Goal: Task Accomplishment & Management: Use online tool/utility

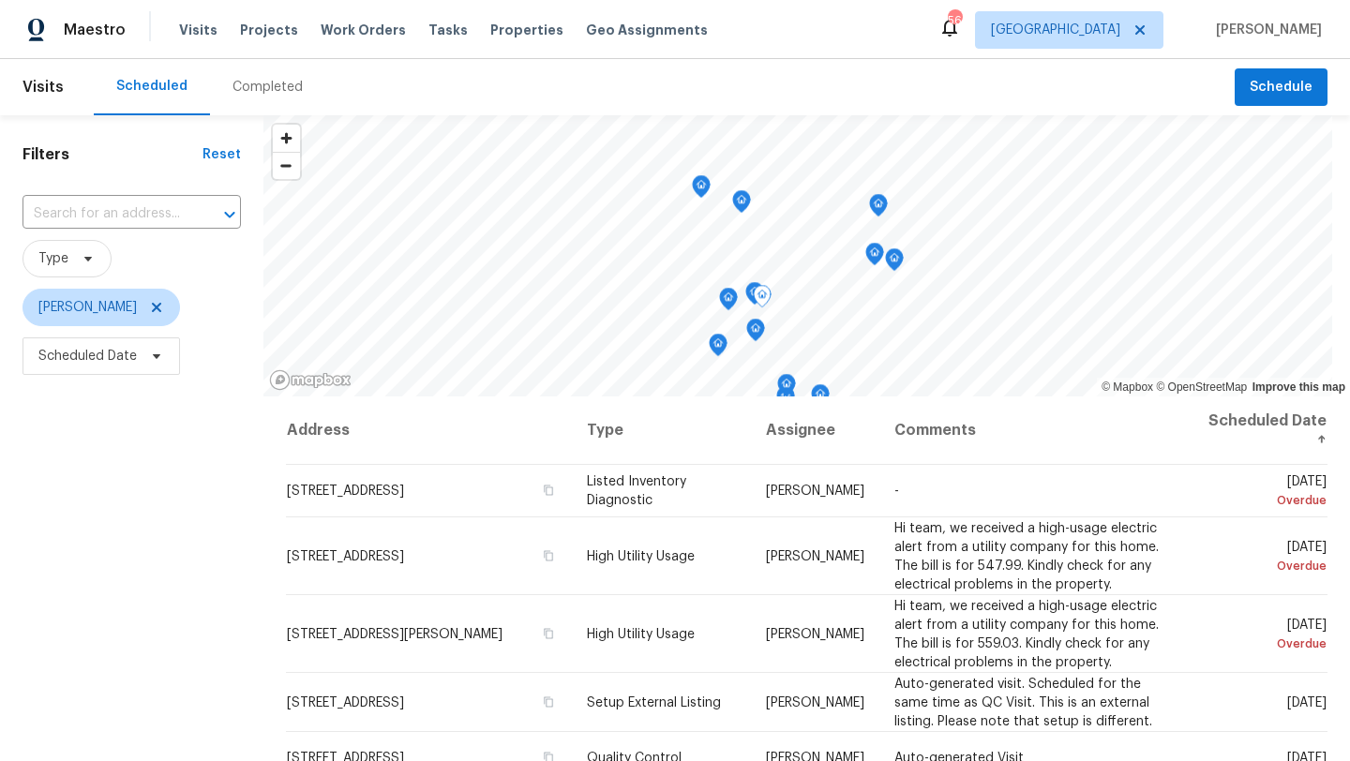
scroll to position [99, 0]
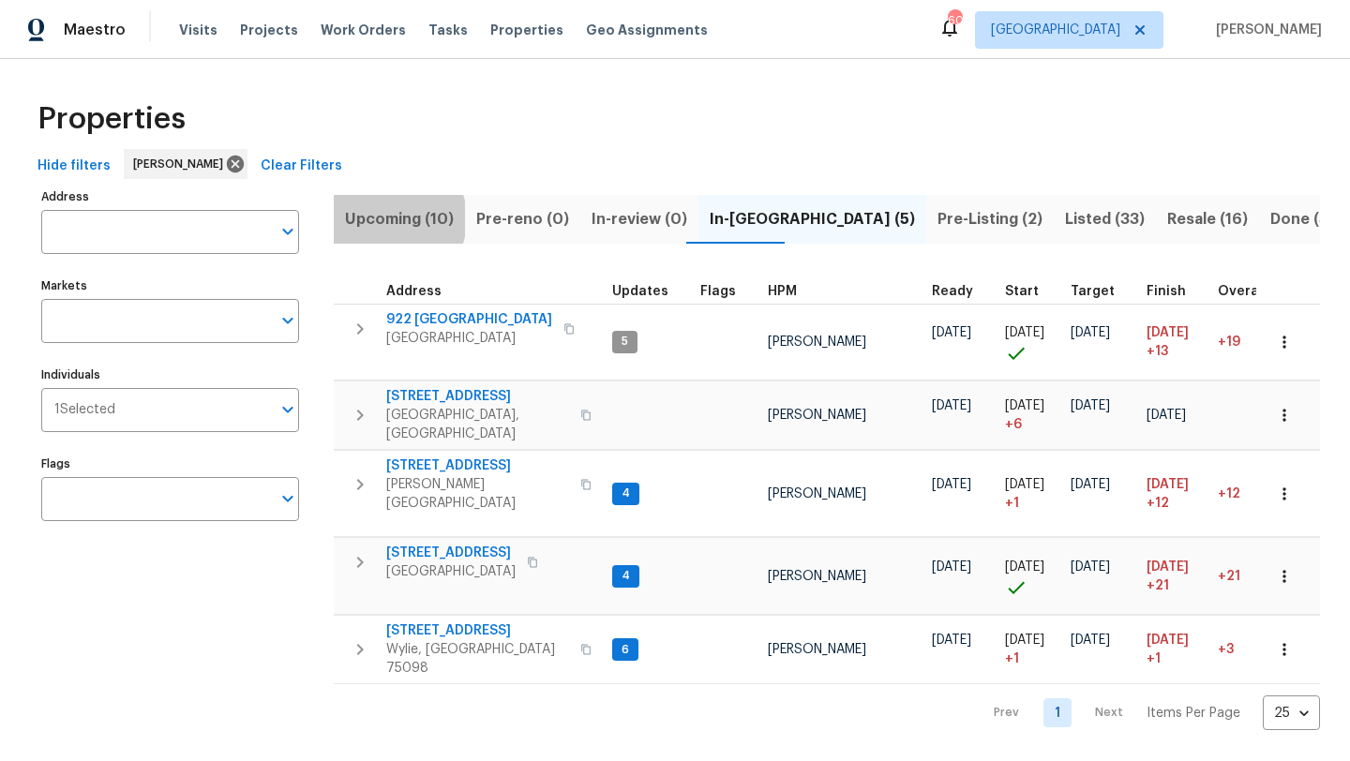
click at [387, 218] on span "Upcoming (10)" at bounding box center [399, 219] width 109 height 26
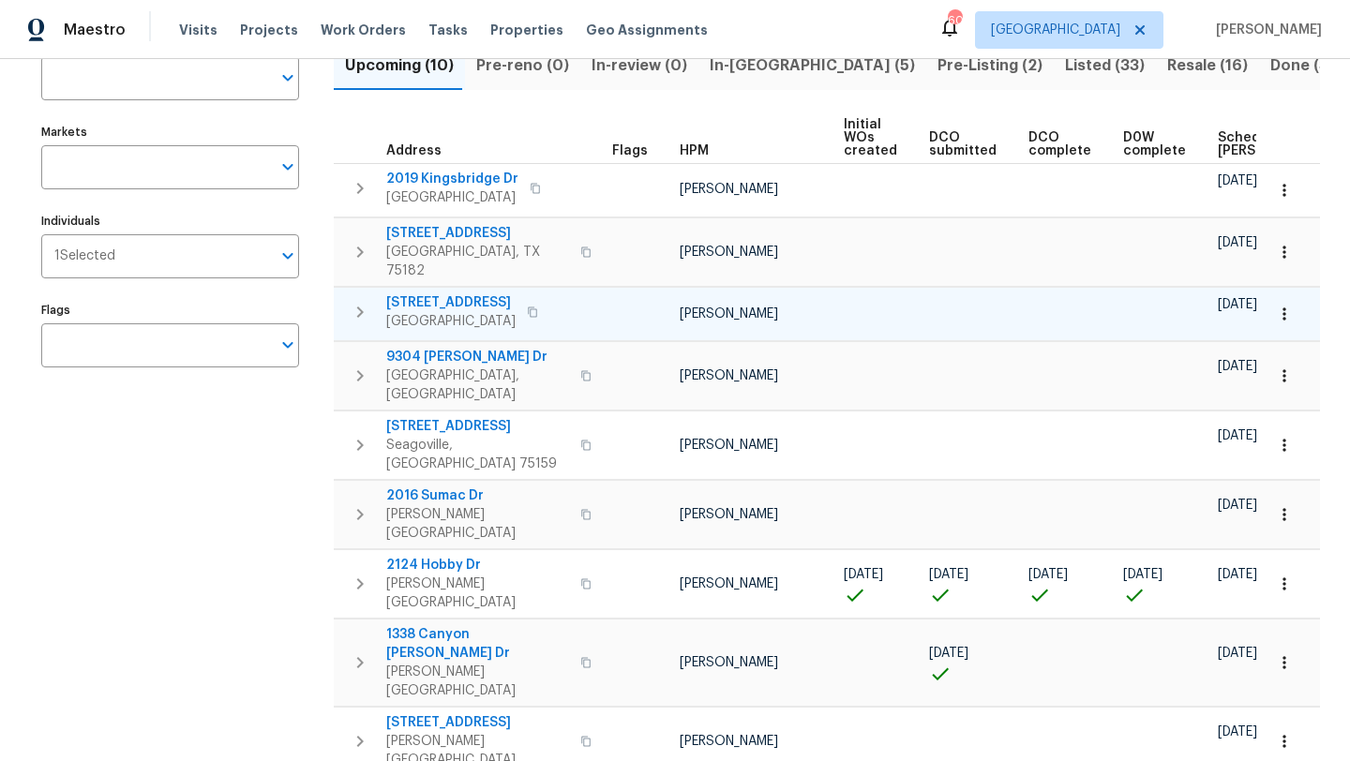
scroll to position [161, 0]
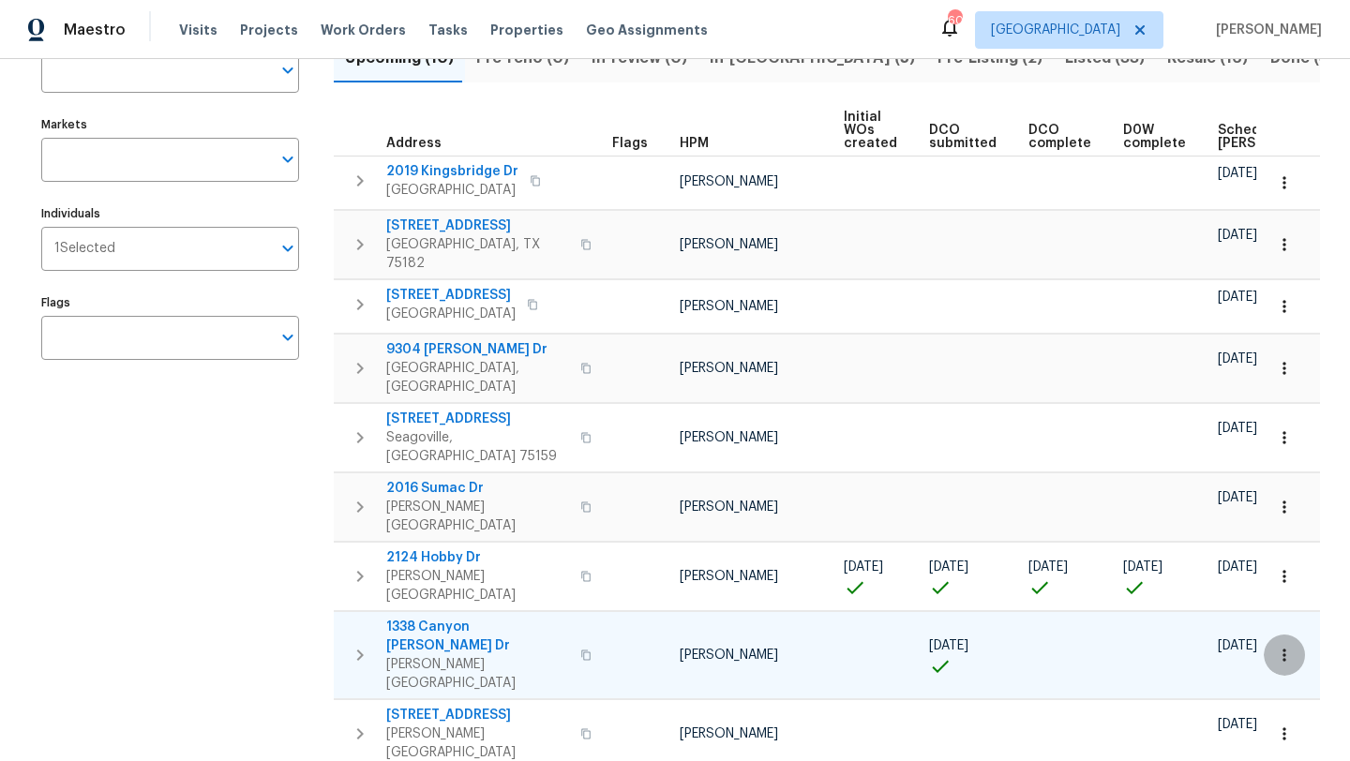
click at [1288, 646] on icon "button" at bounding box center [1284, 655] width 19 height 19
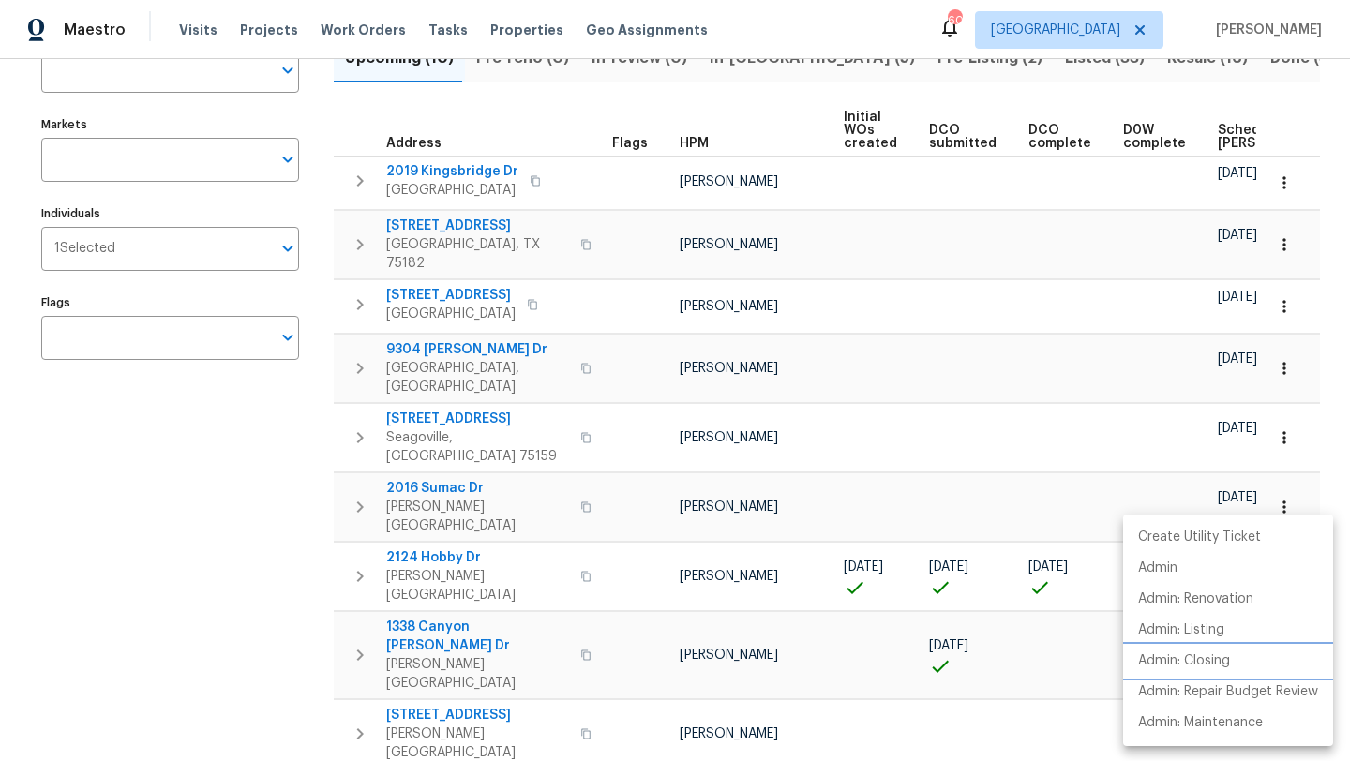
click at [1211, 657] on p "Admin: Closing" at bounding box center [1184, 661] width 92 height 20
click at [461, 550] on div at bounding box center [675, 380] width 1350 height 761
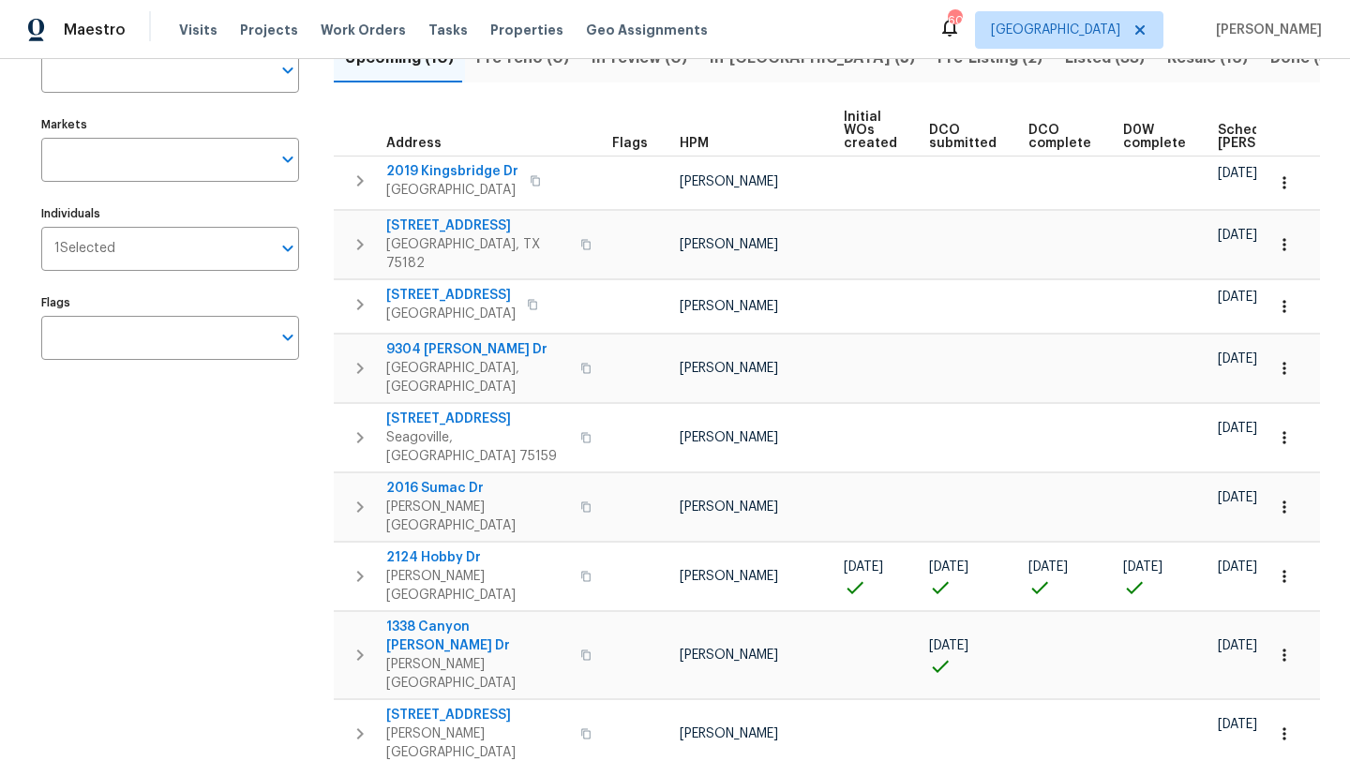
click at [461, 618] on span "1338 Canyon Wren Dr" at bounding box center [477, 636] width 183 height 37
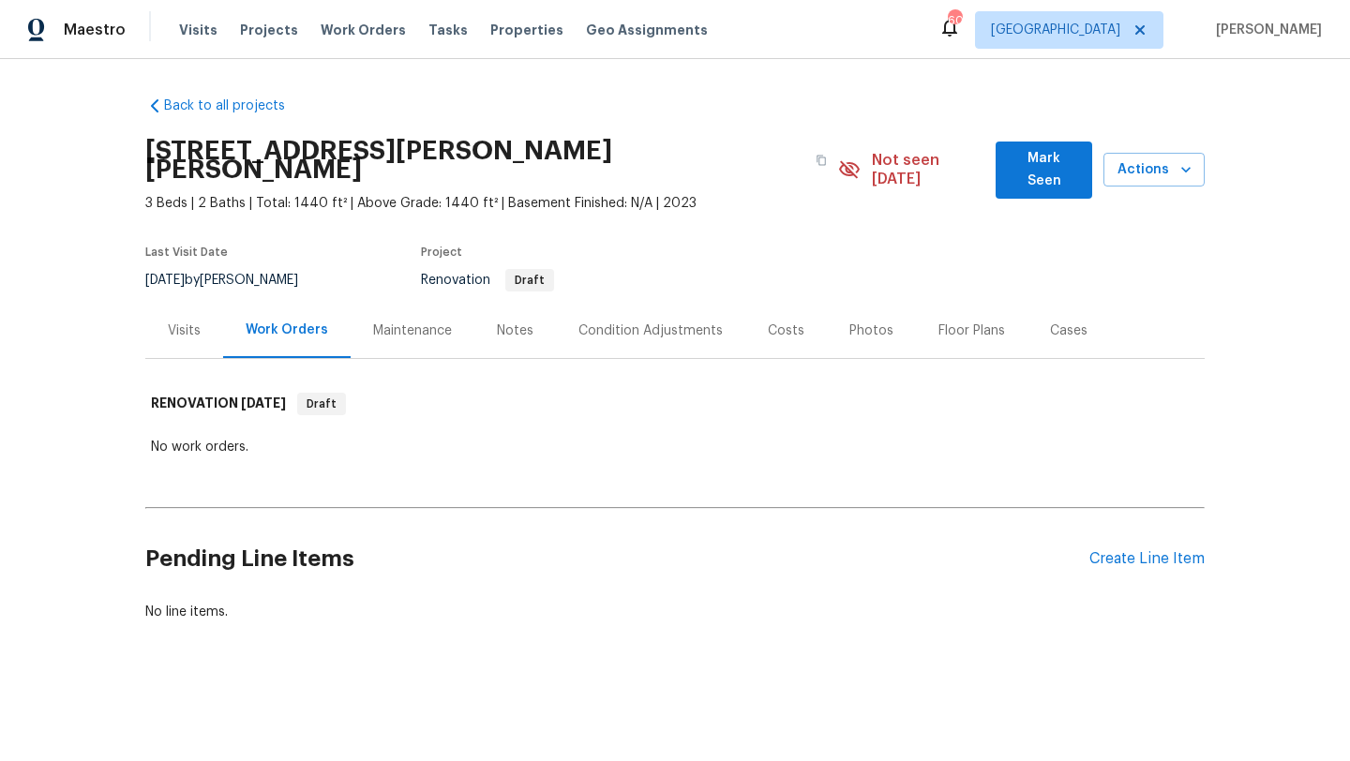
click at [186, 322] on div "Visits" at bounding box center [184, 331] width 33 height 19
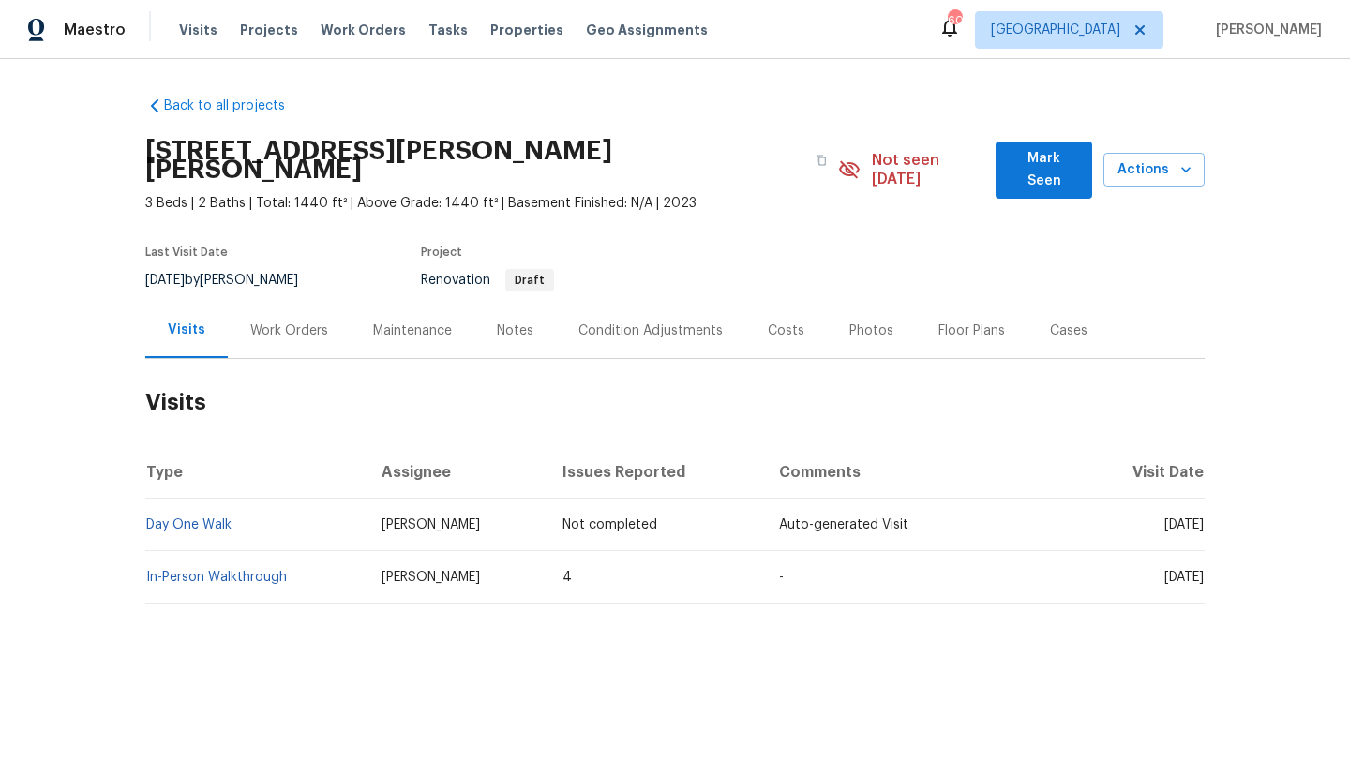
click at [589, 322] on div "Condition Adjustments" at bounding box center [650, 331] width 144 height 19
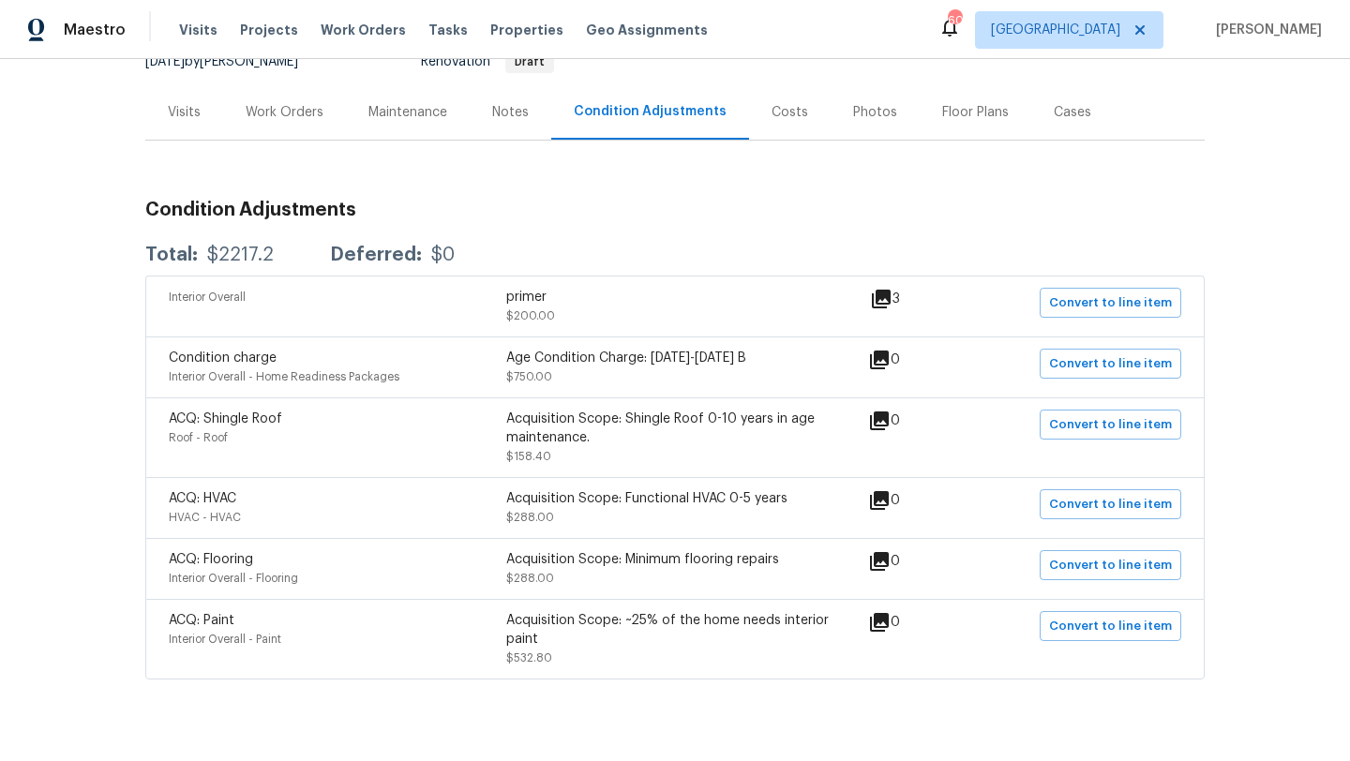
scroll to position [233, 0]
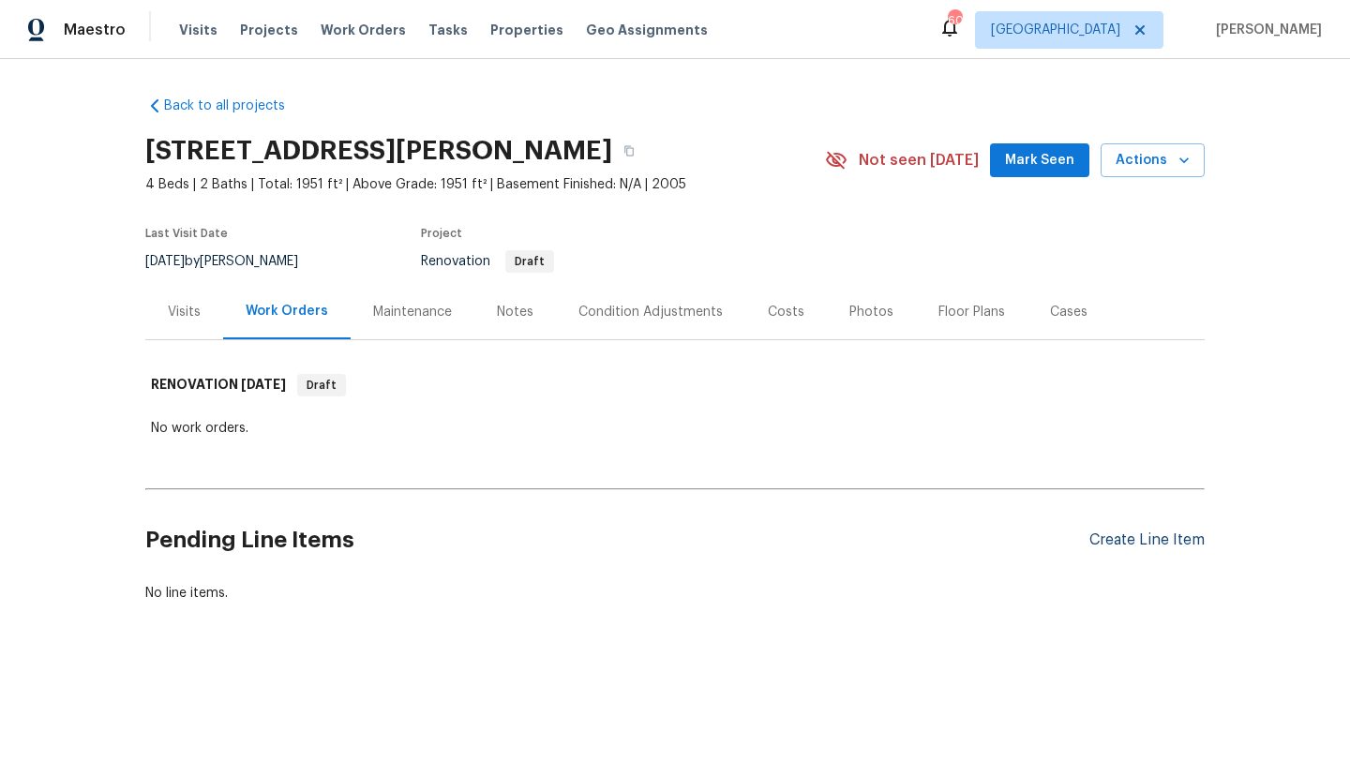
click at [1121, 536] on div "Create Line Item" at bounding box center [1146, 540] width 115 height 18
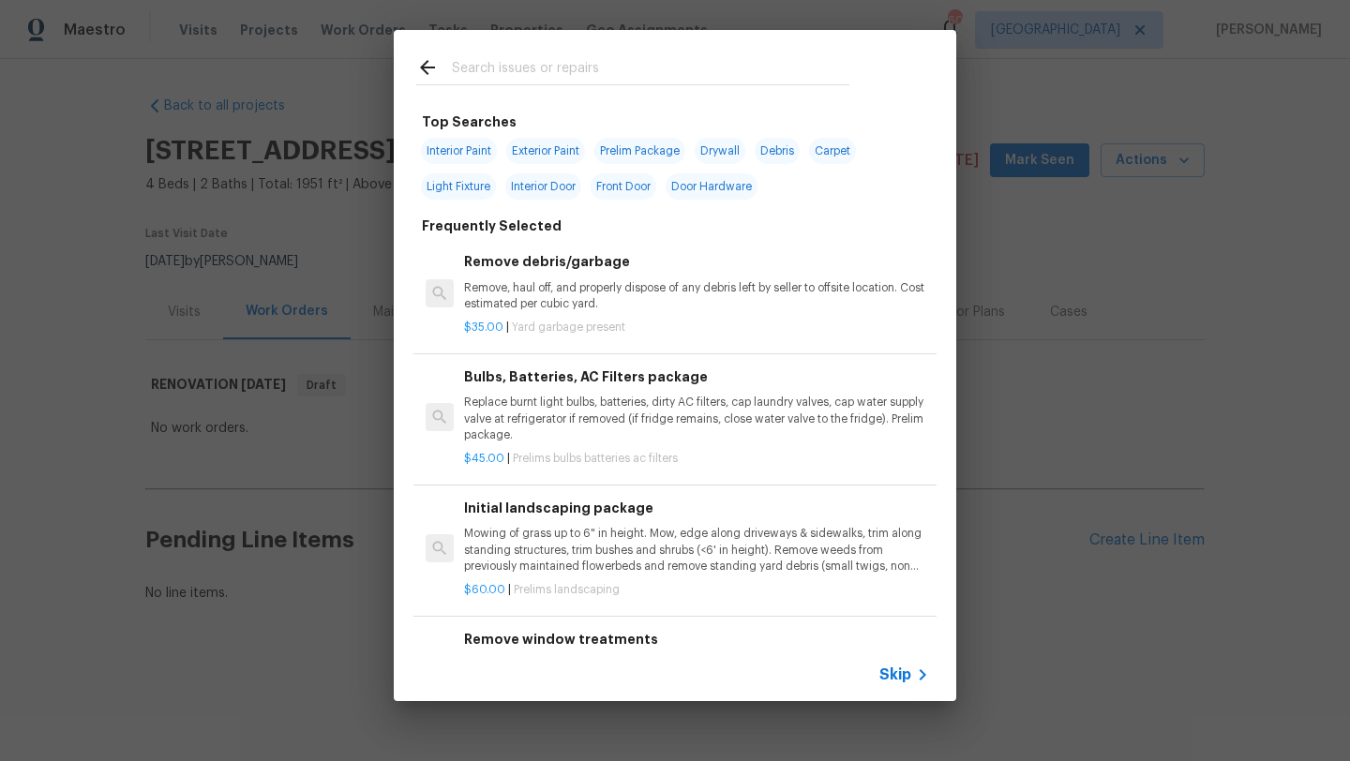
click at [554, 71] on input "text" at bounding box center [650, 70] width 397 height 28
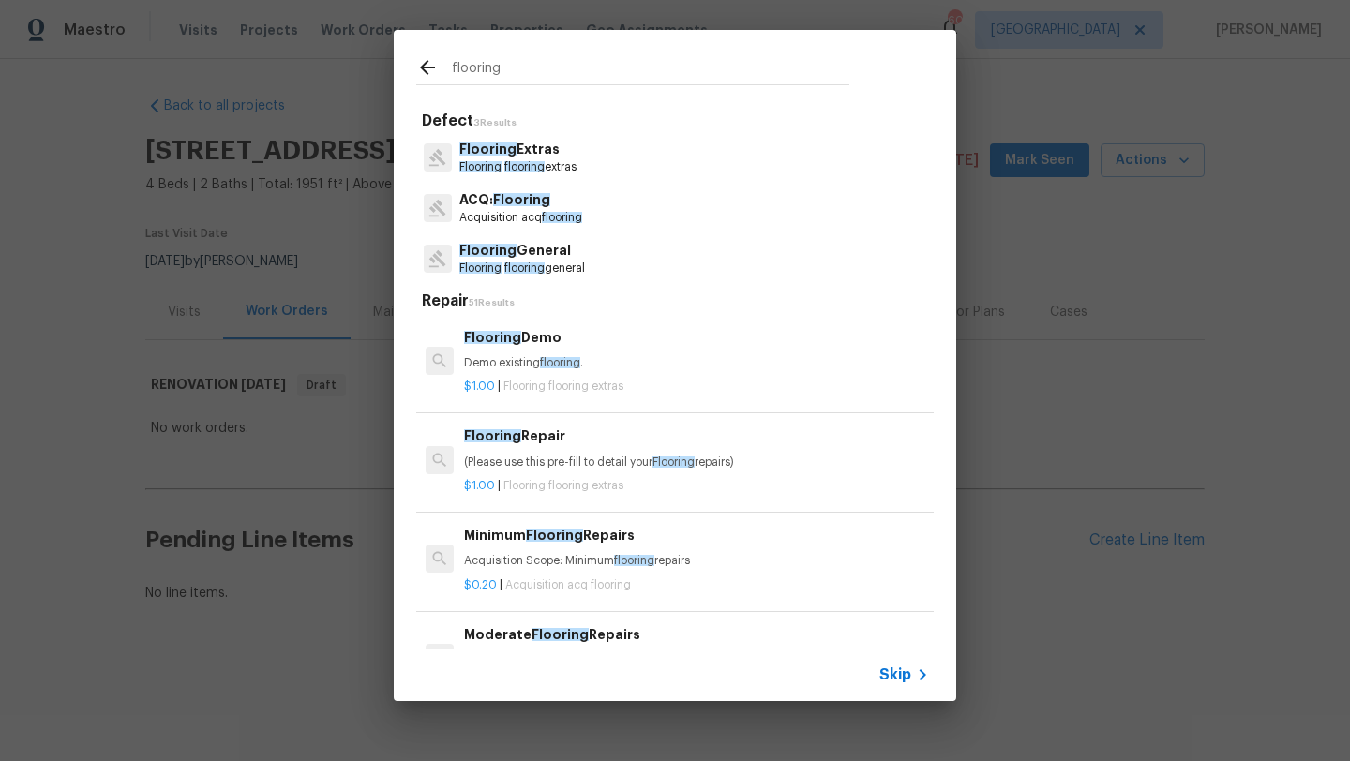
type input "flooring"
click at [536, 254] on p "Flooring General" at bounding box center [522, 251] width 126 height 20
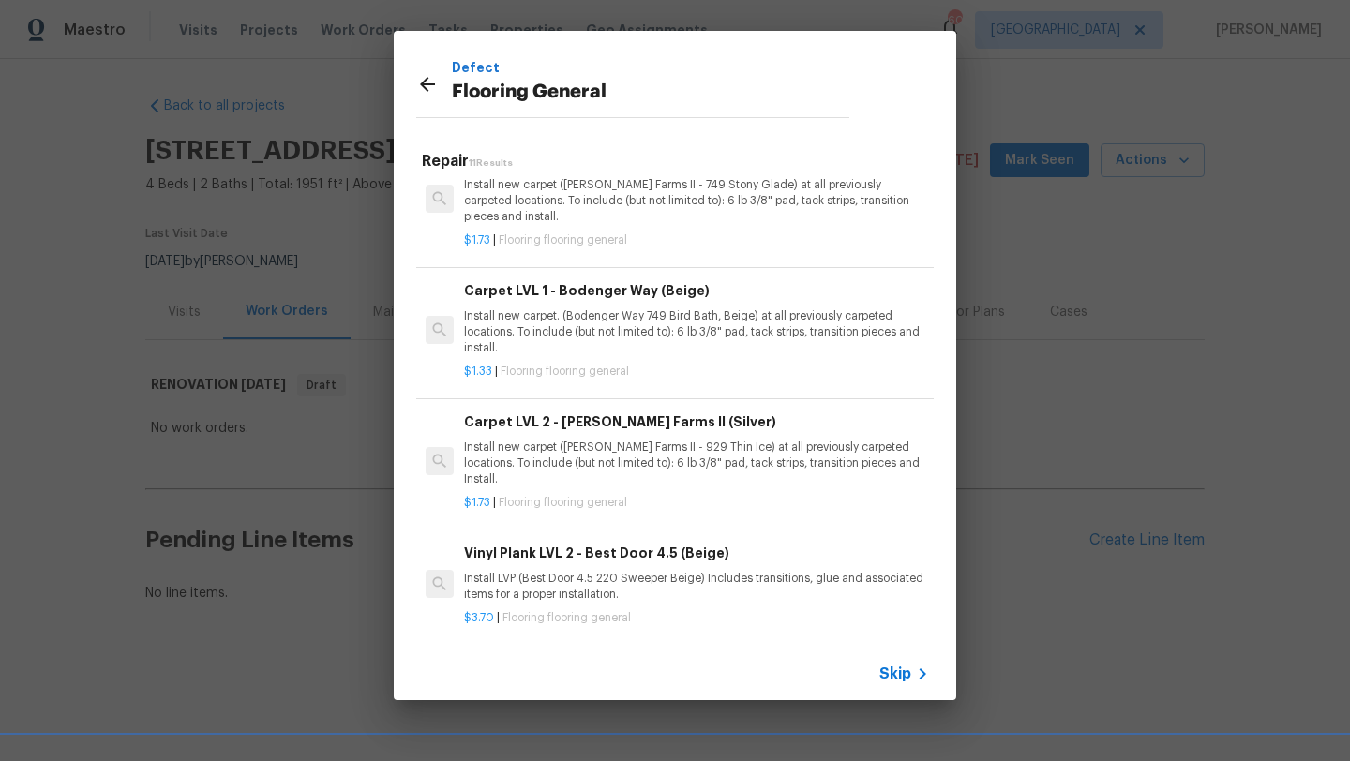
scroll to position [741, 0]
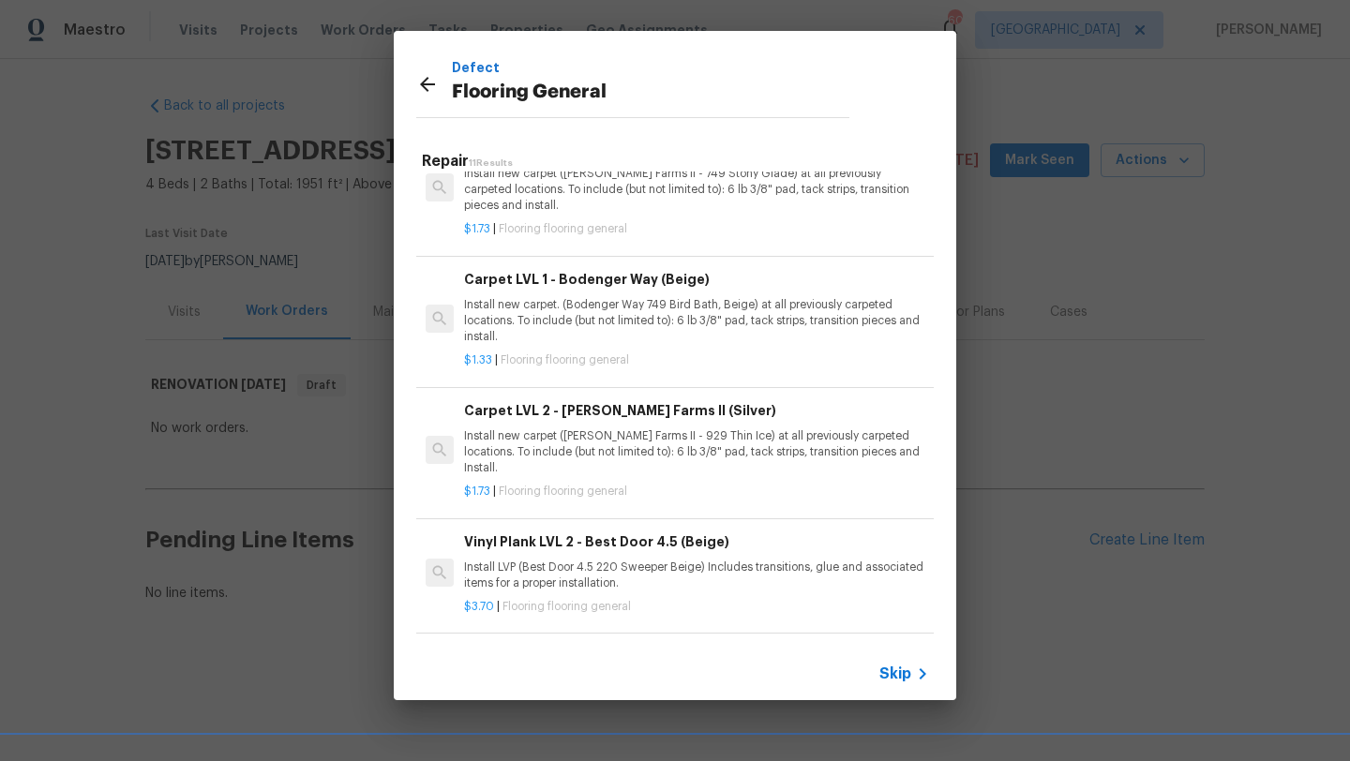
click at [546, 295] on div "Carpet LVL 1 - Bodenger Way (Beige) Install new carpet. (Bodenger Way 749 Bird …" at bounding box center [696, 307] width 465 height 77
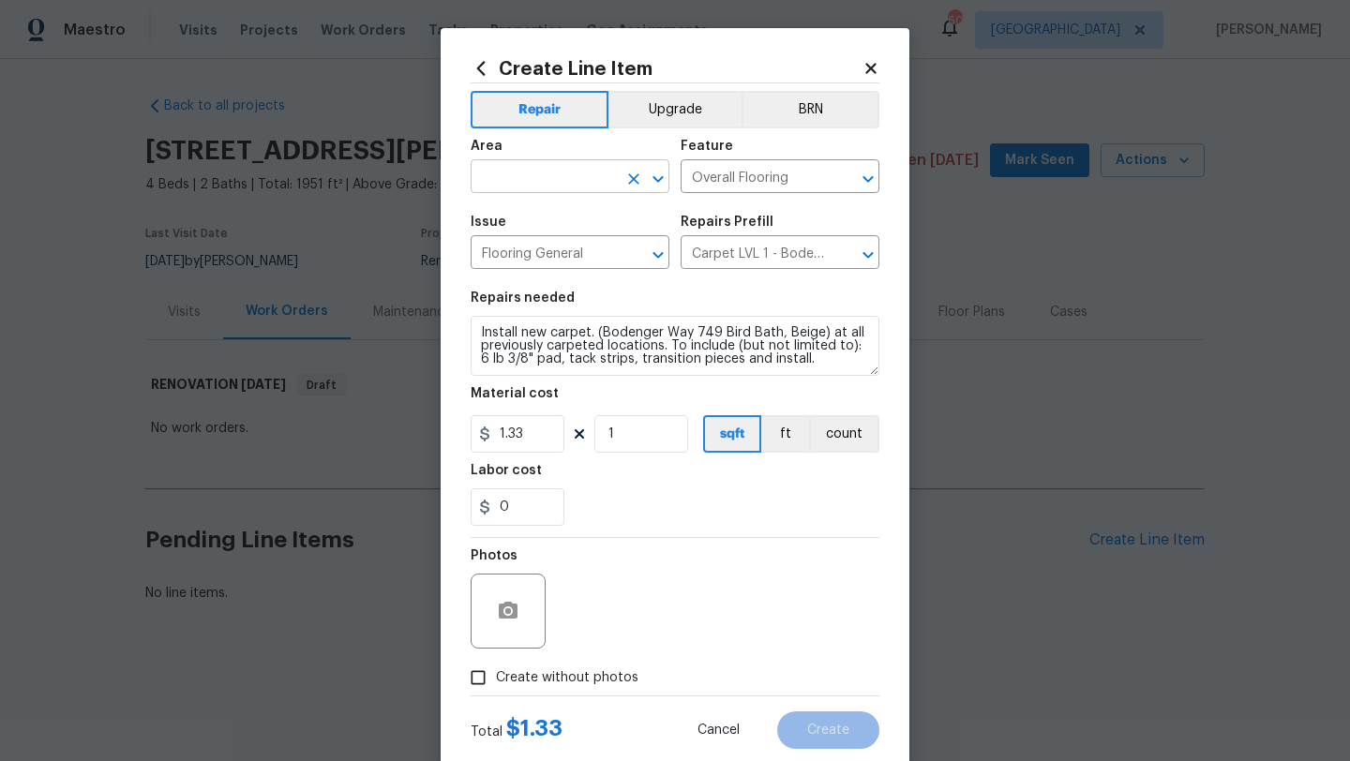
click at [550, 186] on input "text" at bounding box center [544, 178] width 146 height 29
click at [557, 240] on li "Interior Overall" at bounding box center [570, 251] width 199 height 31
type input "Interior Overall"
click at [478, 338] on textarea "Install new carpet. (Bodenger Way 749 Bird Bath, Beige) at all previously carpe…" at bounding box center [675, 346] width 409 height 60
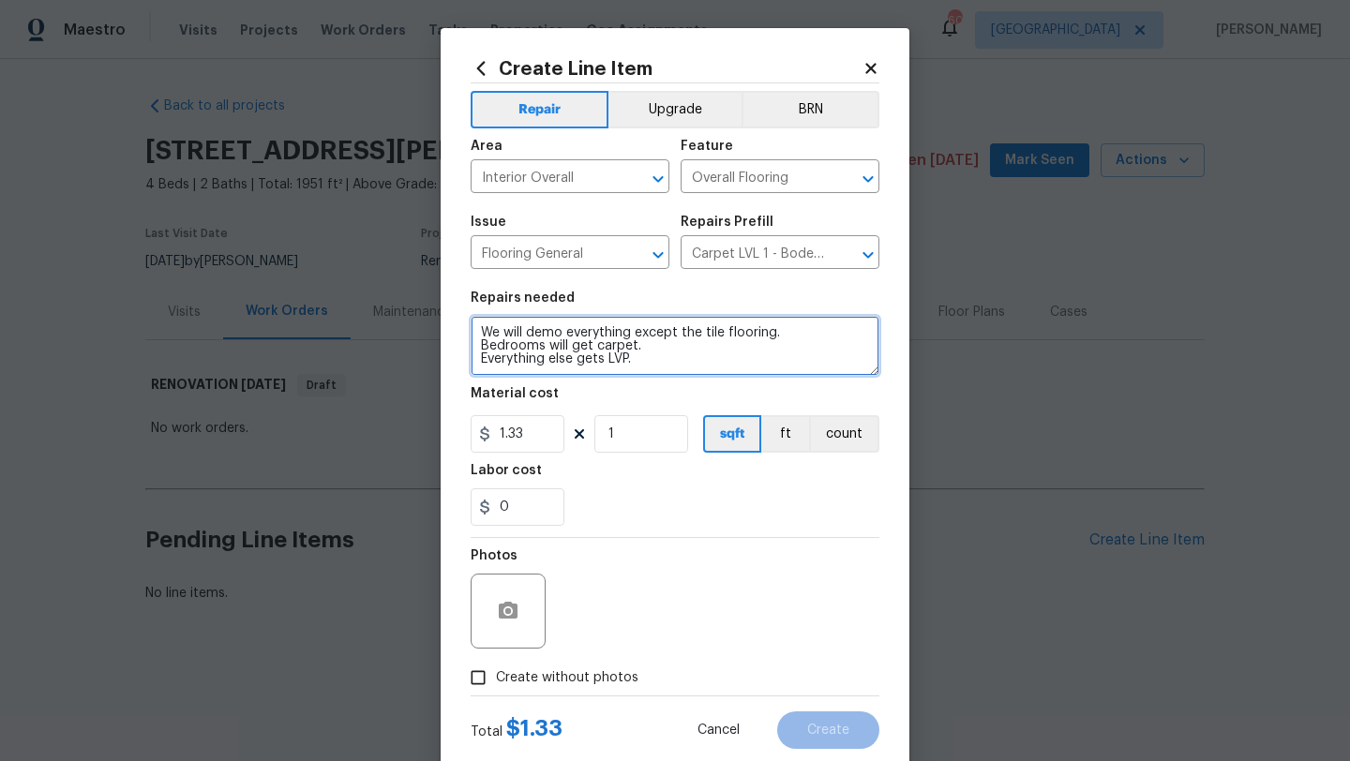
click at [789, 327] on textarea "We will demo everything except the tile flooring. Bedrooms will get carpet. Eve…" at bounding box center [675, 346] width 409 height 60
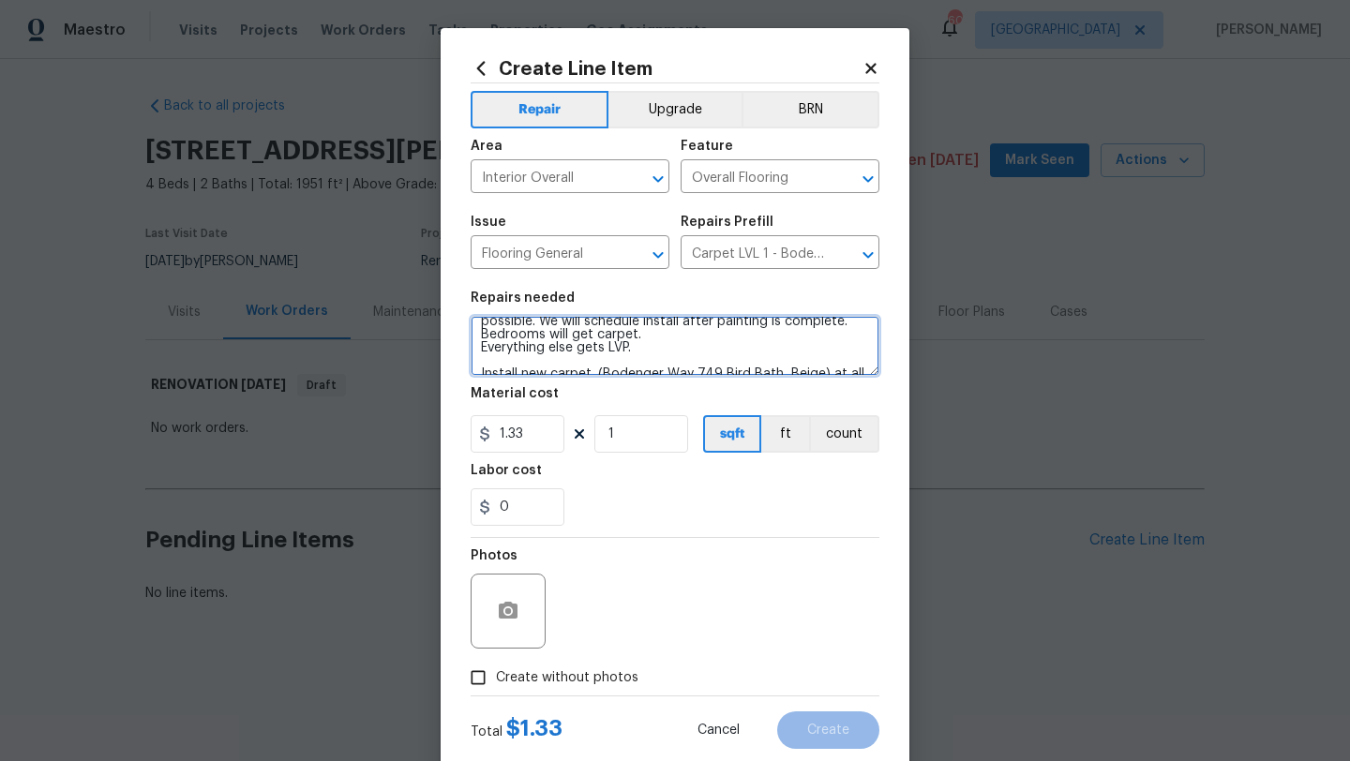
scroll to position [37, 0]
type textarea "We will demo everything except the tile flooring as soon as possible. We will s…"
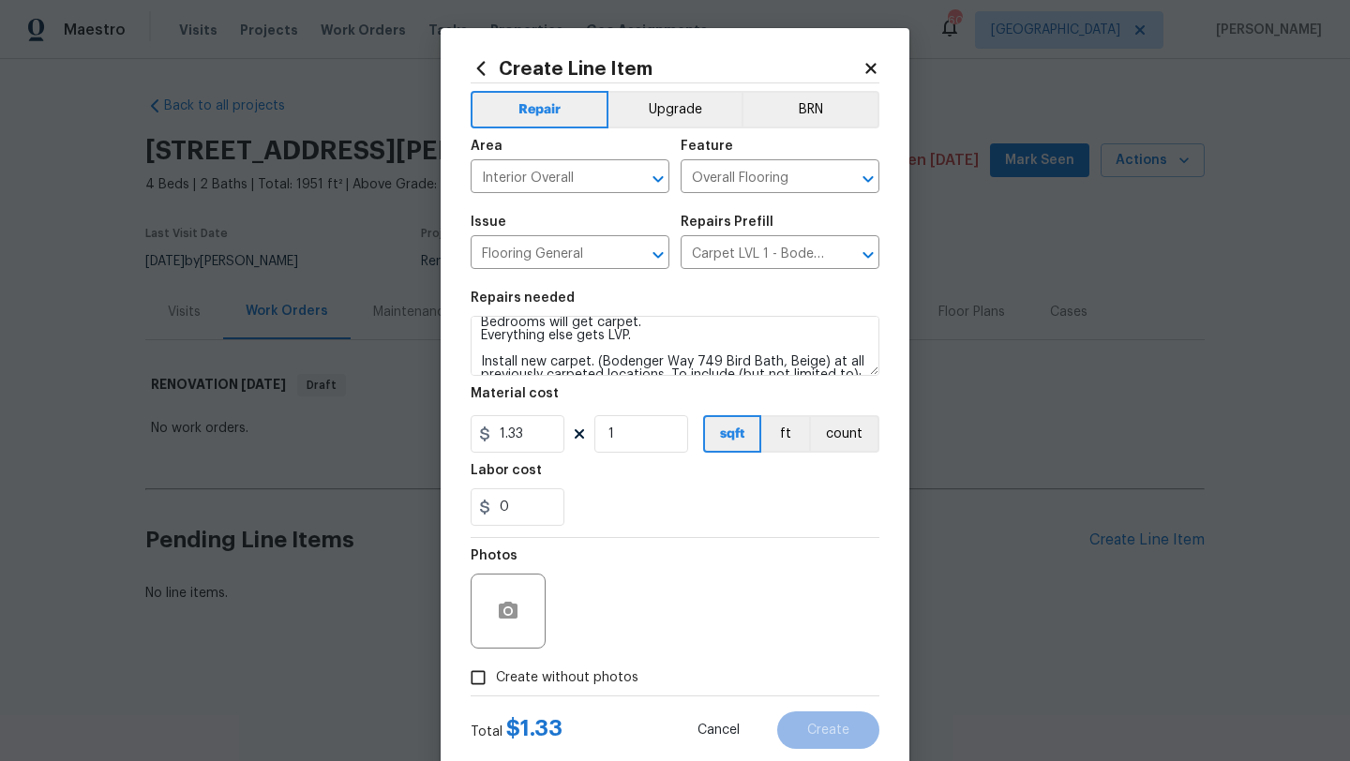
click at [594, 674] on span "Create without photos" at bounding box center [567, 678] width 142 height 20
click at [496, 674] on input "Create without photos" at bounding box center [478, 678] width 36 height 36
checkbox input "true"
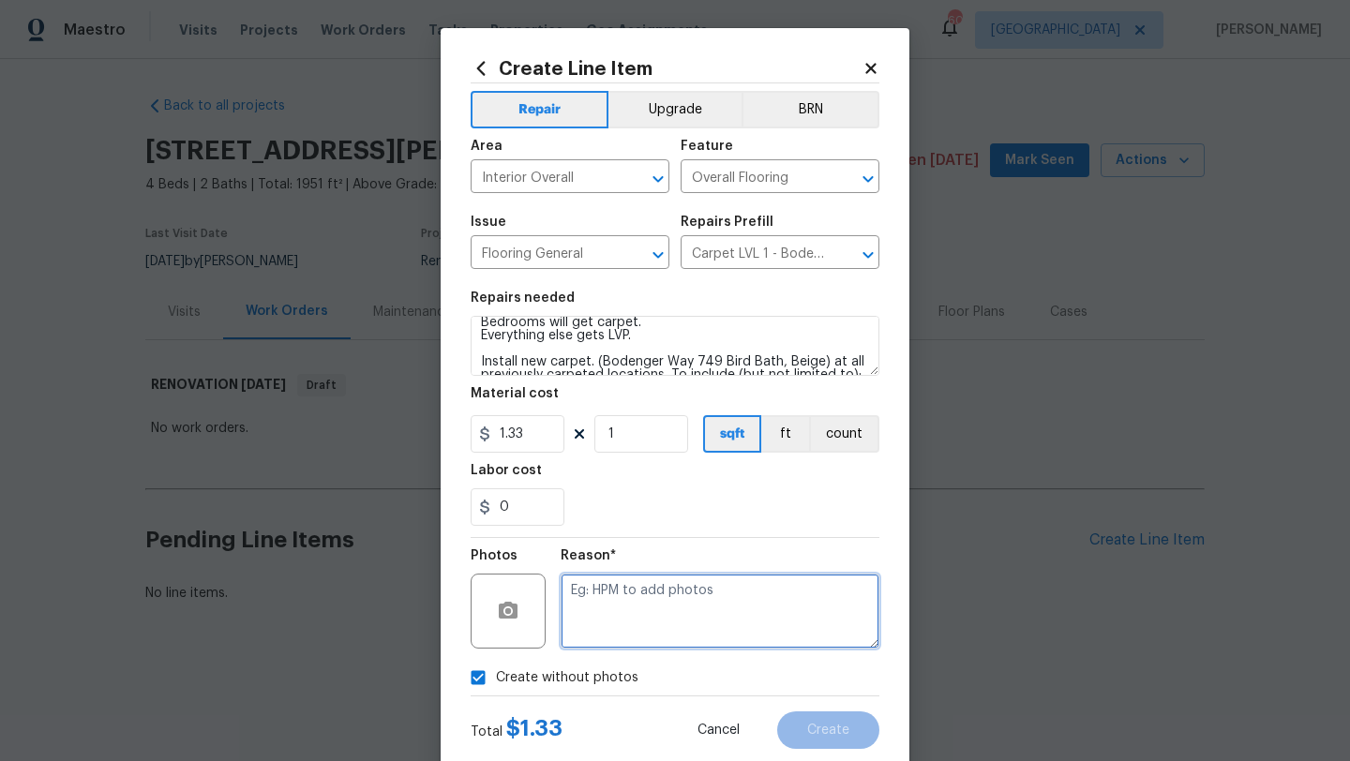
click at [613, 633] on textarea at bounding box center [720, 611] width 319 height 75
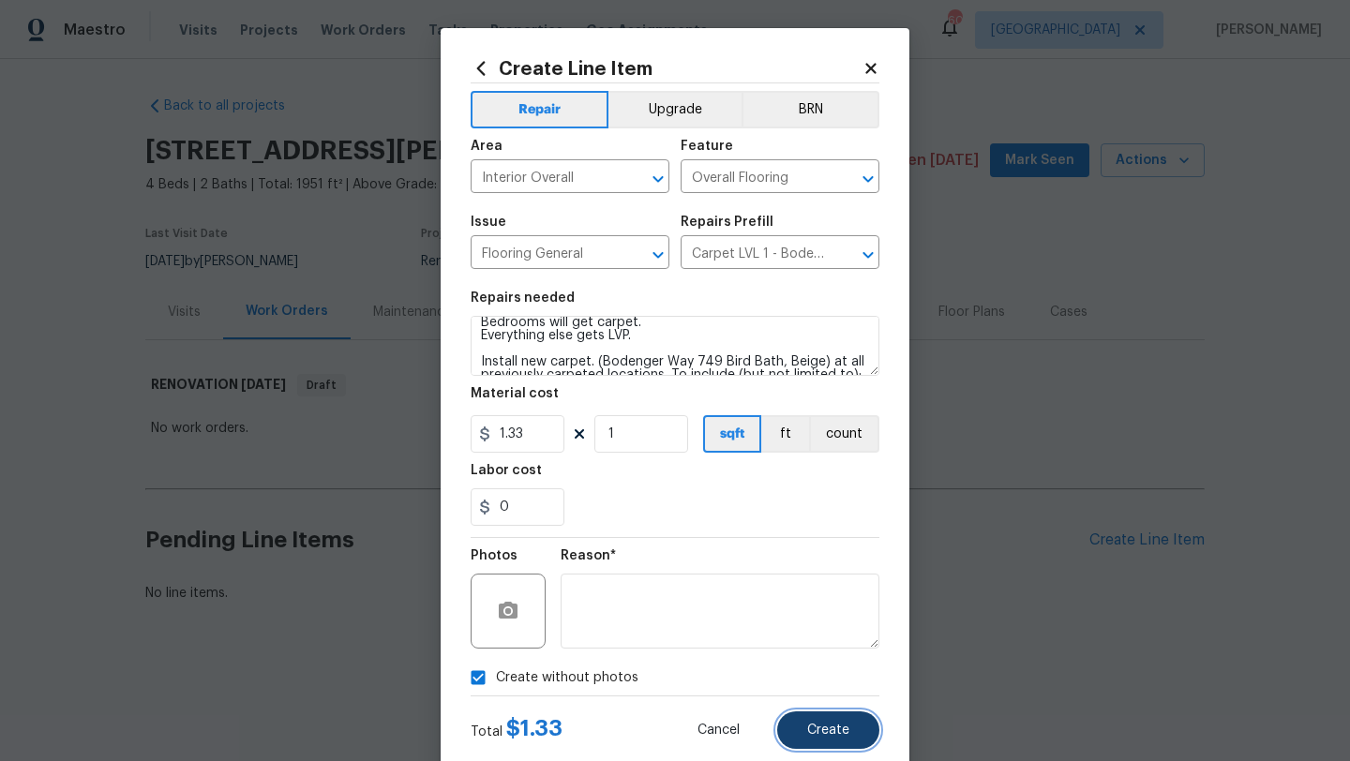
click at [808, 724] on span "Create" at bounding box center [828, 731] width 42 height 14
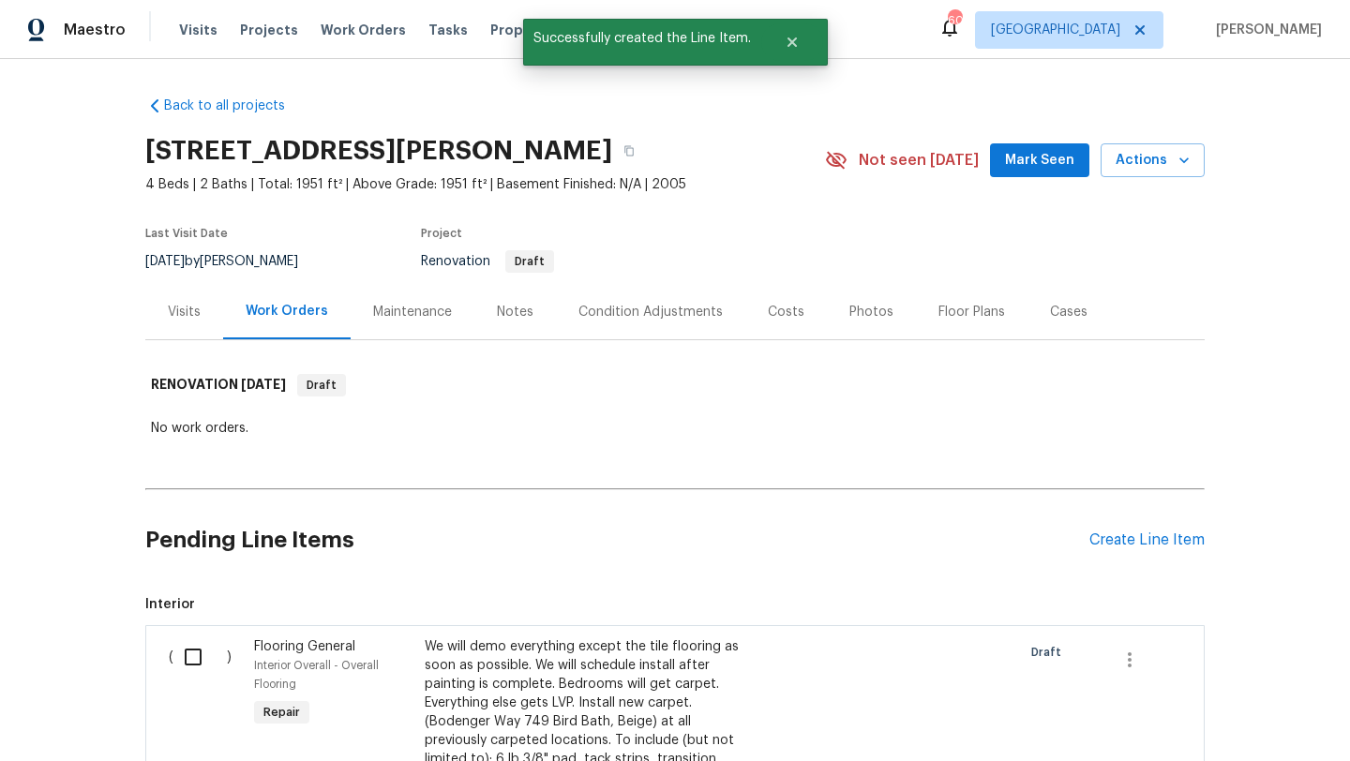
click at [194, 665] on input "checkbox" at bounding box center [199, 656] width 53 height 39
checkbox input "true"
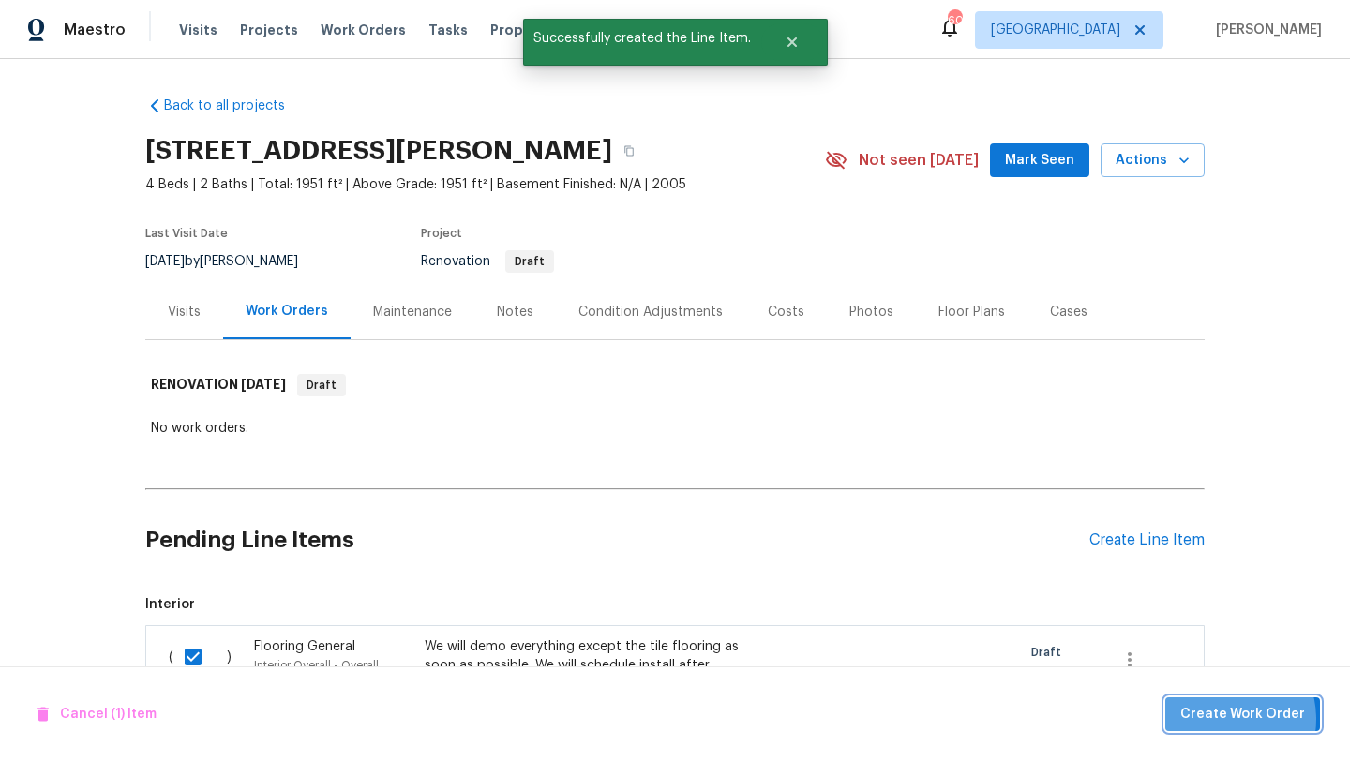
click at [1221, 719] on span "Create Work Order" at bounding box center [1242, 714] width 125 height 23
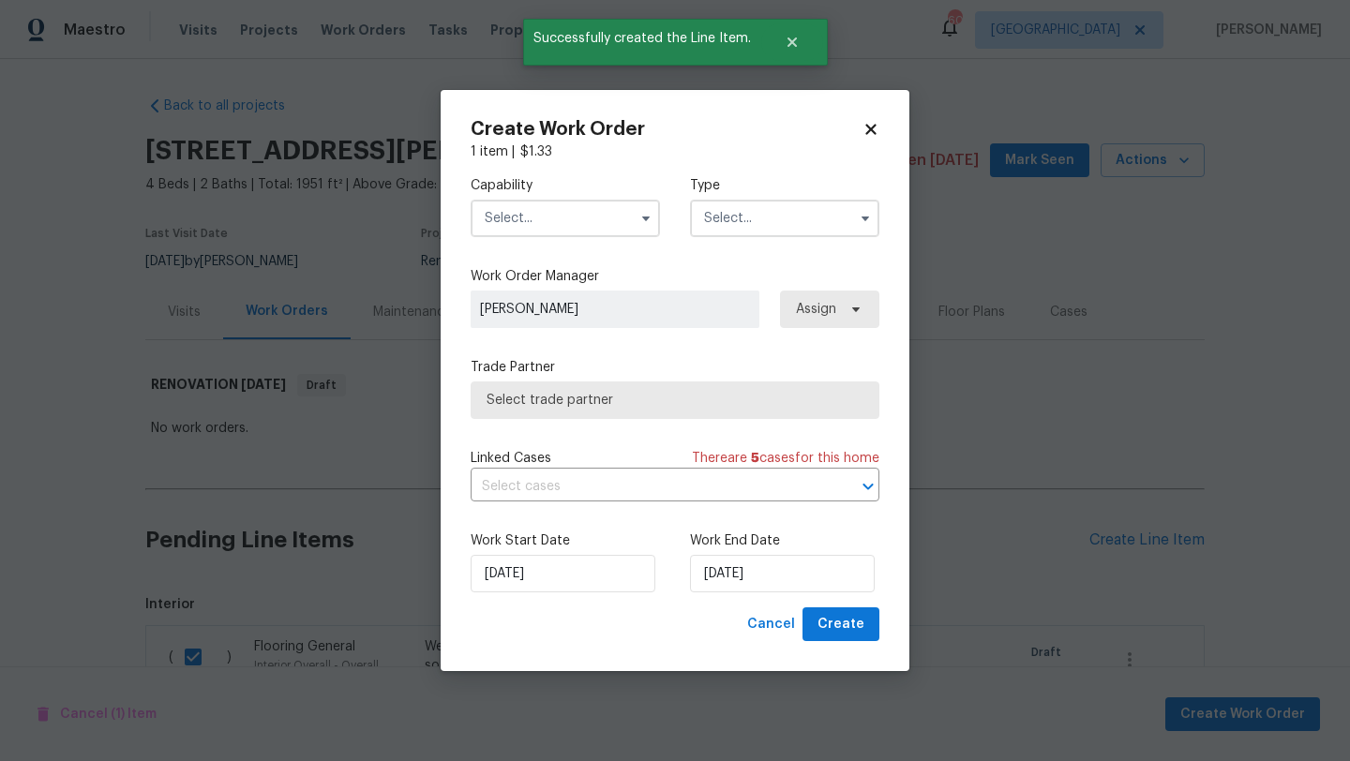
click at [602, 225] on input "text" at bounding box center [565, 218] width 189 height 37
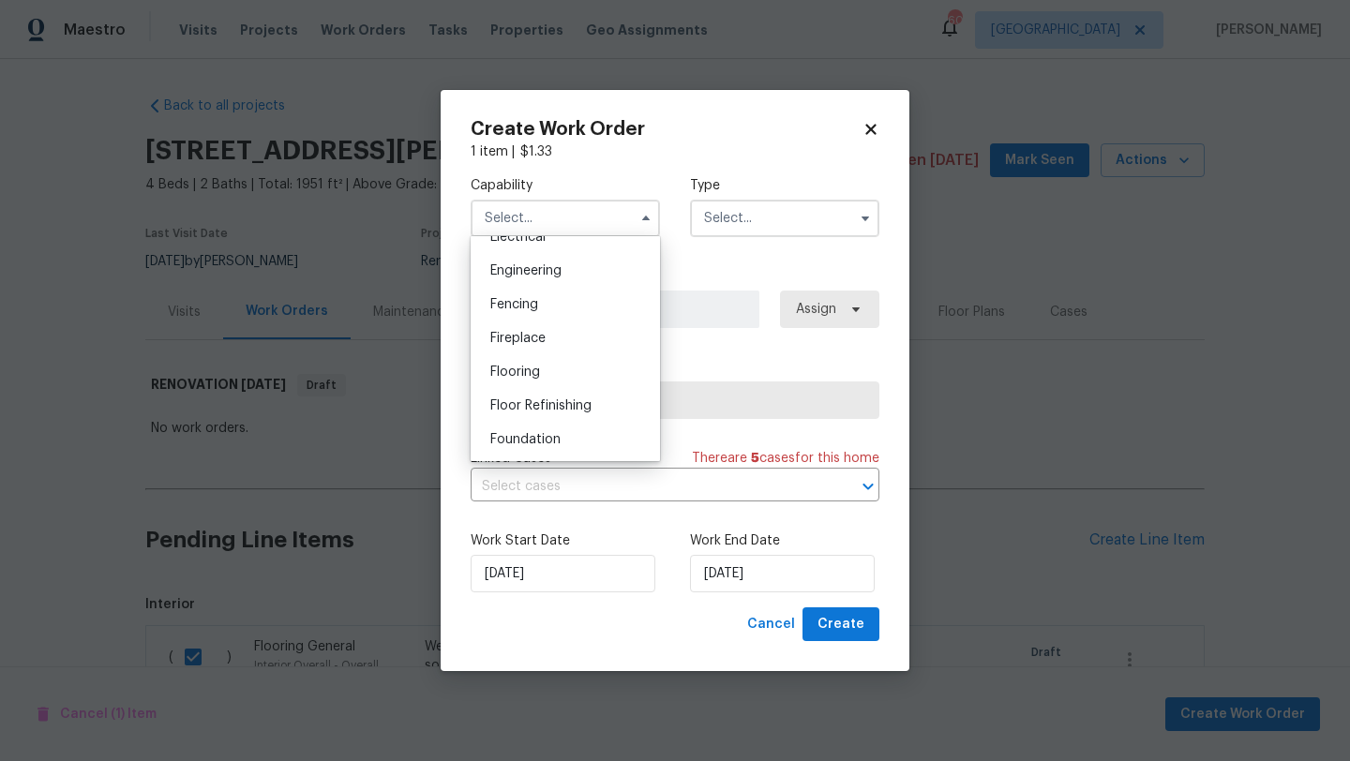
scroll to position [615, 0]
click at [580, 357] on div "Flooring" at bounding box center [565, 370] width 180 height 34
type input "Flooring"
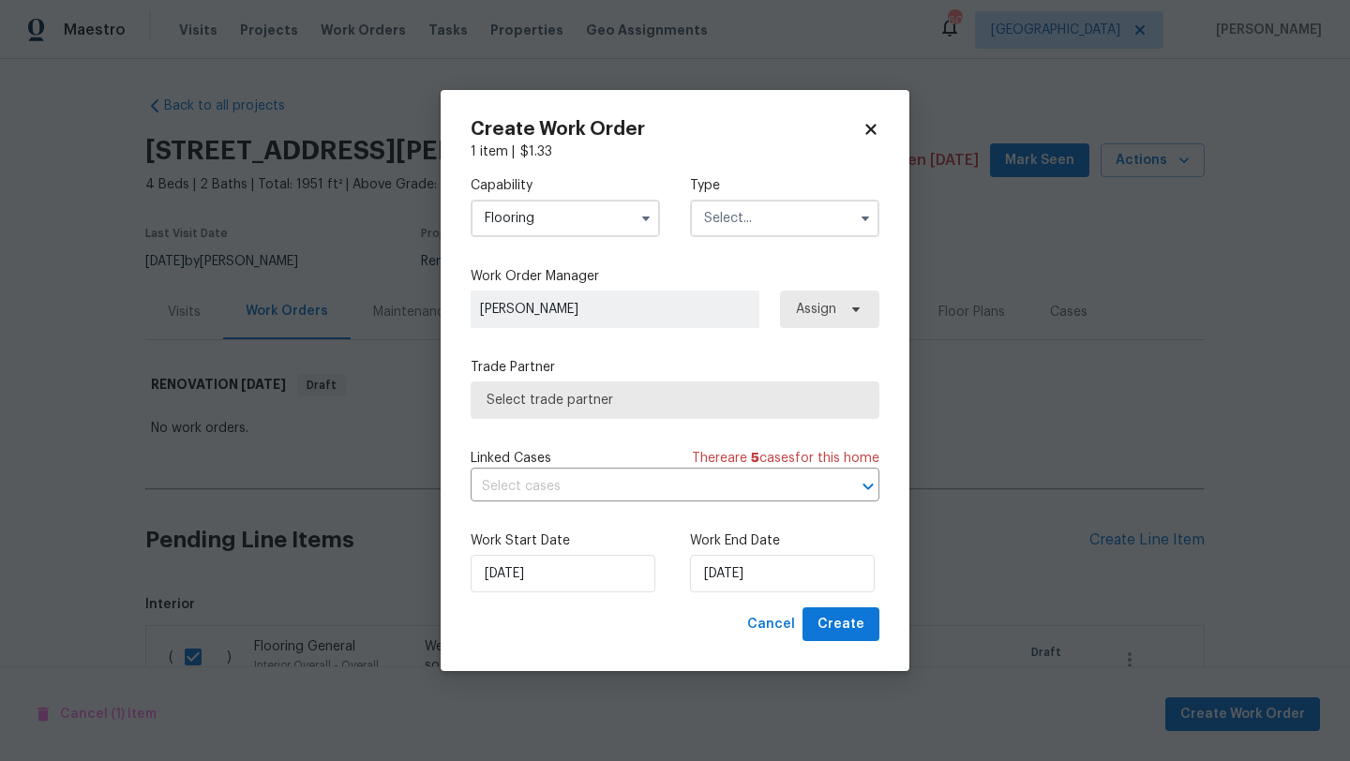
click at [741, 215] on input "text" at bounding box center [784, 218] width 189 height 37
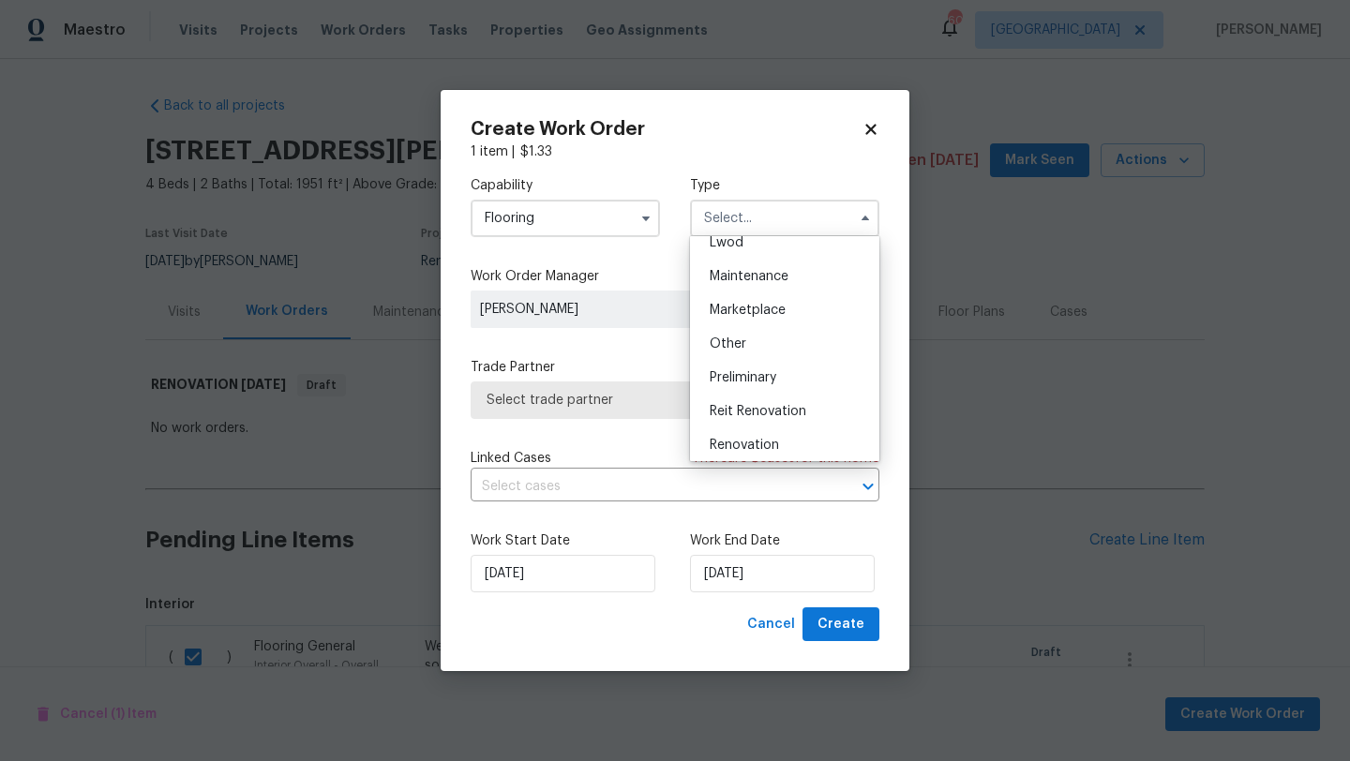
scroll to position [286, 0]
click at [762, 441] on span "Renovation" at bounding box center [744, 444] width 69 height 13
type input "Renovation"
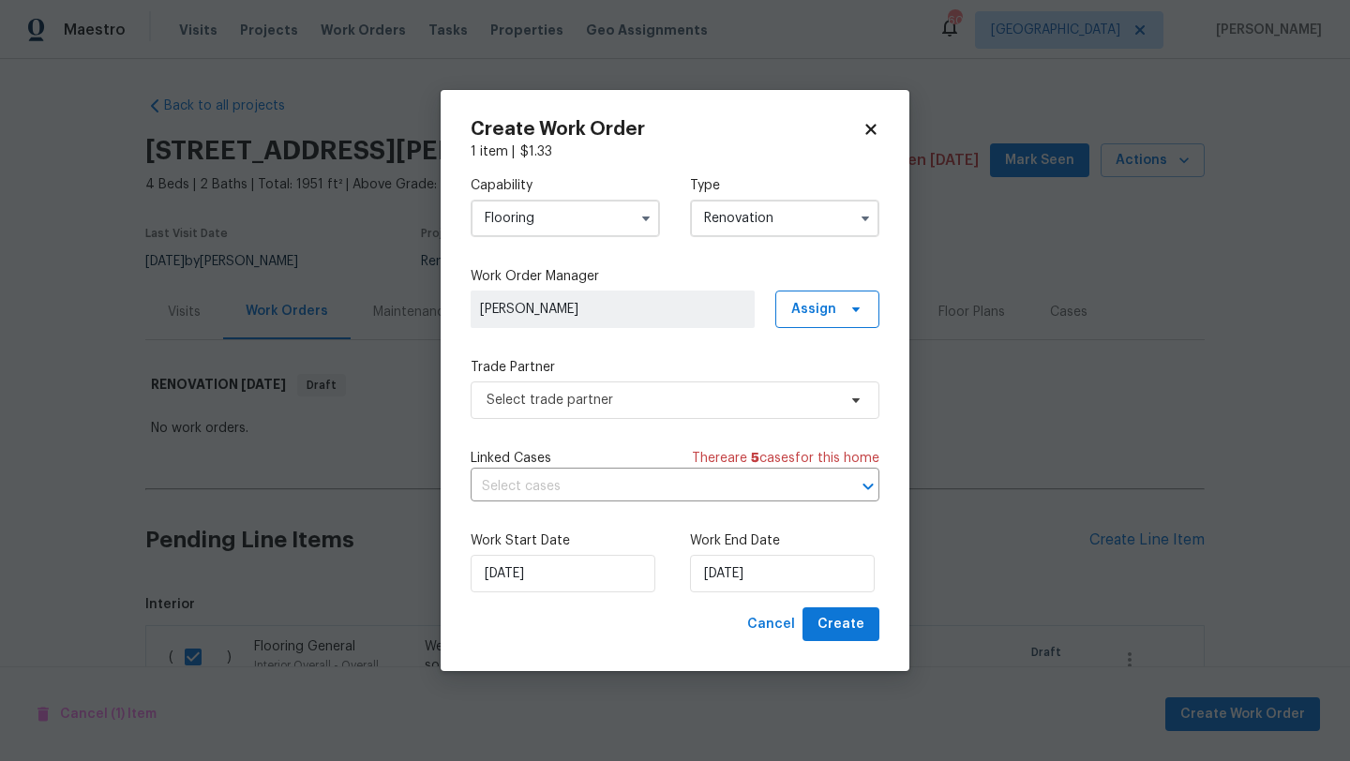
click at [756, 419] on div "Capability Flooring Type Renovation Work Order Manager Brad Limes Assign Trade …" at bounding box center [675, 384] width 409 height 446
click at [756, 411] on span "Select trade partner" at bounding box center [675, 400] width 409 height 37
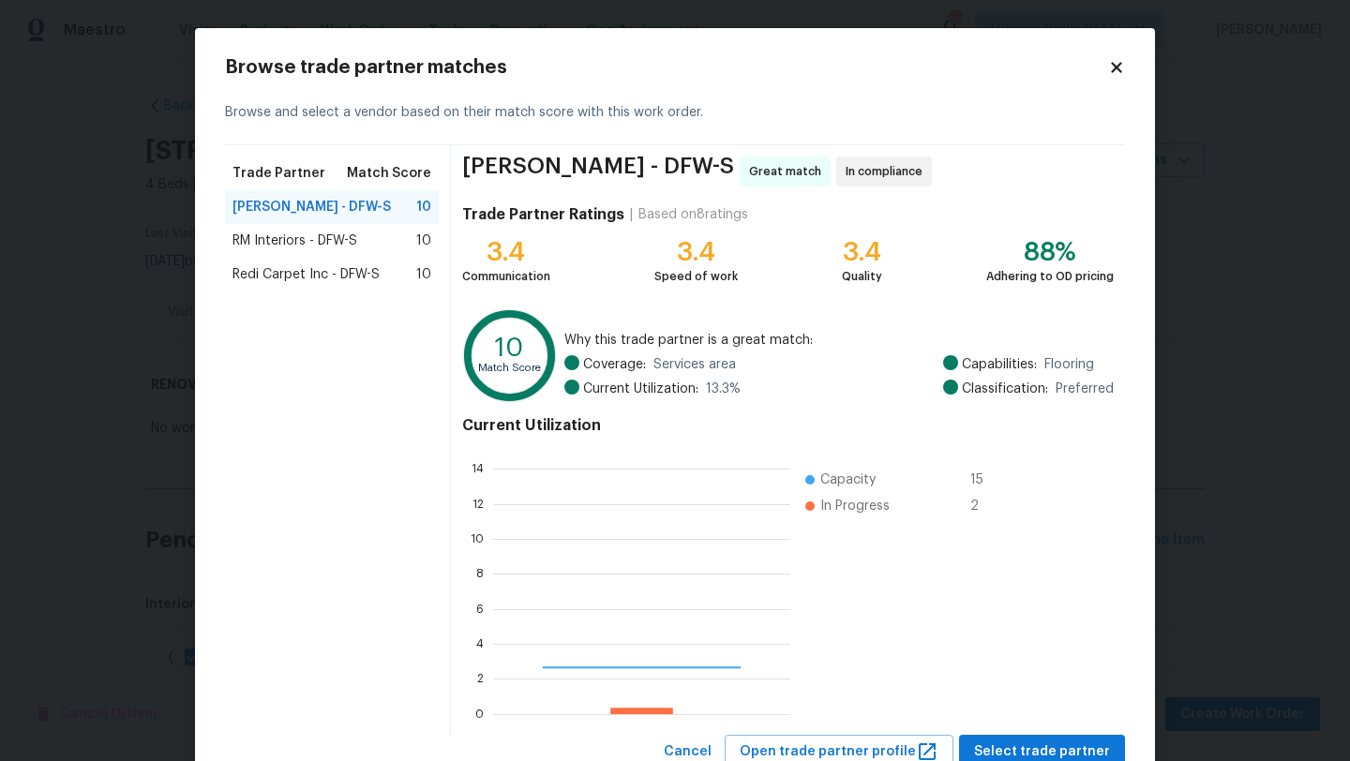
scroll to position [262, 297]
click at [350, 245] on span "RM Interiors - DFW-S" at bounding box center [294, 241] width 125 height 19
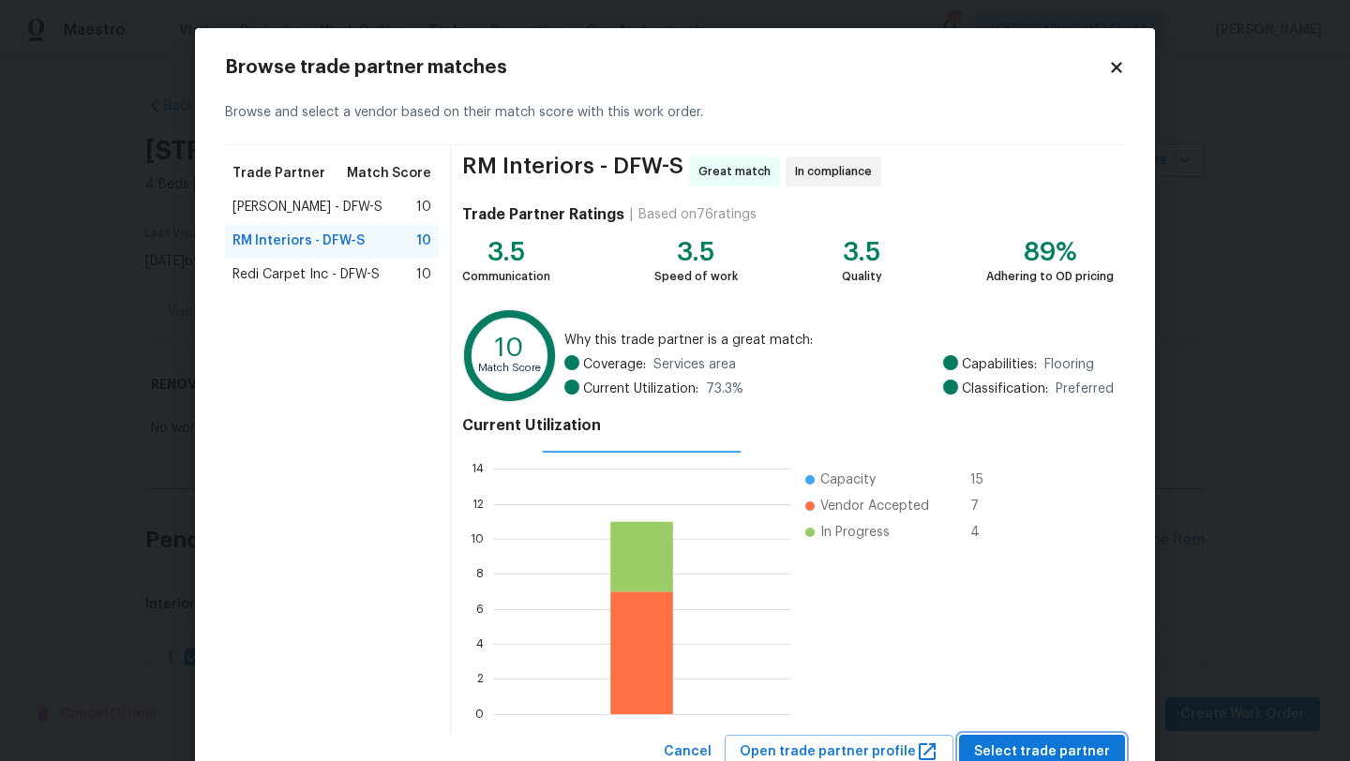
click at [1022, 741] on span "Select trade partner" at bounding box center [1042, 752] width 136 height 23
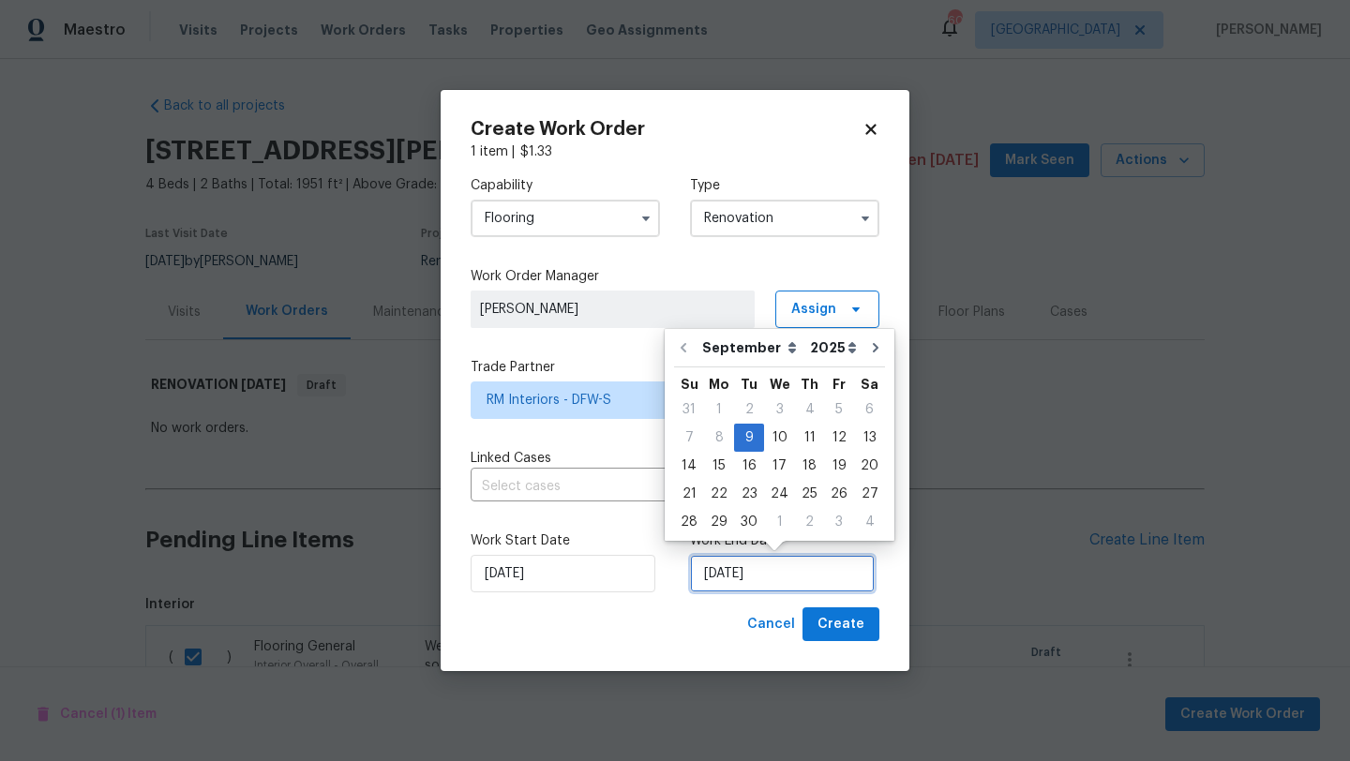
click at [835, 579] on input "[DATE]" at bounding box center [782, 573] width 185 height 37
click at [831, 491] on div "26" at bounding box center [839, 494] width 30 height 26
type input "9/26/2025"
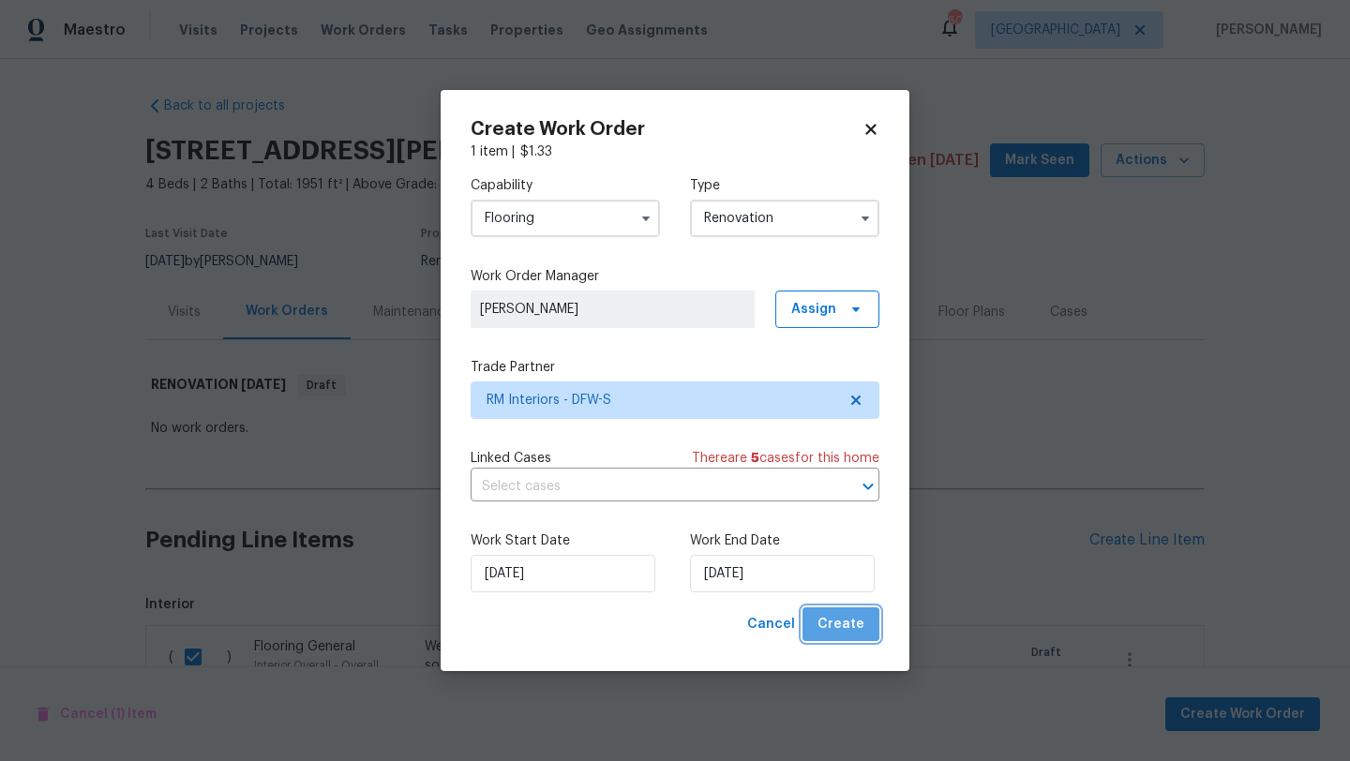
click at [846, 619] on span "Create" at bounding box center [840, 624] width 47 height 23
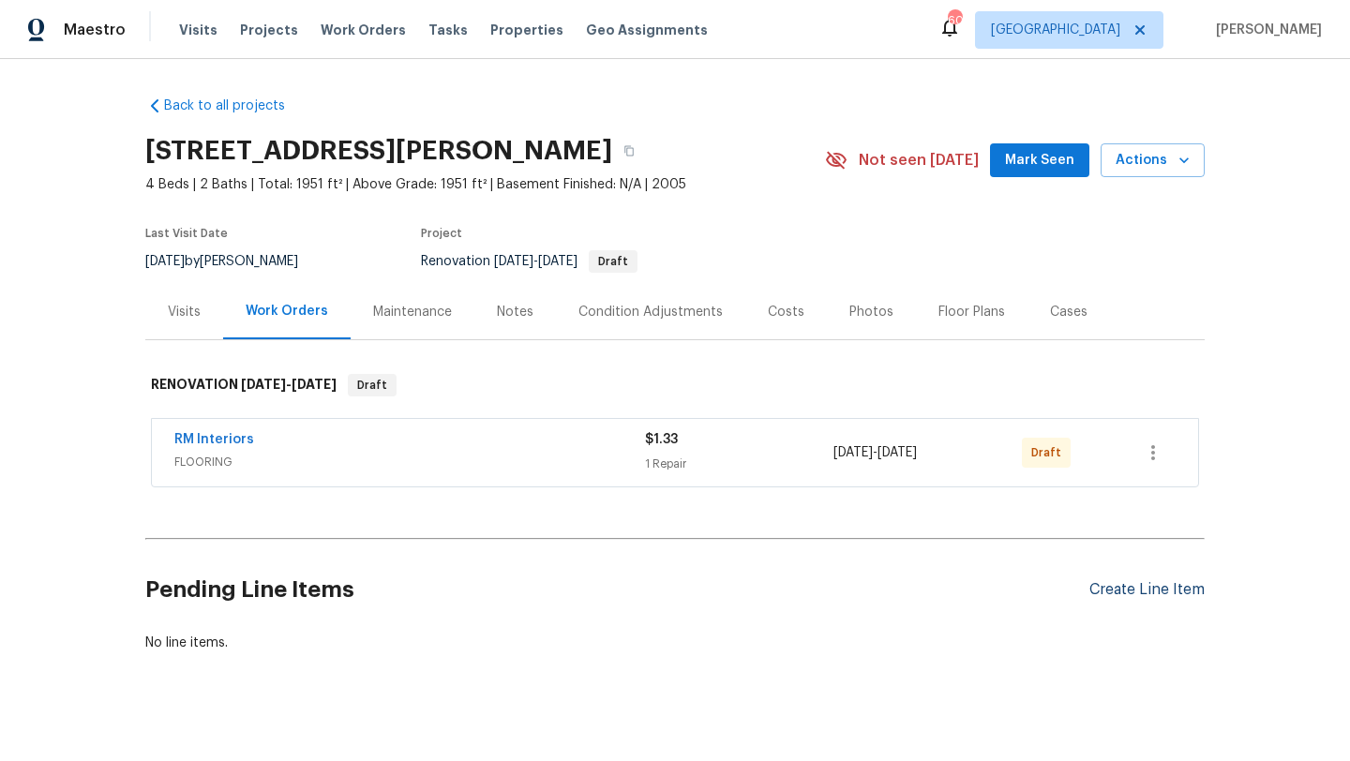
click at [1103, 591] on div "Create Line Item" at bounding box center [1146, 590] width 115 height 18
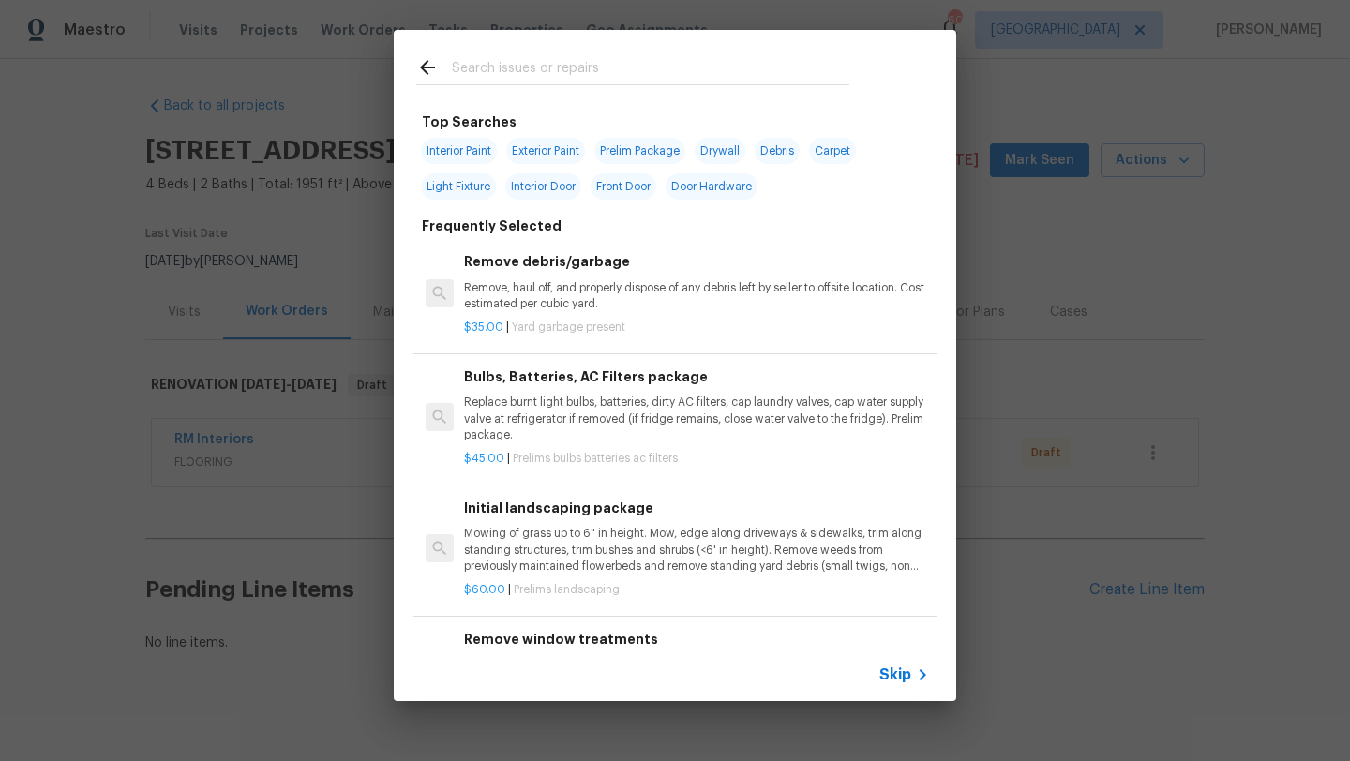
click at [526, 66] on input "text" at bounding box center [650, 70] width 397 height 28
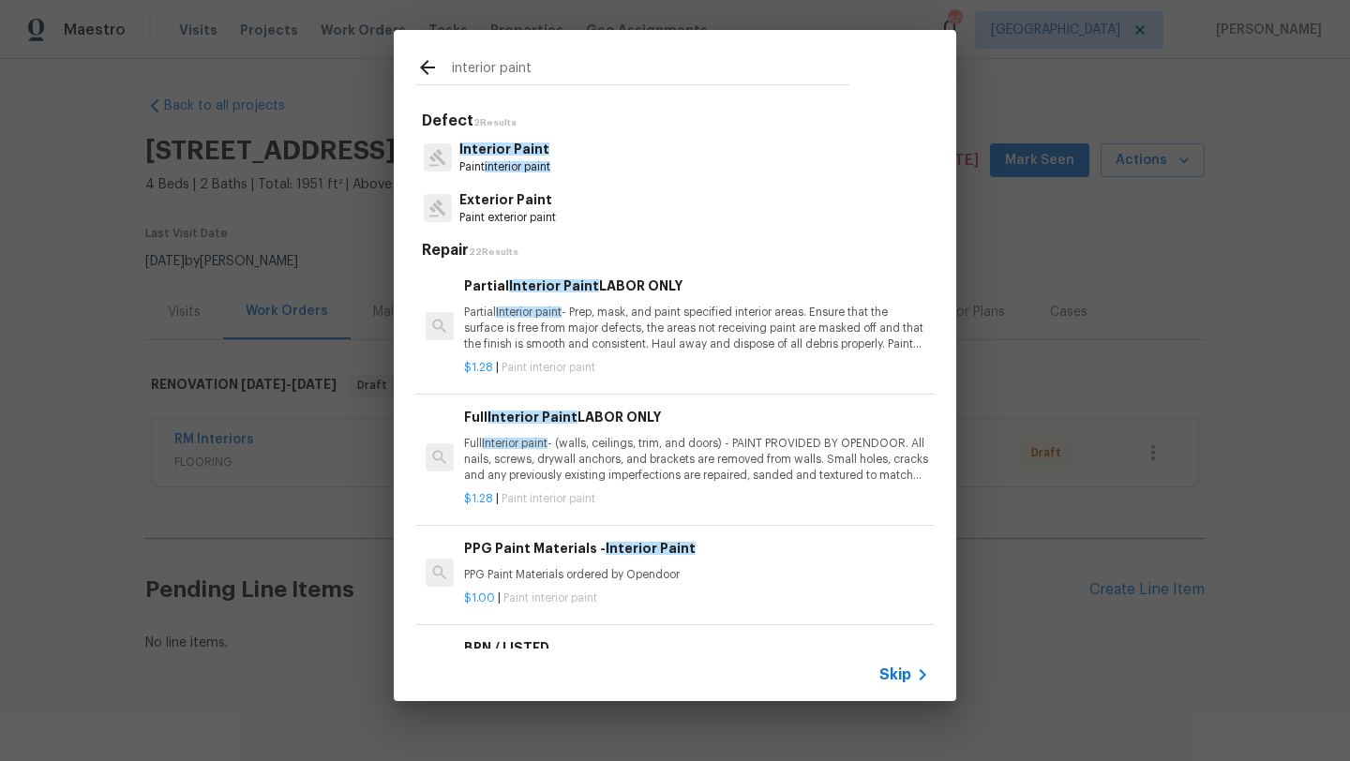
type input "interior paint"
click at [606, 448] on p "Full Interior paint - (walls, ceilings, trim, and doors) - PAINT PROVIDED BY OP…" at bounding box center [696, 460] width 465 height 48
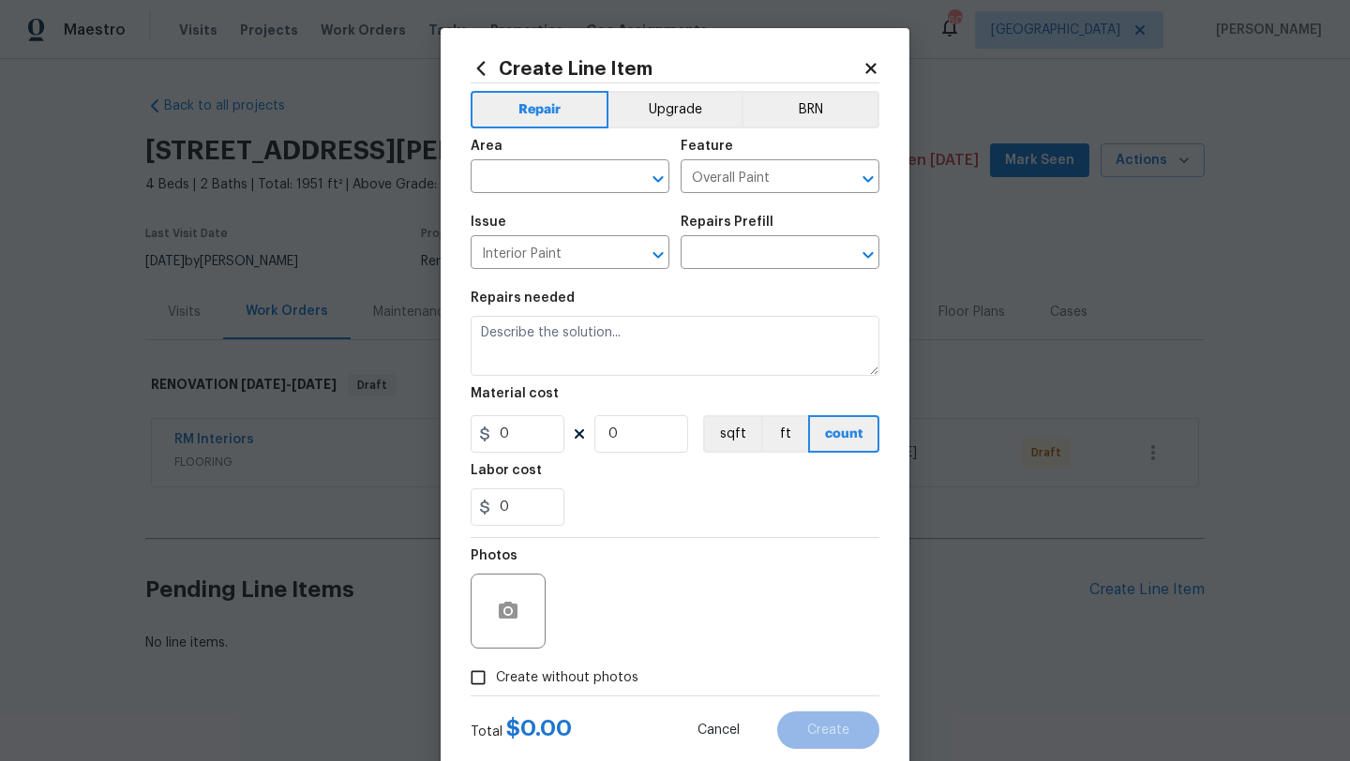
type input "Full Interior Paint LABOR ONLY $1.28"
type textarea "Full Interior paint - (walls, ceilings, trim, and doors) - PAINT PROVIDED BY OP…"
type input "1.28"
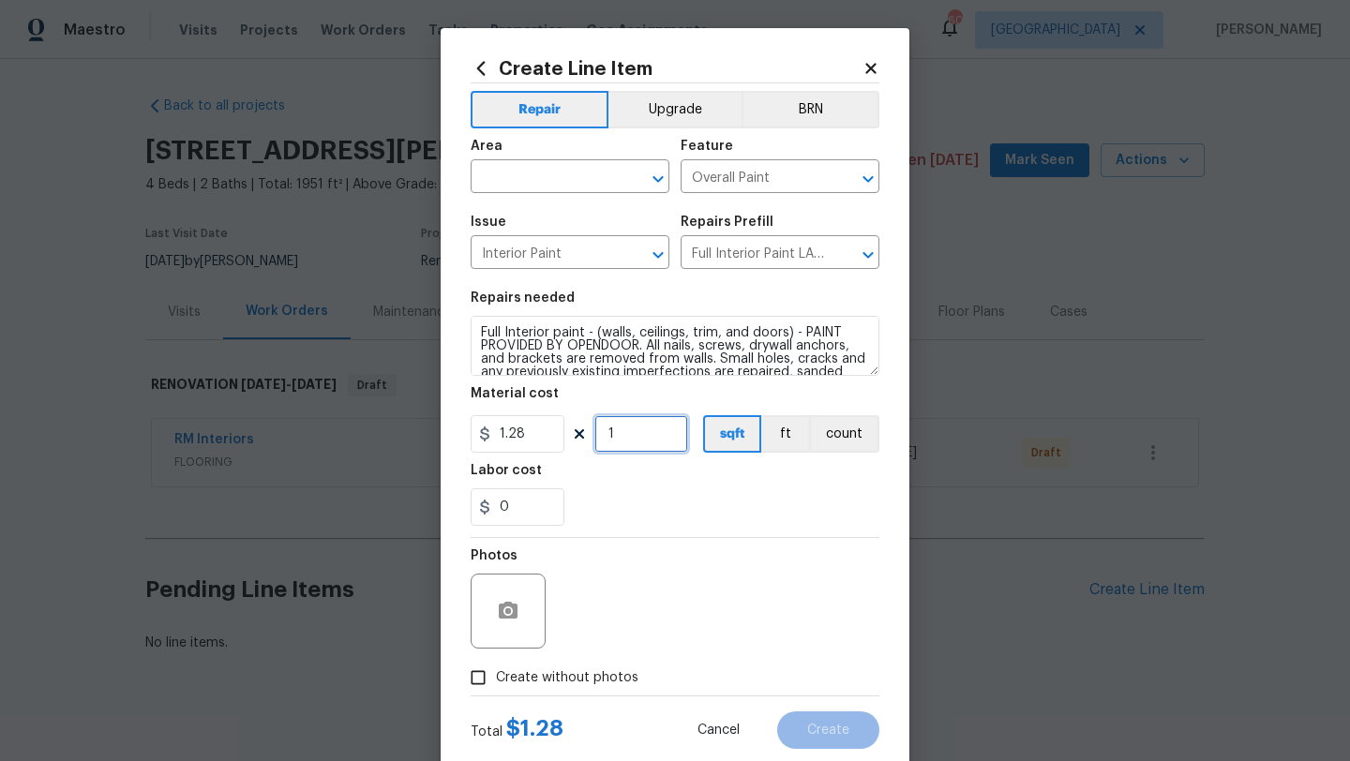
click at [629, 440] on input "1" at bounding box center [641, 433] width 94 height 37
type input "1951"
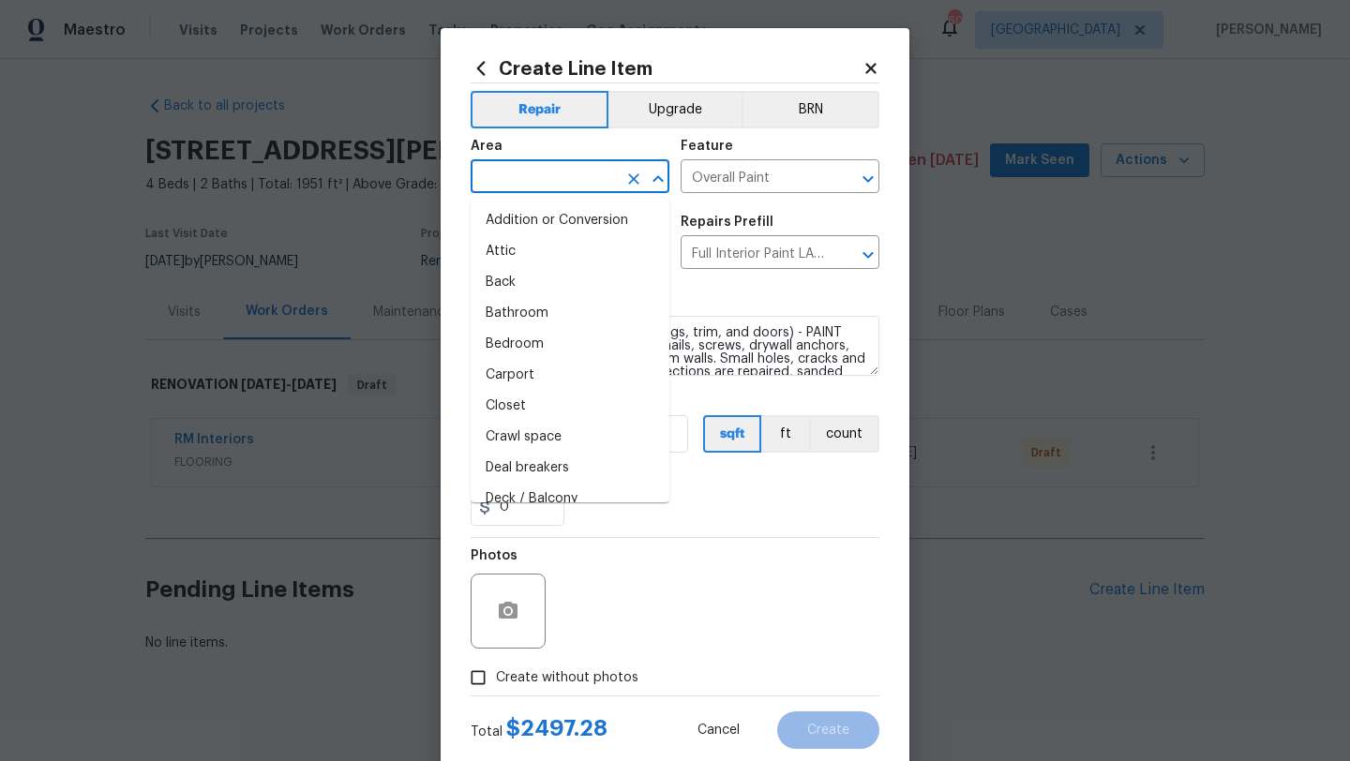
click at [559, 172] on input "text" at bounding box center [544, 178] width 146 height 29
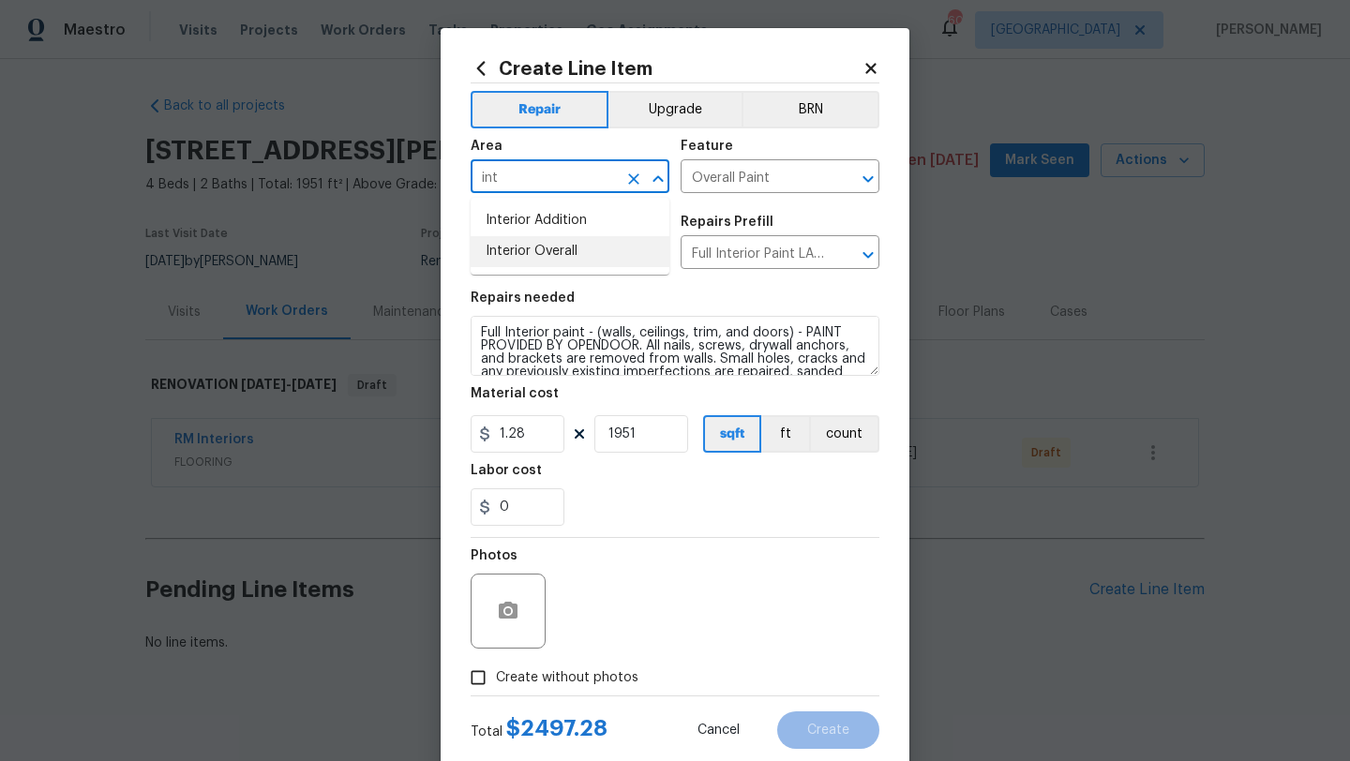
click at [576, 254] on li "Interior Overall" at bounding box center [570, 251] width 199 height 31
type input "Interior Overall"
click at [608, 678] on span "Create without photos" at bounding box center [567, 678] width 142 height 20
click at [496, 678] on input "Create without photos" at bounding box center [478, 678] width 36 height 36
checkbox input "true"
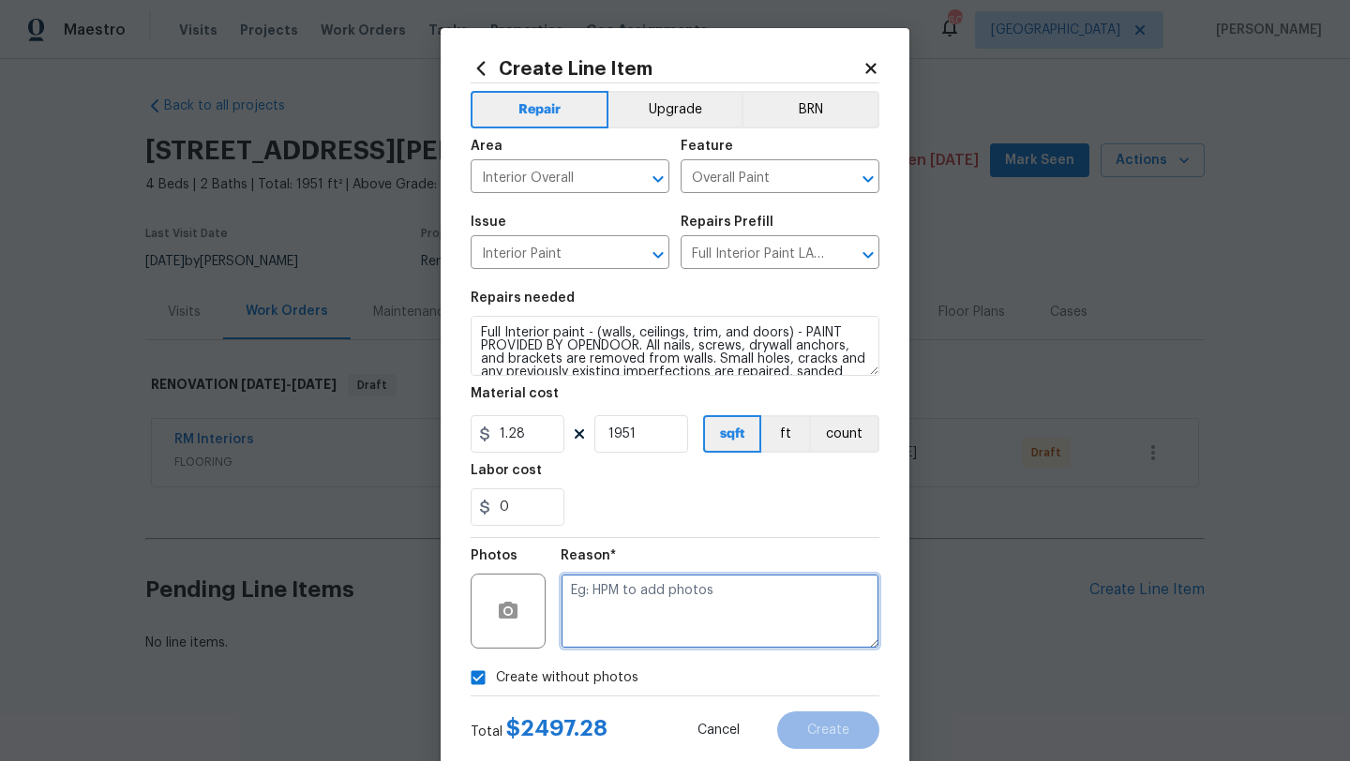
click at [633, 629] on textarea at bounding box center [720, 611] width 319 height 75
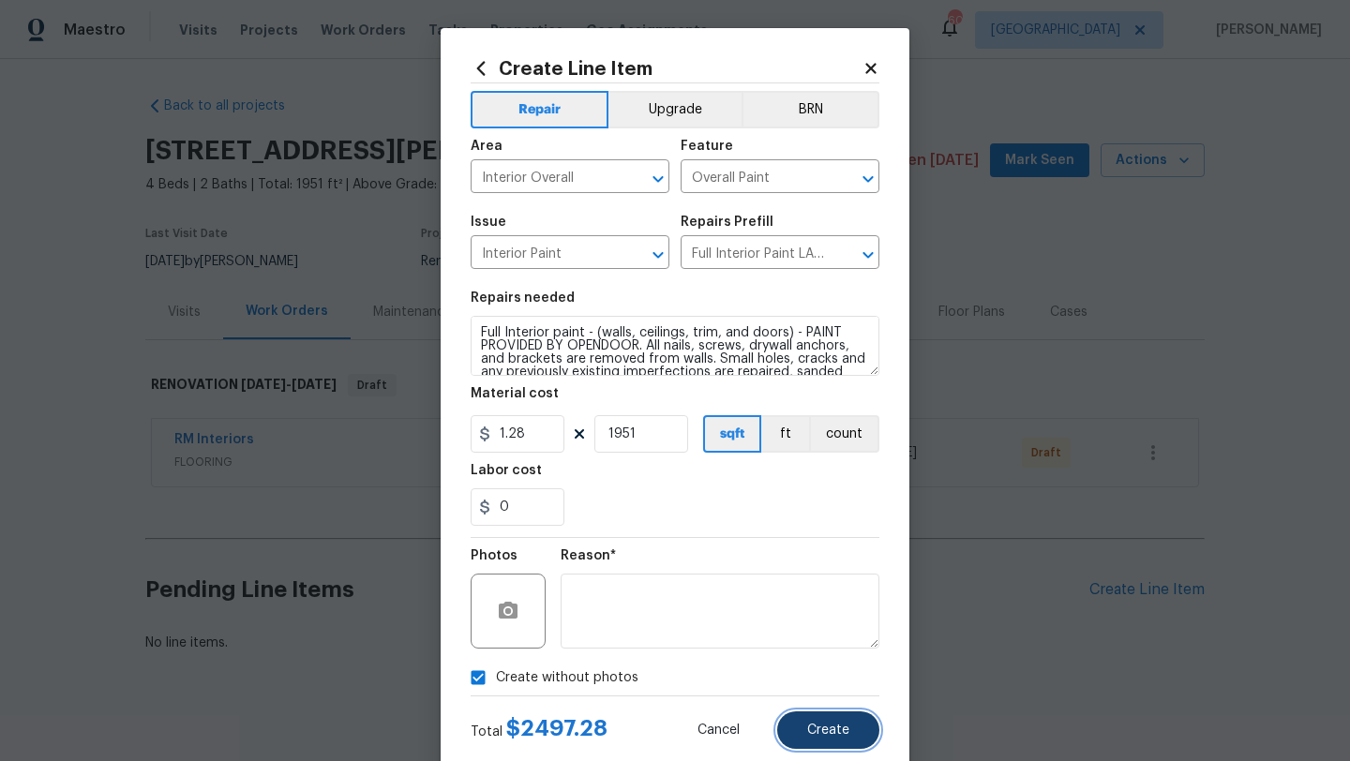
click at [828, 734] on span "Create" at bounding box center [828, 731] width 42 height 14
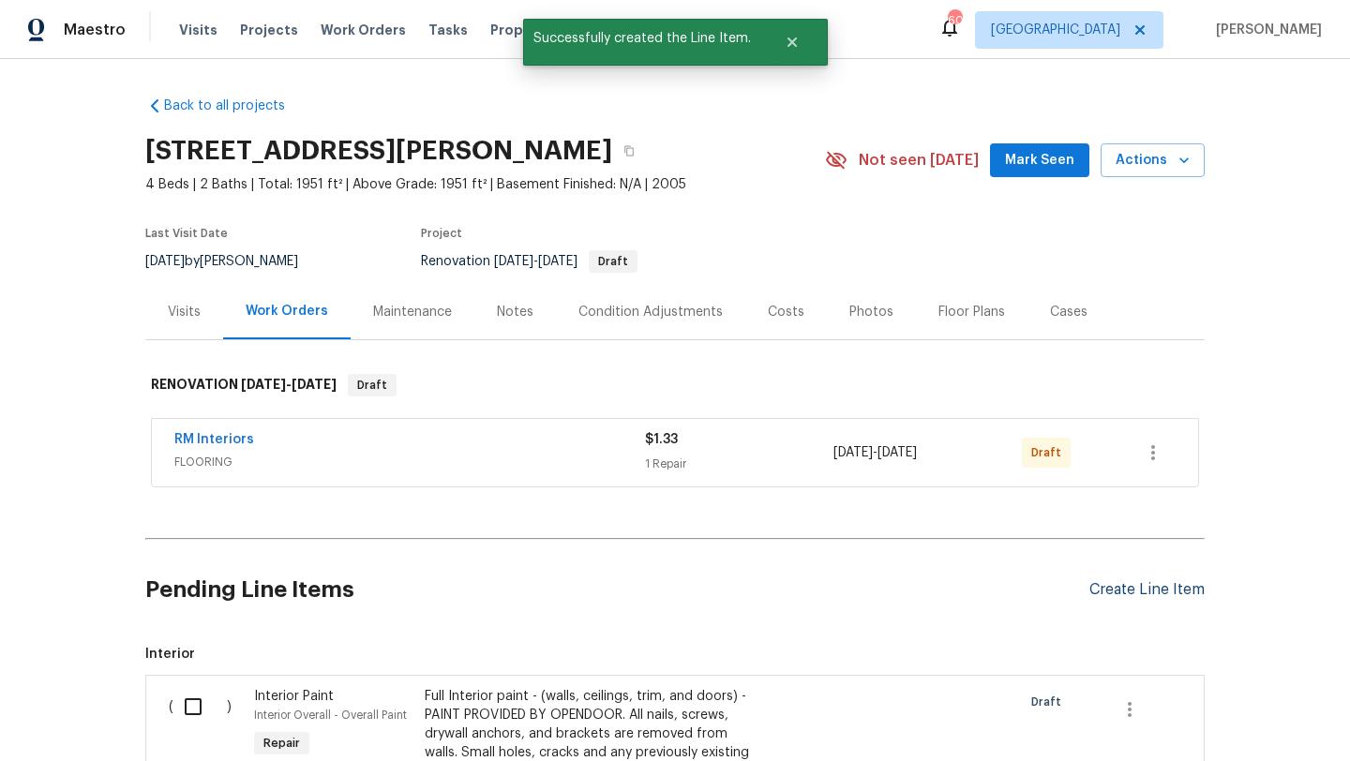
click at [1097, 589] on div "Create Line Item" at bounding box center [1146, 590] width 115 height 18
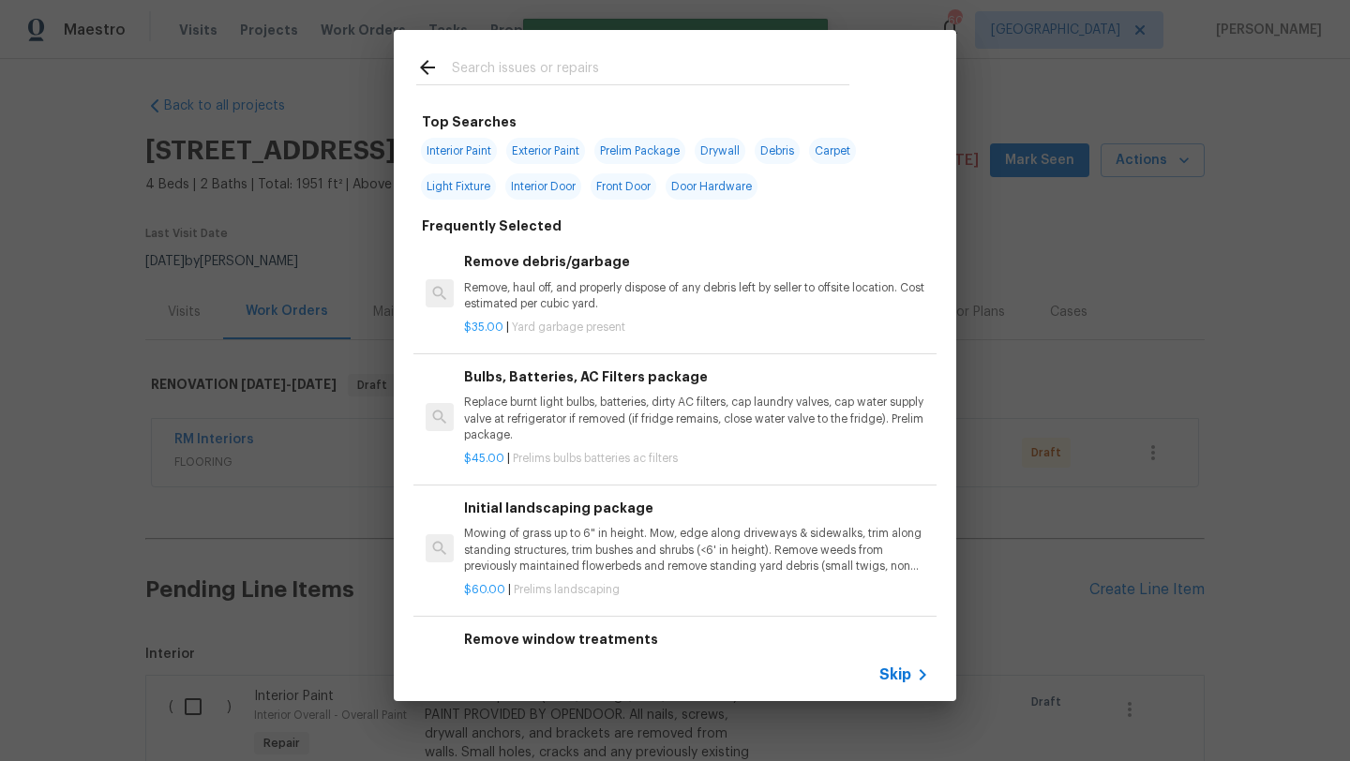
click at [544, 65] on input "text" at bounding box center [650, 70] width 397 height 28
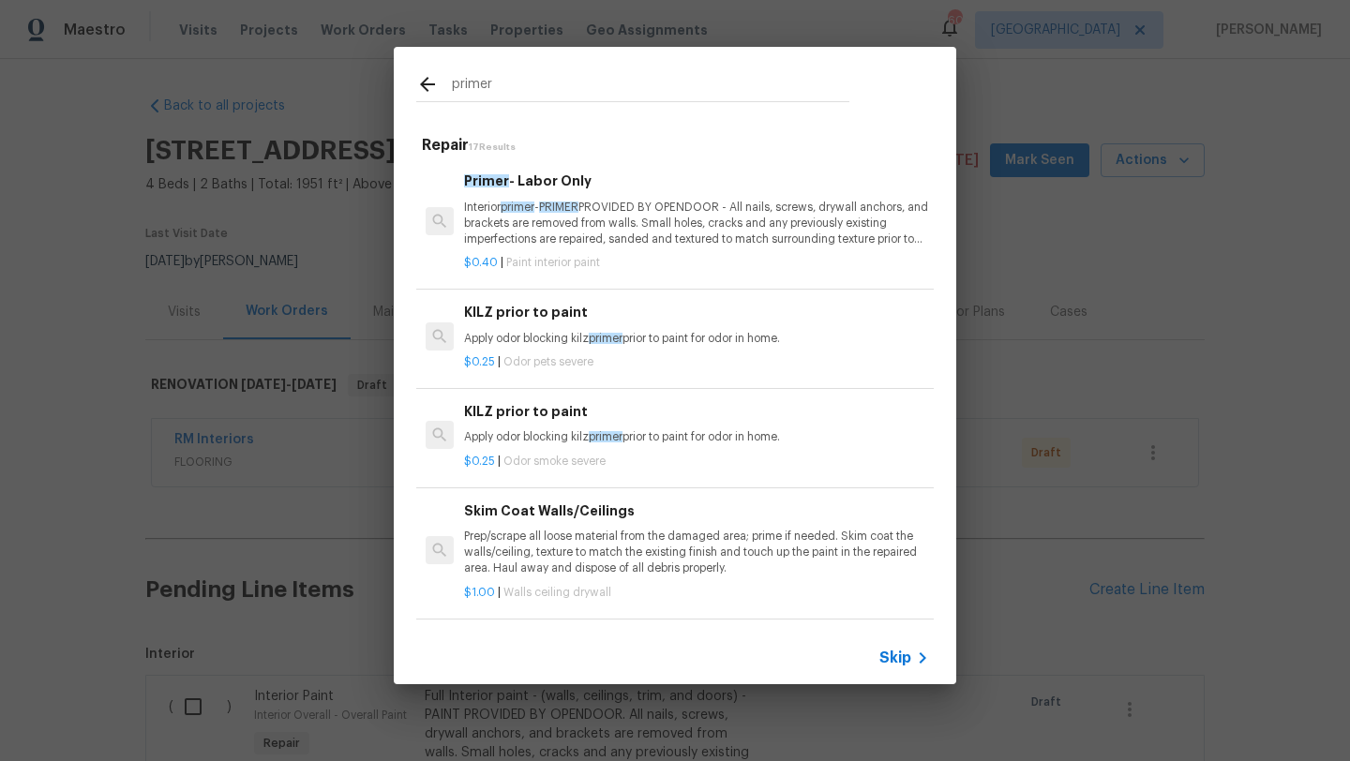
type input "primer"
click at [572, 227] on p "Interior primer - PRIMER PROVIDED BY OPENDOOR - All nails, screws, drywall anch…" at bounding box center [696, 224] width 465 height 48
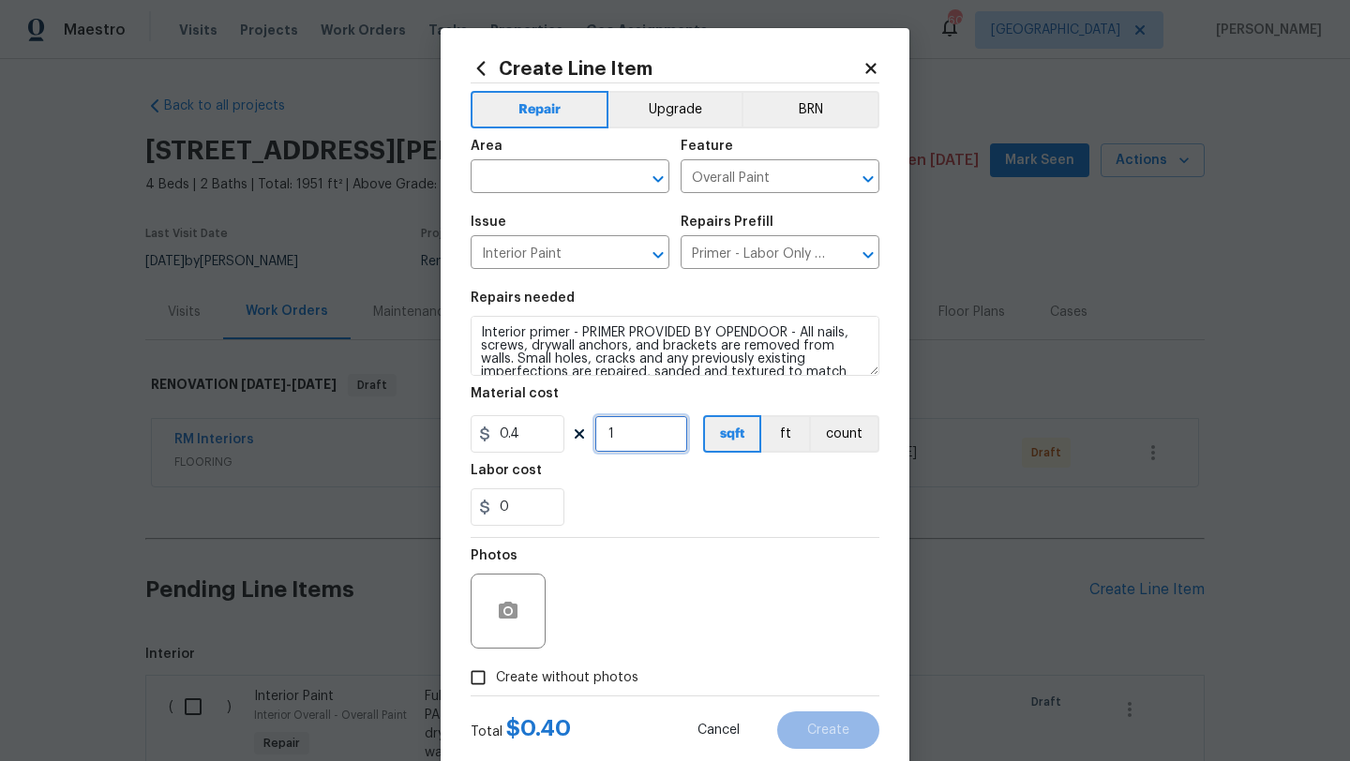
click at [628, 435] on input "1" at bounding box center [641, 433] width 94 height 37
type input "975"
click at [584, 686] on span "Create without photos" at bounding box center [567, 678] width 142 height 20
click at [496, 686] on input "Create without photos" at bounding box center [478, 678] width 36 height 36
checkbox input "true"
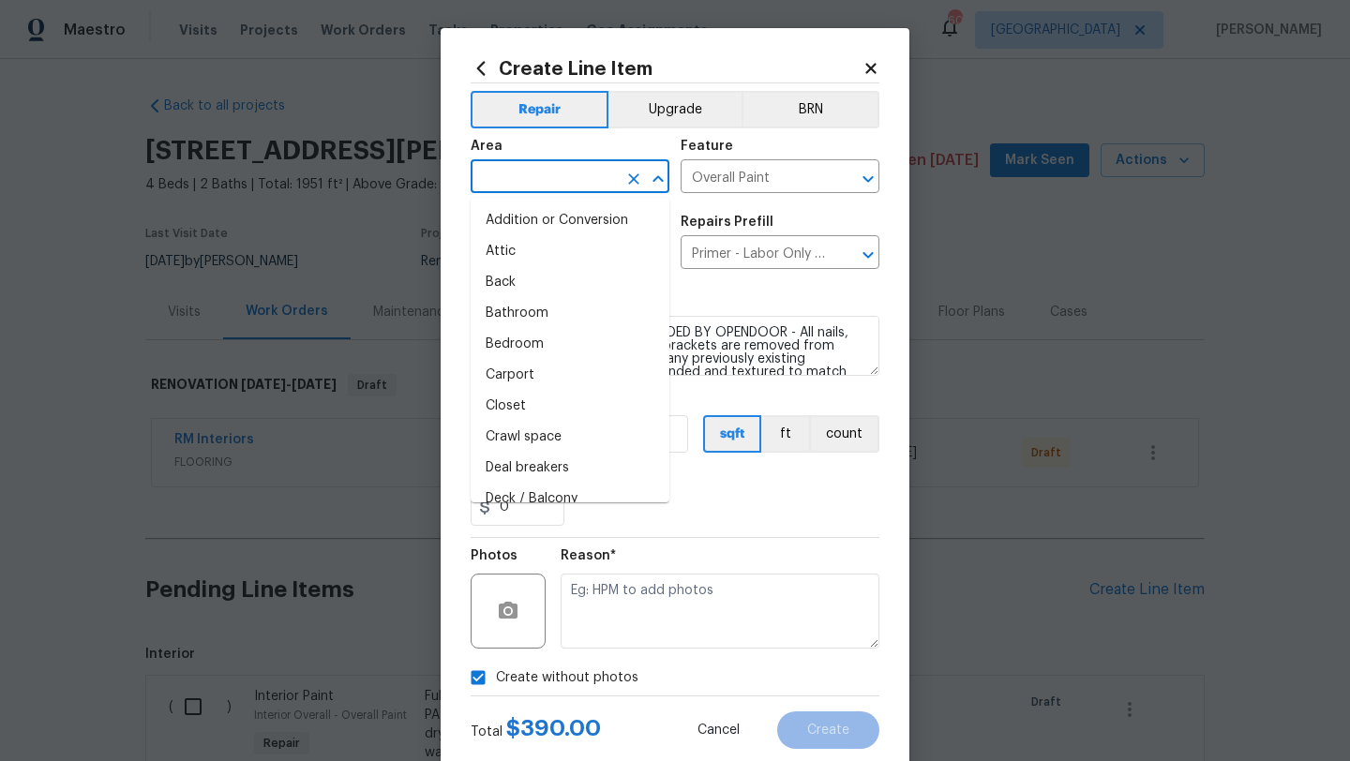
click at [587, 181] on input "text" at bounding box center [544, 178] width 146 height 29
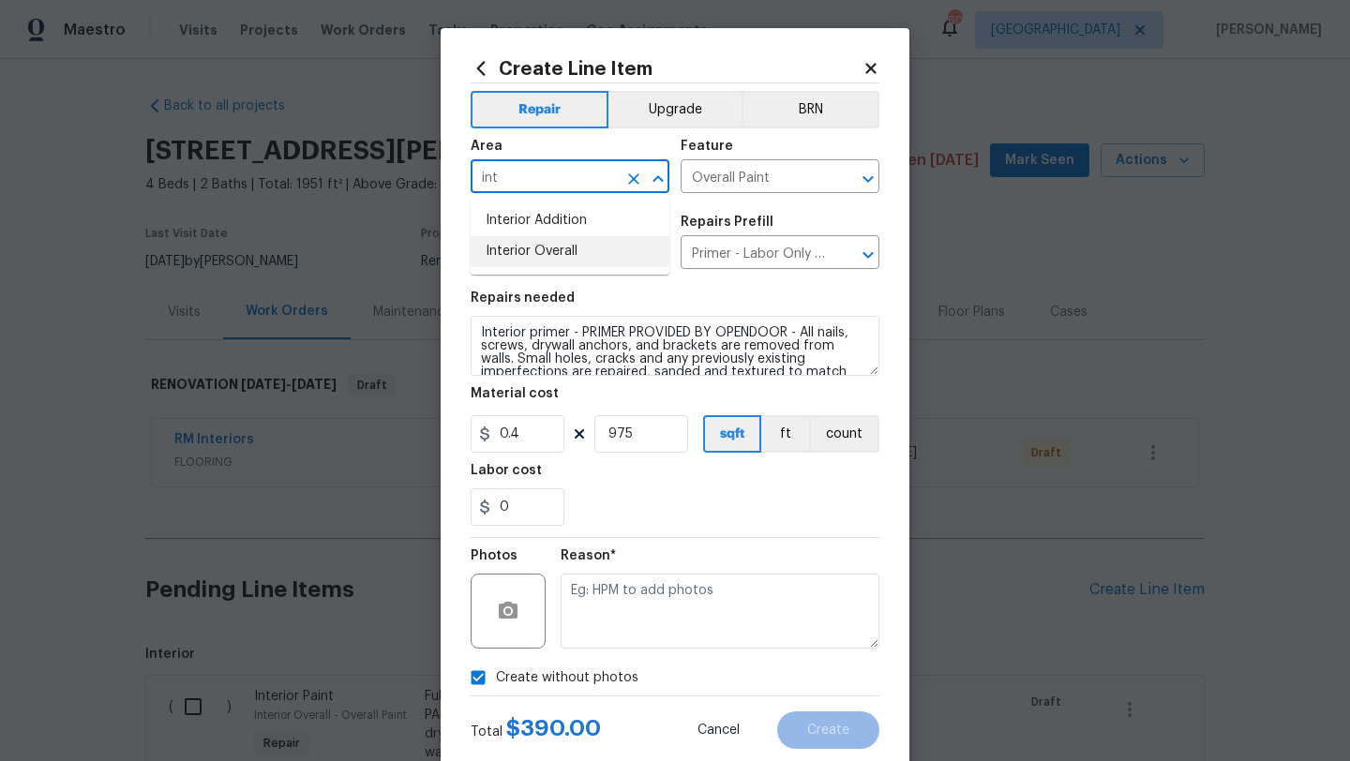
click at [544, 251] on li "Interior Overall" at bounding box center [570, 251] width 199 height 31
type input "Interior Overall"
click at [605, 678] on span "Create without photos" at bounding box center [567, 678] width 142 height 20
click at [496, 678] on input "Create without photos" at bounding box center [478, 678] width 36 height 36
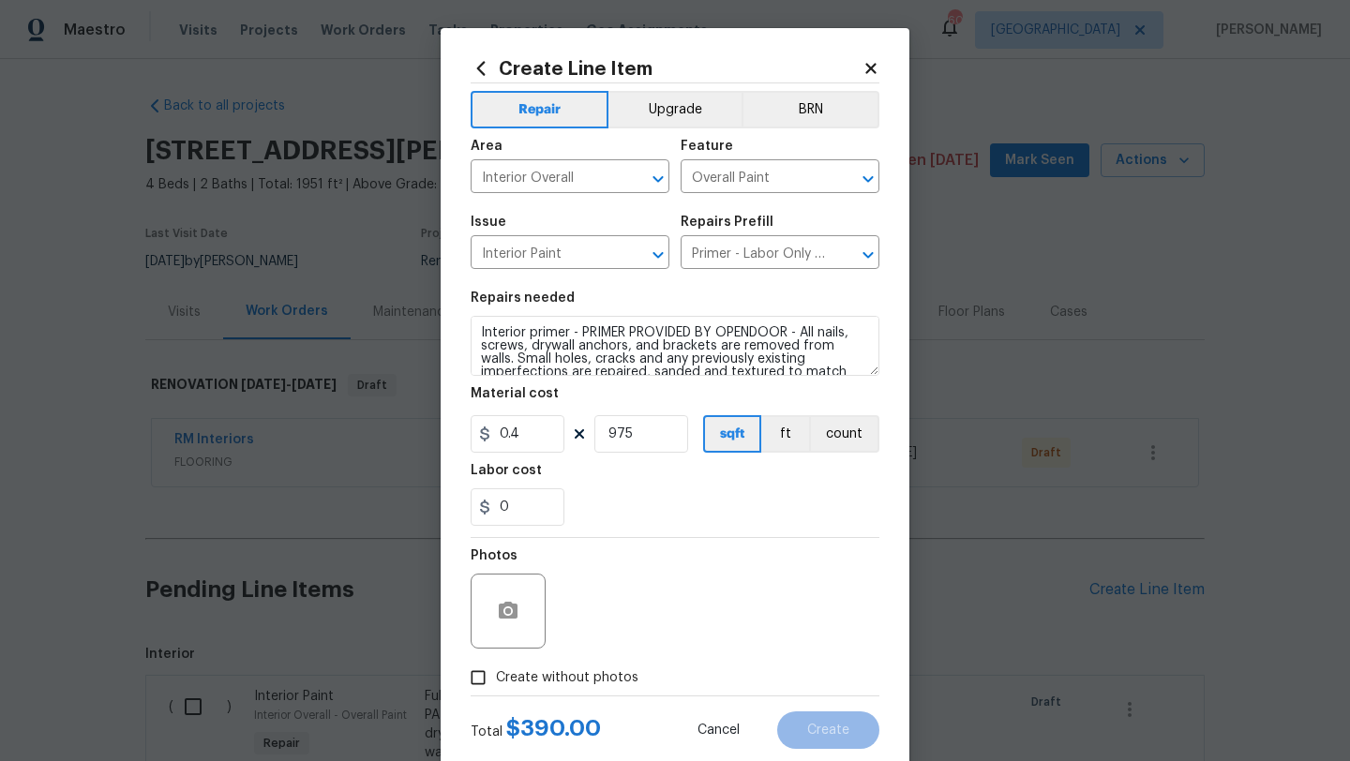
click at [595, 674] on span "Create without photos" at bounding box center [567, 678] width 142 height 20
click at [496, 674] on input "Create without photos" at bounding box center [478, 678] width 36 height 36
checkbox input "true"
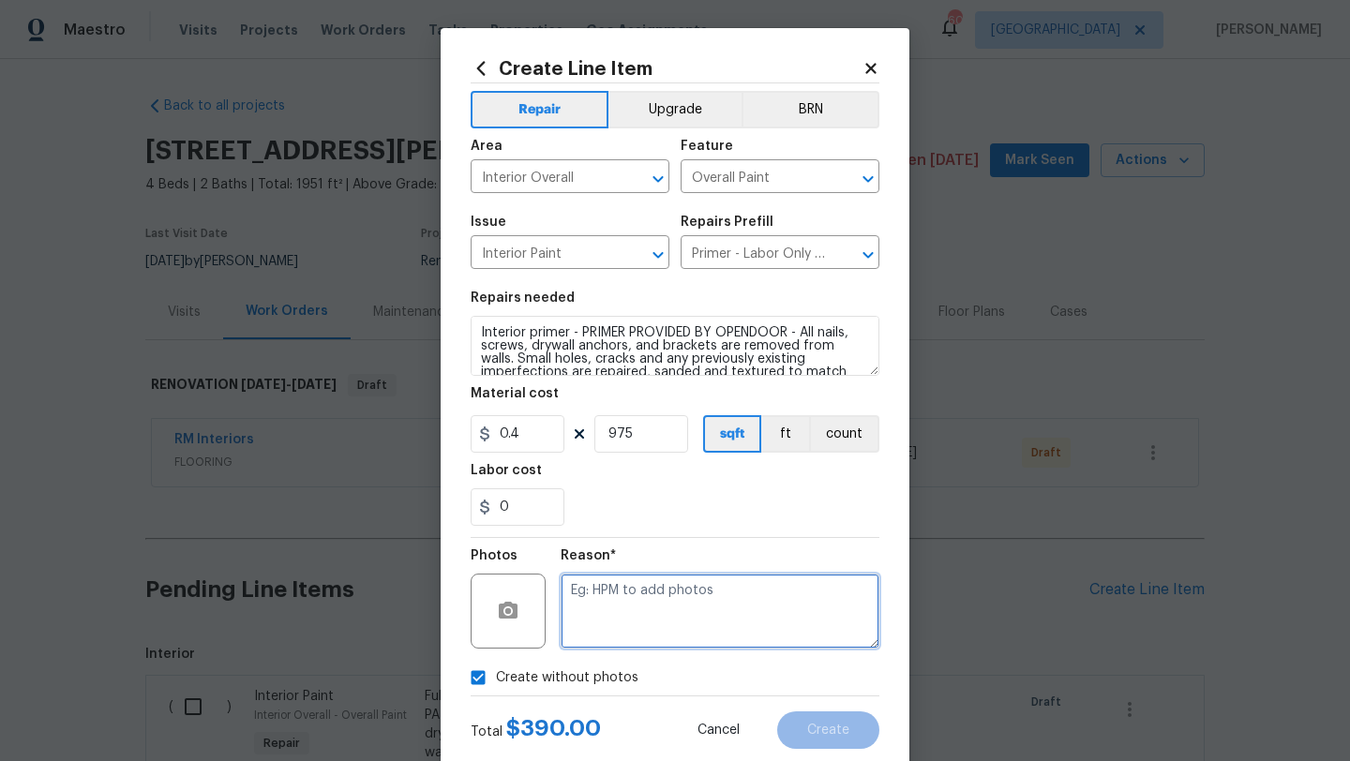
click at [610, 634] on textarea at bounding box center [720, 611] width 319 height 75
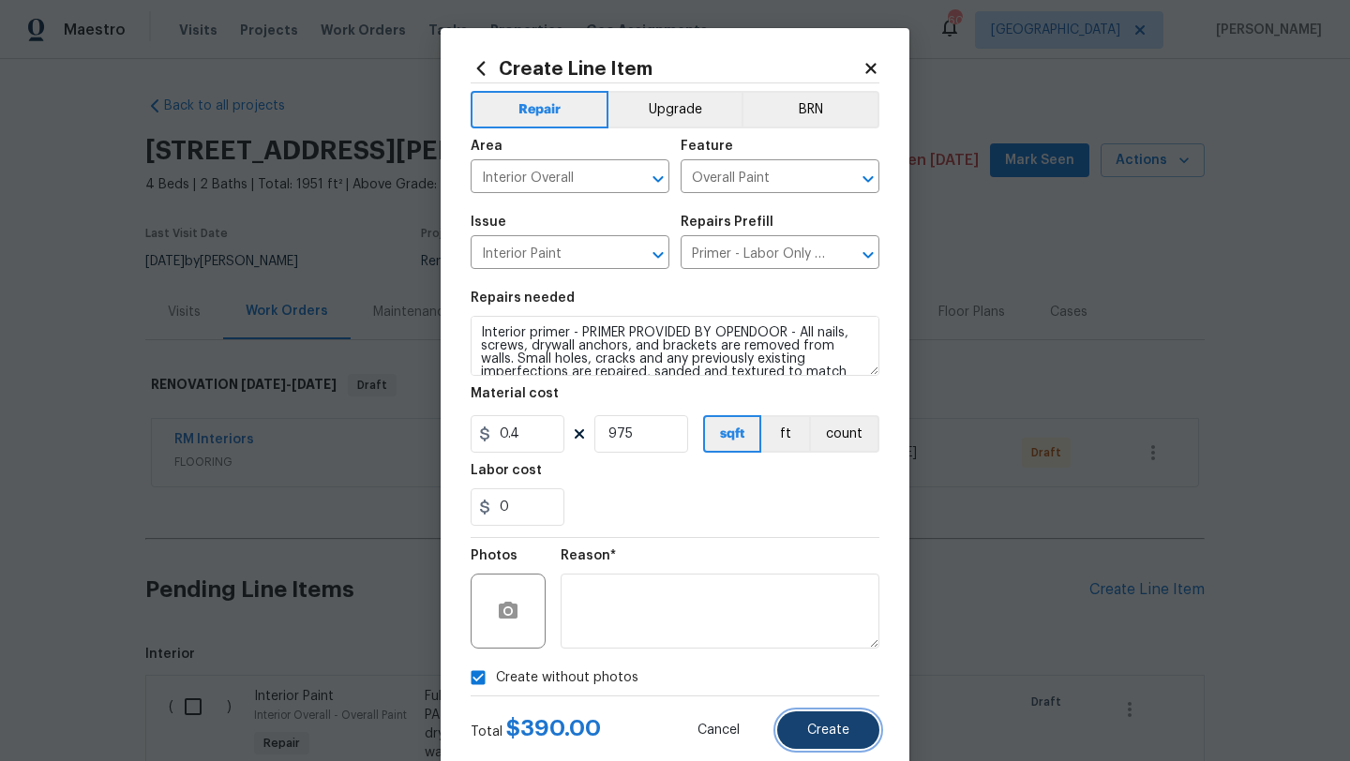
click at [814, 732] on span "Create" at bounding box center [828, 731] width 42 height 14
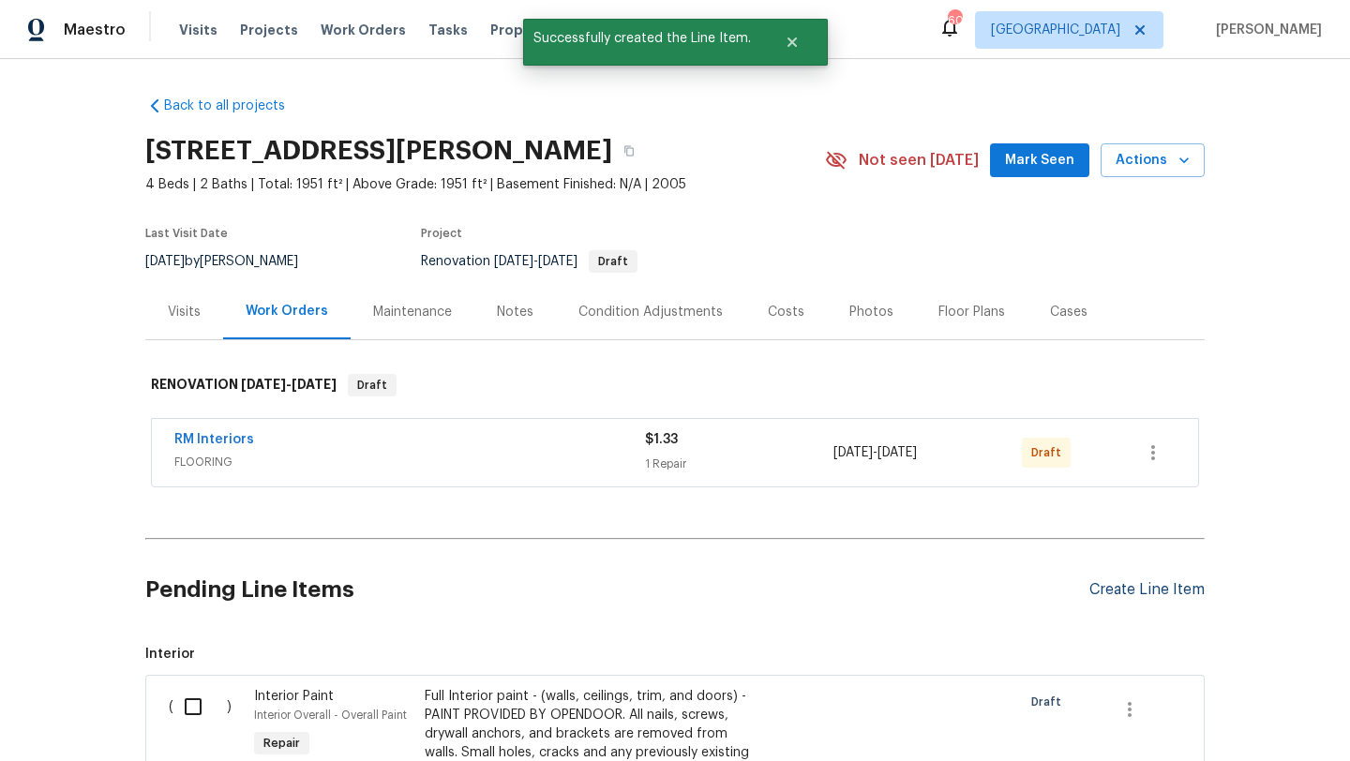
click at [1133, 591] on div "Create Line Item" at bounding box center [1146, 590] width 115 height 18
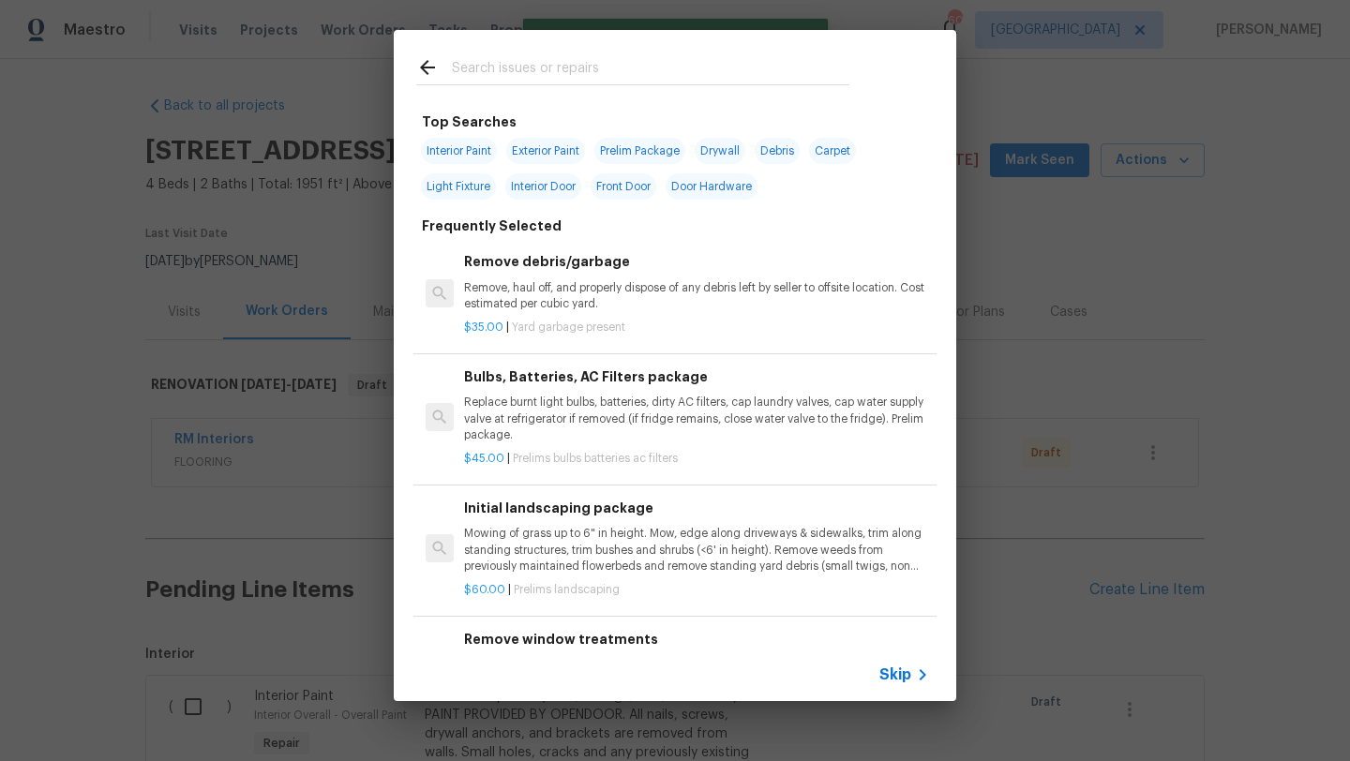
click at [528, 67] on input "text" at bounding box center [650, 70] width 397 height 28
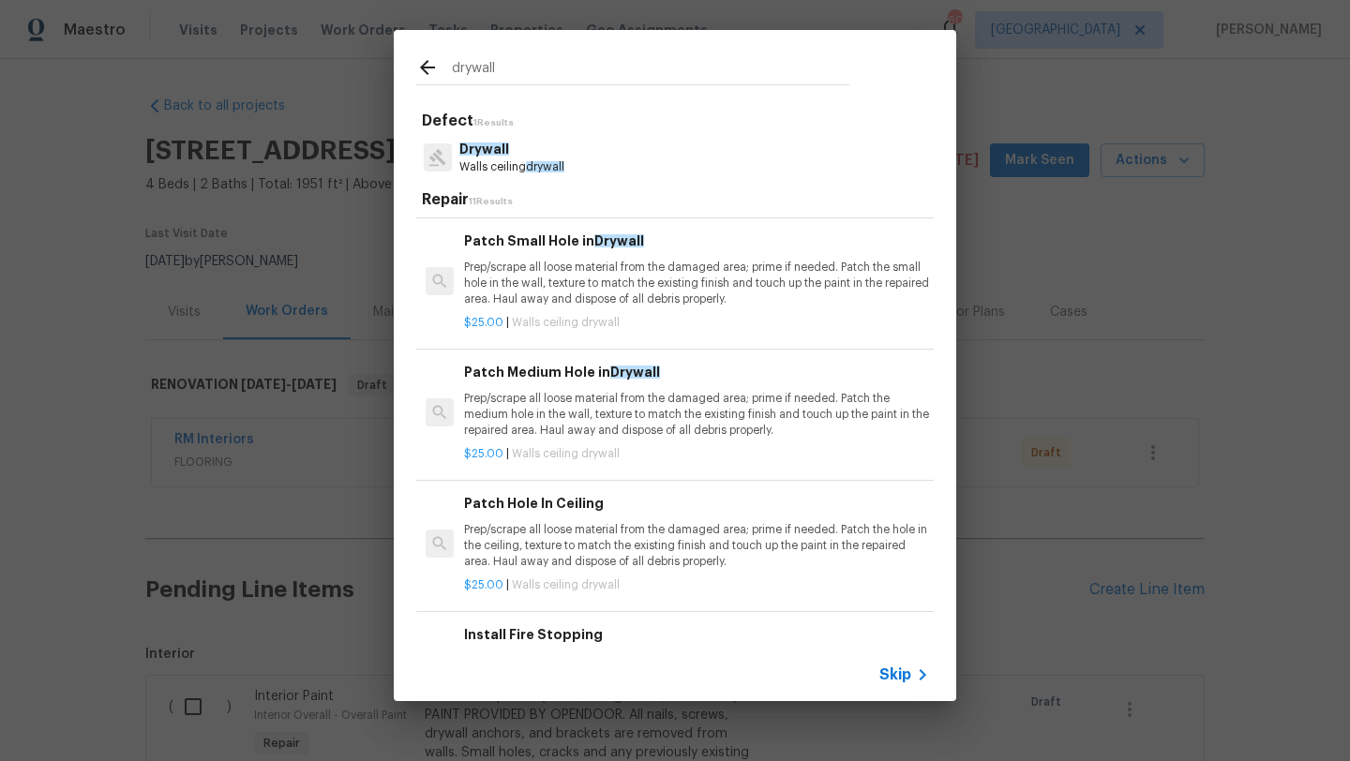
scroll to position [129, 0]
type input "drywall"
click at [643, 536] on p "Prep/scrape all loose material from the damaged area; prime if needed. Patch th…" at bounding box center [696, 542] width 465 height 48
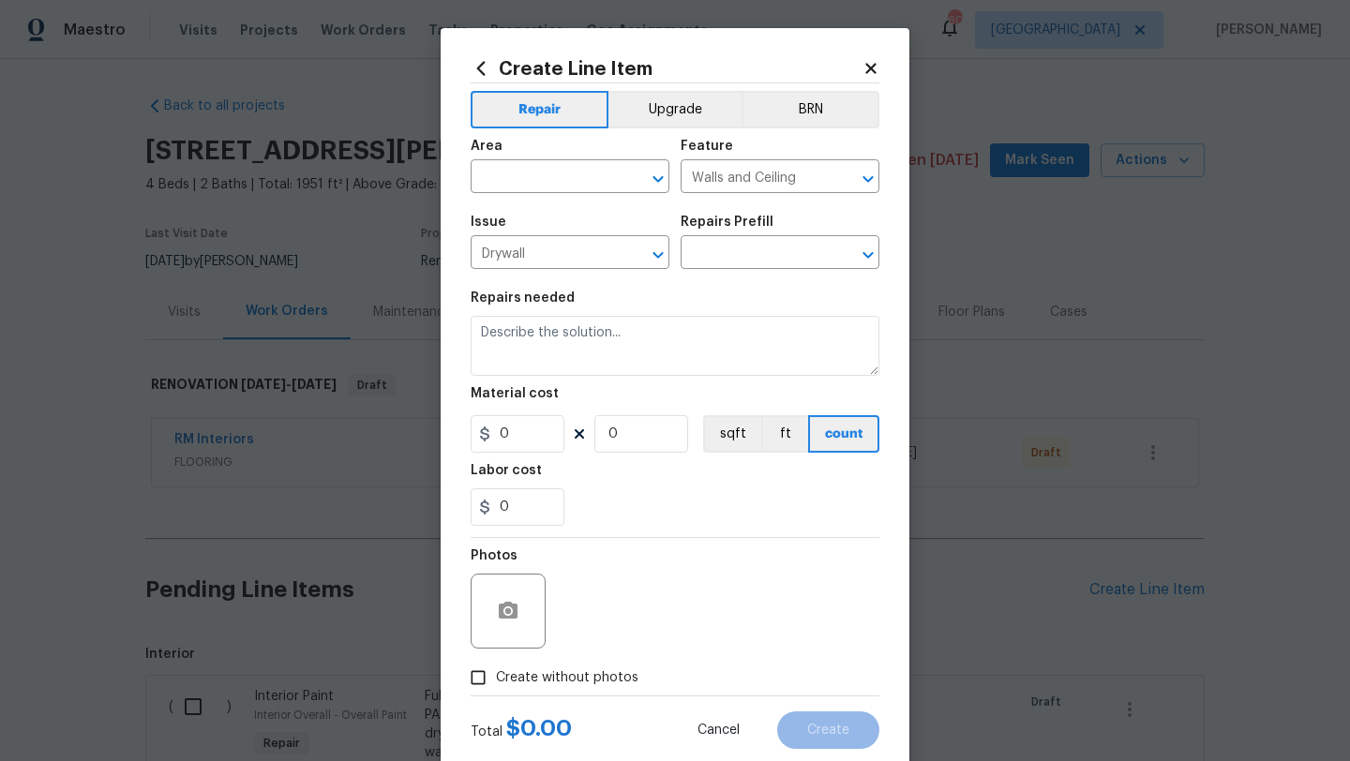
type input "Patch Hole In Ceiling $25.00"
type textarea "Prep/scrape all loose material from the damaged area; prime if needed. Patch th…"
type input "25"
type input "1"
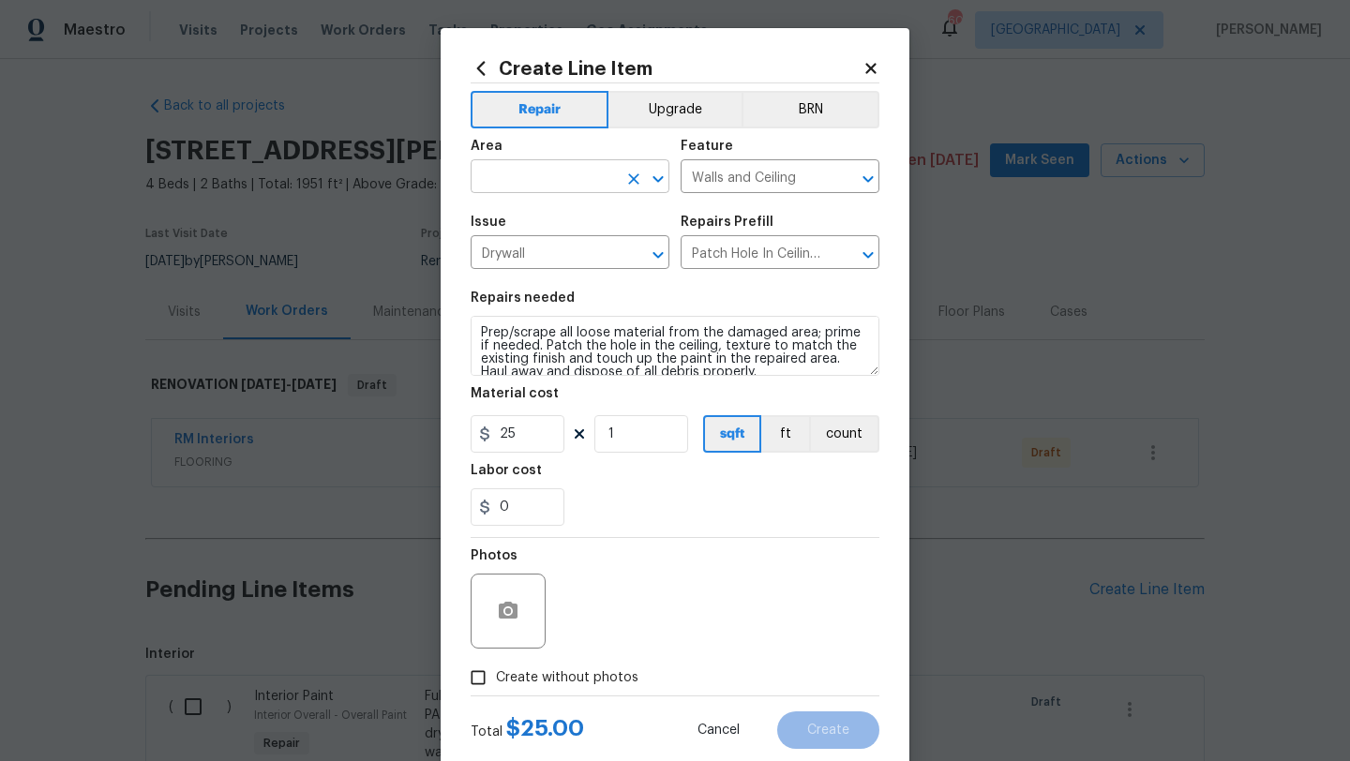
click at [554, 177] on input "text" at bounding box center [544, 178] width 146 height 29
click at [558, 250] on li "Interior Overall" at bounding box center [570, 251] width 199 height 31
type input "Interior Overall"
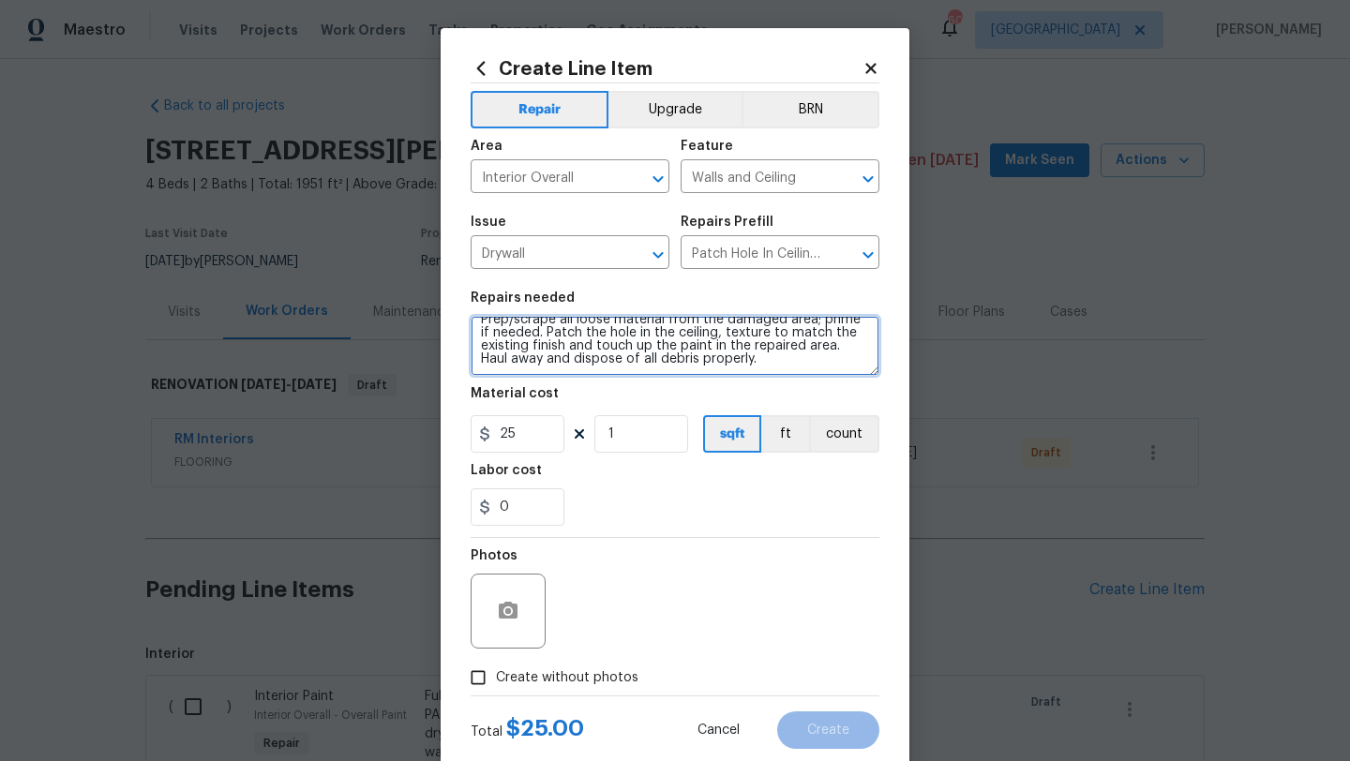
scroll to position [0, 0]
drag, startPoint x: 736, startPoint y: 373, endPoint x: 461, endPoint y: 298, distance: 284.7
click at [461, 298] on div "Create Line Item Repair Upgrade BRN Area Interior Overall ​ Feature Walls and C…" at bounding box center [675, 403] width 469 height 751
type textarea "Repair all drywall damage throughout house. DRYWALL REPAIRS MUST NOT BE ABLE TO…"
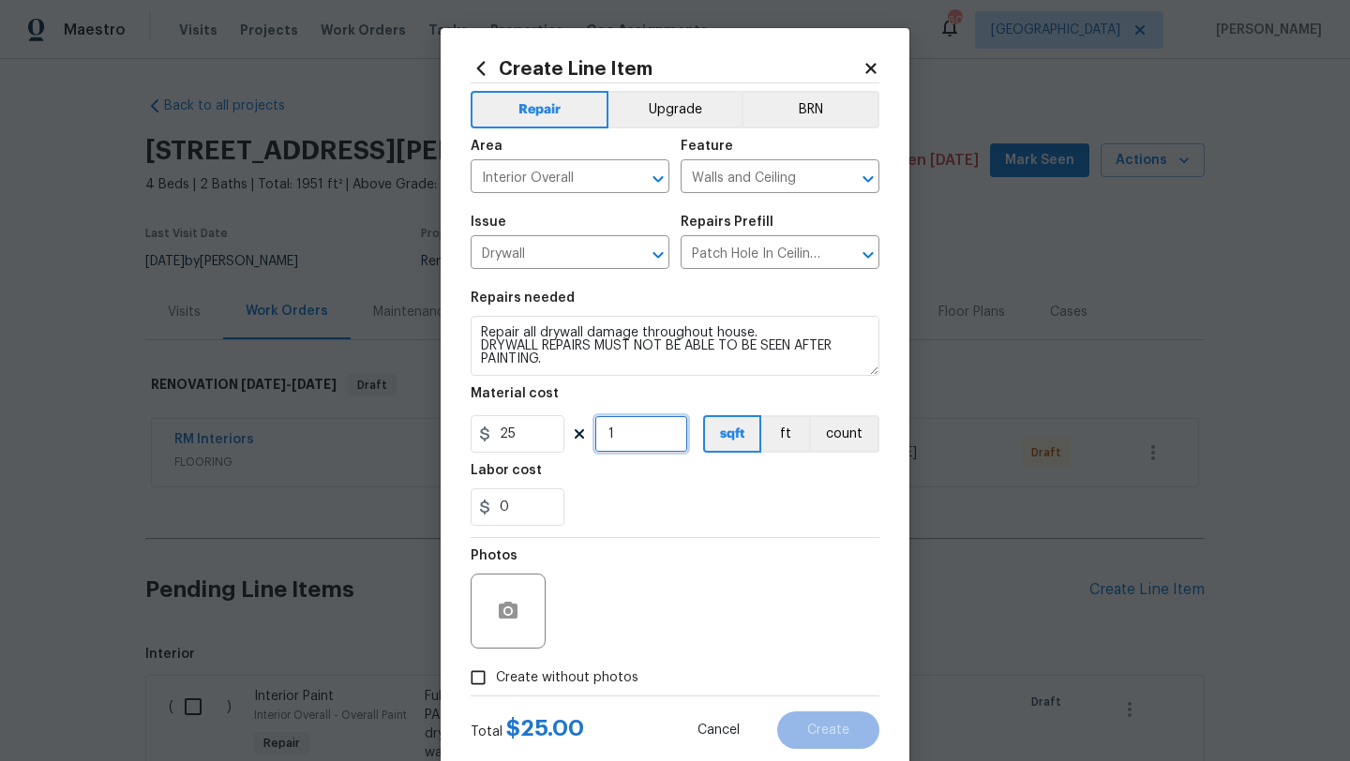
drag, startPoint x: 615, startPoint y: 446, endPoint x: 585, endPoint y: 446, distance: 30.0
click at [585, 446] on div "25 1 sqft ft count" at bounding box center [675, 433] width 409 height 37
type input "14"
click at [596, 674] on span "Create without photos" at bounding box center [567, 678] width 142 height 20
click at [496, 674] on input "Create without photos" at bounding box center [478, 678] width 36 height 36
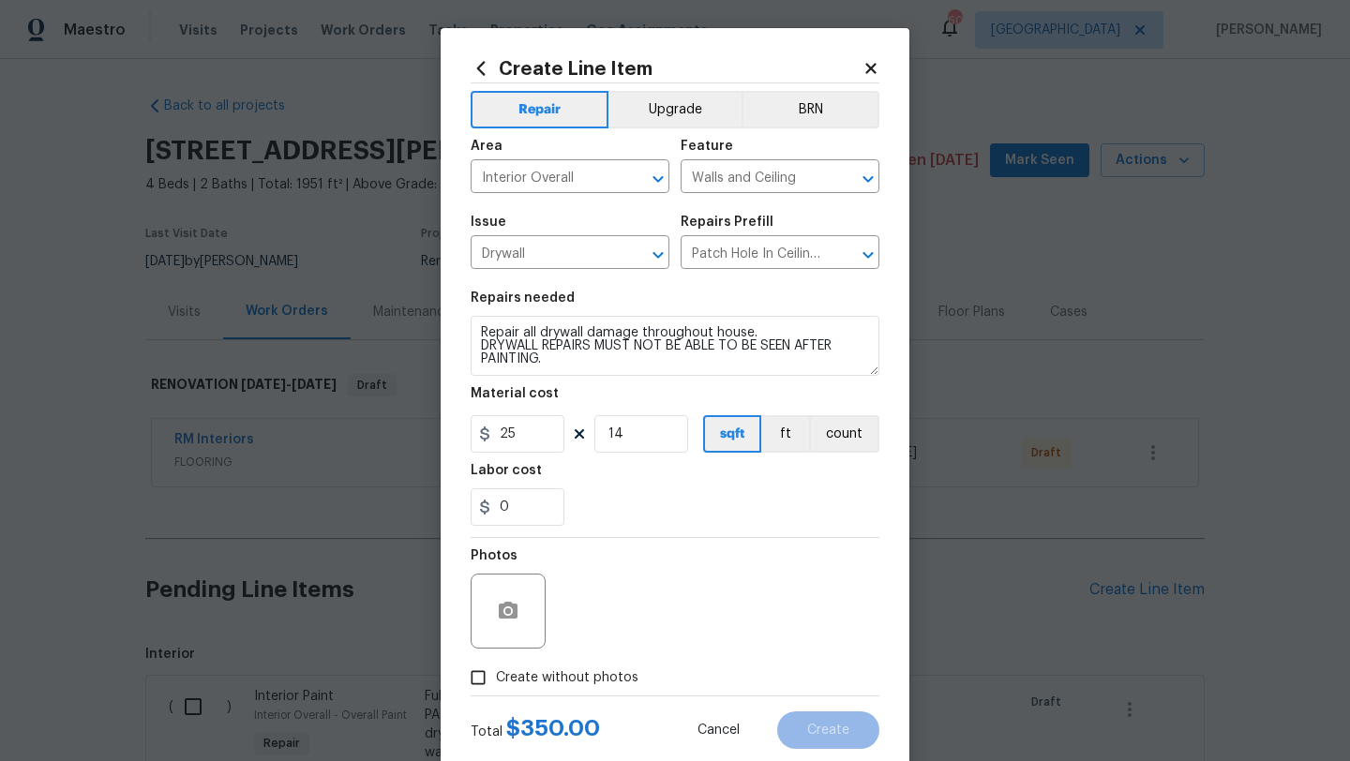
checkbox input "true"
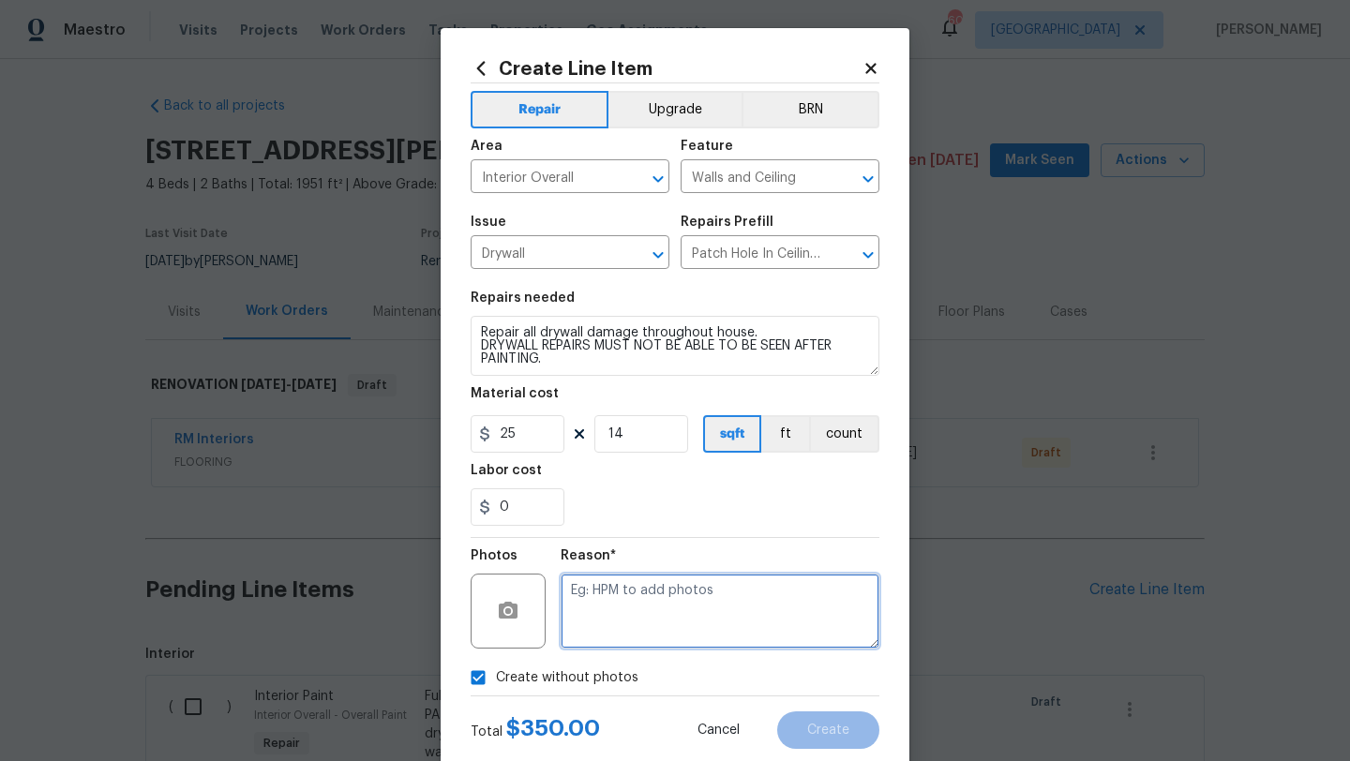
click at [608, 636] on textarea at bounding box center [720, 611] width 319 height 75
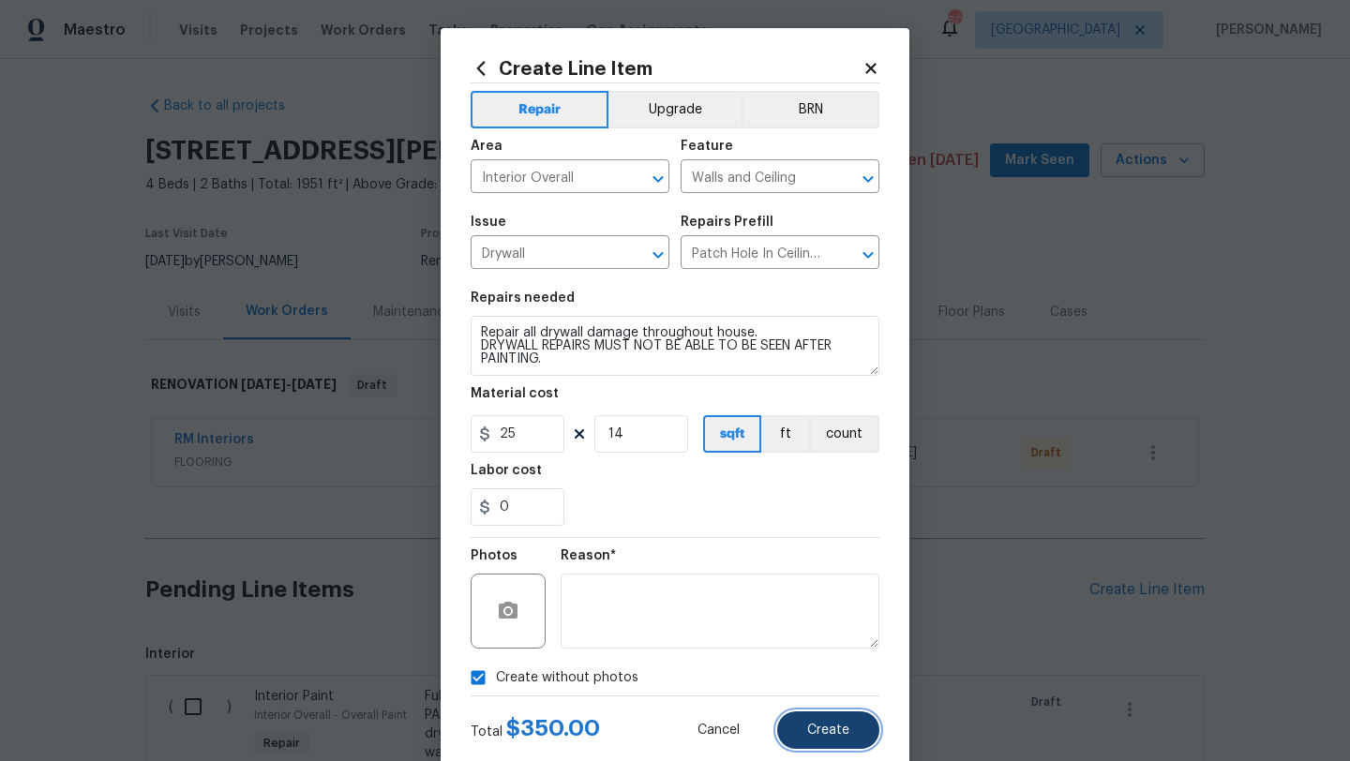
click at [807, 733] on button "Create" at bounding box center [828, 729] width 102 height 37
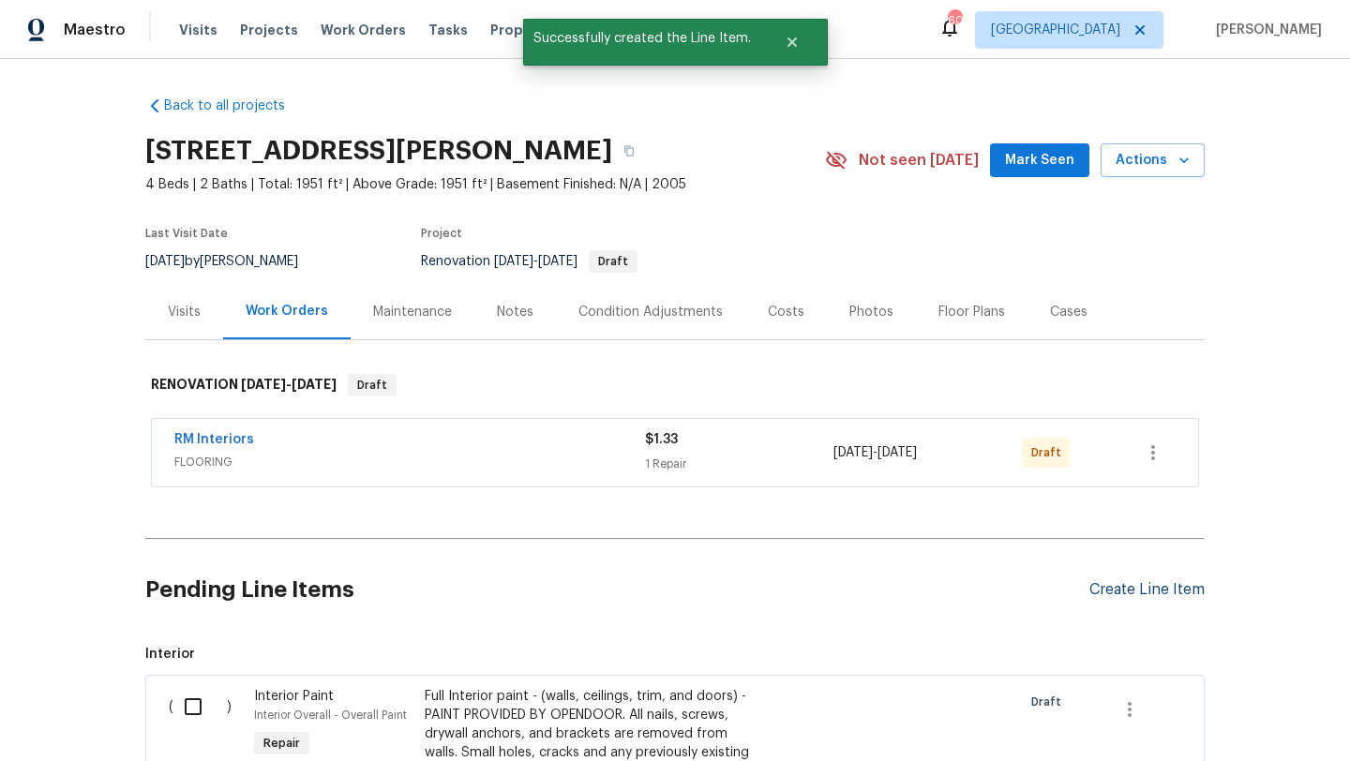
click at [1099, 587] on div "Create Line Item" at bounding box center [1146, 590] width 115 height 18
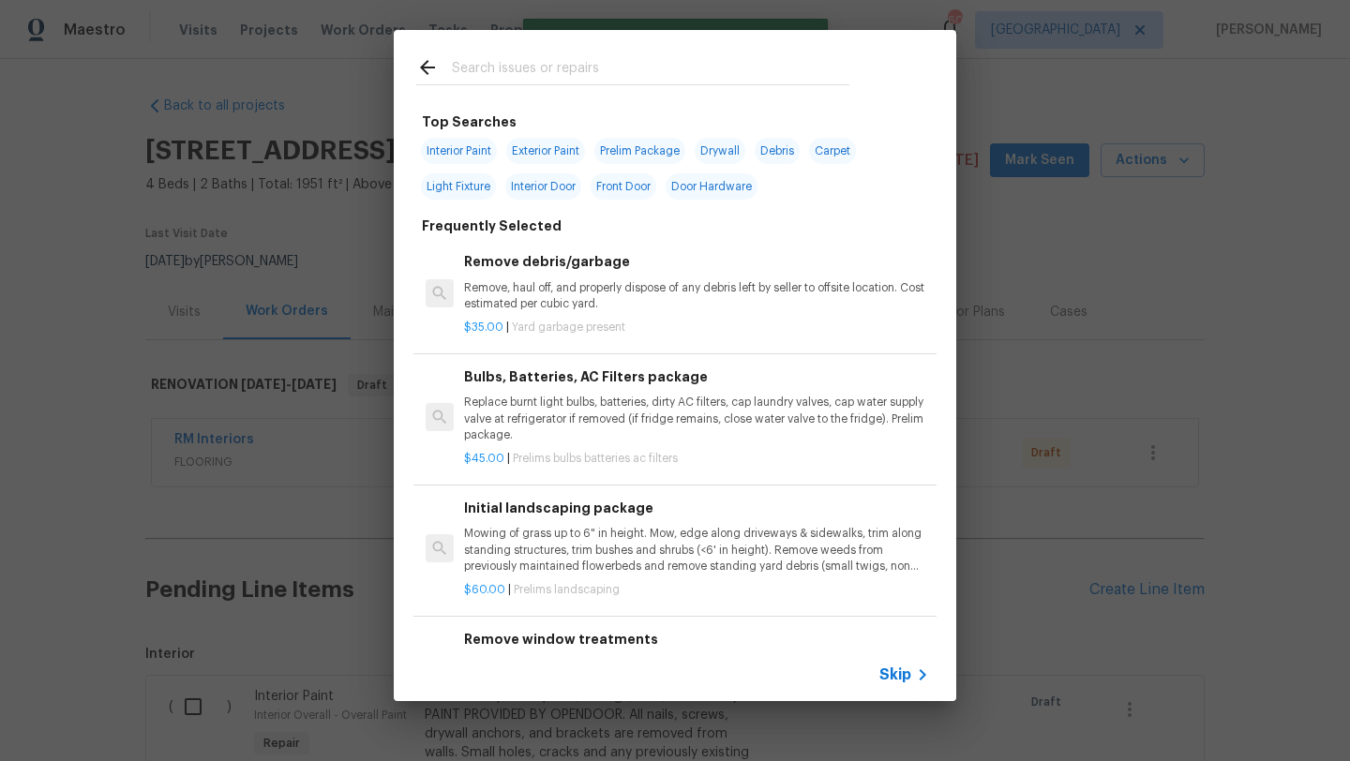
click at [515, 60] on input "text" at bounding box center [650, 70] width 397 height 28
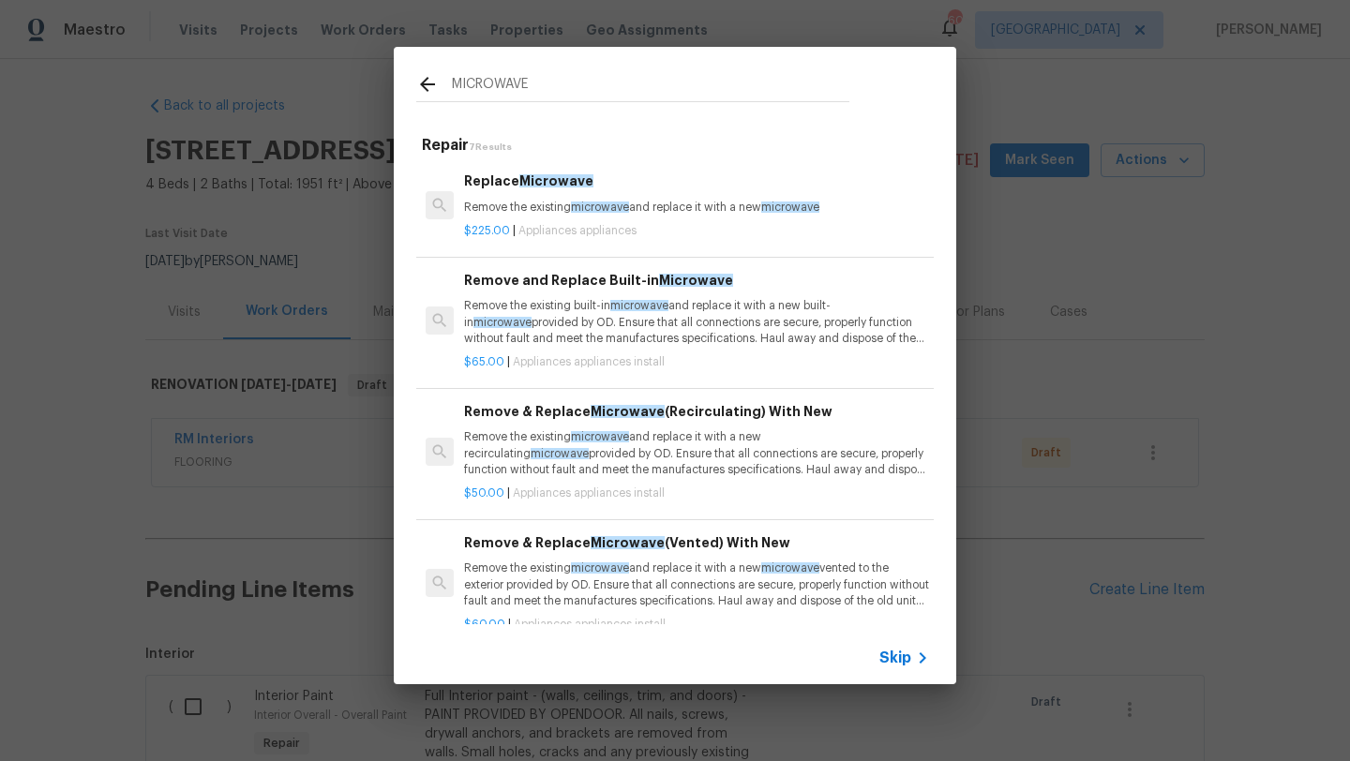
type input "MICROWAVE"
click at [595, 297] on div "Remove and Replace Built-in Microwave Remove the existing built-in microwave an…" at bounding box center [696, 308] width 465 height 77
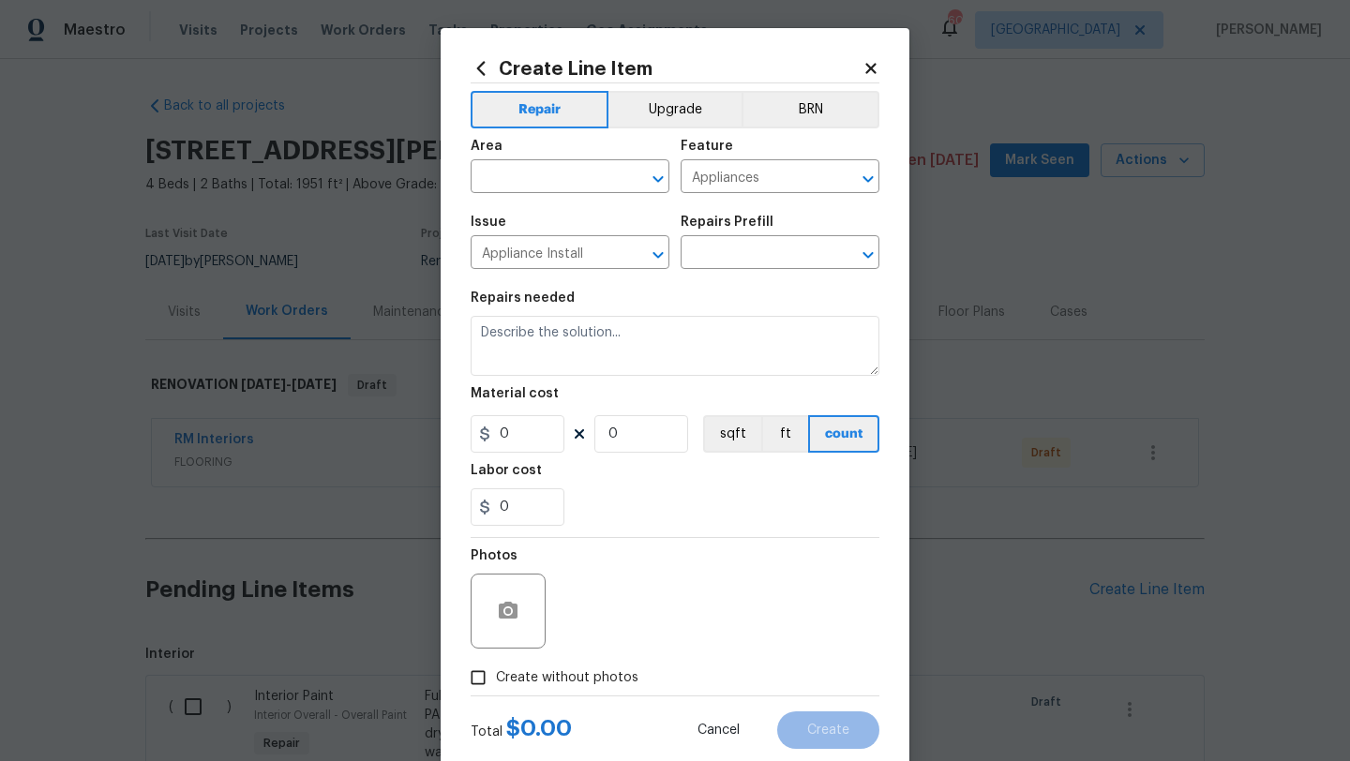
type input "Remove and Replace Built-in Microwave $65.00"
type textarea "Remove the existing built-in microwave and replace it with a new built-in micro…"
type input "65"
type input "1"
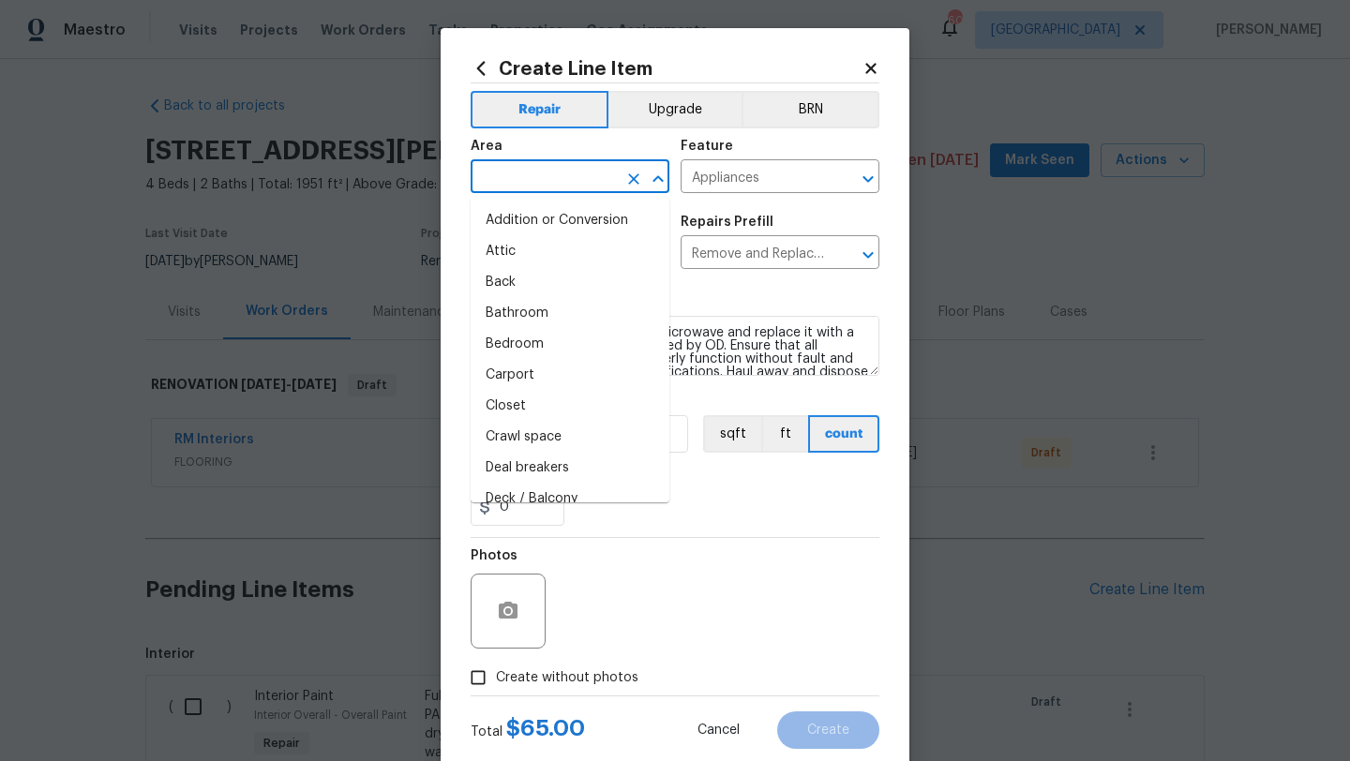
click at [571, 178] on input "text" at bounding box center [544, 178] width 146 height 29
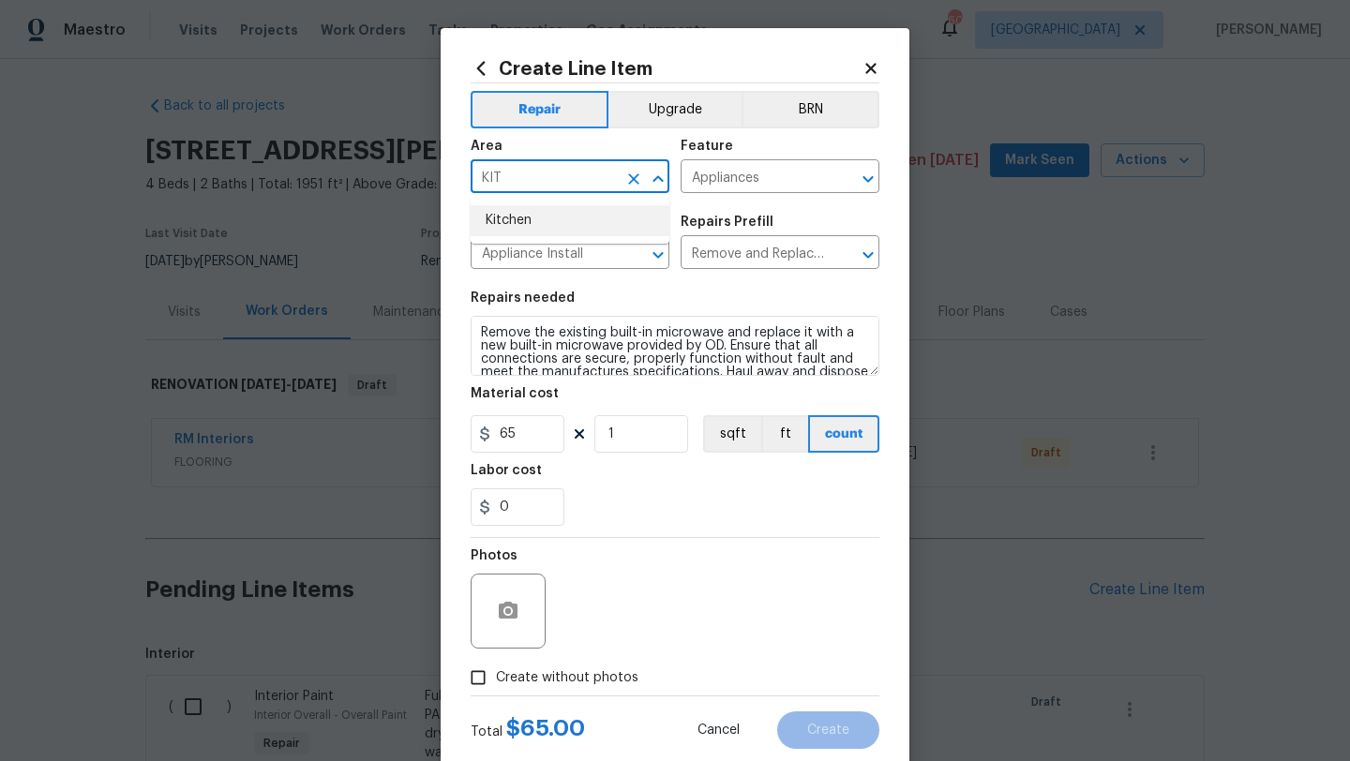
click at [547, 217] on li "Kitchen" at bounding box center [570, 220] width 199 height 31
type input "Kitchen"
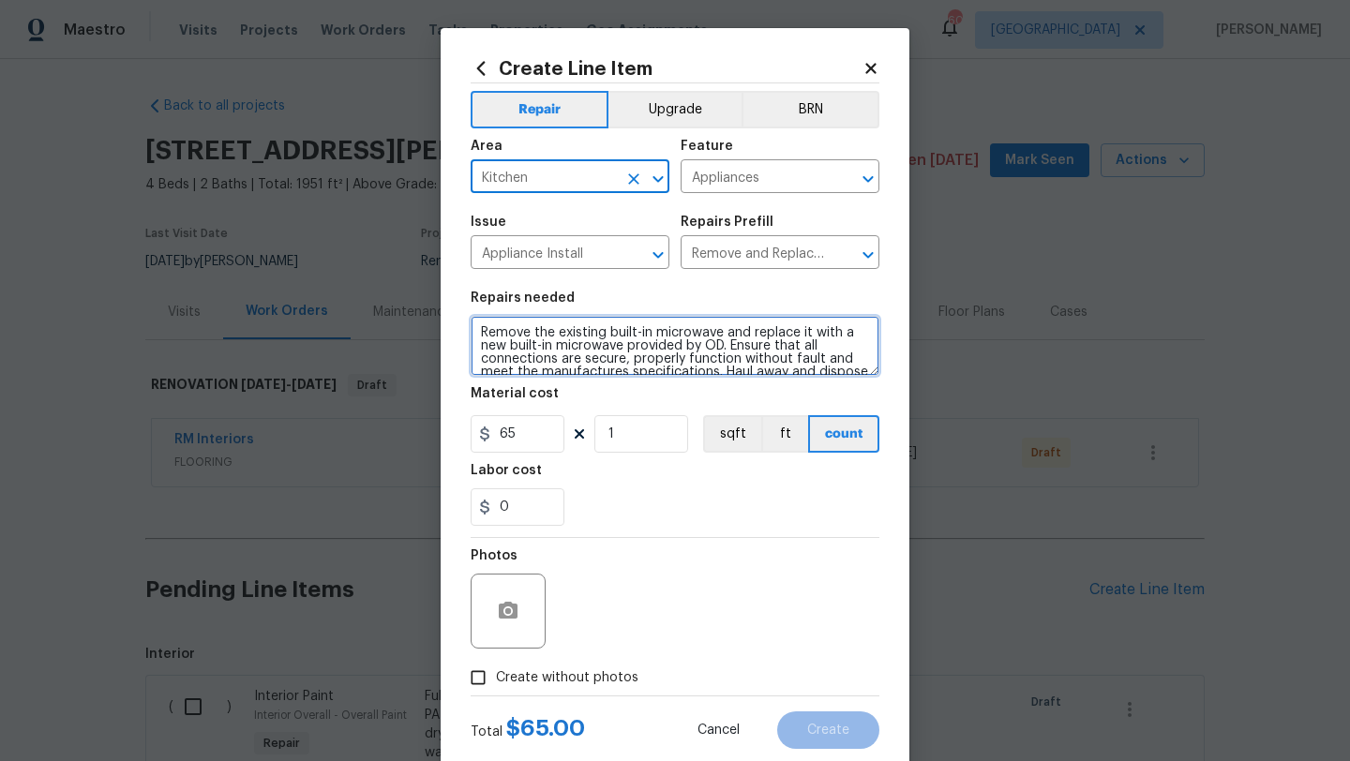
click at [482, 337] on textarea "Remove the existing built-in microwave and replace it with a new built-in micro…" at bounding box center [675, 346] width 409 height 60
type textarea "Remove the existing built-in microwave and replace it with a new built-in micro…"
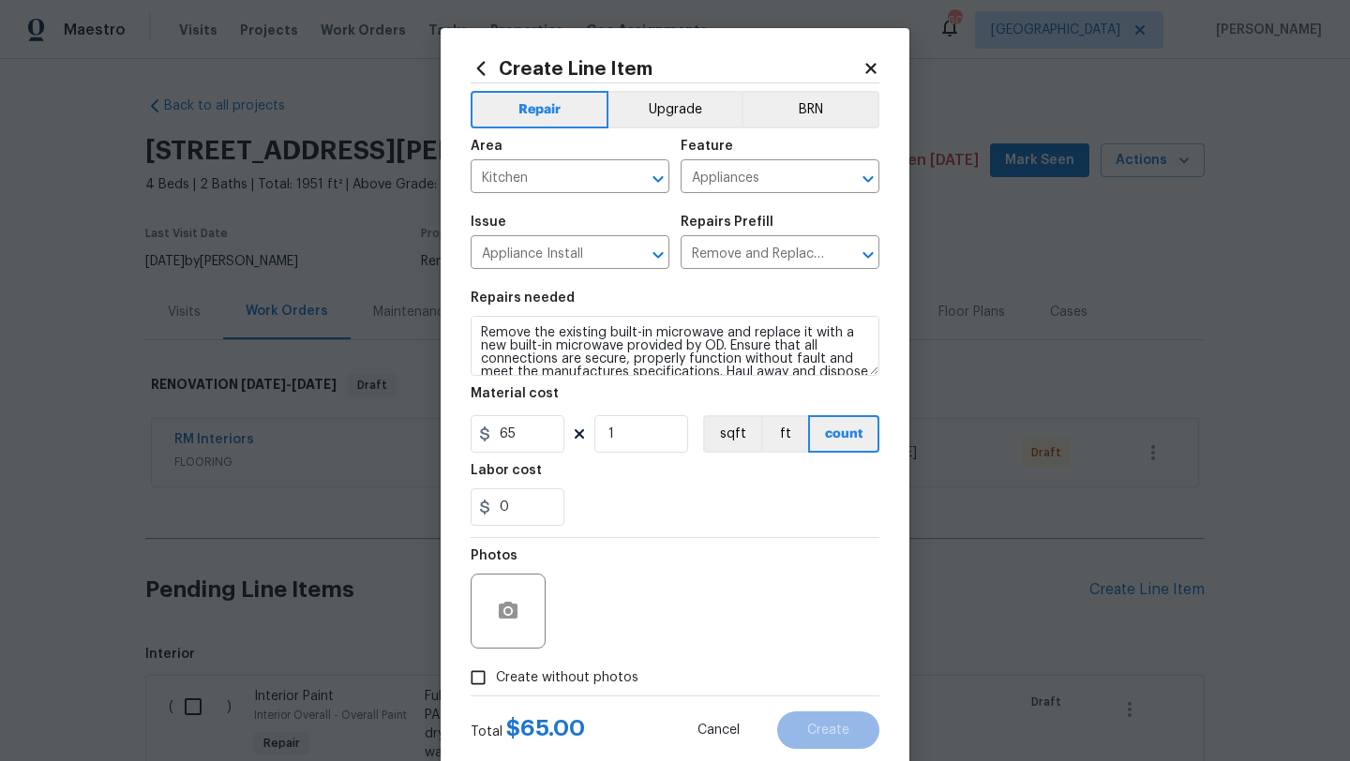
click at [611, 674] on span "Create without photos" at bounding box center [567, 678] width 142 height 20
click at [496, 674] on input "Create without photos" at bounding box center [478, 678] width 36 height 36
checkbox input "true"
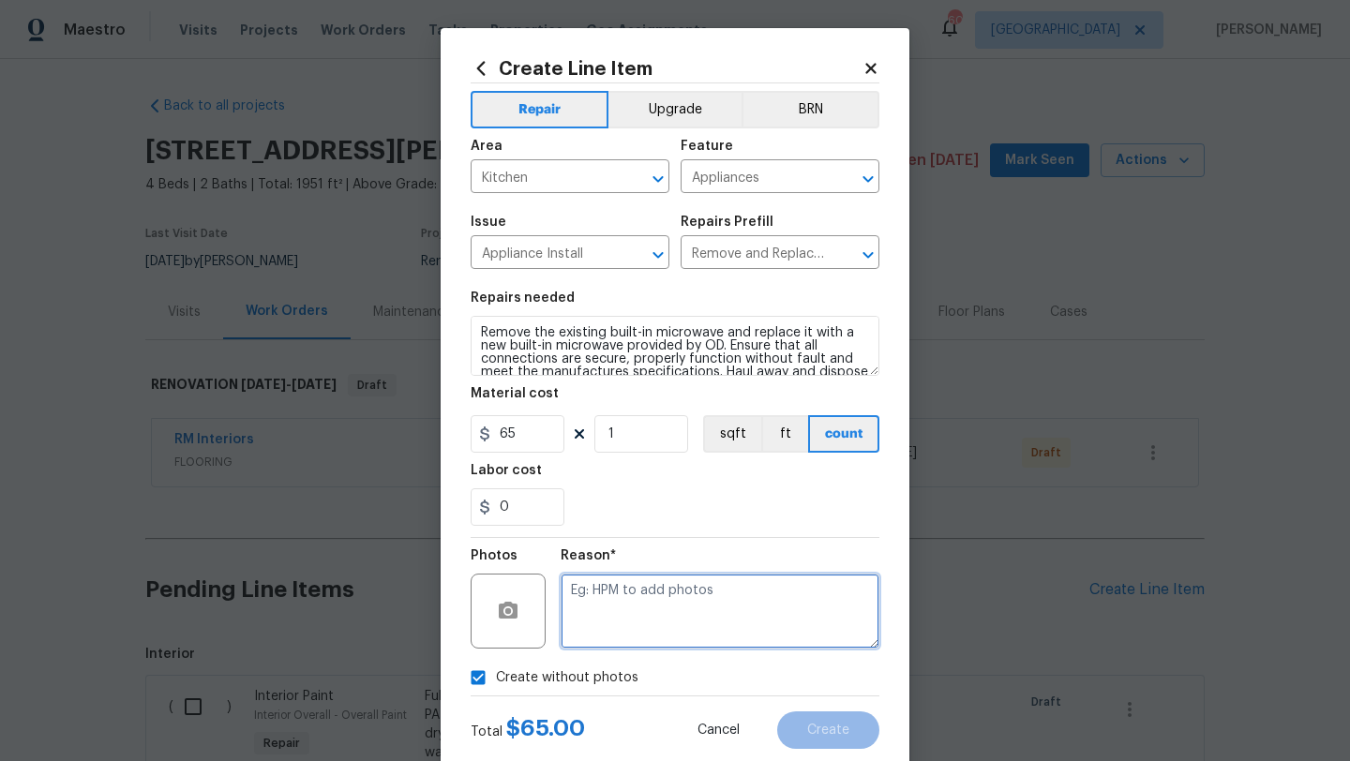
click at [636, 629] on textarea at bounding box center [720, 611] width 319 height 75
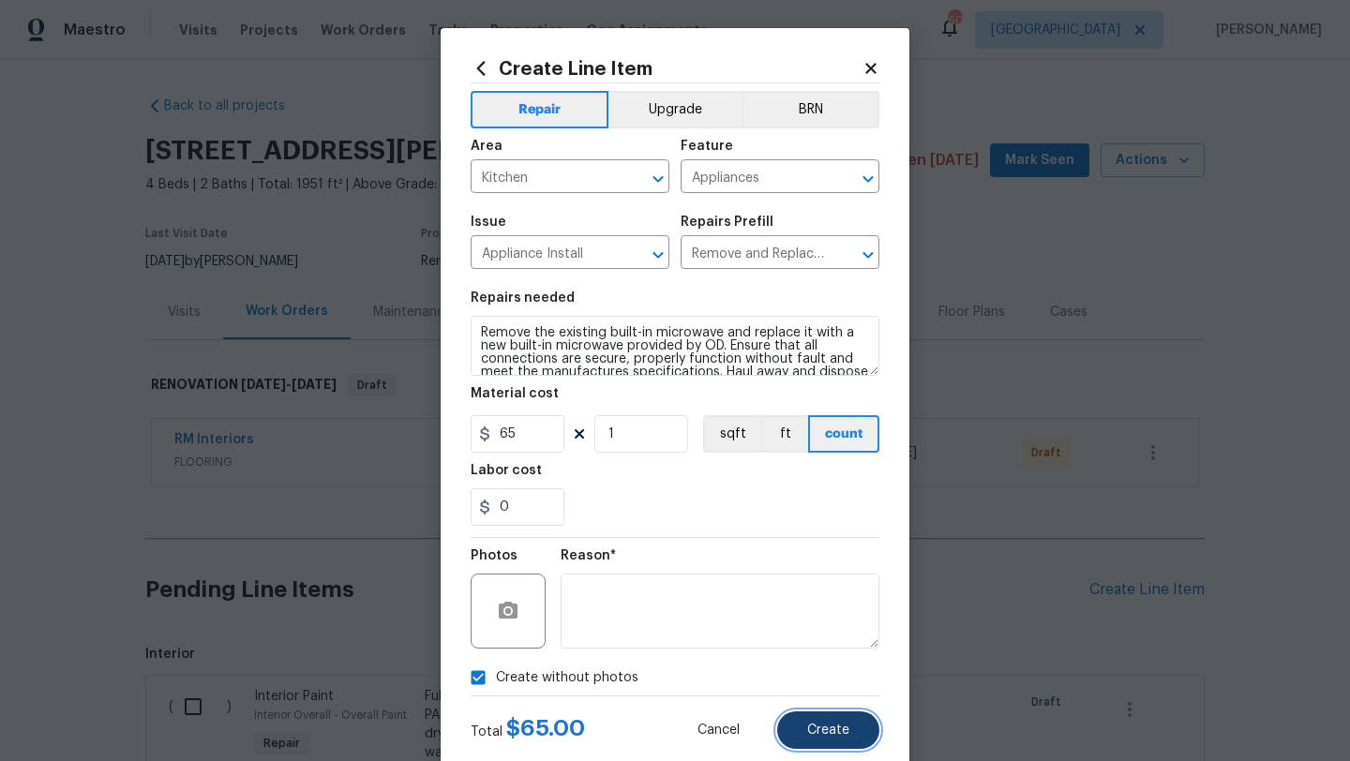
click at [790, 720] on button "Create" at bounding box center [828, 729] width 102 height 37
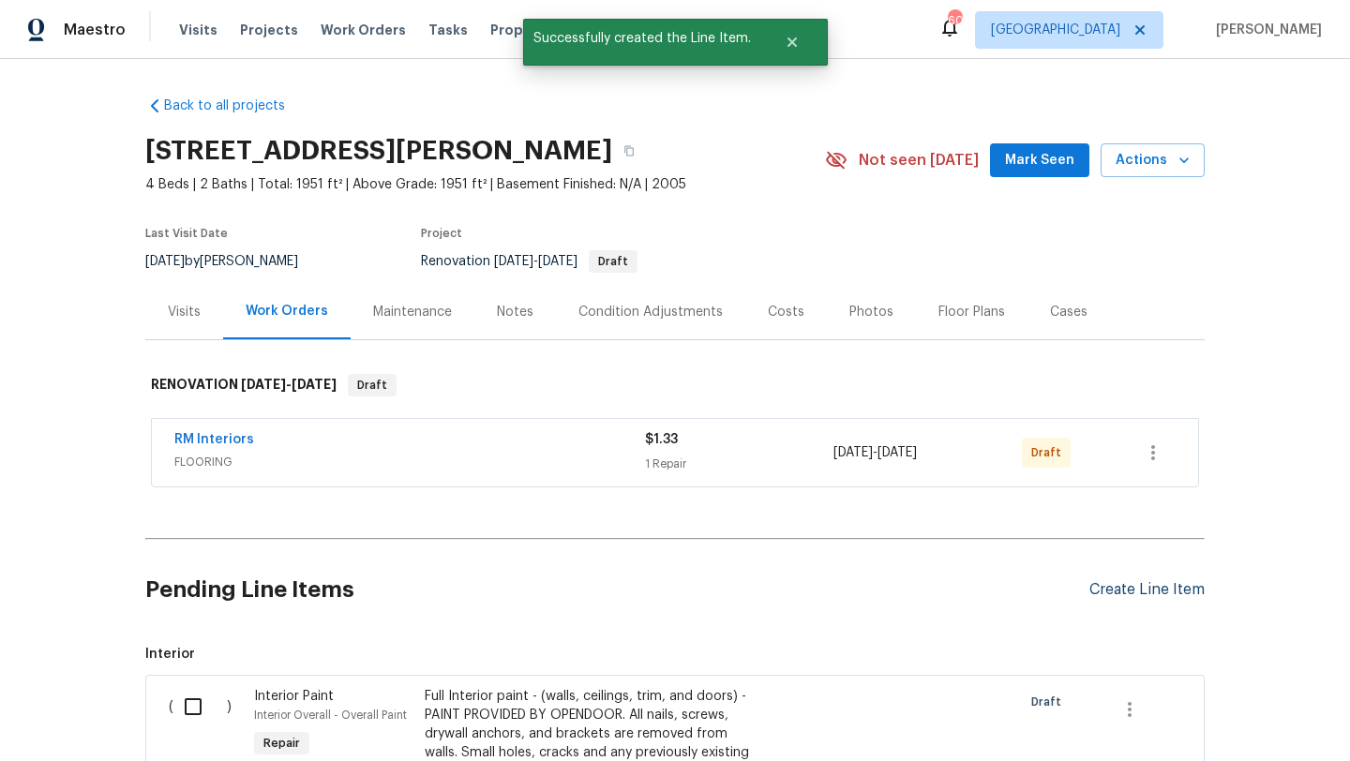
click at [1133, 589] on div "Create Line Item" at bounding box center [1146, 590] width 115 height 18
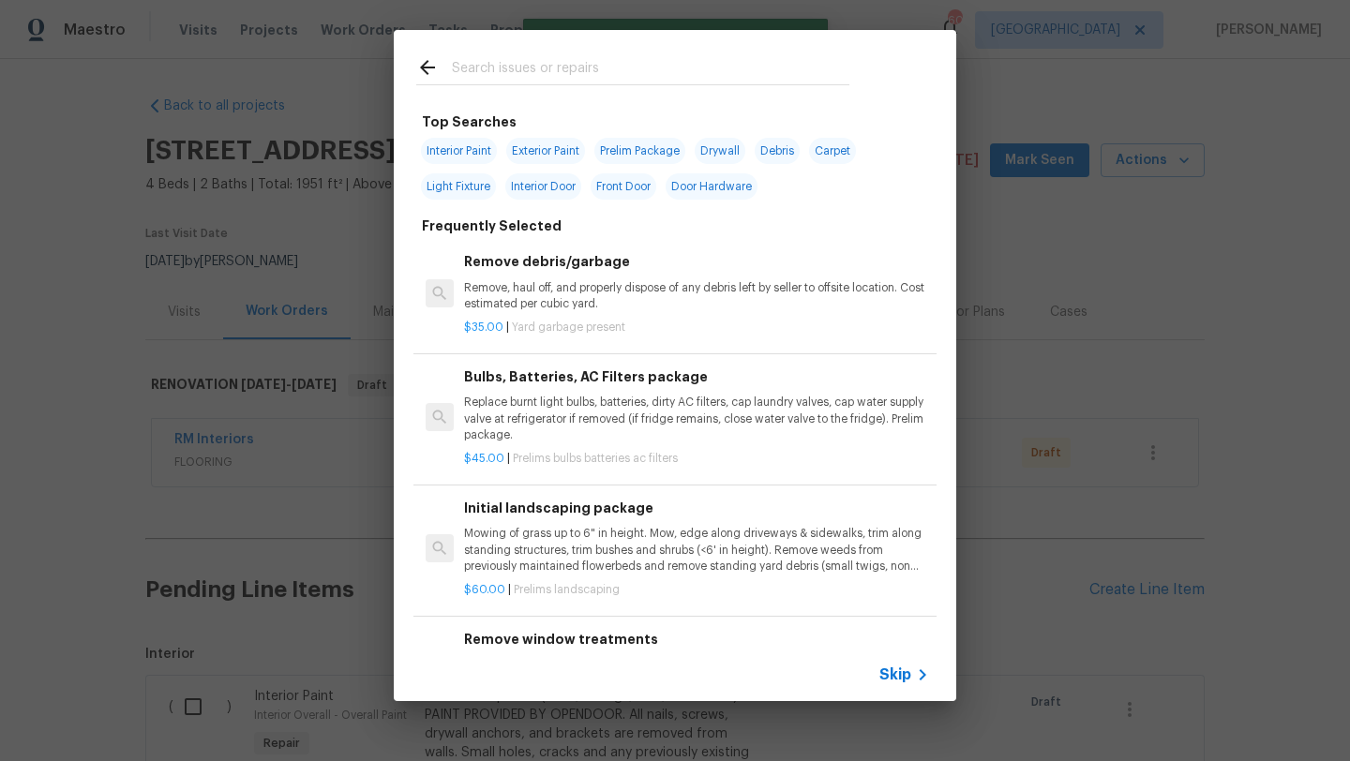
click at [570, 67] on input "text" at bounding box center [650, 70] width 397 height 28
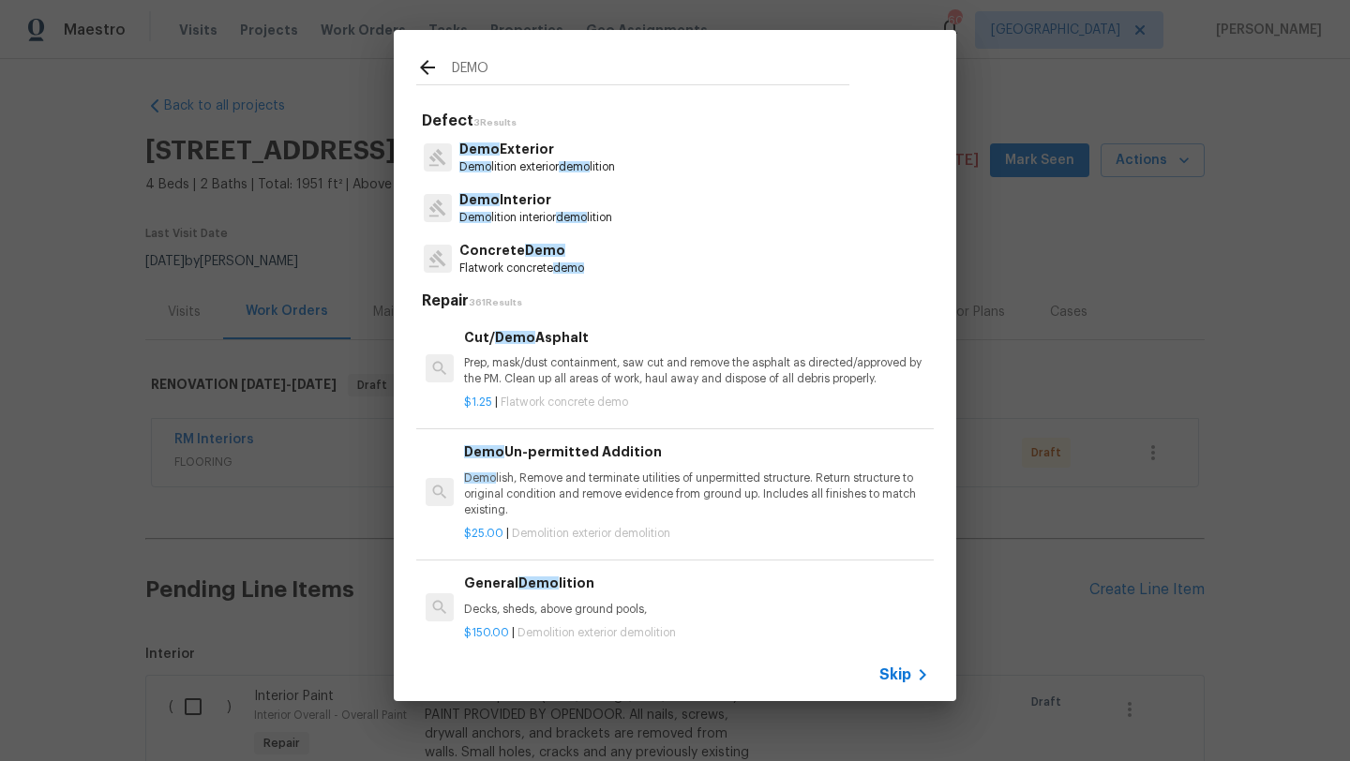
type input "DEMO"
click at [545, 159] on p "Demo lition exterior demo lition" at bounding box center [537, 167] width 156 height 16
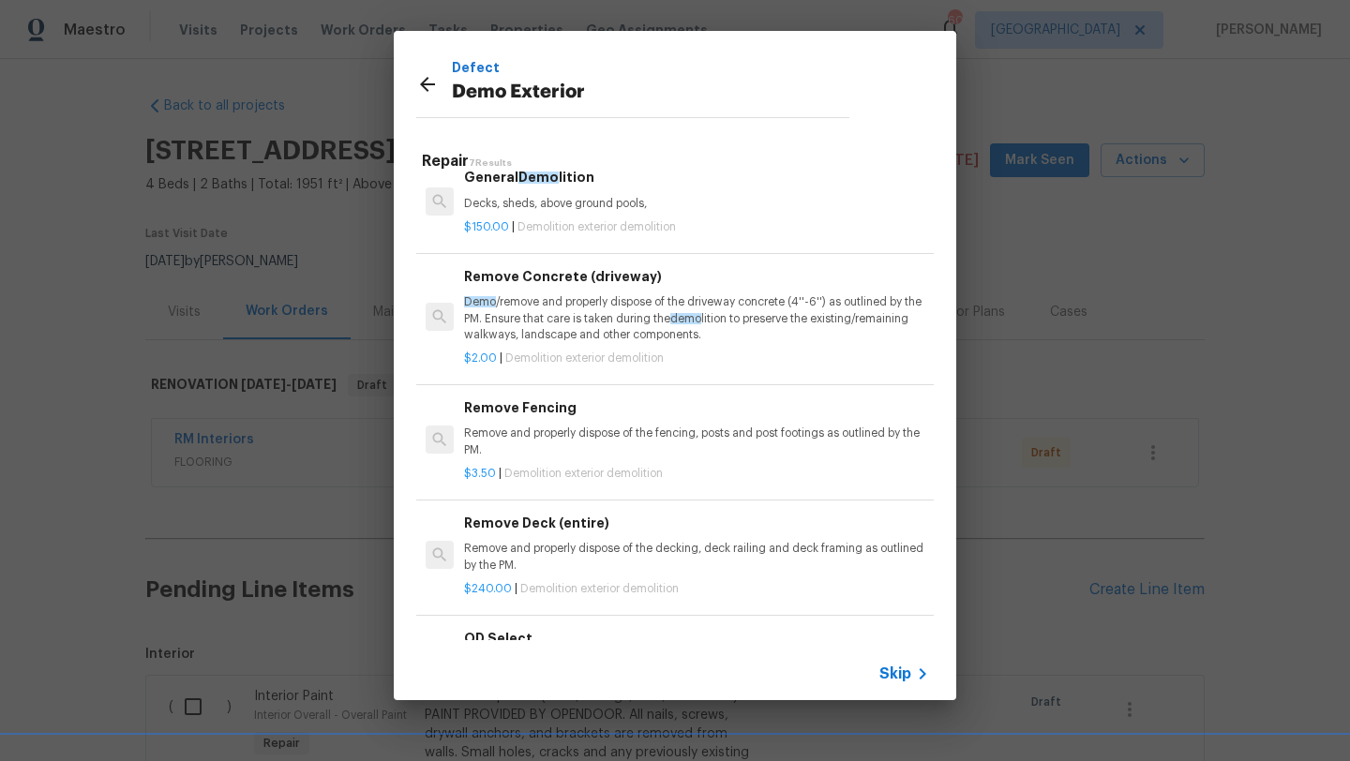
scroll to position [324, 0]
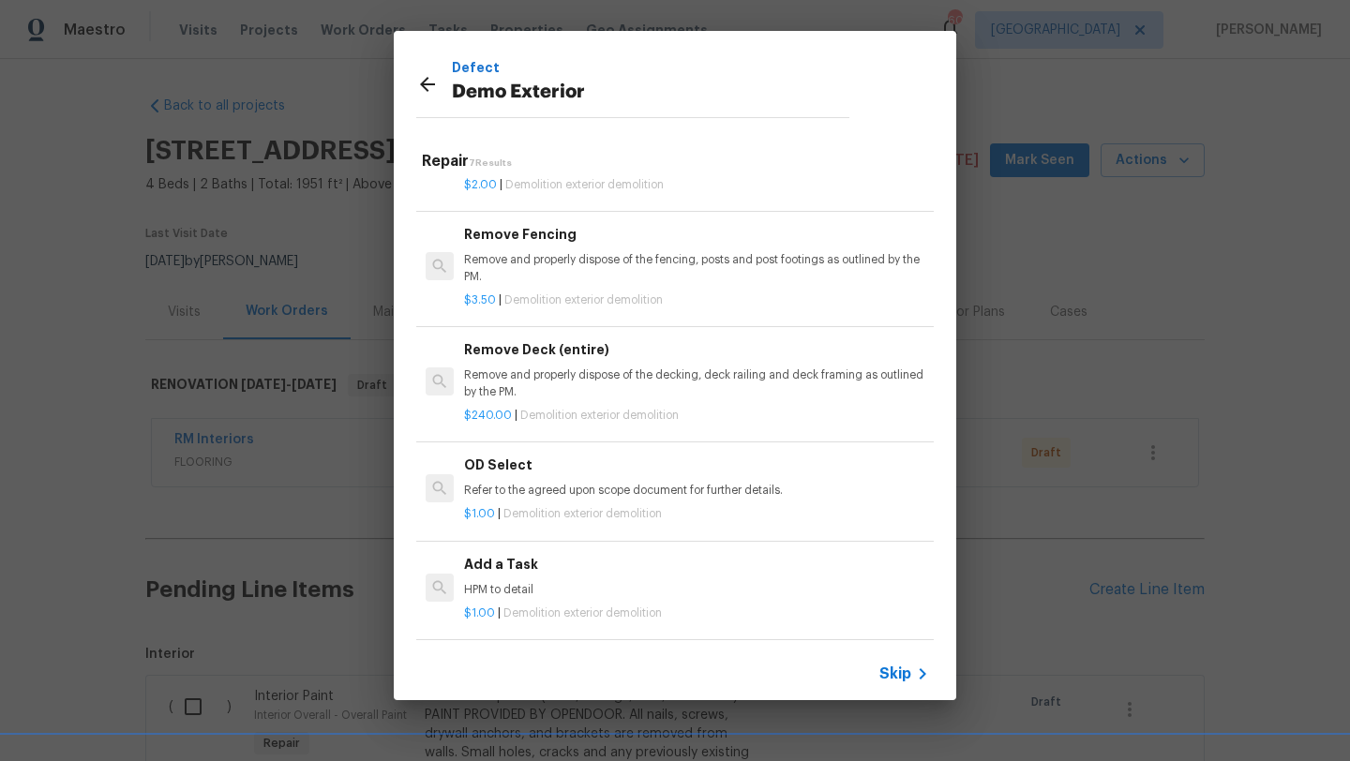
click at [522, 578] on div "Add a Task HPM to detail" at bounding box center [696, 576] width 465 height 45
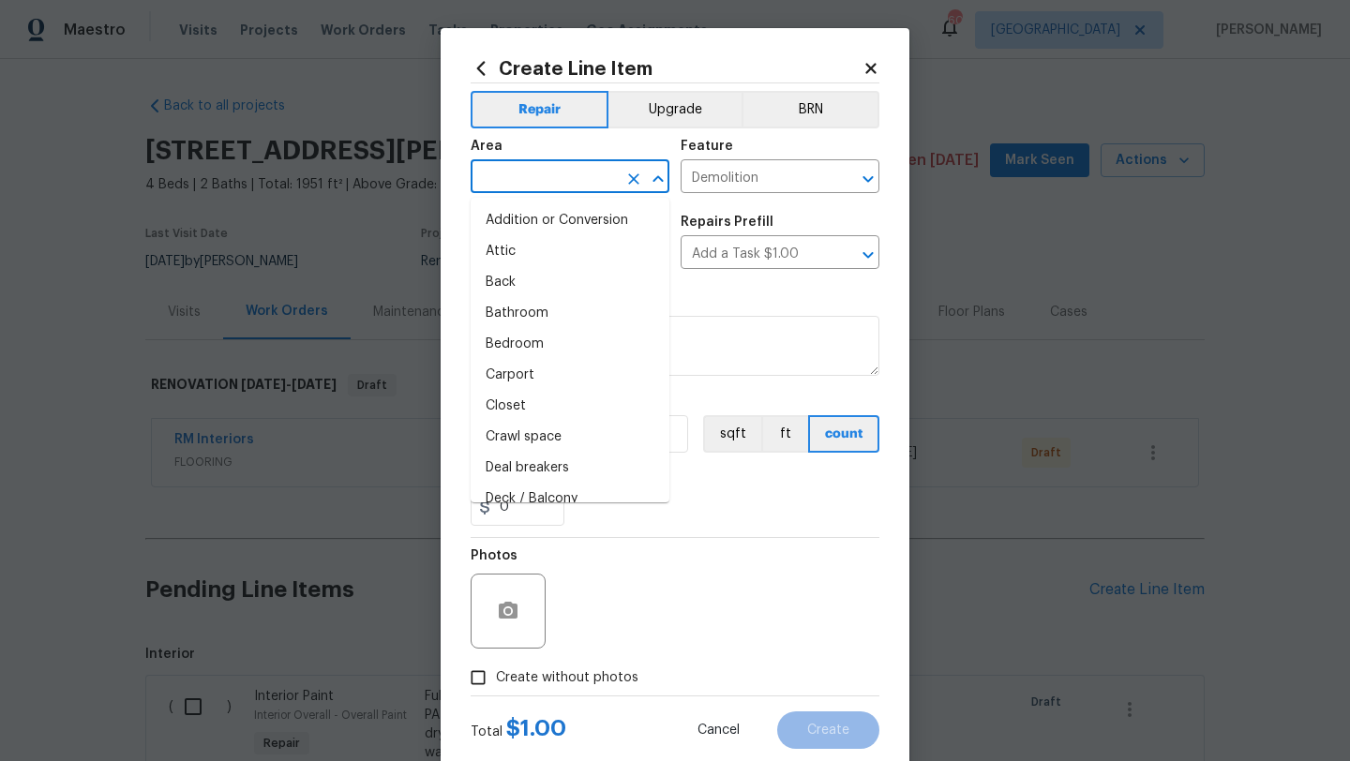
click at [545, 183] on input "text" at bounding box center [544, 178] width 146 height 29
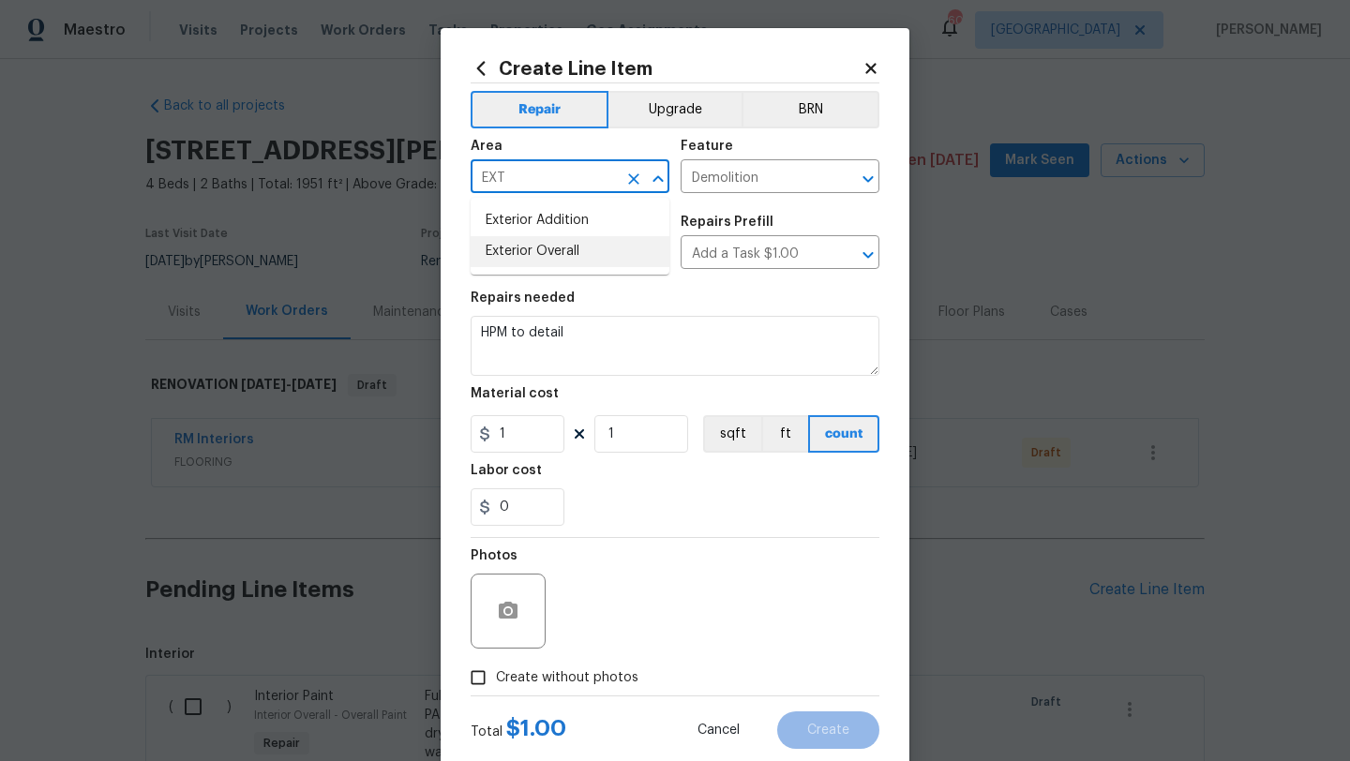
click at [545, 250] on li "Exterior Overall" at bounding box center [570, 251] width 199 height 31
type input "Exterior Overall"
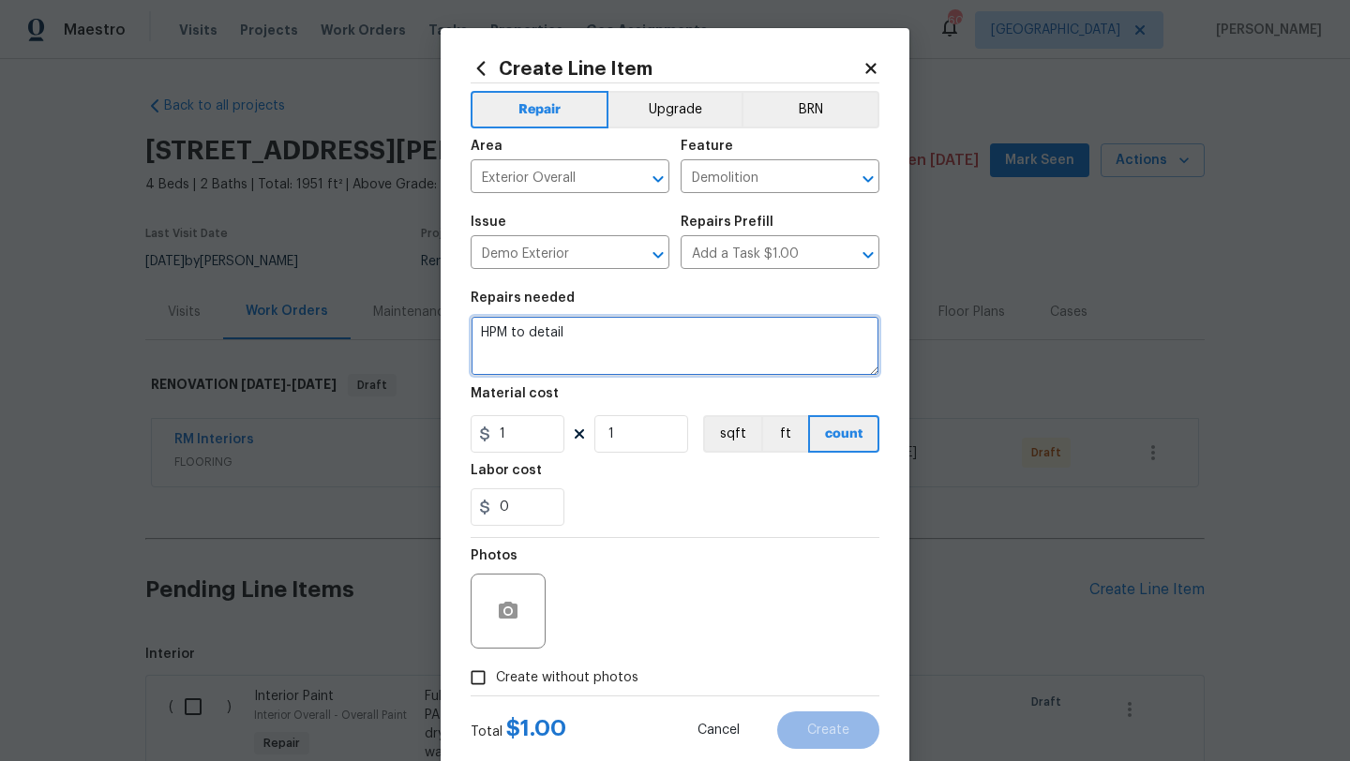
drag, startPoint x: 580, startPoint y: 323, endPoint x: 442, endPoint y: 334, distance: 138.2
click at [442, 334] on div "Create Line Item Repair Upgrade BRN Area Exterior Overall ​ Feature Demolition …" at bounding box center [675, 403] width 469 height 751
drag, startPoint x: 566, startPoint y: 330, endPoint x: 451, endPoint y: 331, distance: 115.3
click at [451, 331] on div "Create Line Item Repair Upgrade BRN Area Exterior Overall ​ Feature Demolition …" at bounding box center [675, 403] width 469 height 751
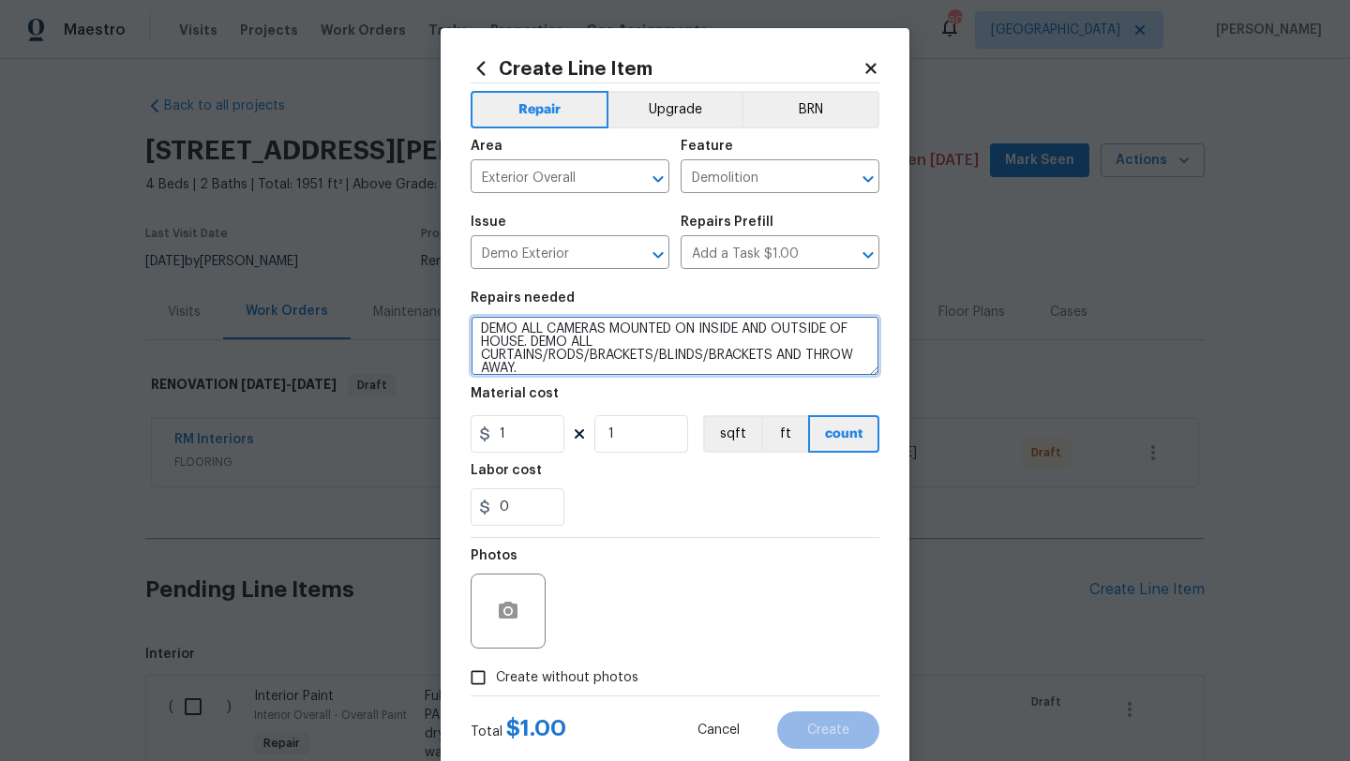
click at [535, 345] on textarea "DEMO ALL CAMERAS MOUNTED ON INSIDE AND OUTSIDE OF HOUSE. DEMO ALL CURTAINS/RODS…" at bounding box center [675, 346] width 409 height 60
type textarea "DEMO ALL CAMERAS MOUNTED ON INSIDE AND OUTSIDE OF HOUSE. DEMO ALL CABLE TV WIRE…"
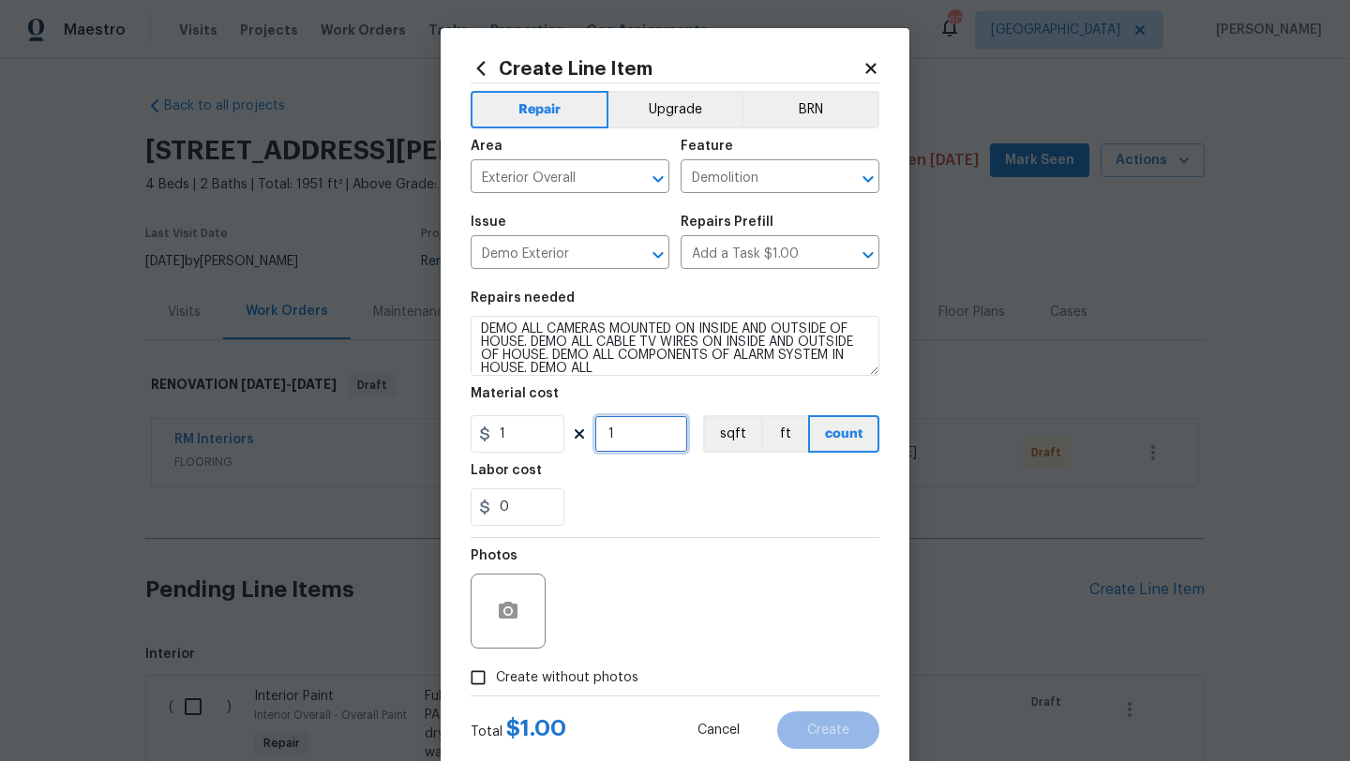
click at [639, 442] on input "1" at bounding box center [641, 433] width 94 height 37
type input "200"
click at [611, 677] on span "Create without photos" at bounding box center [567, 678] width 142 height 20
click at [496, 677] on input "Create without photos" at bounding box center [478, 678] width 36 height 36
checkbox input "true"
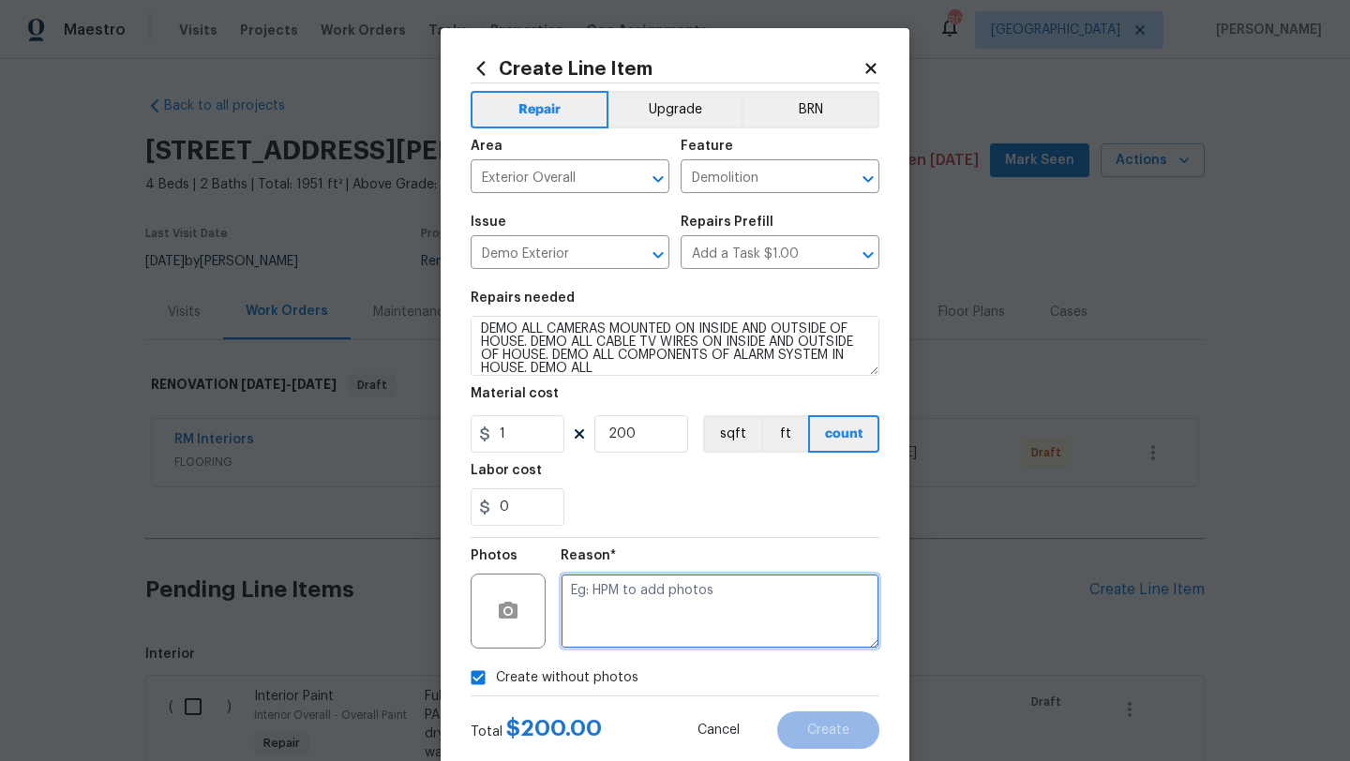
click at [646, 615] on textarea at bounding box center [720, 611] width 319 height 75
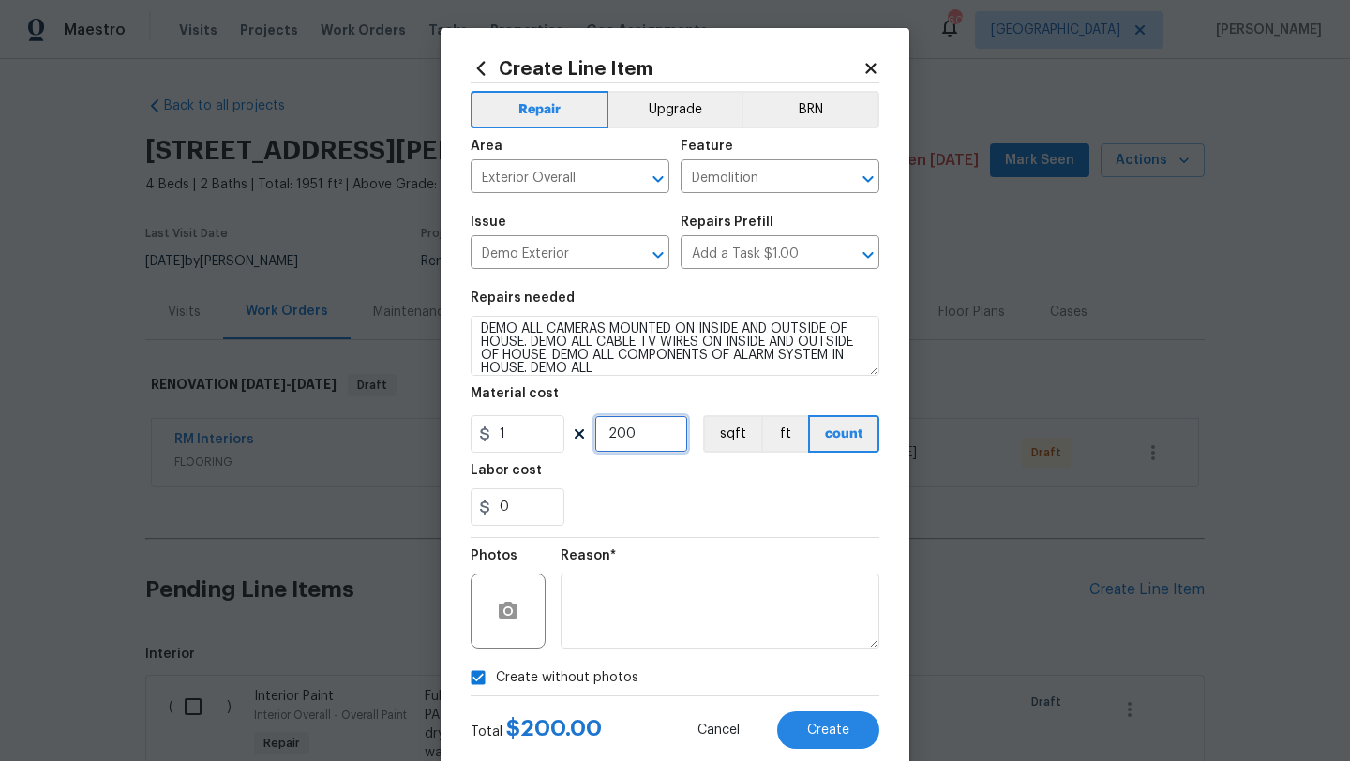
click at [639, 441] on input "200" at bounding box center [641, 433] width 94 height 37
type input "250"
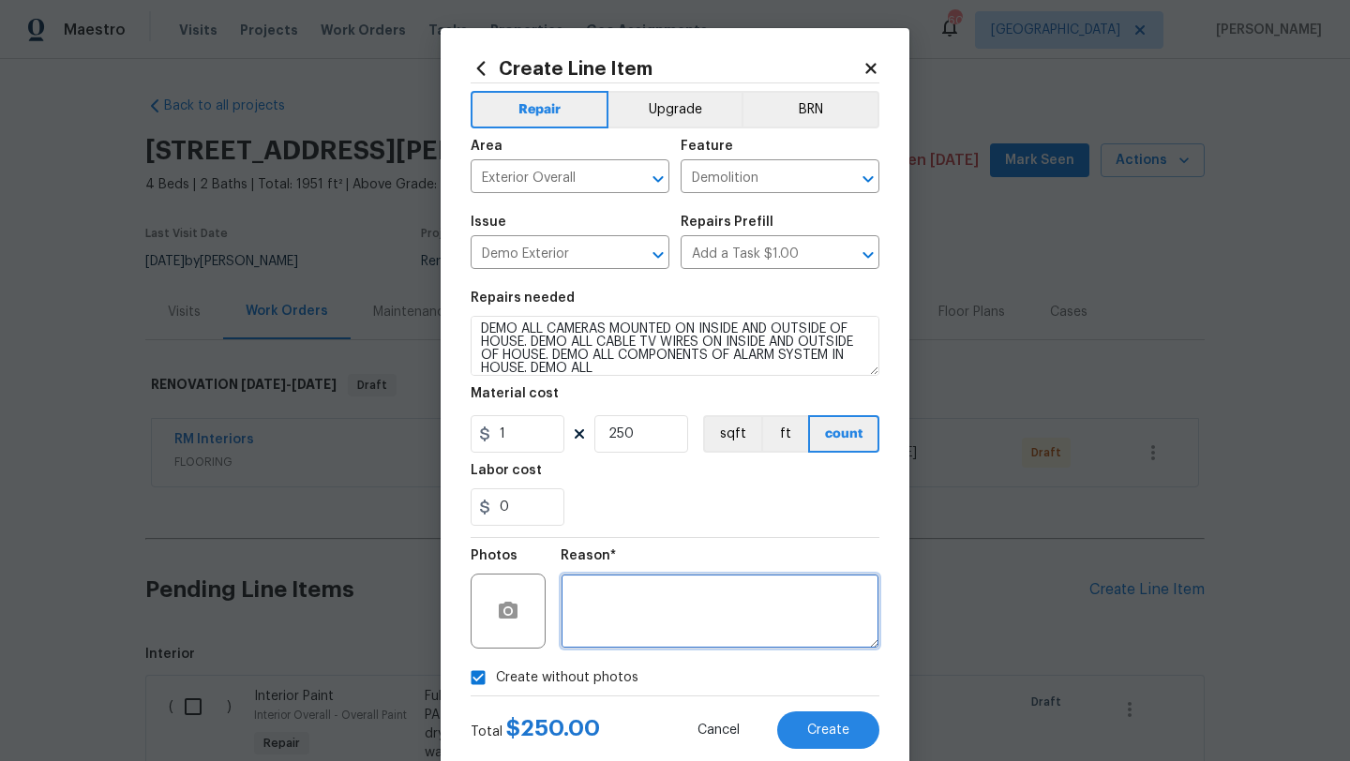
click at [666, 602] on textarea at bounding box center [720, 611] width 319 height 75
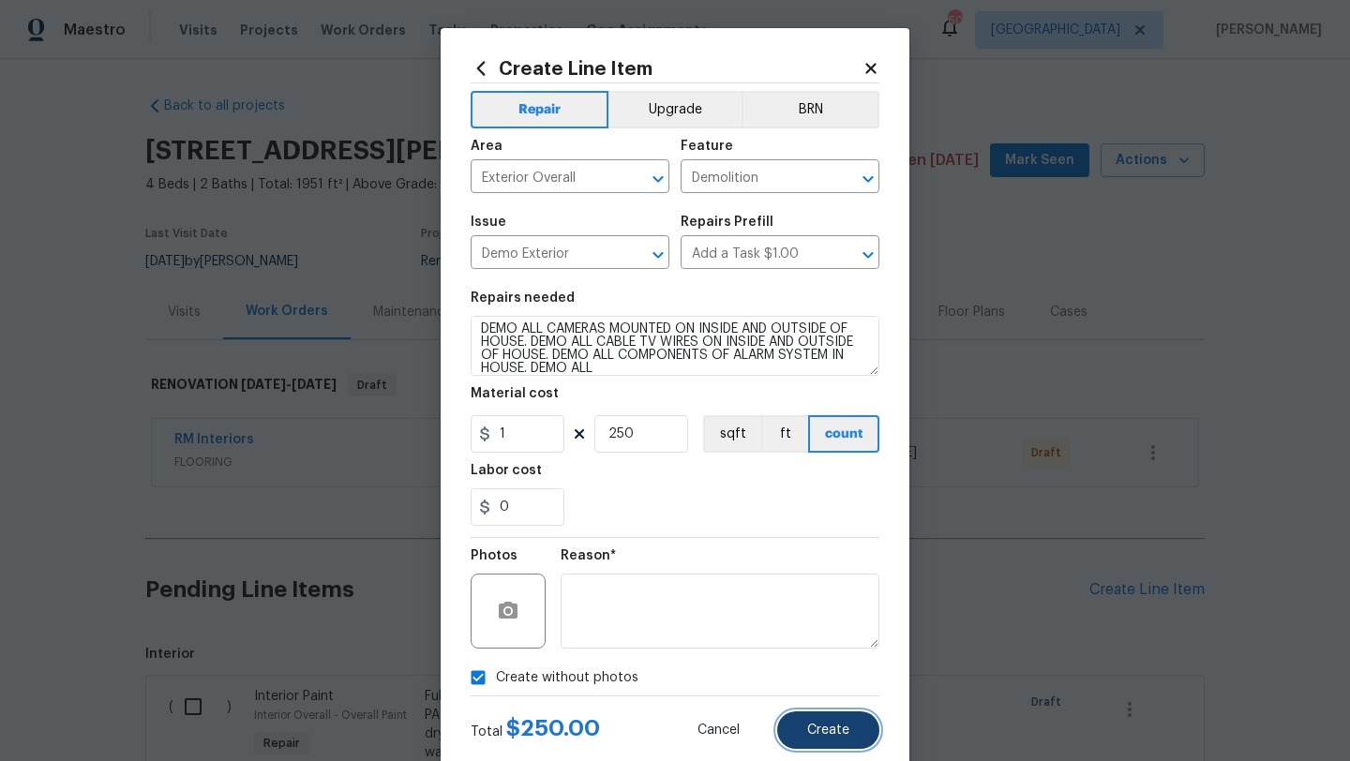
click at [846, 738] on button "Create" at bounding box center [828, 729] width 102 height 37
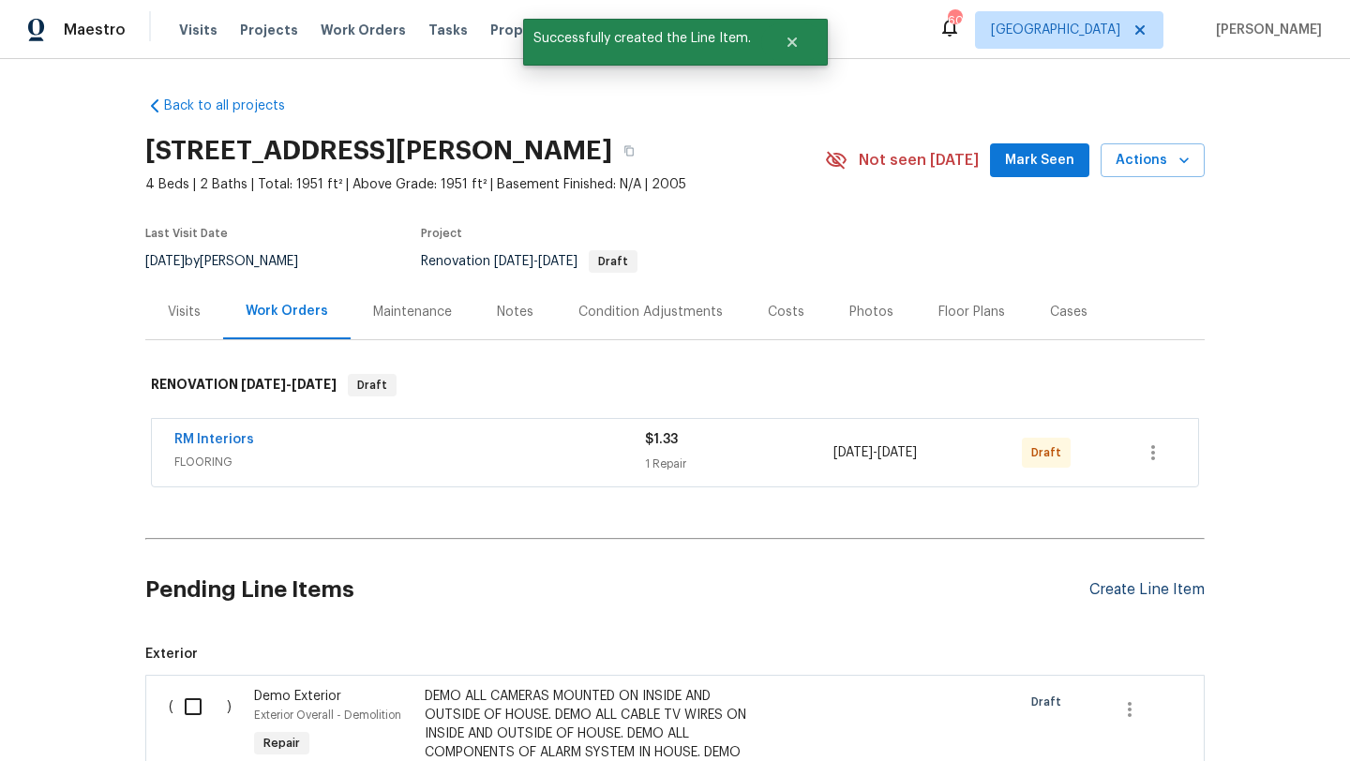
click at [1105, 591] on div "Create Line Item" at bounding box center [1146, 590] width 115 height 18
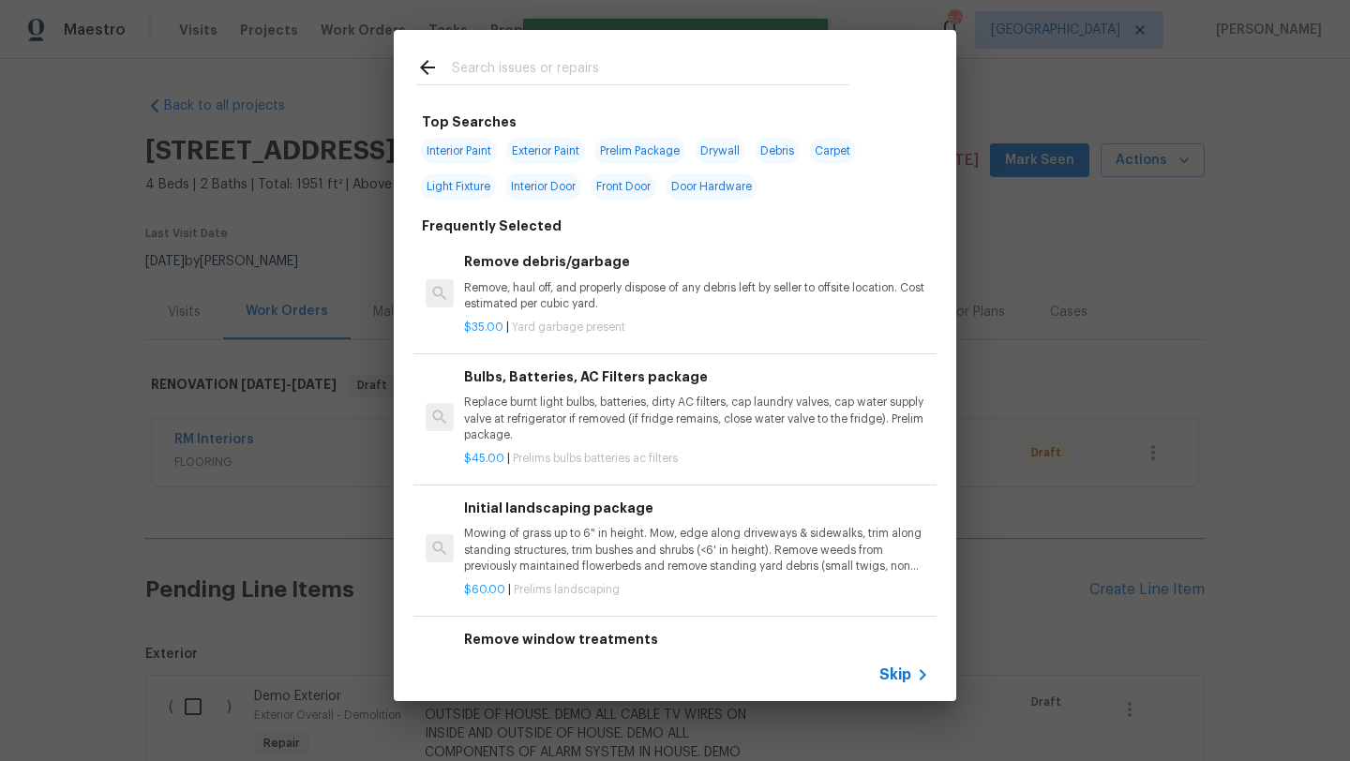
click at [553, 72] on input "text" at bounding box center [650, 70] width 397 height 28
type input "L"
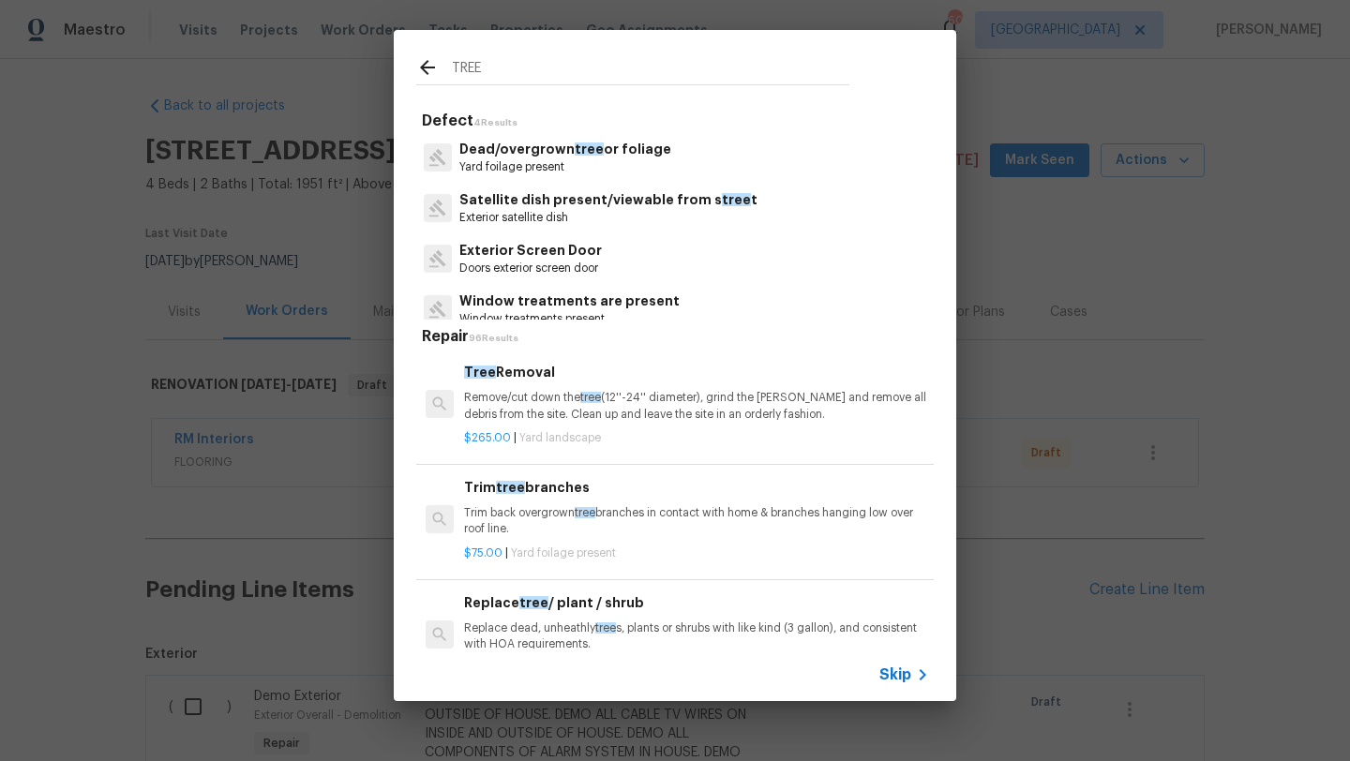
type input "TREE"
click at [557, 156] on p "Dead/overgrown tree or foliage" at bounding box center [565, 150] width 212 height 20
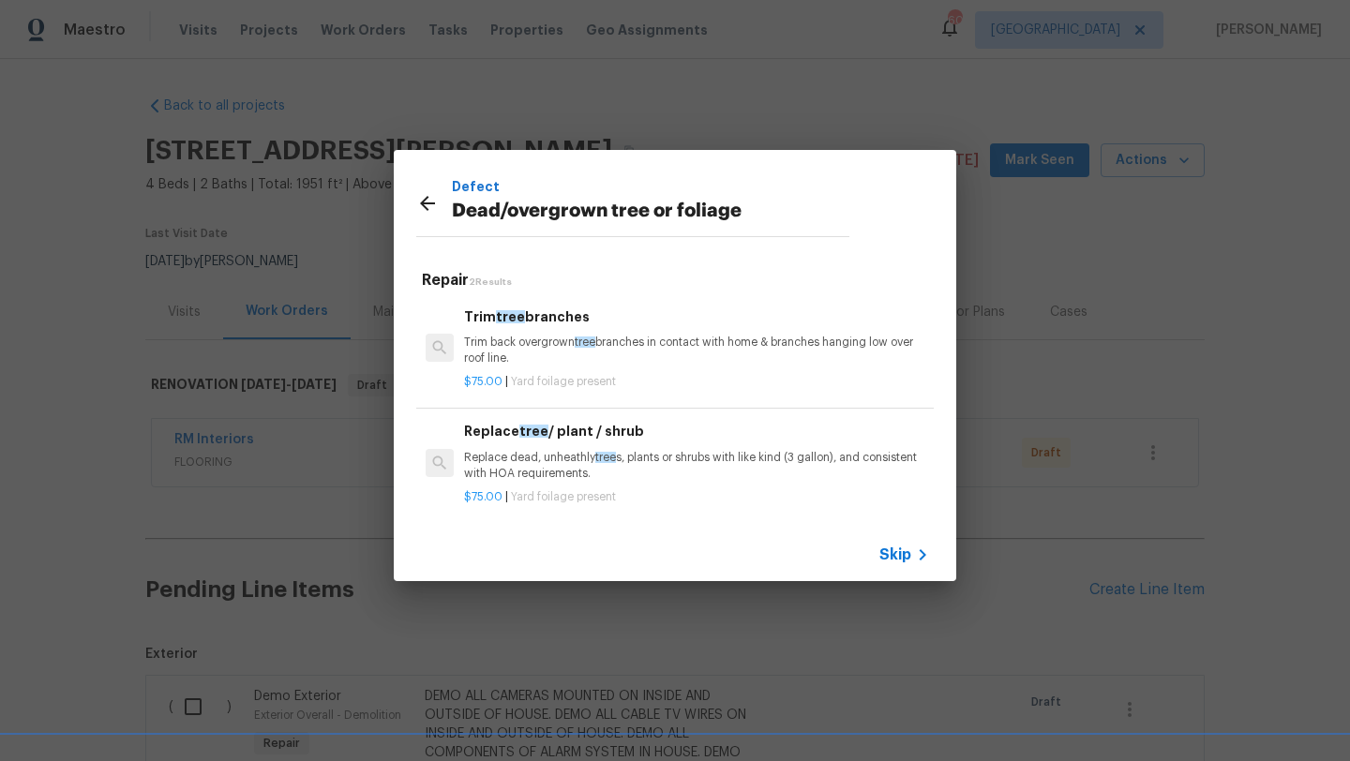
click at [562, 352] on p "Trim back overgrown tree branches in contact with home & branches hanging low o…" at bounding box center [696, 351] width 465 height 32
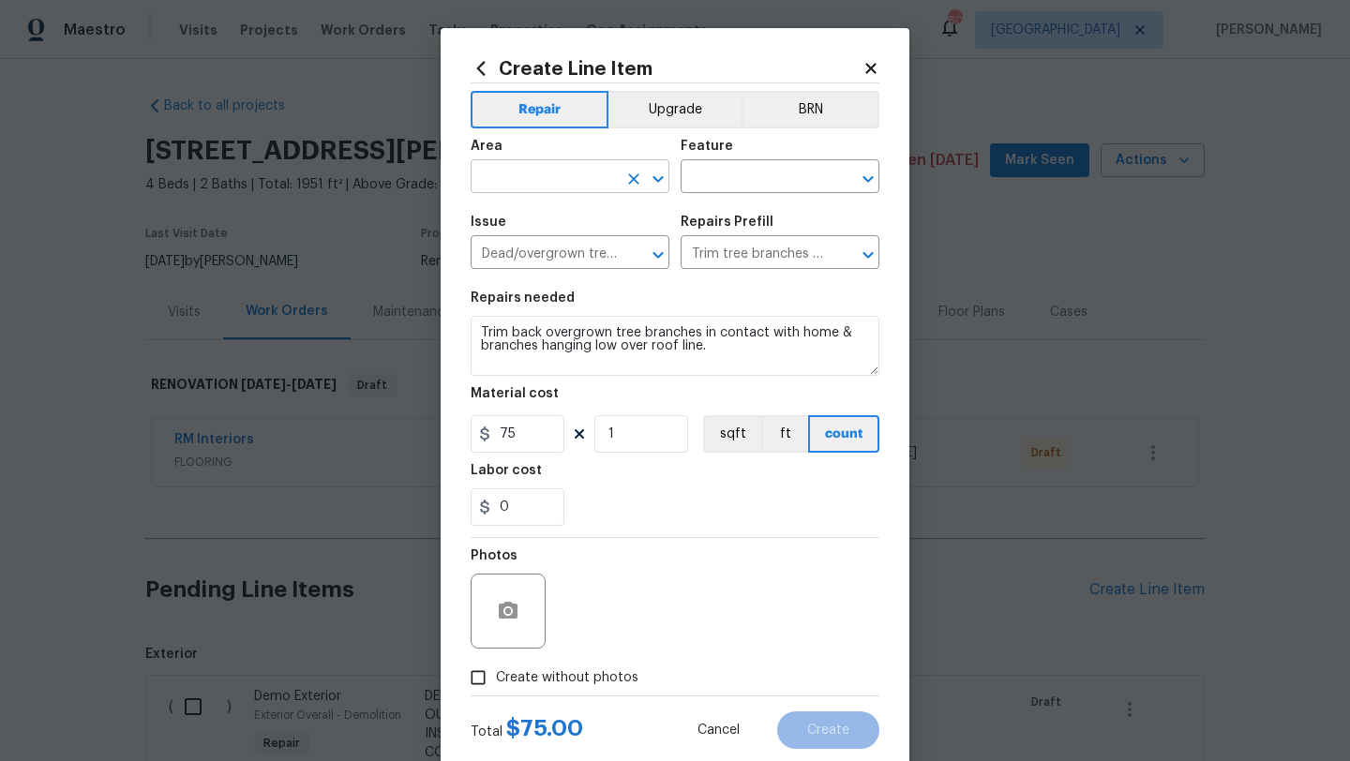
click at [546, 183] on input "text" at bounding box center [544, 178] width 146 height 29
click at [544, 254] on li "Exterior Overall" at bounding box center [570, 251] width 199 height 31
type input "Exterior Overall"
click at [724, 172] on input "text" at bounding box center [754, 178] width 146 height 29
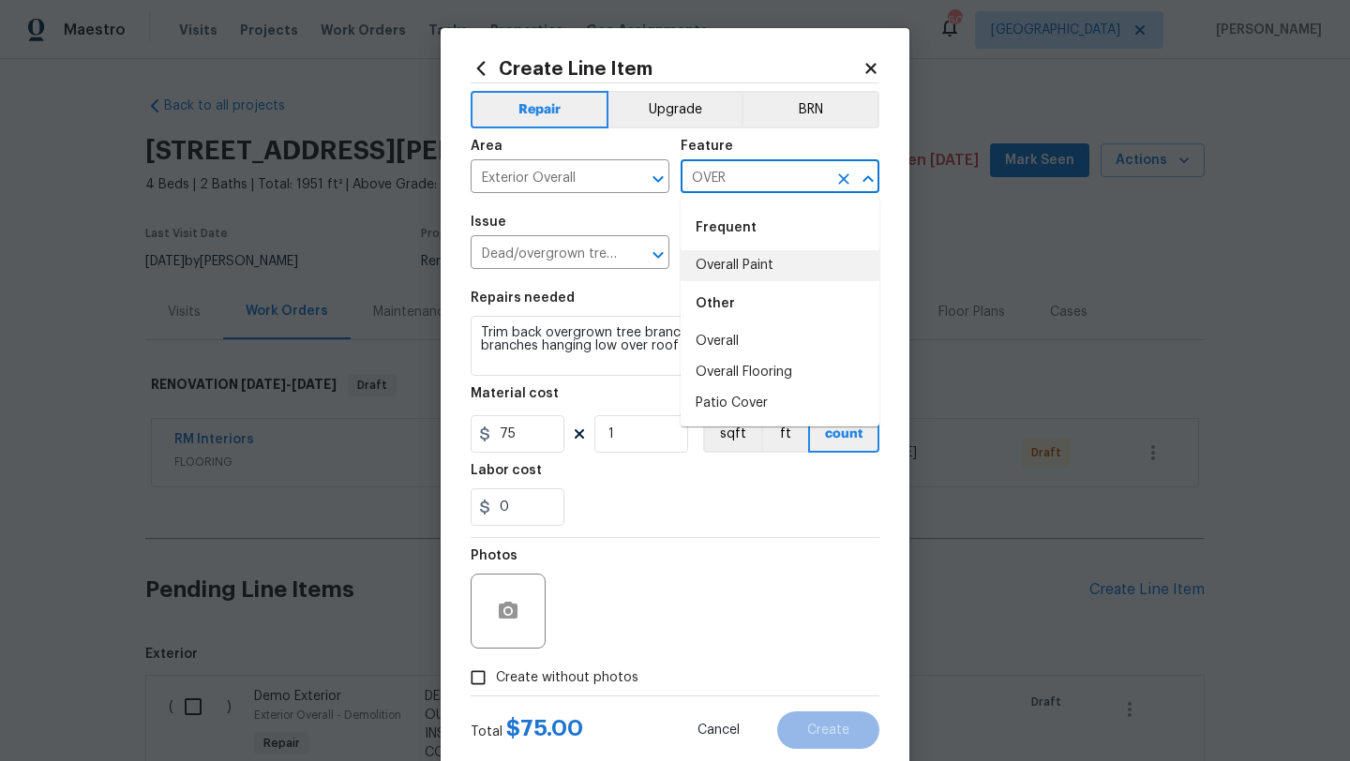
type input "OVER"
click at [872, 68] on icon at bounding box center [870, 68] width 10 height 10
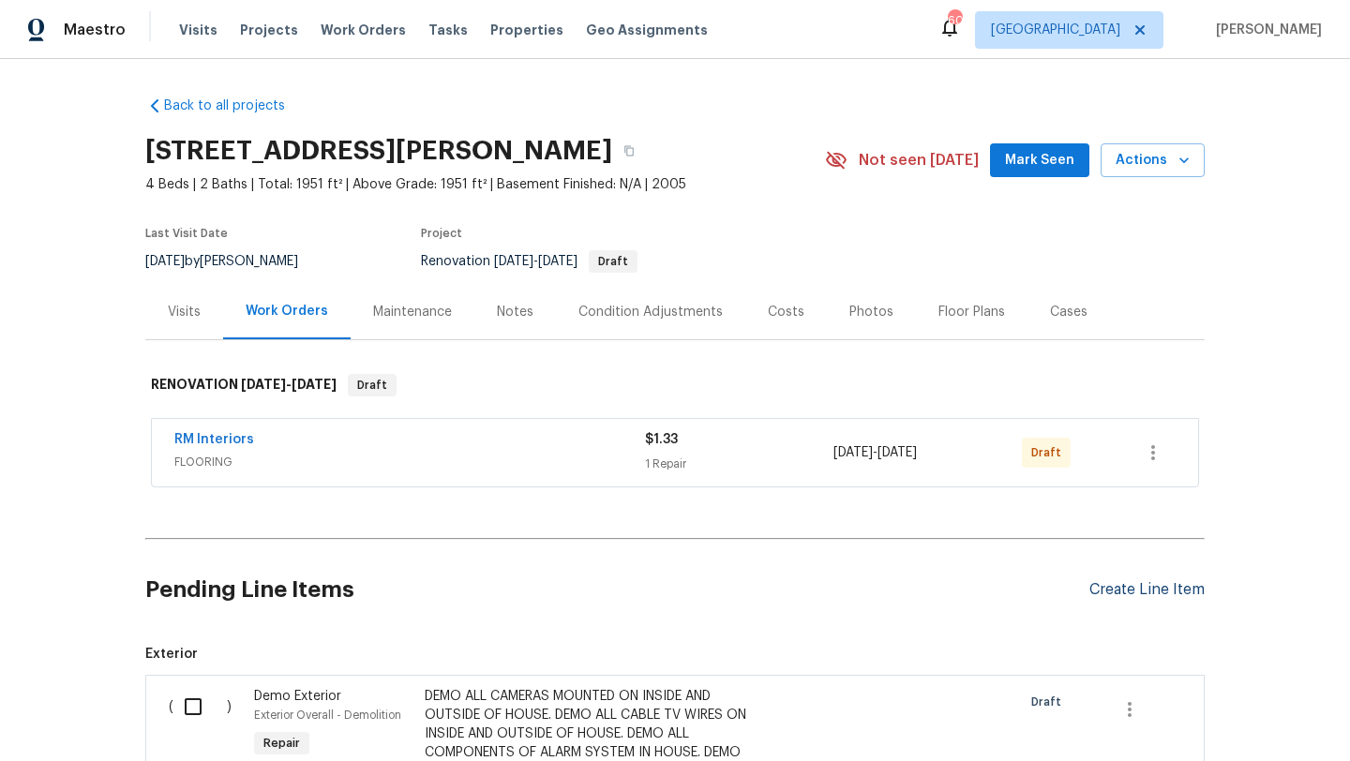
click at [1123, 584] on div "Create Line Item" at bounding box center [1146, 590] width 115 height 18
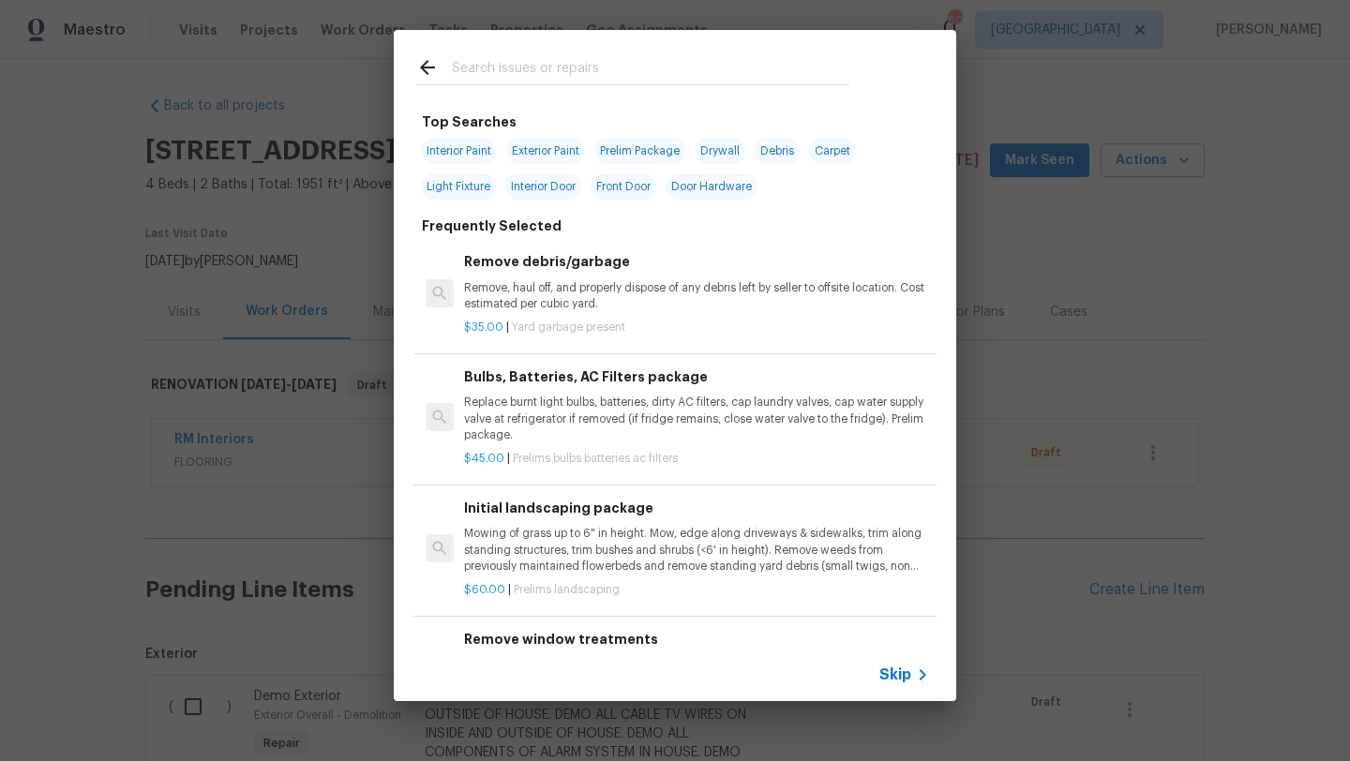
click at [575, 64] on input "text" at bounding box center [650, 70] width 397 height 28
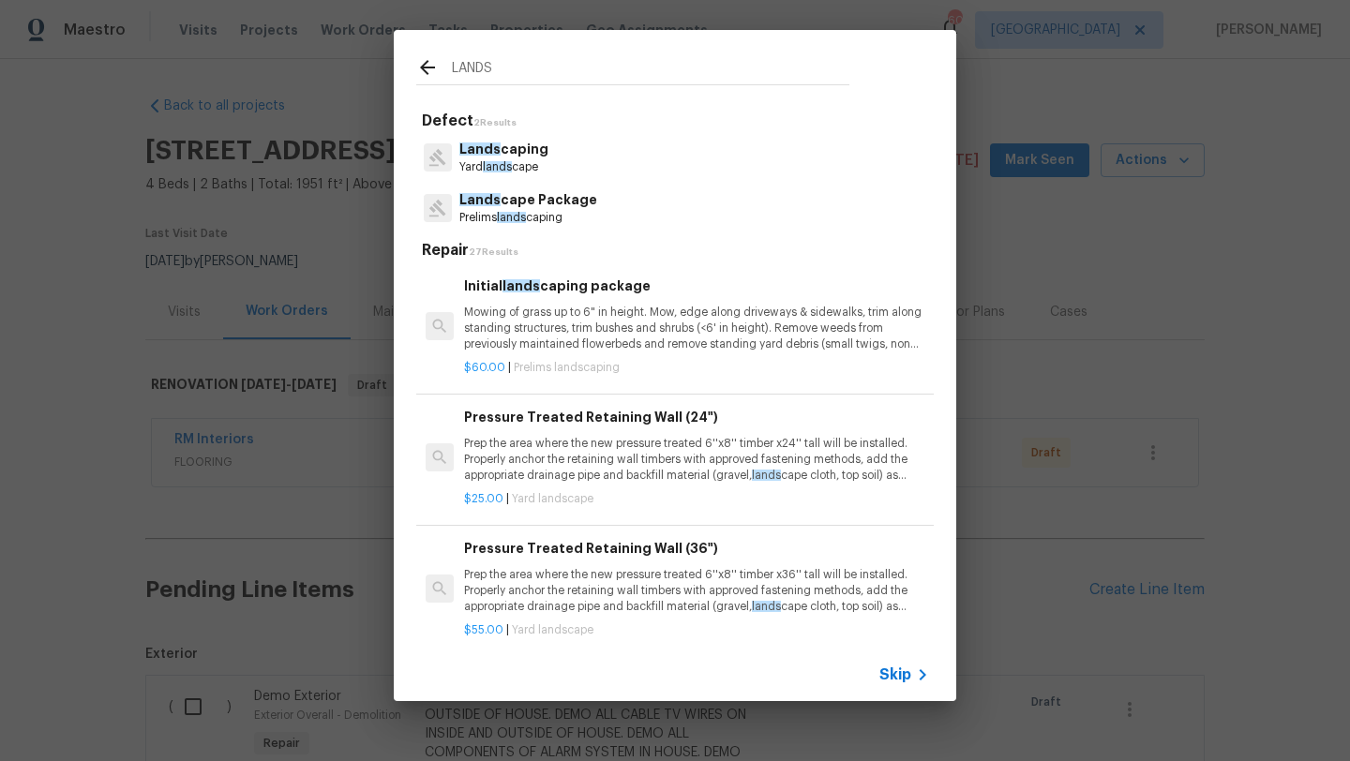
type input "LANDS"
click at [543, 195] on p "Lands cape Package" at bounding box center [528, 200] width 138 height 20
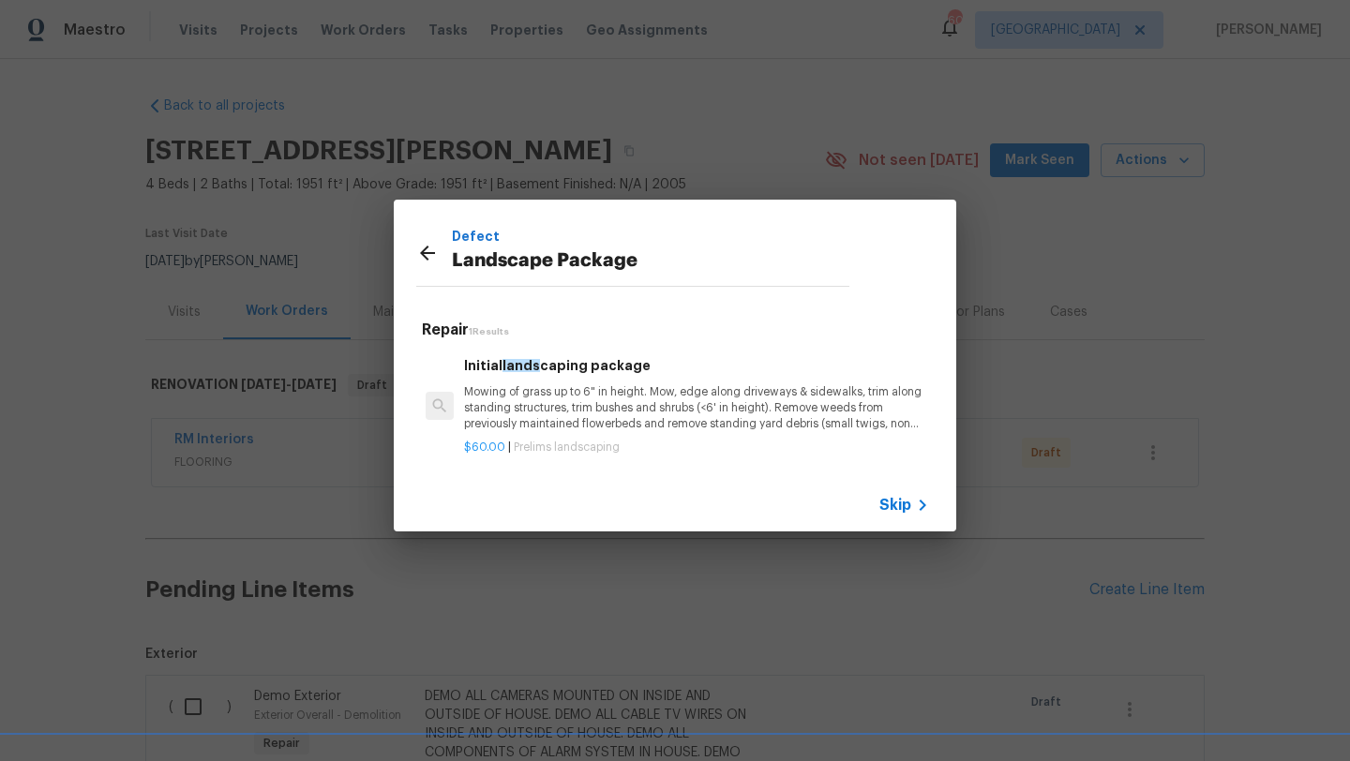
click at [586, 388] on p "Mowing of grass up to 6" in height. Mow, edge along driveways & sidewalks, trim…" at bounding box center [696, 408] width 465 height 48
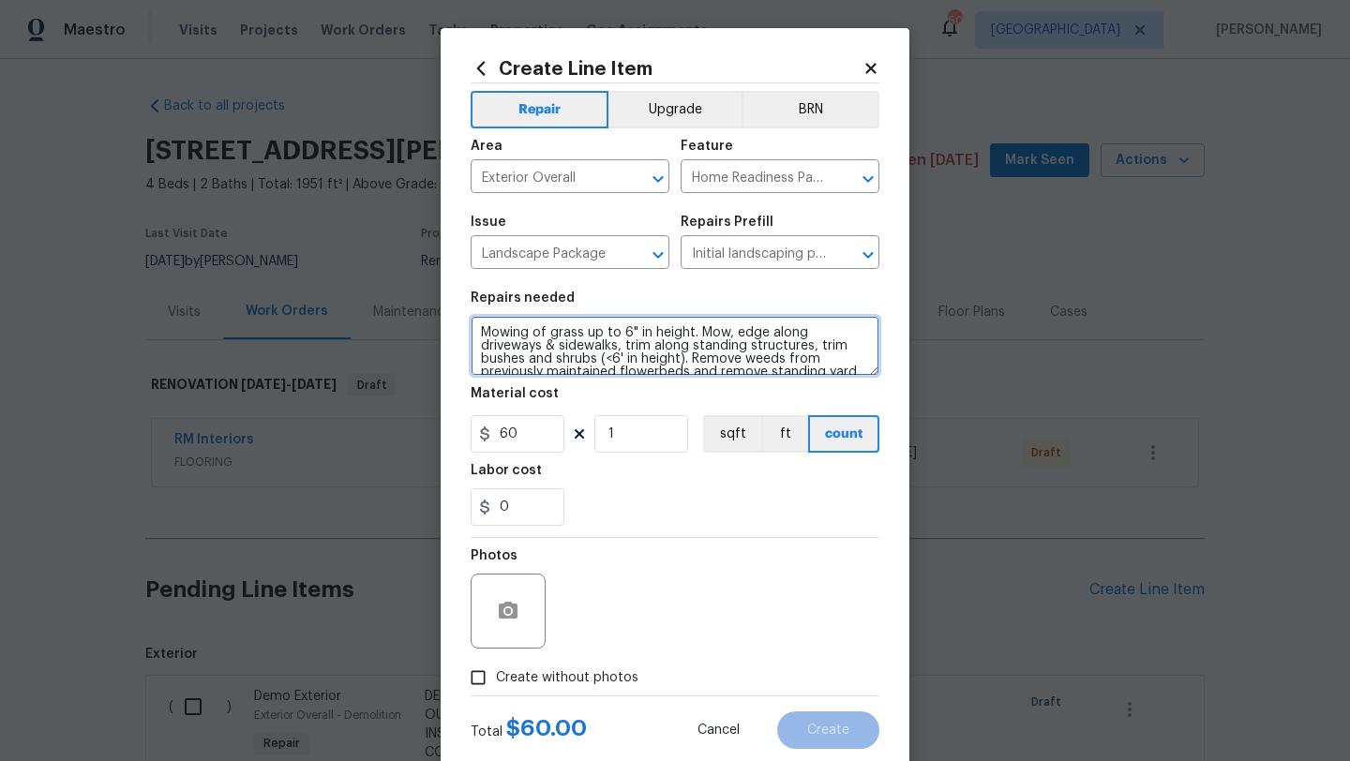
click at [478, 331] on textarea "Mowing of grass up to 6" in height. Mow, edge along driveways & sidewalks, trim…" at bounding box center [675, 346] width 409 height 60
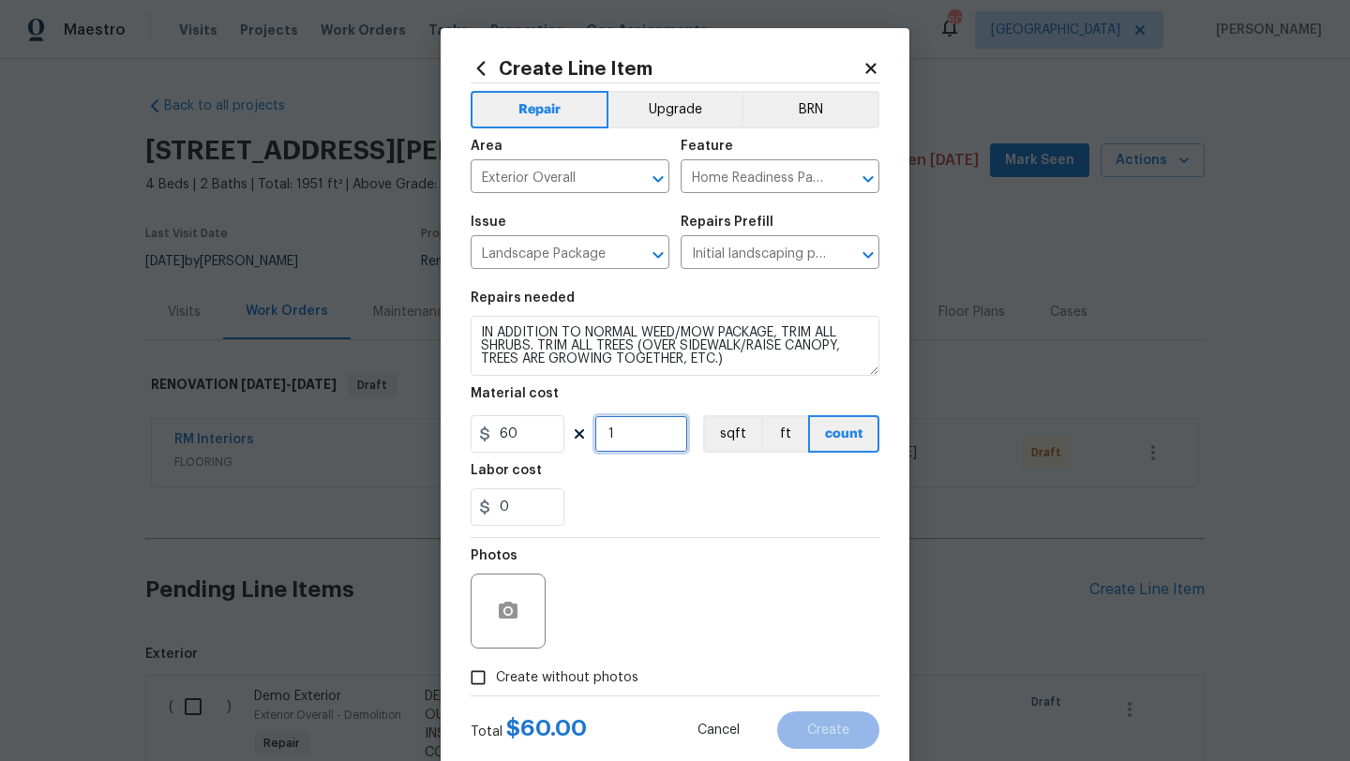
click at [617, 436] on input "1" at bounding box center [641, 433] width 94 height 37
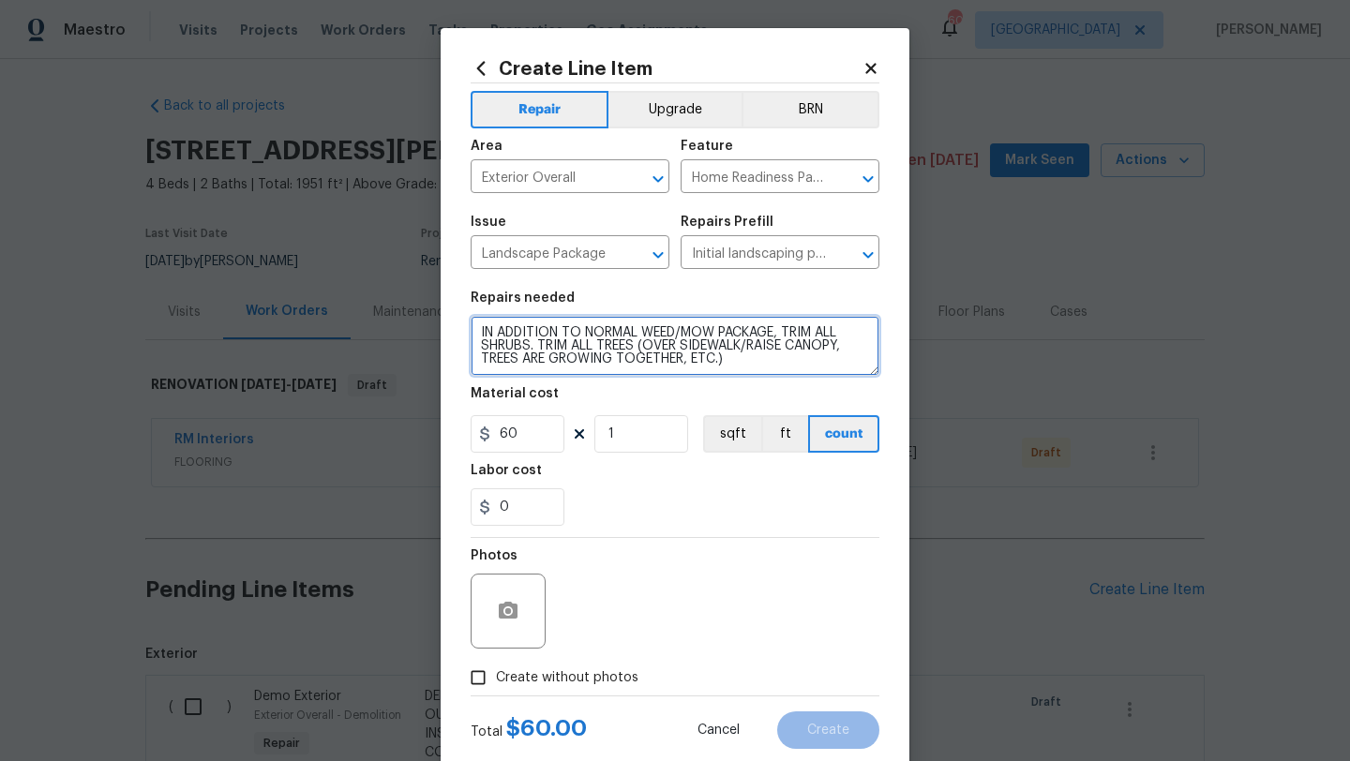
click at [754, 364] on textarea "IN ADDITION TO NORMAL WEED/MOW PACKAGE, TRIM ALL SHRUBS. TRIM ALL TREES (OVER S…" at bounding box center [675, 346] width 409 height 60
type textarea "IN ADDITION TO NORMAL WEED/MOW PACKAGE, TRIM ALL SHRUBS. TRIM ALL TREES (OVER S…"
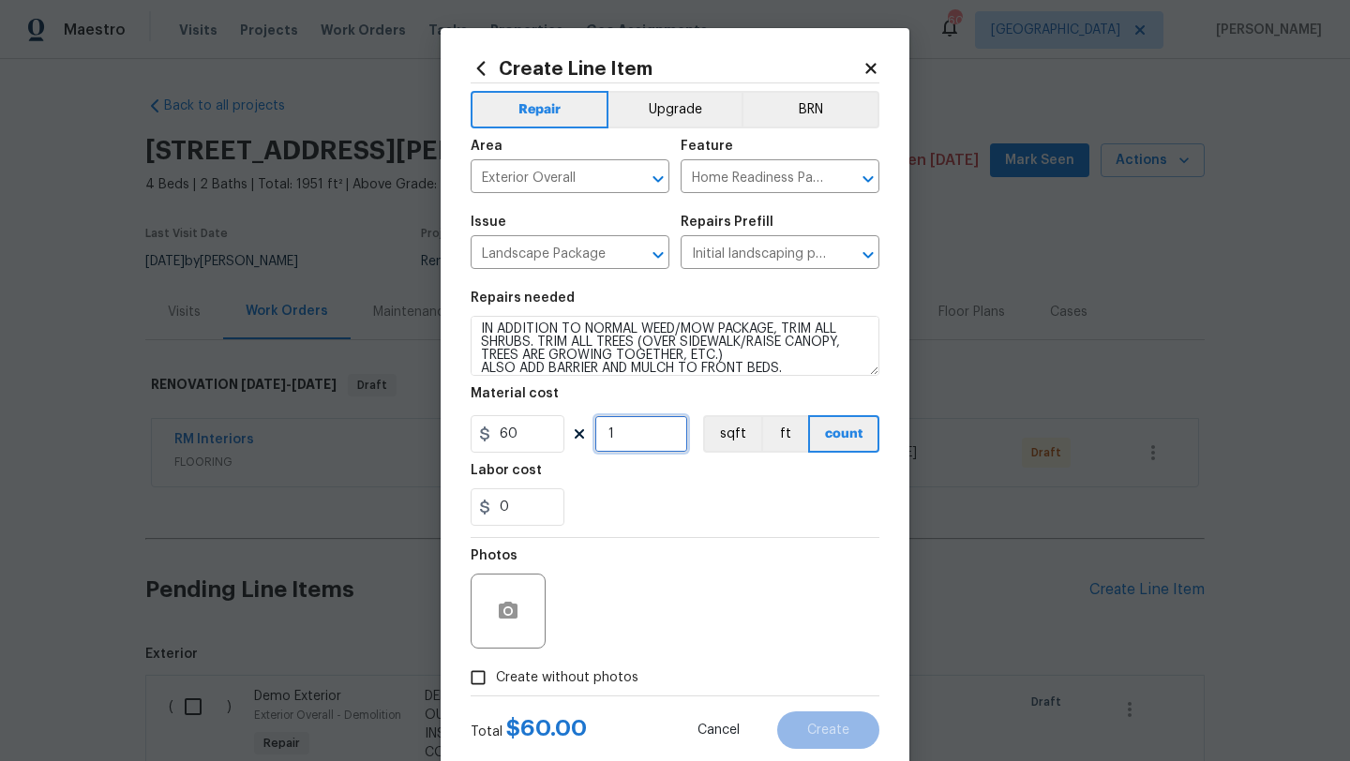
click at [622, 440] on input "1" at bounding box center [641, 433] width 94 height 37
drag, startPoint x: 622, startPoint y: 440, endPoint x: 577, endPoint y: 444, distance: 45.2
click at [577, 443] on div "60 1 sqft ft count" at bounding box center [675, 433] width 409 height 37
type input "12"
drag, startPoint x: 520, startPoint y: 504, endPoint x: 477, endPoint y: 504, distance: 43.1
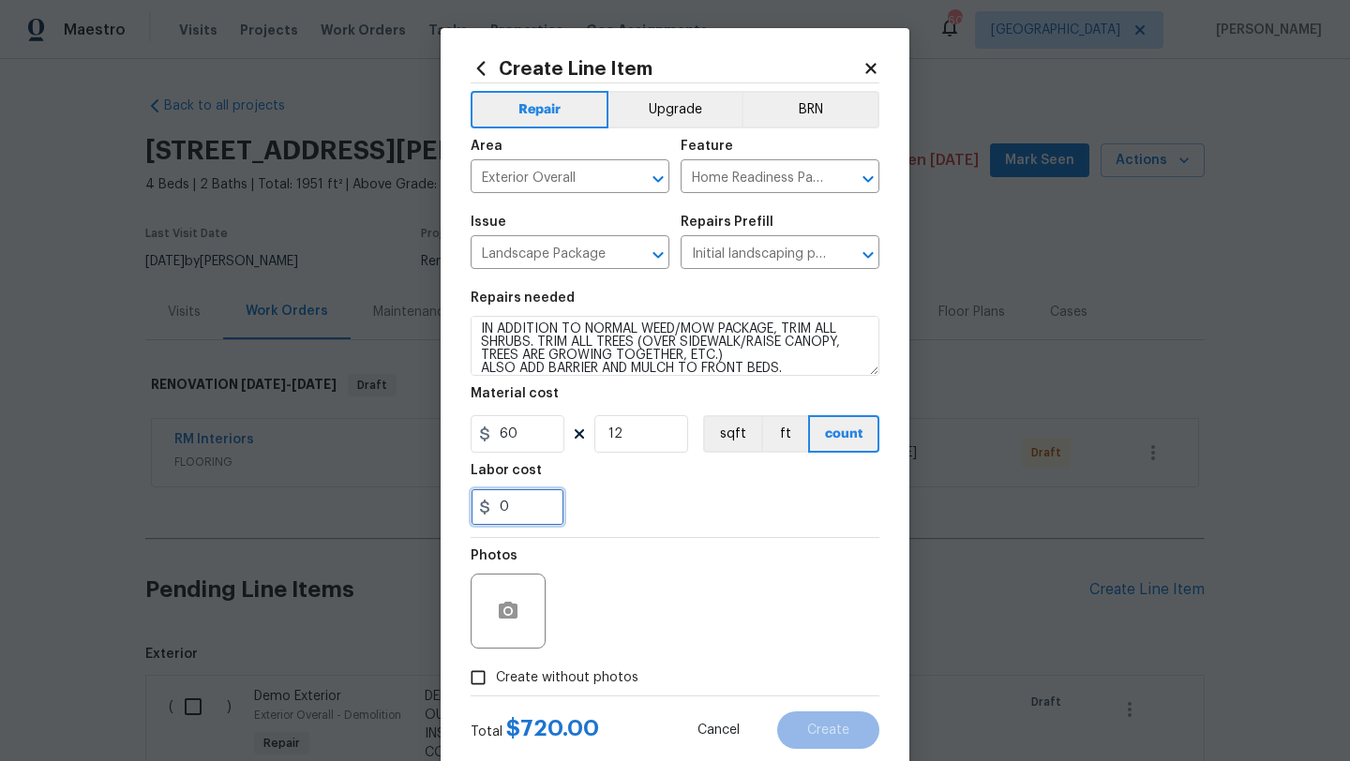
click at [477, 504] on div "0" at bounding box center [518, 506] width 94 height 37
type input "30"
click at [543, 671] on span "Create without photos" at bounding box center [567, 678] width 142 height 20
click at [496, 671] on input "Create without photos" at bounding box center [478, 678] width 36 height 36
checkbox input "true"
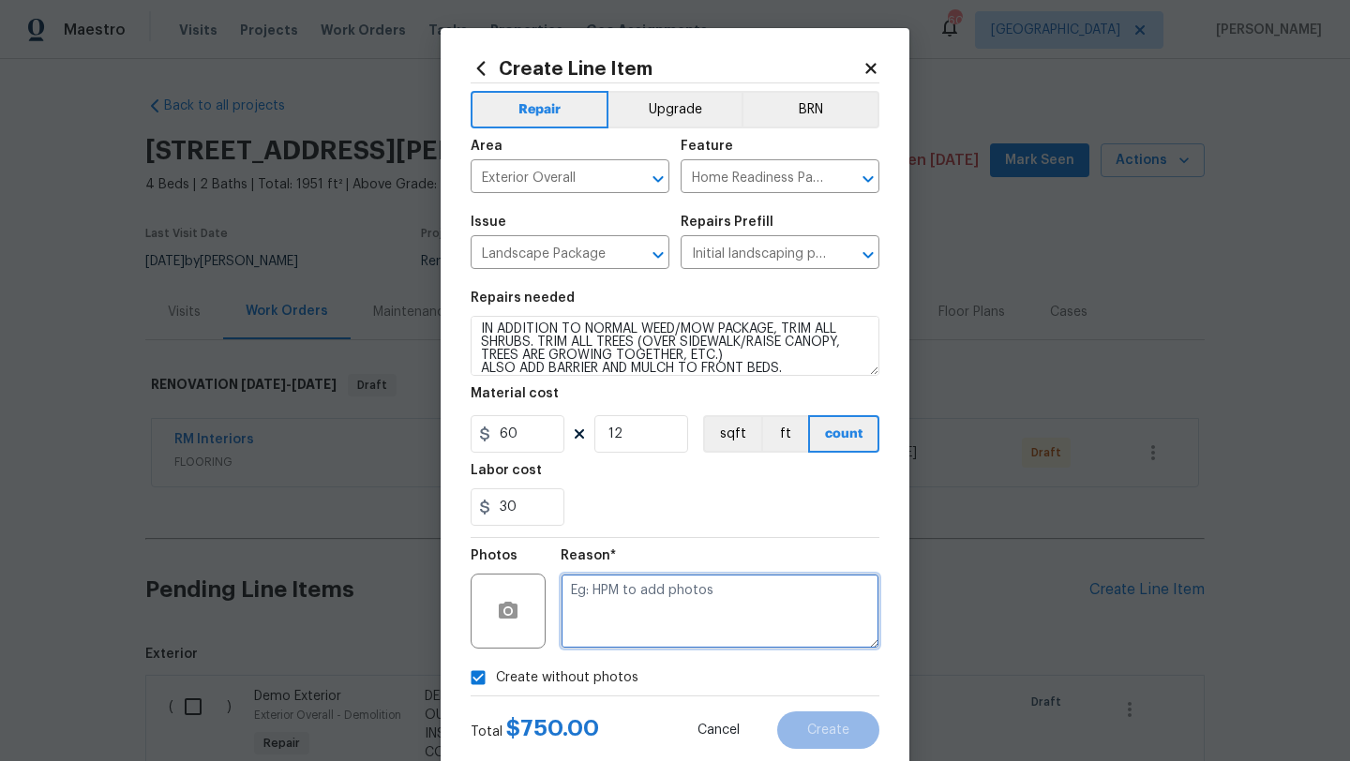
click at [611, 619] on textarea at bounding box center [720, 611] width 319 height 75
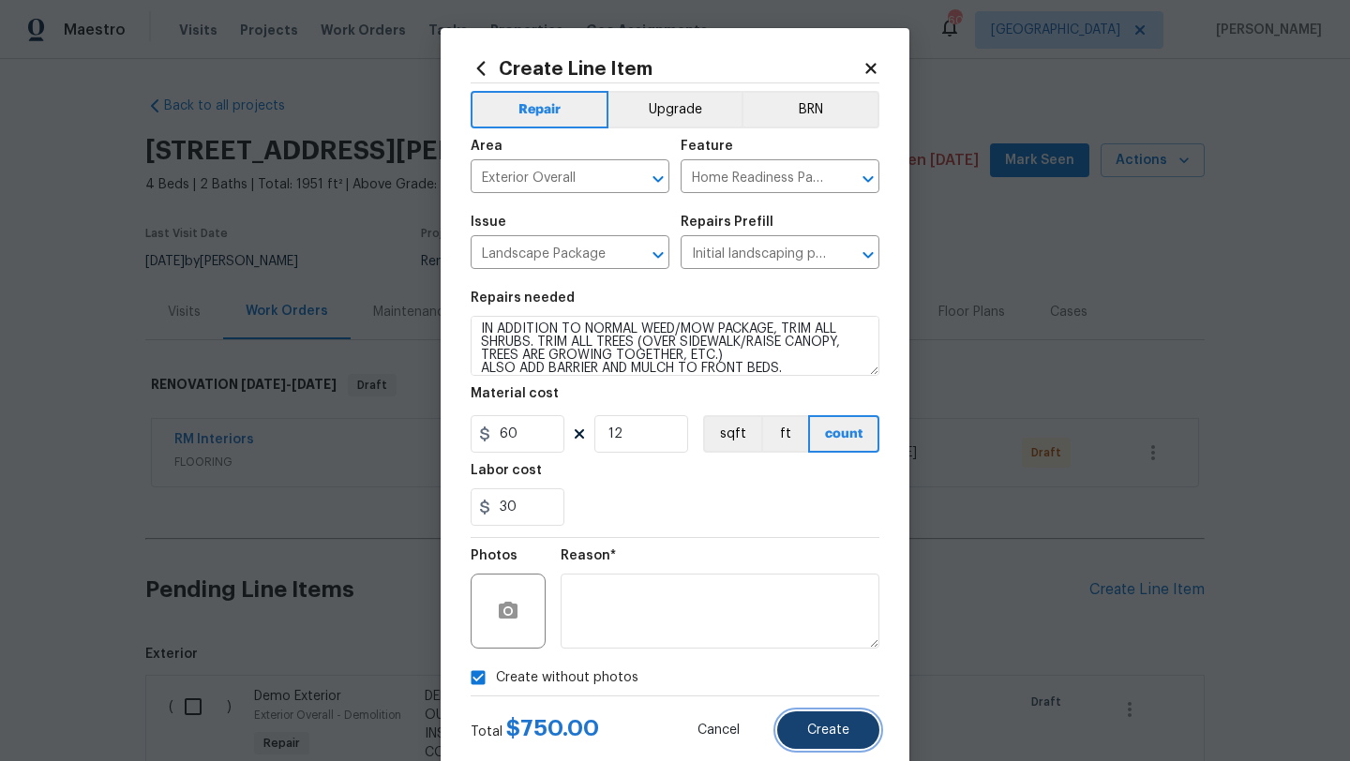
click at [822, 729] on span "Create" at bounding box center [828, 731] width 42 height 14
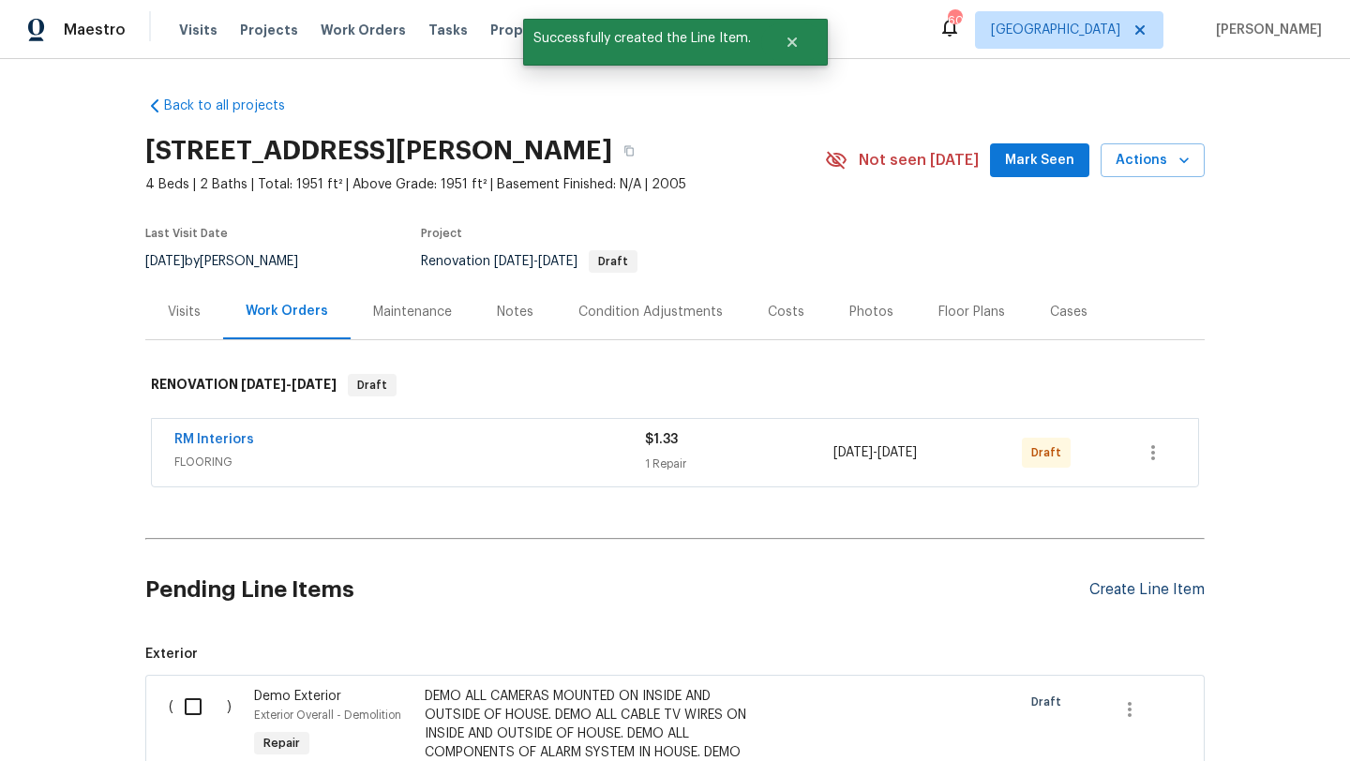
click at [1129, 590] on div "Create Line Item" at bounding box center [1146, 590] width 115 height 18
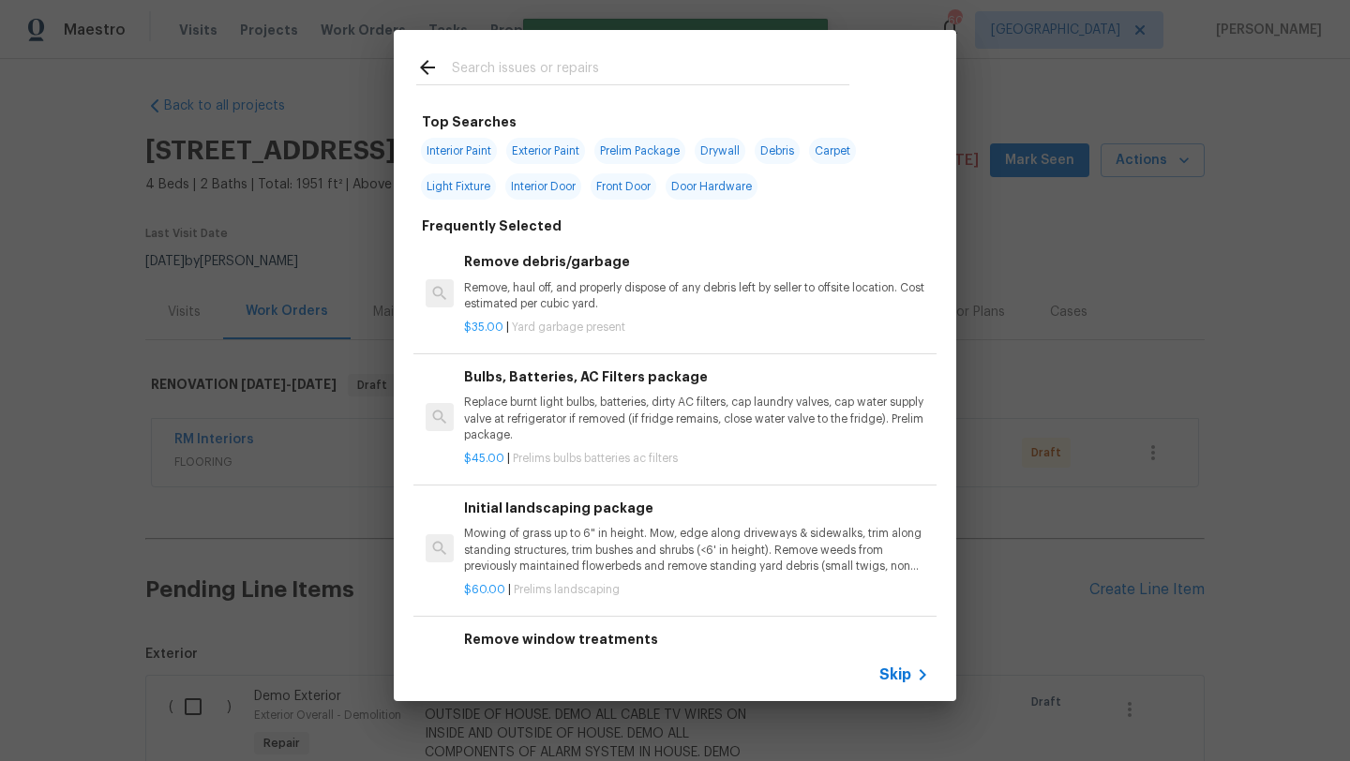
click at [531, 74] on input "text" at bounding box center [650, 70] width 397 height 28
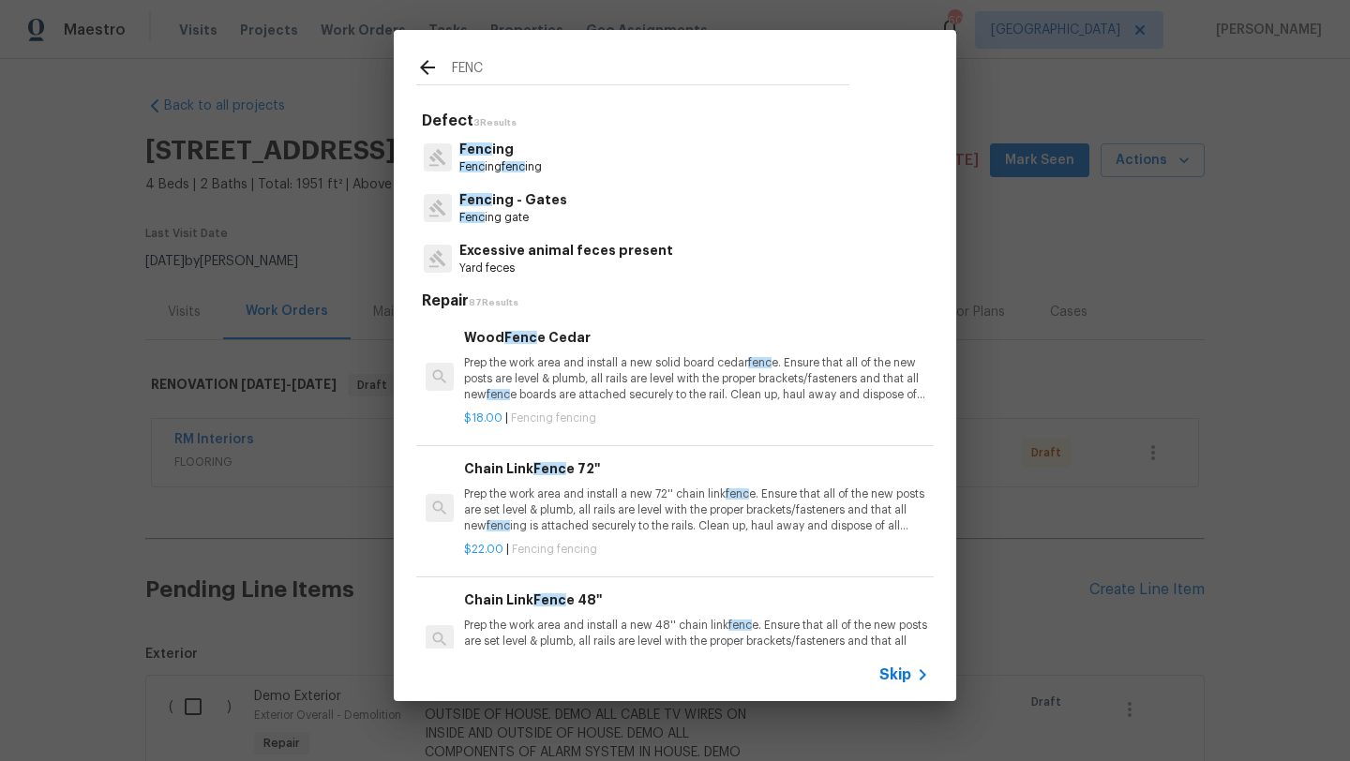
type input "FENC"
click at [513, 158] on p "Fenc ing" at bounding box center [500, 150] width 82 height 20
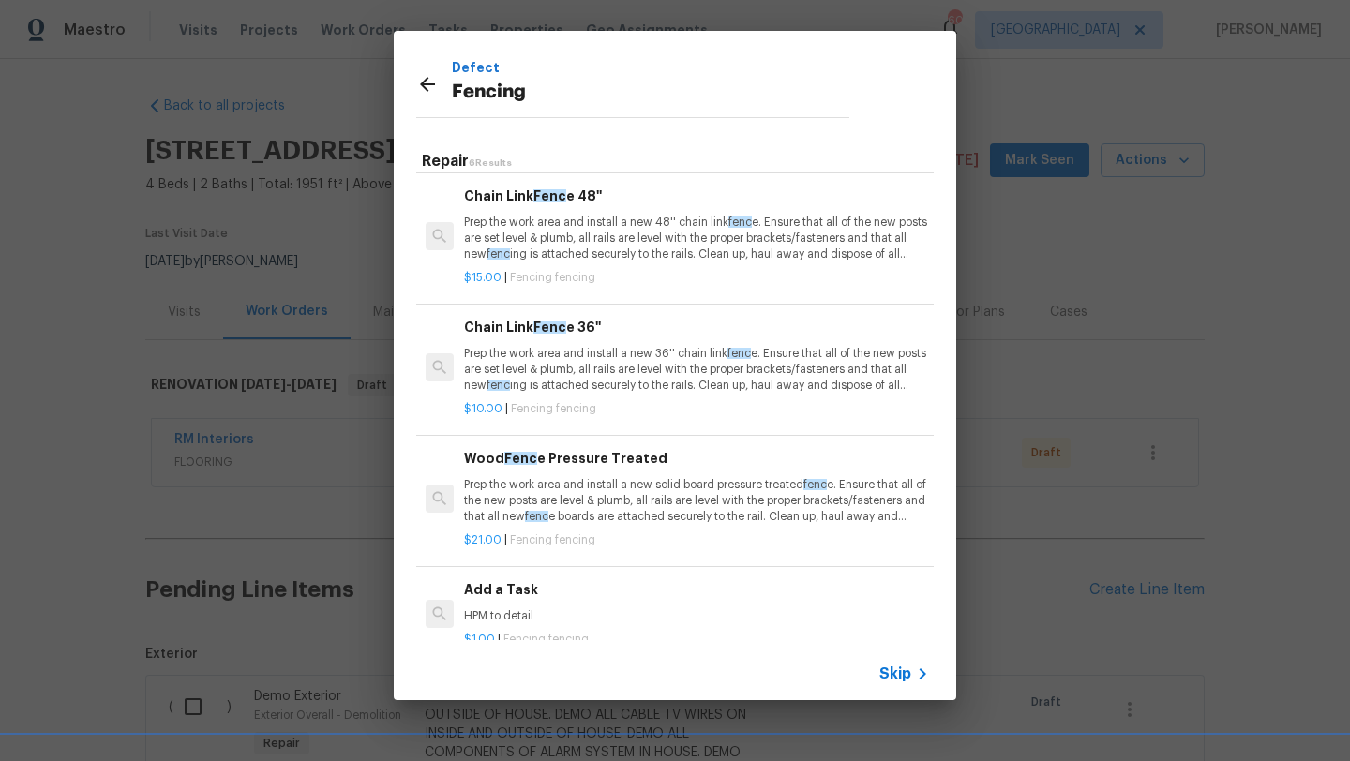
scroll to position [289, 0]
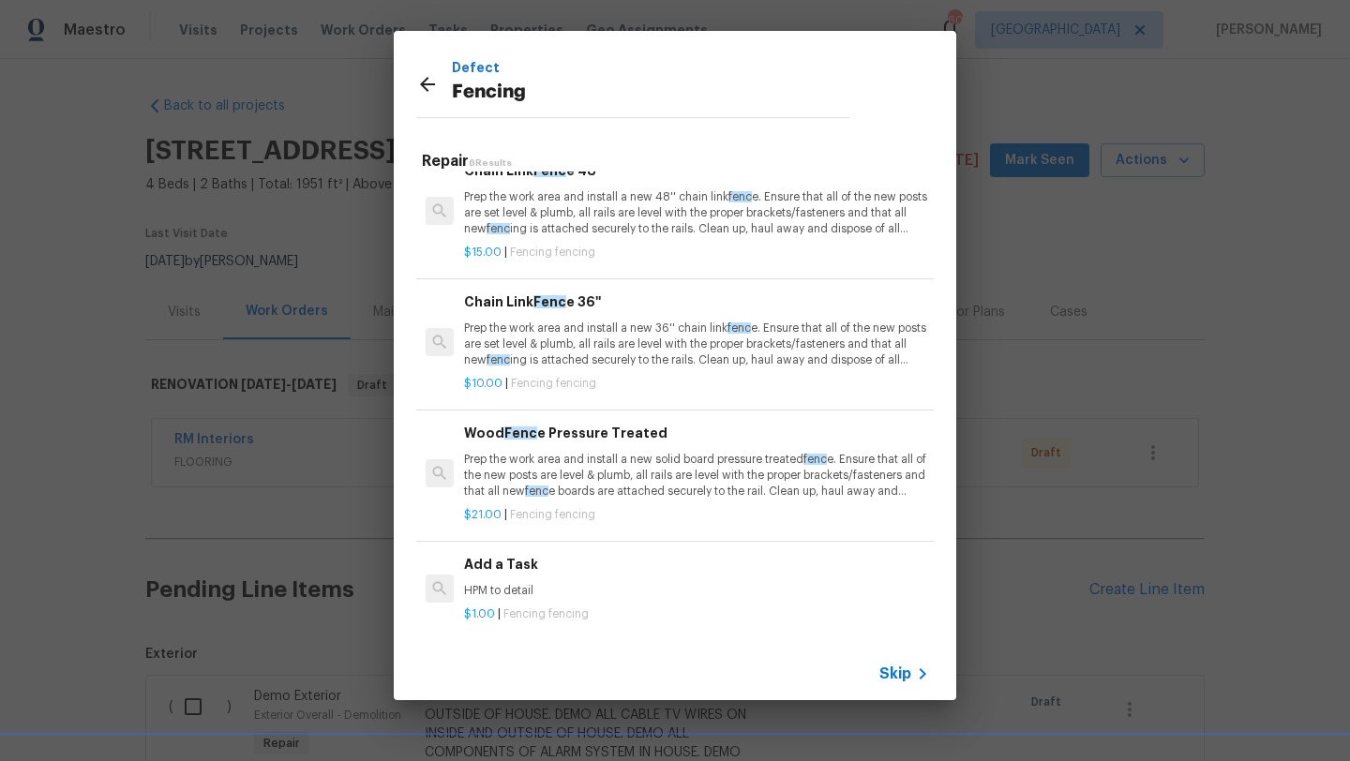
click at [581, 462] on p "Prep the work area and install a new solid board pressure treated fenc e. Ensur…" at bounding box center [696, 476] width 465 height 48
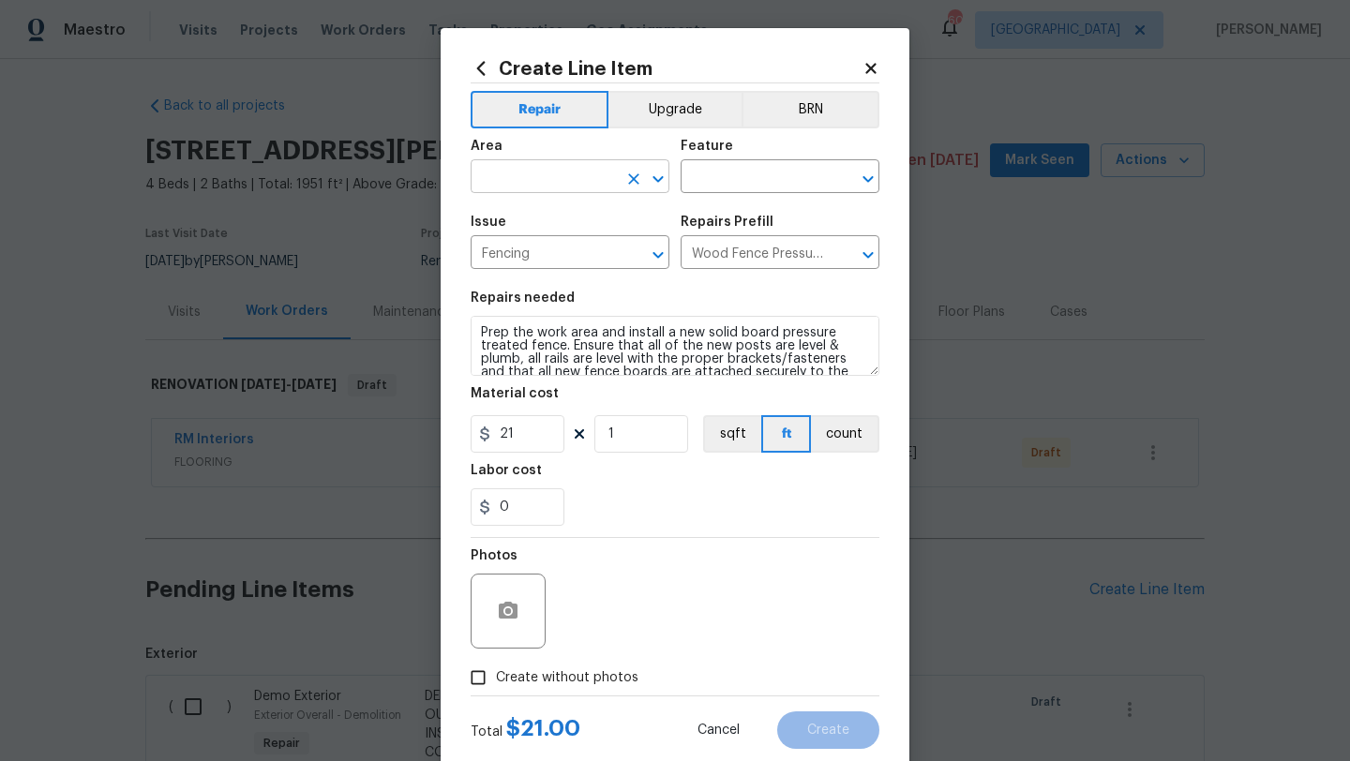
click at [551, 174] on input "text" at bounding box center [544, 178] width 146 height 29
click at [545, 224] on li "Back" at bounding box center [570, 220] width 199 height 31
type input "Back"
click at [741, 171] on input "text" at bounding box center [754, 178] width 146 height 29
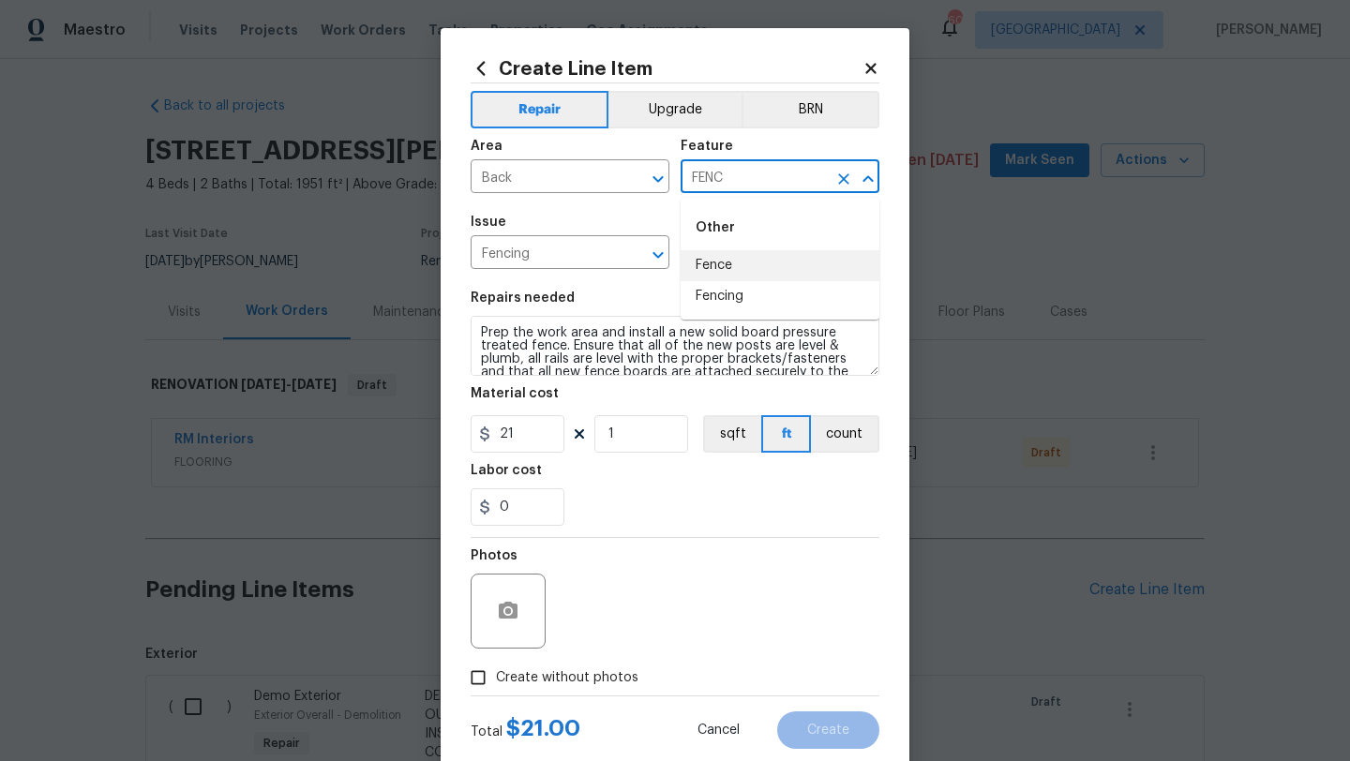
click at [728, 267] on li "Fence" at bounding box center [780, 265] width 199 height 31
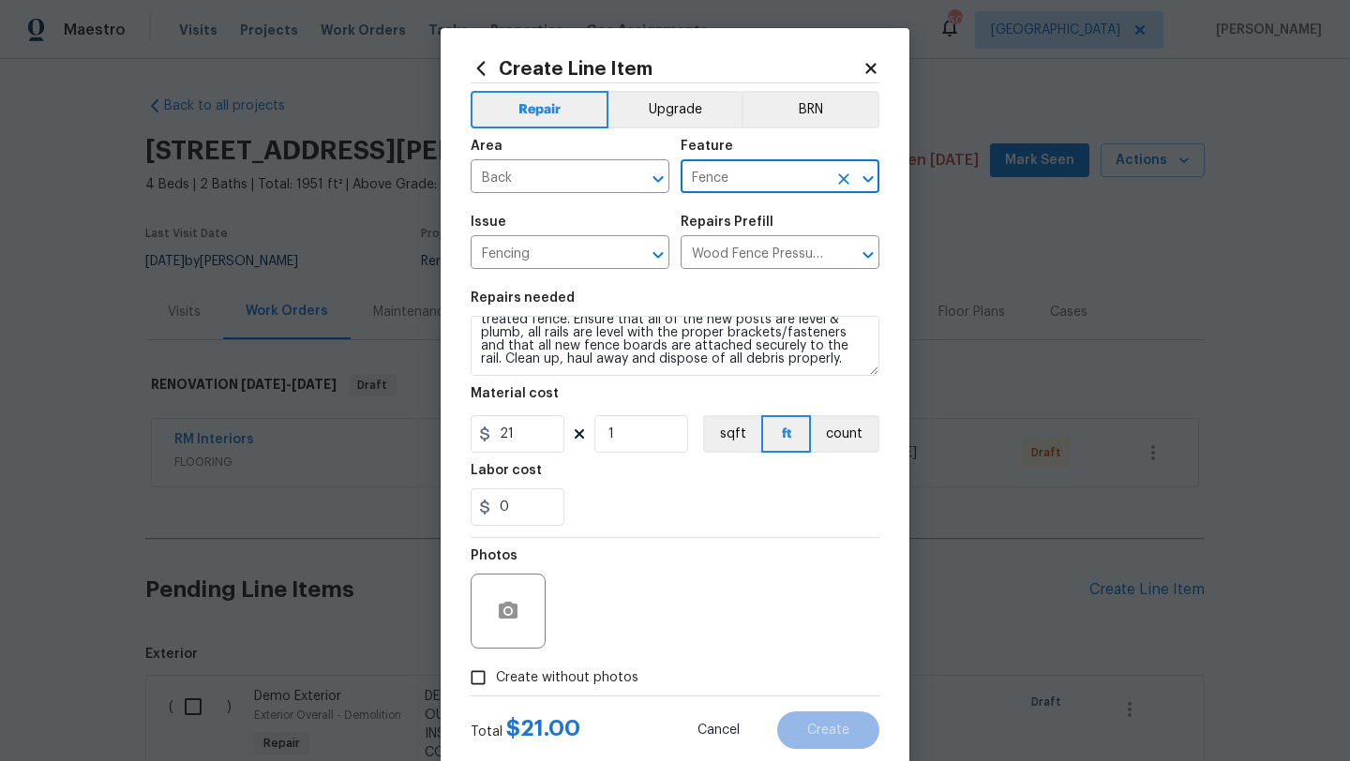
type input "Fence"
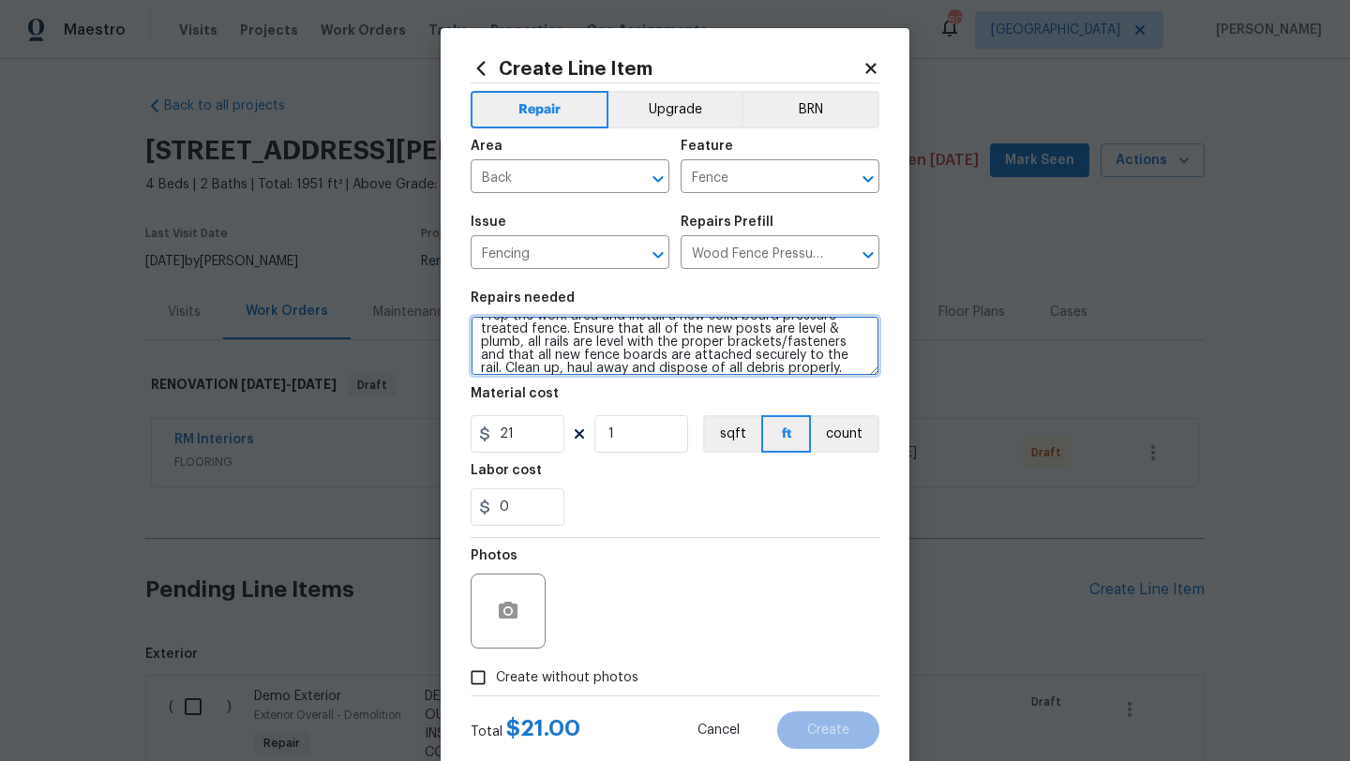
scroll to position [0, 0]
drag, startPoint x: 820, startPoint y: 356, endPoint x: 436, endPoint y: 314, distance: 386.6
click at [436, 314] on div "Create Line Item Repair Upgrade BRN Area Back ​ Feature Fence ​ Issue Fencing ​…" at bounding box center [675, 380] width 1350 height 761
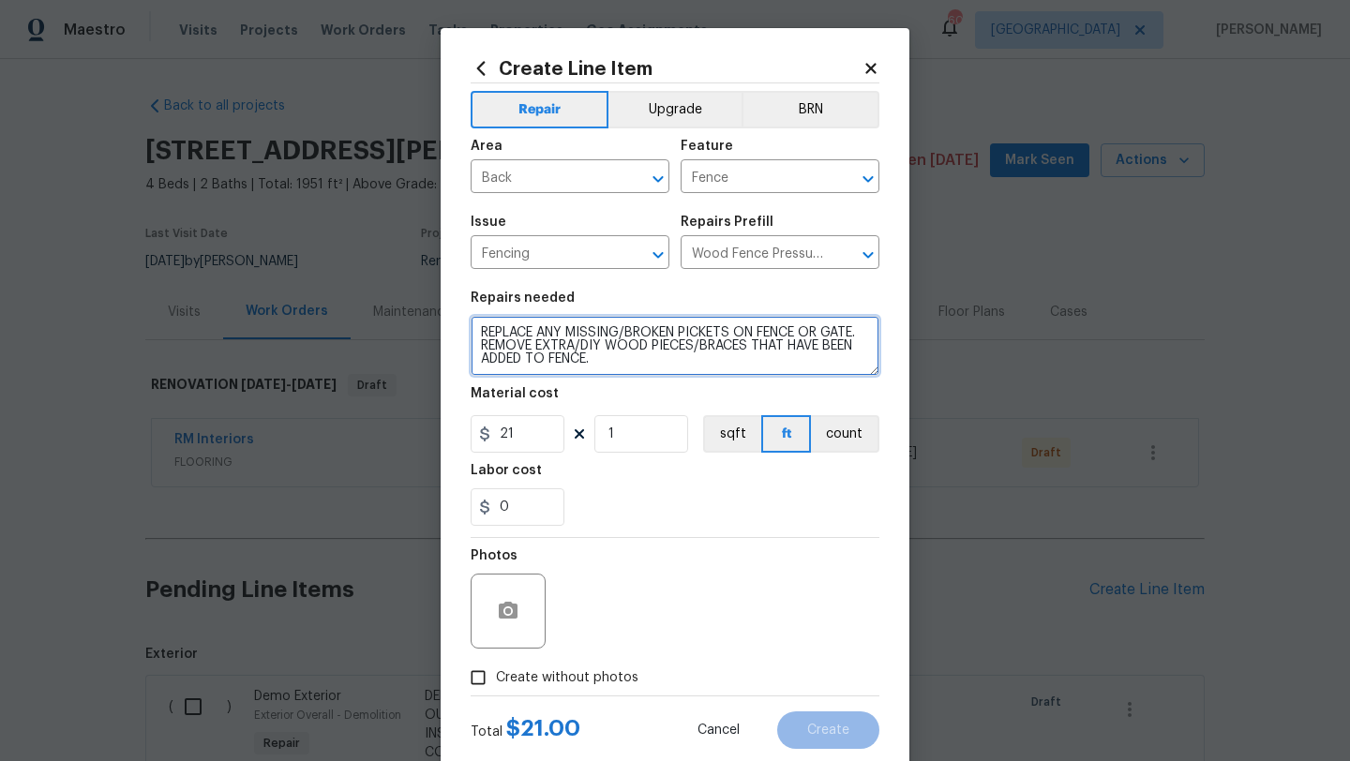
type textarea "REPLACE ANY MISSING/BROKEN PICKETS ON FENCE OR GATE. REMOVE EXTRA/DIY WOOD PIEC…"
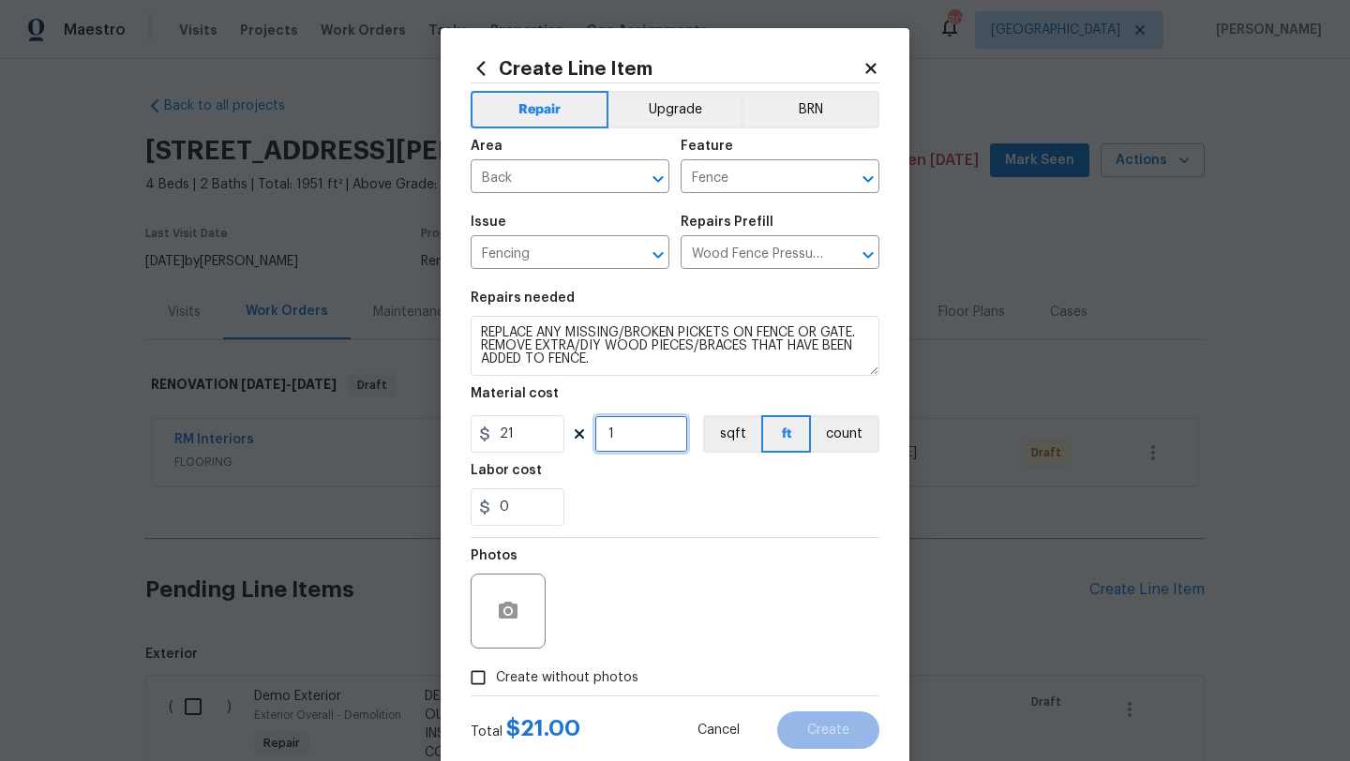
click at [633, 442] on input "1" at bounding box center [641, 433] width 94 height 37
type input "11"
drag, startPoint x: 519, startPoint y: 500, endPoint x: 478, endPoint y: 501, distance: 41.3
click at [478, 501] on div "0" at bounding box center [518, 506] width 94 height 37
type input "19"
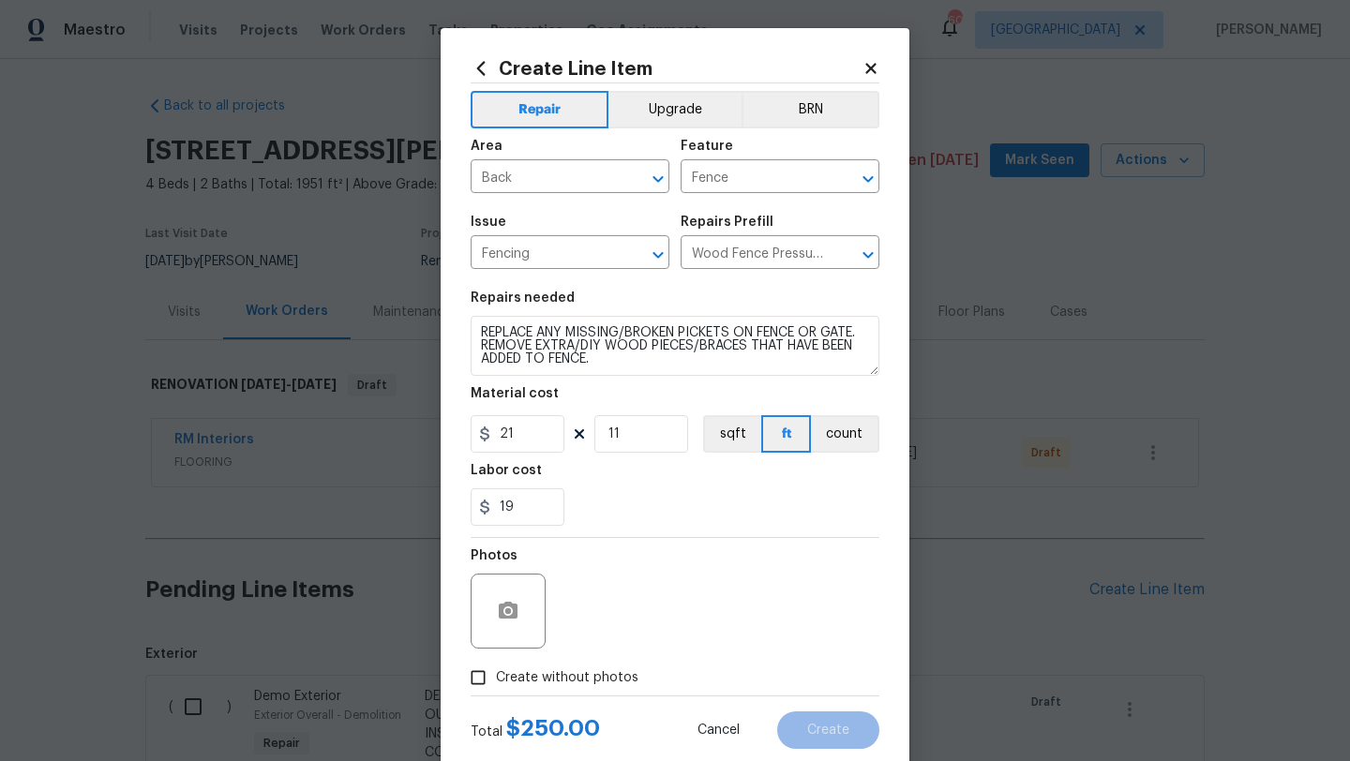
click at [690, 536] on section "Repairs needed REPLACE ANY MISSING/BROKEN PICKETS ON FENCE OR GATE. REMOVE EXTR…" at bounding box center [675, 408] width 409 height 257
click at [599, 673] on span "Create without photos" at bounding box center [567, 678] width 142 height 20
click at [496, 673] on input "Create without photos" at bounding box center [478, 678] width 36 height 36
checkbox input "true"
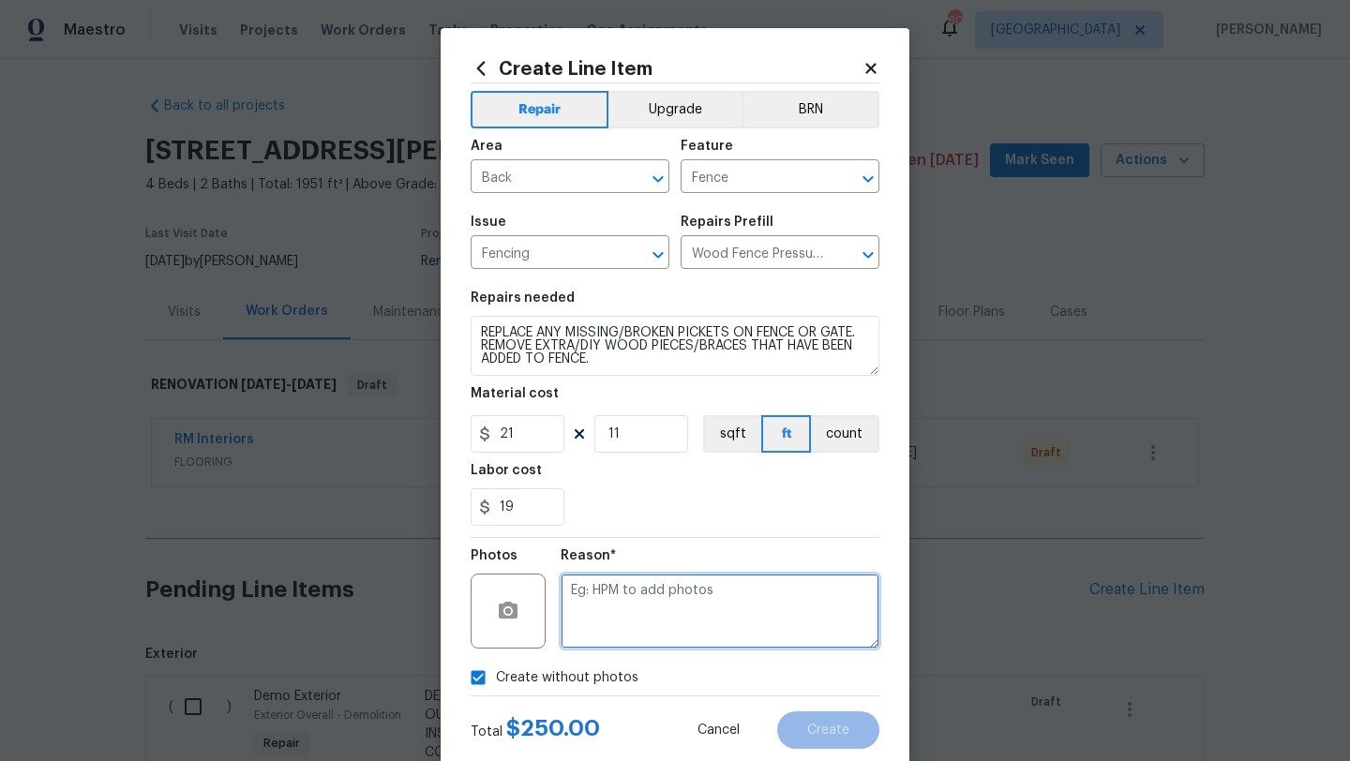
click at [635, 622] on textarea at bounding box center [720, 611] width 319 height 75
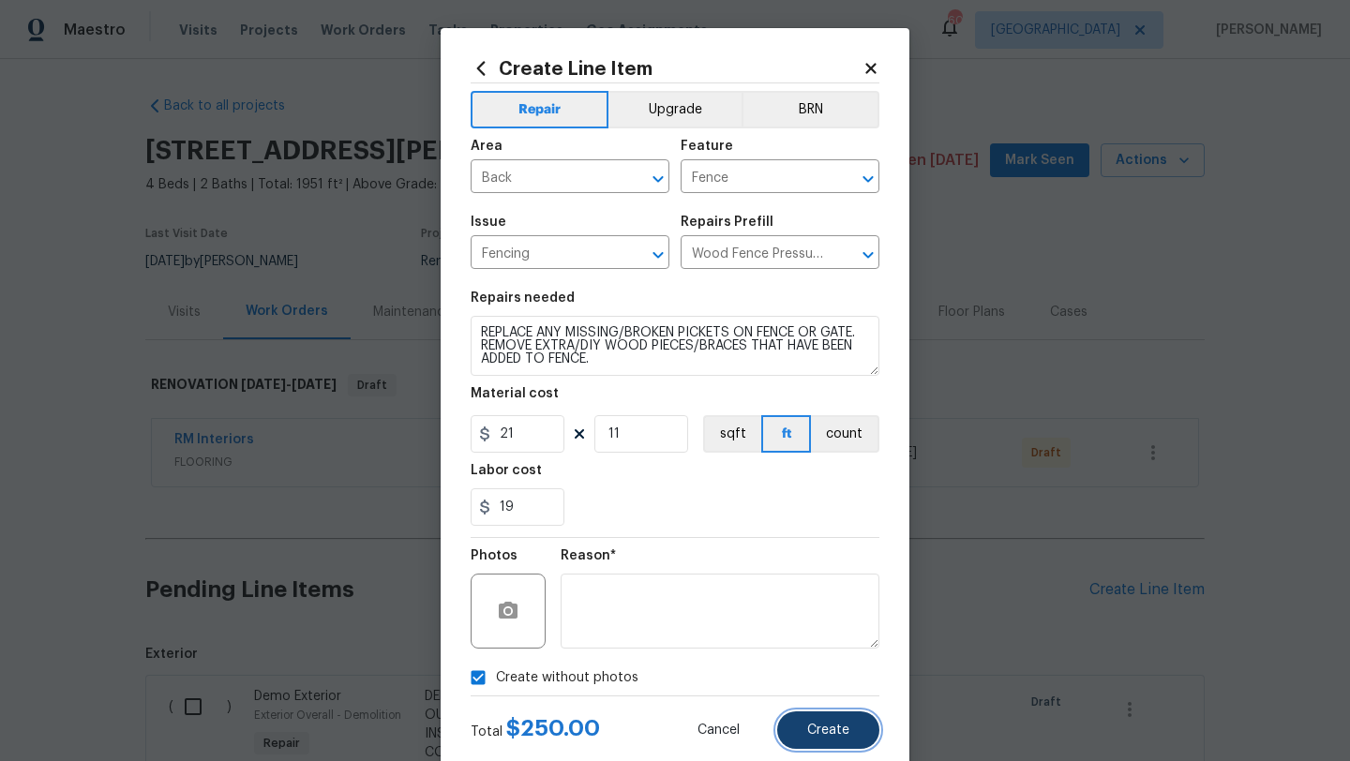
click at [802, 732] on button "Create" at bounding box center [828, 729] width 102 height 37
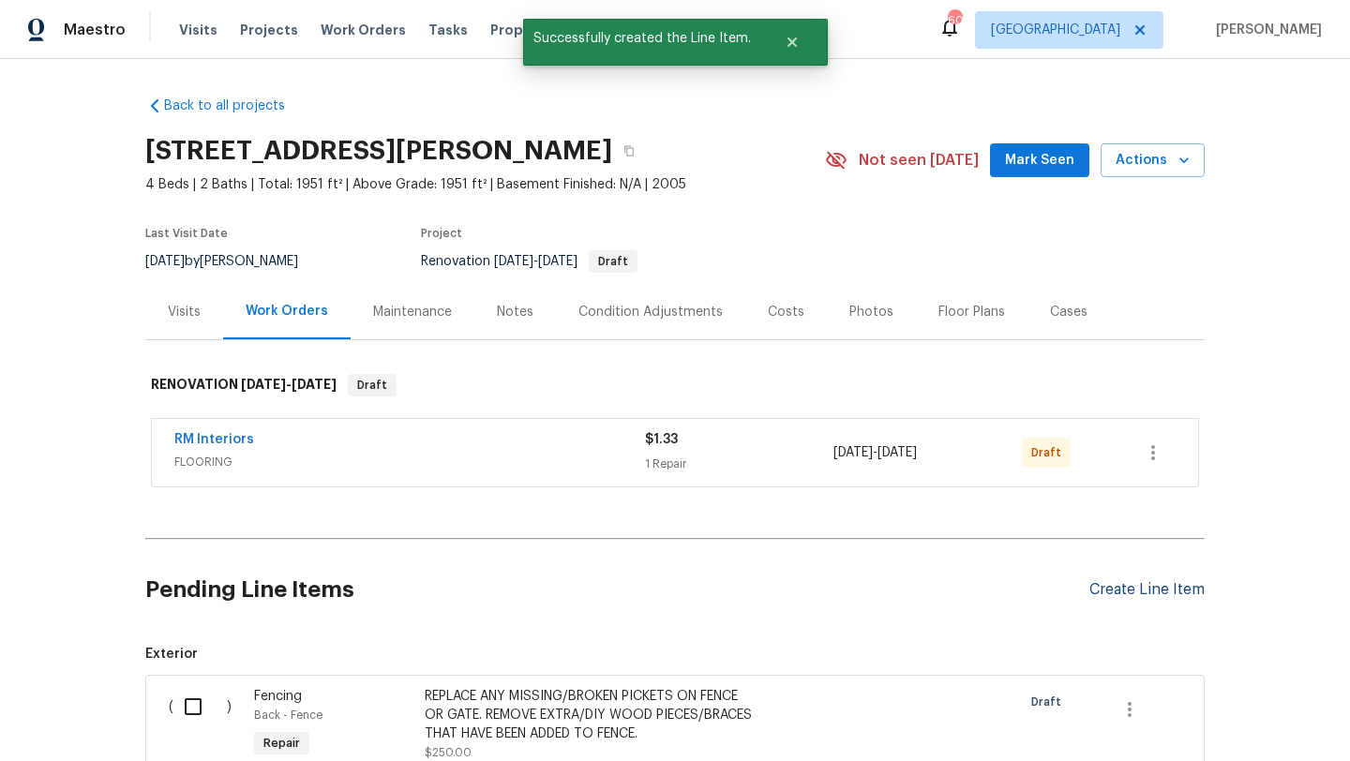
click at [1106, 588] on div "Create Line Item" at bounding box center [1146, 590] width 115 height 18
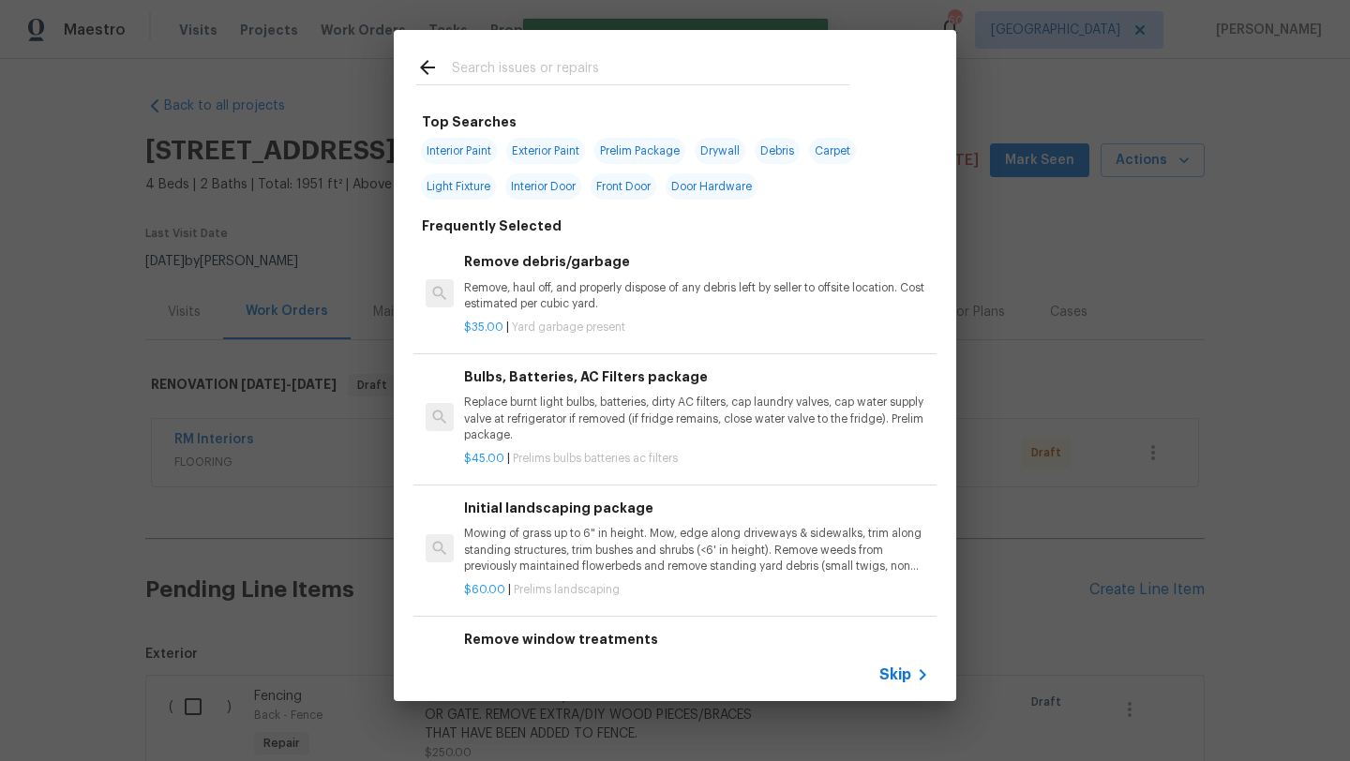
click at [598, 65] on input "text" at bounding box center [650, 70] width 397 height 28
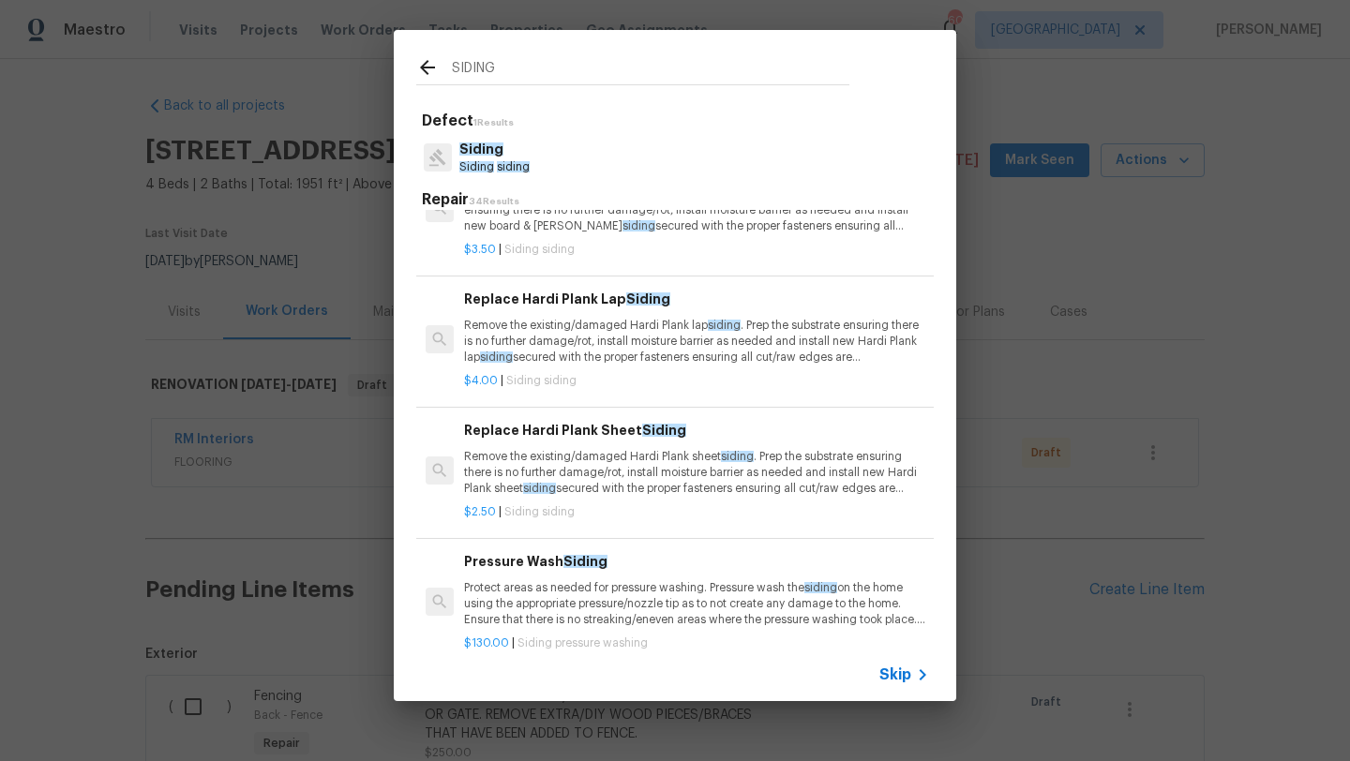
scroll to position [595, 0]
type input "SIDING"
click at [580, 349] on p "Remove the existing/damaged Hardi Plank lap siding . Prep the substrate ensurin…" at bounding box center [696, 339] width 465 height 48
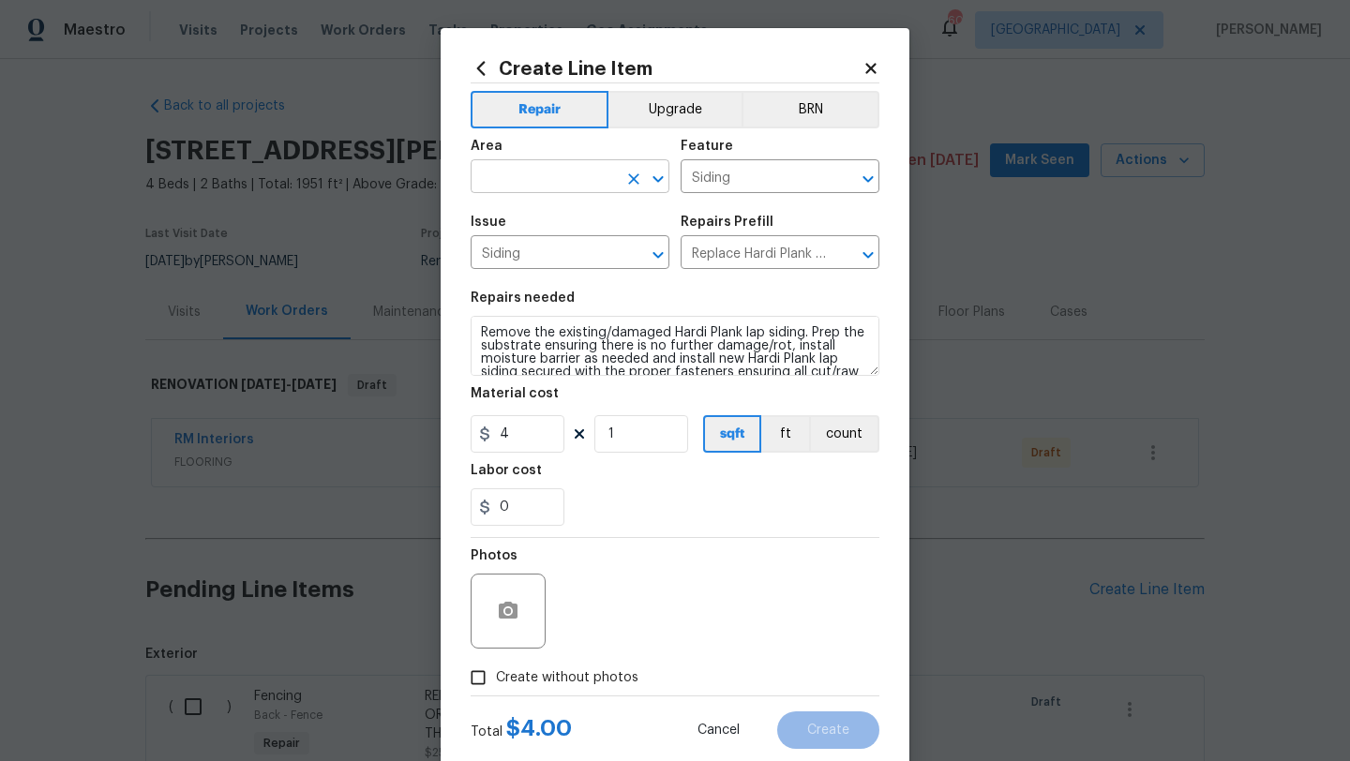
click at [554, 184] on input "text" at bounding box center [544, 178] width 146 height 29
click at [558, 247] on li "Exterior Overall" at bounding box center [570, 251] width 199 height 31
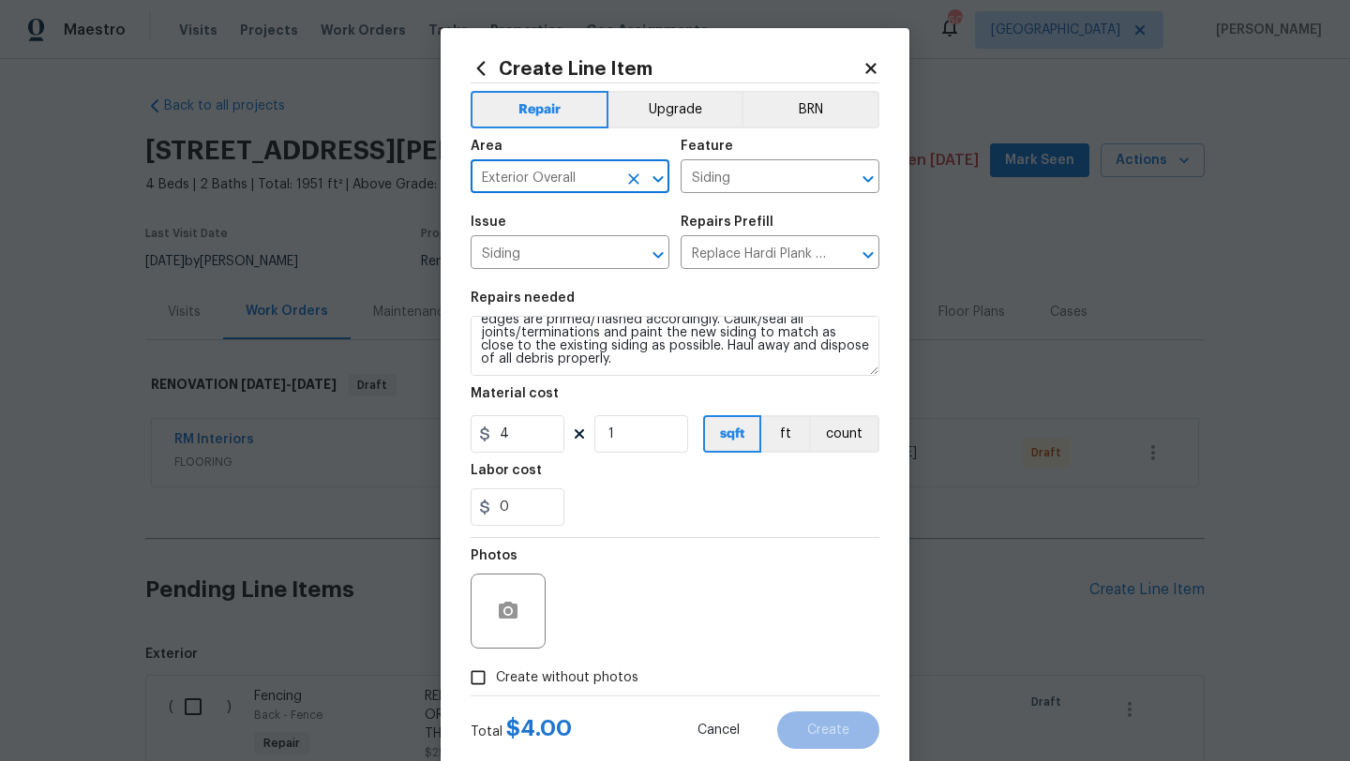
type input "Exterior Overall"
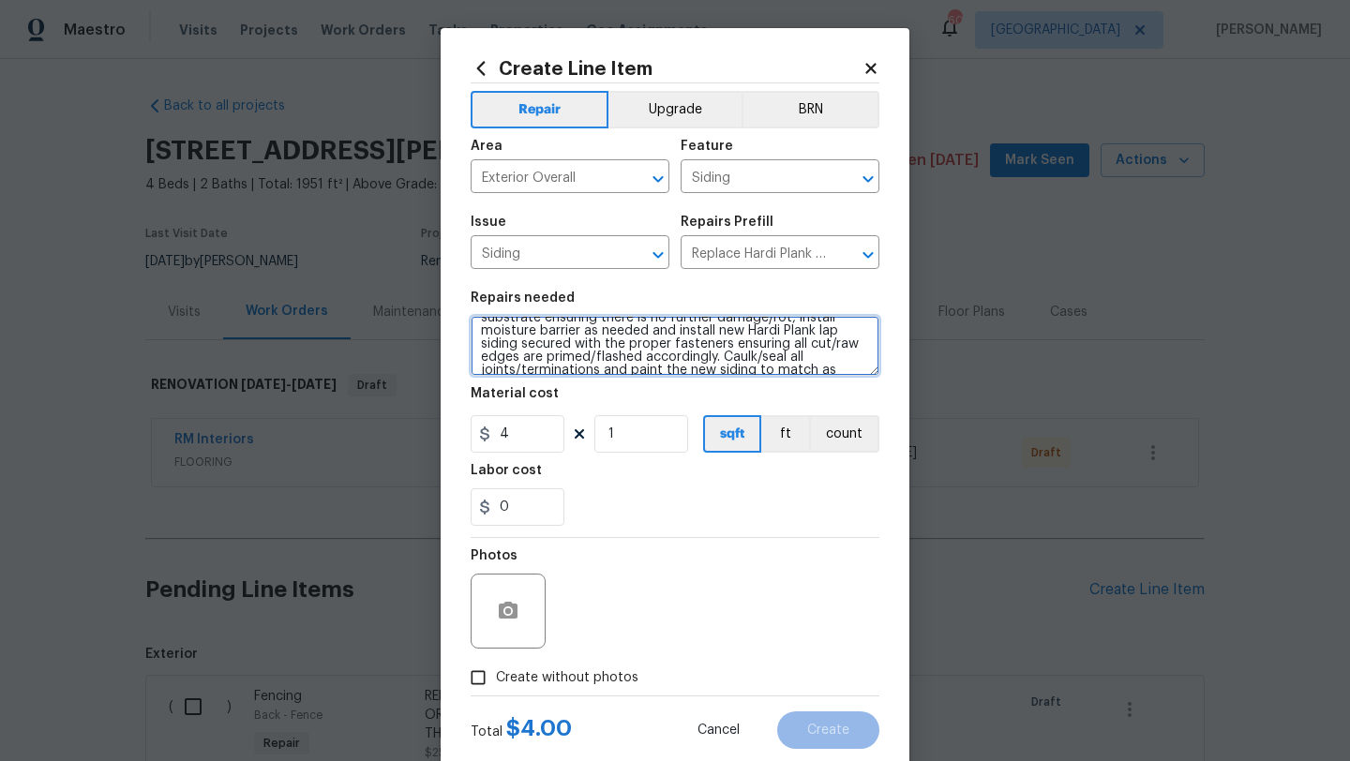
scroll to position [0, 0]
drag, startPoint x: 591, startPoint y: 365, endPoint x: 463, endPoint y: 300, distance: 143.8
click at [463, 300] on div "Create Line Item Repair Upgrade BRN Area Exterior Overall ​ Feature Siding ​ Is…" at bounding box center [675, 403] width 469 height 751
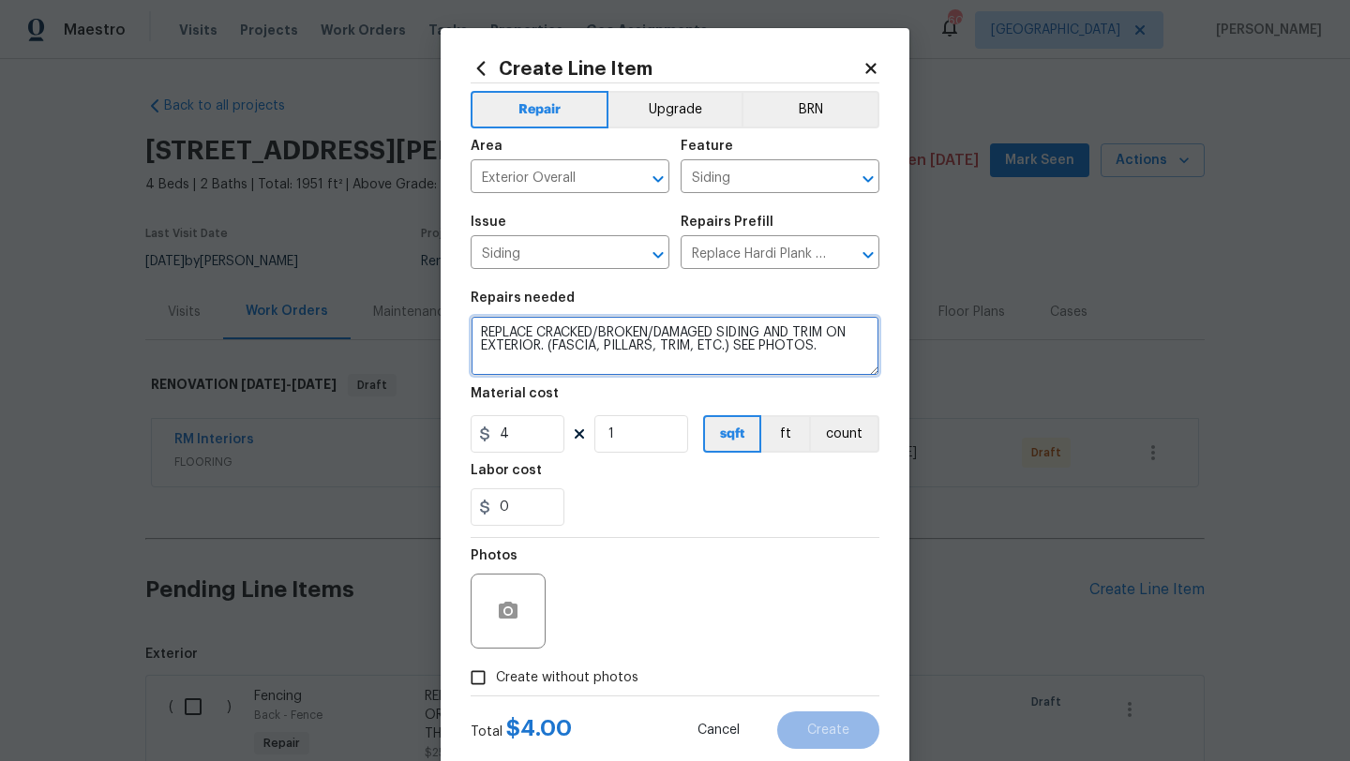
type textarea "REPLACE CRACKED/BROKEN/DAMAGED SIDING AND TRIM ON EXTERIOR. (FASCIA, PILLARS, T…"
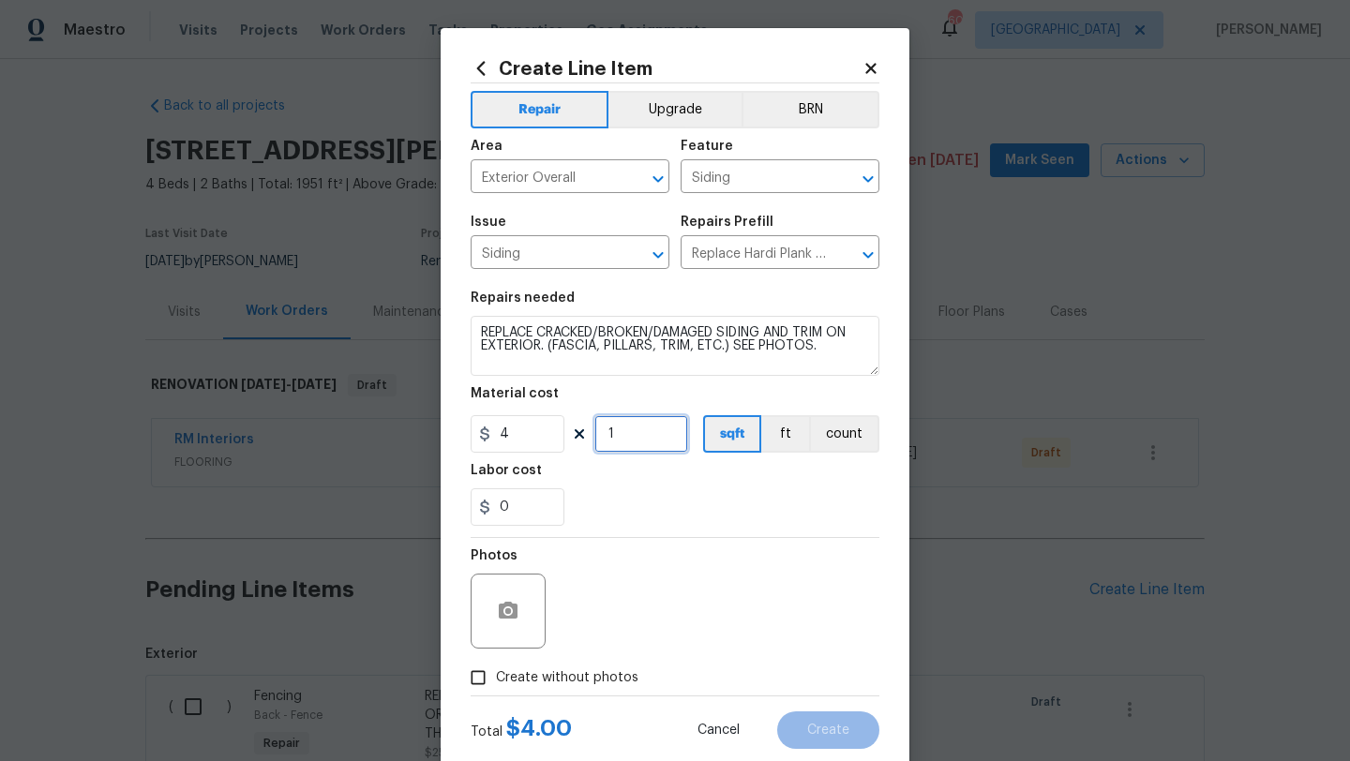
drag, startPoint x: 617, startPoint y: 445, endPoint x: 586, endPoint y: 445, distance: 30.9
click at [586, 445] on div "4 1 sqft ft count" at bounding box center [675, 433] width 409 height 37
type input "50"
click at [593, 672] on span "Create without photos" at bounding box center [567, 678] width 142 height 20
click at [496, 672] on input "Create without photos" at bounding box center [478, 678] width 36 height 36
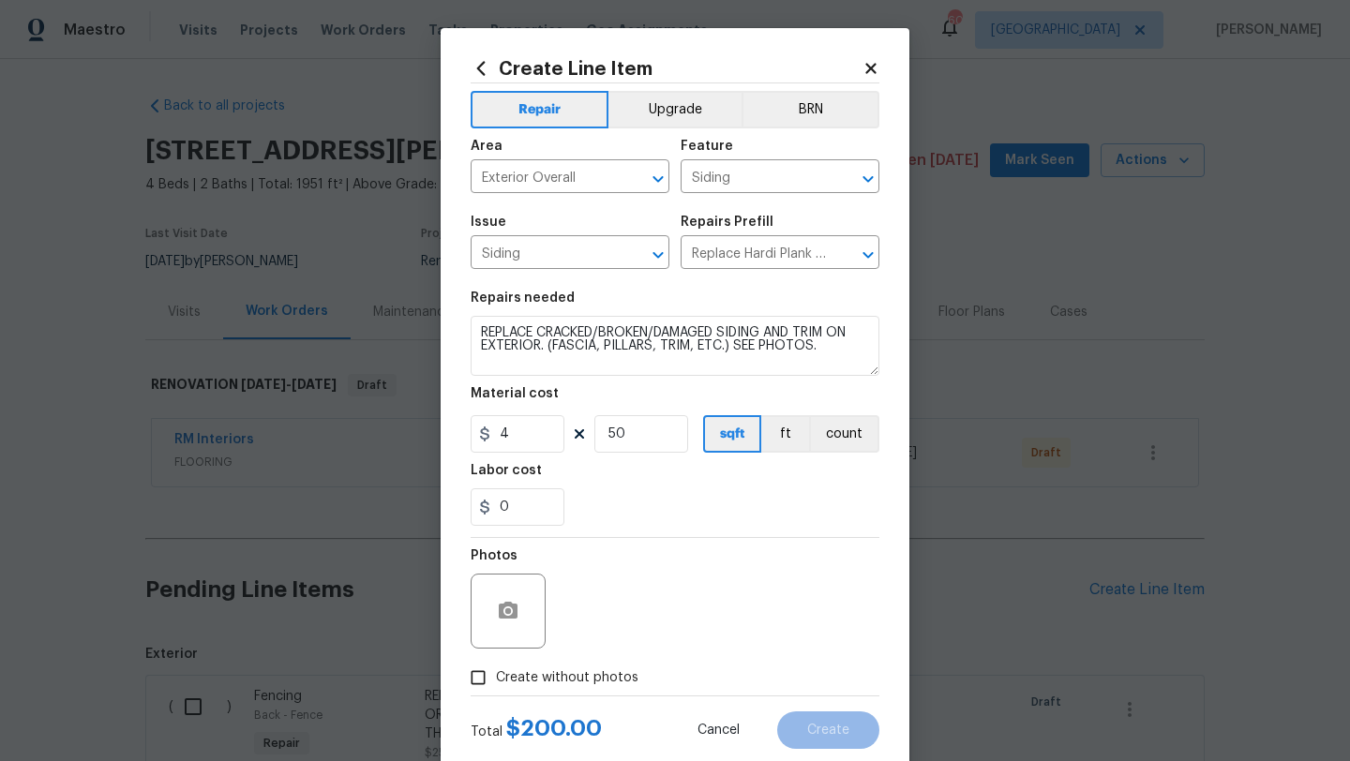
checkbox input "true"
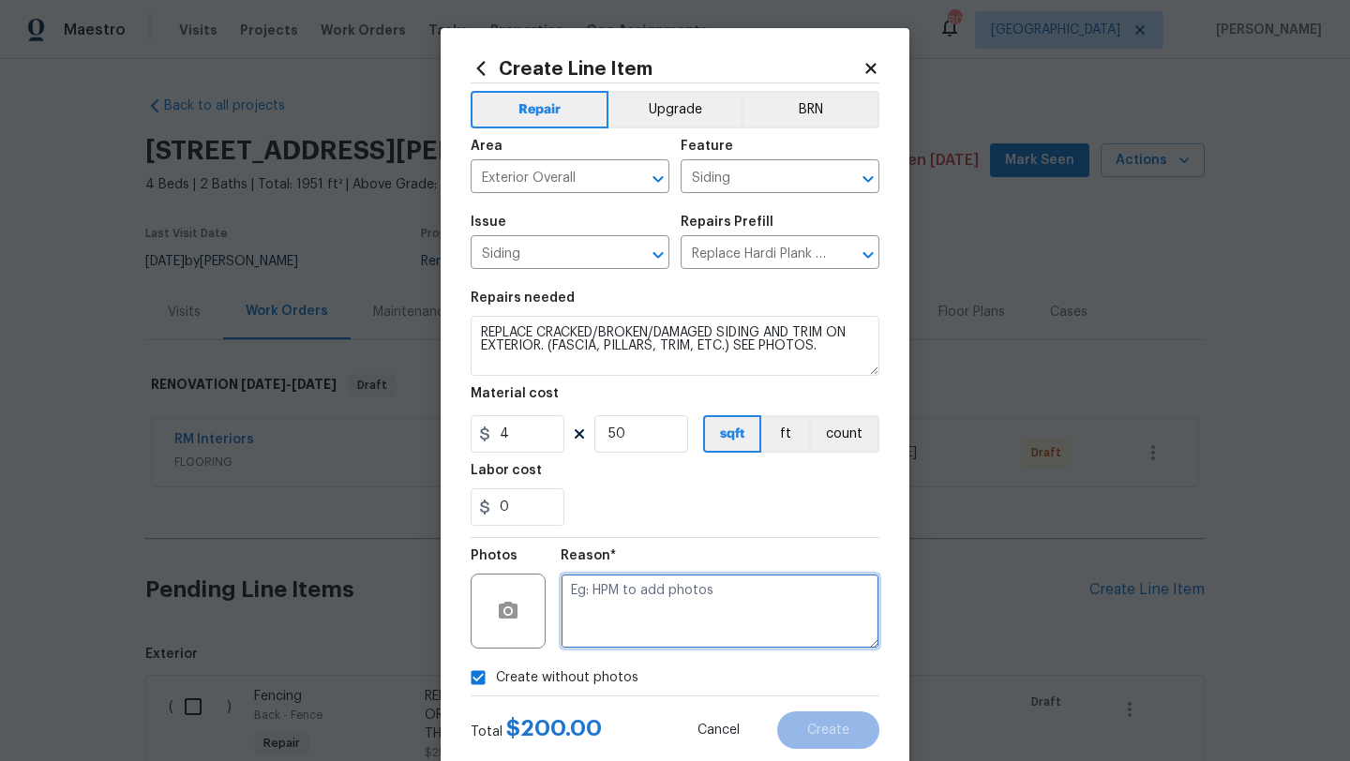
click at [631, 618] on textarea at bounding box center [720, 611] width 319 height 75
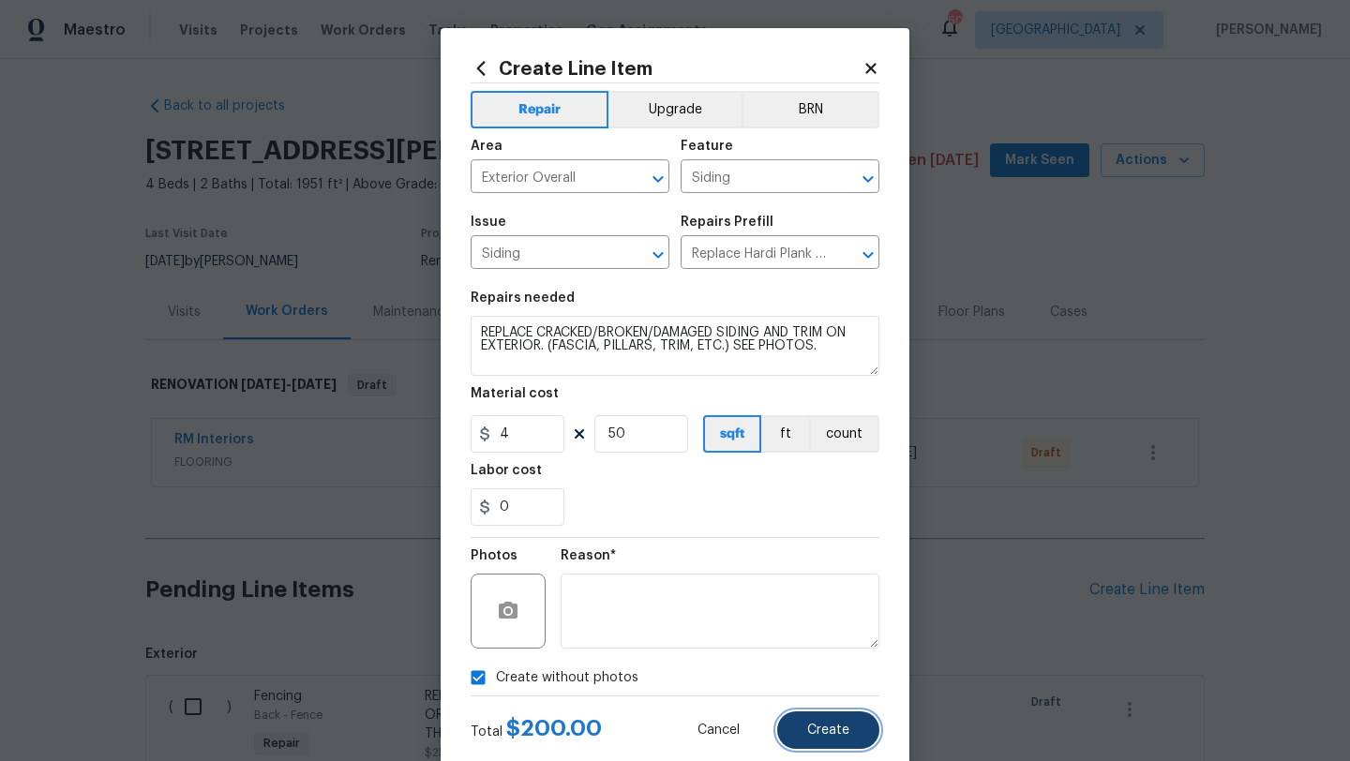
click at [836, 735] on span "Create" at bounding box center [828, 731] width 42 height 14
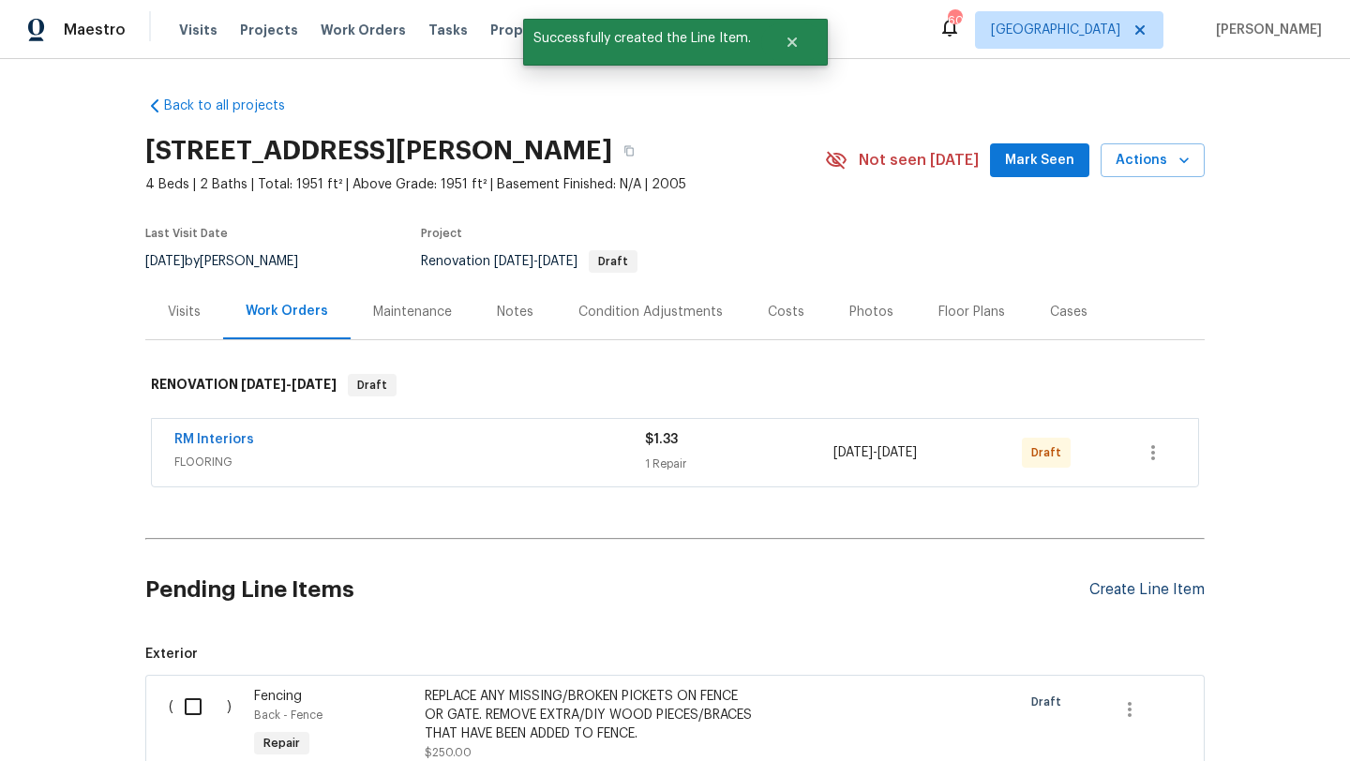
click at [1108, 590] on div "Create Line Item" at bounding box center [1146, 590] width 115 height 18
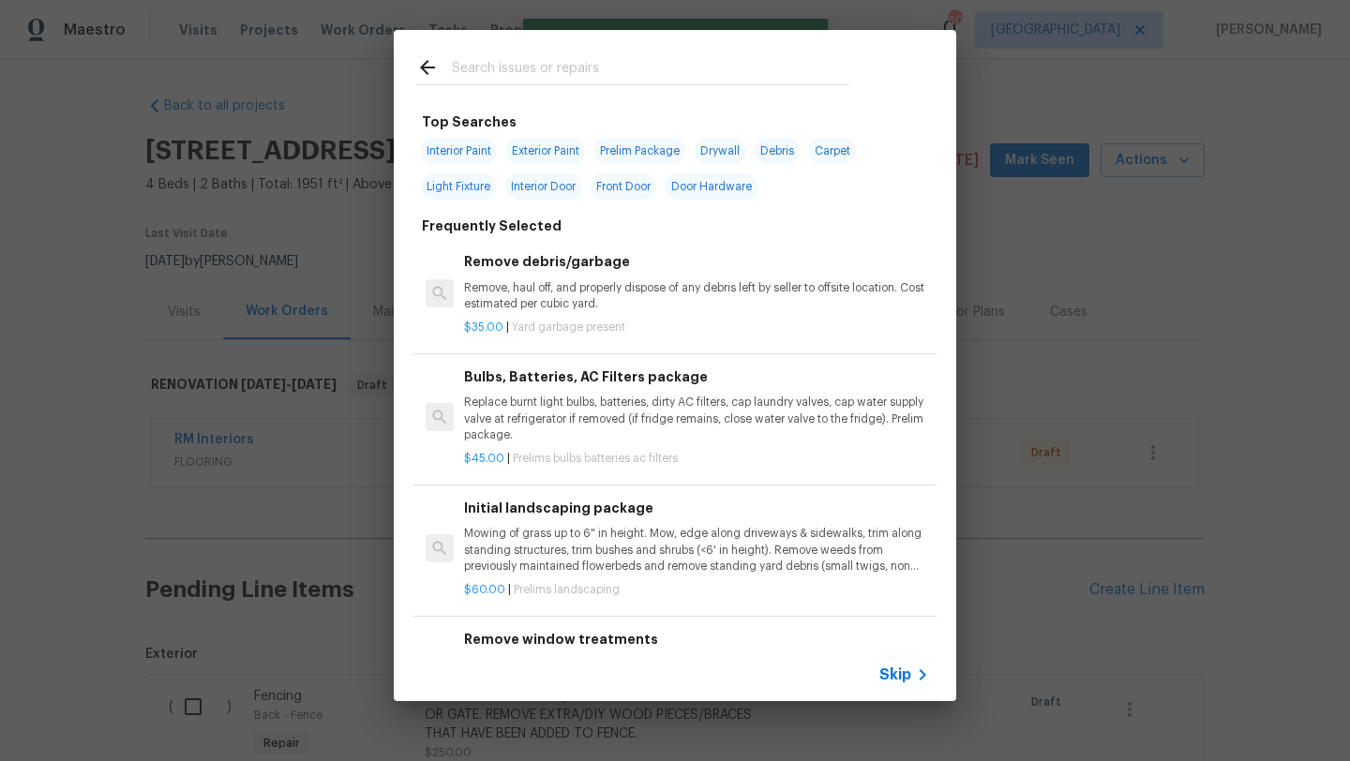
click at [569, 76] on input "text" at bounding box center [650, 70] width 397 height 28
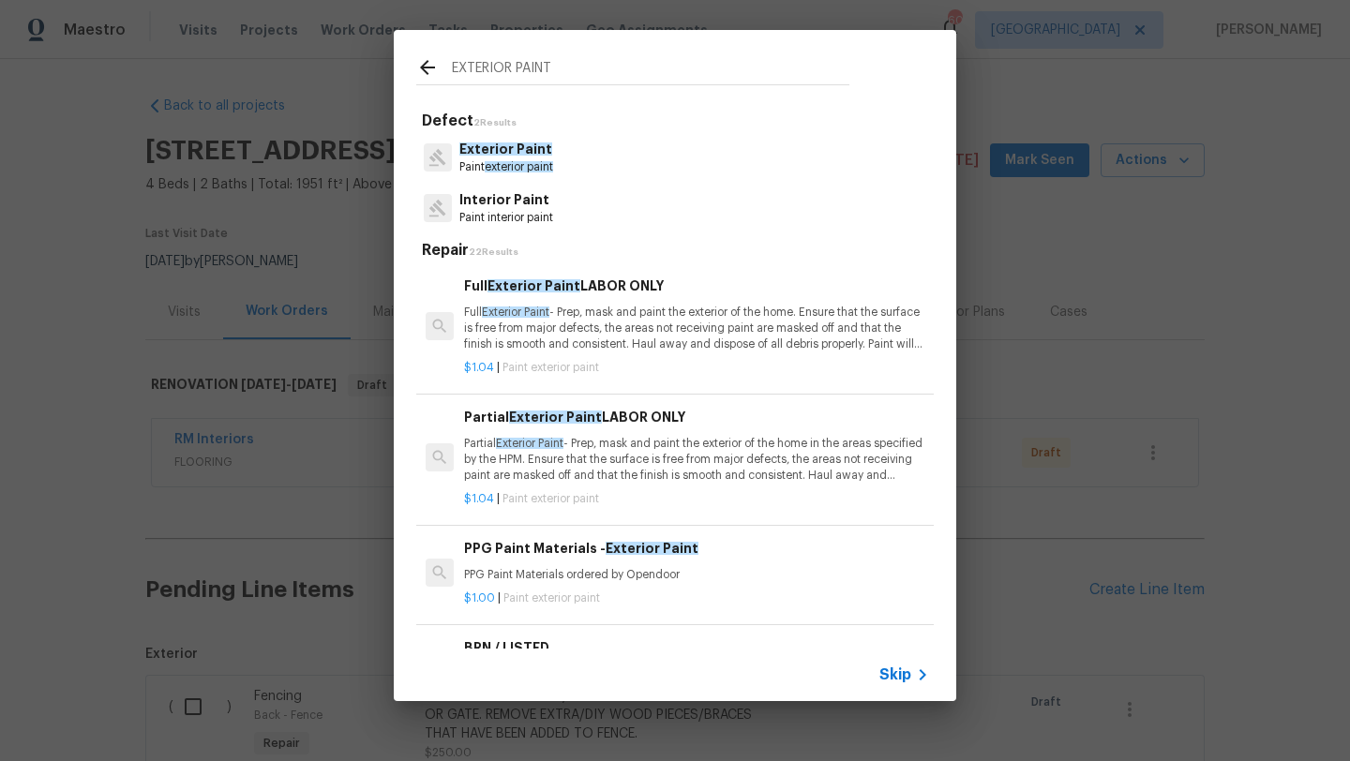
type input "EXTERIOR PAINT"
click at [662, 332] on p "Full Exterior Paint - Prep, mask and paint the exterior of the home. Ensure tha…" at bounding box center [696, 329] width 465 height 48
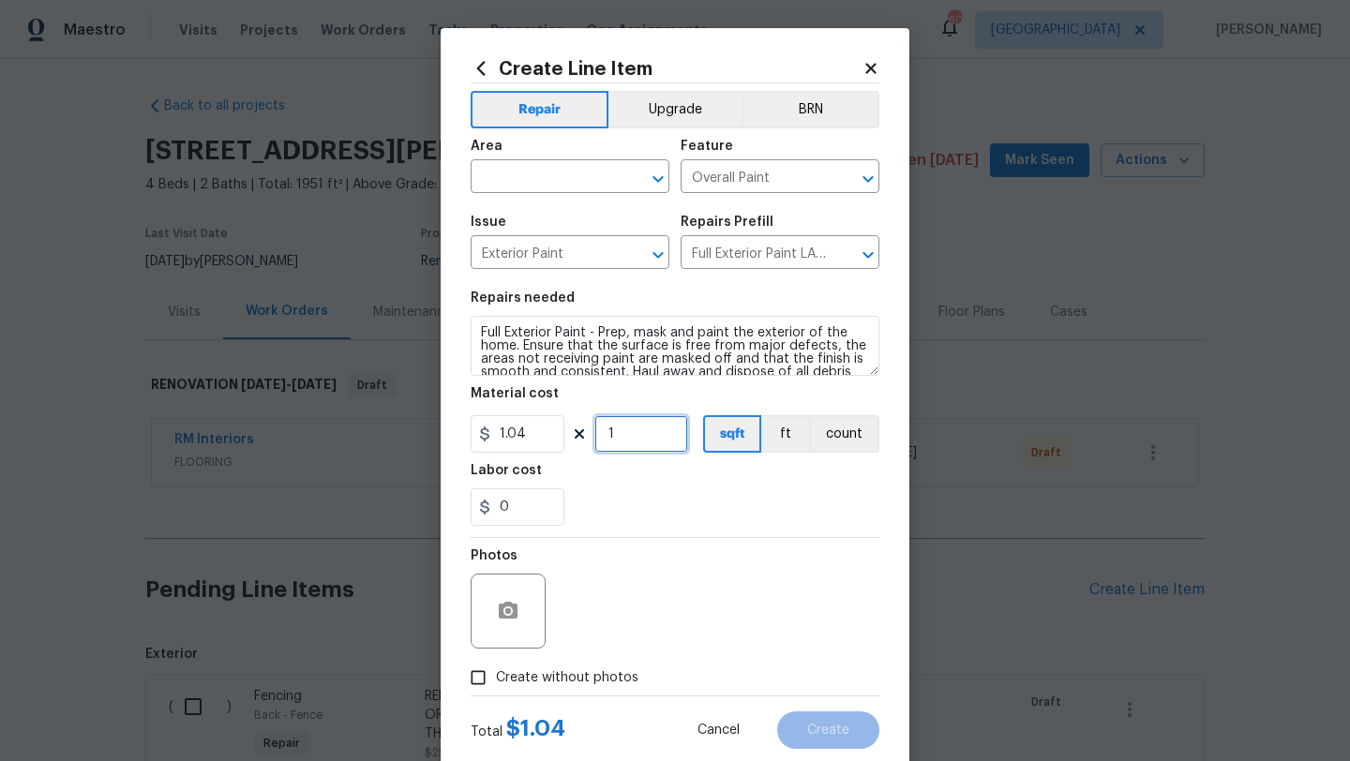
click at [636, 445] on input "1" at bounding box center [641, 433] width 94 height 37
type input "1951"
click at [606, 678] on span "Create without photos" at bounding box center [567, 678] width 142 height 20
click at [496, 678] on input "Create without photos" at bounding box center [478, 678] width 36 height 36
checkbox input "true"
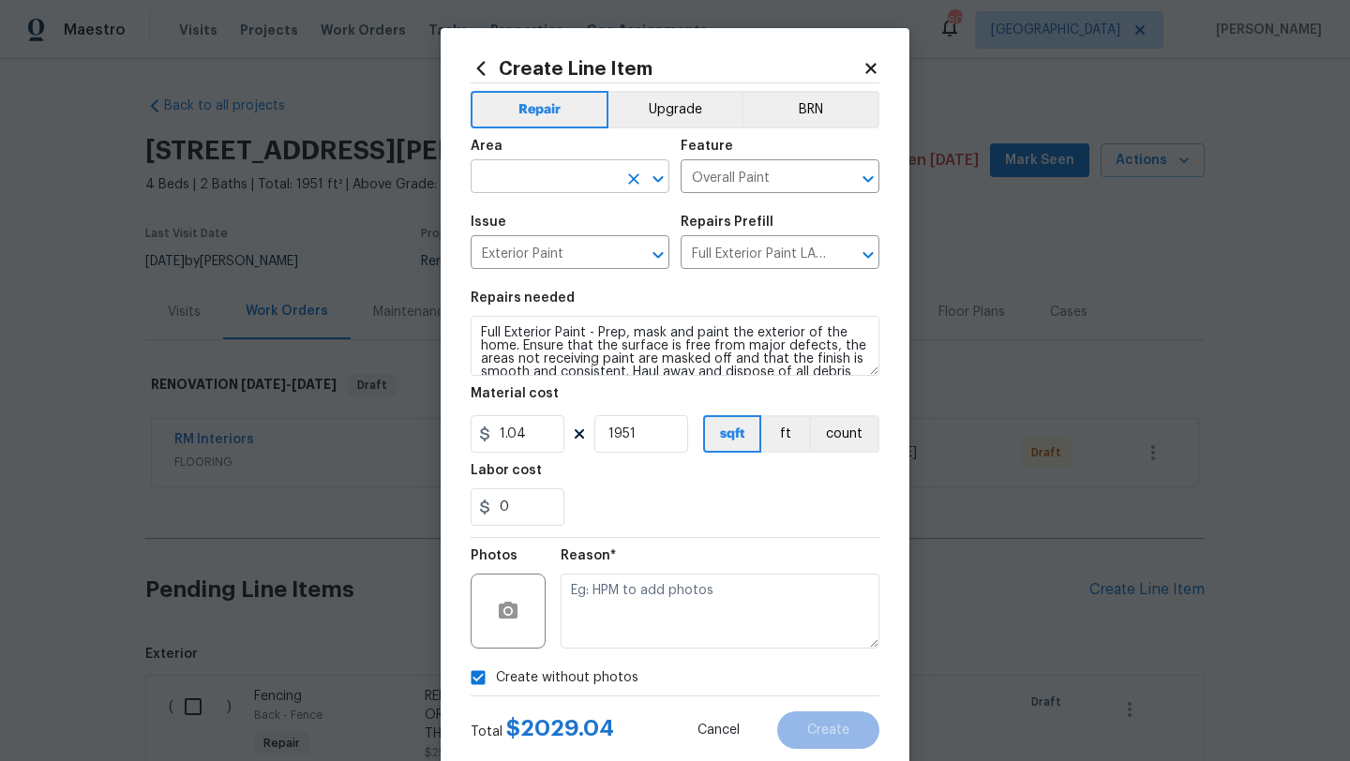
click at [569, 187] on input "text" at bounding box center [544, 178] width 146 height 29
click at [558, 250] on li "Exterior Overall" at bounding box center [570, 251] width 199 height 31
type input "Exterior Overall"
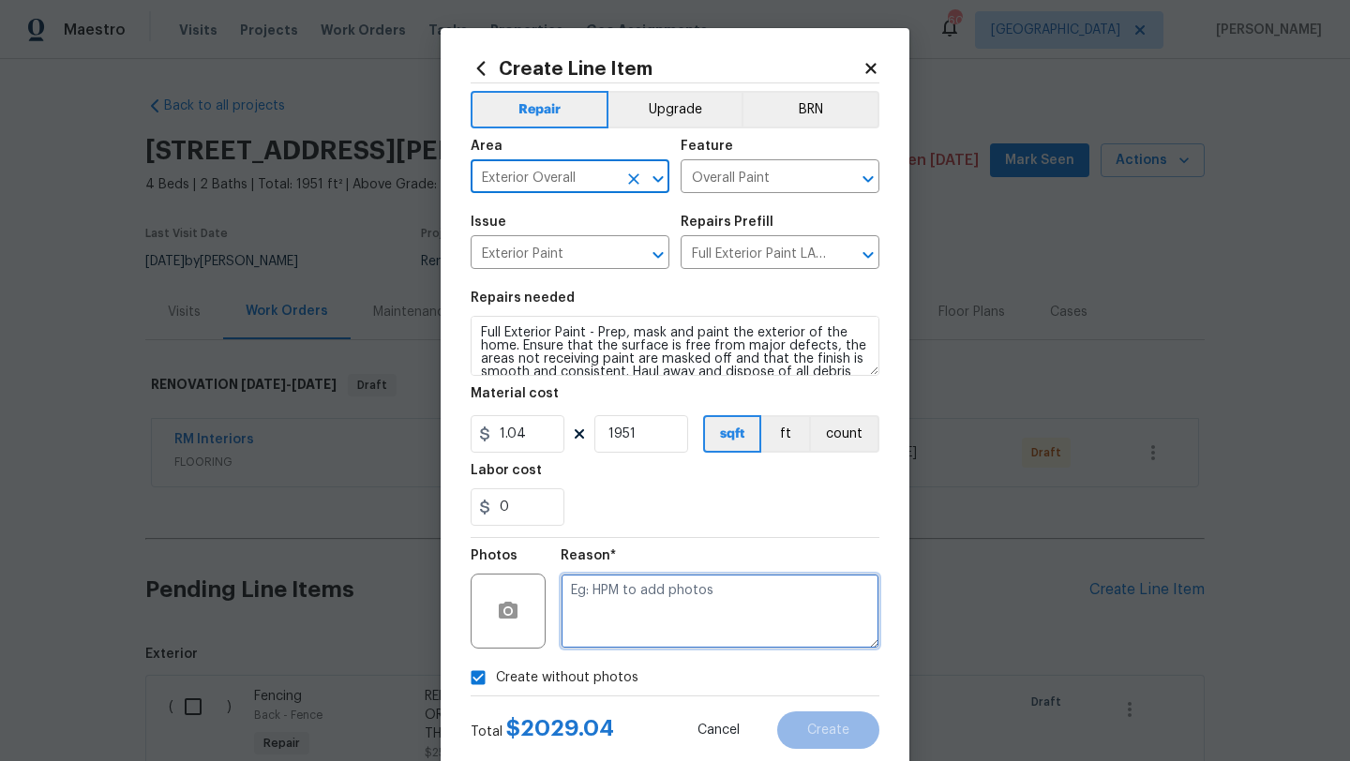
click at [595, 622] on textarea at bounding box center [720, 611] width 319 height 75
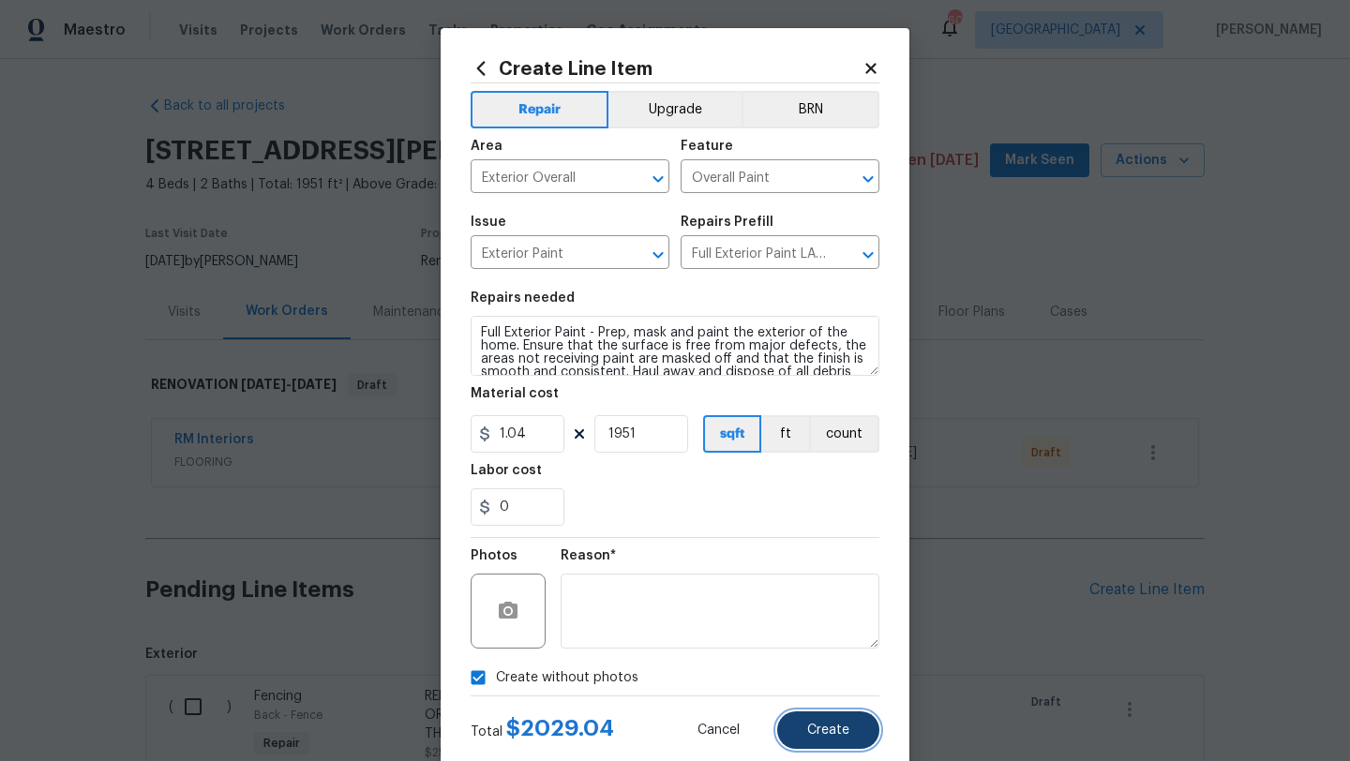
click at [819, 731] on span "Create" at bounding box center [828, 731] width 42 height 14
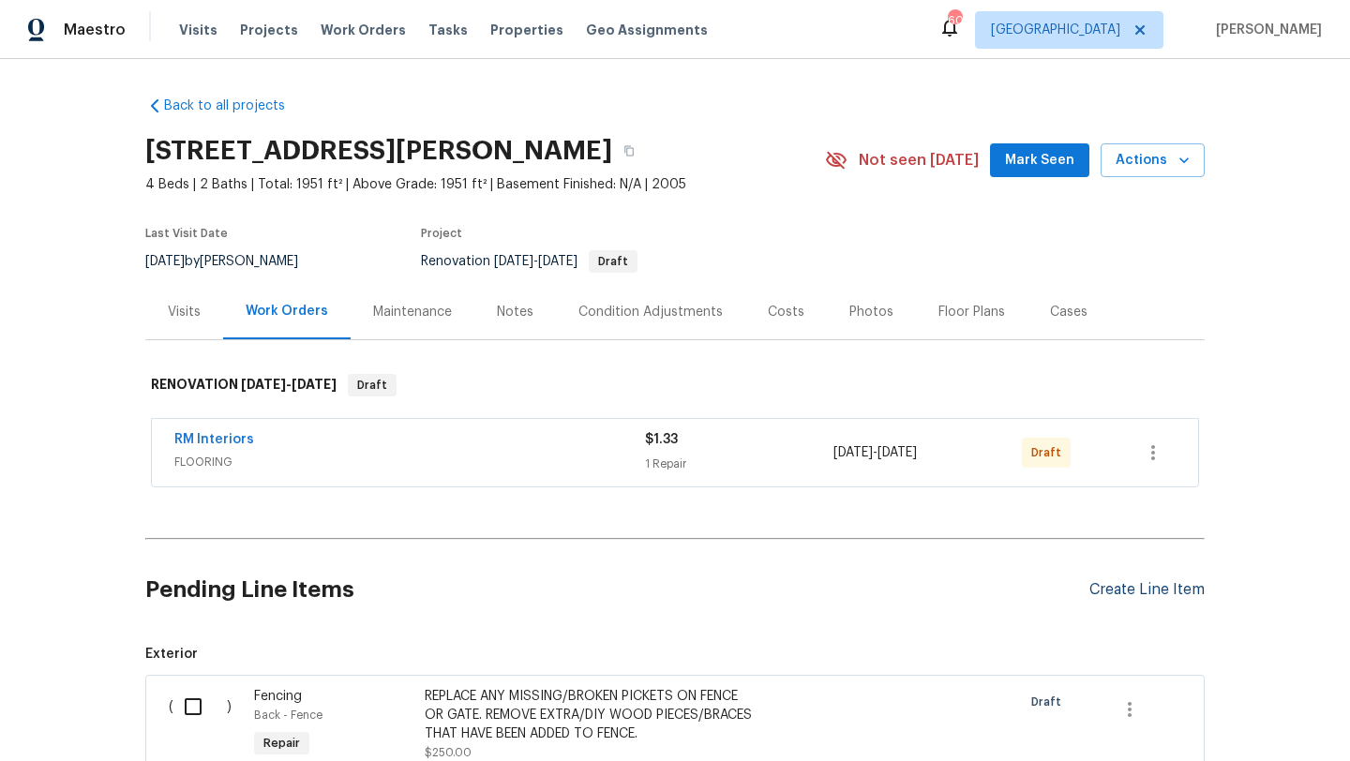
click at [1165, 592] on div "Create Line Item" at bounding box center [1146, 590] width 115 height 18
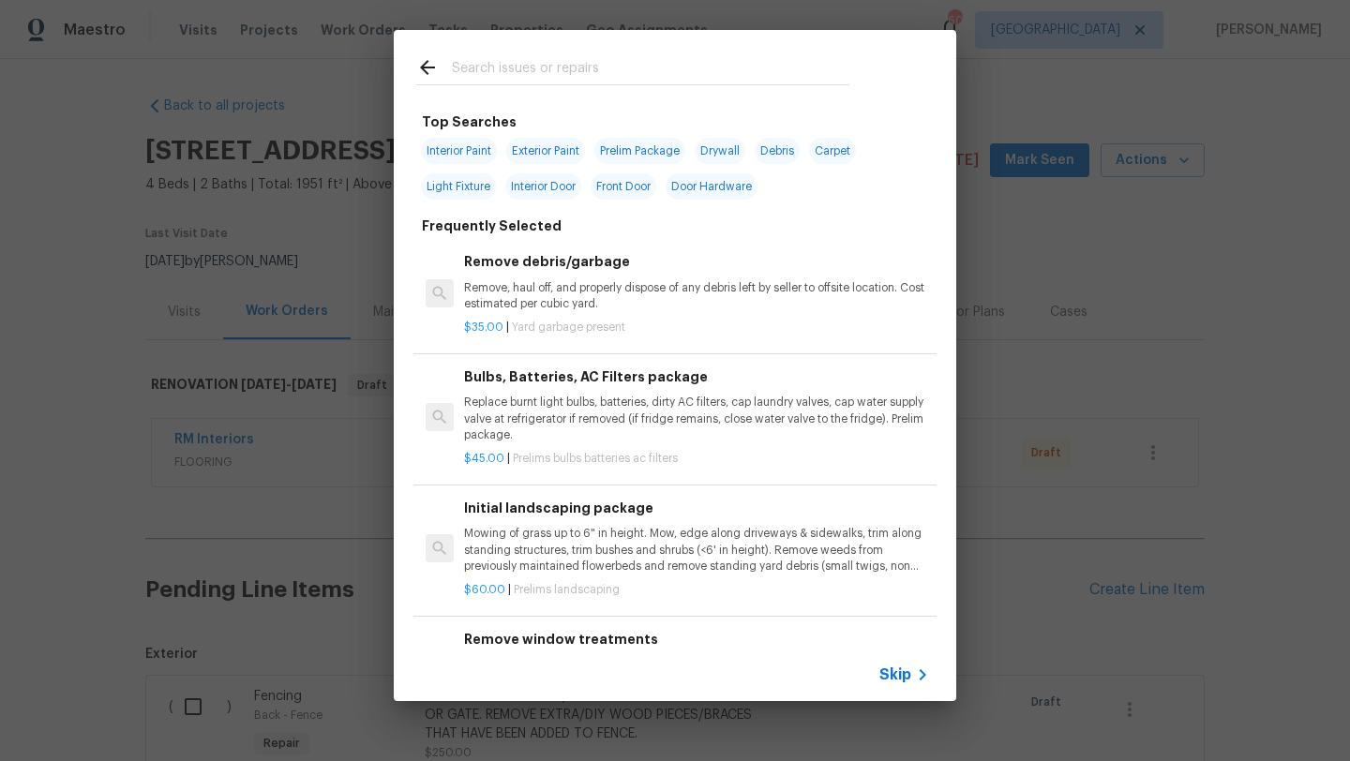
click at [701, 70] on input "text" at bounding box center [650, 70] width 397 height 28
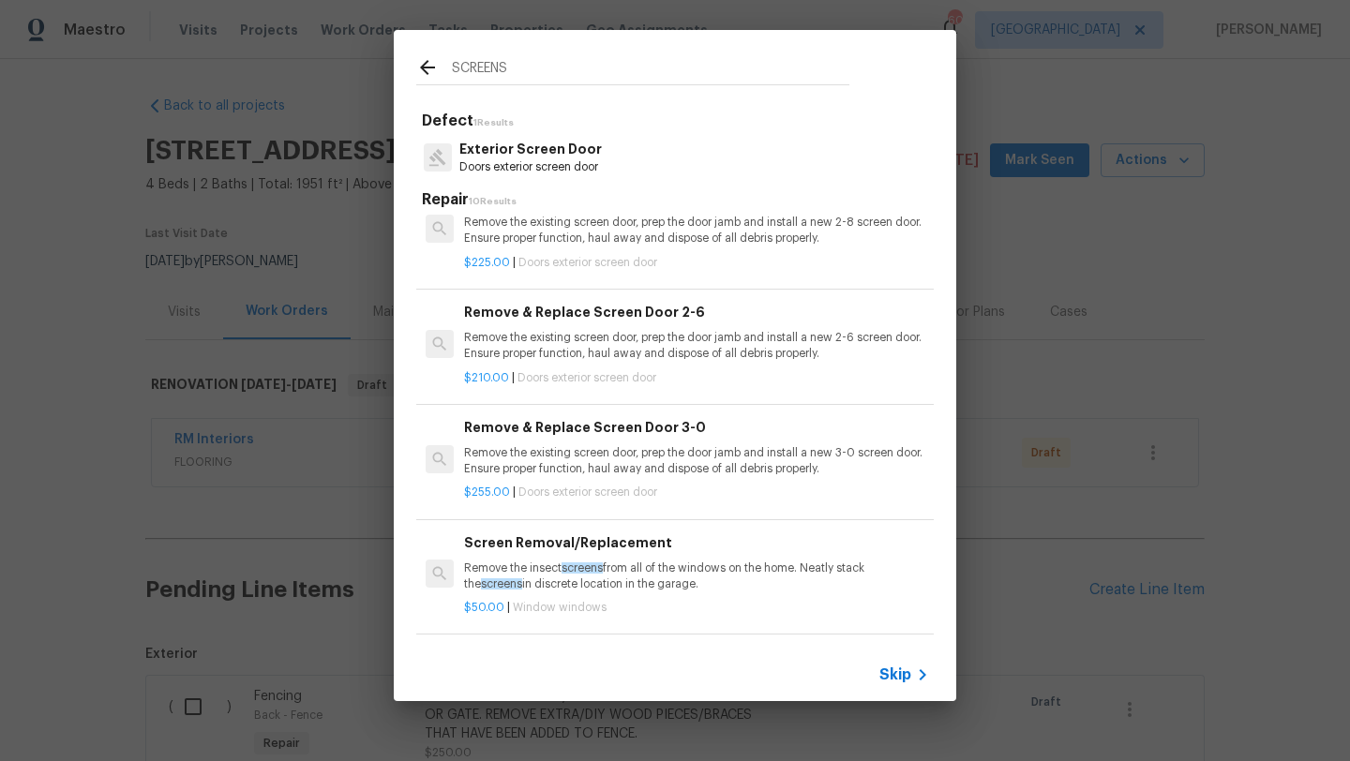
scroll to position [139, 0]
type input "SCREENS"
click at [651, 576] on p "Remove the insect screens from all of the windows on the home. Neatly stack the…" at bounding box center [696, 576] width 465 height 32
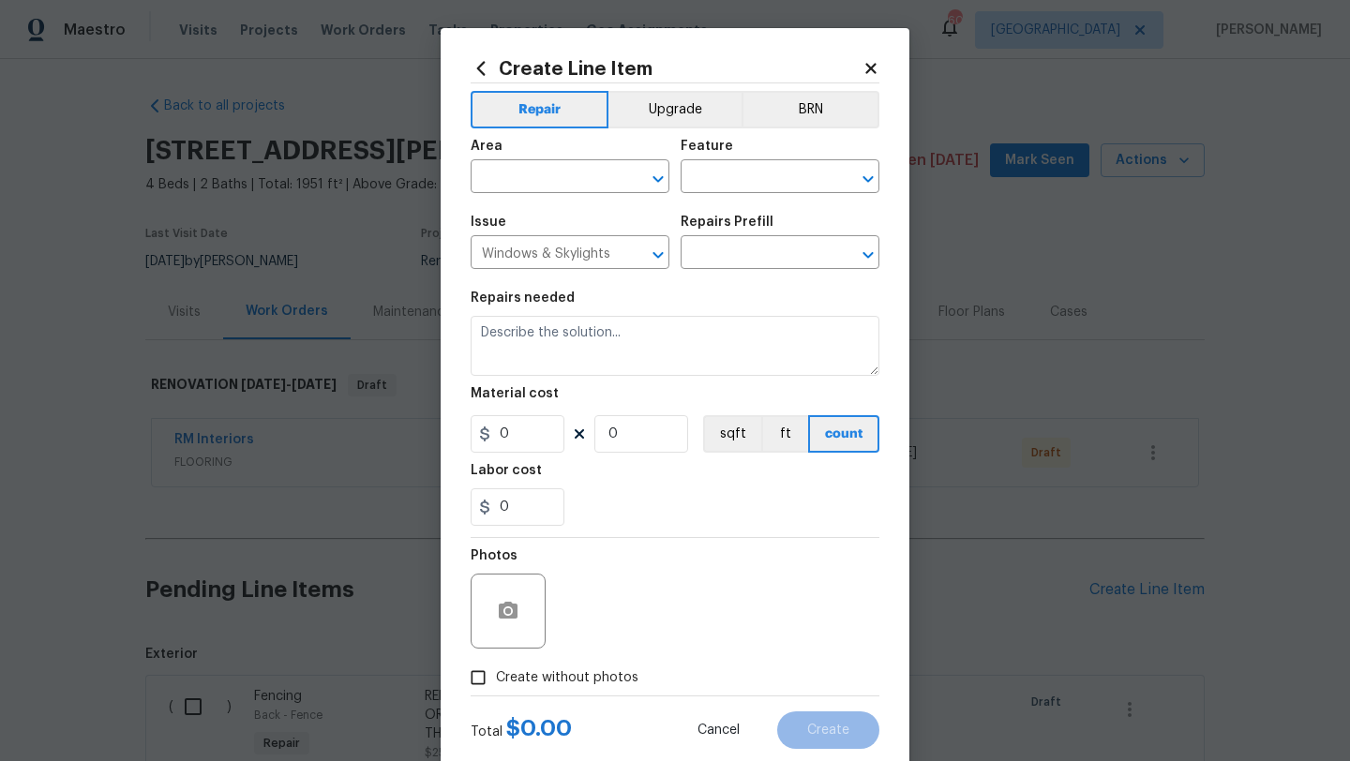
type input "Screen Removal/Replacement $50.00"
type textarea "Remove the insect screens from all of the windows on the home. Neatly stack the…"
type input "50"
type input "1"
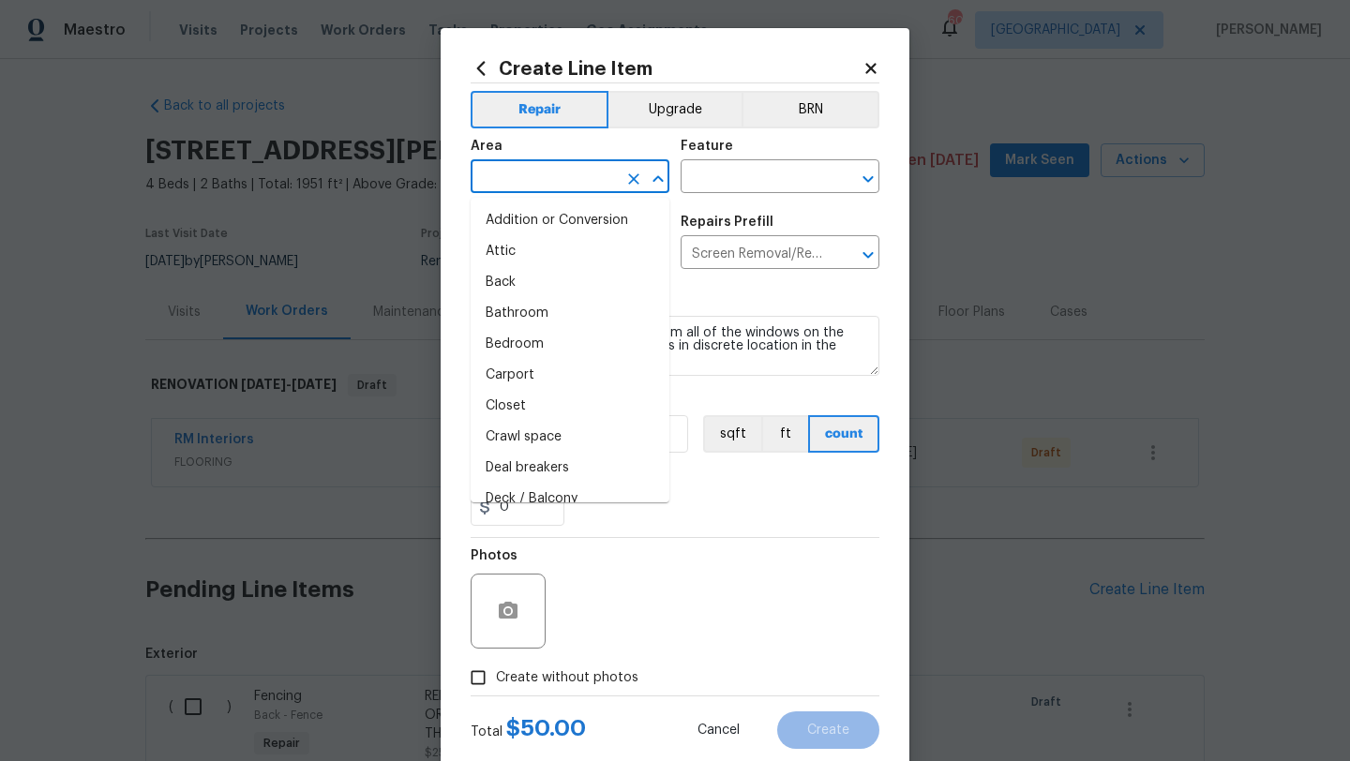
click at [570, 175] on input "text" at bounding box center [544, 178] width 146 height 29
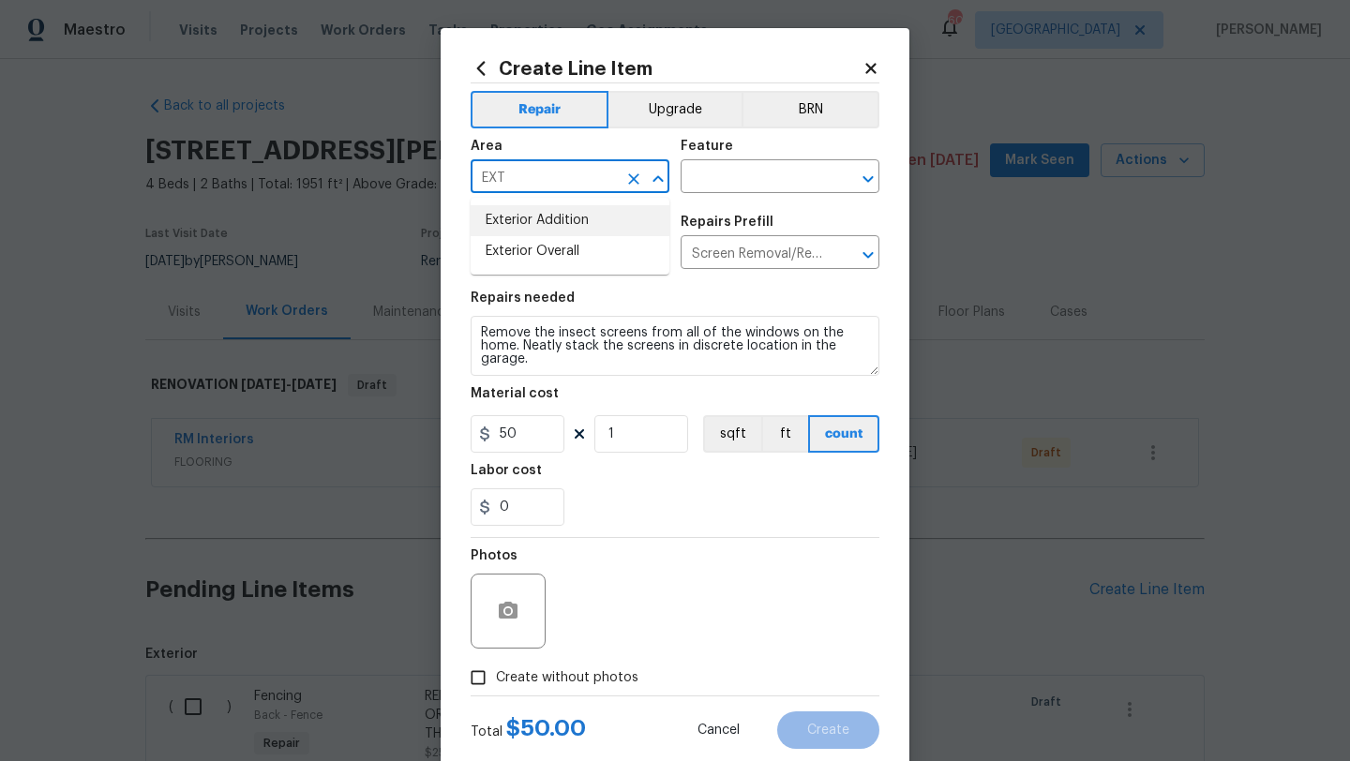
click at [570, 251] on li "Exterior Overall" at bounding box center [570, 251] width 199 height 31
type input "Exterior Overall"
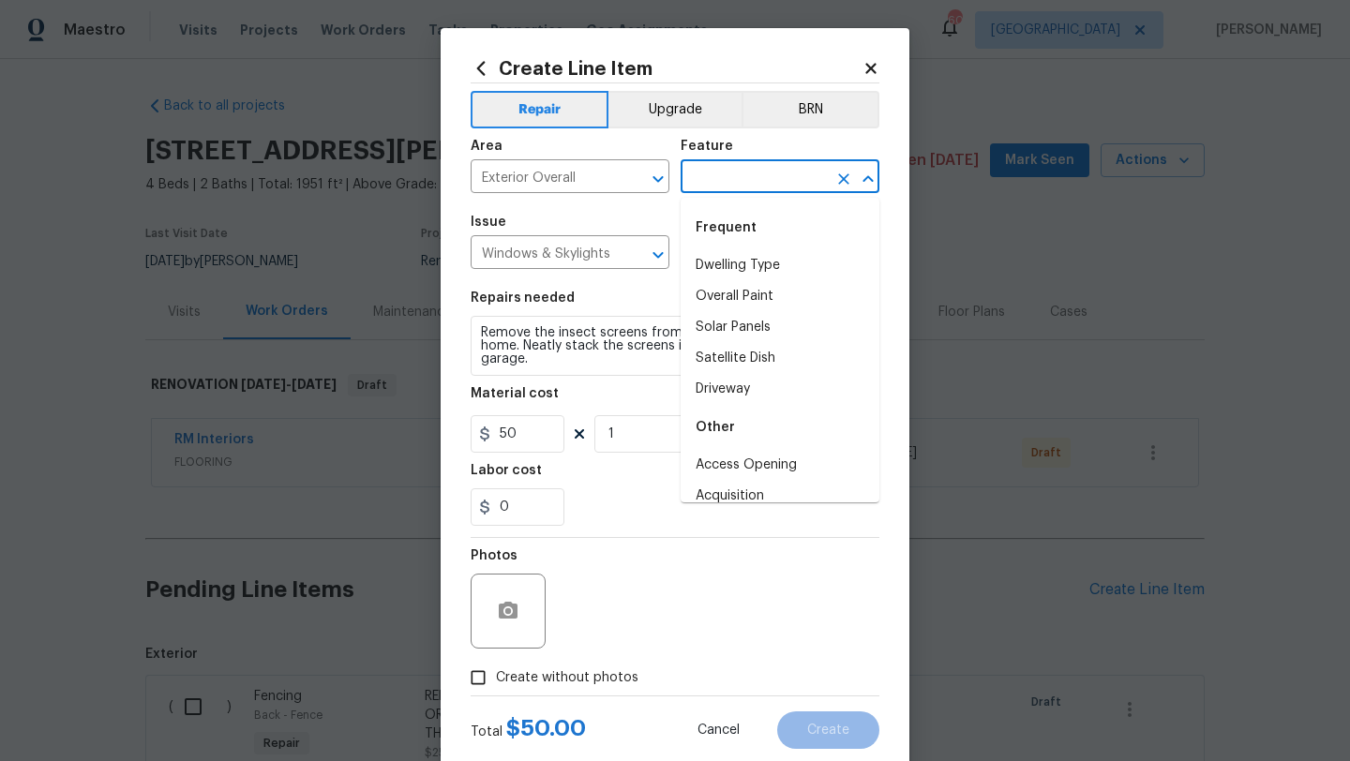
click at [713, 173] on input "text" at bounding box center [754, 178] width 146 height 29
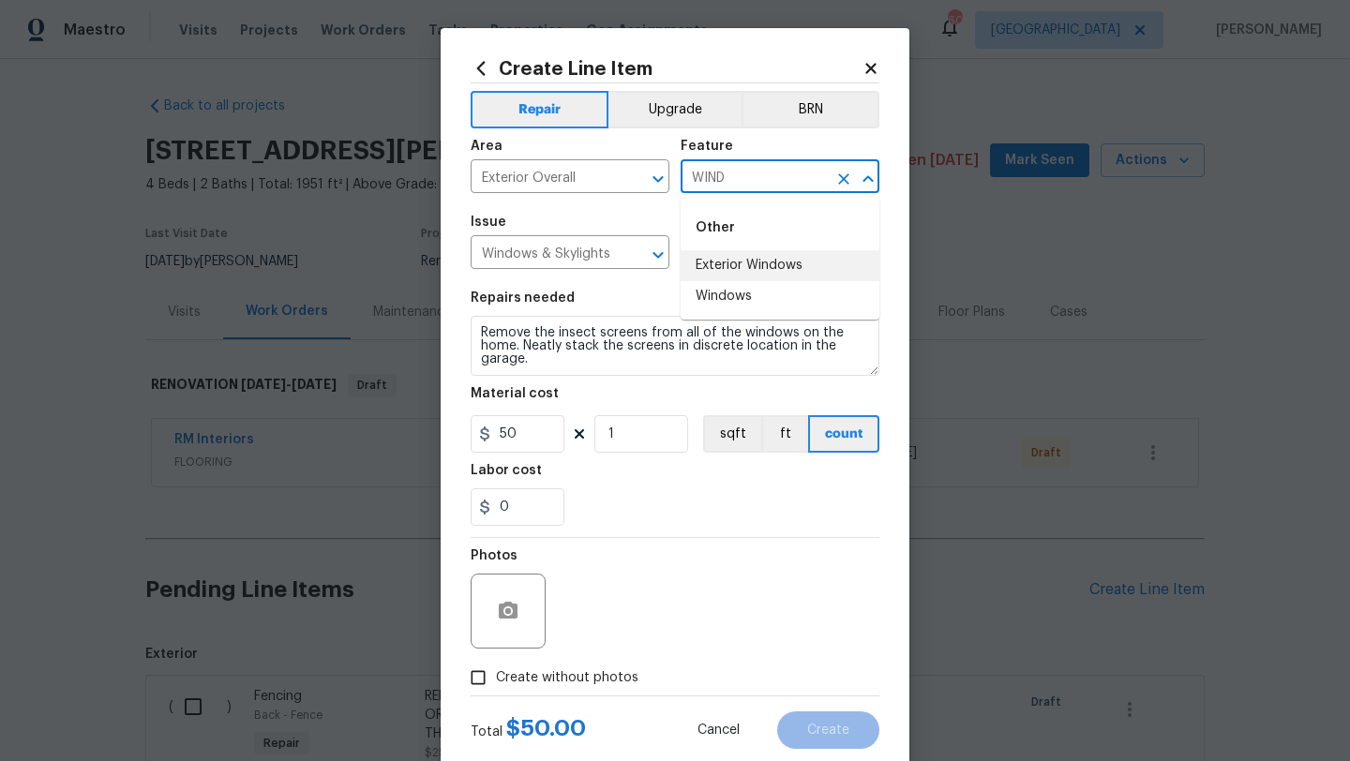
click at [715, 269] on li "Exterior Windows" at bounding box center [780, 265] width 199 height 31
type input "Exterior Windows"
click at [606, 673] on span "Create without photos" at bounding box center [567, 678] width 142 height 20
click at [496, 673] on input "Create without photos" at bounding box center [478, 678] width 36 height 36
checkbox input "true"
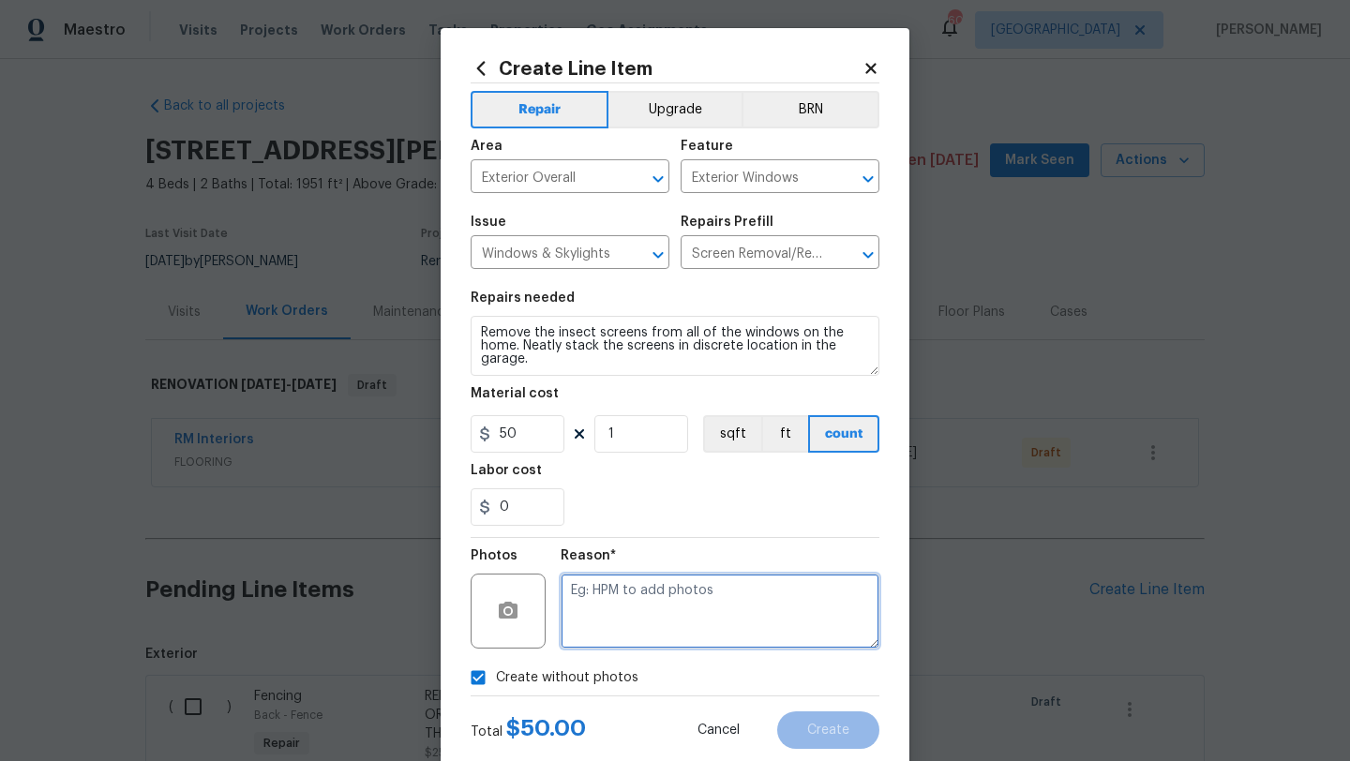
click at [630, 636] on textarea at bounding box center [720, 611] width 319 height 75
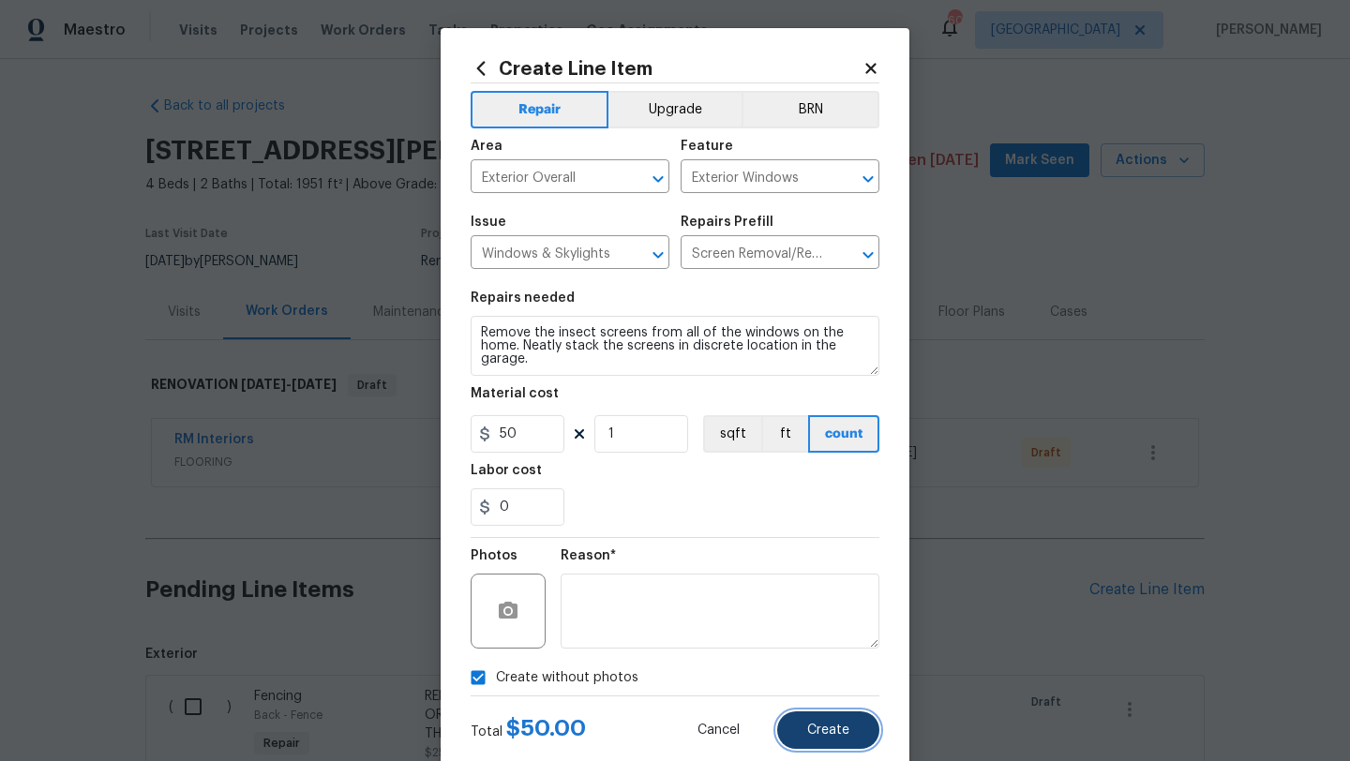
click at [809, 722] on button "Create" at bounding box center [828, 729] width 102 height 37
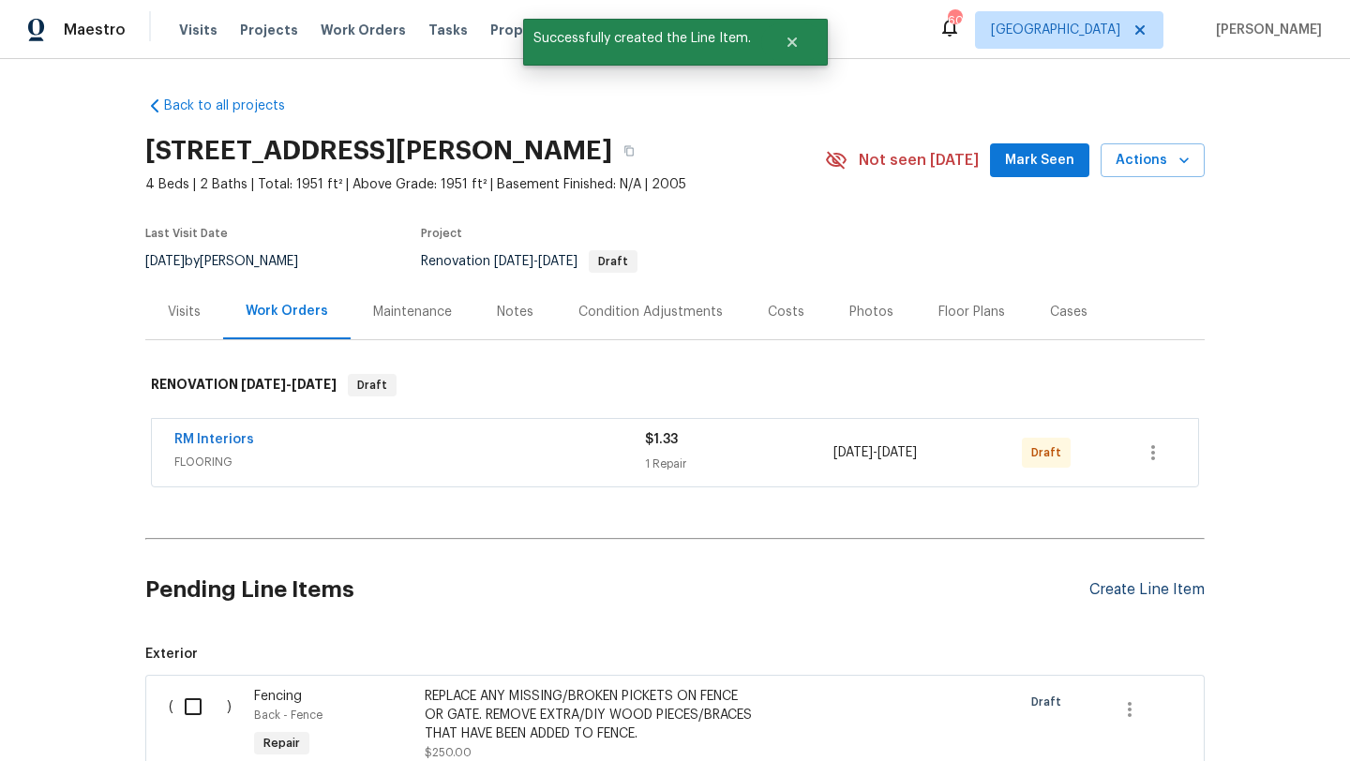
click at [1101, 592] on div "Create Line Item" at bounding box center [1146, 590] width 115 height 18
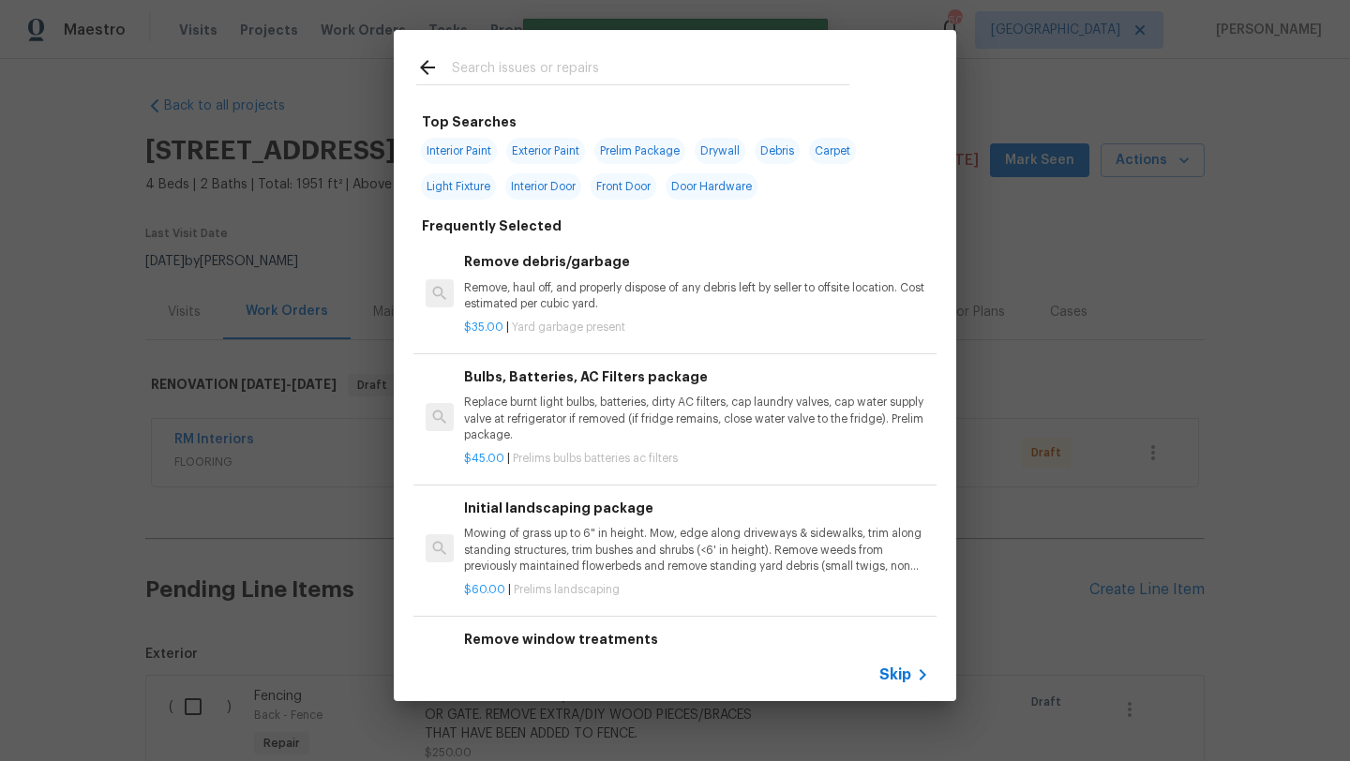
click at [592, 64] on input "text" at bounding box center [650, 70] width 397 height 28
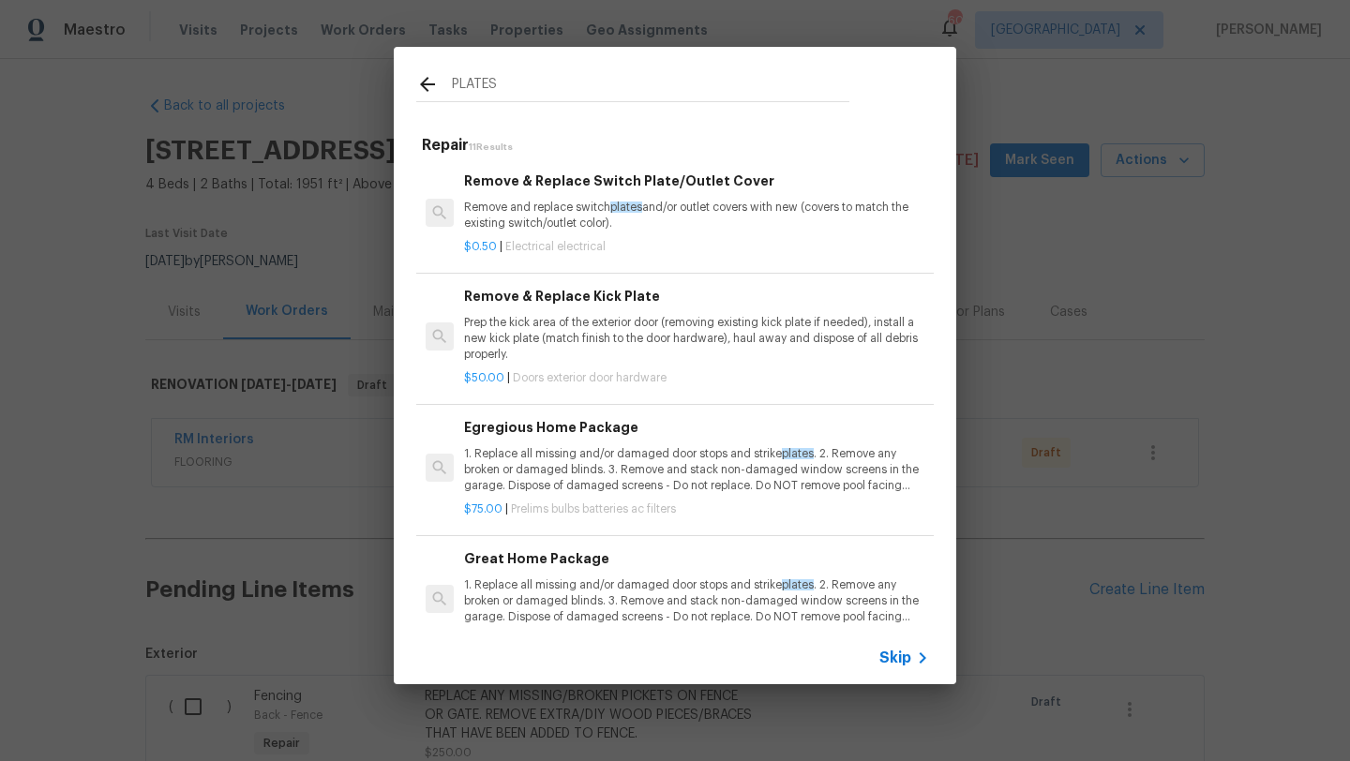
type input "PLATES"
click at [637, 198] on div "Remove & Replace Switch Plate/Outlet Cover Remove and replace switch plates and…" at bounding box center [696, 201] width 465 height 61
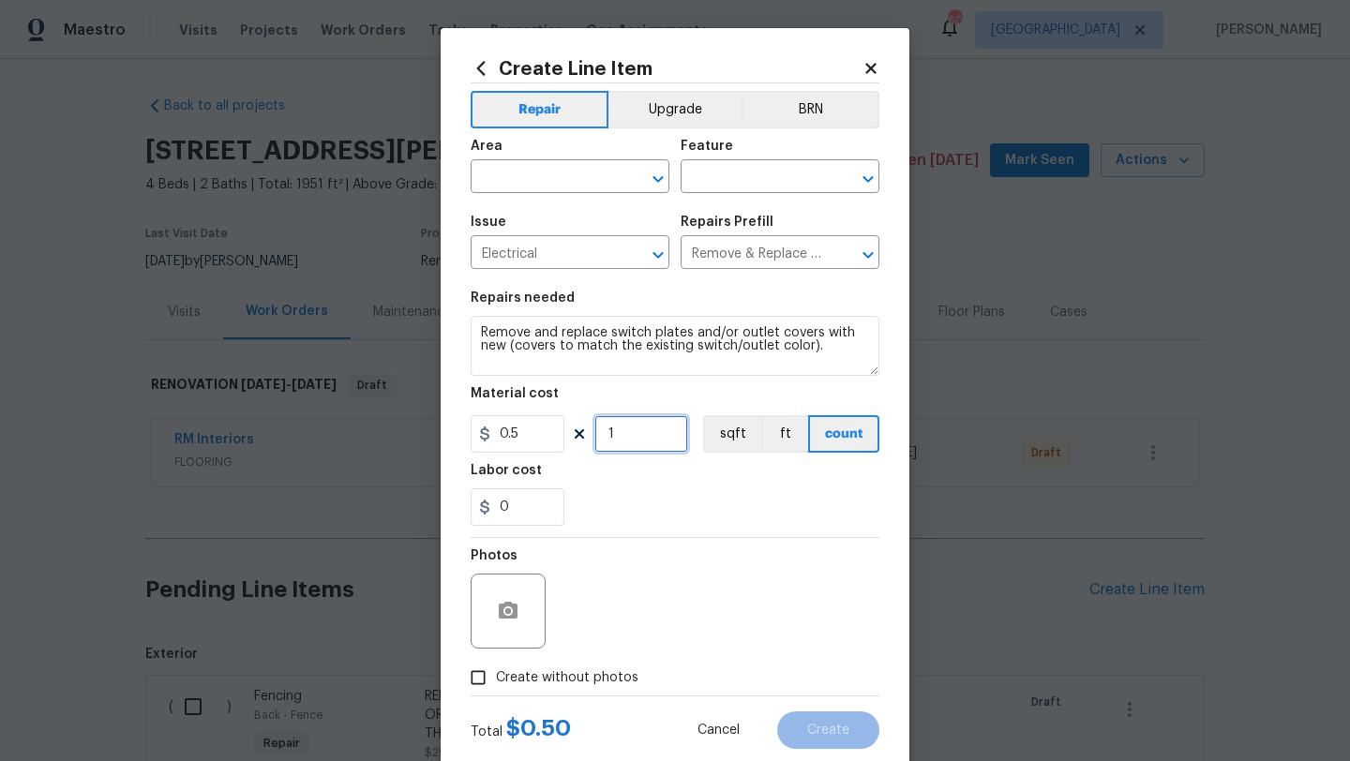
click at [641, 446] on input "1" at bounding box center [641, 433] width 94 height 37
type input "50"
click at [555, 187] on input "text" at bounding box center [544, 178] width 146 height 29
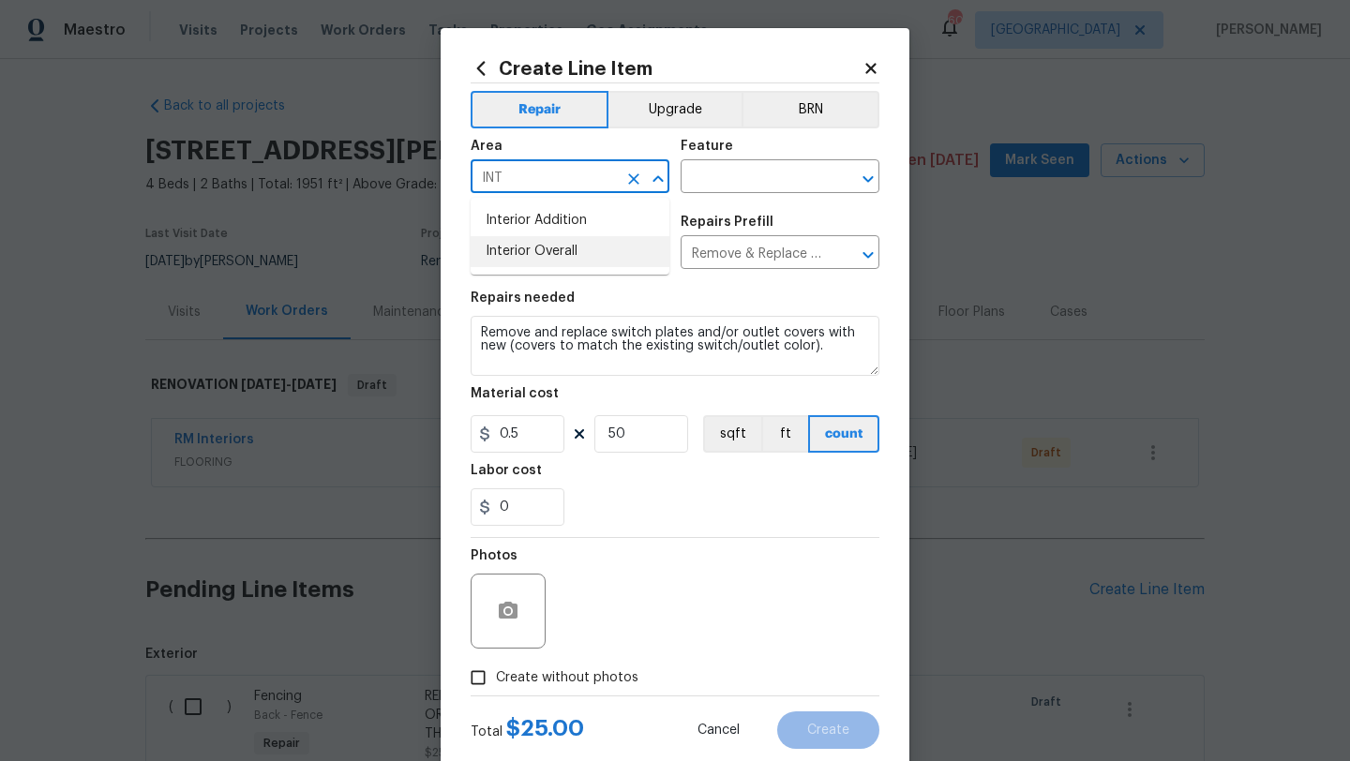
click at [568, 248] on li "Interior Overall" at bounding box center [570, 251] width 199 height 31
type input "Interior Overall"
click at [698, 183] on input "text" at bounding box center [754, 178] width 146 height 29
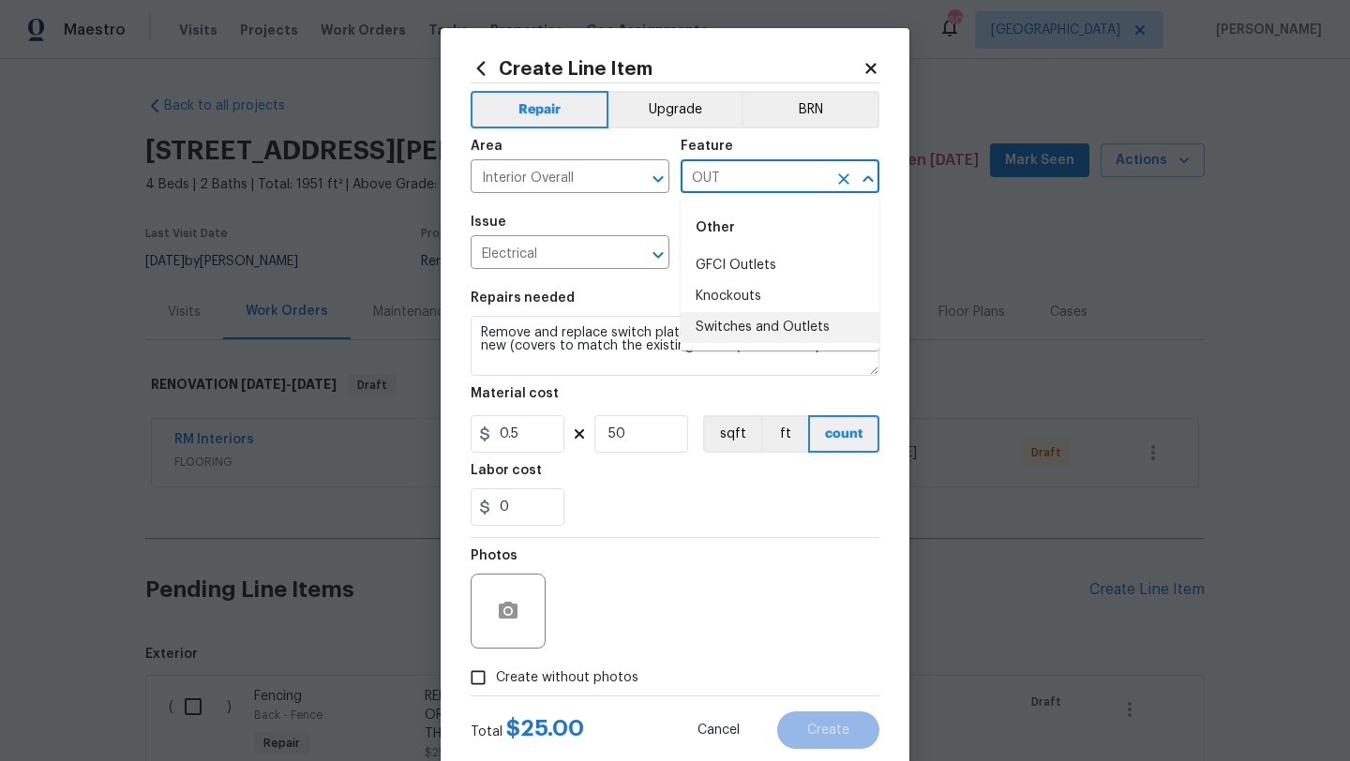
click at [726, 329] on li "Switches and Outlets" at bounding box center [780, 327] width 199 height 31
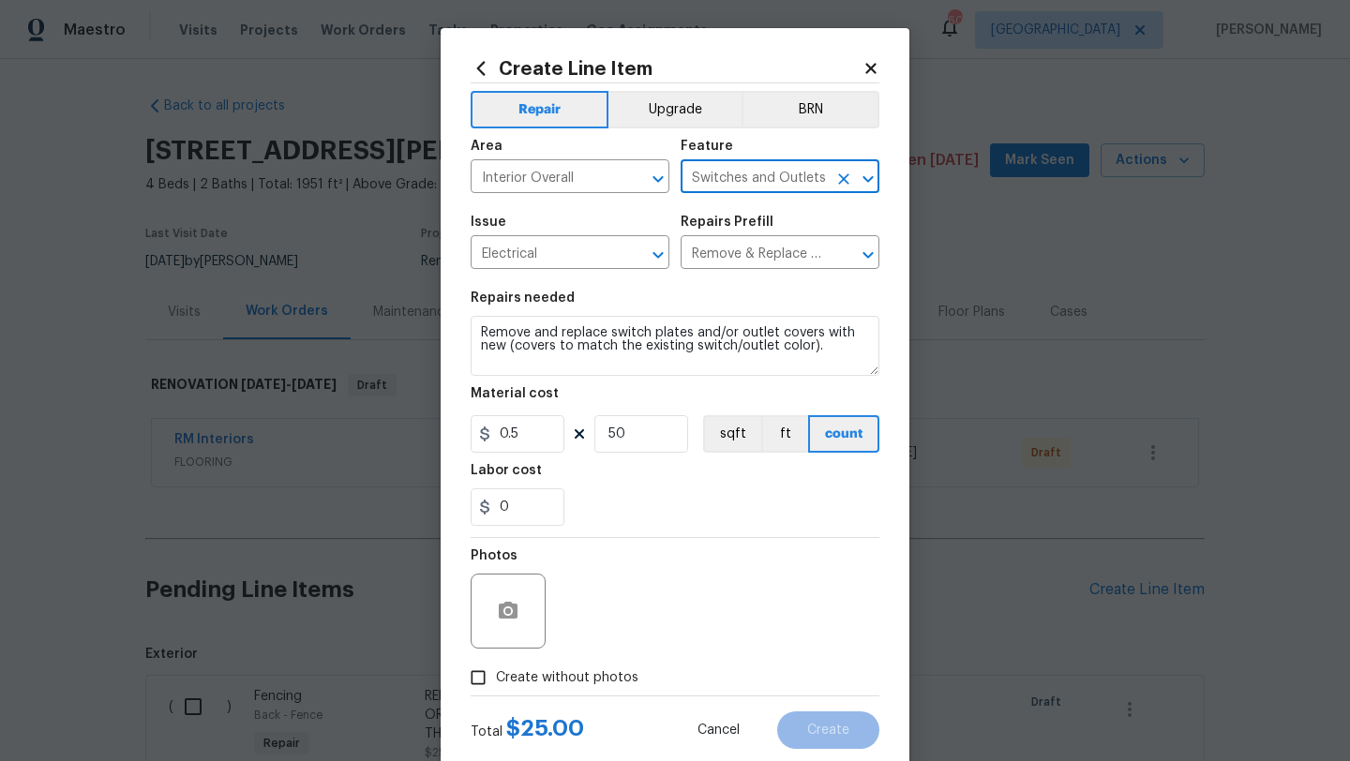
type input "Switches and Outlets"
click at [476, 333] on textarea "Remove and replace switch plates and/or outlet covers with new (covers to match…" at bounding box center [675, 346] width 409 height 60
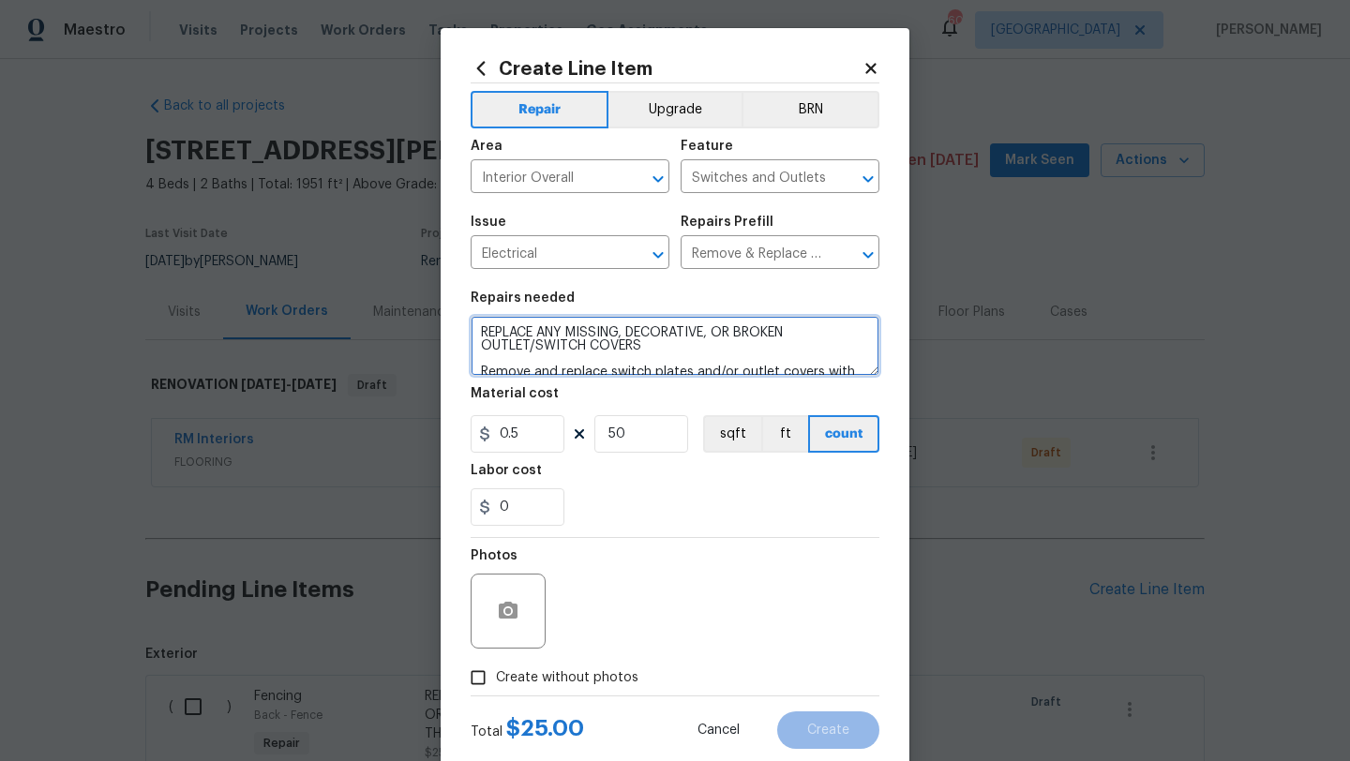
type textarea "REPLACE ANY MISSING, DECORATIVE, OR BROKEN OUTLET/SWITCH COVERS Remove and repl…"
click at [522, 670] on span "Create without photos" at bounding box center [567, 678] width 142 height 20
click at [496, 670] on input "Create without photos" at bounding box center [478, 678] width 36 height 36
checkbox input "true"
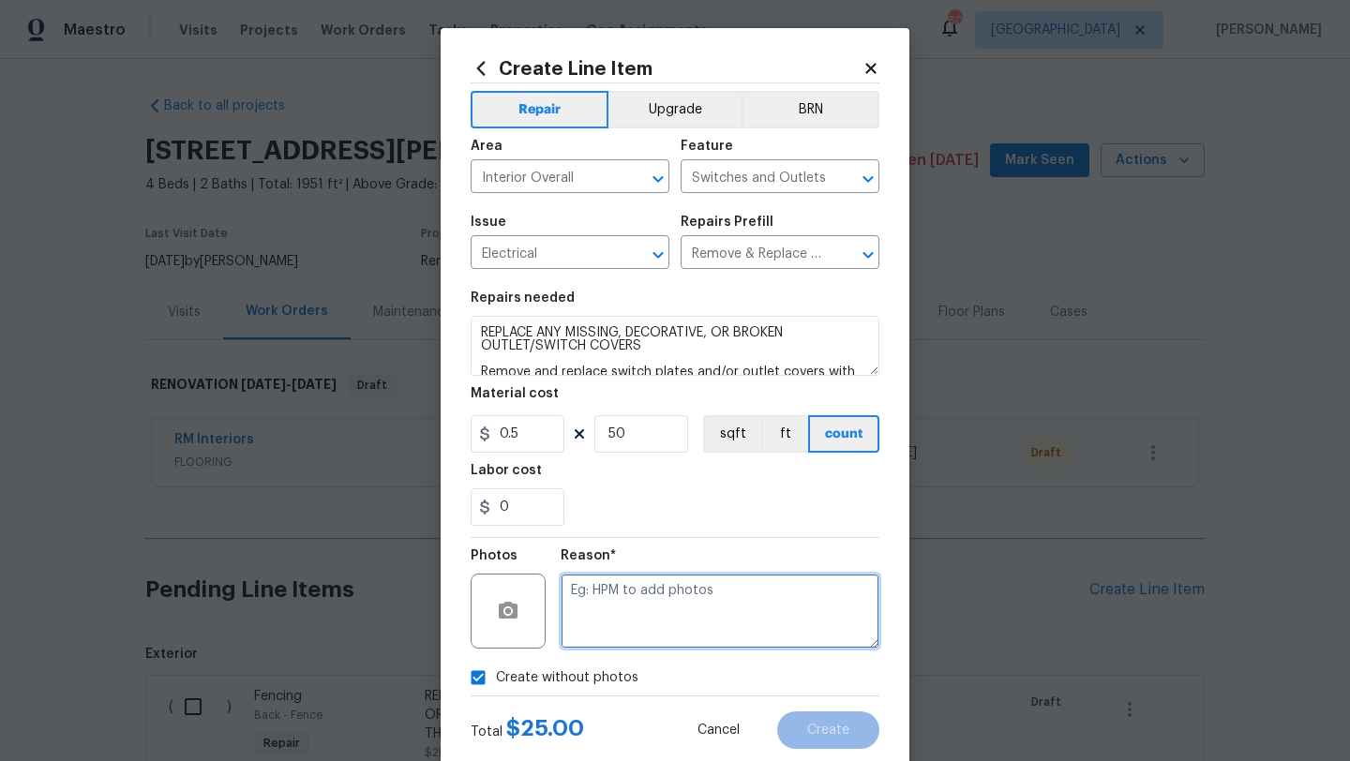
click at [597, 623] on textarea at bounding box center [720, 611] width 319 height 75
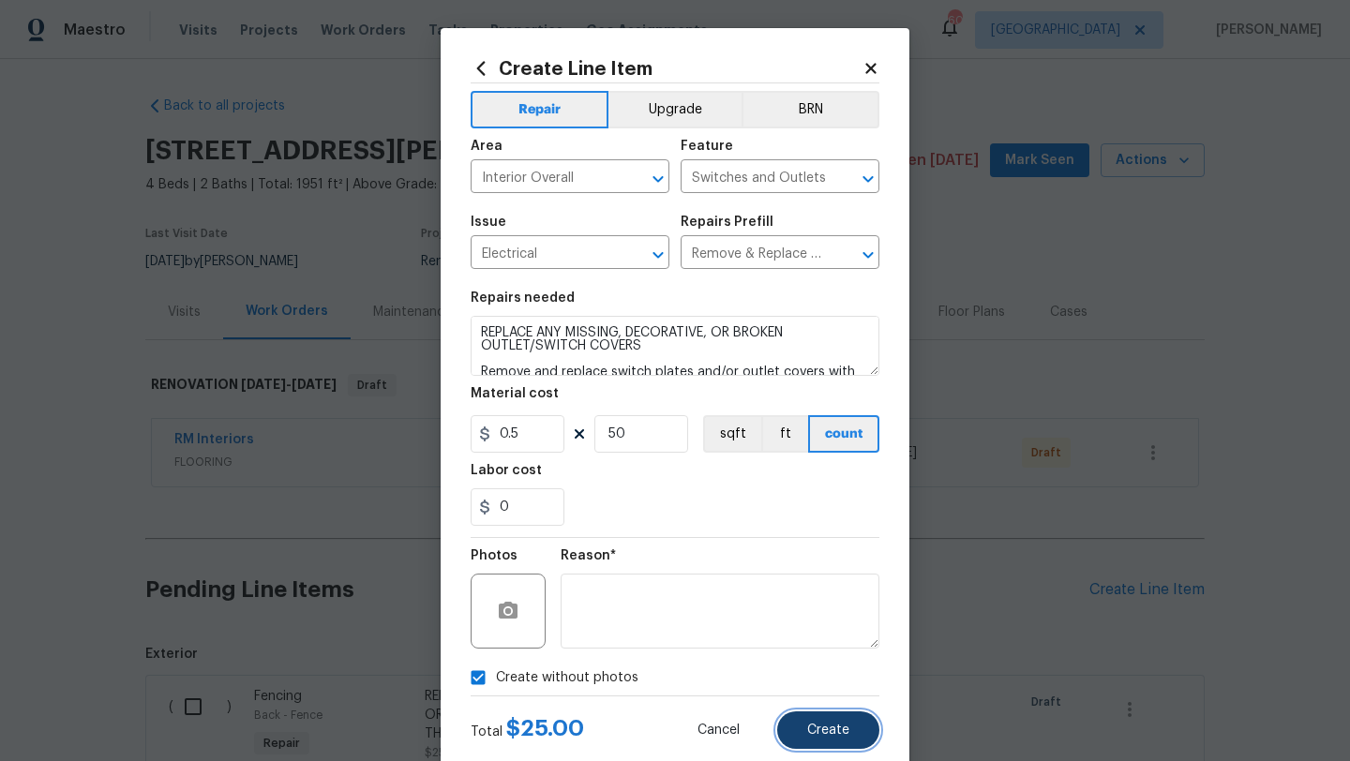
click at [814, 728] on span "Create" at bounding box center [828, 731] width 42 height 14
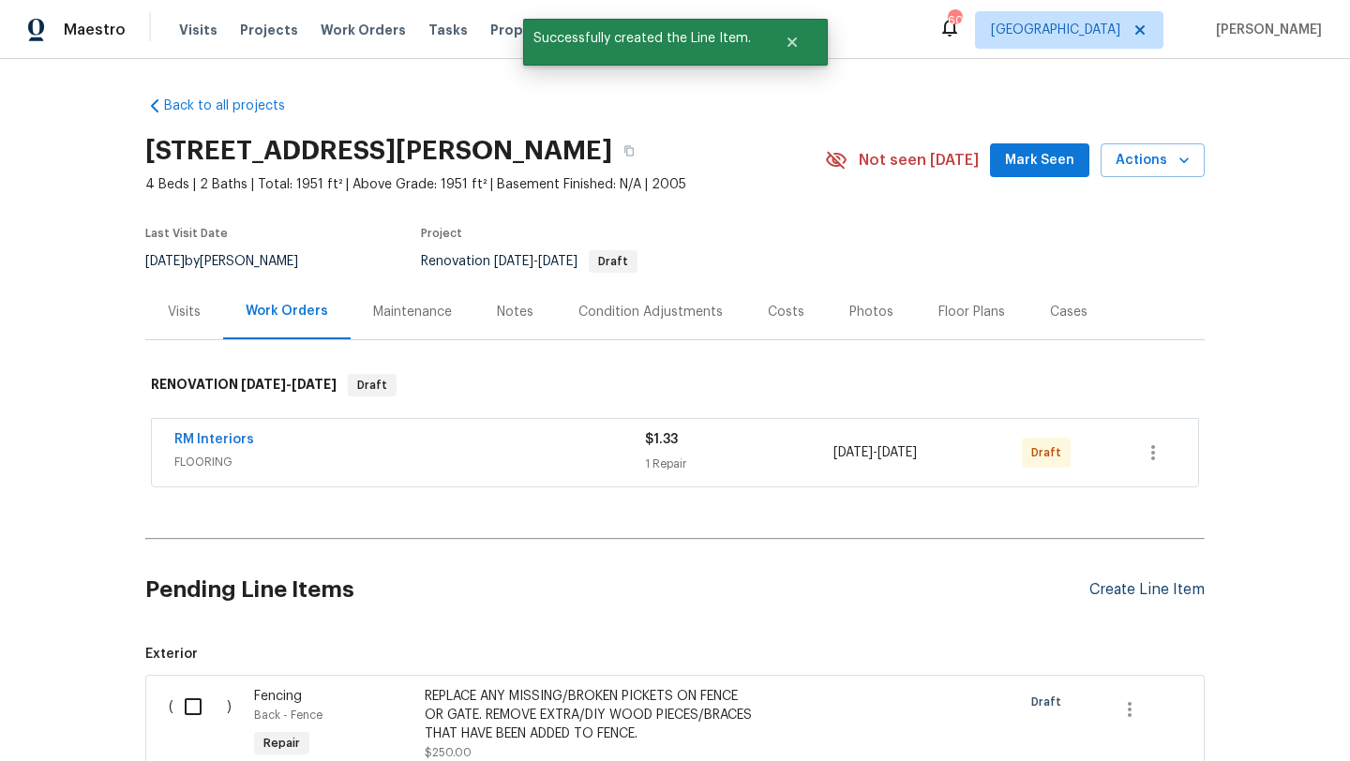
click at [1106, 584] on div "Create Line Item" at bounding box center [1146, 590] width 115 height 18
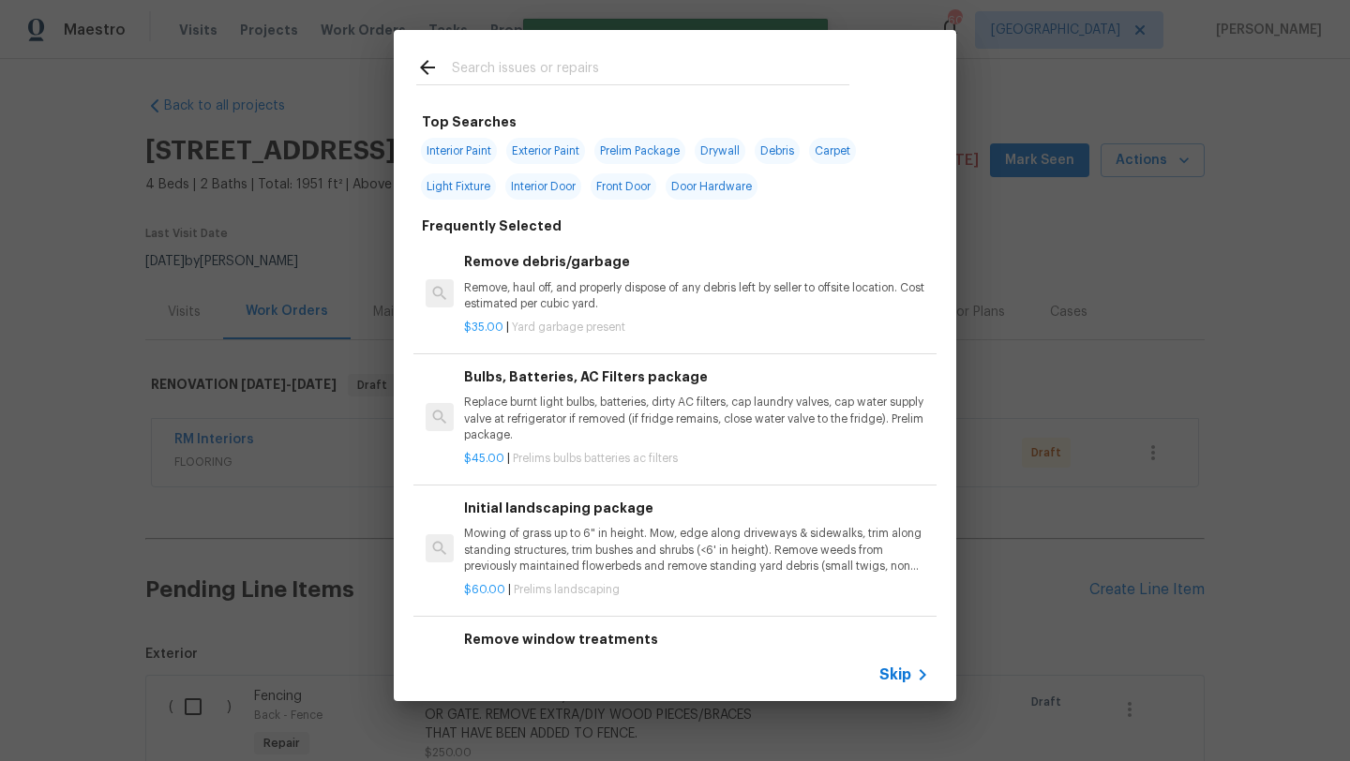
click at [586, 74] on input "text" at bounding box center [650, 70] width 397 height 28
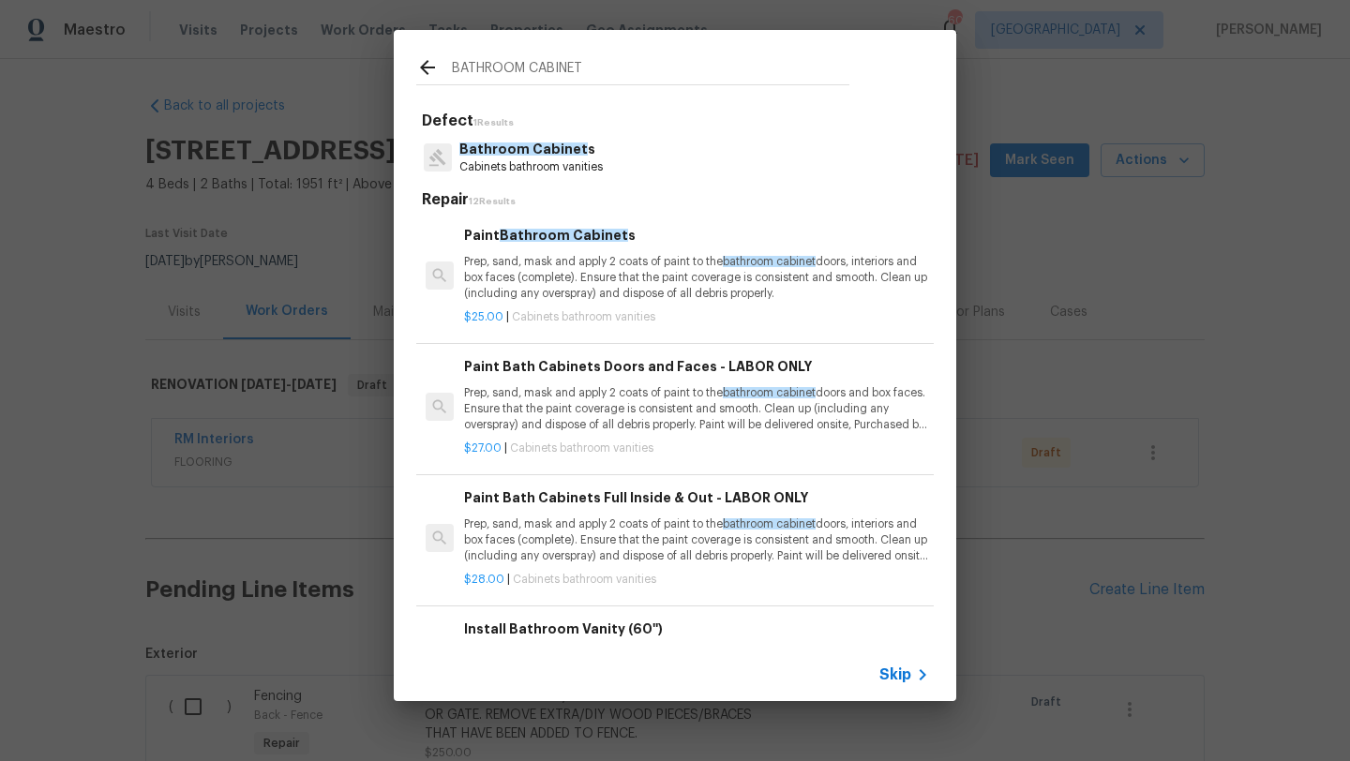
type input "BATHROOM CABINET"
click at [636, 297] on p "Prep, sand, mask and apply 2 coats of paint to the bathroom cabinet doors, inte…" at bounding box center [696, 278] width 465 height 48
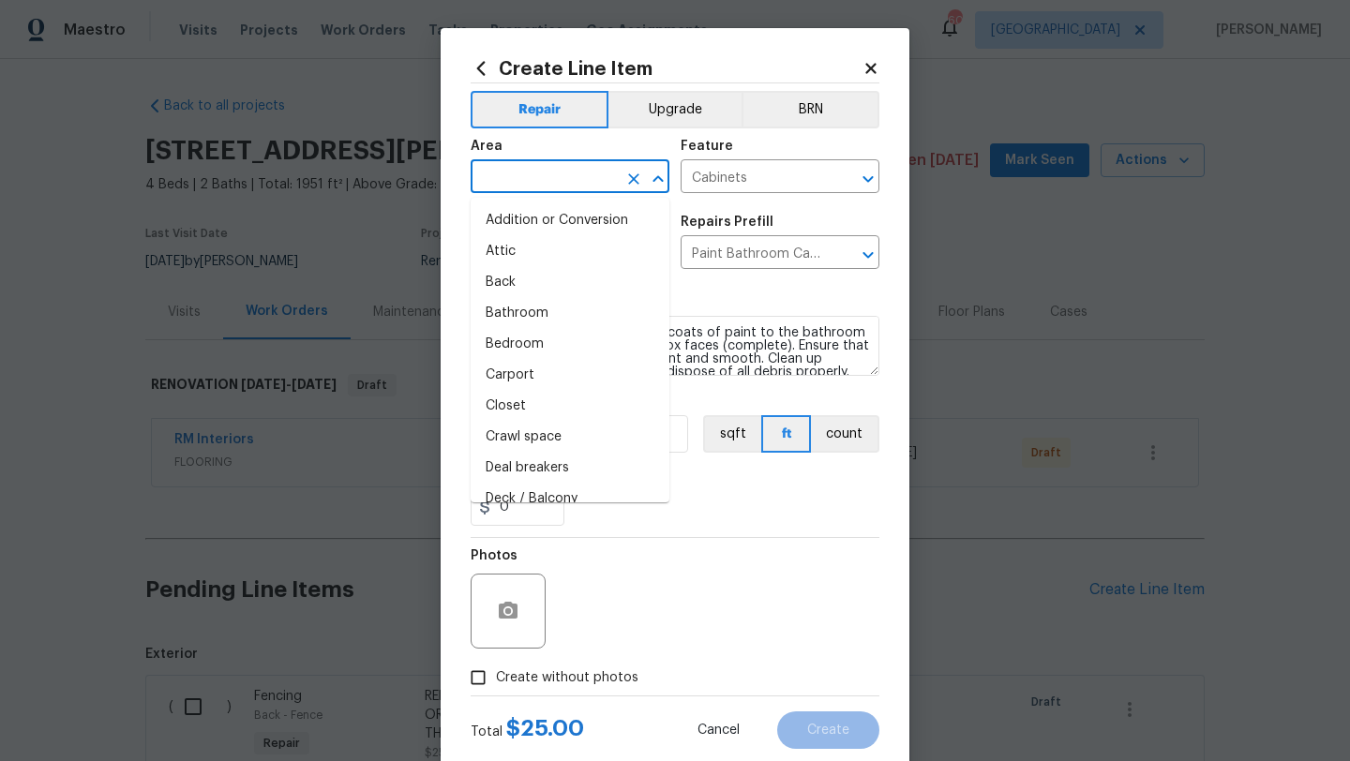
click at [586, 188] on input "text" at bounding box center [544, 178] width 146 height 29
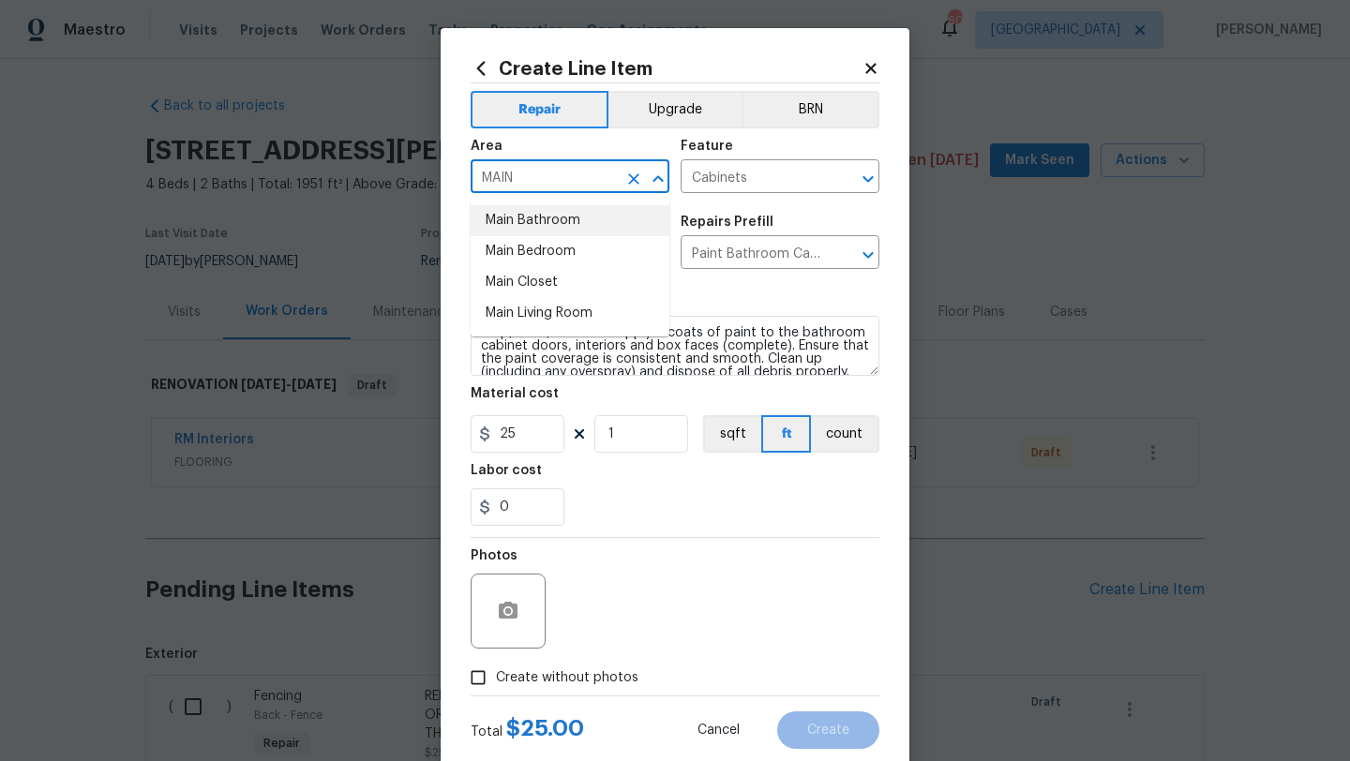
click at [584, 224] on li "Main Bathroom" at bounding box center [570, 220] width 199 height 31
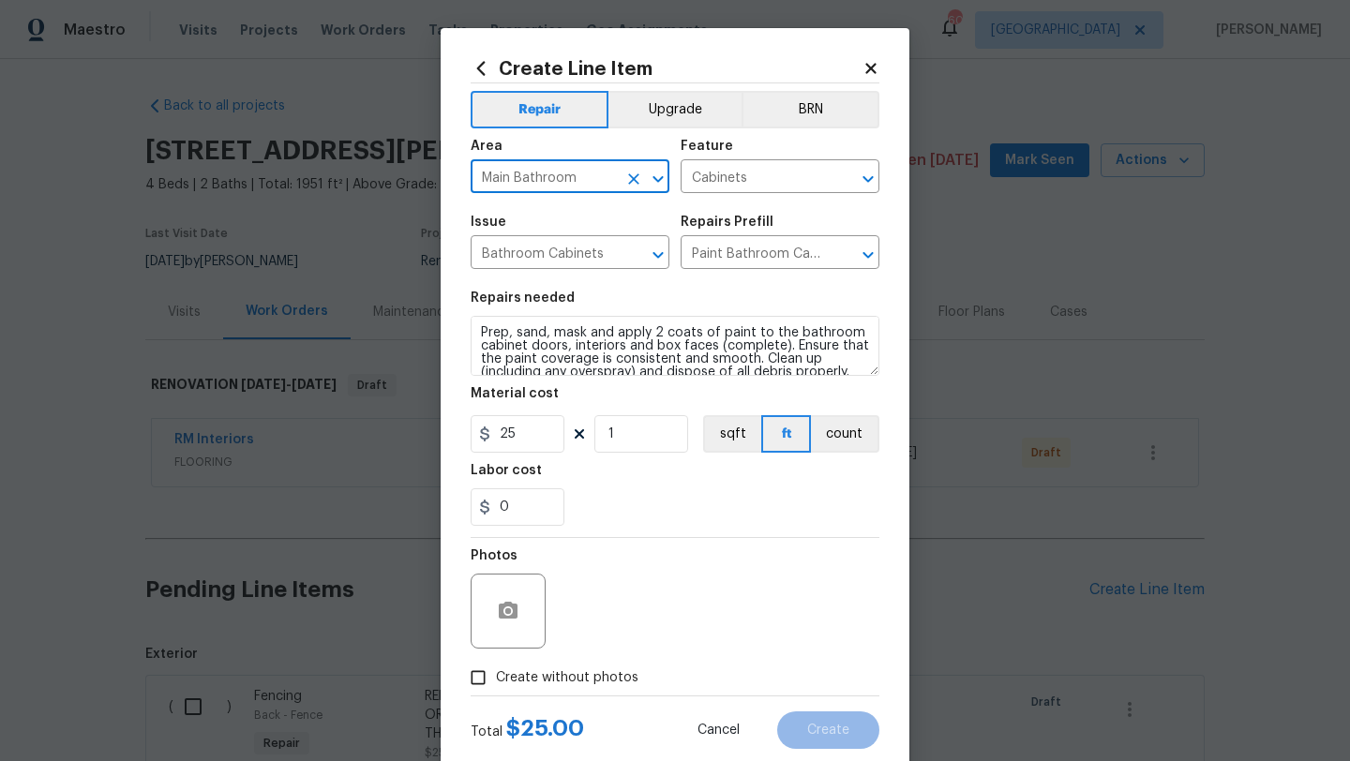
type input "Main Bathroom"
click at [621, 434] on input "1" at bounding box center [641, 433] width 94 height 37
type input "10"
click at [596, 675] on span "Create without photos" at bounding box center [567, 678] width 142 height 20
click at [496, 675] on input "Create without photos" at bounding box center [478, 678] width 36 height 36
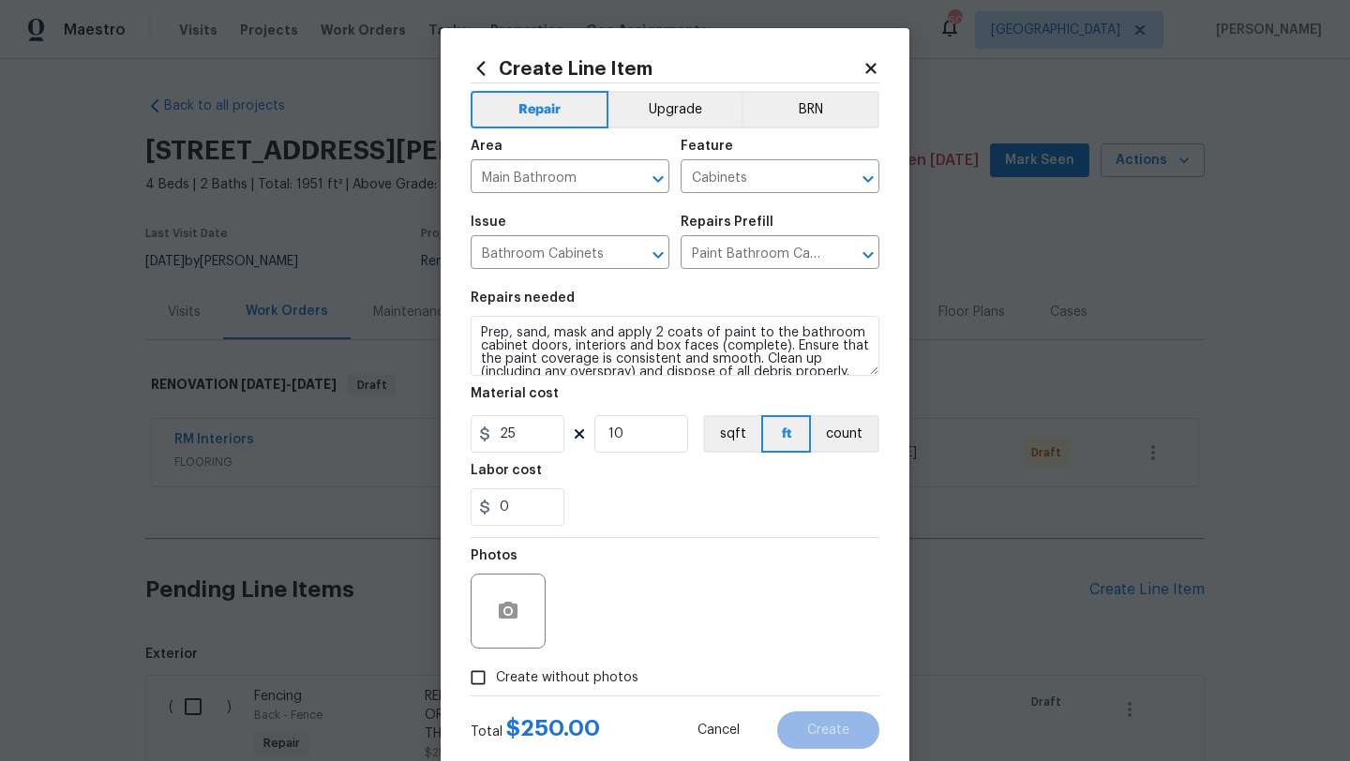
checkbox input "true"
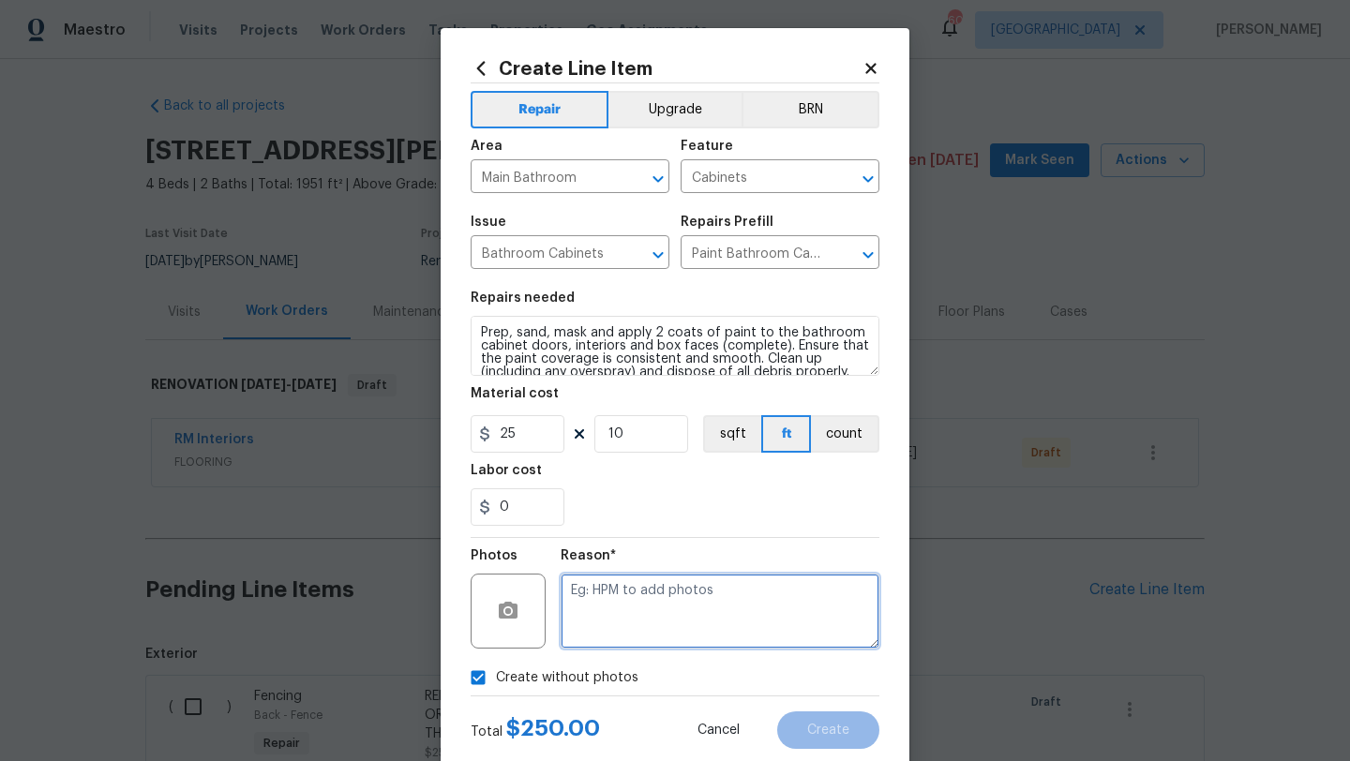
click at [614, 630] on textarea at bounding box center [720, 611] width 319 height 75
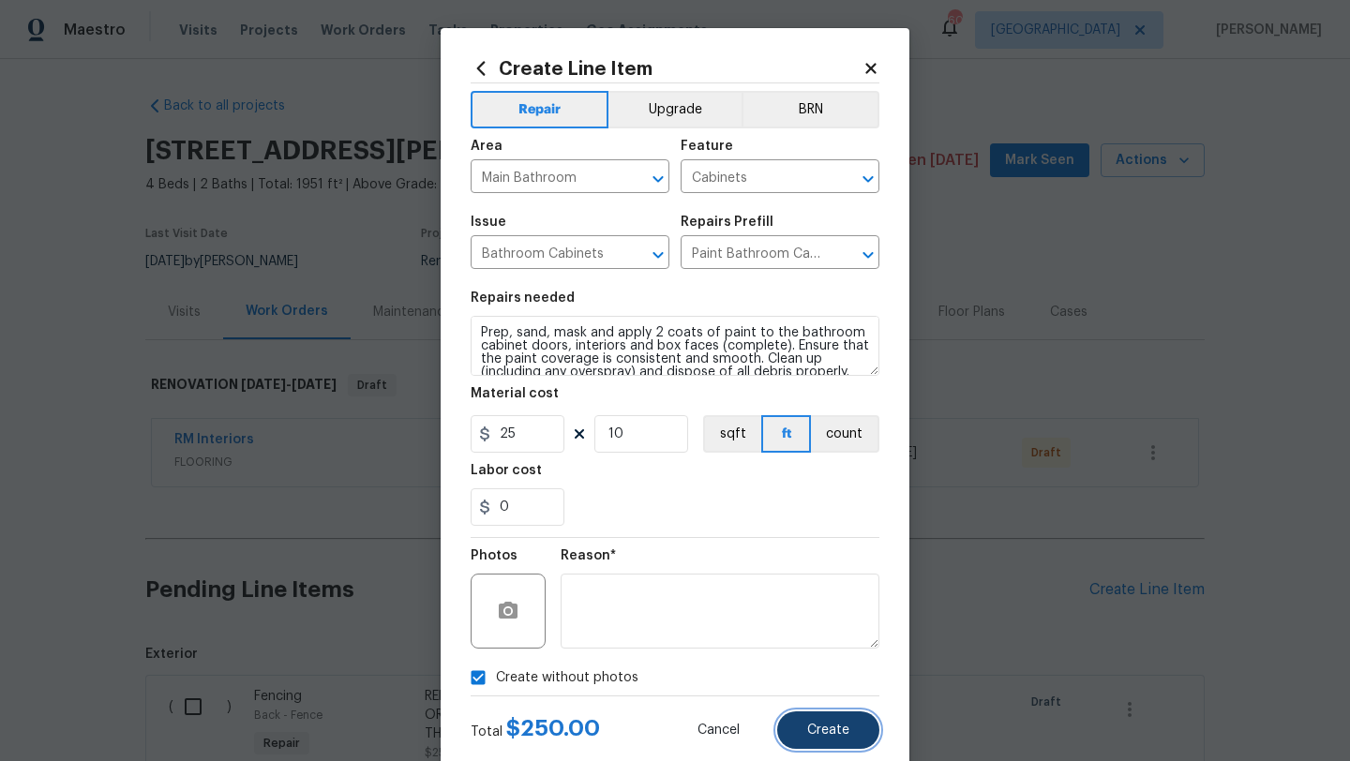
click at [842, 733] on span "Create" at bounding box center [828, 731] width 42 height 14
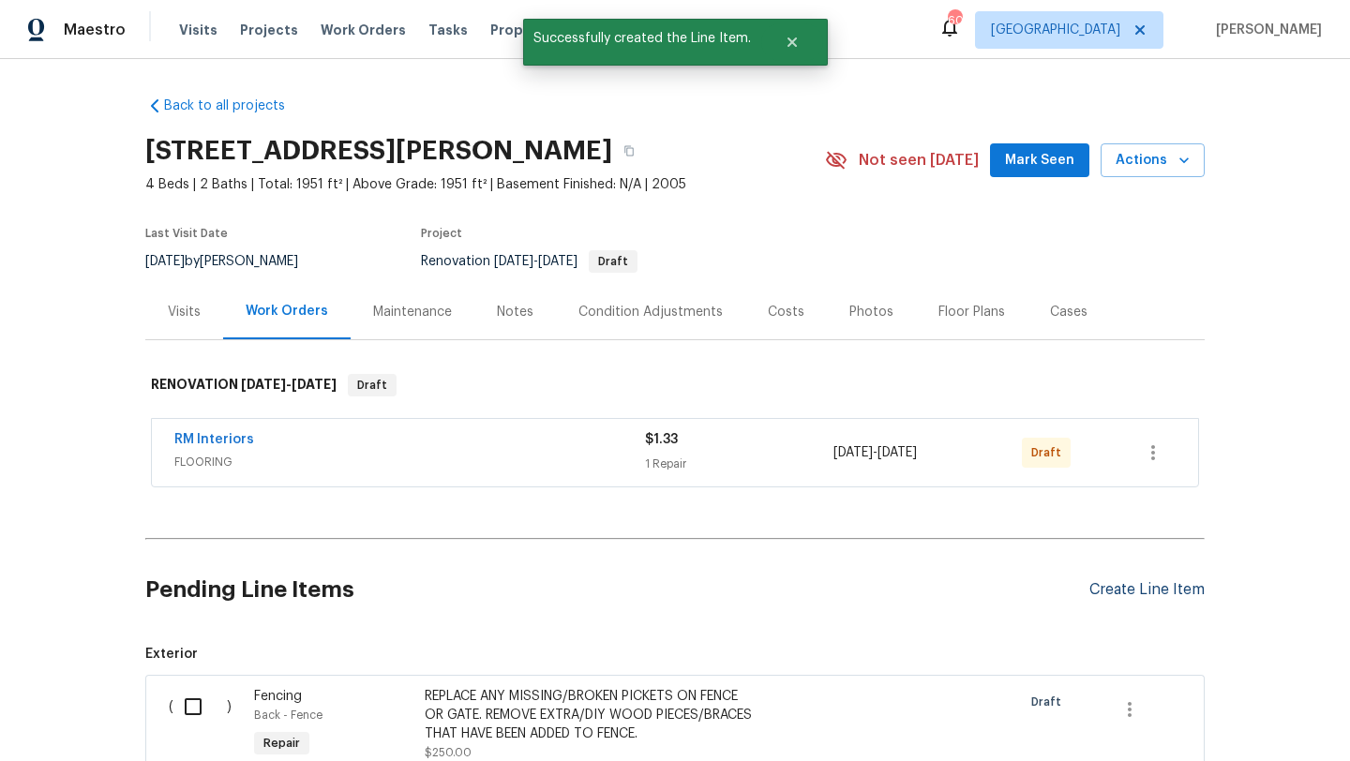
click at [1097, 588] on div "Create Line Item" at bounding box center [1146, 590] width 115 height 18
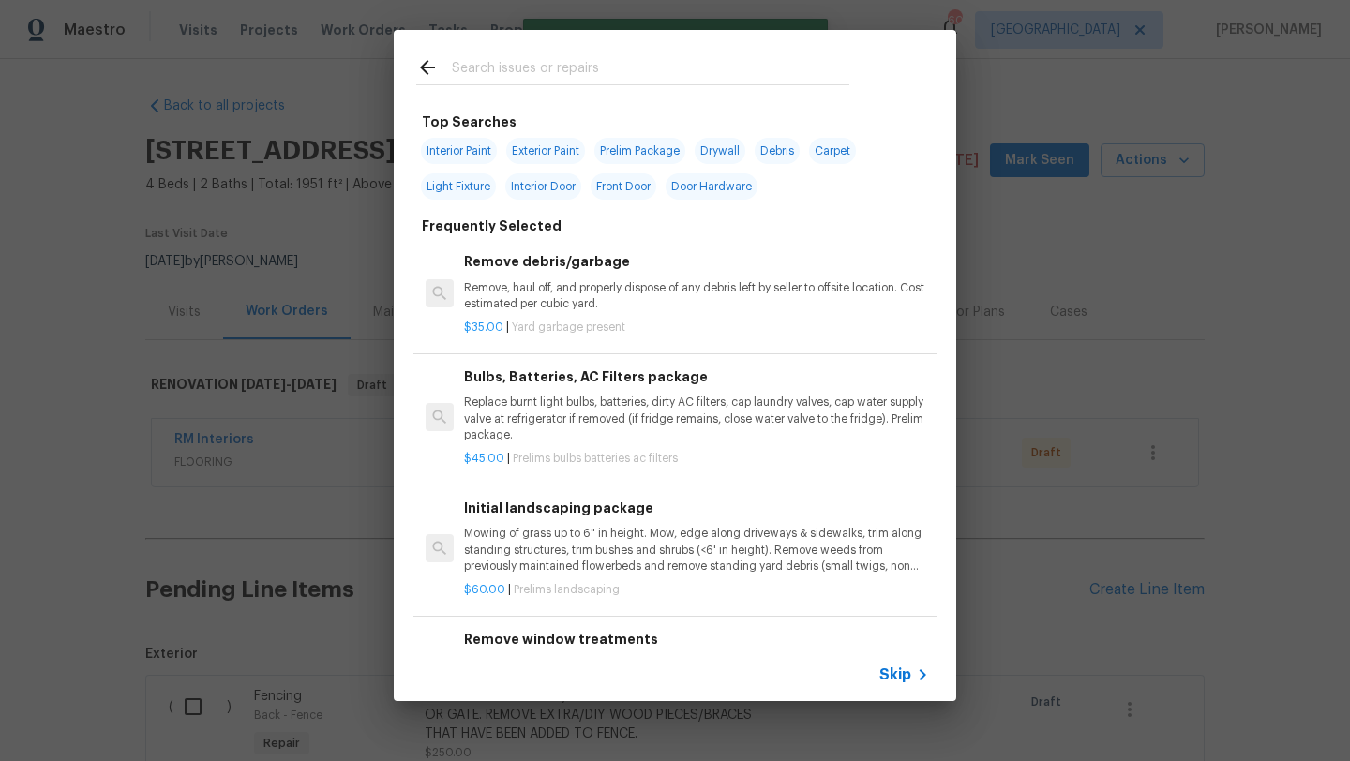
click at [492, 67] on input "text" at bounding box center [650, 70] width 397 height 28
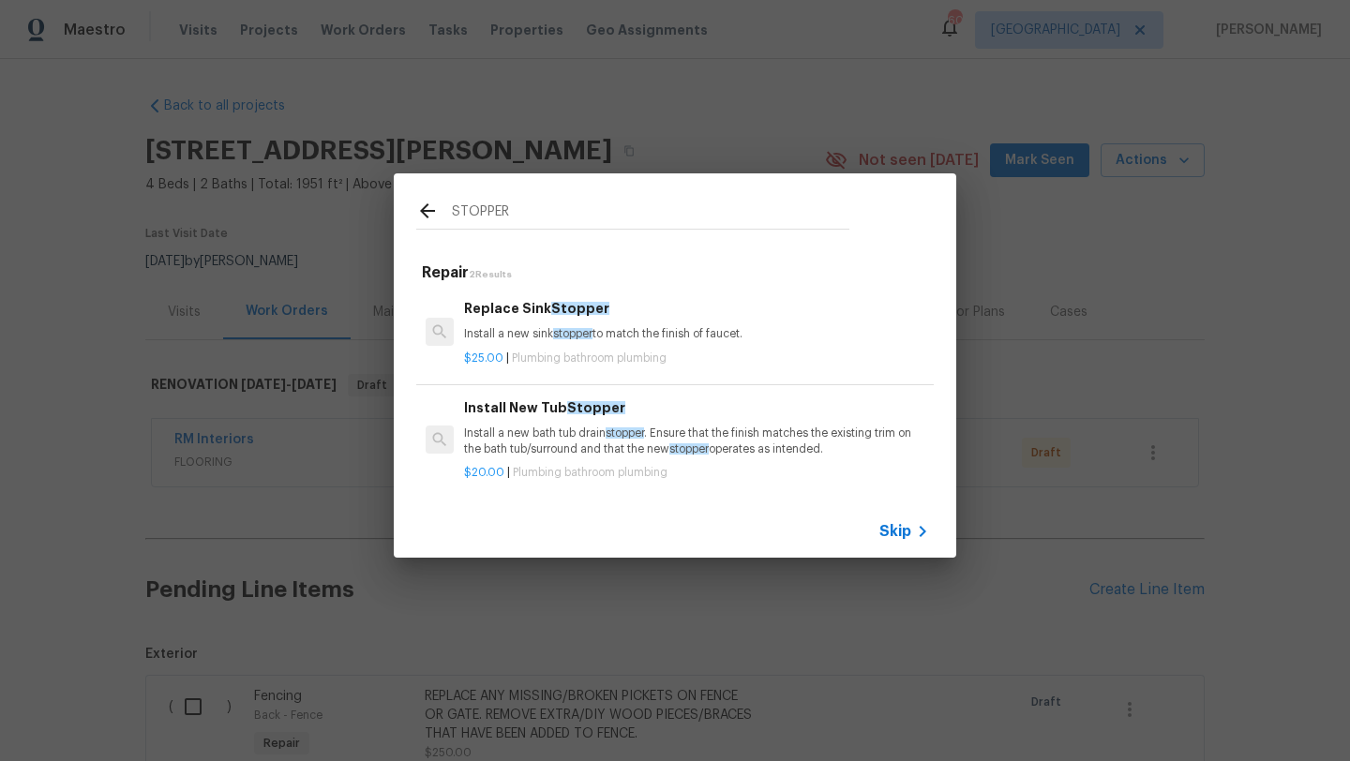
type input "STOPPER"
click at [531, 325] on div "Replace Sink Stopper Install a new sink stopper to match the finish of faucet." at bounding box center [696, 320] width 465 height 45
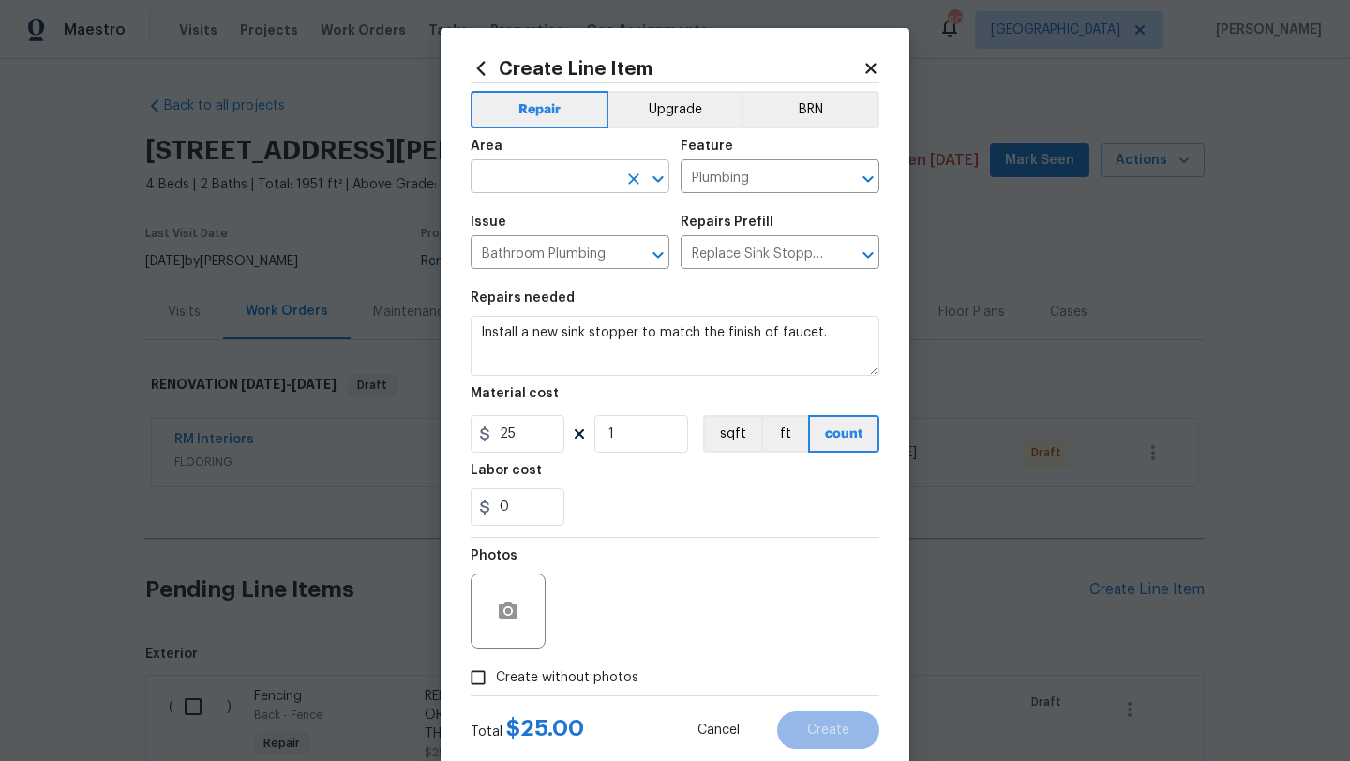
click at [524, 182] on input "text" at bounding box center [544, 178] width 146 height 29
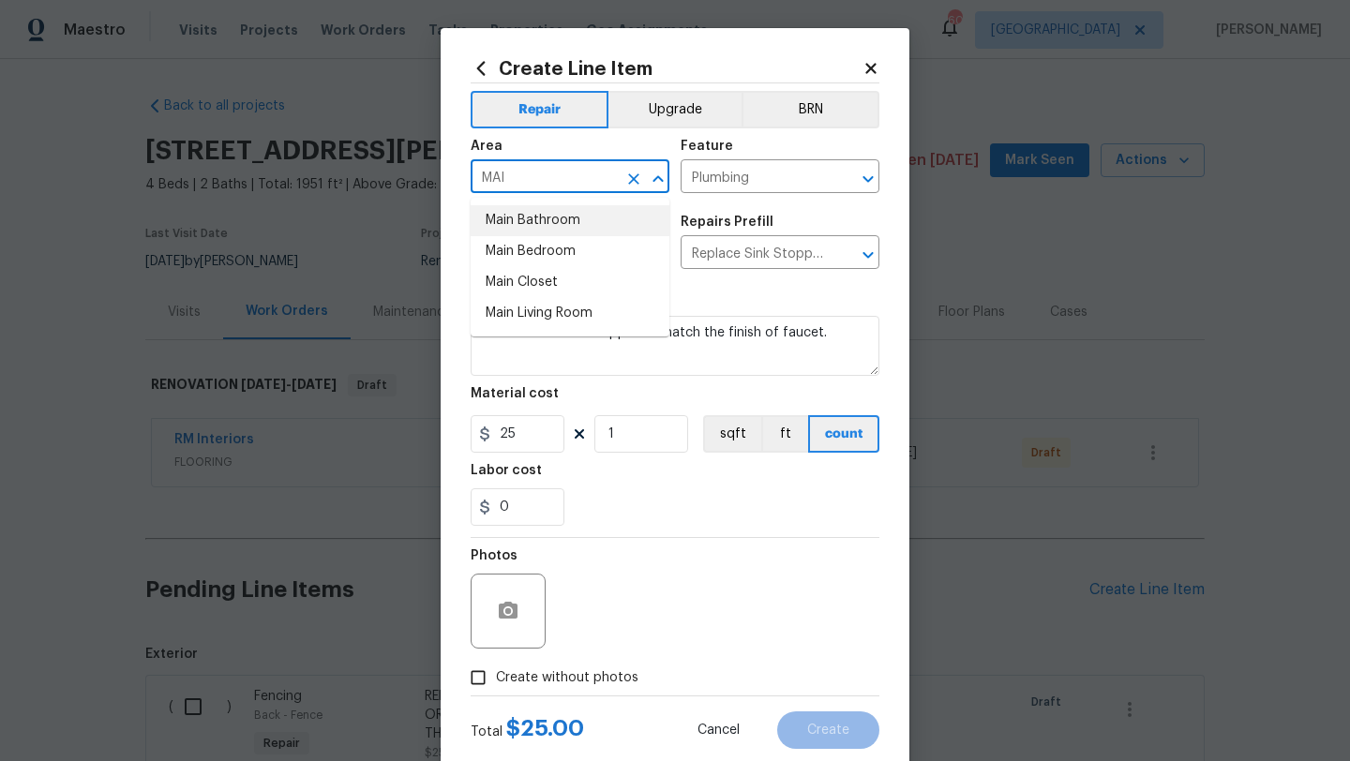
click at [538, 225] on li "Main Bathroom" at bounding box center [570, 220] width 199 height 31
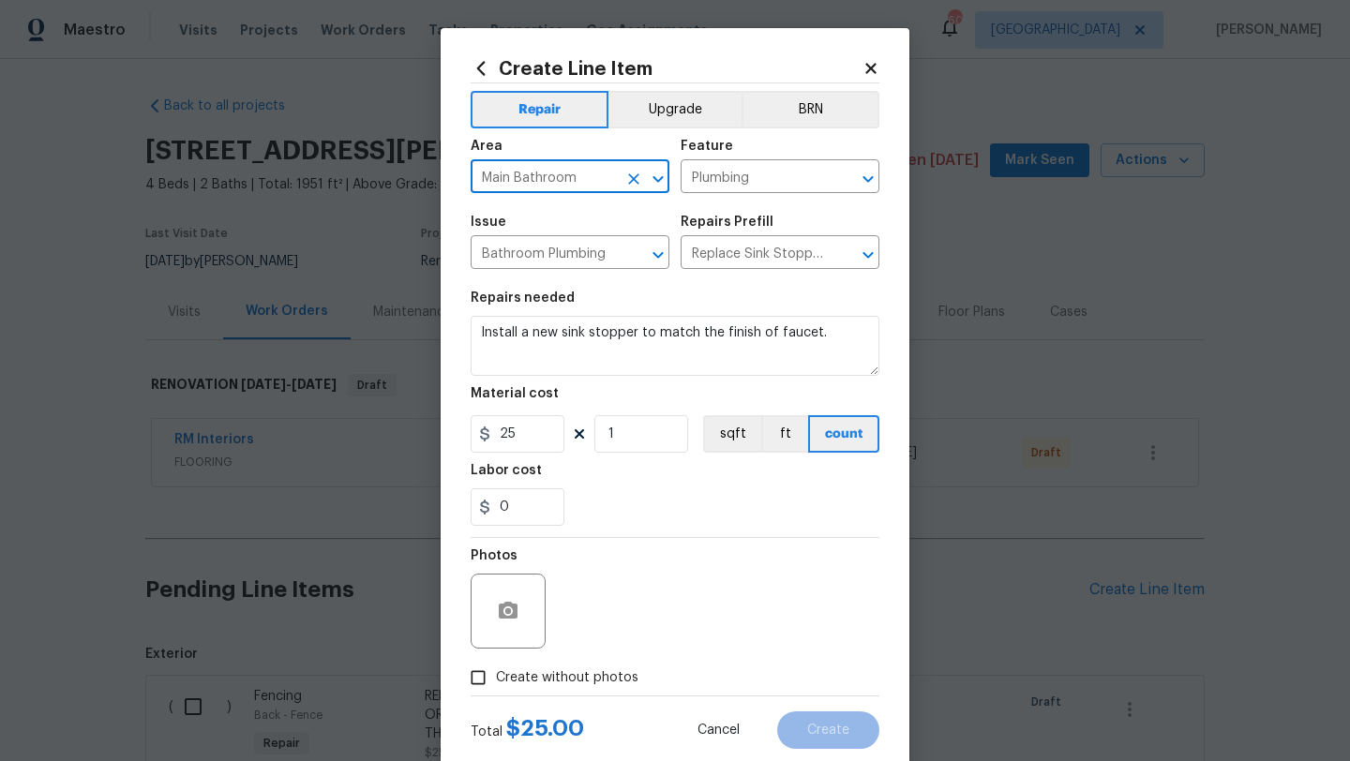
type input "Main Bathroom"
click at [597, 667] on label "Create without photos" at bounding box center [549, 678] width 178 height 36
click at [496, 667] on input "Create without photos" at bounding box center [478, 678] width 36 height 36
checkbox input "true"
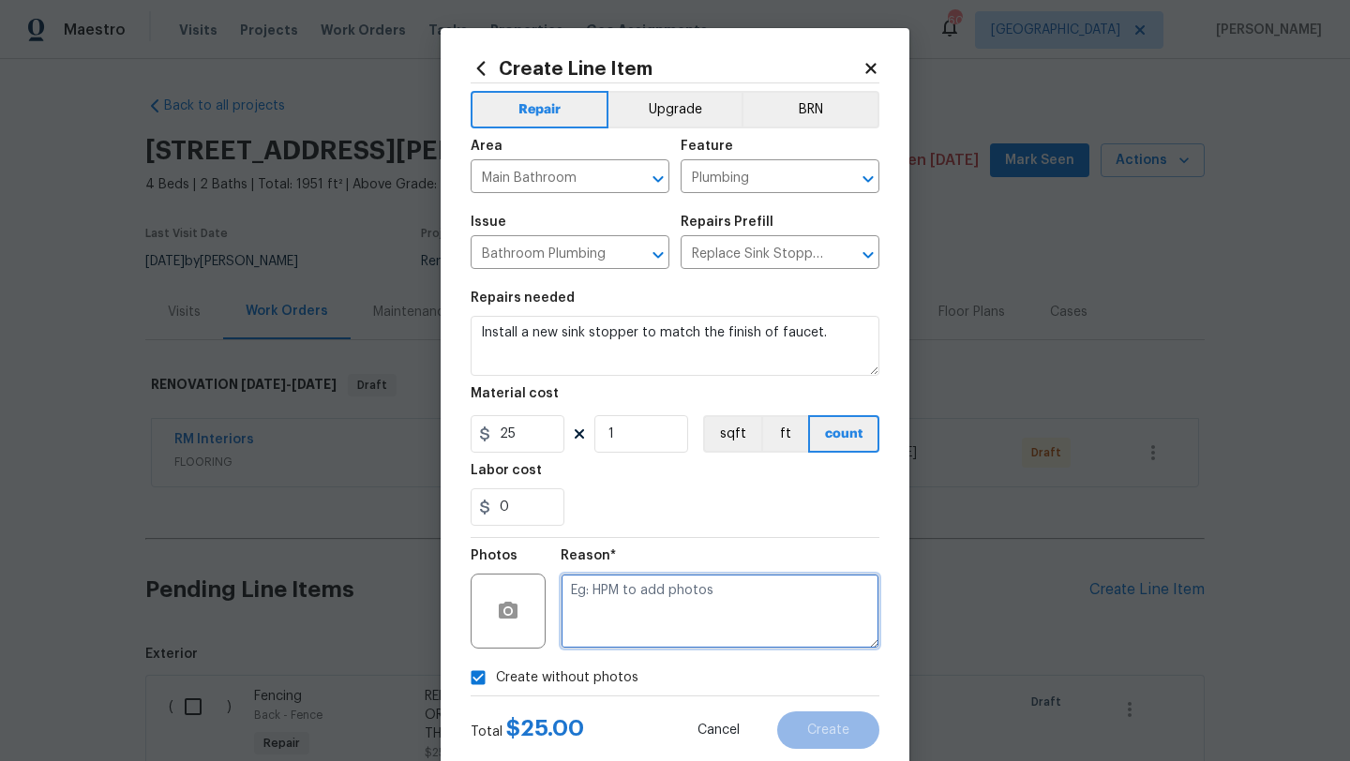
click at [625, 631] on textarea at bounding box center [720, 611] width 319 height 75
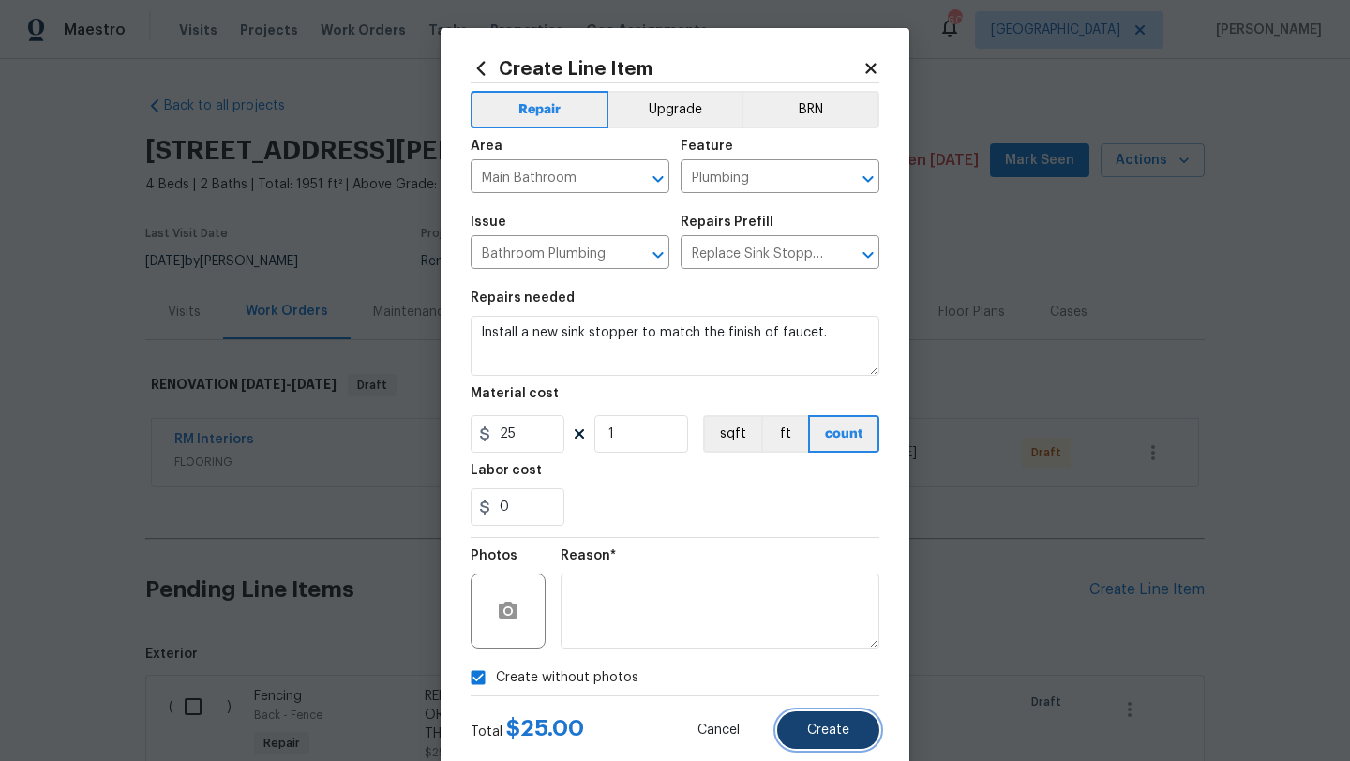
click at [812, 737] on span "Create" at bounding box center [828, 731] width 42 height 14
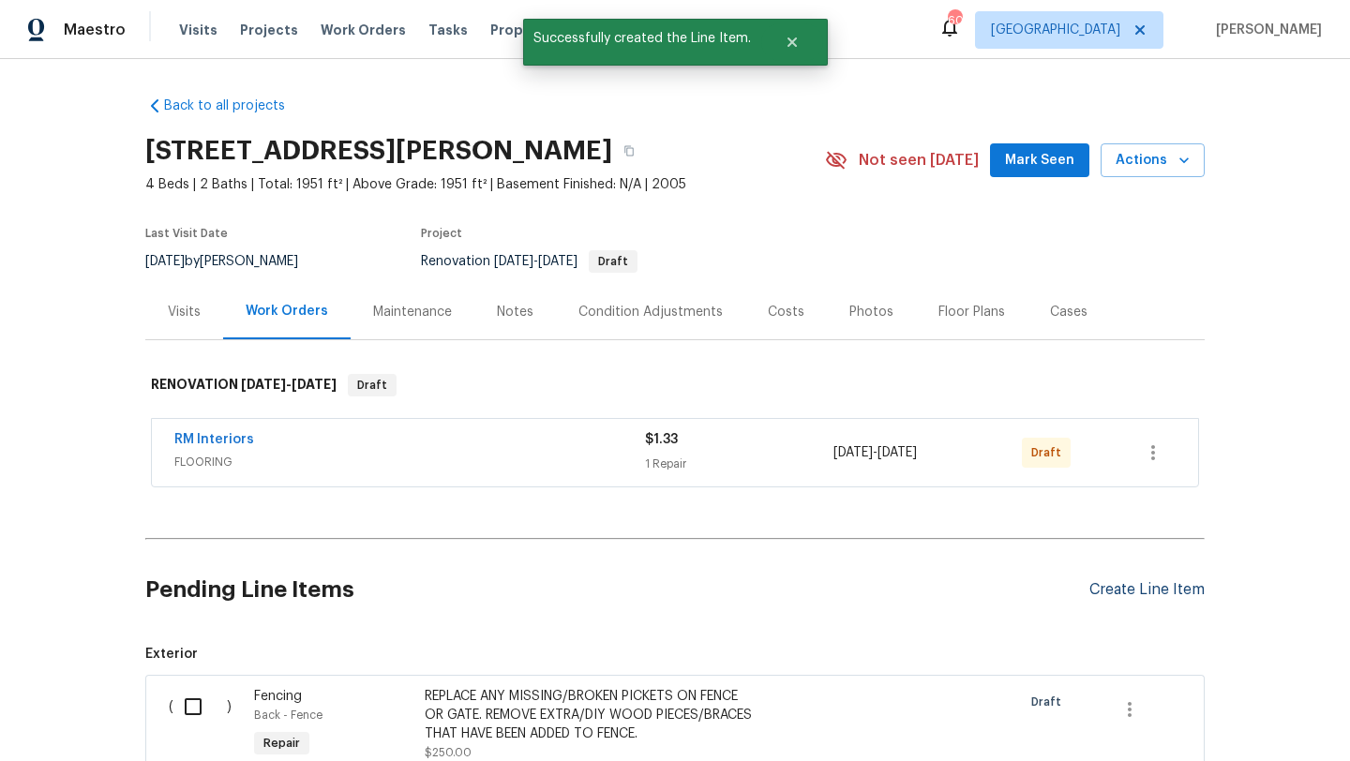
click at [1100, 588] on div "Create Line Item" at bounding box center [1146, 590] width 115 height 18
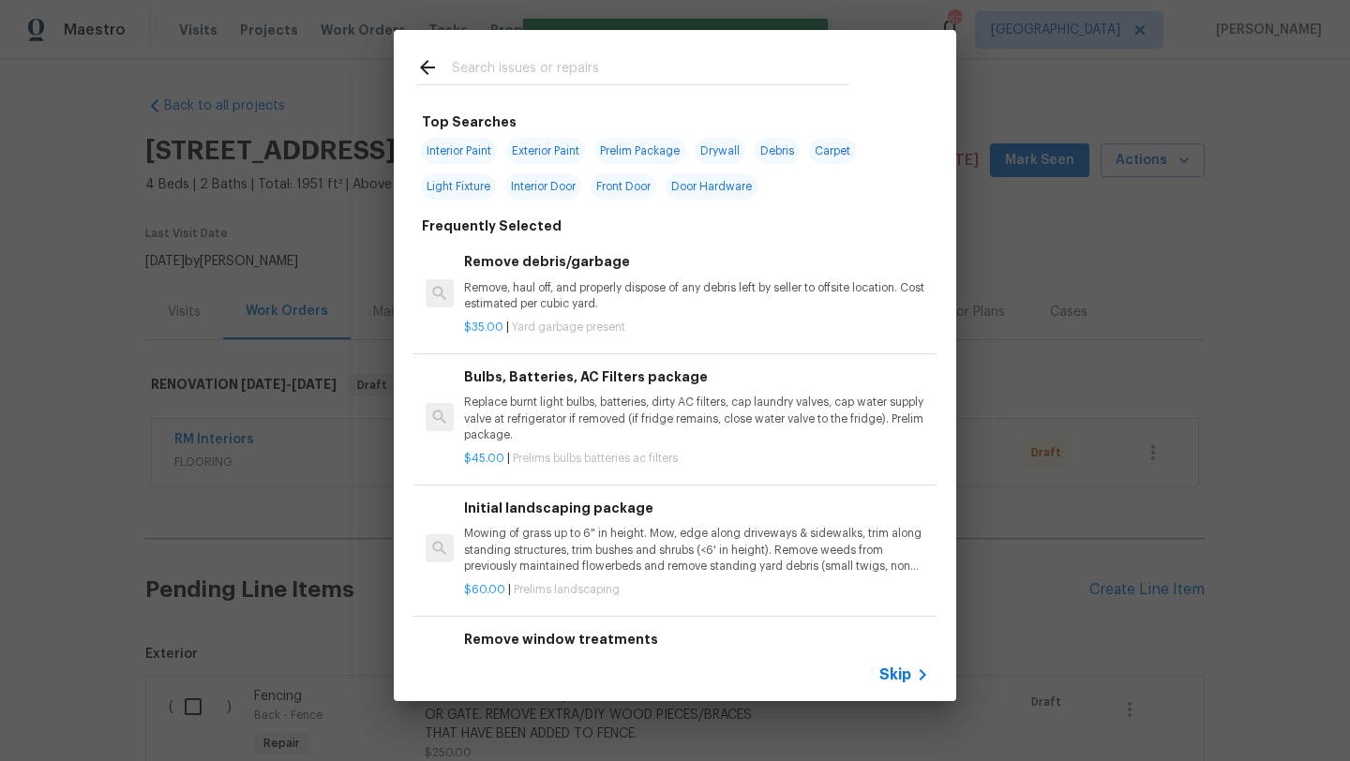
click at [578, 79] on input "text" at bounding box center [650, 70] width 397 height 28
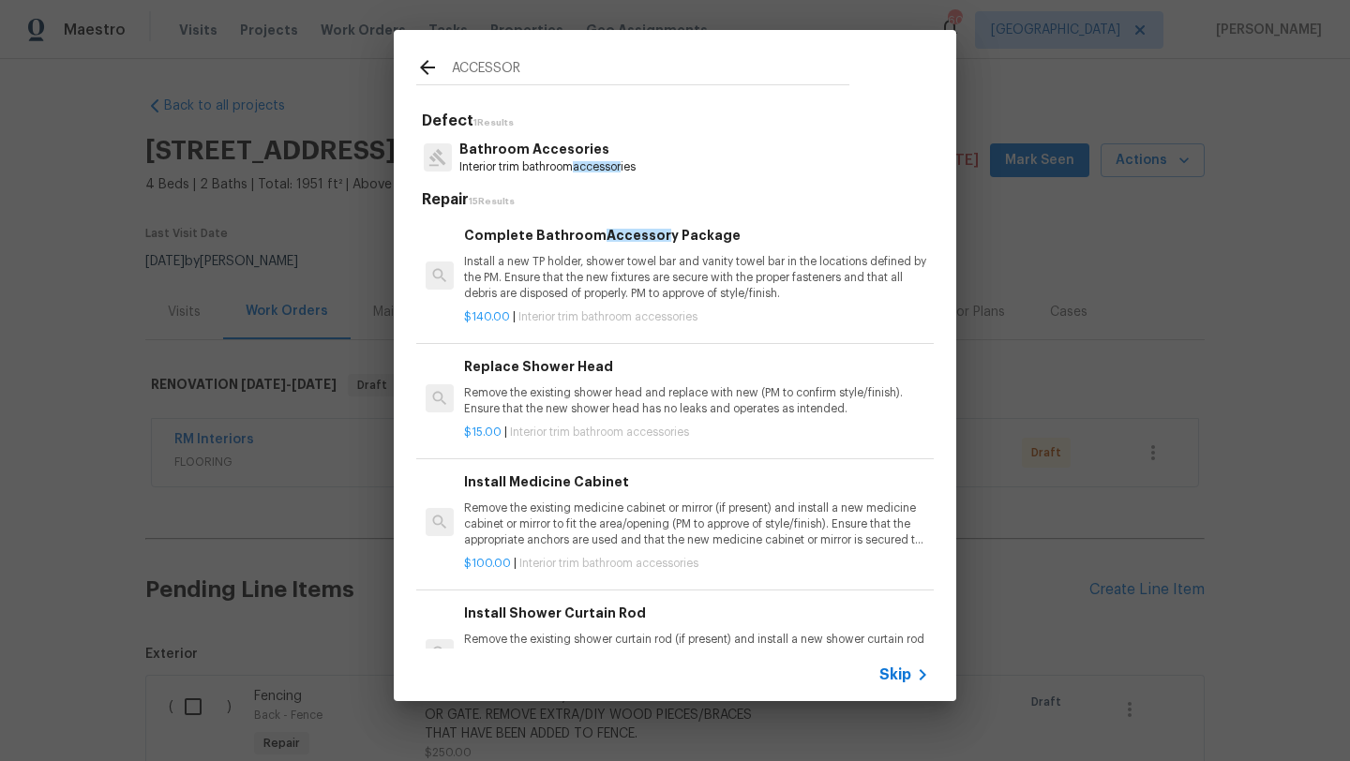
type input "ACCESSOR"
click at [579, 264] on p "Install a new TP holder, shower towel bar and vanity towel bar in the locations…" at bounding box center [696, 278] width 465 height 48
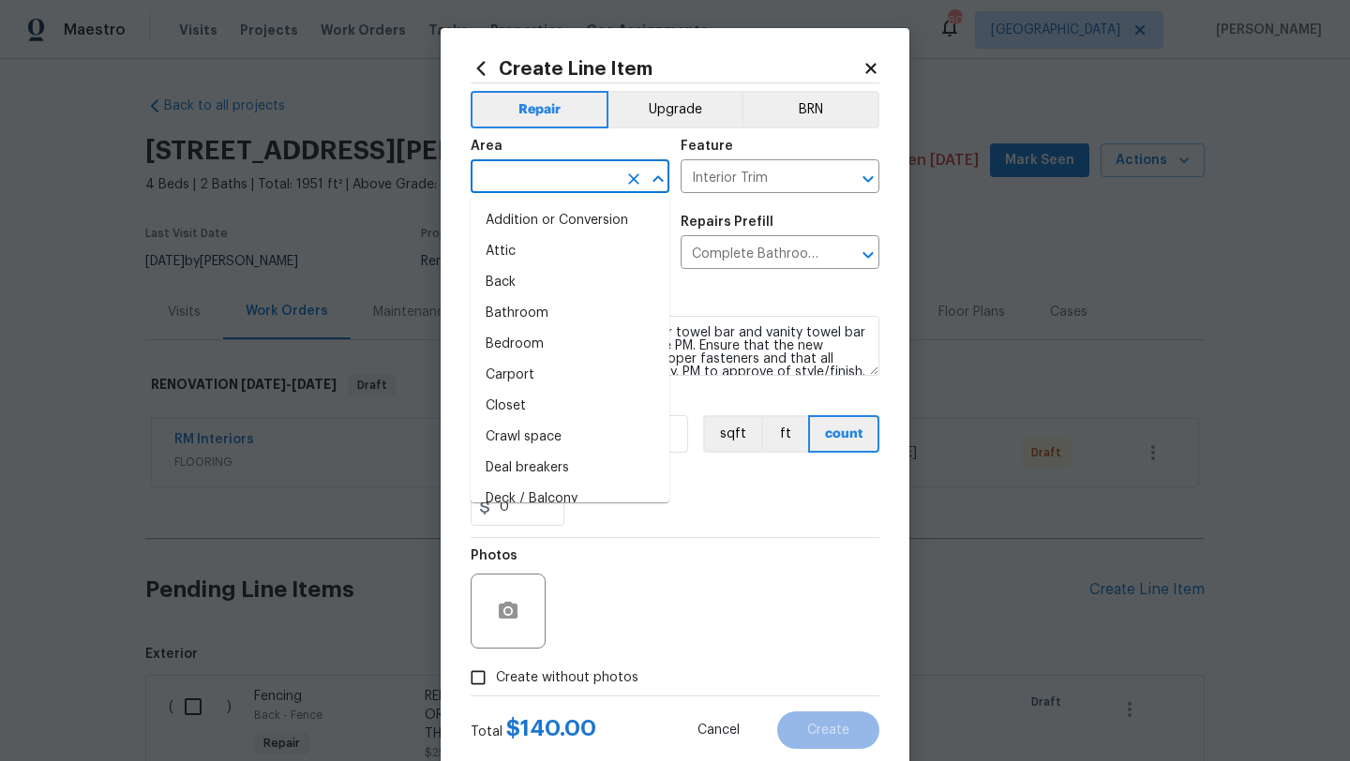
click at [562, 164] on input "text" at bounding box center [544, 178] width 146 height 29
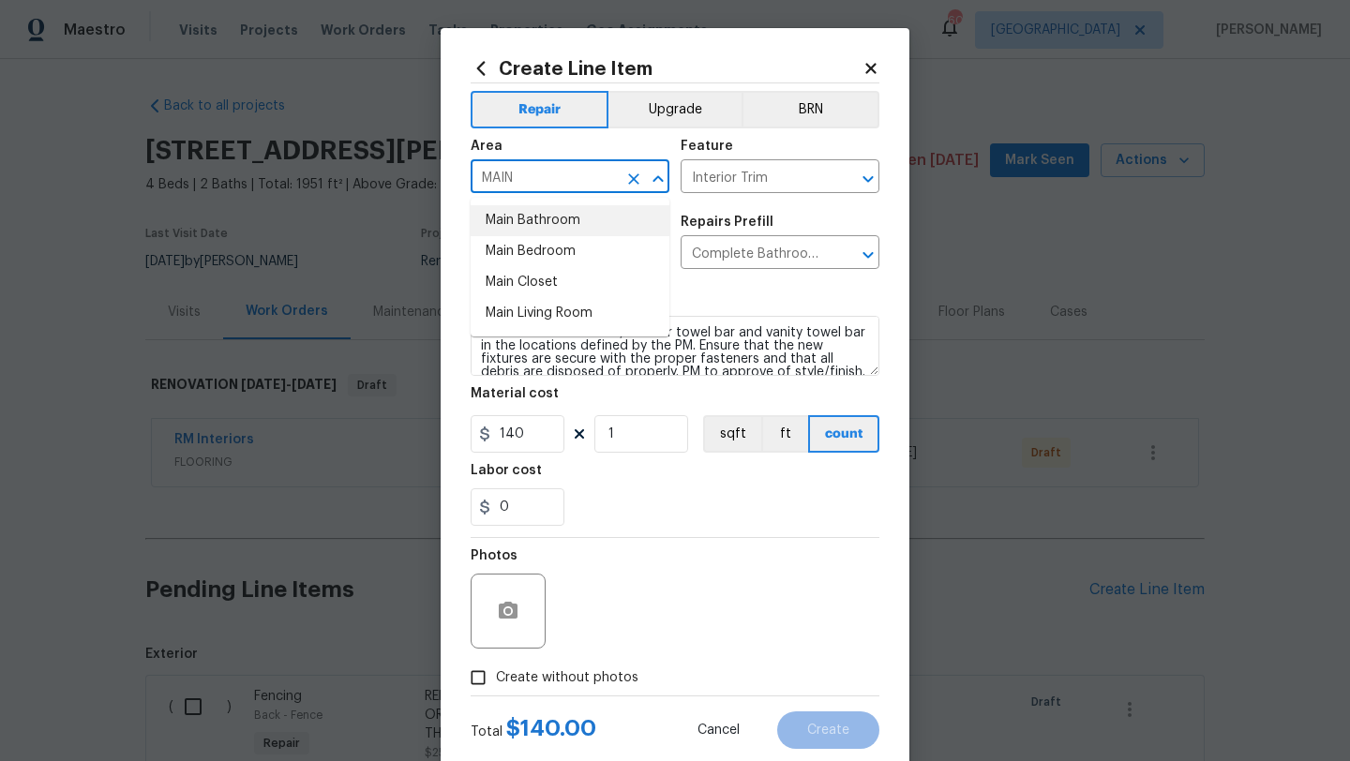
click at [561, 222] on li "Main Bathroom" at bounding box center [570, 220] width 199 height 31
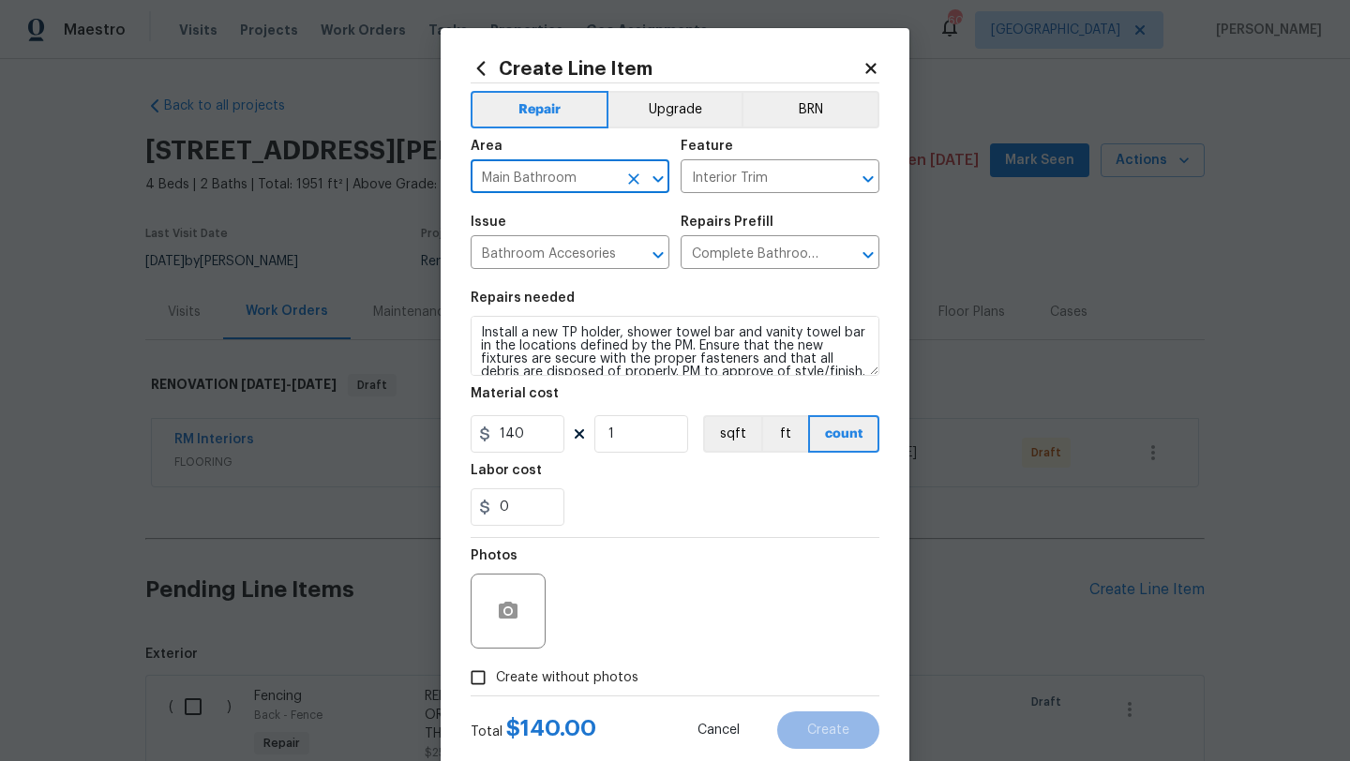
type input "Main Bathroom"
click at [614, 670] on span "Create without photos" at bounding box center [567, 678] width 142 height 20
click at [496, 670] on input "Create without photos" at bounding box center [478, 678] width 36 height 36
checkbox input "true"
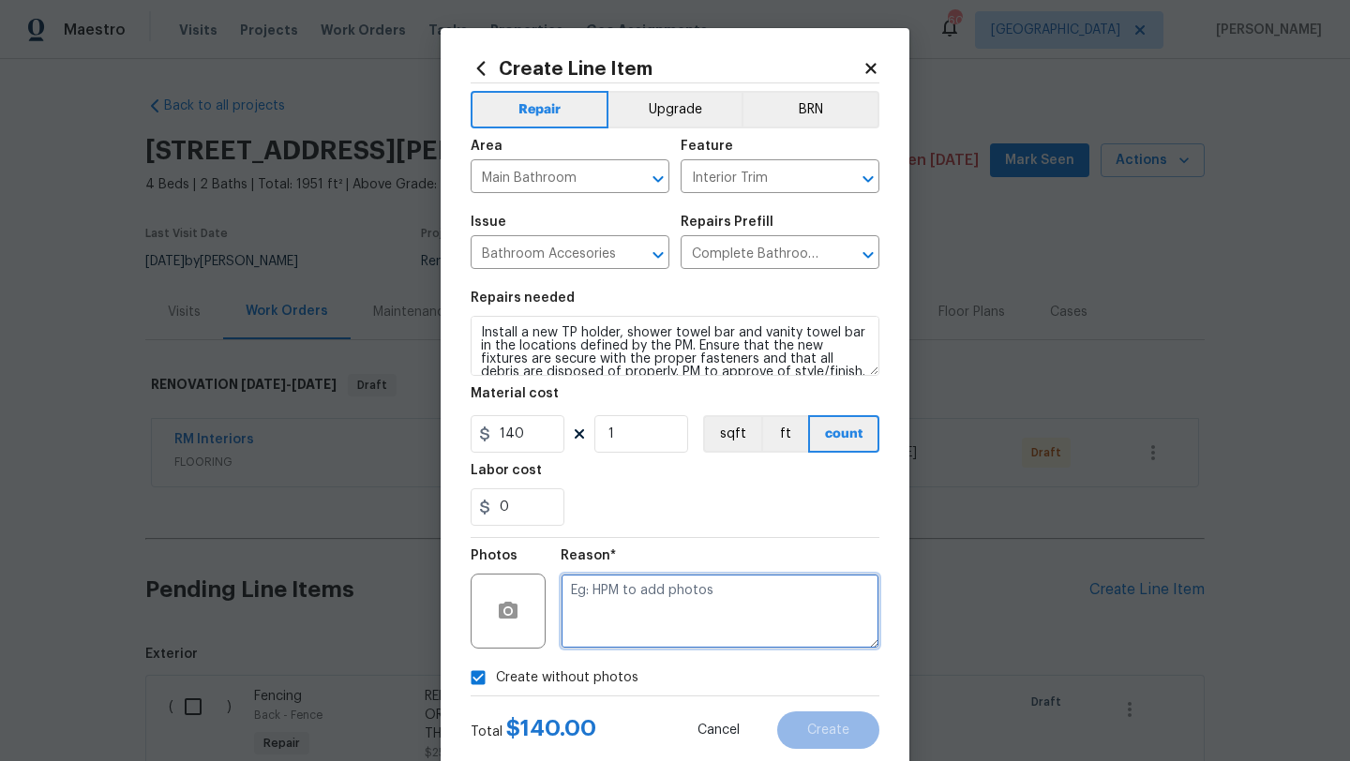
click at [639, 643] on textarea at bounding box center [720, 611] width 319 height 75
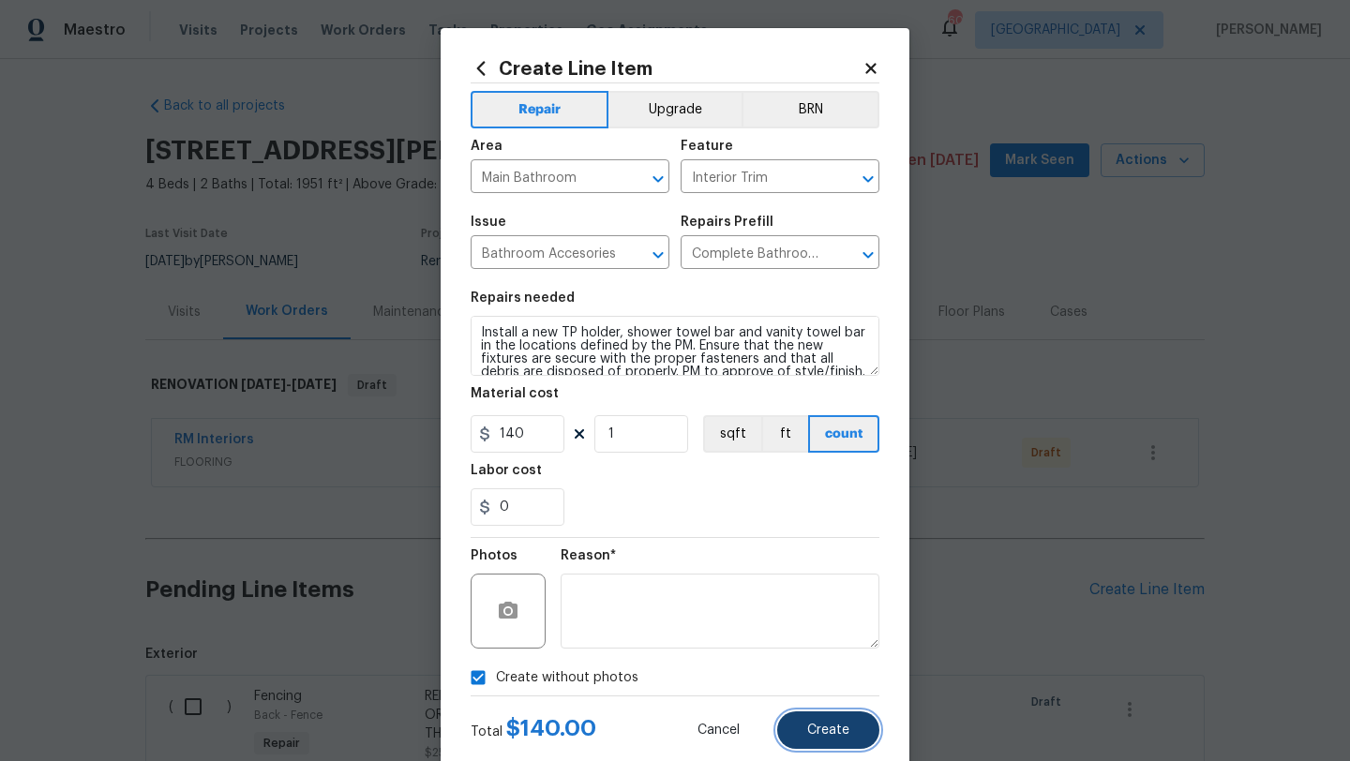
click at [819, 727] on span "Create" at bounding box center [828, 731] width 42 height 14
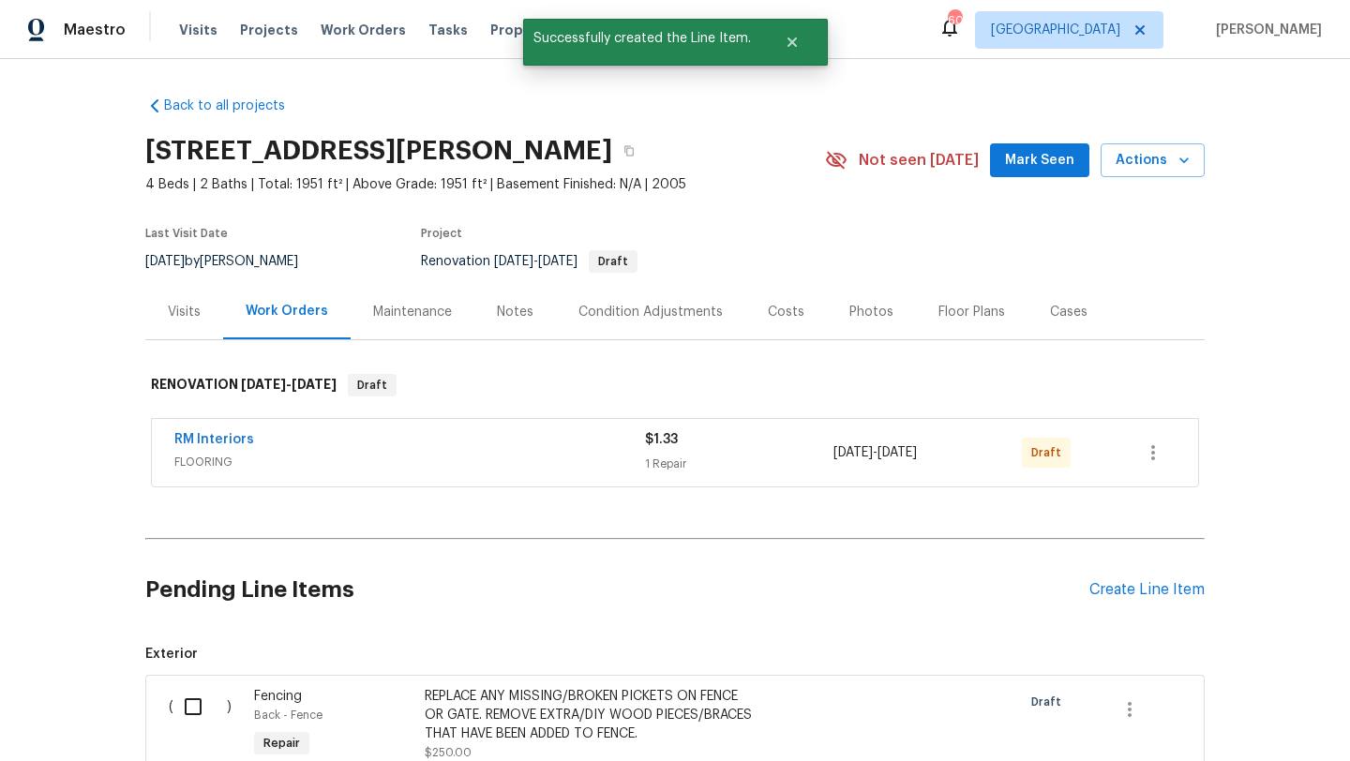
click at [1115, 591] on div "Create Line Item" at bounding box center [1146, 590] width 115 height 18
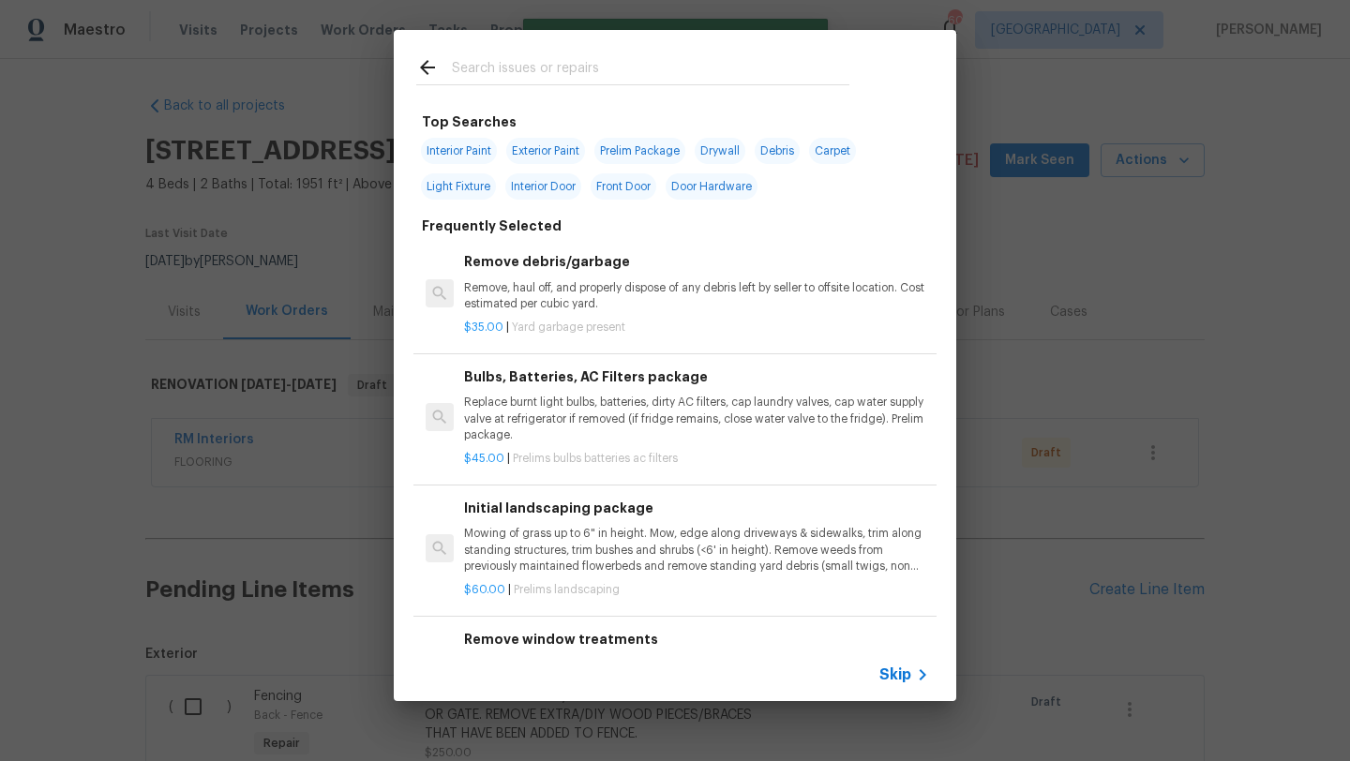
click at [604, 72] on input "text" at bounding box center [650, 70] width 397 height 28
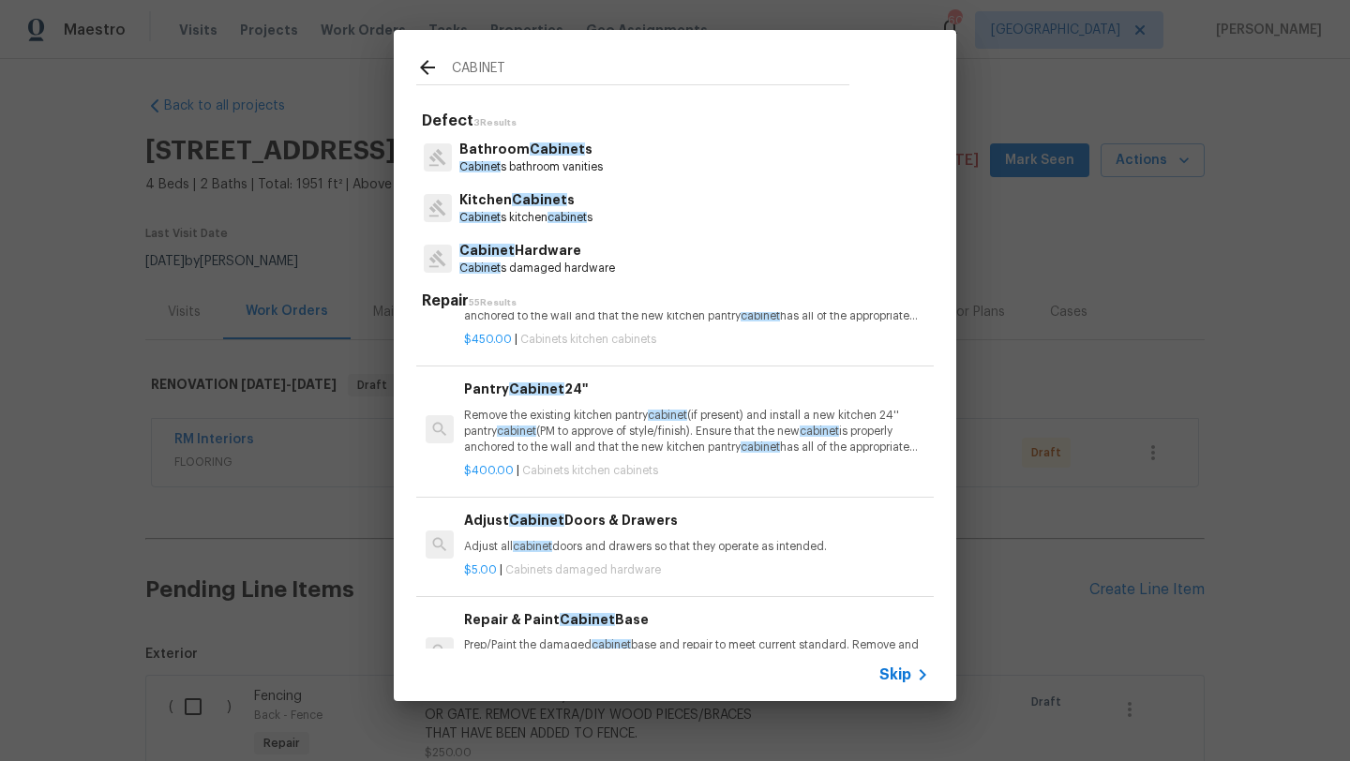
scroll to position [1110, 0]
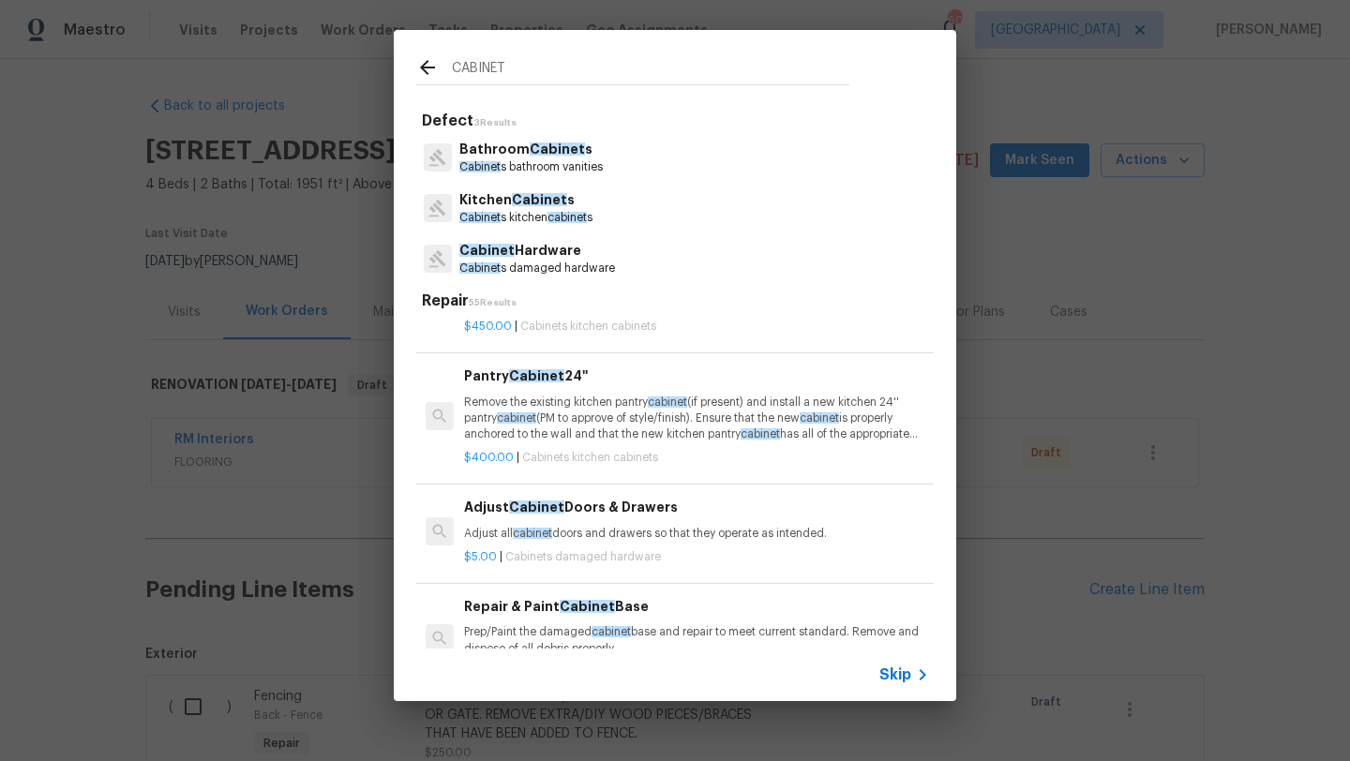
type input "CABINET"
click at [646, 515] on h6 "Adjust Cabinet Doors & Drawers" at bounding box center [696, 507] width 465 height 21
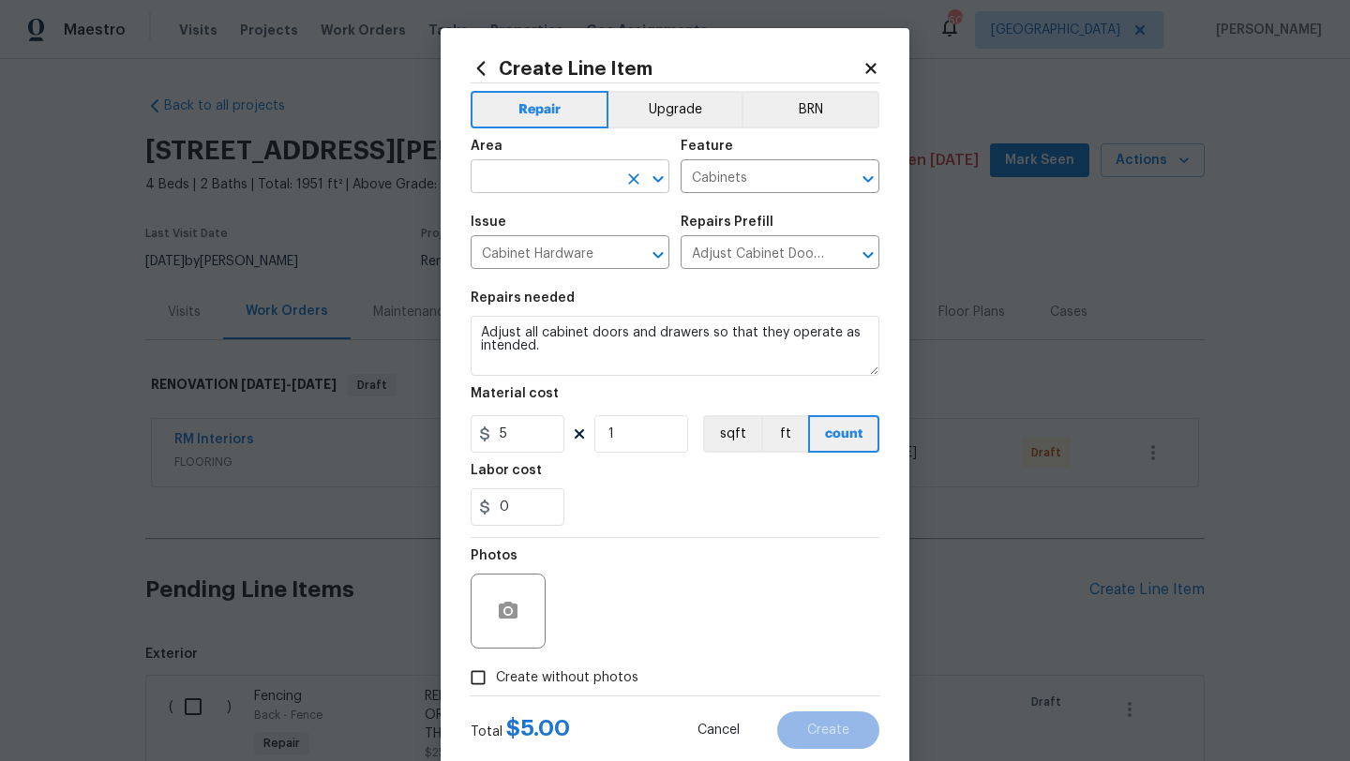
click at [554, 184] on input "text" at bounding box center [544, 178] width 146 height 29
click at [542, 217] on li "Office" at bounding box center [570, 220] width 199 height 31
type input "Office"
drag, startPoint x: 567, startPoint y: 352, endPoint x: 462, endPoint y: 328, distance: 107.6
click at [462, 328] on div "Create Line Item Repair Upgrade BRN Area Office ​ Feature Cabinets ​ Issue Cabi…" at bounding box center [675, 403] width 469 height 751
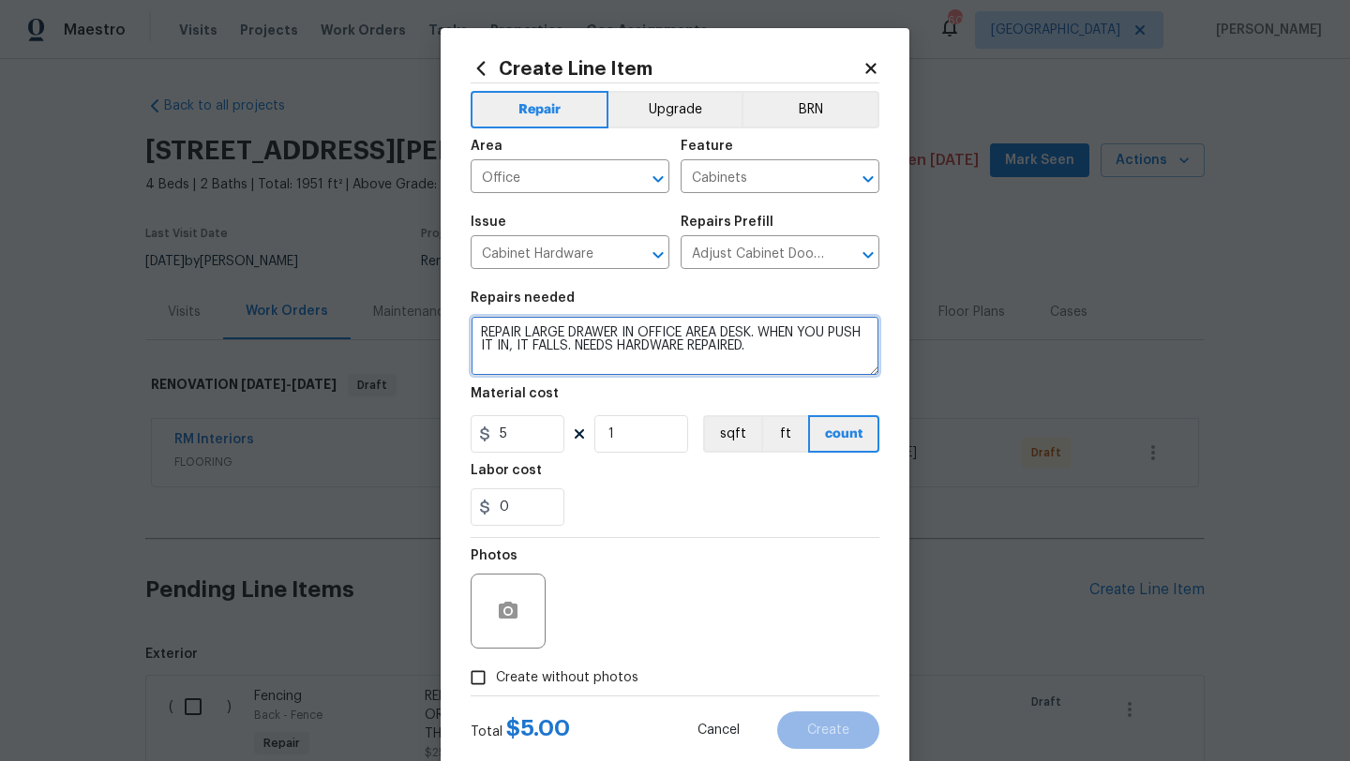
type textarea "REPAIR LARGE DRAWER IN OFFICE AREA DESK. WHEN YOU PUSH IT IN, IT FALLS. NEEDS H…"
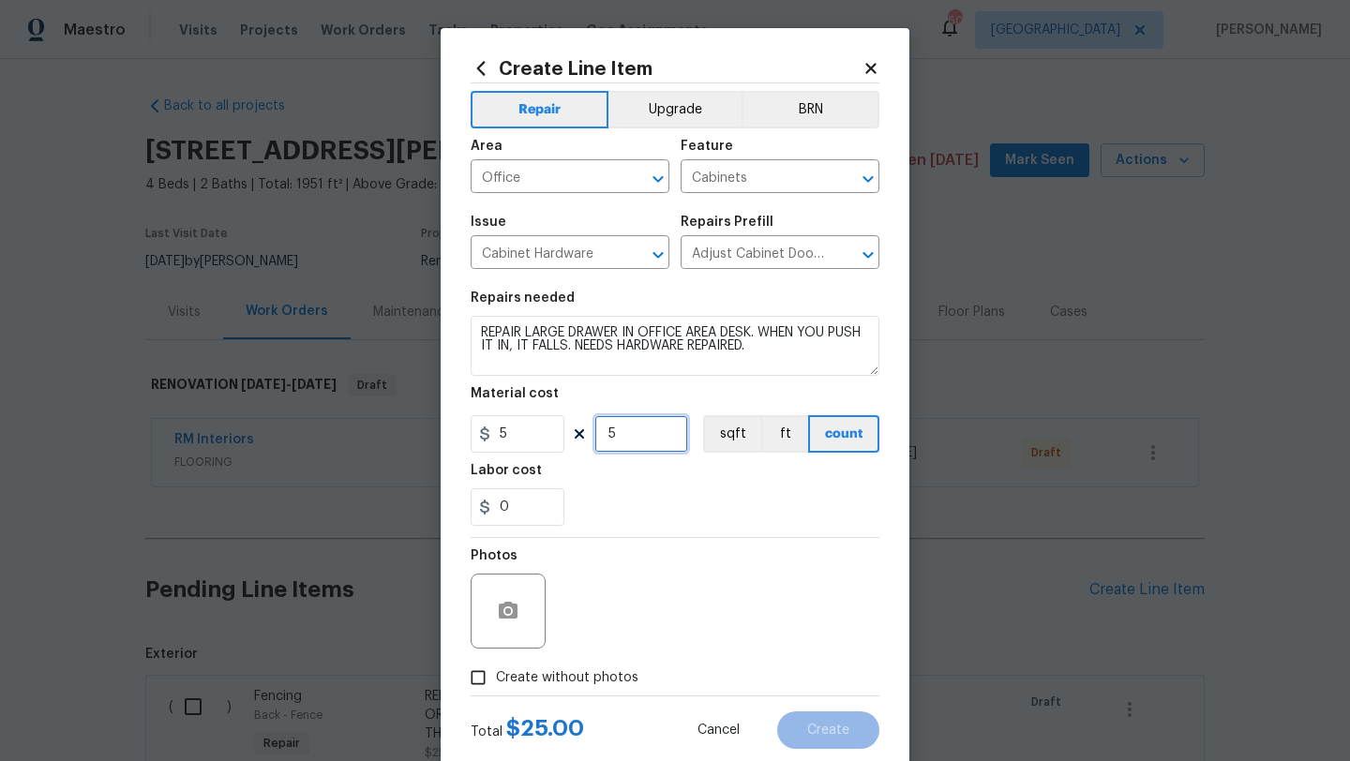
type input "5"
click at [564, 676] on span "Create without photos" at bounding box center [567, 678] width 142 height 20
click at [496, 676] on input "Create without photos" at bounding box center [478, 678] width 36 height 36
checkbox input "true"
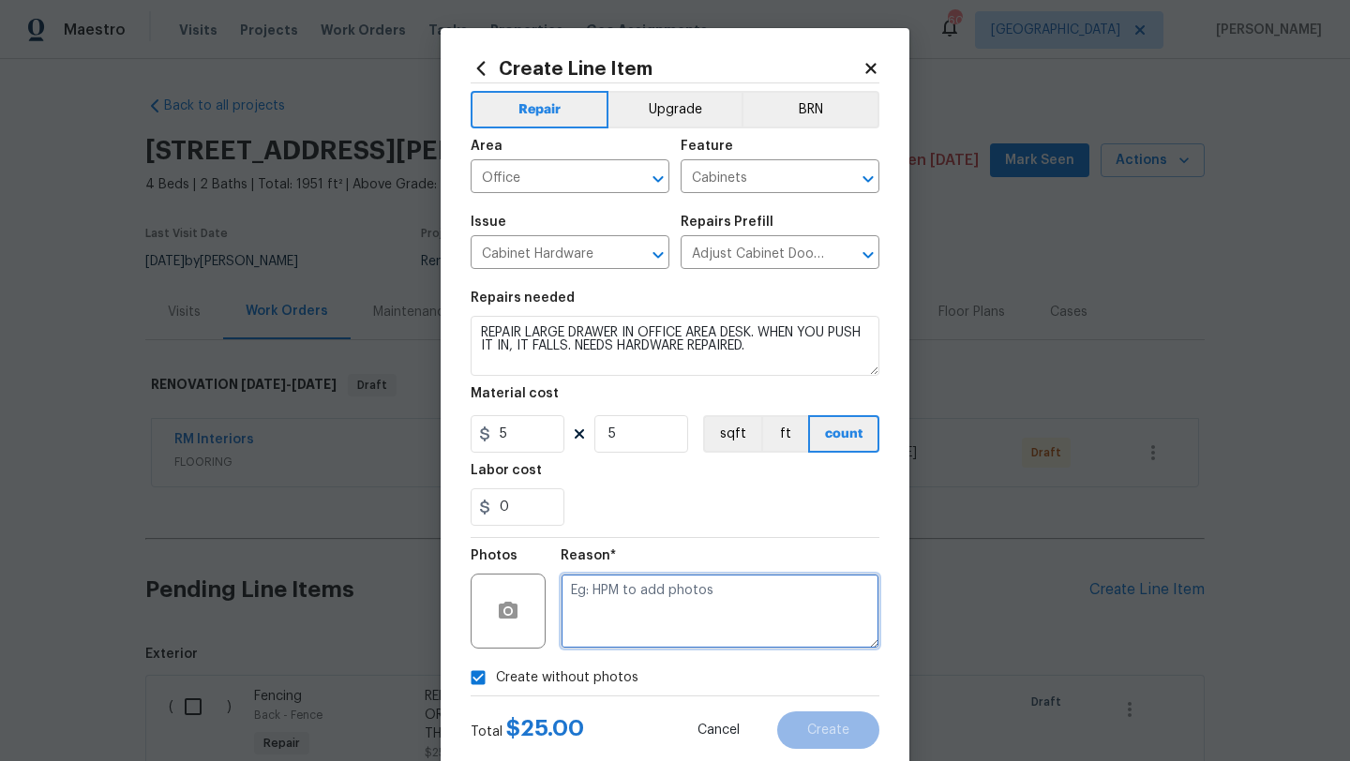
click at [620, 590] on textarea at bounding box center [720, 611] width 319 height 75
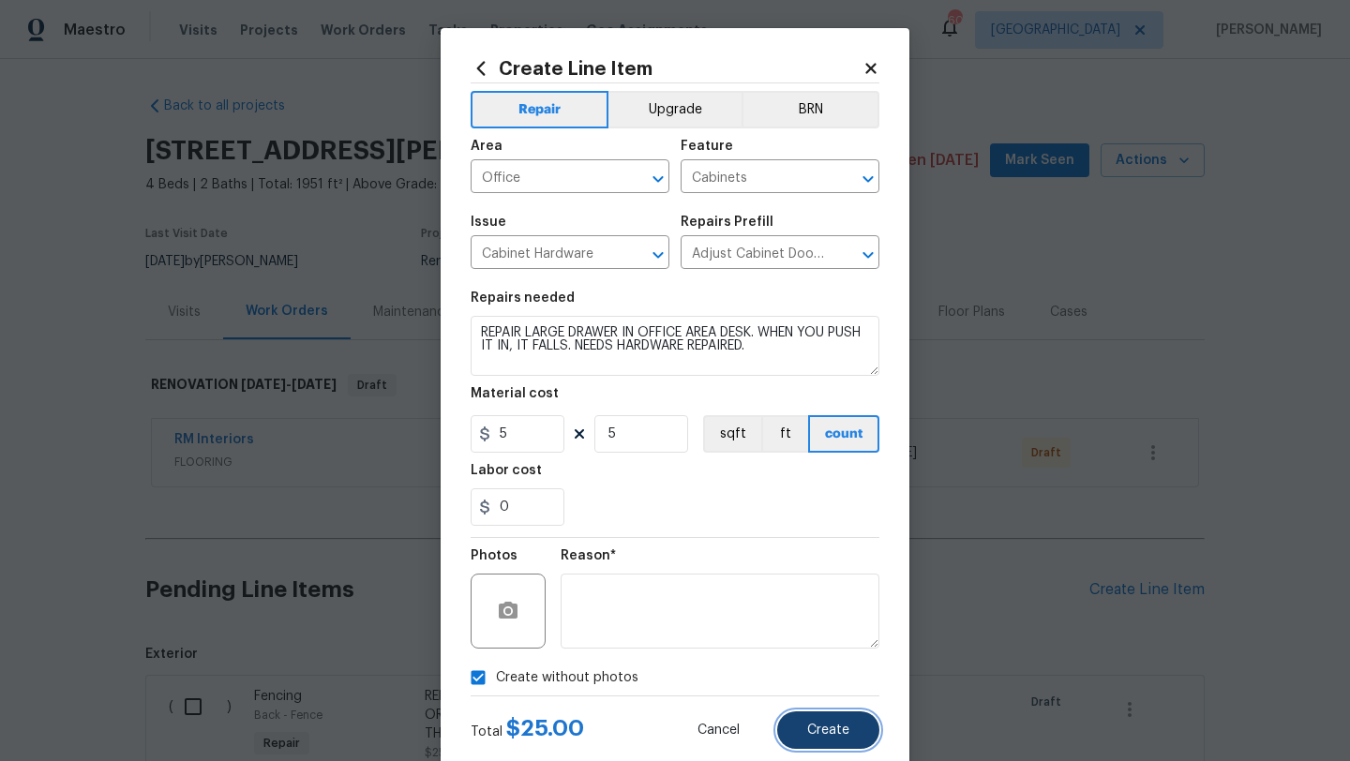
click at [820, 739] on button "Create" at bounding box center [828, 729] width 102 height 37
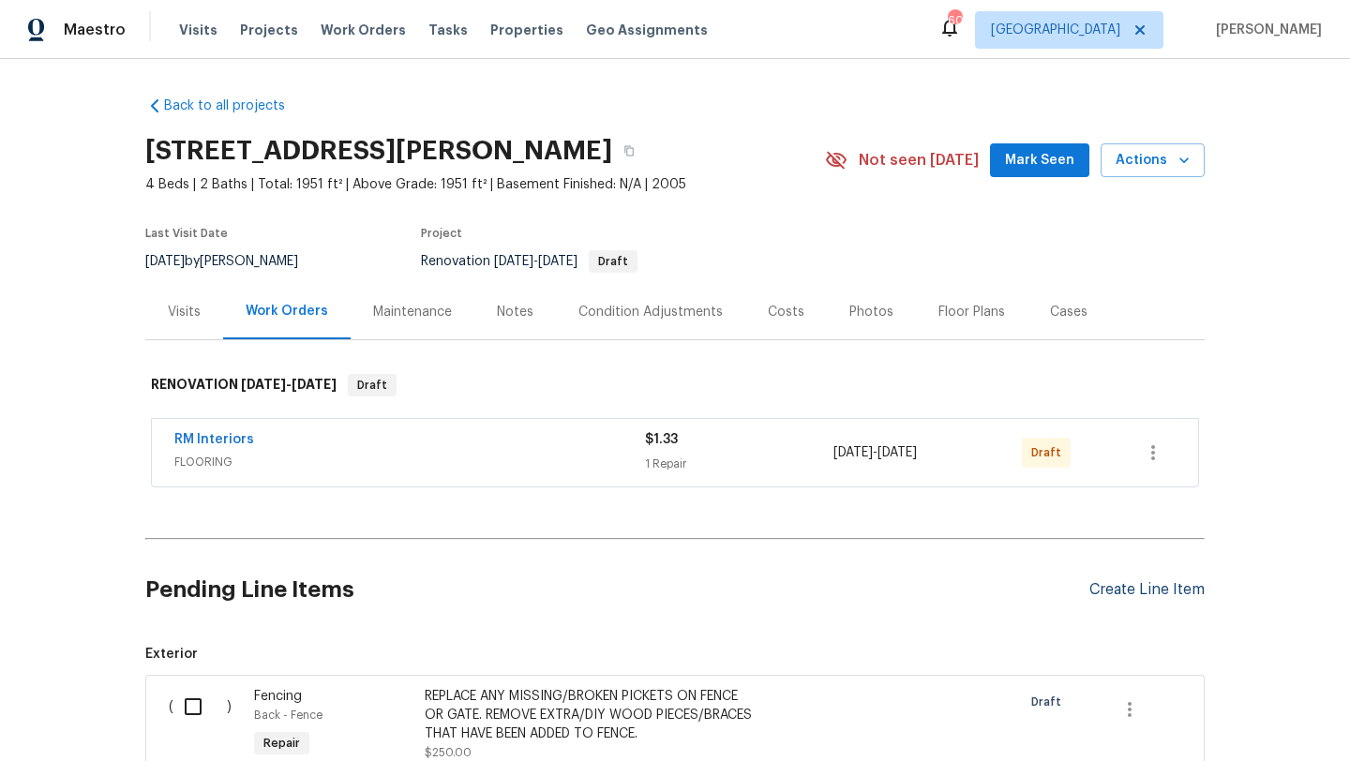
click at [1151, 589] on div "Create Line Item" at bounding box center [1146, 590] width 115 height 18
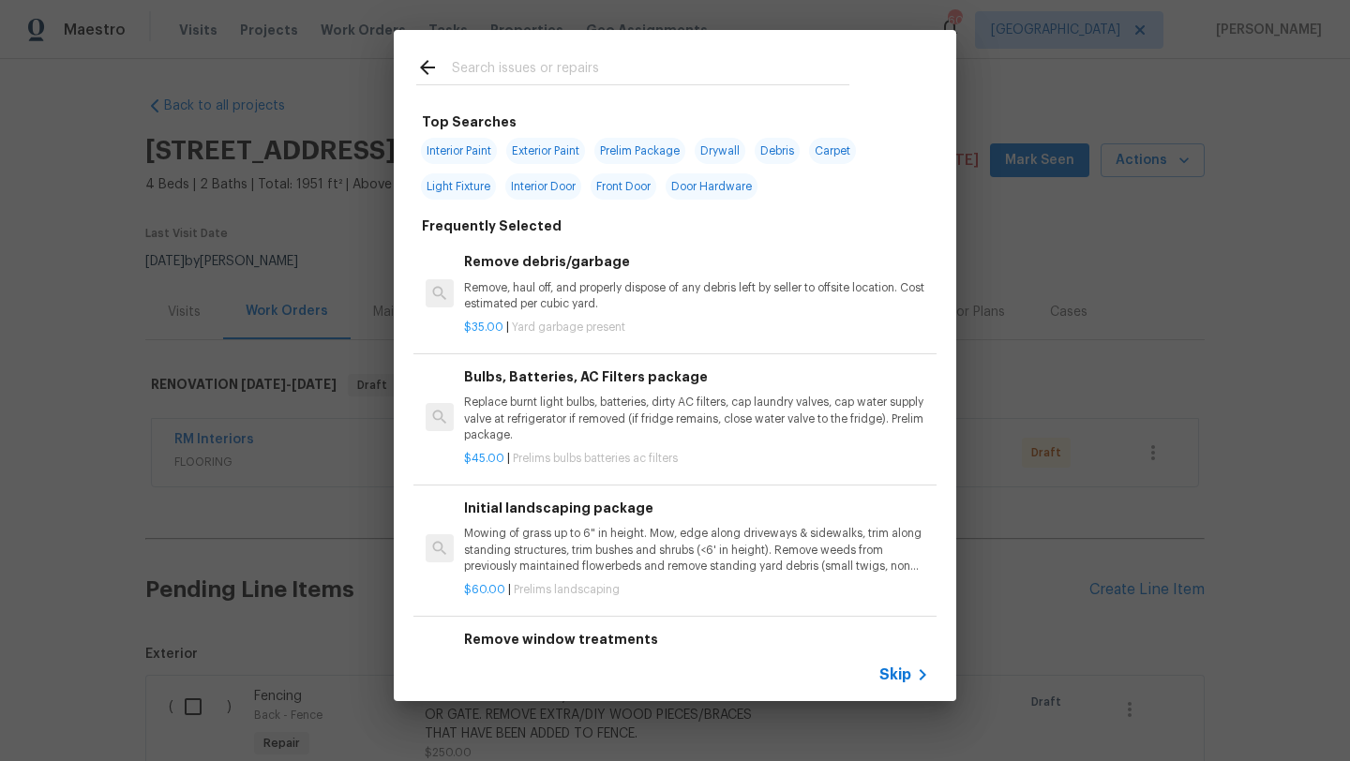
click at [538, 66] on input "text" at bounding box center [650, 70] width 397 height 28
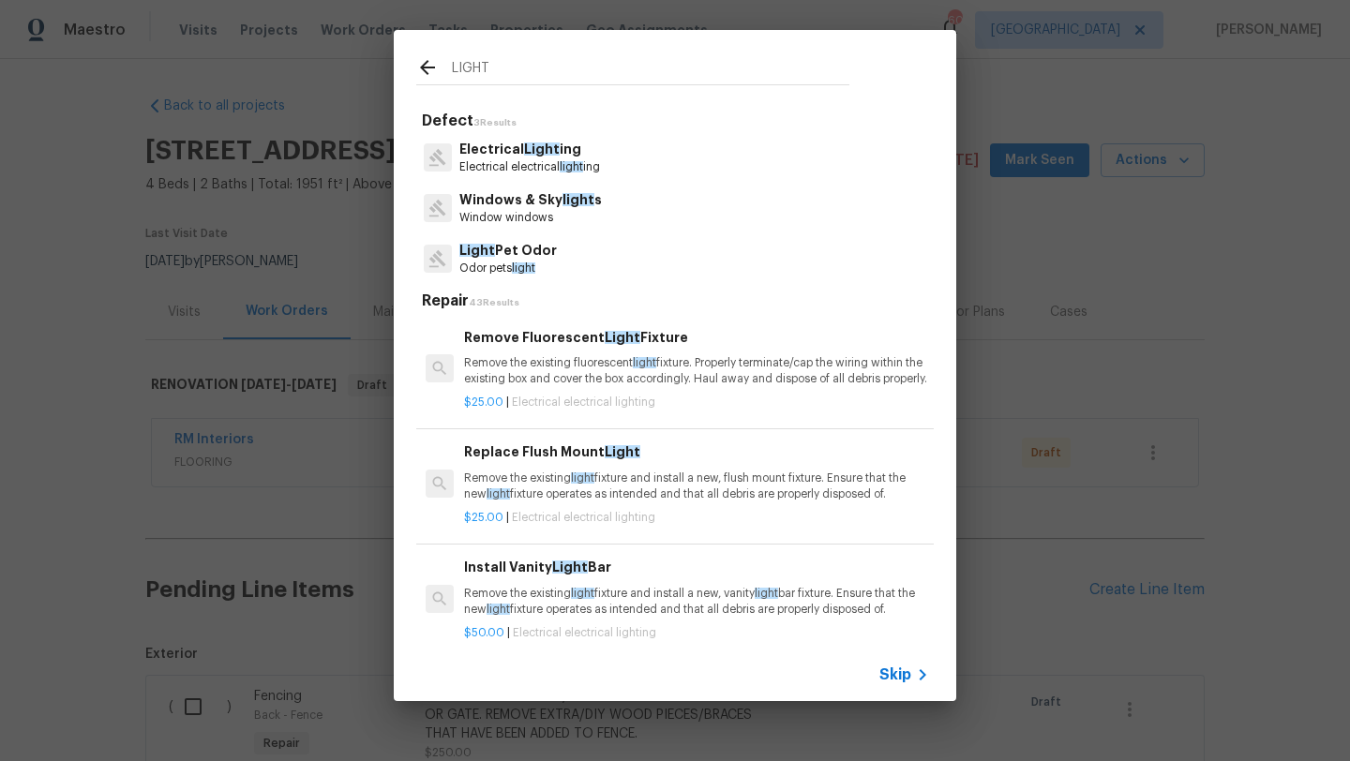
type input "LIGHT"
click at [612, 458] on span "Light" at bounding box center [623, 451] width 36 height 13
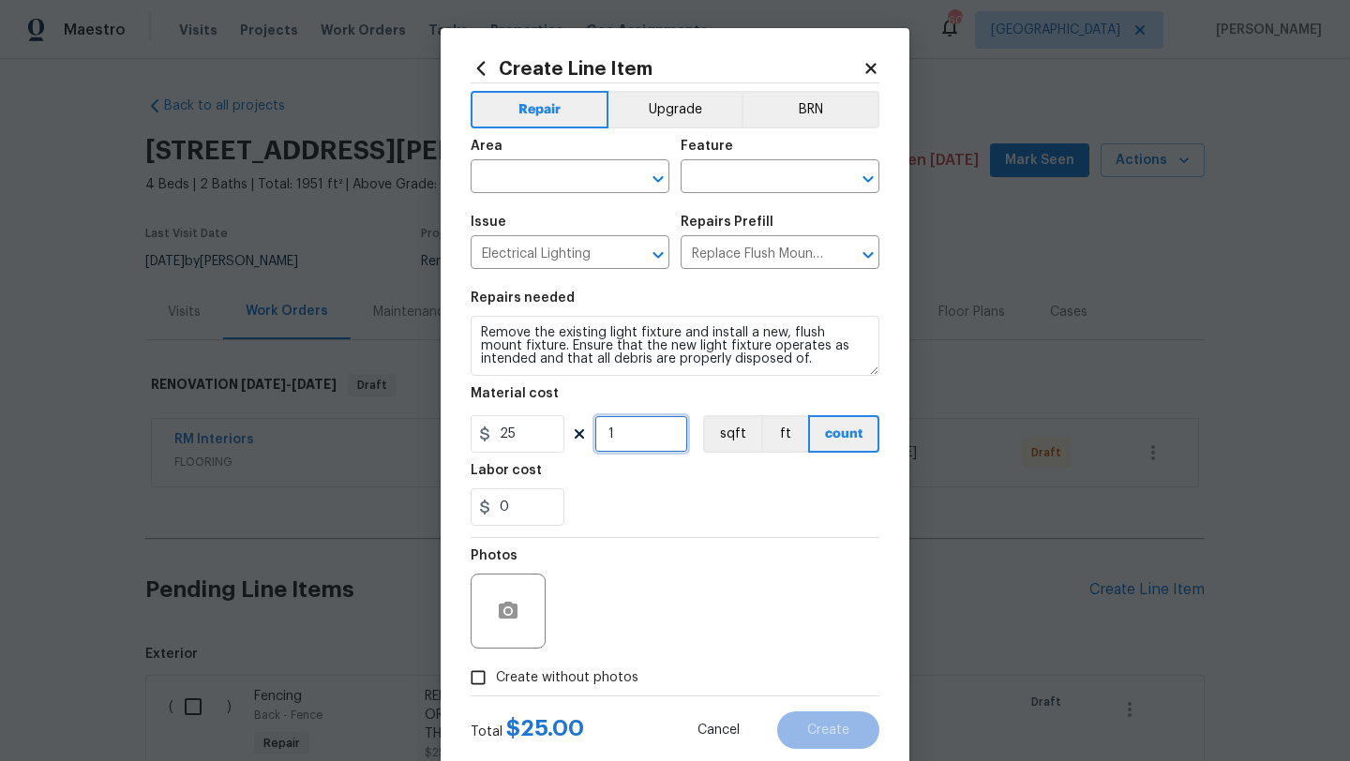
drag, startPoint x: 621, startPoint y: 438, endPoint x: 586, endPoint y: 438, distance: 34.7
click at [586, 438] on div "25 1 sqft ft count" at bounding box center [675, 433] width 409 height 37
type input "2"
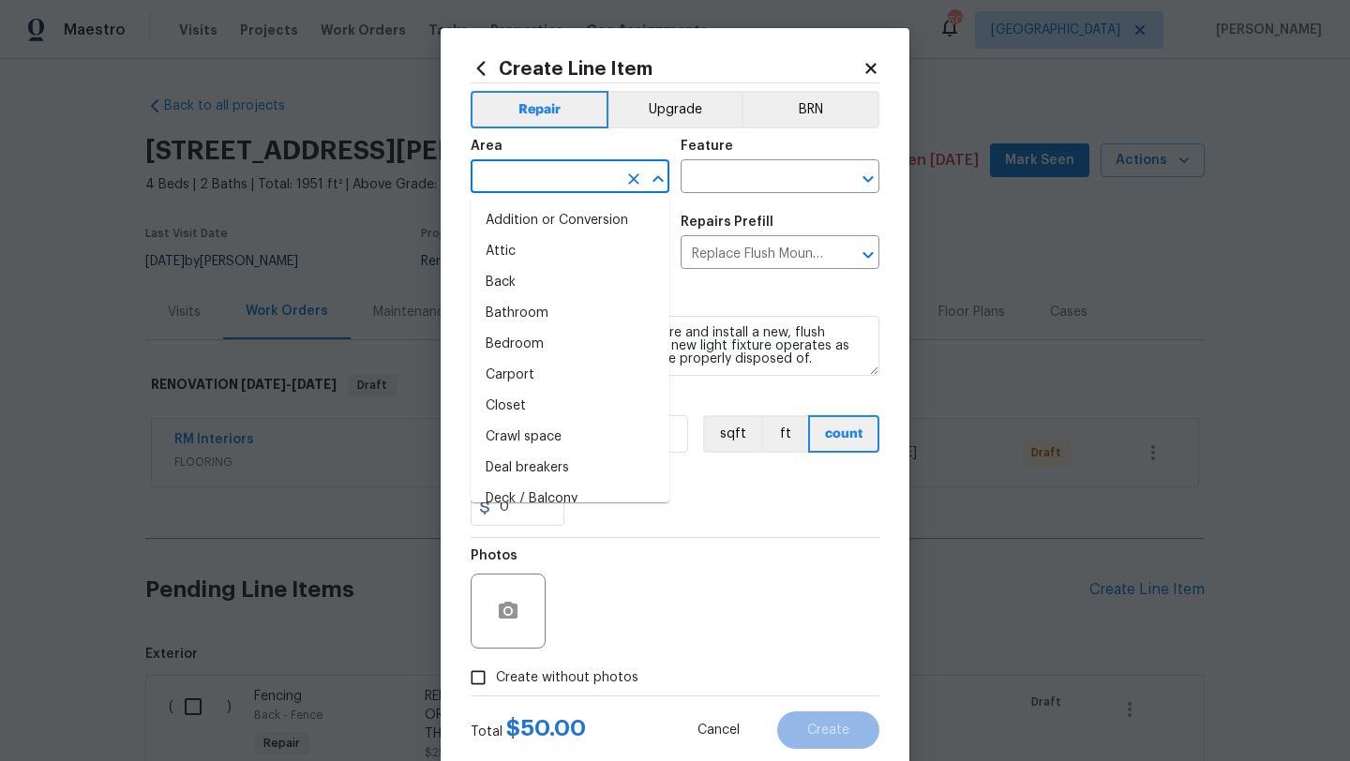
click at [549, 176] on input "text" at bounding box center [544, 178] width 146 height 29
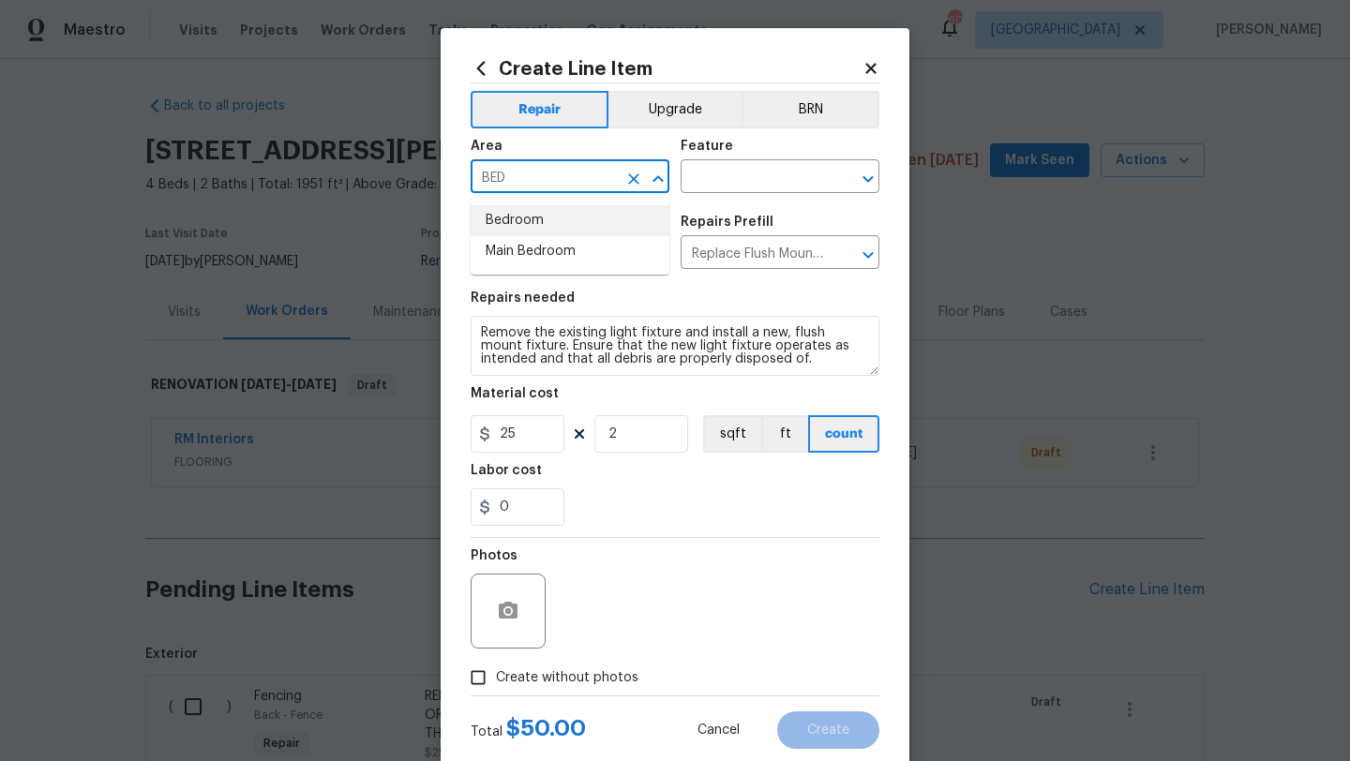
click at [538, 220] on li "Bedroom" at bounding box center [570, 220] width 199 height 31
type input "Bedroom"
click at [718, 178] on input "text" at bounding box center [754, 178] width 146 height 29
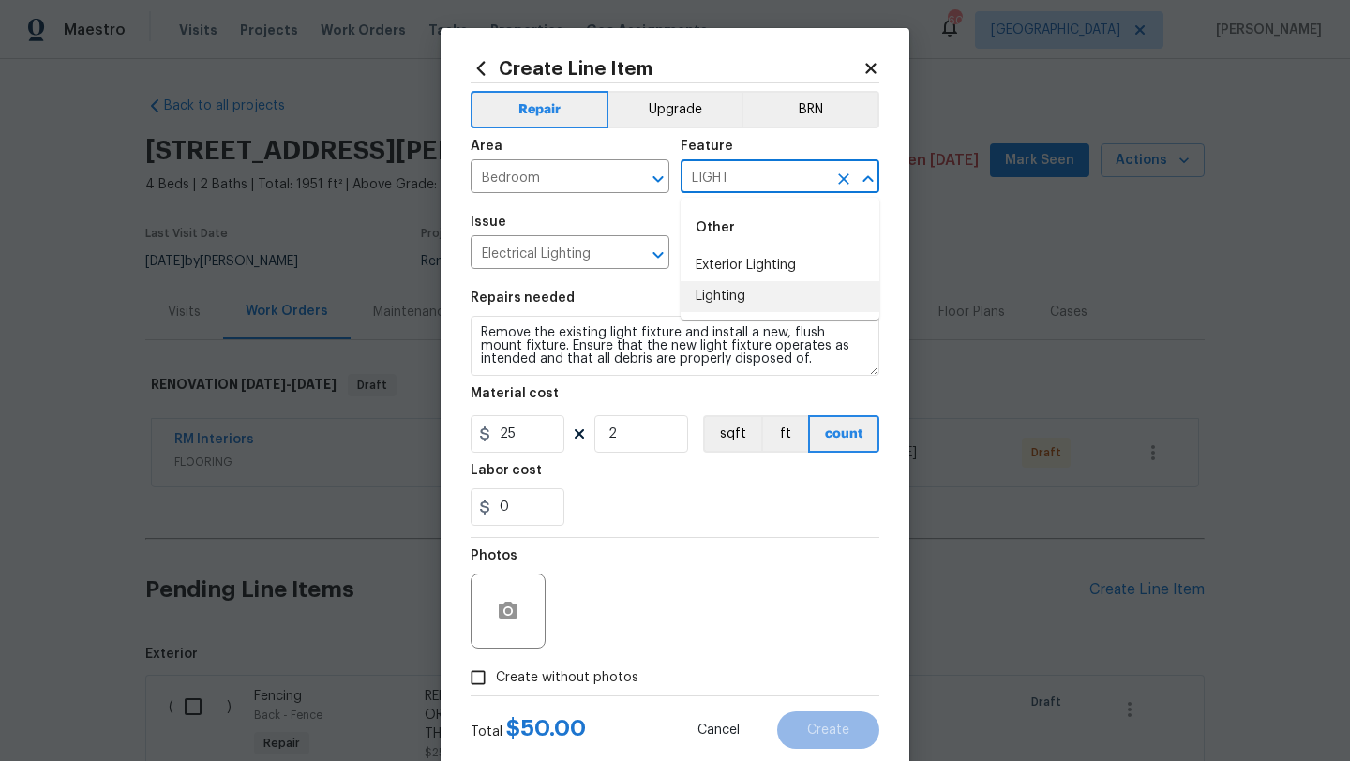
click at [720, 299] on li "Lighting" at bounding box center [780, 296] width 199 height 31
type input "Lighting"
click at [606, 668] on span "Create without photos" at bounding box center [567, 678] width 142 height 20
click at [496, 668] on input "Create without photos" at bounding box center [478, 678] width 36 height 36
checkbox input "true"
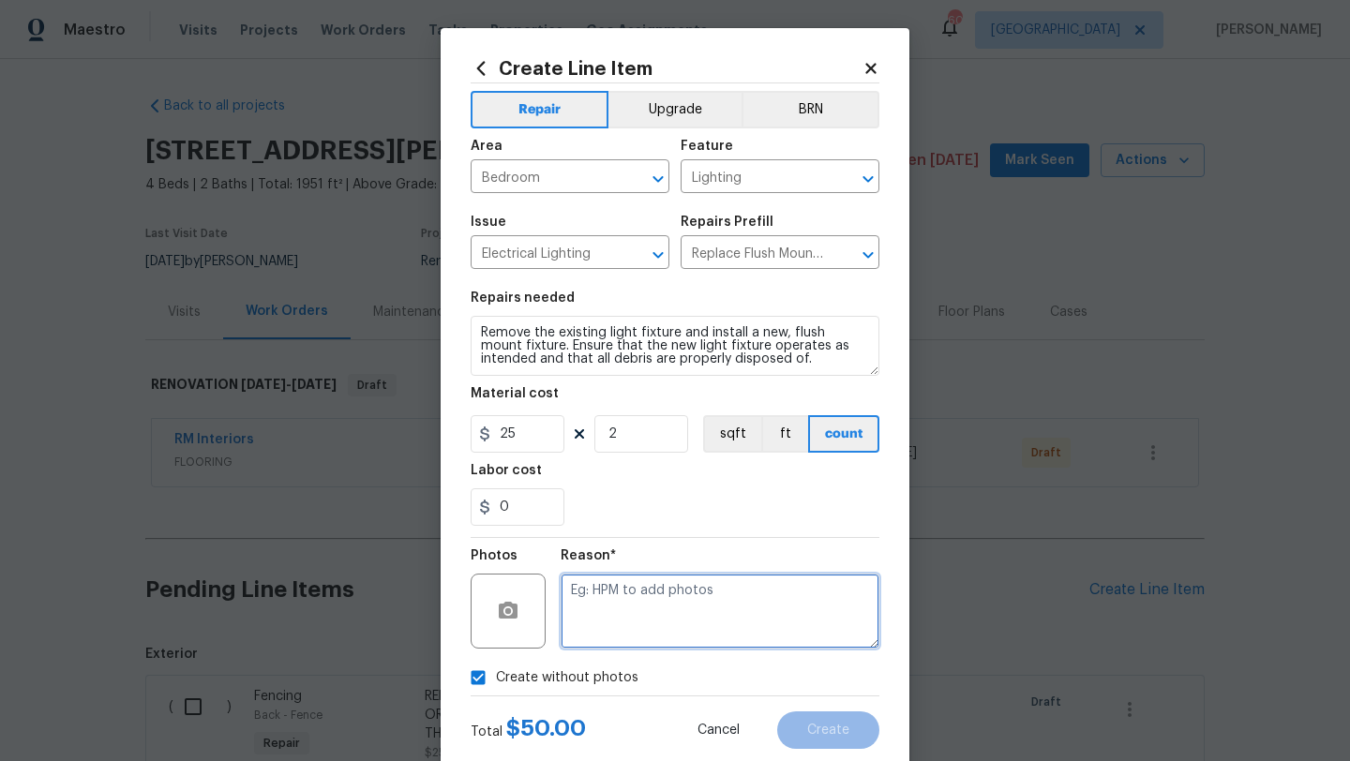
click at [631, 619] on textarea at bounding box center [720, 611] width 319 height 75
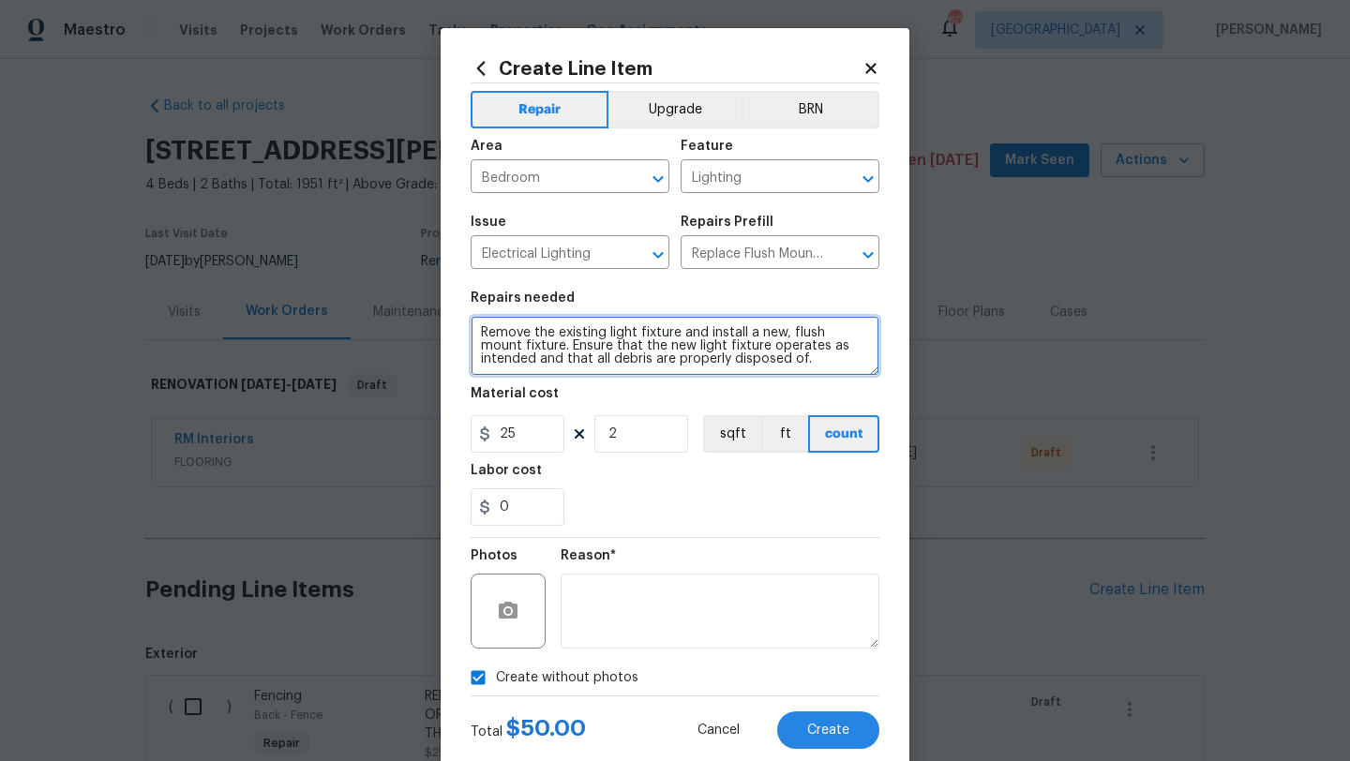
click at [482, 337] on textarea "Remove the existing light fixture and install a new, flush mount fixture. Ensur…" at bounding box center [675, 346] width 409 height 60
type textarea "SECONDARY BEDROOM Remove the existing light fixture and install a new, flush mo…"
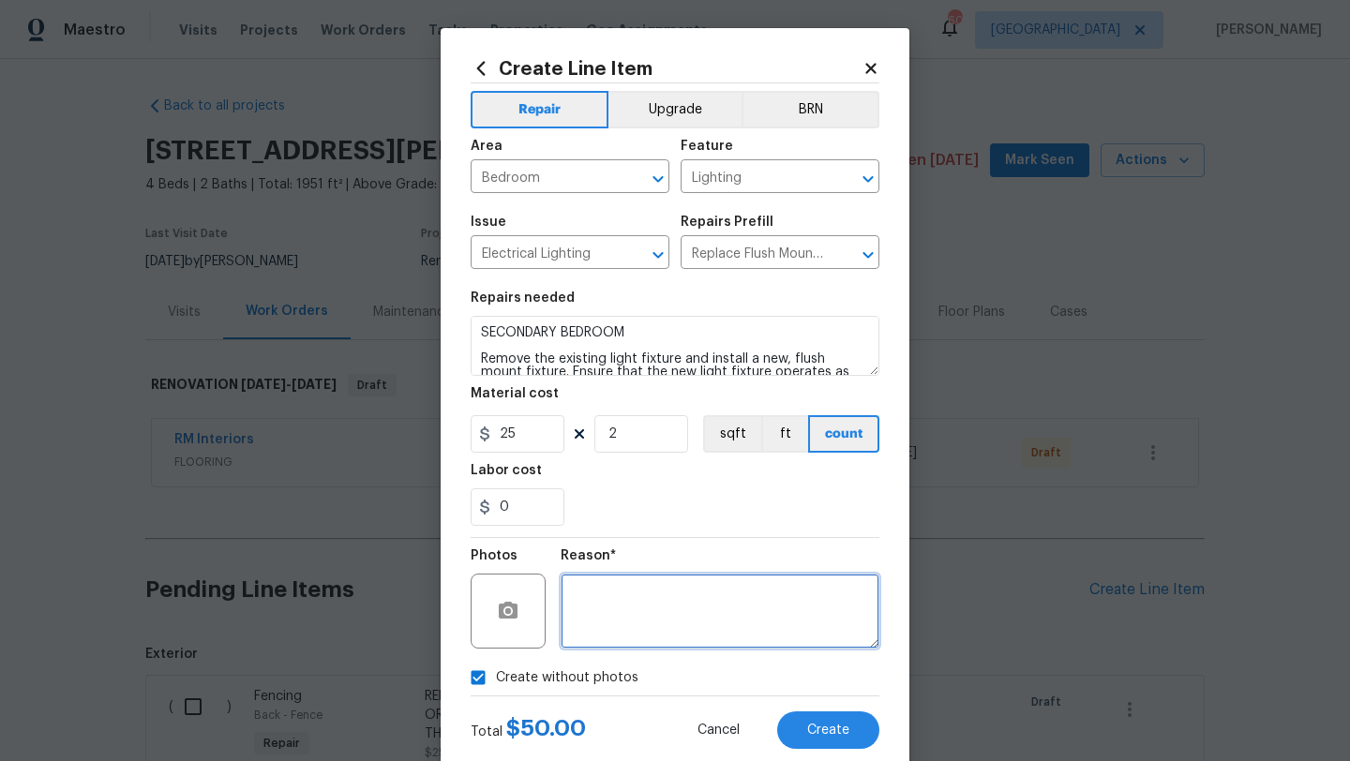
click at [611, 606] on textarea at bounding box center [720, 611] width 319 height 75
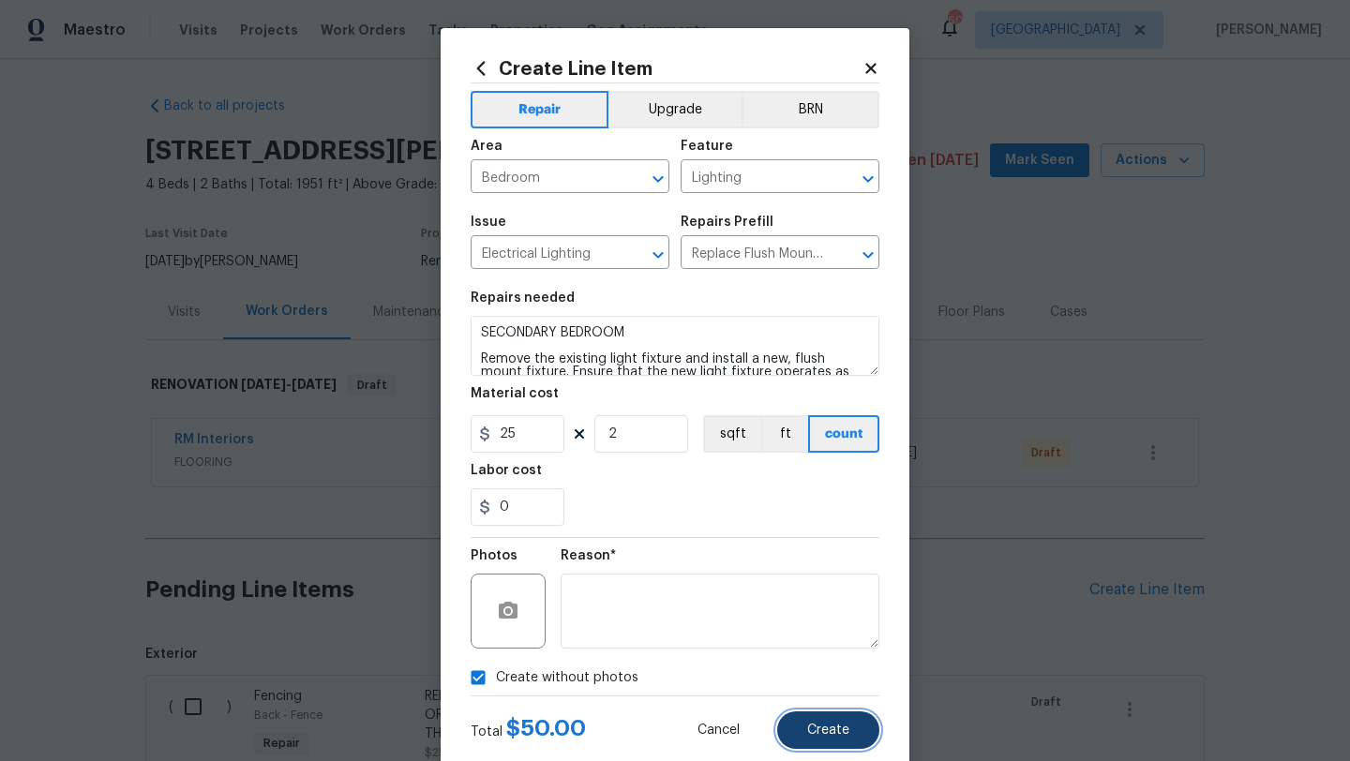
click at [798, 726] on button "Create" at bounding box center [828, 729] width 102 height 37
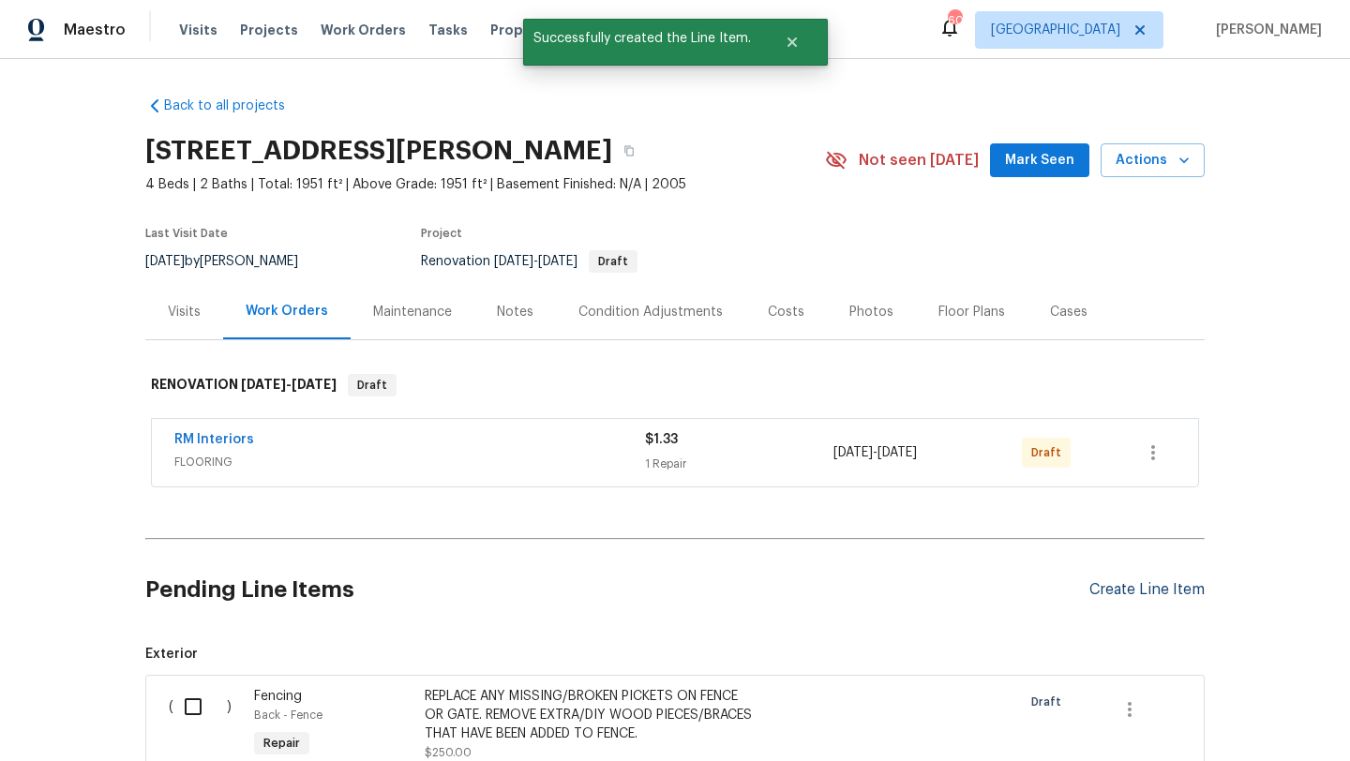
click at [1106, 588] on div "Create Line Item" at bounding box center [1146, 590] width 115 height 18
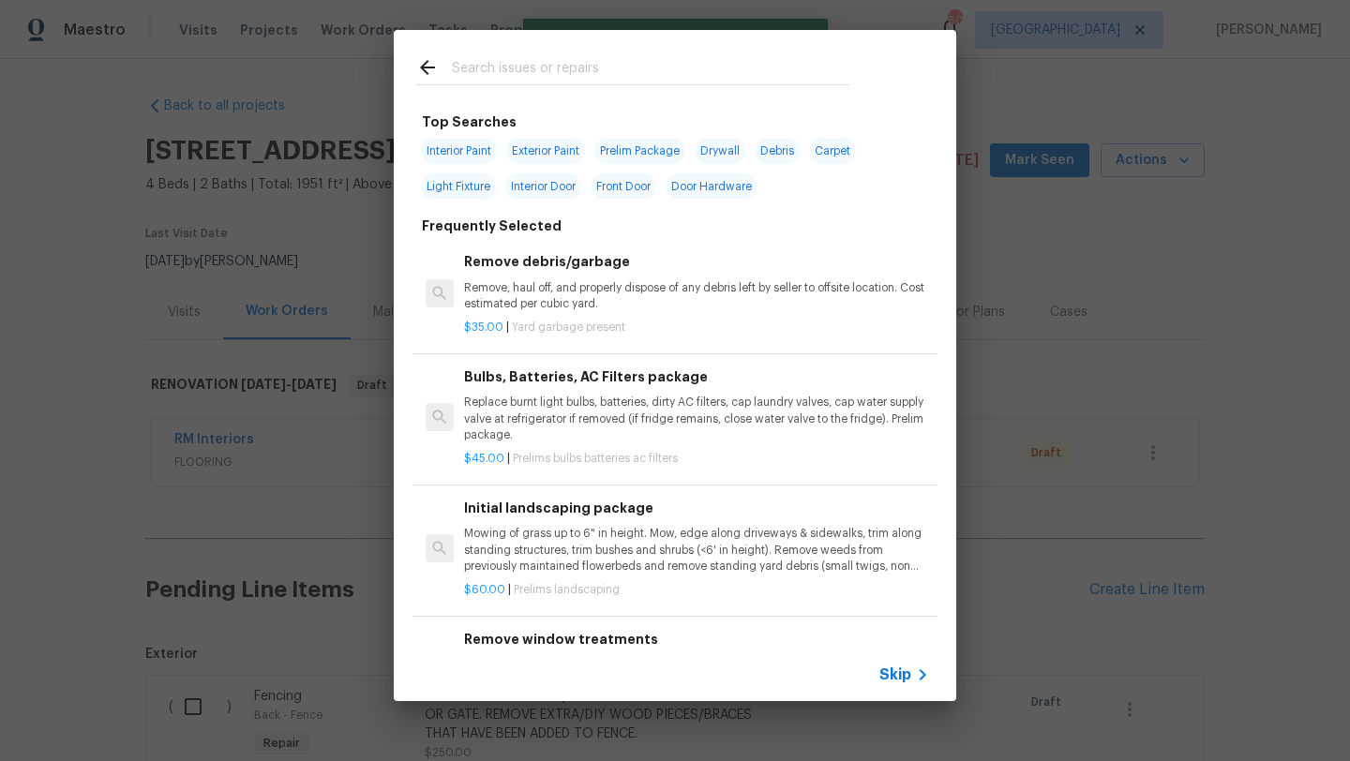
click at [631, 72] on input "text" at bounding box center [650, 70] width 397 height 28
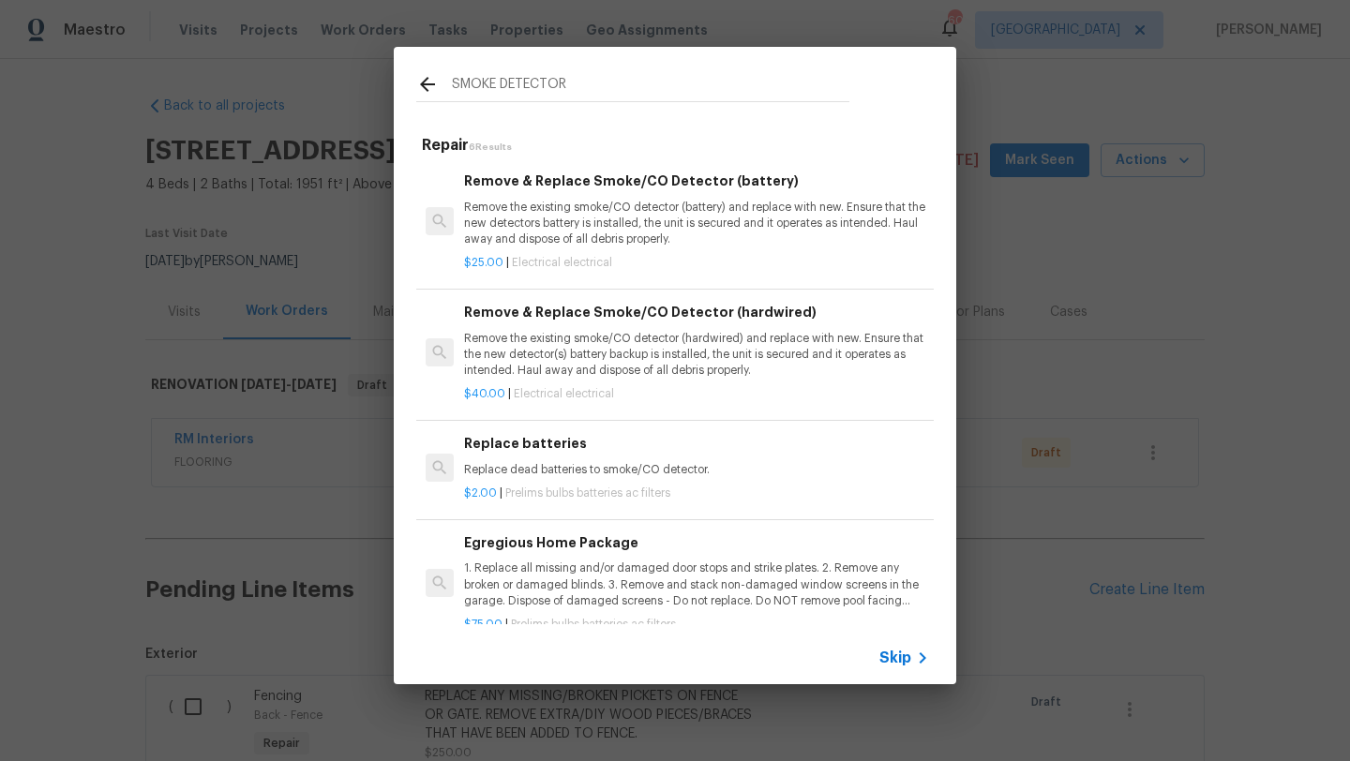
type input "SMOKE DETECTOR"
click at [624, 343] on p "Remove the existing smoke/CO detector (hardwired) and replace with new. Ensure …" at bounding box center [696, 355] width 465 height 48
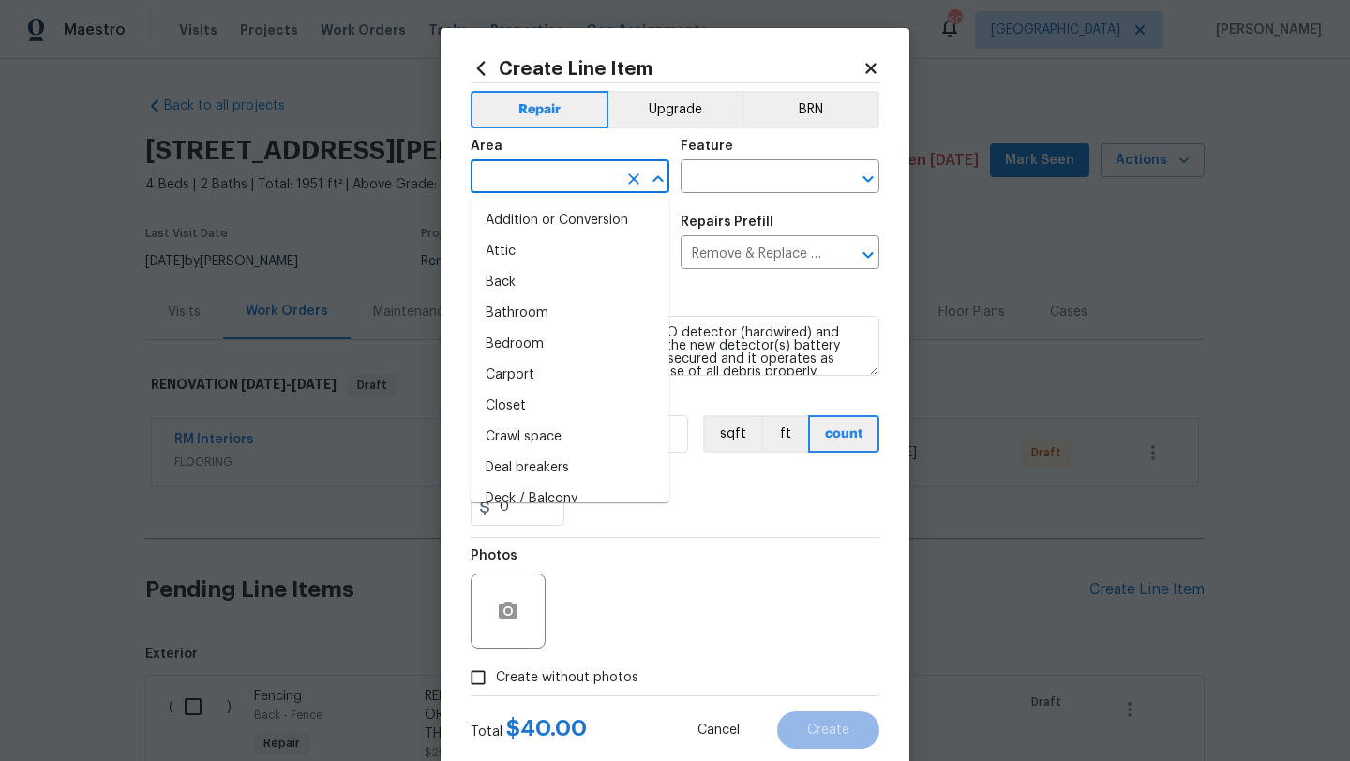
click at [567, 179] on input "text" at bounding box center [544, 178] width 146 height 29
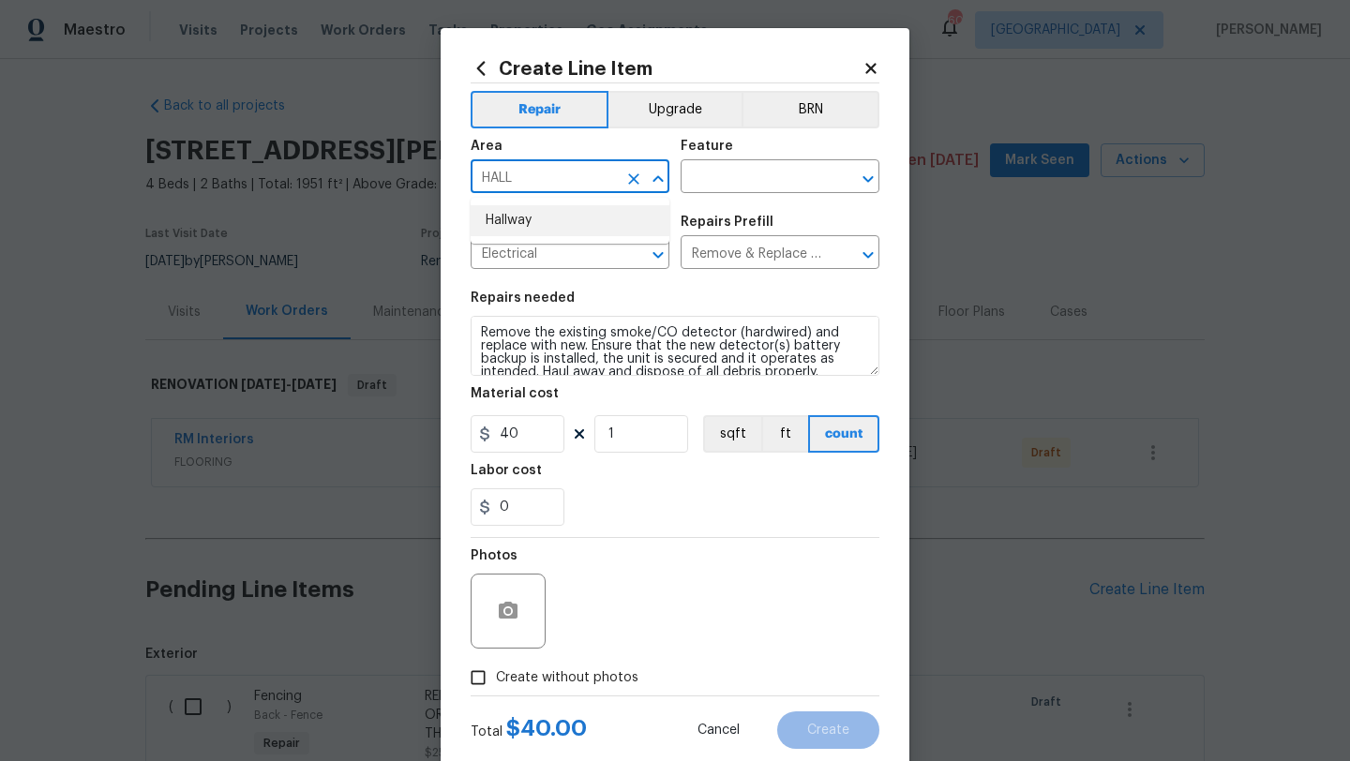
click at [565, 219] on li "Hallway" at bounding box center [570, 220] width 199 height 31
type input "Hallway"
click at [726, 167] on input "text" at bounding box center [754, 178] width 146 height 29
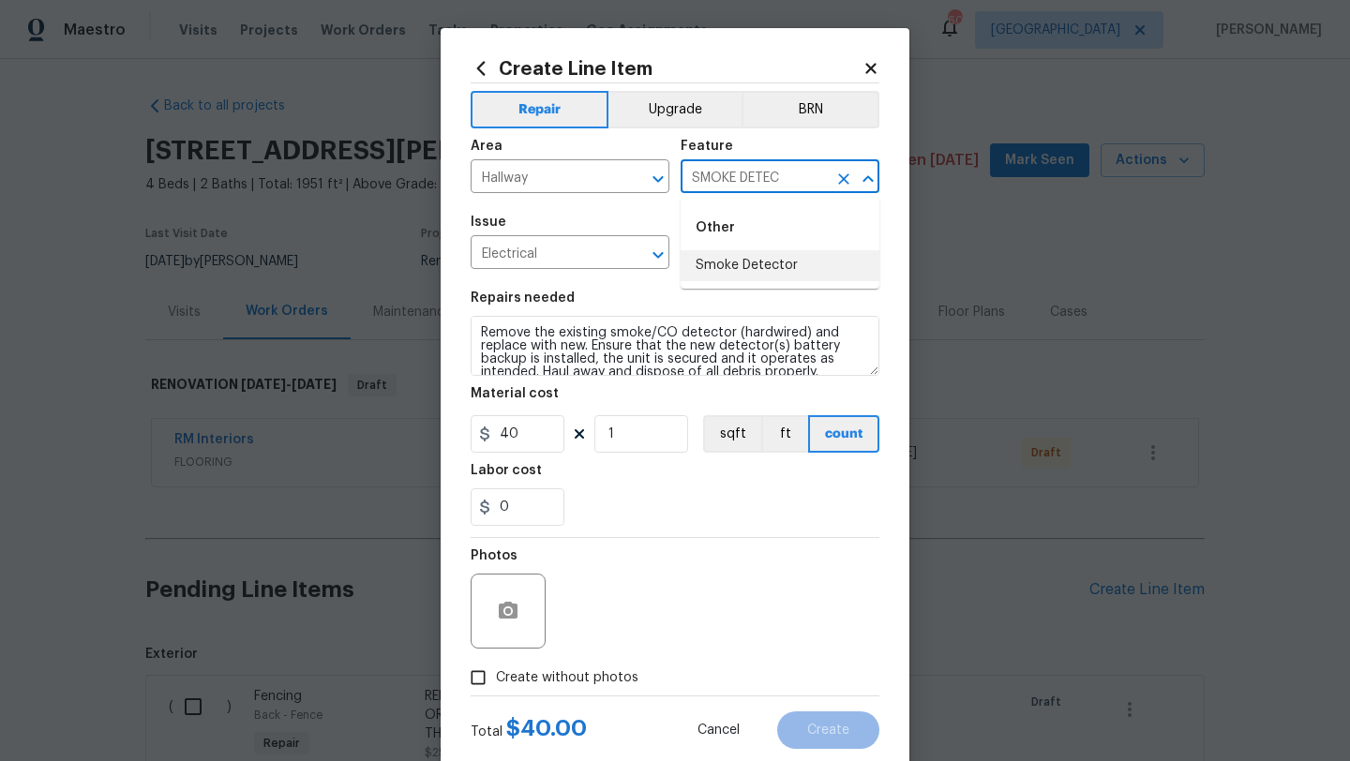
click at [739, 265] on li "Smoke Detector" at bounding box center [780, 265] width 199 height 31
type input "Smoke Detector"
click at [621, 673] on span "Create without photos" at bounding box center [567, 678] width 142 height 20
click at [496, 673] on input "Create without photos" at bounding box center [478, 678] width 36 height 36
checkbox input "true"
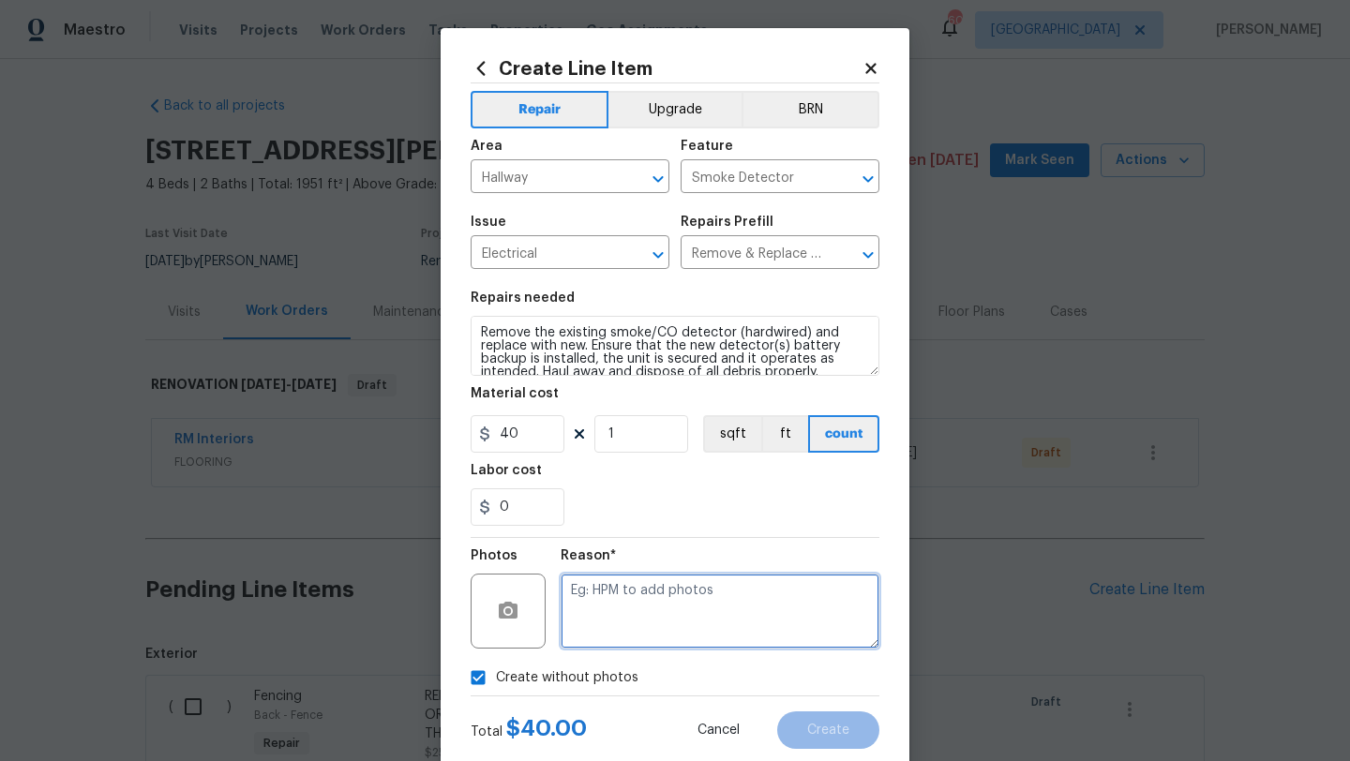
click at [655, 624] on textarea at bounding box center [720, 611] width 319 height 75
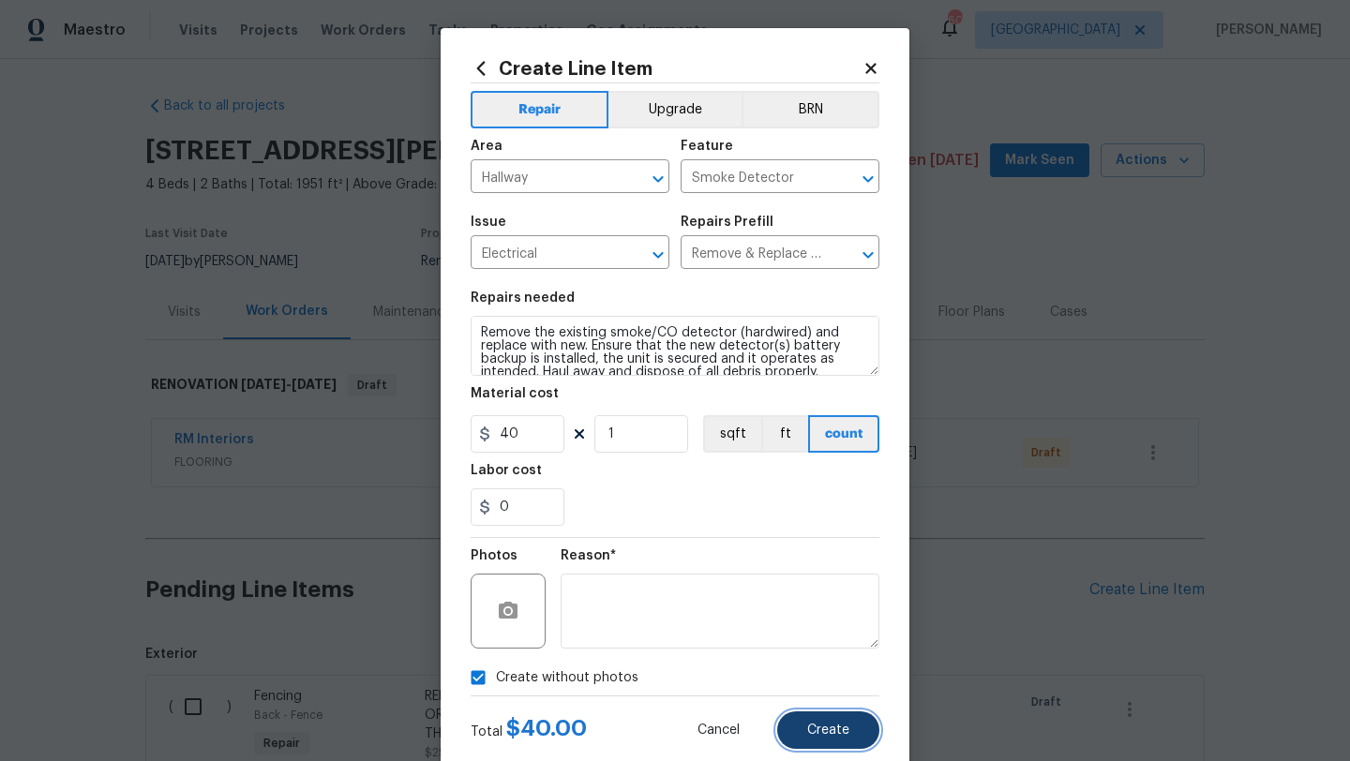
click at [828, 727] on span "Create" at bounding box center [828, 731] width 42 height 14
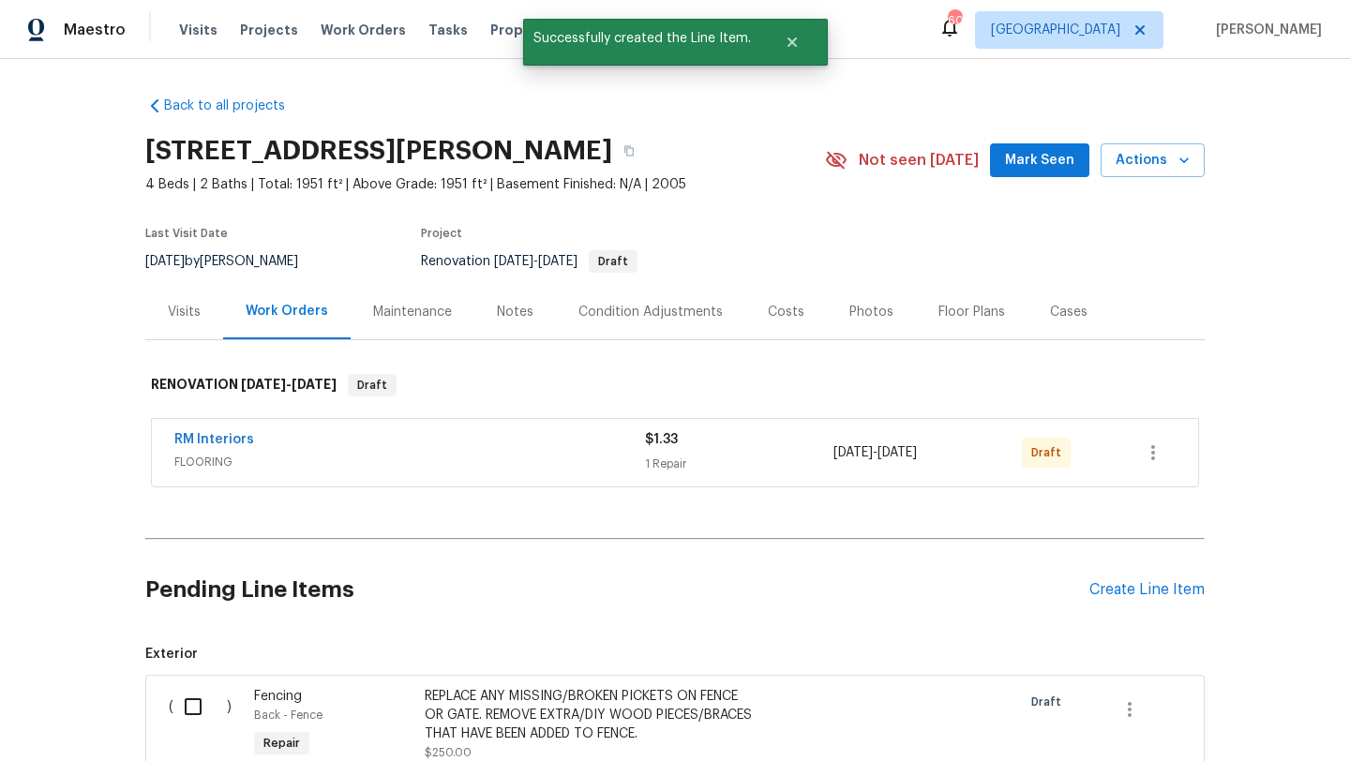
click at [1114, 583] on div "Create Line Item" at bounding box center [1146, 590] width 115 height 18
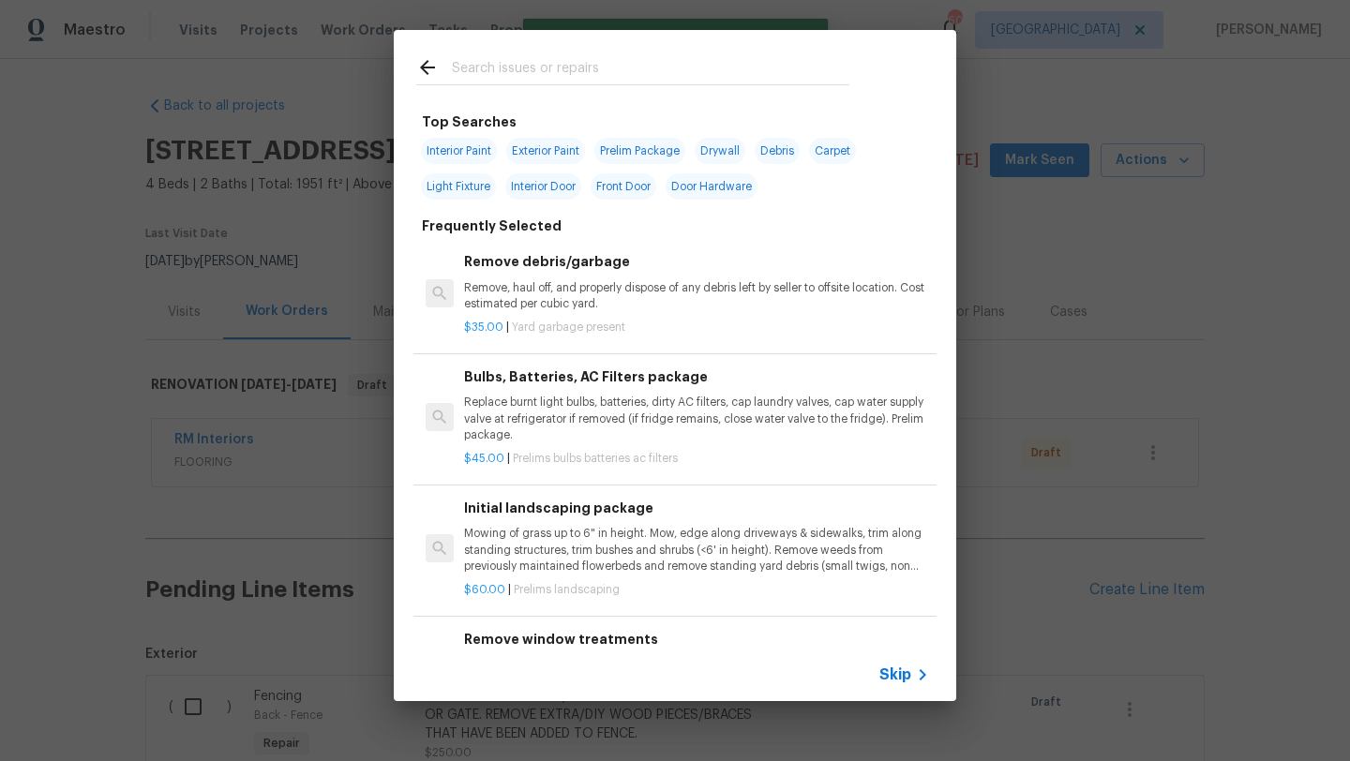
click at [681, 66] on input "text" at bounding box center [650, 70] width 397 height 28
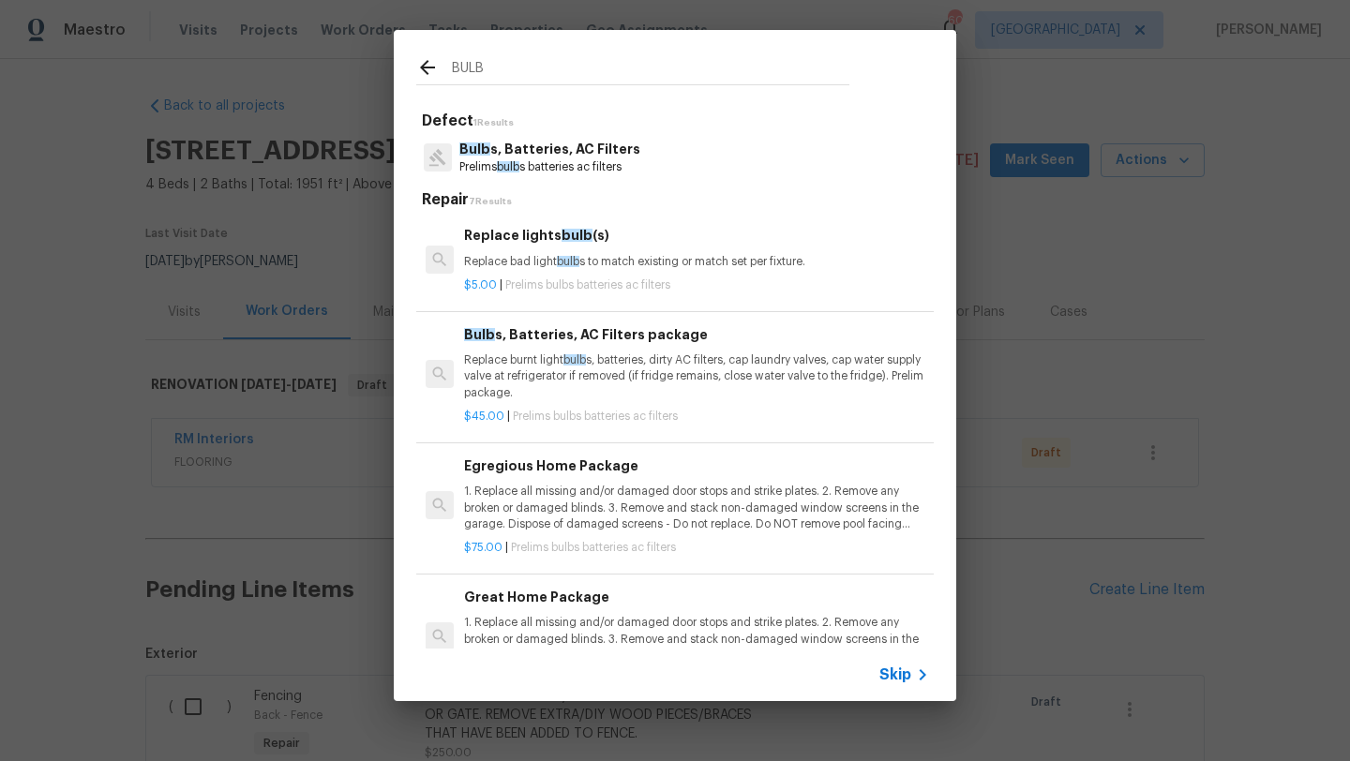
type input "BULB"
click at [642, 494] on p "1. Replace all missing and/or damaged door stops and strike plates. 2. Remove a…" at bounding box center [696, 508] width 465 height 48
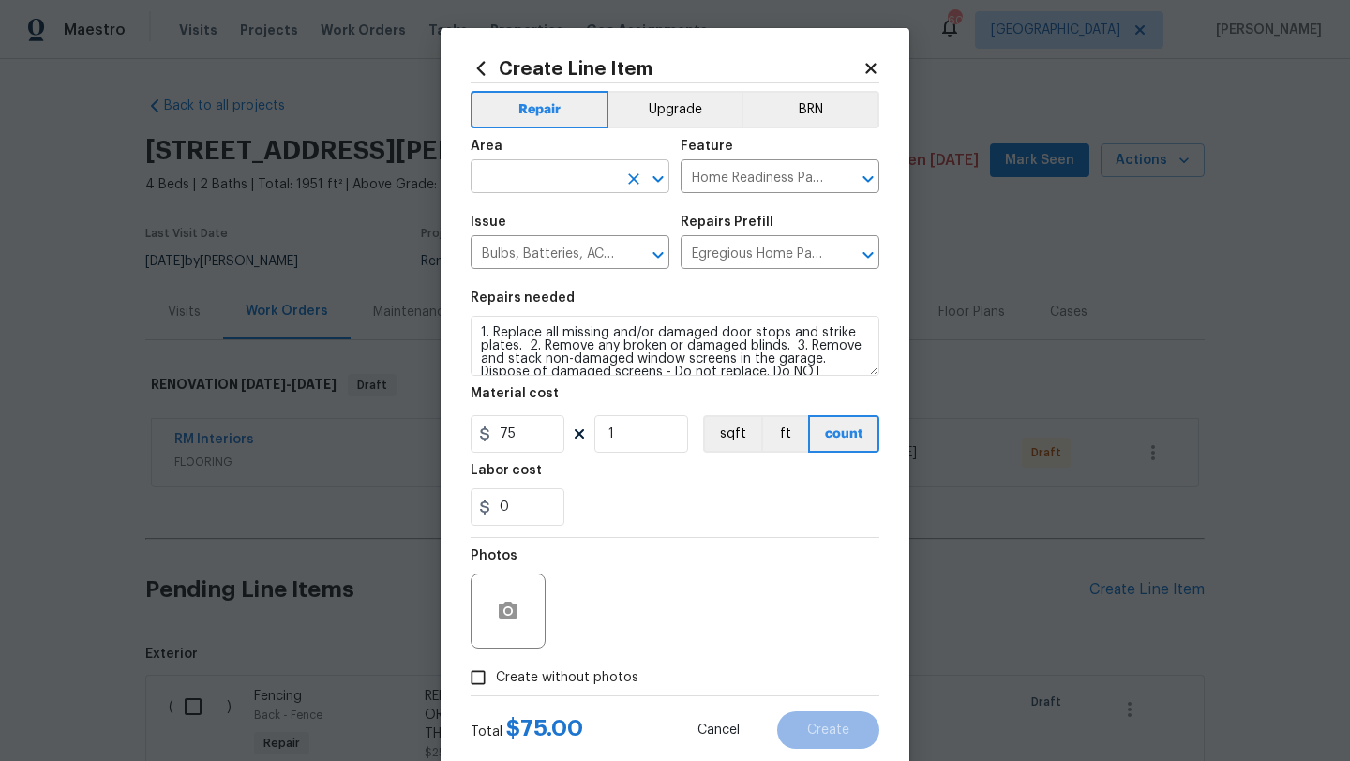
click at [578, 191] on input "text" at bounding box center [544, 178] width 146 height 29
click at [571, 250] on li "Interior Overall" at bounding box center [570, 251] width 199 height 31
type input "Interior Overall"
click at [601, 676] on span "Create without photos" at bounding box center [567, 678] width 142 height 20
click at [496, 676] on input "Create without photos" at bounding box center [478, 678] width 36 height 36
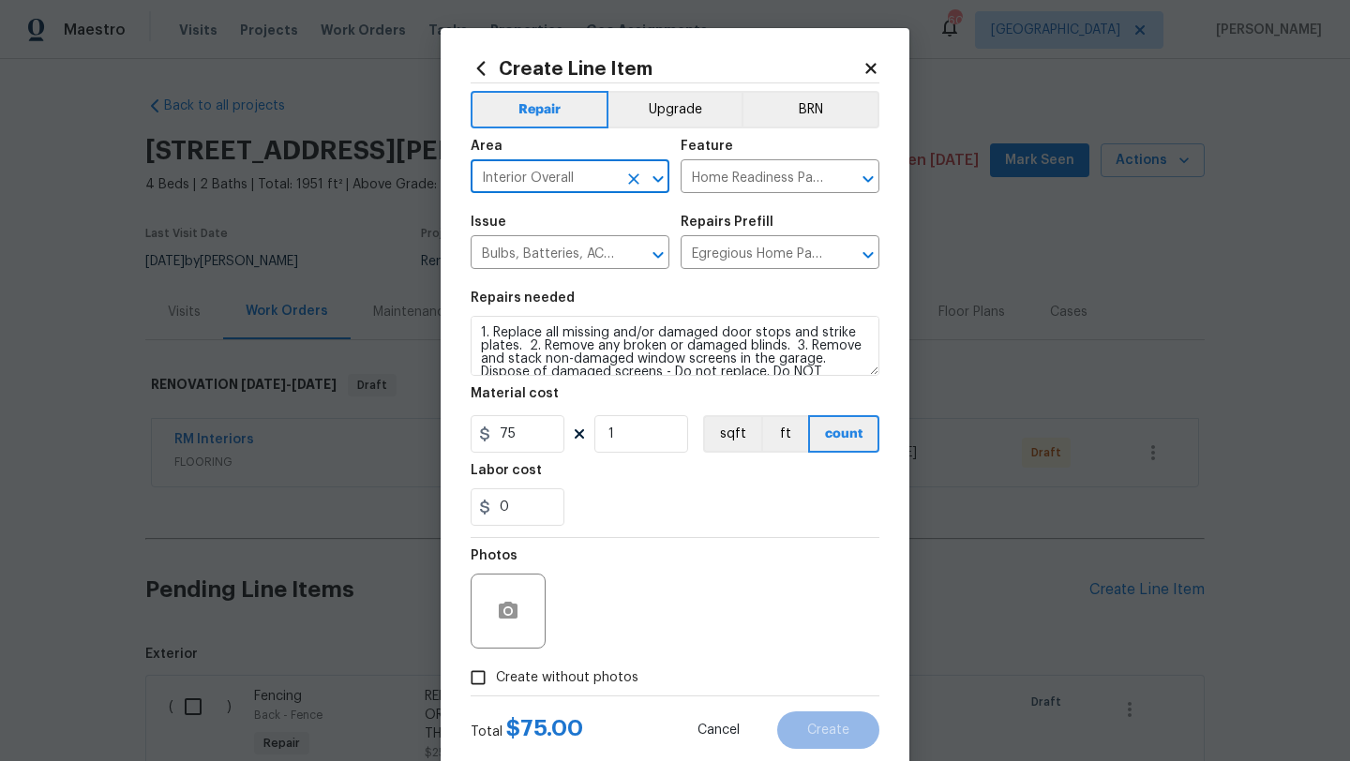
checkbox input "true"
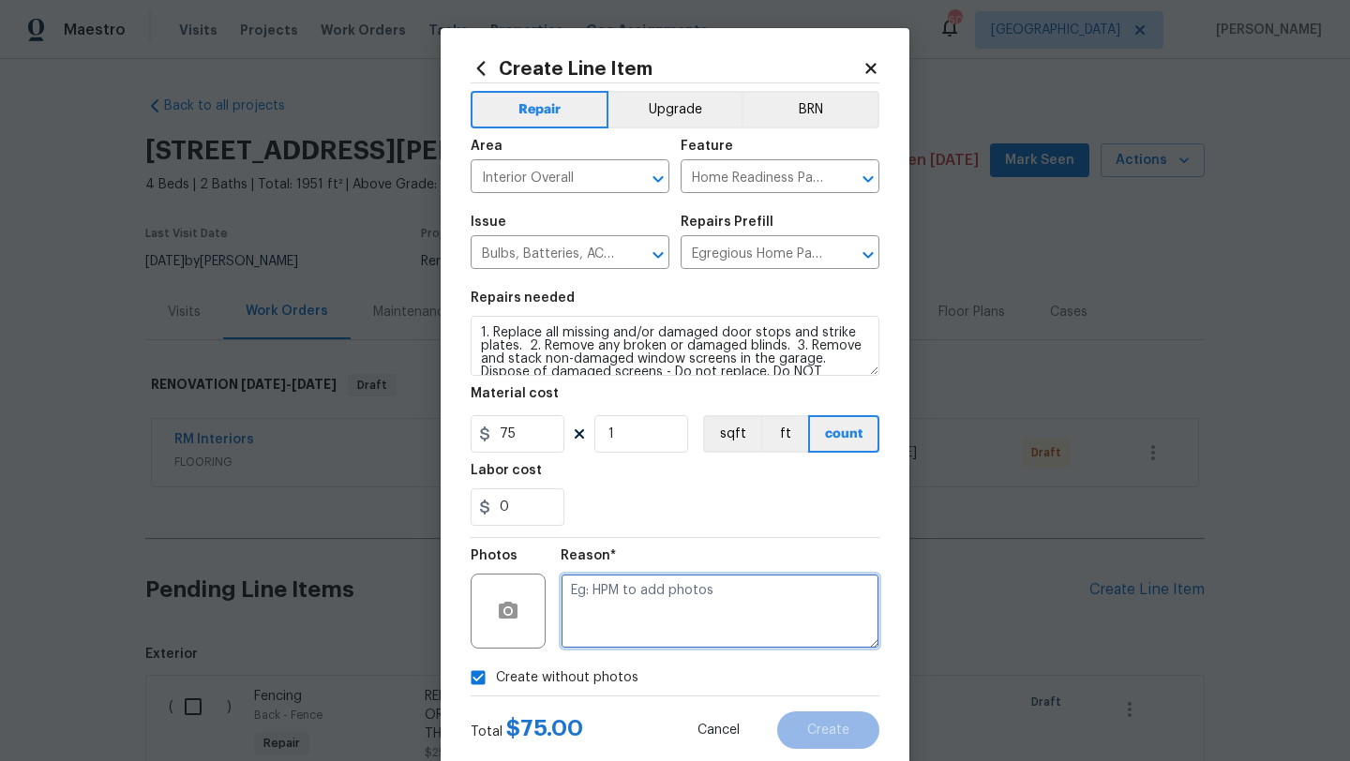
click at [638, 613] on textarea at bounding box center [720, 611] width 319 height 75
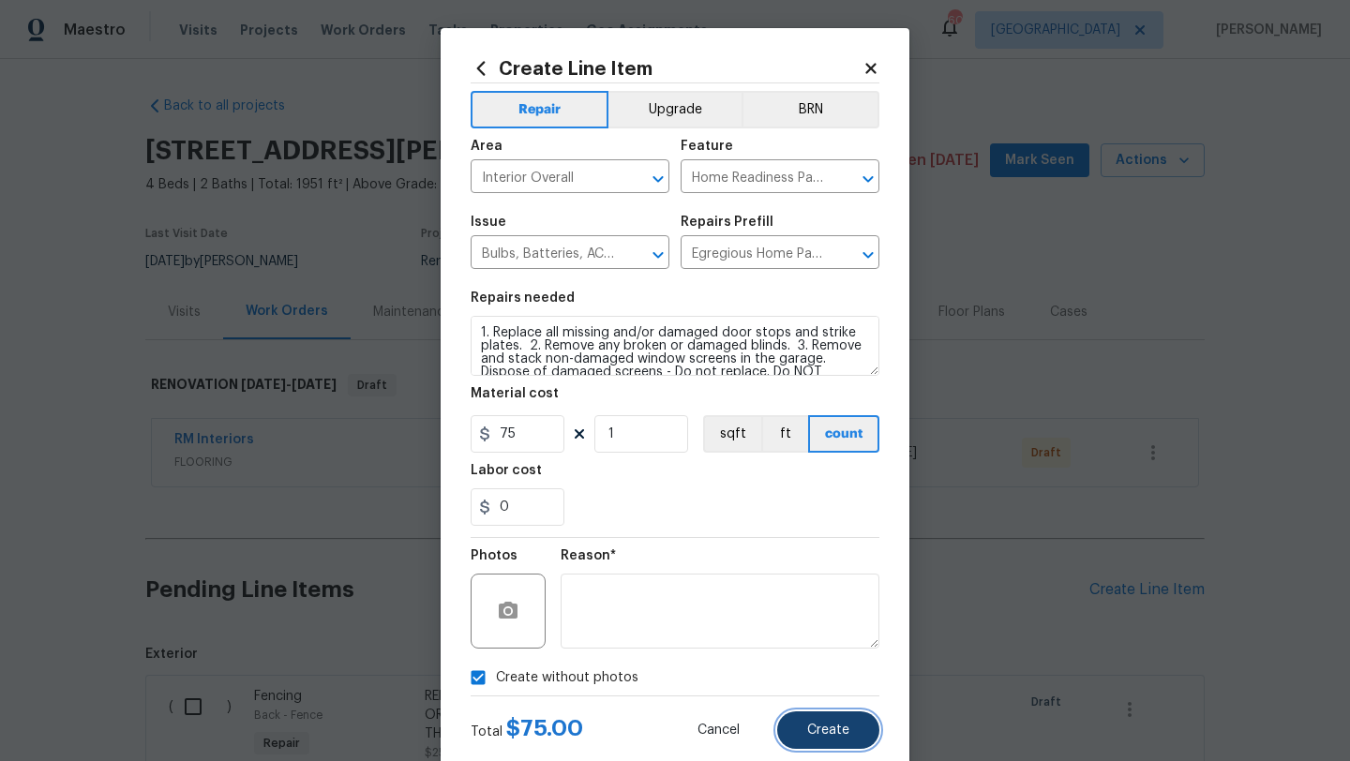
click at [800, 717] on button "Create" at bounding box center [828, 729] width 102 height 37
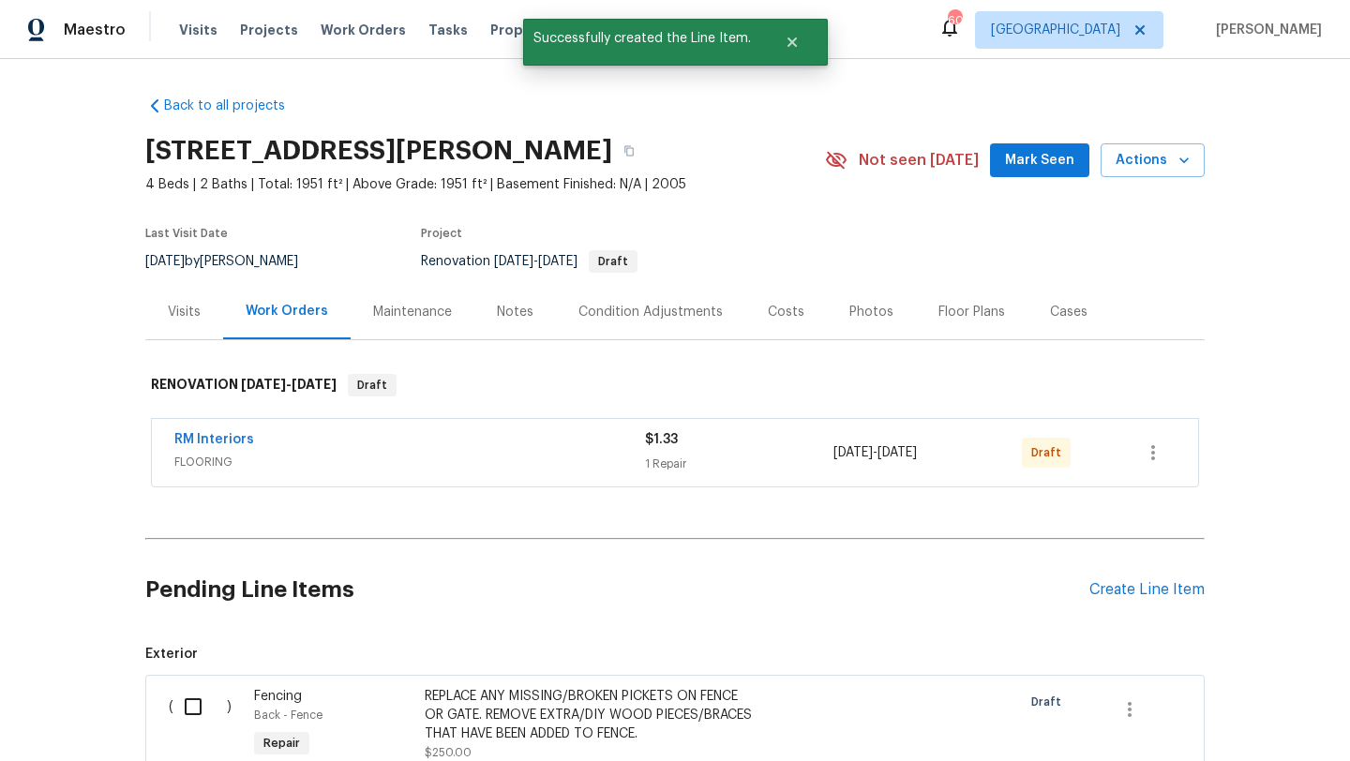
click at [1111, 588] on div "Create Line Item" at bounding box center [1146, 590] width 115 height 18
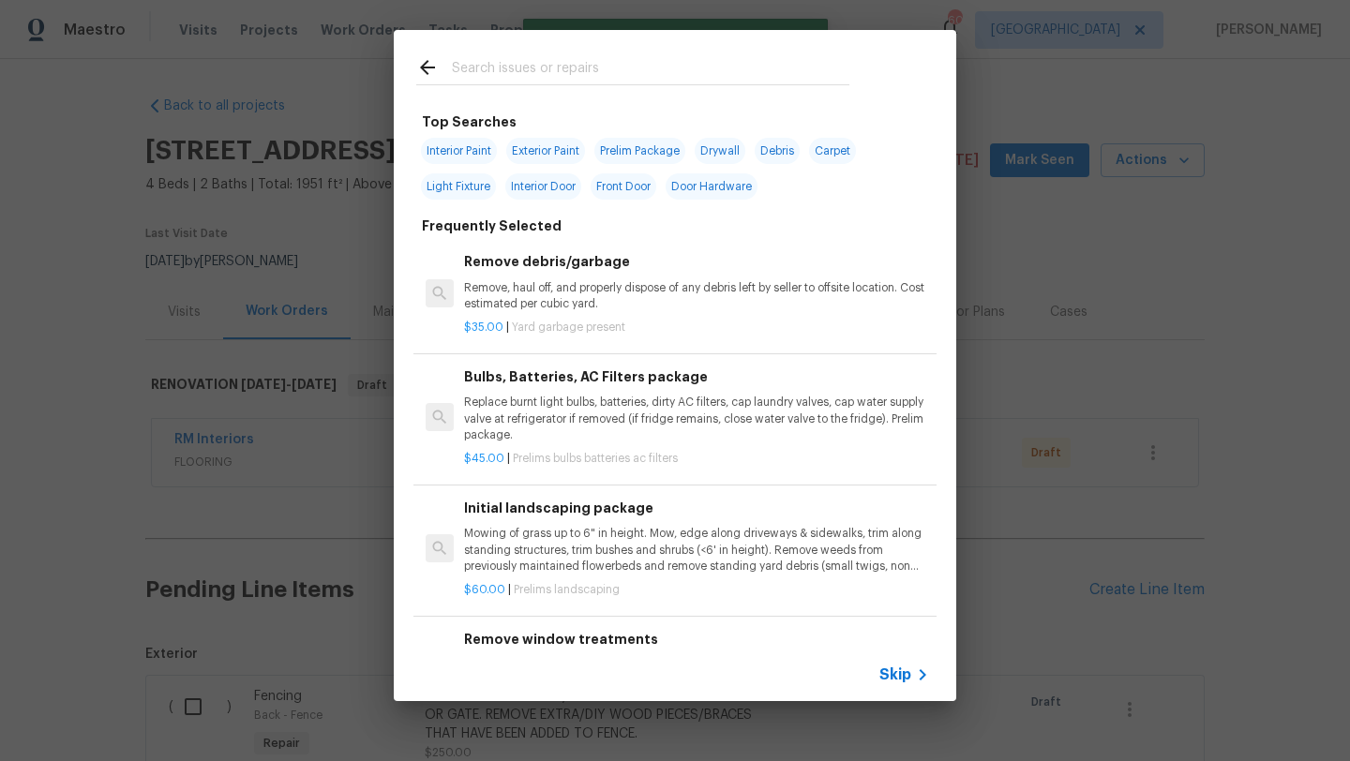
click at [615, 69] on input "text" at bounding box center [650, 70] width 397 height 28
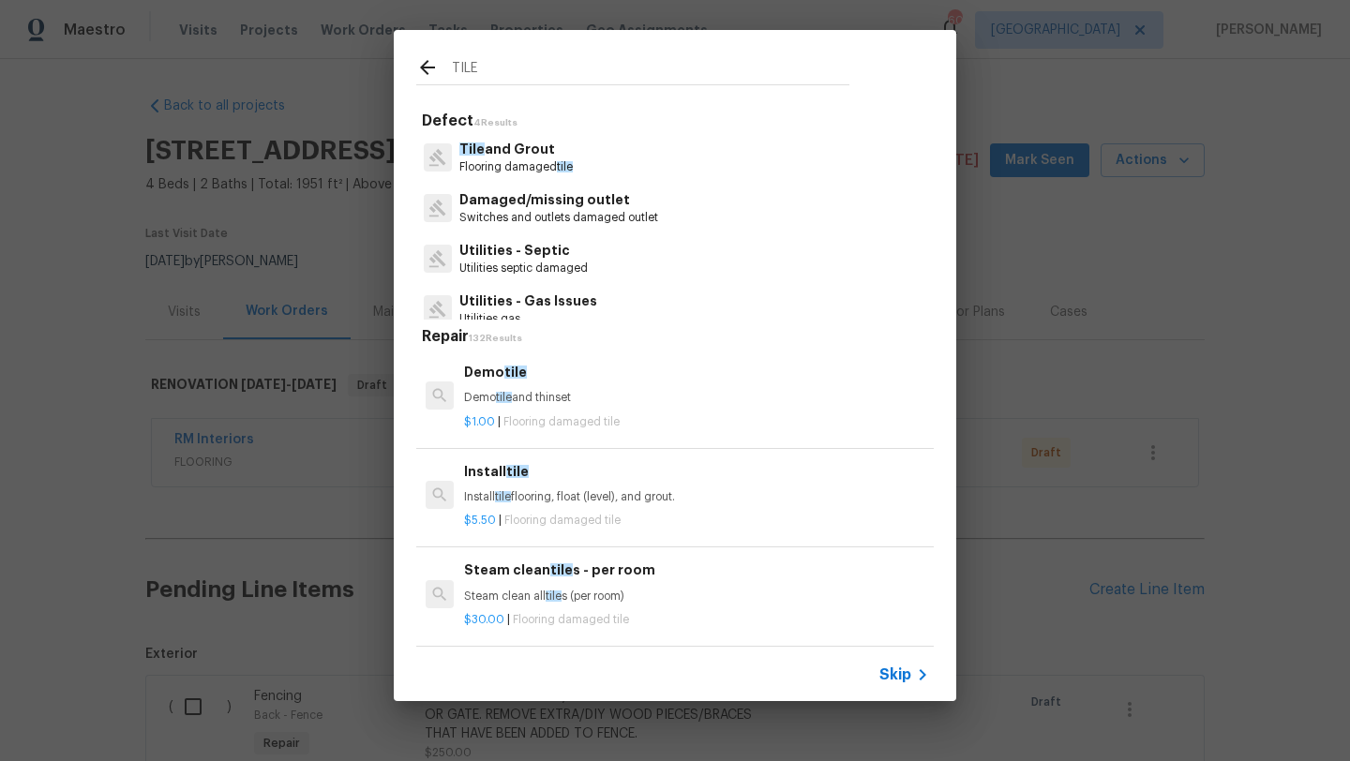
type input "TILE"
click at [525, 148] on p "Tile and Grout" at bounding box center [515, 150] width 113 height 20
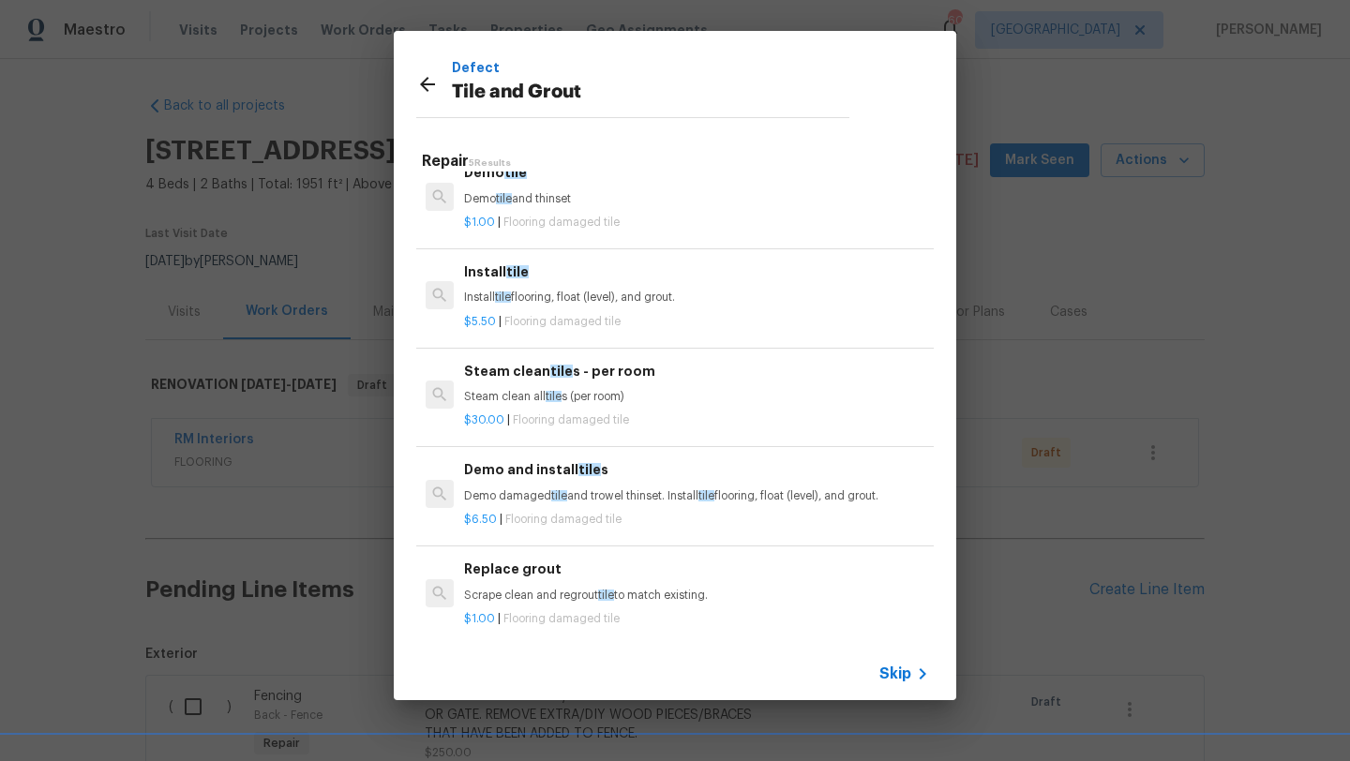
scroll to position [29, 0]
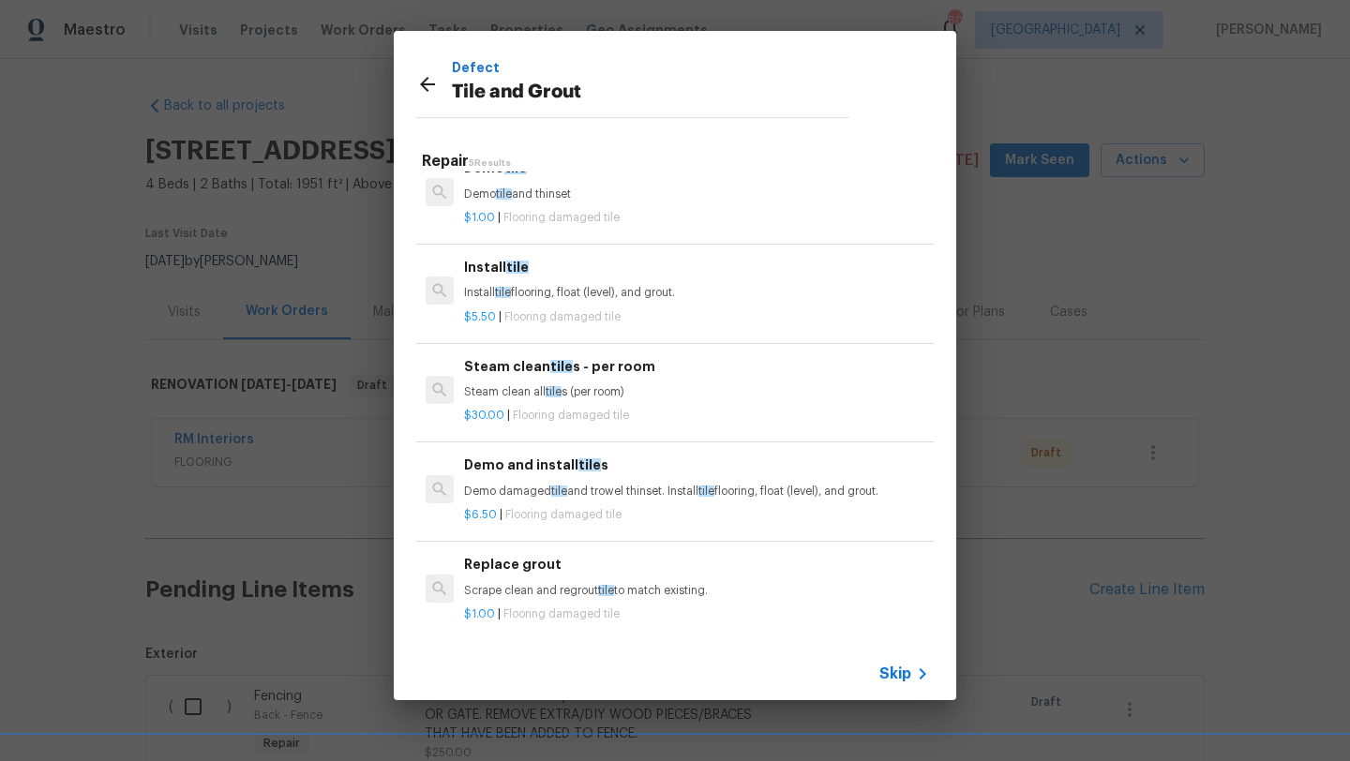
click at [527, 579] on div "Replace grout Scrape clean and regrout tile to match existing." at bounding box center [696, 576] width 465 height 45
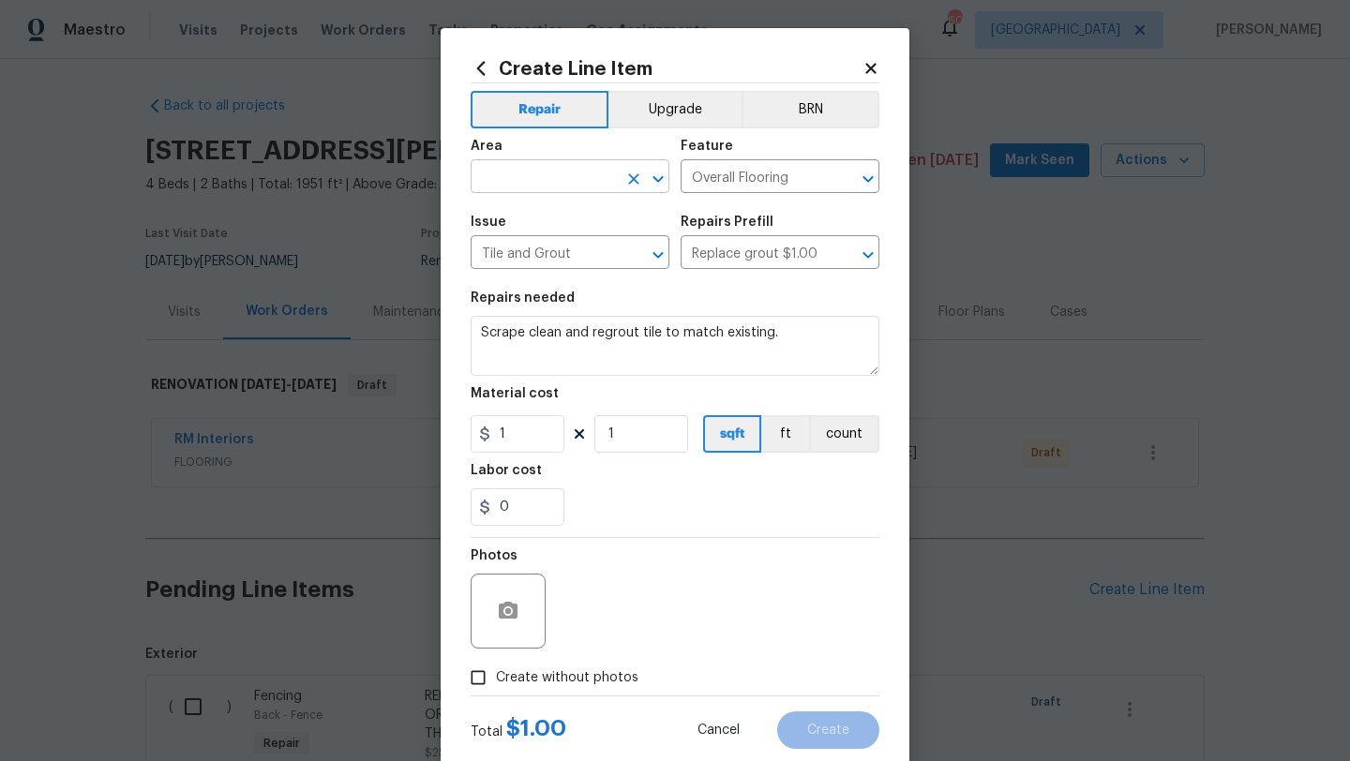
click at [540, 174] on input "text" at bounding box center [544, 178] width 146 height 29
click at [515, 217] on li "Kitchen" at bounding box center [570, 220] width 199 height 31
type input "Kitchen"
drag, startPoint x: 788, startPoint y: 330, endPoint x: 459, endPoint y: 336, distance: 329.1
click at [459, 336] on div "Create Line Item Repair Upgrade BRN Area Kitchen ​ Feature Overall Flooring ​ I…" at bounding box center [675, 403] width 469 height 751
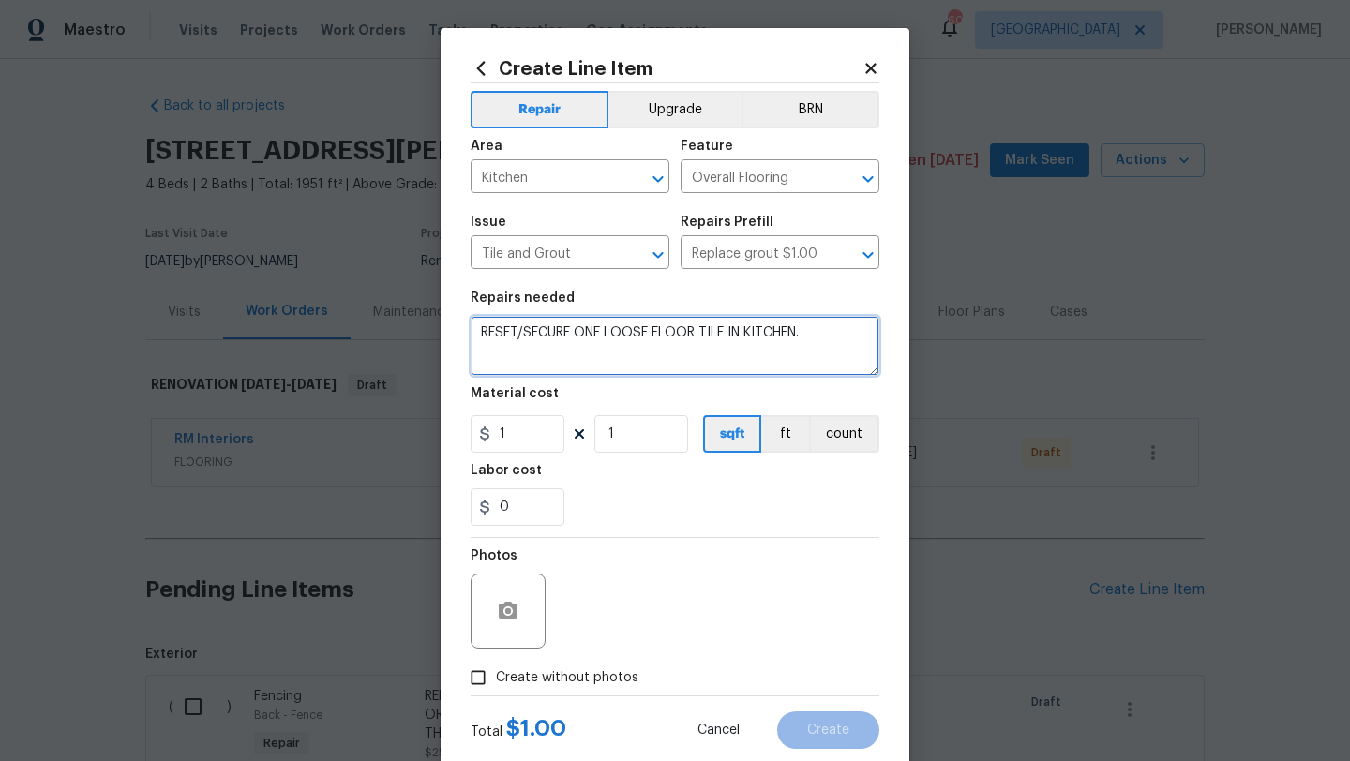
type textarea "RESET/SECURE ONE LOOSE FLOOR TILE IN KITCHEN."
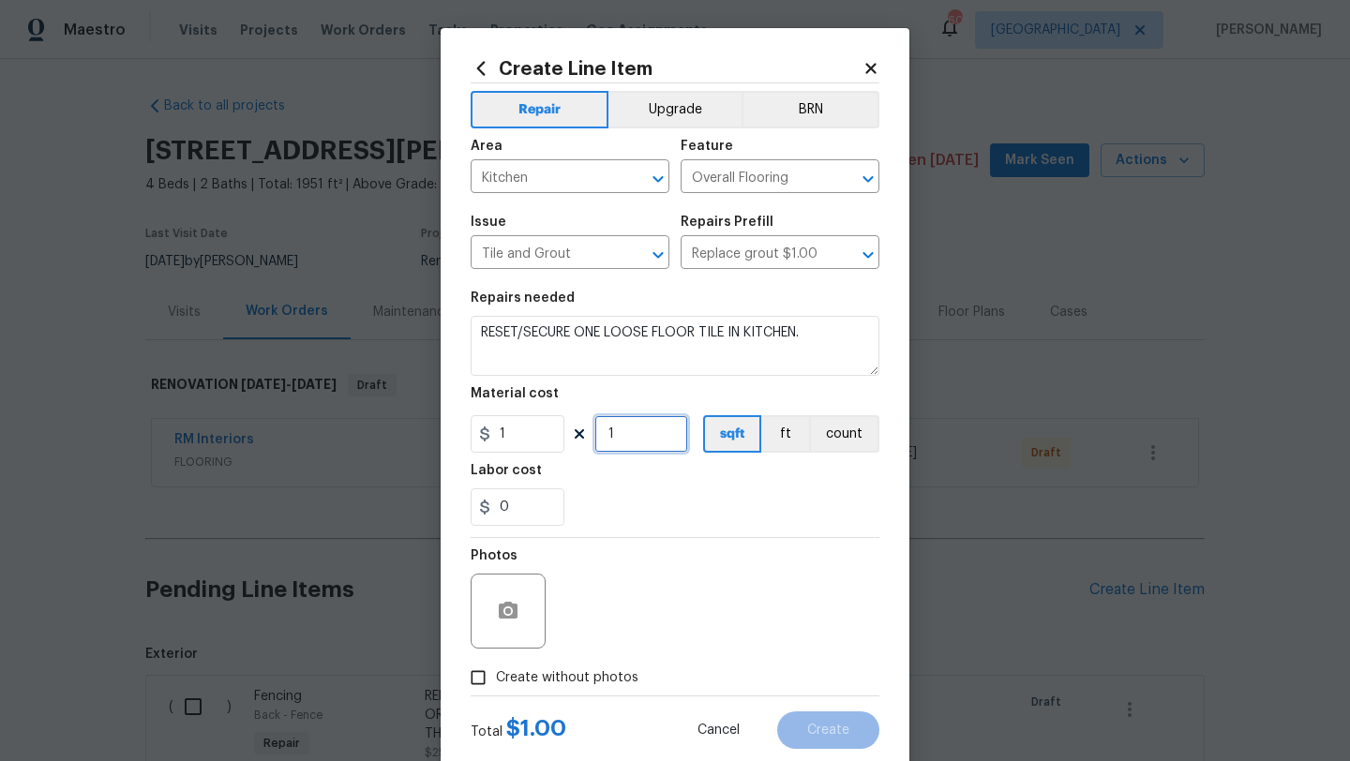
drag, startPoint x: 619, startPoint y: 443, endPoint x: 584, endPoint y: 443, distance: 34.7
click at [584, 443] on div "1 1 sqft ft count" at bounding box center [675, 433] width 409 height 37
type input "25"
click at [585, 671] on span "Create without photos" at bounding box center [567, 678] width 142 height 20
click at [496, 671] on input "Create without photos" at bounding box center [478, 678] width 36 height 36
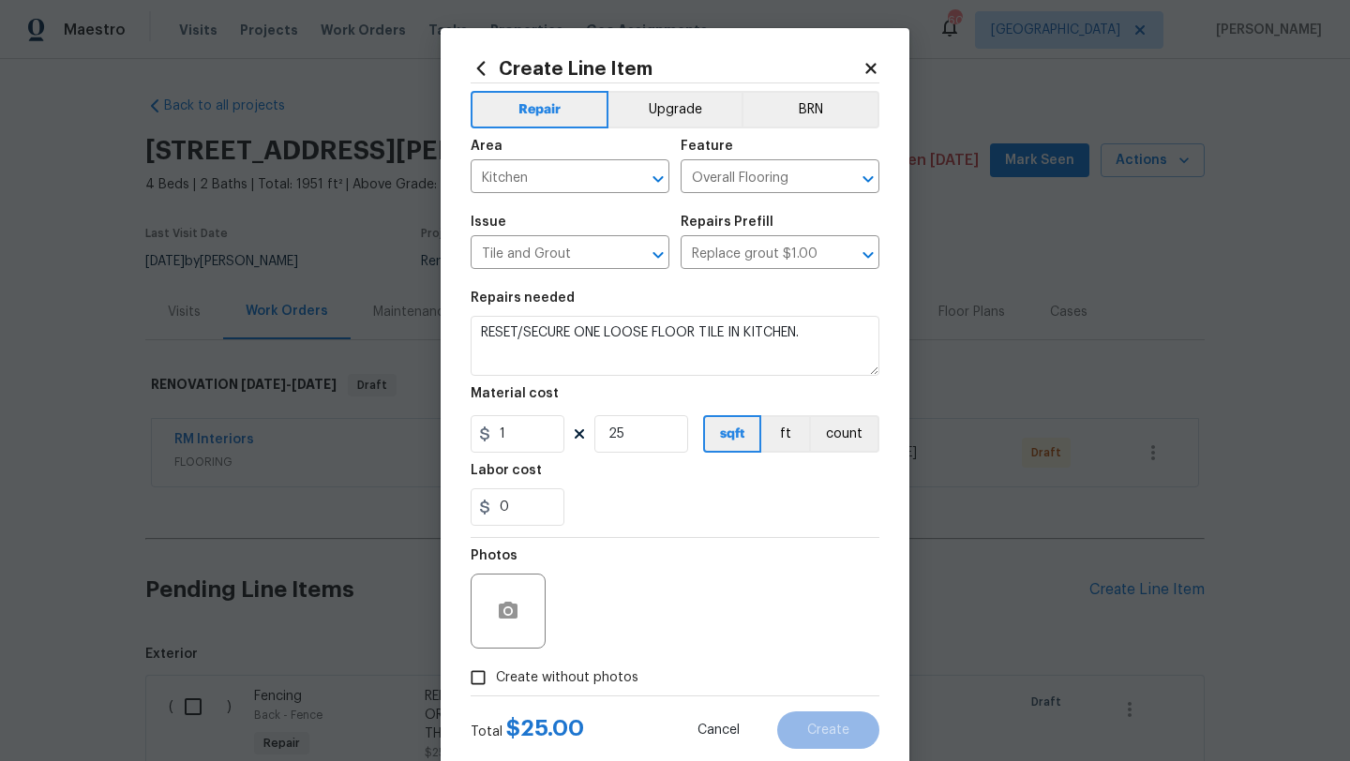
checkbox input "true"
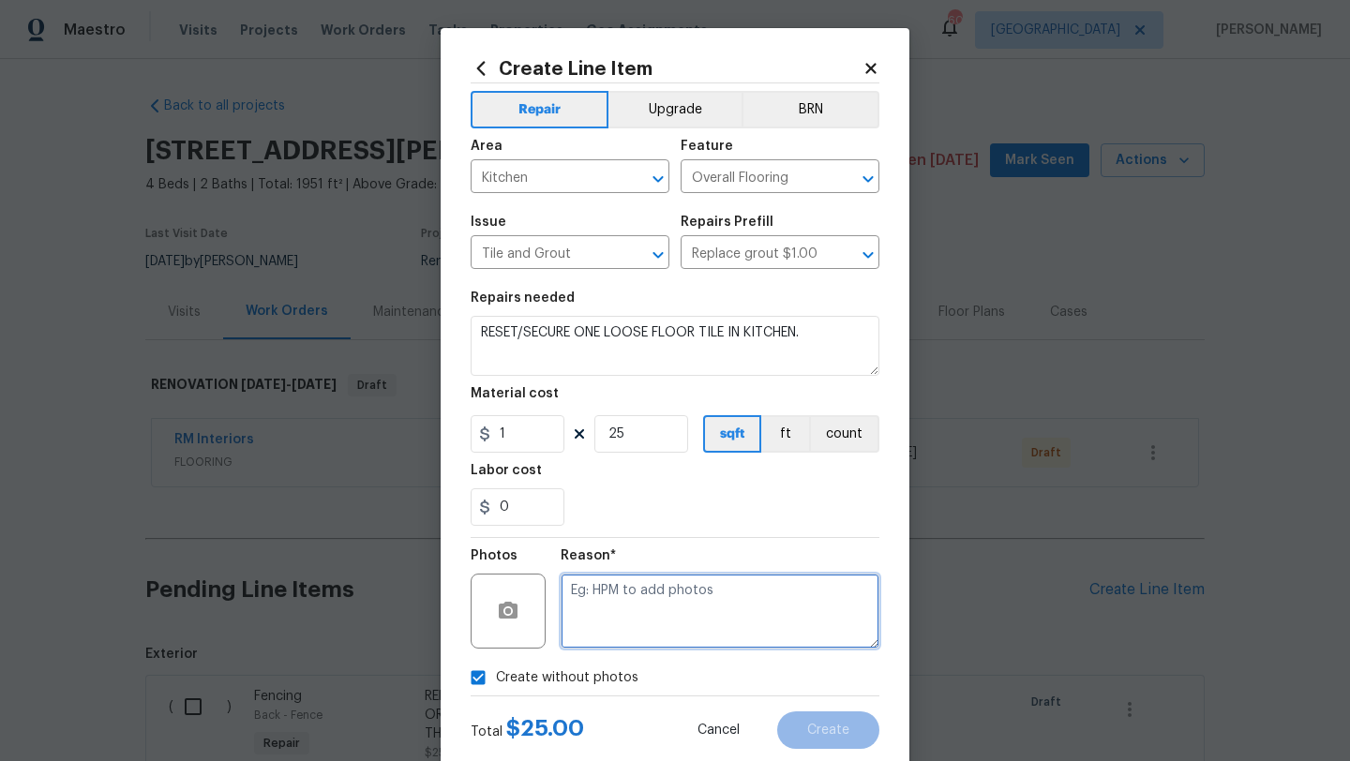
click at [613, 602] on textarea at bounding box center [720, 611] width 319 height 75
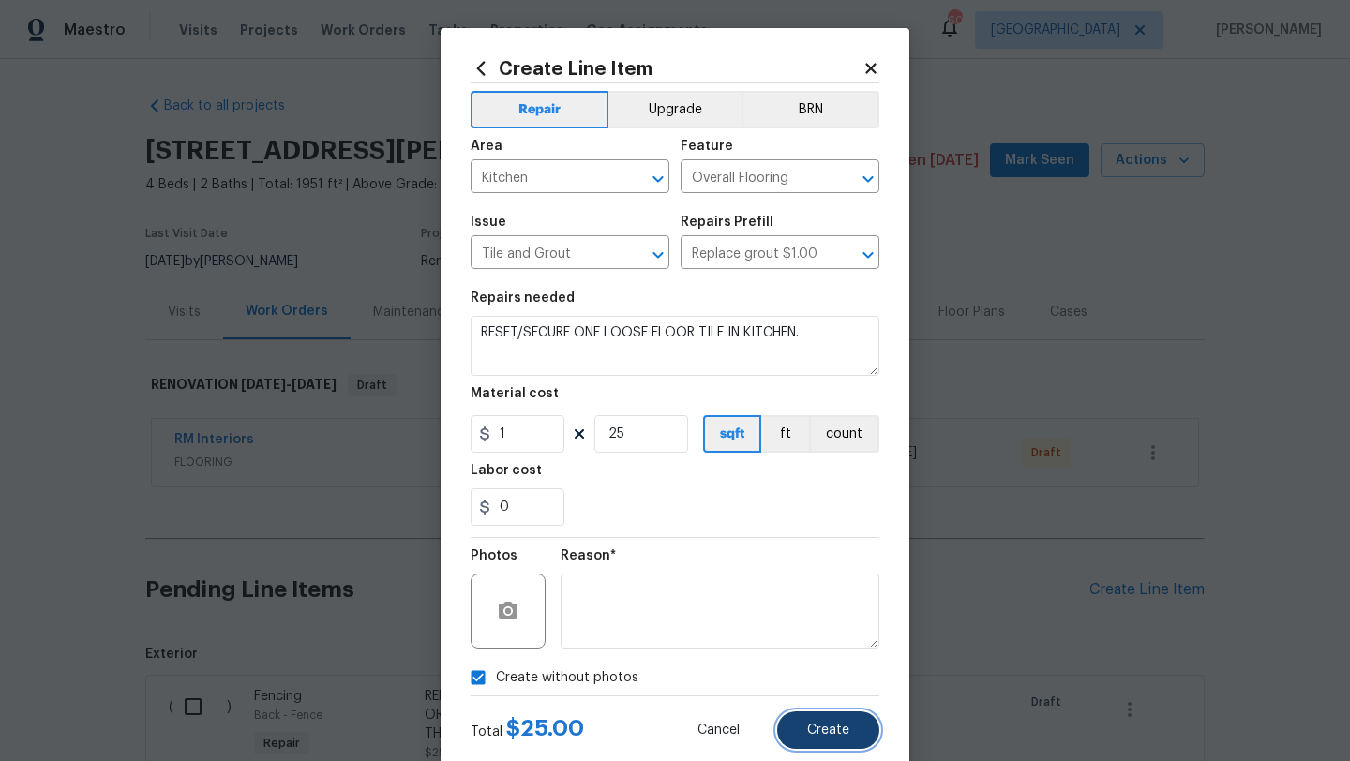
click at [803, 725] on button "Create" at bounding box center [828, 729] width 102 height 37
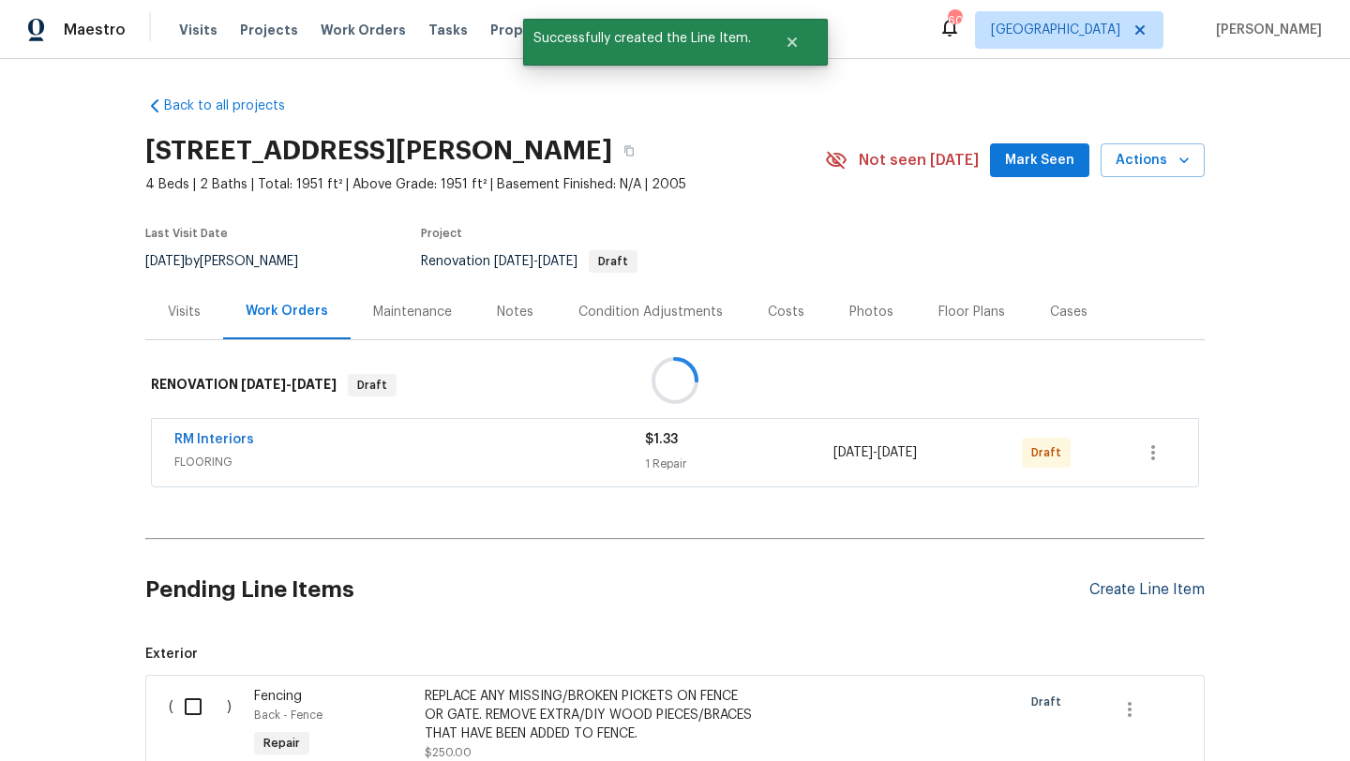
click at [1114, 586] on div at bounding box center [675, 380] width 1350 height 761
click at [1097, 581] on div "Create Line Item" at bounding box center [1146, 590] width 115 height 18
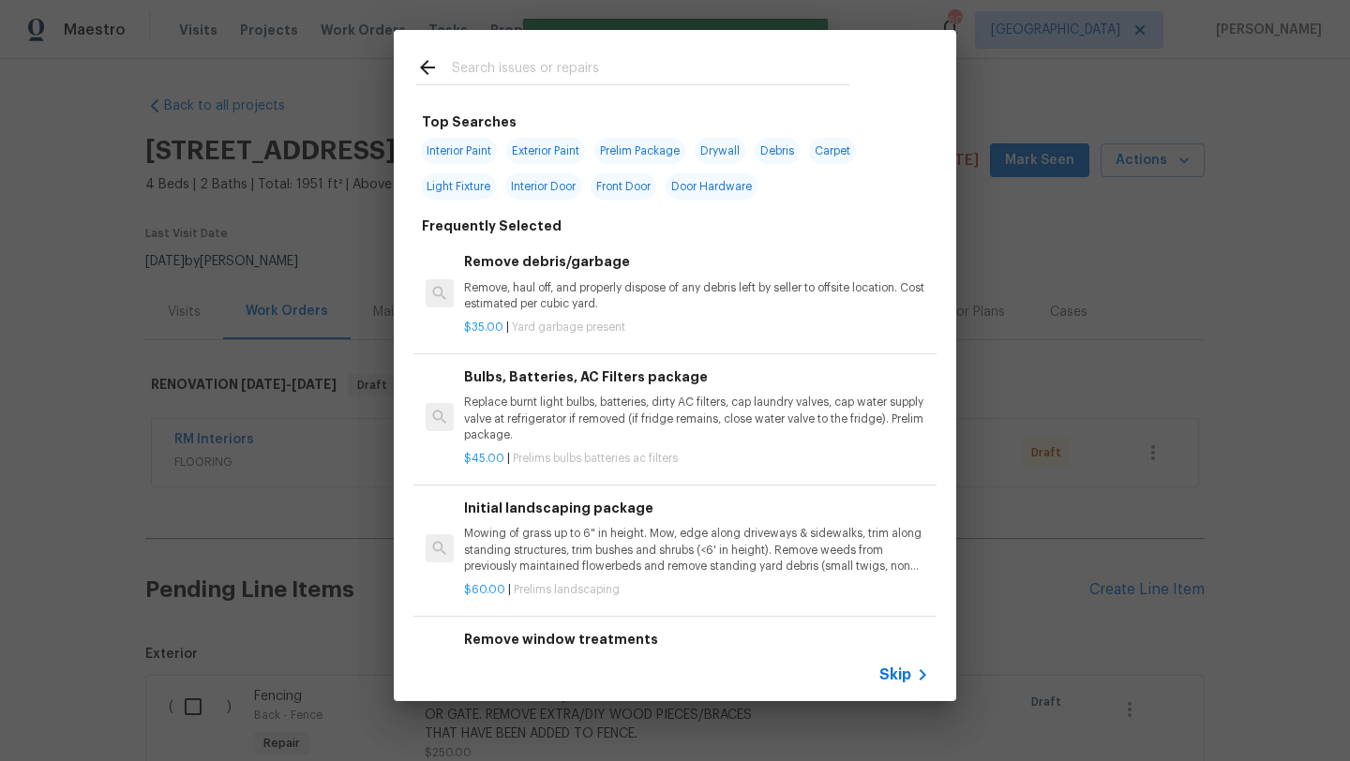
click at [575, 72] on input "text" at bounding box center [650, 70] width 397 height 28
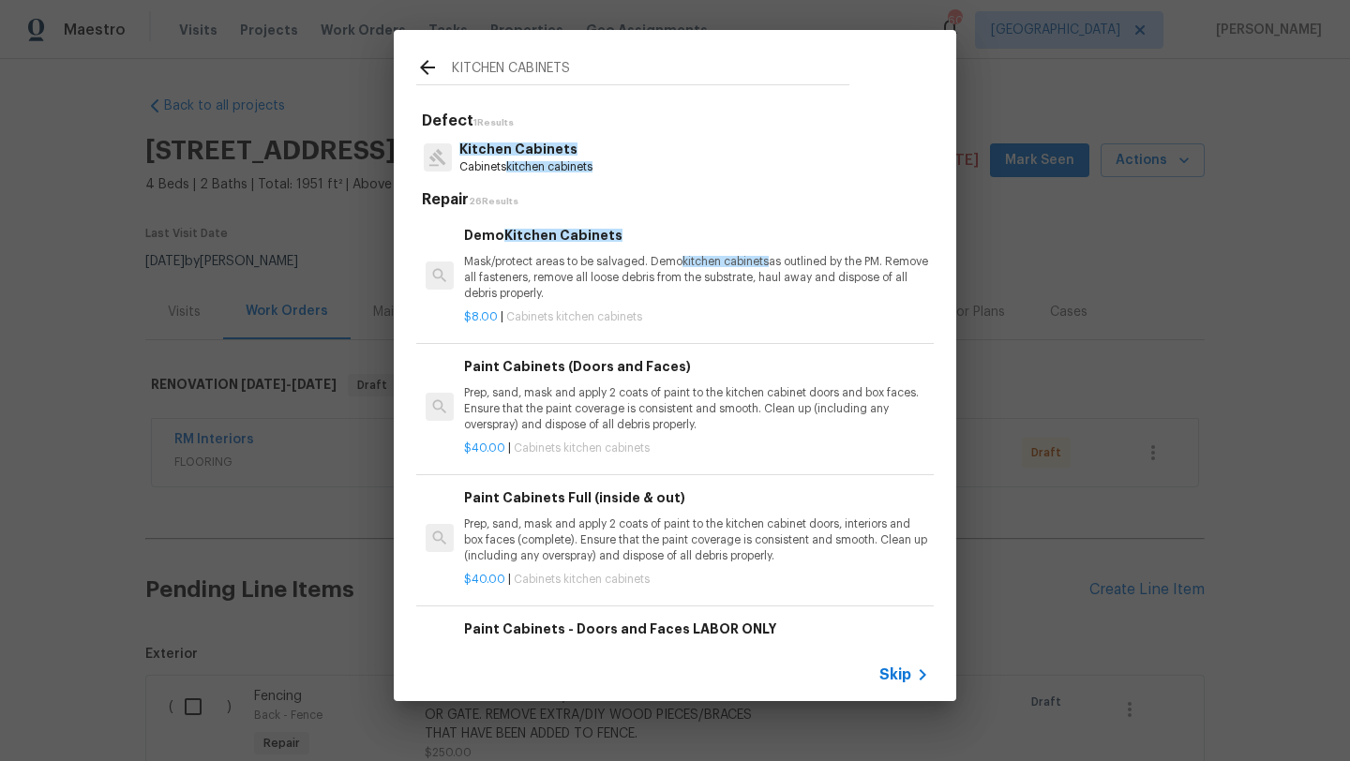
type input "KITCHEN CABINETS"
click at [624, 546] on p "Prep, sand, mask and apply 2 coats of paint to the kitchen cabinet doors, inter…" at bounding box center [696, 540] width 465 height 48
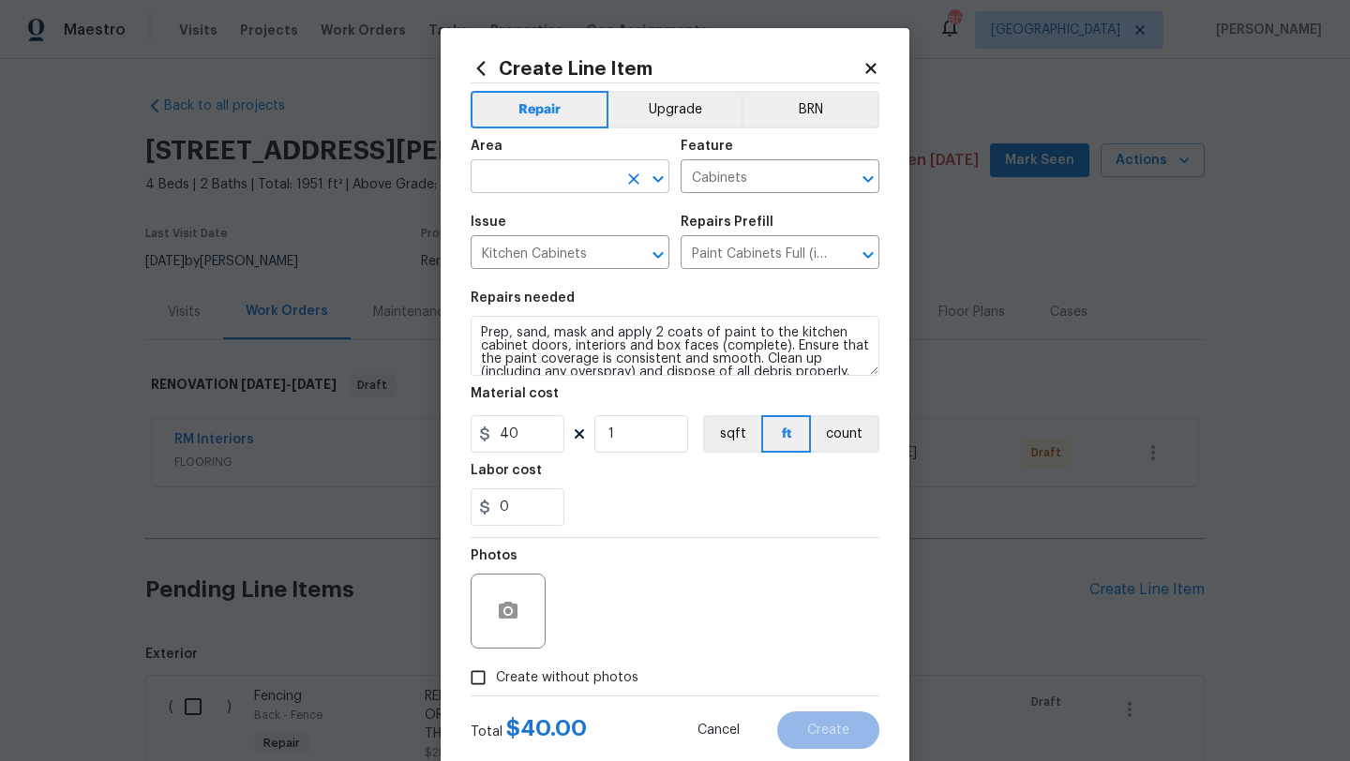
click at [581, 182] on input "text" at bounding box center [544, 178] width 146 height 29
click at [528, 224] on li "Kitchen" at bounding box center [570, 220] width 199 height 31
type input "Kitchen"
drag, startPoint x: 621, startPoint y: 446, endPoint x: 586, endPoint y: 446, distance: 34.7
click at [586, 446] on div "40 1 sqft ft count" at bounding box center [675, 433] width 409 height 37
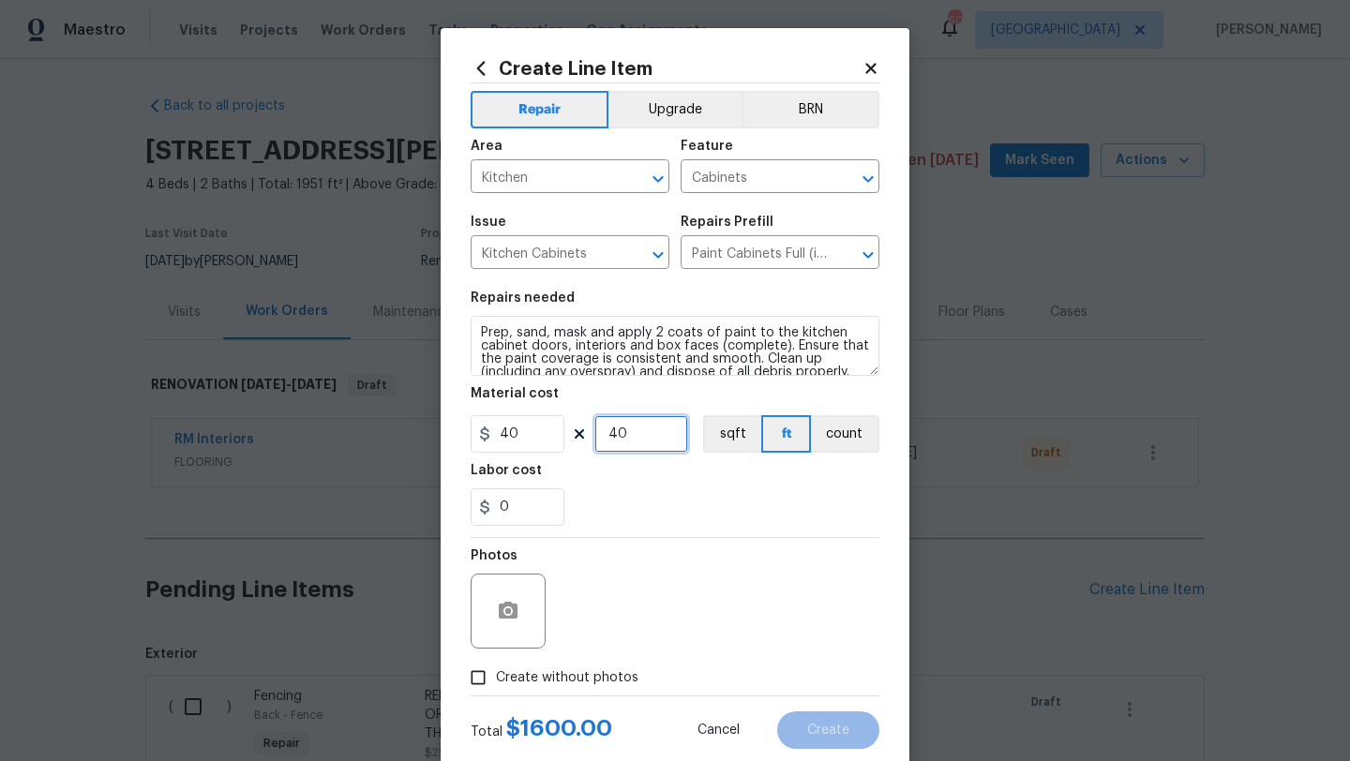
type input "40"
click at [590, 681] on span "Create without photos" at bounding box center [567, 678] width 142 height 20
click at [496, 681] on input "Create without photos" at bounding box center [478, 678] width 36 height 36
checkbox input "true"
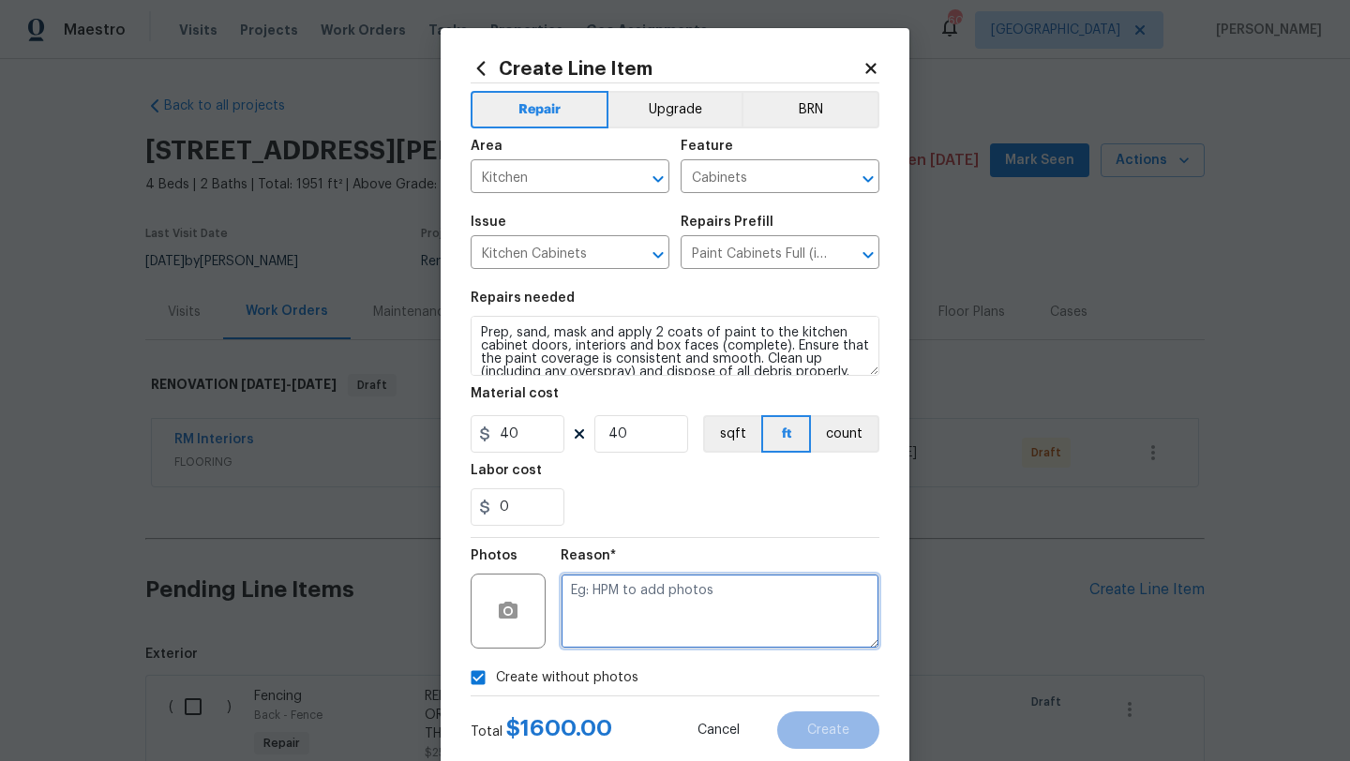
click at [632, 628] on textarea at bounding box center [720, 611] width 319 height 75
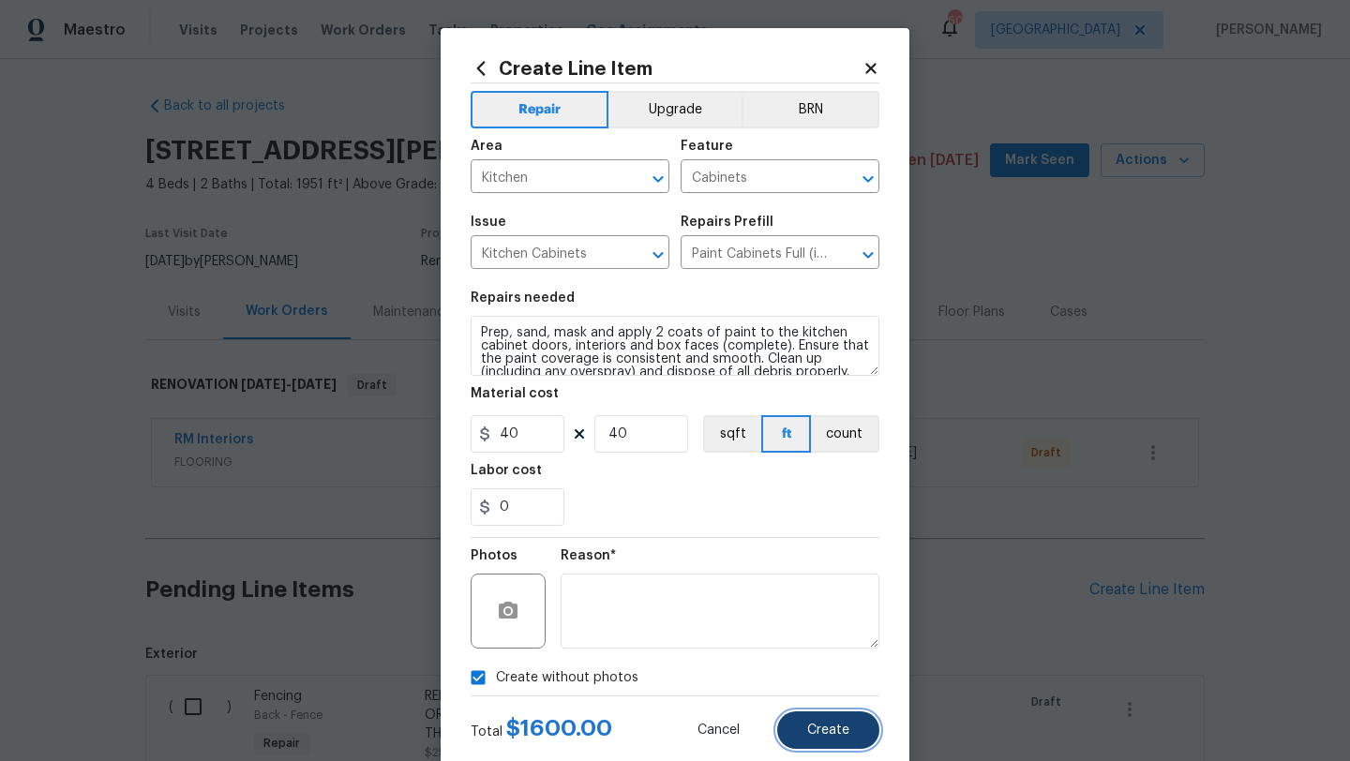
click at [812, 727] on span "Create" at bounding box center [828, 731] width 42 height 14
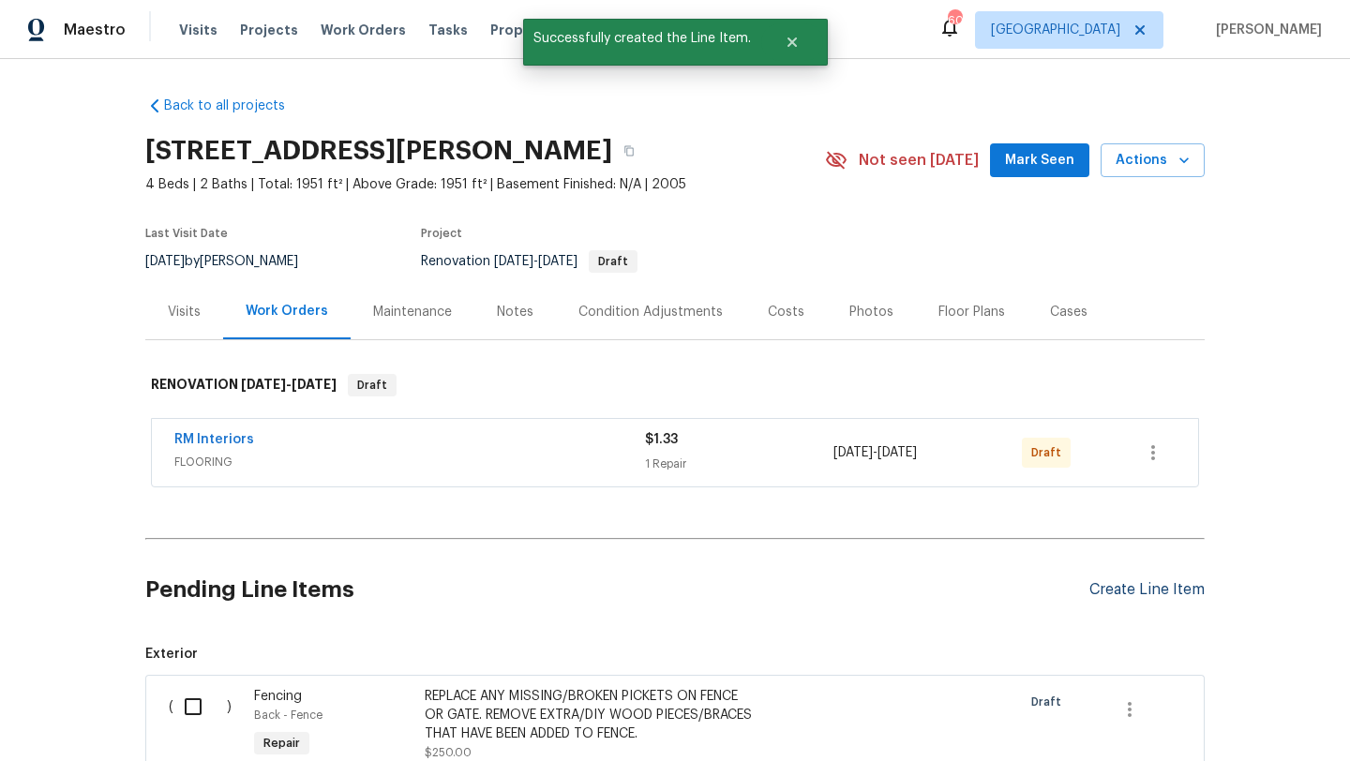
click at [1100, 588] on div "Create Line Item" at bounding box center [1146, 590] width 115 height 18
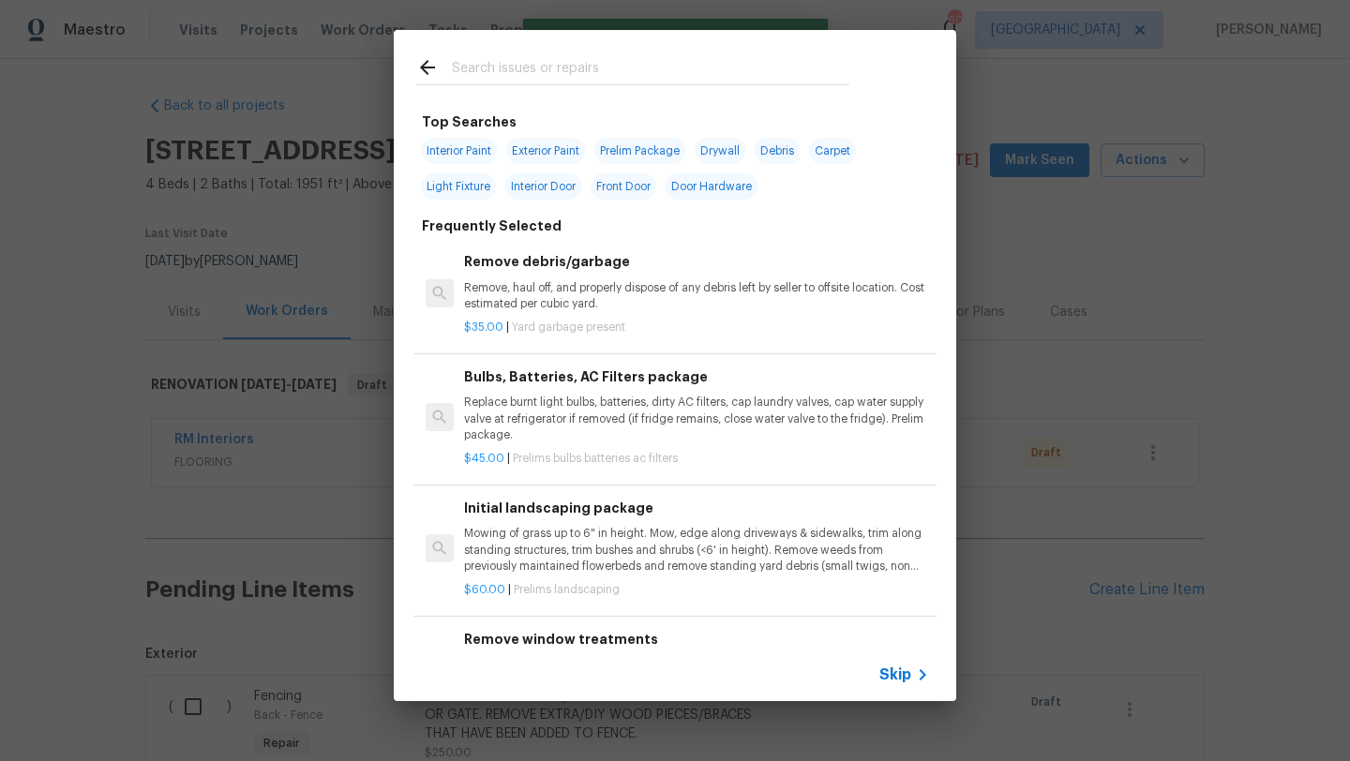
click at [575, 67] on input "text" at bounding box center [650, 70] width 397 height 28
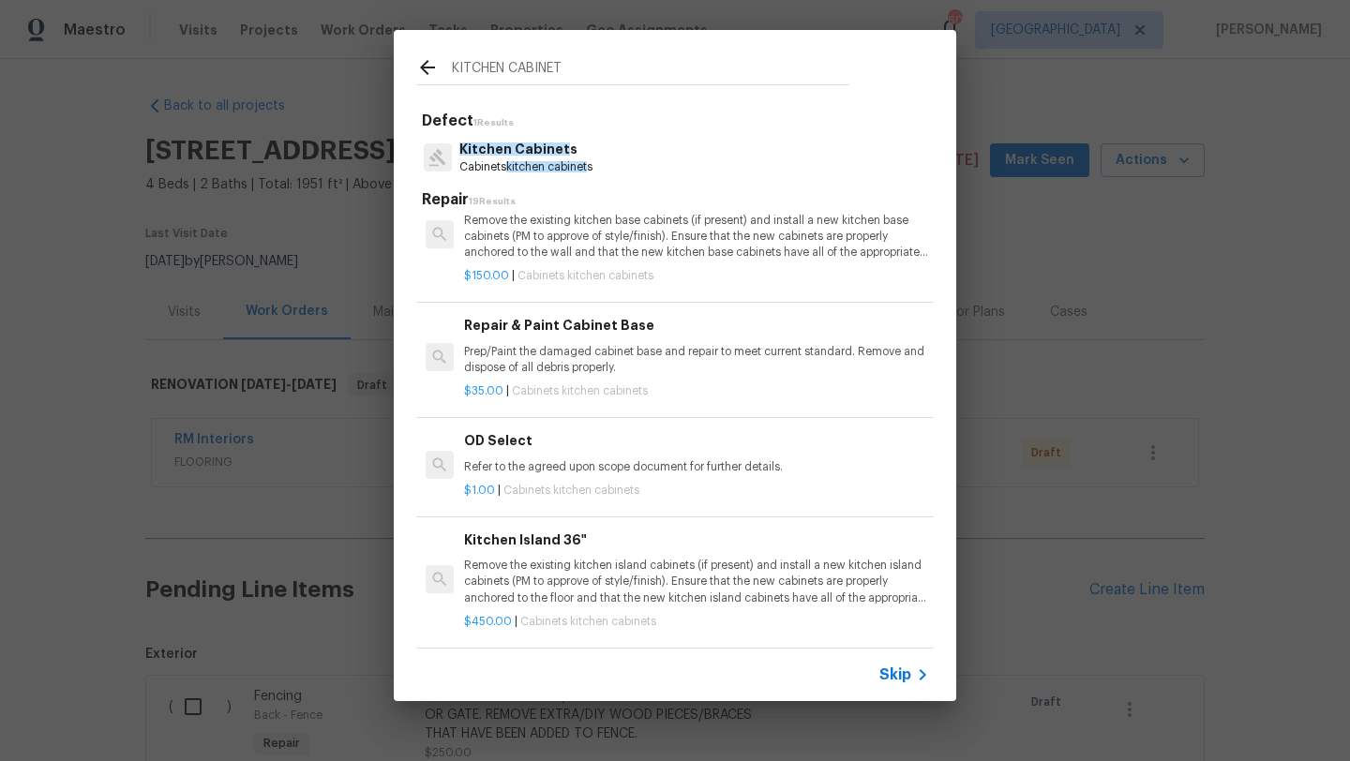
scroll to position [831, 0]
type input "KITCHEN CABINET"
click at [587, 346] on p "Prep/Paint the damaged cabinet base and repair to meet current standard. Remove…" at bounding box center [696, 357] width 465 height 32
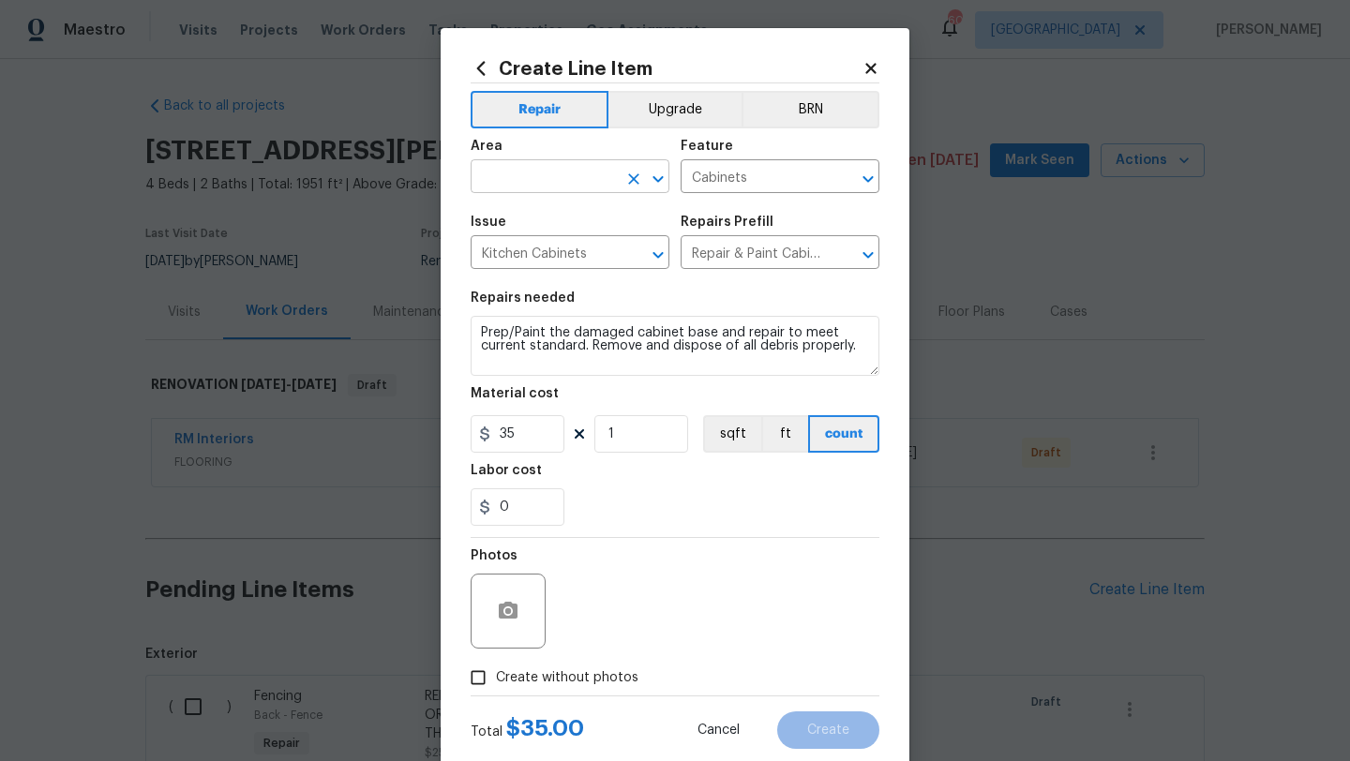
click at [544, 172] on input "text" at bounding box center [544, 178] width 146 height 29
click at [522, 225] on li "Kitchen" at bounding box center [570, 220] width 199 height 31
type input "Kitchen"
drag, startPoint x: 537, startPoint y: 362, endPoint x: 470, endPoint y: 319, distance: 80.1
click at [471, 319] on textarea "Prep/Paint the damaged cabinet base and repair to meet current standard. Remove…" at bounding box center [675, 346] width 409 height 60
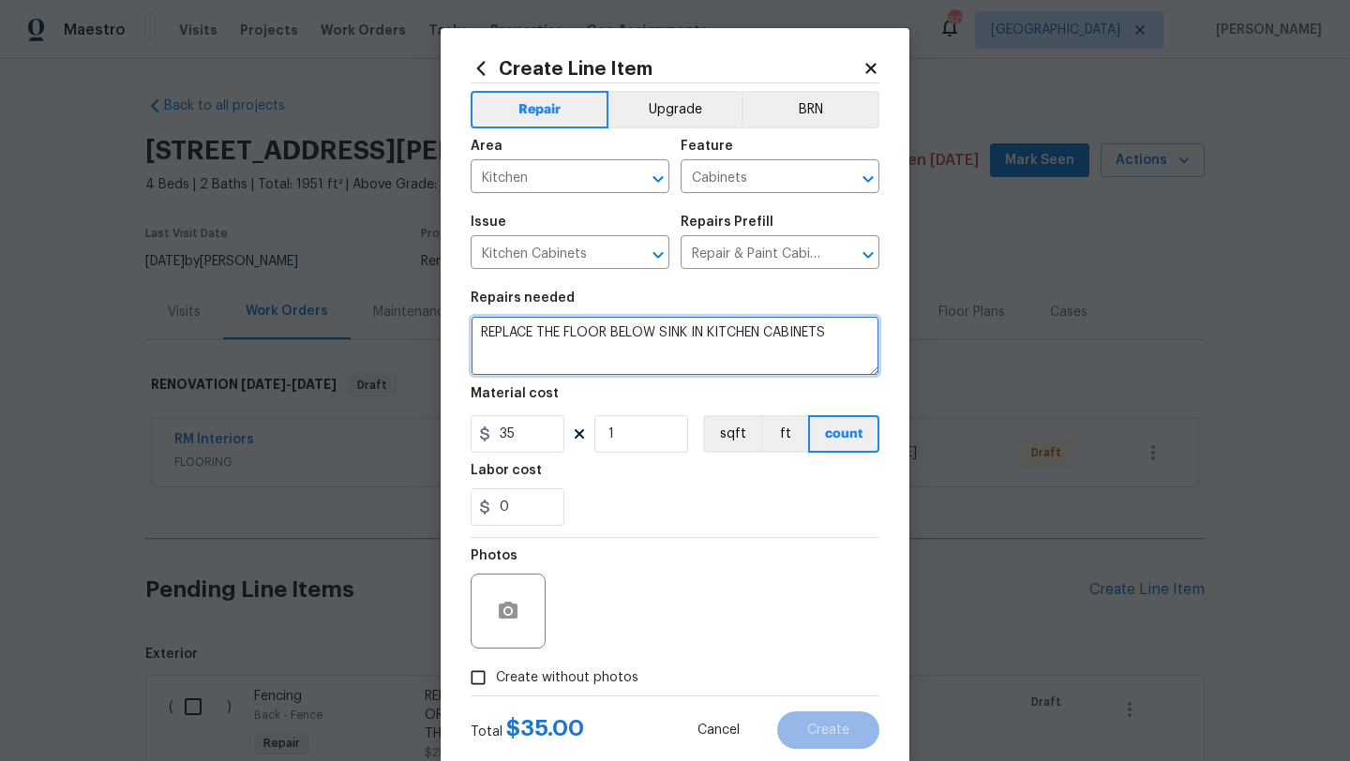
type textarea "REPLACE THE FLOOR BELOW SINK IN KITCHEN CABINETS"
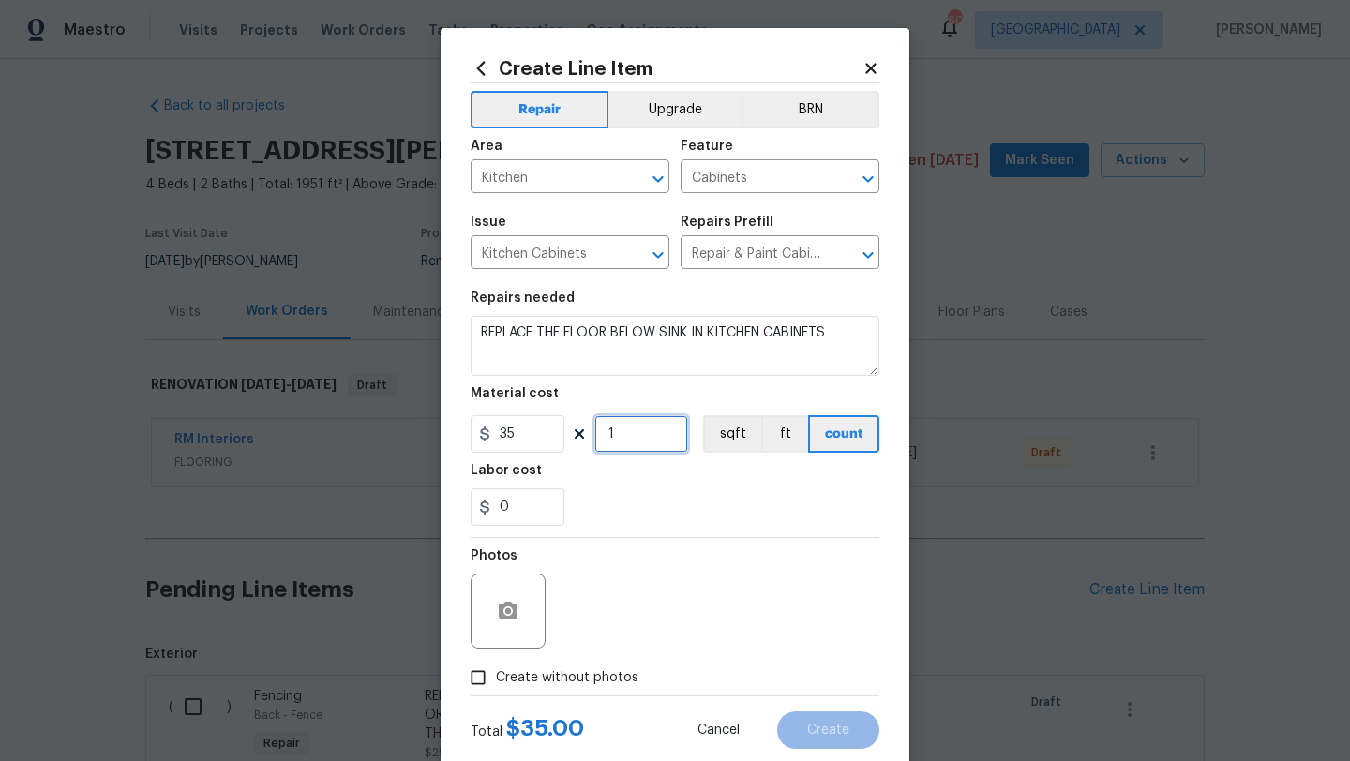
click at [621, 440] on input "1" at bounding box center [641, 433] width 94 height 37
type input "3"
click at [596, 673] on span "Create without photos" at bounding box center [567, 678] width 142 height 20
click at [496, 673] on input "Create without photos" at bounding box center [478, 678] width 36 height 36
checkbox input "true"
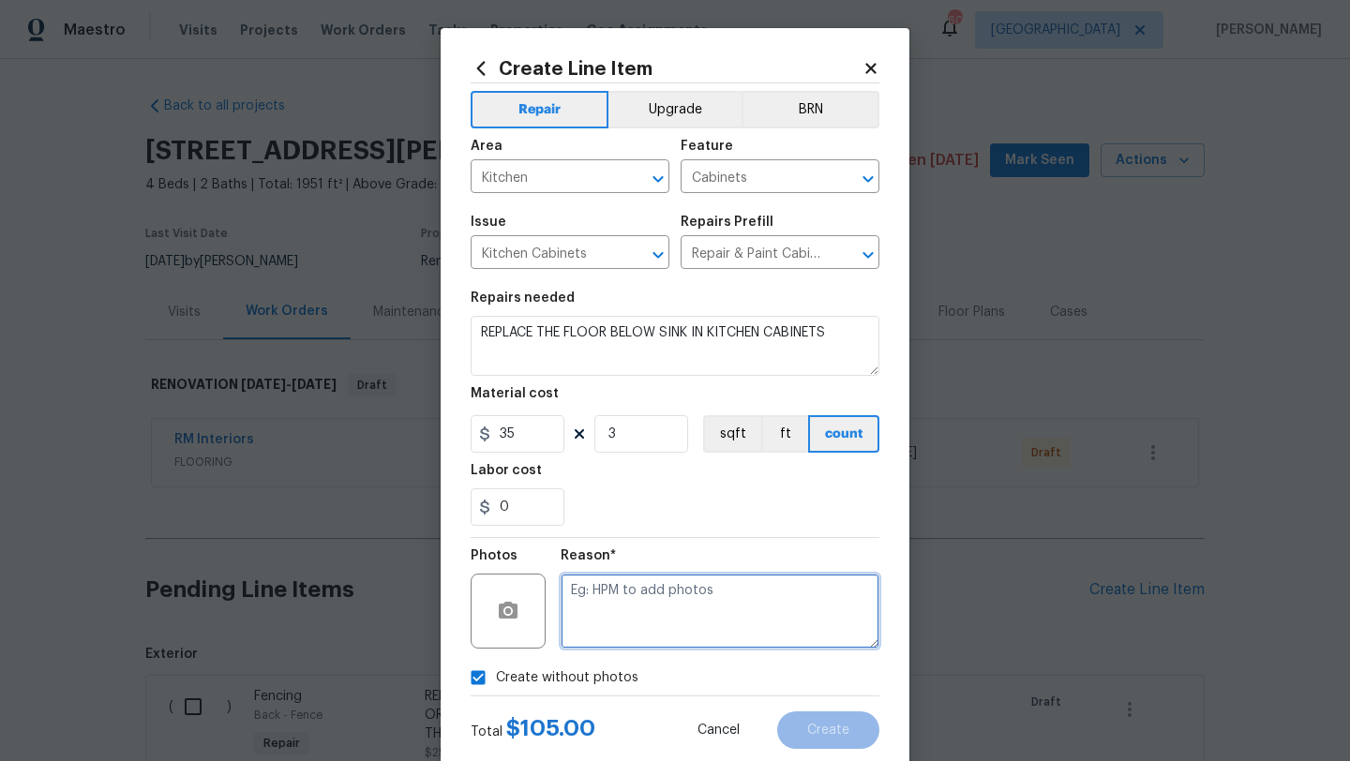
click at [627, 637] on textarea at bounding box center [720, 611] width 319 height 75
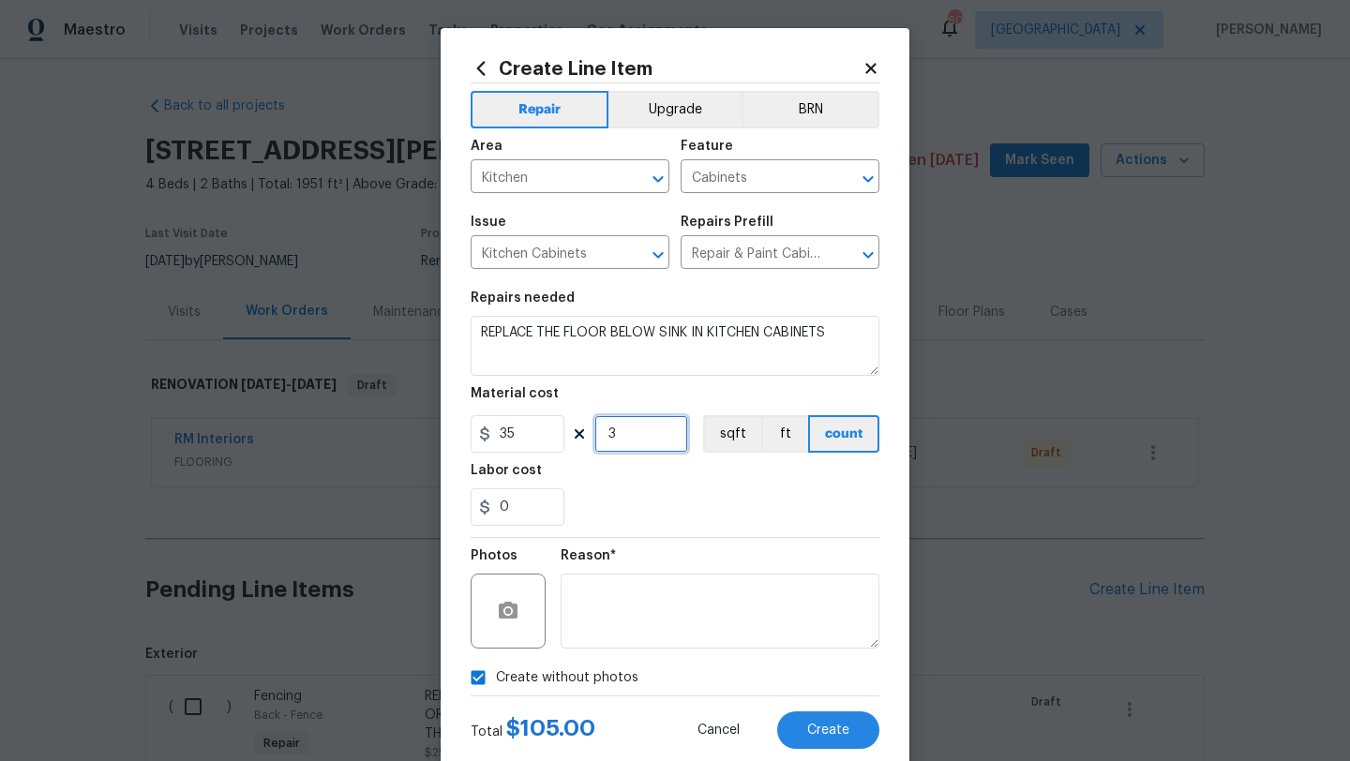
click at [637, 427] on input "3" at bounding box center [641, 433] width 94 height 37
type input "2"
drag, startPoint x: 513, startPoint y: 507, endPoint x: 478, endPoint y: 508, distance: 34.7
click at [478, 508] on div "0" at bounding box center [518, 506] width 94 height 37
type input "30"
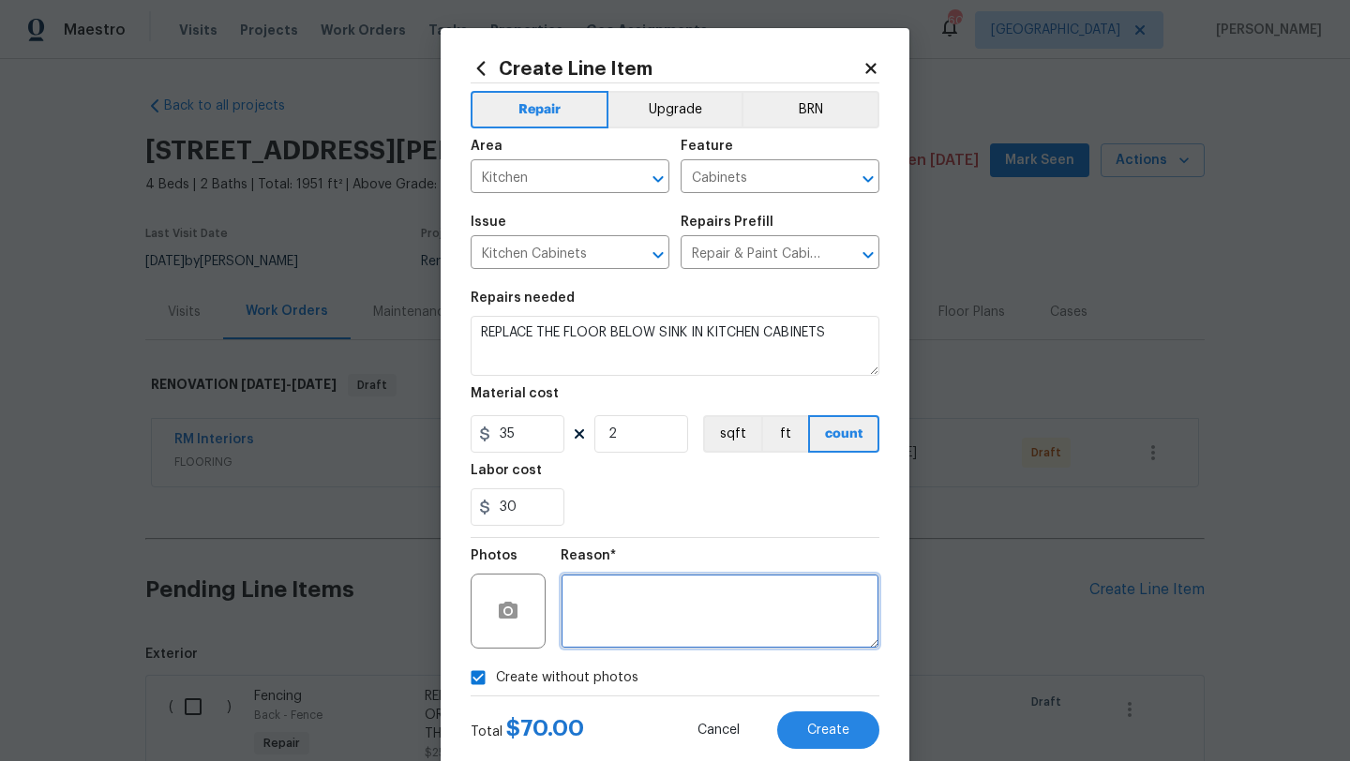
click at [620, 630] on textarea at bounding box center [720, 611] width 319 height 75
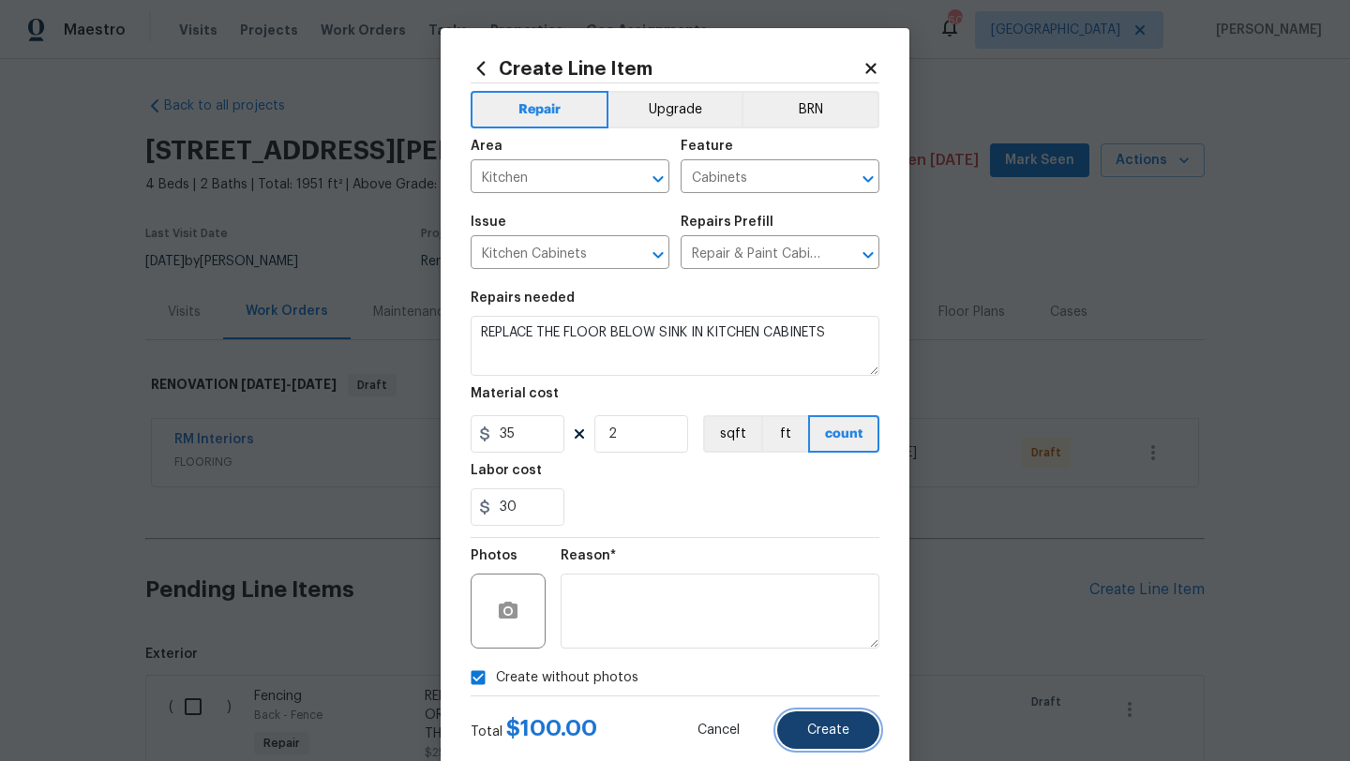
click at [825, 727] on span "Create" at bounding box center [828, 731] width 42 height 14
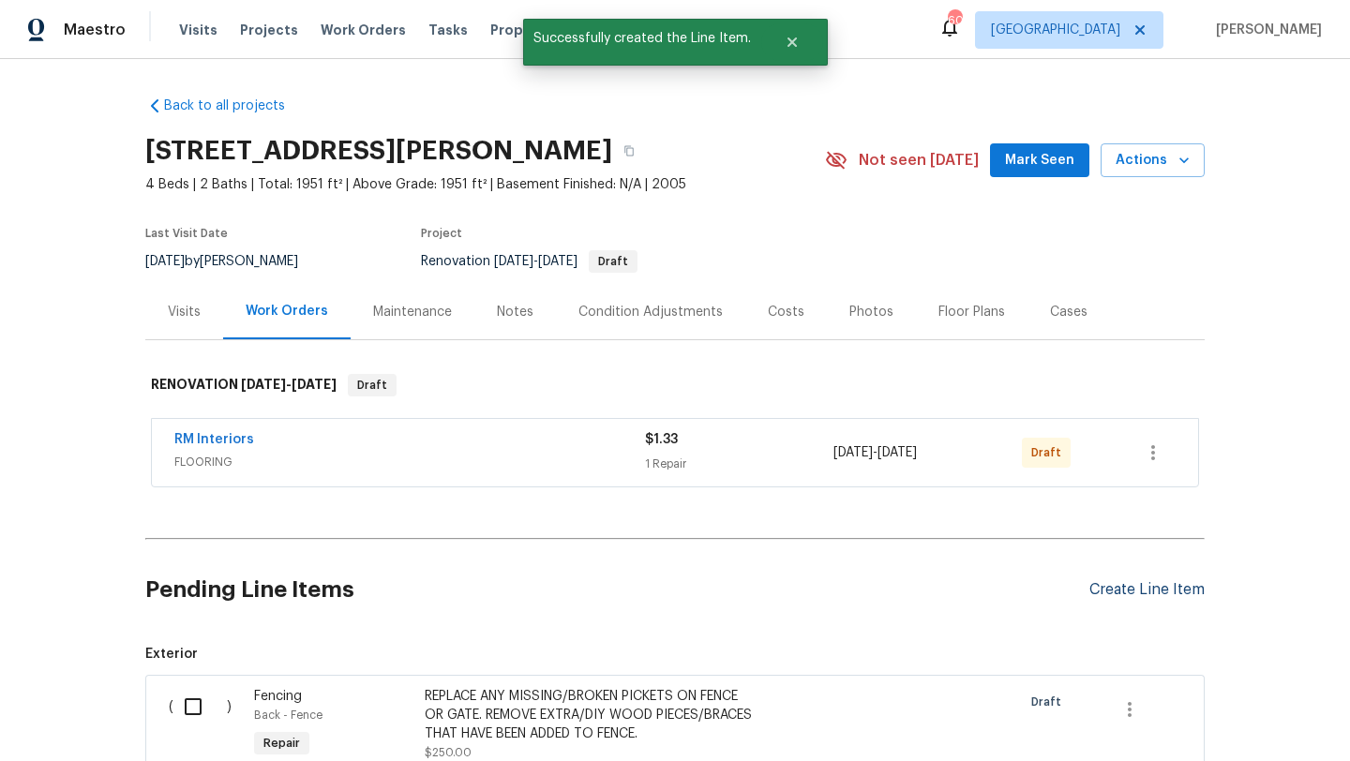
click at [1102, 591] on div "Create Line Item" at bounding box center [1146, 590] width 115 height 18
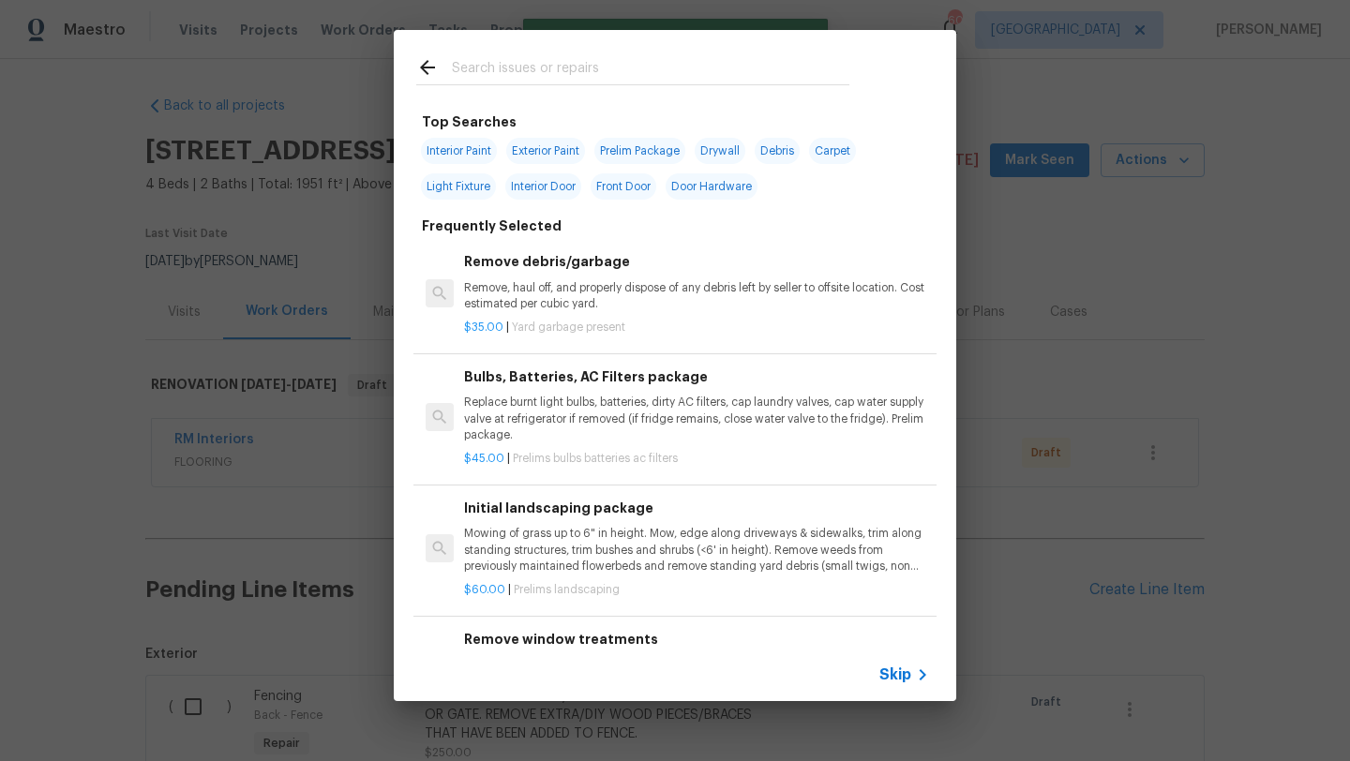
click at [500, 65] on input "text" at bounding box center [650, 70] width 397 height 28
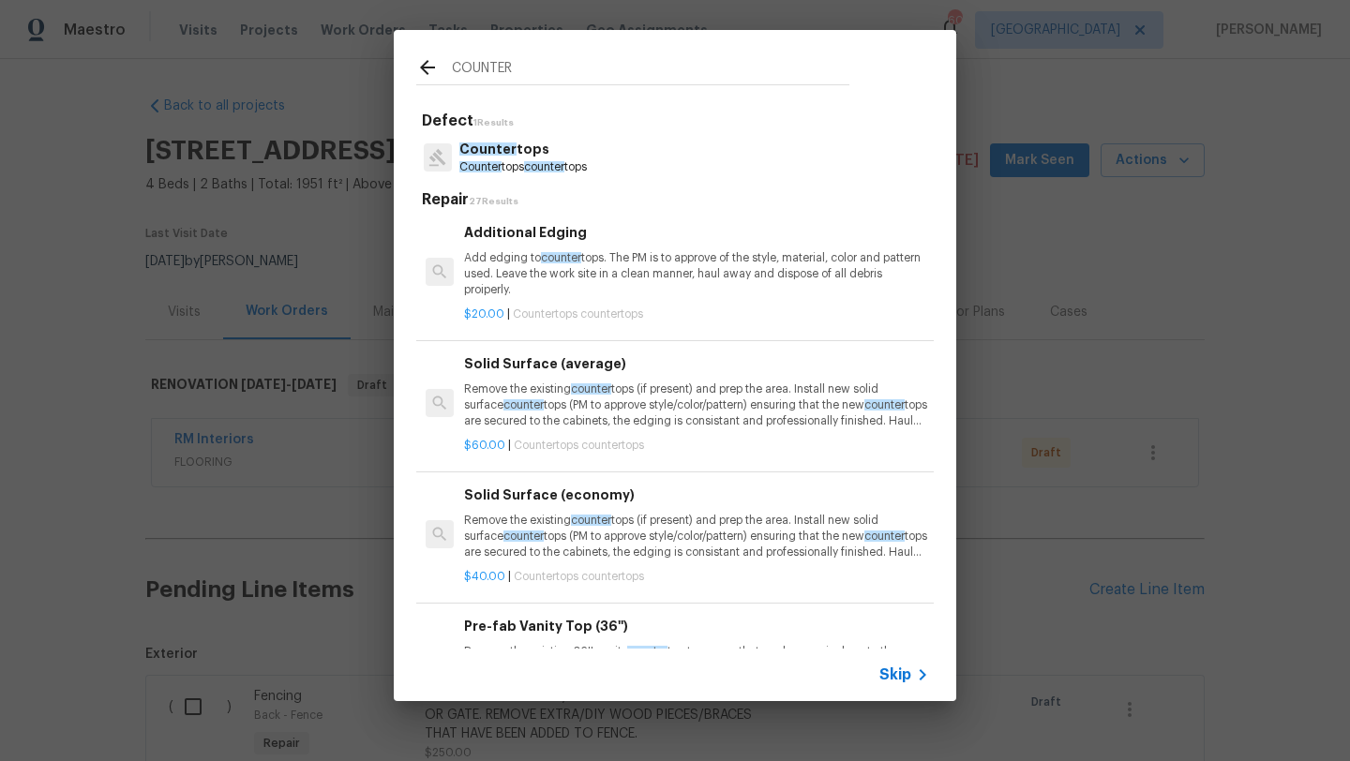
scroll to position [601, 0]
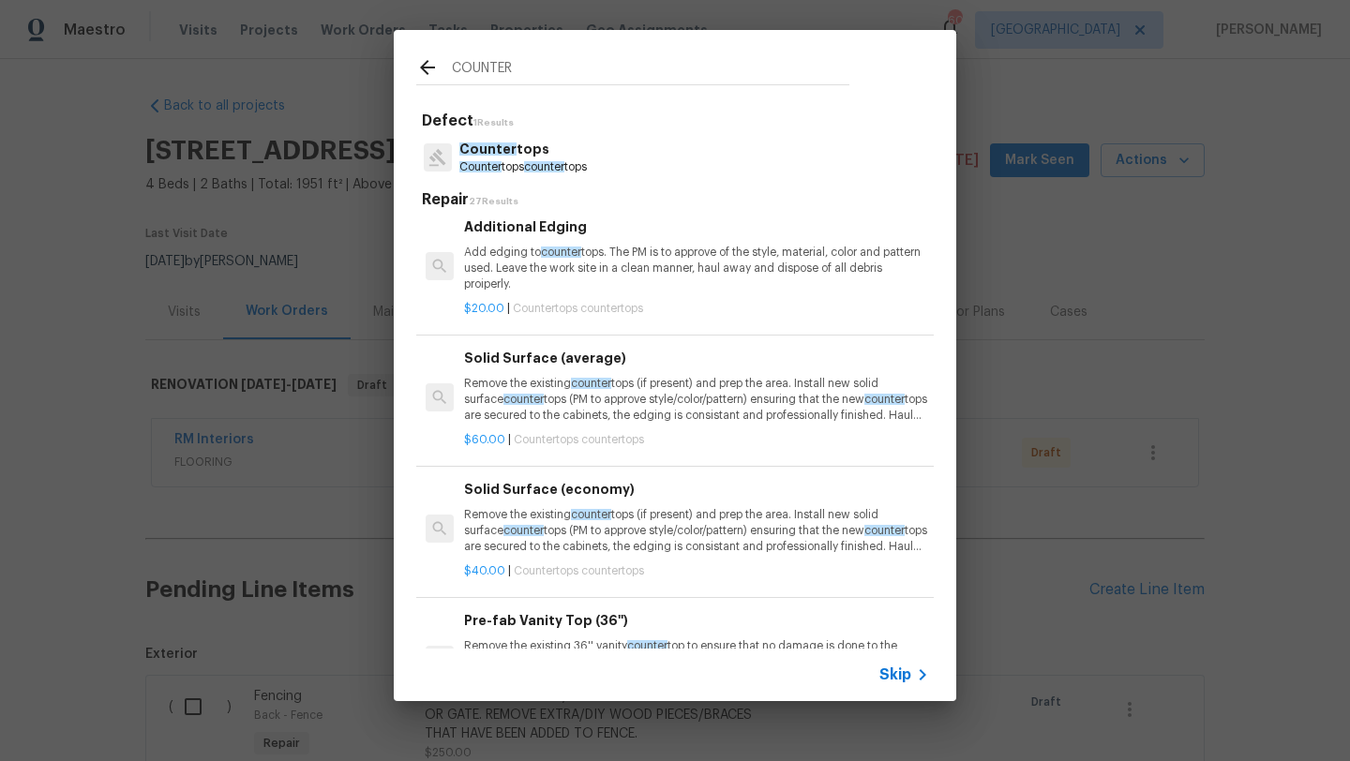
type input "COUNTER"
click at [707, 524] on p "Remove the existing counter tops (if present) and prep the area. Install new so…" at bounding box center [696, 531] width 465 height 48
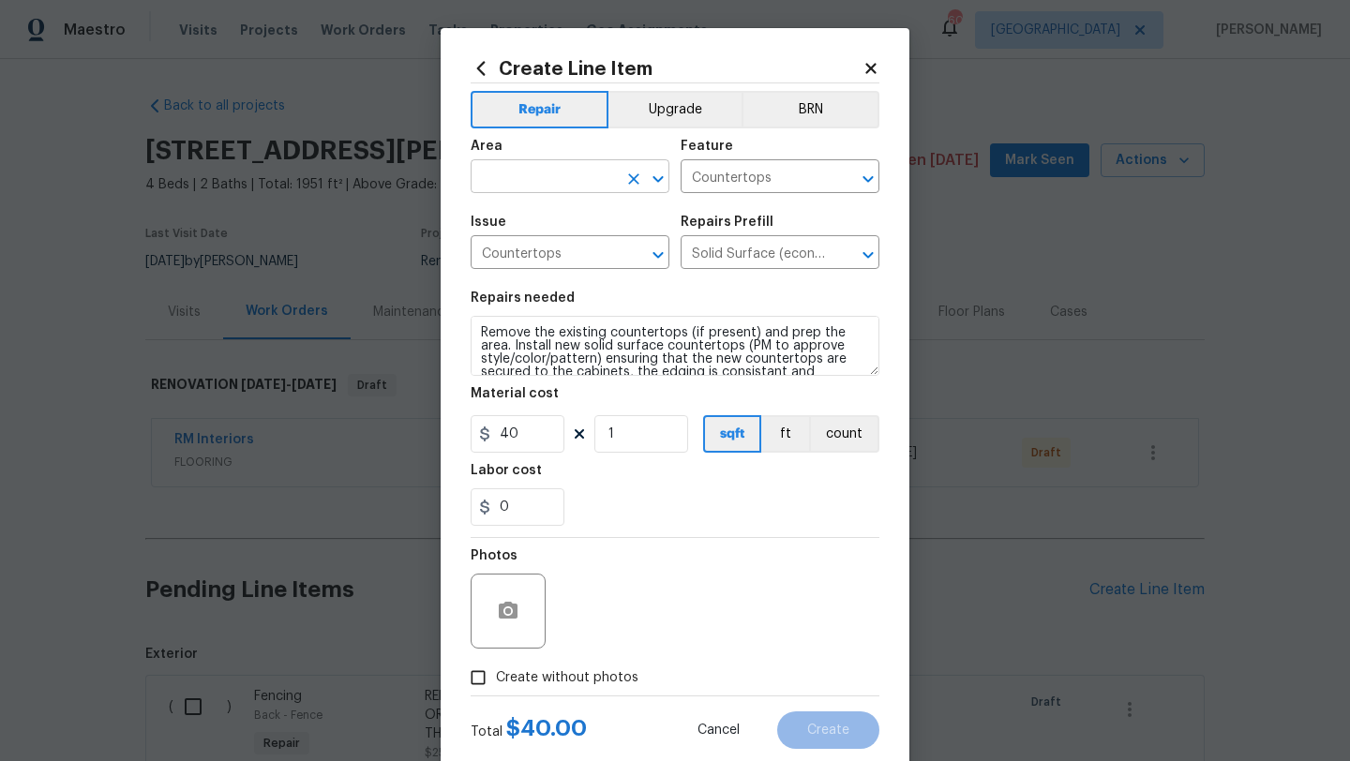
click at [563, 190] on input "text" at bounding box center [544, 178] width 146 height 29
type input "C"
click at [546, 217] on li "Kitchen" at bounding box center [570, 220] width 199 height 31
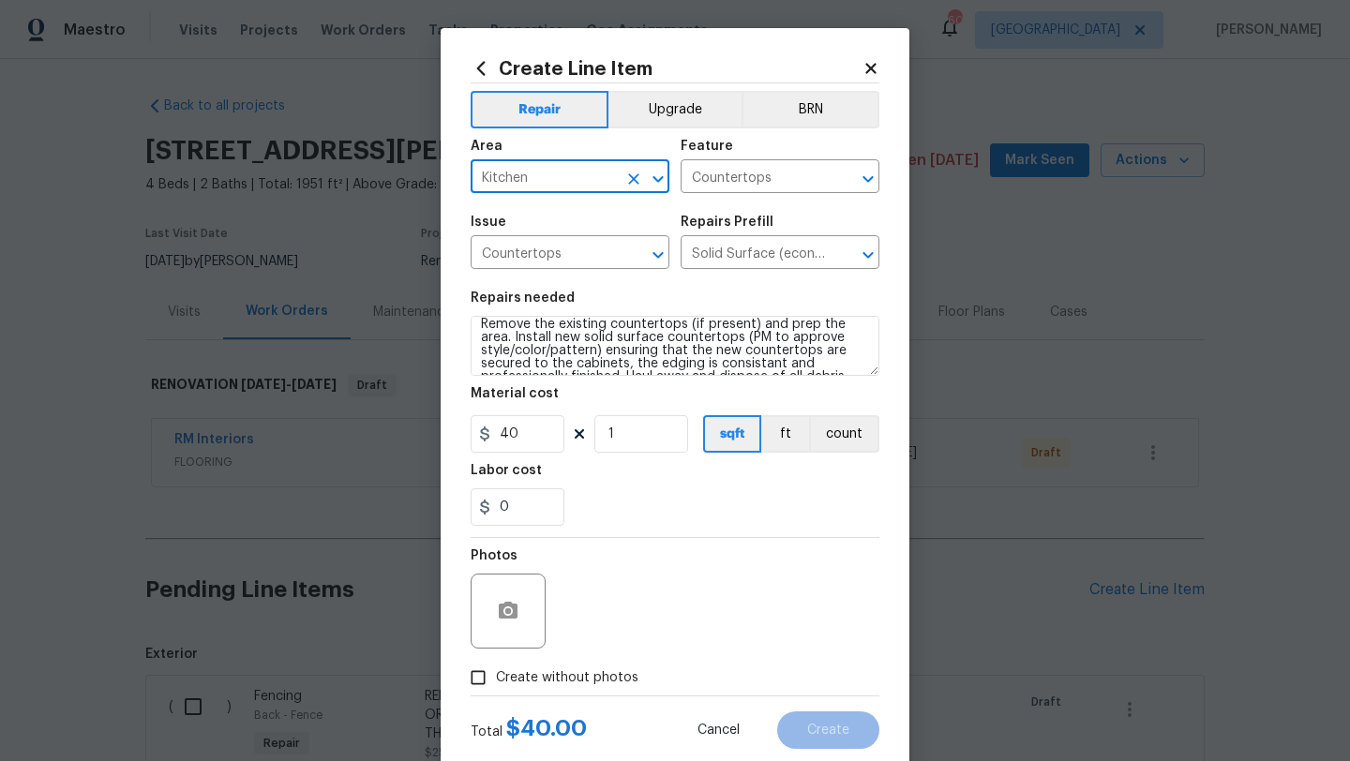
scroll to position [6, 0]
type input "Kitchen"
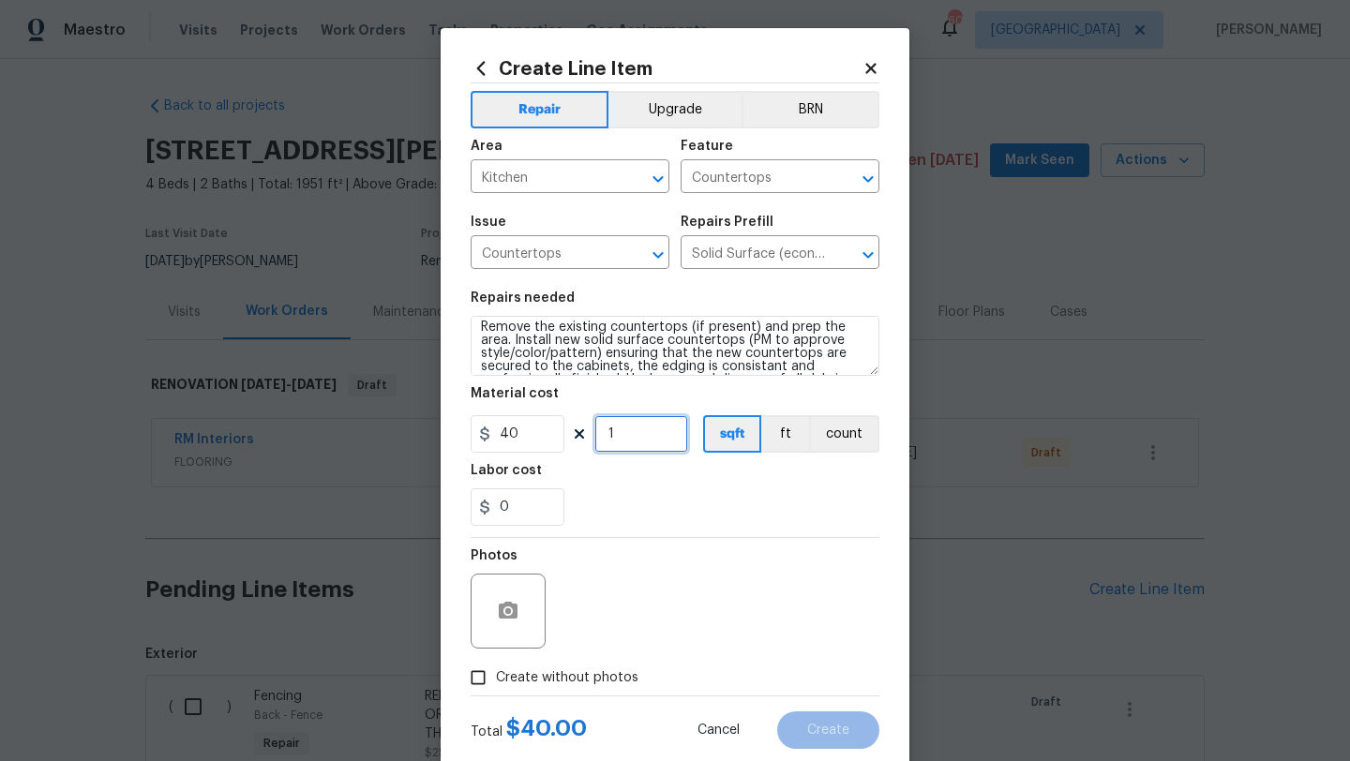
drag, startPoint x: 624, startPoint y: 440, endPoint x: 594, endPoint y: 440, distance: 30.0
click at [595, 440] on input "1" at bounding box center [641, 433] width 94 height 37
type input "75"
click at [603, 673] on span "Create without photos" at bounding box center [567, 678] width 142 height 20
click at [496, 673] on input "Create without photos" at bounding box center [478, 678] width 36 height 36
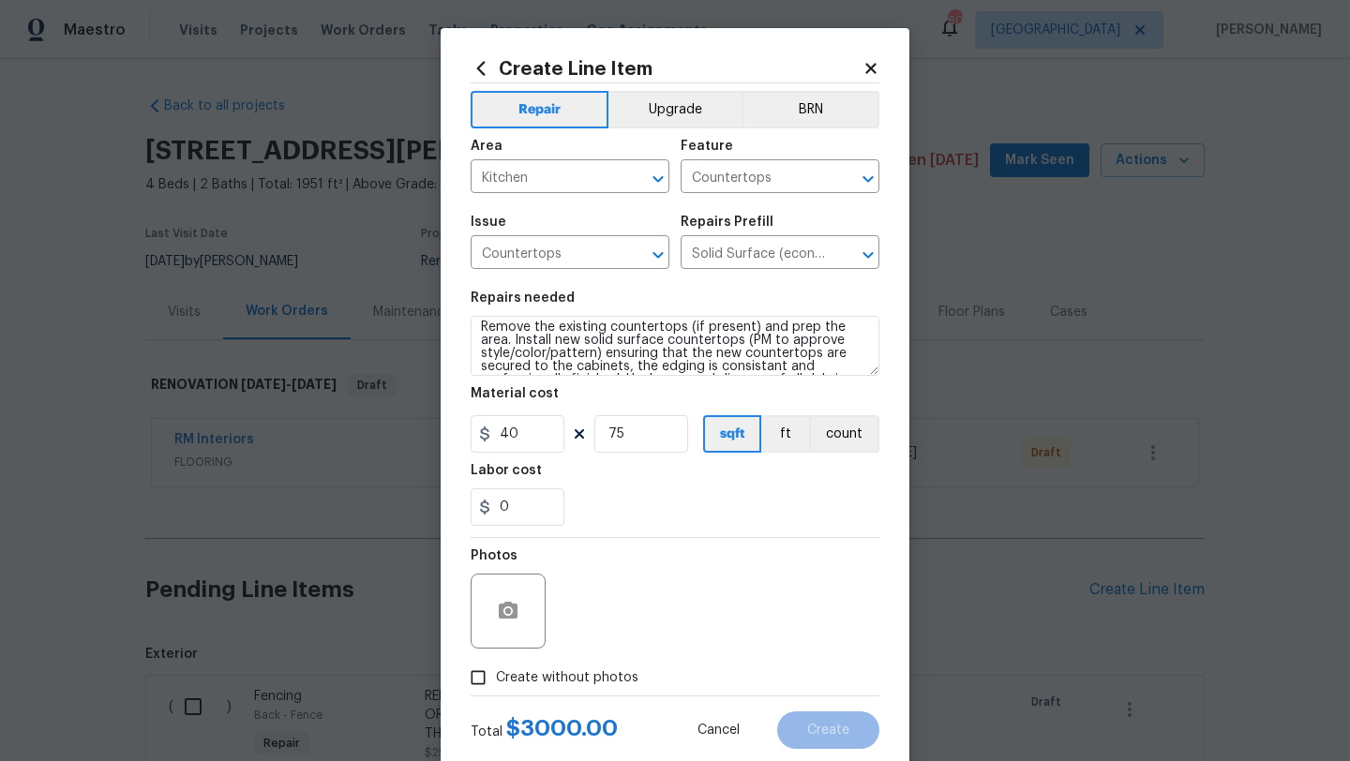
checkbox input "true"
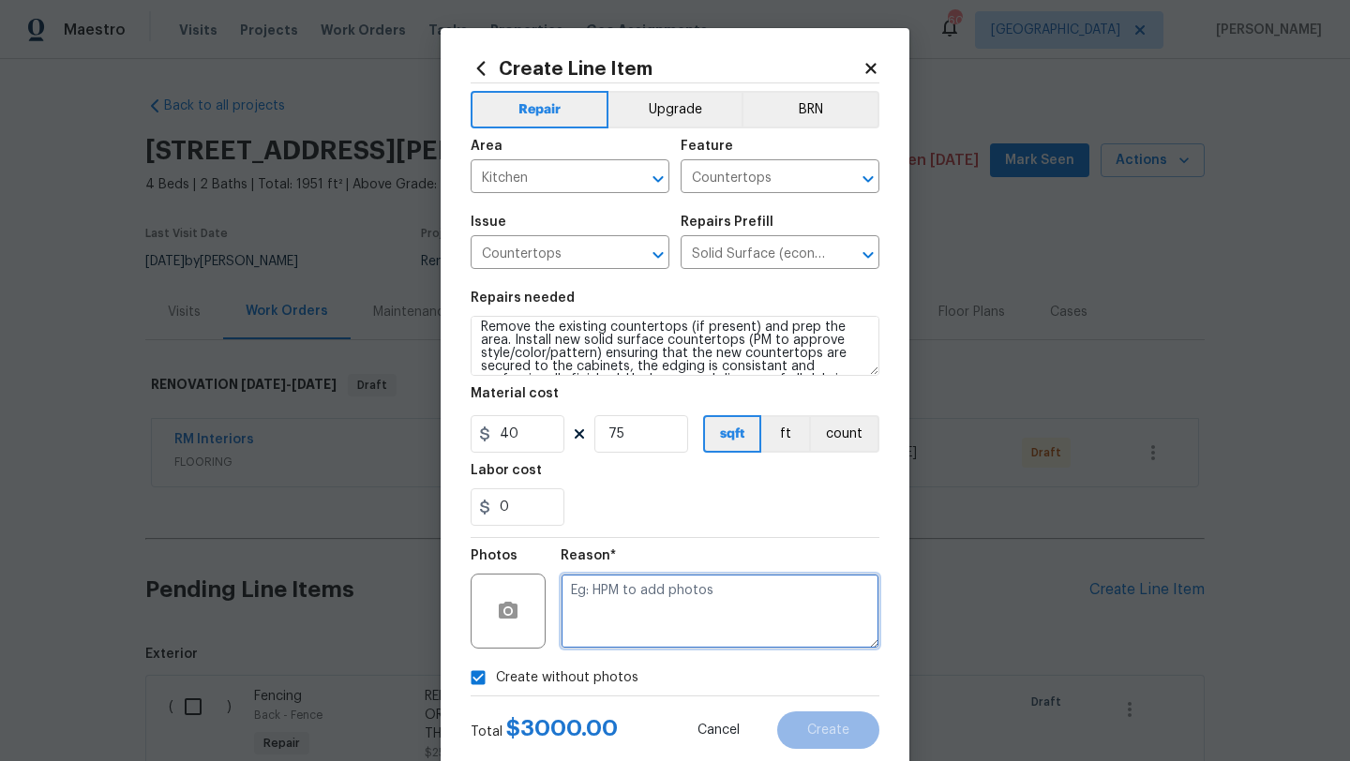
click at [625, 631] on textarea at bounding box center [720, 611] width 319 height 75
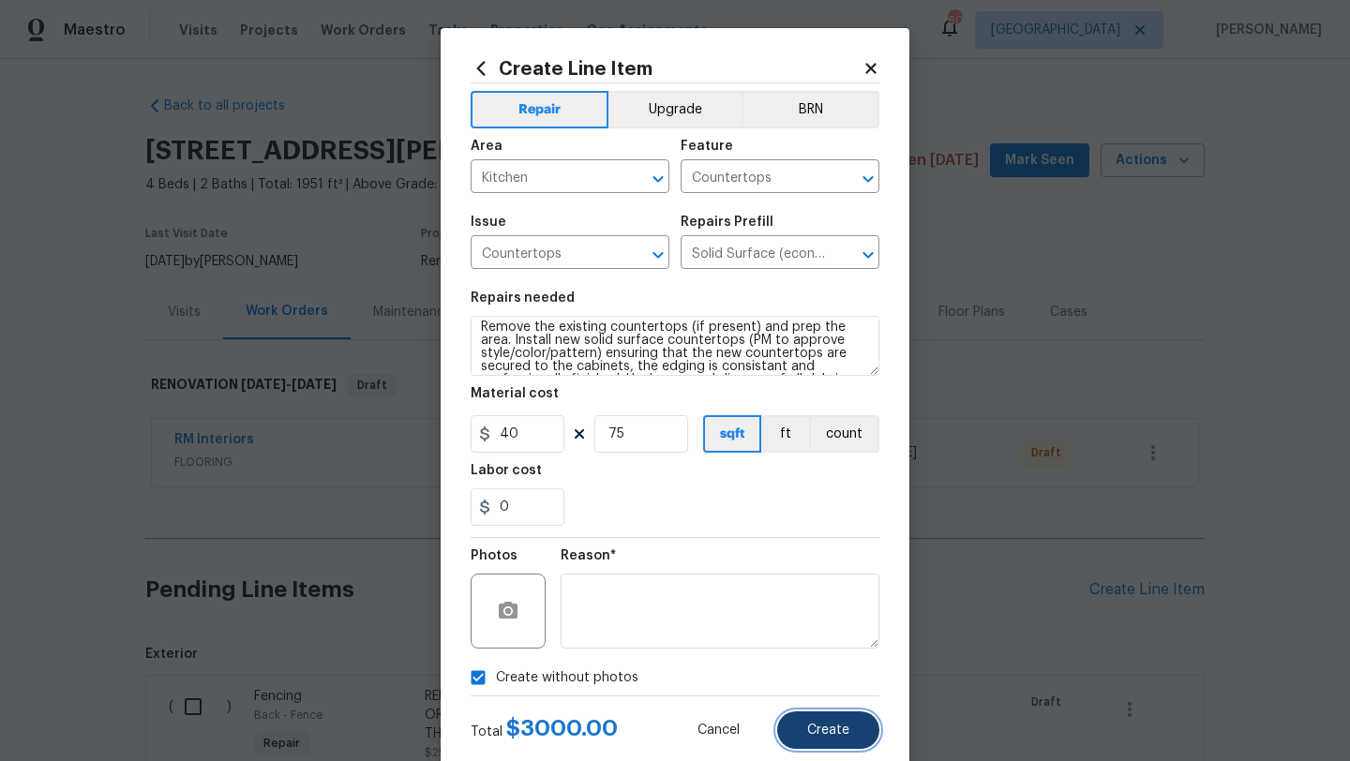
click at [826, 730] on span "Create" at bounding box center [828, 731] width 42 height 14
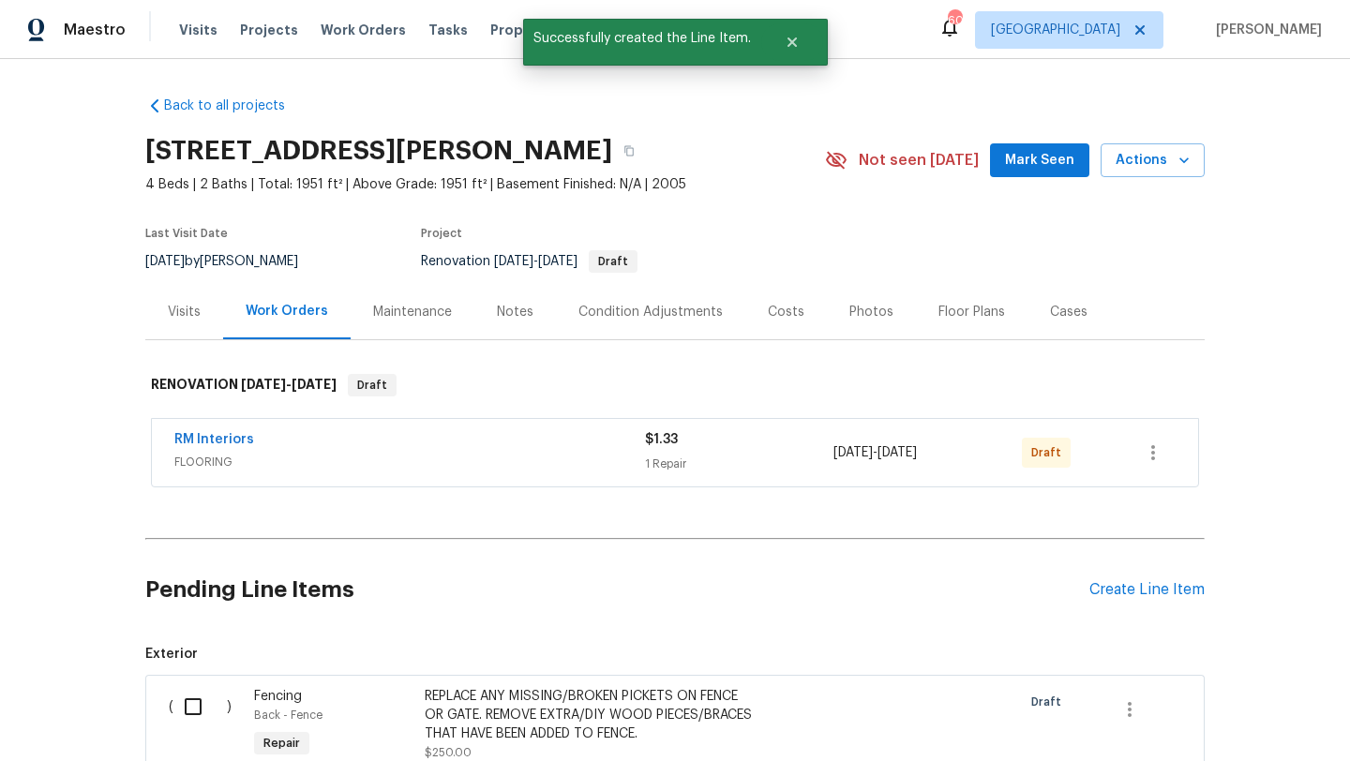
click at [681, 310] on div "Condition Adjustments" at bounding box center [650, 312] width 144 height 19
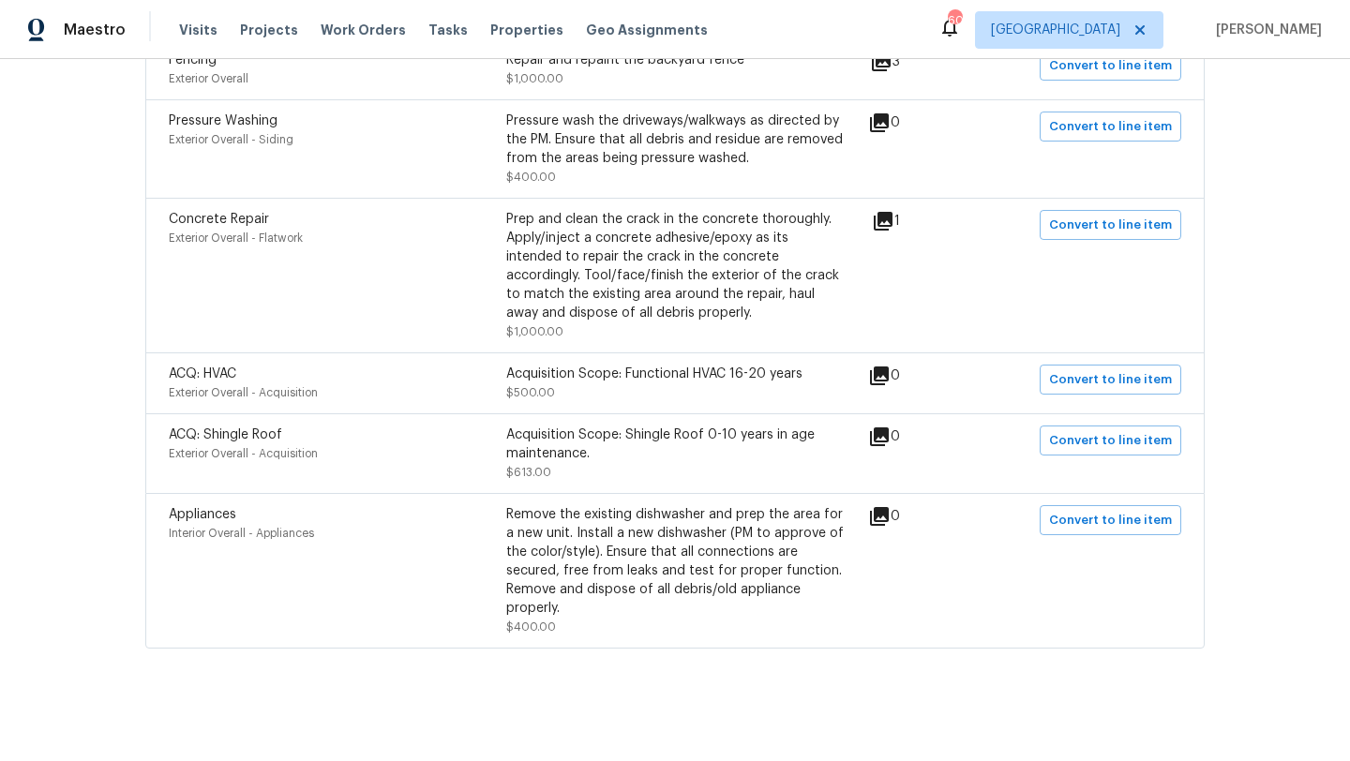
scroll to position [1460, 0]
click at [891, 215] on icon at bounding box center [883, 221] width 19 height 19
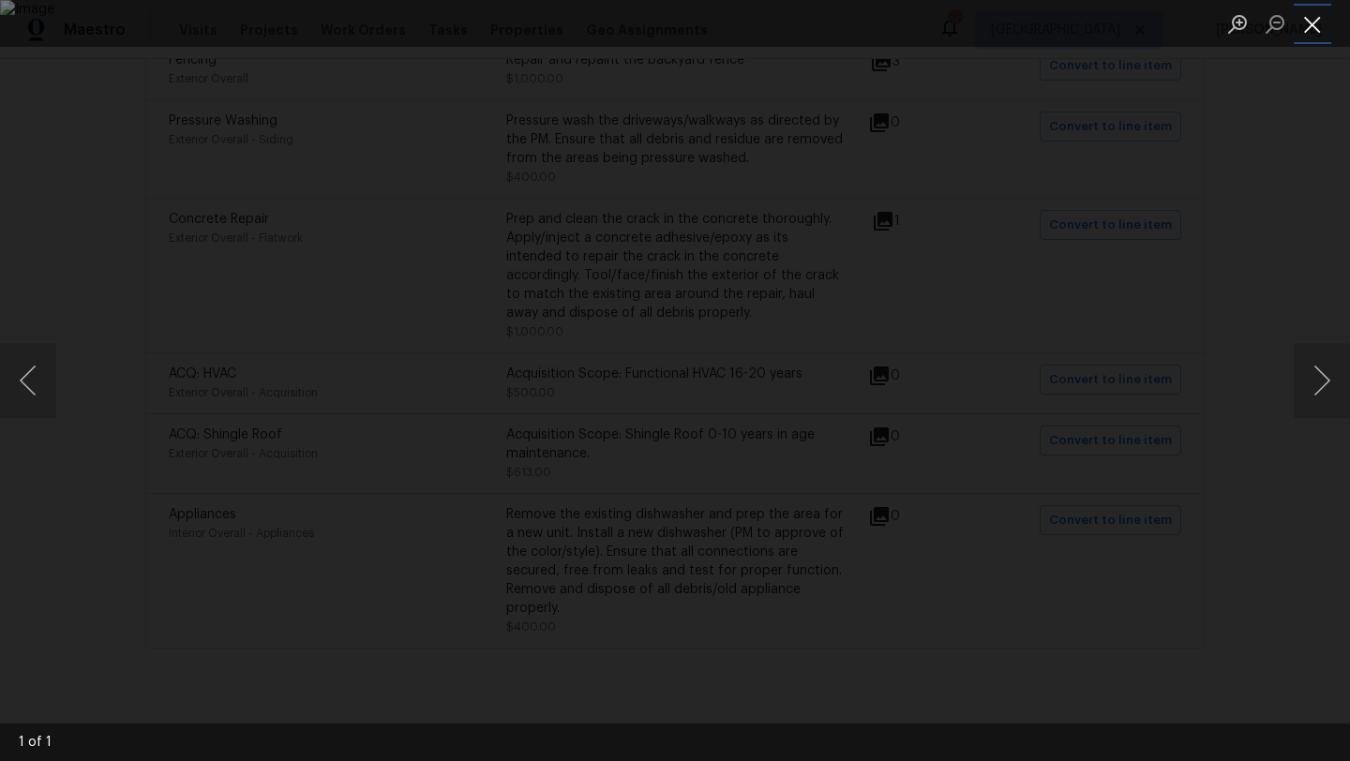
click at [1312, 23] on button "Close lightbox" at bounding box center [1312, 23] width 37 height 33
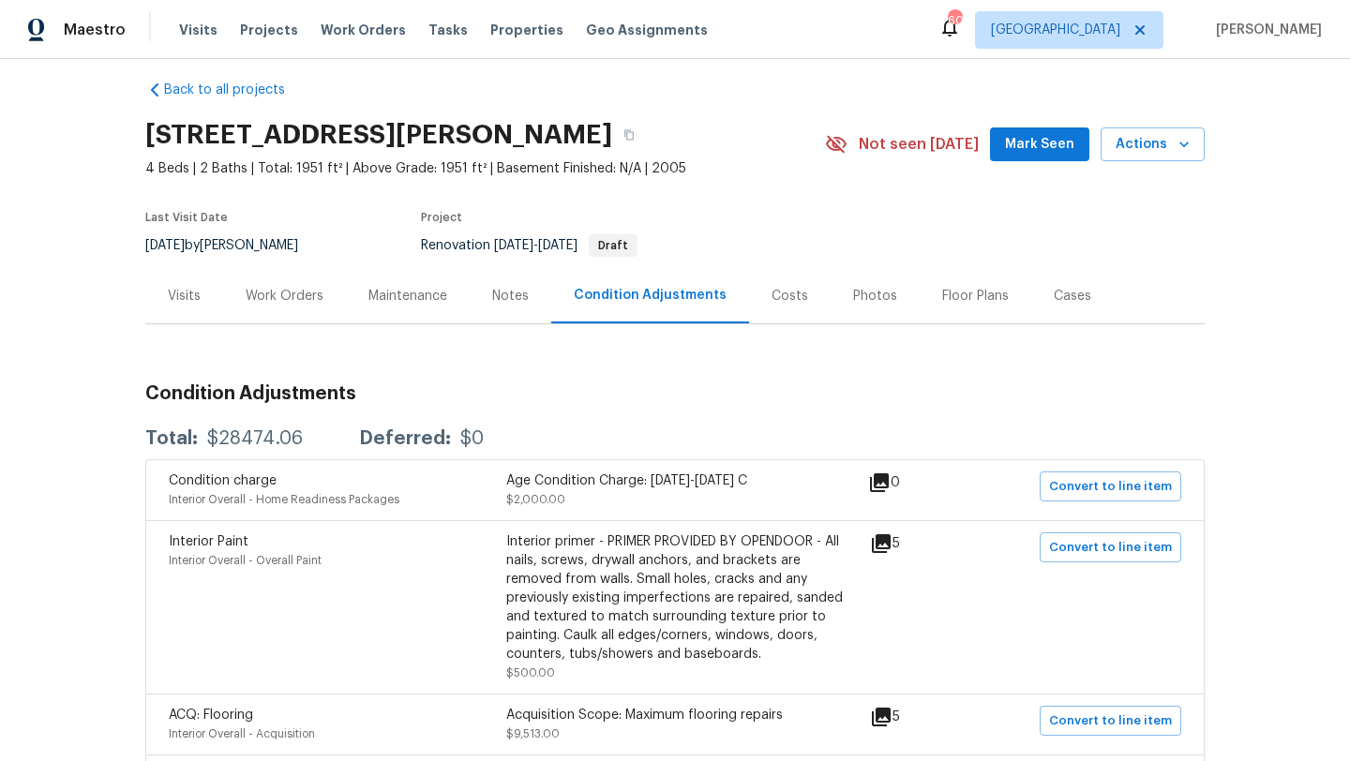
scroll to position [18, 0]
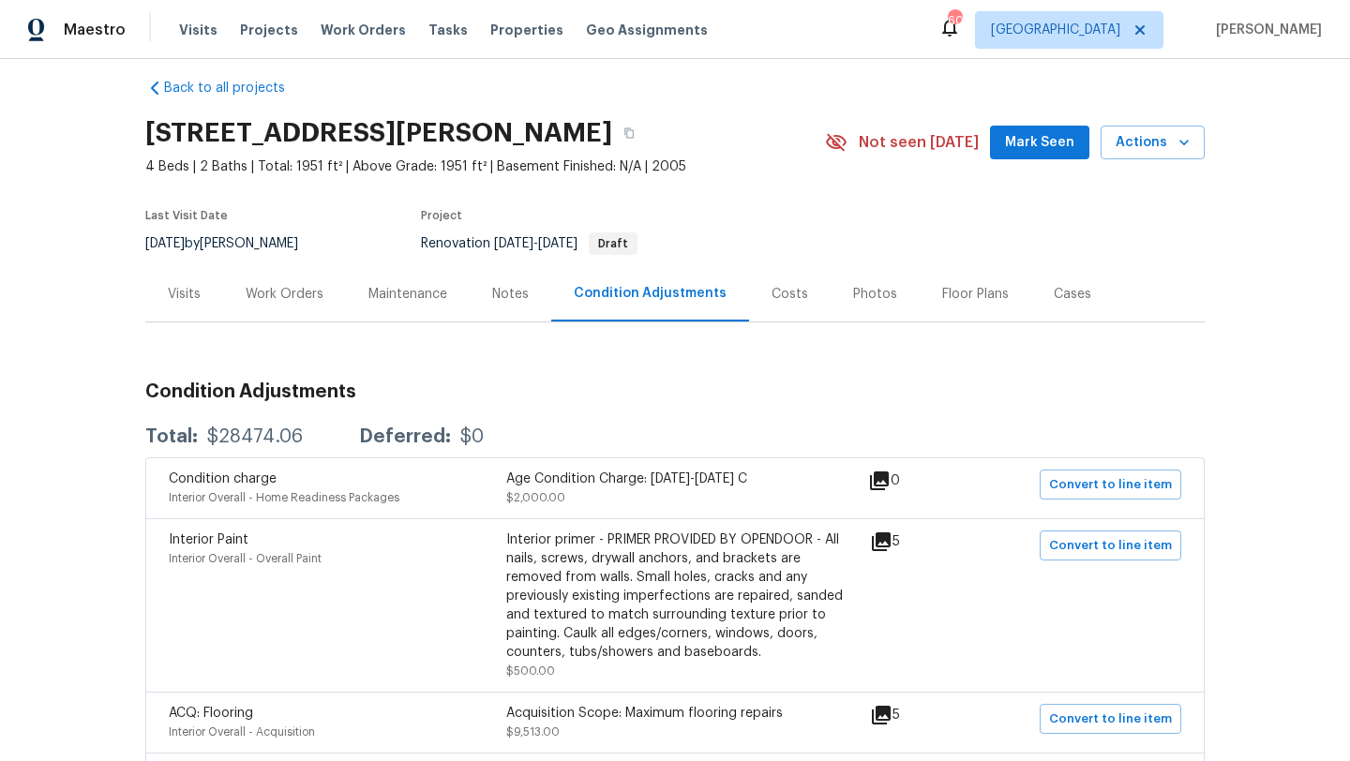
click at [780, 292] on div "Costs" at bounding box center [789, 294] width 37 height 19
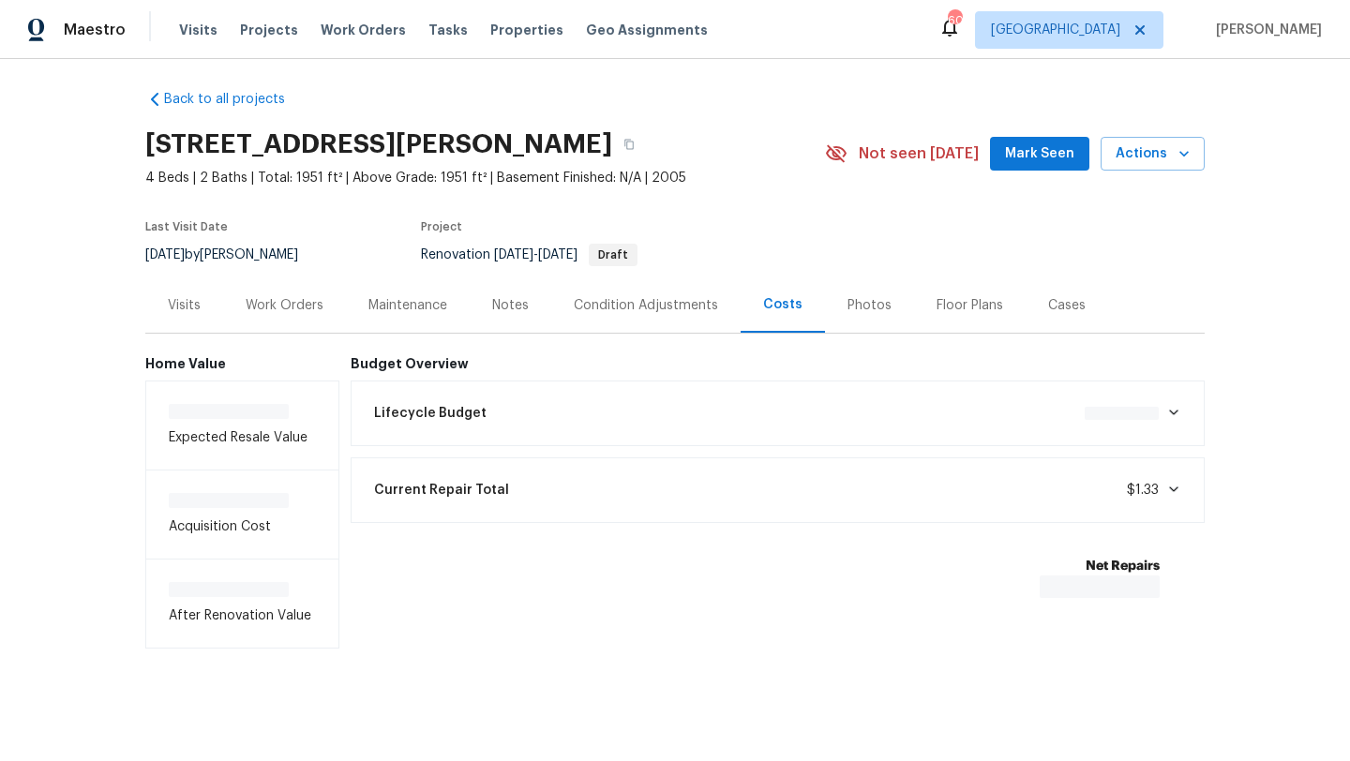
scroll to position [10, 0]
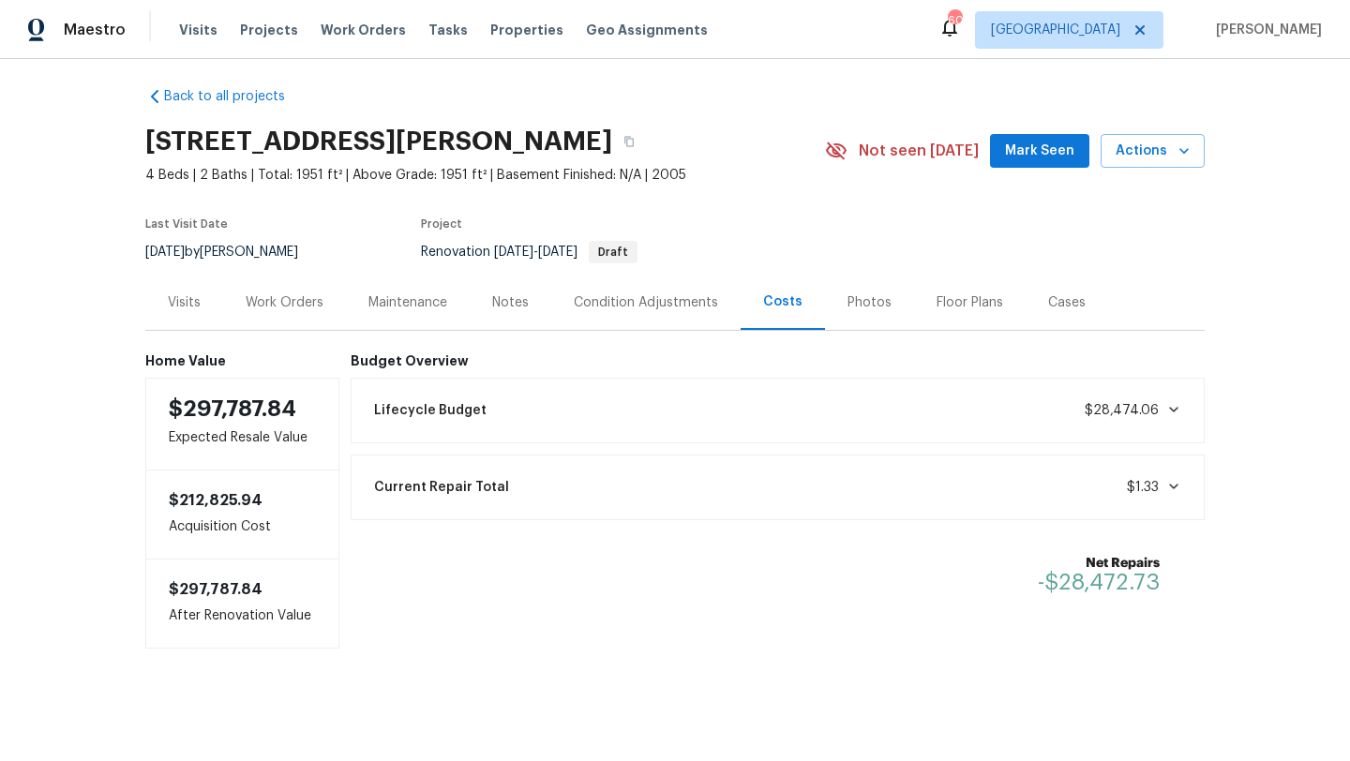
click at [186, 301] on div "Visits" at bounding box center [184, 302] width 33 height 19
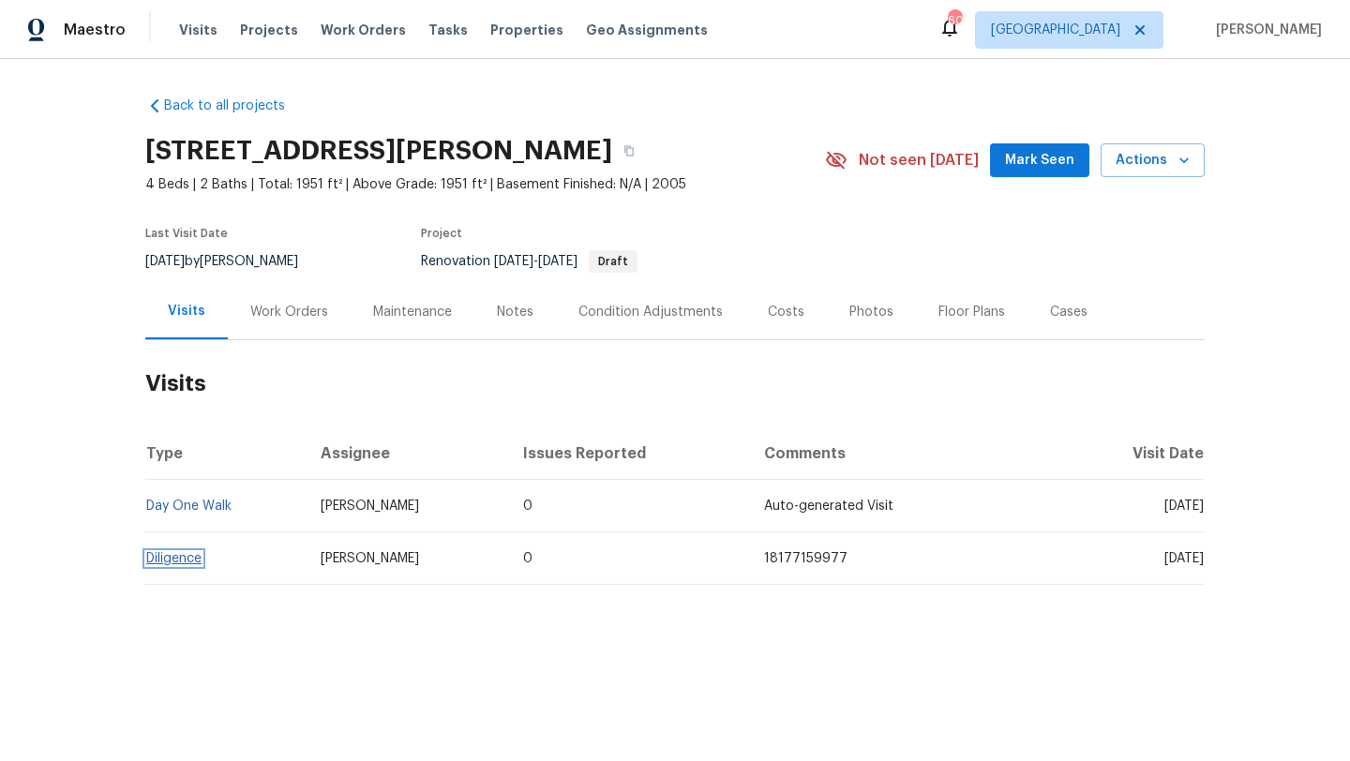
click at [184, 561] on link "Diligence" at bounding box center [173, 558] width 55 height 13
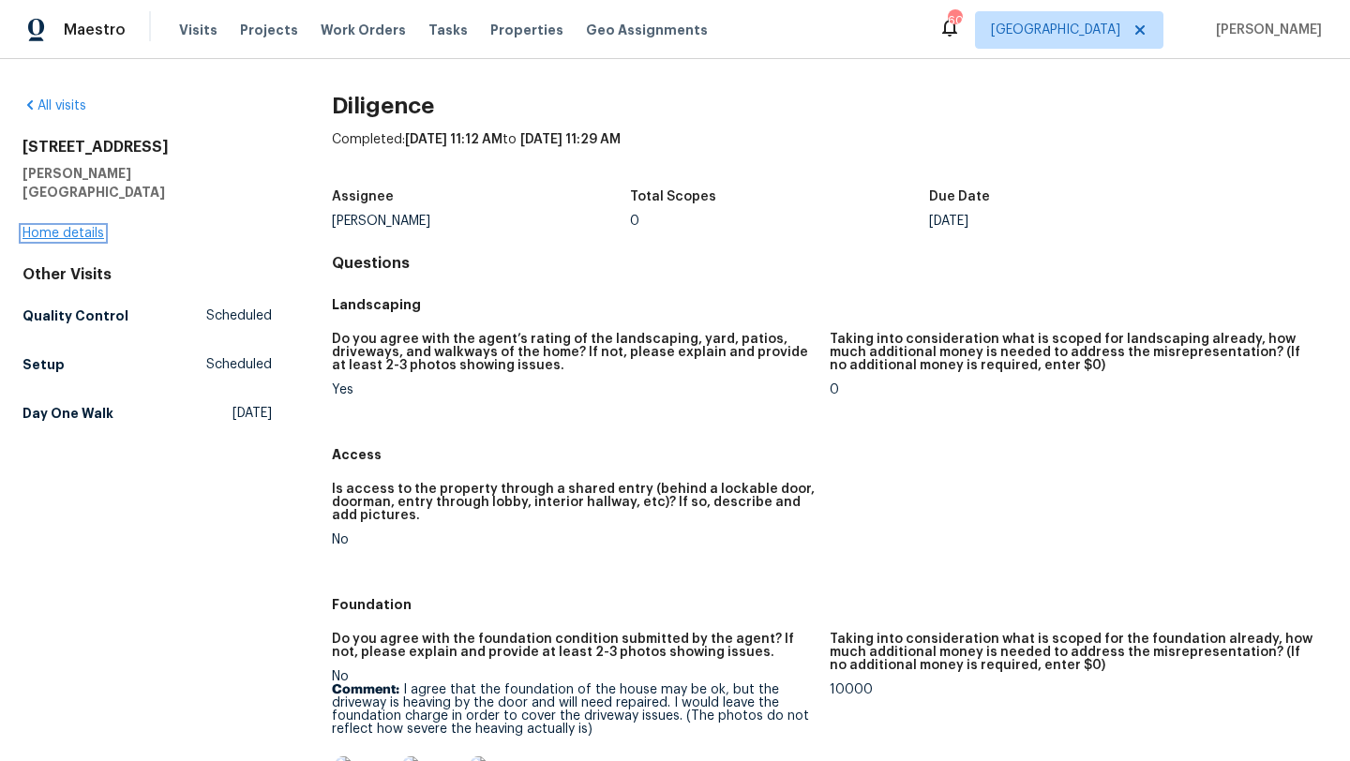
click at [78, 227] on link "Home details" at bounding box center [63, 233] width 82 height 13
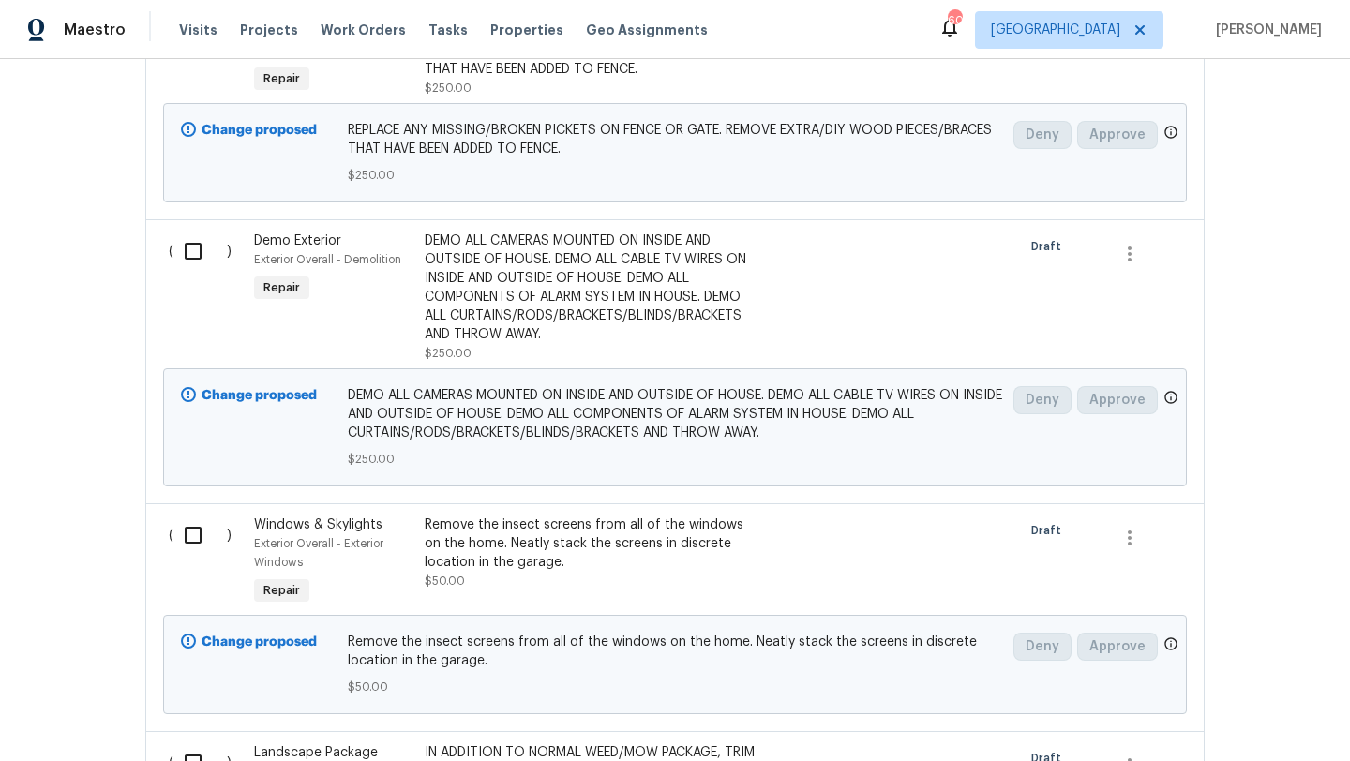
scroll to position [666, 0]
click at [595, 315] on div "DEMO ALL CAMERAS MOUNTED ON INSIDE AND OUTSIDE OF HOUSE. DEMO ALL CABLE TV WIRE…" at bounding box center [590, 287] width 330 height 112
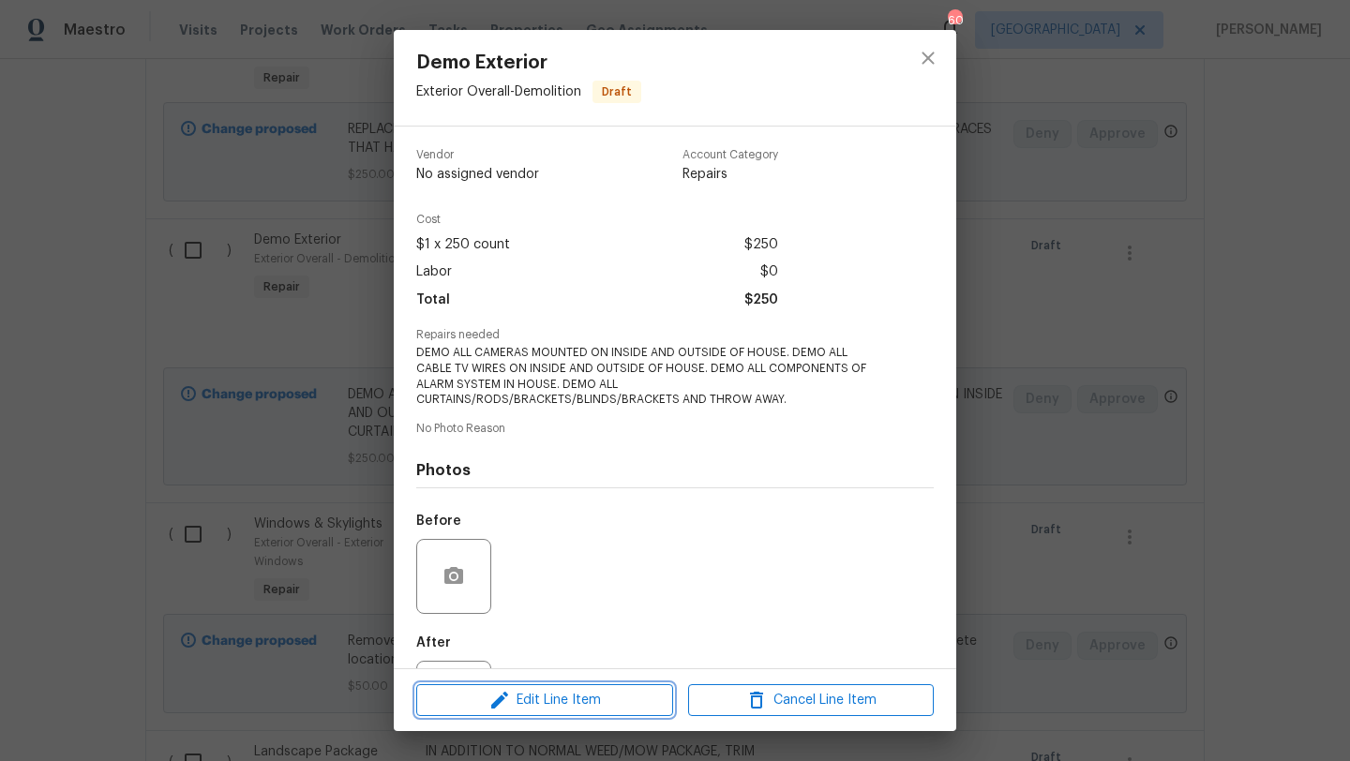
click at [558, 696] on span "Edit Line Item" at bounding box center [545, 700] width 246 height 23
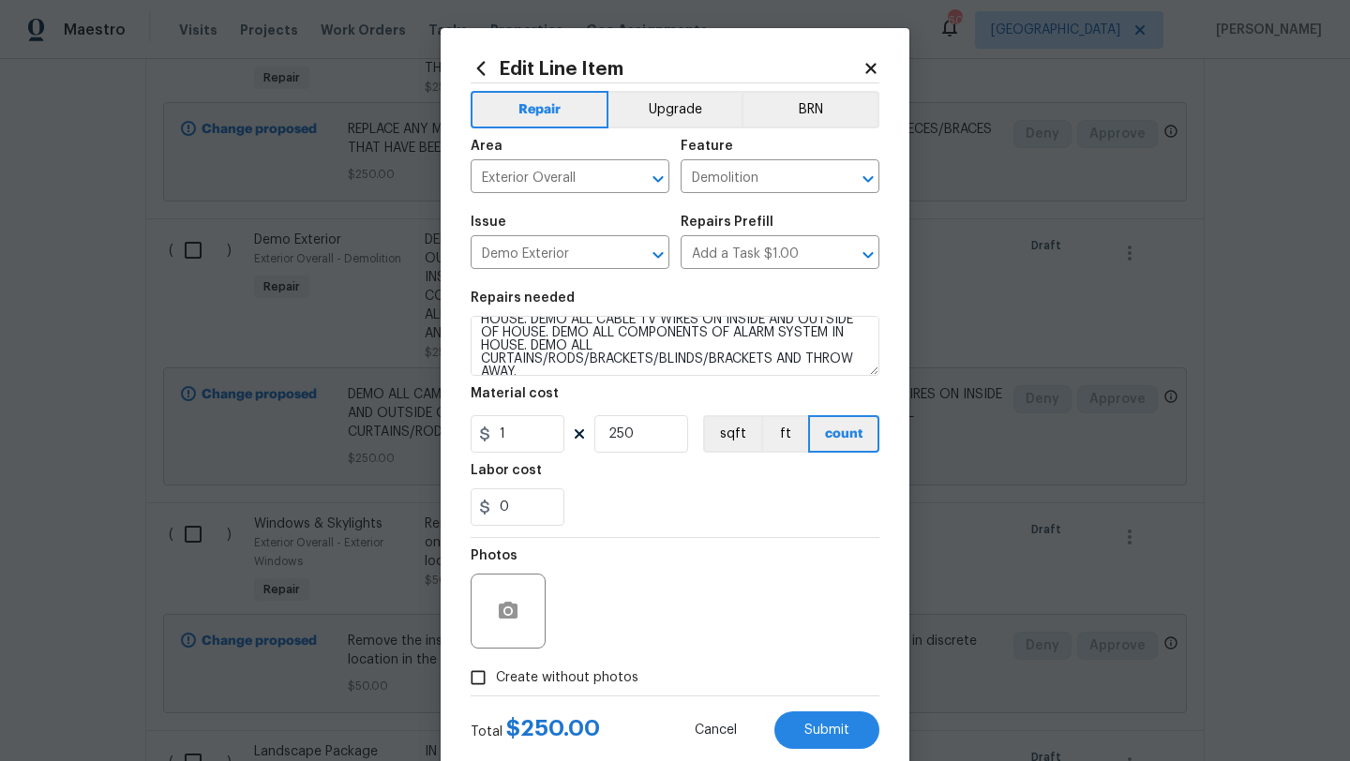
scroll to position [32, 0]
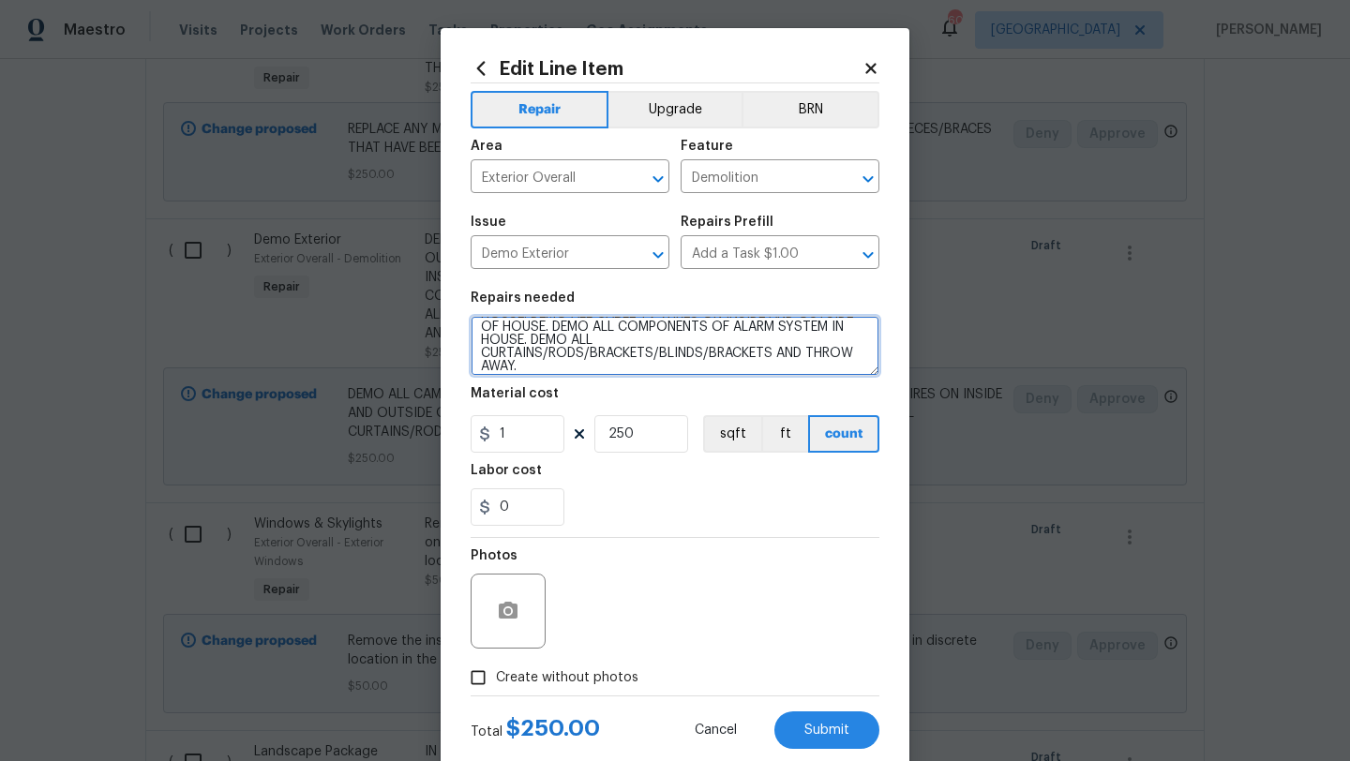
click at [638, 370] on textarea "DEMO ALL CAMERAS MOUNTED ON INSIDE AND OUTSIDE OF HOUSE. DEMO ALL CABLE TV WIRE…" at bounding box center [675, 346] width 409 height 60
type textarea "DEMO ALL CAMERAS MOUNTED ON INSIDE AND OUTSIDE OF HOUSE. DEMO ALL CABLE TV WIRE…"
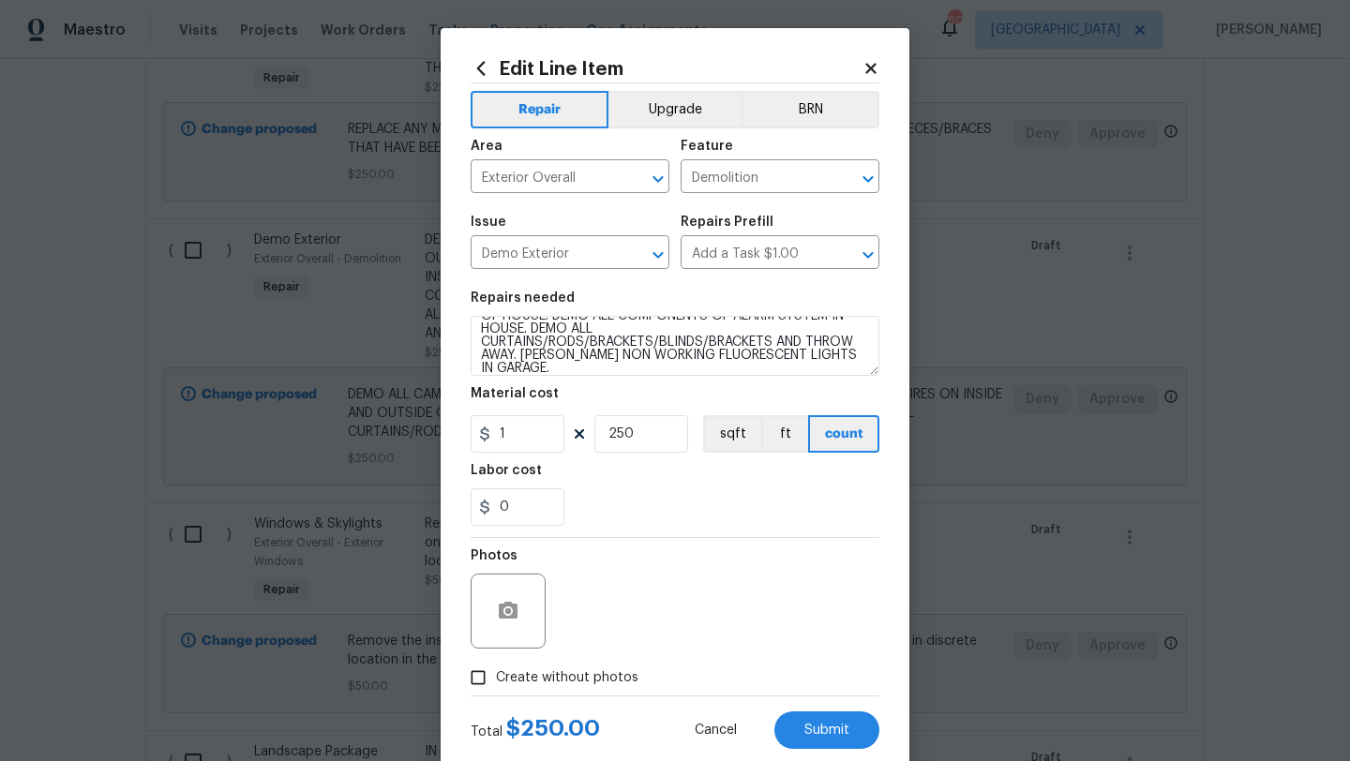
click at [607, 676] on span "Create without photos" at bounding box center [567, 678] width 142 height 20
click at [496, 676] on input "Create without photos" at bounding box center [478, 678] width 36 height 36
checkbox input "true"
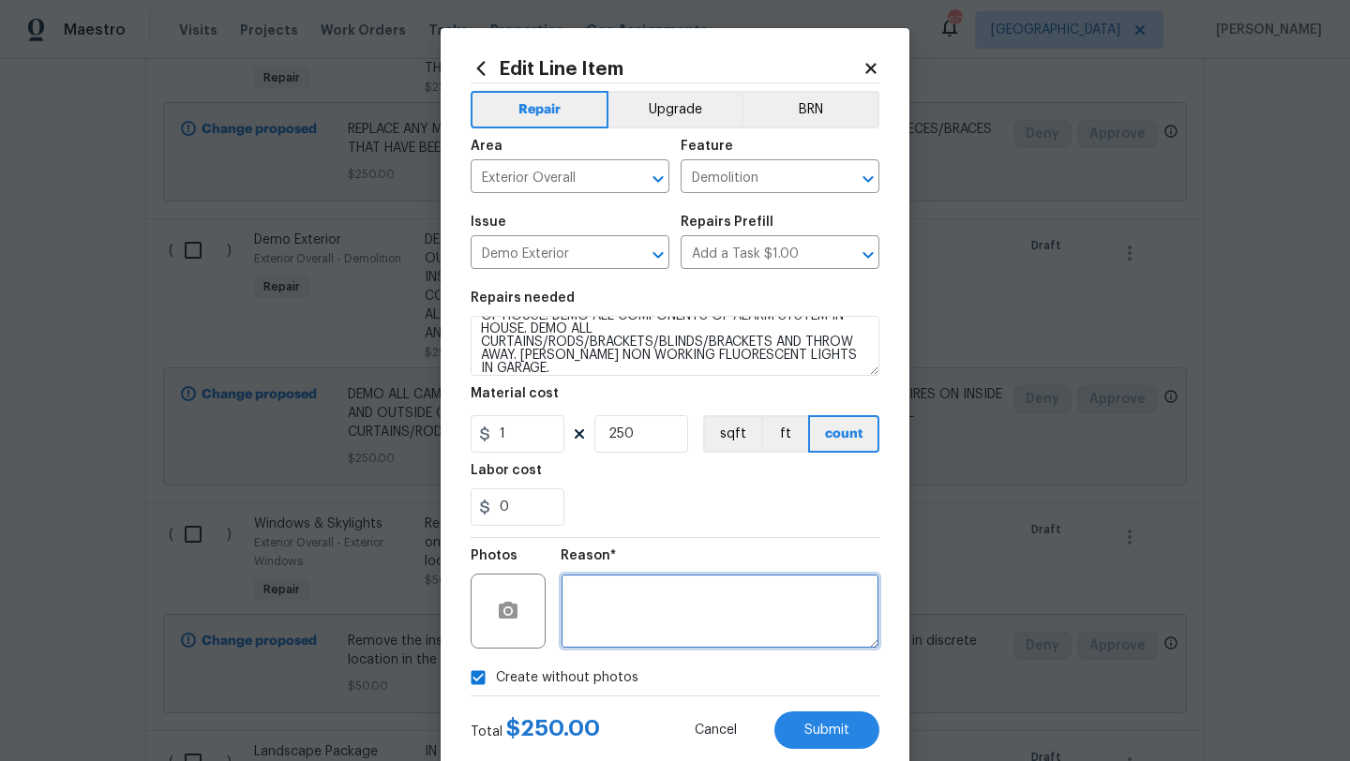
click at [641, 620] on textarea at bounding box center [720, 611] width 319 height 75
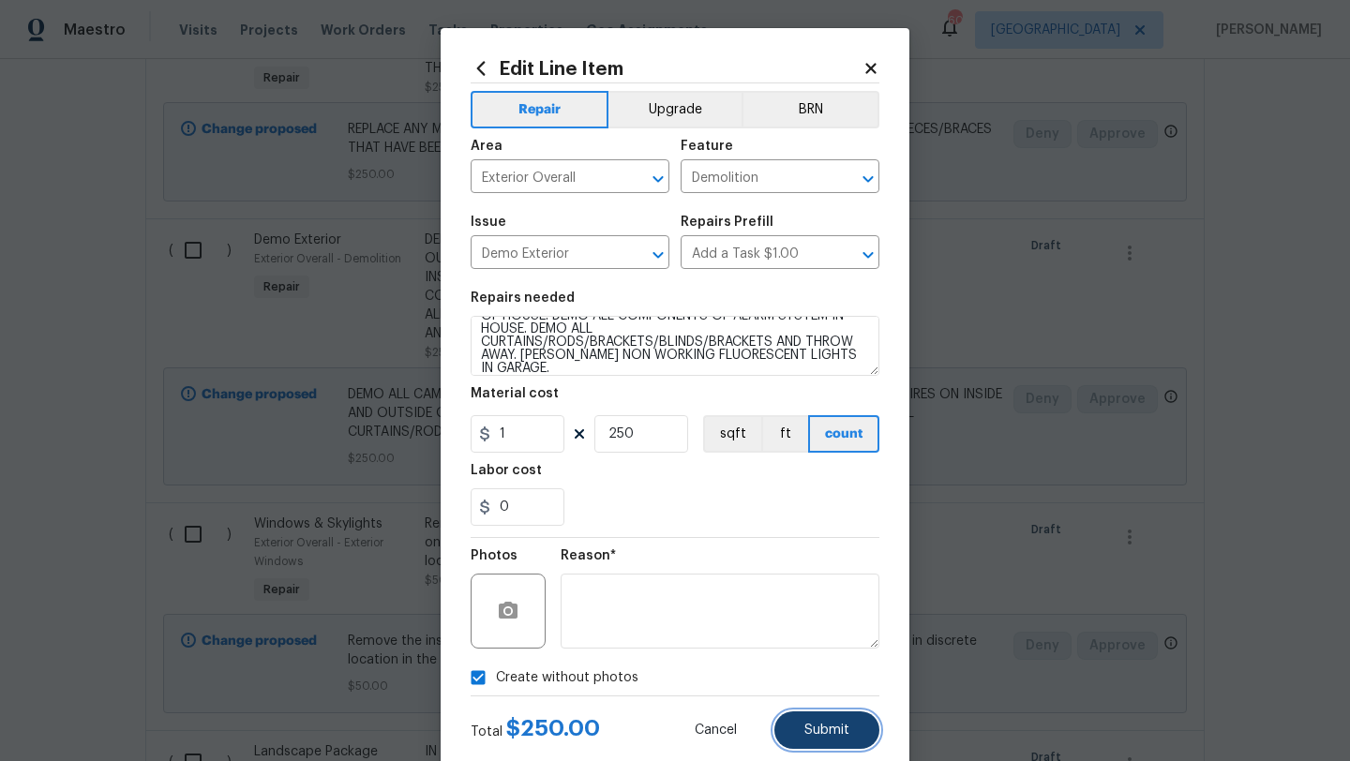
click at [834, 742] on button "Submit" at bounding box center [826, 729] width 105 height 37
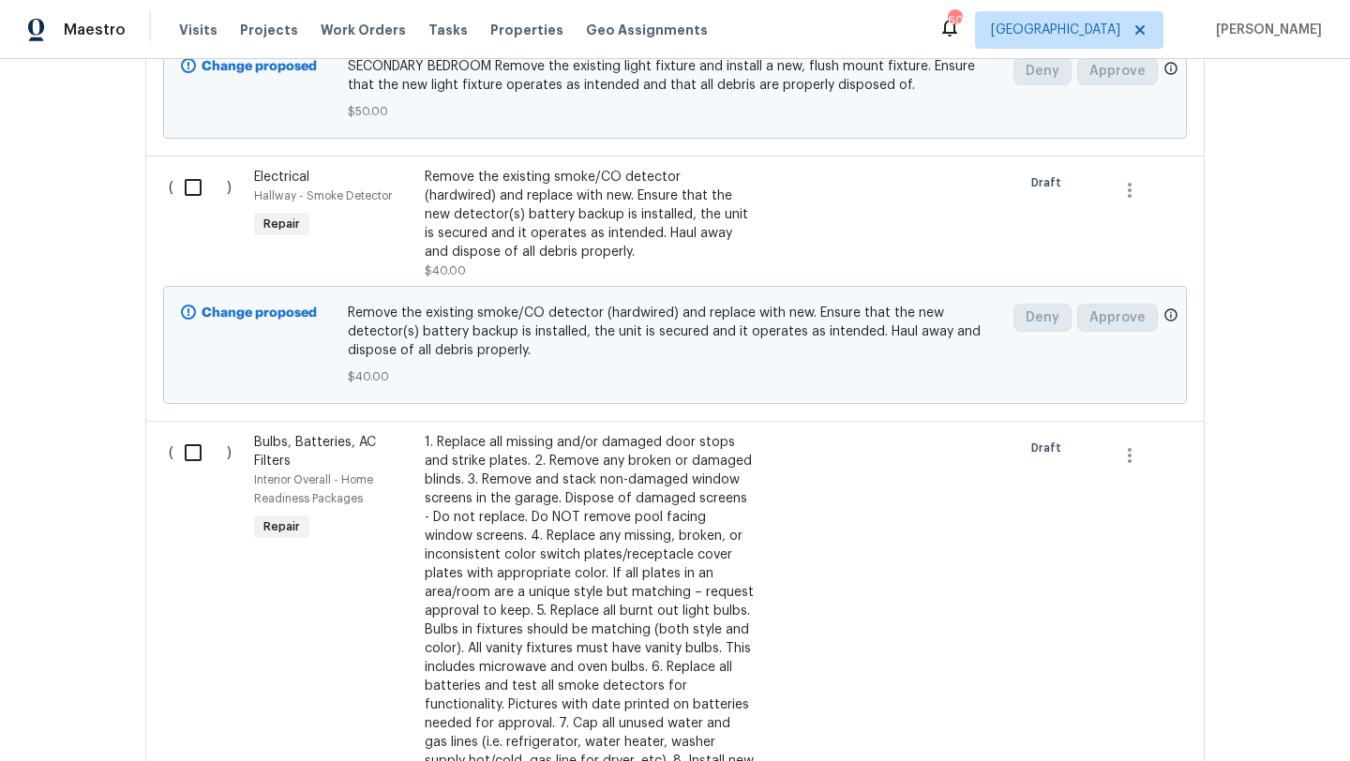
scroll to position [2507, 0]
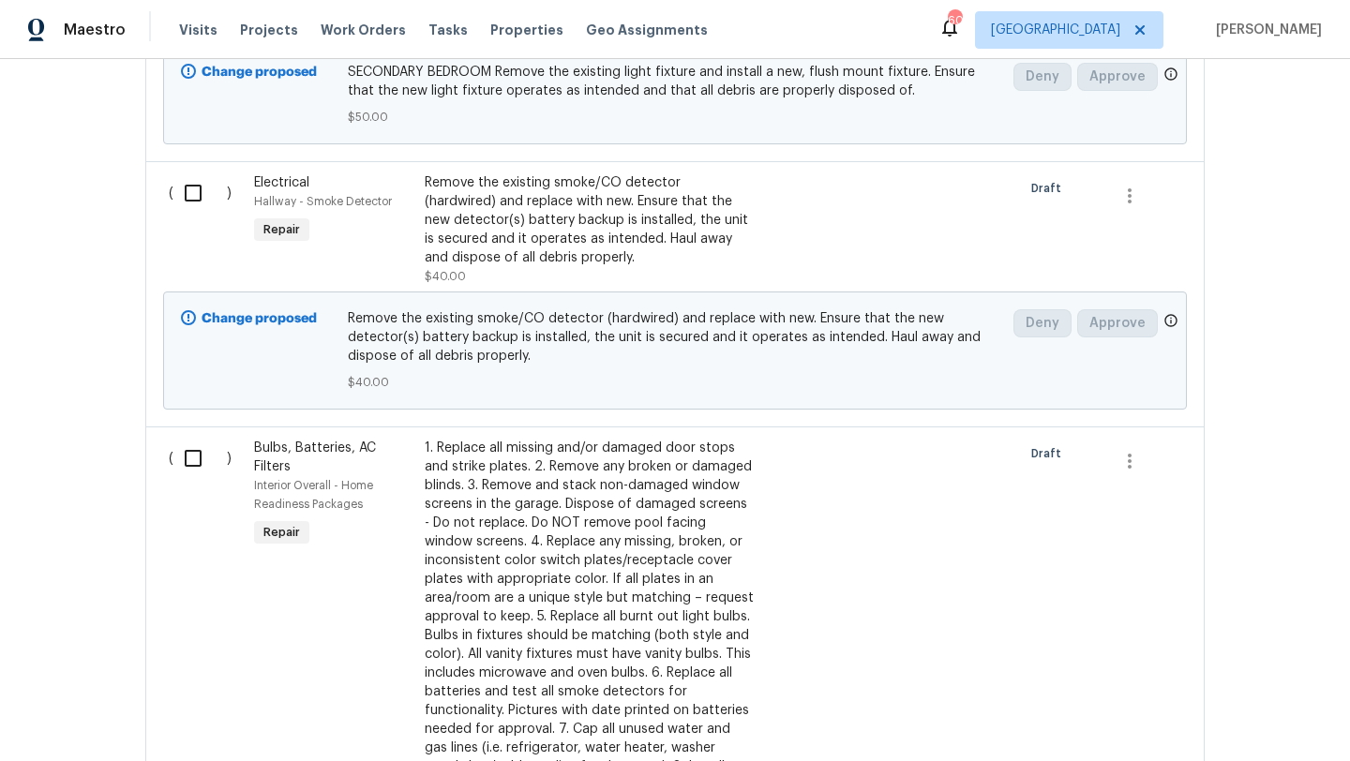
click at [606, 213] on div "Remove the existing smoke/CO detector (hardwired) and replace with new. Ensure …" at bounding box center [590, 220] width 330 height 94
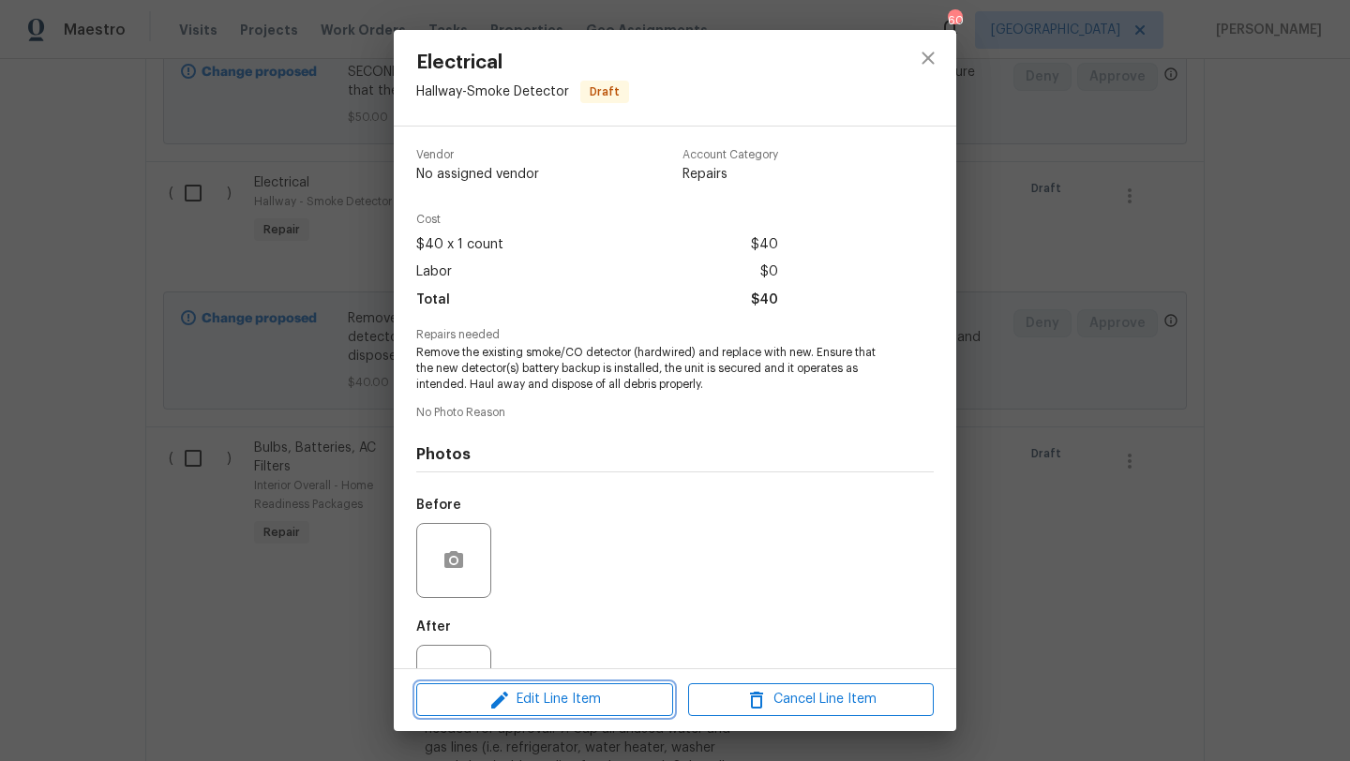
click at [590, 697] on span "Edit Line Item" at bounding box center [545, 699] width 246 height 23
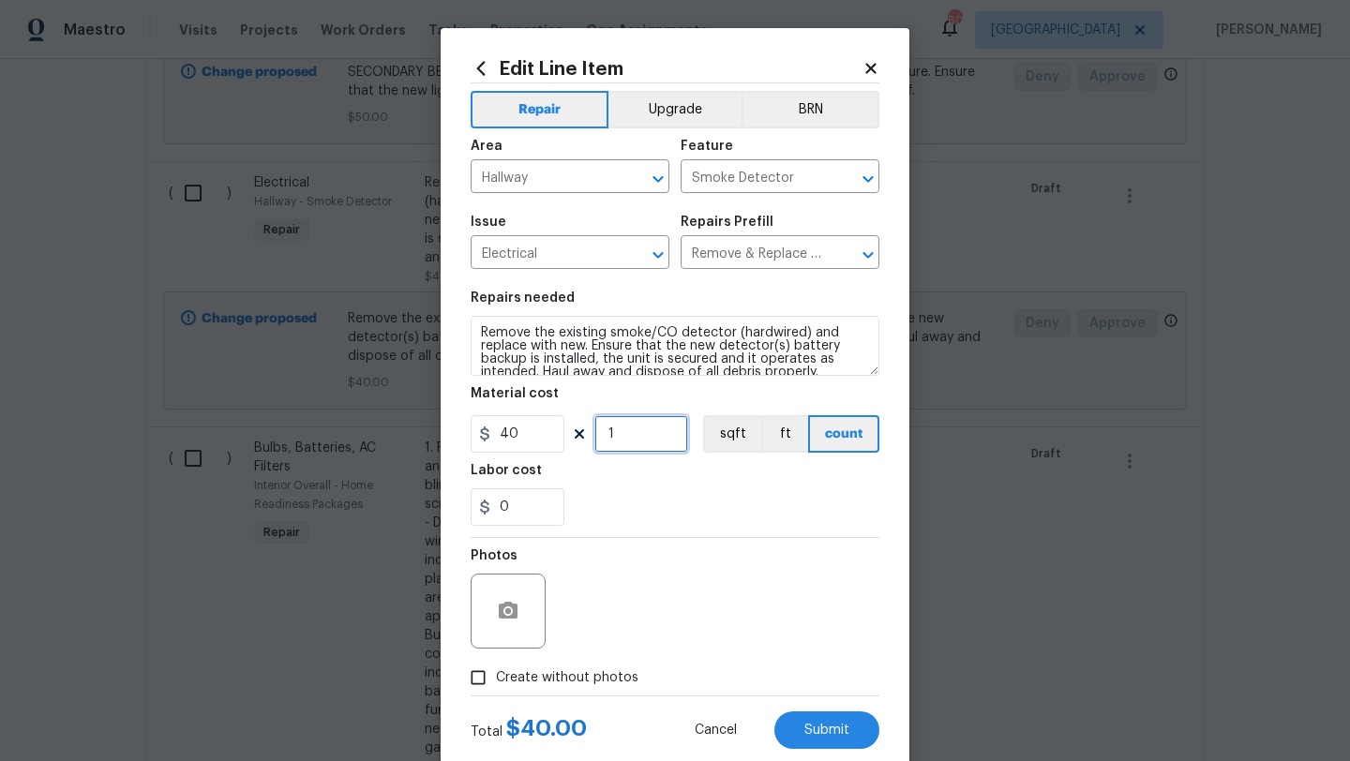
drag, startPoint x: 625, startPoint y: 441, endPoint x: 587, endPoint y: 441, distance: 38.4
click at [587, 441] on div "40 1 sqft ft count" at bounding box center [675, 433] width 409 height 37
type input "3"
click at [600, 672] on span "Create without photos" at bounding box center [567, 678] width 142 height 20
click at [496, 672] on input "Create without photos" at bounding box center [478, 678] width 36 height 36
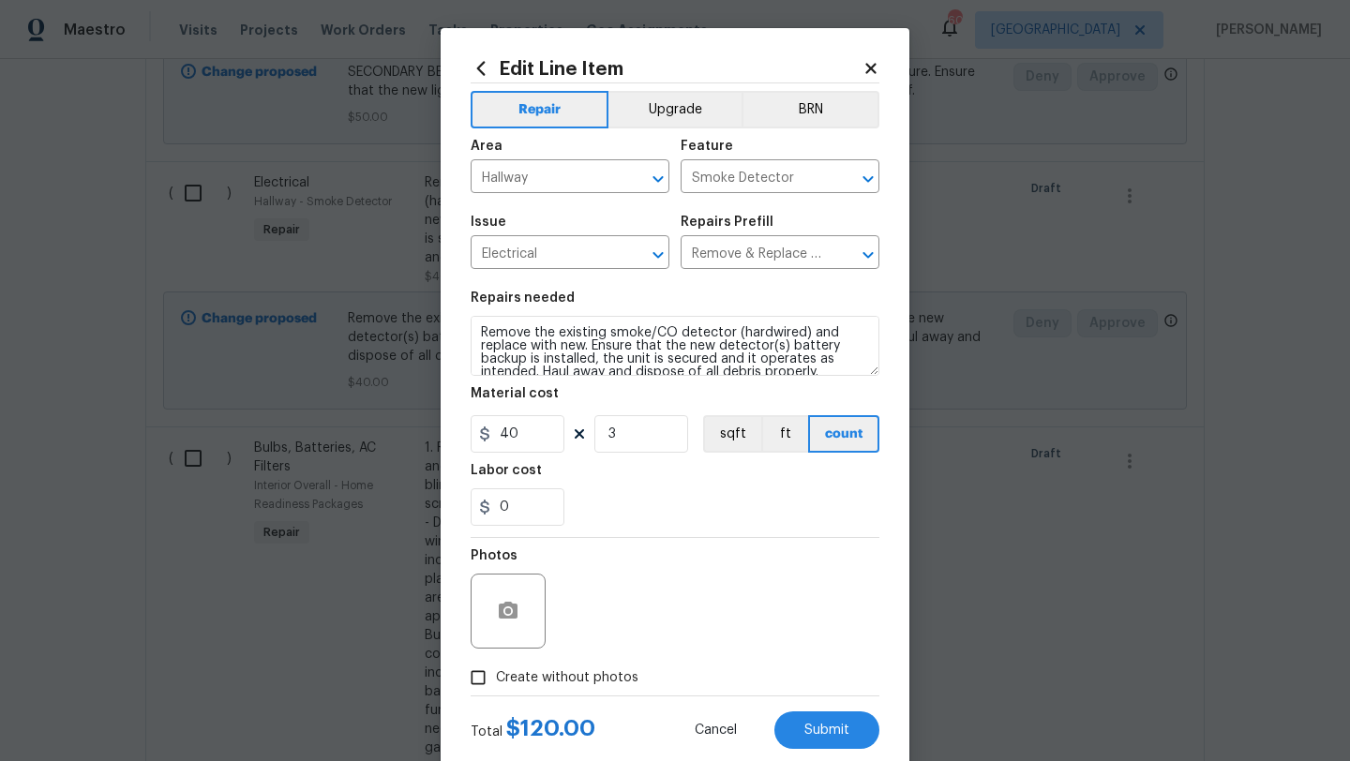
checkbox input "true"
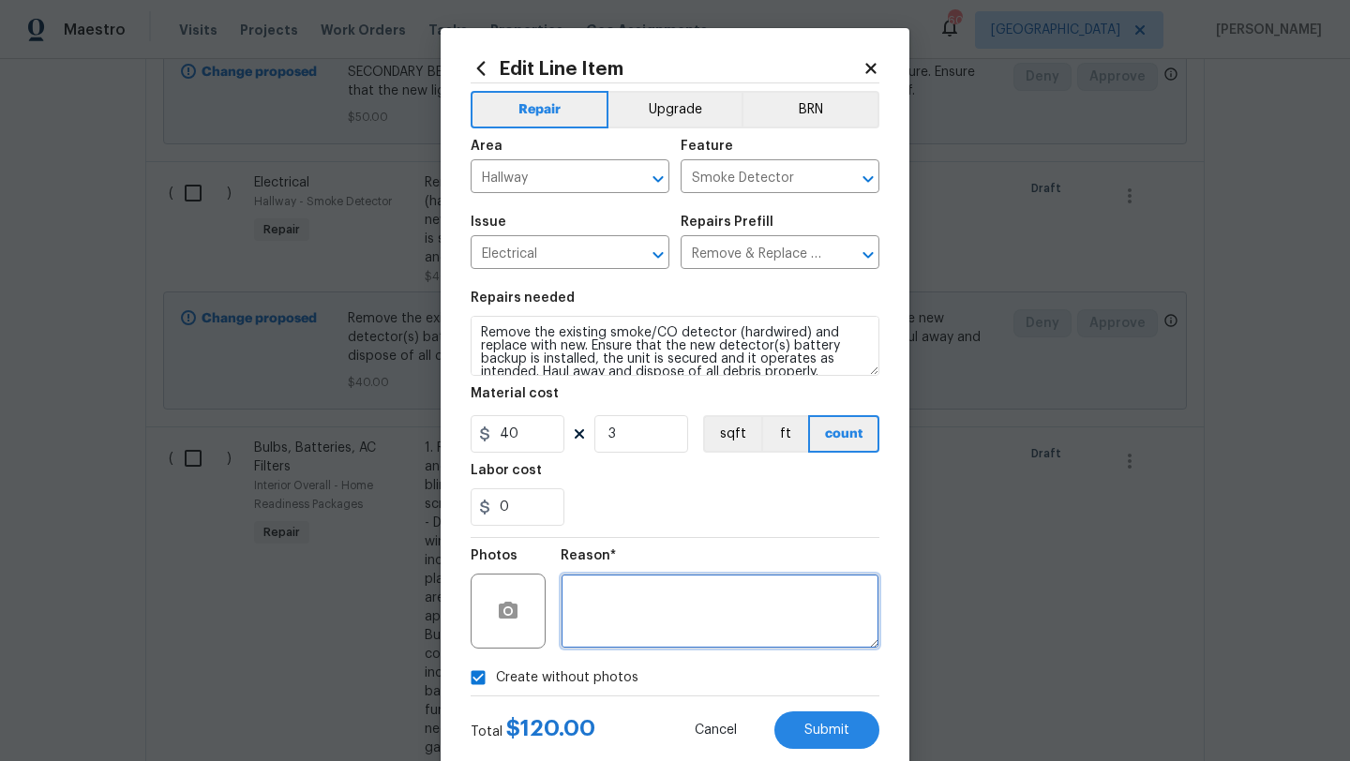
click at [636, 612] on textarea at bounding box center [720, 611] width 319 height 75
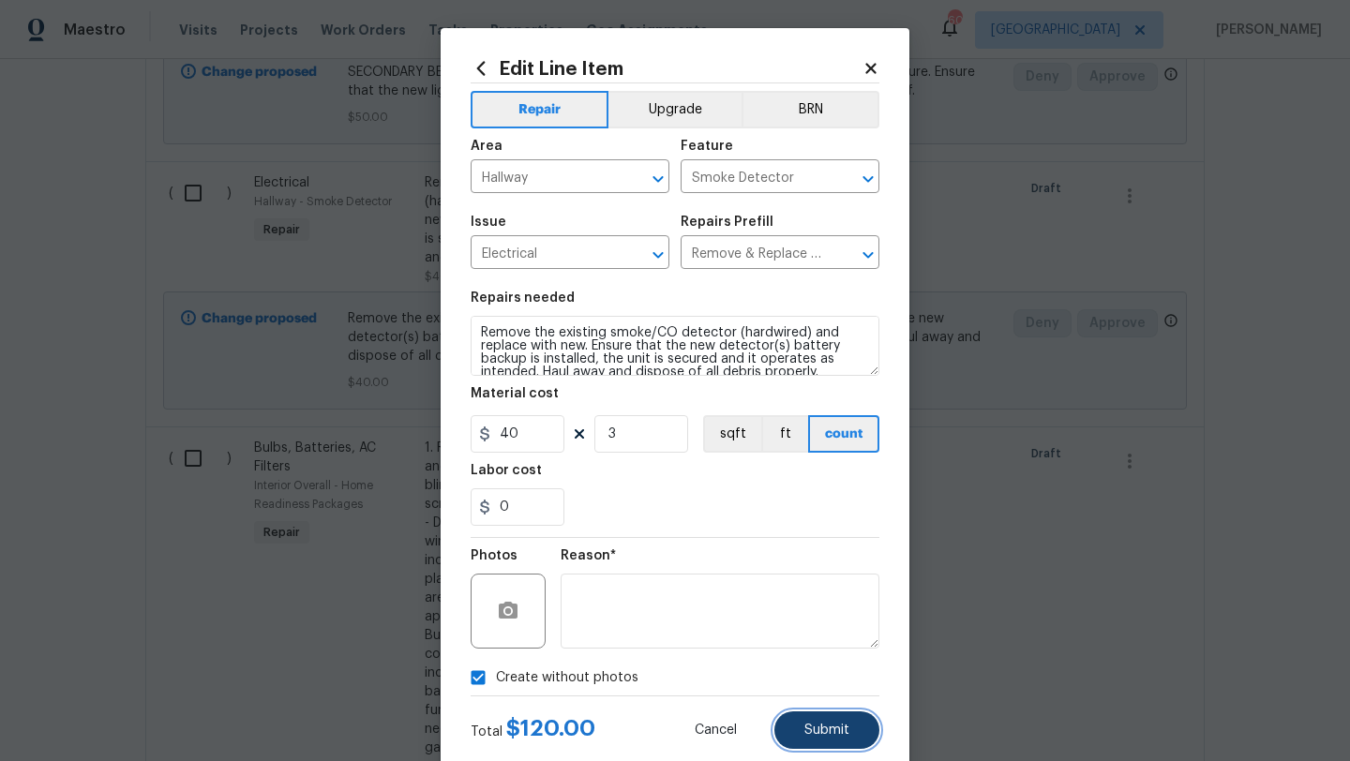
click at [816, 727] on span "Submit" at bounding box center [826, 731] width 45 height 14
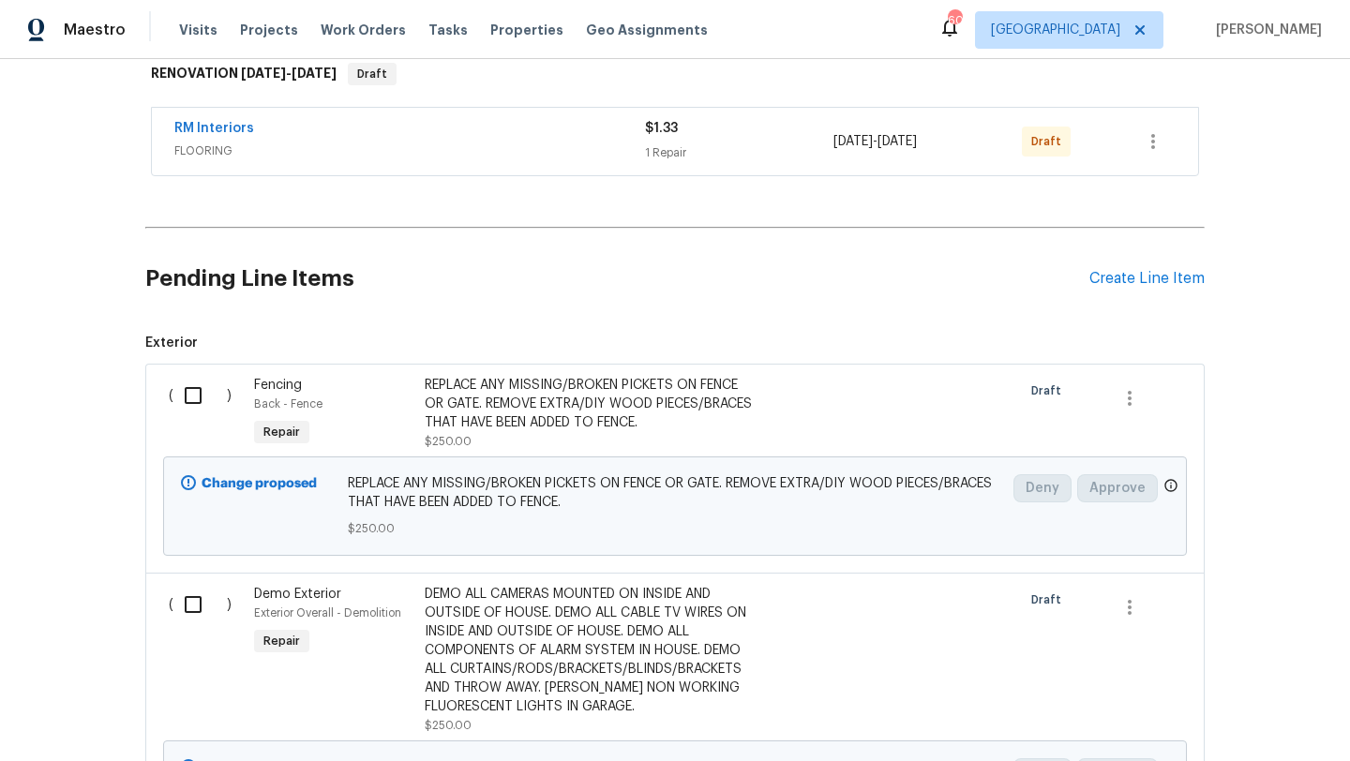
scroll to position [39, 0]
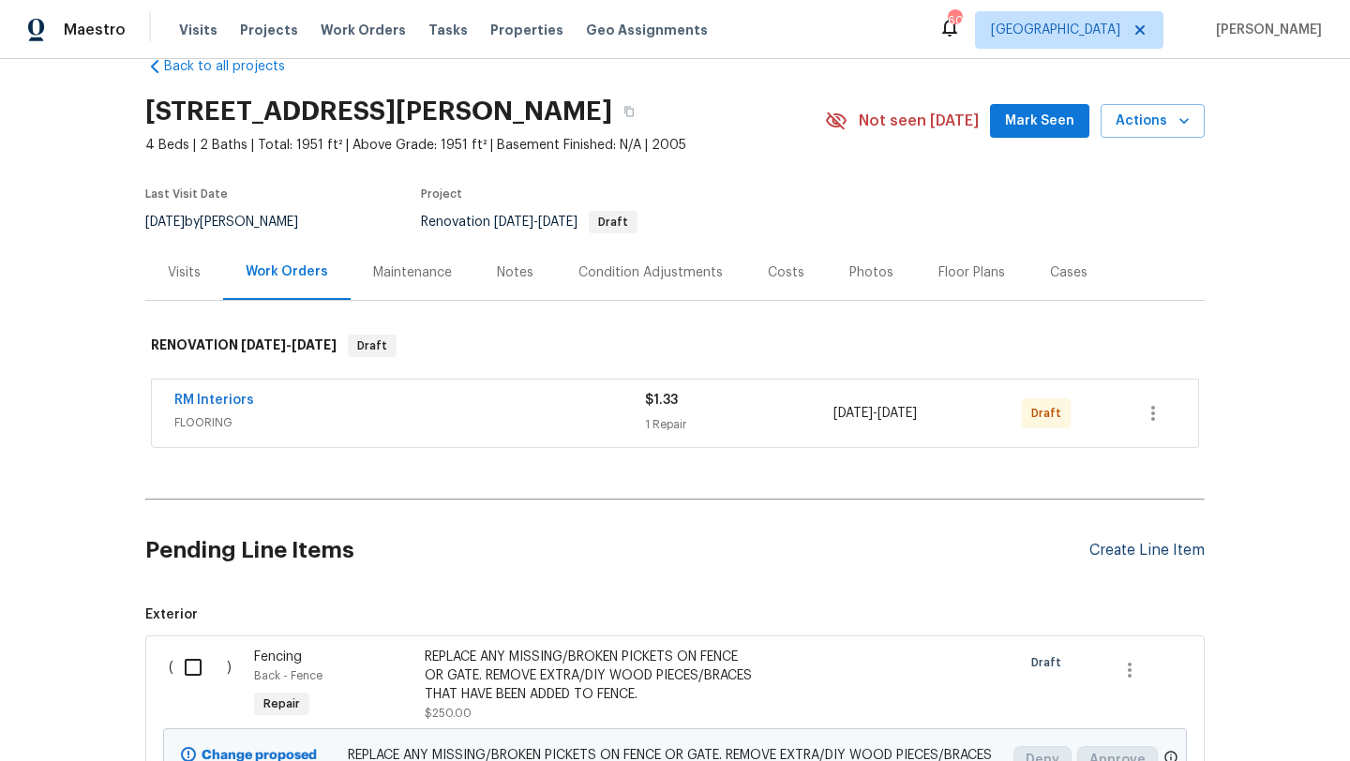
click at [1138, 546] on div "Create Line Item" at bounding box center [1146, 551] width 115 height 18
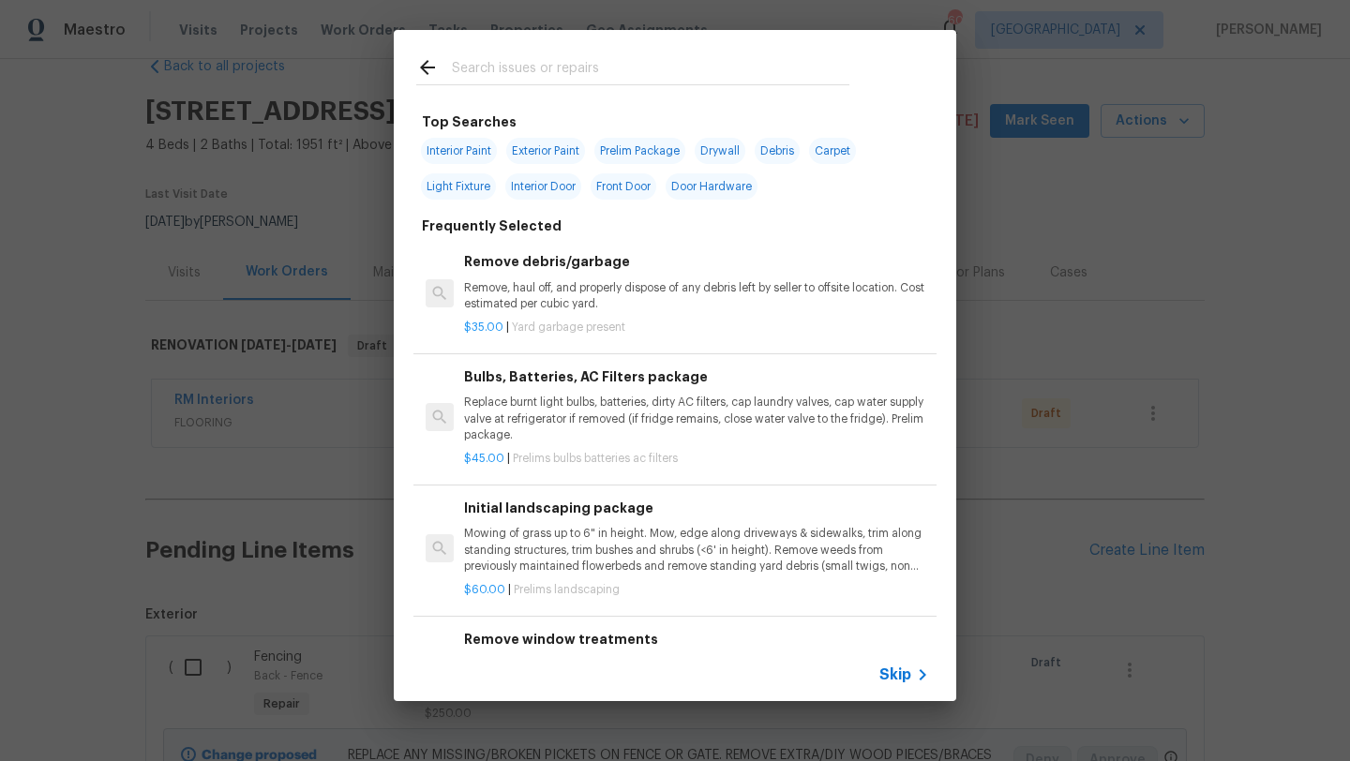
click at [639, 72] on input "text" at bounding box center [650, 70] width 397 height 28
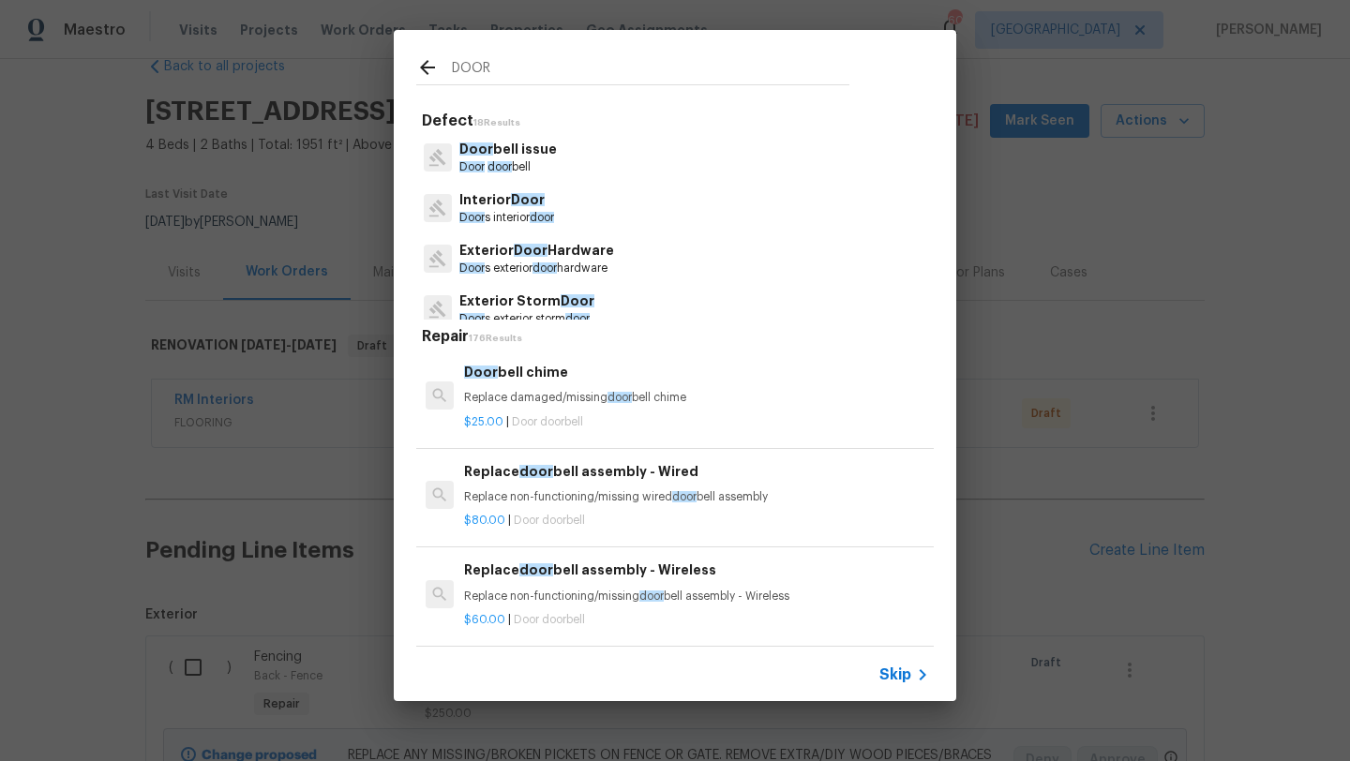
type input "DOOR"
click at [526, 194] on span "Door" at bounding box center [528, 199] width 34 height 13
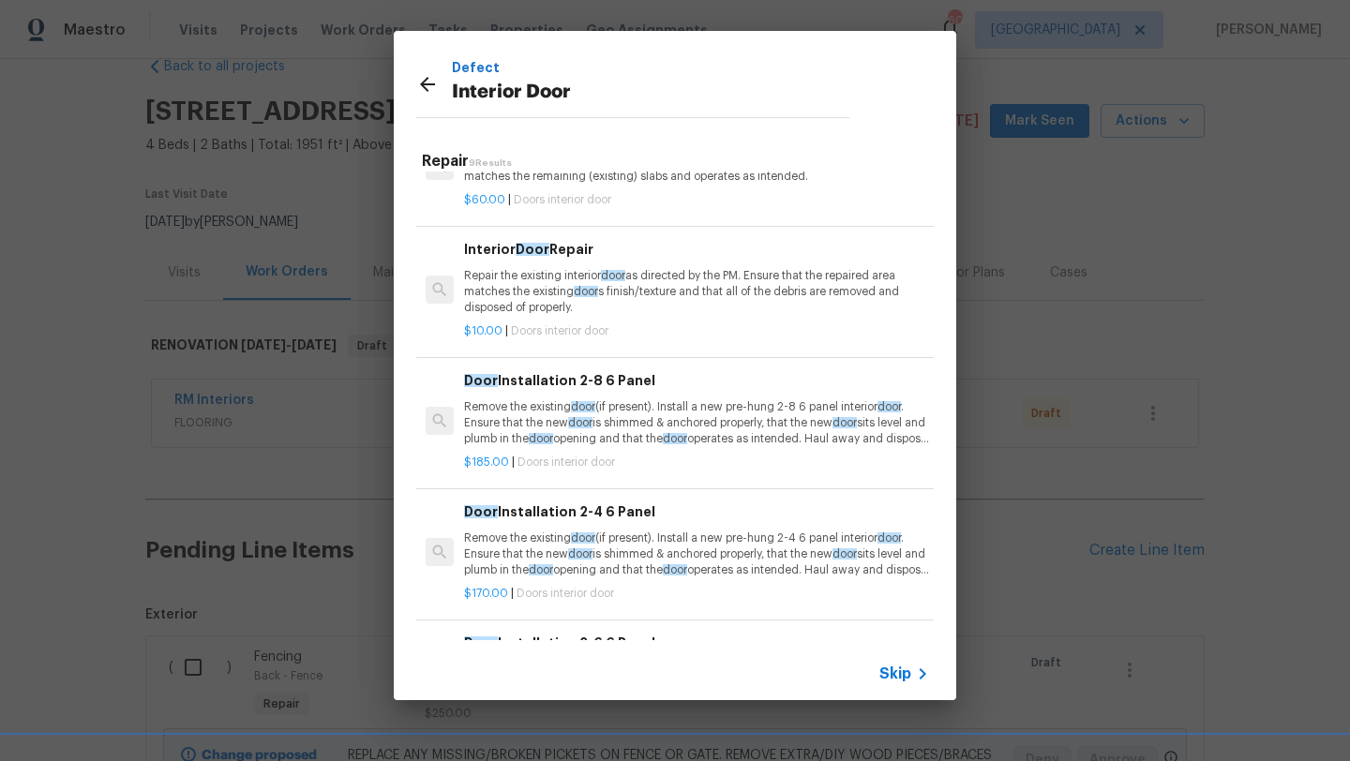
scroll to position [65, 0]
click at [548, 408] on p "Remove the existing door (if present). Install a new pre-hung 2-8 6 panel inter…" at bounding box center [696, 421] width 465 height 48
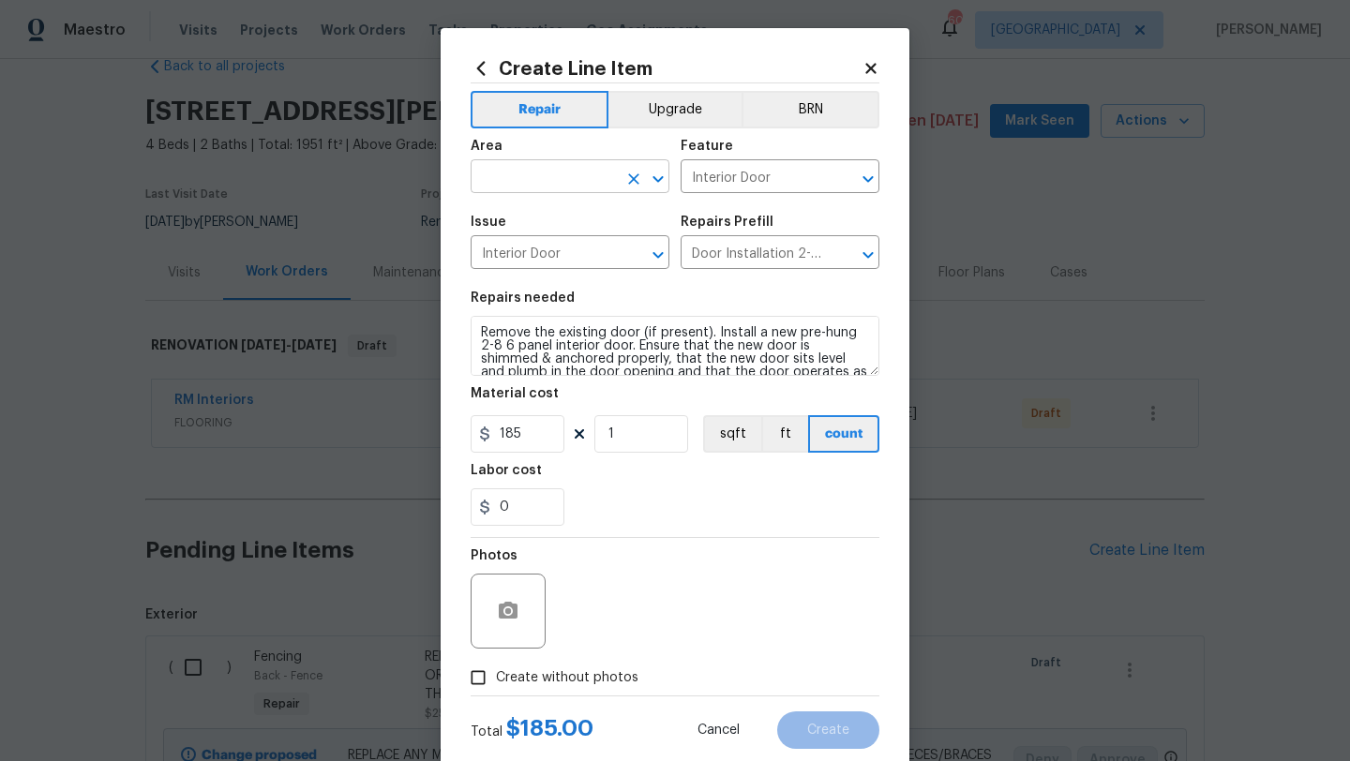
click at [542, 188] on input "text" at bounding box center [544, 178] width 146 height 29
click at [516, 219] on li "Bedroom" at bounding box center [570, 220] width 199 height 31
type input "Bedroom"
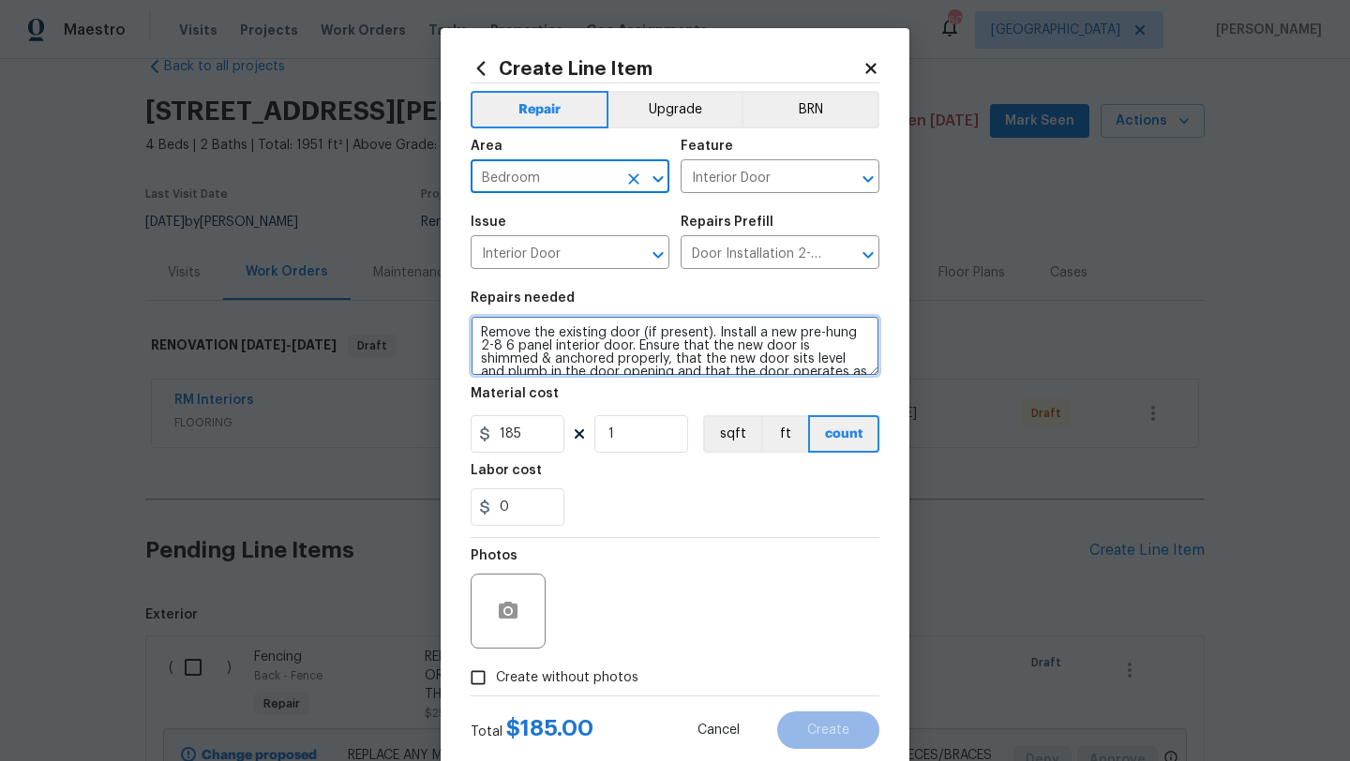
click at [481, 328] on textarea "Remove the existing door (if present). Install a new pre-hung 2-8 6 panel inter…" at bounding box center [675, 346] width 409 height 60
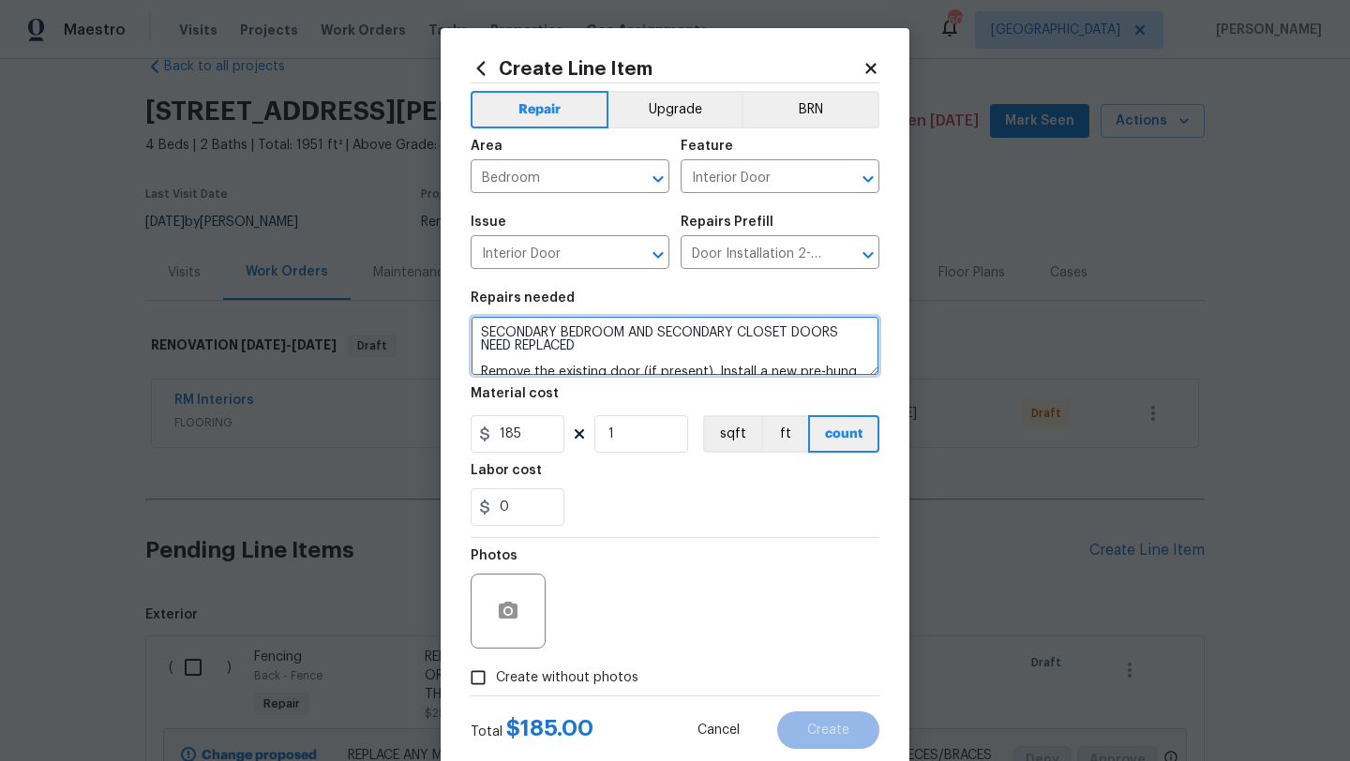
click at [481, 335] on textarea "SECONDARY BEDROOM AND SECONDARY CLOSET DOORS NEED REPLACED Remove the existing …" at bounding box center [675, 346] width 409 height 60
click at [675, 334] on textarea "1 SECONDARY BEDROOM AND SECONDARY CLOSET DOORS NEED REPLACED Remove the existin…" at bounding box center [675, 346] width 409 height 60
click at [857, 337] on textarea "1 SECONDARY BEDROOM AND 1 SECONDARY CLOSET DOORS NEED REPLACED Remove the exist…" at bounding box center [675, 346] width 409 height 60
click at [512, 349] on textarea "1 SECONDARY BEDROOM AND 1 SECONDARY CLOSET DOOR NEED REPLACED Remove the existi…" at bounding box center [675, 346] width 409 height 60
type textarea "1 SECONDARY BEDROOM AND 1 SECONDARY CLOSET DOOR NEEDS REPLACED Remove the exist…"
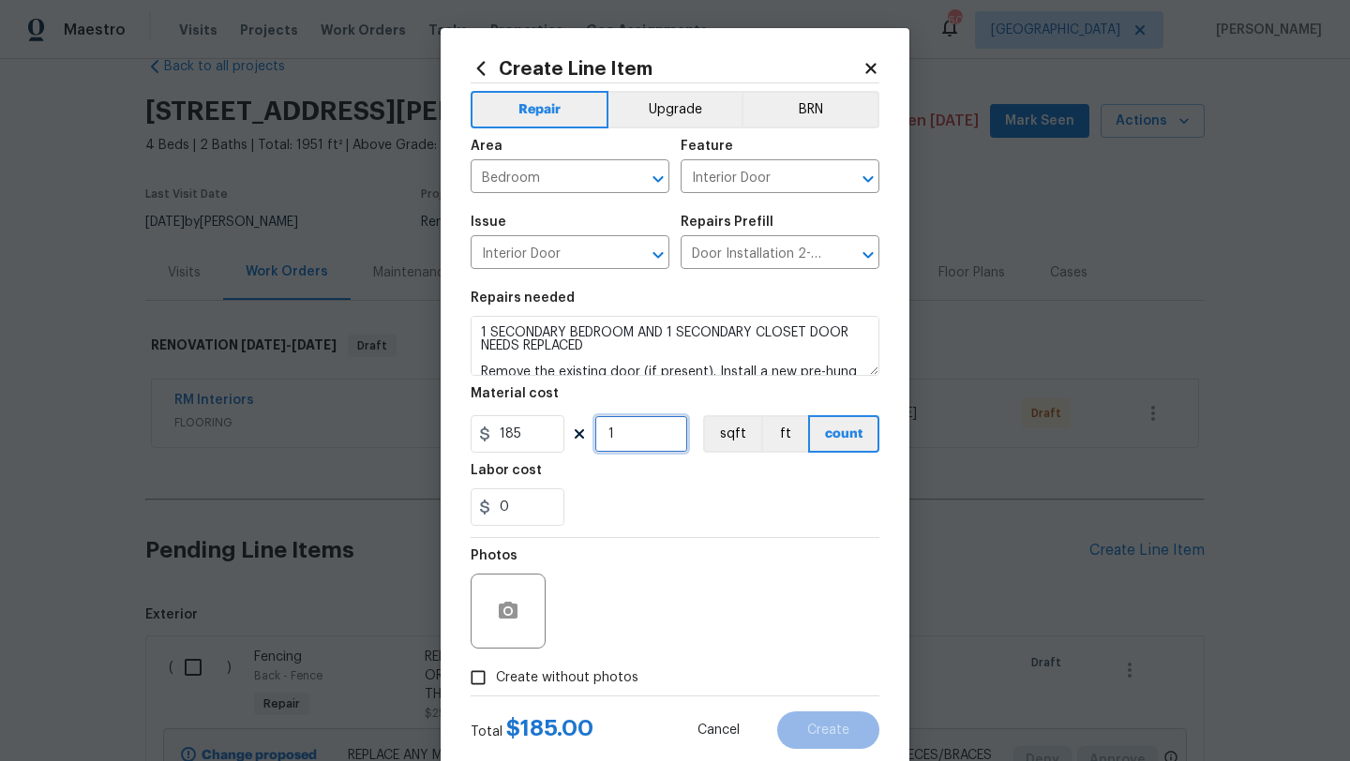
drag, startPoint x: 619, startPoint y: 443, endPoint x: 579, endPoint y: 443, distance: 39.4
click at [579, 443] on div "185 1 sqft ft count" at bounding box center [675, 433] width 409 height 37
type input "2"
click at [543, 516] on input "0" at bounding box center [518, 506] width 94 height 37
type input "70"
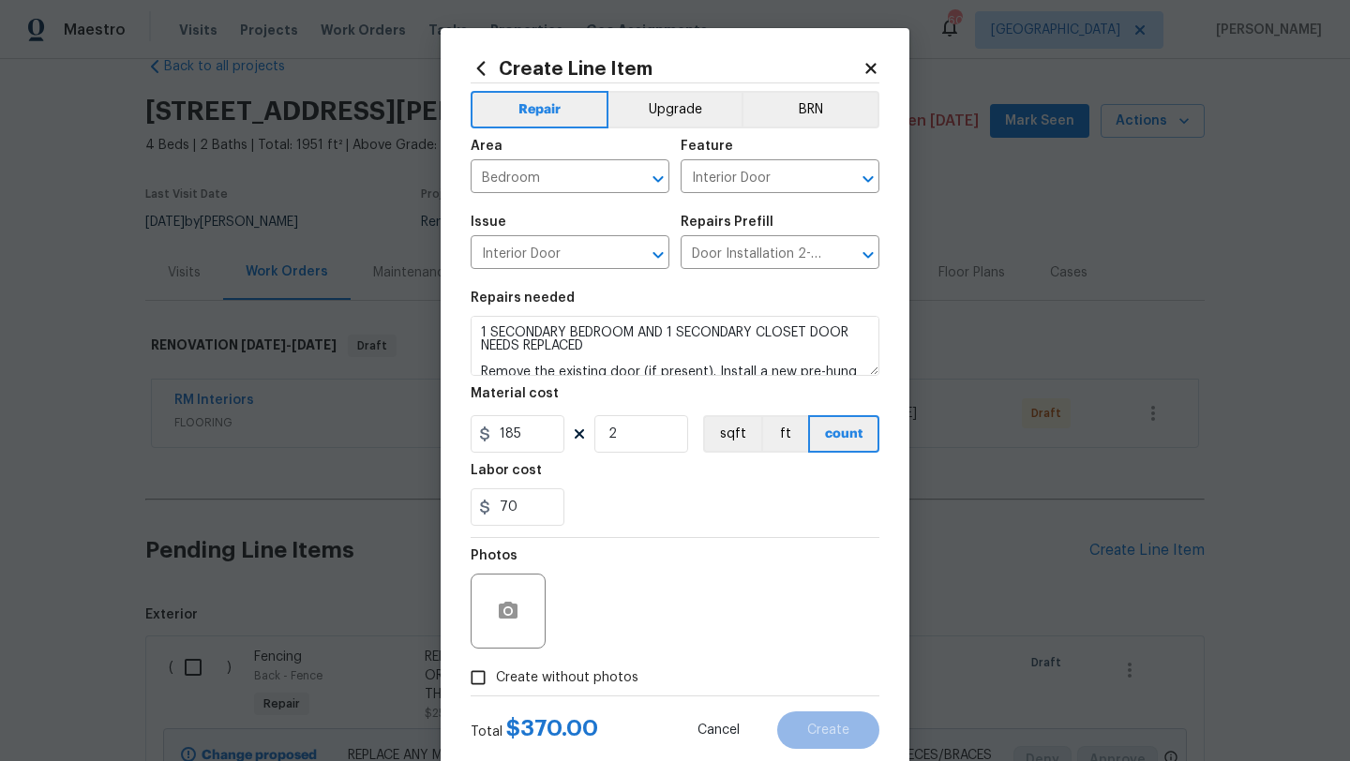
click at [585, 675] on span "Create without photos" at bounding box center [567, 678] width 142 height 20
click at [496, 675] on input "Create without photos" at bounding box center [478, 678] width 36 height 36
checkbox input "true"
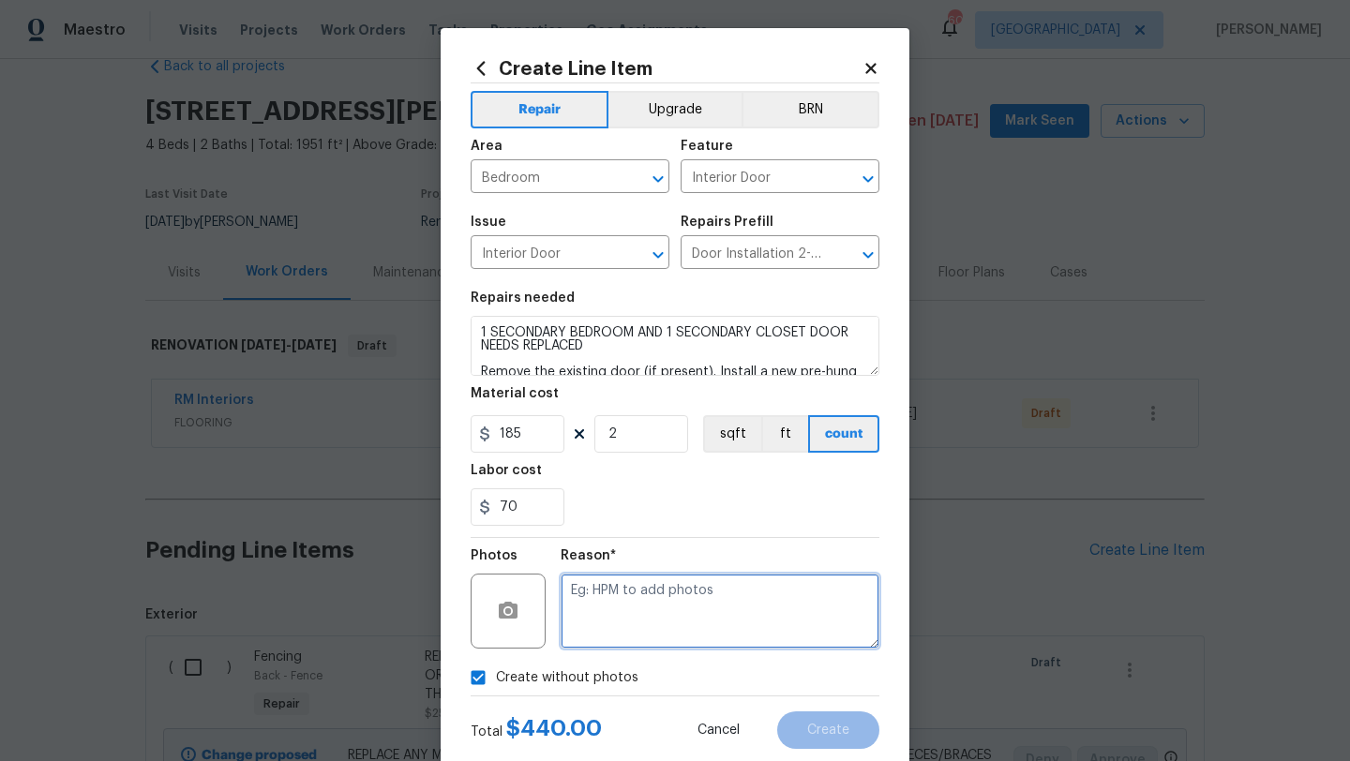
click at [619, 617] on textarea at bounding box center [720, 611] width 319 height 75
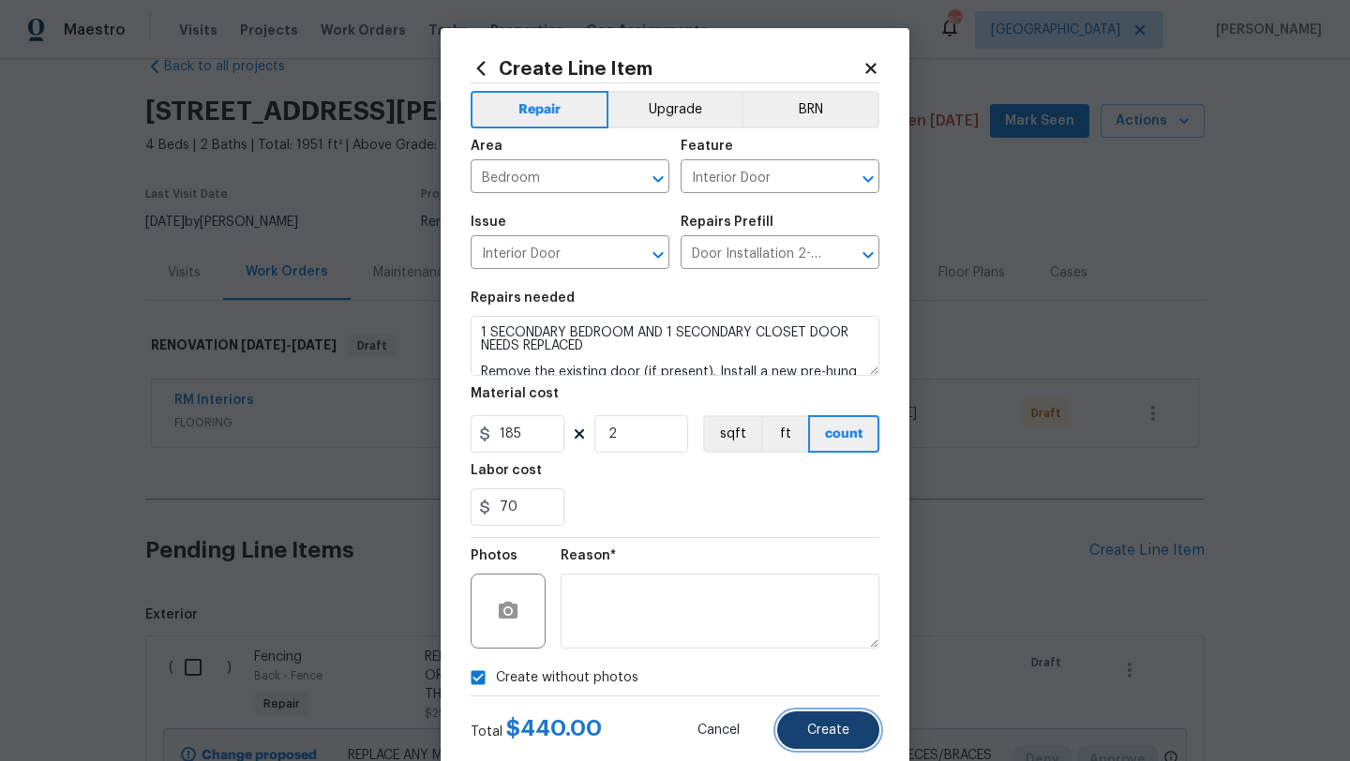
click at [809, 737] on span "Create" at bounding box center [828, 731] width 42 height 14
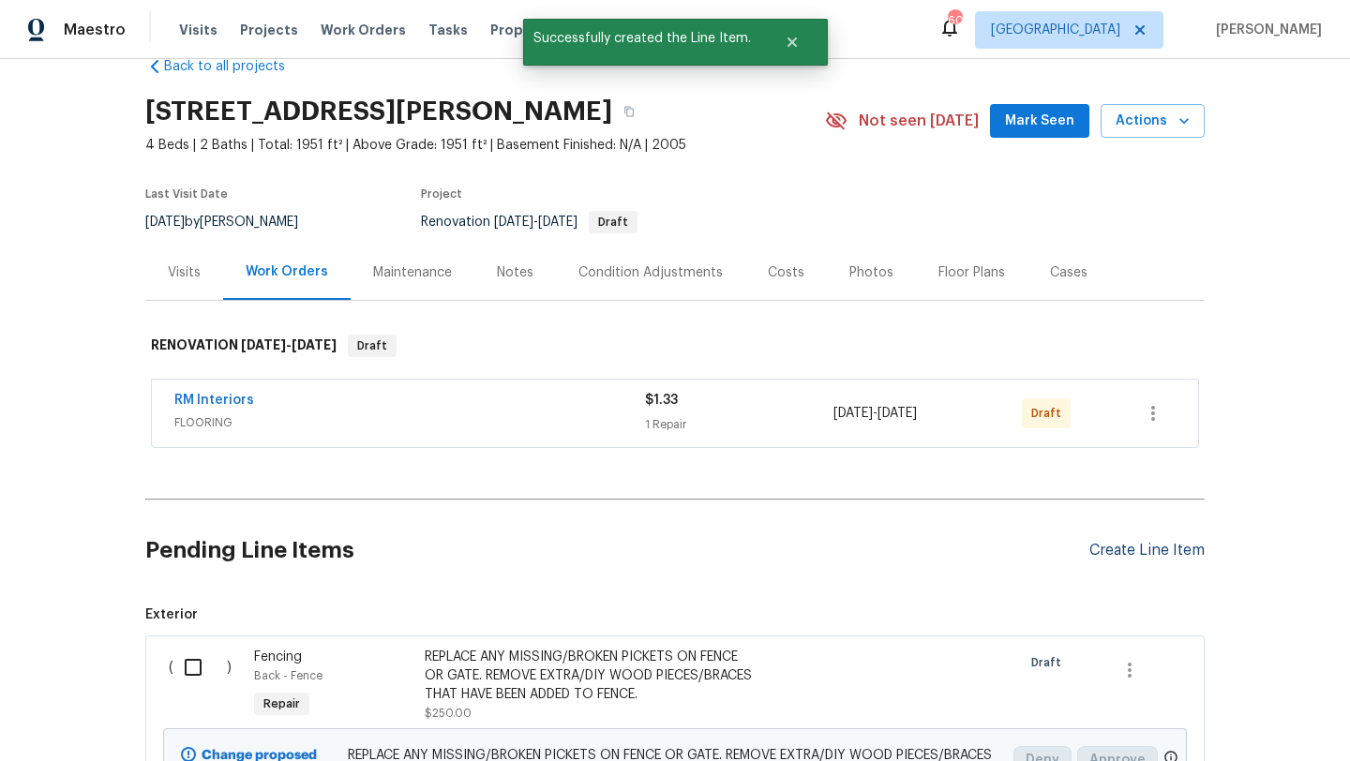
click at [1110, 554] on div "Create Line Item" at bounding box center [1146, 551] width 115 height 18
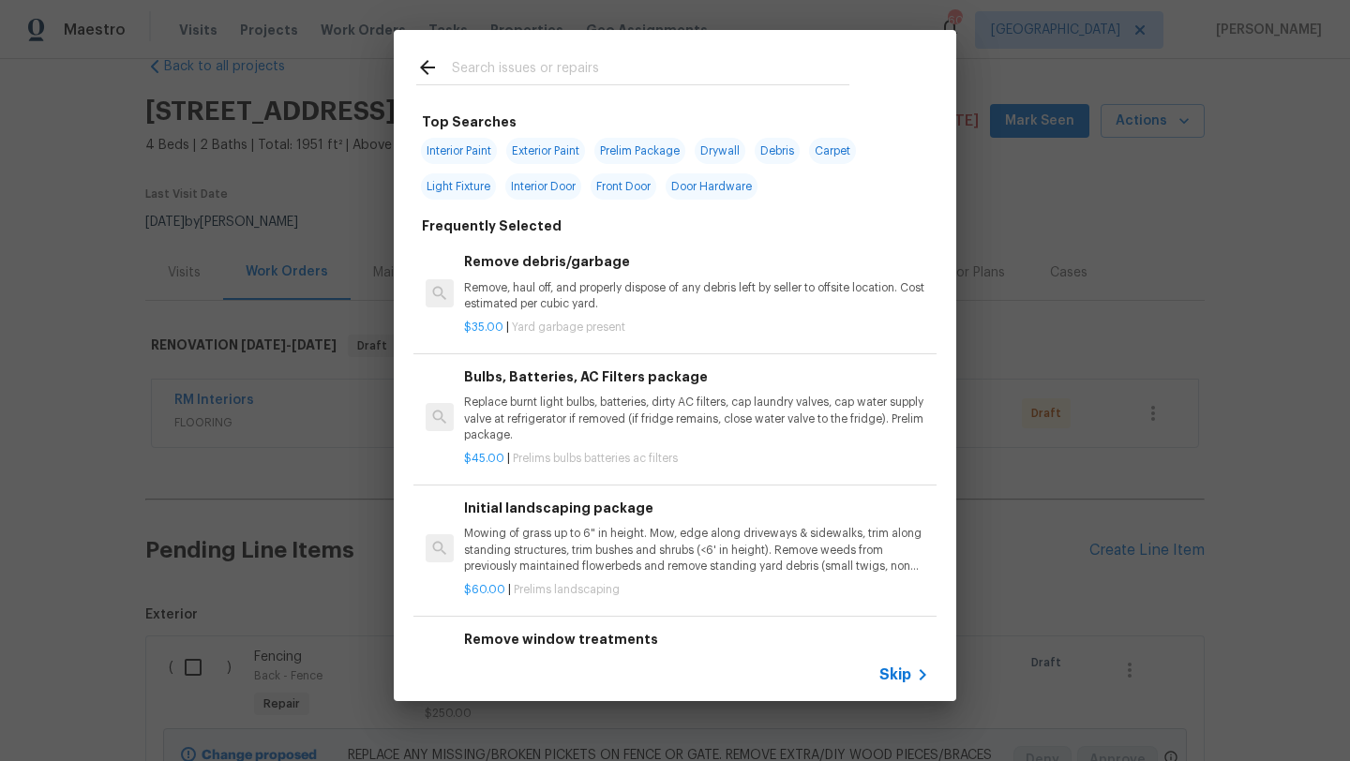
click at [610, 65] on input "text" at bounding box center [650, 70] width 397 height 28
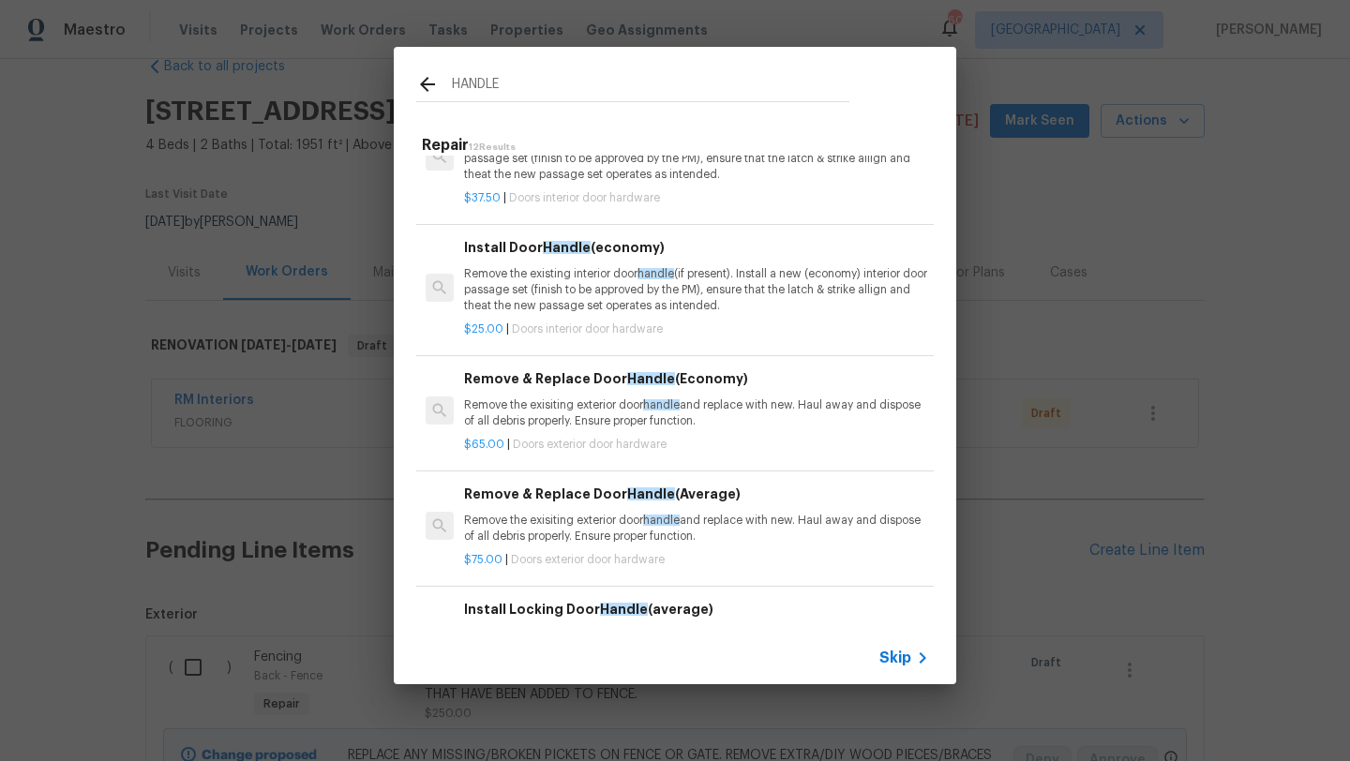
type input "HANDLE"
click at [658, 312] on p "Remove the existing interior door handle (if present). Install a new (economy) …" at bounding box center [696, 290] width 465 height 48
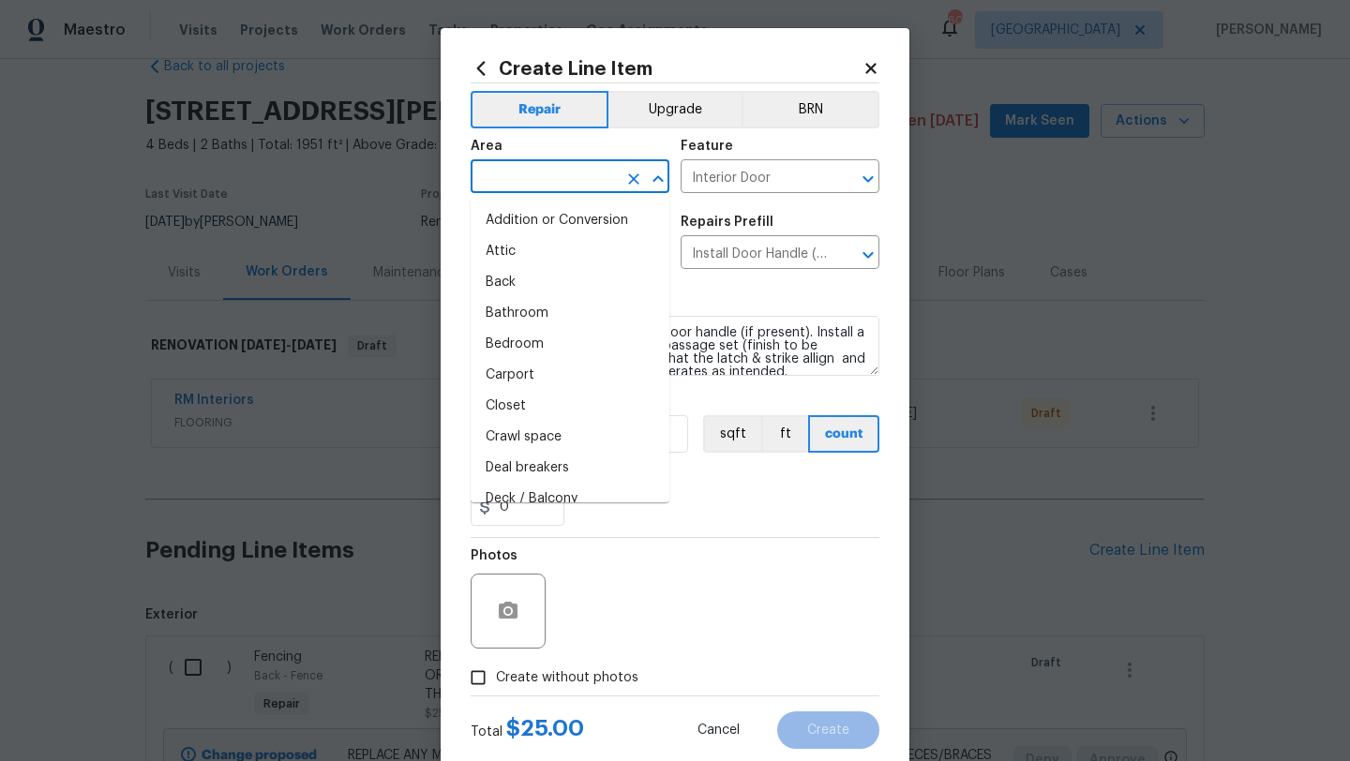
click at [579, 172] on input "text" at bounding box center [544, 178] width 146 height 29
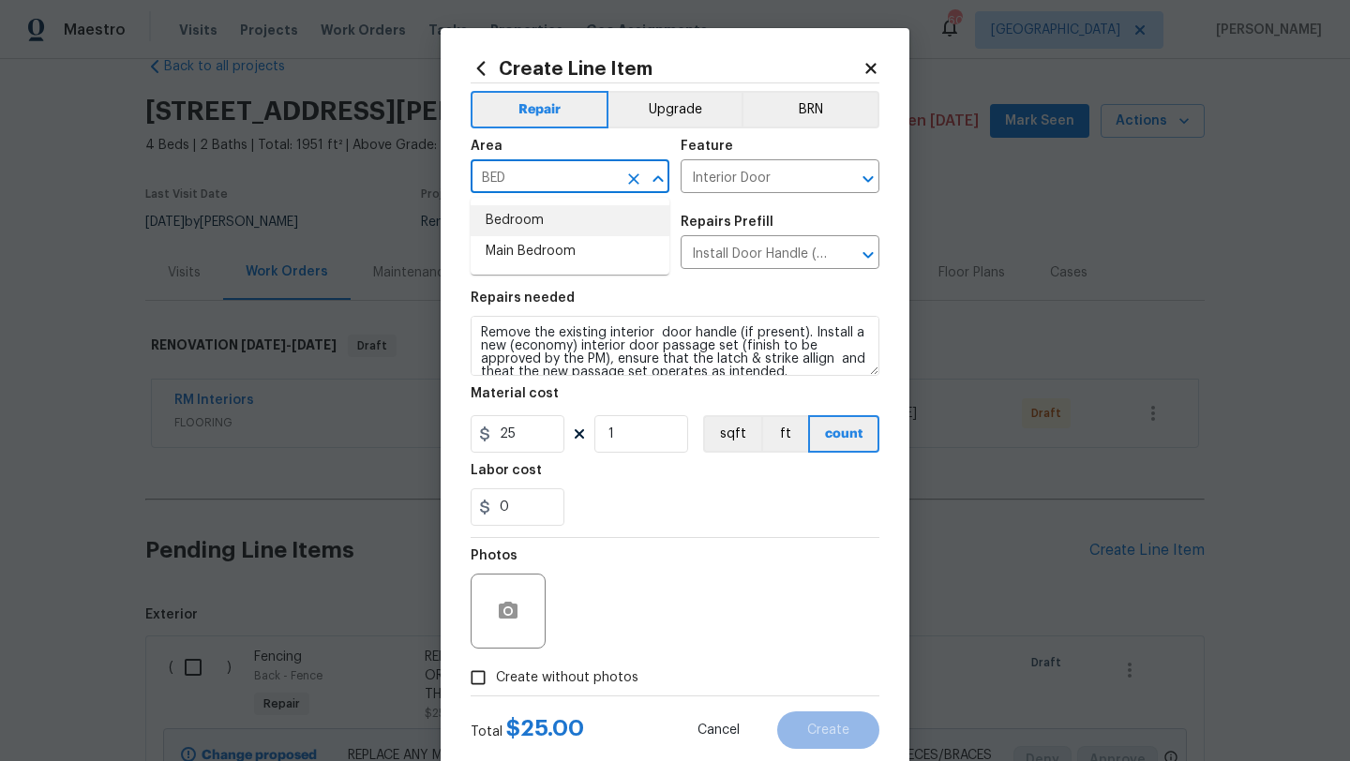
click at [548, 222] on li "Bedroom" at bounding box center [570, 220] width 199 height 31
type input "Bedroom"
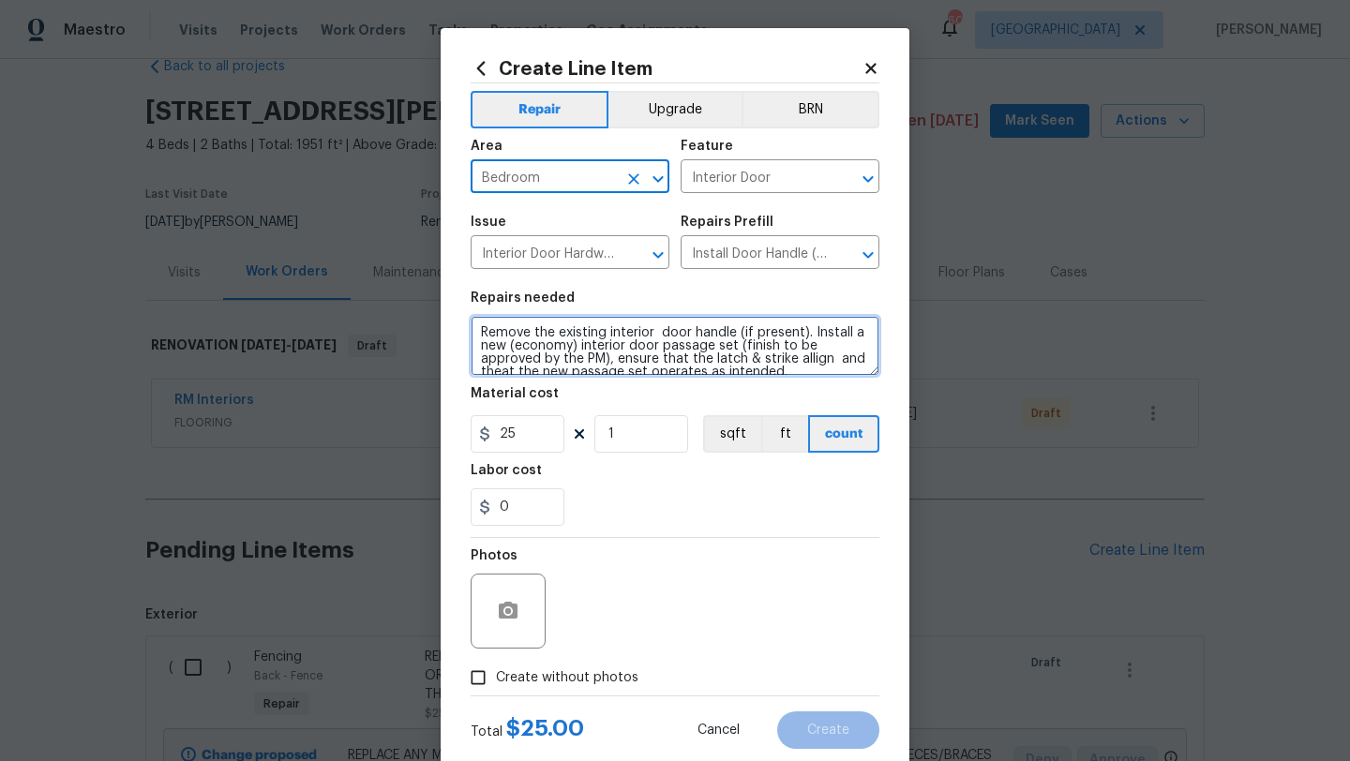
click at [483, 326] on textarea "Remove the existing interior door handle (if present). Install a new (economy) …" at bounding box center [675, 346] width 409 height 60
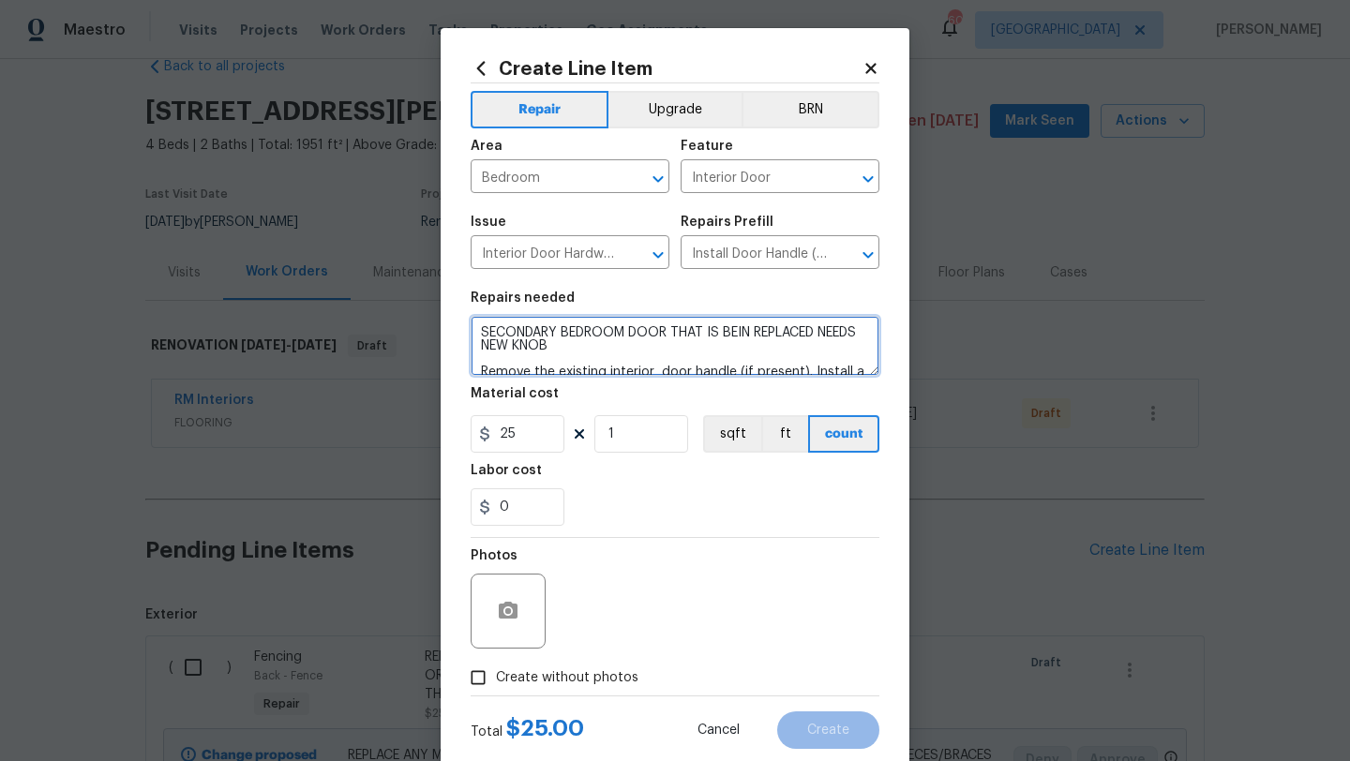
type textarea "SECONDARY BEDROOM DOOR THAT IS BEIN REPLACED NEEDS NEW KNOB Remove the existing…"
click at [558, 676] on span "Create without photos" at bounding box center [567, 678] width 142 height 20
click at [496, 676] on input "Create without photos" at bounding box center [478, 678] width 36 height 36
checkbox input "true"
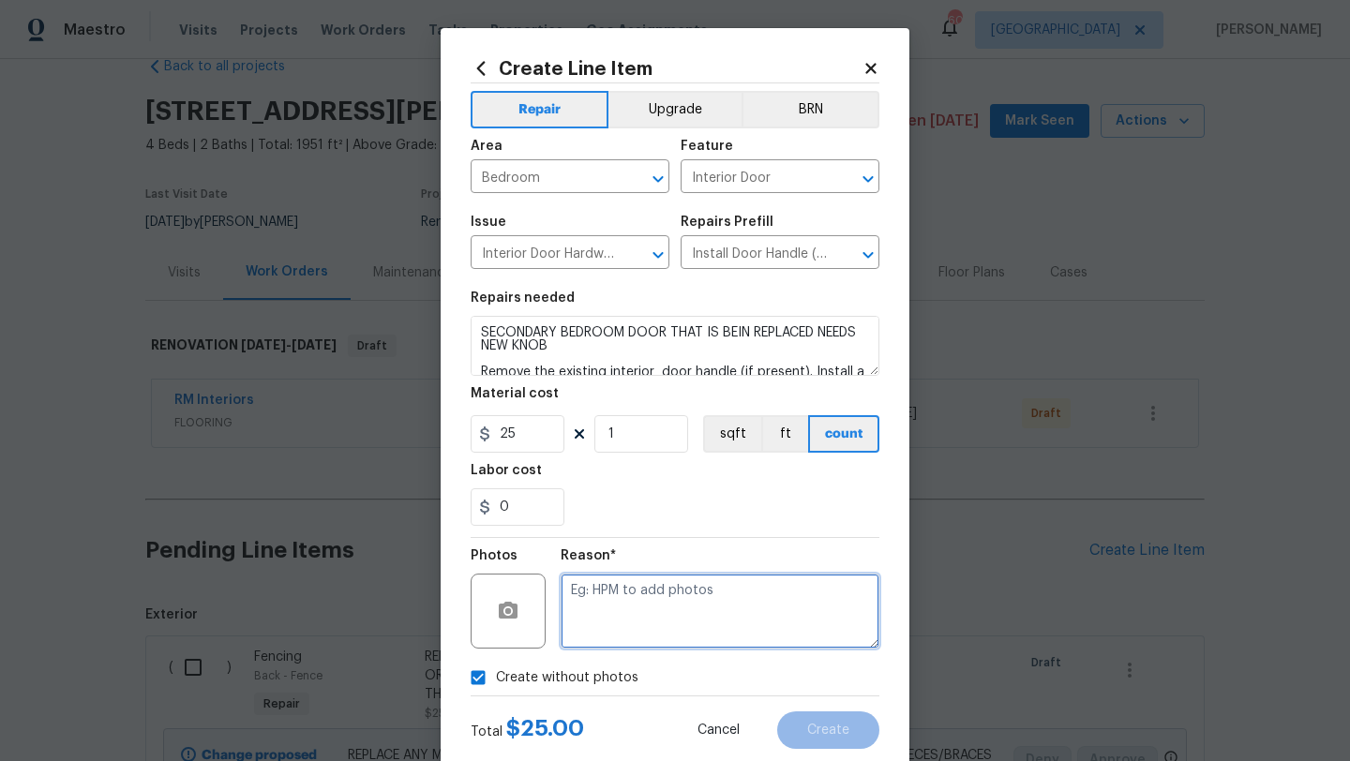
click at [613, 629] on textarea at bounding box center [720, 611] width 319 height 75
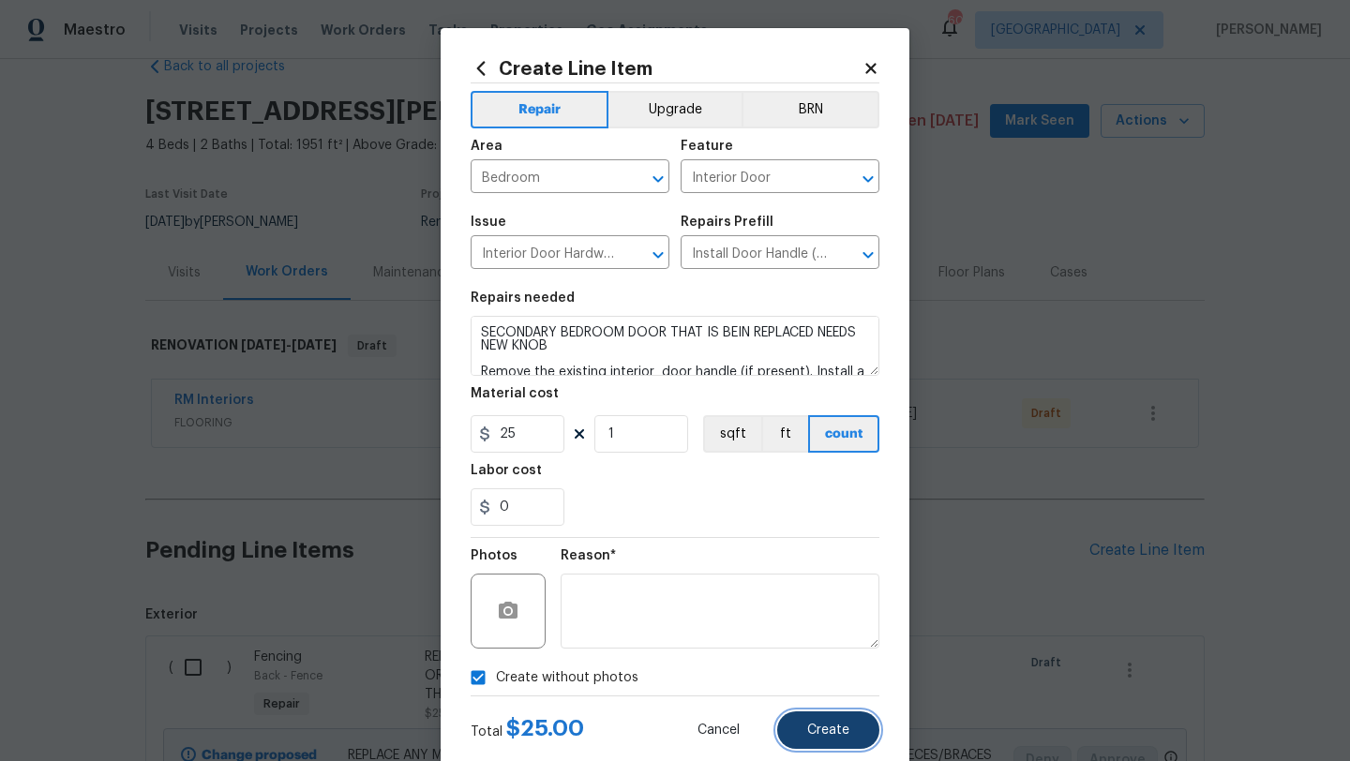
click at [831, 725] on span "Create" at bounding box center [828, 731] width 42 height 14
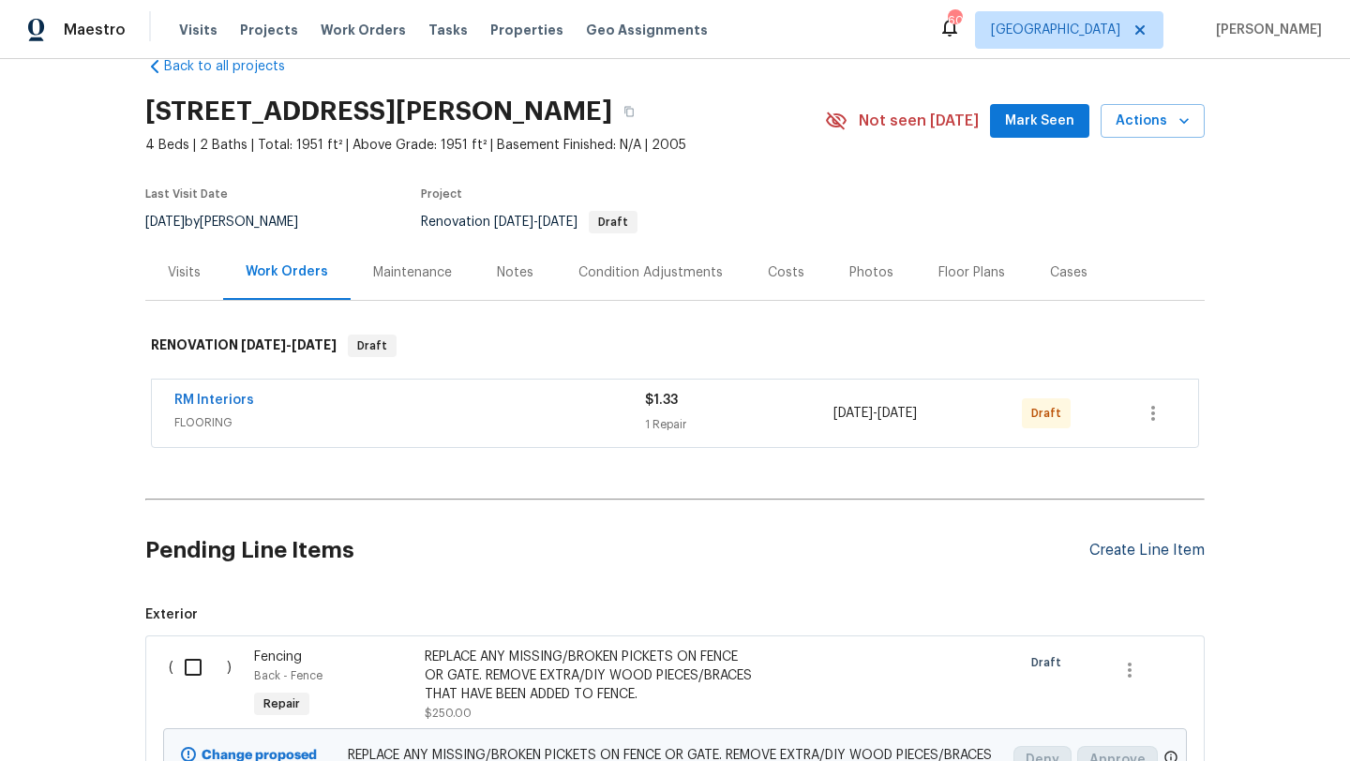
click at [1119, 553] on div "Create Line Item" at bounding box center [1146, 551] width 115 height 18
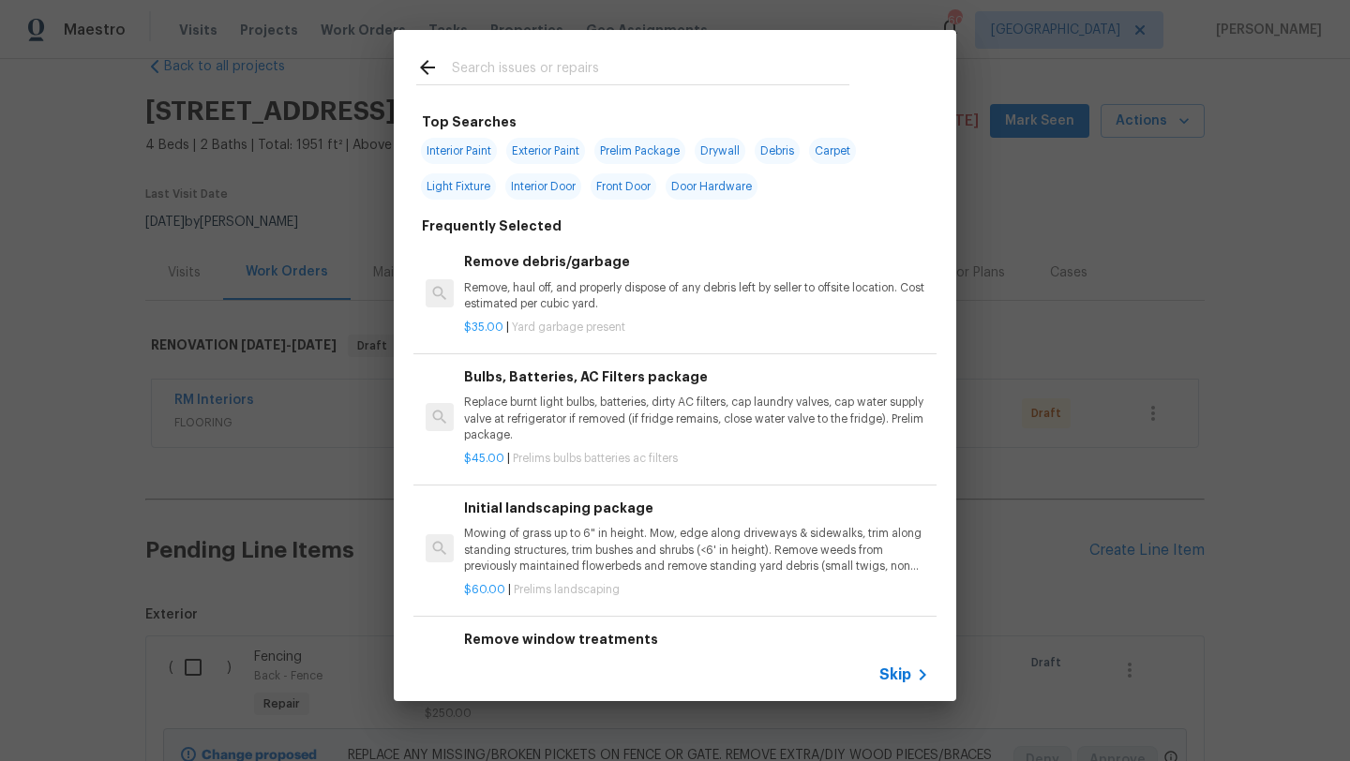
click at [616, 62] on input "text" at bounding box center [650, 70] width 397 height 28
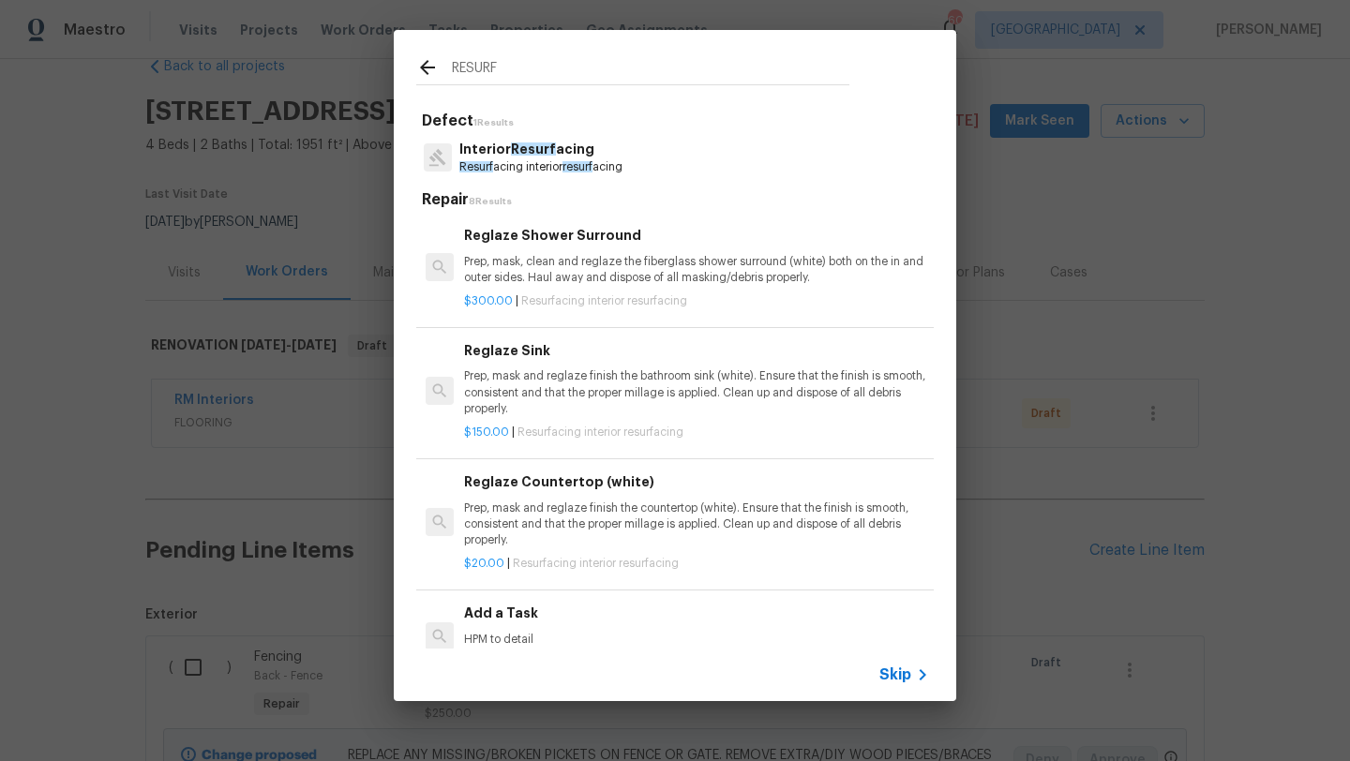
type input "RESURF"
click at [576, 517] on p "Prep, mask and reglaze finish the countertop (white). Ensure that the finish is…" at bounding box center [696, 525] width 465 height 48
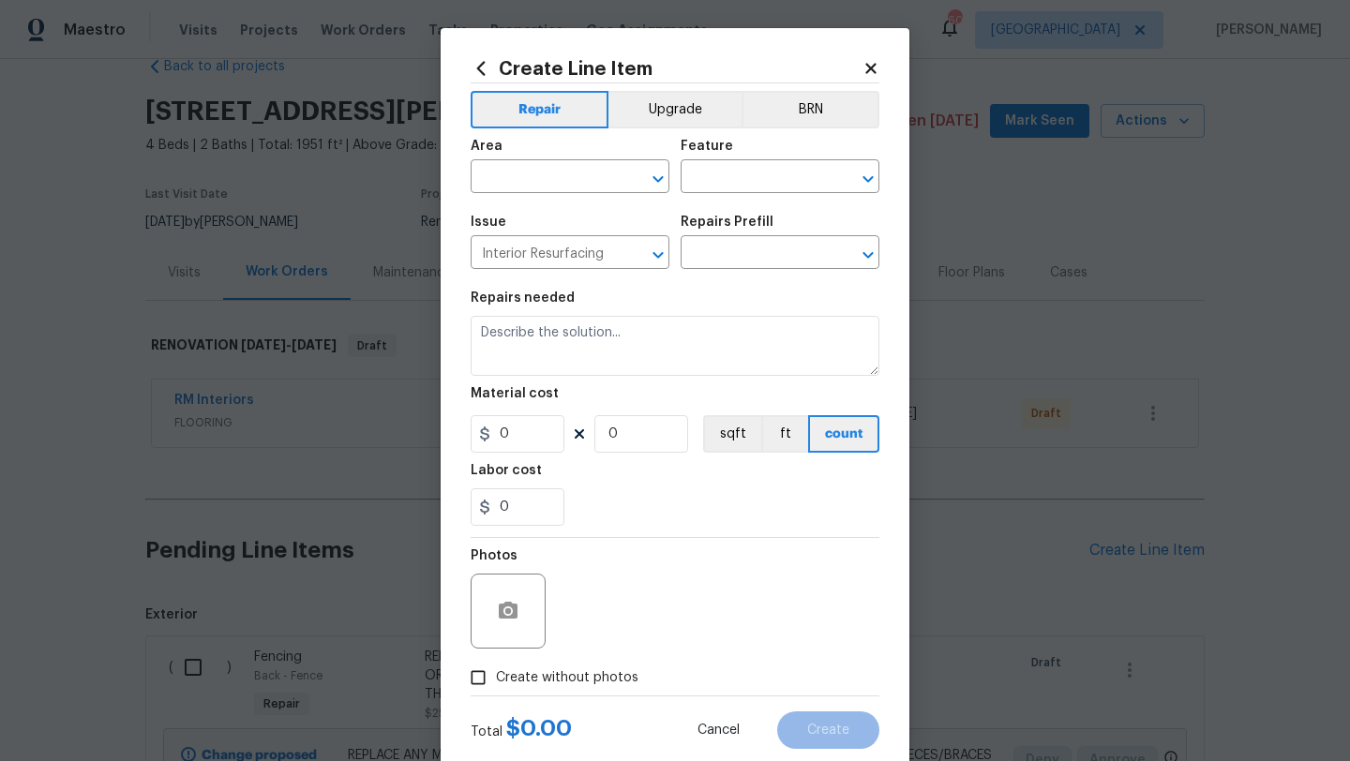
type input "Reglaze Countertop (white) $20.00"
type textarea "Prep, mask and reglaze finish the countertop (white). Ensure that the finish is…"
type input "20"
type input "1"
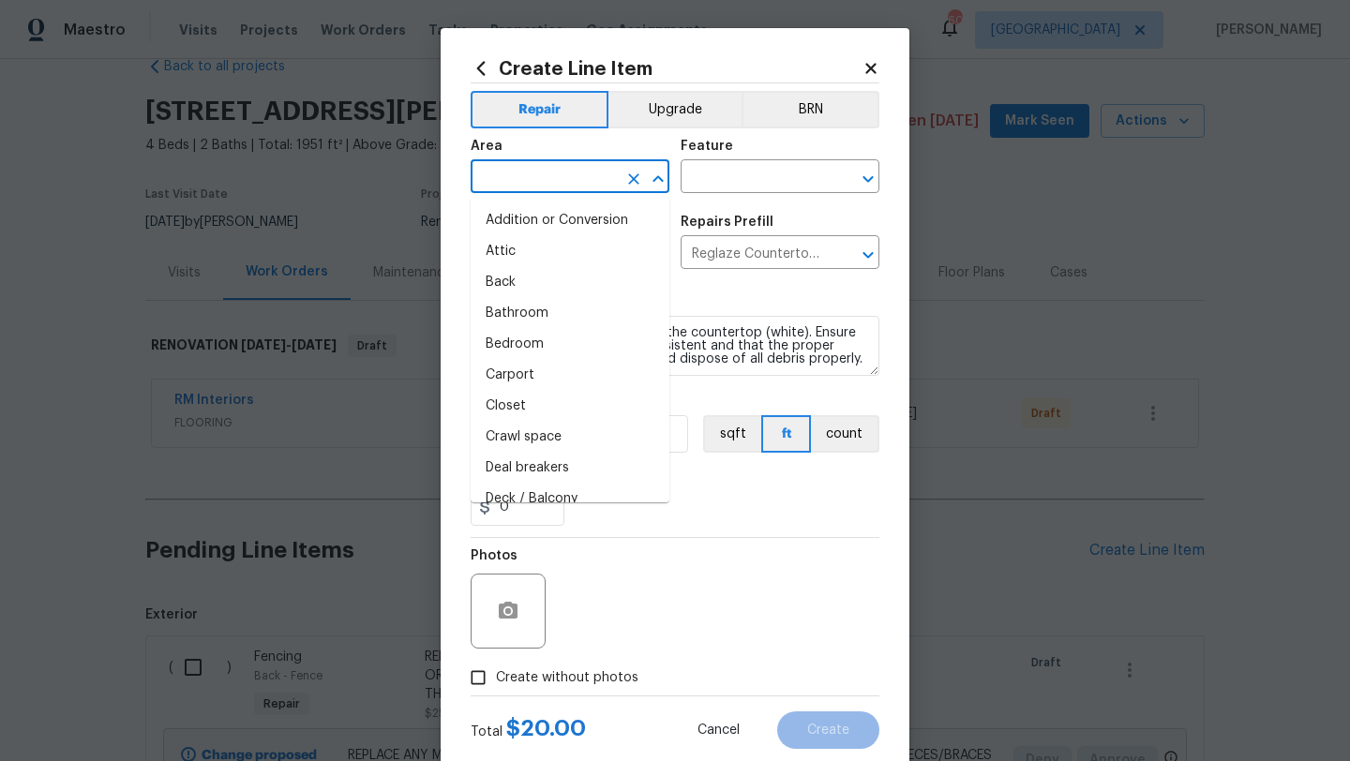
click at [533, 184] on input "text" at bounding box center [544, 178] width 146 height 29
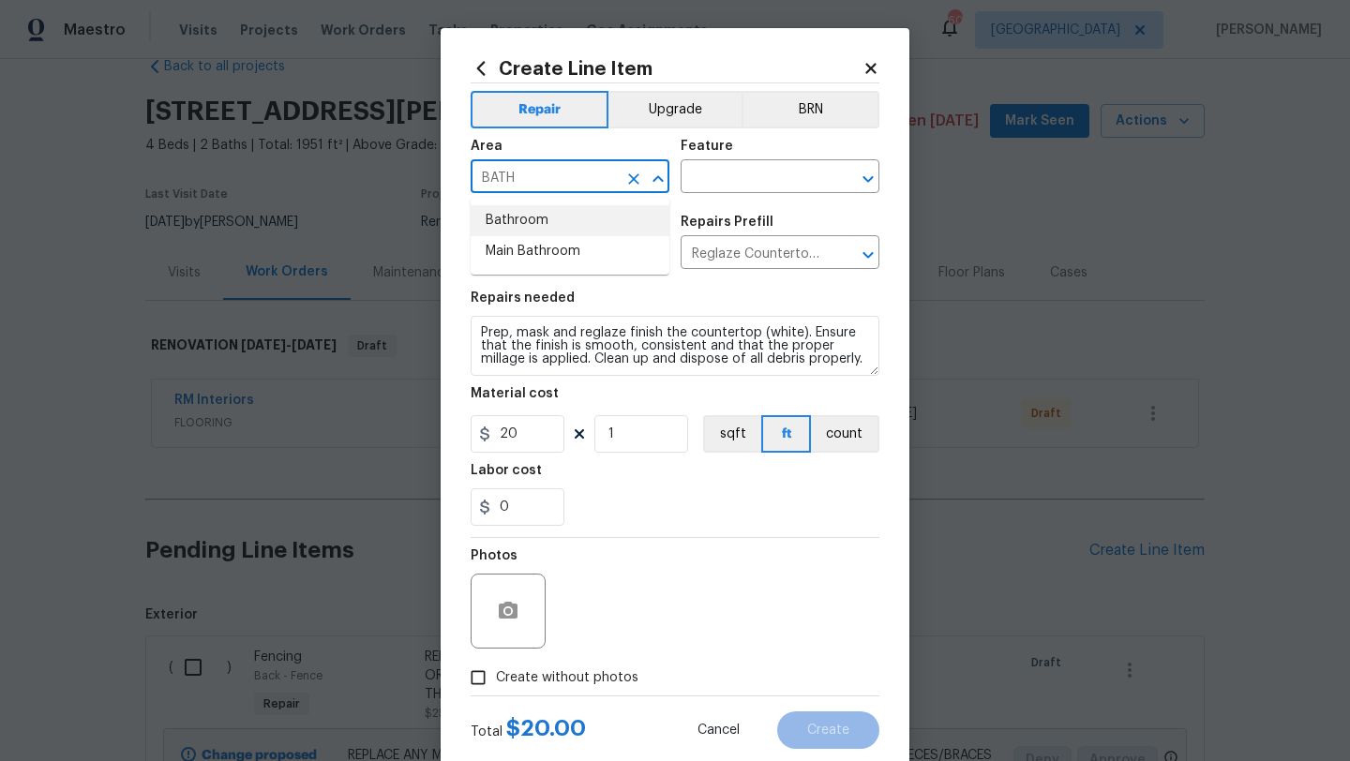
click at [520, 220] on li "Bathroom" at bounding box center [570, 220] width 199 height 31
type input "Bathroom"
click at [713, 177] on input "text" at bounding box center [754, 178] width 146 height 29
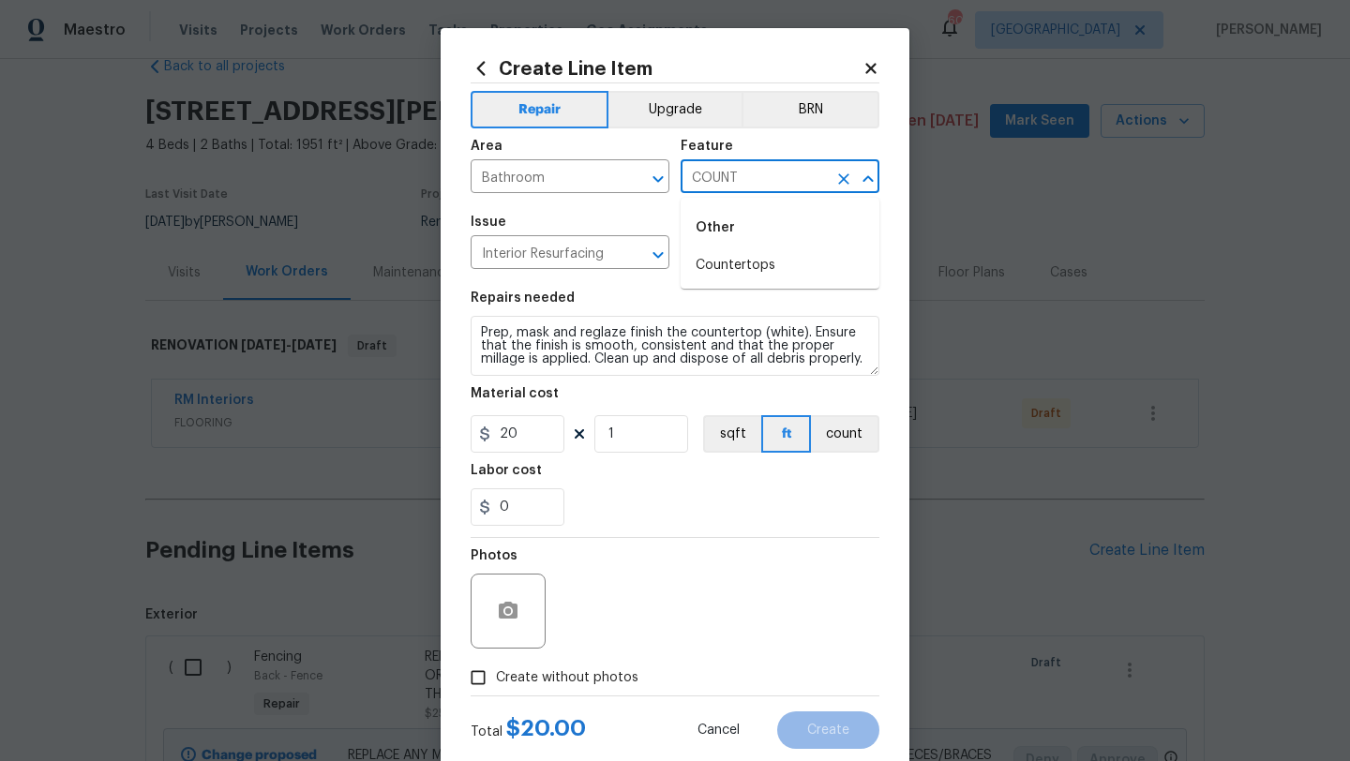
click at [728, 261] on li "Countertops" at bounding box center [780, 265] width 199 height 31
type input "Countertops"
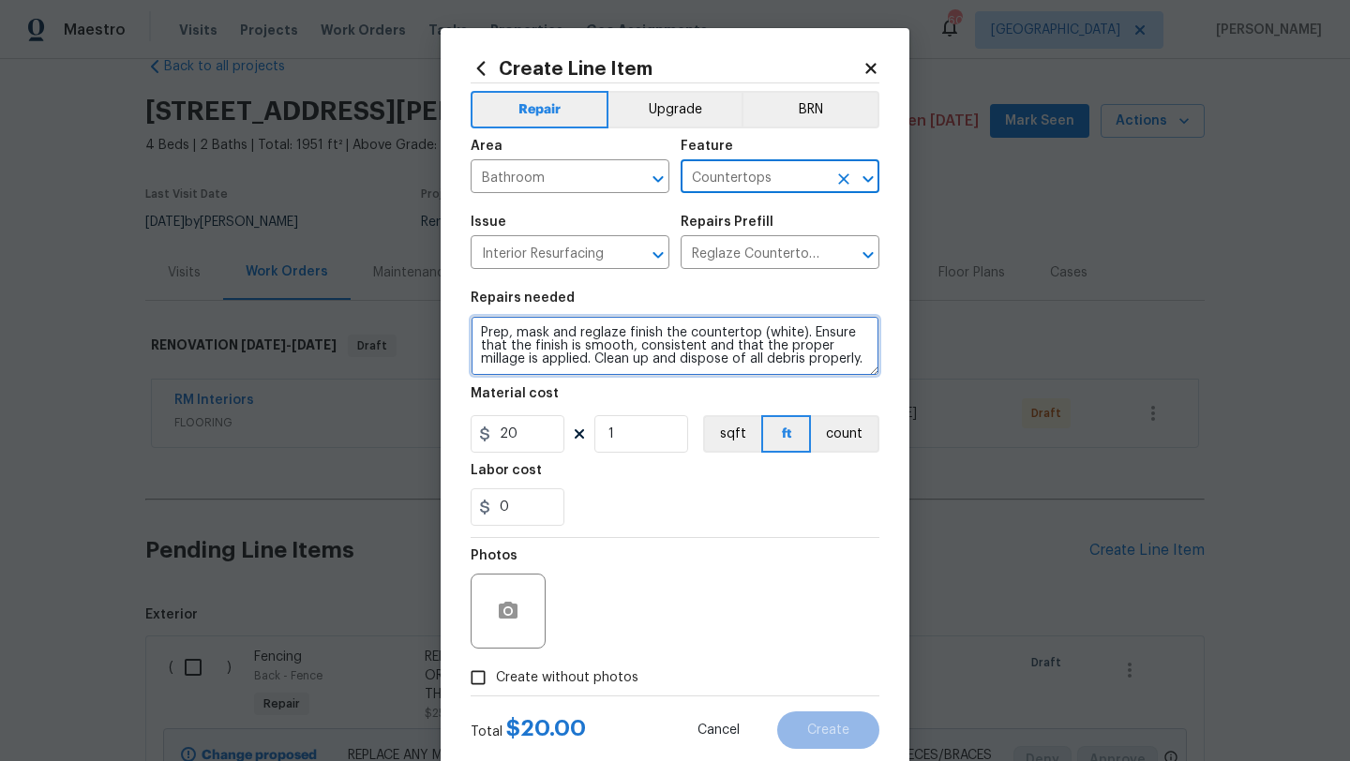
click at [483, 337] on textarea "Prep, mask and reglaze finish the countertop (white). Ensure that the finish is…" at bounding box center [675, 346] width 409 height 60
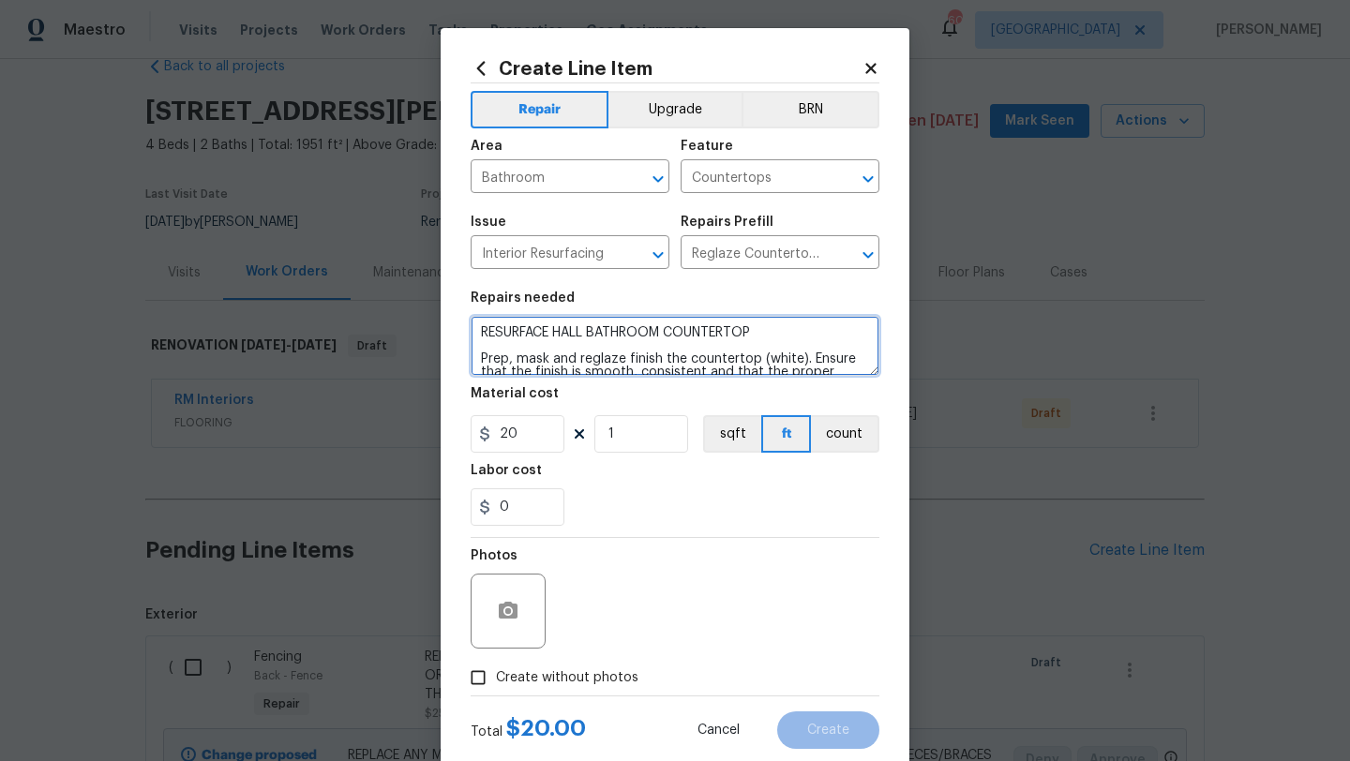
type textarea "RESURFACE HALL BATHROOM COUNTERTOP Prep, mask and reglaze finish the countertop…"
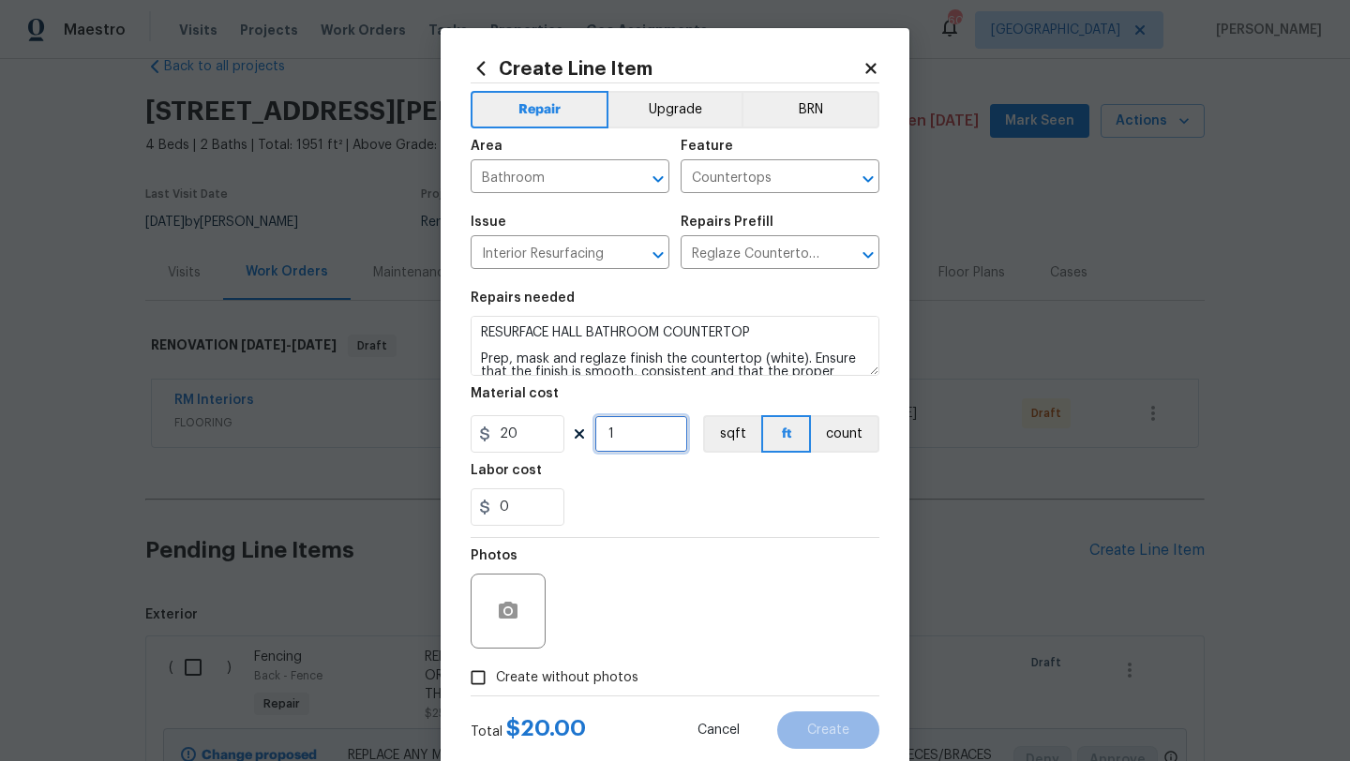
drag, startPoint x: 615, startPoint y: 436, endPoint x: 594, endPoint y: 436, distance: 20.6
click at [594, 436] on input "1" at bounding box center [641, 433] width 94 height 37
type input "10"
click at [581, 686] on span "Create without photos" at bounding box center [567, 678] width 142 height 20
click at [496, 686] on input "Create without photos" at bounding box center [478, 678] width 36 height 36
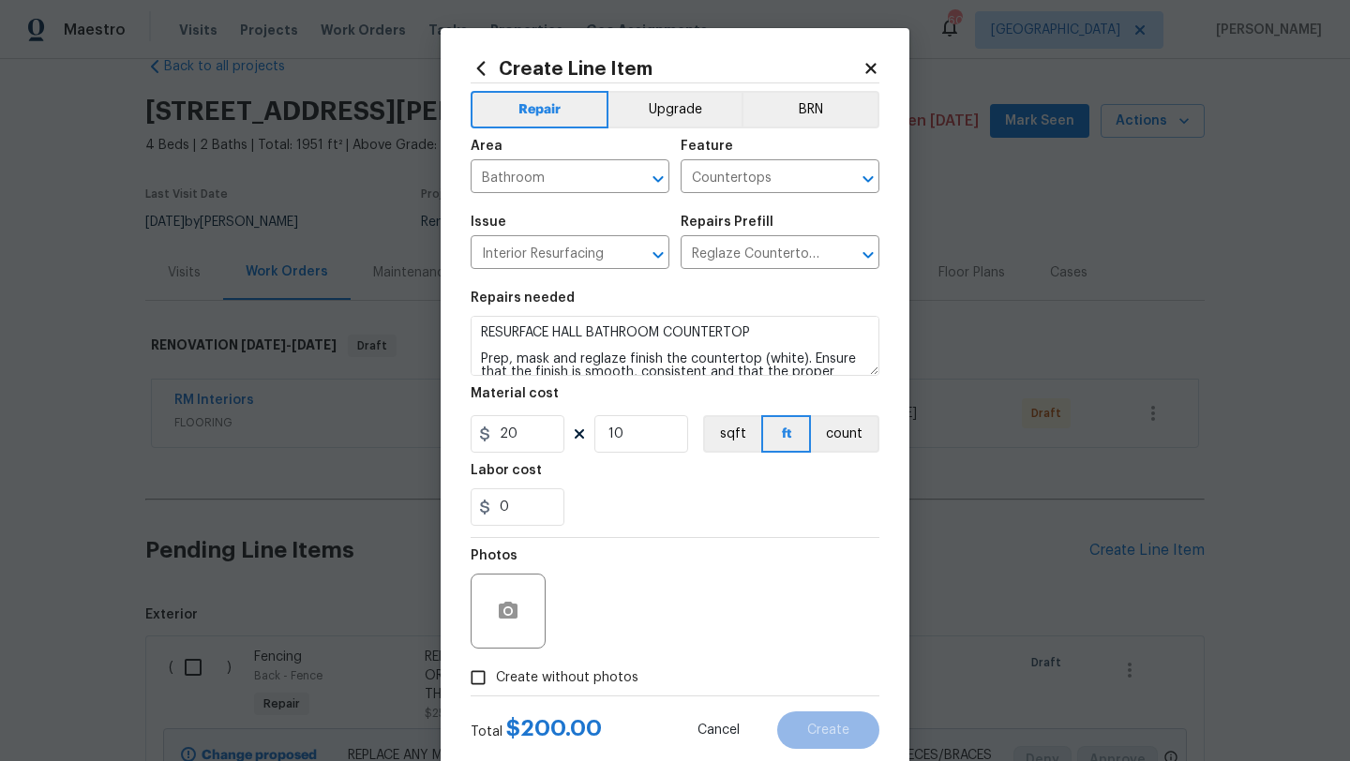
checkbox input "true"
click at [631, 436] on input "10" at bounding box center [641, 433] width 94 height 37
type input "12"
drag, startPoint x: 519, startPoint y: 509, endPoint x: 475, endPoint y: 509, distance: 44.1
click at [475, 509] on input "0" at bounding box center [518, 506] width 94 height 37
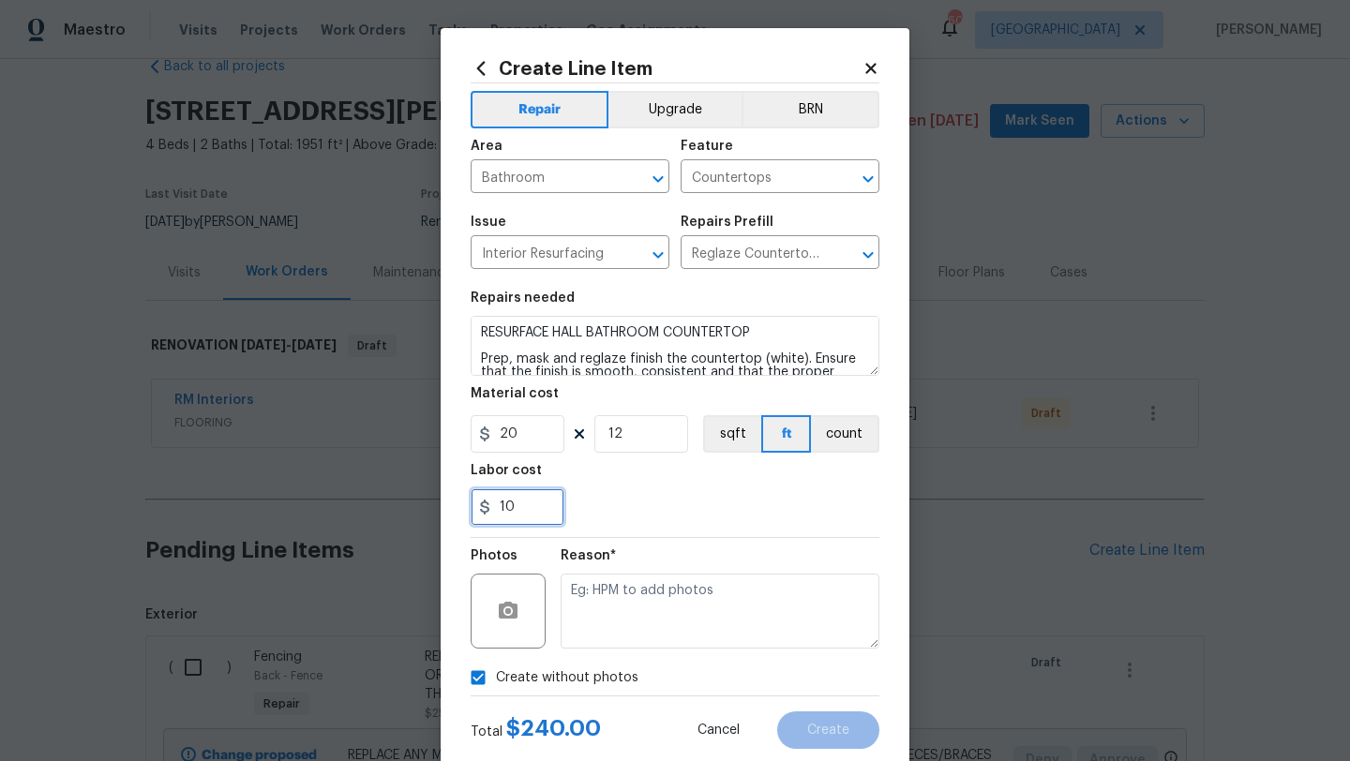
type input "10"
click at [625, 506] on div "10" at bounding box center [675, 506] width 409 height 37
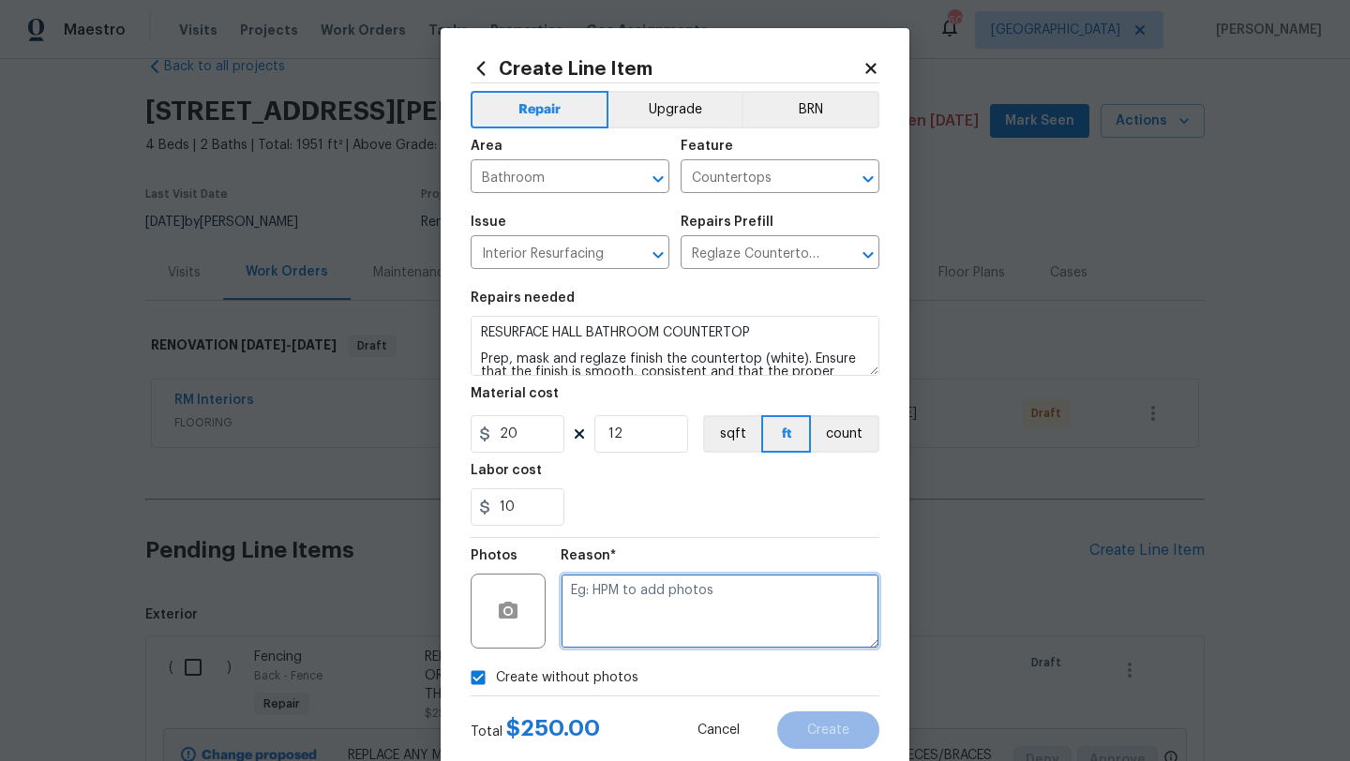
click at [639, 618] on textarea at bounding box center [720, 611] width 319 height 75
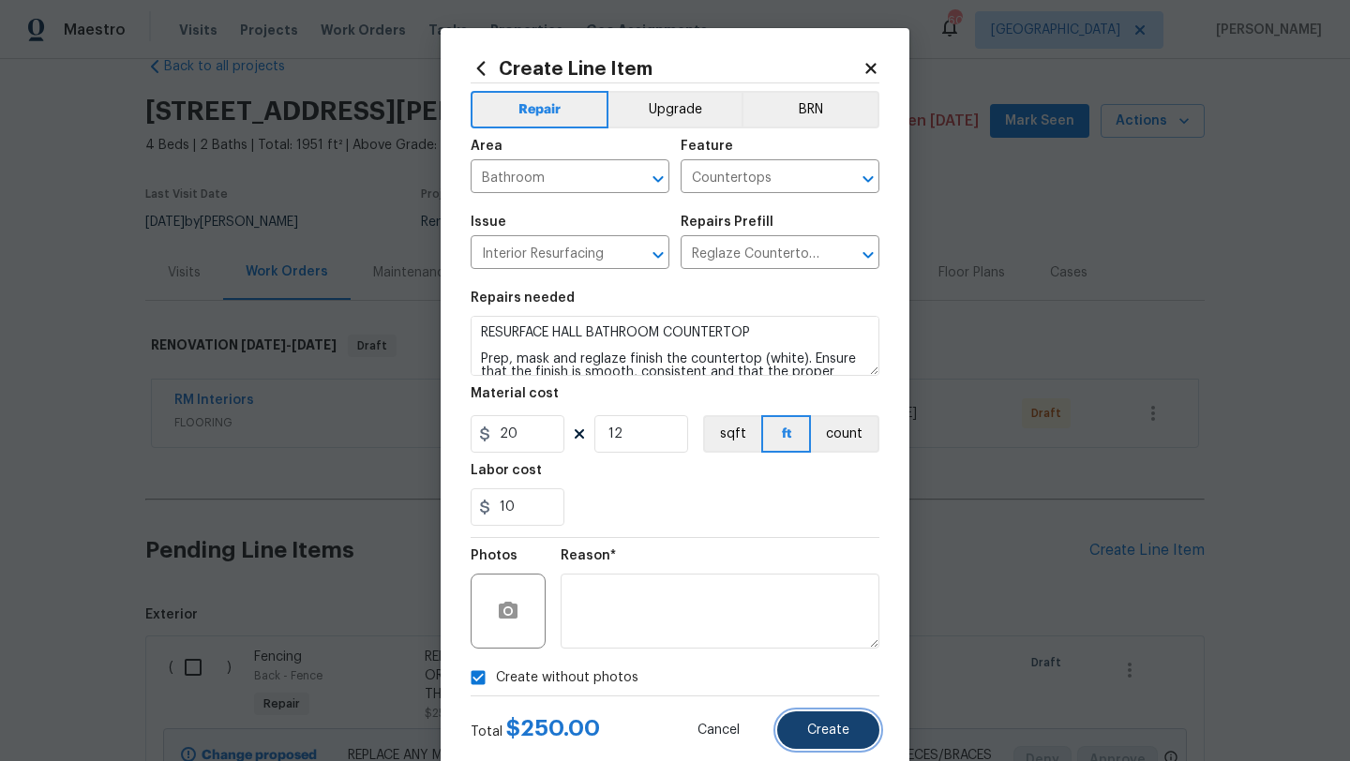
click at [822, 734] on span "Create" at bounding box center [828, 731] width 42 height 14
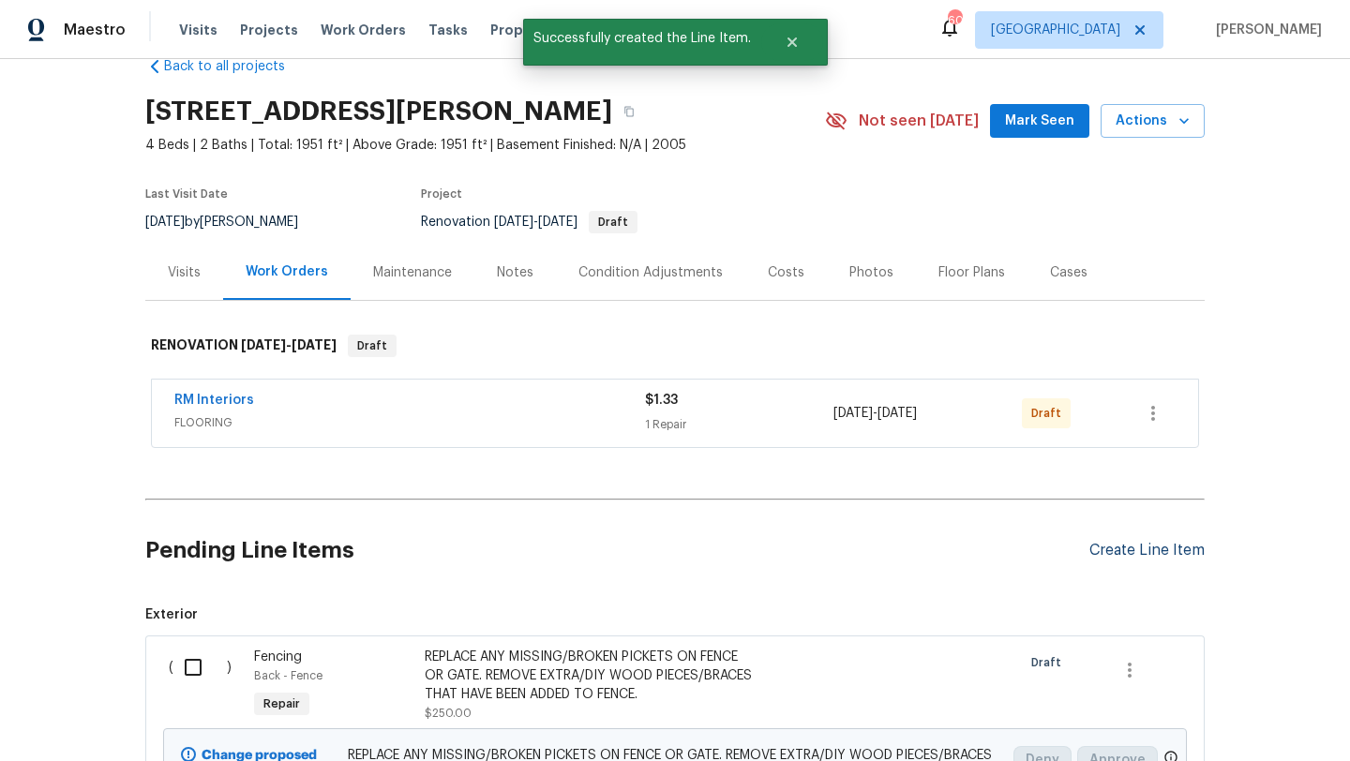
click at [1122, 552] on div "Create Line Item" at bounding box center [1146, 551] width 115 height 18
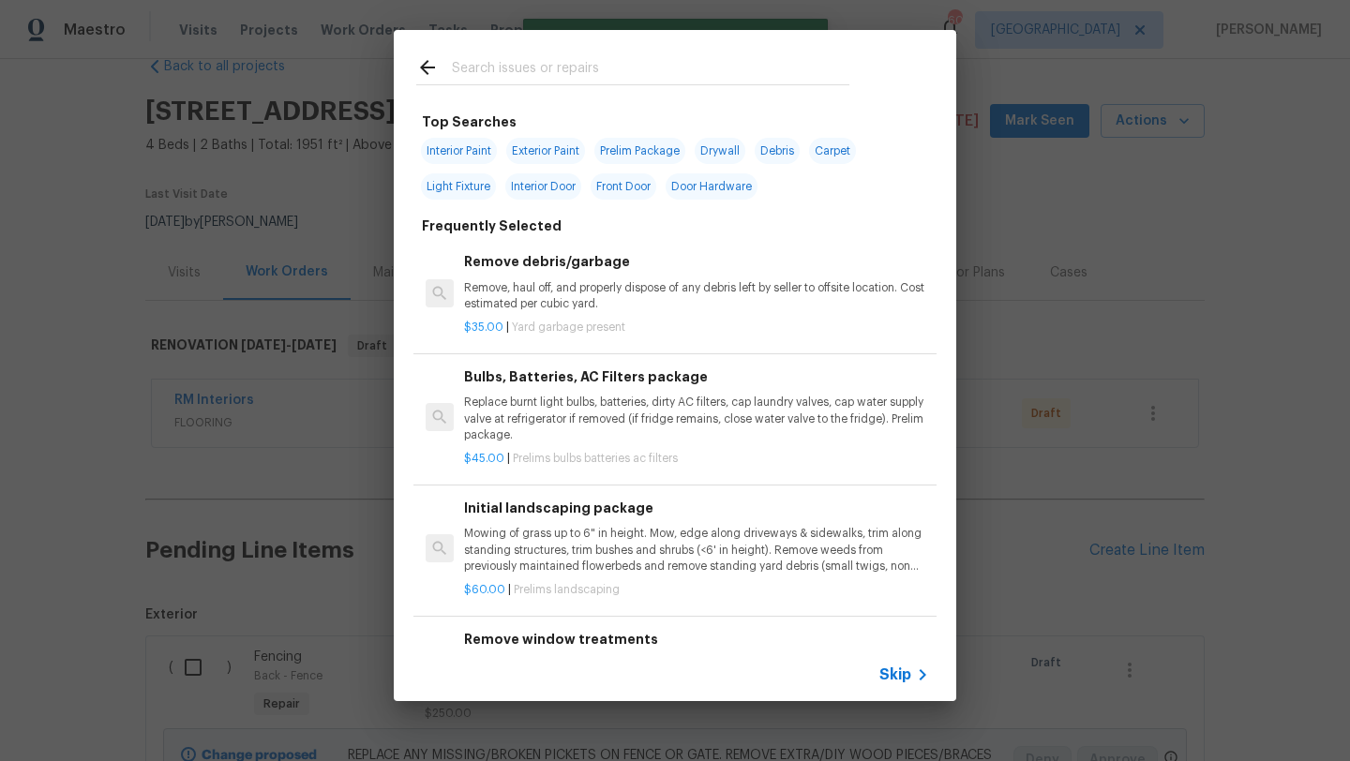
click at [602, 74] on input "text" at bounding box center [650, 70] width 397 height 28
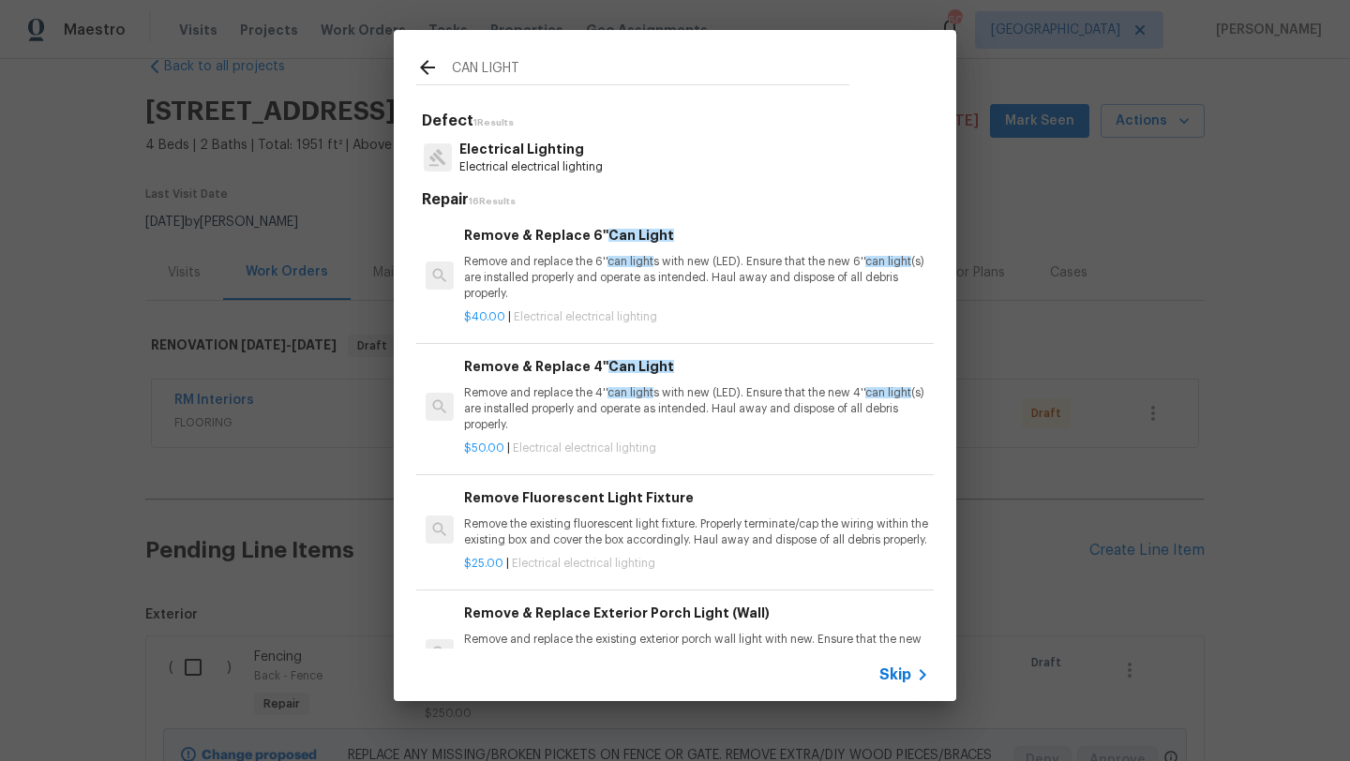
type input "CAN LIGHT"
click at [593, 270] on p "Remove and replace the 6'' can light s with new (LED). Ensure that the new 6'' …" at bounding box center [696, 278] width 465 height 48
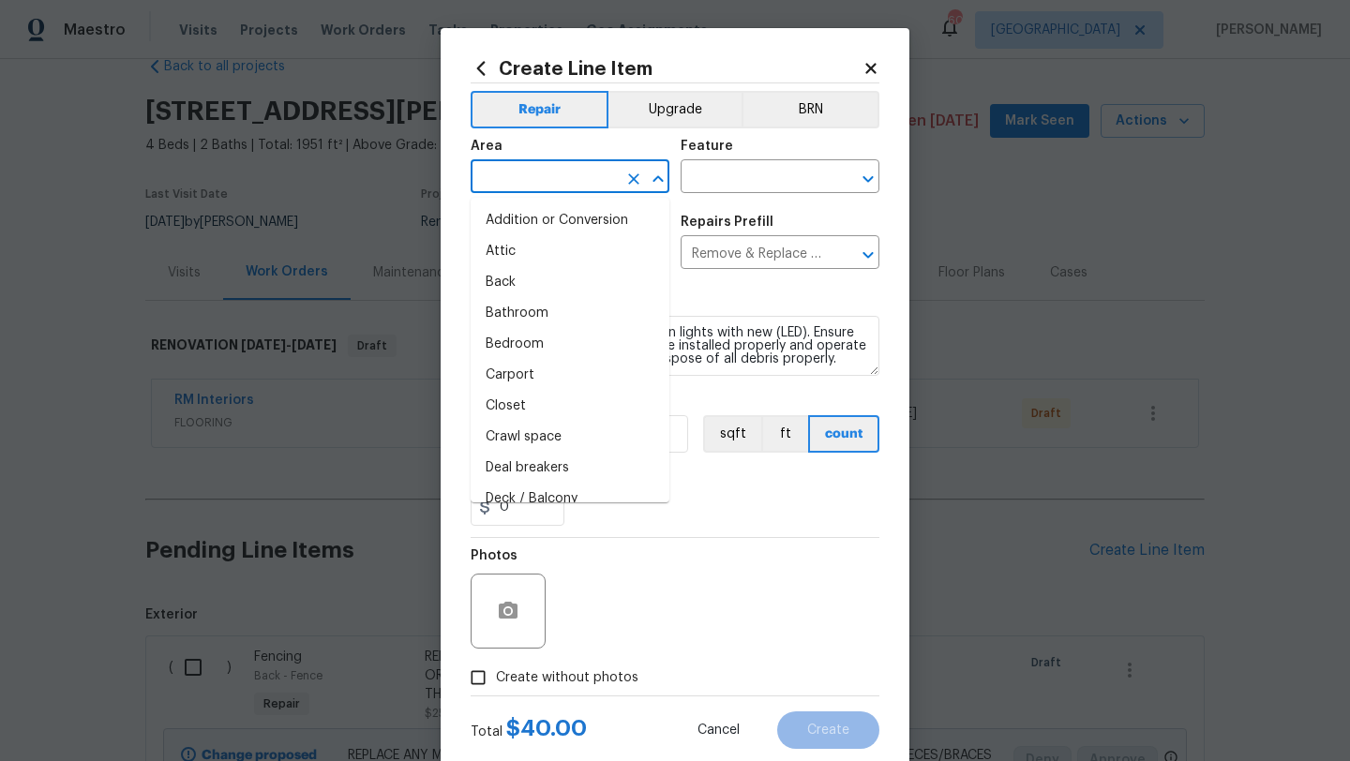
click at [565, 183] on input "text" at bounding box center [544, 178] width 146 height 29
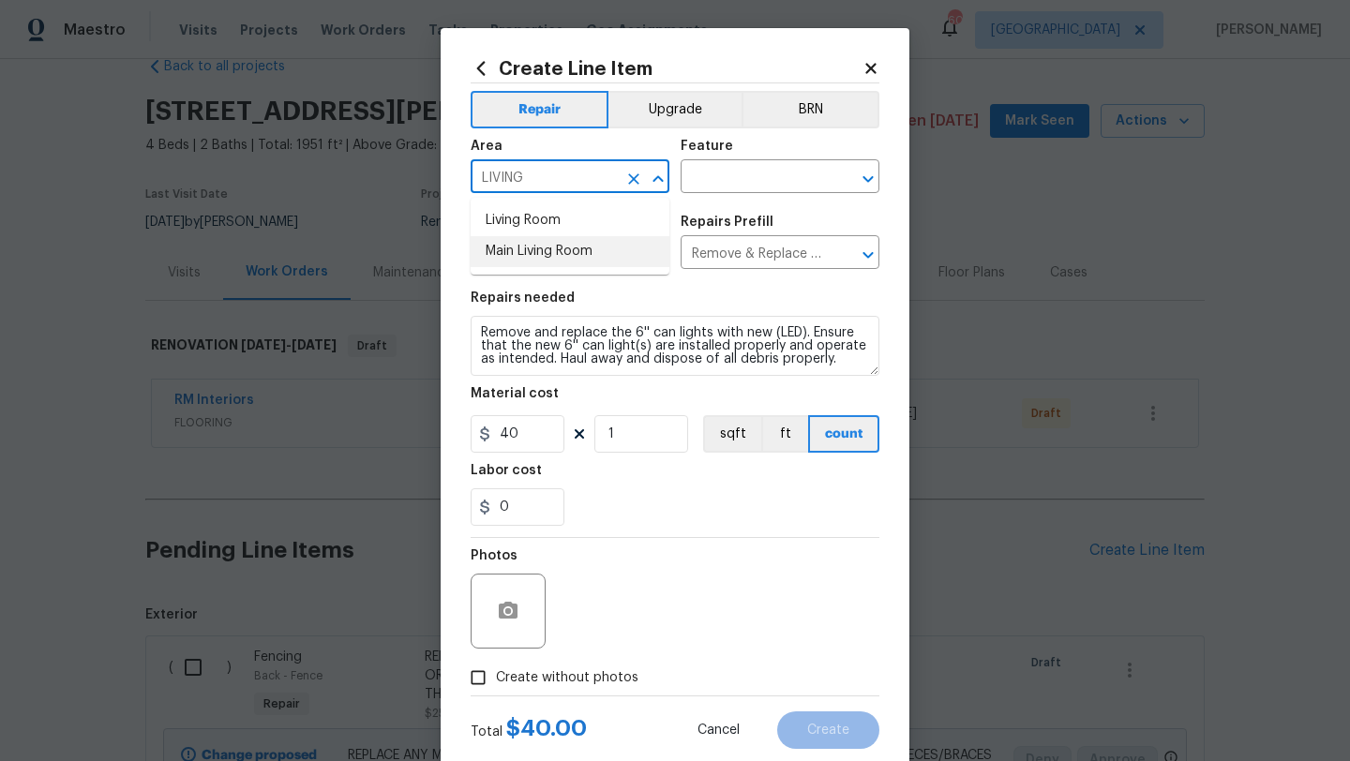
click at [569, 247] on li "Main Living Room" at bounding box center [570, 251] width 199 height 31
type input "Main Living Room"
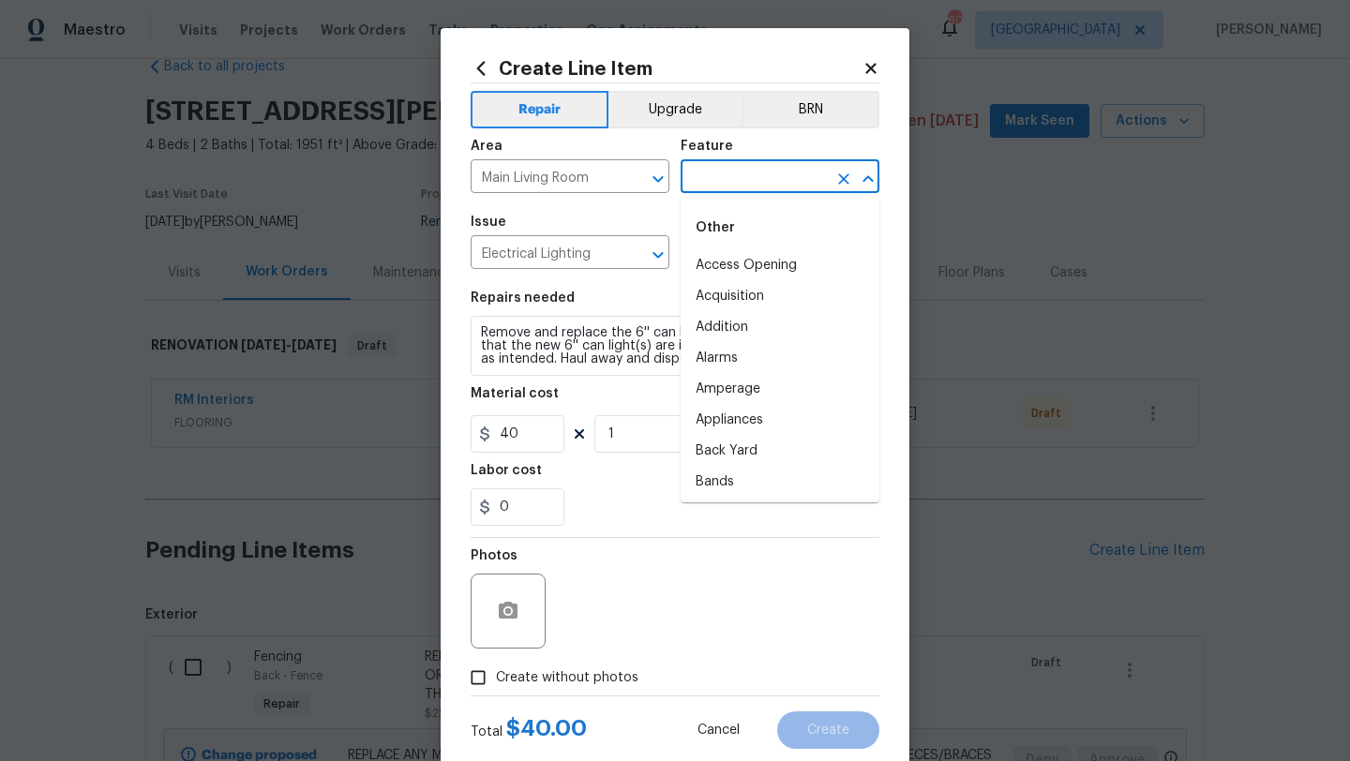
click at [721, 170] on input "text" at bounding box center [754, 178] width 146 height 29
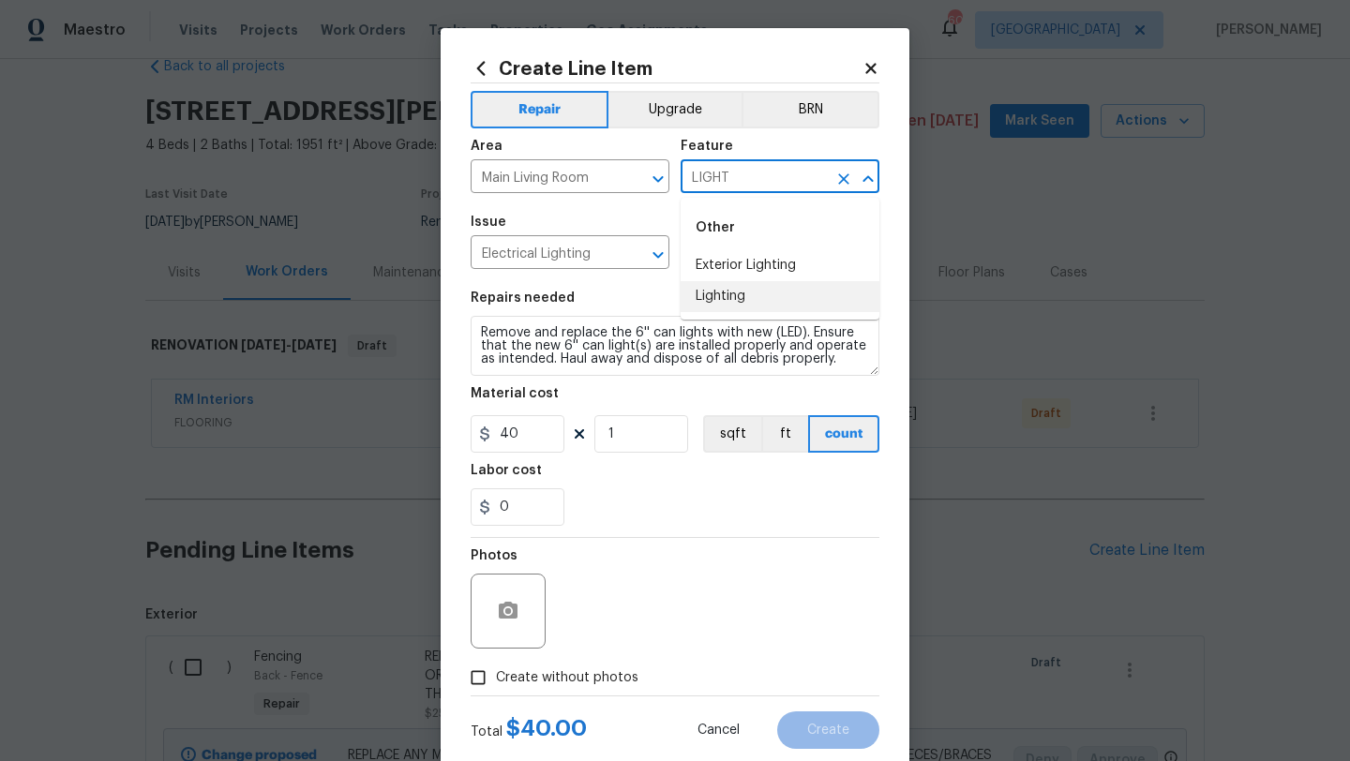
click at [722, 300] on li "Lighting" at bounding box center [780, 296] width 199 height 31
type input "Lighting"
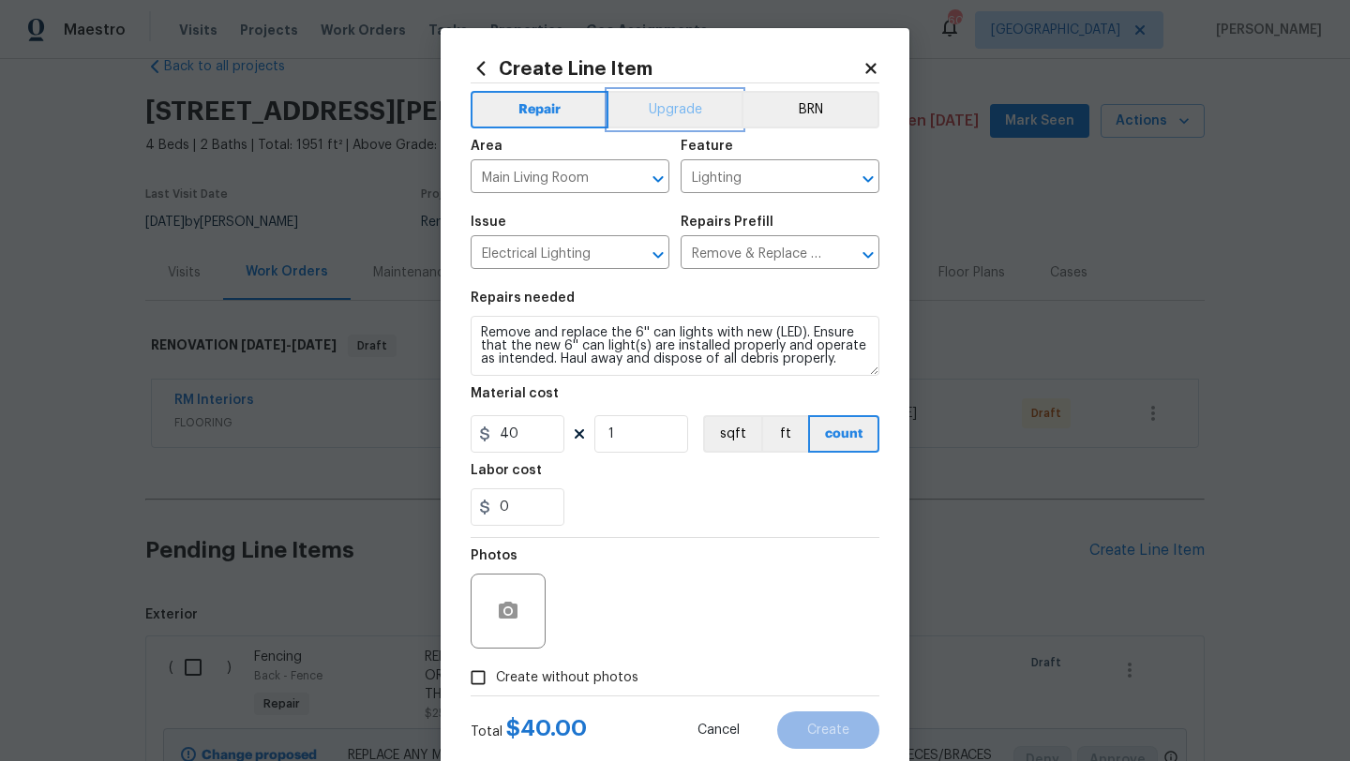
click at [699, 93] on button "Upgrade" at bounding box center [675, 109] width 134 height 37
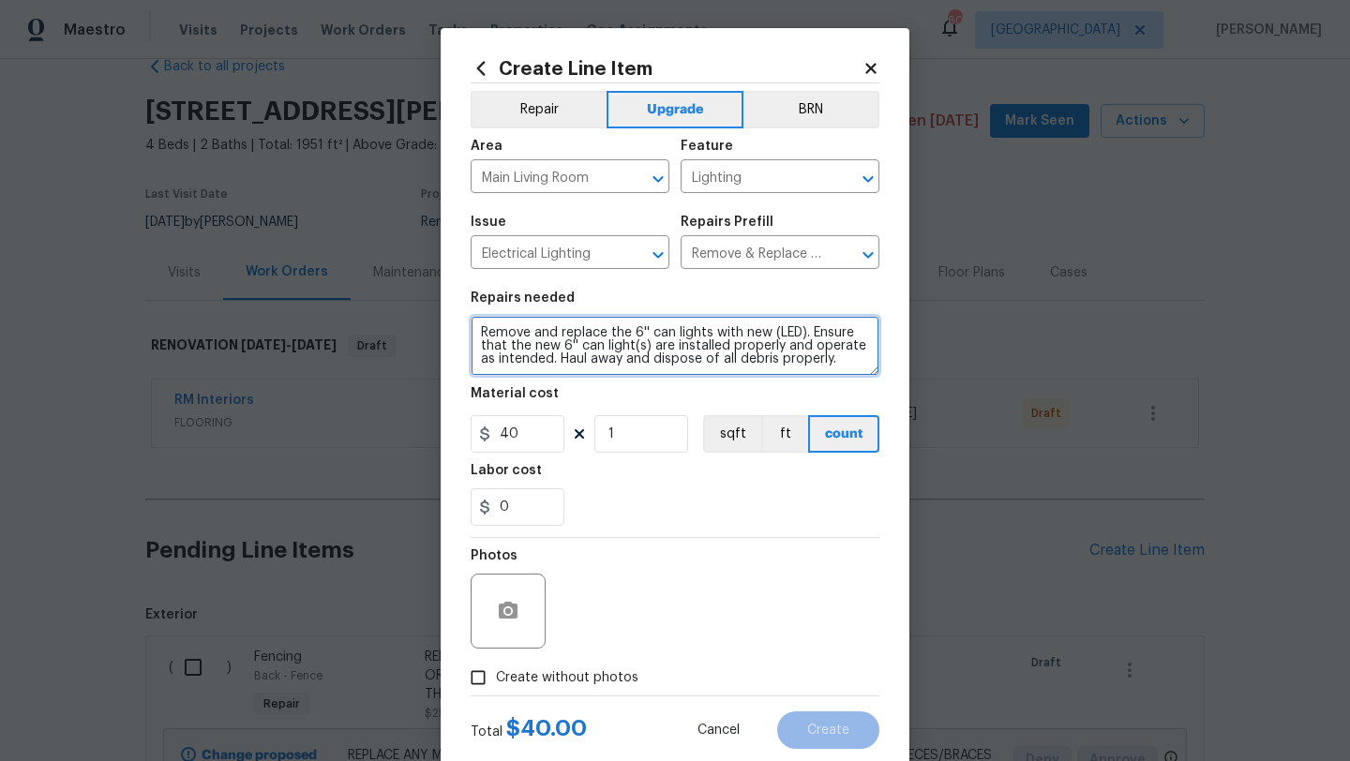
click at [836, 367] on textarea "Remove and replace the 6'' can lights with new (LED). Ensure that the new 6'' c…" at bounding box center [675, 346] width 409 height 60
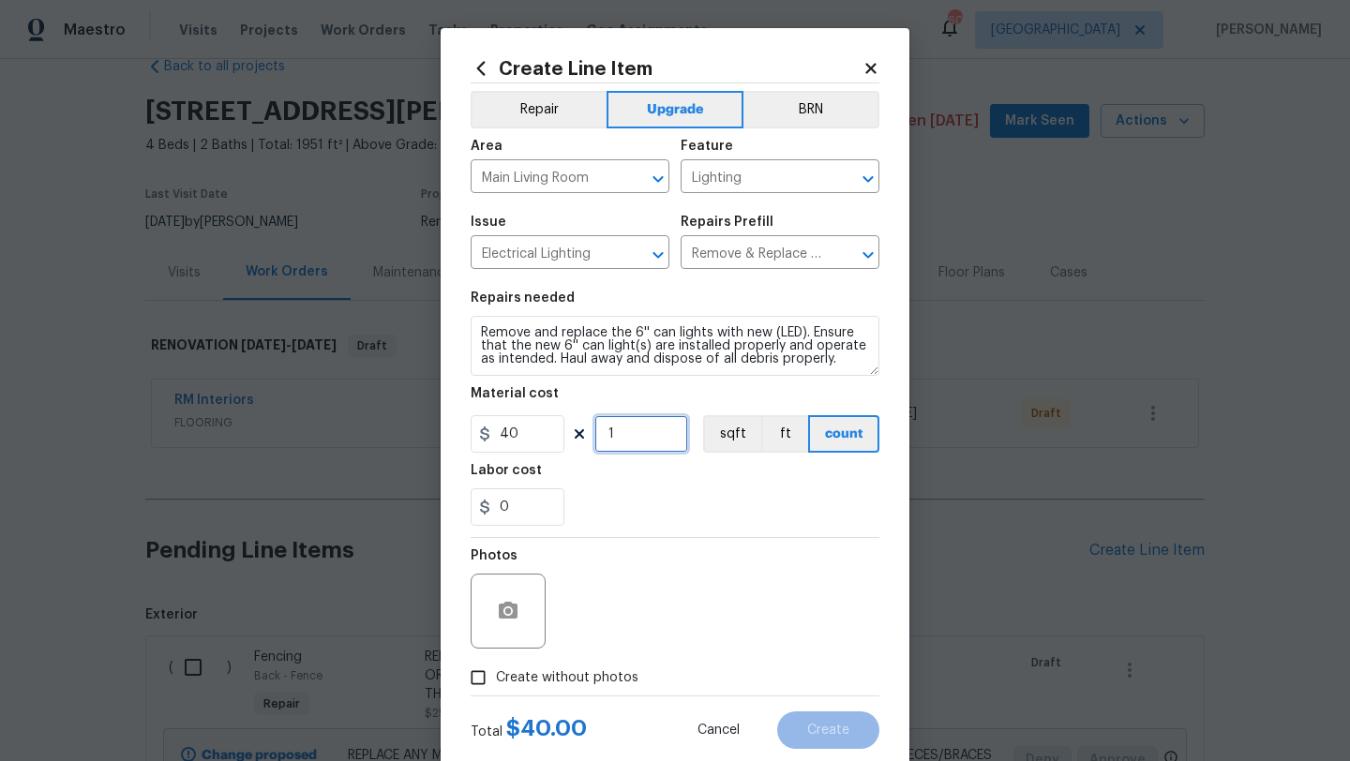
drag, startPoint x: 618, startPoint y: 435, endPoint x: 592, endPoint y: 435, distance: 25.3
click at [593, 435] on div "40 1 sqft ft count" at bounding box center [675, 433] width 409 height 37
type input "4"
drag, startPoint x: 515, startPoint y: 509, endPoint x: 464, endPoint y: 513, distance: 50.8
click at [464, 513] on div "Create Line Item Repair Upgrade BRN Area Main Living Room ​ Feature Lighting ​ …" at bounding box center [675, 403] width 469 height 751
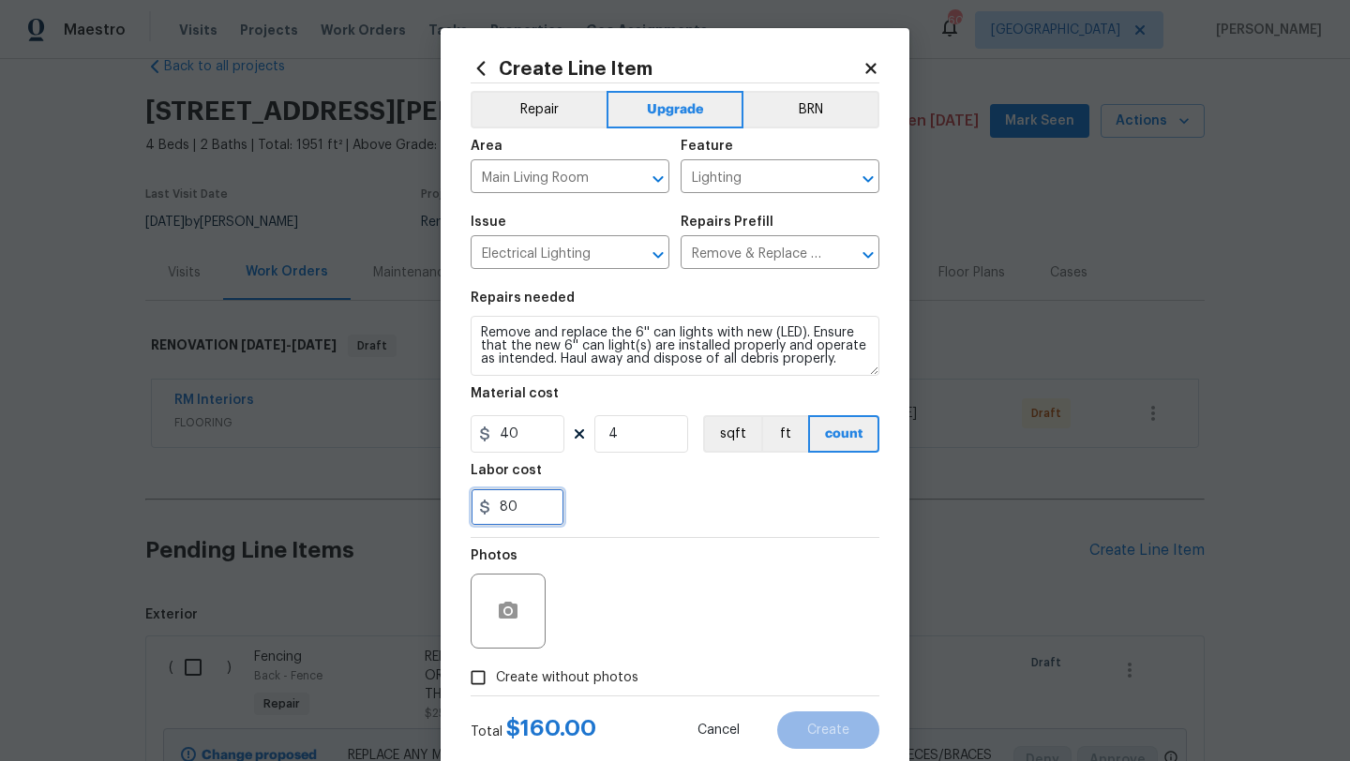
type input "80"
click at [593, 685] on span "Create without photos" at bounding box center [567, 678] width 142 height 20
click at [496, 685] on input "Create without photos" at bounding box center [478, 678] width 36 height 36
checkbox input "true"
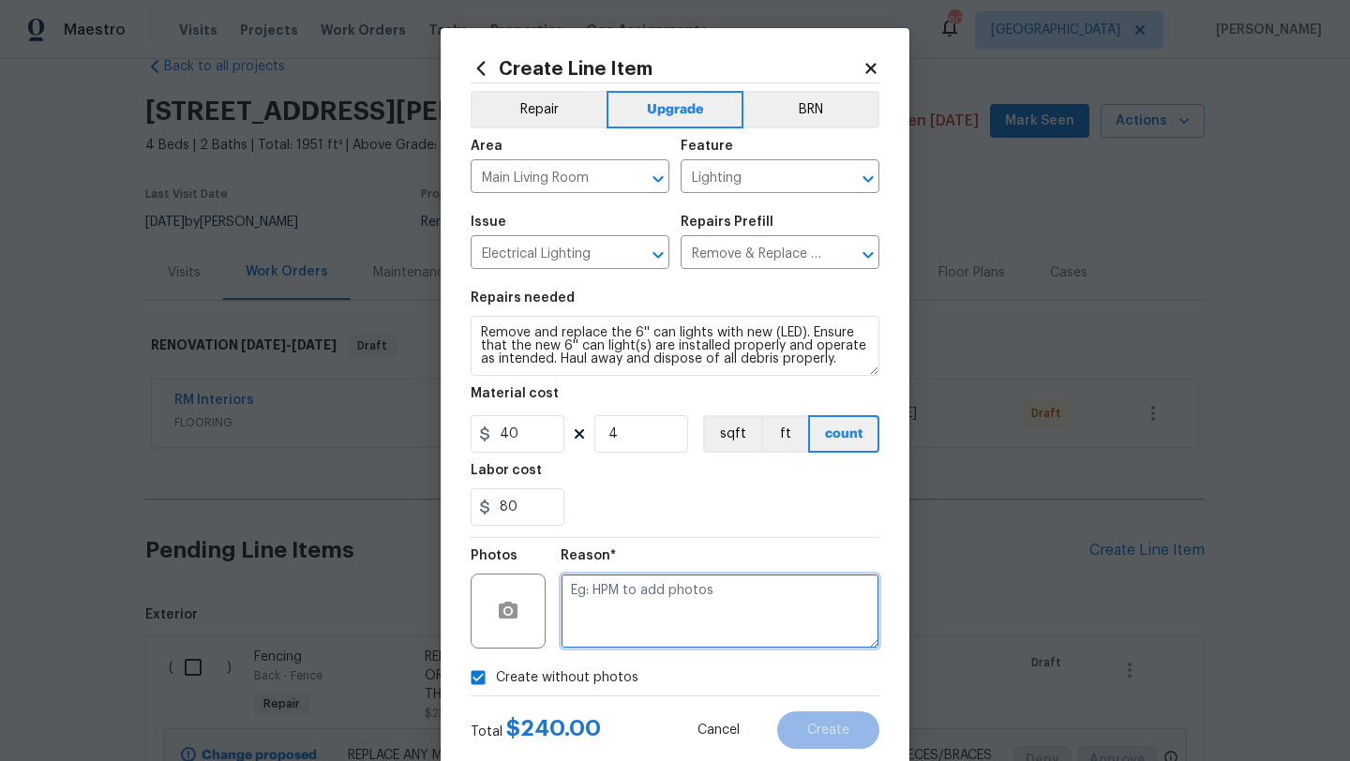
click at [624, 635] on textarea at bounding box center [720, 611] width 319 height 75
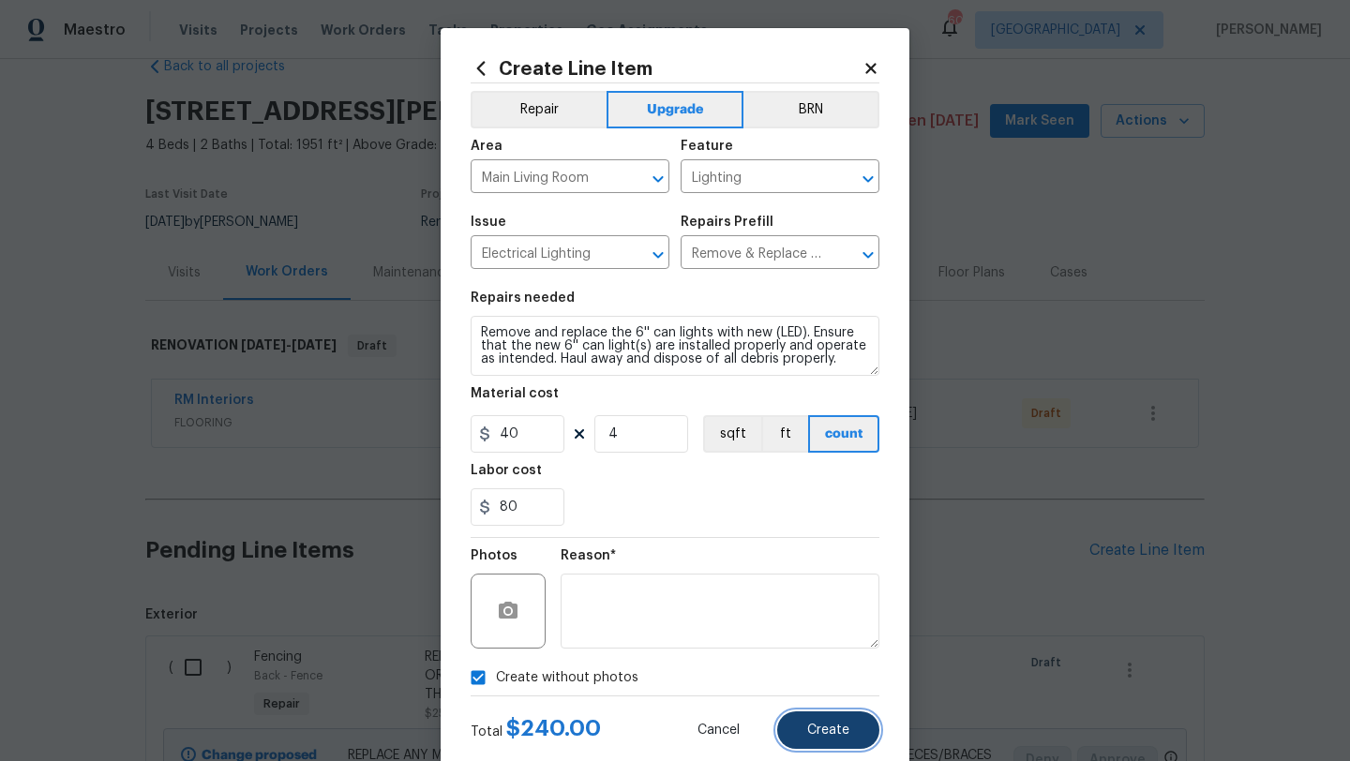
click at [820, 726] on span "Create" at bounding box center [828, 731] width 42 height 14
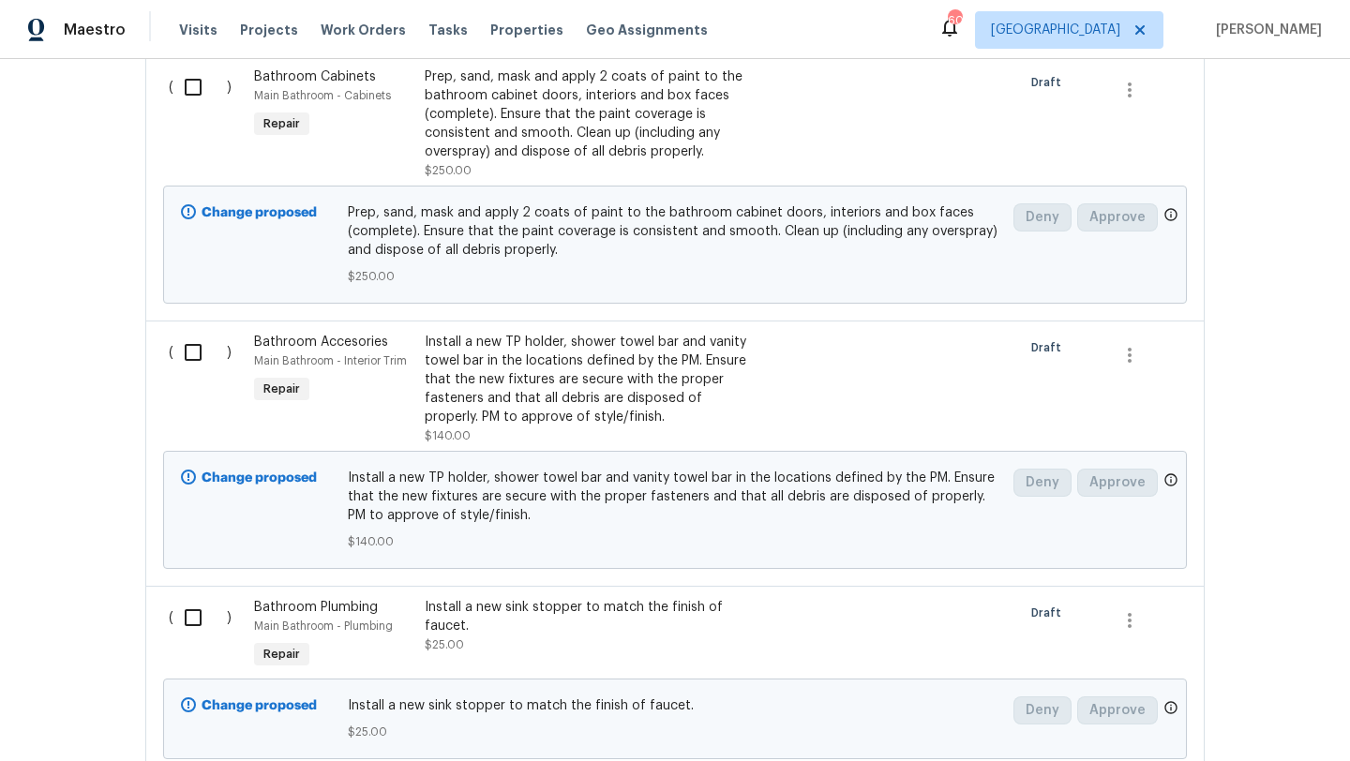
scroll to position [6969, 0]
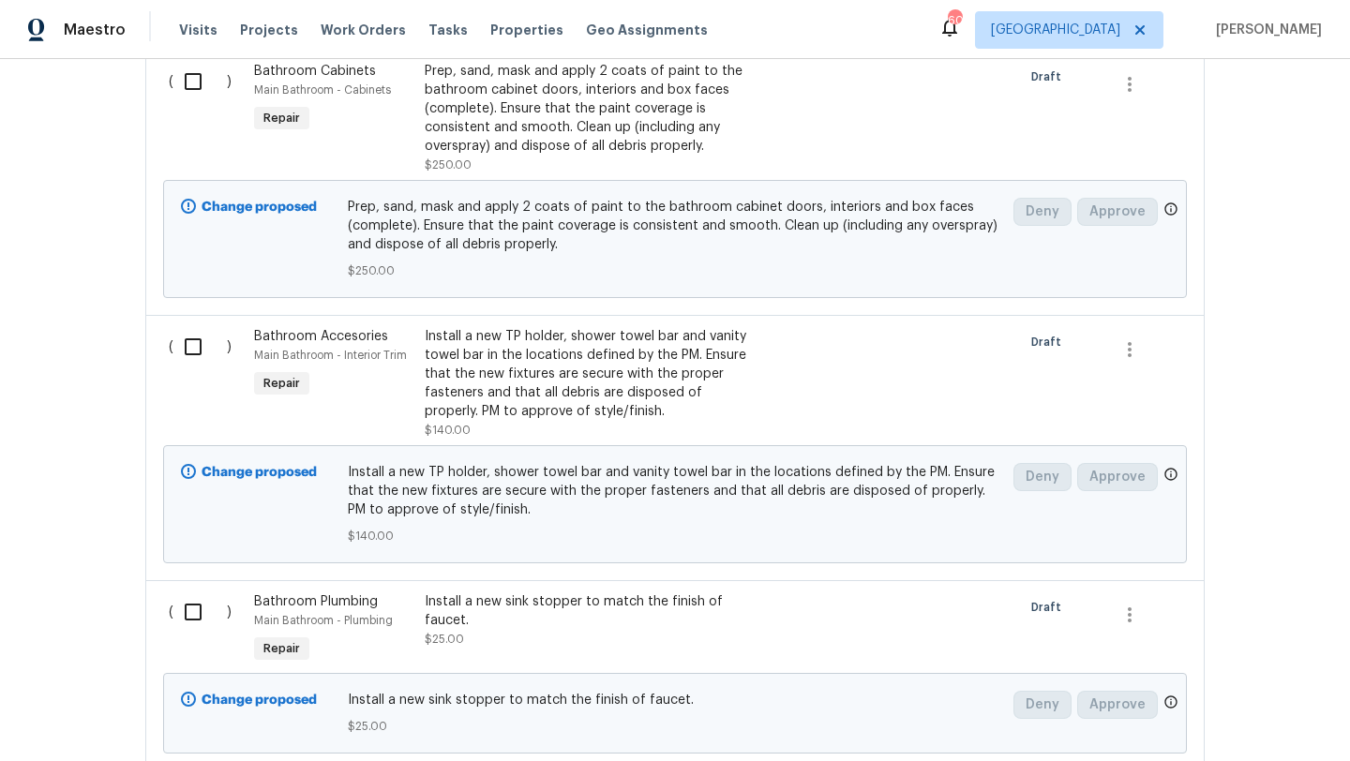
click at [637, 592] on div "Install a new sink stopper to match the finish of faucet." at bounding box center [590, 610] width 330 height 37
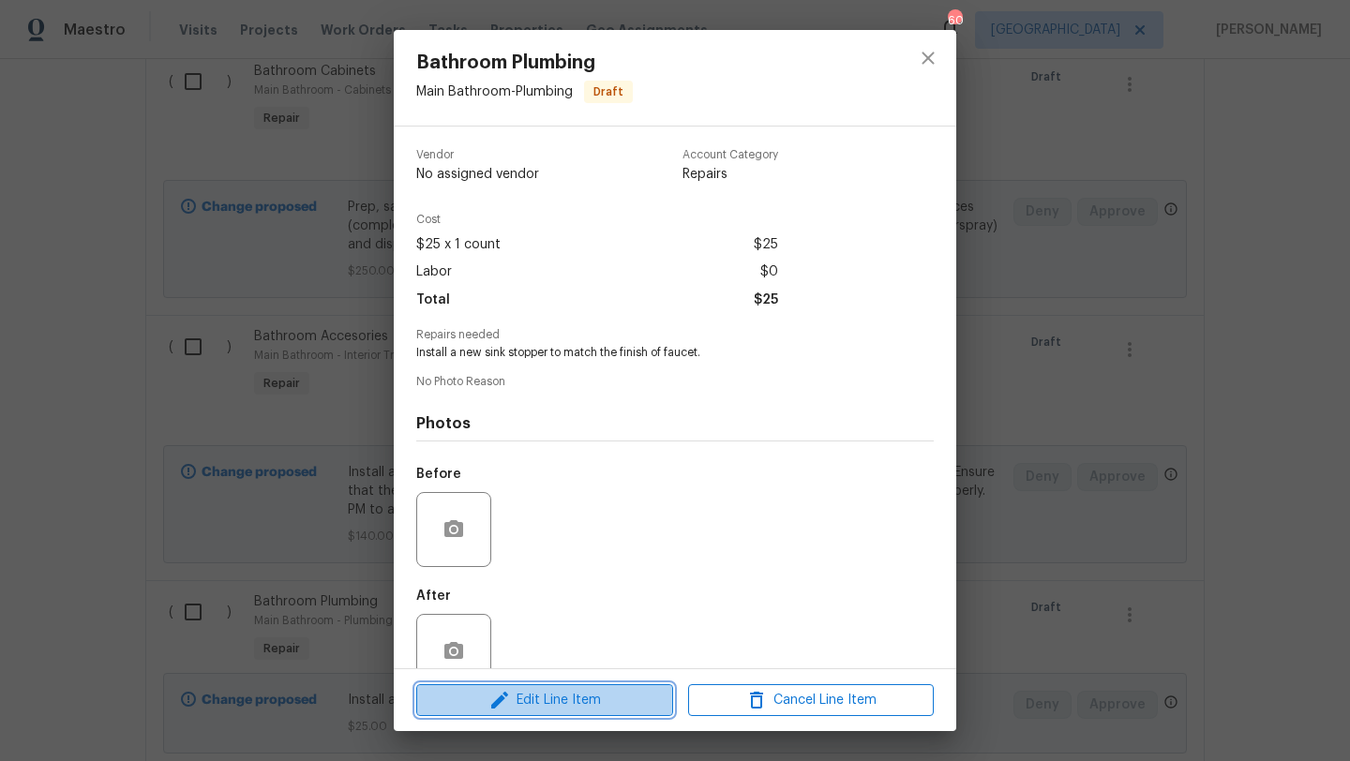
click at [601, 709] on span "Edit Line Item" at bounding box center [545, 700] width 246 height 23
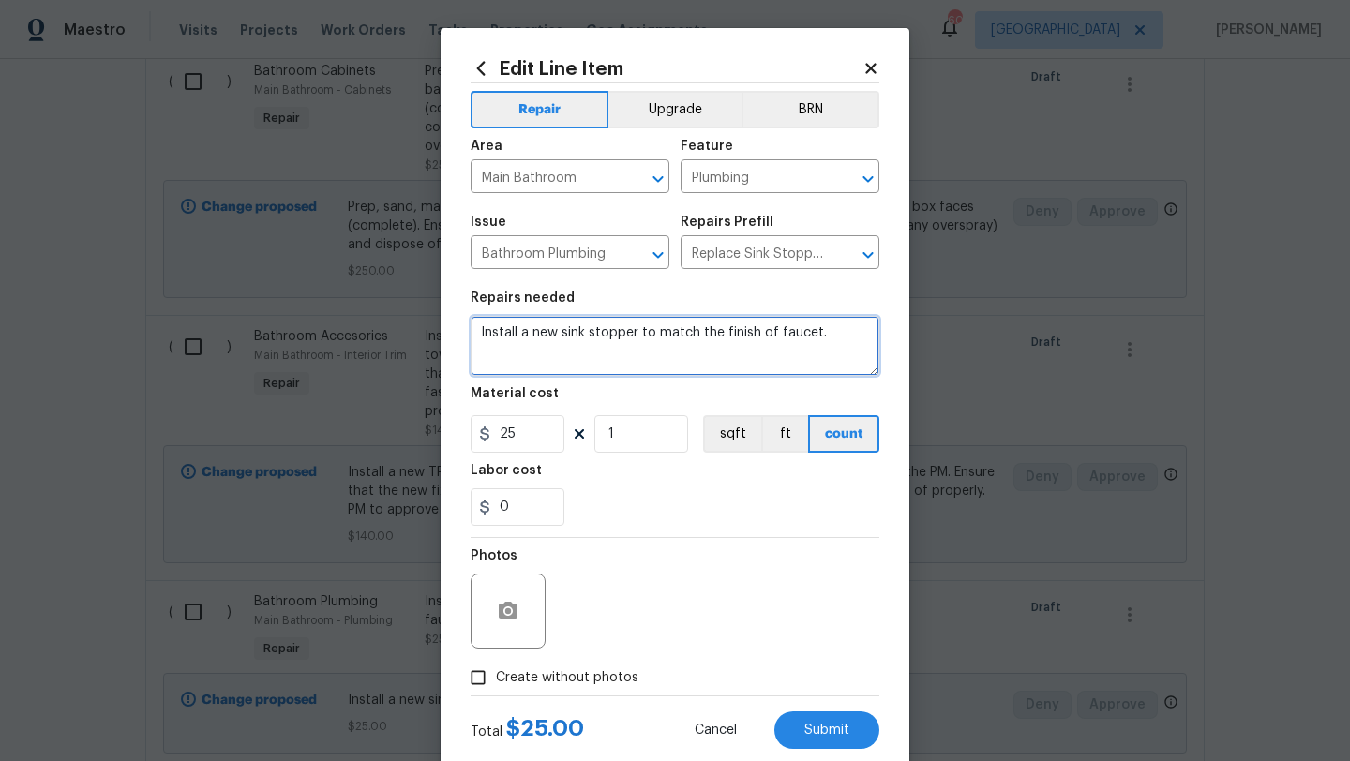
click at [833, 342] on textarea "Install a new sink stopper to match the finish of faucet." at bounding box center [675, 346] width 409 height 60
type textarea "Install a new sink stopper to match the finish of faucet. 1 IN MAIN BATHROOM AN…"
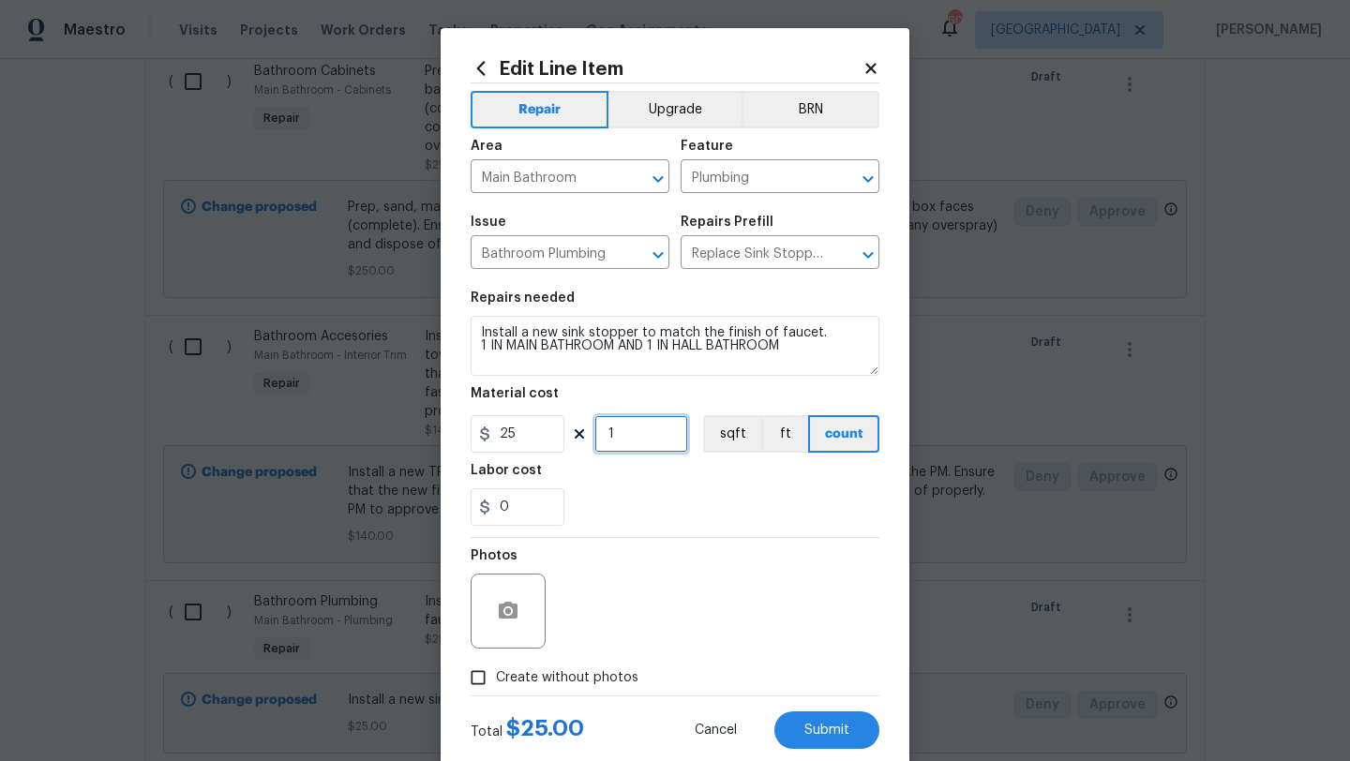
drag, startPoint x: 628, startPoint y: 427, endPoint x: 584, endPoint y: 427, distance: 44.1
click at [584, 427] on div "25 1 sqft ft count" at bounding box center [675, 433] width 409 height 37
type input "2"
click at [607, 674] on span "Create without photos" at bounding box center [567, 678] width 142 height 20
click at [496, 674] on input "Create without photos" at bounding box center [478, 678] width 36 height 36
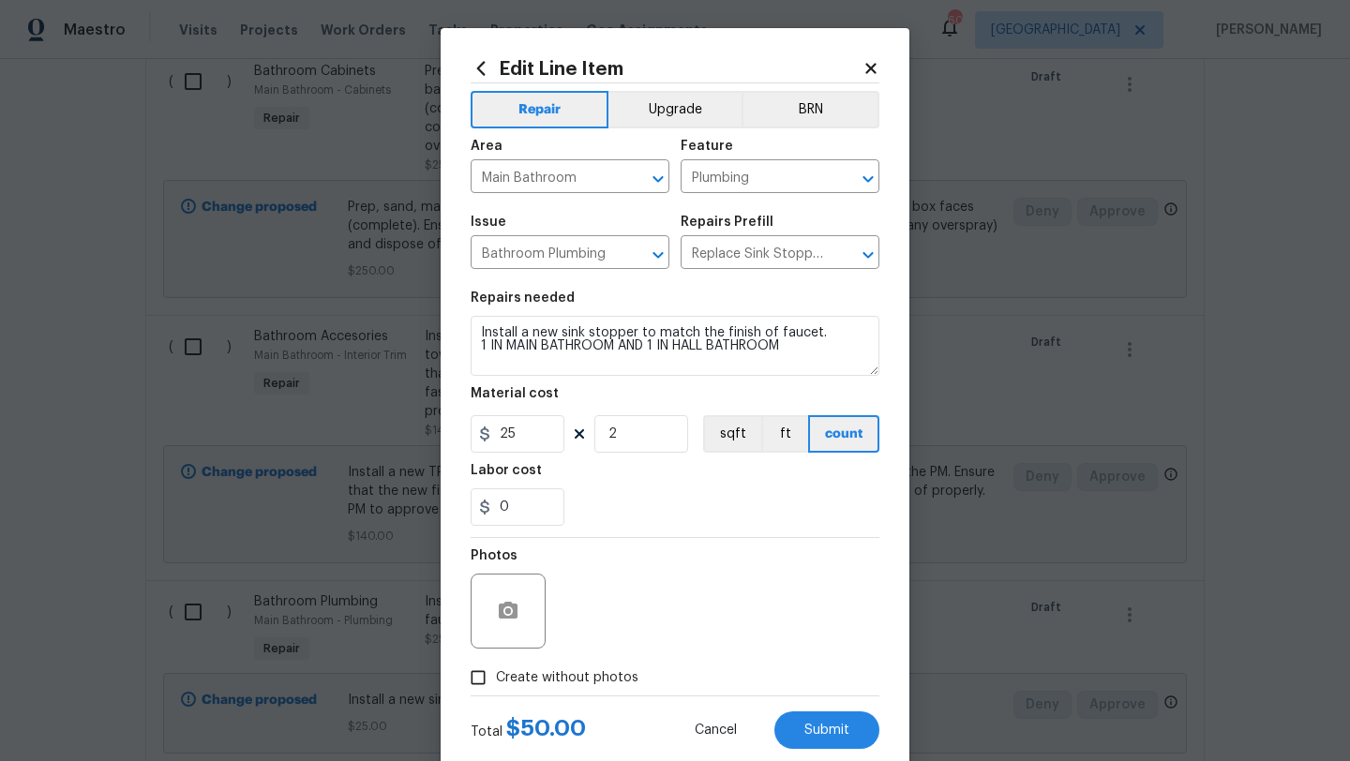
checkbox input "true"
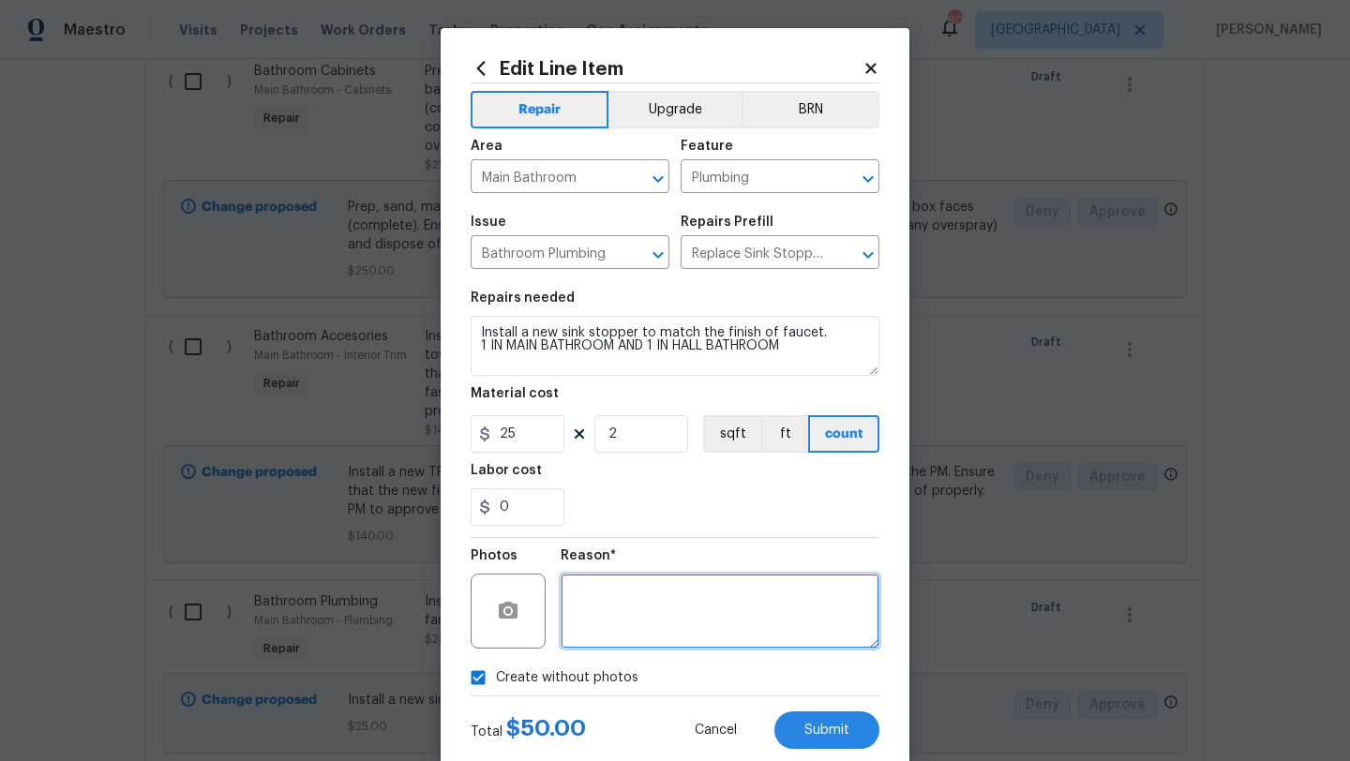
click at [617, 633] on textarea at bounding box center [720, 611] width 319 height 75
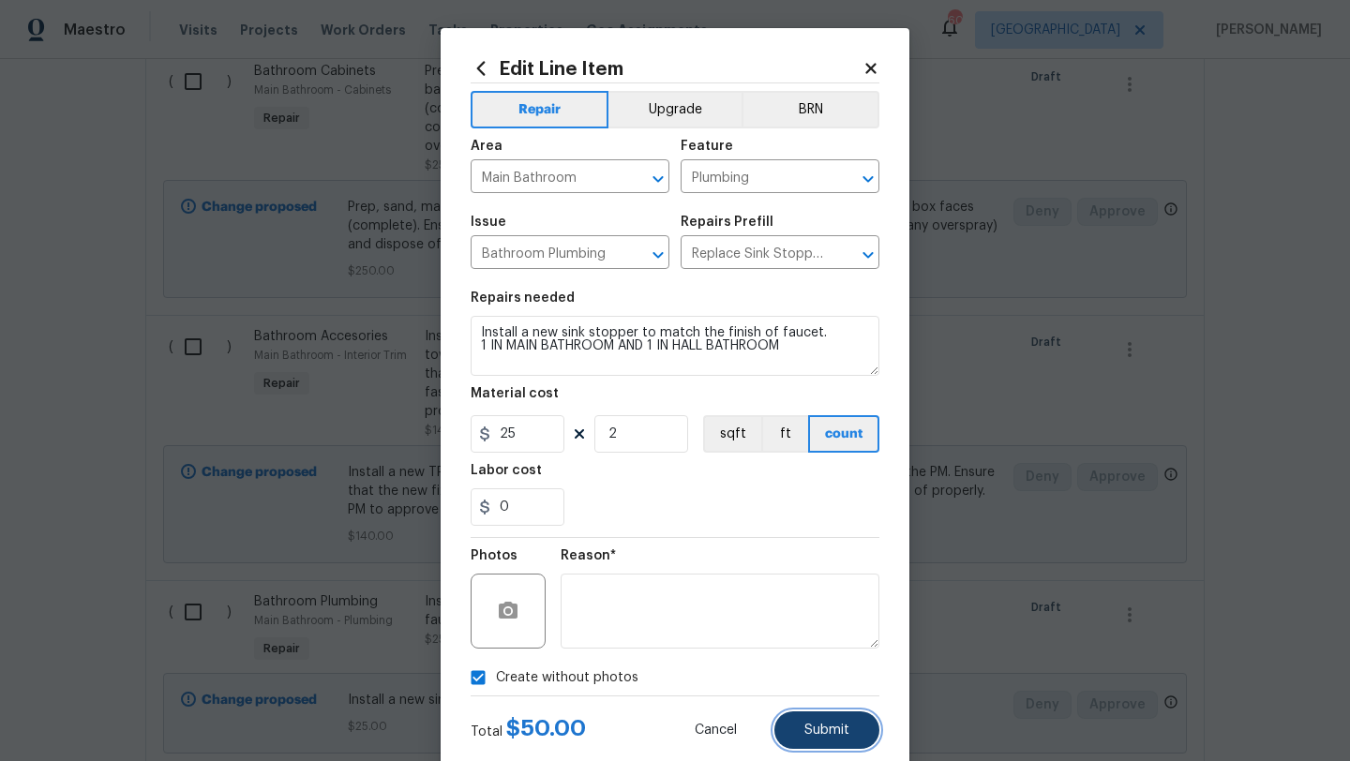
click at [823, 717] on button "Submit" at bounding box center [826, 729] width 105 height 37
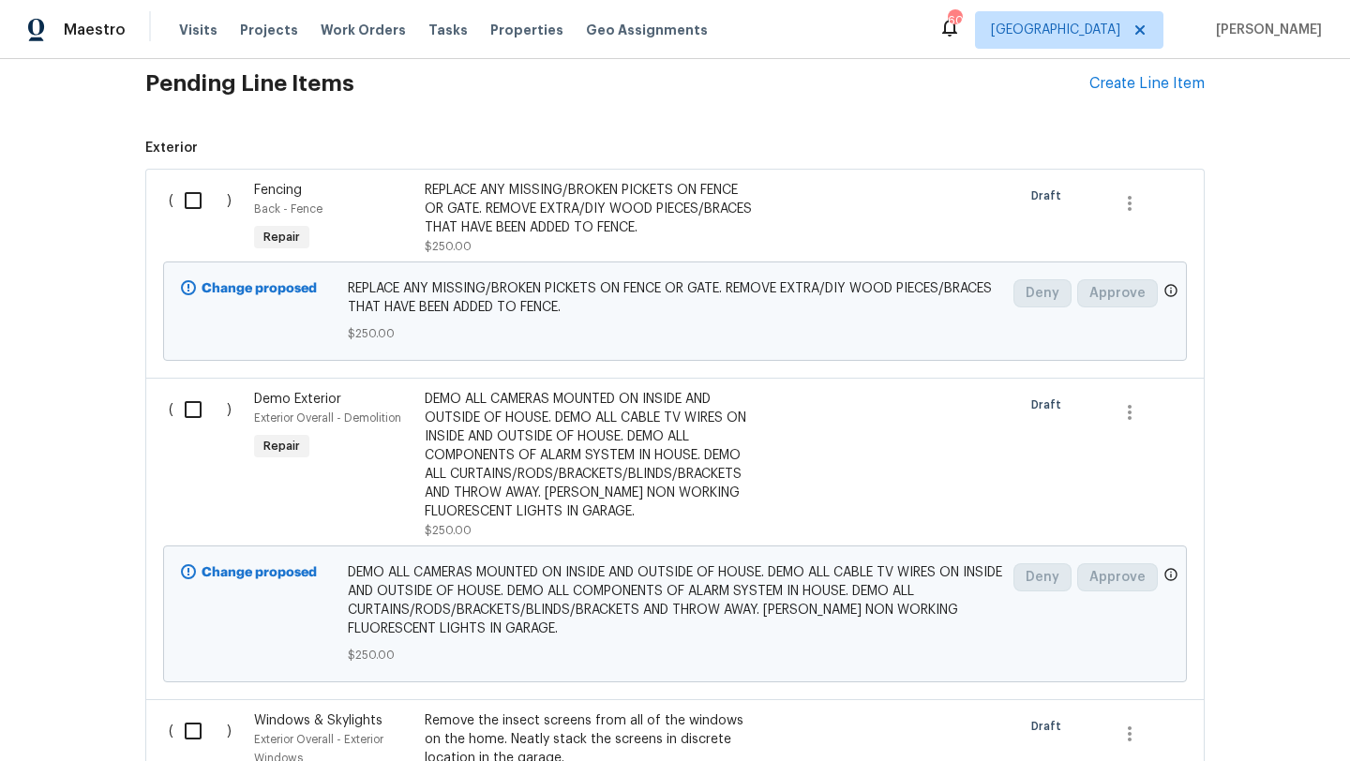
scroll to position [0, 0]
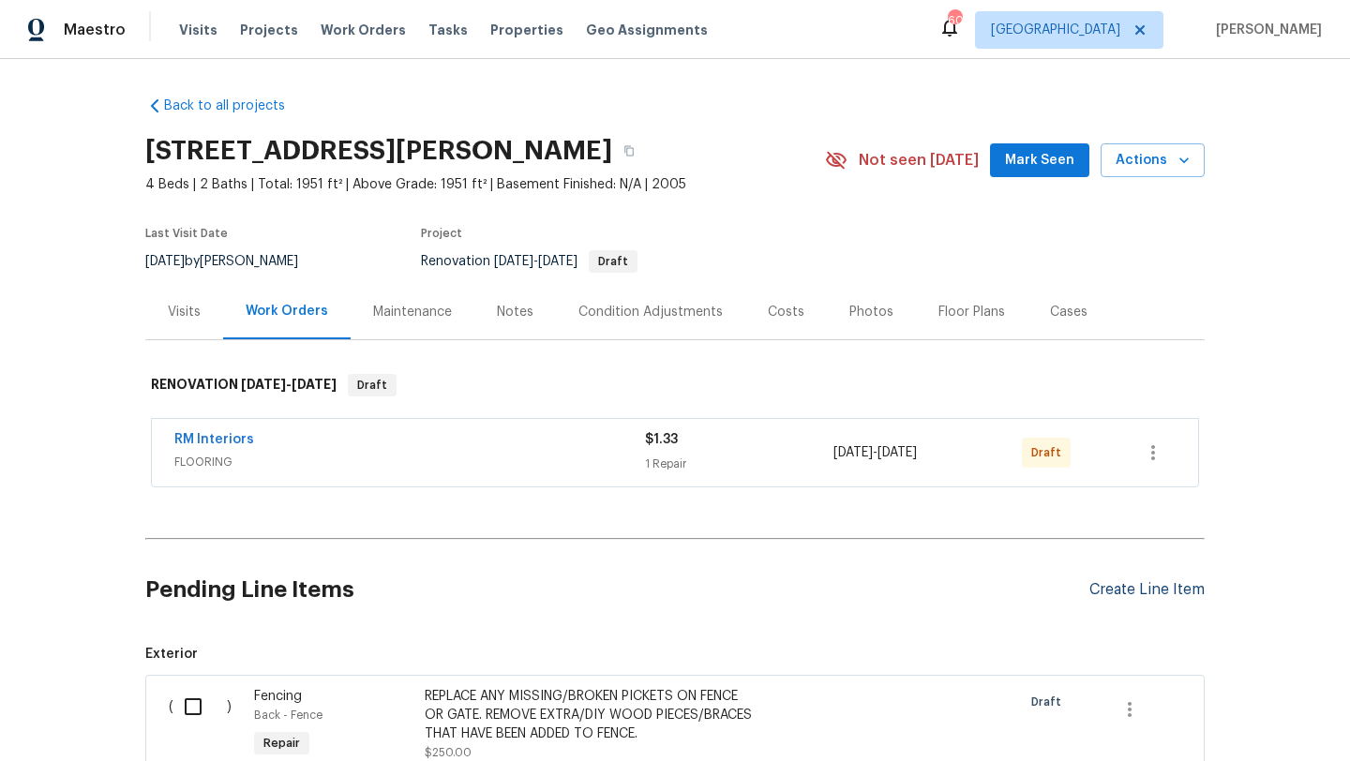
click at [1140, 588] on div "Create Line Item" at bounding box center [1146, 590] width 115 height 18
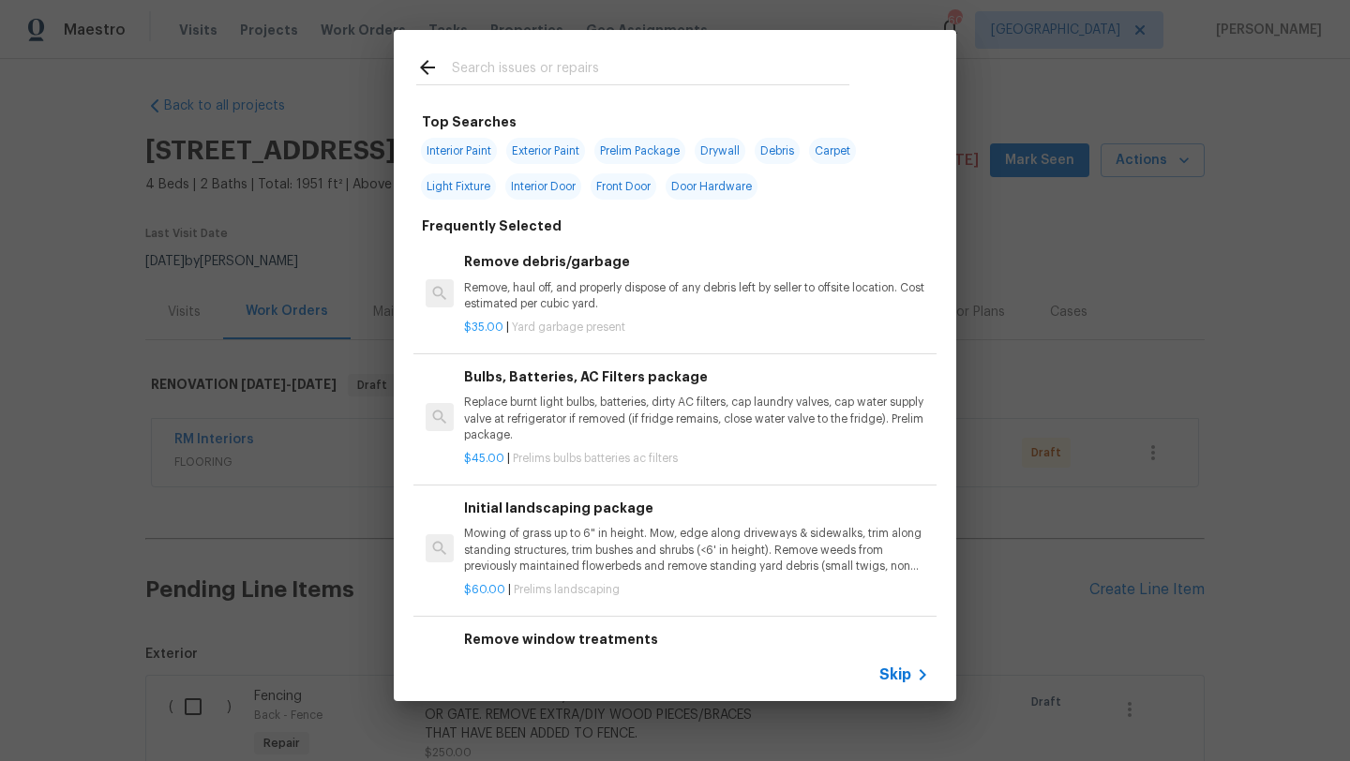
click at [581, 69] on input "text" at bounding box center [650, 70] width 397 height 28
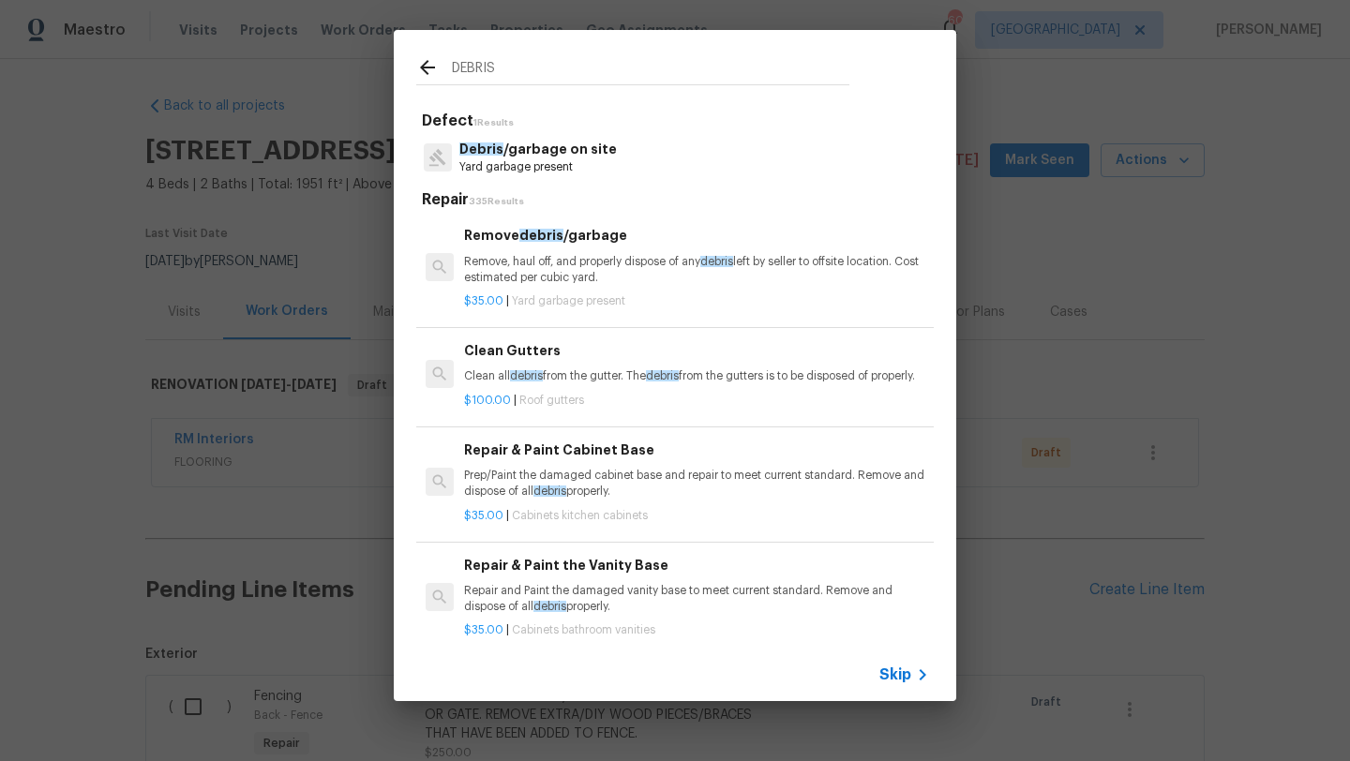
type input "DEBRIS"
click at [559, 250] on div "Remove debris /garbage Remove, haul off, and properly dispose of any debris lef…" at bounding box center [696, 255] width 465 height 61
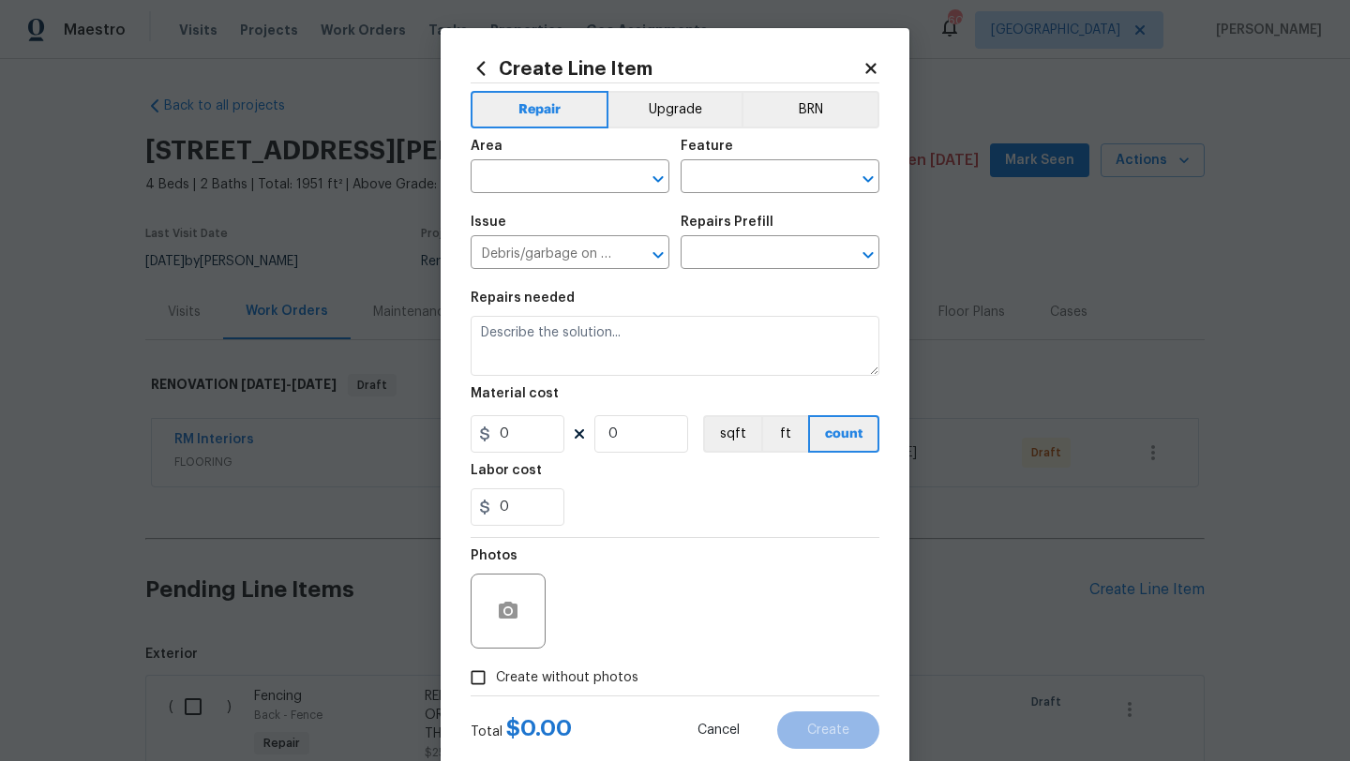
type input "Remove debris/garbage $35.00"
click at [542, 179] on input "text" at bounding box center [544, 178] width 146 height 29
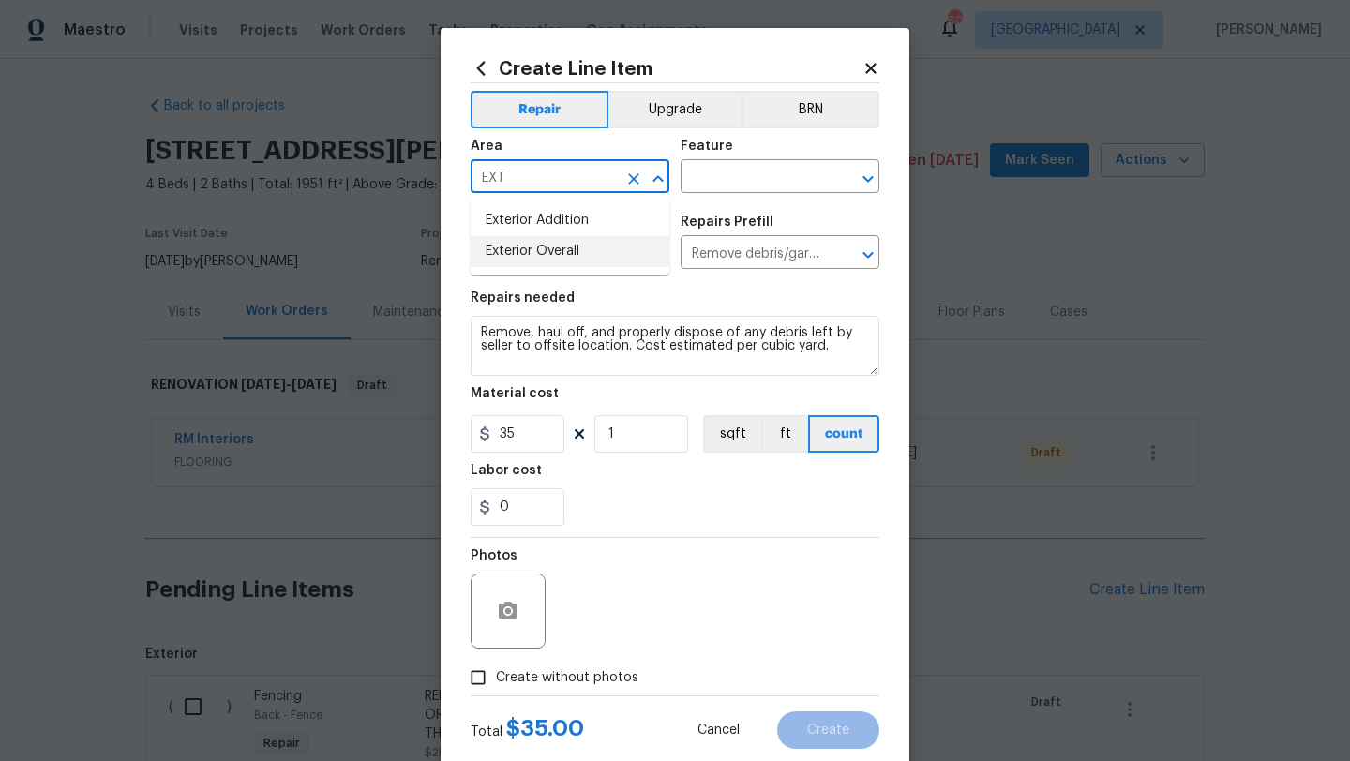
click at [537, 257] on li "Exterior Overall" at bounding box center [570, 251] width 199 height 31
click at [701, 180] on input "text" at bounding box center [754, 178] width 146 height 29
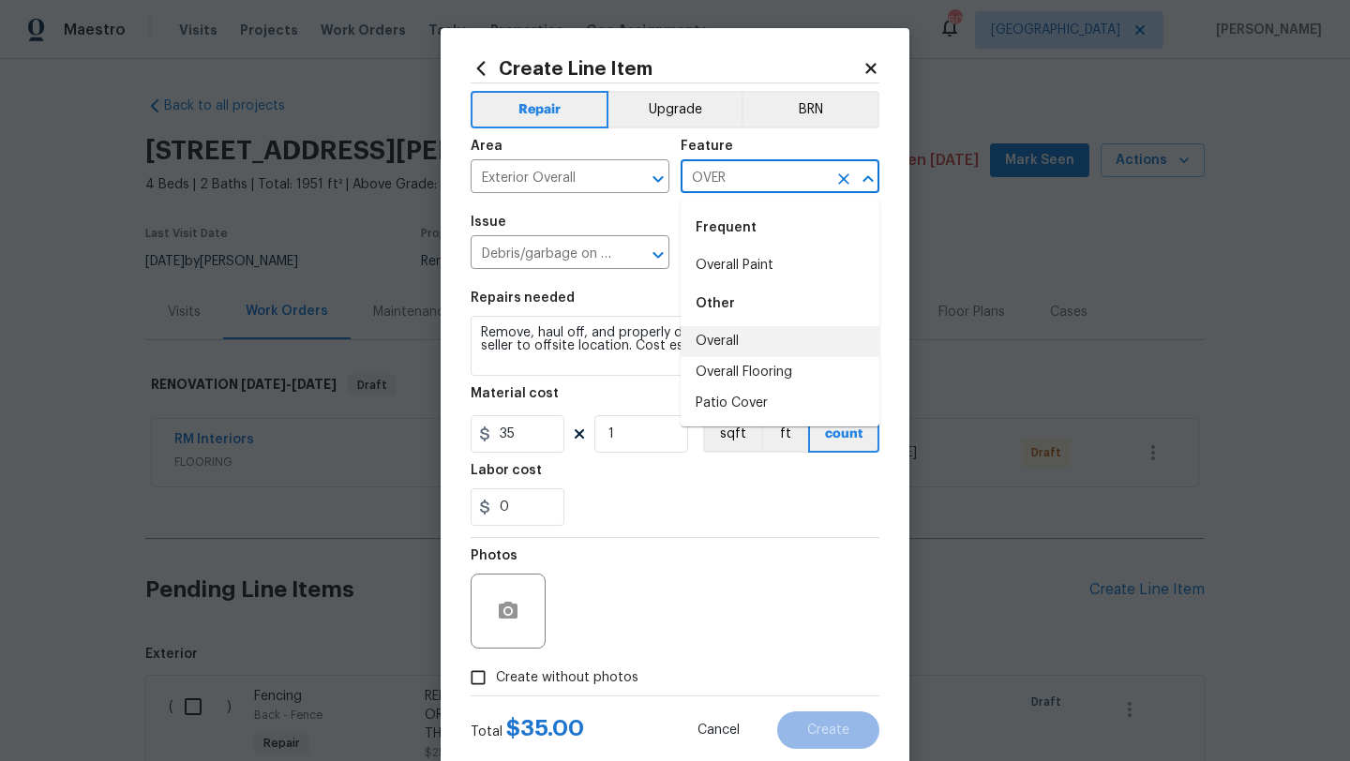
click at [712, 339] on li "Overall" at bounding box center [780, 341] width 199 height 31
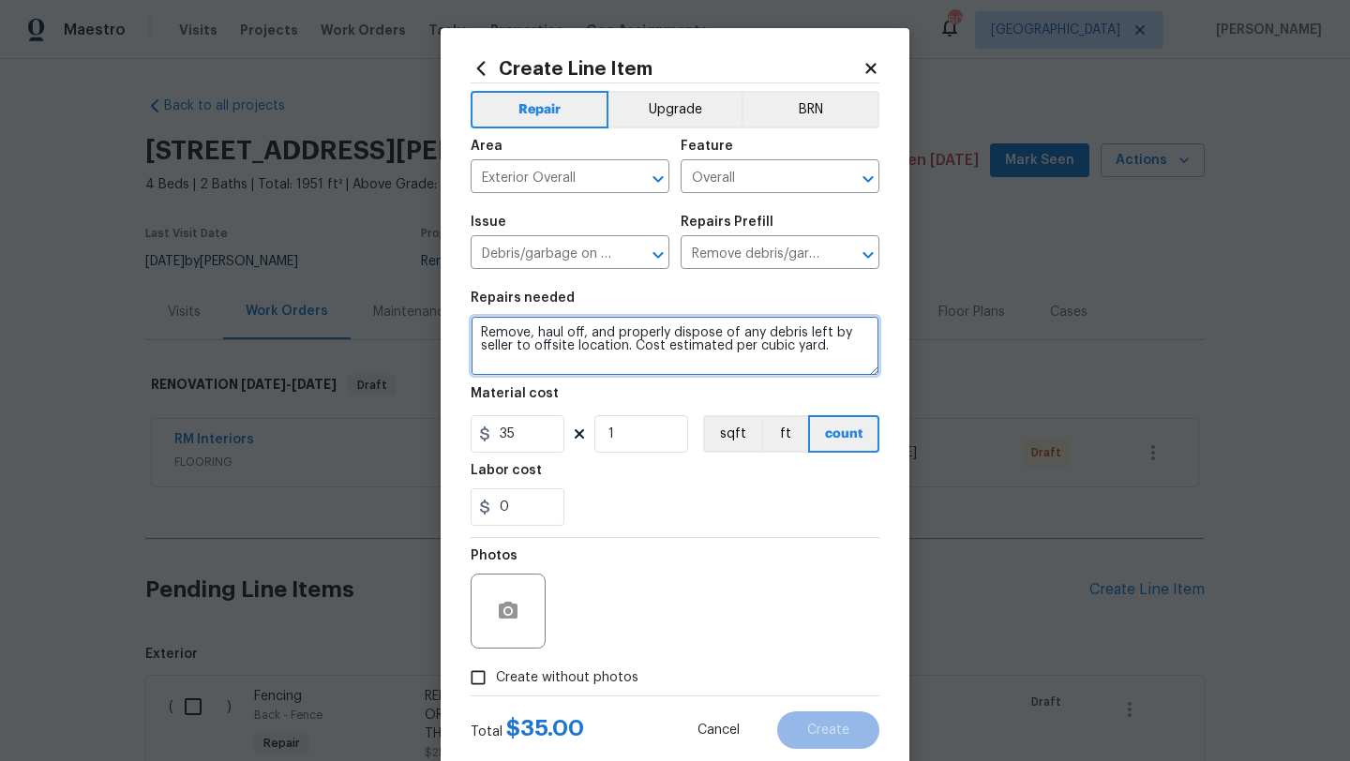
drag, startPoint x: 829, startPoint y: 347, endPoint x: 416, endPoint y: 323, distance: 413.1
click at [416, 323] on div "Create Line Item Repair Upgrade BRN Area Exterior Overall ​ Feature Overall ​ I…" at bounding box center [675, 380] width 1350 height 761
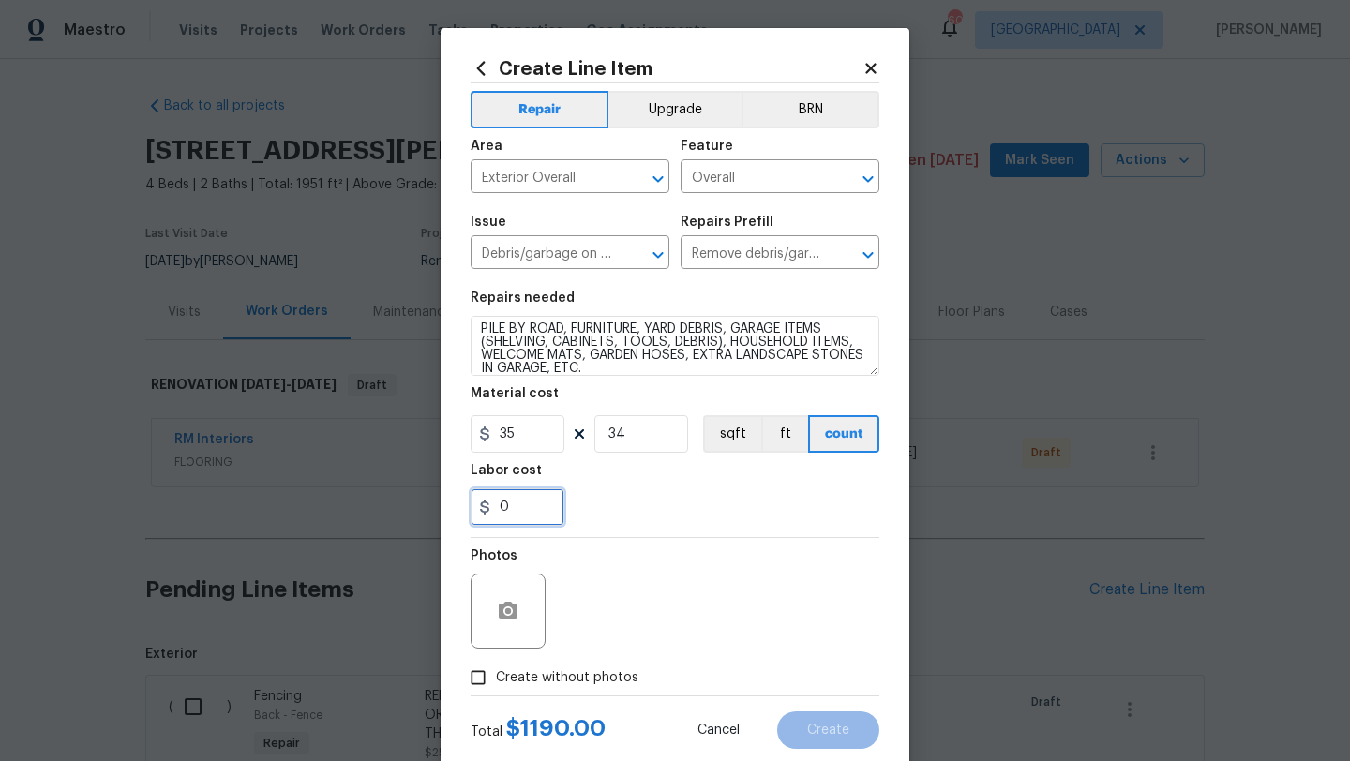
drag, startPoint x: 514, startPoint y: 502, endPoint x: 483, endPoint y: 503, distance: 30.9
click at [483, 503] on div "0" at bounding box center [518, 506] width 94 height 37
click at [594, 645] on div "Photos" at bounding box center [675, 599] width 409 height 122
click at [592, 687] on span "Create without photos" at bounding box center [567, 678] width 142 height 20
click at [496, 687] on input "Create without photos" at bounding box center [478, 678] width 36 height 36
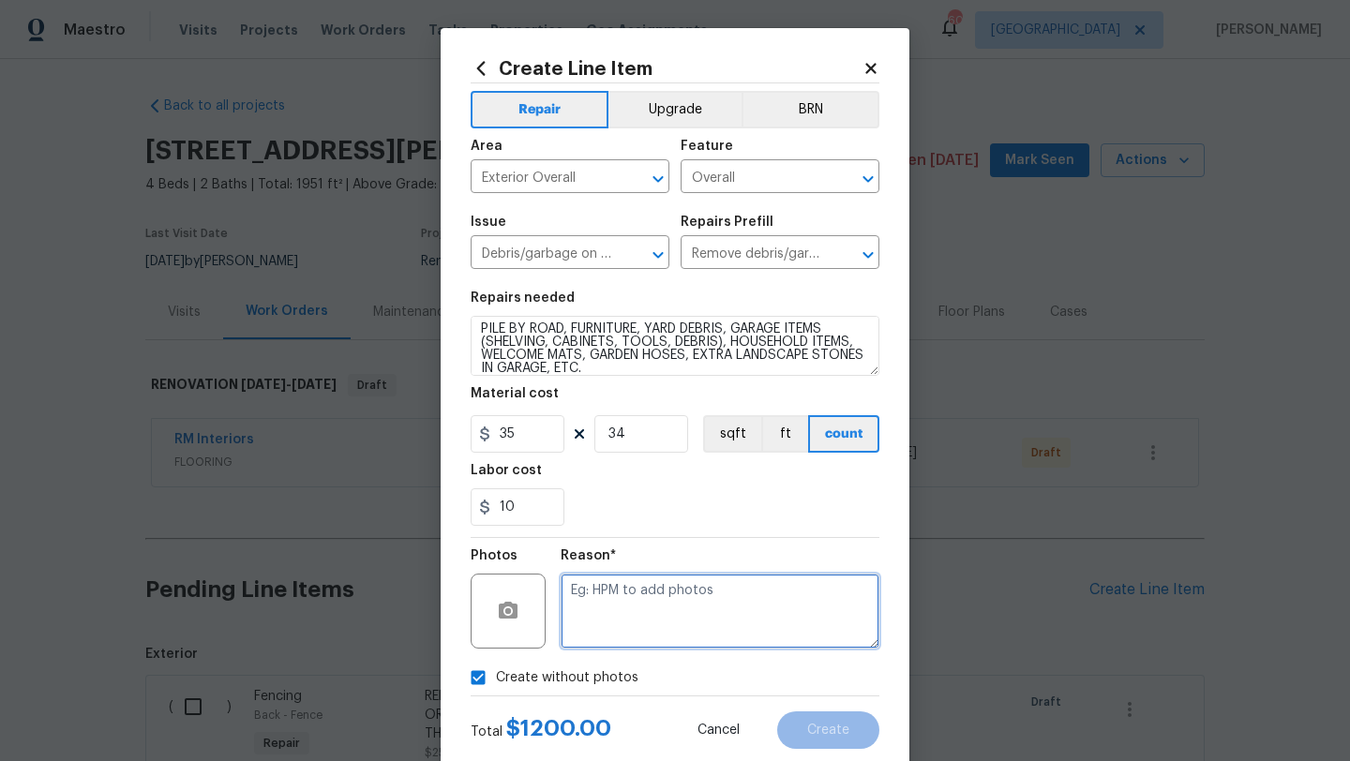
click at [618, 623] on textarea at bounding box center [720, 611] width 319 height 75
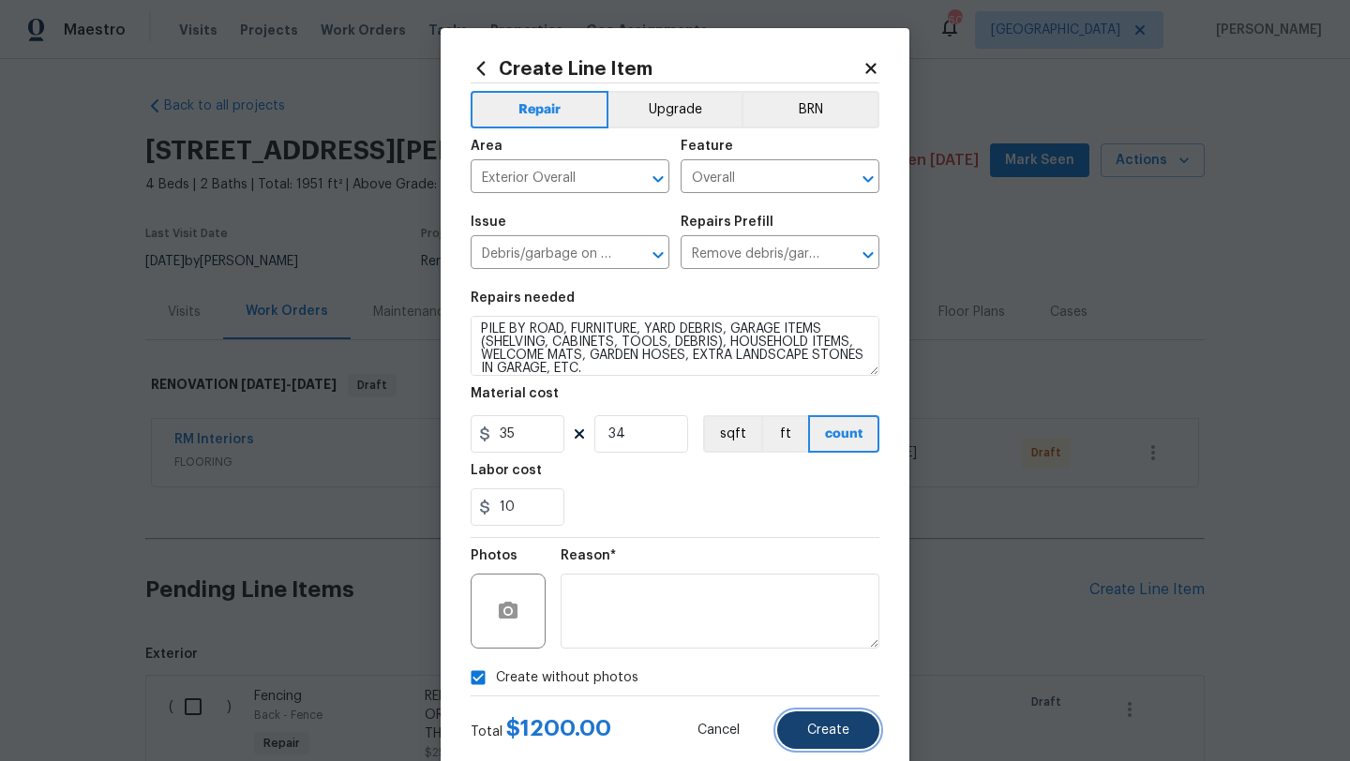
click at [831, 724] on span "Create" at bounding box center [828, 731] width 42 height 14
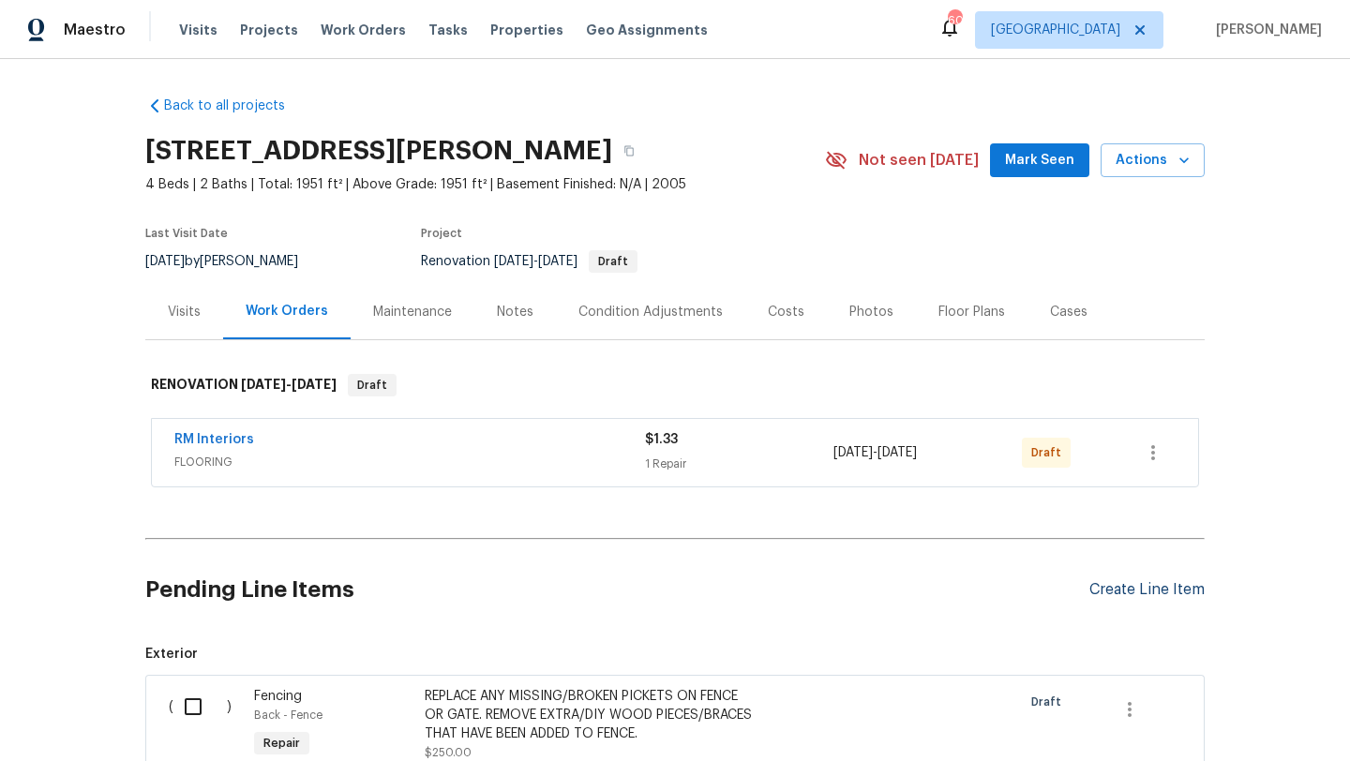
click at [1135, 586] on div "Create Line Item" at bounding box center [1146, 590] width 115 height 18
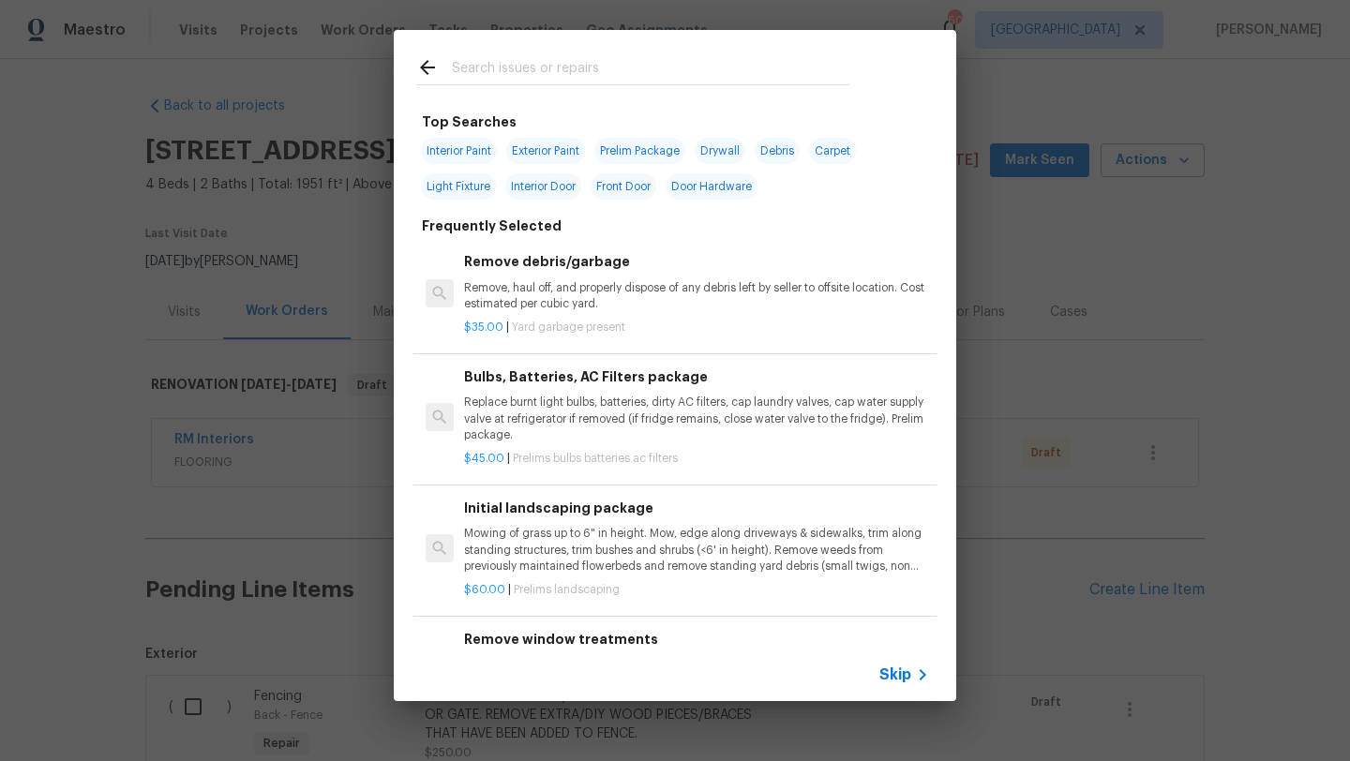
click at [573, 69] on input "text" at bounding box center [650, 70] width 397 height 28
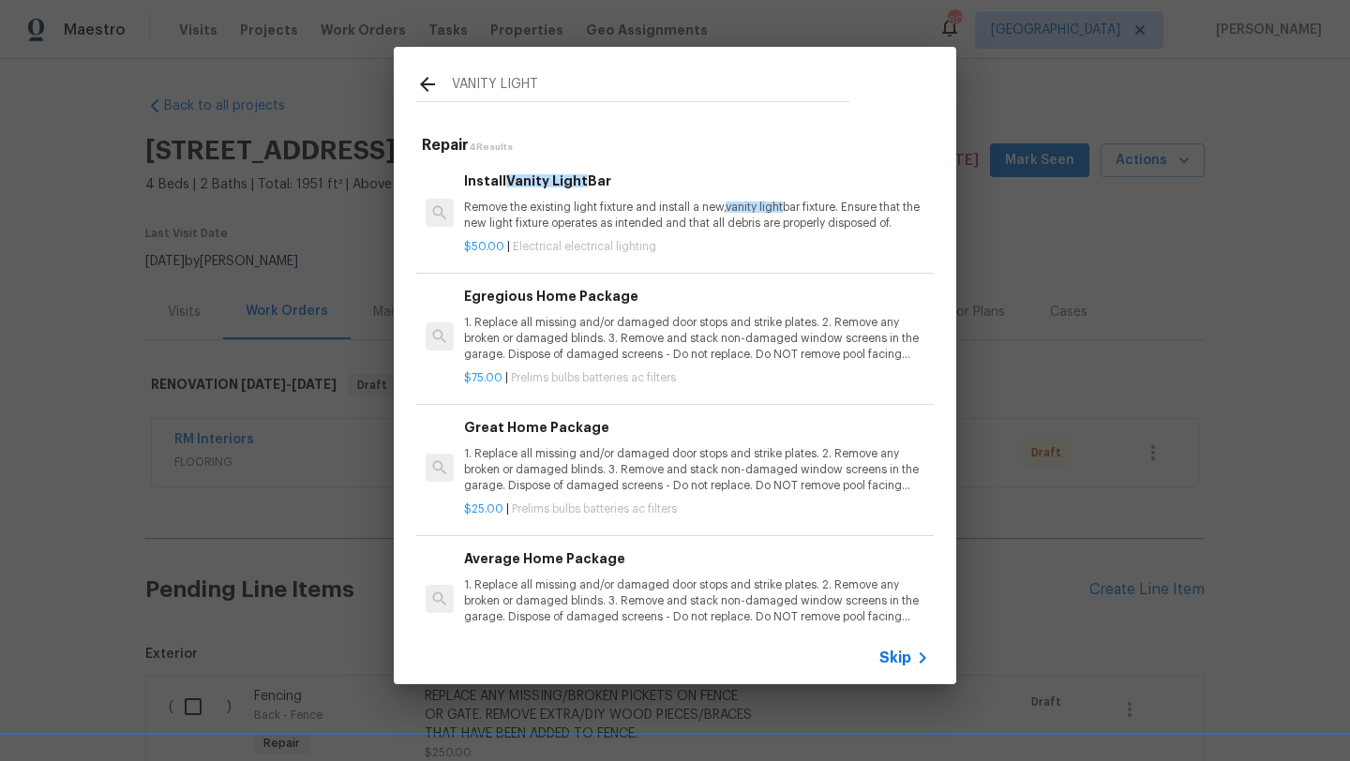
click at [575, 213] on p "Remove the existing light fixture and install a new, vanity light bar fixture. …" at bounding box center [696, 216] width 465 height 32
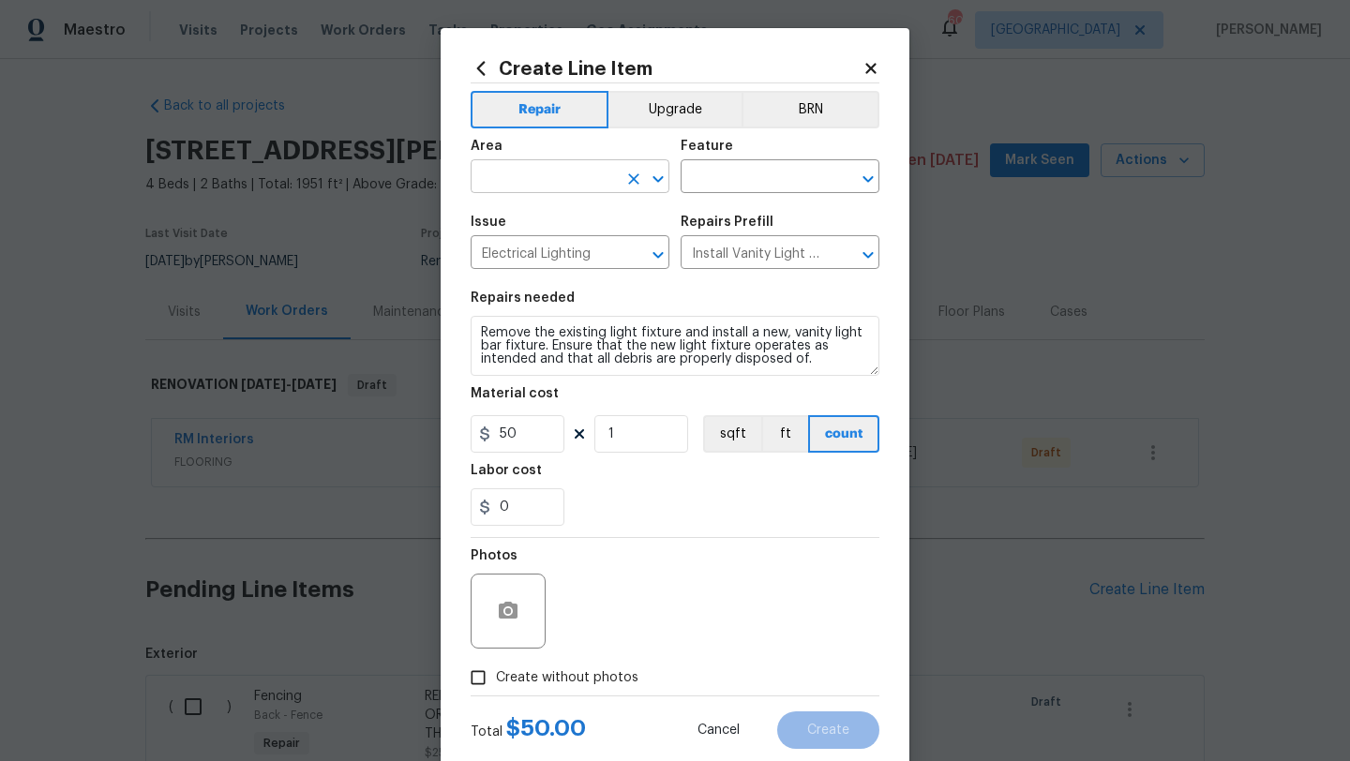
click at [573, 179] on input "text" at bounding box center [544, 178] width 146 height 29
click at [563, 219] on li "Bathroom" at bounding box center [570, 220] width 199 height 31
click at [731, 181] on input "text" at bounding box center [754, 178] width 146 height 29
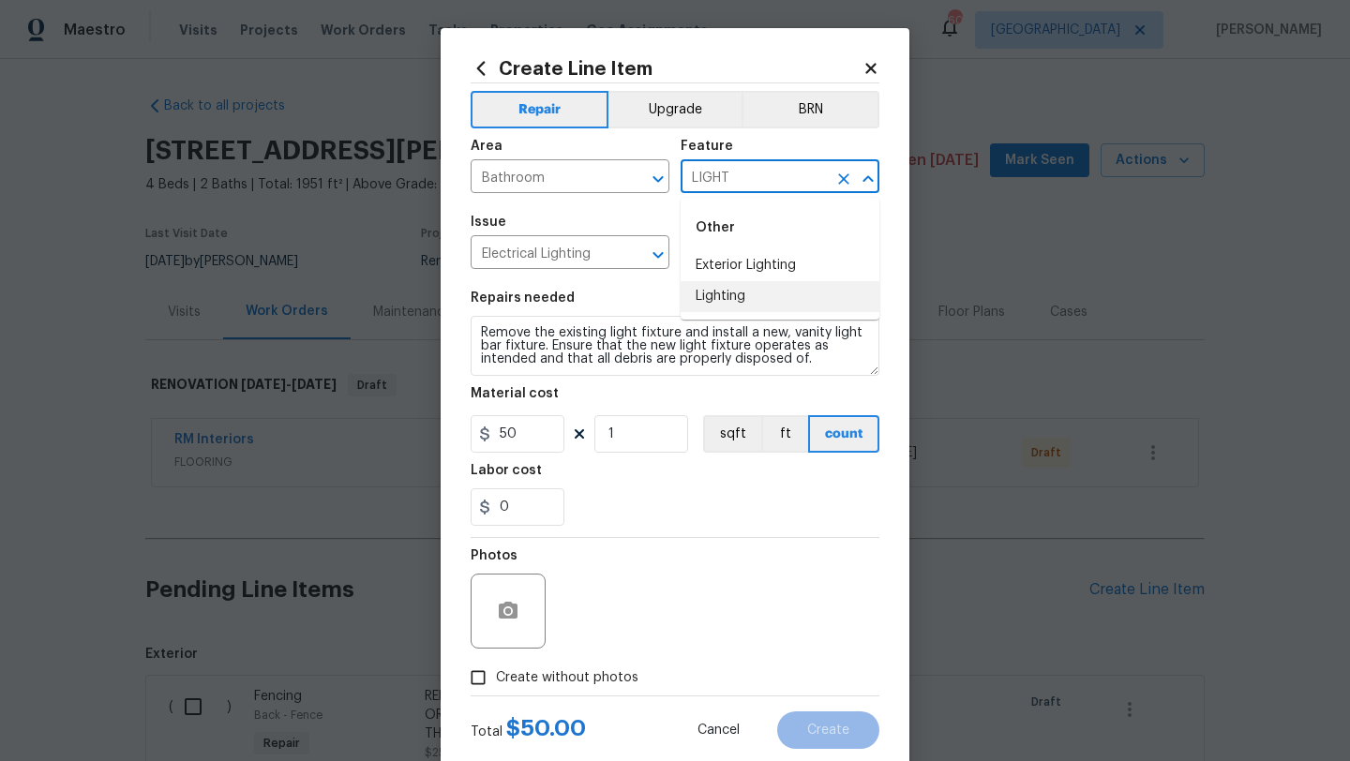
click at [742, 296] on li "Lighting" at bounding box center [780, 296] width 199 height 31
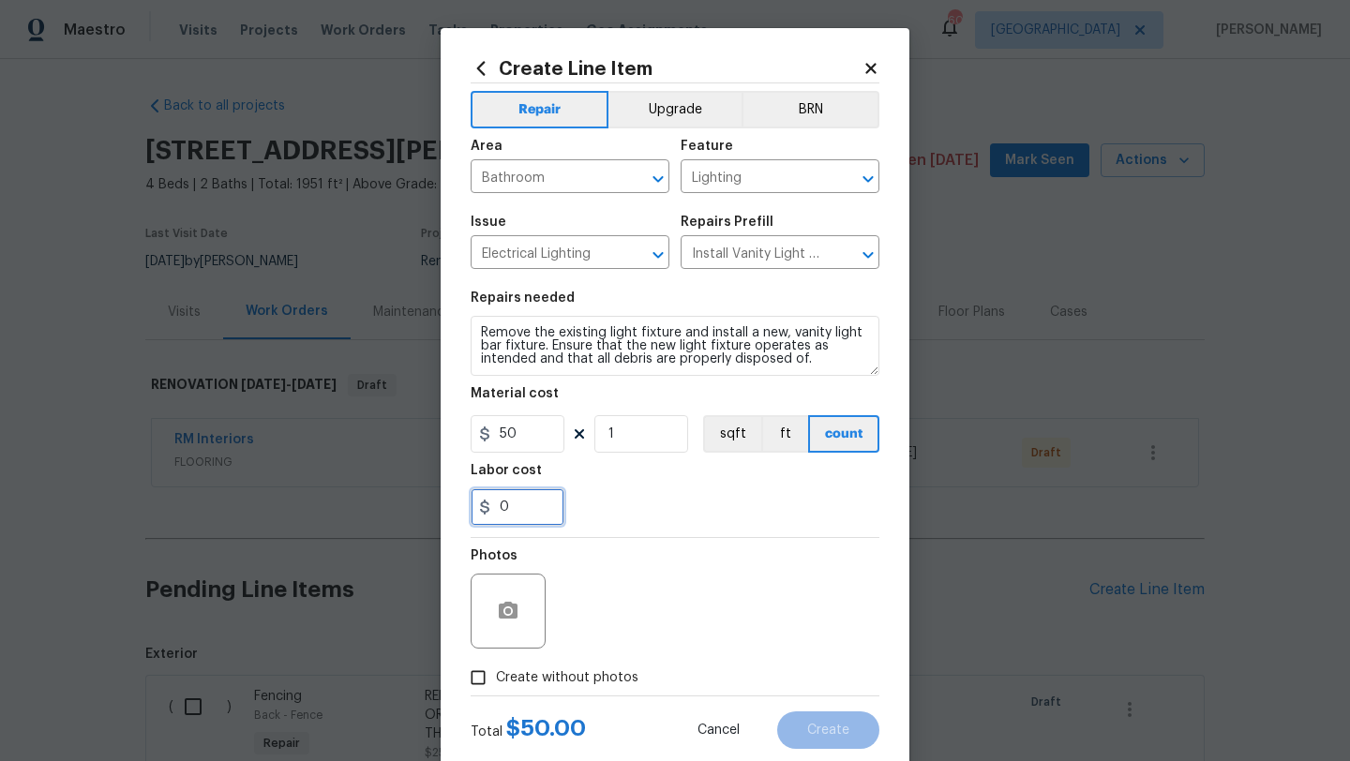
drag, startPoint x: 516, startPoint y: 520, endPoint x: 465, endPoint y: 517, distance: 50.7
click at [464, 518] on div "Create Line Item Repair Upgrade BRN Area Bathroom ​ Feature Lighting ​ Issue El…" at bounding box center [675, 403] width 469 height 751
click at [536, 690] on label "Create without photos" at bounding box center [549, 678] width 178 height 36
click at [496, 690] on input "Create without photos" at bounding box center [478, 678] width 36 height 36
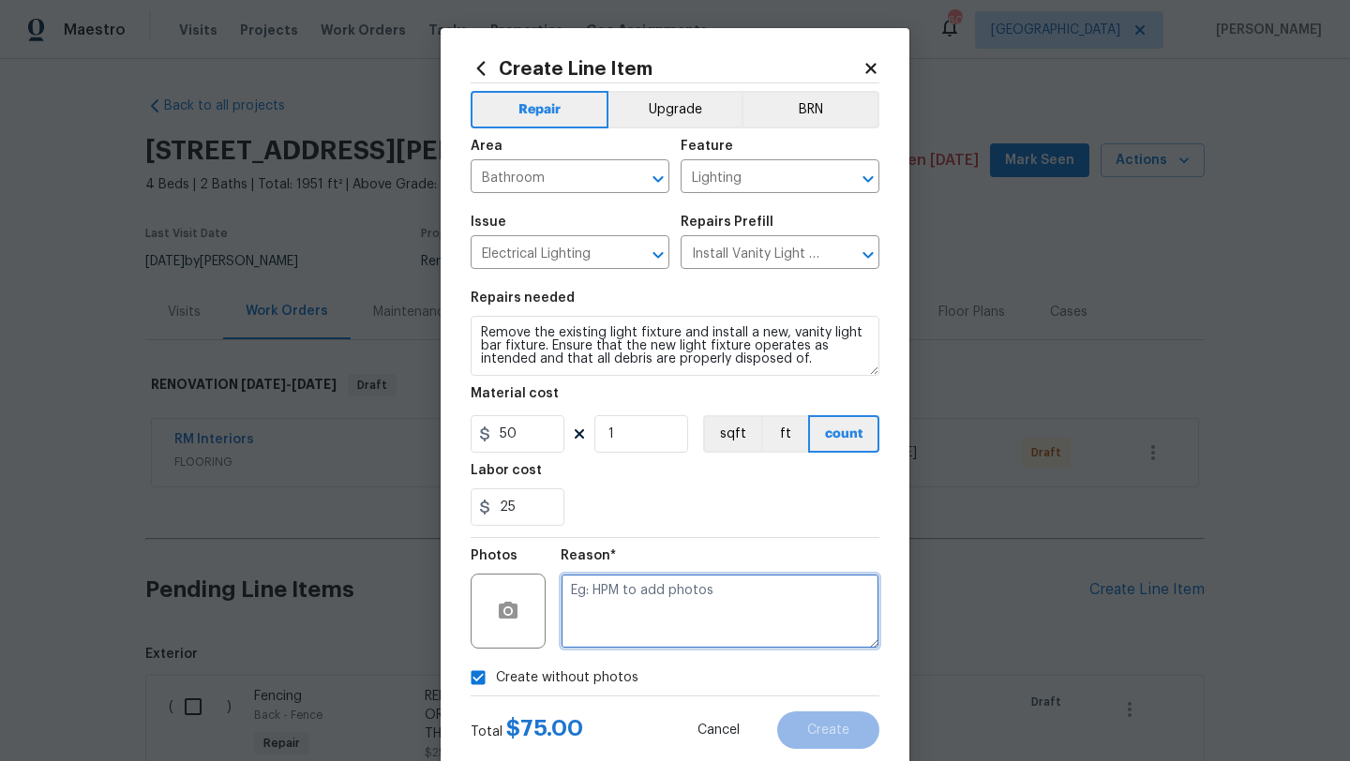
click at [633, 627] on textarea at bounding box center [720, 611] width 319 height 75
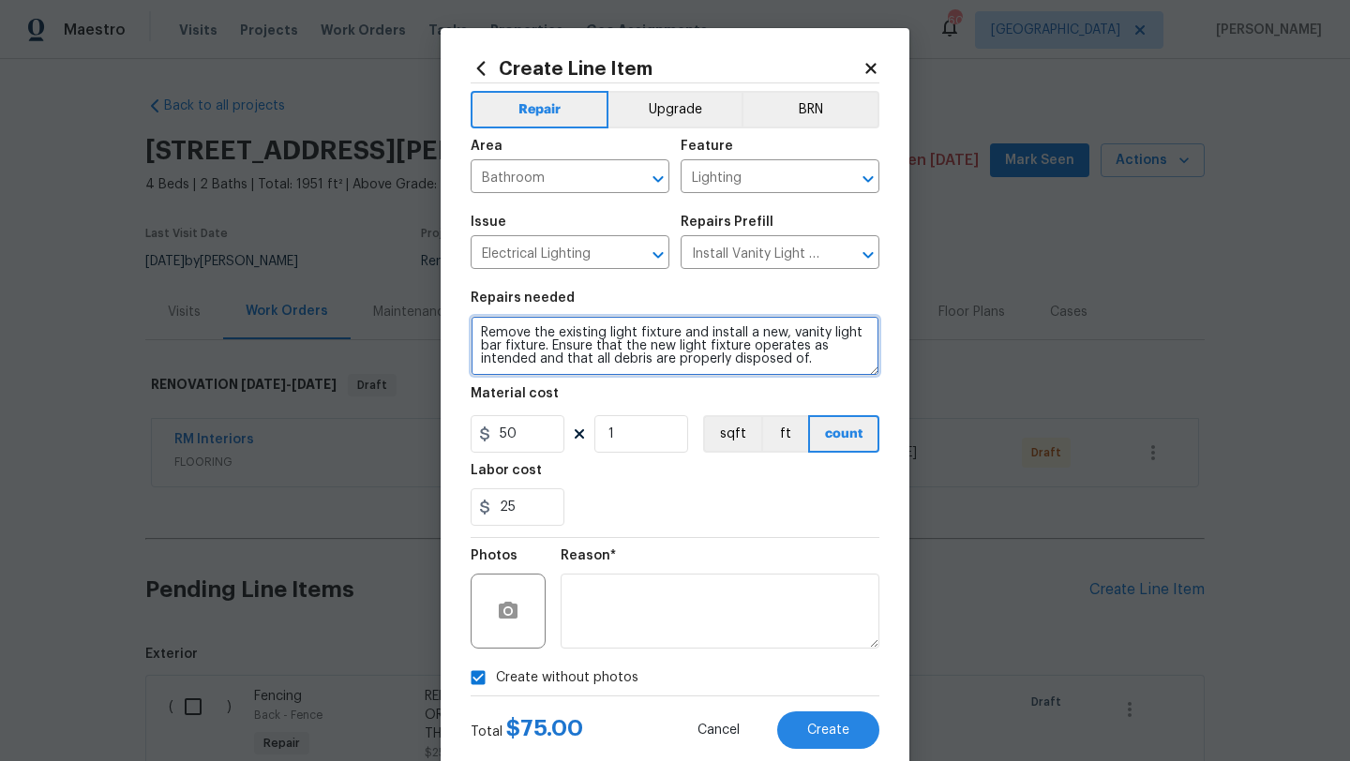
click at [484, 337] on textarea "Remove the existing light fixture and install a new, vanity light bar fixture. …" at bounding box center [675, 346] width 409 height 60
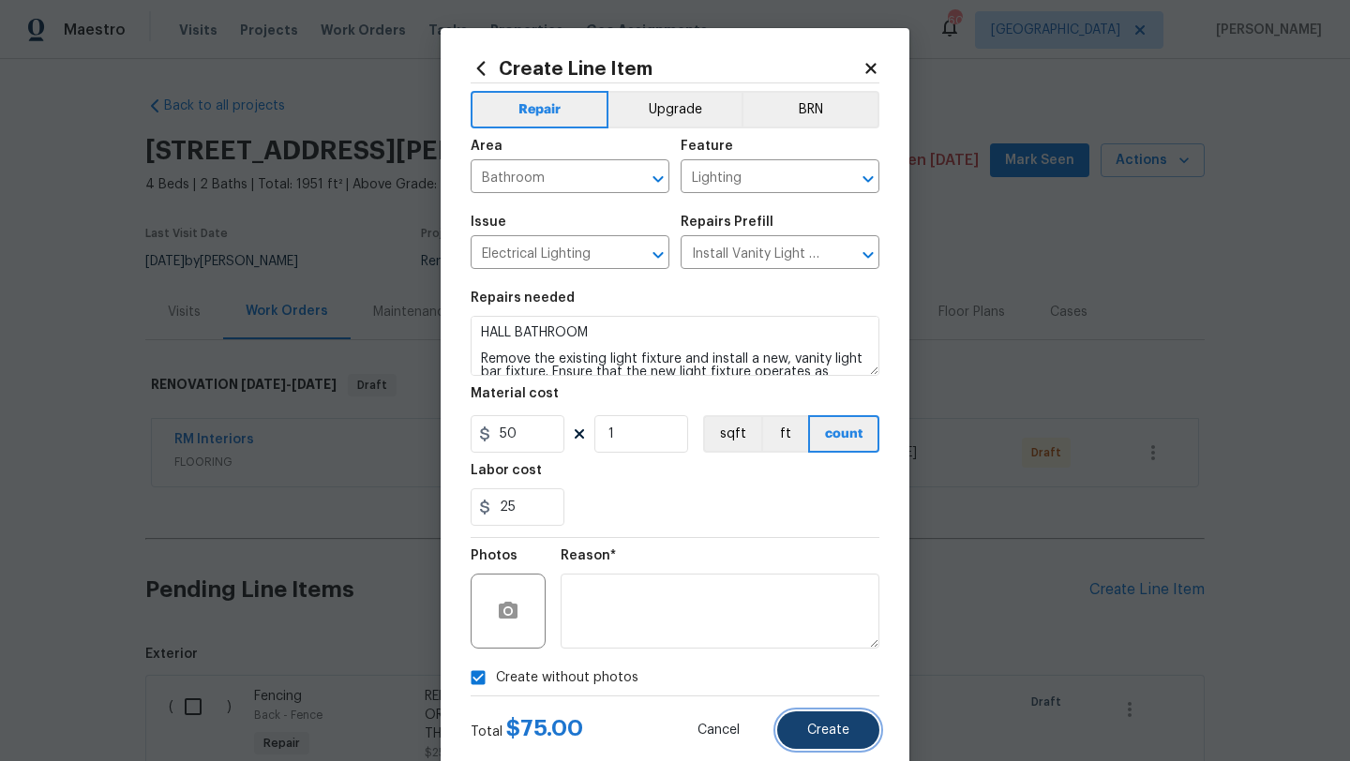
click at [815, 729] on span "Create" at bounding box center [828, 731] width 42 height 14
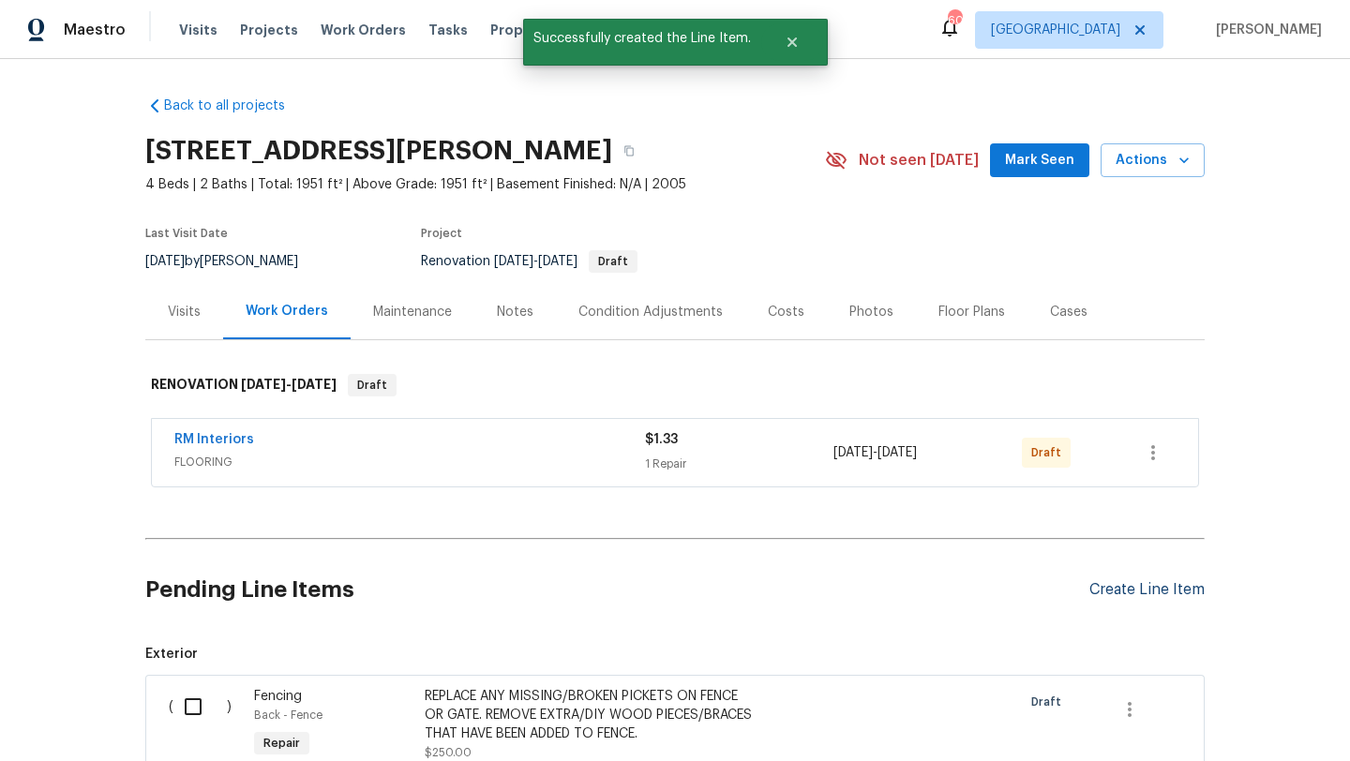
click at [1100, 589] on div "Create Line Item" at bounding box center [1146, 590] width 115 height 18
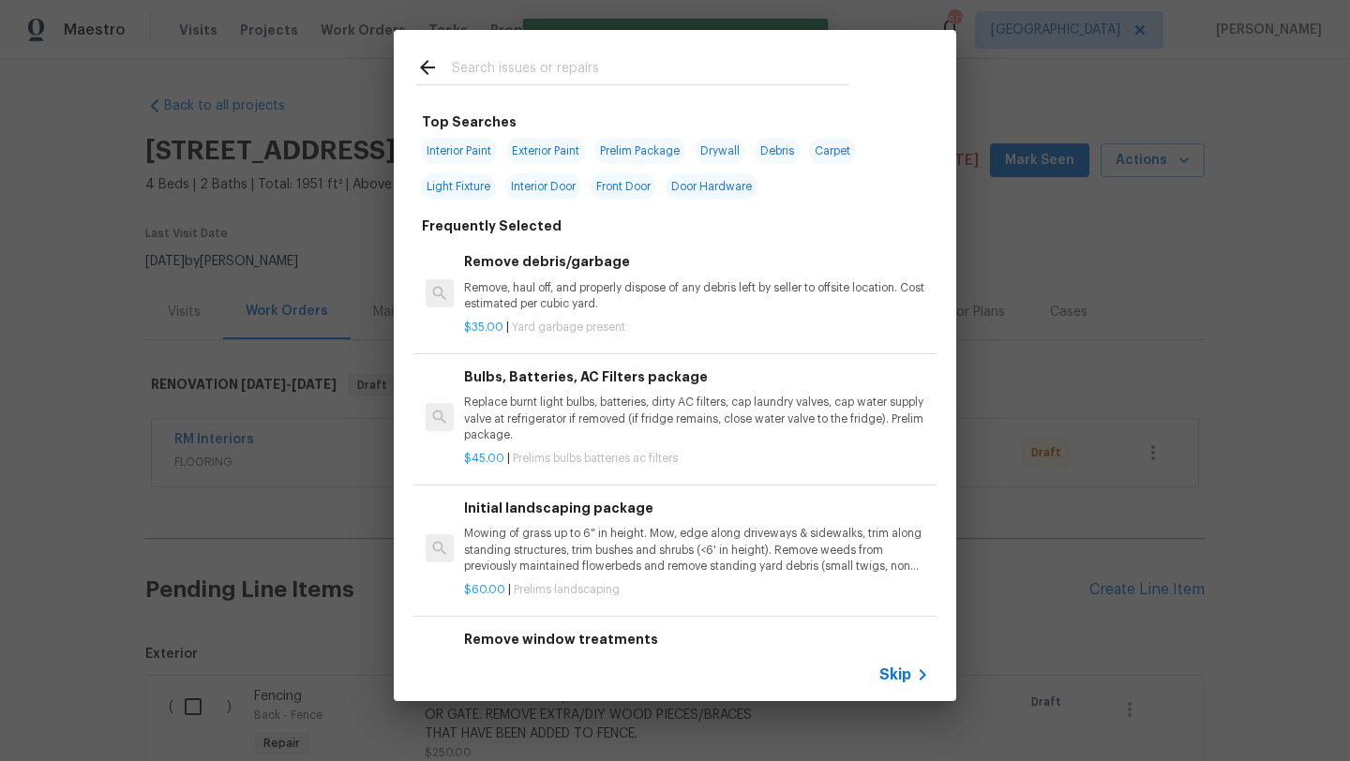
click at [607, 74] on input "text" at bounding box center [650, 70] width 397 height 28
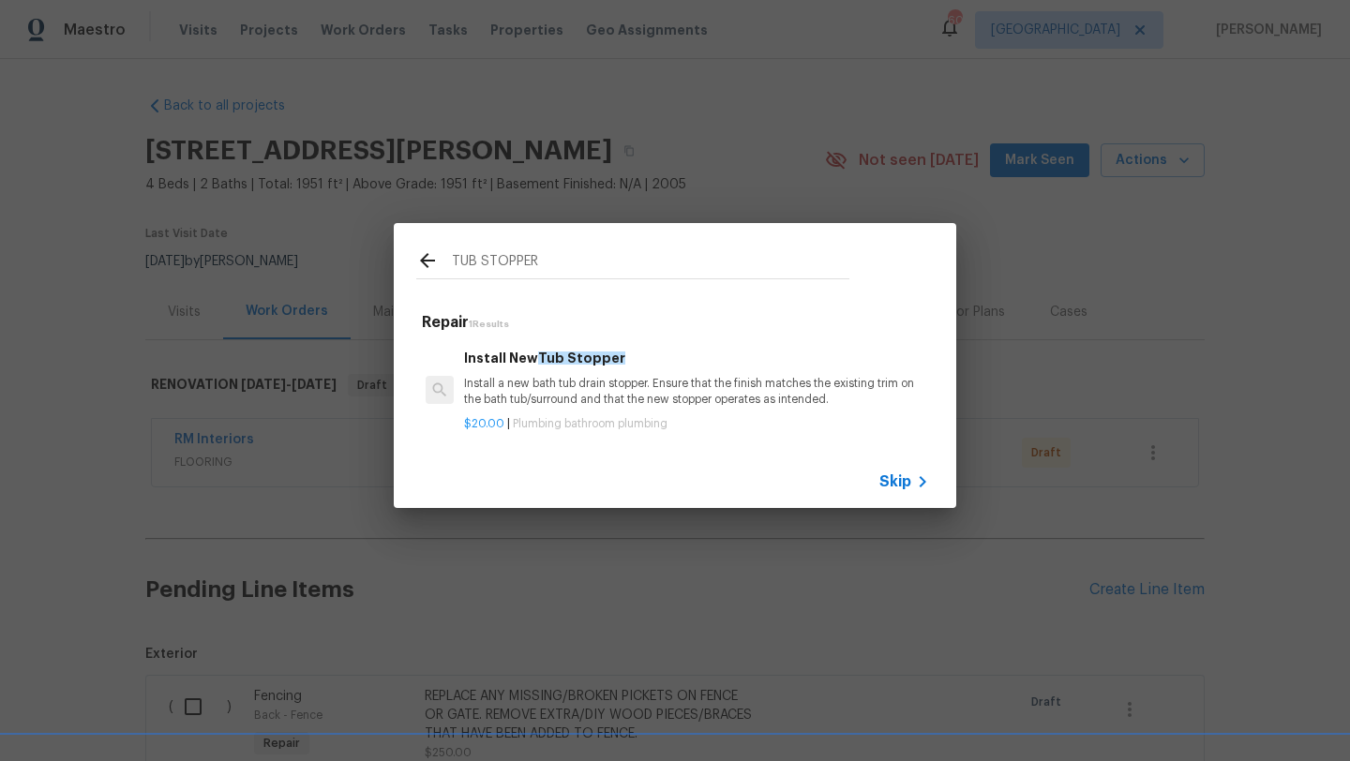
click at [650, 383] on p "Install a new bath tub drain stopper. Ensure that the finish matches the existi…" at bounding box center [696, 392] width 465 height 32
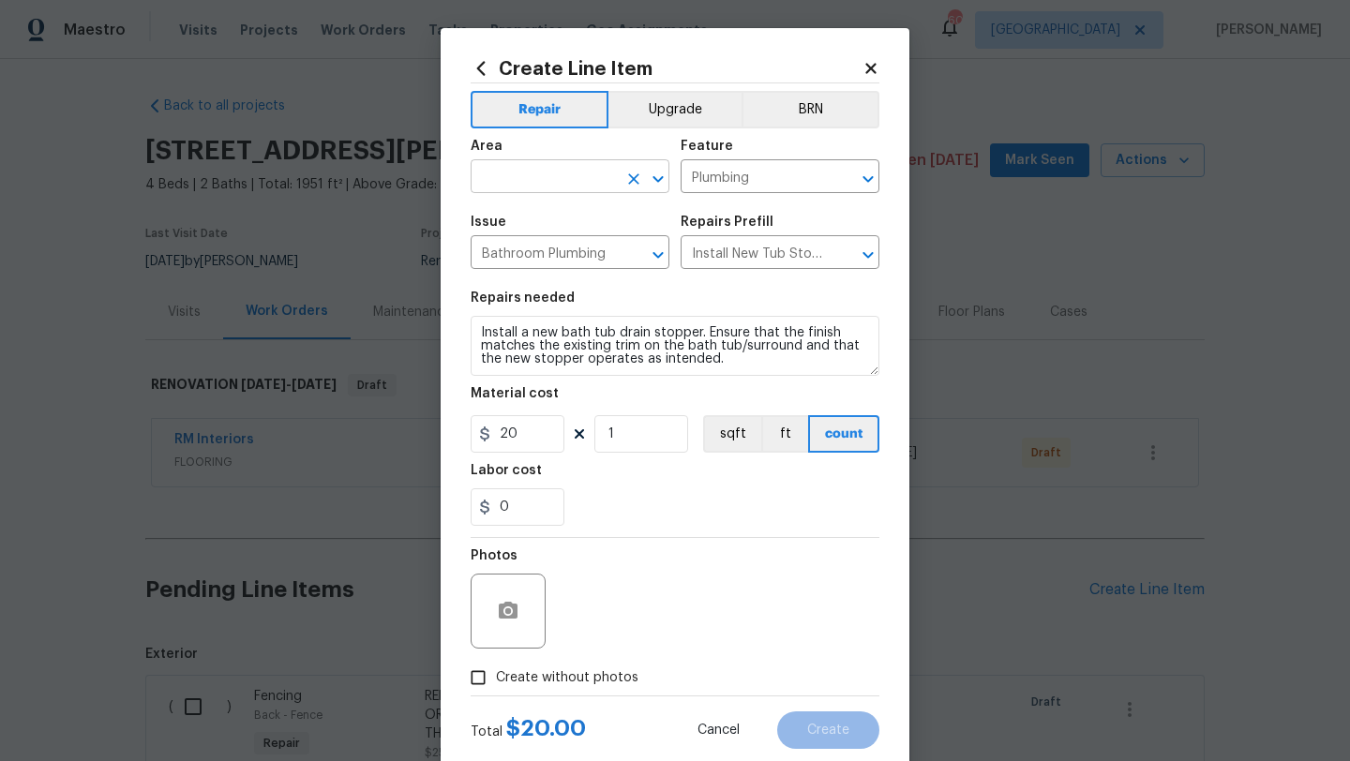
click at [552, 189] on input "text" at bounding box center [544, 178] width 146 height 29
click at [547, 226] on li "Bathroom" at bounding box center [570, 220] width 199 height 31
click at [476, 326] on textarea "Install a new bath tub drain stopper. Ensure that the finish matches the existi…" at bounding box center [675, 346] width 409 height 60
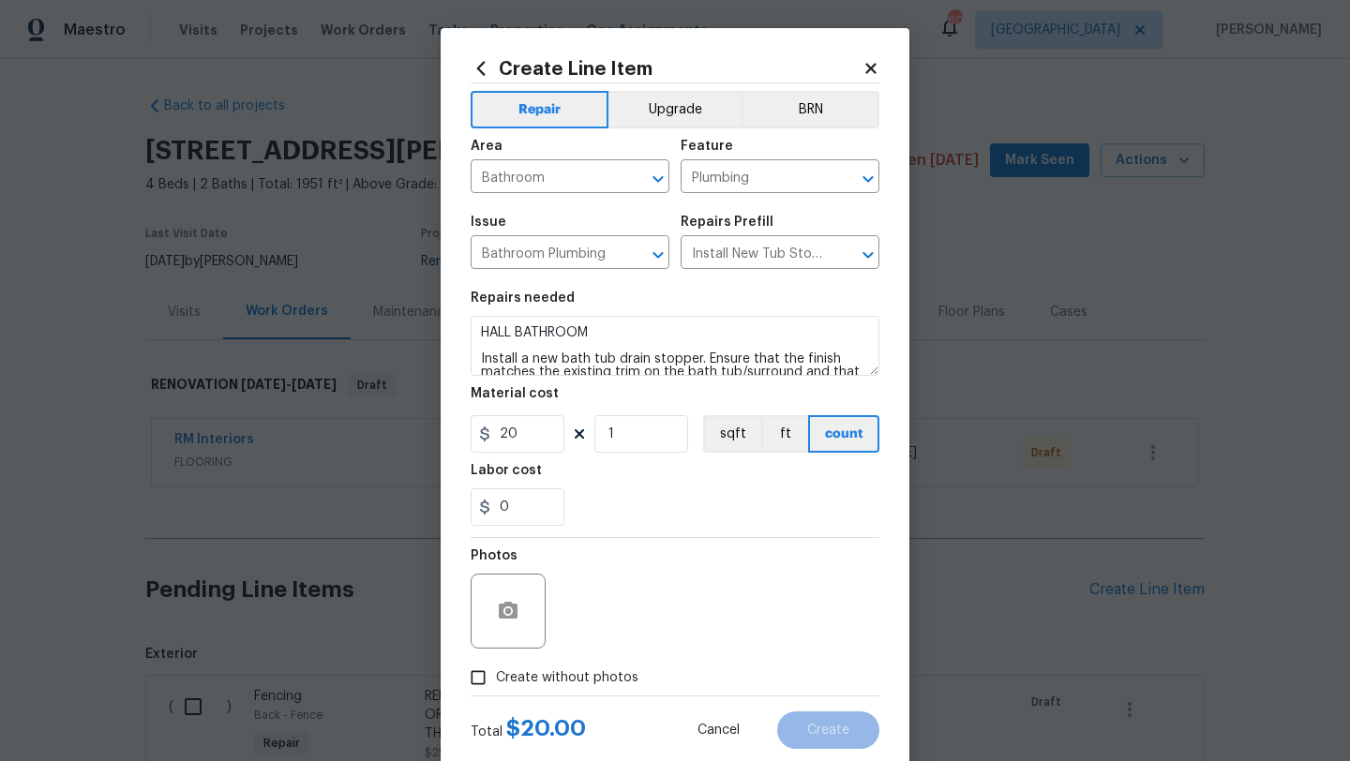
click at [548, 681] on span "Create without photos" at bounding box center [567, 678] width 142 height 20
click at [496, 681] on input "Create without photos" at bounding box center [478, 678] width 36 height 36
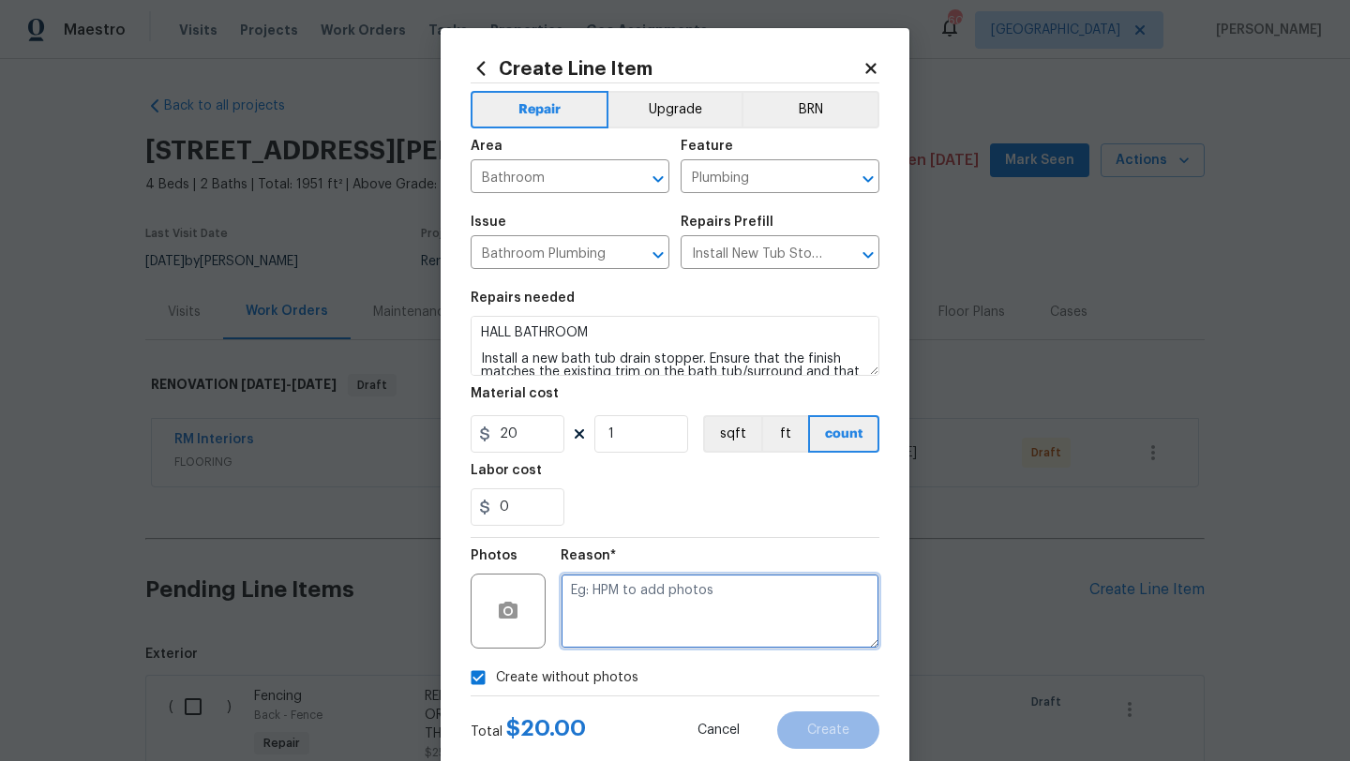
click at [599, 636] on textarea at bounding box center [720, 611] width 319 height 75
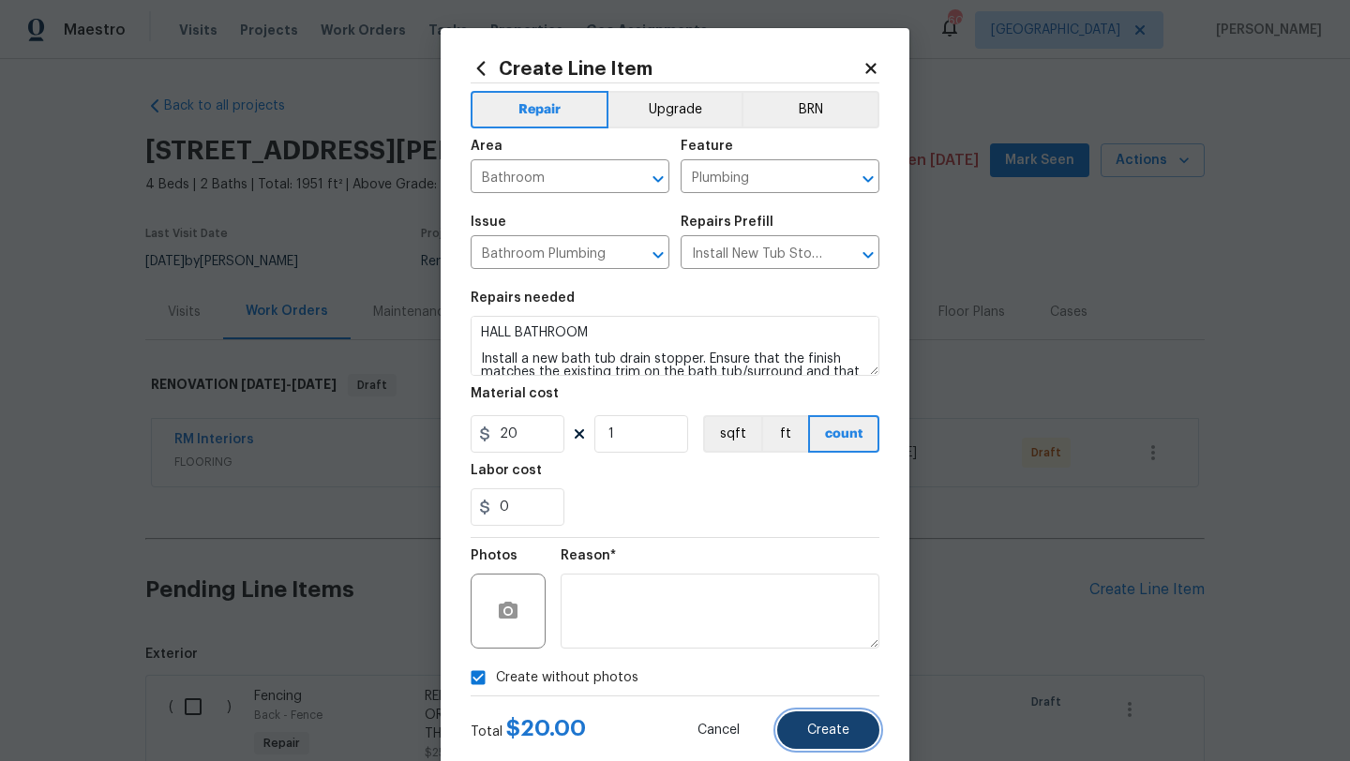
click at [816, 734] on span "Create" at bounding box center [828, 731] width 42 height 14
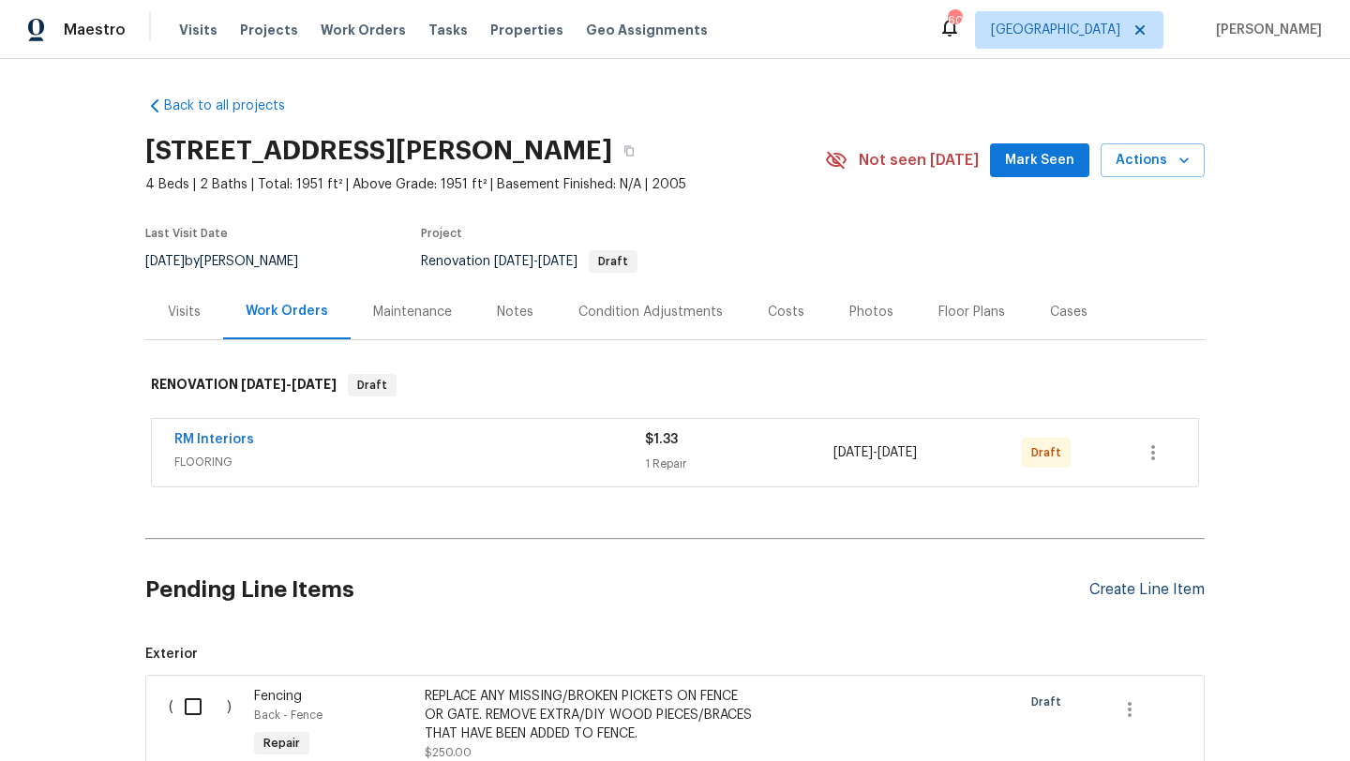
click at [1115, 589] on div "Create Line Item" at bounding box center [1146, 590] width 115 height 18
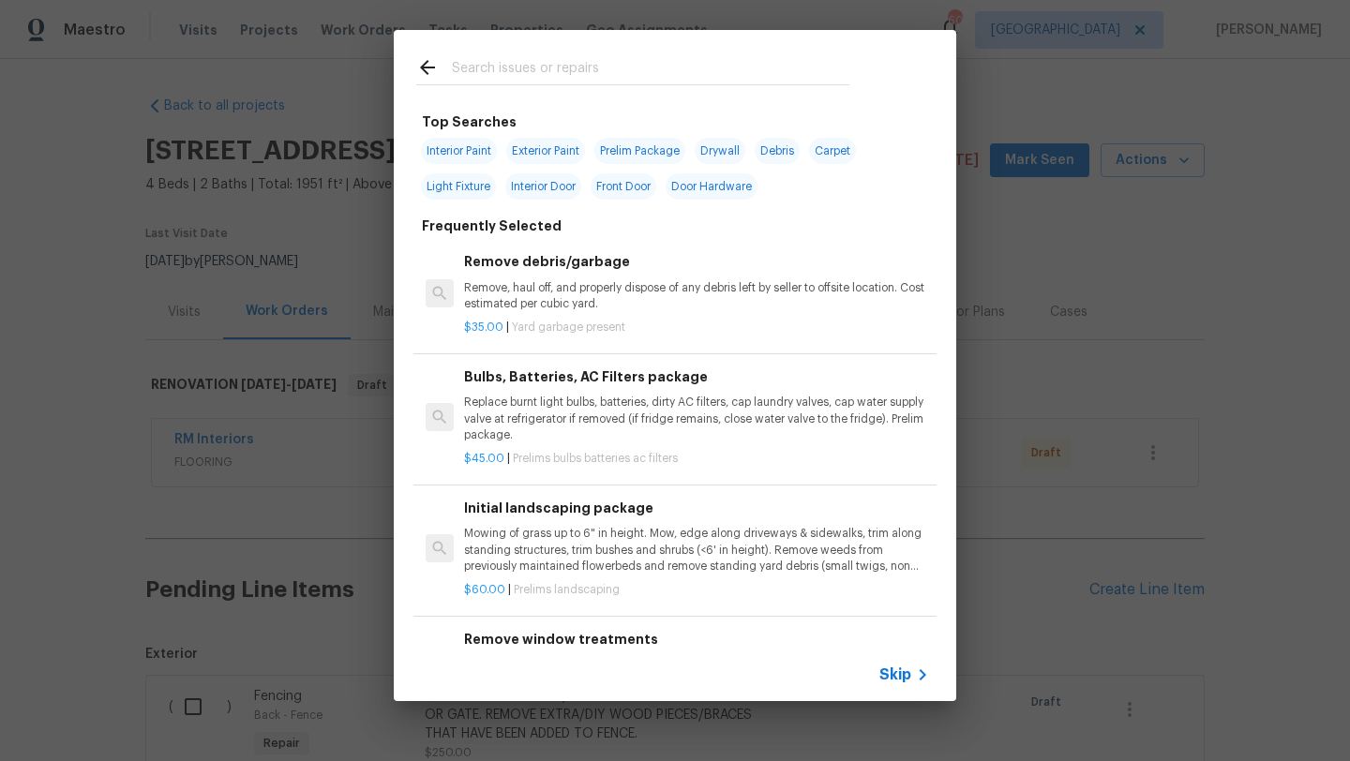
click at [604, 65] on input "text" at bounding box center [650, 70] width 397 height 28
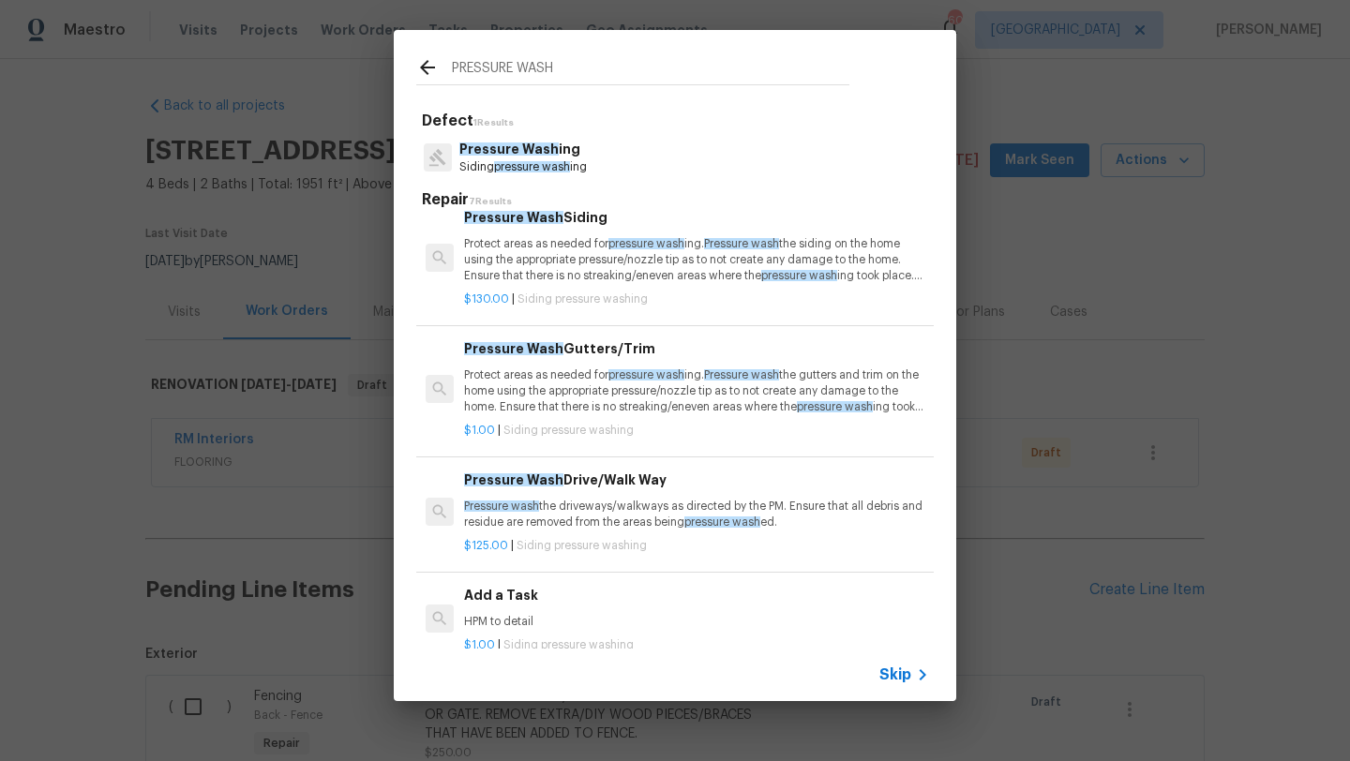
scroll to position [37, 0]
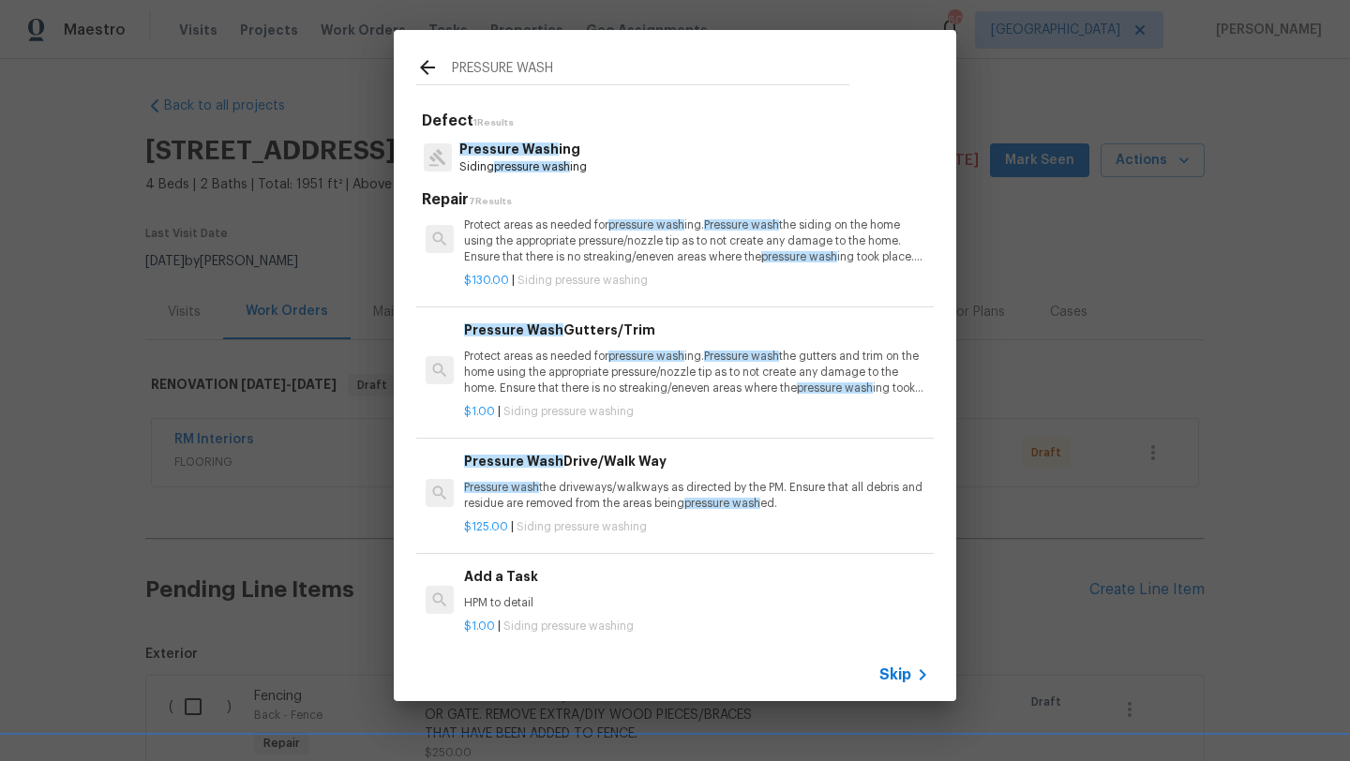
click at [632, 472] on div "Pressure Wash Drive/Walk Way Pressure wash the driveways/walkways as directed b…" at bounding box center [696, 481] width 465 height 61
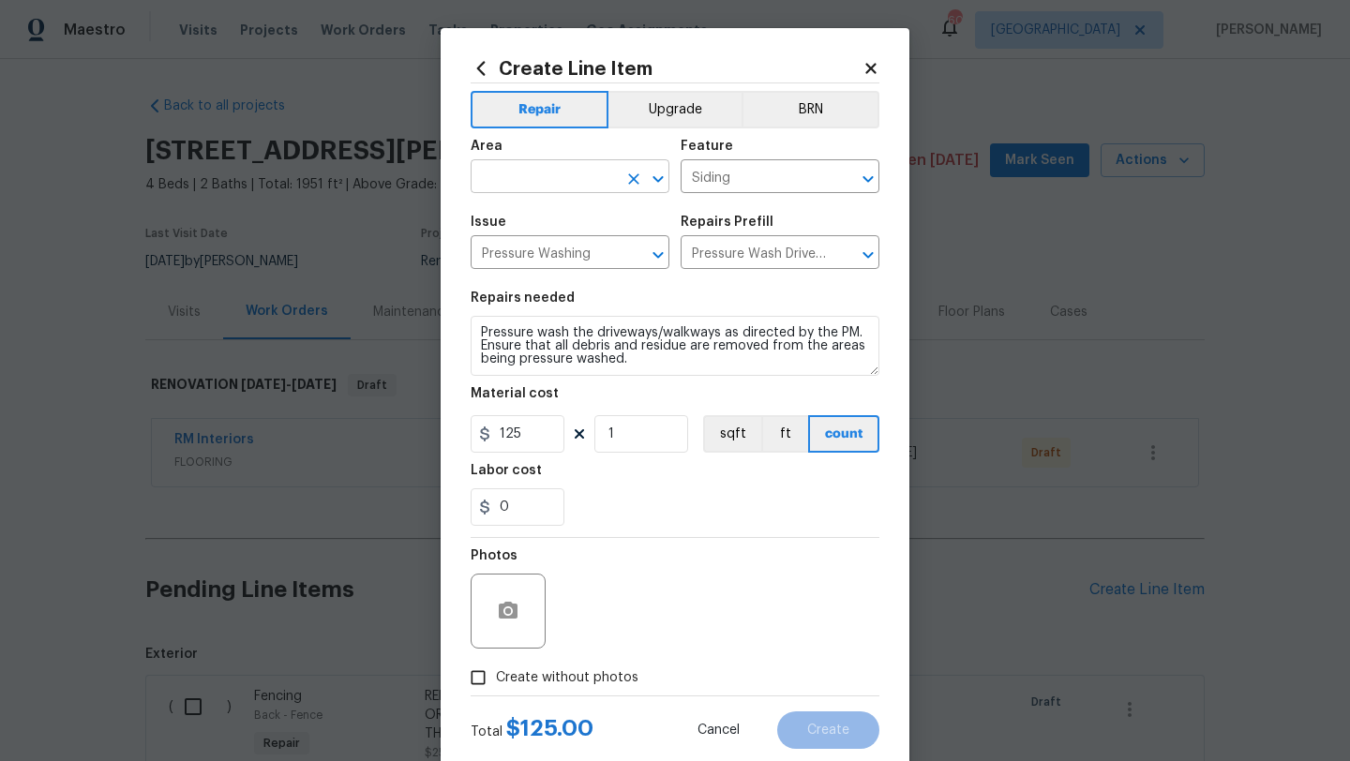
click at [584, 174] on input "text" at bounding box center [544, 178] width 146 height 29
click at [594, 248] on li "Exterior Overall" at bounding box center [570, 251] width 199 height 31
drag, startPoint x: 619, startPoint y: 435, endPoint x: 591, endPoint y: 435, distance: 27.2
click at [591, 435] on div "125 1 sqft ft count" at bounding box center [675, 433] width 409 height 37
click at [570, 671] on span "Create without photos" at bounding box center [567, 678] width 142 height 20
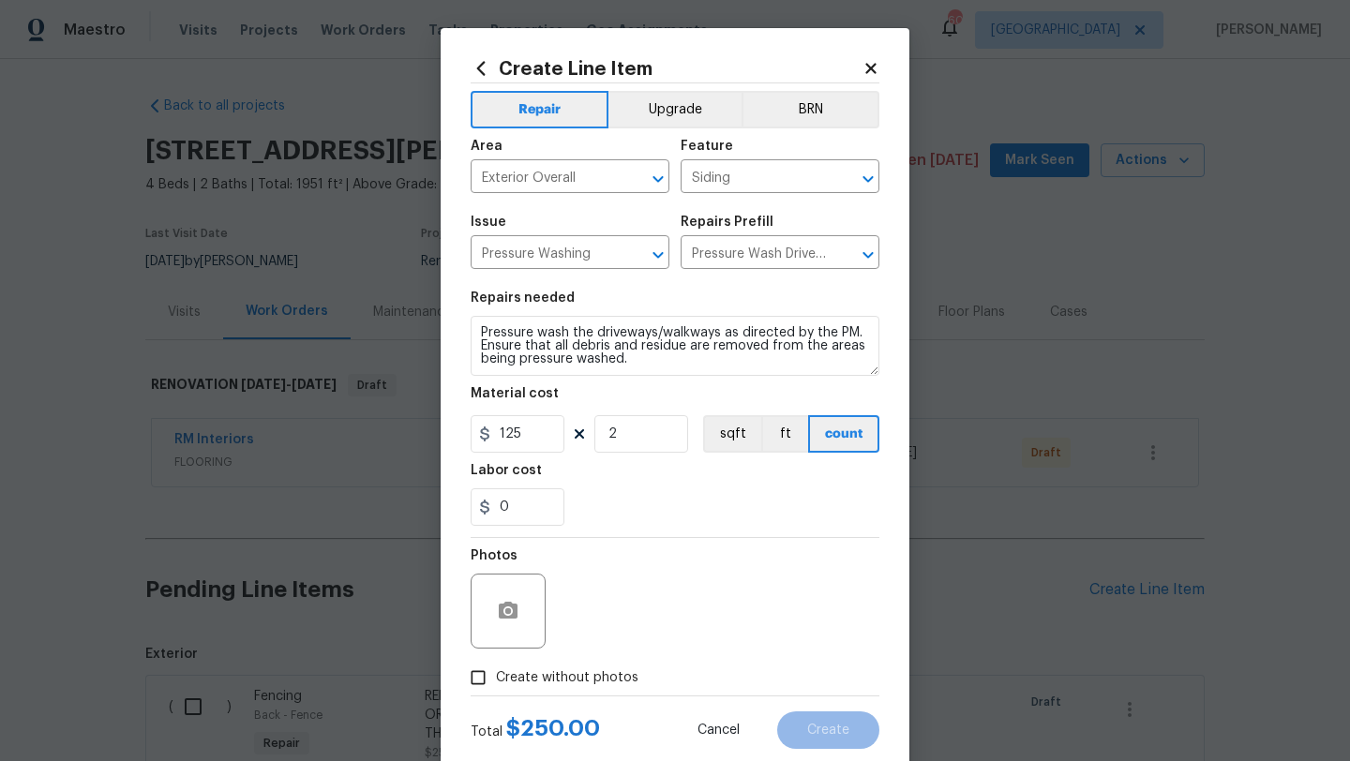
click at [496, 671] on input "Create without photos" at bounding box center [478, 678] width 36 height 36
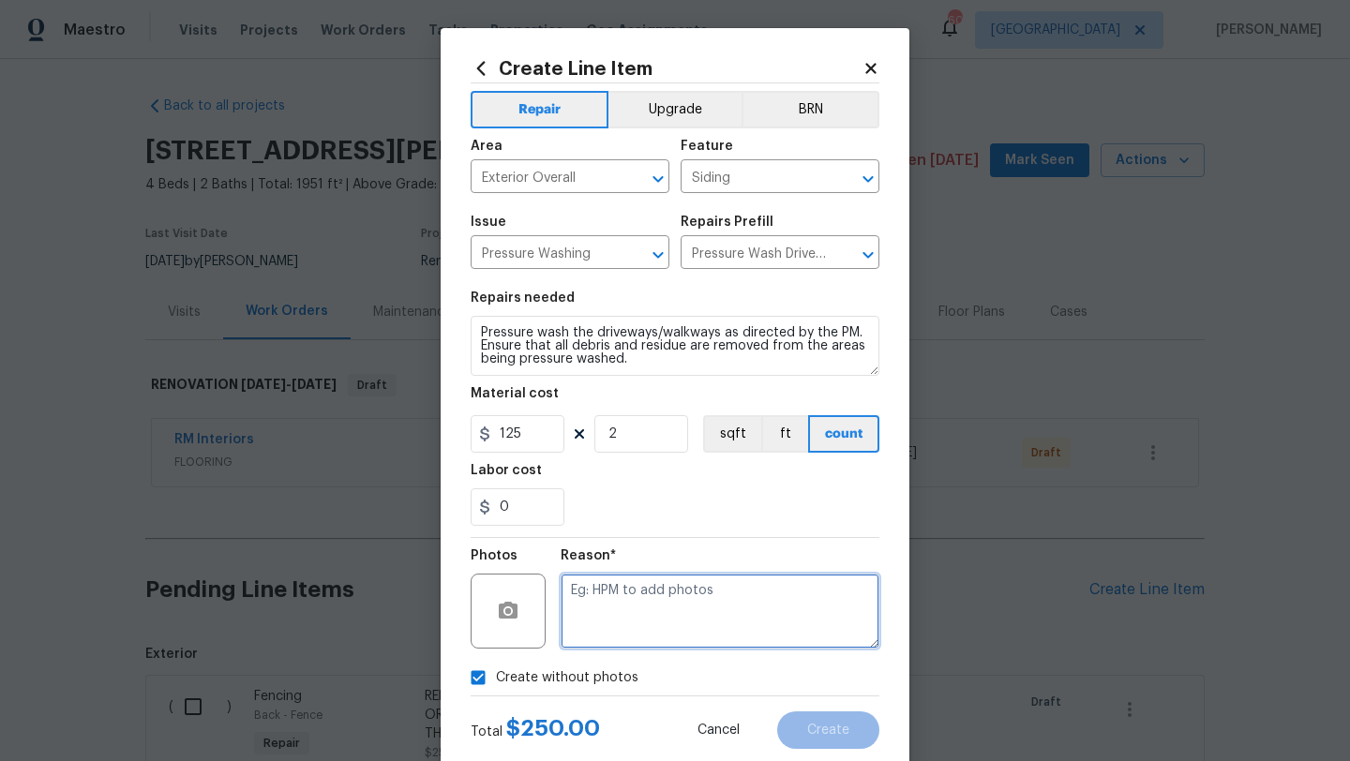
click at [580, 619] on textarea at bounding box center [720, 611] width 319 height 75
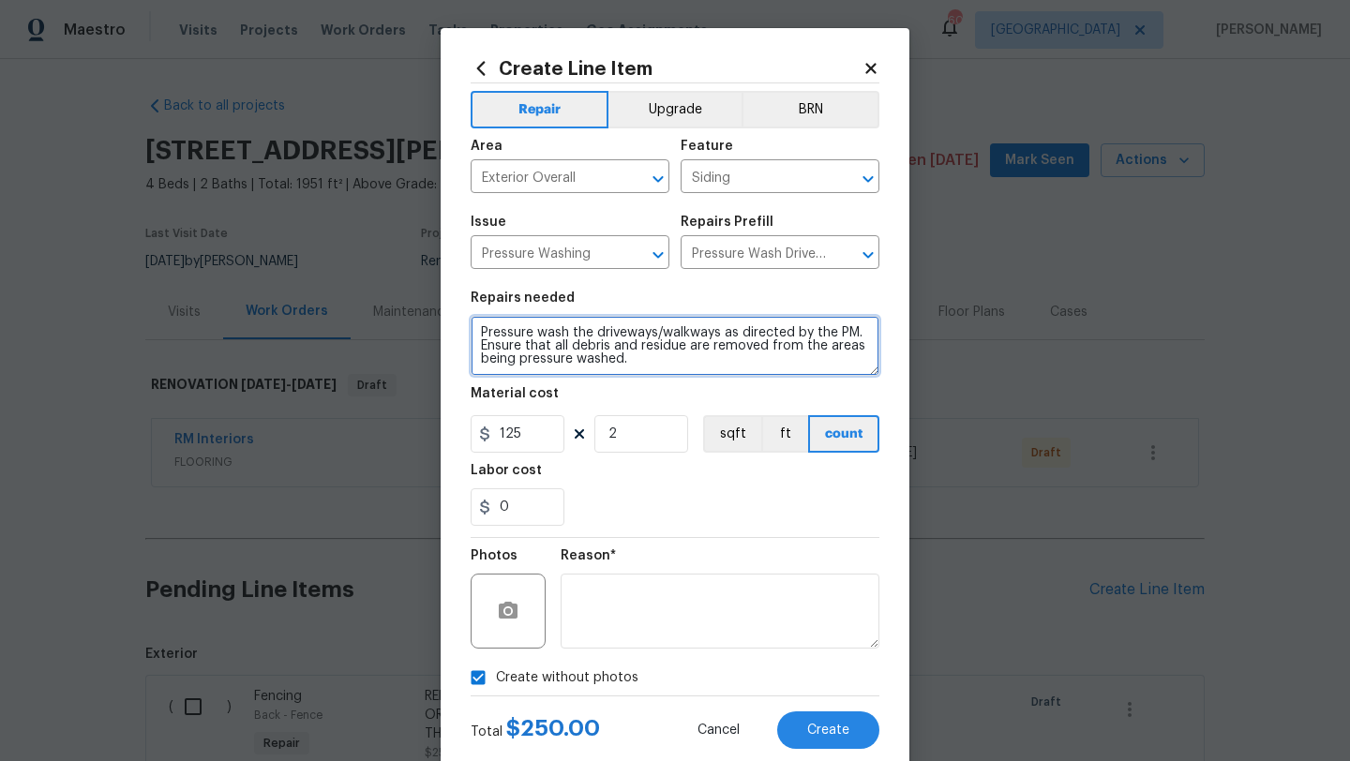
click at [480, 332] on textarea "Pressure wash the driveways/walkways as directed by the PM. Ensure that all deb…" at bounding box center [675, 346] width 409 height 60
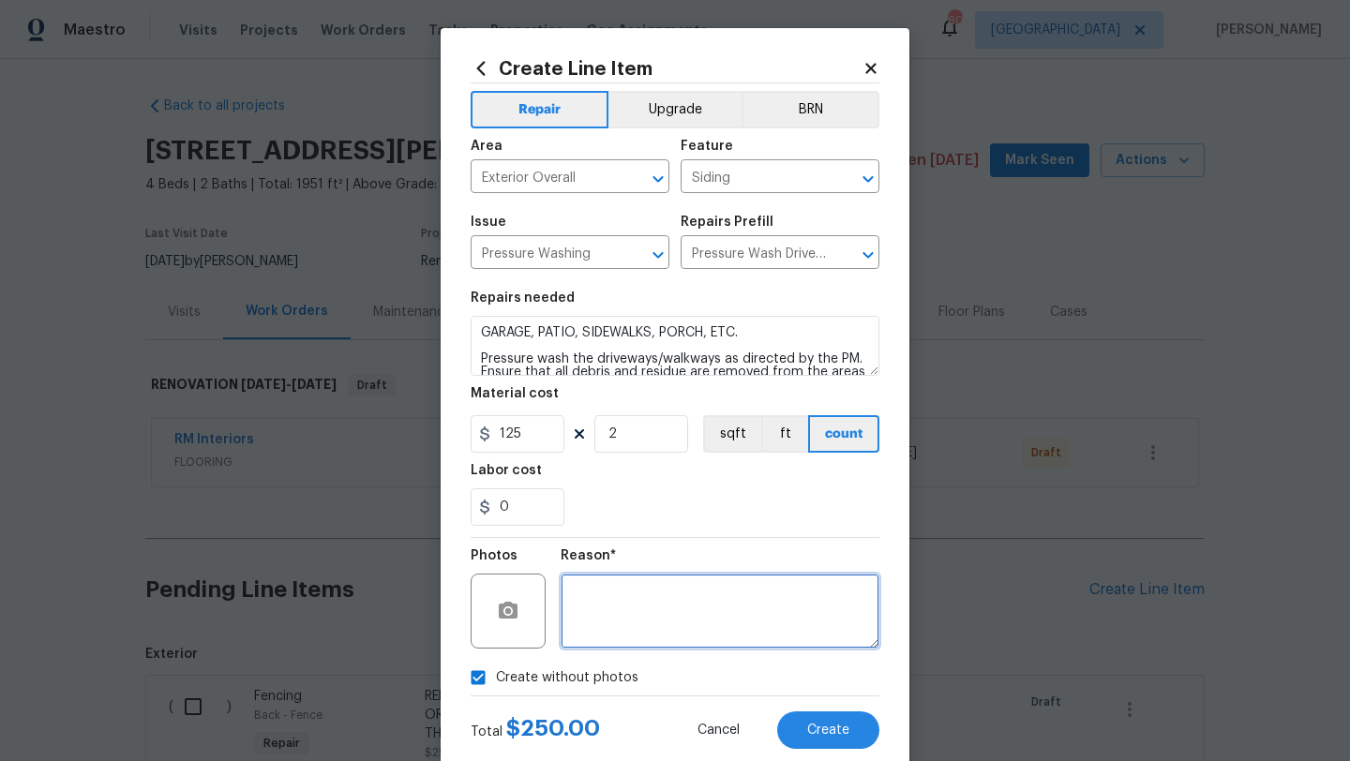
click at [750, 616] on textarea at bounding box center [720, 611] width 319 height 75
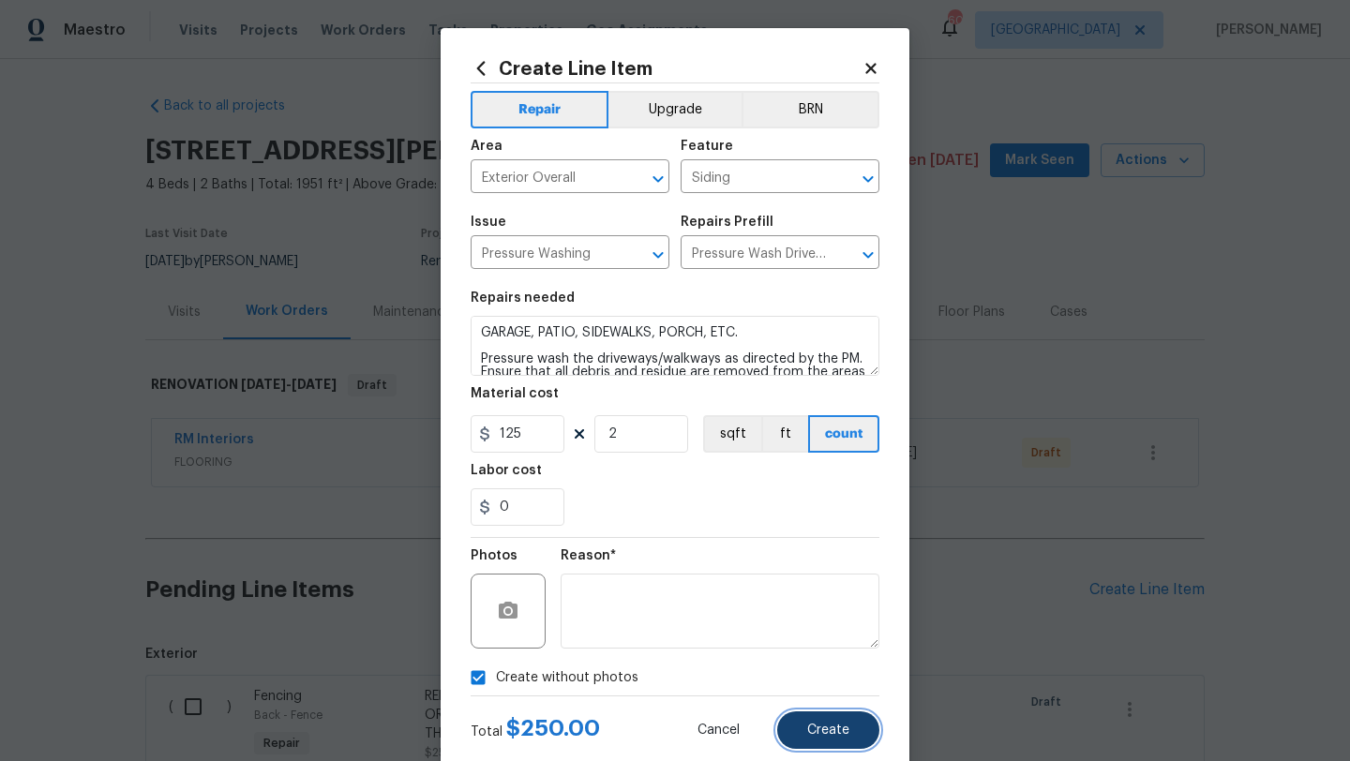
click at [835, 725] on span "Create" at bounding box center [828, 731] width 42 height 14
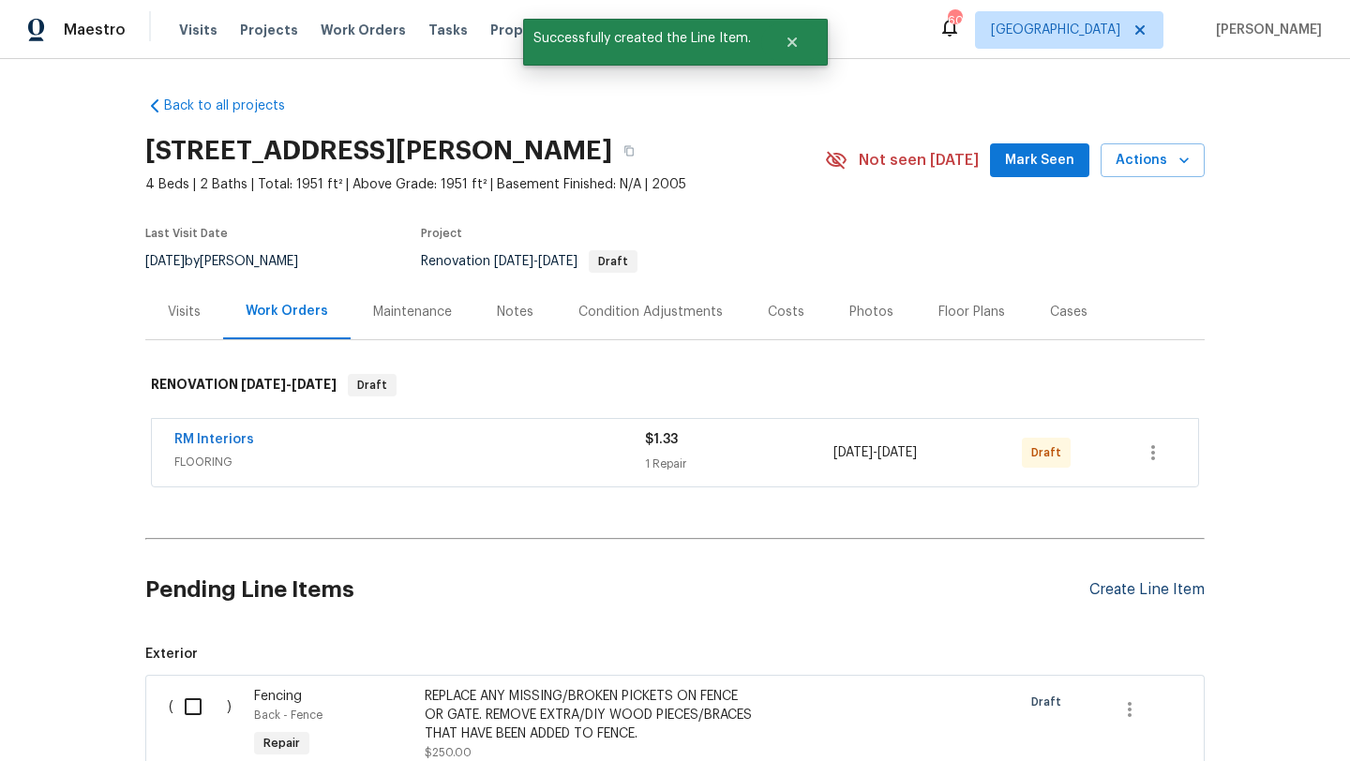
click at [1133, 589] on div "Create Line Item" at bounding box center [1146, 590] width 115 height 18
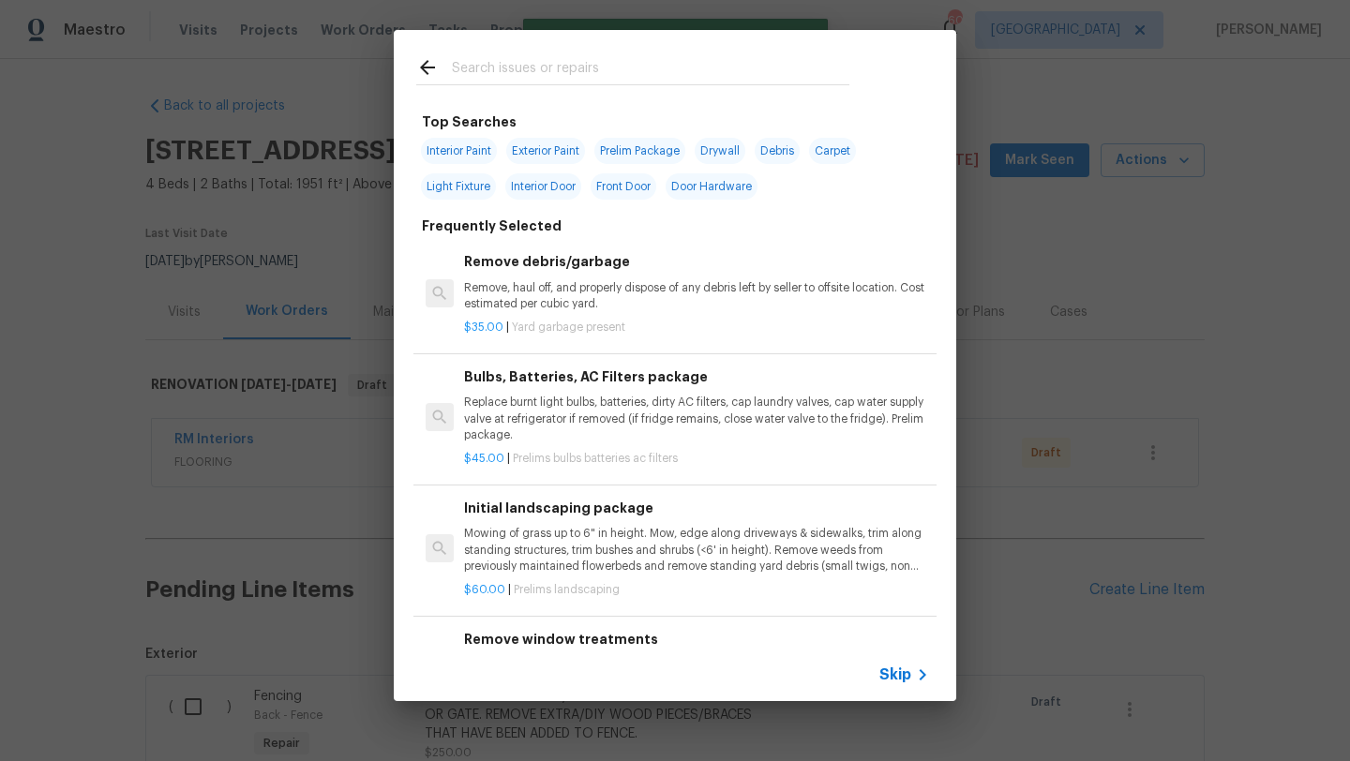
click at [590, 68] on input "text" at bounding box center [650, 70] width 397 height 28
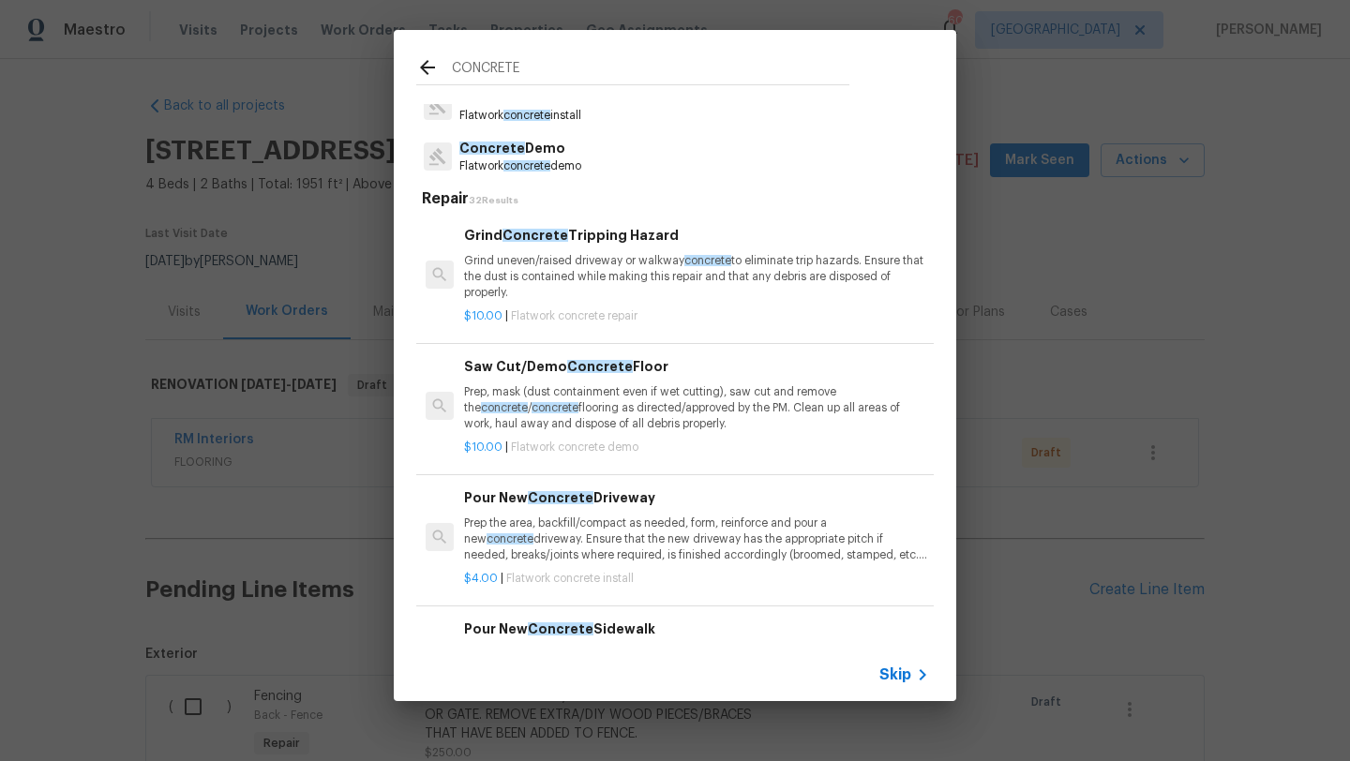
scroll to position [140, 0]
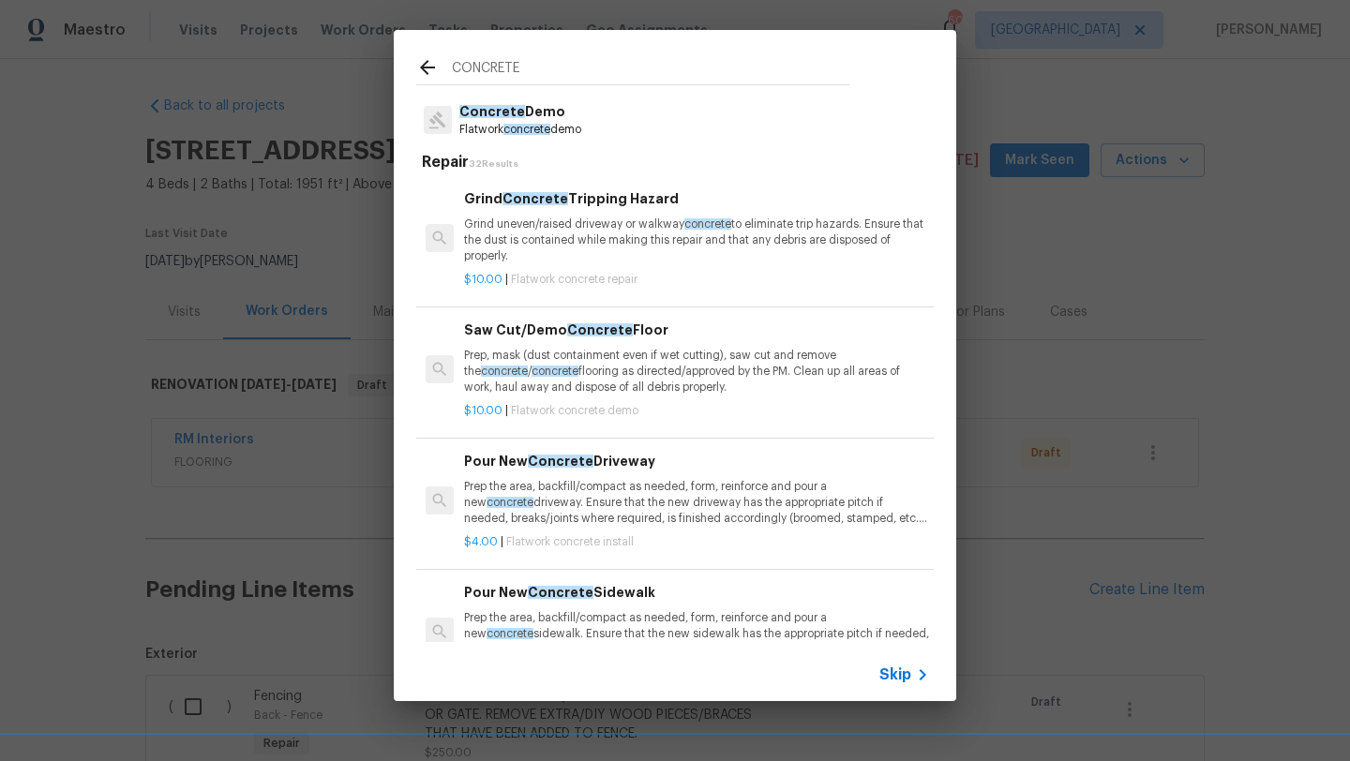
click at [631, 495] on p "Prep the area, backfill/compact as needed, form, reinforce and pour a new concr…" at bounding box center [696, 503] width 465 height 48
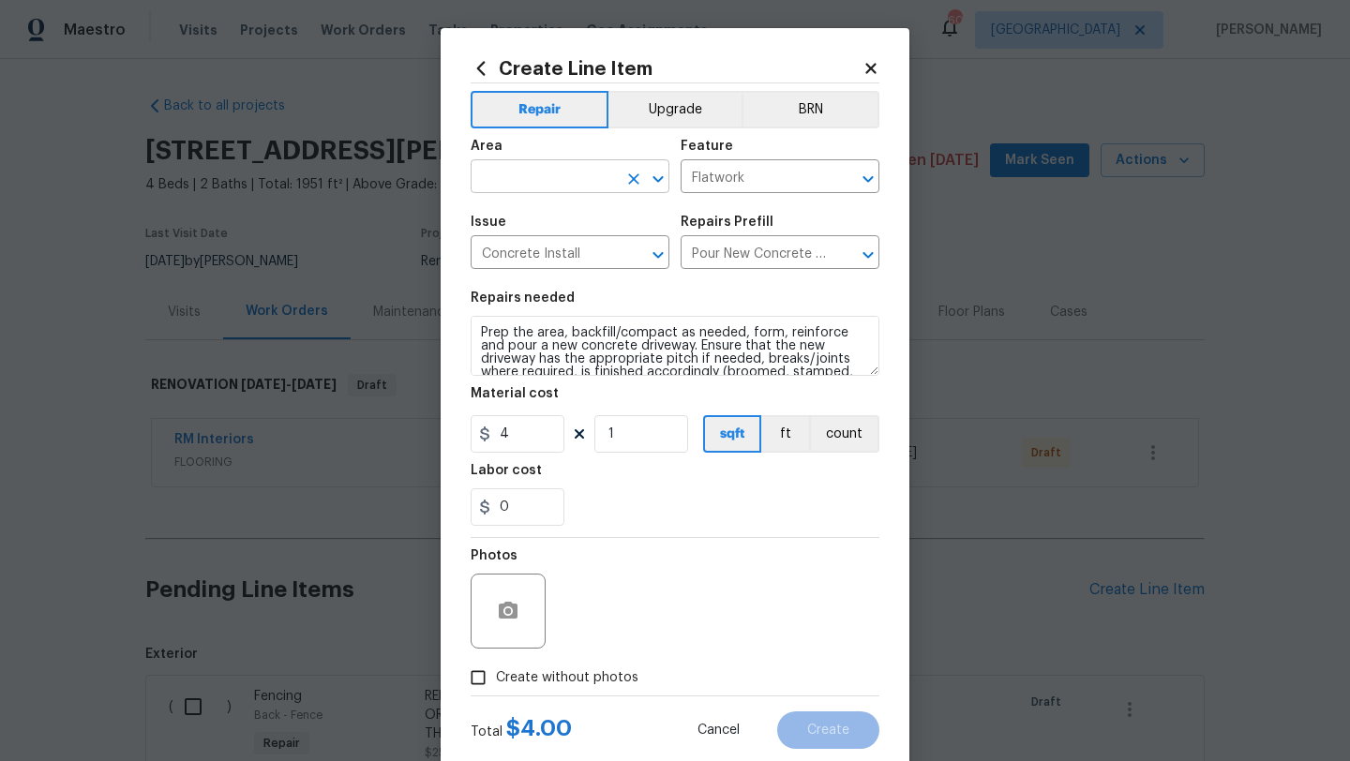
click at [553, 189] on input "text" at bounding box center [544, 178] width 146 height 29
click at [538, 219] on li "Front" at bounding box center [570, 220] width 199 height 31
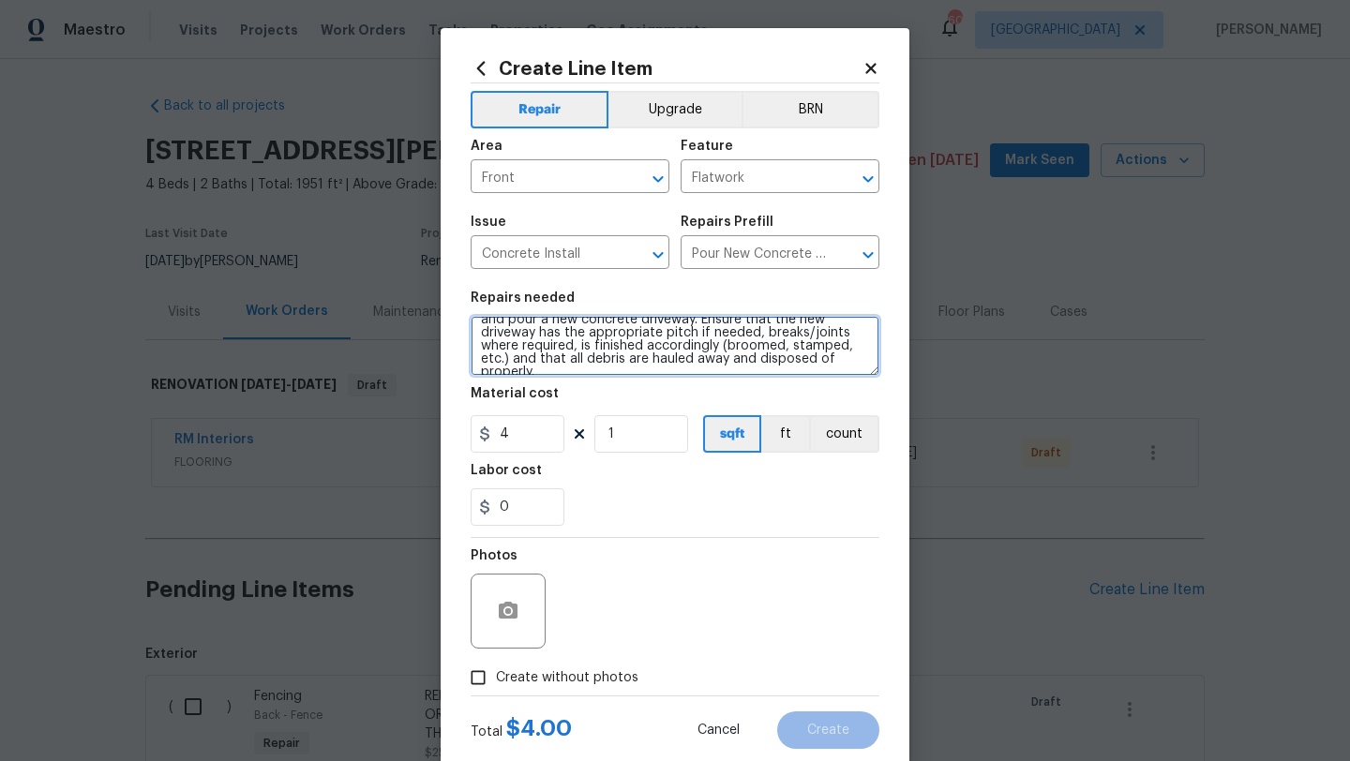
scroll to position [0, 0]
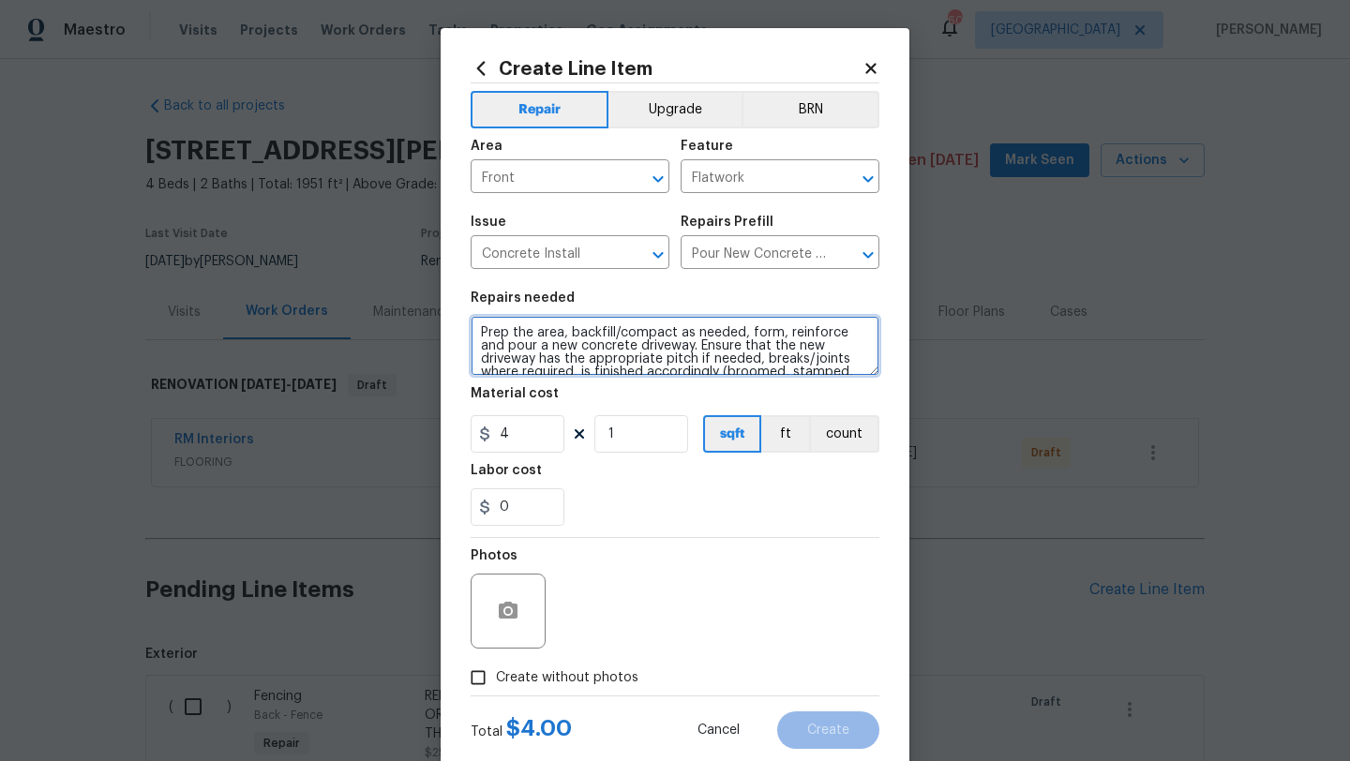
drag, startPoint x: 833, startPoint y: 362, endPoint x: 456, endPoint y: 310, distance: 381.3
click at [456, 310] on div "Create Line Item Repair Upgrade BRN Area Front ​ Feature Flatwork ​ Issue Concr…" at bounding box center [675, 403] width 469 height 751
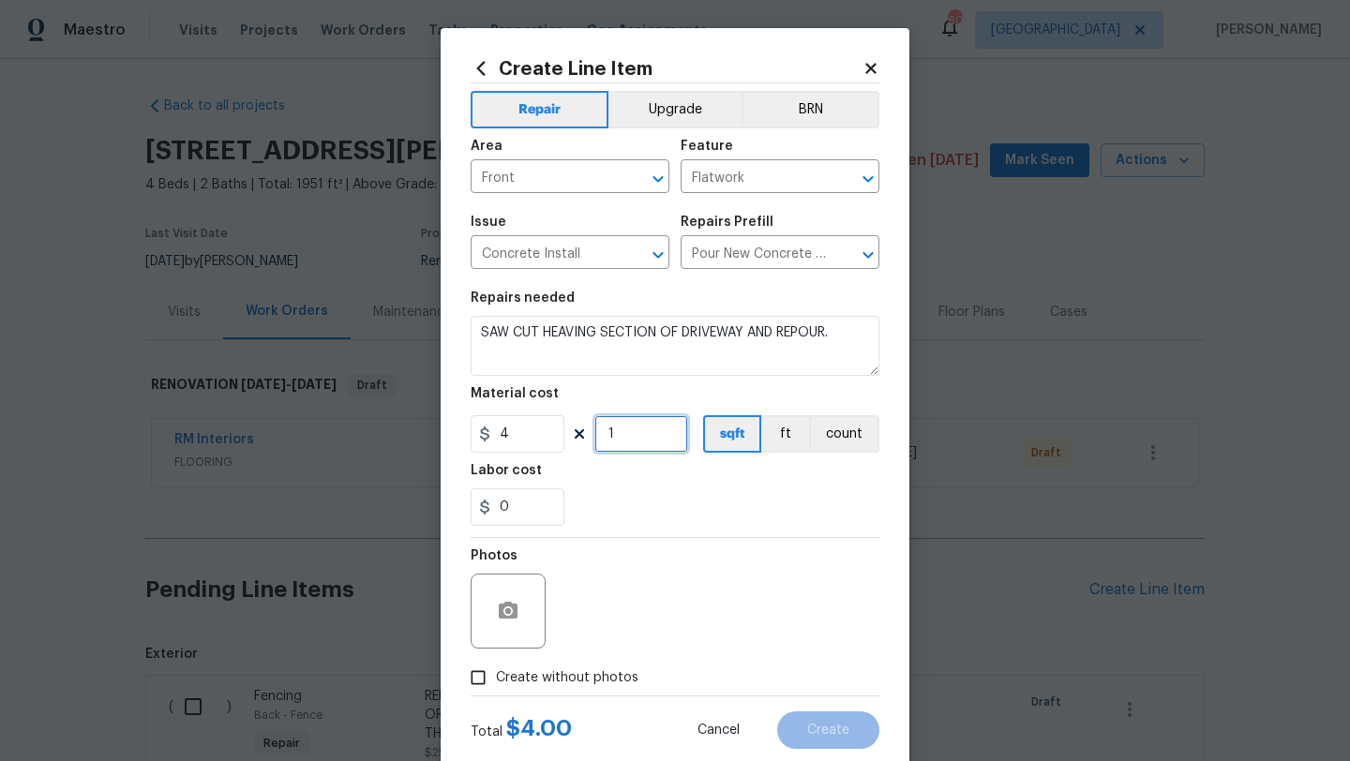
drag, startPoint x: 618, startPoint y: 442, endPoint x: 603, endPoint y: 442, distance: 15.0
click at [603, 442] on input "1" at bounding box center [641, 433] width 94 height 37
click at [591, 676] on span "Create without photos" at bounding box center [567, 678] width 142 height 20
click at [496, 676] on input "Create without photos" at bounding box center [478, 678] width 36 height 36
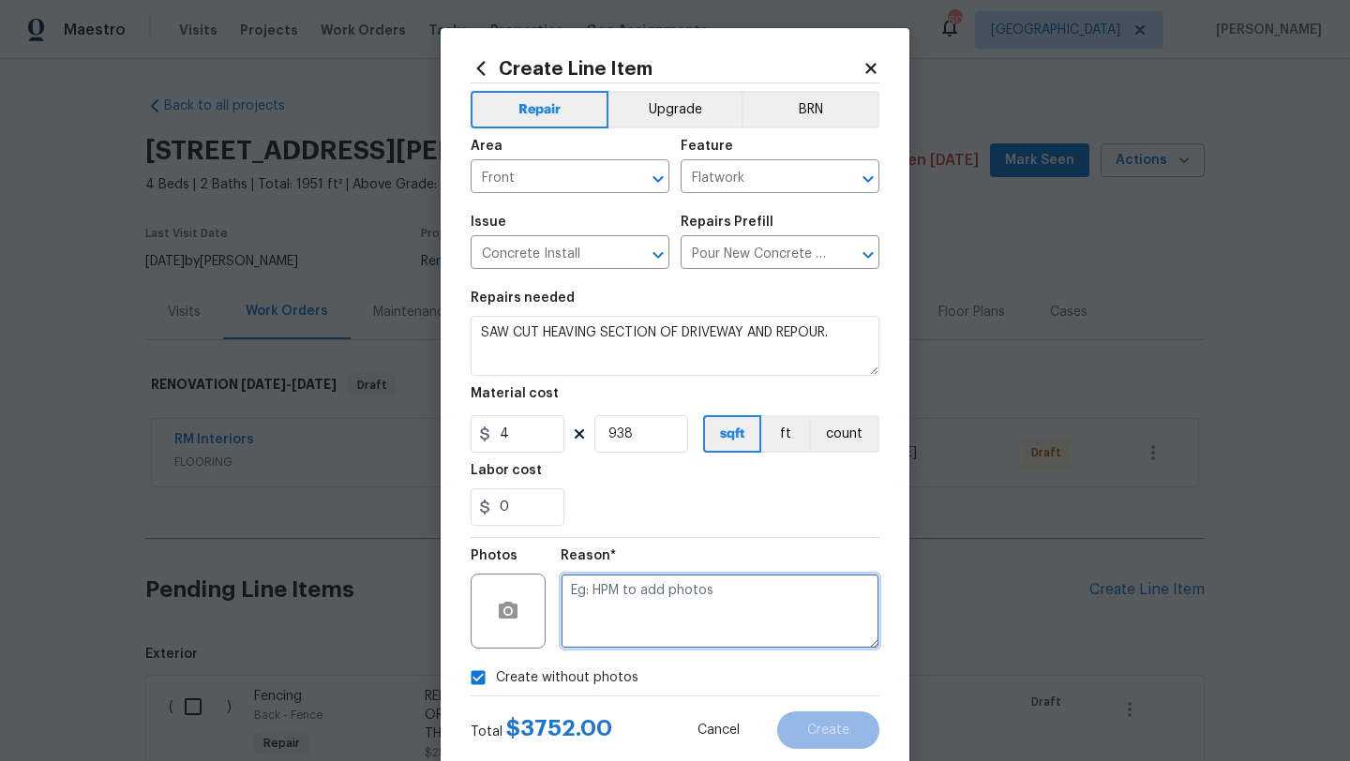
click at [605, 636] on textarea at bounding box center [720, 611] width 319 height 75
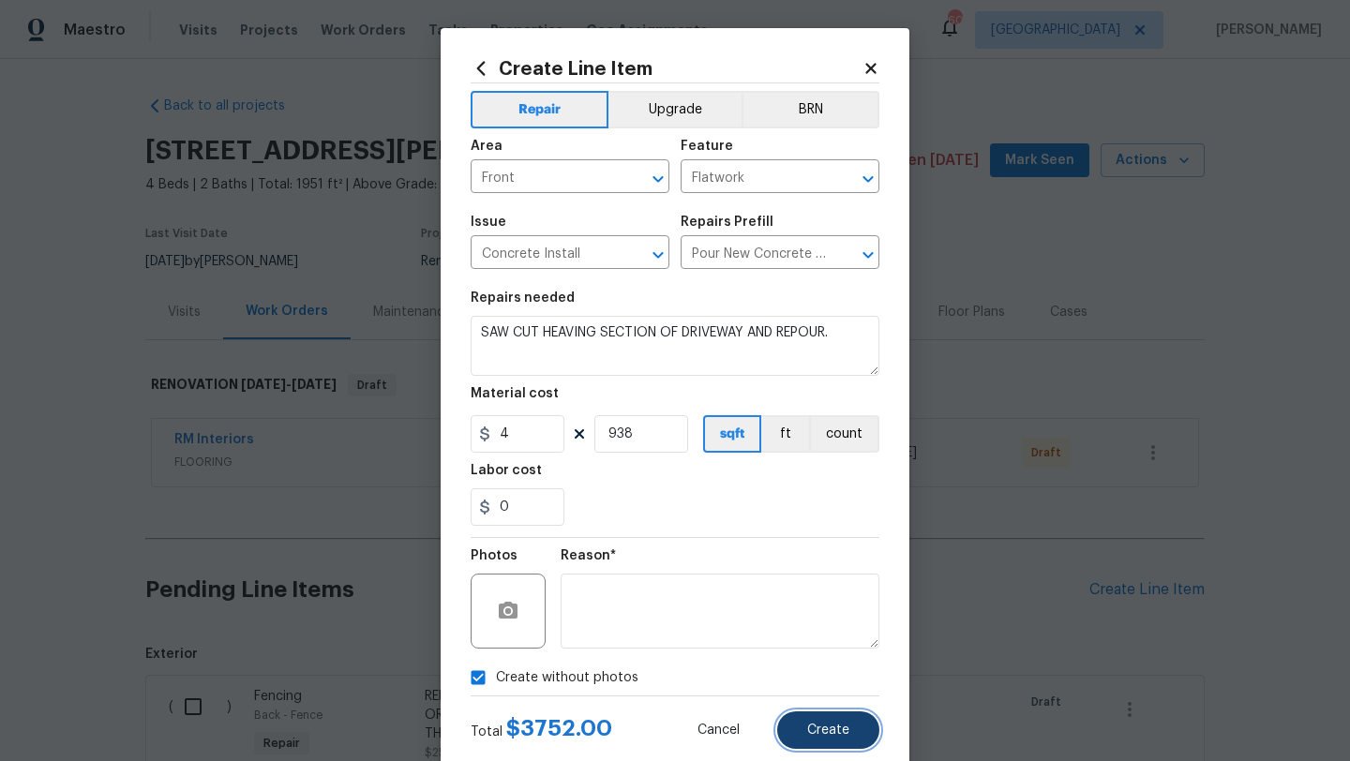
click at [815, 725] on span "Create" at bounding box center [828, 731] width 42 height 14
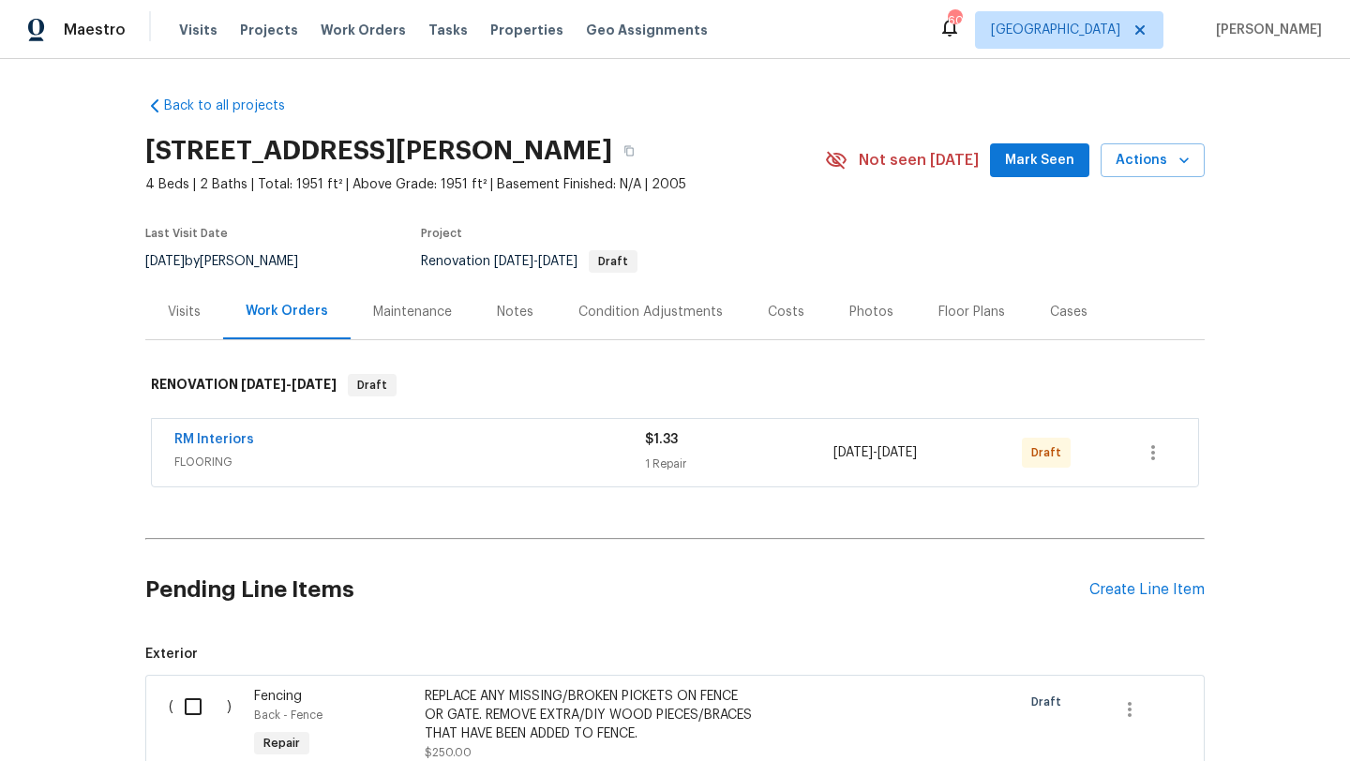
click at [1111, 599] on div "Pending Line Items Create Line Item" at bounding box center [674, 589] width 1059 height 87
click at [1111, 593] on div "Create Line Item" at bounding box center [1146, 590] width 115 height 18
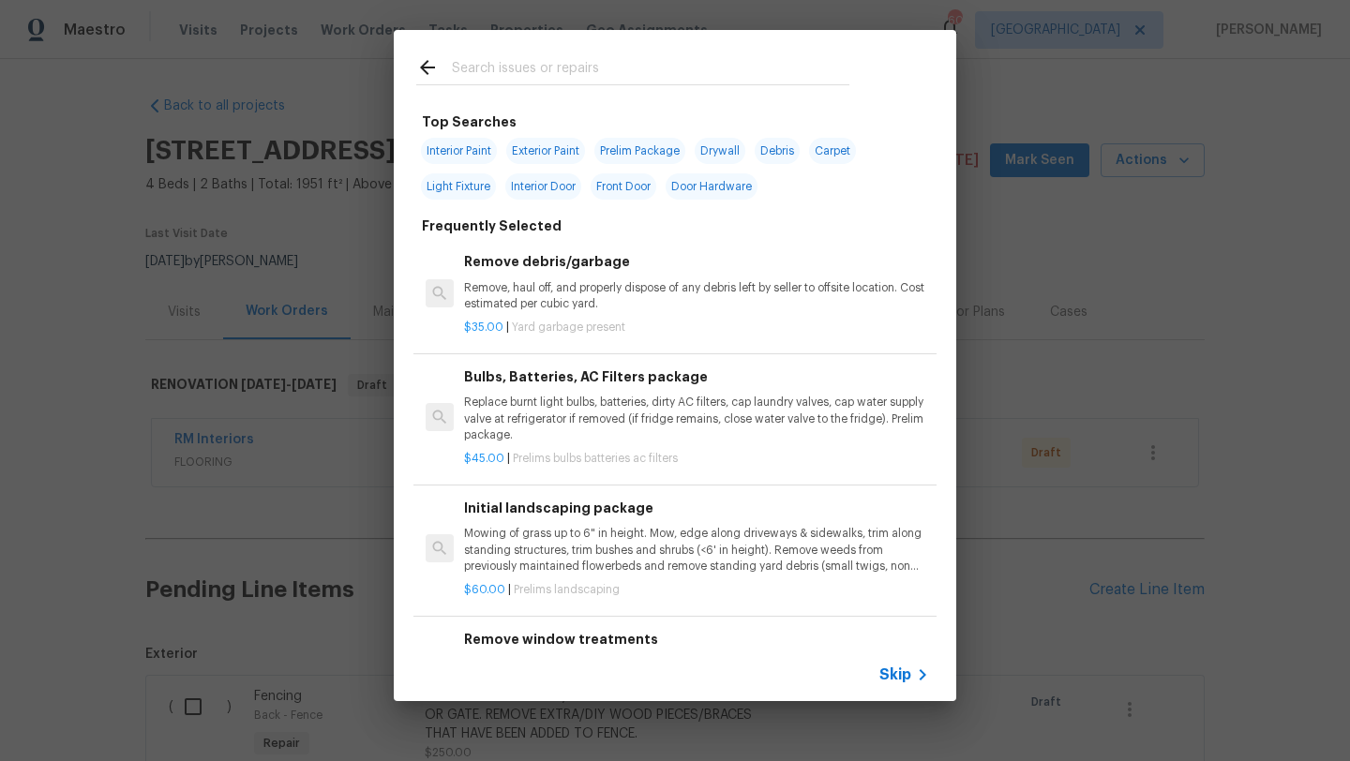
click at [607, 60] on input "text" at bounding box center [650, 70] width 397 height 28
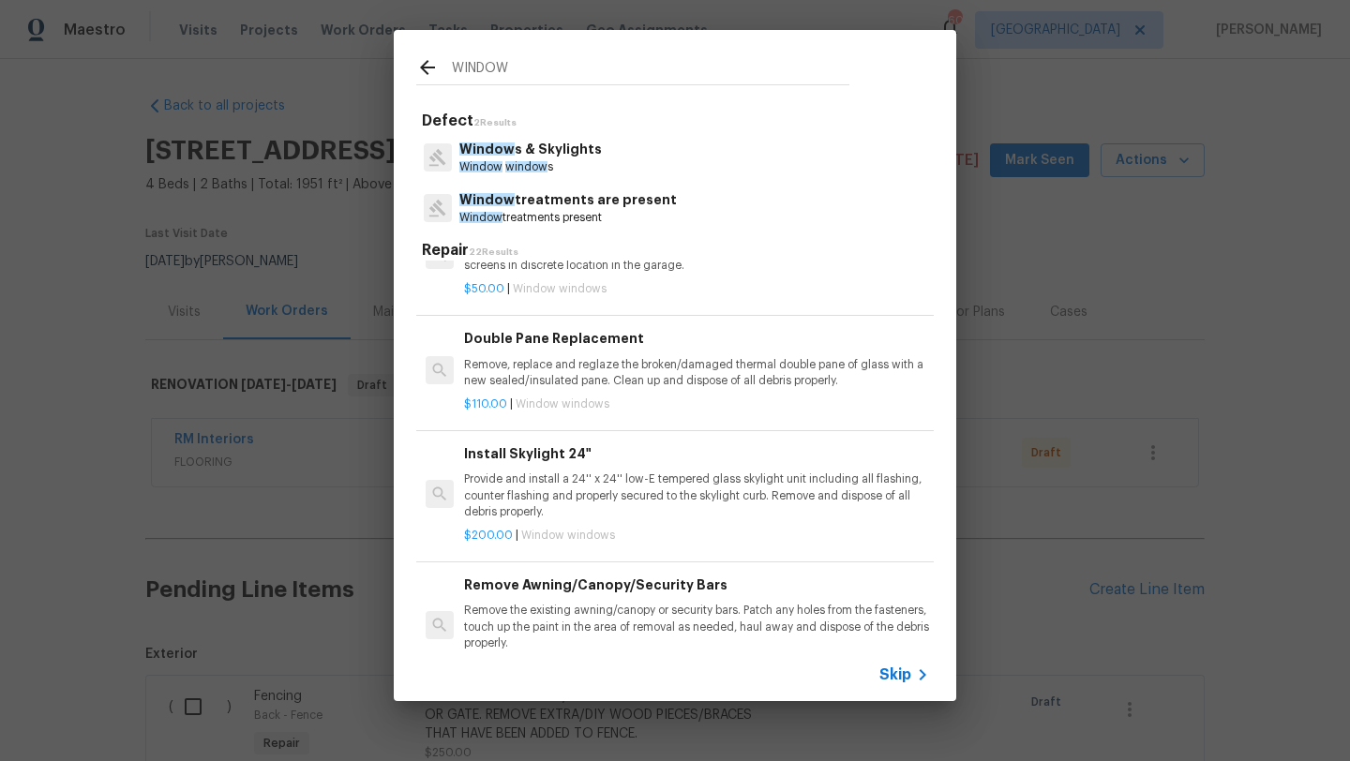
scroll to position [707, 0]
click at [625, 355] on p "Remove, replace and reglaze the broken/damaged thermal double pane of glass wit…" at bounding box center [696, 369] width 465 height 32
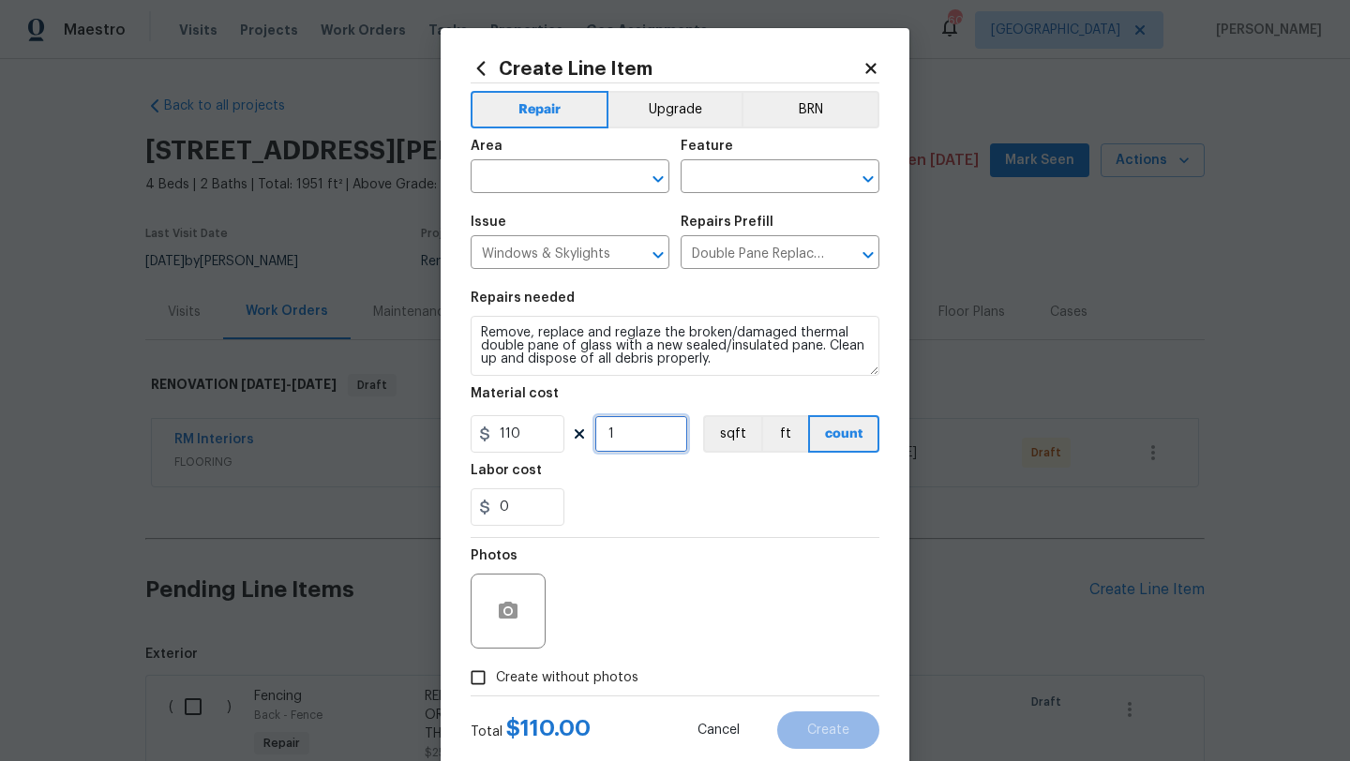
drag, startPoint x: 619, startPoint y: 436, endPoint x: 585, endPoint y: 436, distance: 33.7
click at [585, 436] on div "110 1 sqft ft count" at bounding box center [675, 433] width 409 height 37
drag, startPoint x: 517, startPoint y: 511, endPoint x: 444, endPoint y: 509, distance: 73.1
click at [444, 509] on div "Create Line Item Repair Upgrade BRN Area ​ Feature ​ Issue Windows & Skylights …" at bounding box center [675, 403] width 469 height 751
click at [547, 677] on span "Create without photos" at bounding box center [567, 678] width 142 height 20
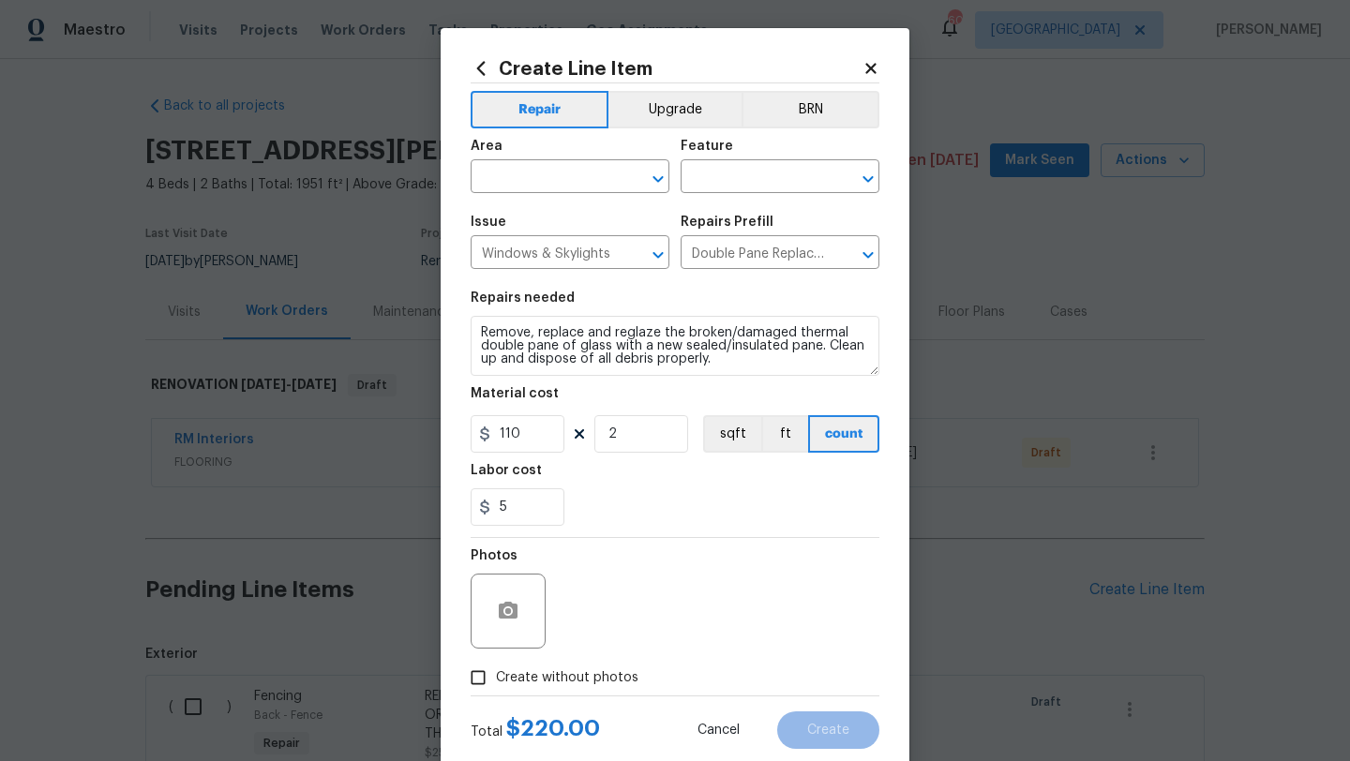
click at [496, 677] on input "Create without photos" at bounding box center [478, 678] width 36 height 36
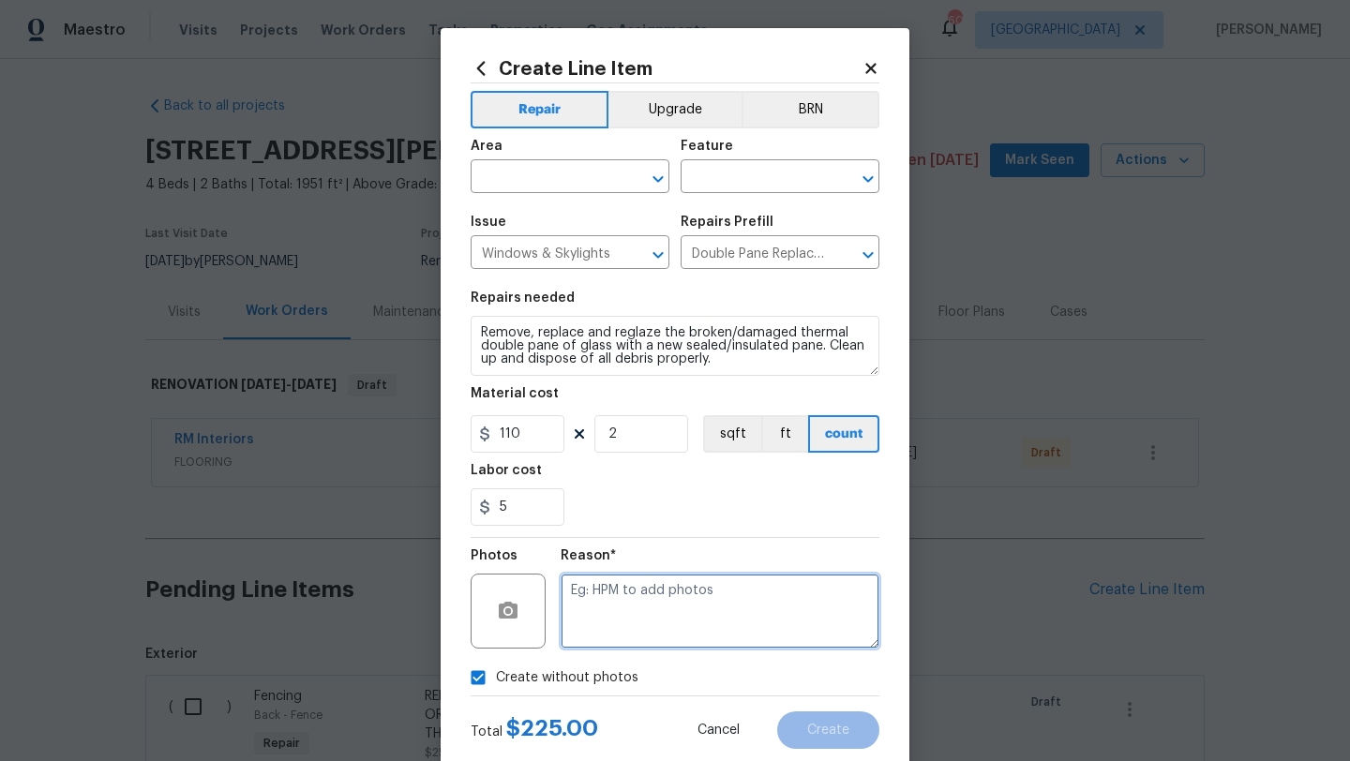
click at [570, 645] on textarea at bounding box center [720, 611] width 319 height 75
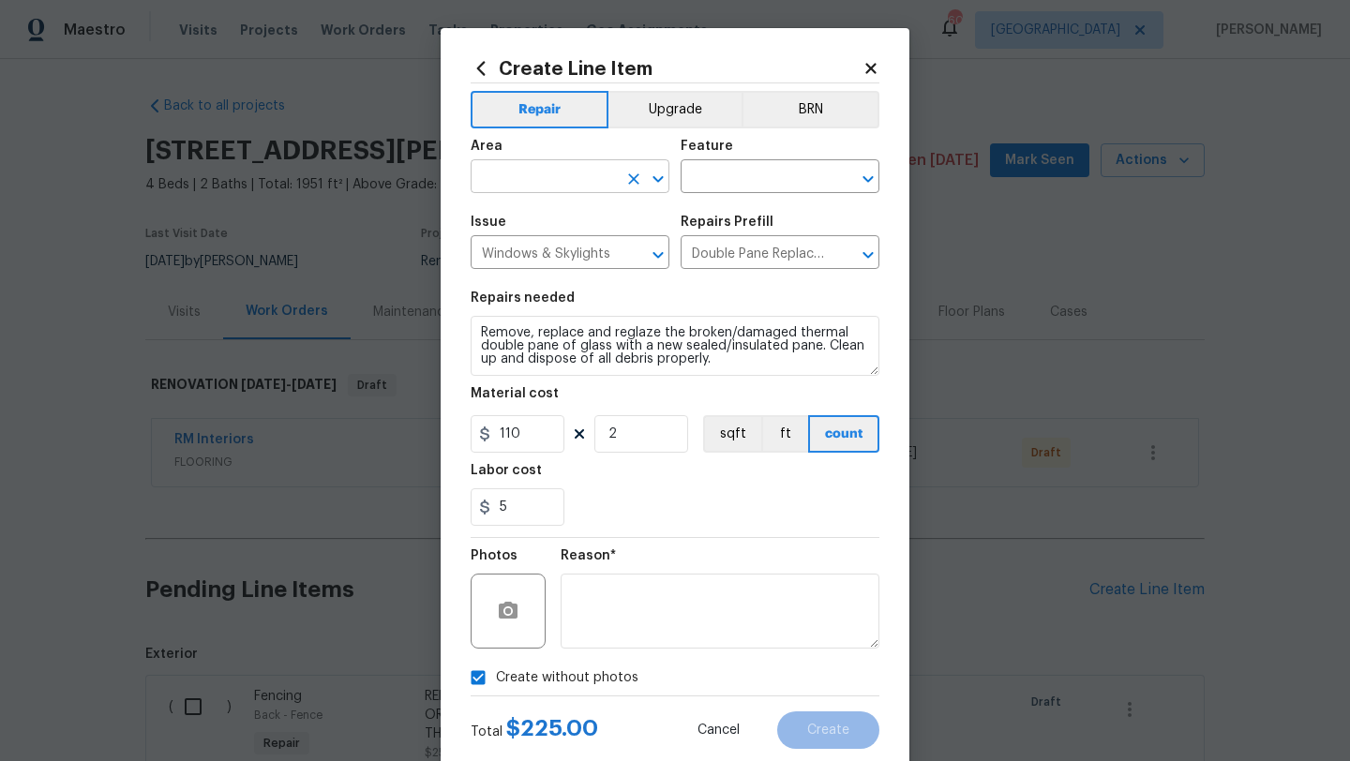
click at [543, 171] on input "text" at bounding box center [544, 178] width 146 height 29
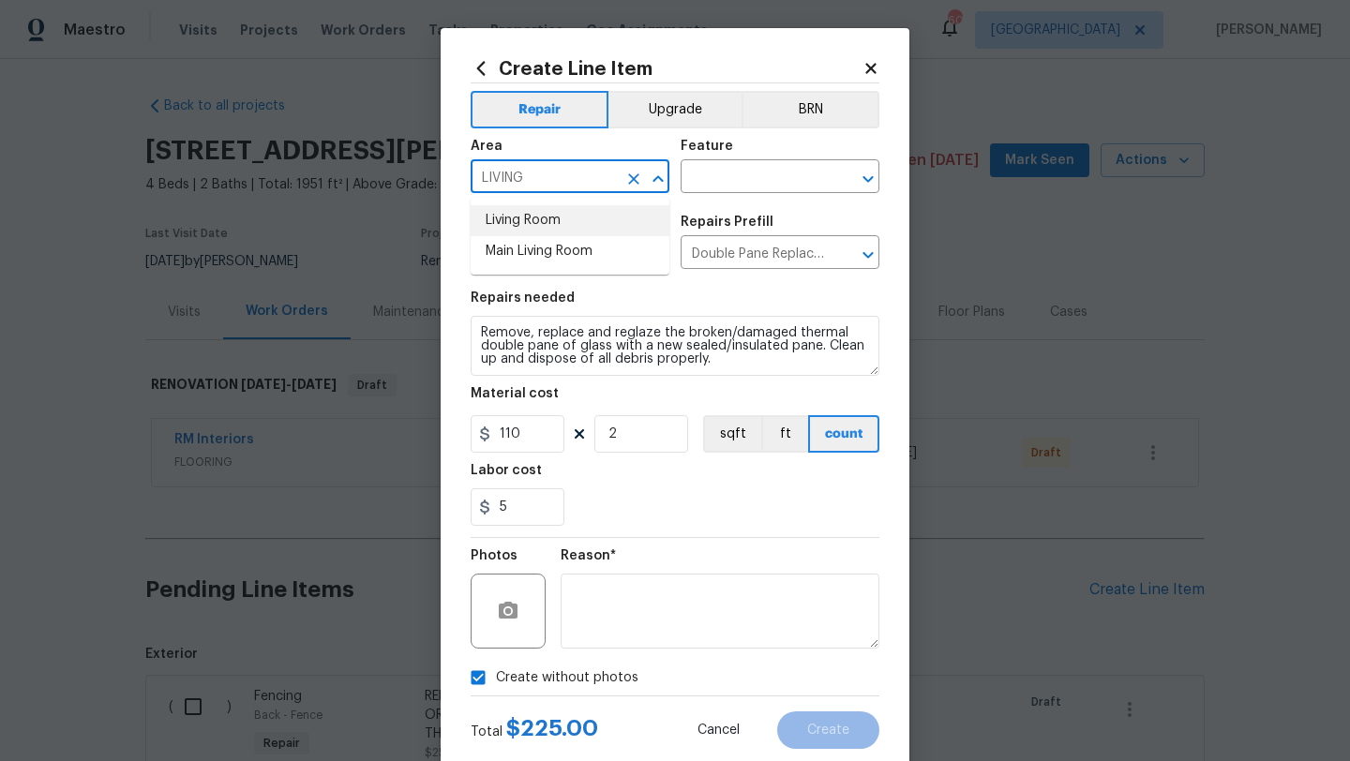
click at [536, 211] on li "Living Room" at bounding box center [570, 220] width 199 height 31
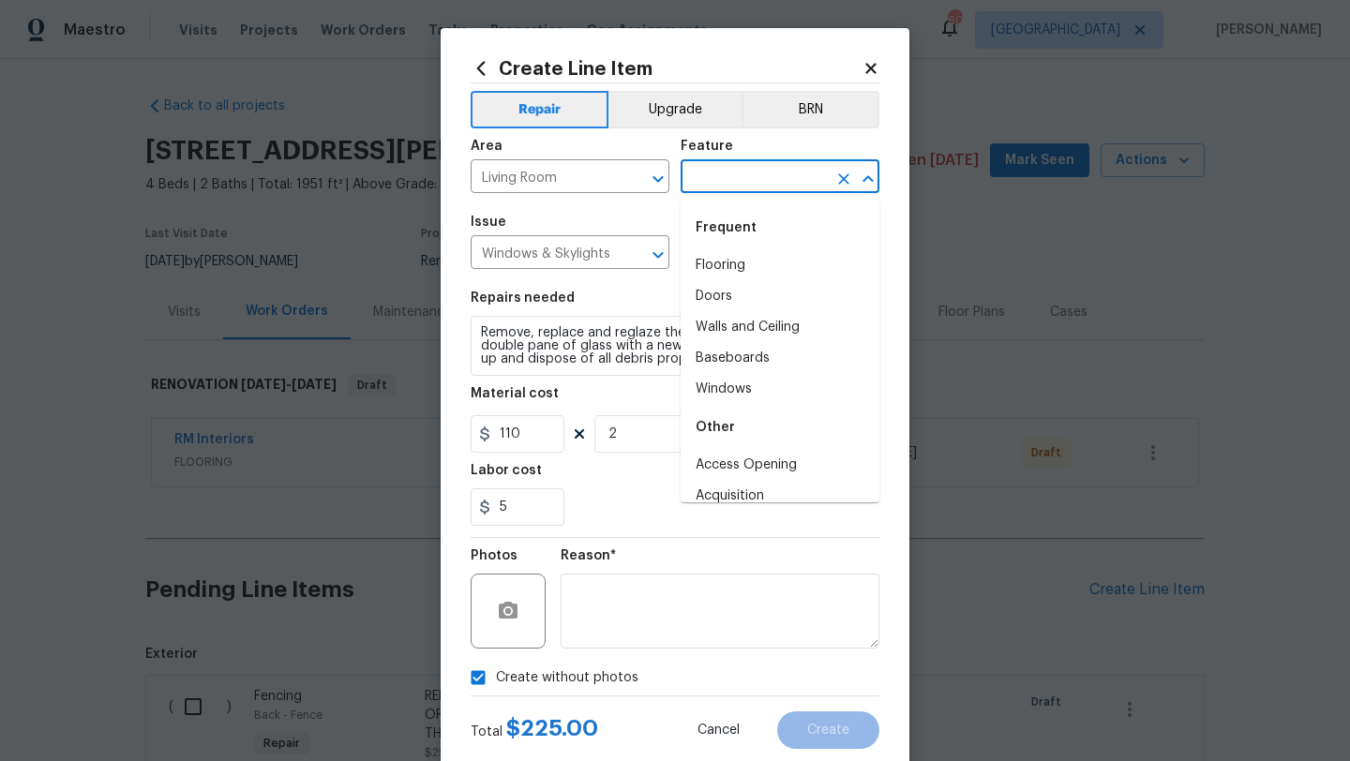
click at [705, 176] on input "text" at bounding box center [754, 178] width 146 height 29
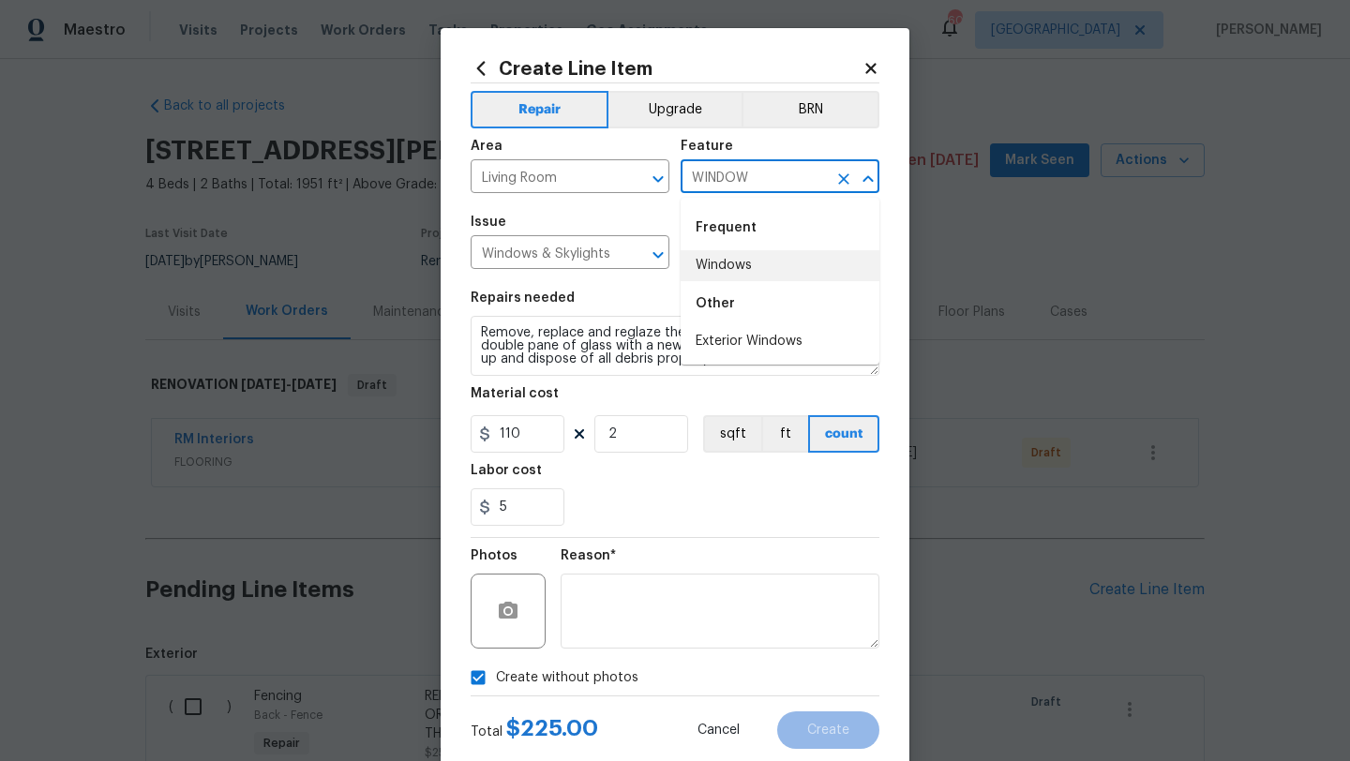
click at [715, 259] on li "Windows" at bounding box center [780, 265] width 199 height 31
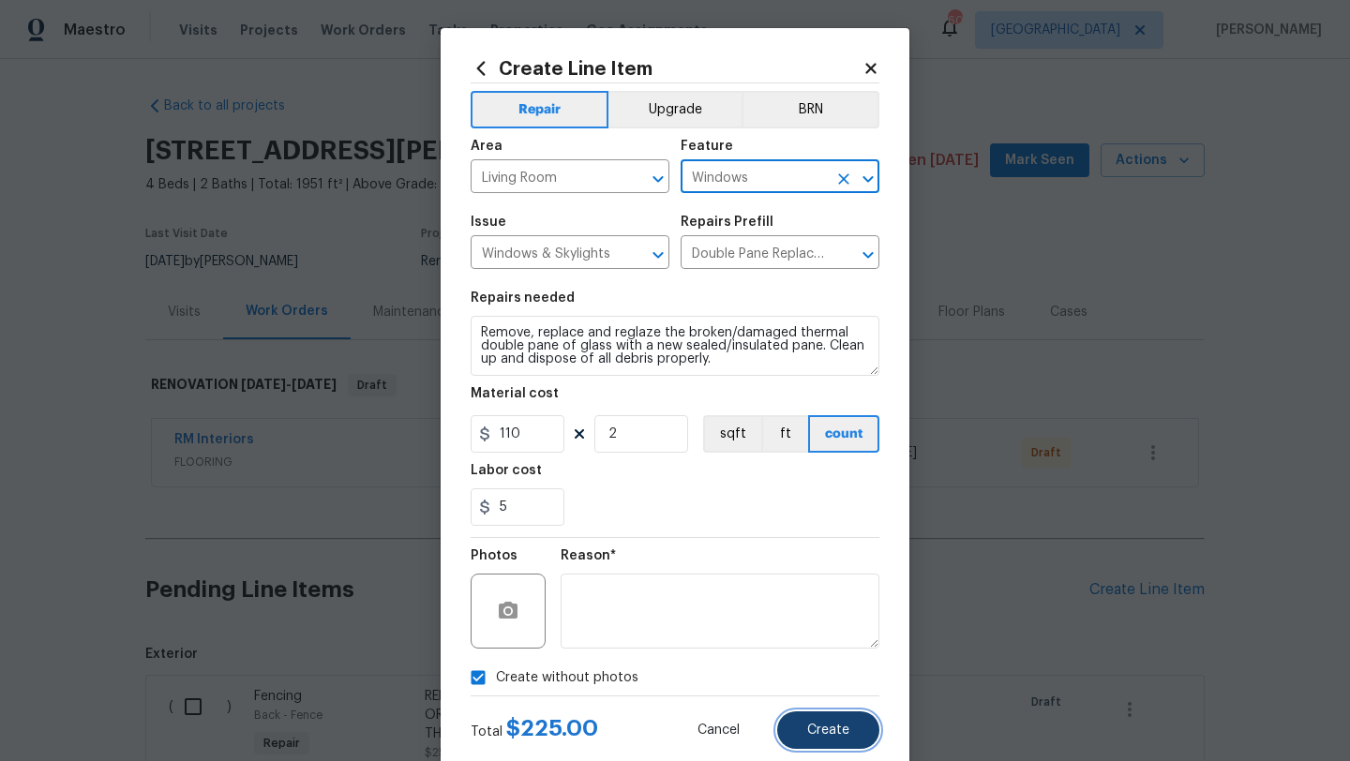
click at [830, 736] on span "Create" at bounding box center [828, 731] width 42 height 14
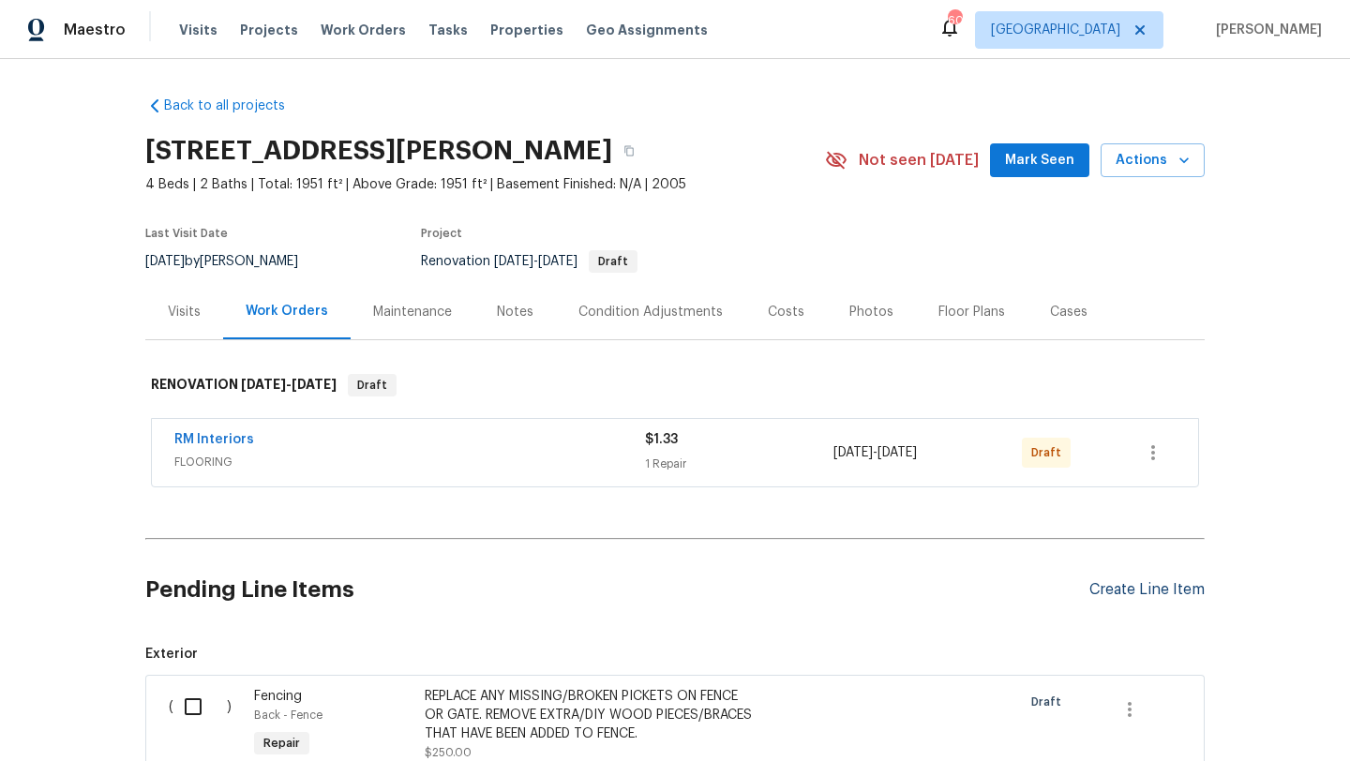
click at [1113, 591] on div "Create Line Item" at bounding box center [1146, 590] width 115 height 18
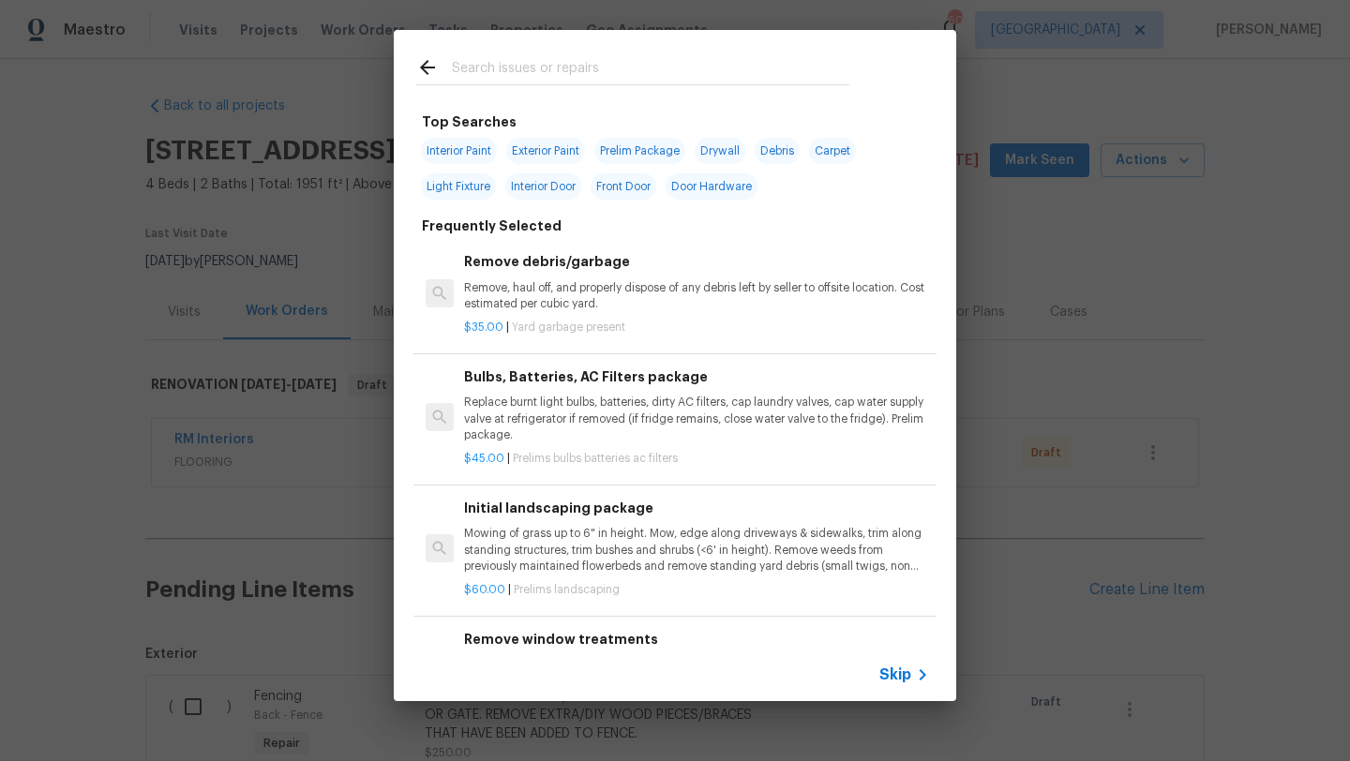
click at [582, 62] on input "text" at bounding box center [650, 70] width 397 height 28
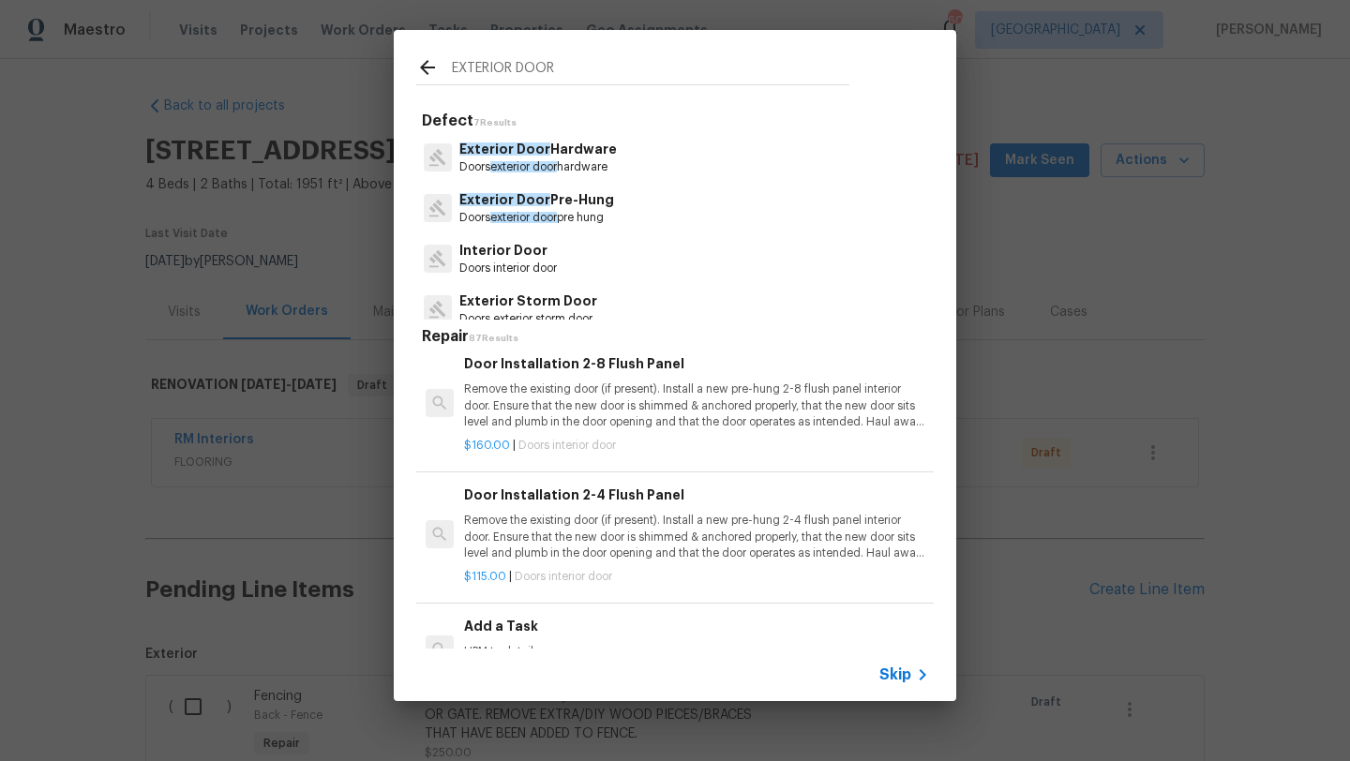
scroll to position [2907, 0]
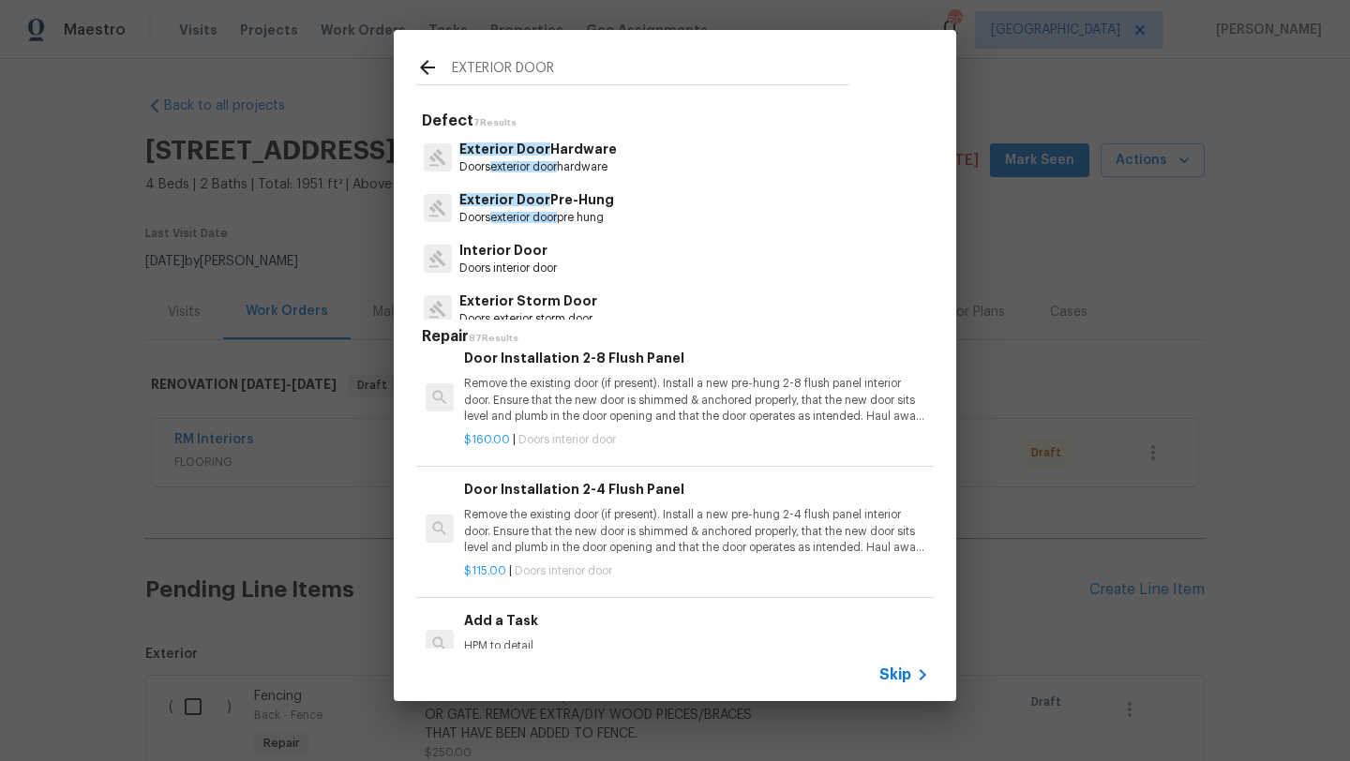
drag, startPoint x: 559, startPoint y: 72, endPoint x: 521, endPoint y: 70, distance: 37.5
click at [521, 70] on input "EXTERIOR DOOR" at bounding box center [650, 70] width 397 height 28
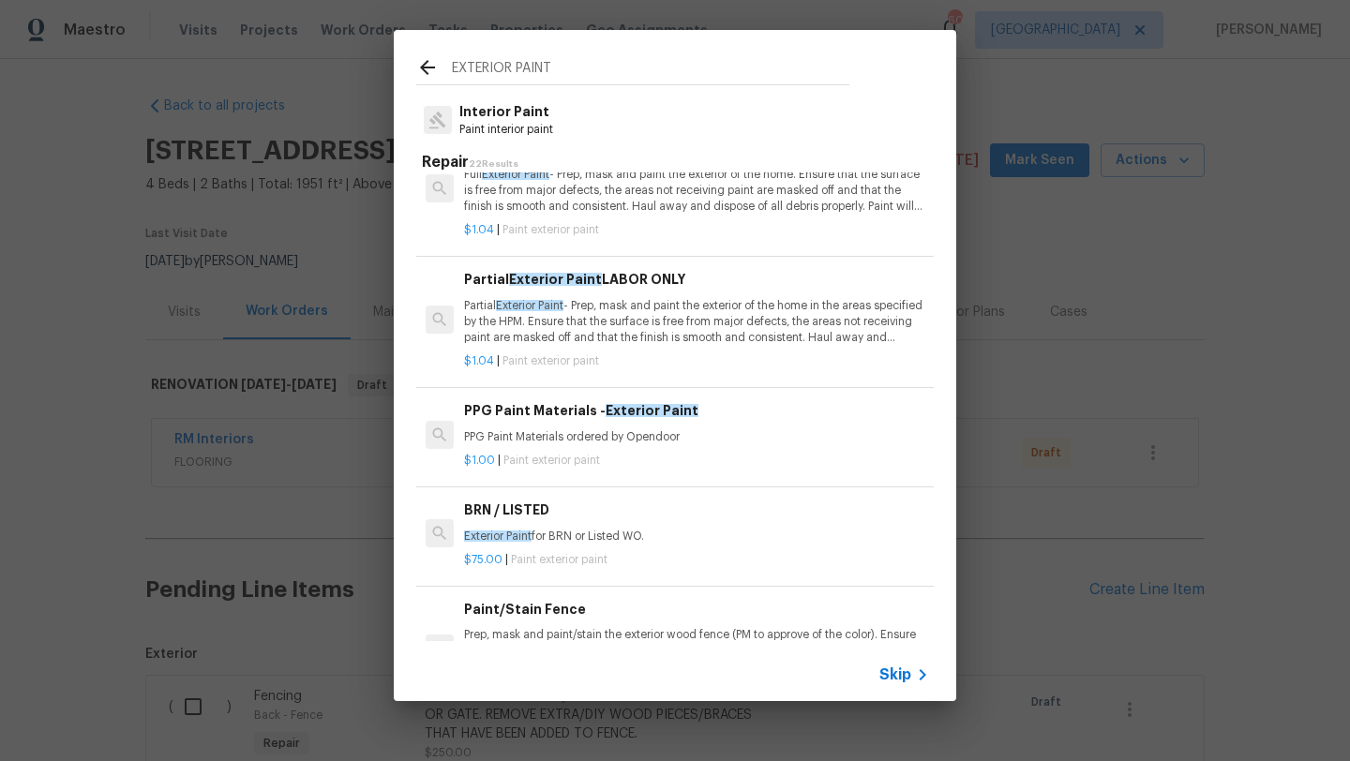
scroll to position [0, 0]
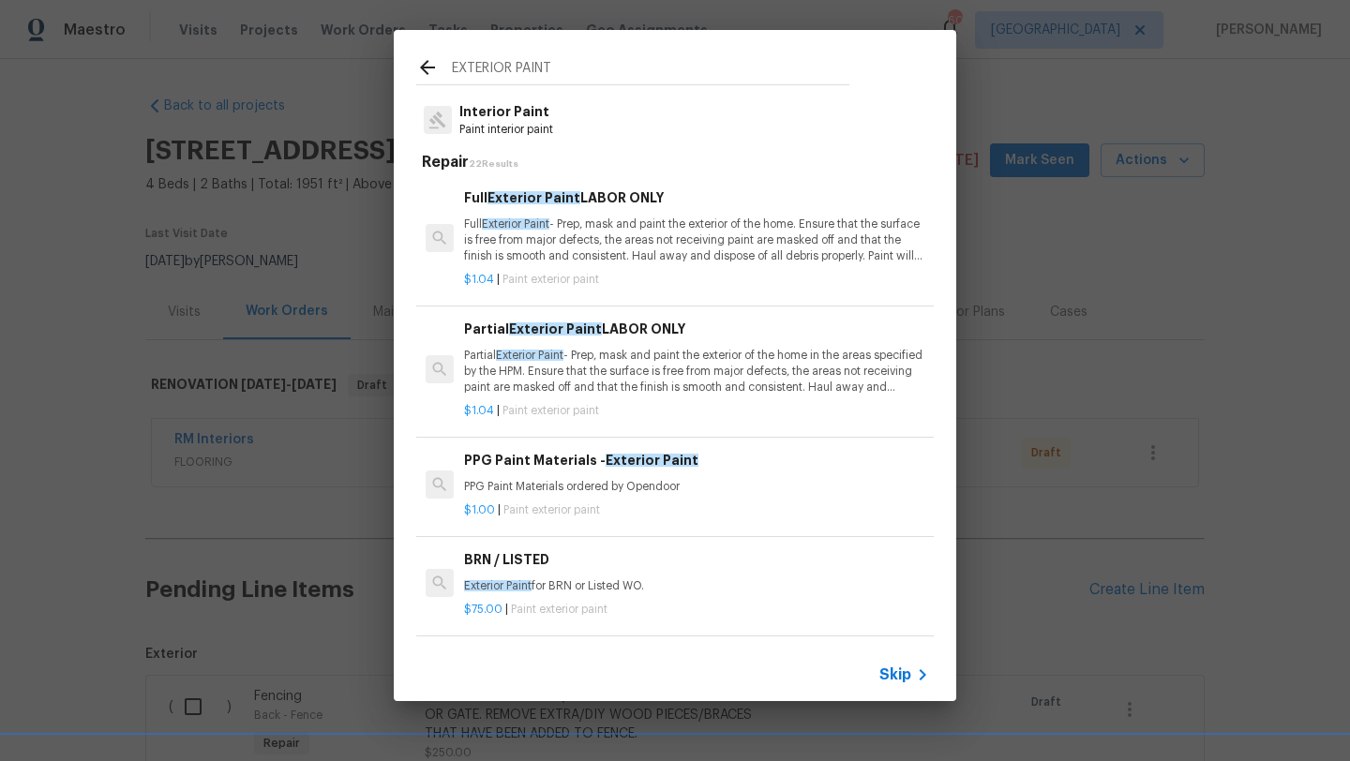
click at [906, 671] on span "Skip" at bounding box center [895, 675] width 32 height 19
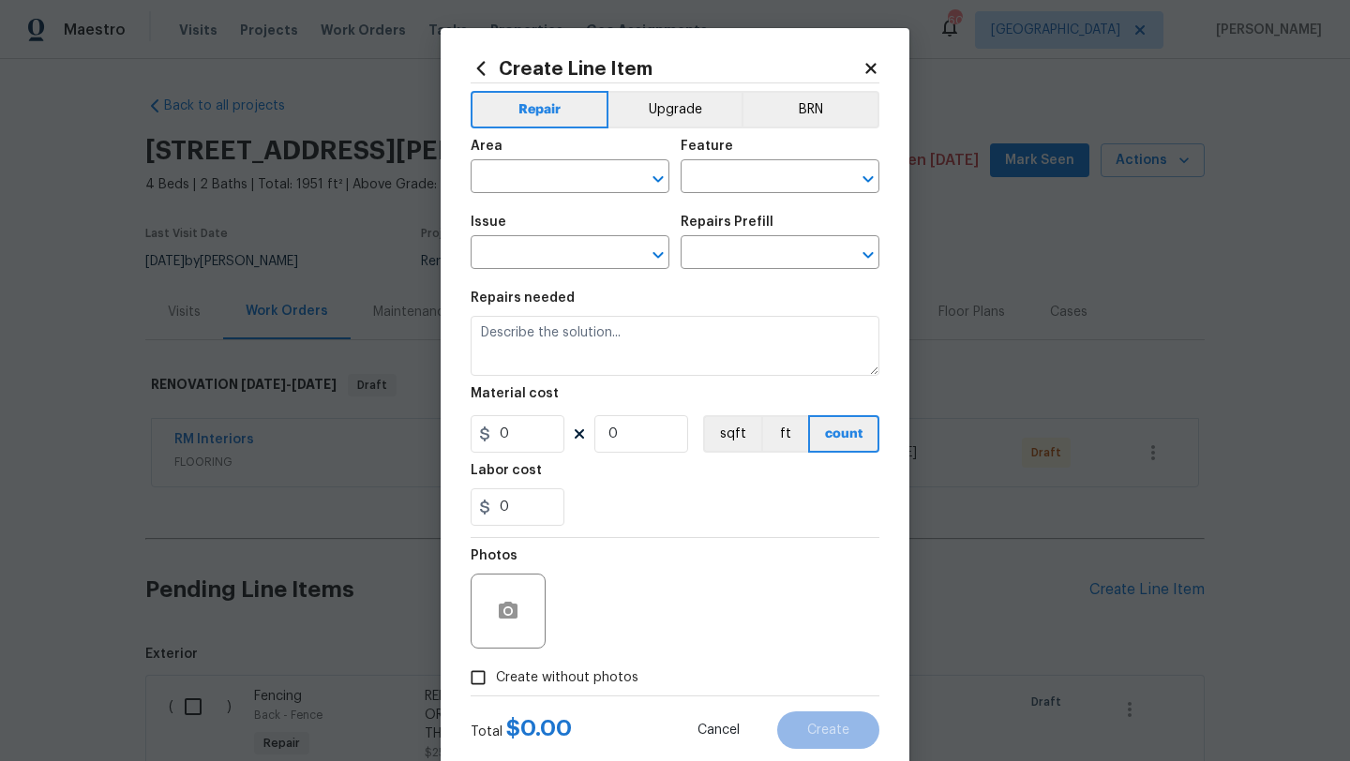
click at [874, 67] on icon at bounding box center [870, 68] width 17 height 17
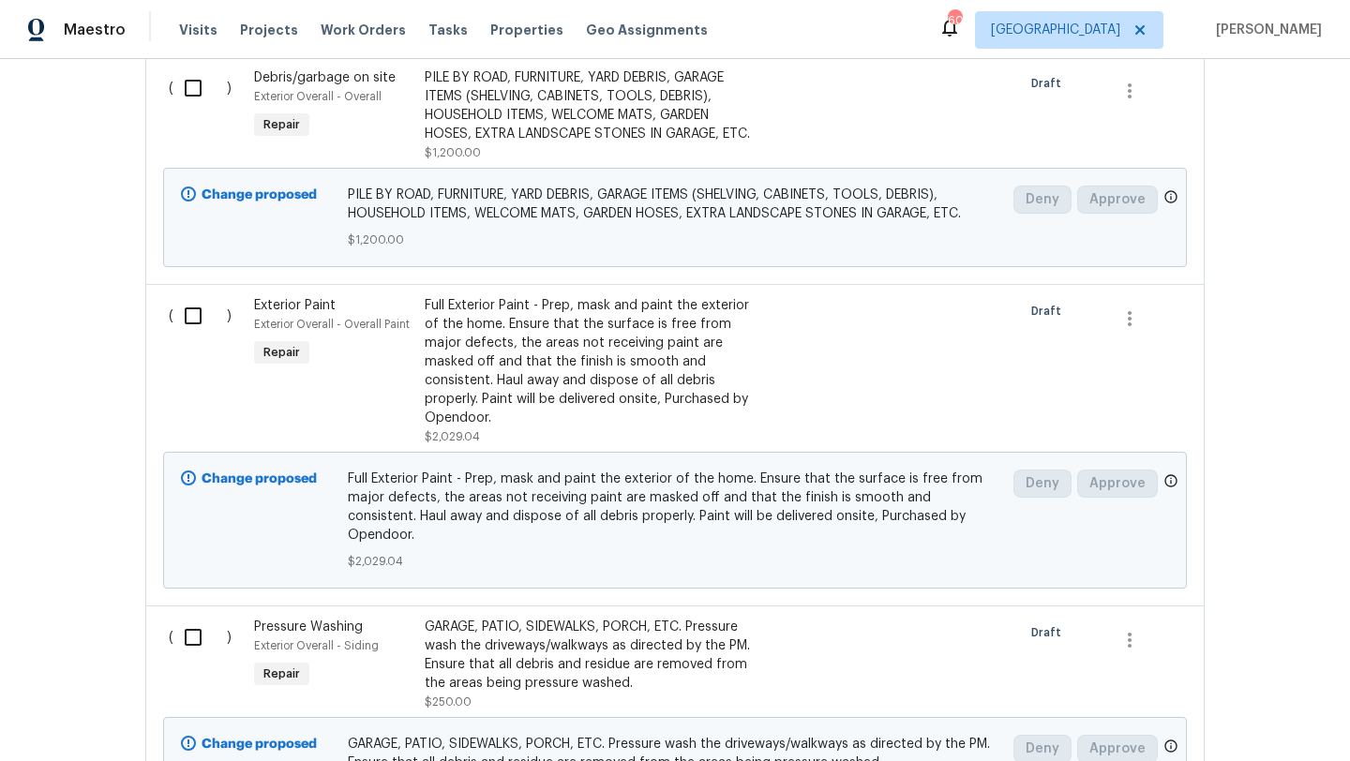
scroll to position [1824, 0]
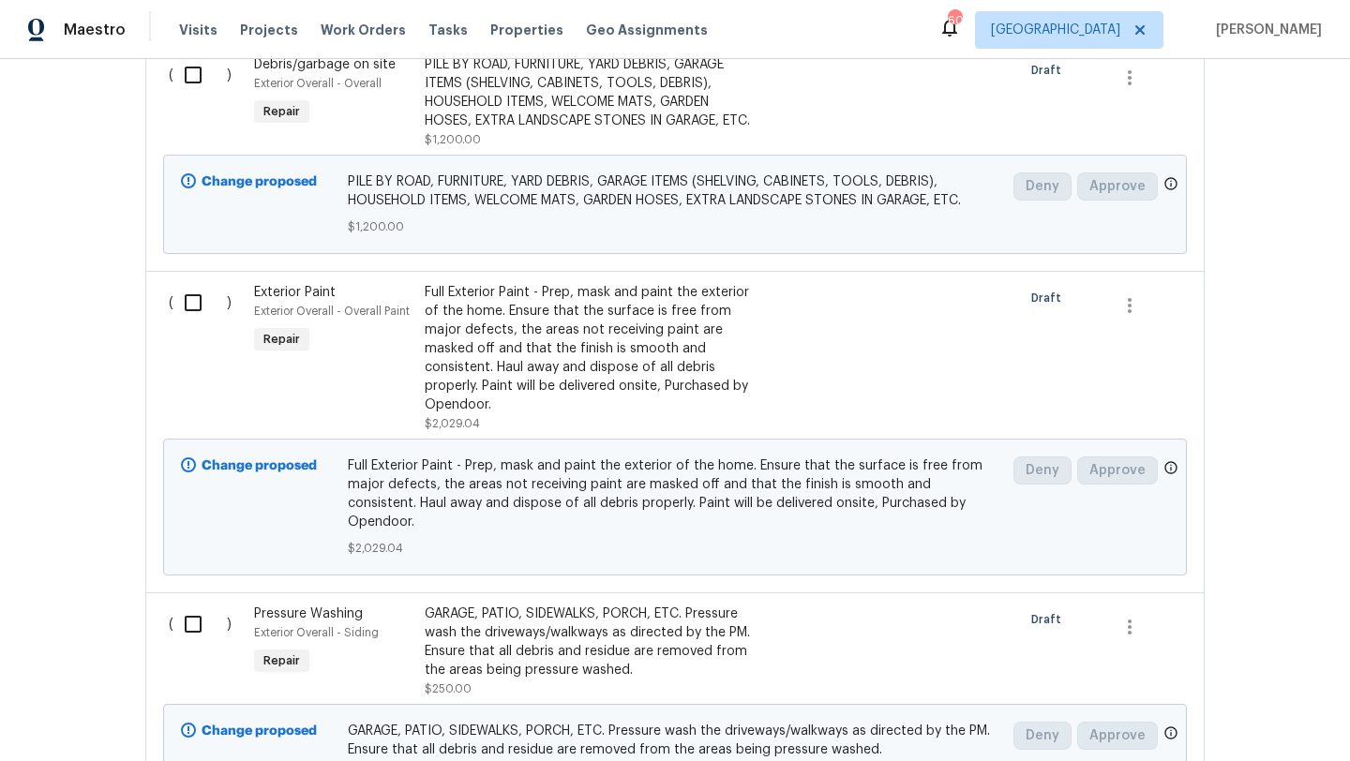
click at [524, 400] on div "Full Exterior Paint - Prep, mask and paint the exterior of the home. Ensure tha…" at bounding box center [590, 348] width 330 height 131
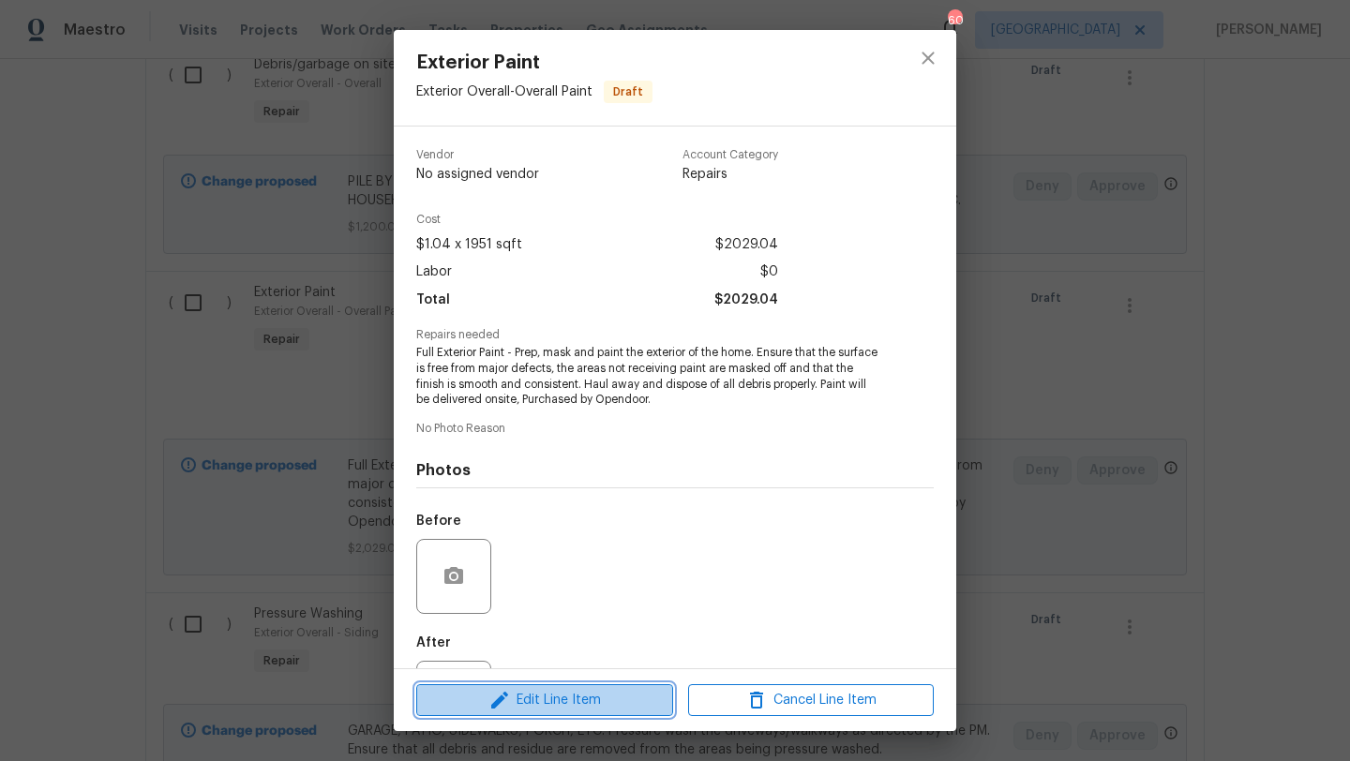
click at [548, 698] on span "Edit Line Item" at bounding box center [545, 700] width 246 height 23
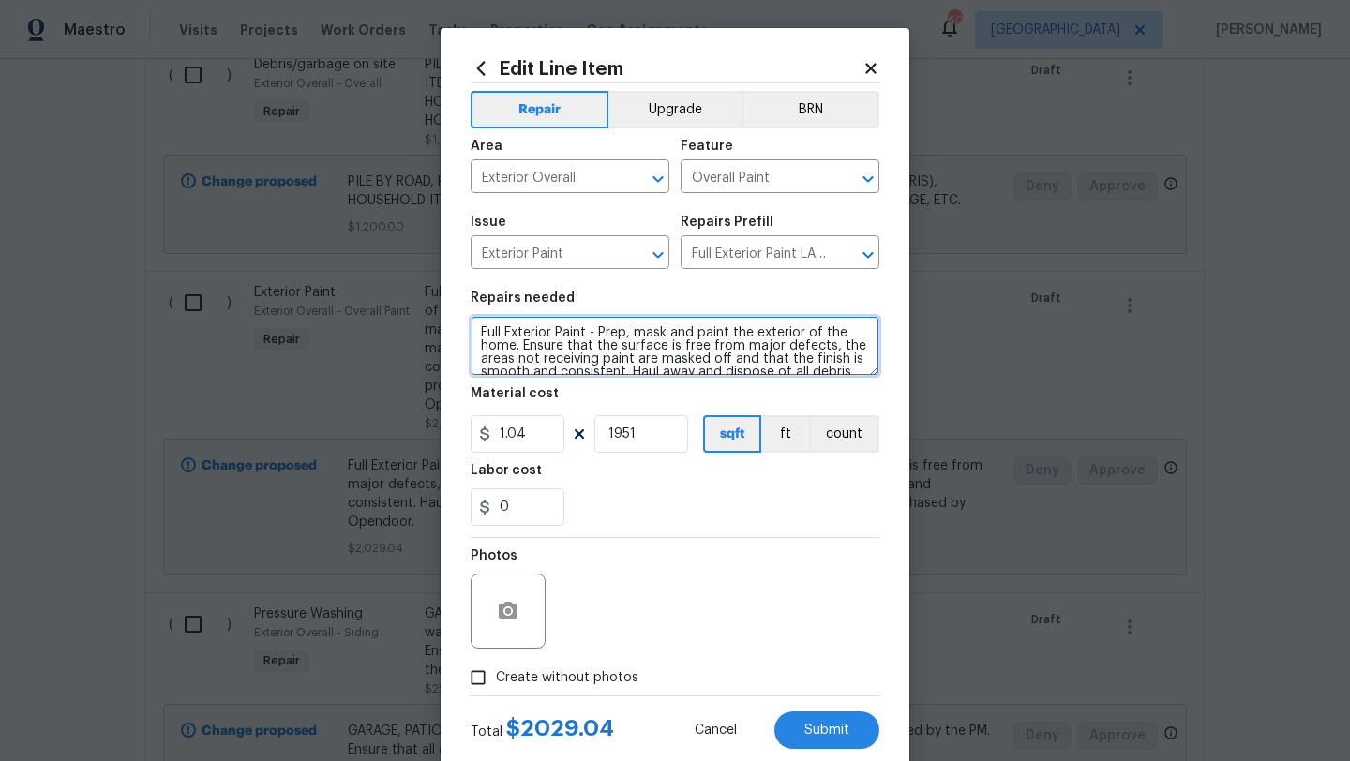
click at [483, 337] on textarea "Full Exterior Paint - Prep, mask and paint the exterior of the home. Ensure tha…" at bounding box center [675, 346] width 409 height 60
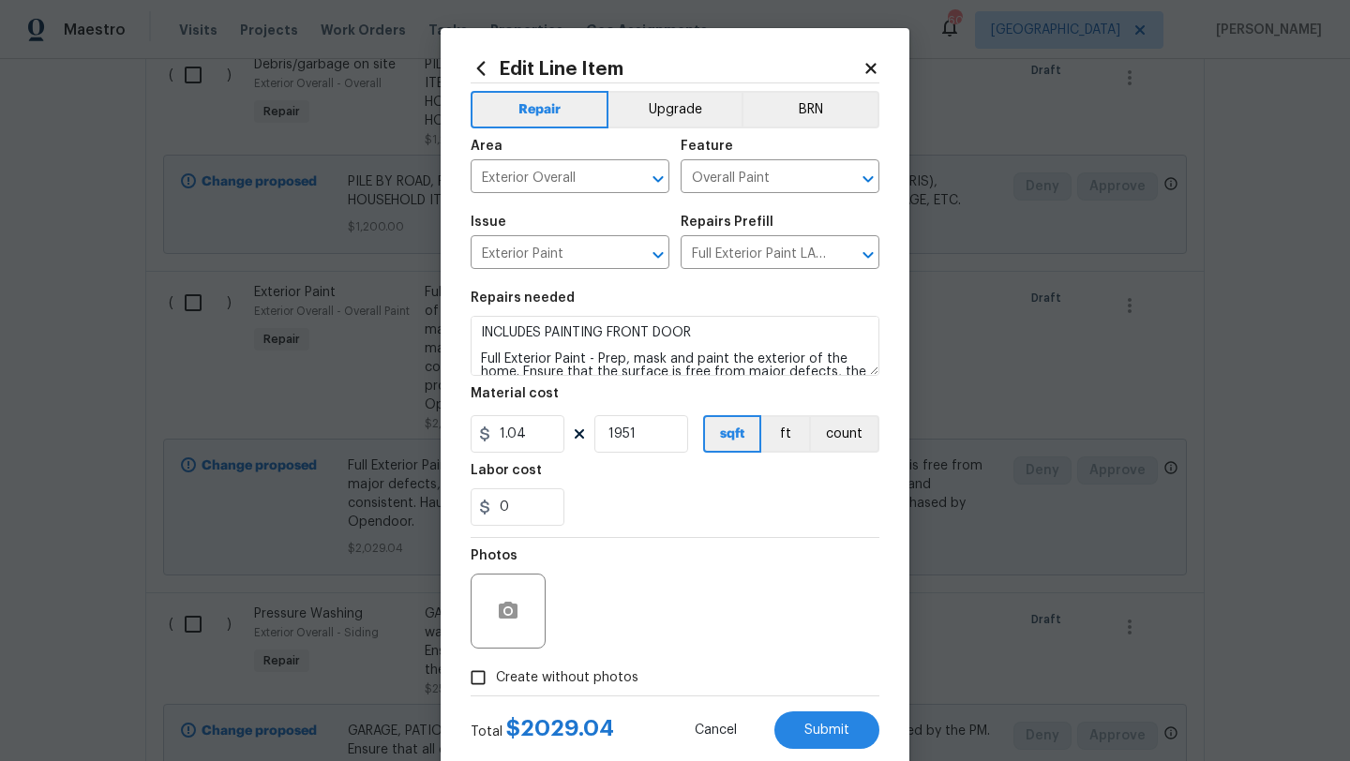
click at [547, 684] on span "Create without photos" at bounding box center [567, 678] width 142 height 20
click at [496, 684] on input "Create without photos" at bounding box center [478, 678] width 36 height 36
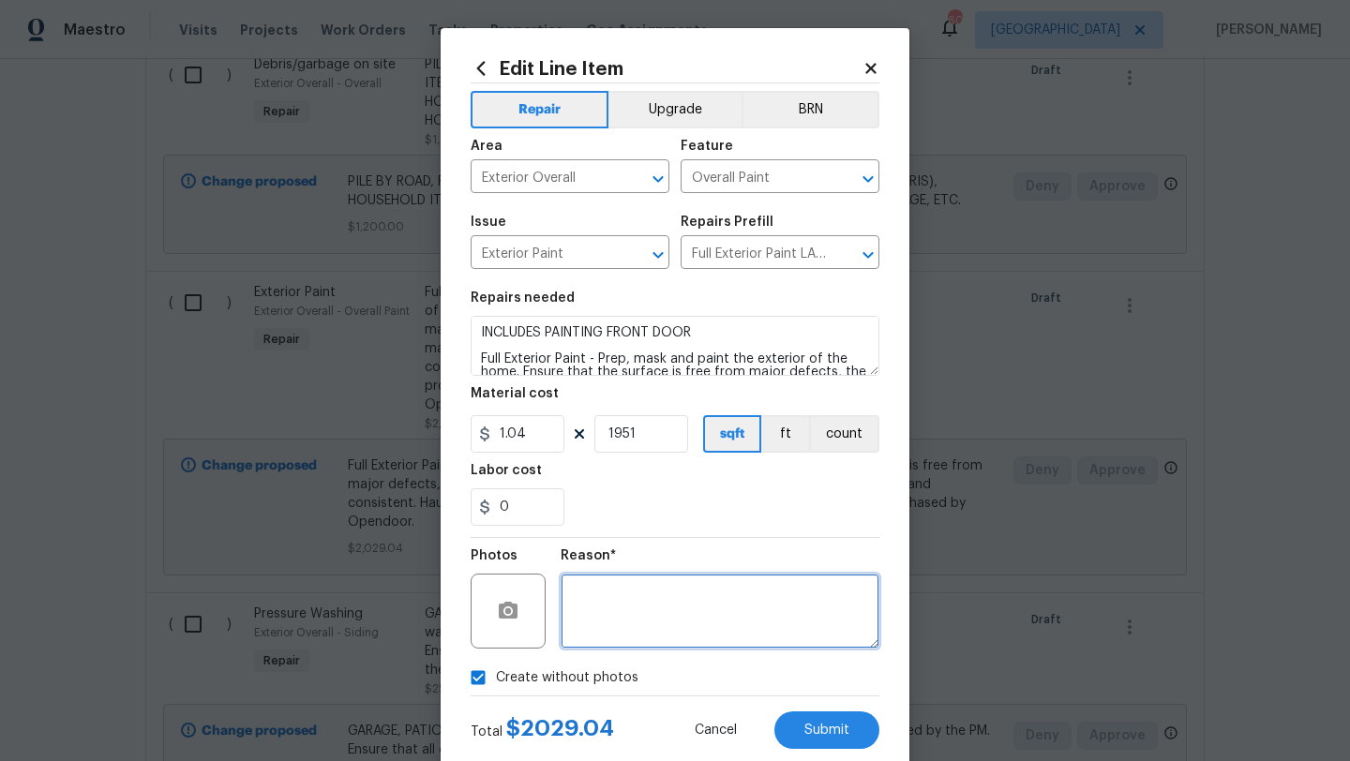
click at [603, 633] on textarea at bounding box center [720, 611] width 319 height 75
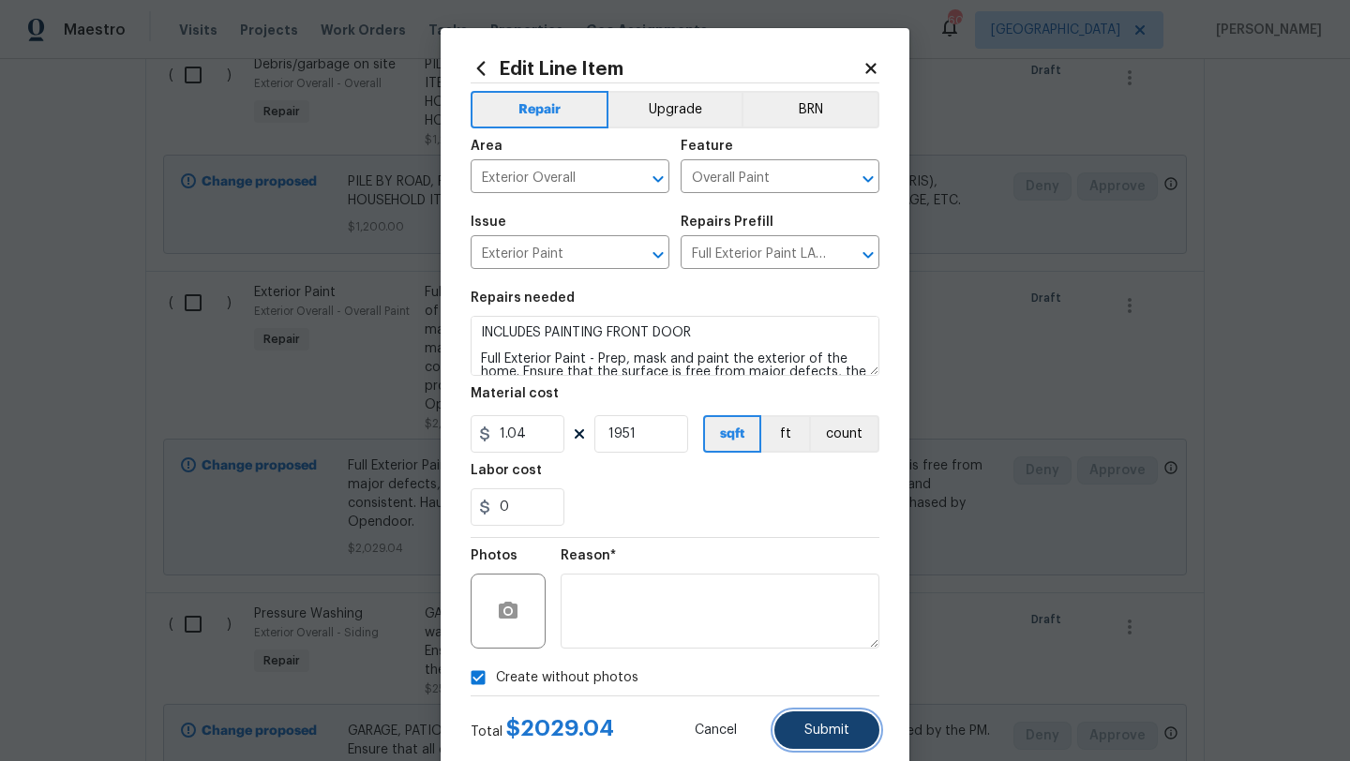
click at [817, 739] on button "Submit" at bounding box center [826, 729] width 105 height 37
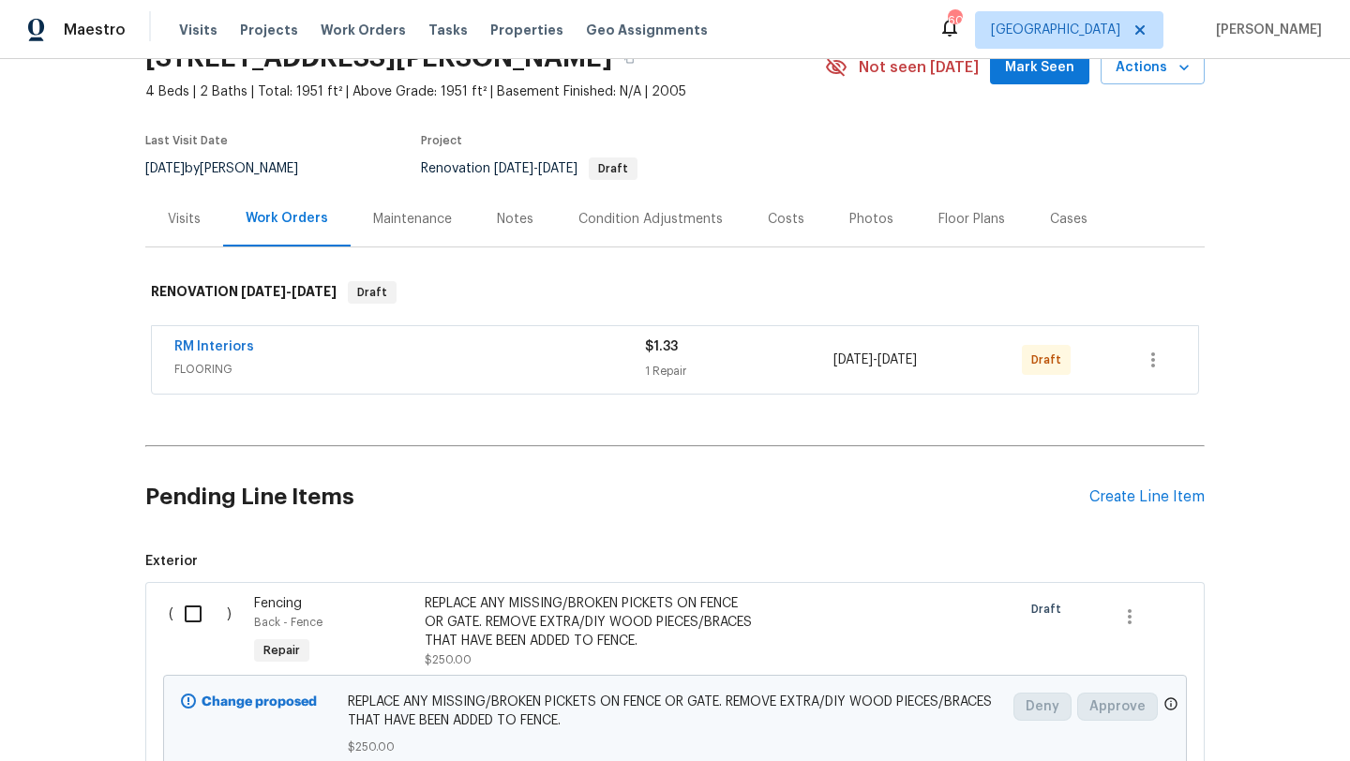
scroll to position [0, 0]
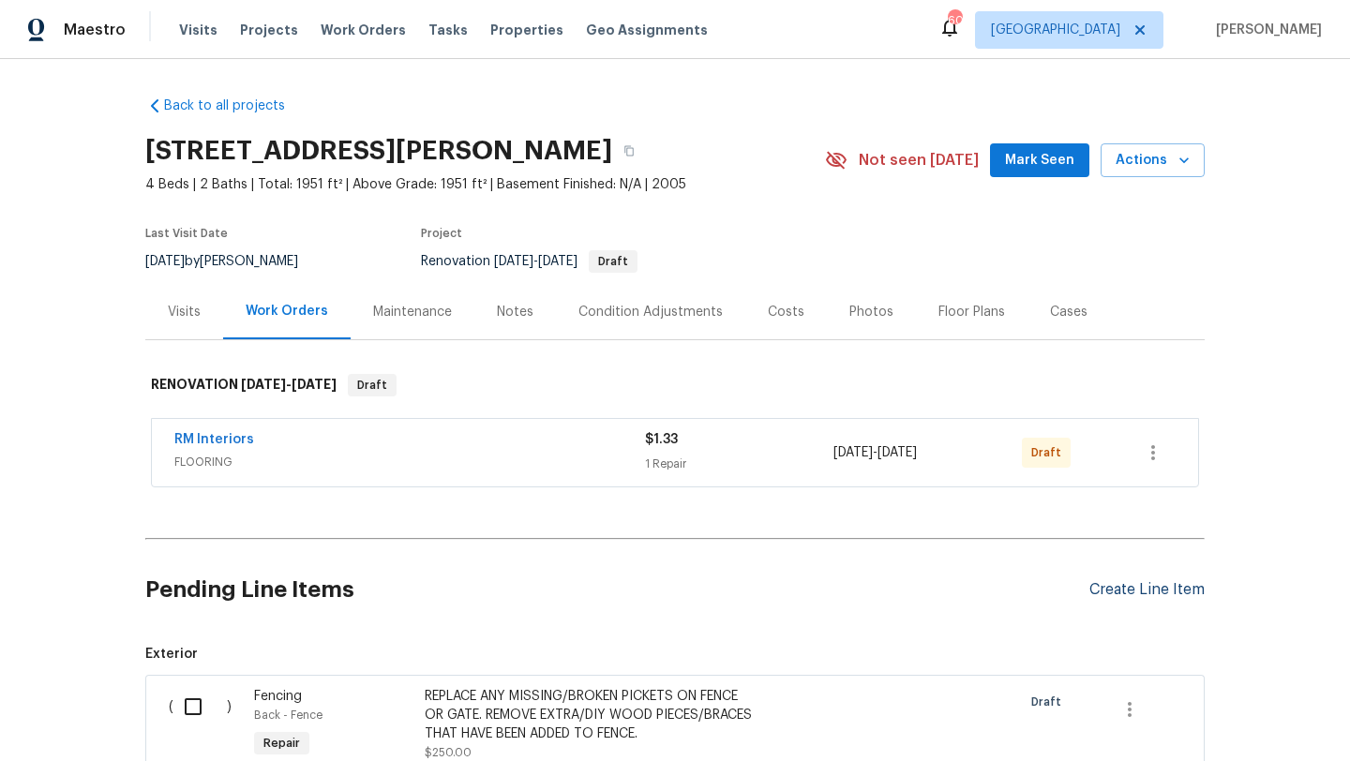
click at [1126, 586] on div "Create Line Item" at bounding box center [1146, 590] width 115 height 18
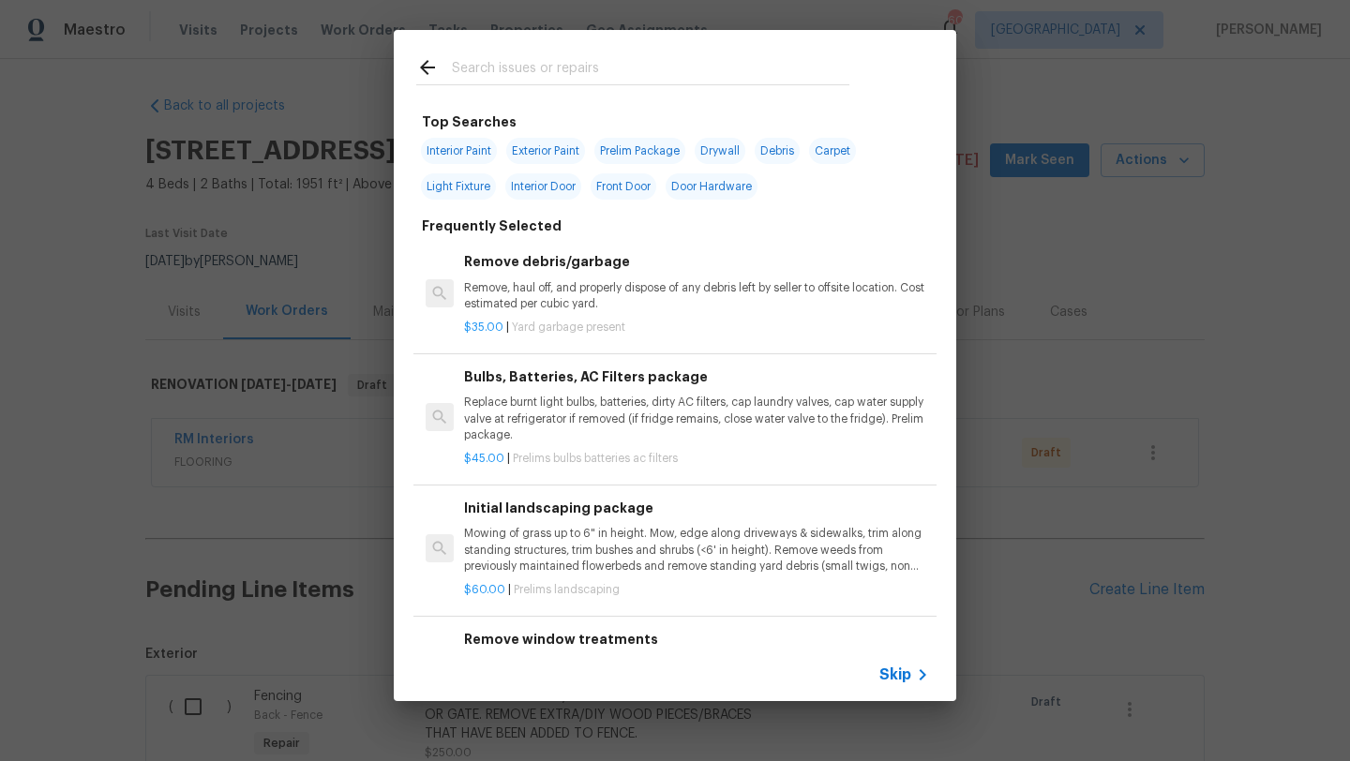
click at [630, 54] on div at bounding box center [633, 67] width 478 height 74
click at [597, 63] on input "text" at bounding box center [650, 70] width 397 height 28
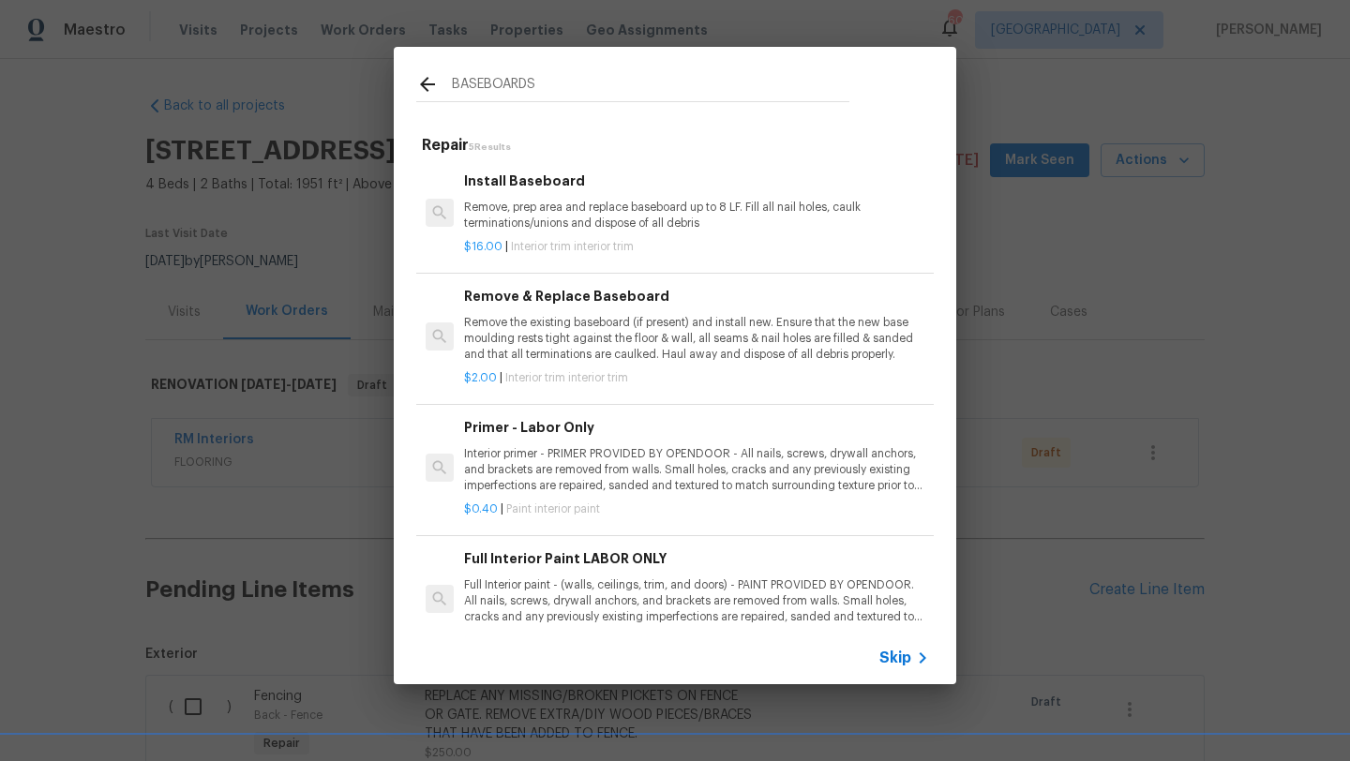
click at [612, 209] on p "Remove, prep area and replace baseboard up to 8 LF. Fill all nail holes, caulk …" at bounding box center [696, 216] width 465 height 32
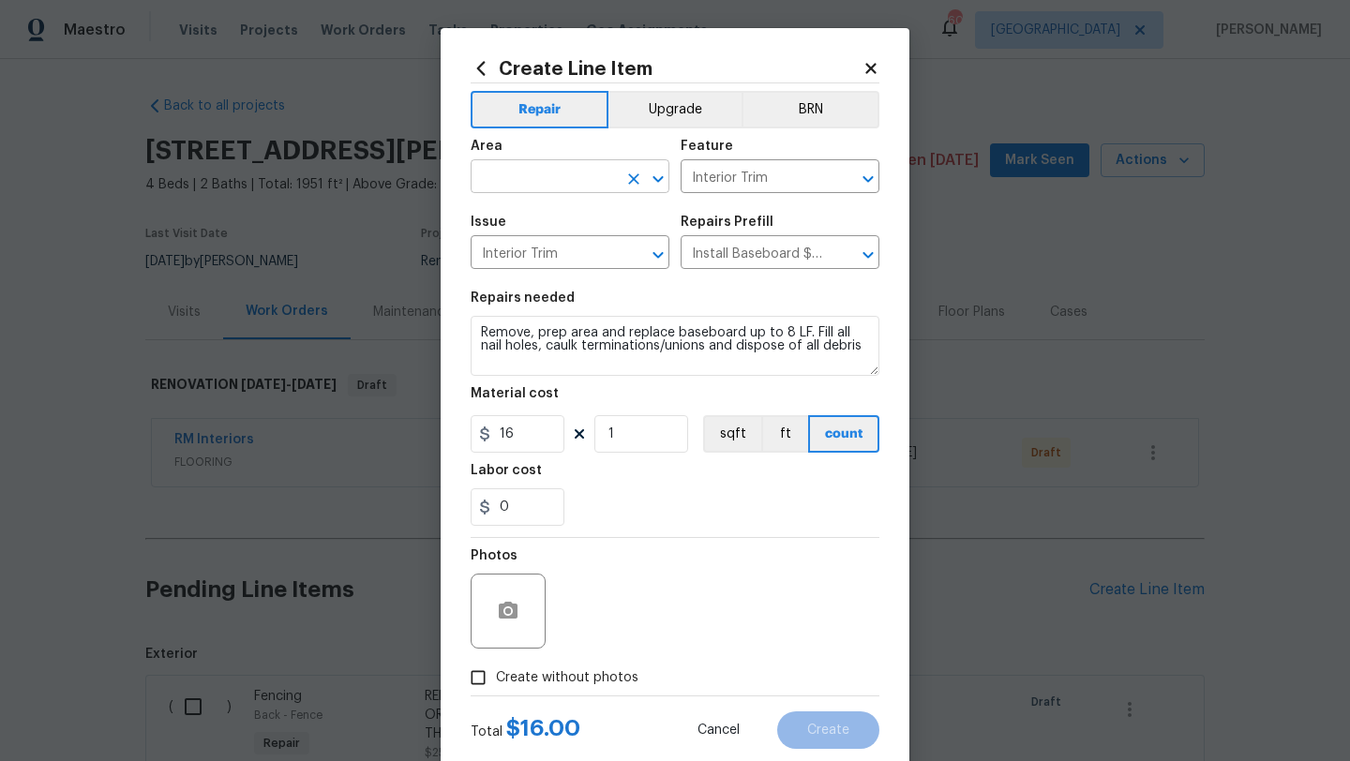
click at [559, 171] on input "text" at bounding box center [544, 178] width 146 height 29
click at [541, 219] on li "Bedroom" at bounding box center [570, 220] width 199 height 31
click at [481, 329] on textarea "Remove, prep area and replace baseboard up to 8 LF. Fill all nail holes, caulk …" at bounding box center [675, 346] width 409 height 60
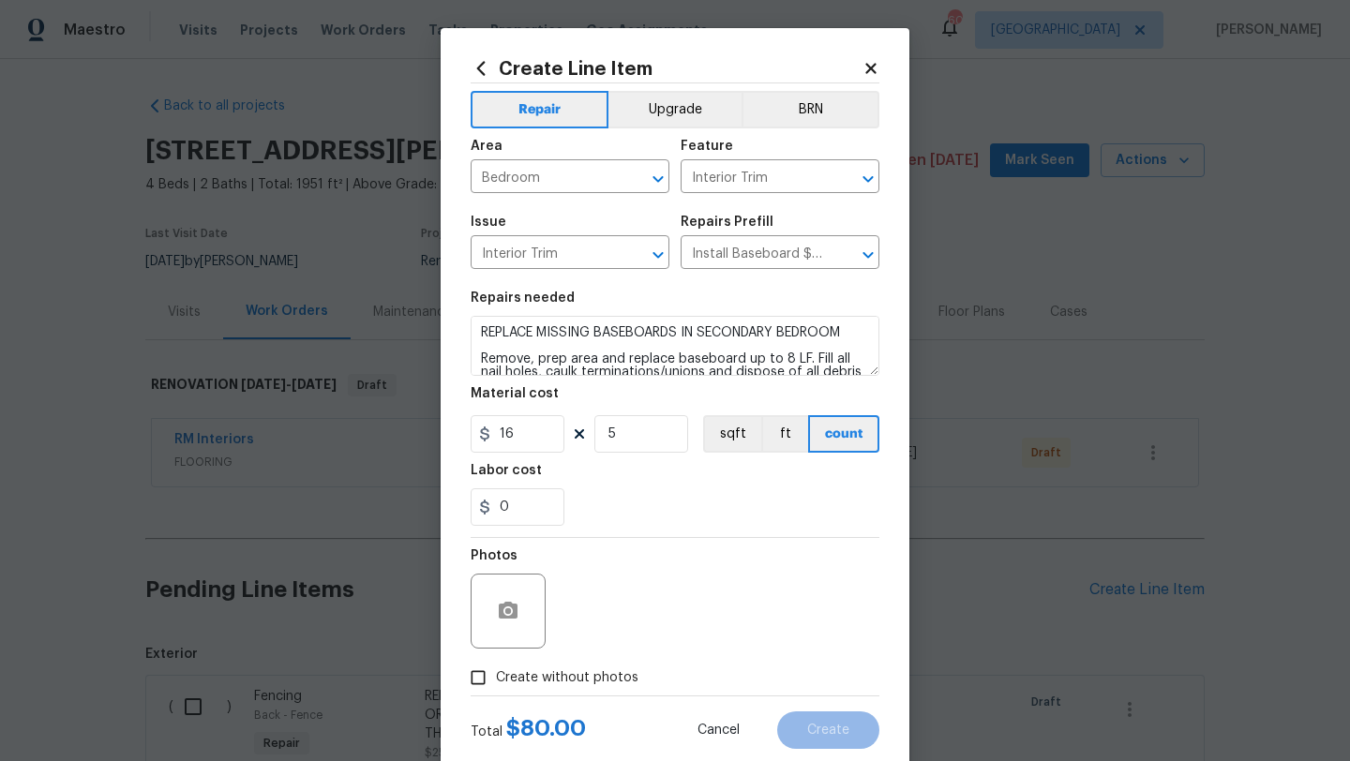
click at [556, 673] on span "Create without photos" at bounding box center [567, 678] width 142 height 20
click at [496, 673] on input "Create without photos" at bounding box center [478, 678] width 36 height 36
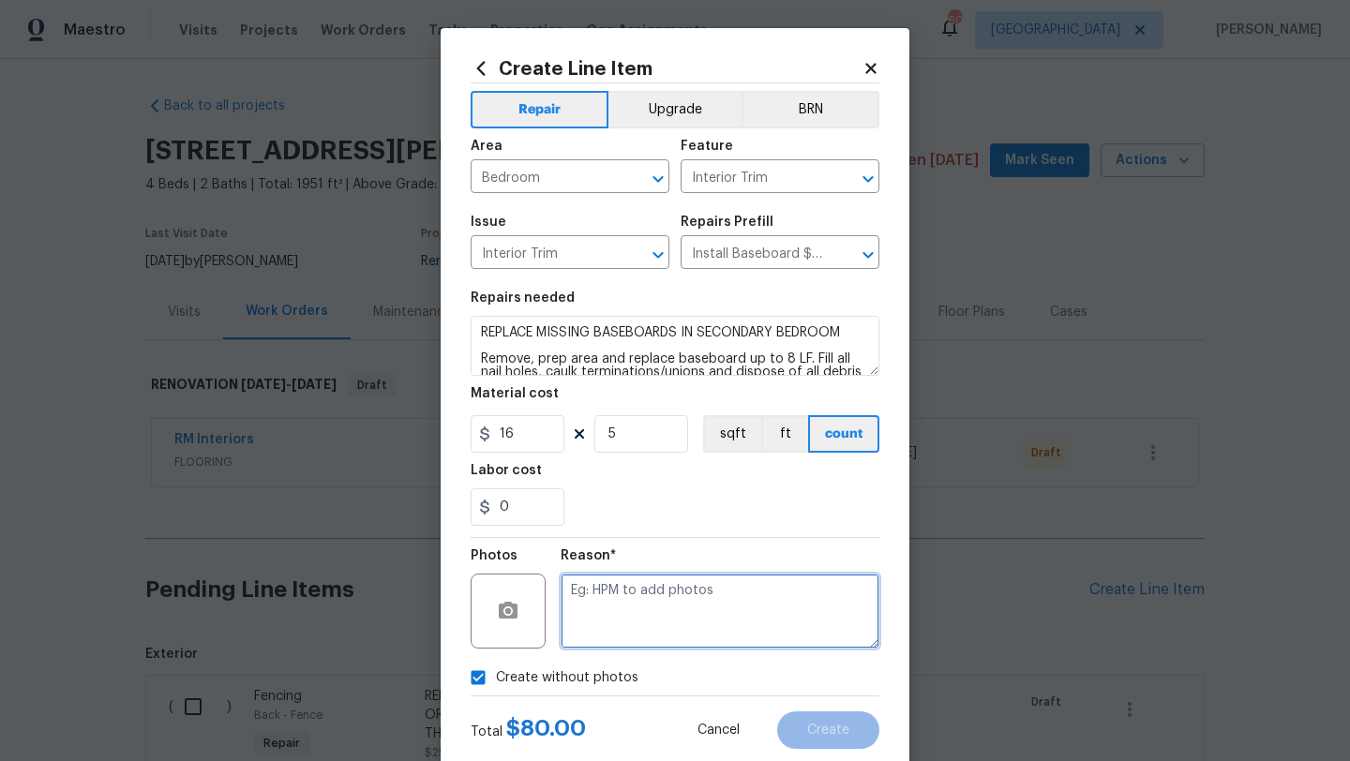
click at [616, 628] on textarea at bounding box center [720, 611] width 319 height 75
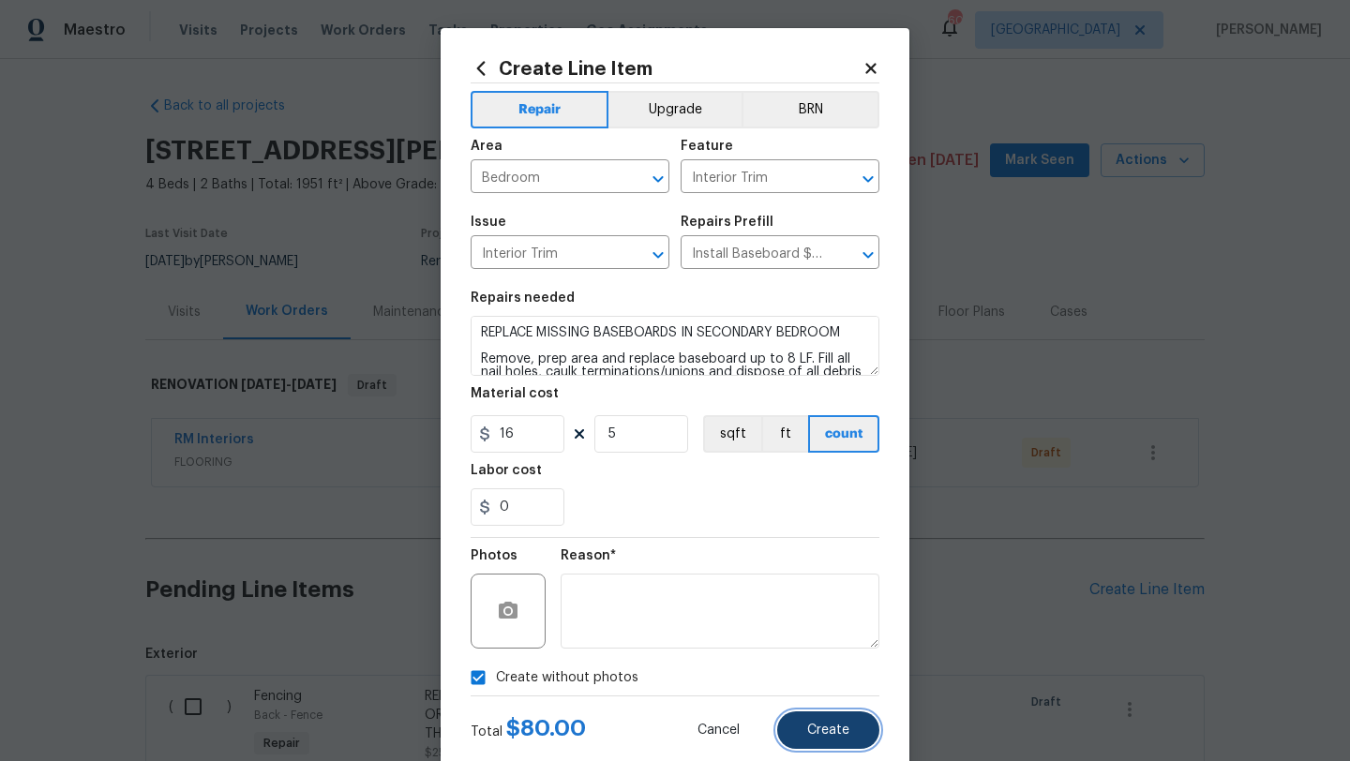
click at [813, 730] on span "Create" at bounding box center [828, 731] width 42 height 14
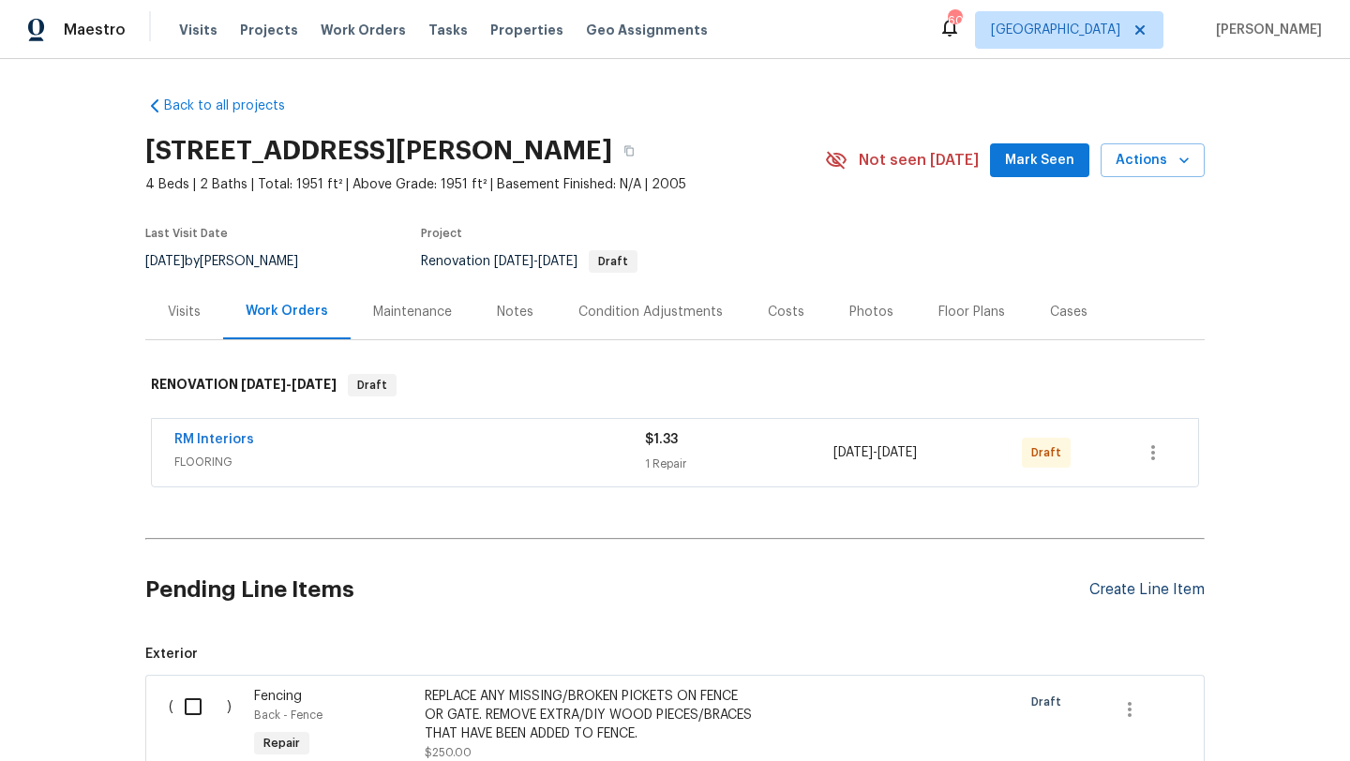
click at [1121, 591] on div "Create Line Item" at bounding box center [1146, 590] width 115 height 18
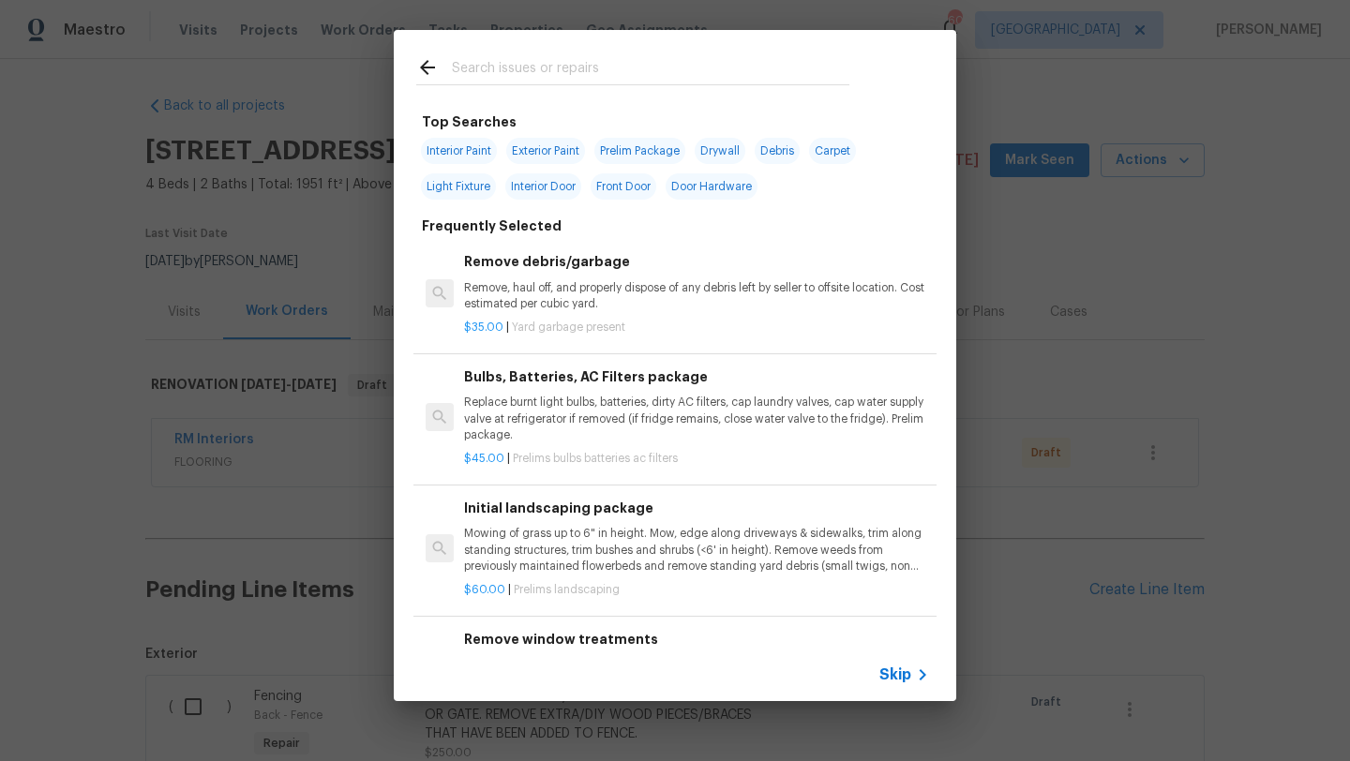
click at [586, 66] on input "text" at bounding box center [650, 70] width 397 height 28
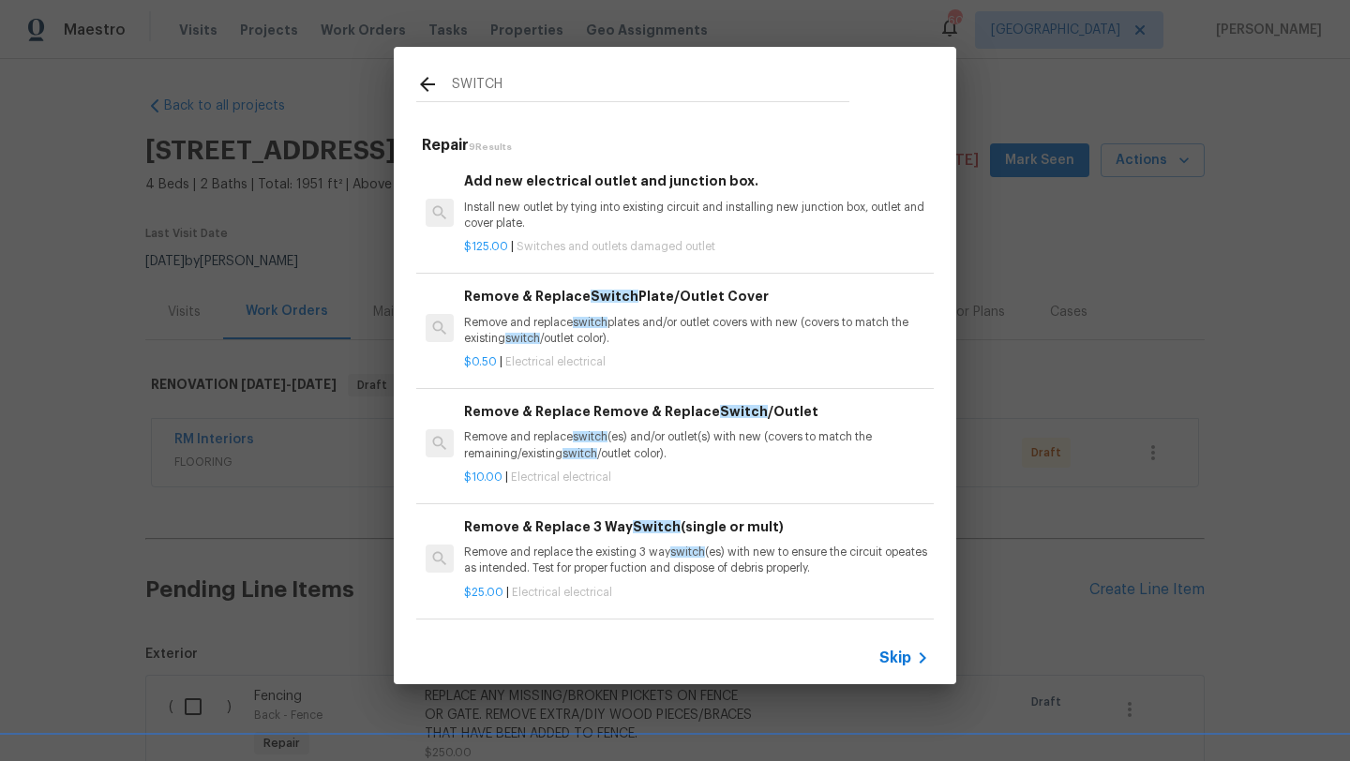
click at [645, 445] on p "Remove and replace switch (es) and/or outlet(s) with new (covers to match the r…" at bounding box center [696, 445] width 465 height 32
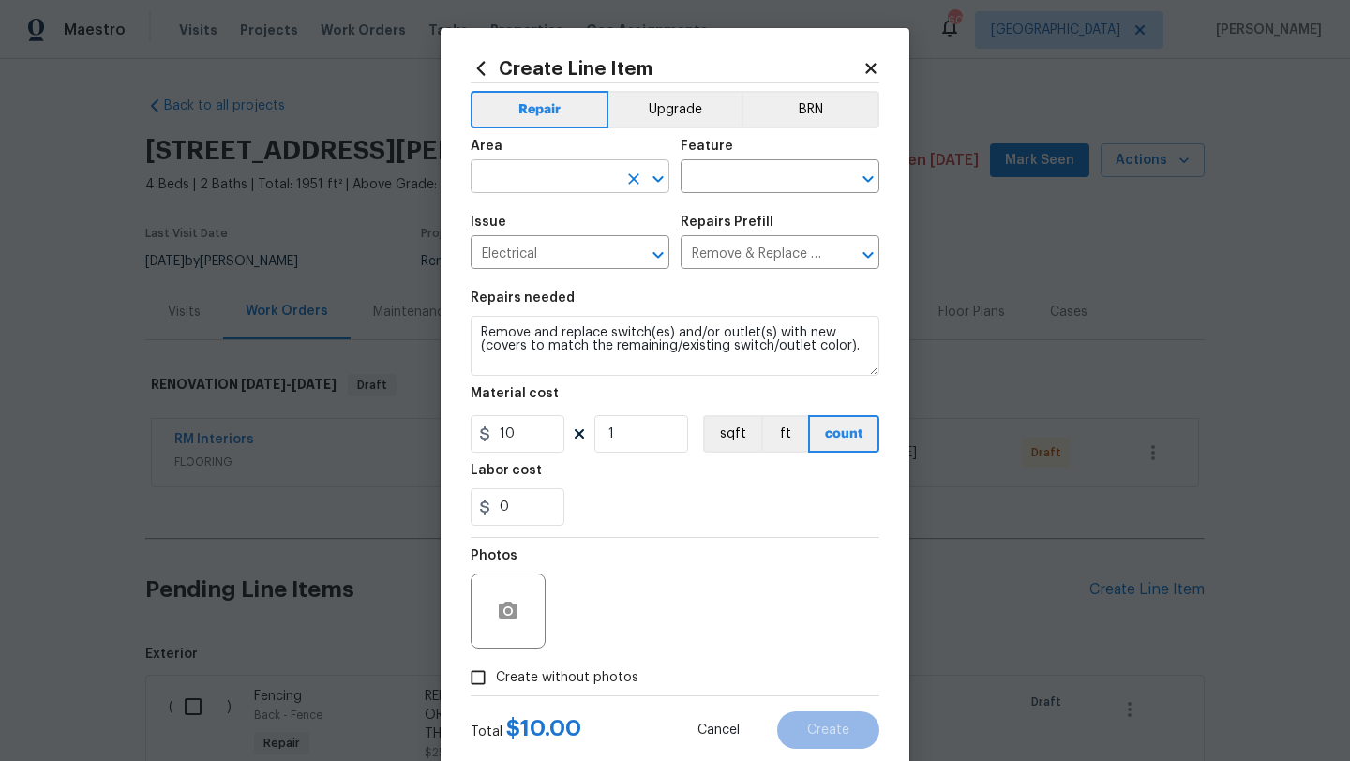
click at [557, 184] on input "text" at bounding box center [544, 178] width 146 height 29
click at [558, 219] on li "Hallway" at bounding box center [570, 220] width 199 height 31
click at [711, 177] on input "text" at bounding box center [754, 178] width 146 height 29
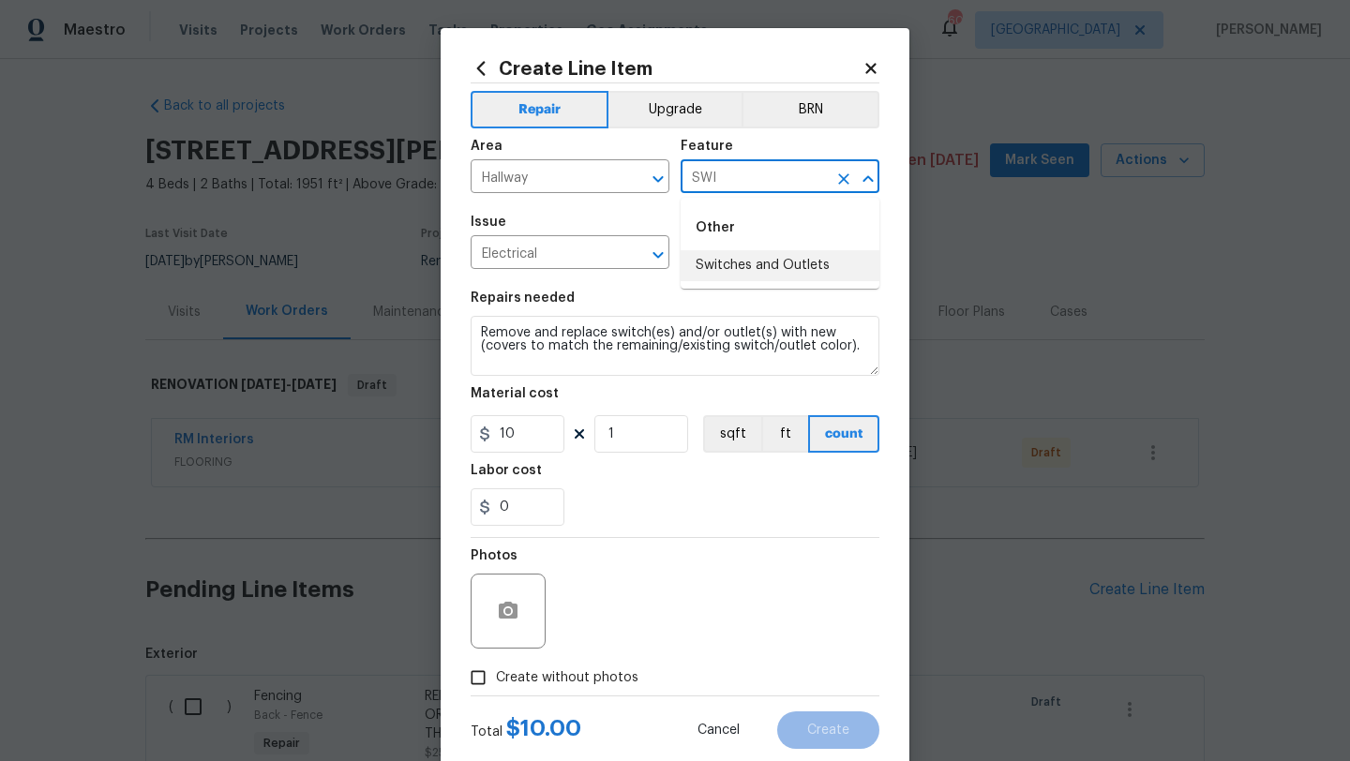
click at [741, 256] on li "Switches and Outlets" at bounding box center [780, 265] width 199 height 31
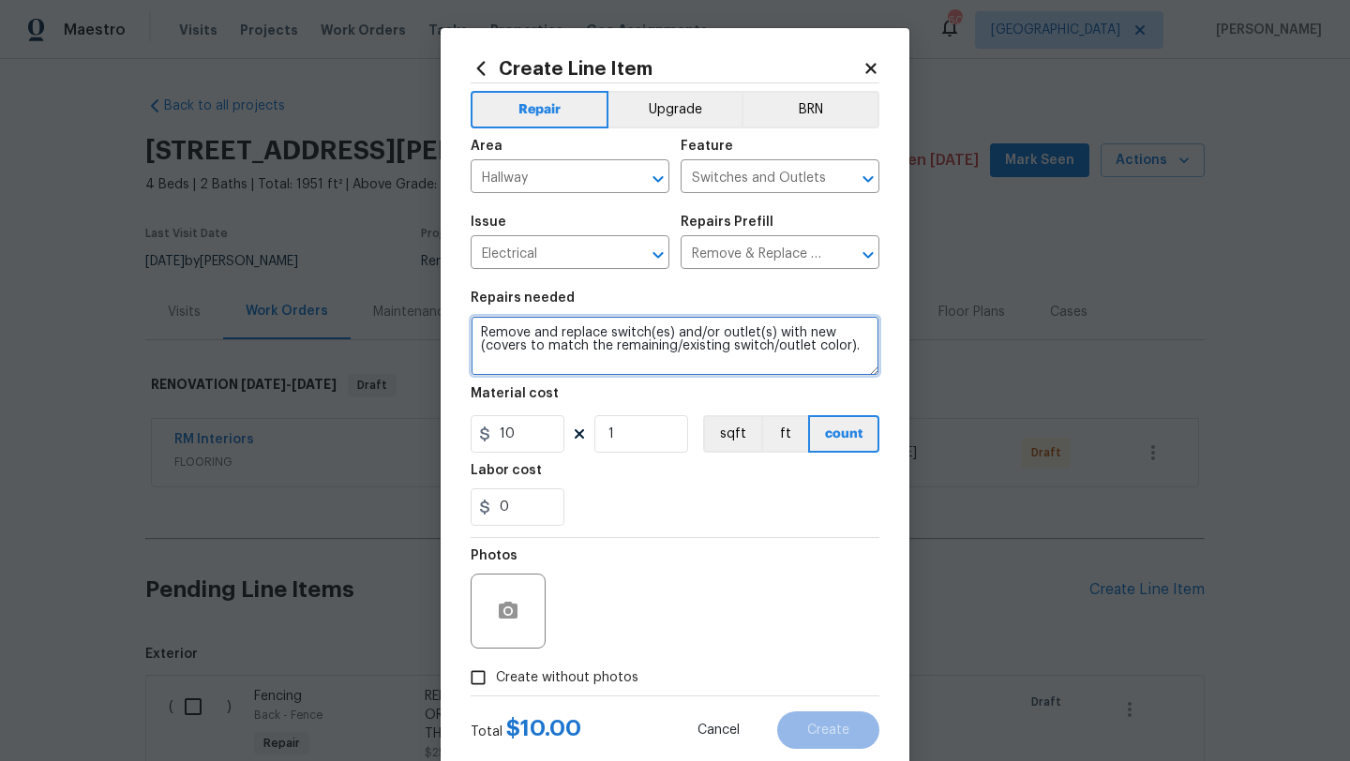
drag, startPoint x: 604, startPoint y: 354, endPoint x: 466, endPoint y: 326, distance: 140.6
click at [466, 327] on div "Create Line Item Repair Upgrade BRN Area Hallway ​ Feature Switches and Outlets…" at bounding box center [675, 403] width 469 height 751
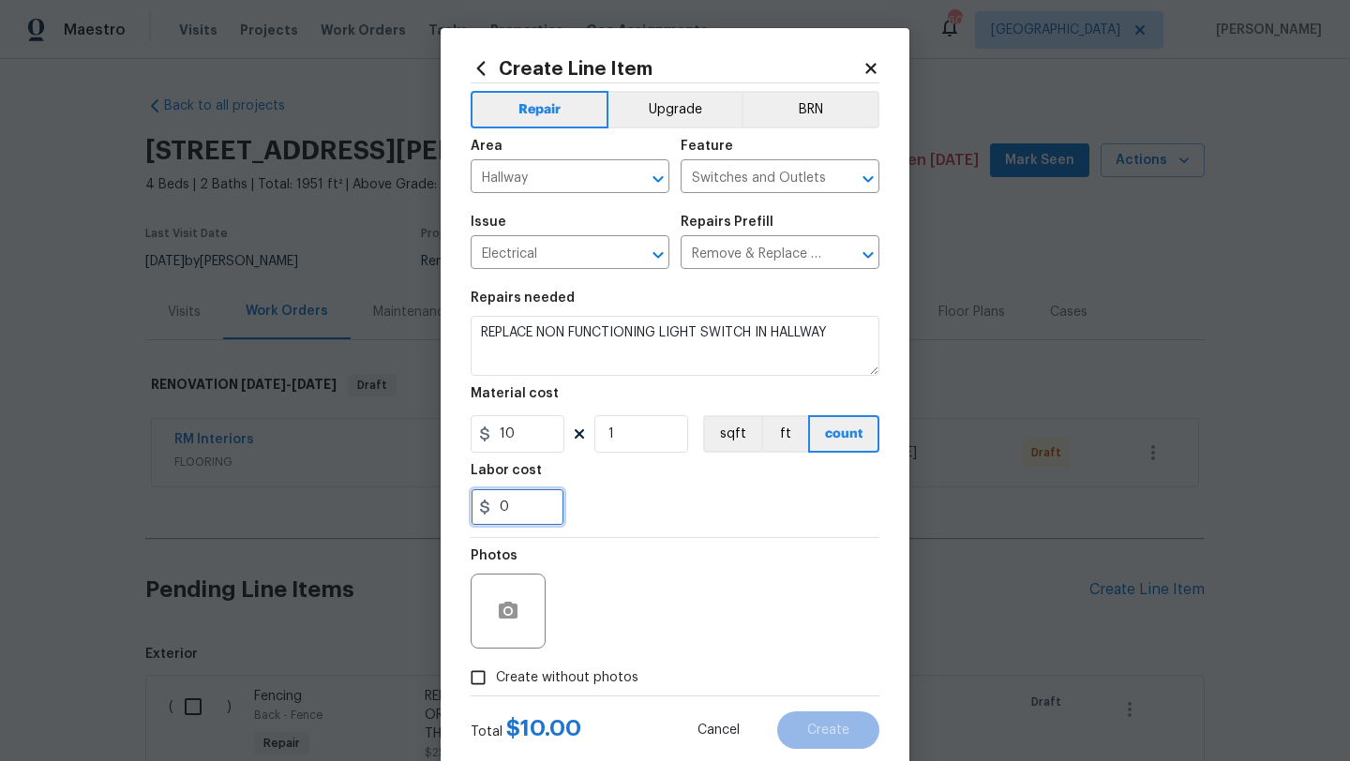
drag, startPoint x: 511, startPoint y: 508, endPoint x: 480, endPoint y: 506, distance: 31.0
click at [480, 506] on div "0" at bounding box center [518, 506] width 94 height 37
click at [584, 674] on span "Create without photos" at bounding box center [567, 678] width 142 height 20
click at [496, 674] on input "Create without photos" at bounding box center [478, 678] width 36 height 36
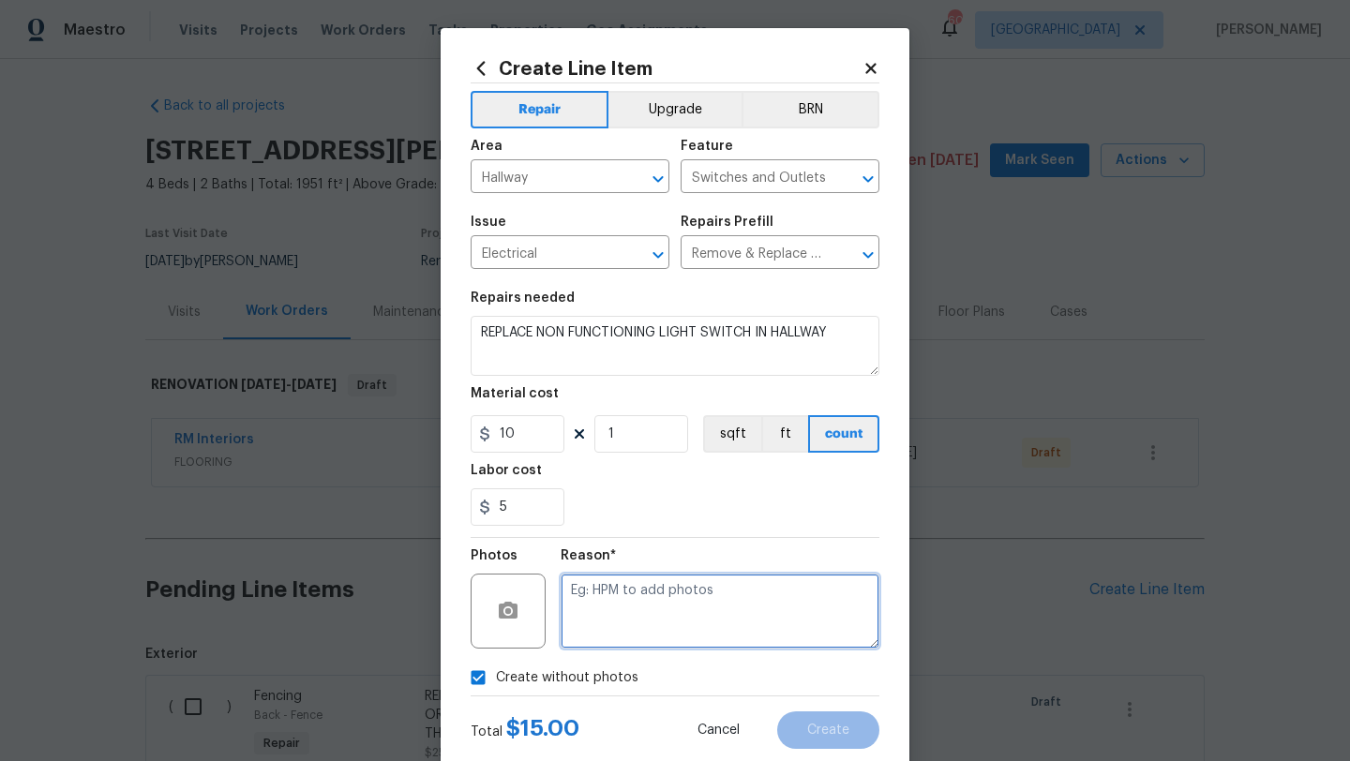
click at [604, 644] on textarea at bounding box center [720, 611] width 319 height 75
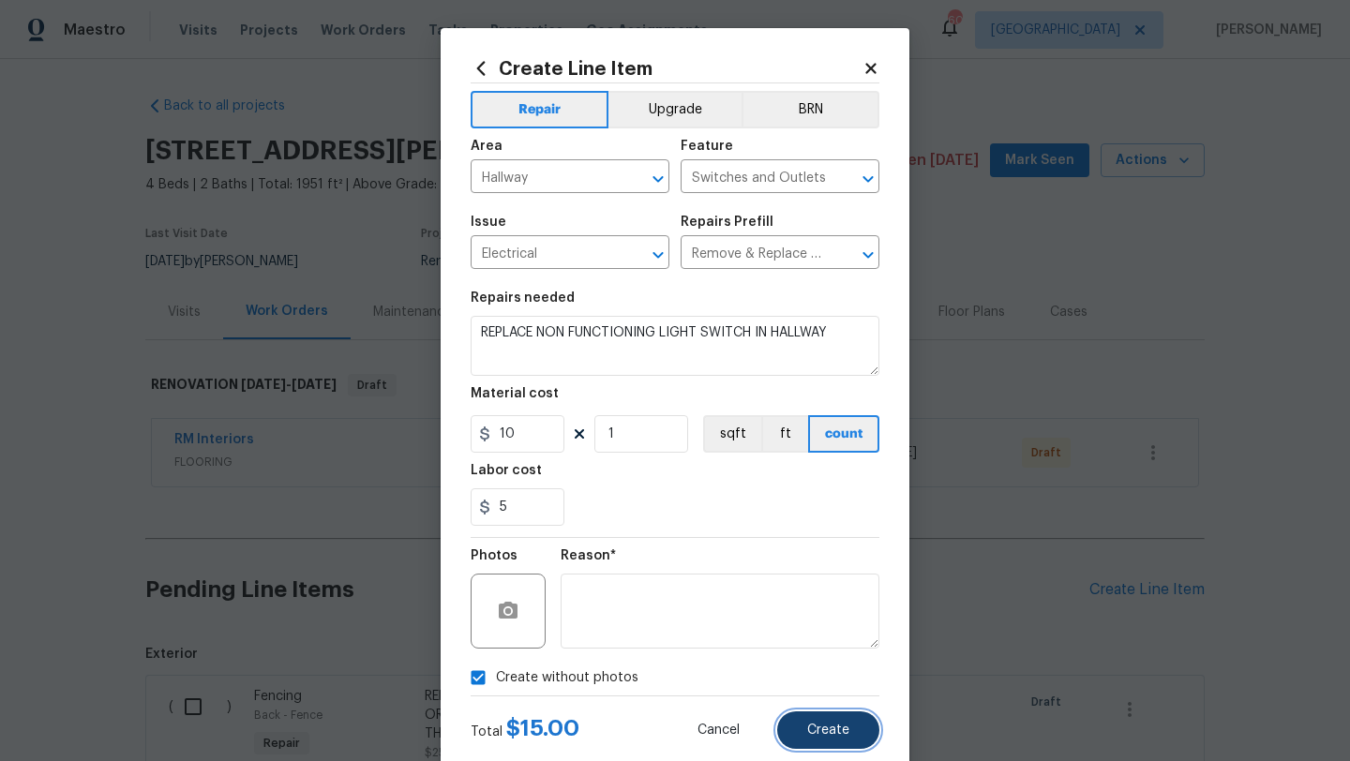
click at [795, 734] on button "Create" at bounding box center [828, 729] width 102 height 37
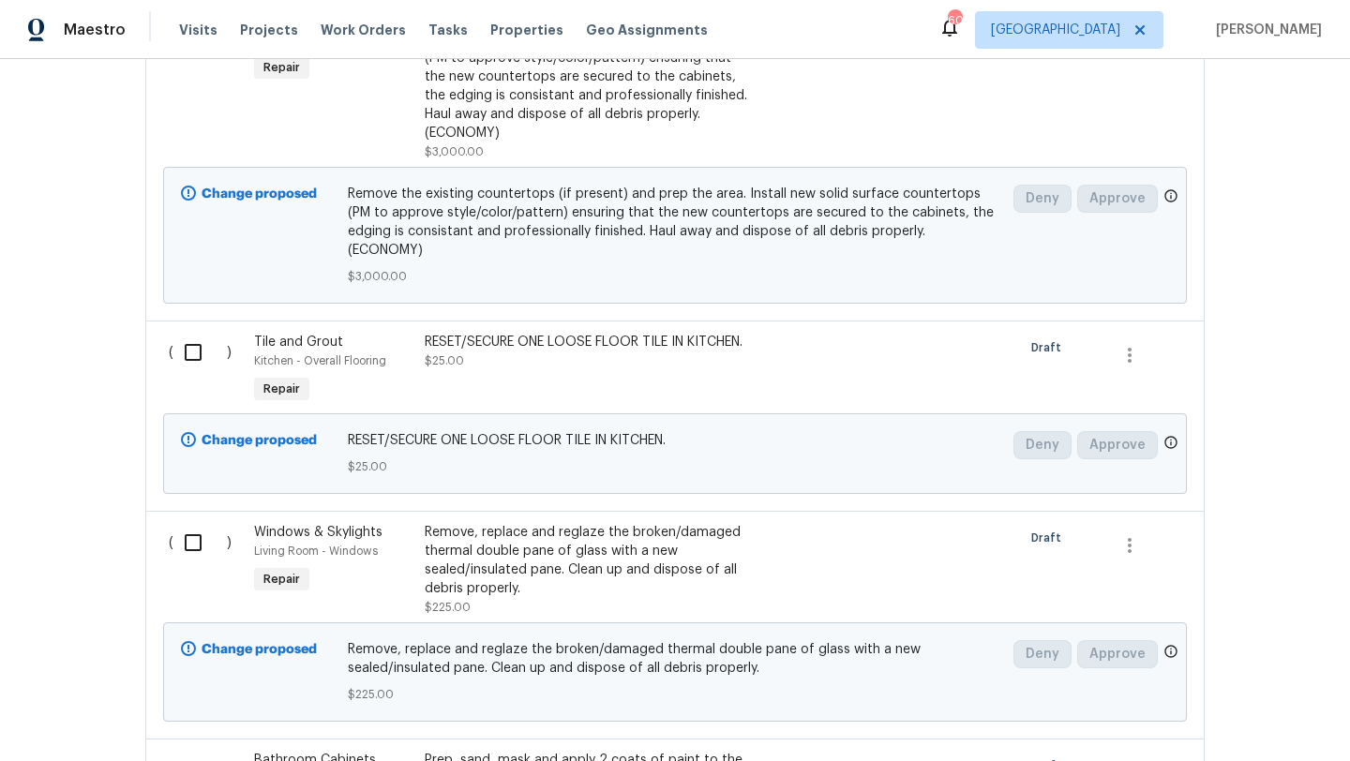
scroll to position [8052, 0]
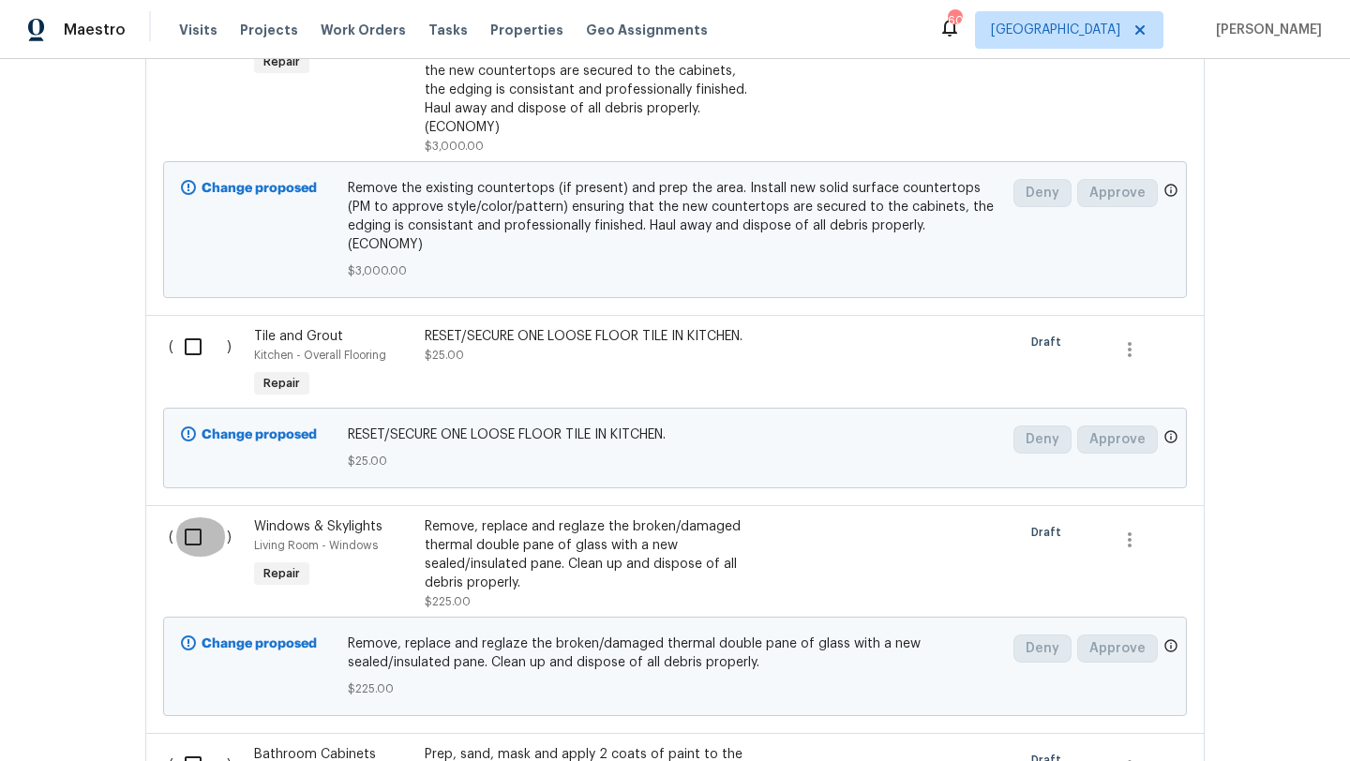
click at [196, 533] on input "checkbox" at bounding box center [199, 536] width 53 height 39
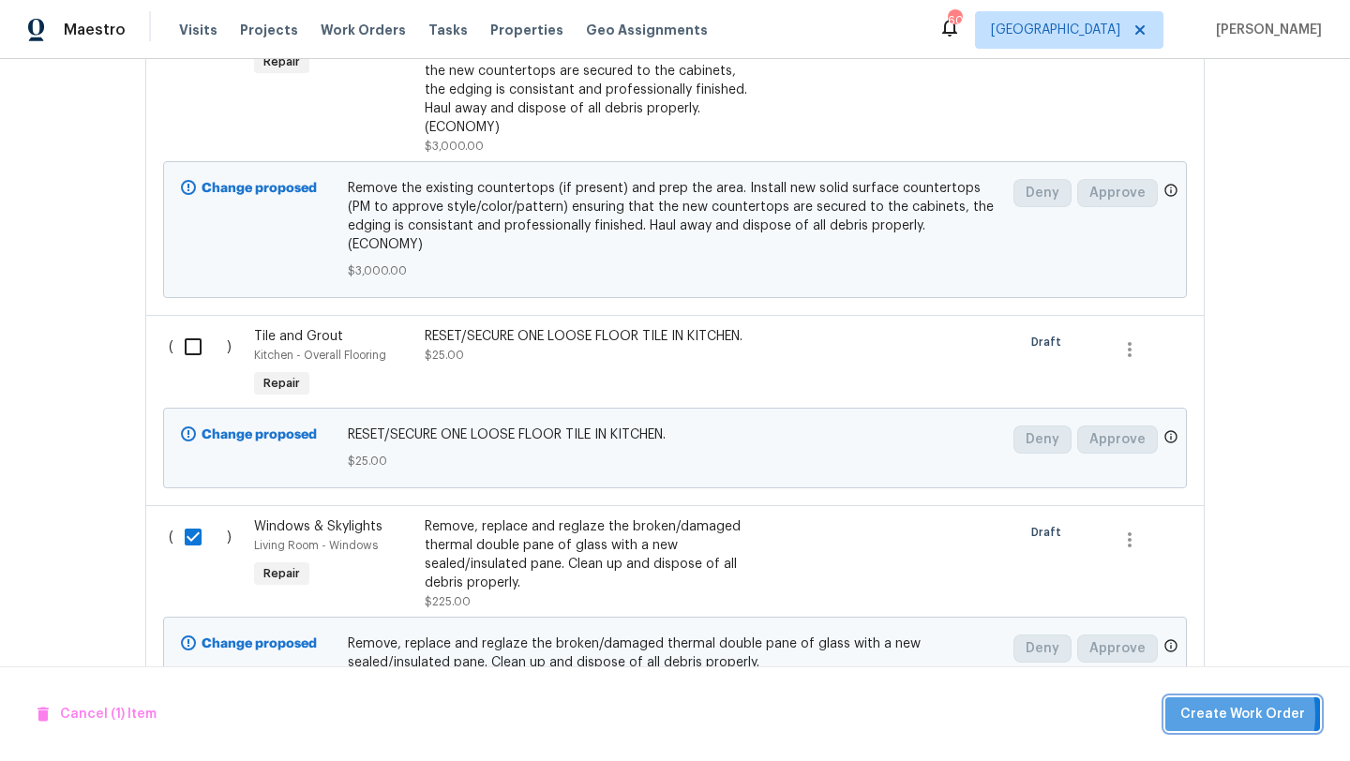
click at [1202, 714] on span "Create Work Order" at bounding box center [1242, 714] width 125 height 23
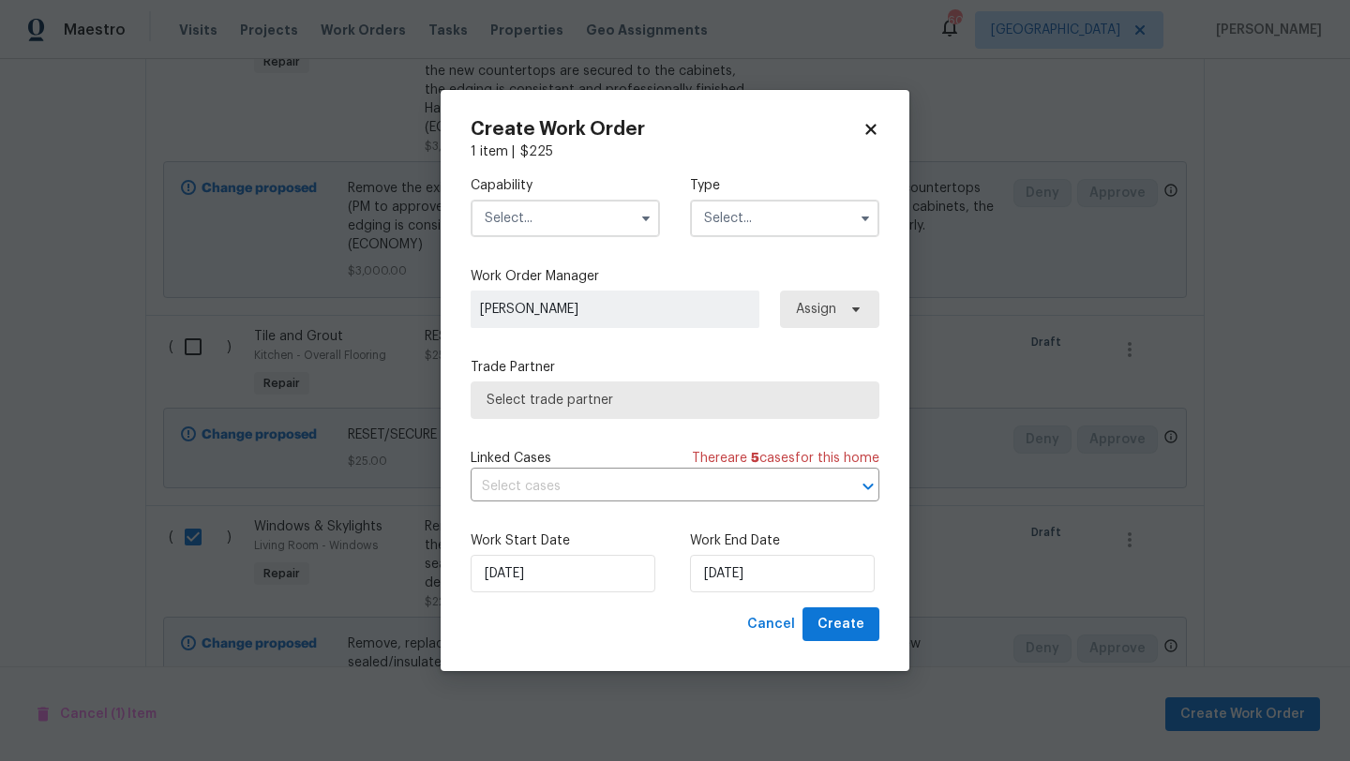
click at [591, 226] on input "text" at bounding box center [565, 218] width 189 height 37
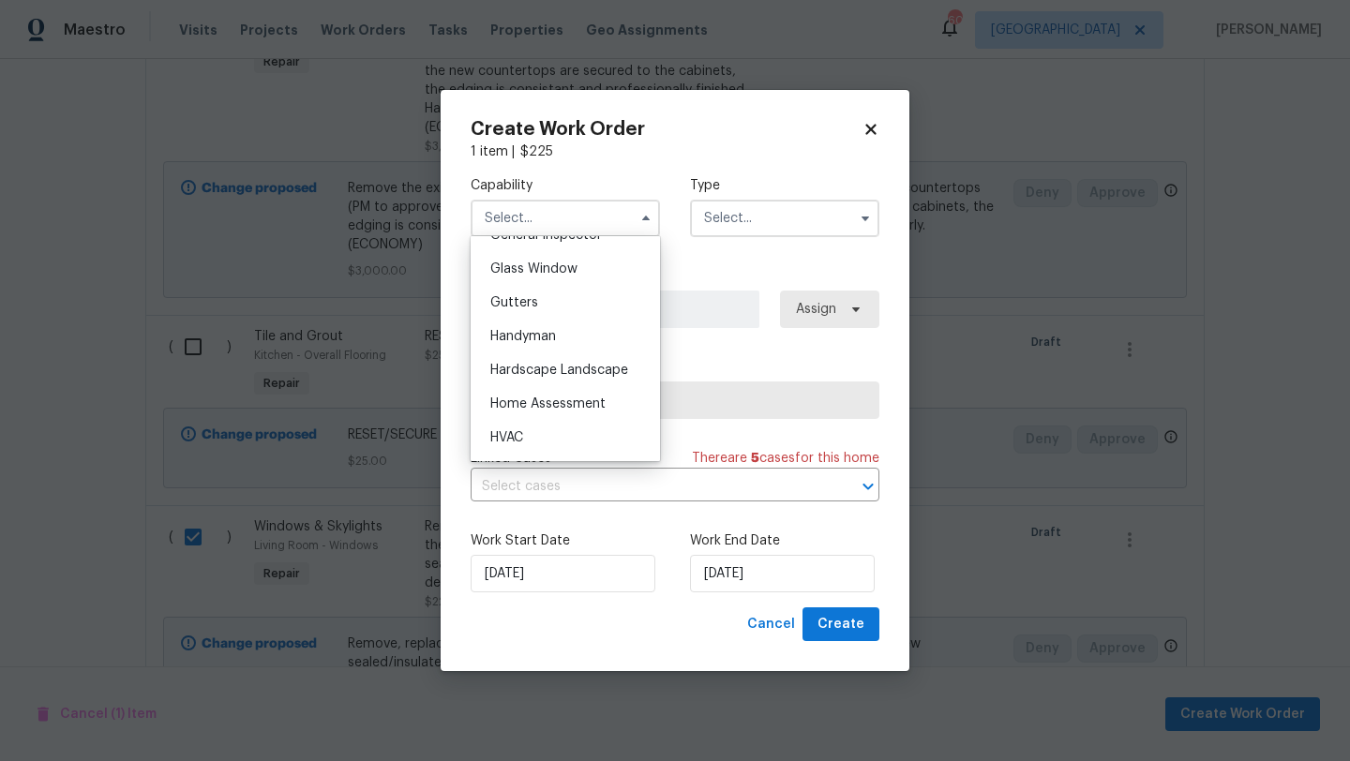
scroll to position [986, 0]
click at [564, 307] on div "Handyman" at bounding box center [565, 303] width 180 height 34
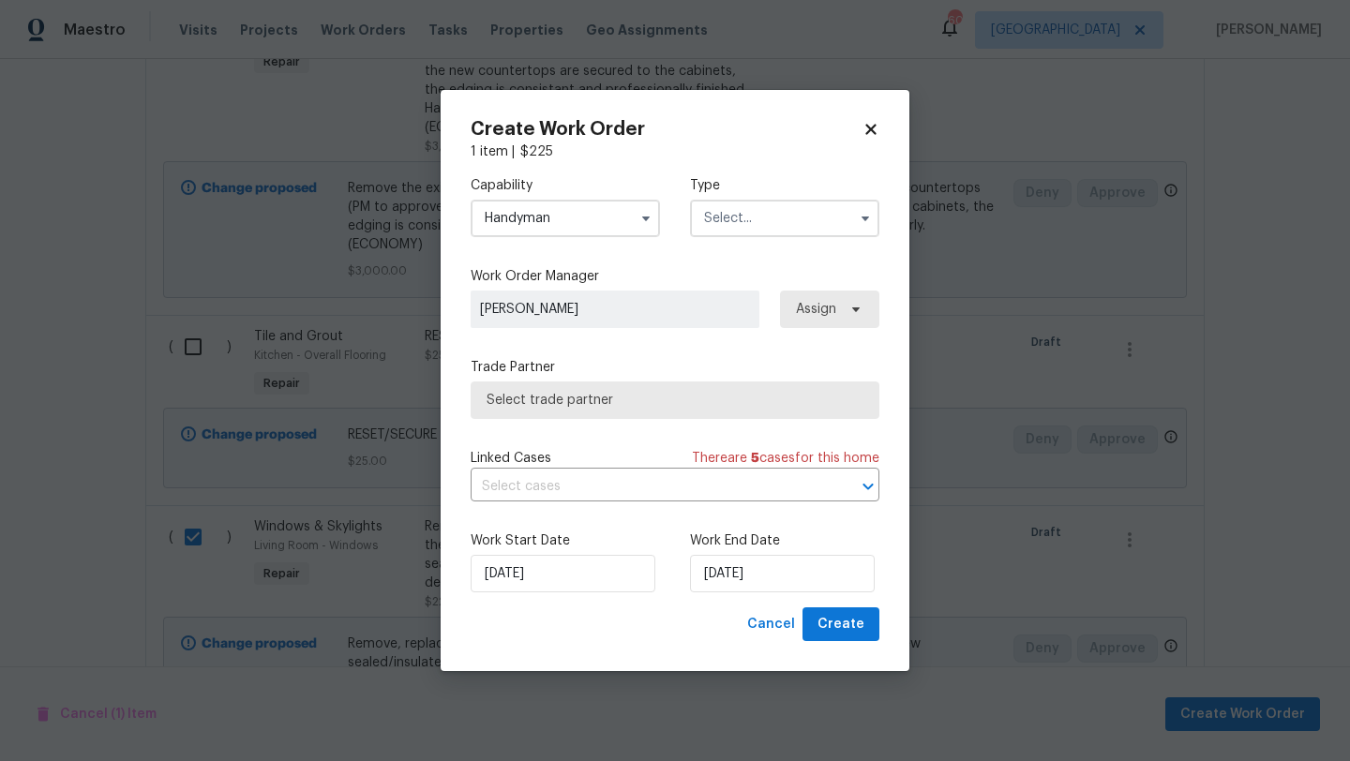
click at [786, 214] on input "text" at bounding box center [784, 218] width 189 height 37
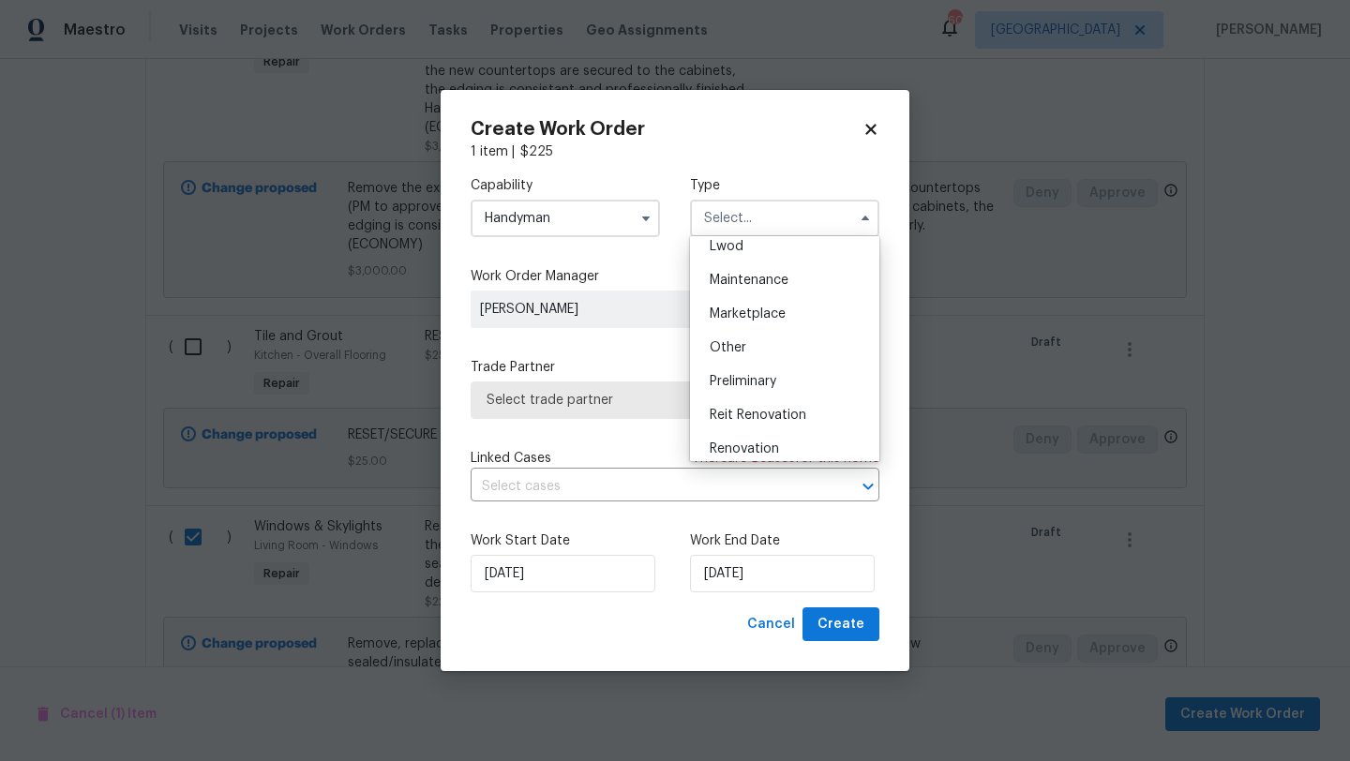
scroll to position [288, 0]
click at [776, 438] on span "Renovation" at bounding box center [744, 442] width 69 height 13
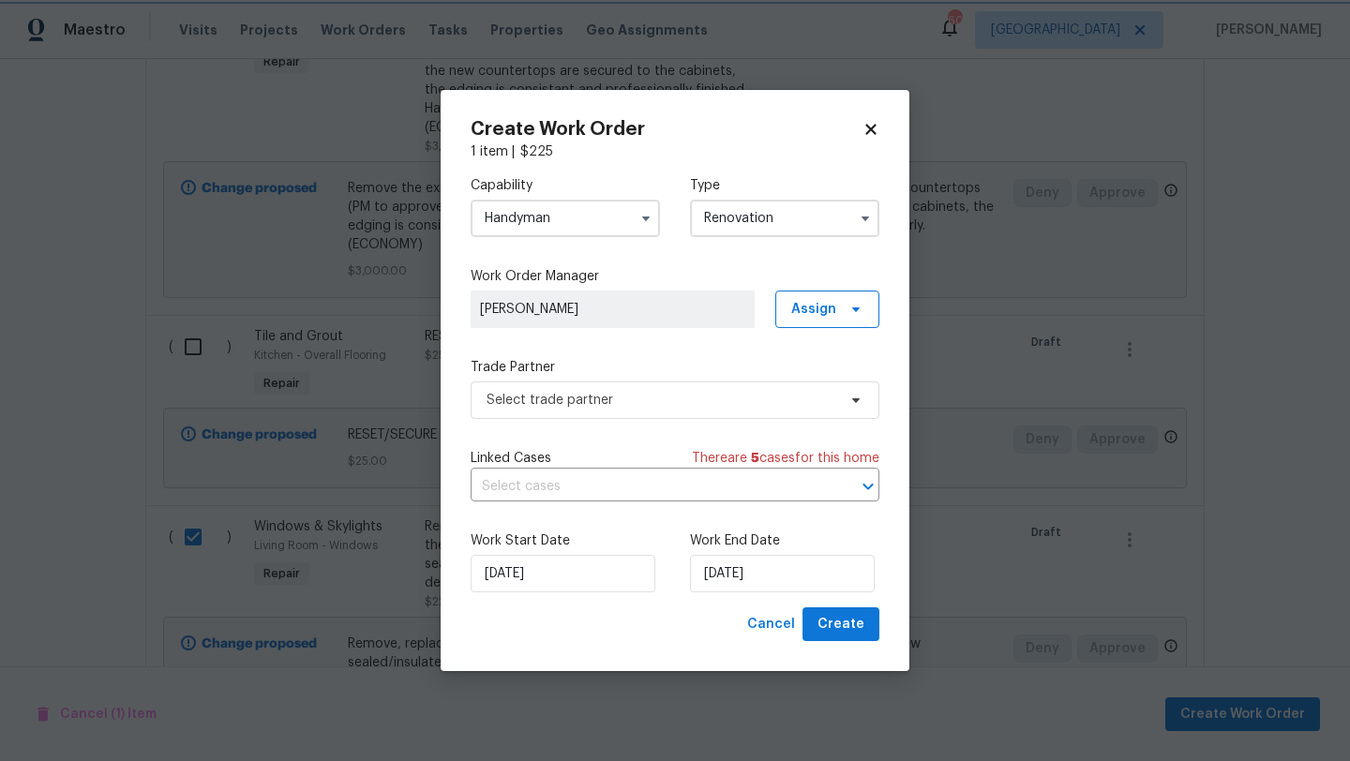
scroll to position [0, 0]
click at [779, 403] on span "Select trade partner" at bounding box center [661, 400] width 350 height 19
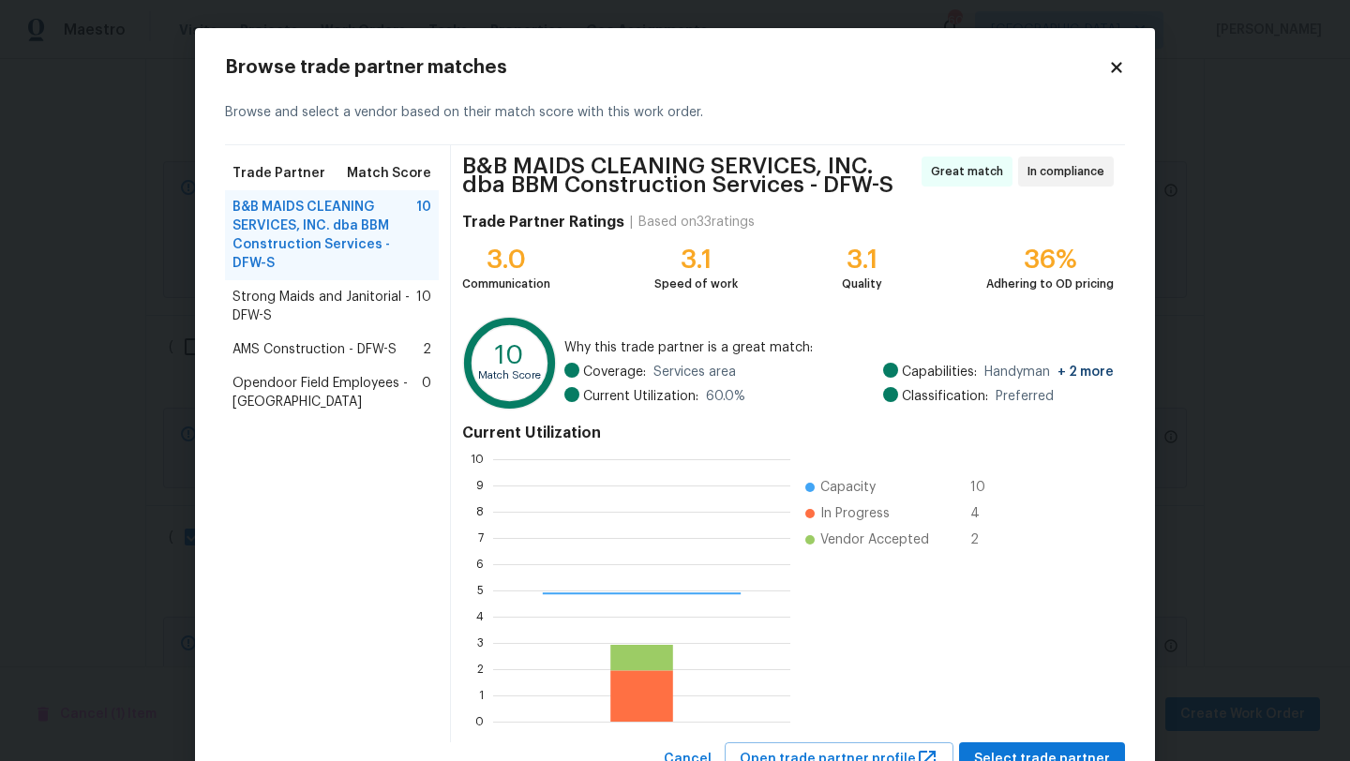
scroll to position [262, 297]
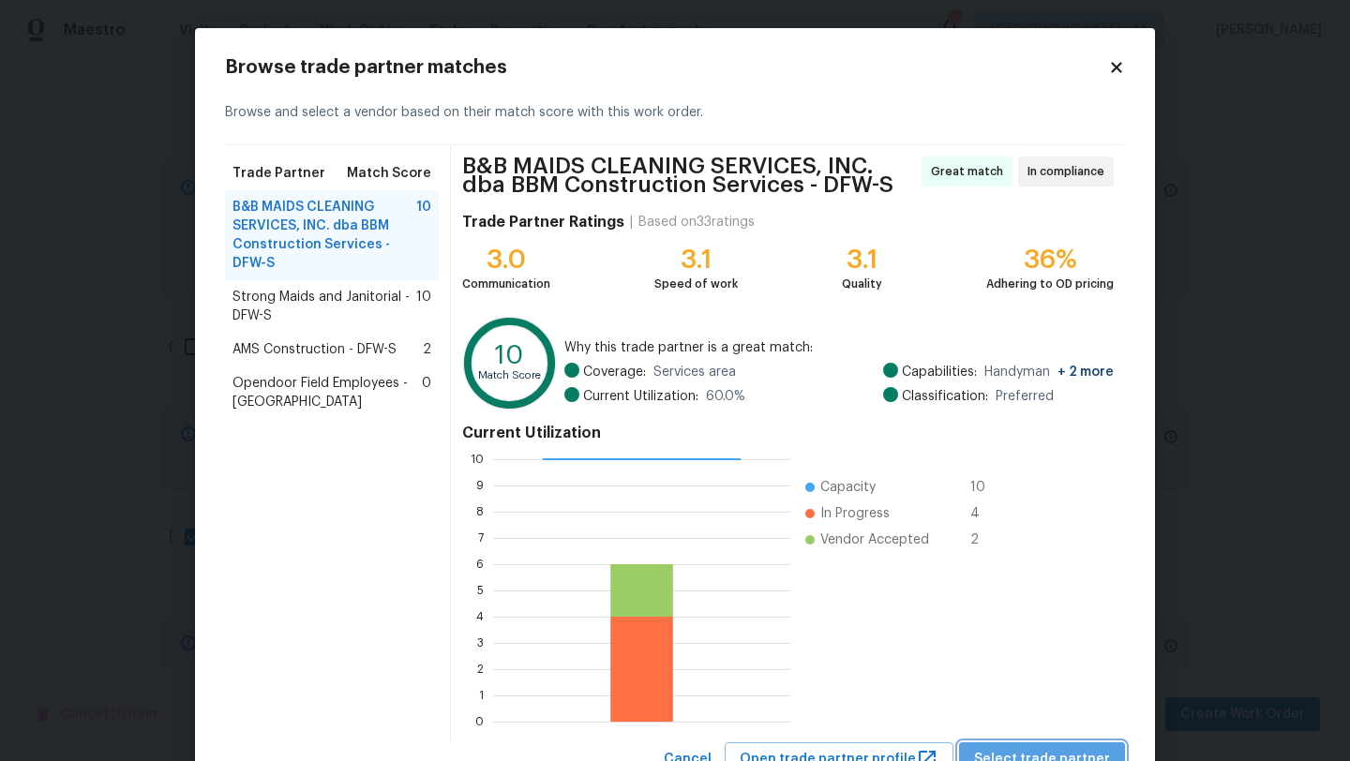
click at [1077, 754] on span "Select trade partner" at bounding box center [1042, 759] width 136 height 23
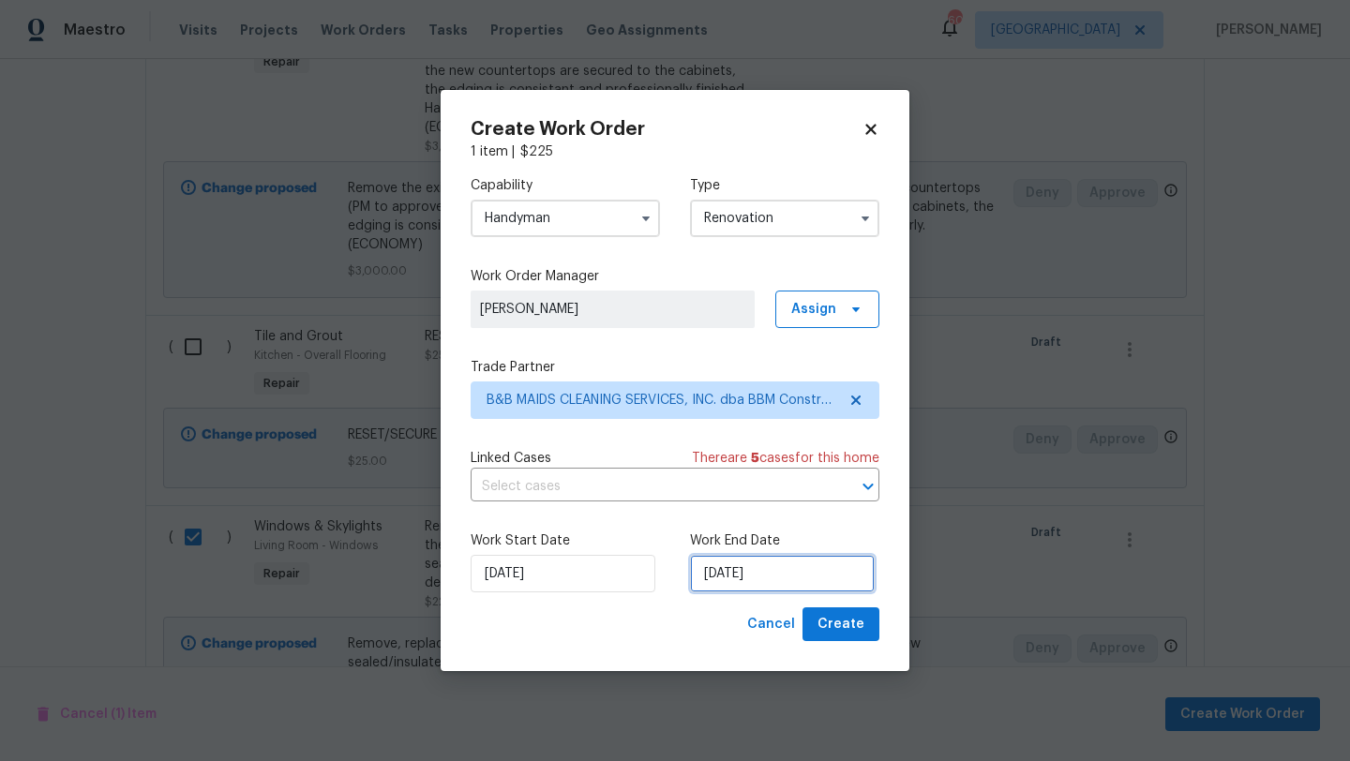
click at [777, 574] on input "[DATE]" at bounding box center [782, 573] width 185 height 37
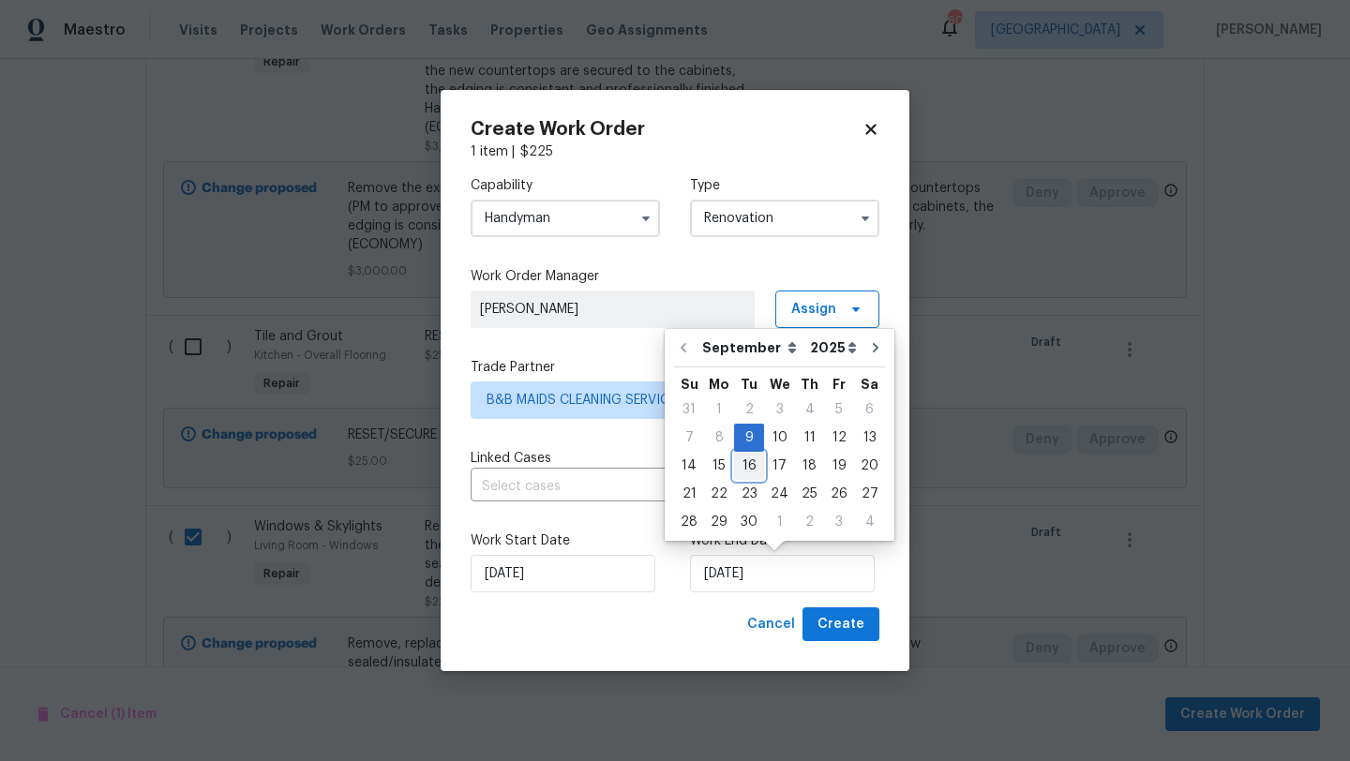
click at [750, 461] on div "16" at bounding box center [749, 466] width 30 height 26
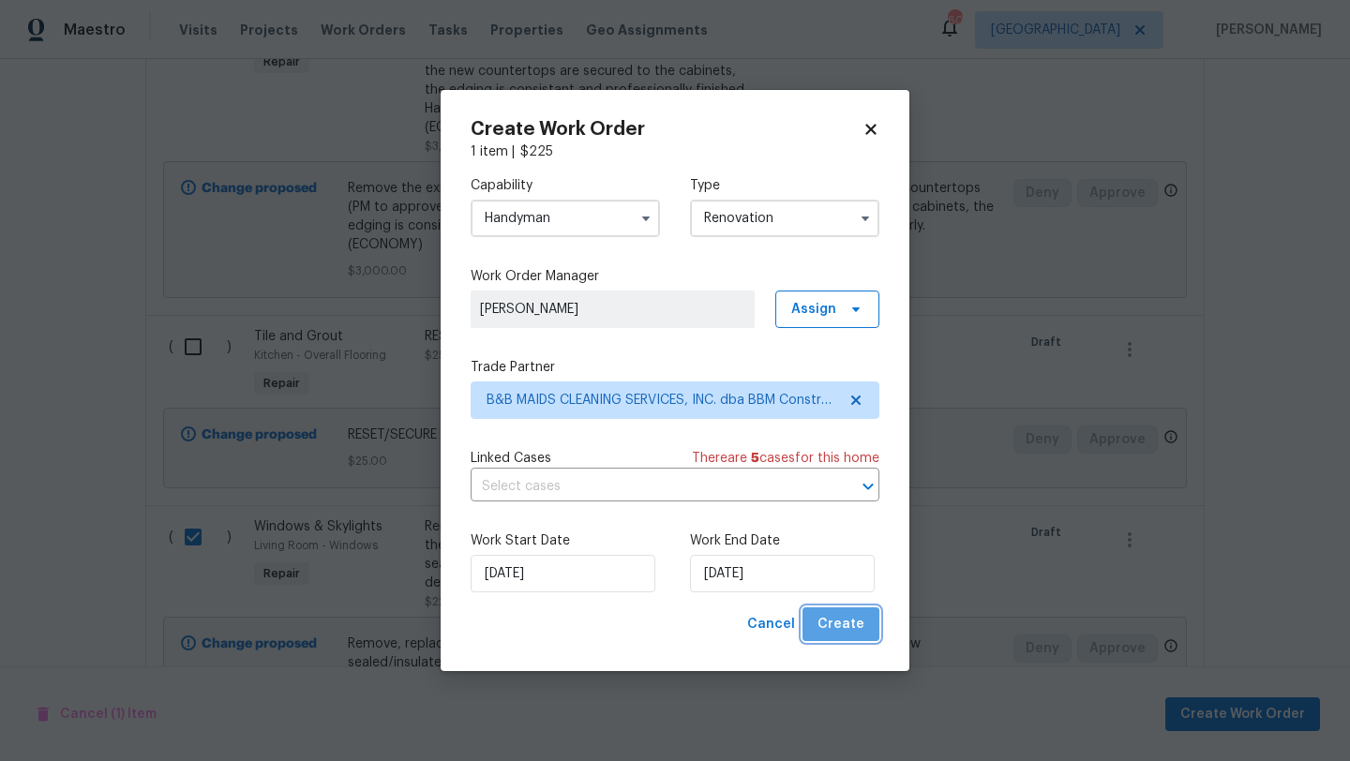
click at [859, 627] on span "Create" at bounding box center [840, 624] width 47 height 23
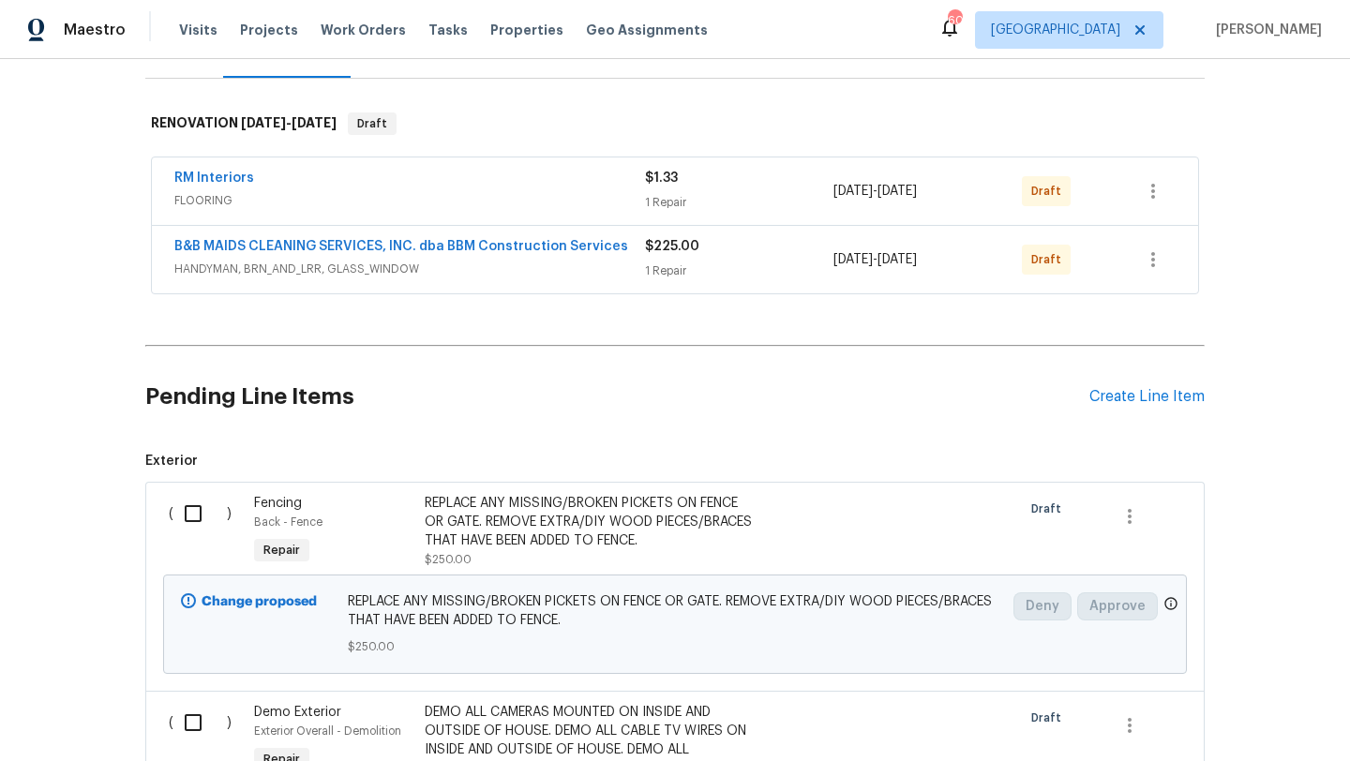
scroll to position [247, 0]
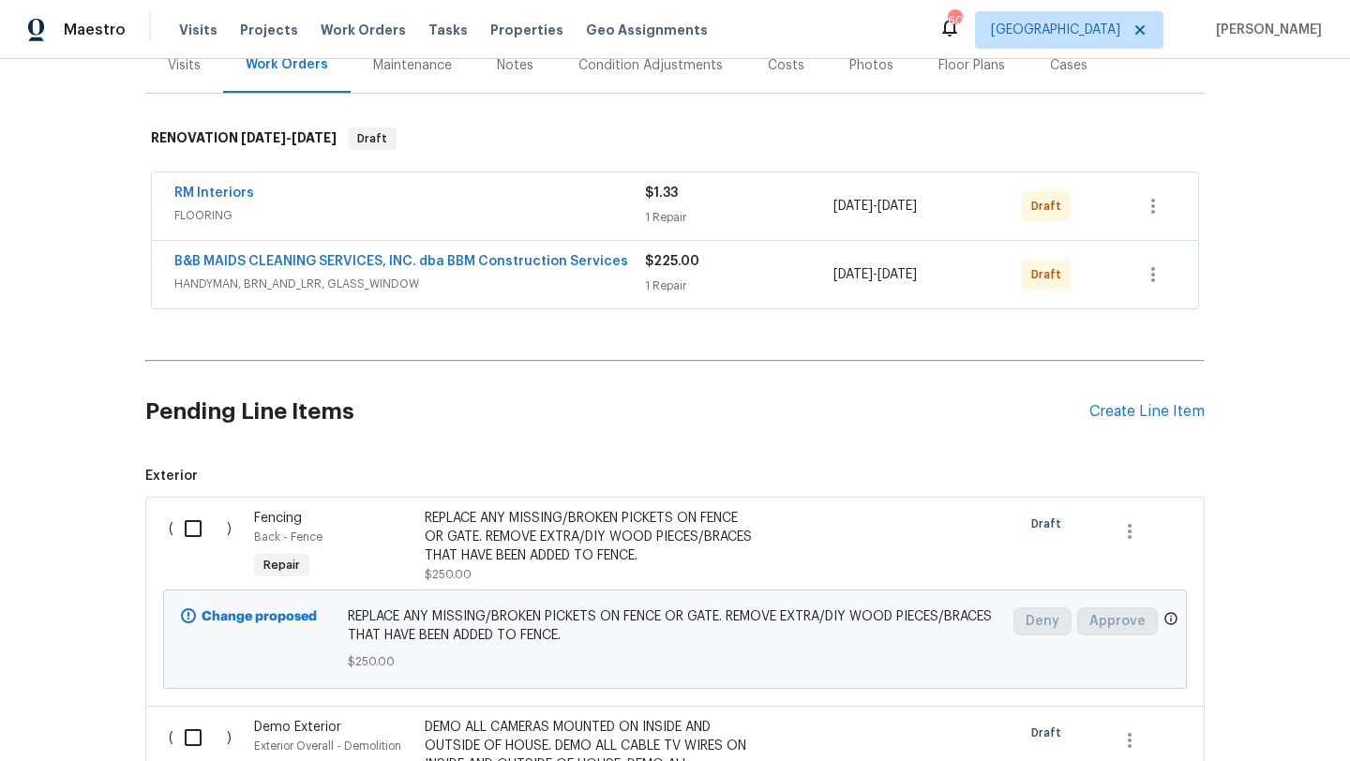
click at [189, 529] on input "checkbox" at bounding box center [199, 528] width 53 height 39
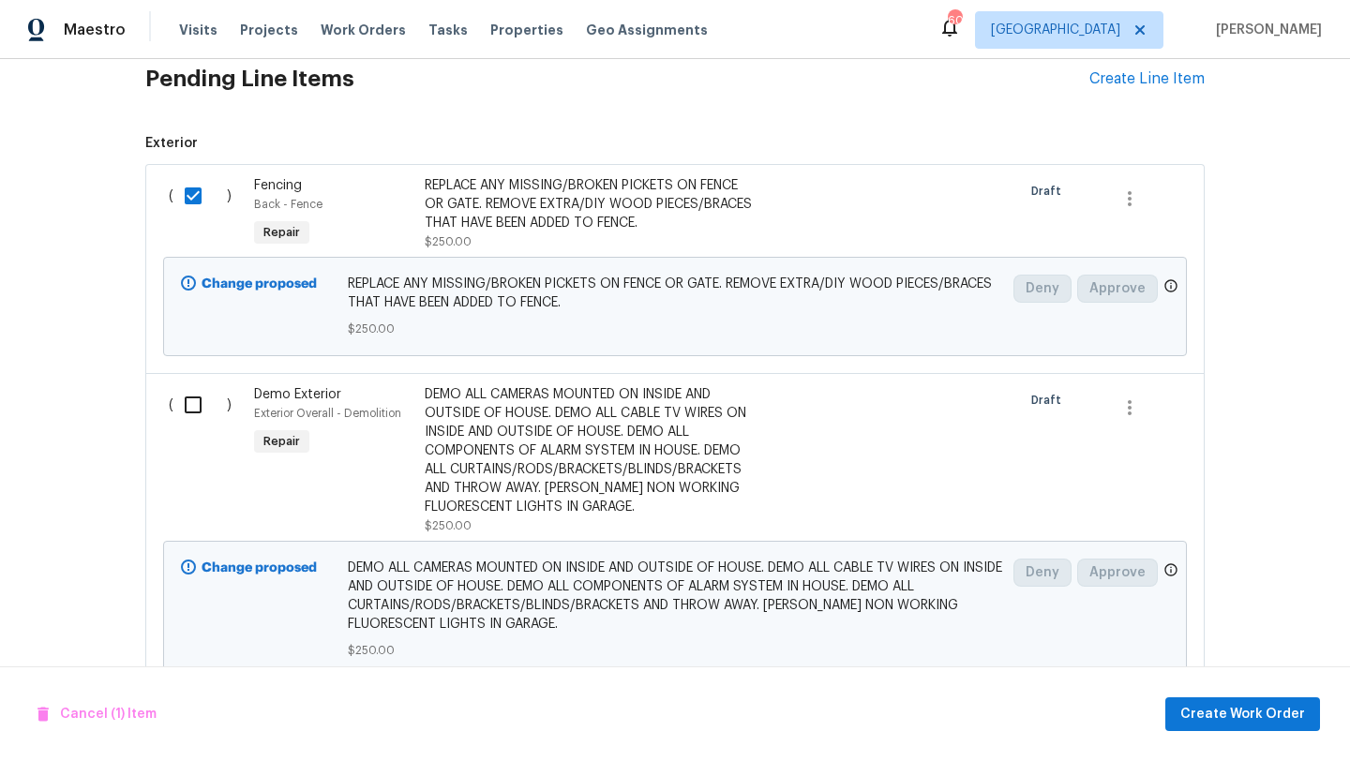
scroll to position [588, 0]
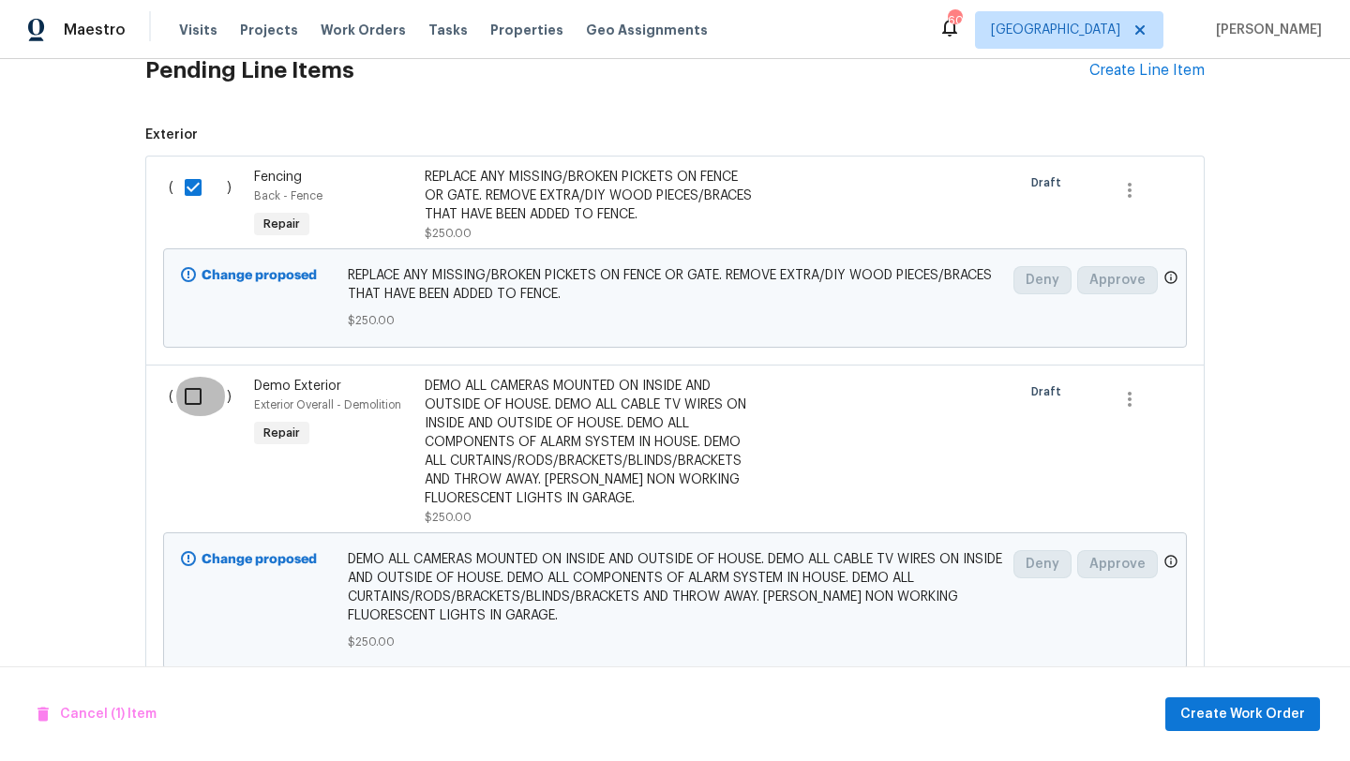
click at [191, 404] on input "checkbox" at bounding box center [199, 396] width 53 height 39
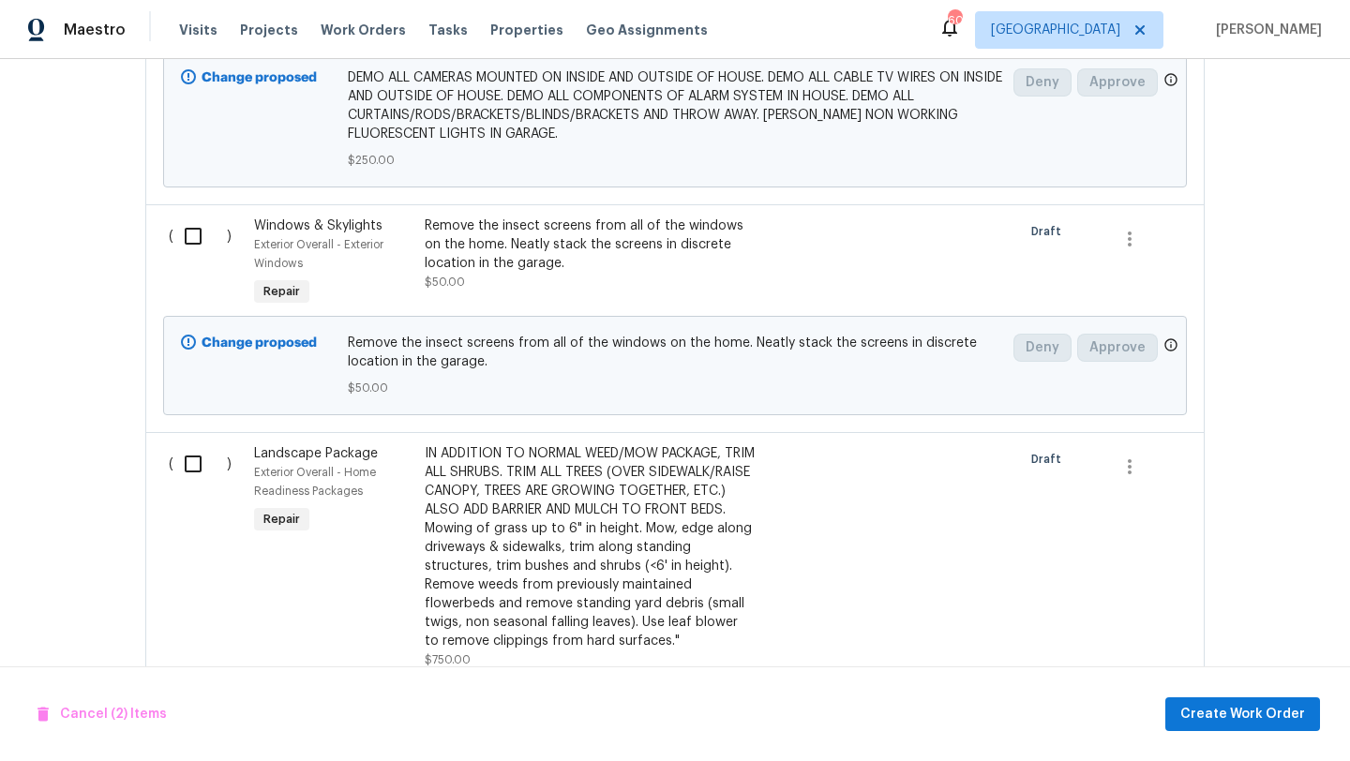
scroll to position [1115, 0]
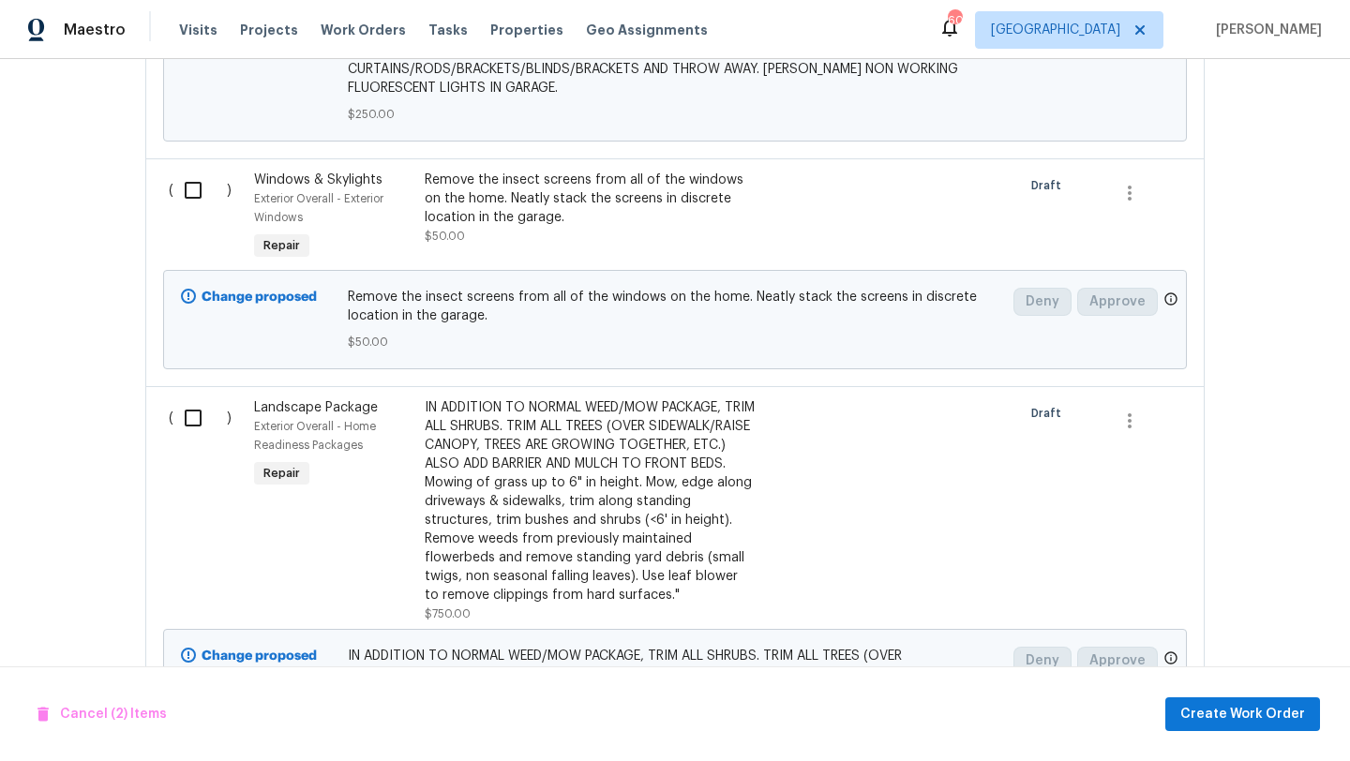
click at [191, 196] on input "checkbox" at bounding box center [199, 190] width 53 height 39
click at [193, 413] on input "checkbox" at bounding box center [199, 417] width 53 height 39
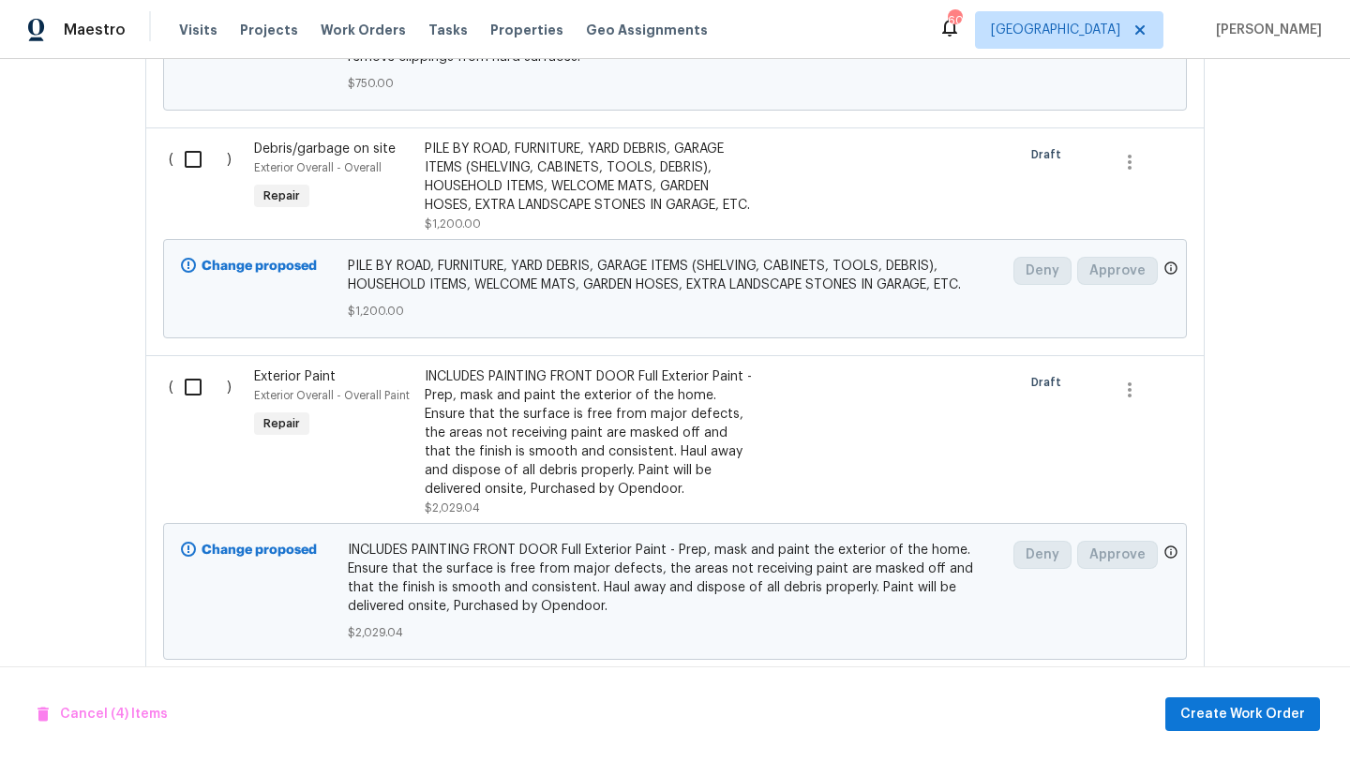
scroll to position [1845, 0]
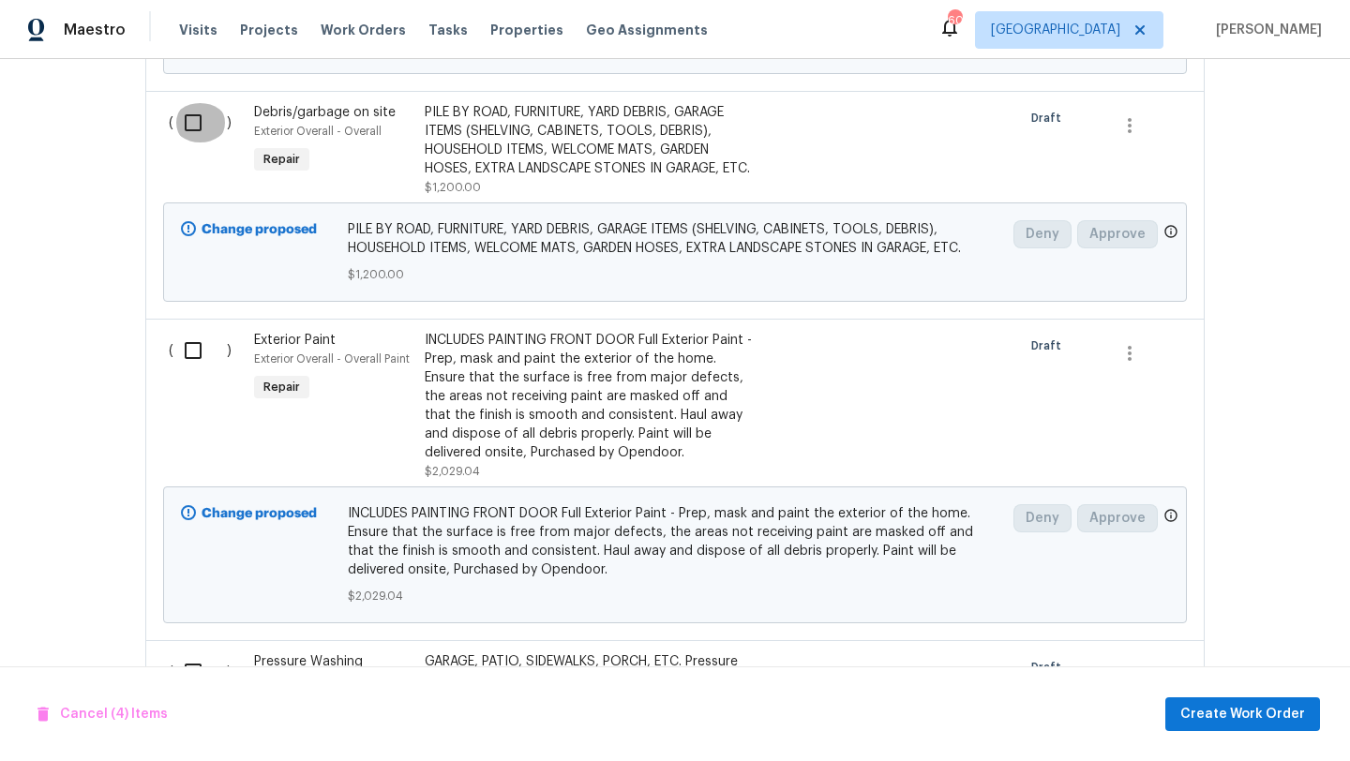
click at [202, 114] on input "checkbox" at bounding box center [199, 122] width 53 height 39
click at [201, 367] on input "checkbox" at bounding box center [199, 350] width 53 height 39
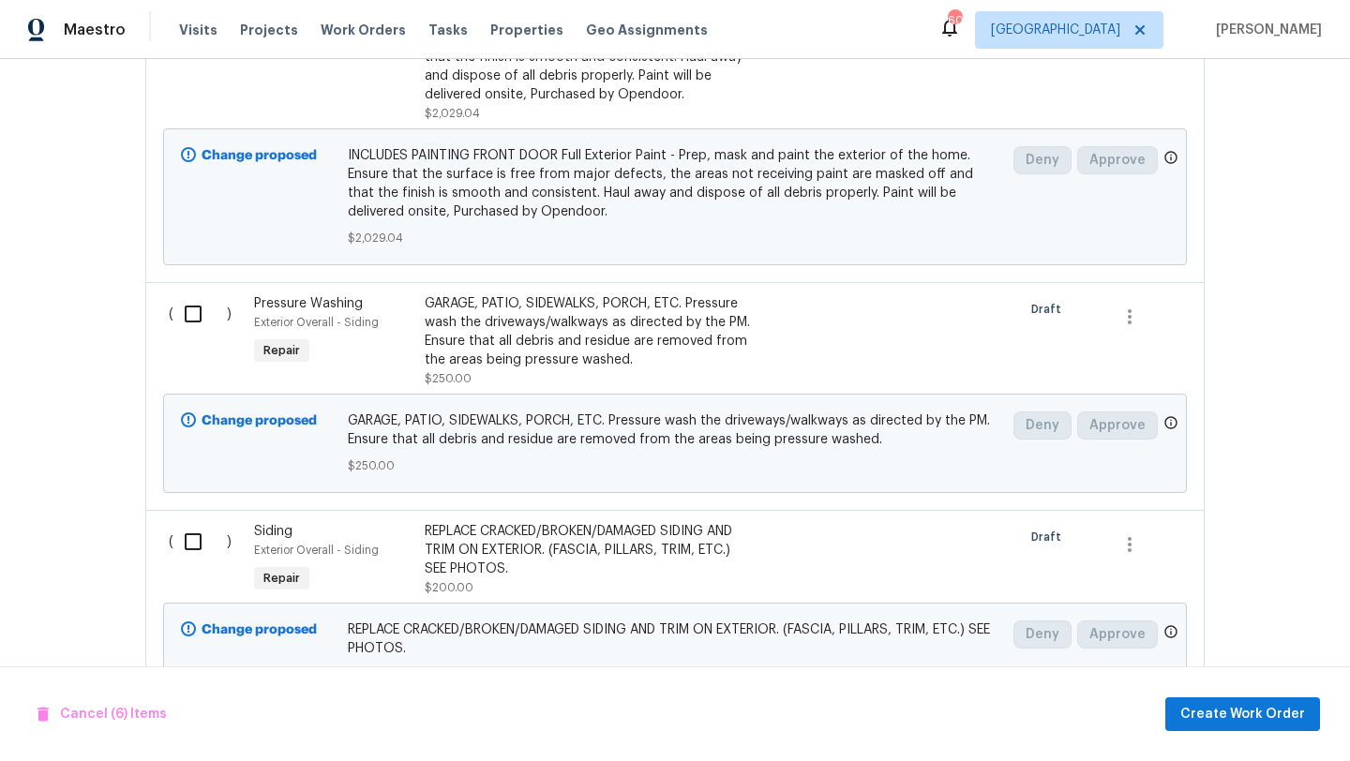
scroll to position [2232, 0]
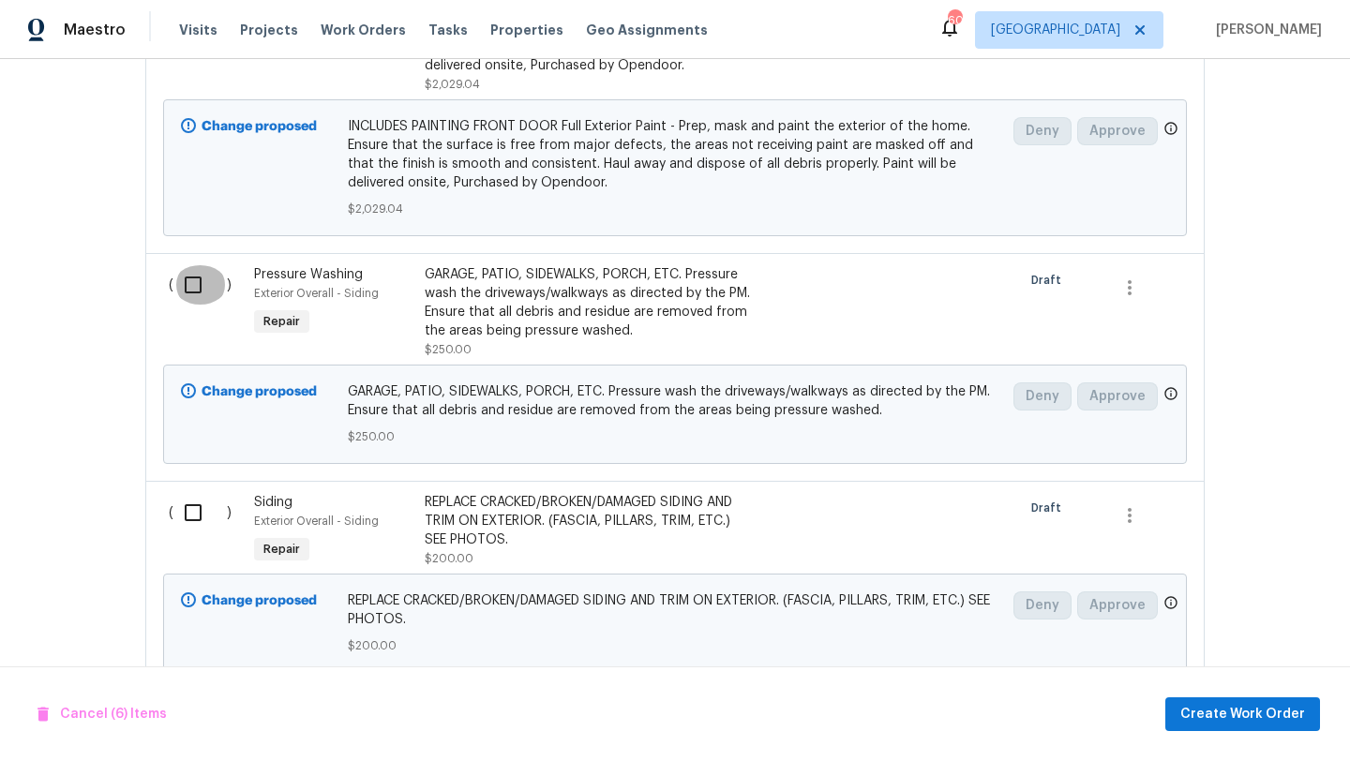
click at [191, 305] on input "checkbox" at bounding box center [199, 284] width 53 height 39
click at [200, 531] on input "checkbox" at bounding box center [199, 512] width 53 height 39
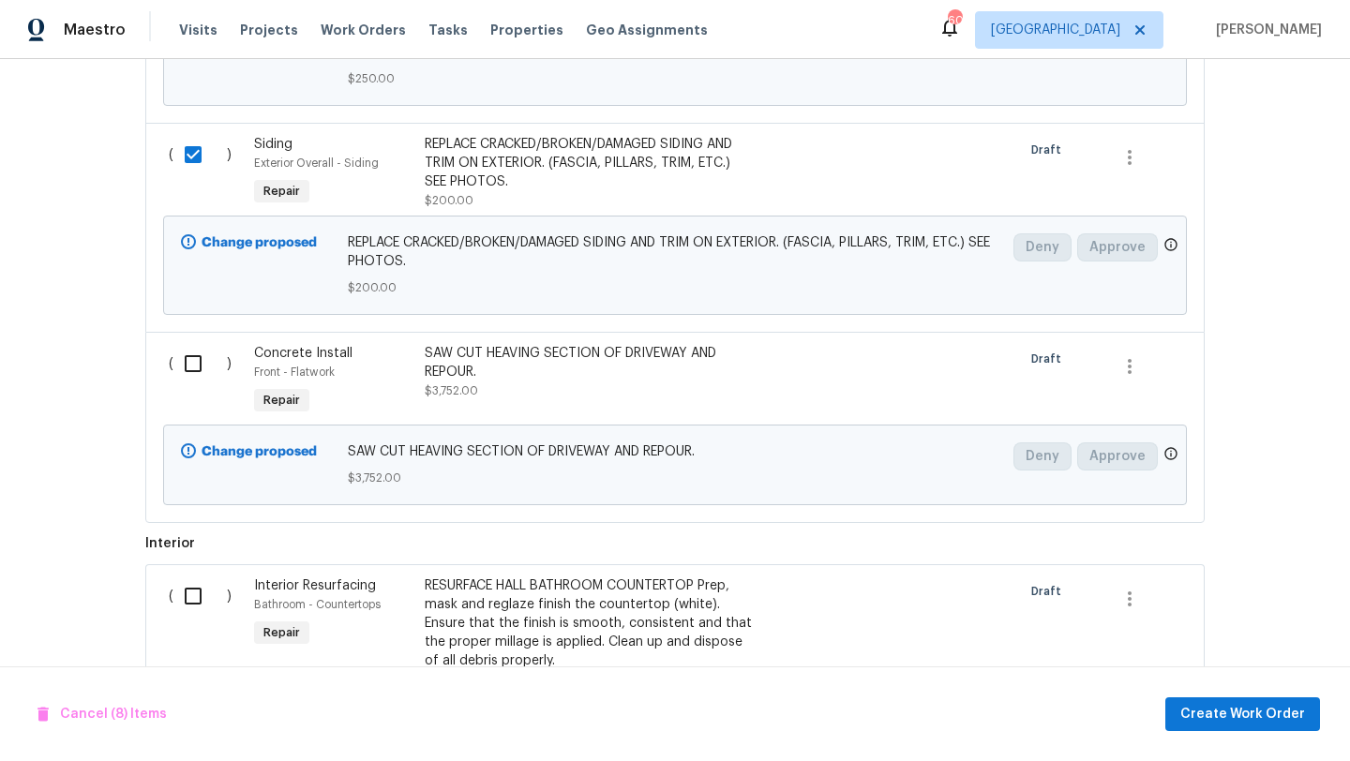
scroll to position [2657, 0]
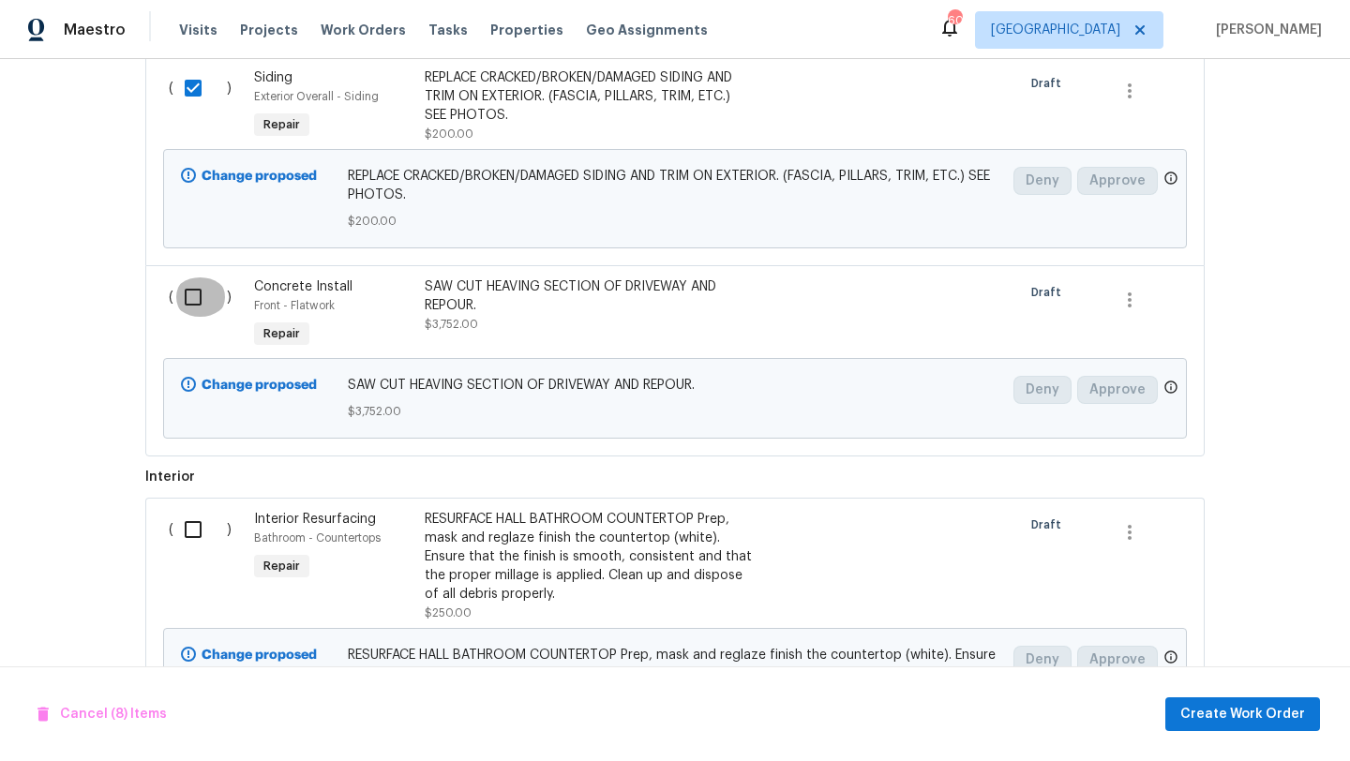
click at [192, 317] on input "checkbox" at bounding box center [199, 296] width 53 height 39
click at [194, 549] on input "checkbox" at bounding box center [199, 529] width 53 height 39
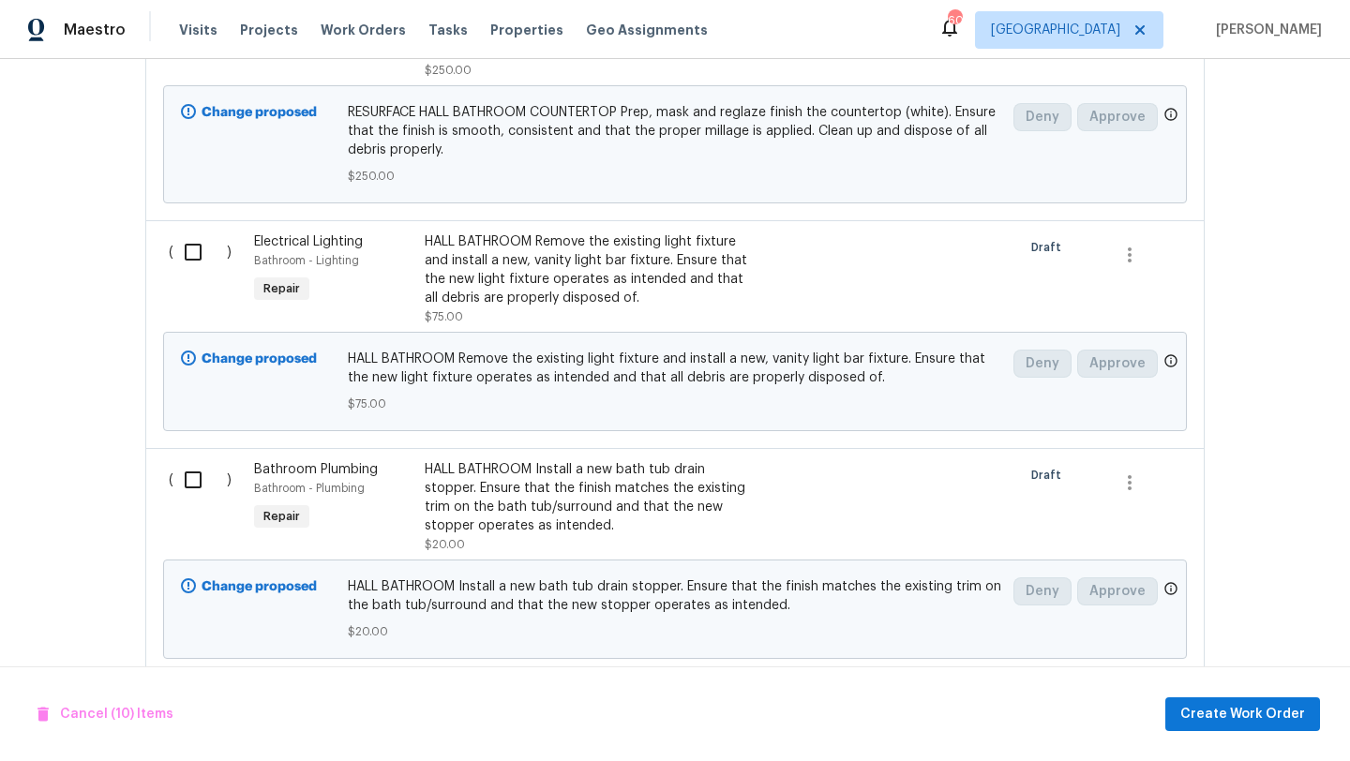
scroll to position [3255, 0]
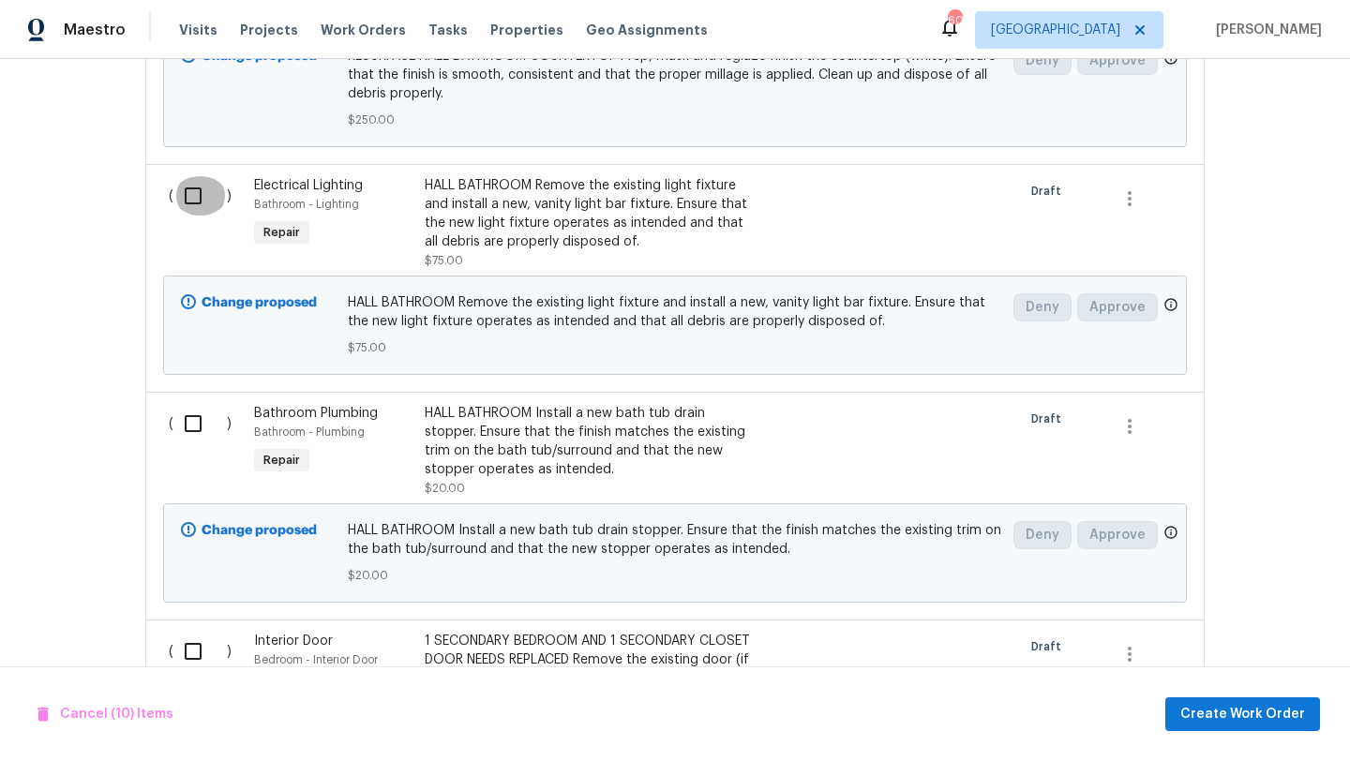
click at [183, 216] on input "checkbox" at bounding box center [199, 195] width 53 height 39
click at [191, 443] on input "checkbox" at bounding box center [199, 423] width 53 height 39
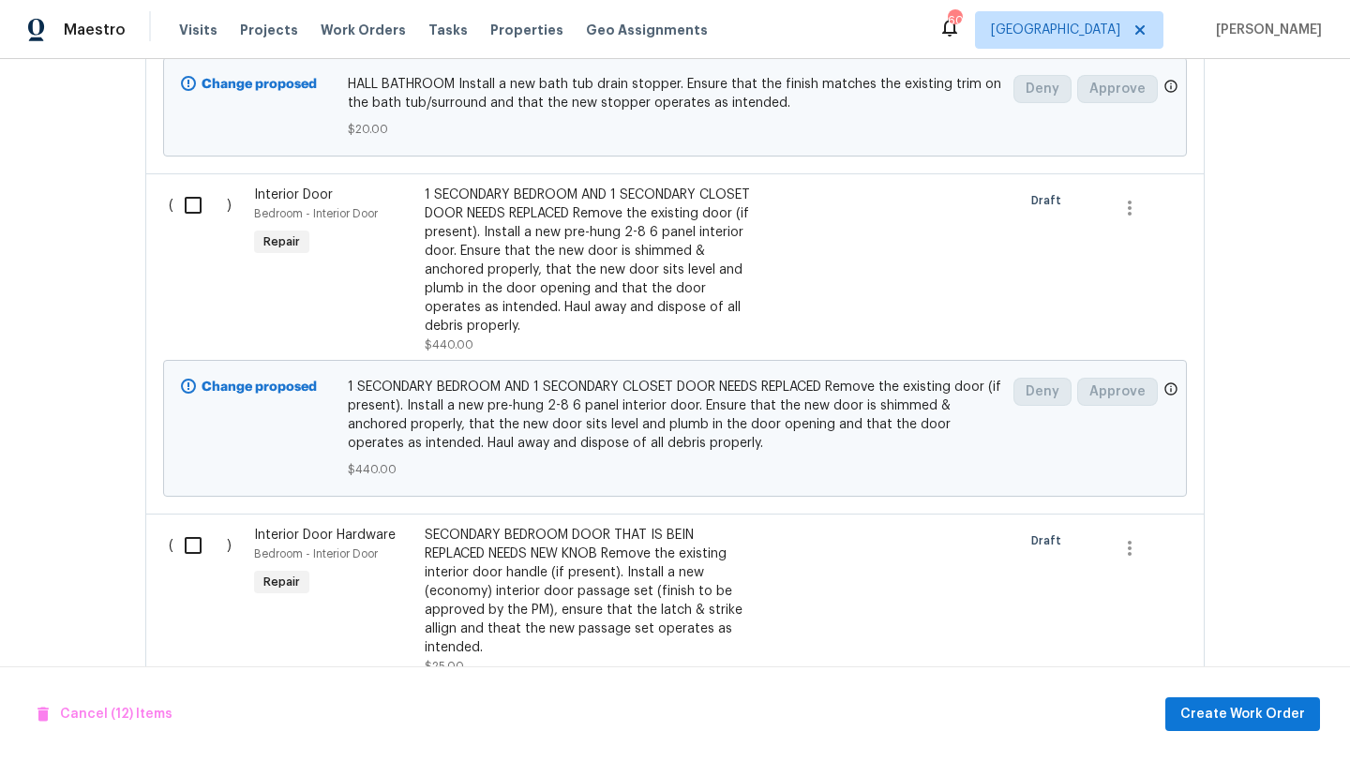
scroll to position [3751, 0]
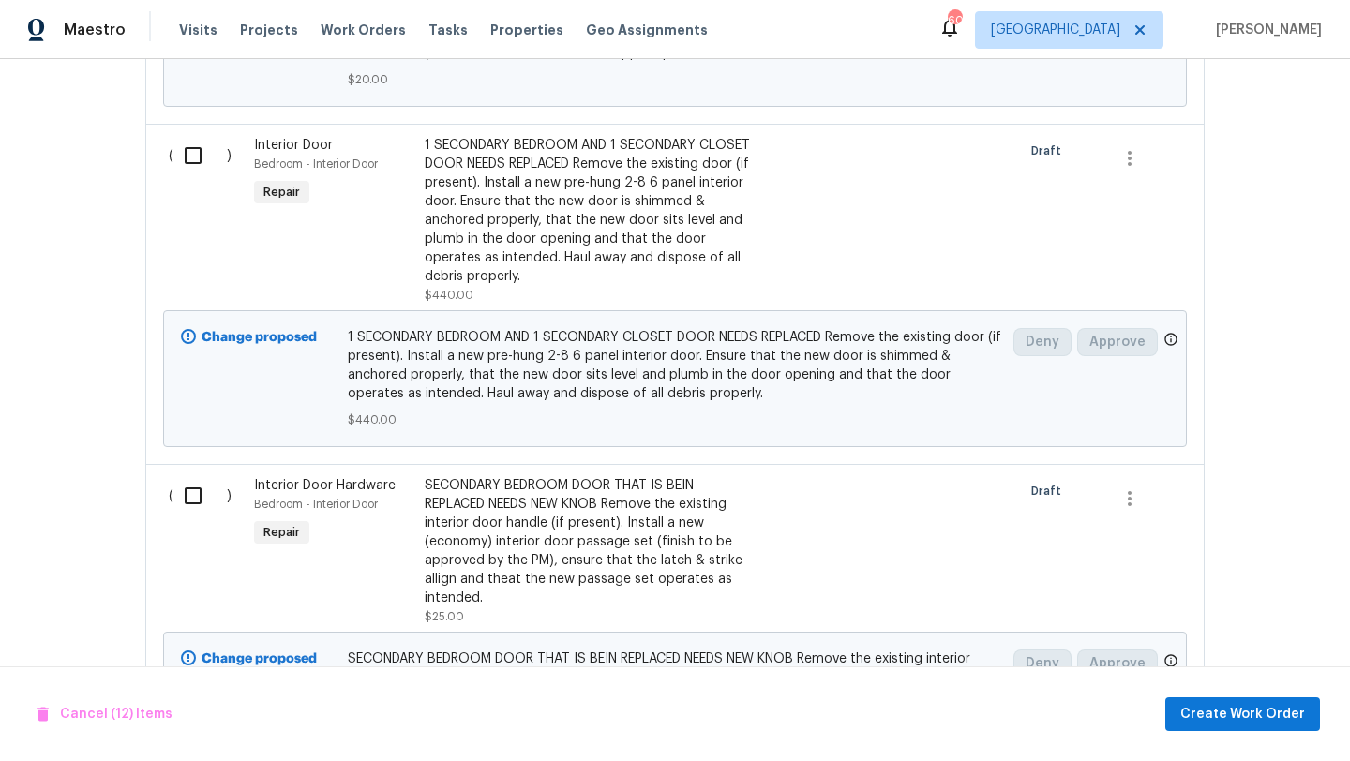
click at [185, 175] on input "checkbox" at bounding box center [199, 155] width 53 height 39
click at [195, 512] on input "checkbox" at bounding box center [199, 495] width 53 height 39
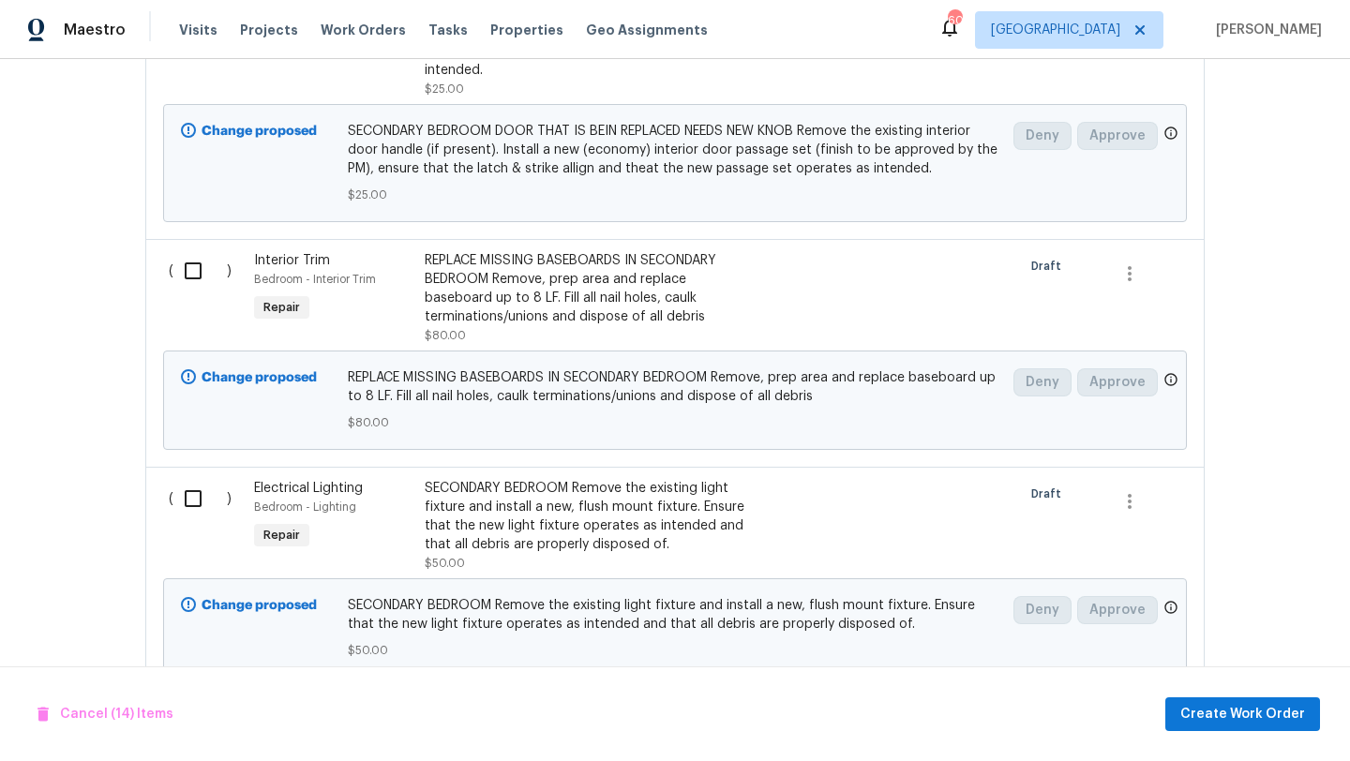
scroll to position [4366, 0]
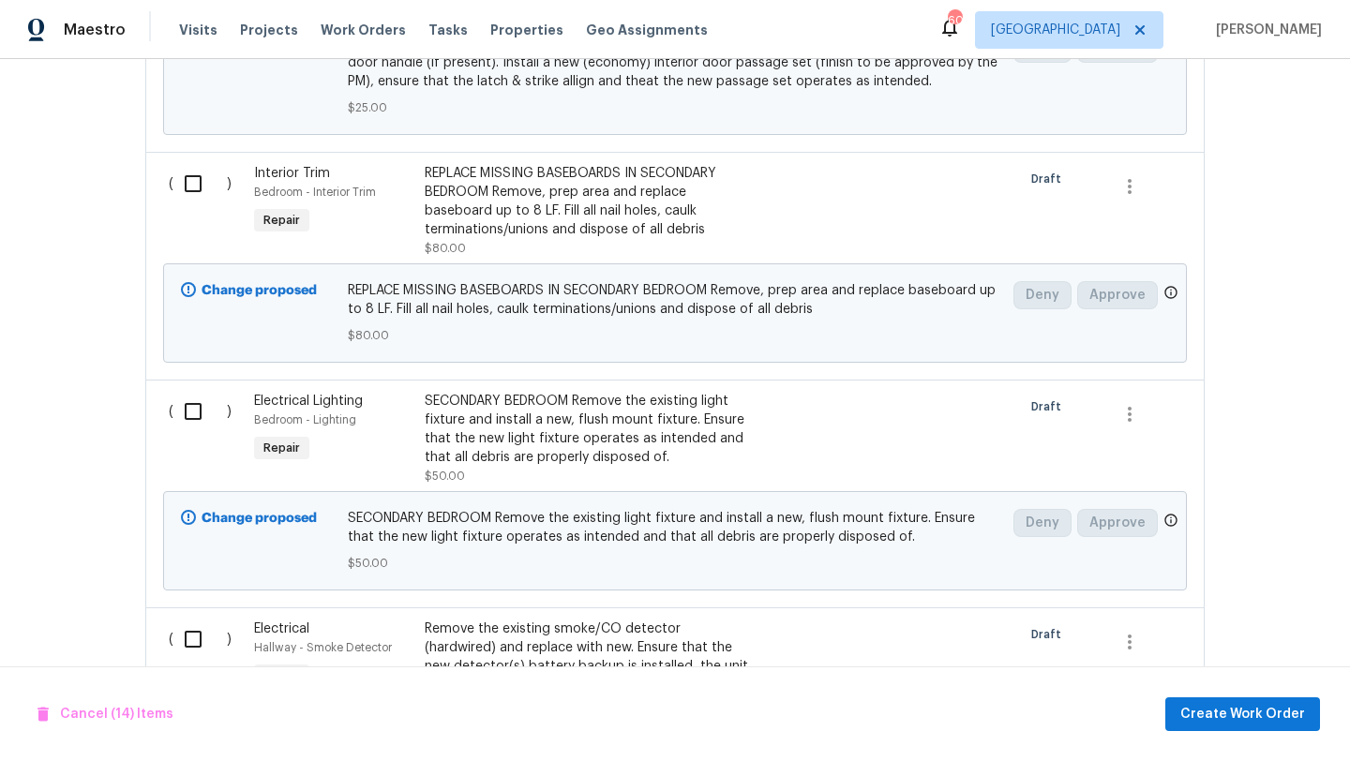
click at [195, 203] on input "checkbox" at bounding box center [199, 183] width 53 height 39
click at [195, 431] on input "checkbox" at bounding box center [199, 411] width 53 height 39
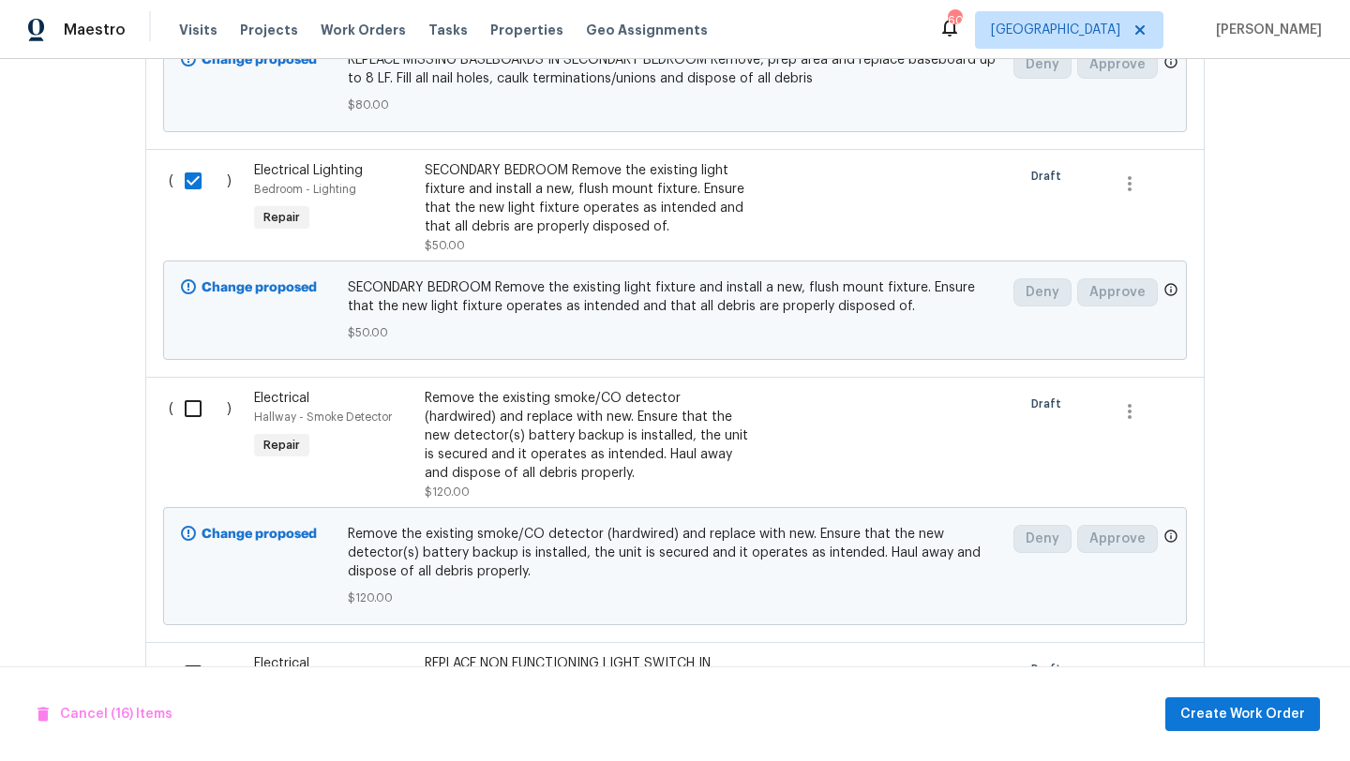
click at [195, 428] on input "checkbox" at bounding box center [199, 408] width 53 height 39
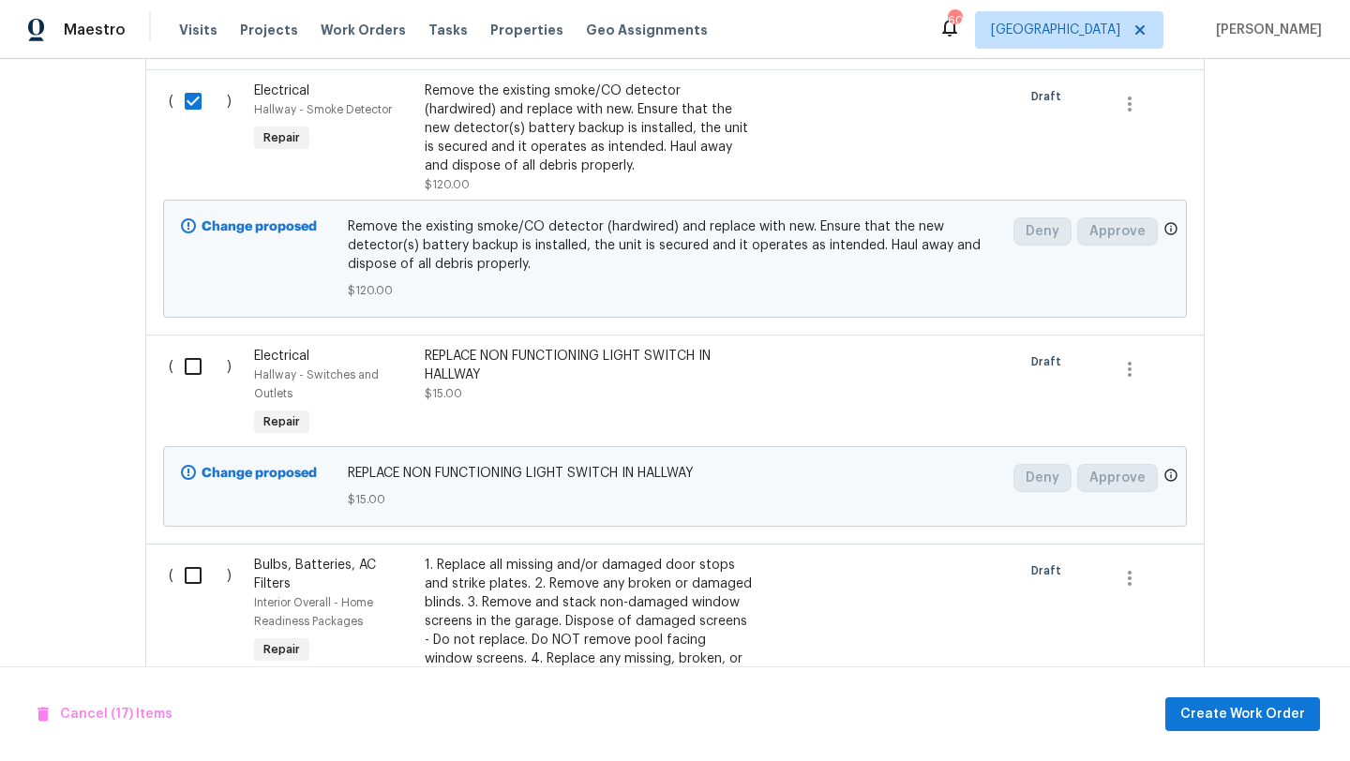
scroll to position [5164, 0]
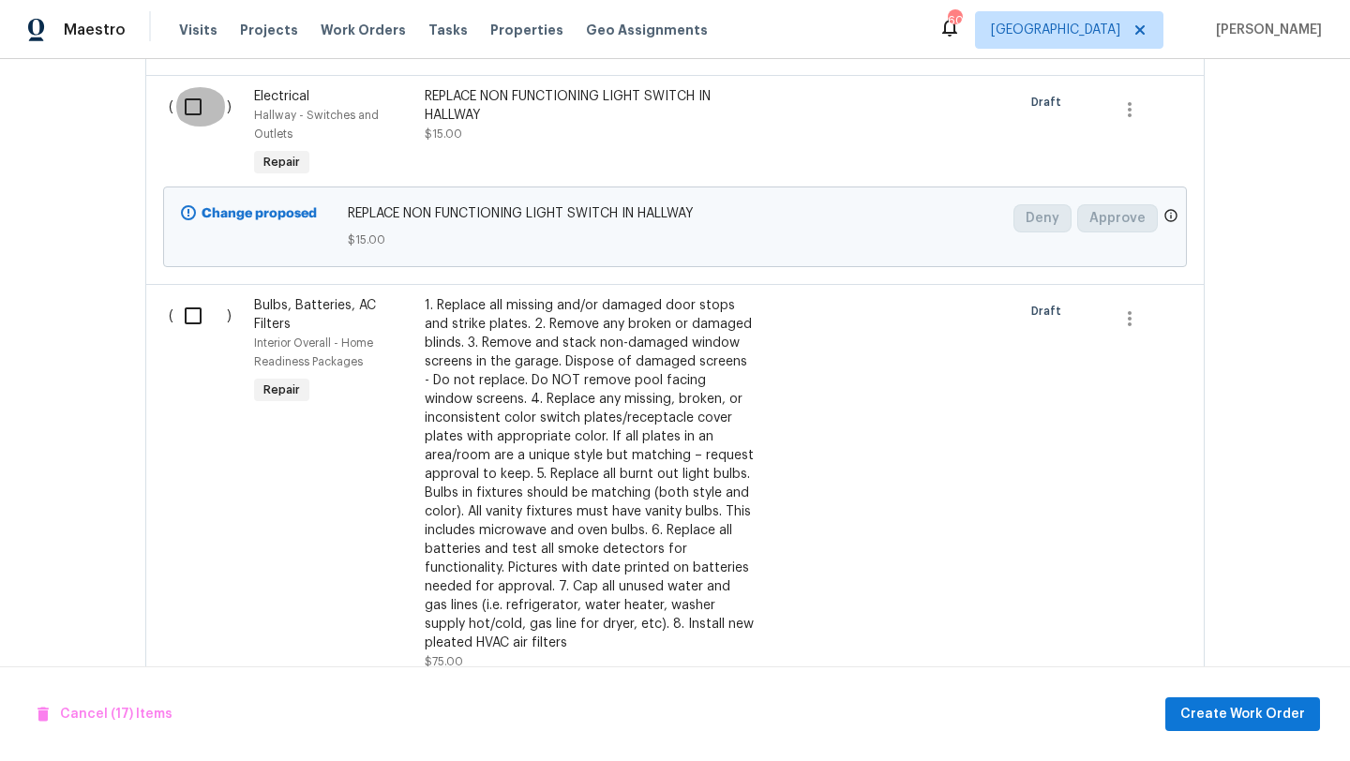
click at [201, 127] on input "checkbox" at bounding box center [199, 106] width 53 height 39
click at [192, 336] on input "checkbox" at bounding box center [199, 315] width 53 height 39
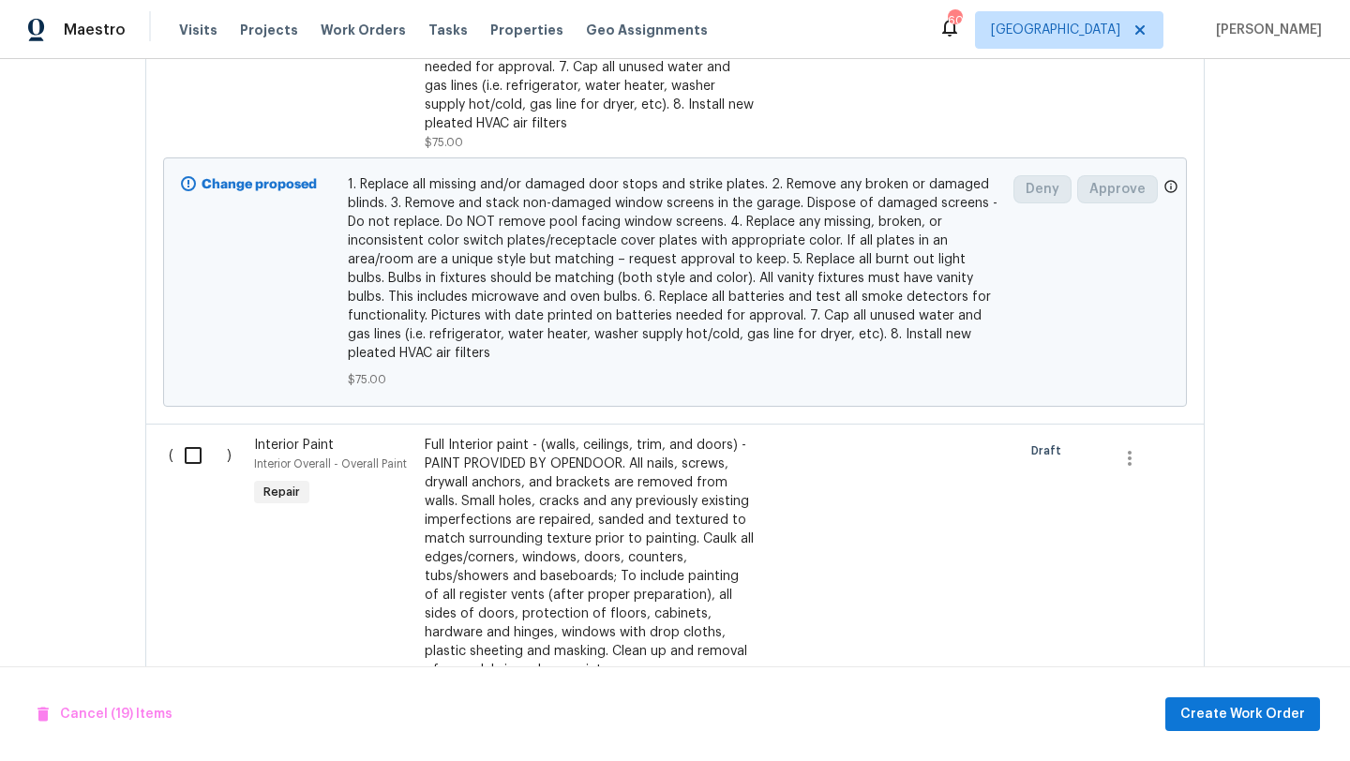
scroll to position [5689, 0]
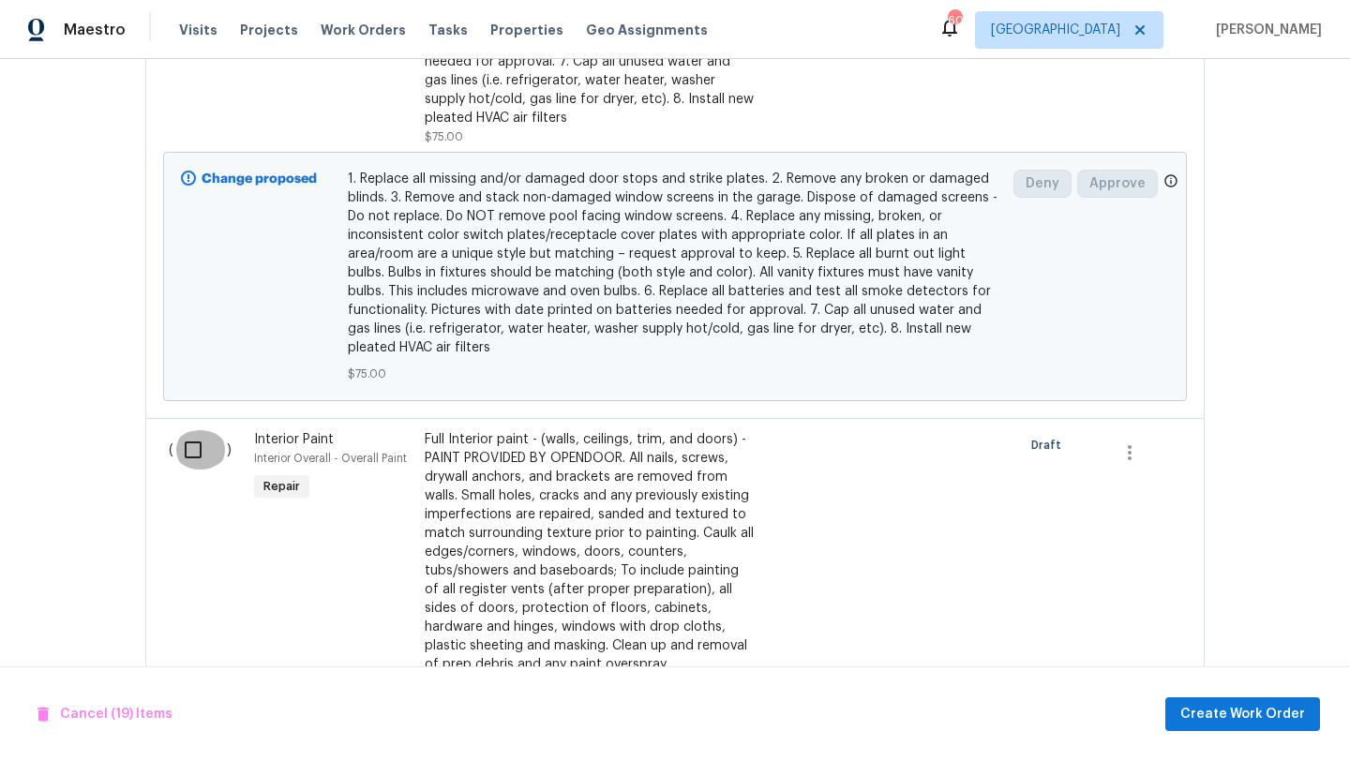
click at [195, 470] on input "checkbox" at bounding box center [199, 449] width 53 height 39
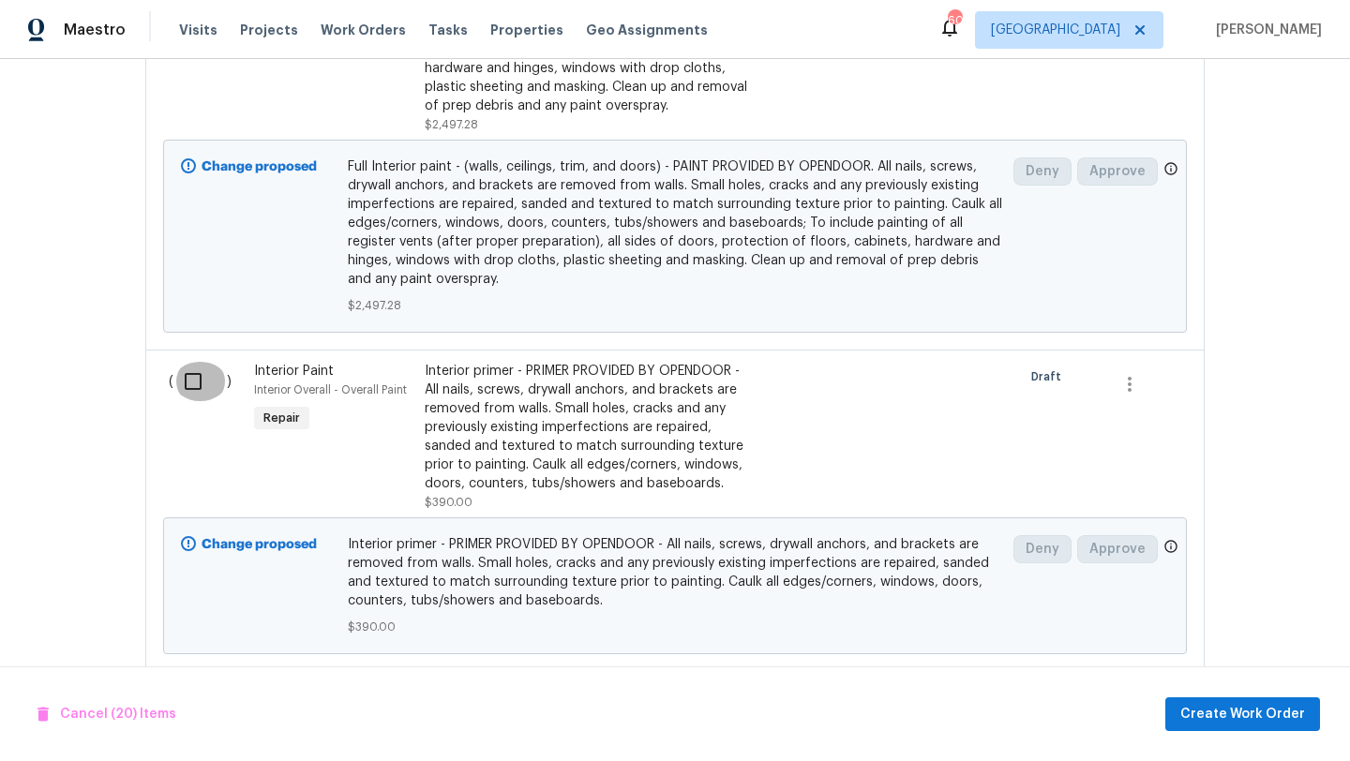
click at [189, 401] on input "checkbox" at bounding box center [199, 381] width 53 height 39
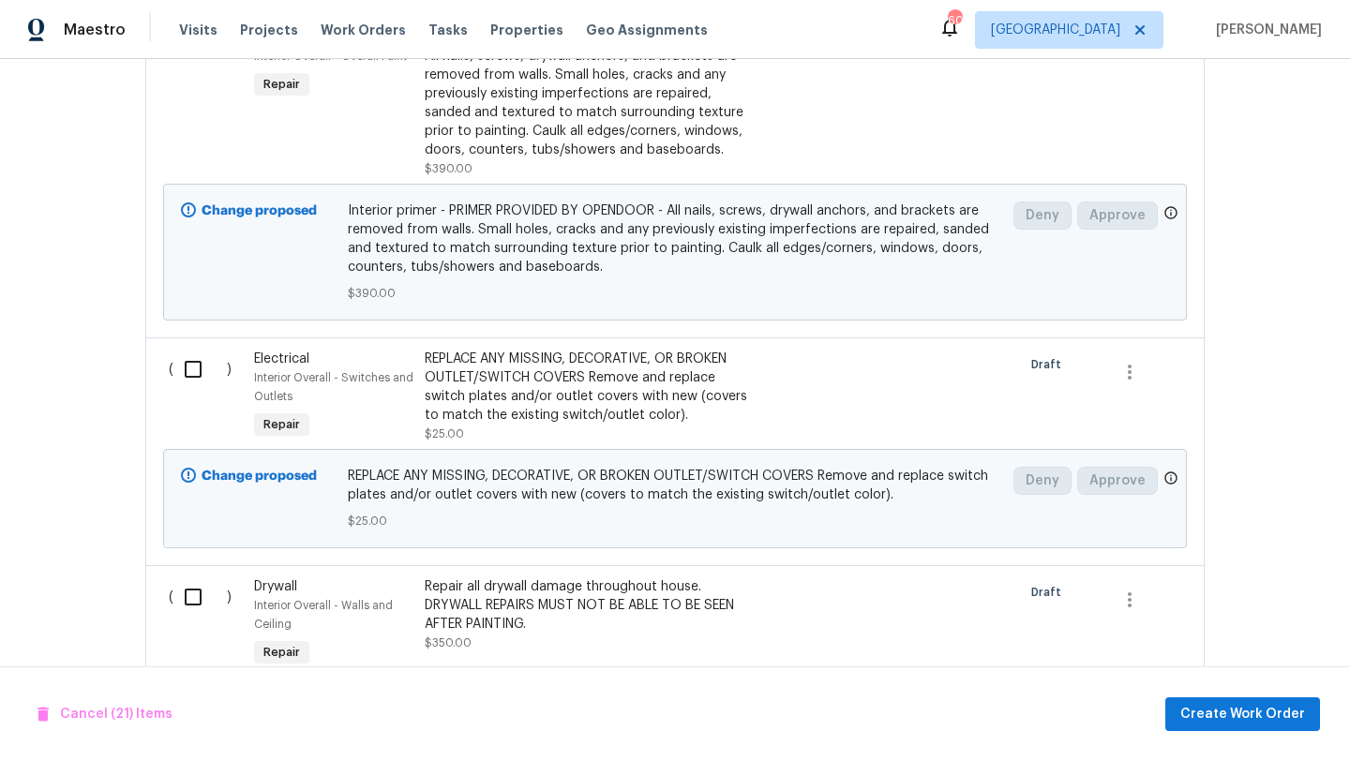
scroll to position [6631, 0]
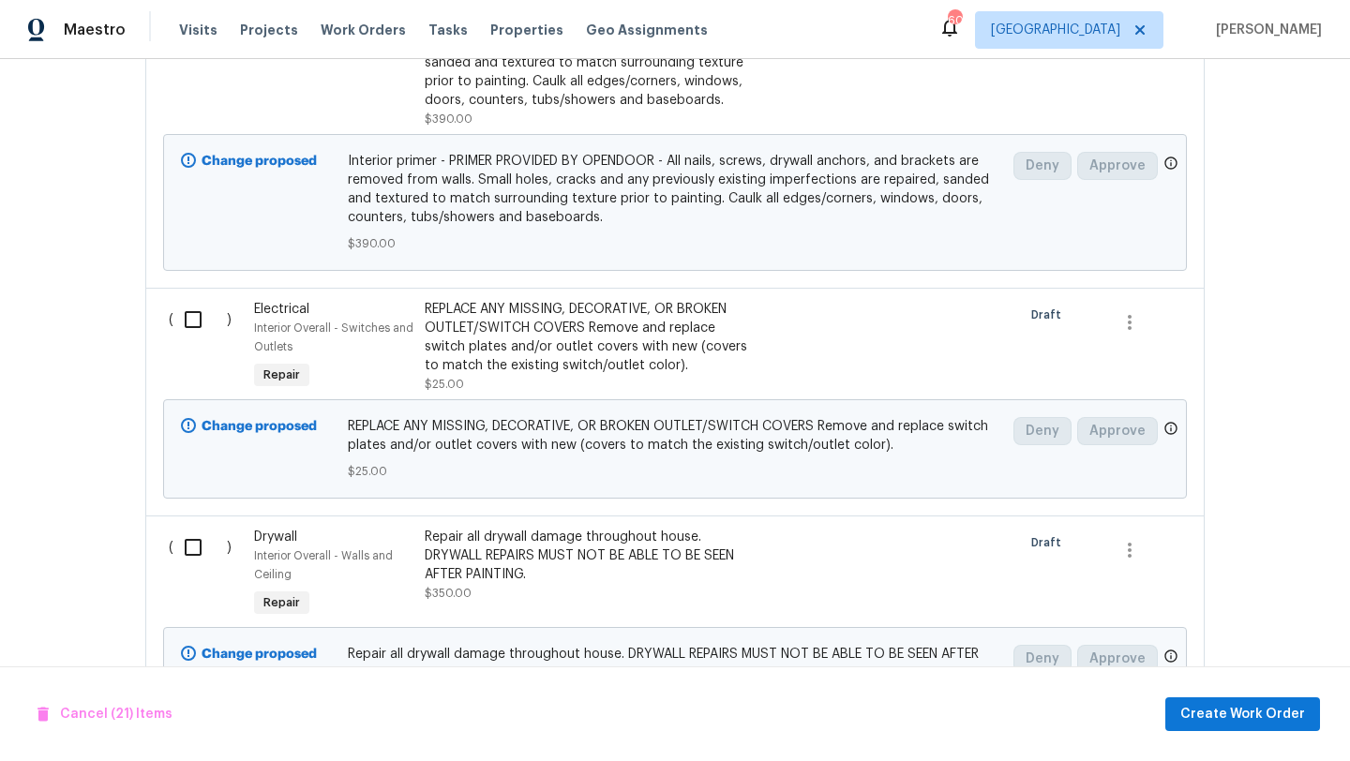
click at [193, 339] on input "checkbox" at bounding box center [199, 319] width 53 height 39
click at [199, 567] on input "checkbox" at bounding box center [199, 547] width 53 height 39
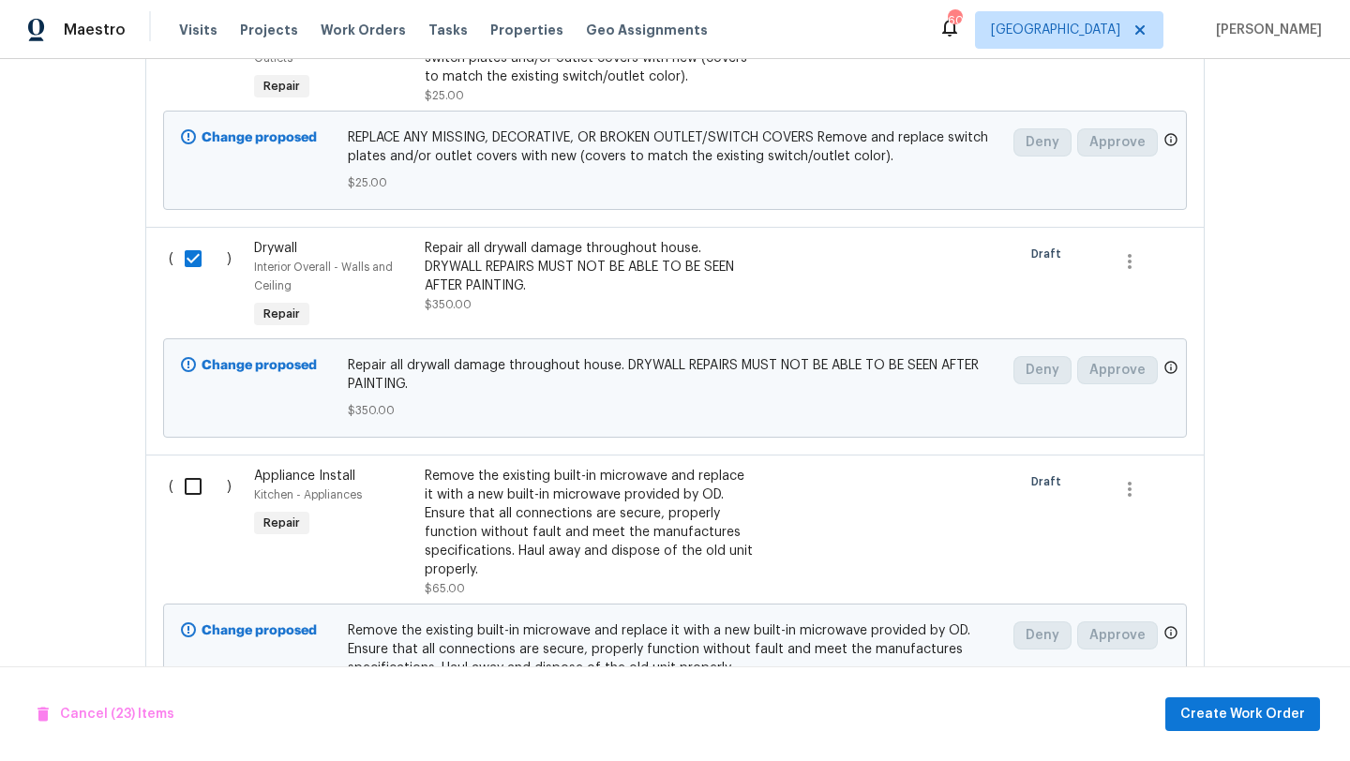
scroll to position [6978, 0]
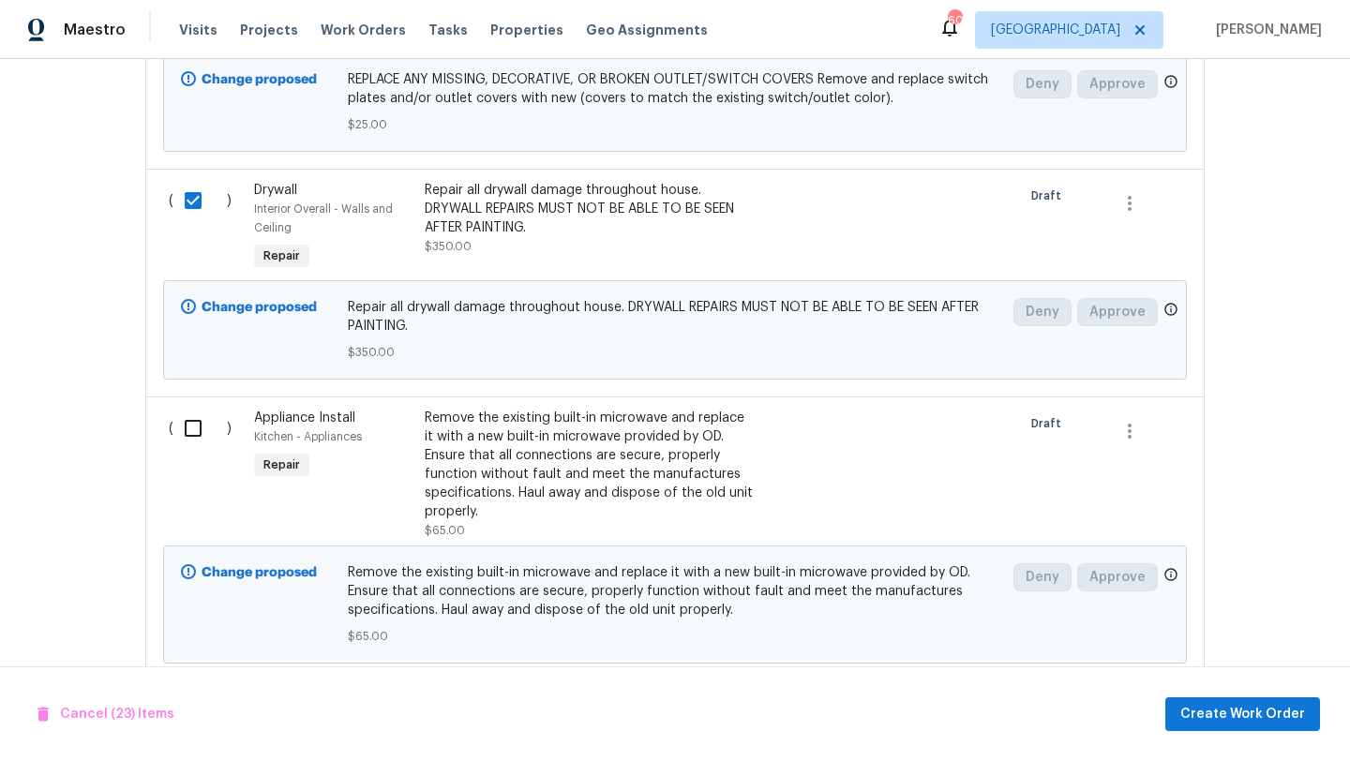
click at [195, 448] on input "checkbox" at bounding box center [199, 428] width 53 height 39
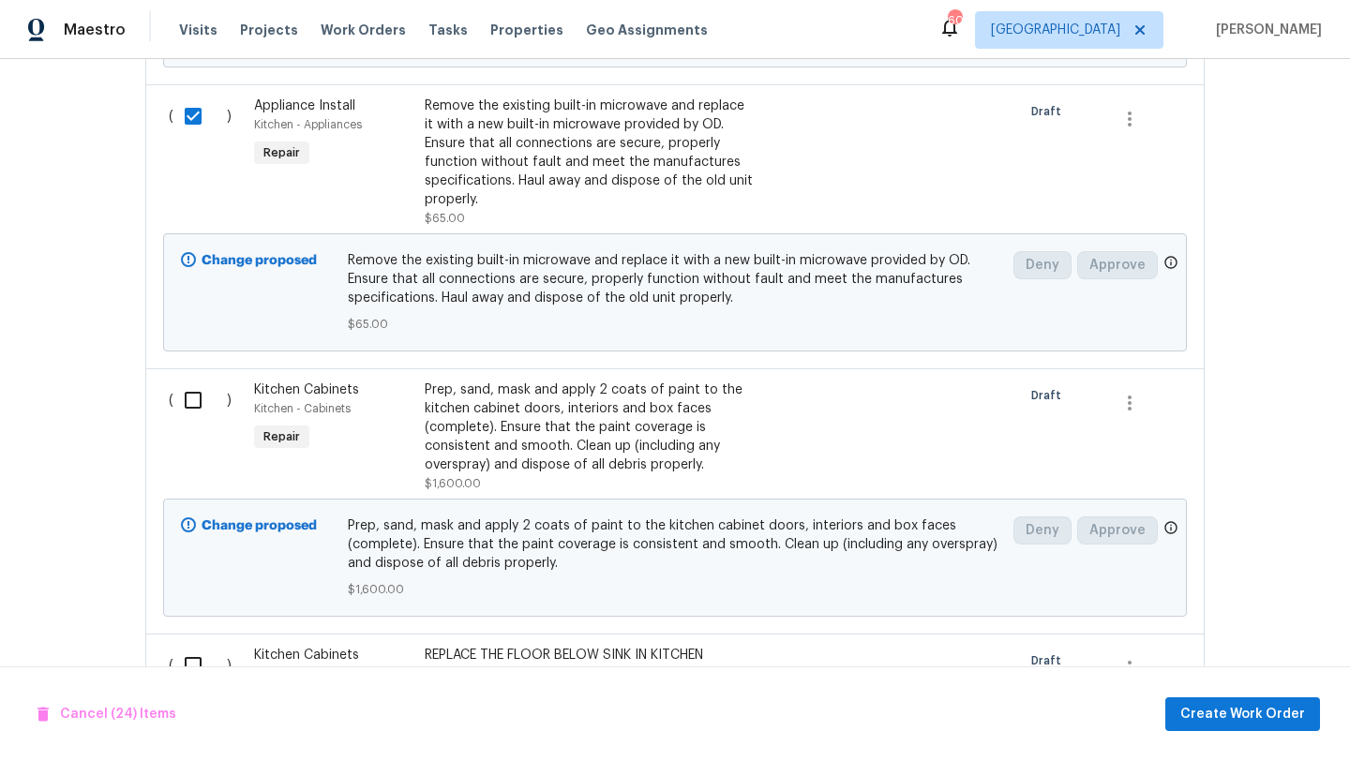
click at [192, 420] on input "checkbox" at bounding box center [199, 400] width 53 height 39
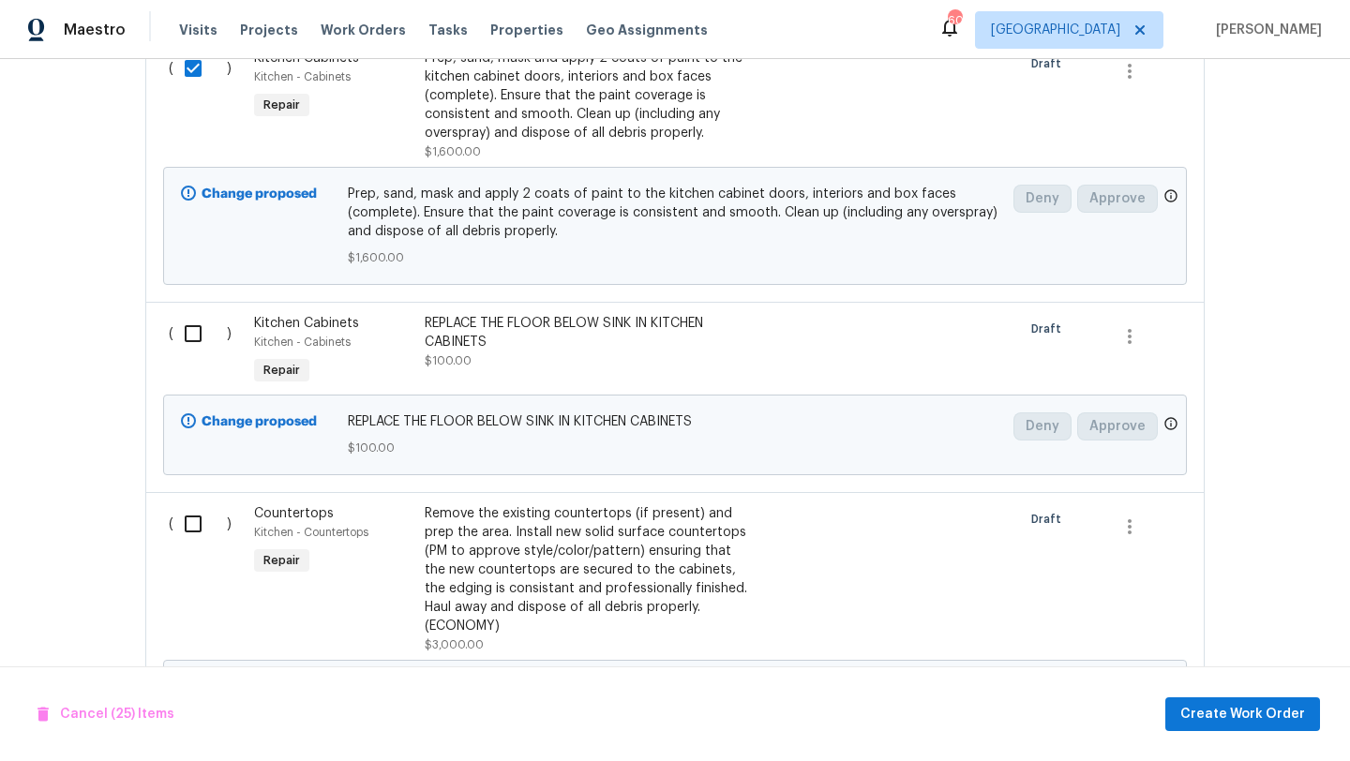
scroll to position [7661, 0]
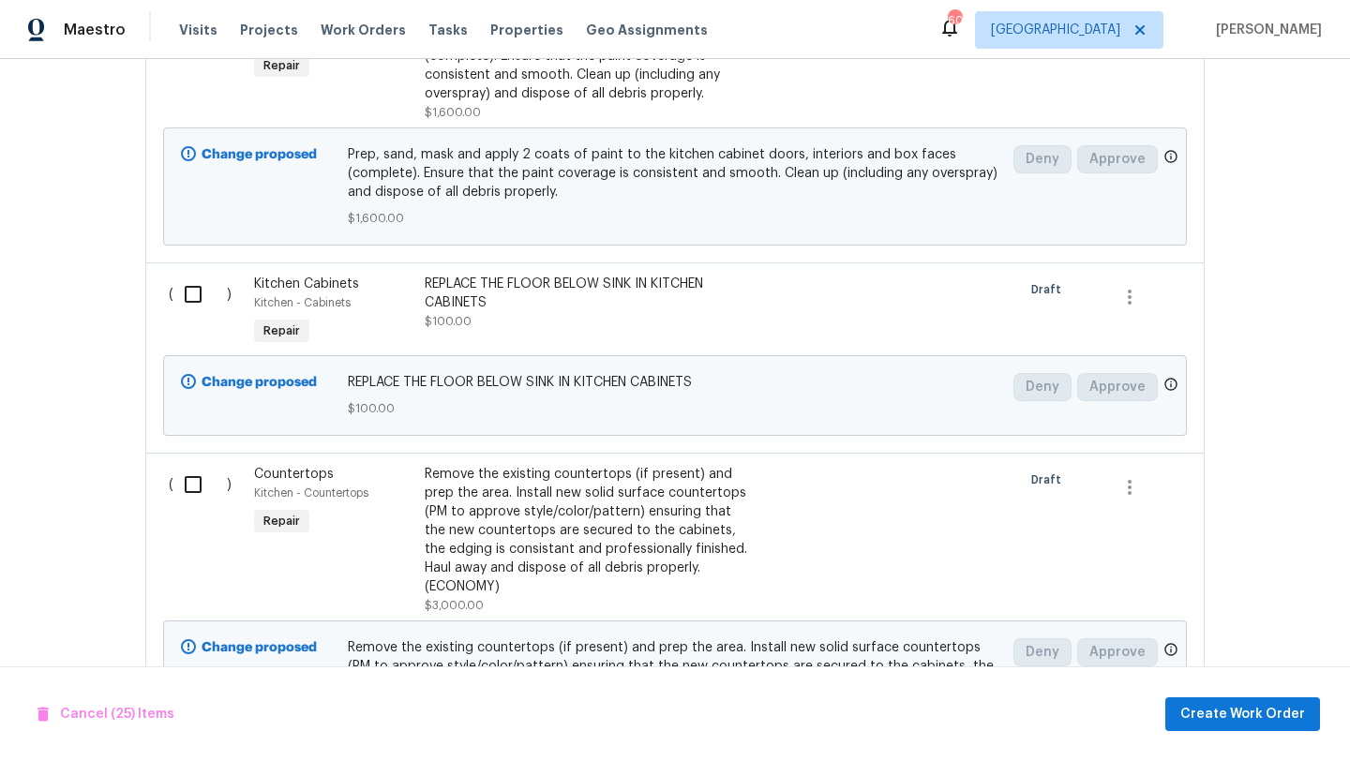
click at [196, 314] on input "checkbox" at bounding box center [199, 294] width 53 height 39
click at [199, 504] on input "checkbox" at bounding box center [199, 484] width 53 height 39
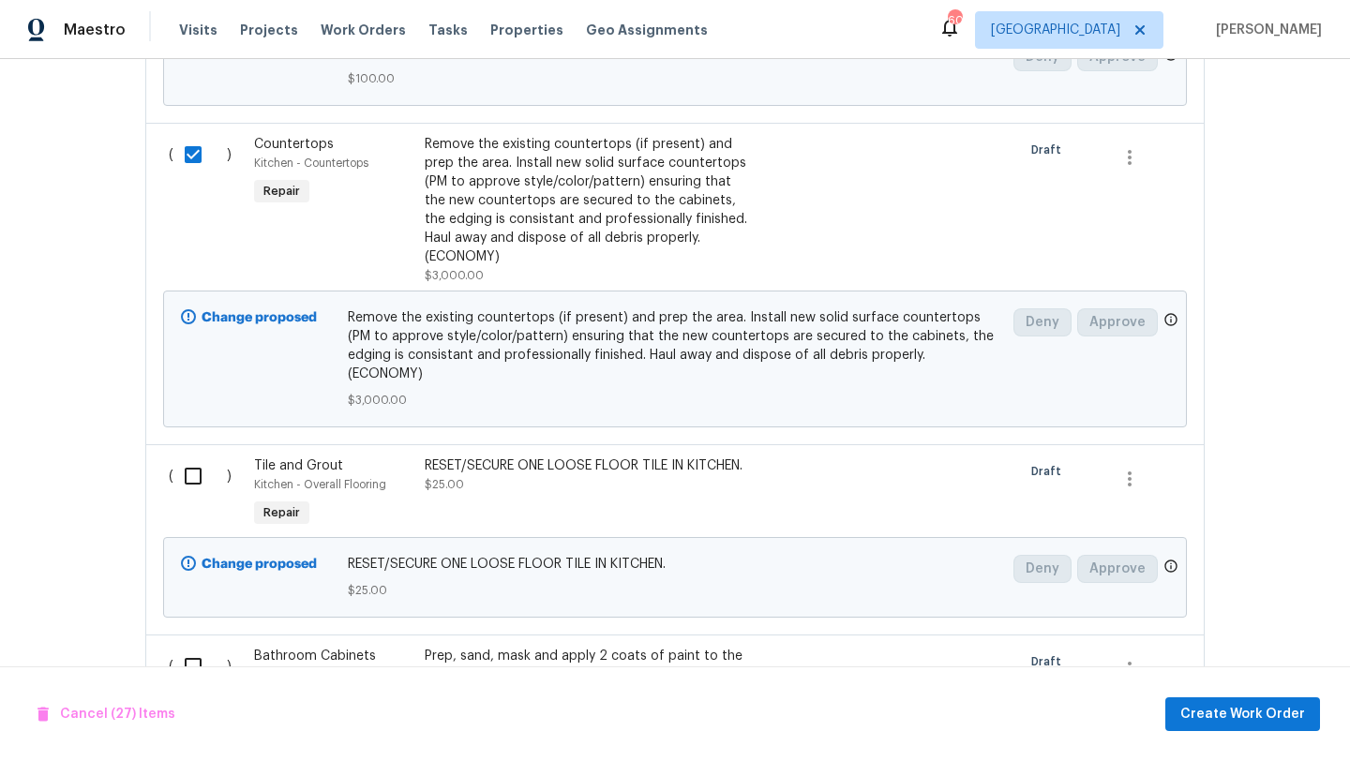
scroll to position [8020, 0]
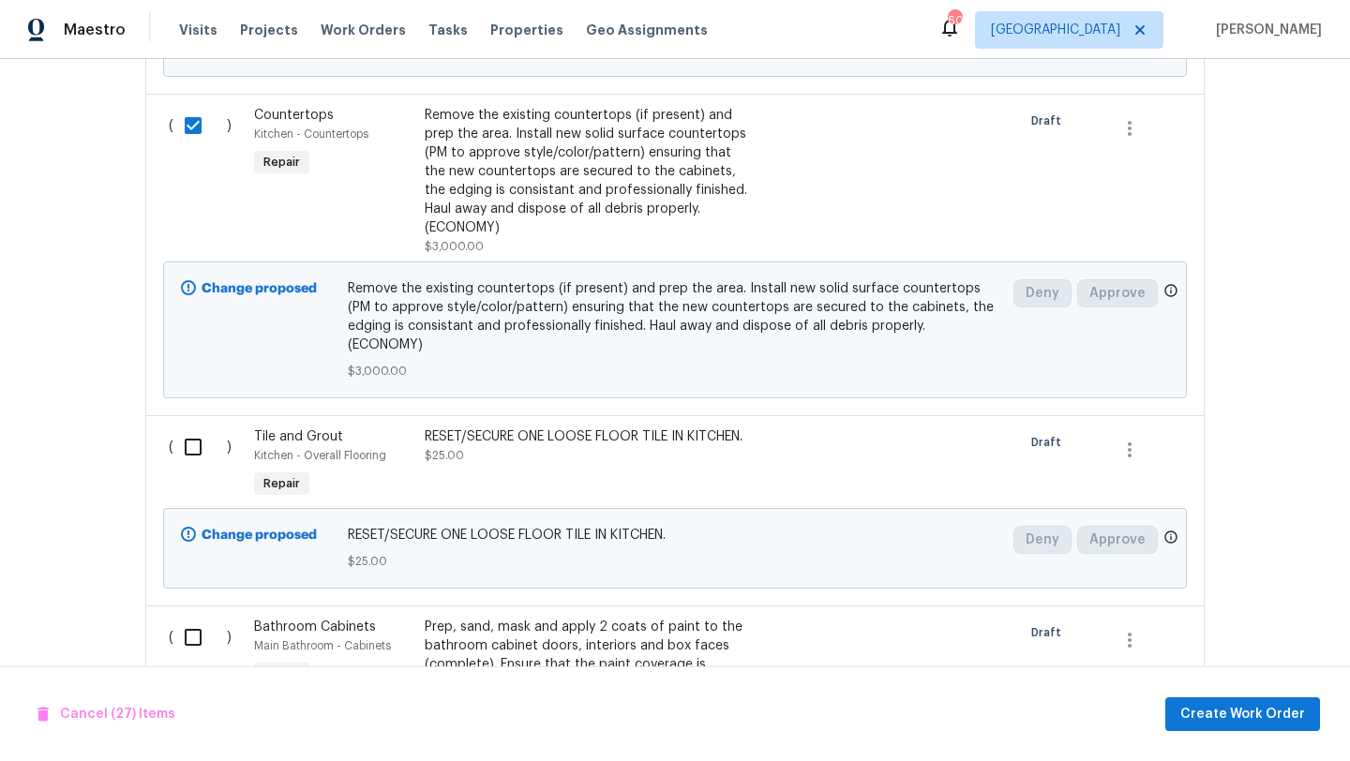
click at [198, 450] on input "checkbox" at bounding box center [199, 446] width 53 height 39
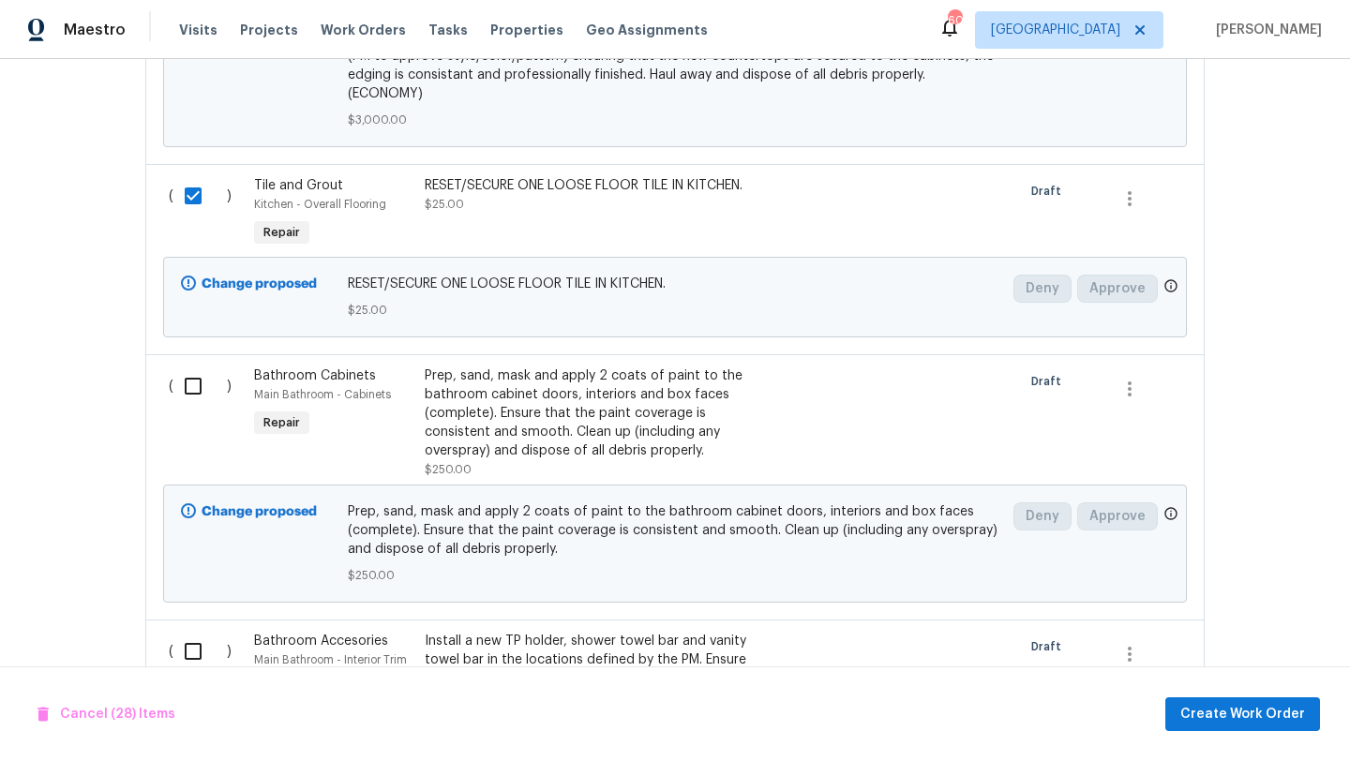
click at [196, 397] on input "checkbox" at bounding box center [199, 386] width 53 height 39
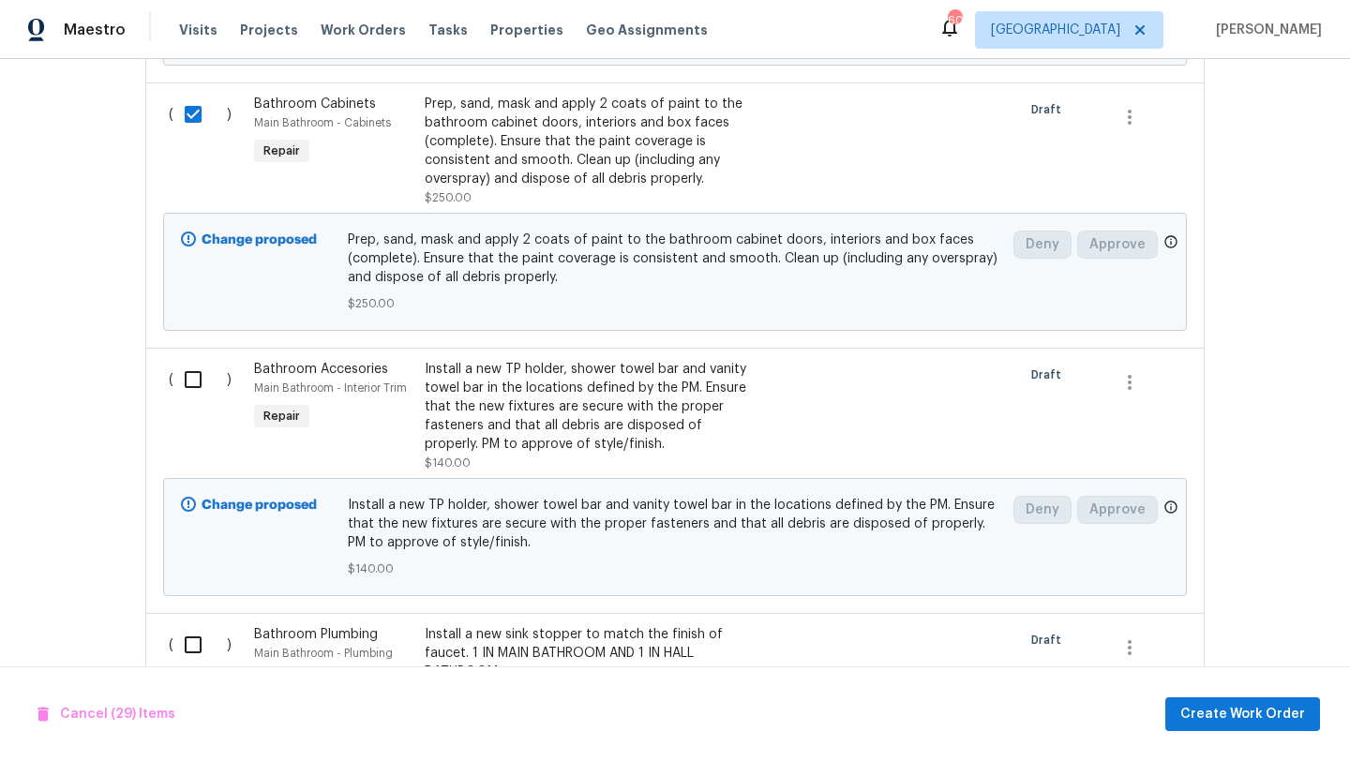
click at [194, 382] on input "checkbox" at bounding box center [199, 379] width 53 height 39
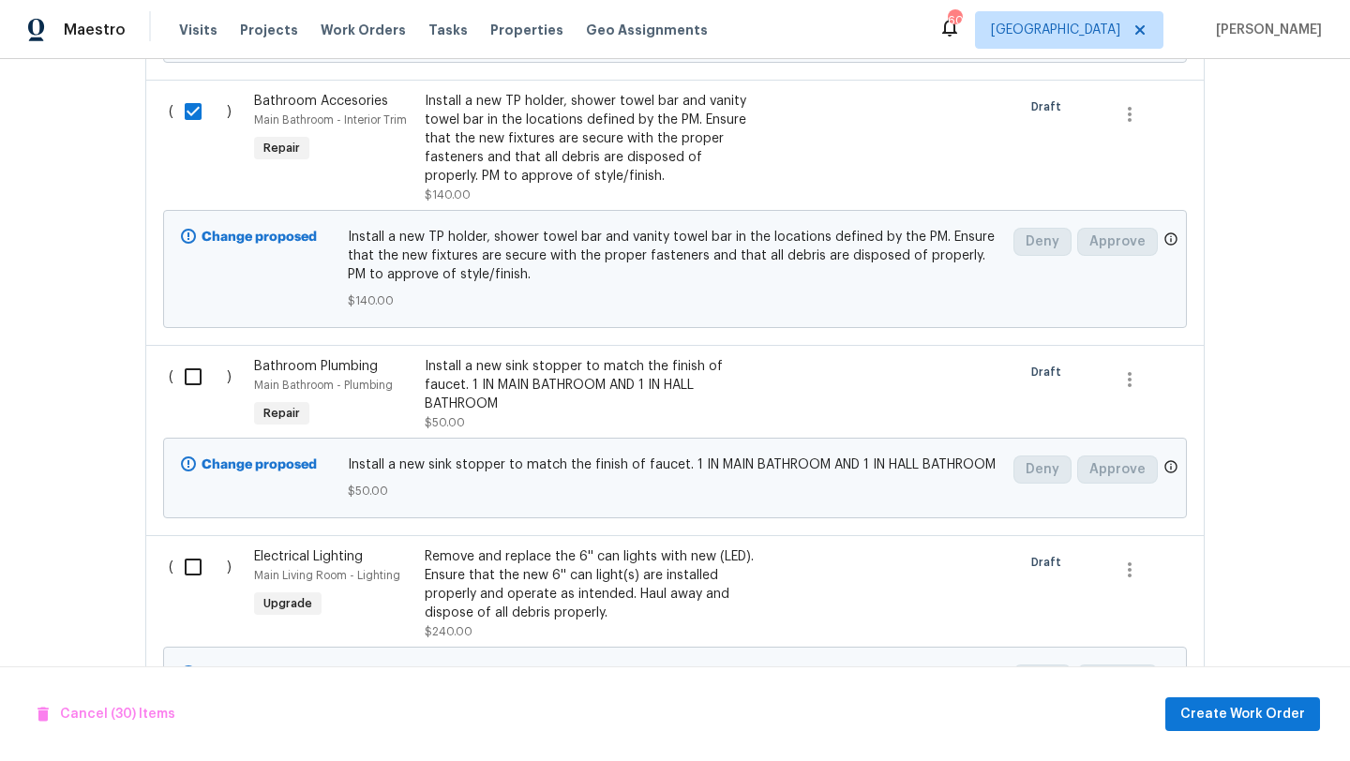
scroll to position [8827, 0]
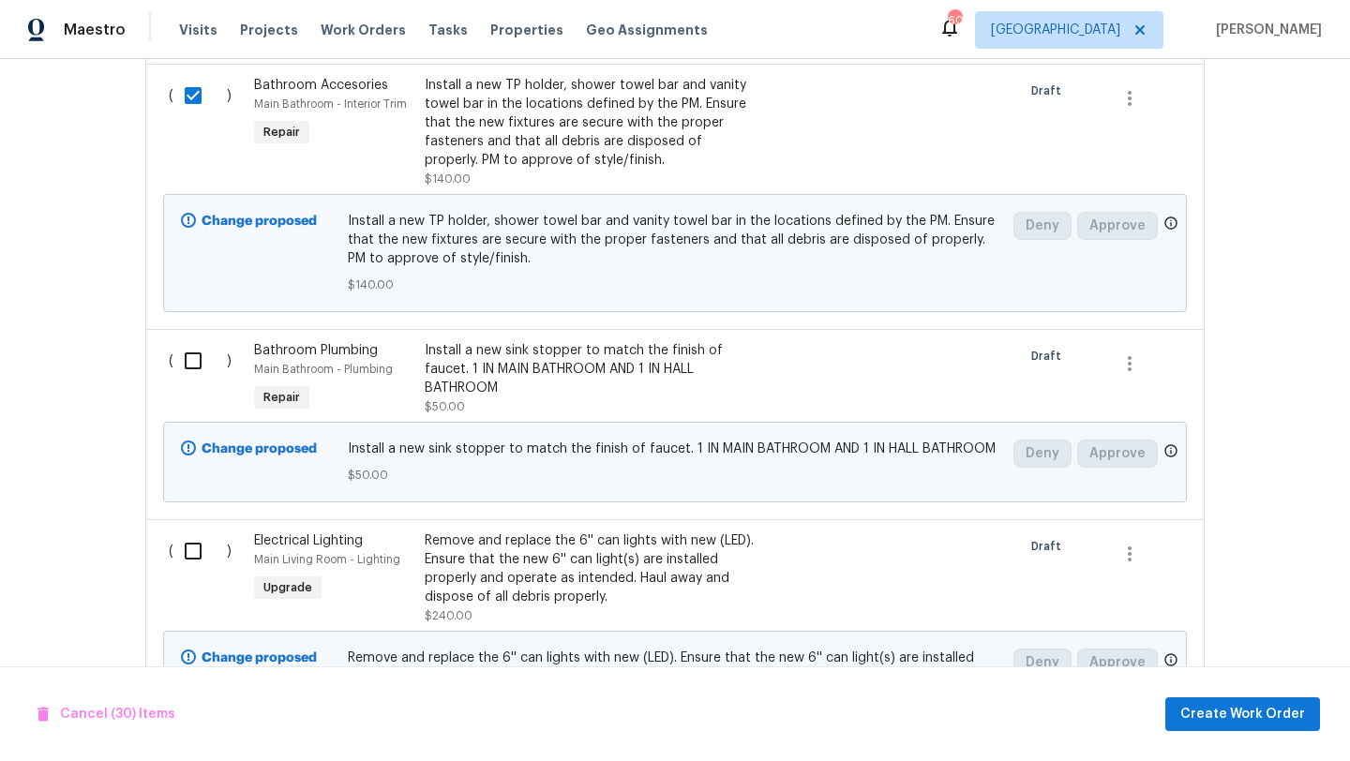
click at [194, 382] on div "( )" at bounding box center [205, 379] width 85 height 86
click at [195, 350] on input "checkbox" at bounding box center [199, 360] width 53 height 39
click at [191, 543] on input "checkbox" at bounding box center [199, 550] width 53 height 39
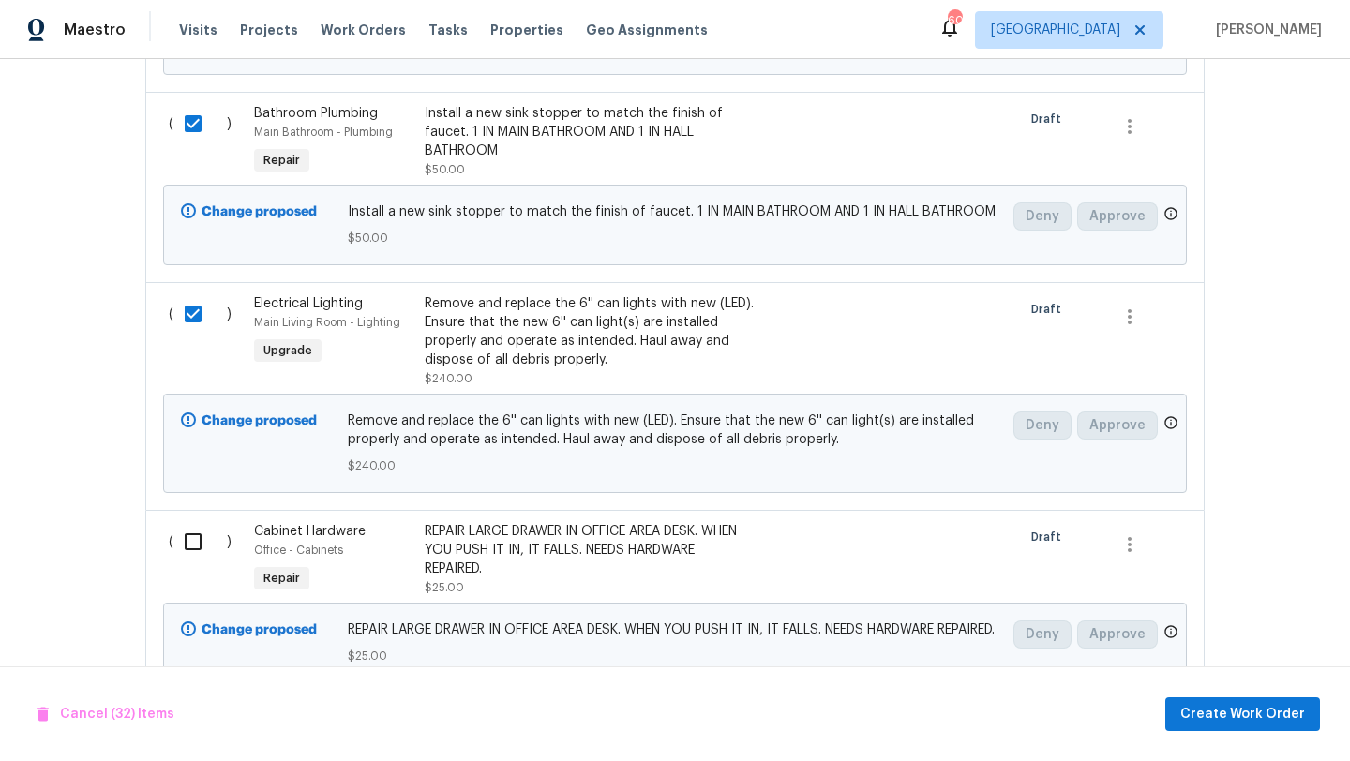
scroll to position [9094, 0]
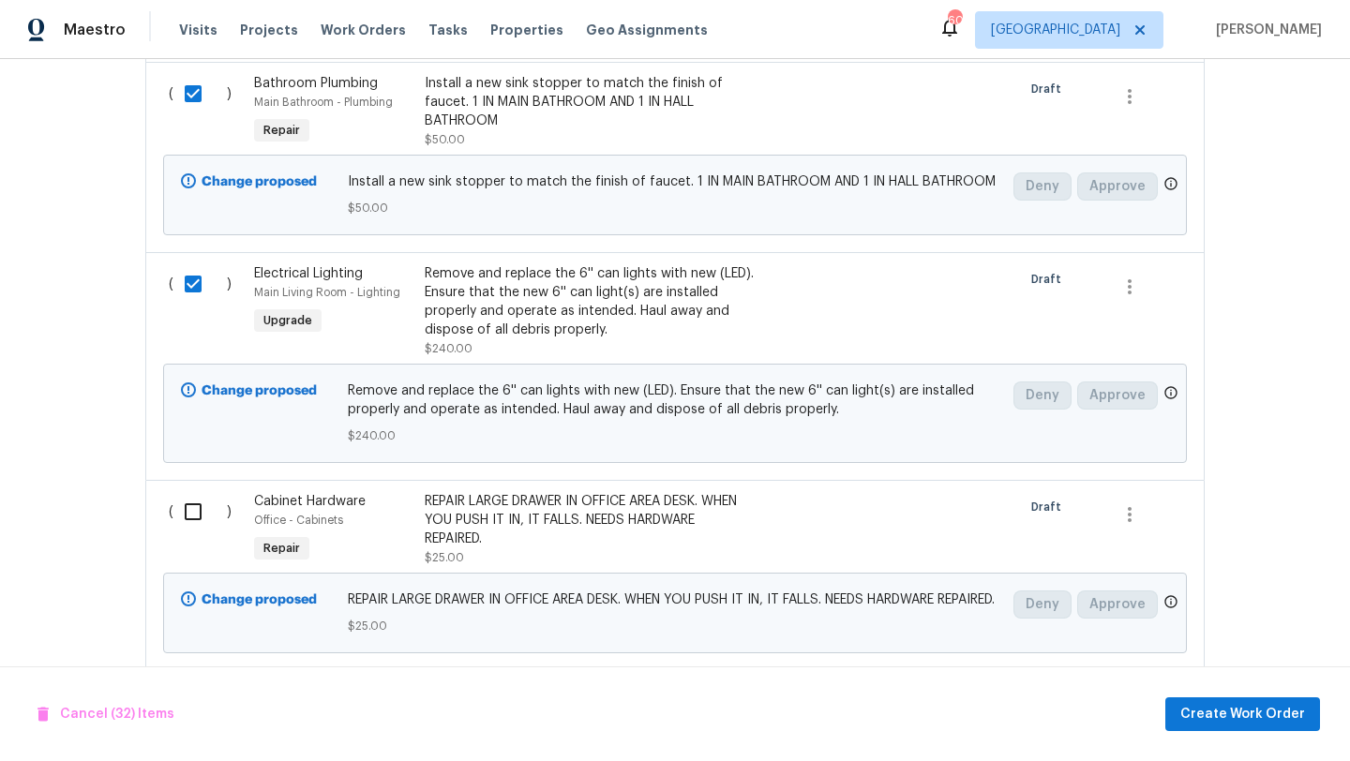
click at [193, 516] on input "checkbox" at bounding box center [199, 511] width 53 height 39
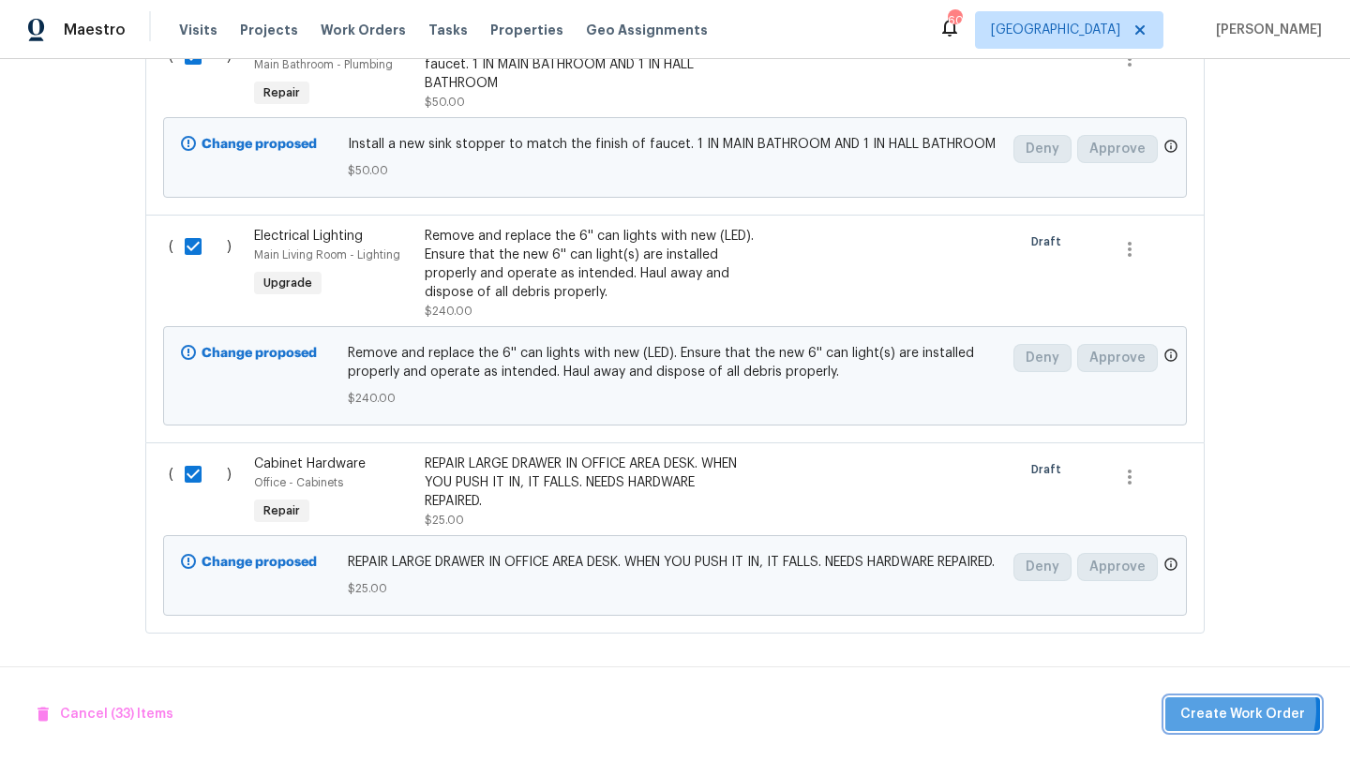
click at [1220, 709] on span "Create Work Order" at bounding box center [1242, 714] width 125 height 23
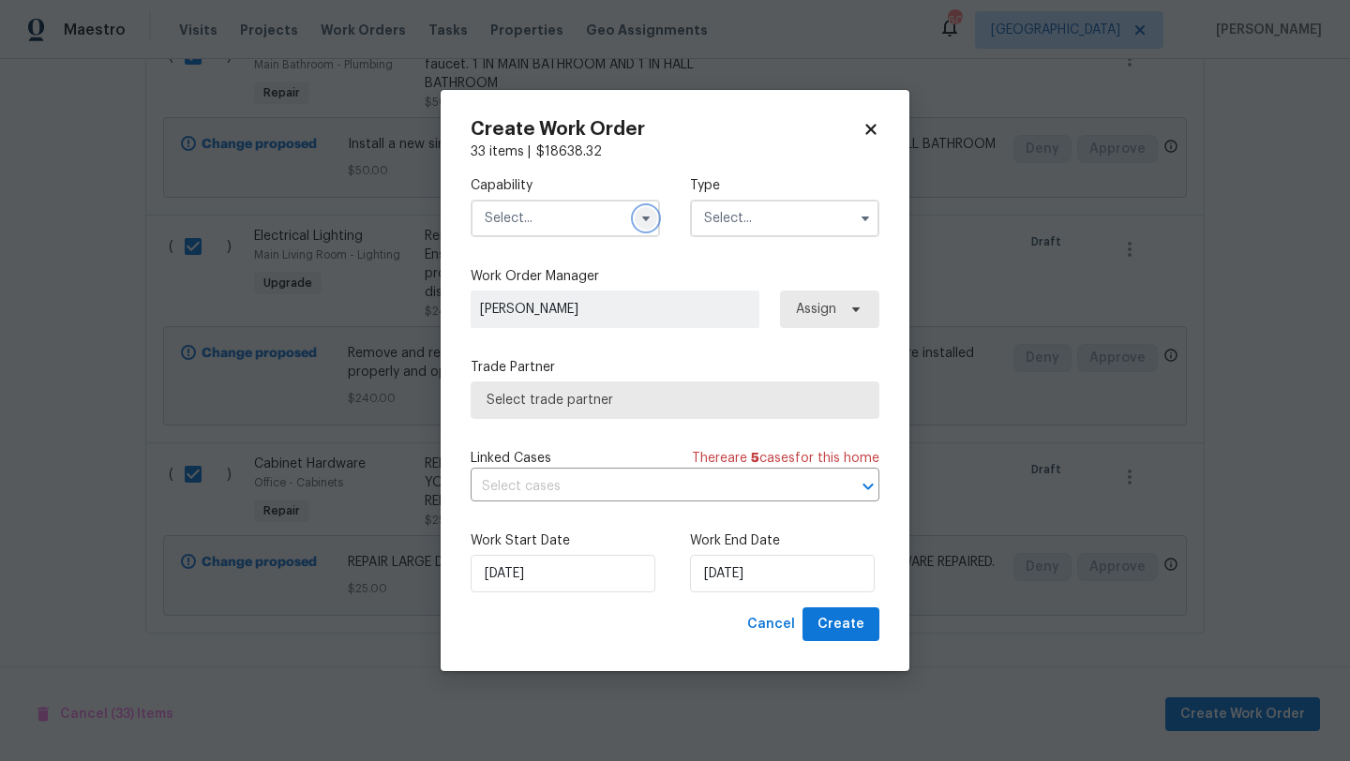
click at [640, 224] on icon "button" at bounding box center [645, 218] width 15 height 15
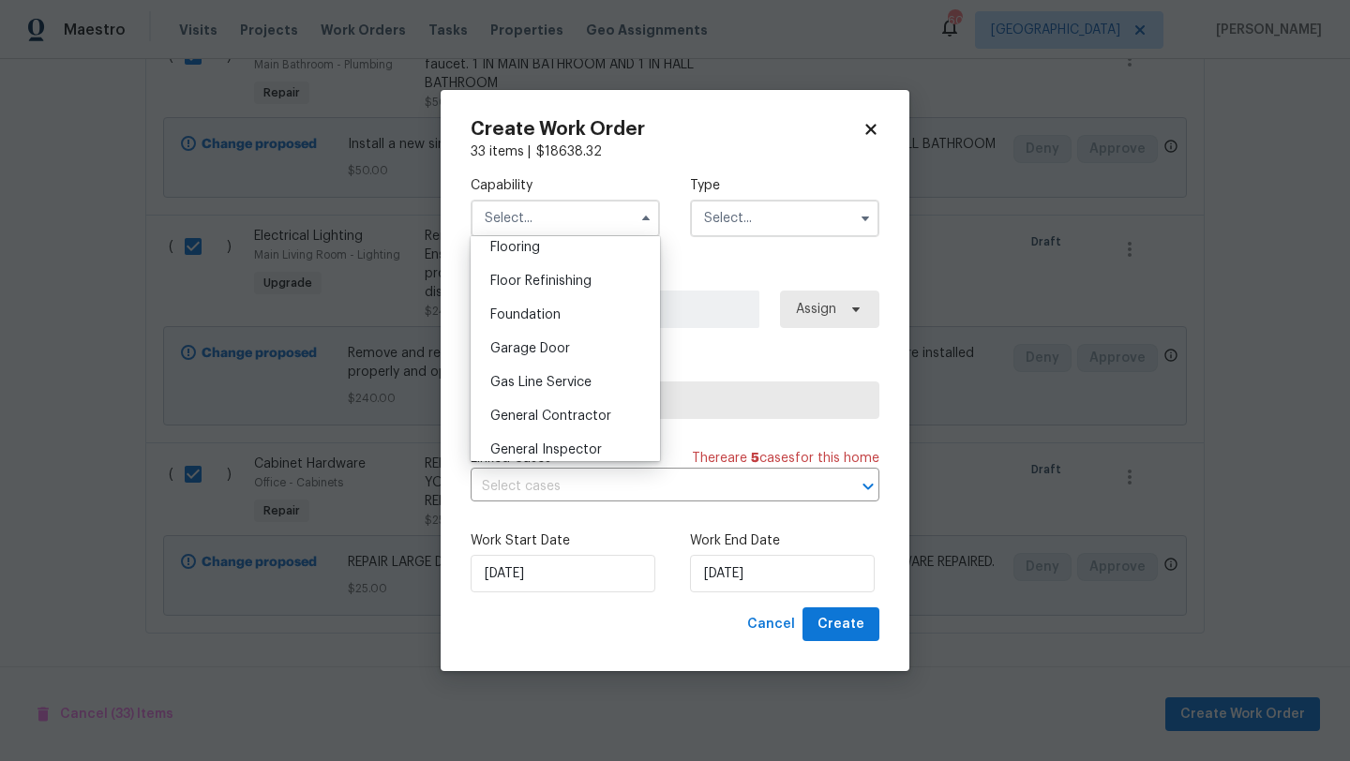
scroll to position [740, 0]
click at [582, 404] on div "General Contractor" at bounding box center [565, 414] width 180 height 34
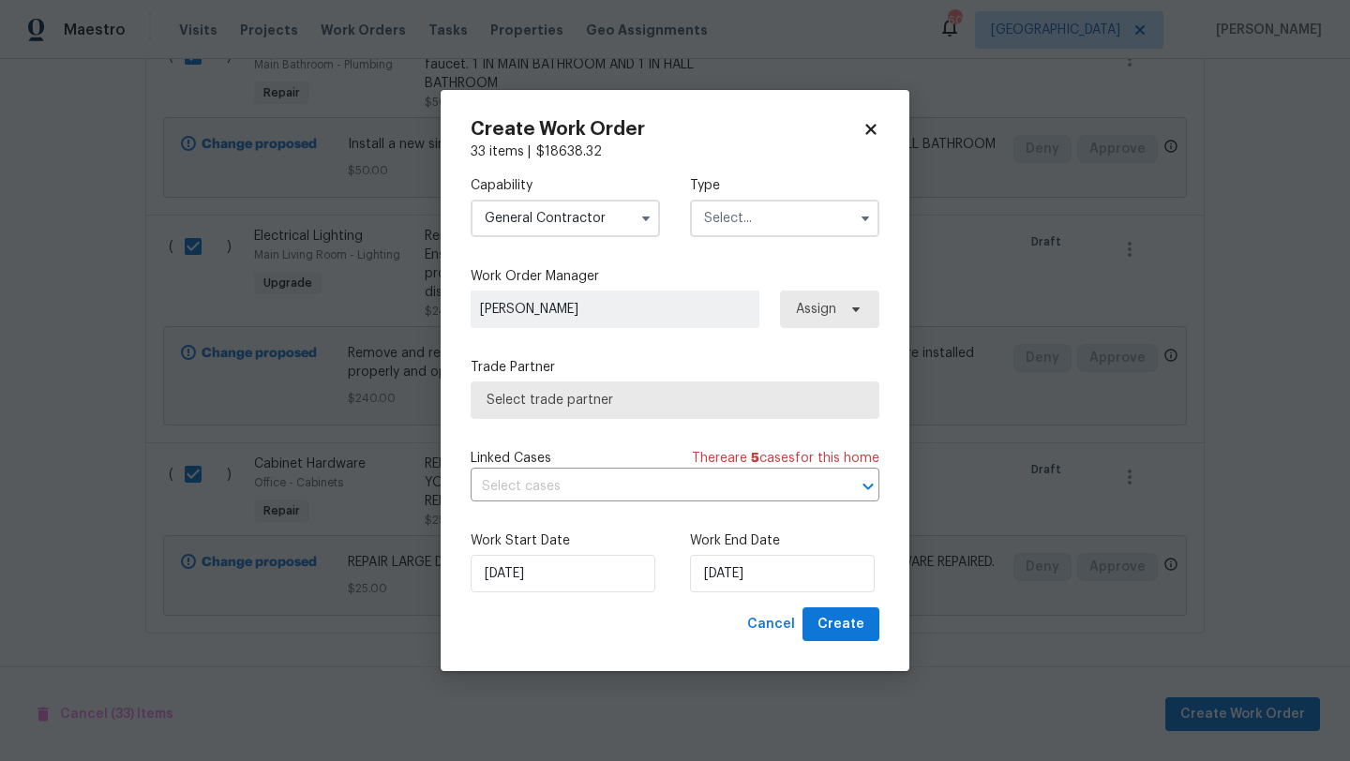
click at [766, 220] on input "text" at bounding box center [784, 218] width 189 height 37
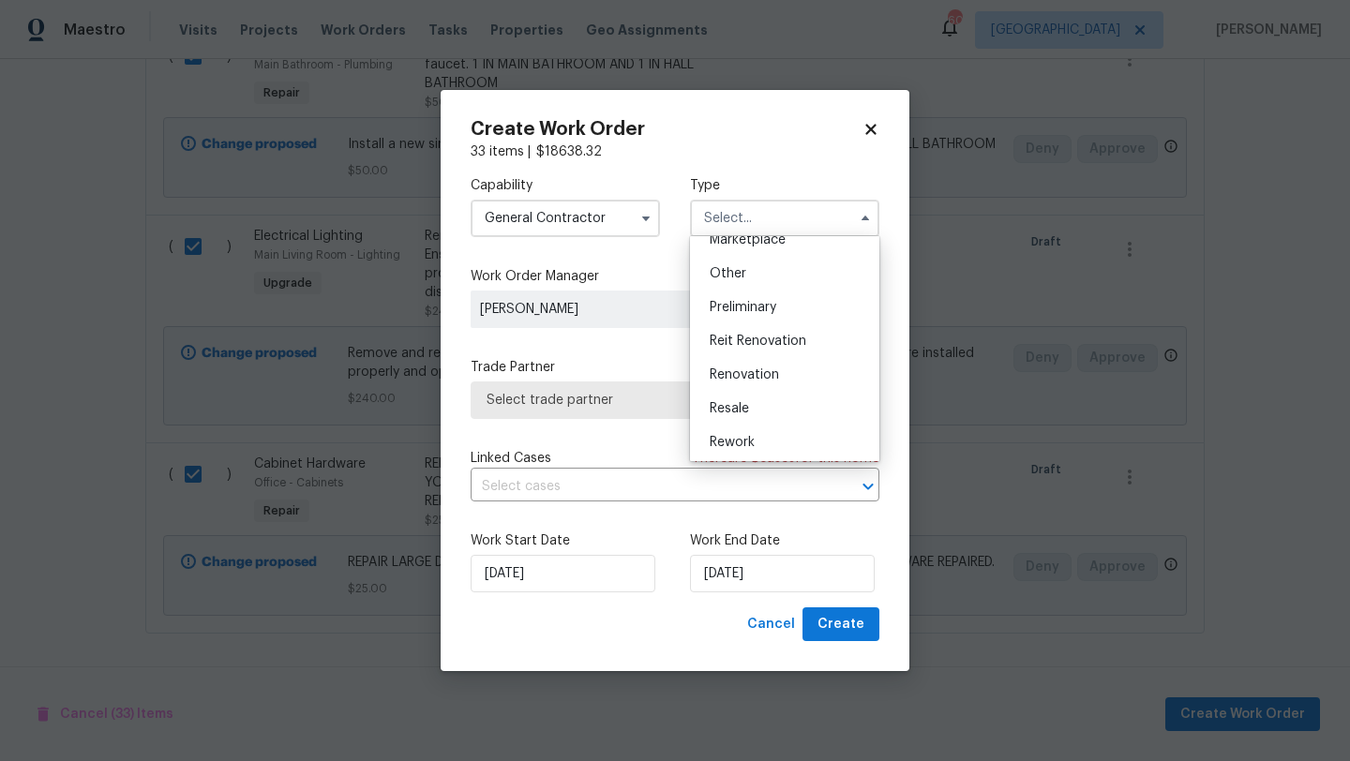
scroll to position [426, 0]
click at [752, 301] on span "Renovation" at bounding box center [744, 304] width 69 height 13
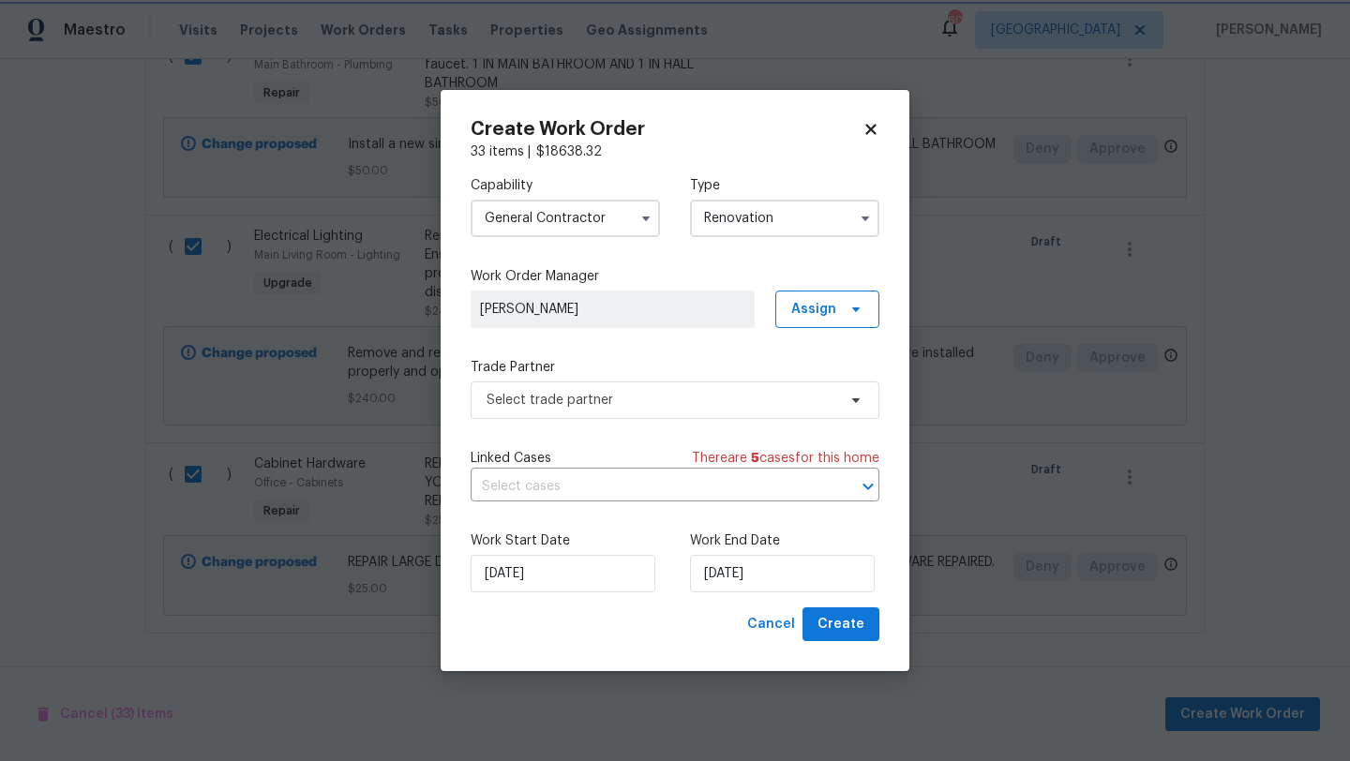
scroll to position [0, 0]
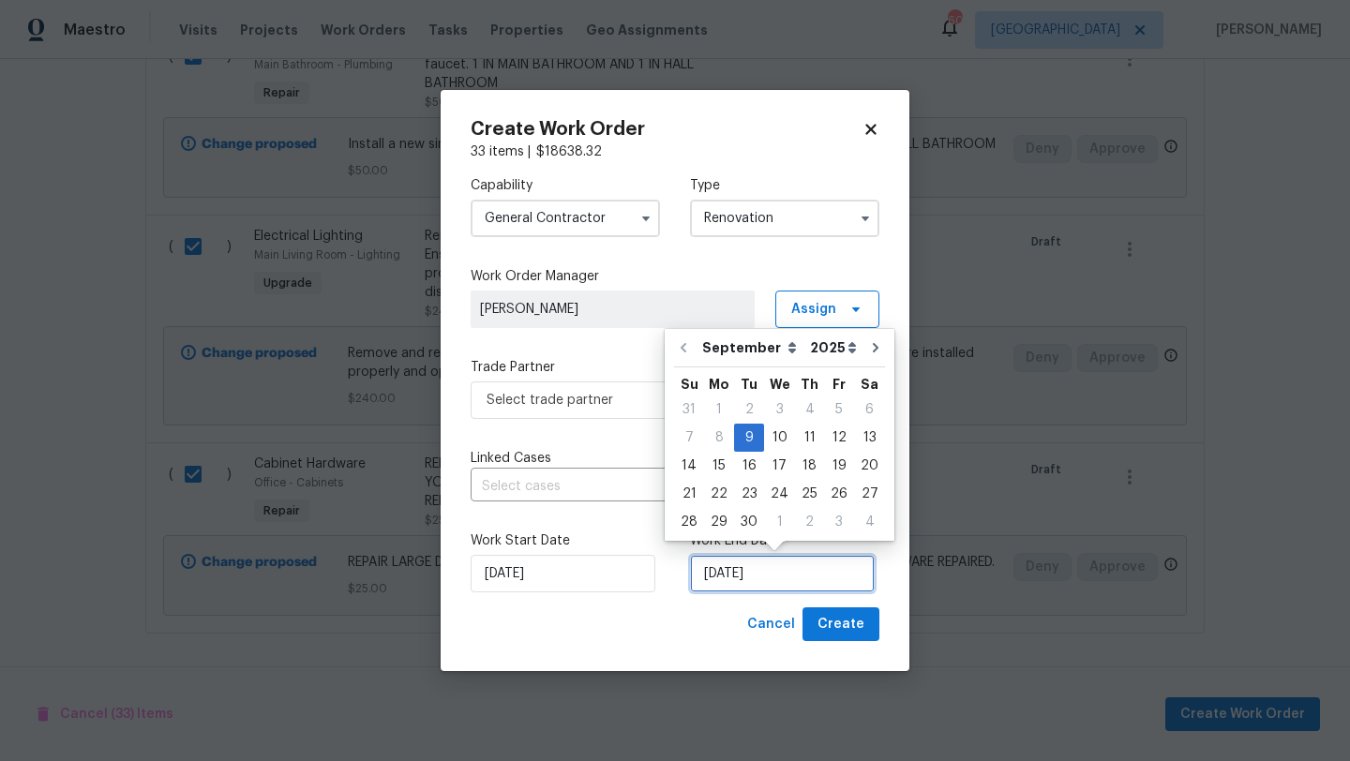
click at [779, 578] on input "[DATE]" at bounding box center [782, 573] width 185 height 37
click at [747, 525] on div "30" at bounding box center [749, 522] width 30 height 26
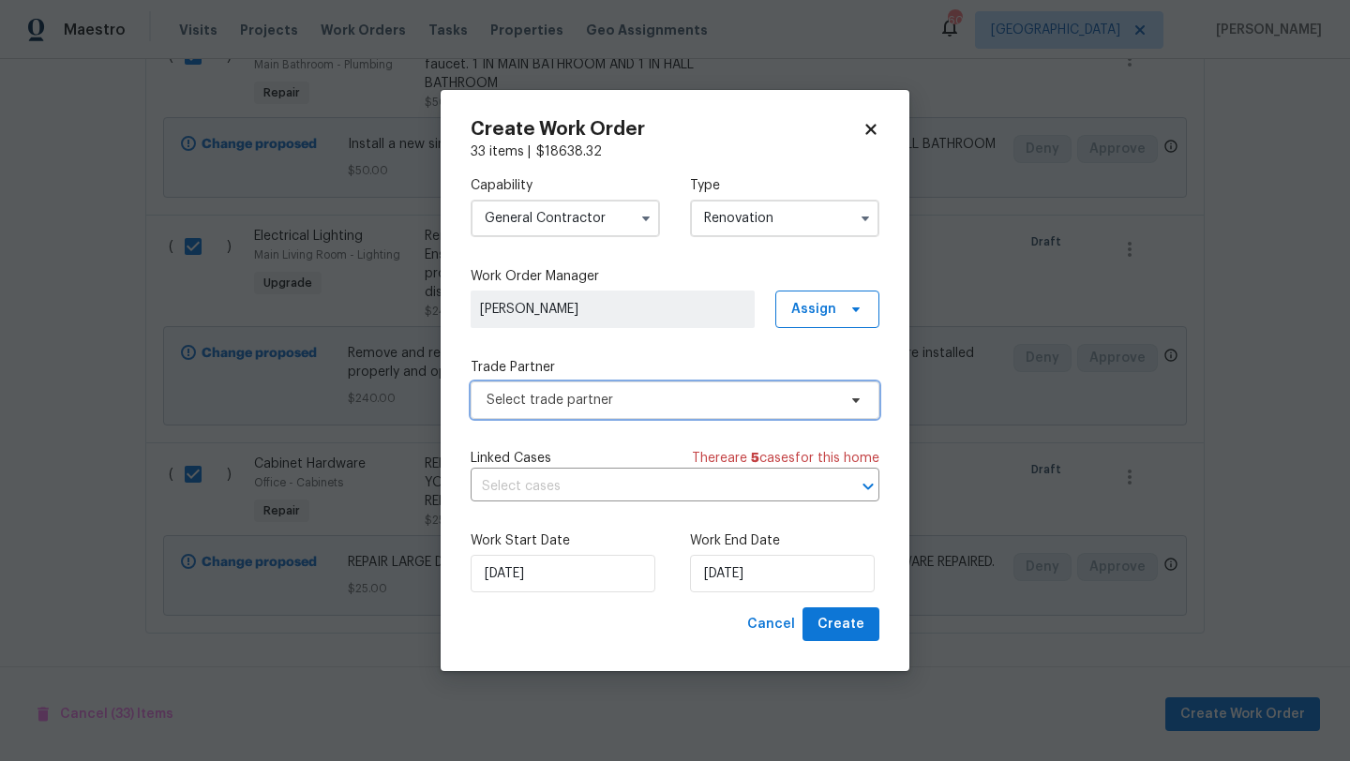
click at [707, 403] on span "Select trade partner" at bounding box center [661, 400] width 350 height 19
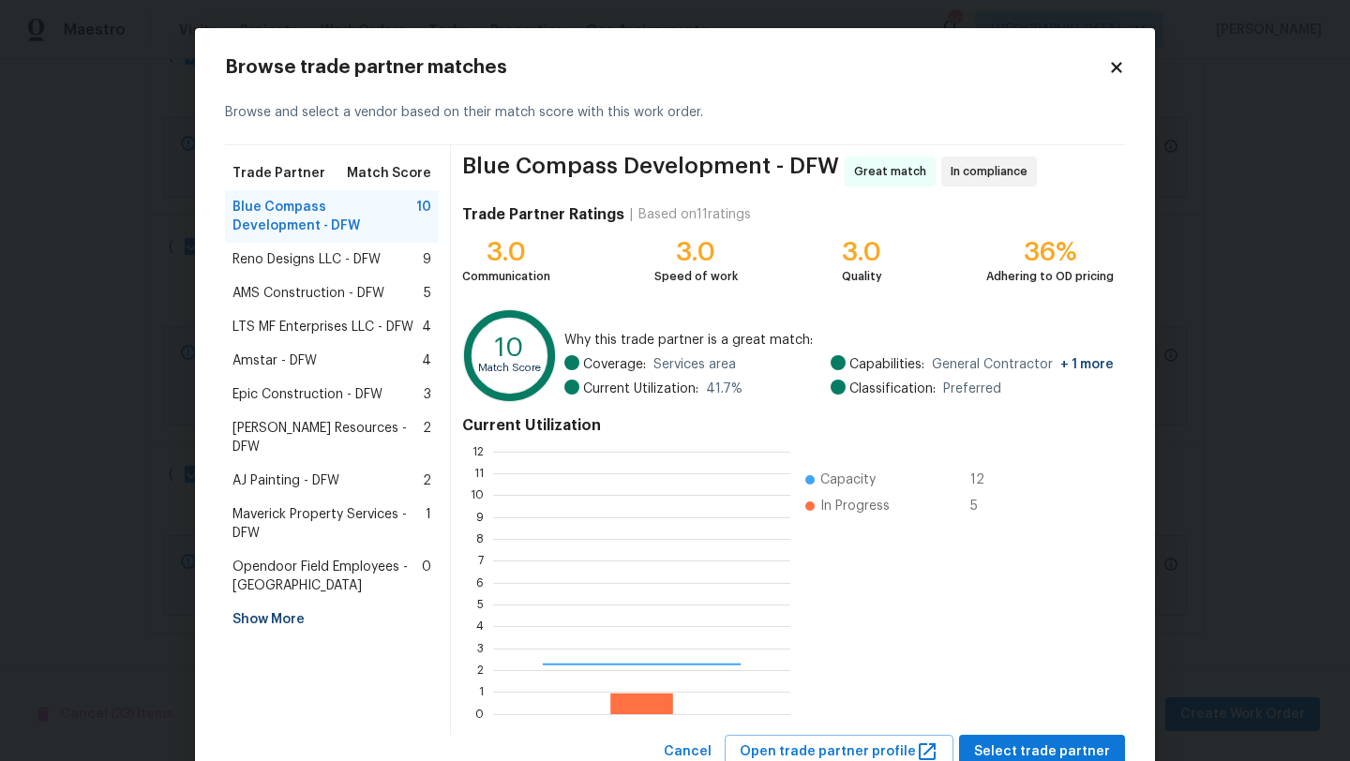
scroll to position [262, 297]
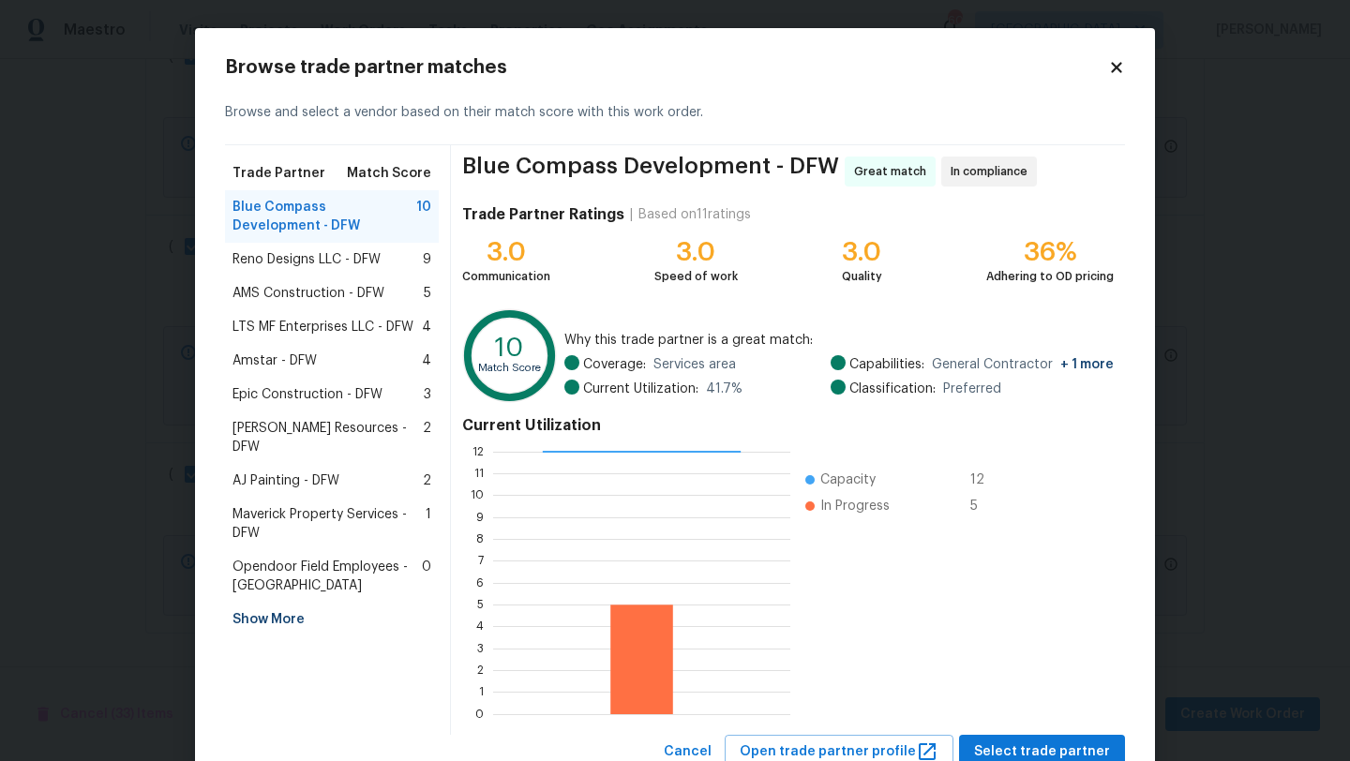
click at [397, 257] on div "Reno Designs LLC - DFW 9" at bounding box center [331, 259] width 199 height 19
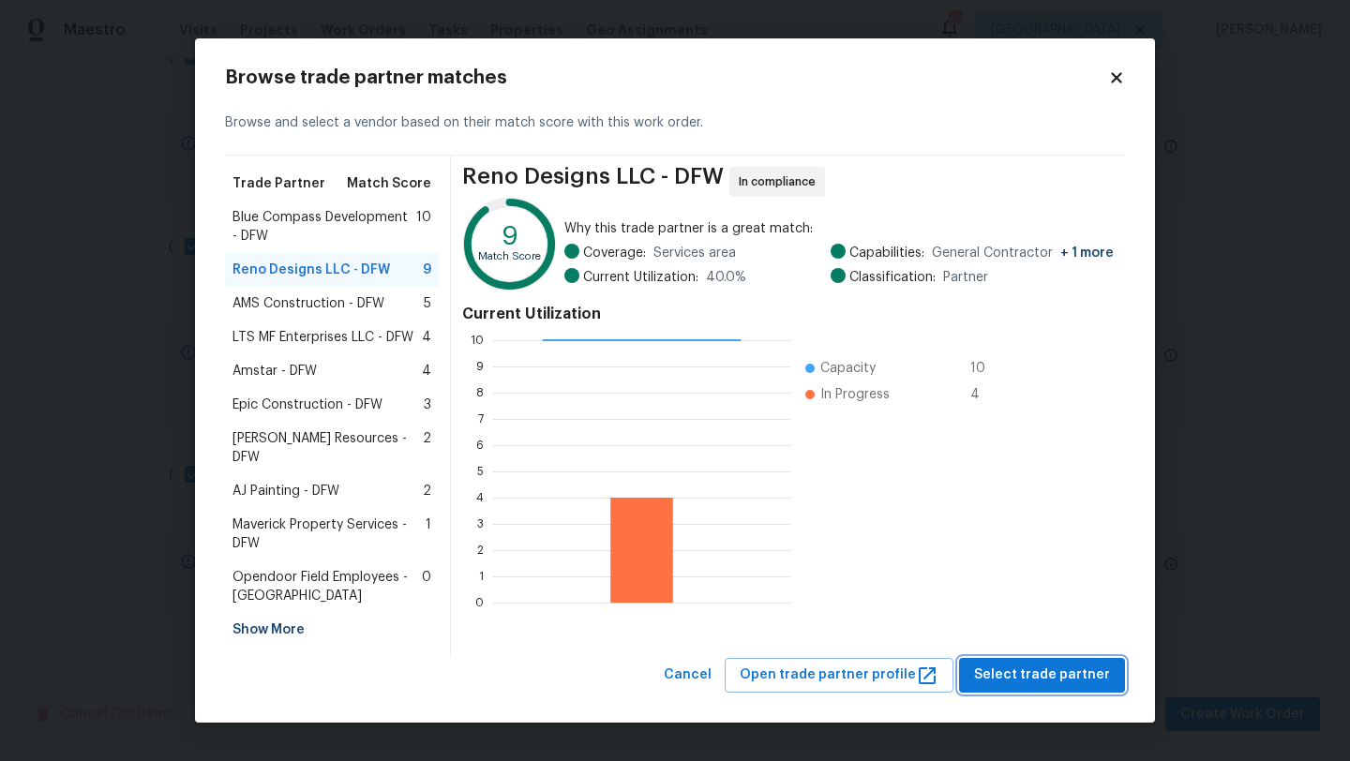
click at [1036, 664] on span "Select trade partner" at bounding box center [1042, 675] width 136 height 23
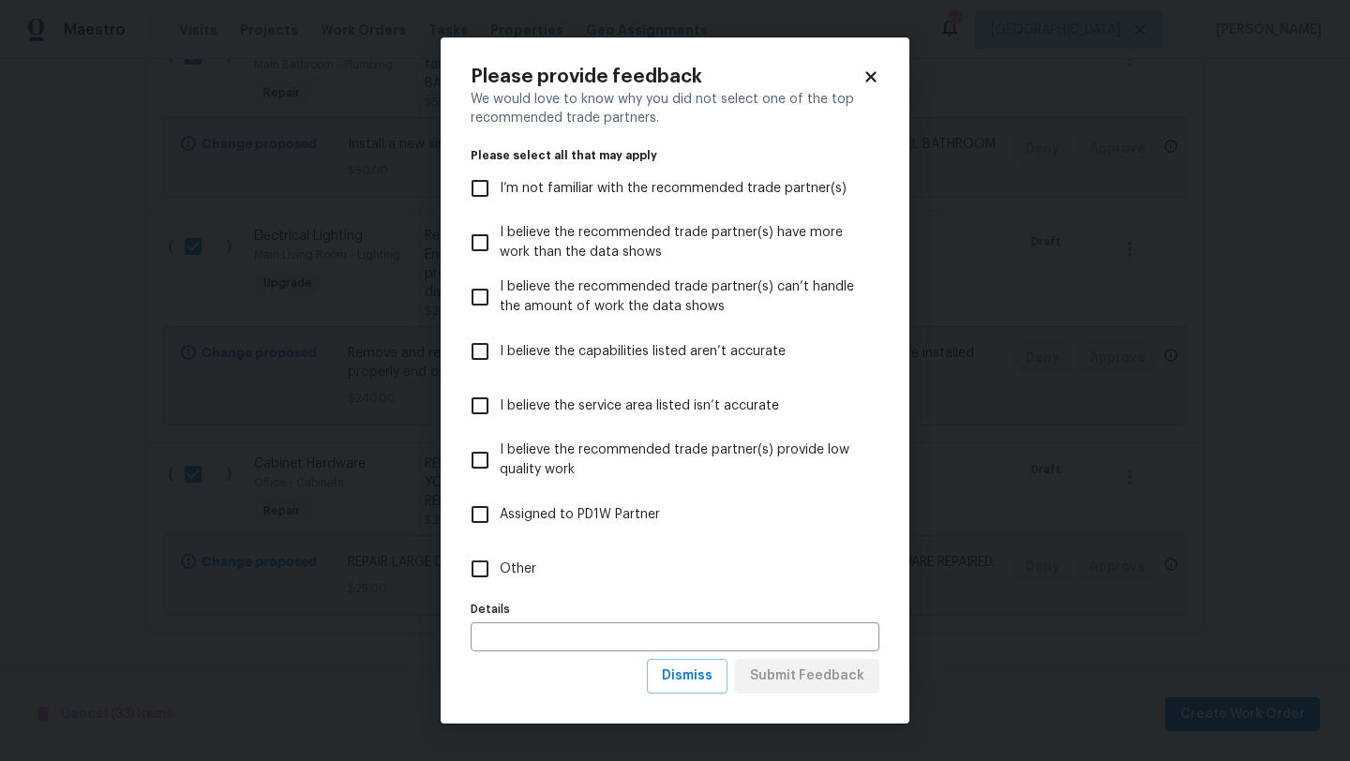
click at [508, 558] on label "Other" at bounding box center [662, 569] width 404 height 54
click at [500, 558] on input "Other" at bounding box center [479, 568] width 39 height 39
click at [526, 639] on input "text" at bounding box center [675, 636] width 409 height 29
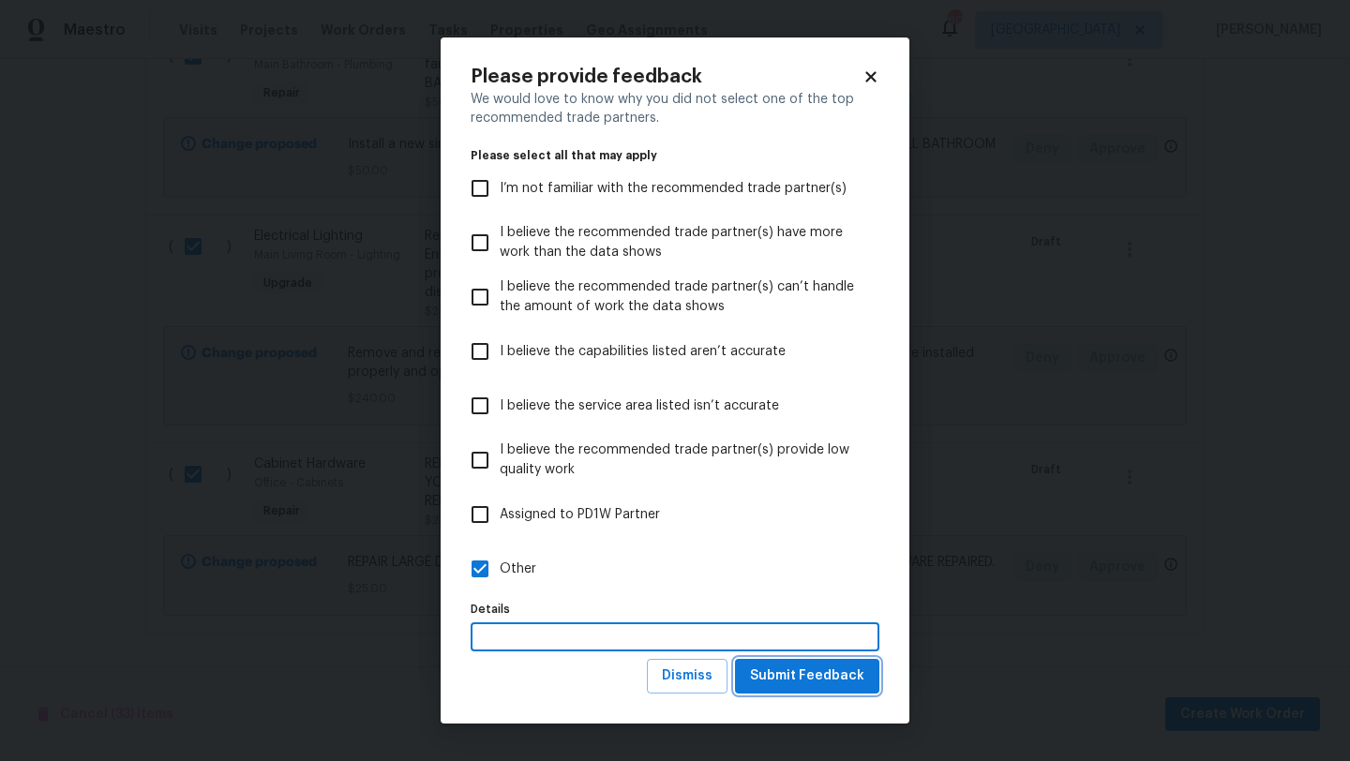
click at [777, 677] on span "Submit Feedback" at bounding box center [807, 676] width 114 height 23
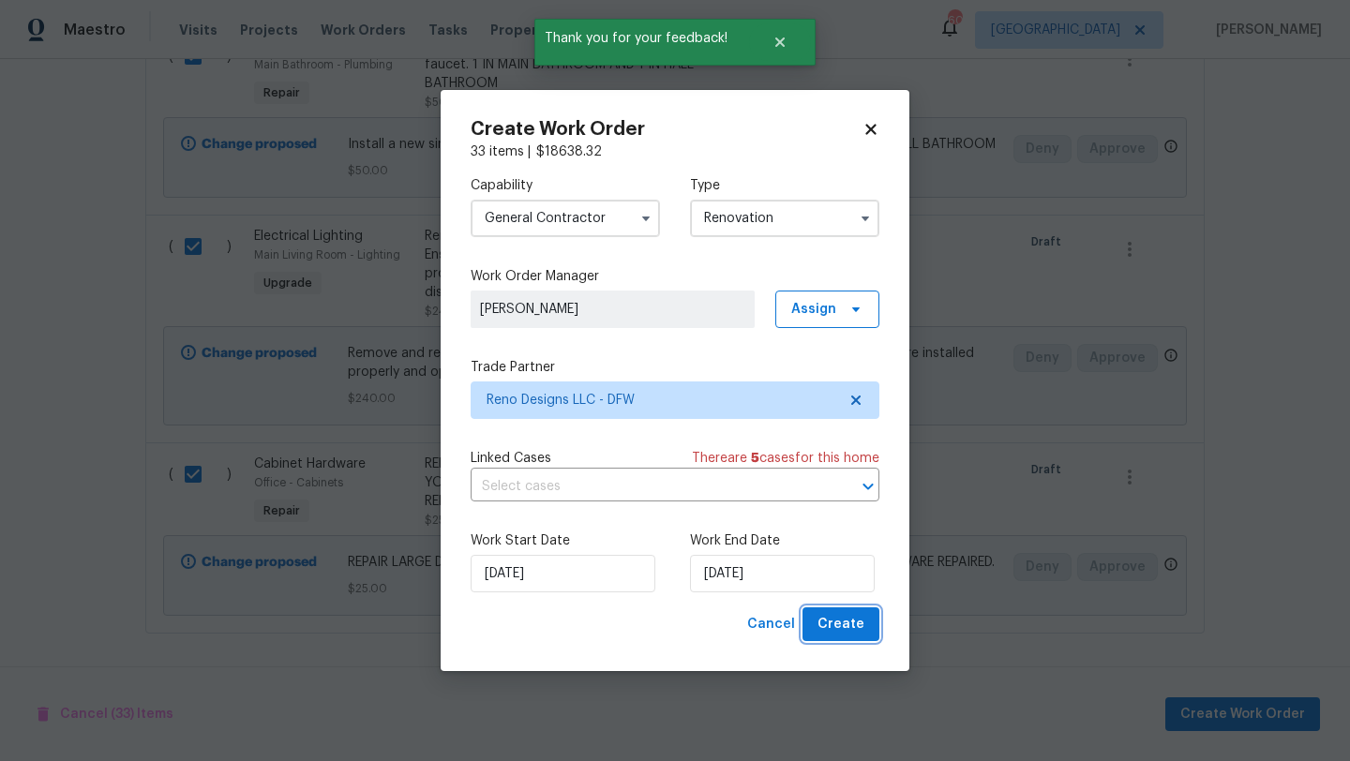
click at [844, 623] on span "Create" at bounding box center [840, 624] width 47 height 23
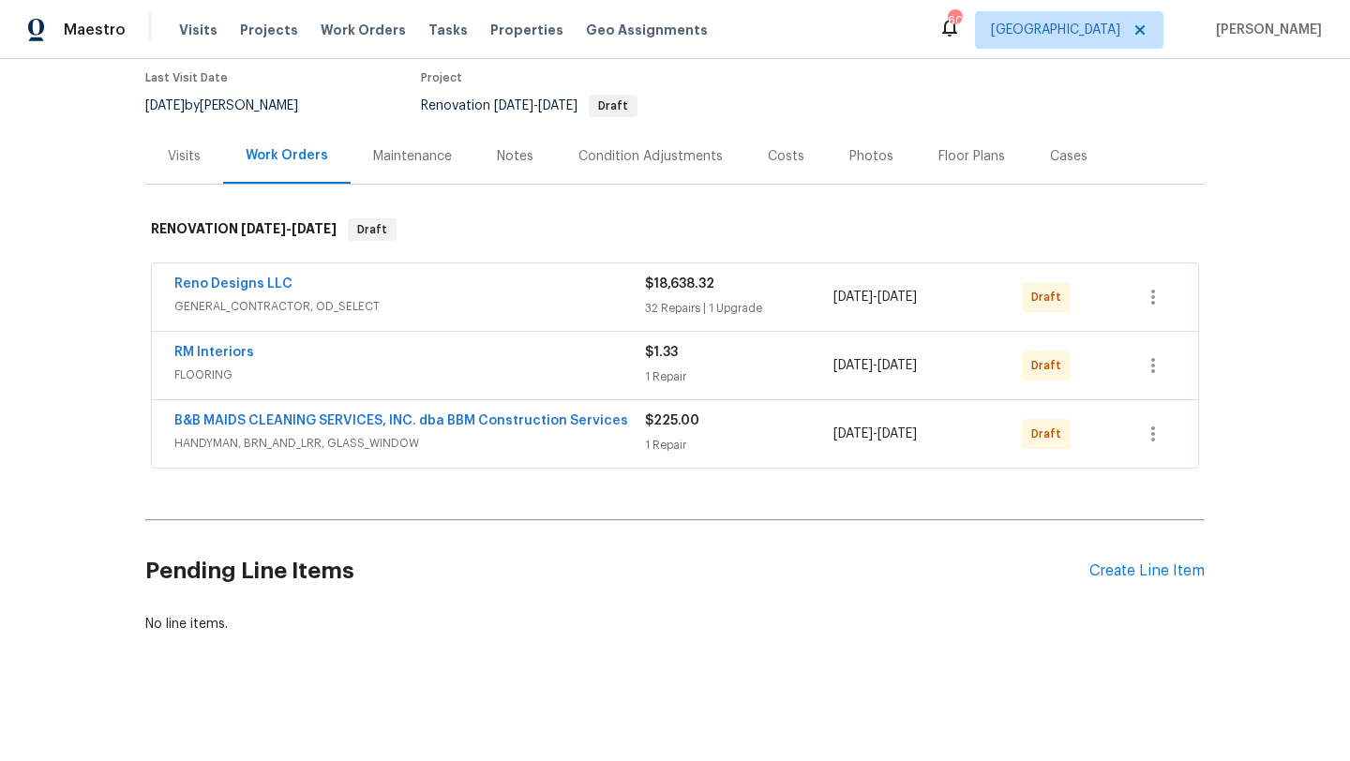
scroll to position [0, 0]
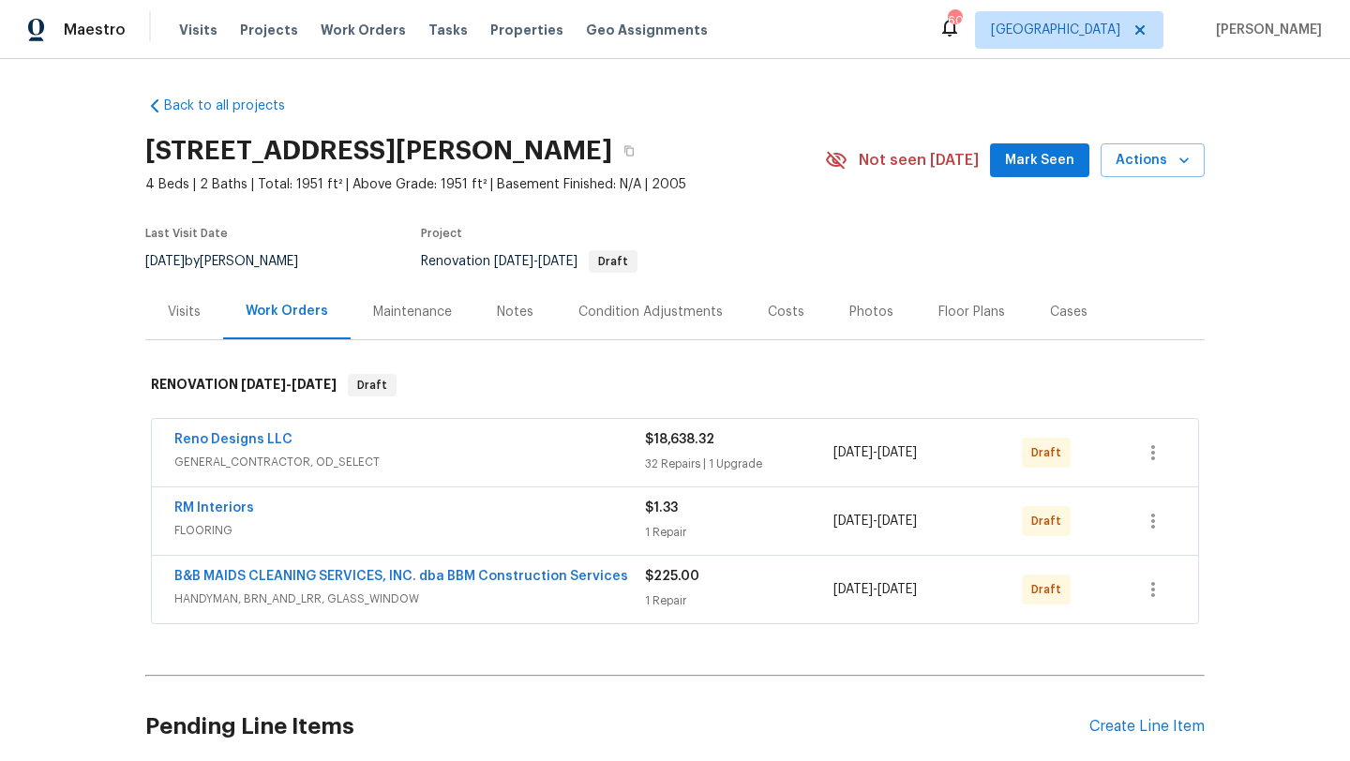
drag, startPoint x: 147, startPoint y: 151, endPoint x: 597, endPoint y: 159, distance: 450.0
click at [597, 159] on h2 "414 Creekwood Ct, Forney, TX 75126" at bounding box center [378, 151] width 467 height 19
copy h2 "414 Creekwood Ct, Forney, TX 75126"
click at [270, 439] on link "Reno Designs LLC" at bounding box center [233, 439] width 118 height 13
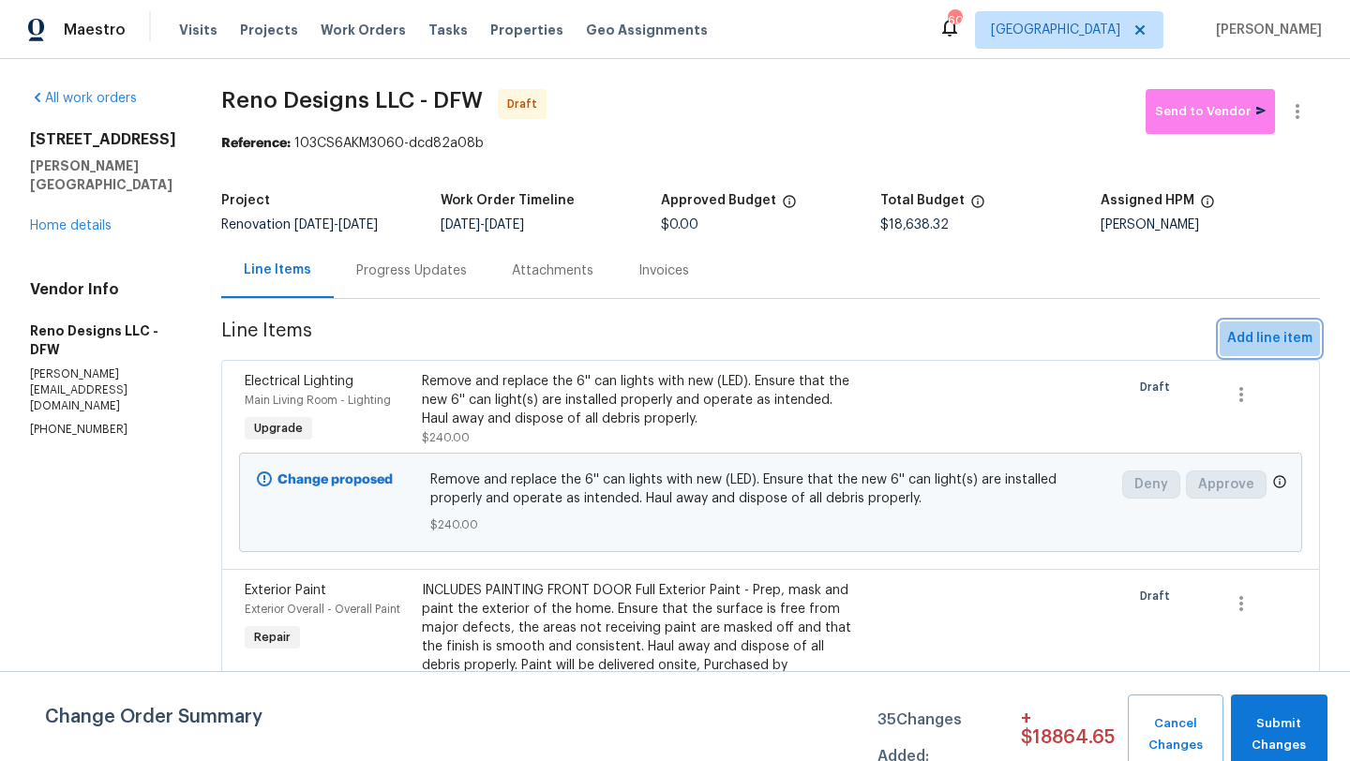
click at [1268, 351] on button "Add line item" at bounding box center [1270, 339] width 100 height 35
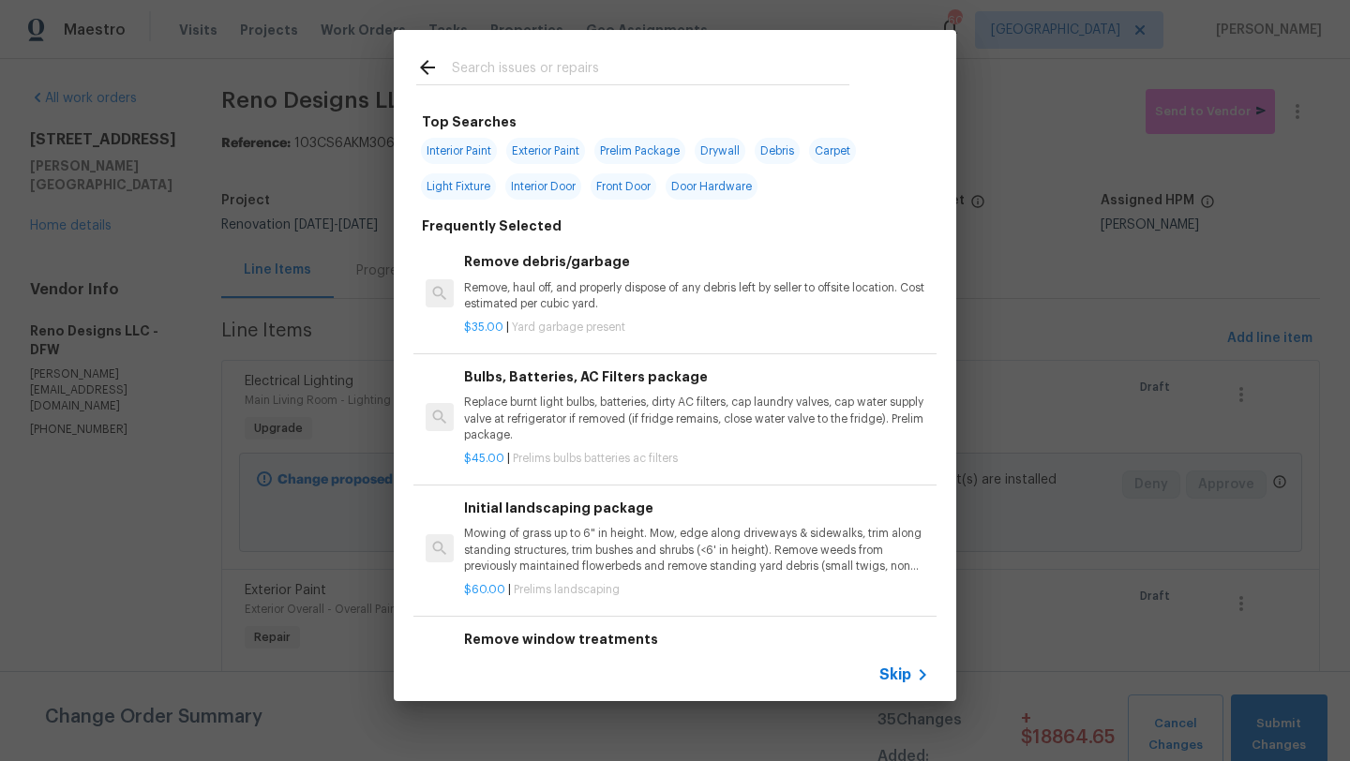
click at [576, 72] on input "text" at bounding box center [650, 70] width 397 height 28
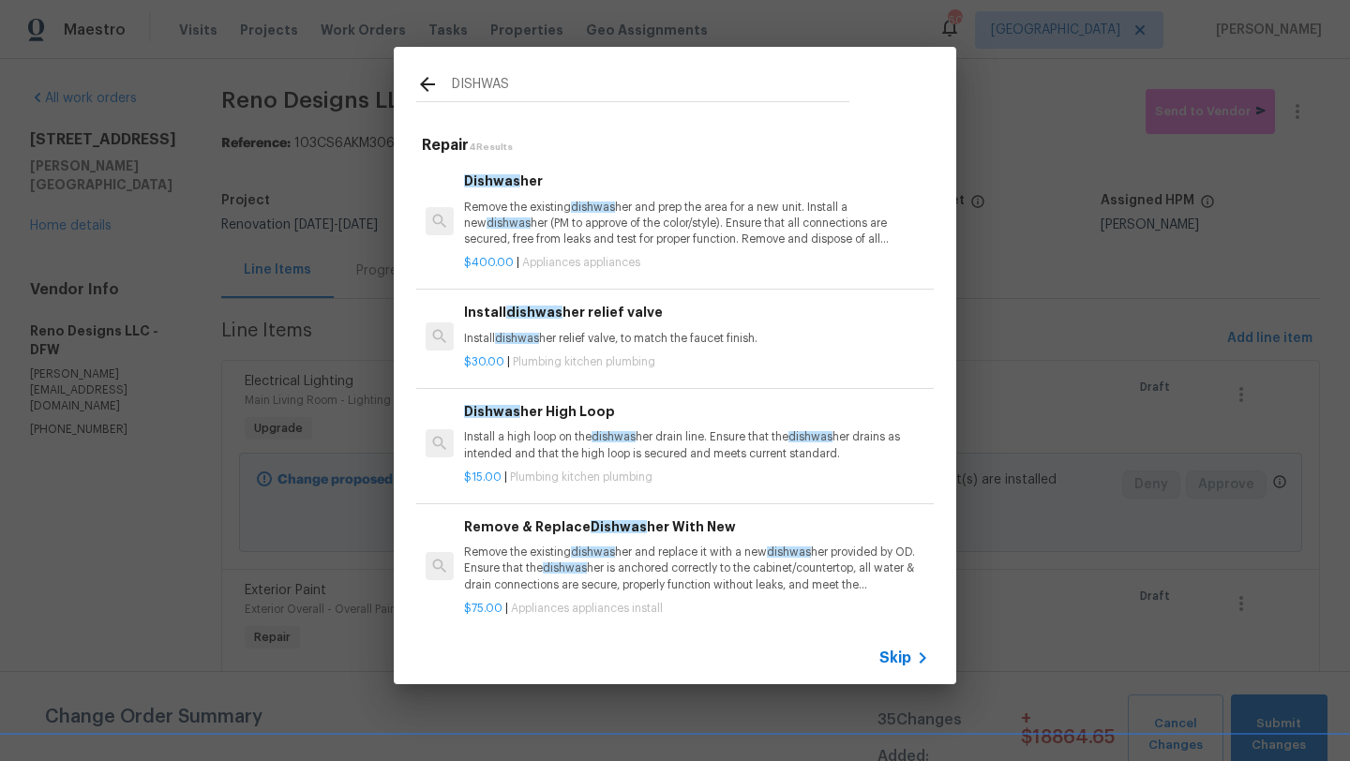
click at [589, 559] on p "Remove the existing dishwas her and replace it with a new dishwas her provided …" at bounding box center [696, 569] width 465 height 48
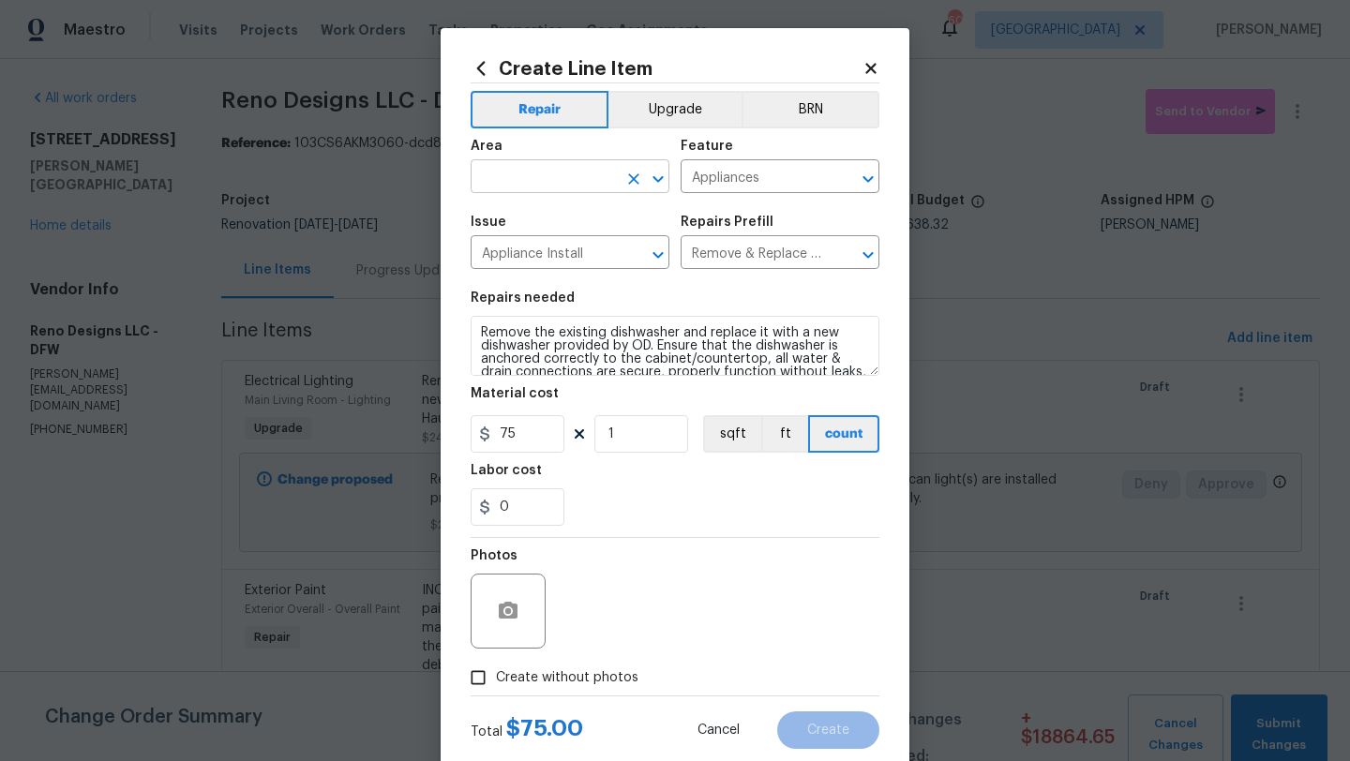
click at [547, 191] on input "text" at bounding box center [544, 178] width 146 height 29
click at [540, 214] on li "Kitchen" at bounding box center [570, 220] width 199 height 31
click at [591, 671] on span "Create without photos" at bounding box center [567, 678] width 142 height 20
click at [496, 671] on input "Create without photos" at bounding box center [478, 678] width 36 height 36
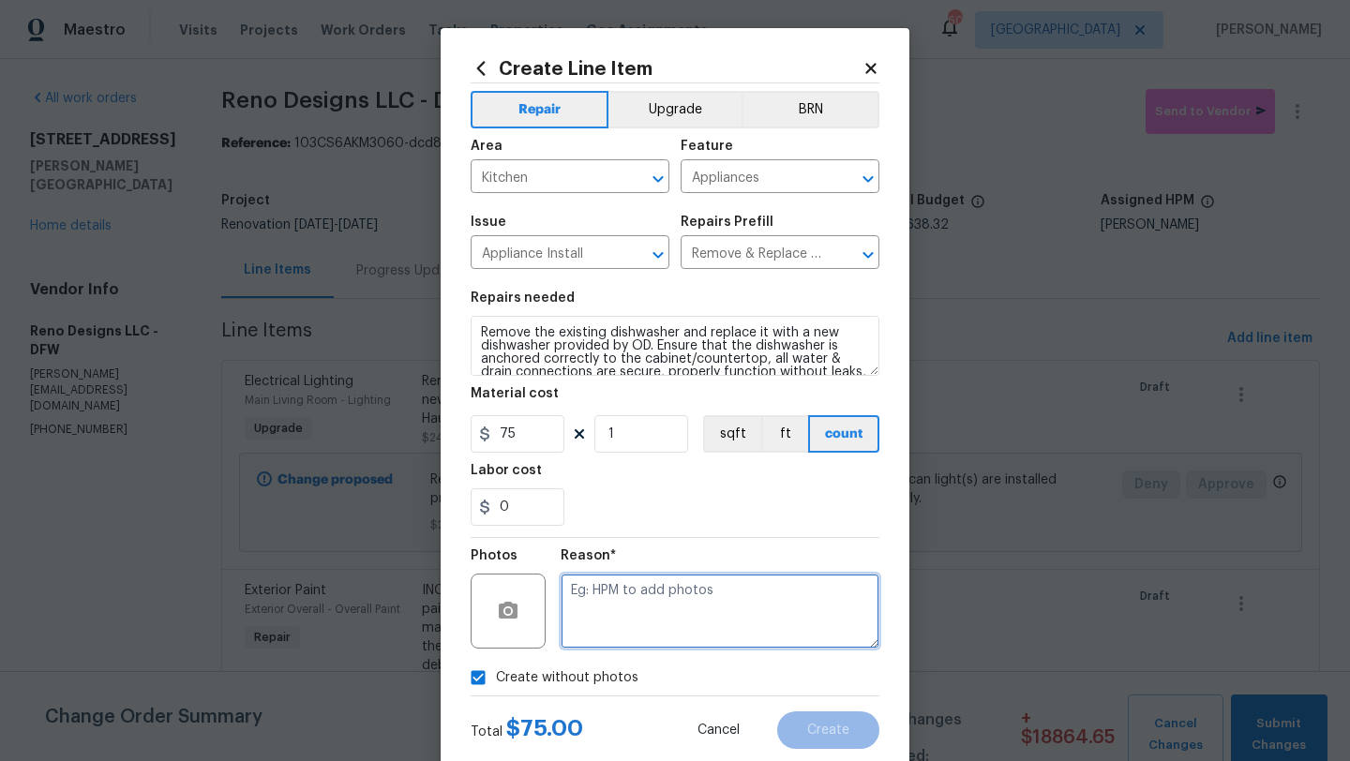
click at [613, 640] on textarea at bounding box center [720, 611] width 319 height 75
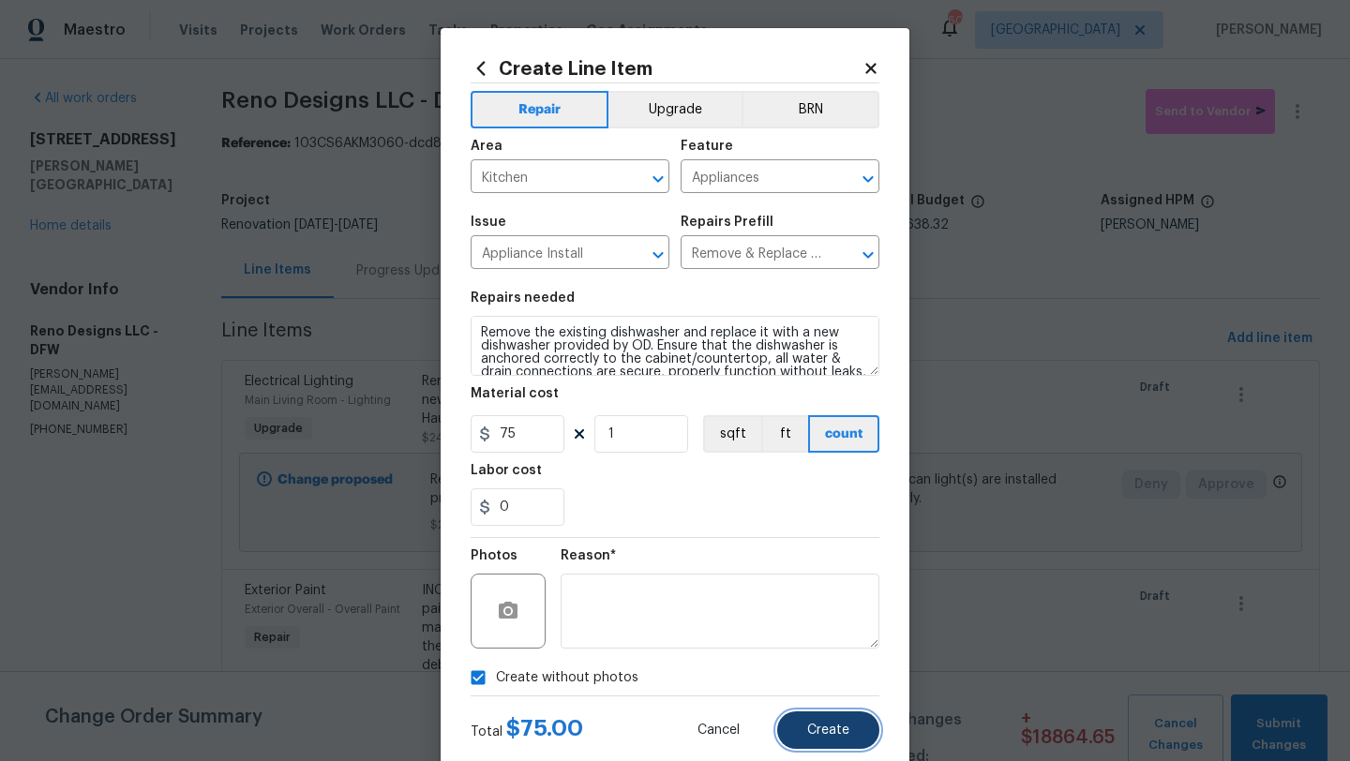
click at [815, 716] on button "Create" at bounding box center [828, 729] width 102 height 37
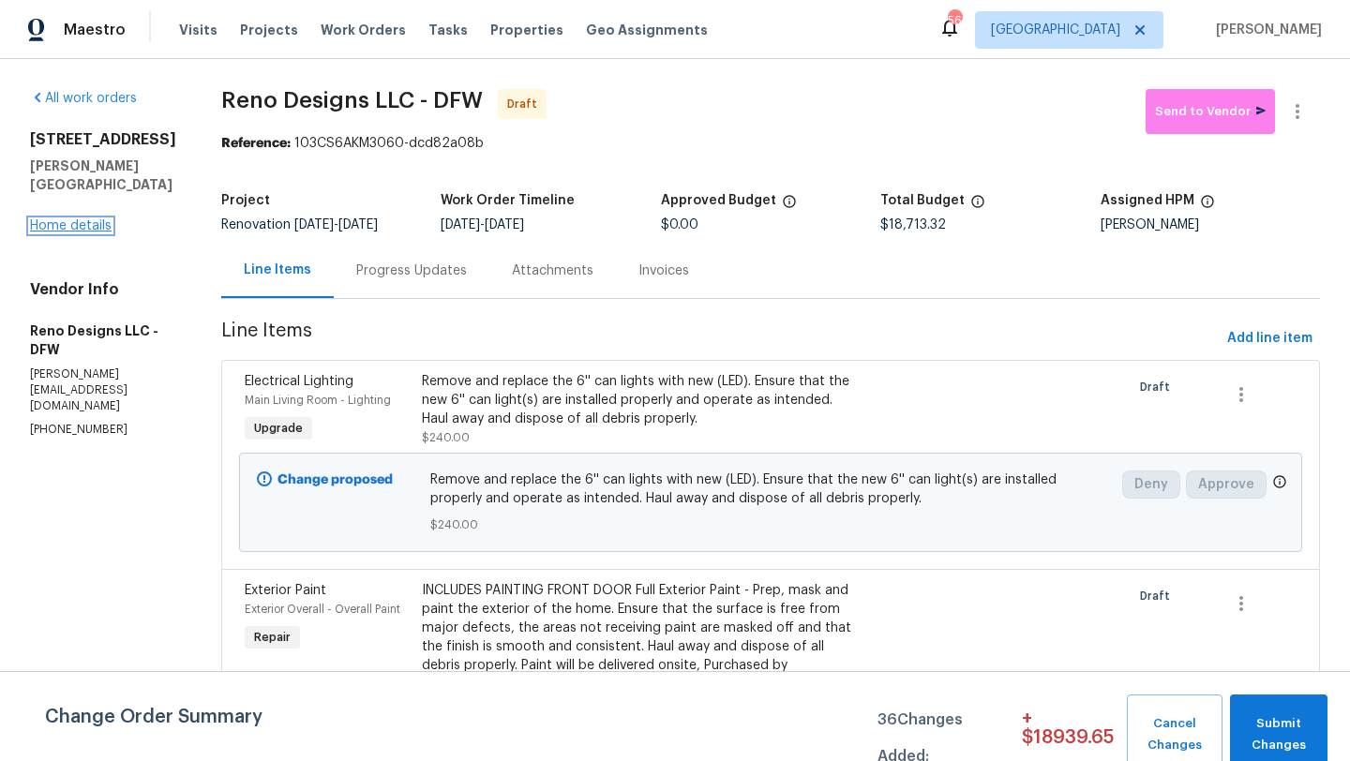
click at [95, 219] on link "Home details" at bounding box center [71, 225] width 82 height 13
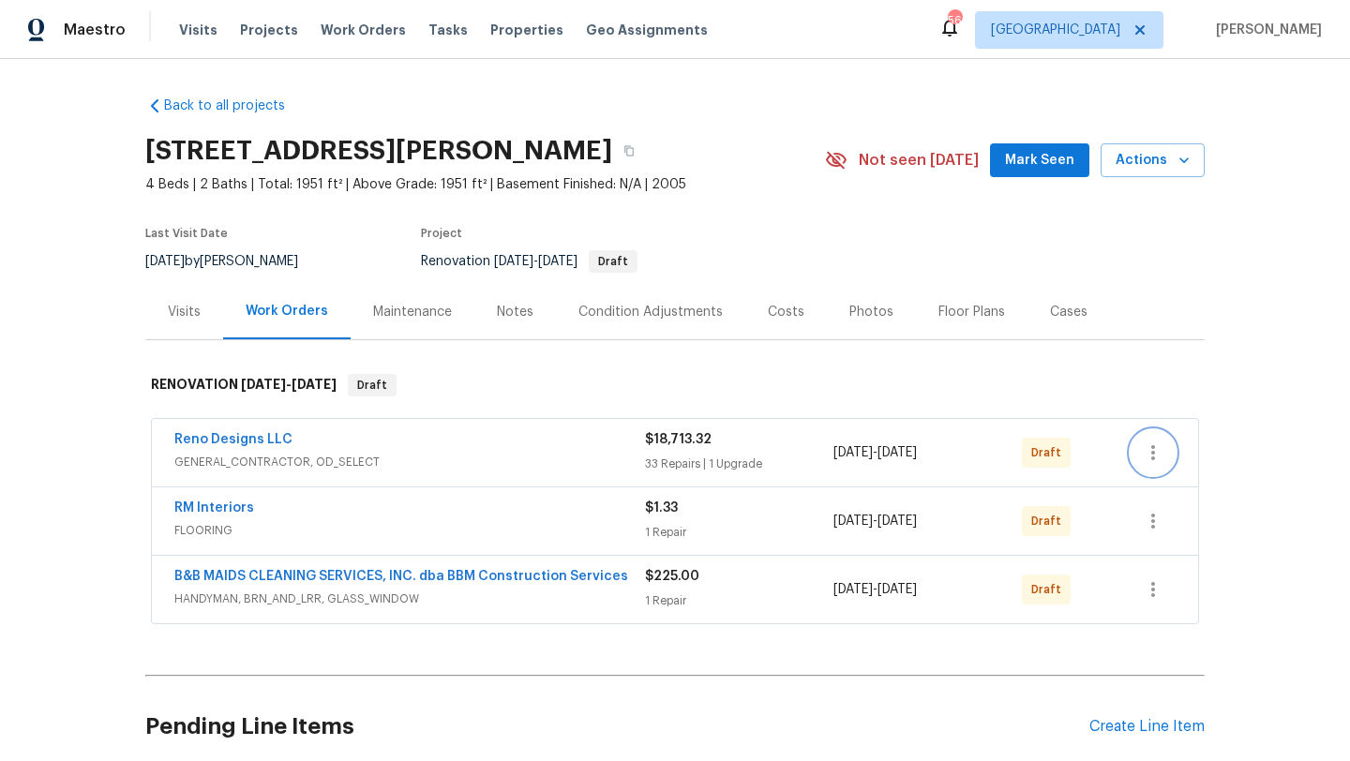
click at [1159, 448] on icon "button" at bounding box center [1153, 453] width 22 height 22
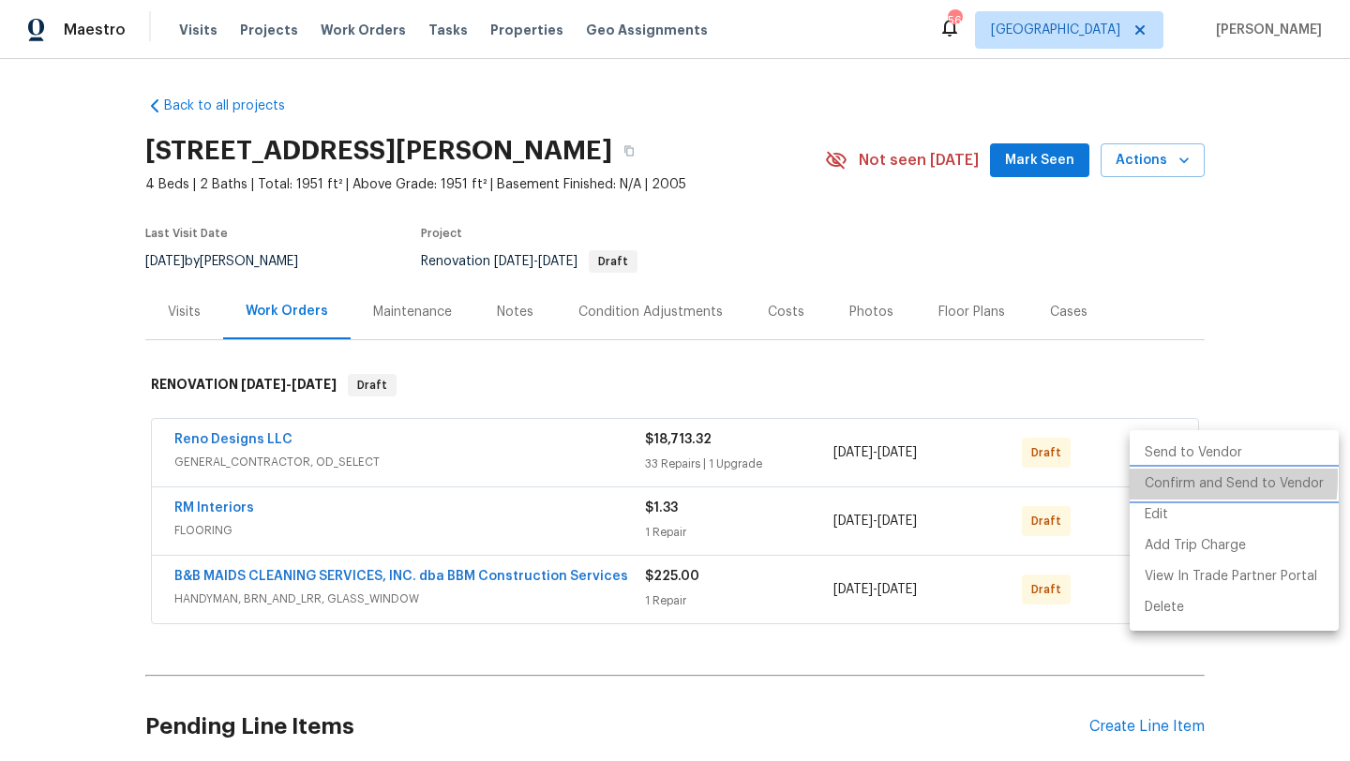
click at [1166, 478] on li "Confirm and Send to Vendor" at bounding box center [1234, 484] width 209 height 31
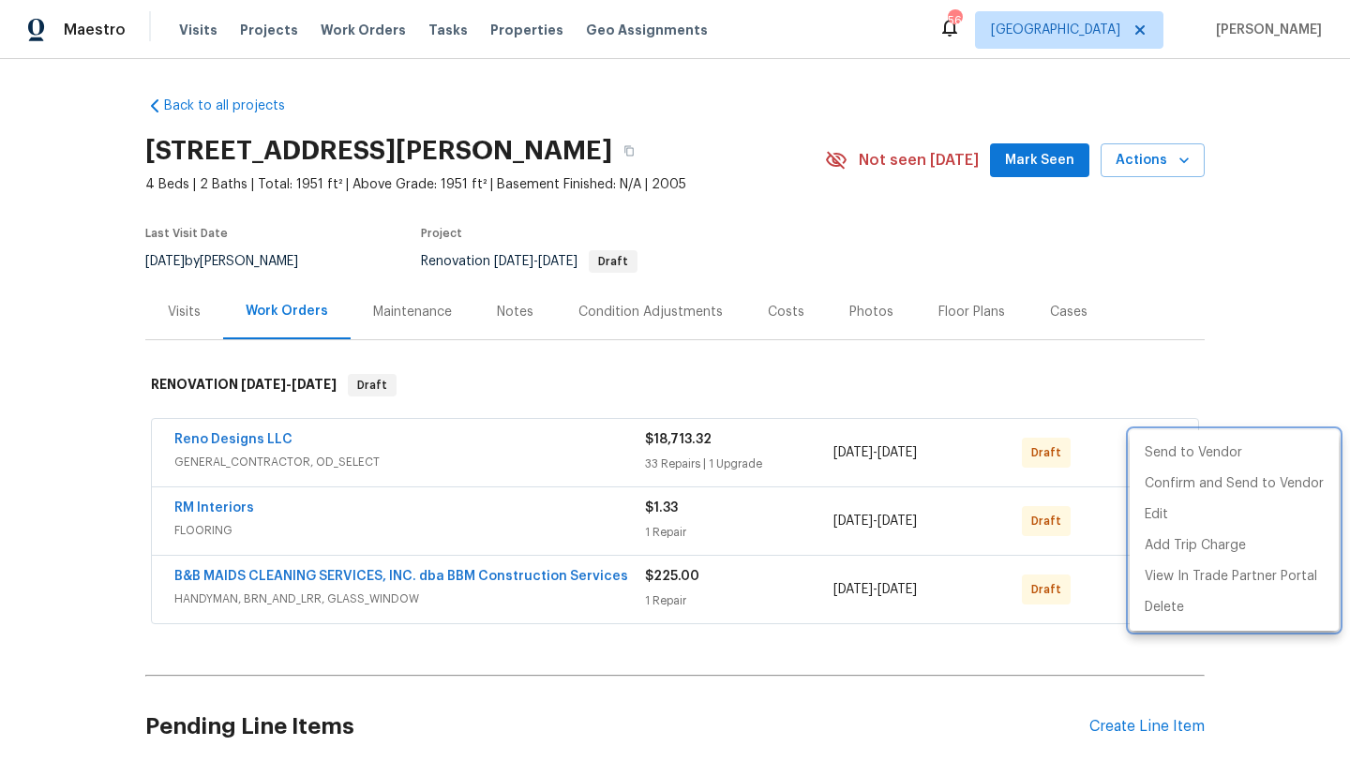
click at [1151, 384] on div at bounding box center [675, 380] width 1350 height 761
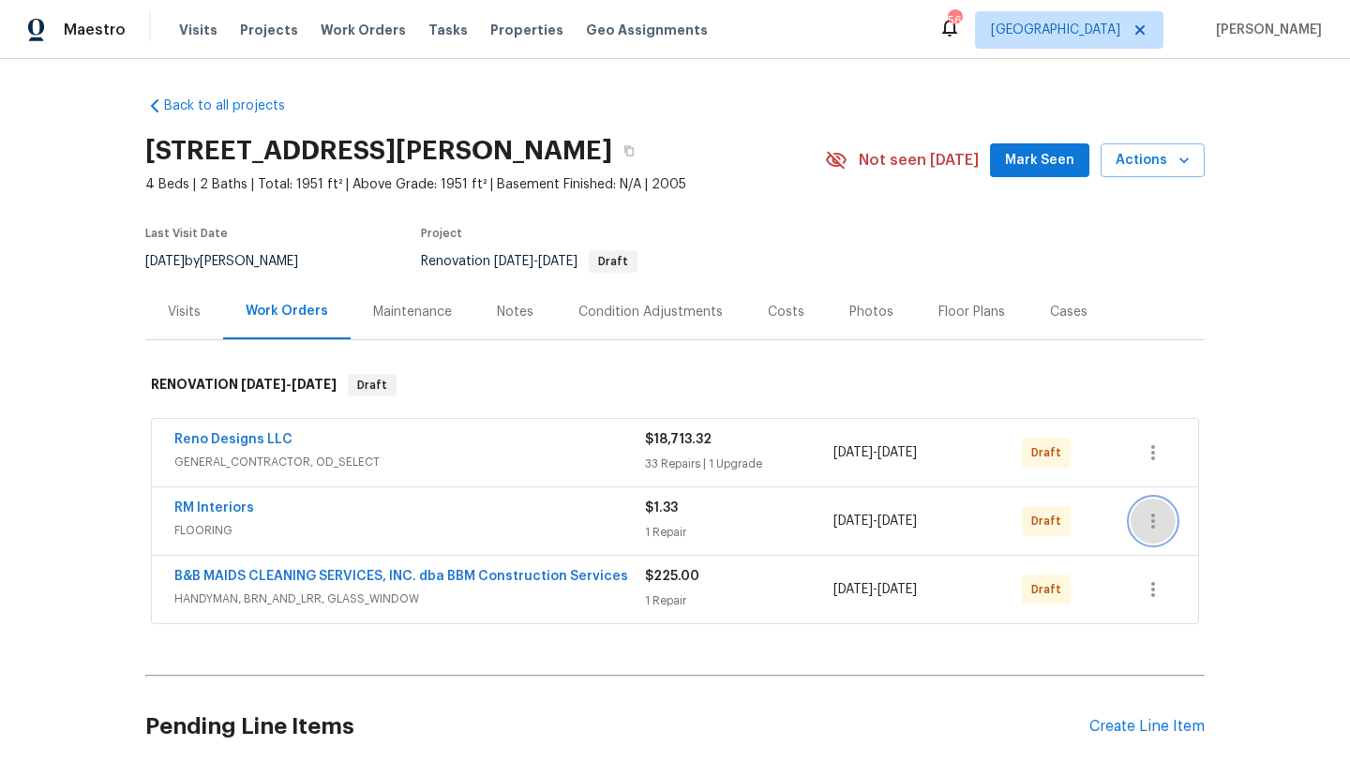
click at [1162, 515] on icon "button" at bounding box center [1153, 521] width 22 height 22
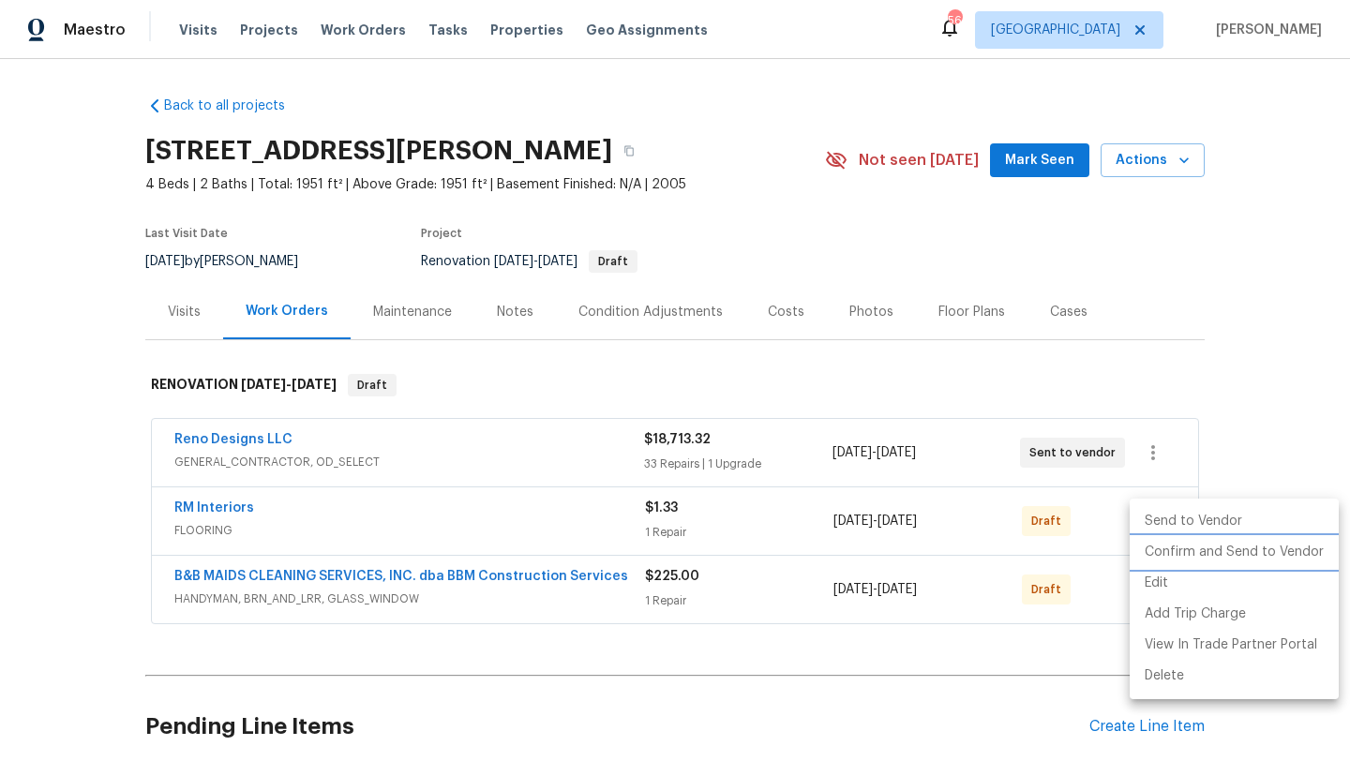
click at [1174, 551] on li "Confirm and Send to Vendor" at bounding box center [1234, 552] width 209 height 31
click at [1154, 373] on div at bounding box center [675, 380] width 1350 height 761
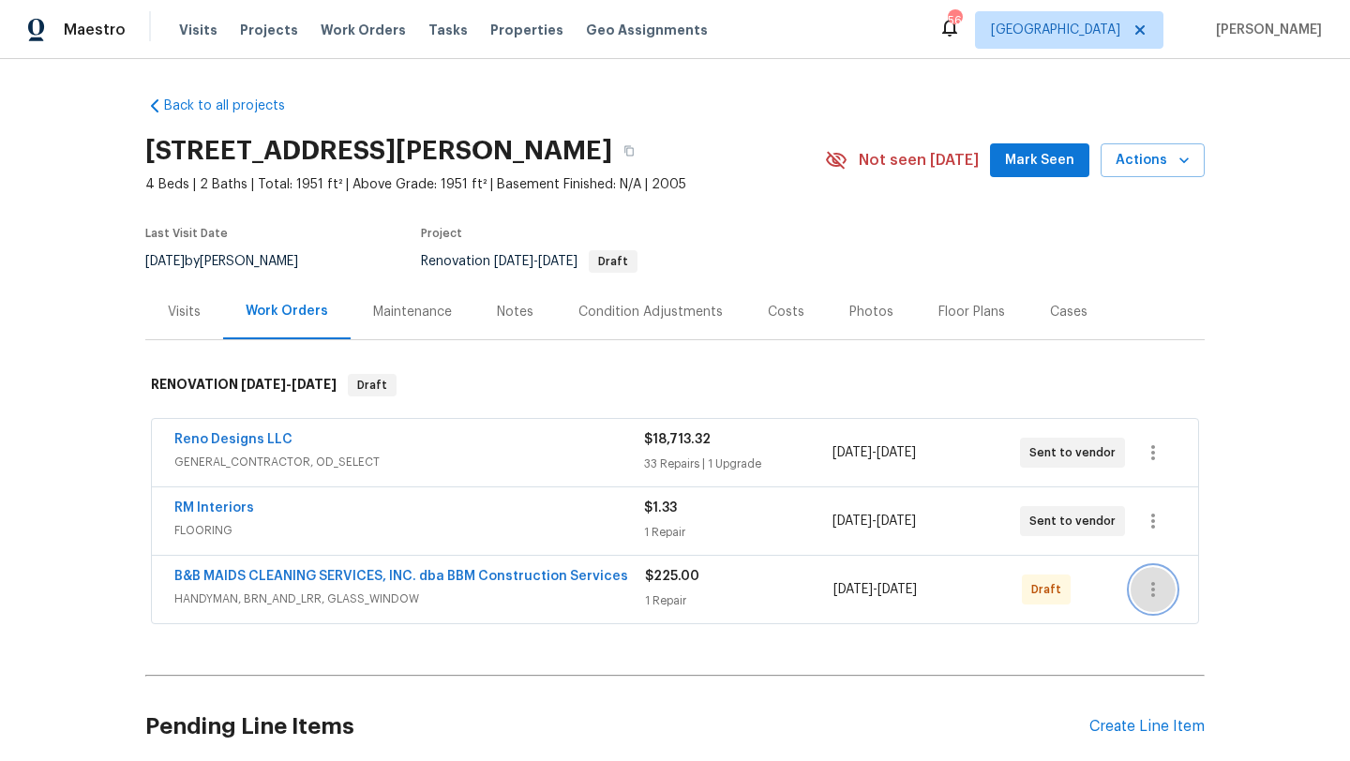
click at [1158, 591] on icon "button" at bounding box center [1153, 589] width 22 height 22
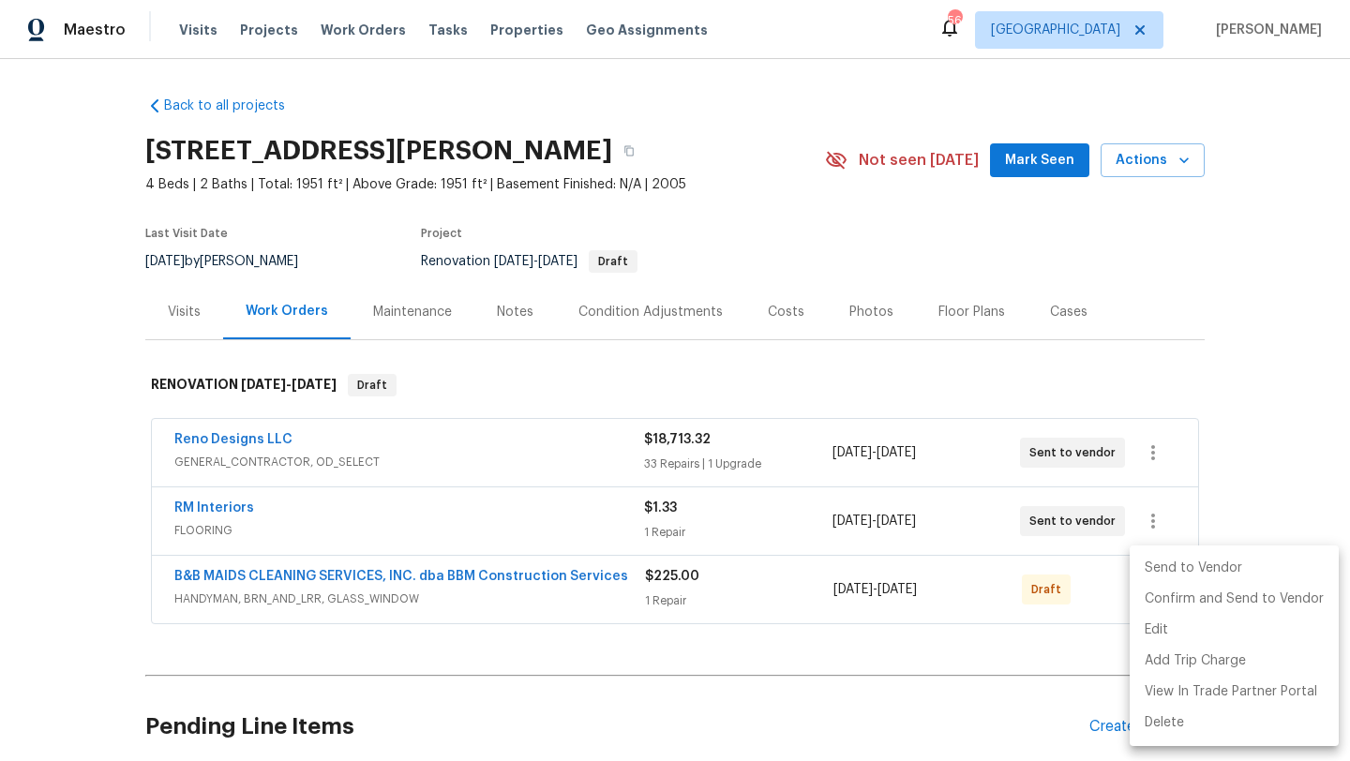
click at [1158, 567] on li "Send to Vendor" at bounding box center [1234, 568] width 209 height 31
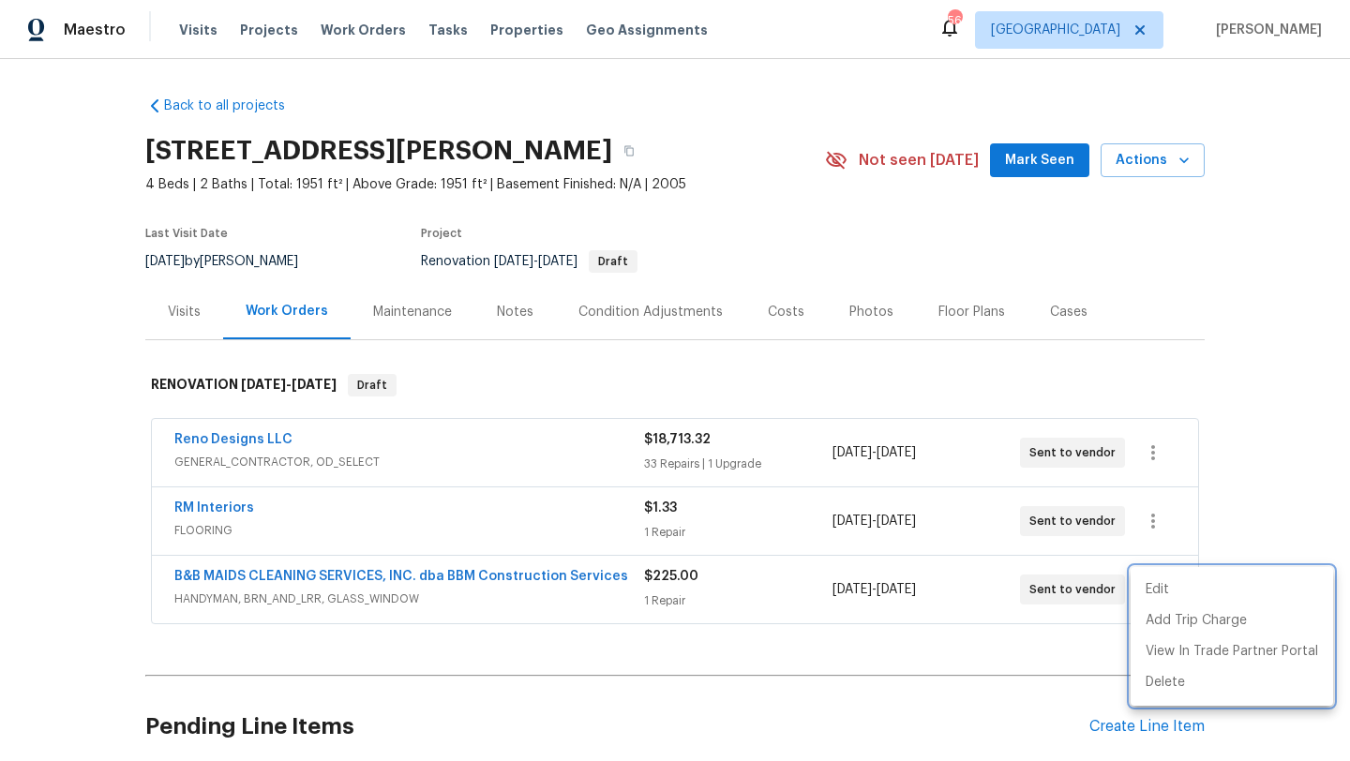
click at [1049, 669] on div at bounding box center [675, 380] width 1350 height 761
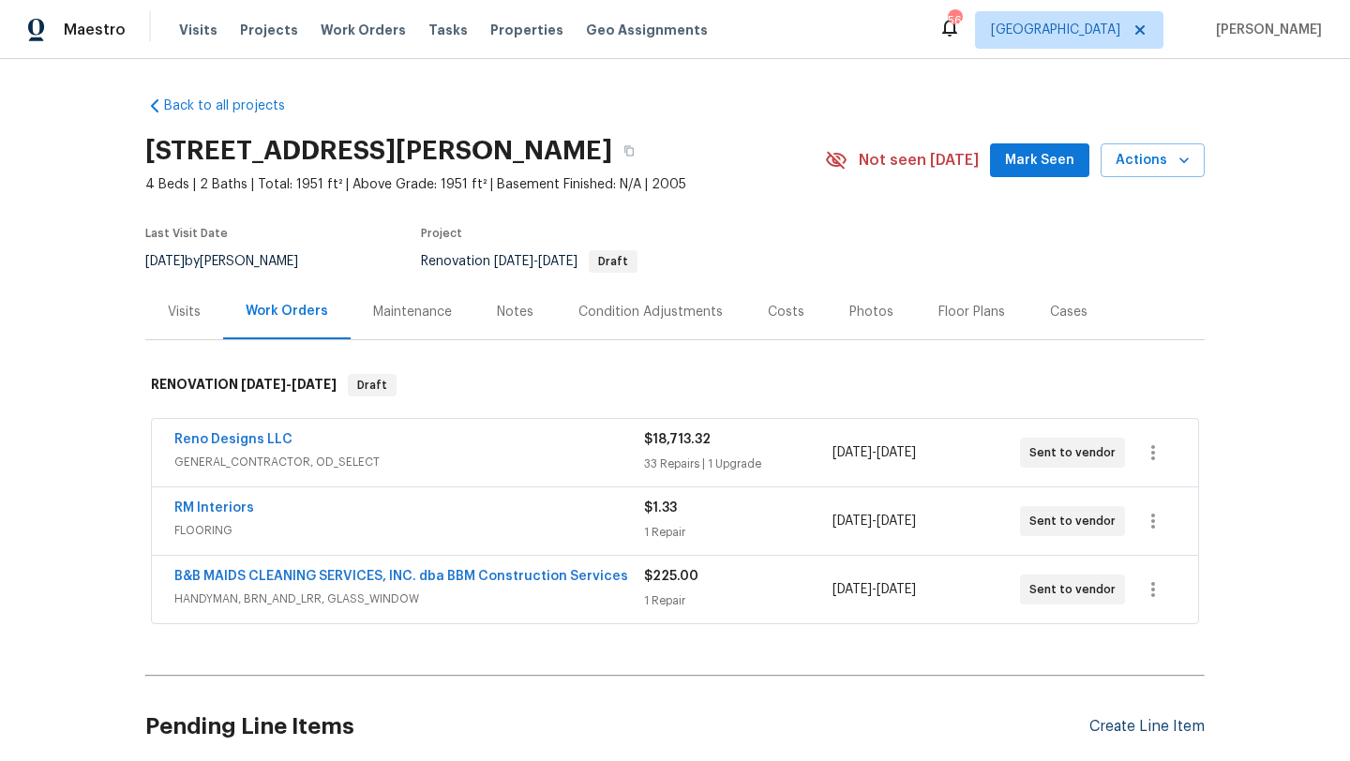
click at [1110, 725] on div "Create Line Item" at bounding box center [1146, 727] width 115 height 18
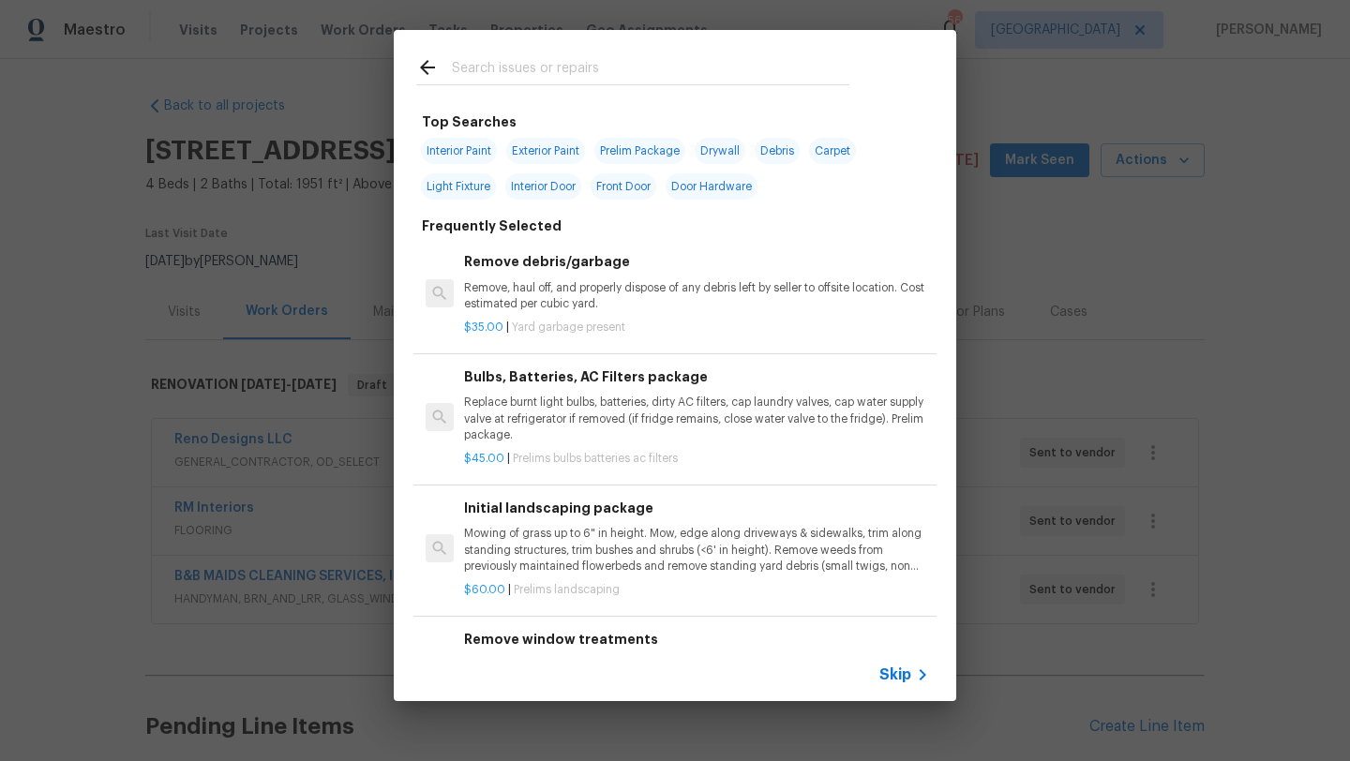
click at [604, 67] on input "text" at bounding box center [650, 70] width 397 height 28
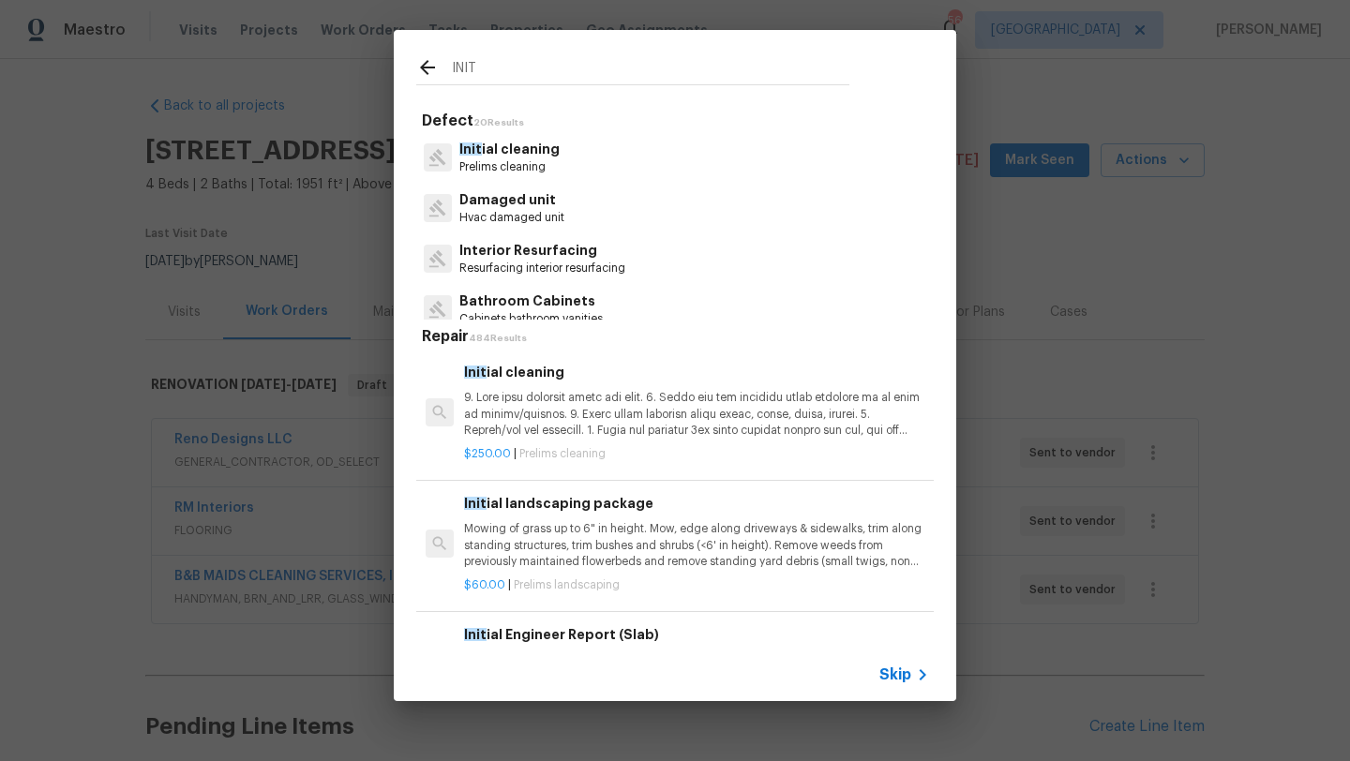
click at [529, 149] on p "Init ial cleaning" at bounding box center [509, 150] width 100 height 20
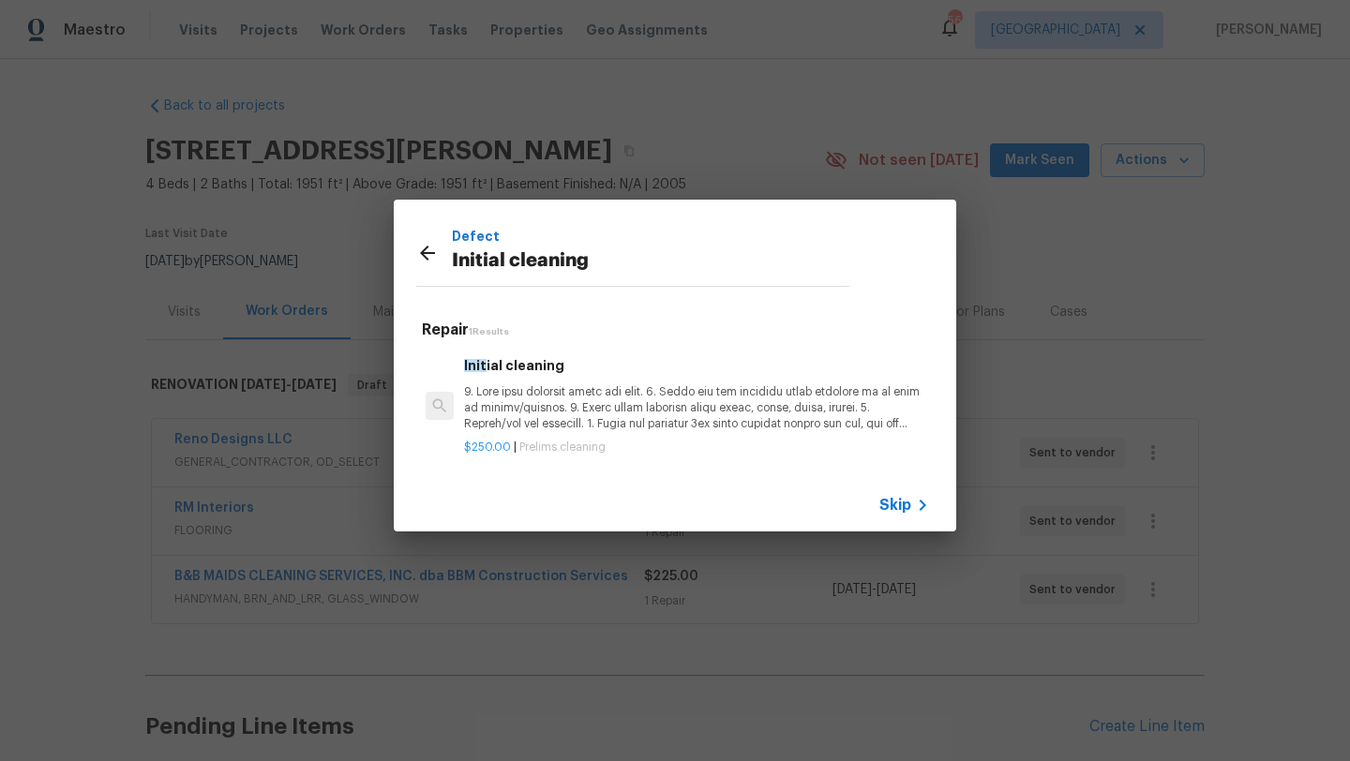
click at [558, 383] on div "Init ial cleaning" at bounding box center [696, 393] width 465 height 77
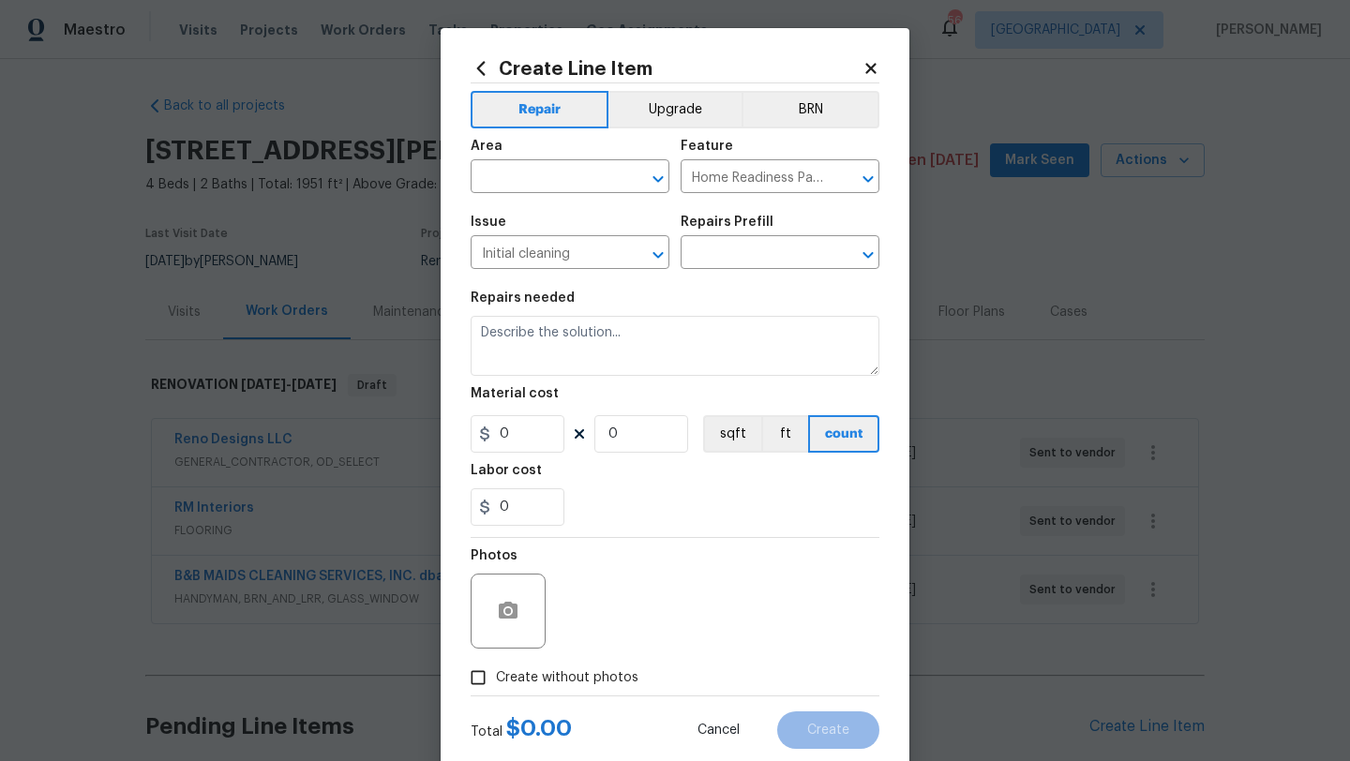
type input "Initial cleaning $250.00"
type textarea "1. Wipe down exterior doors and trim. 2. Clean out all exterior light fixtures …"
type input "250"
type input "1"
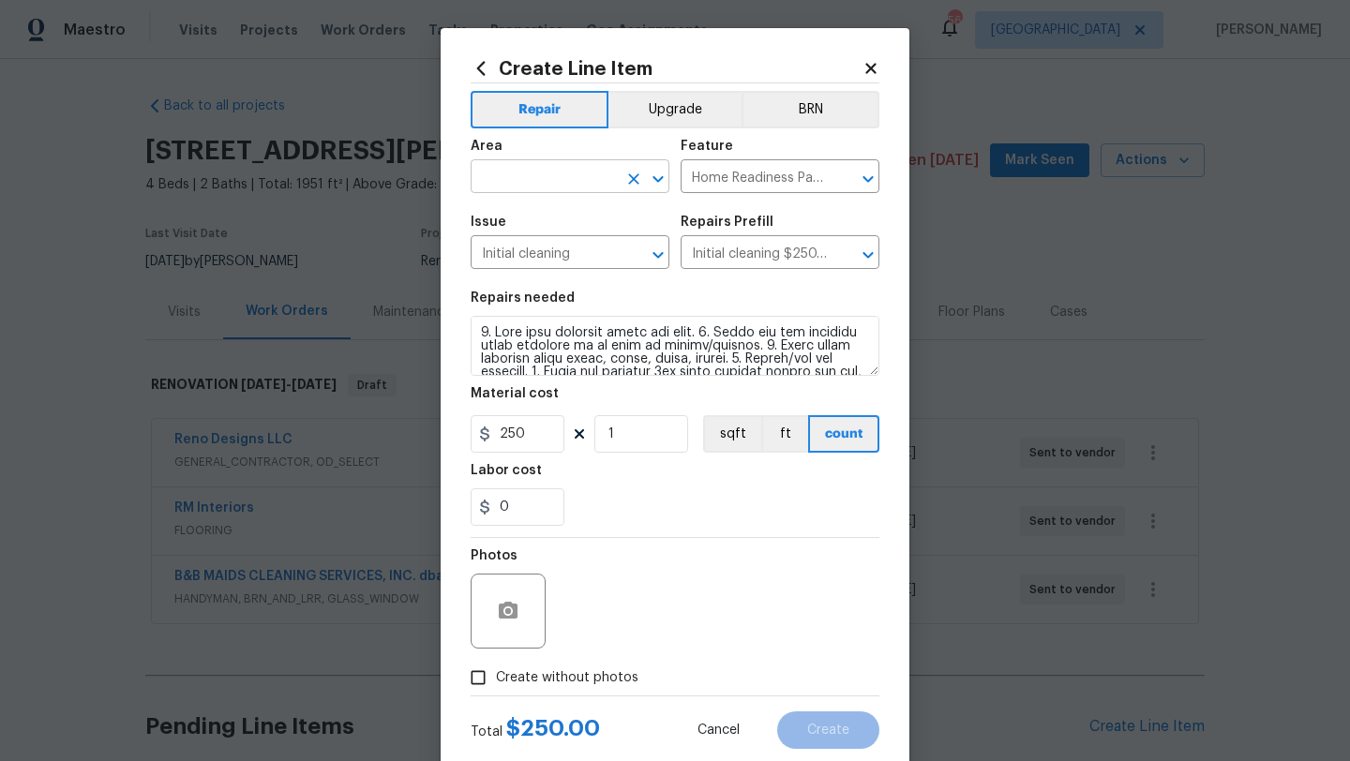
click at [562, 187] on input "text" at bounding box center [544, 178] width 146 height 29
click at [575, 248] on li "Interior Overall" at bounding box center [570, 251] width 199 height 31
type input "Interior Overall"
click at [576, 676] on span "Create without photos" at bounding box center [567, 678] width 142 height 20
click at [496, 676] on input "Create without photos" at bounding box center [478, 678] width 36 height 36
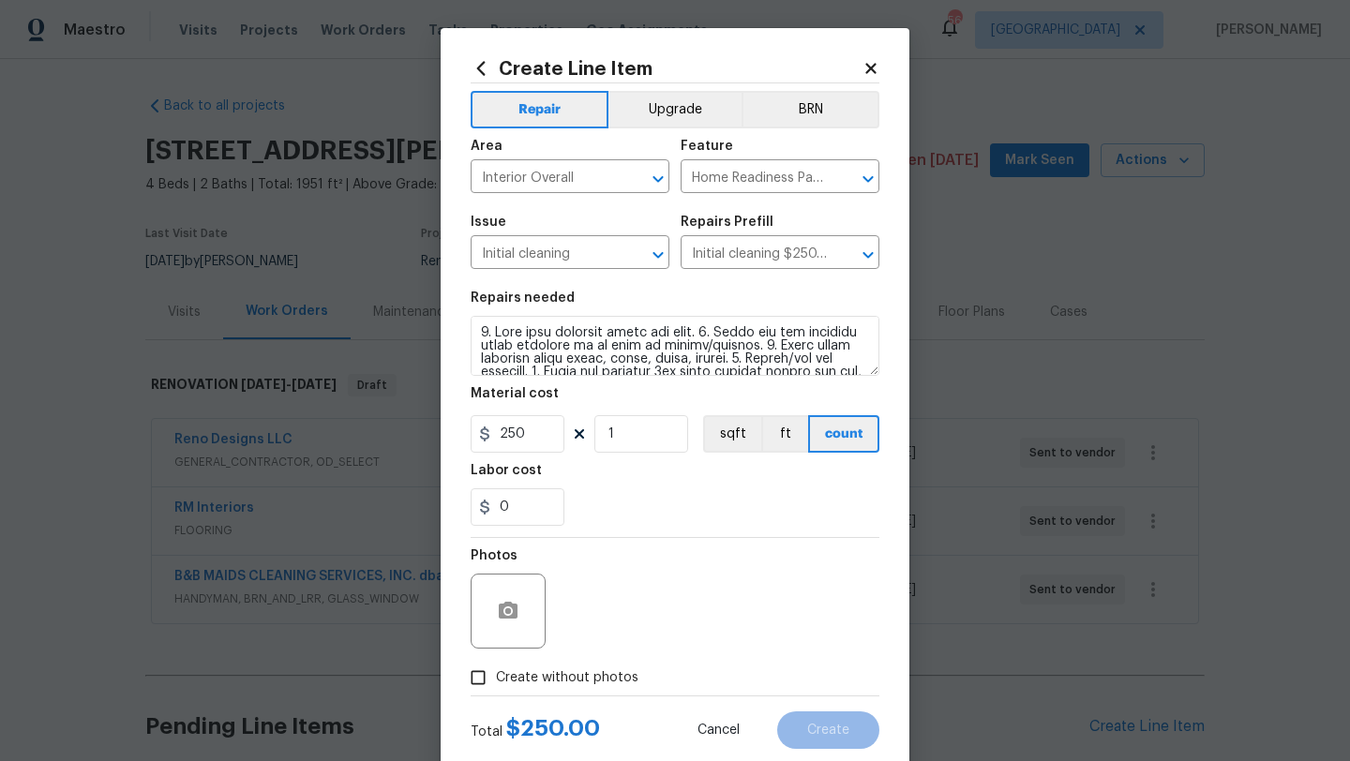
checkbox input "true"
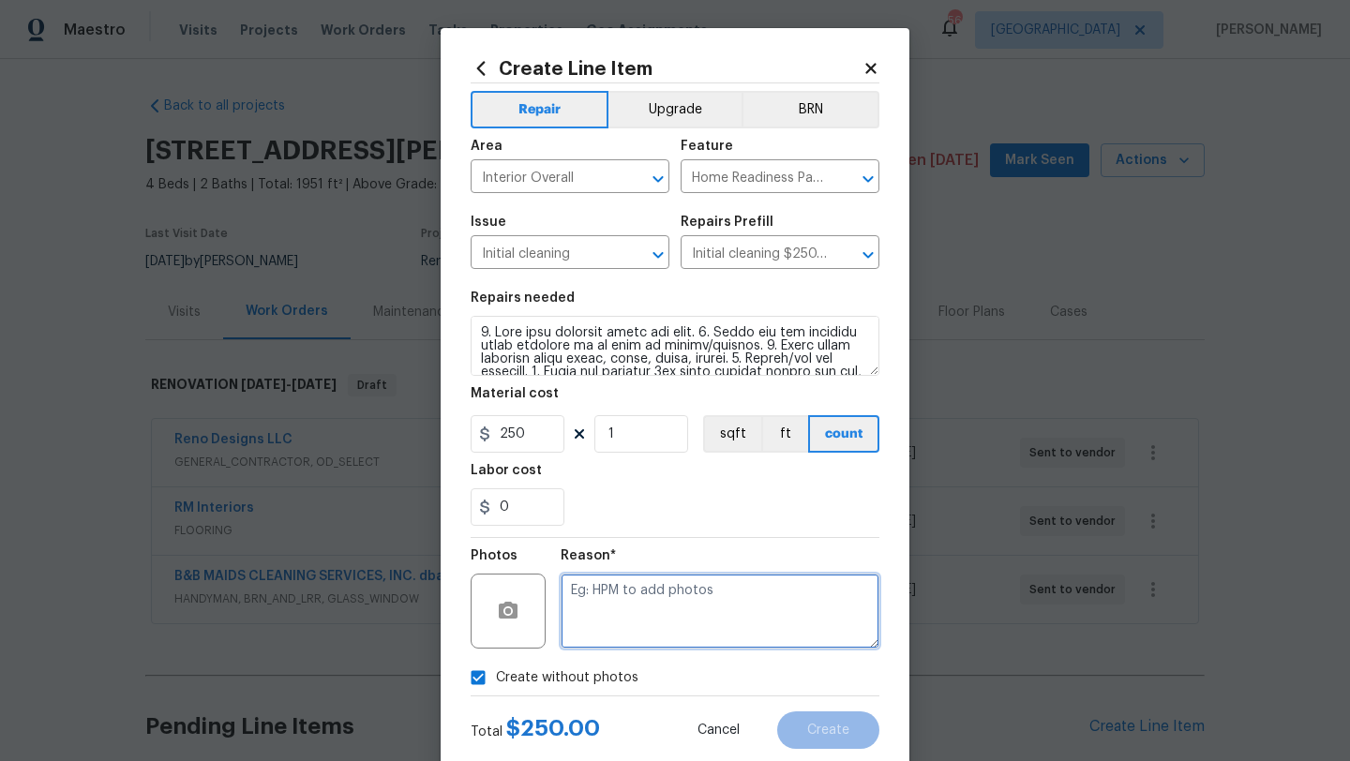
click at [594, 621] on textarea at bounding box center [720, 611] width 319 height 75
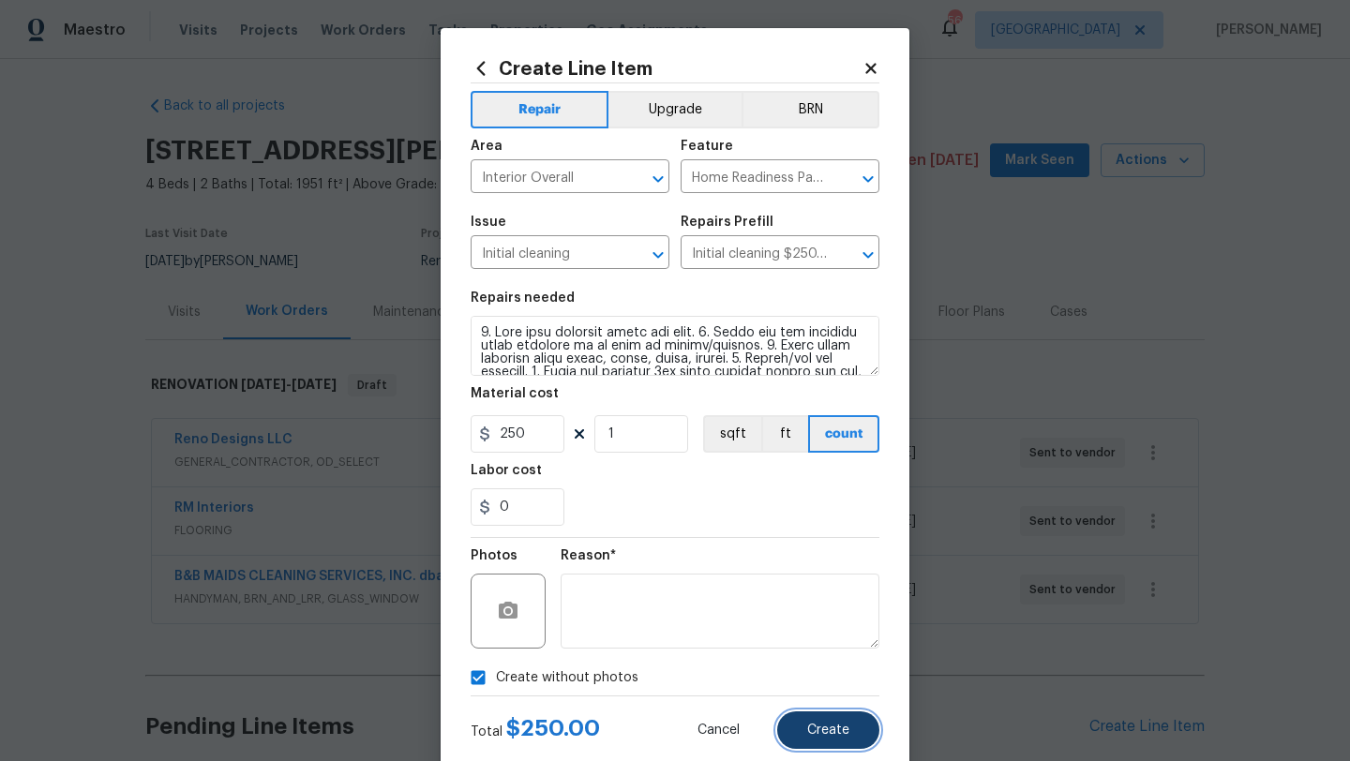
click at [807, 742] on button "Create" at bounding box center [828, 729] width 102 height 37
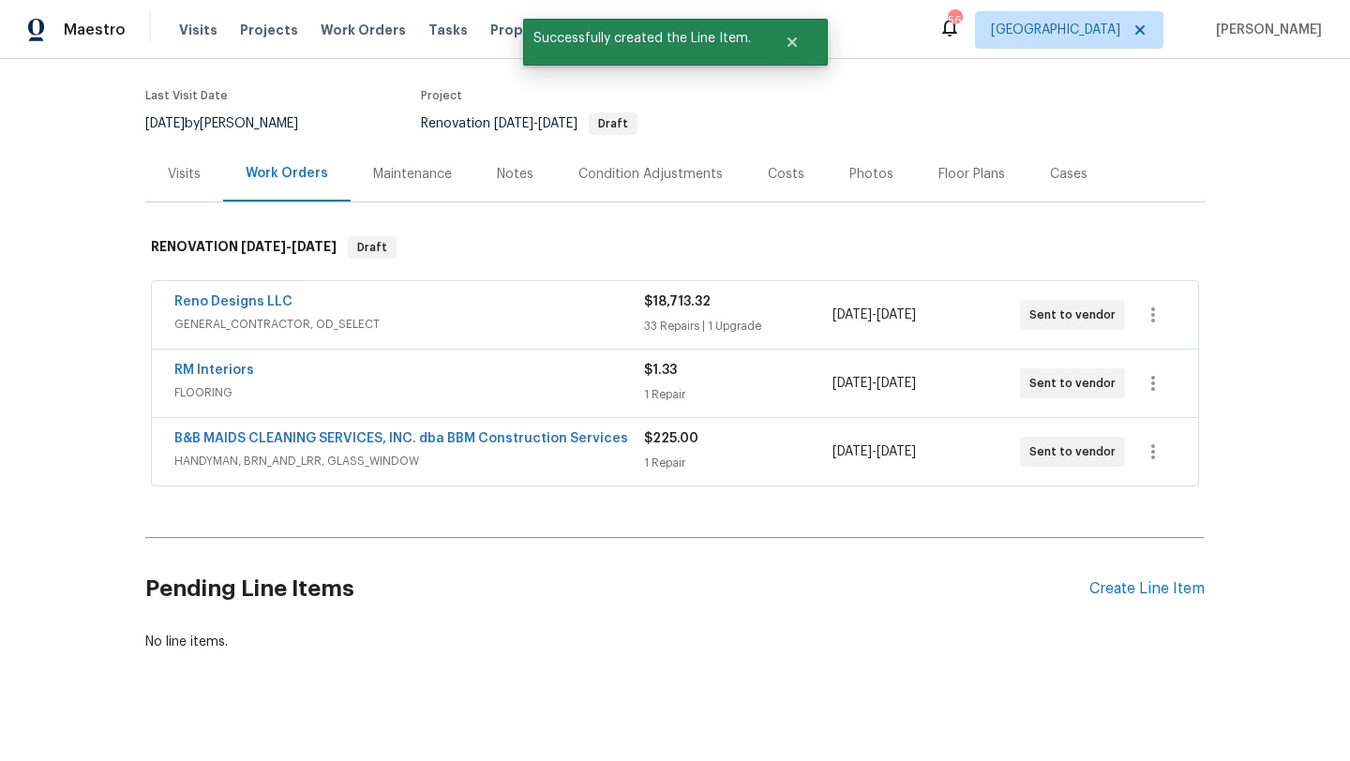
scroll to position [156, 0]
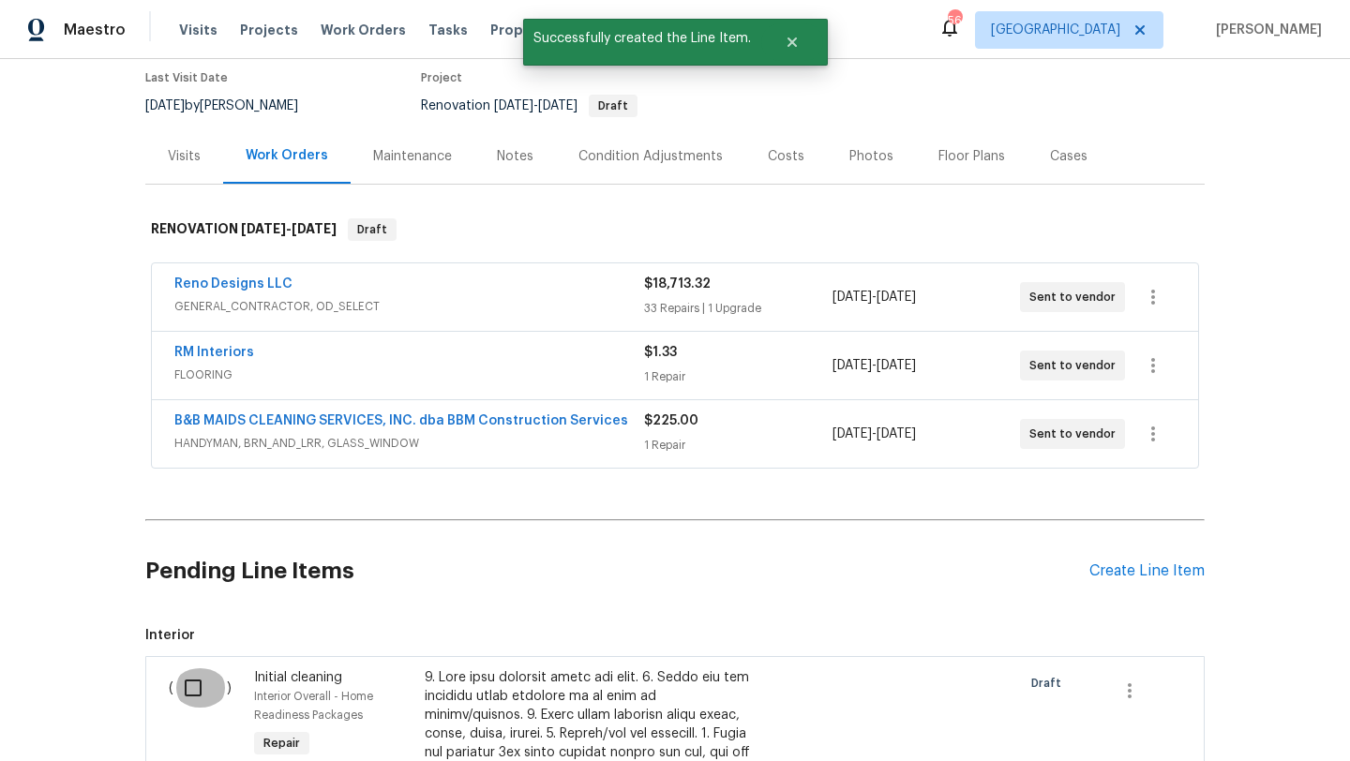
click at [199, 693] on input "checkbox" at bounding box center [199, 687] width 53 height 39
checkbox input "true"
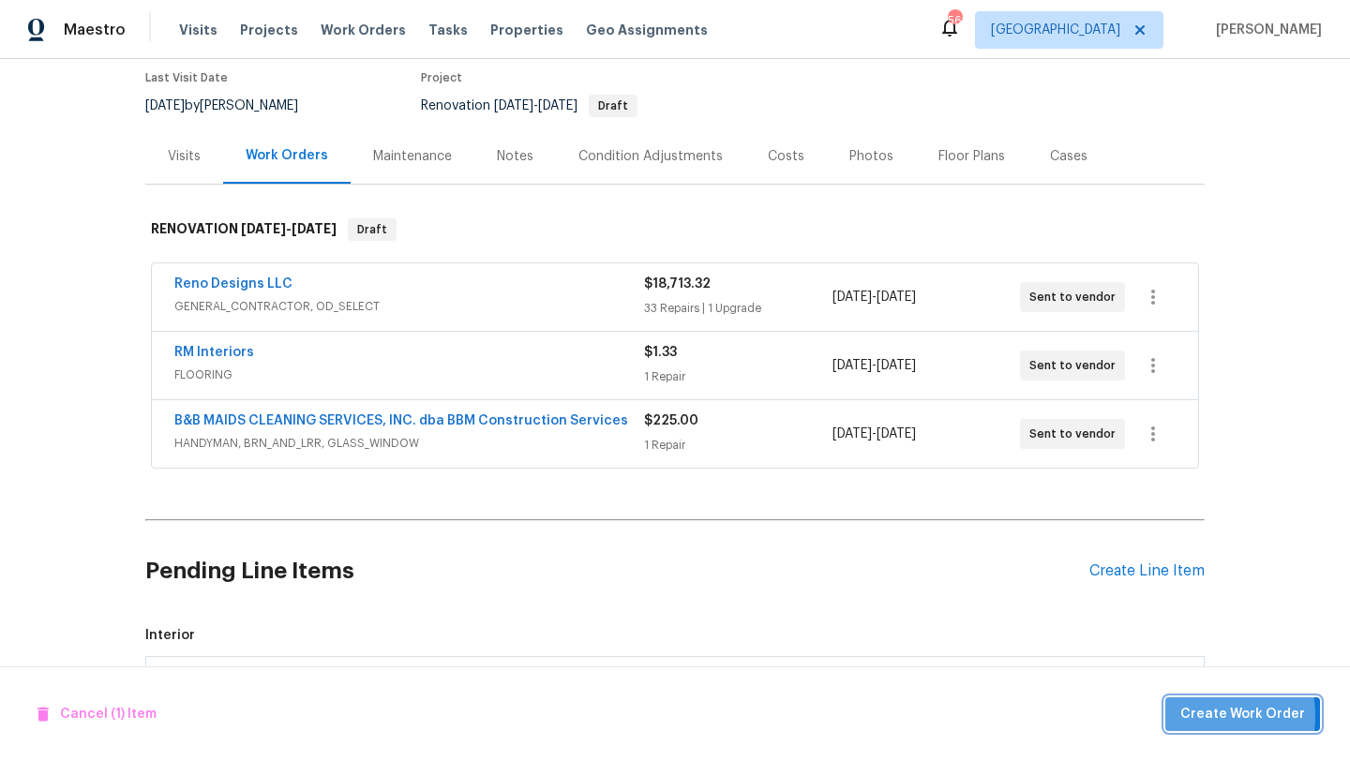
click at [1187, 716] on span "Create Work Order" at bounding box center [1242, 714] width 125 height 23
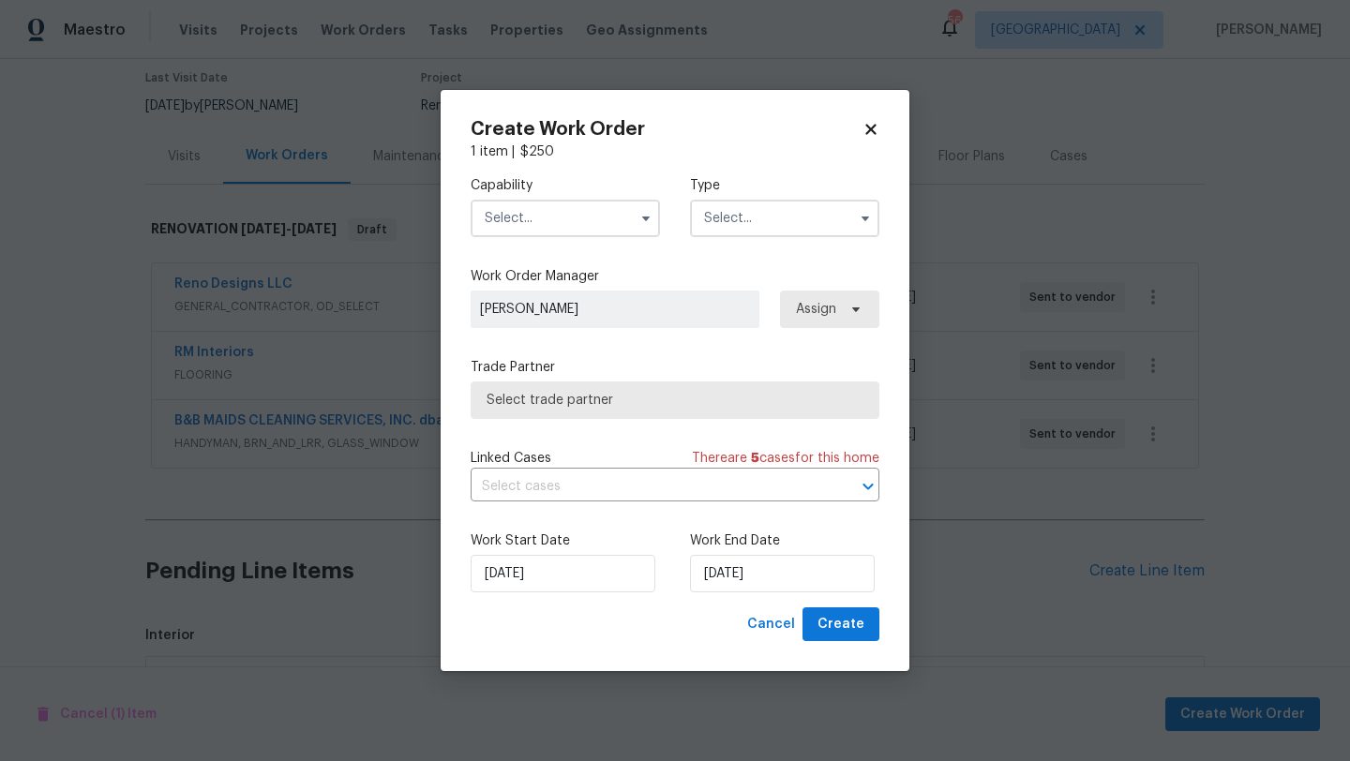
click at [571, 217] on input "text" at bounding box center [565, 218] width 189 height 37
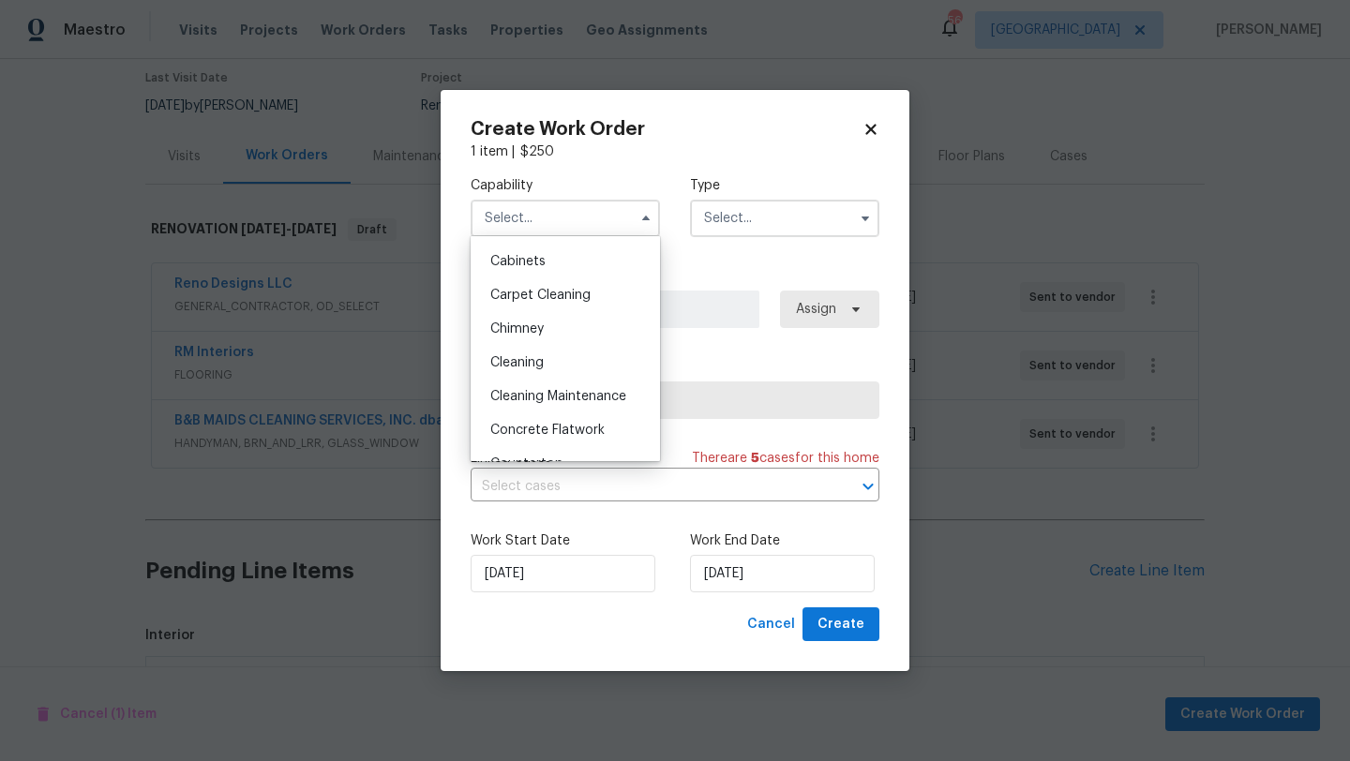
scroll to position [167, 0]
click at [552, 355] on div "Cleaning" at bounding box center [565, 361] width 180 height 34
type input "Cleaning"
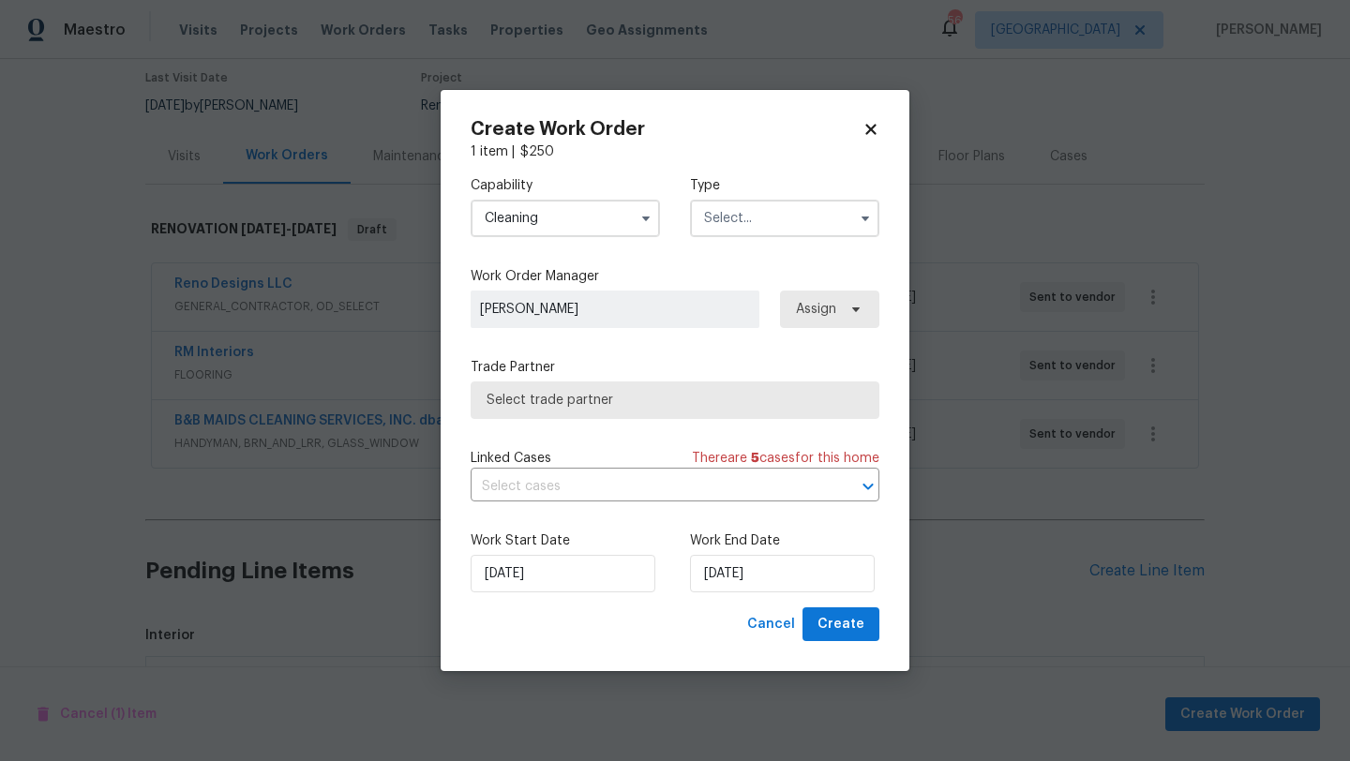
click at [750, 235] on input "text" at bounding box center [784, 218] width 189 height 37
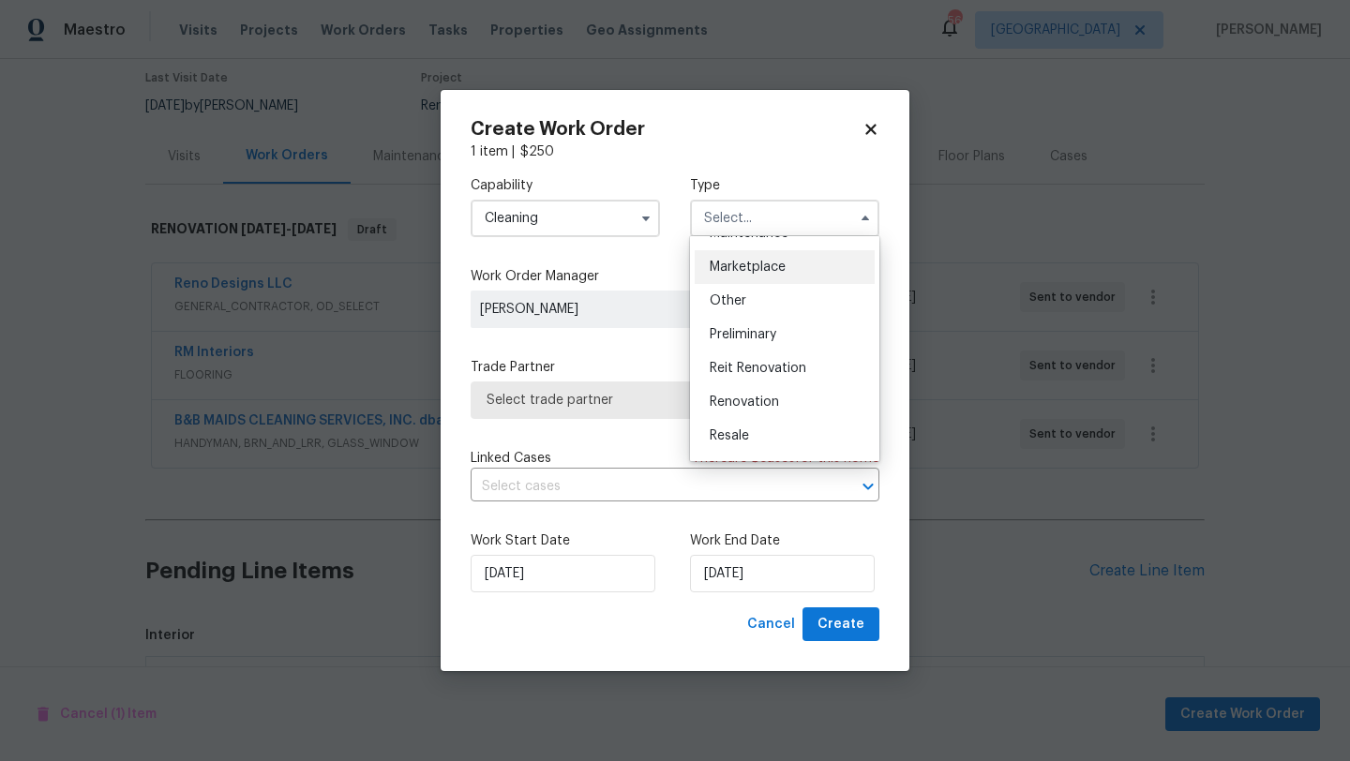
scroll to position [330, 0]
click at [756, 386] on div "Renovation" at bounding box center [785, 400] width 180 height 34
type input "Renovation"
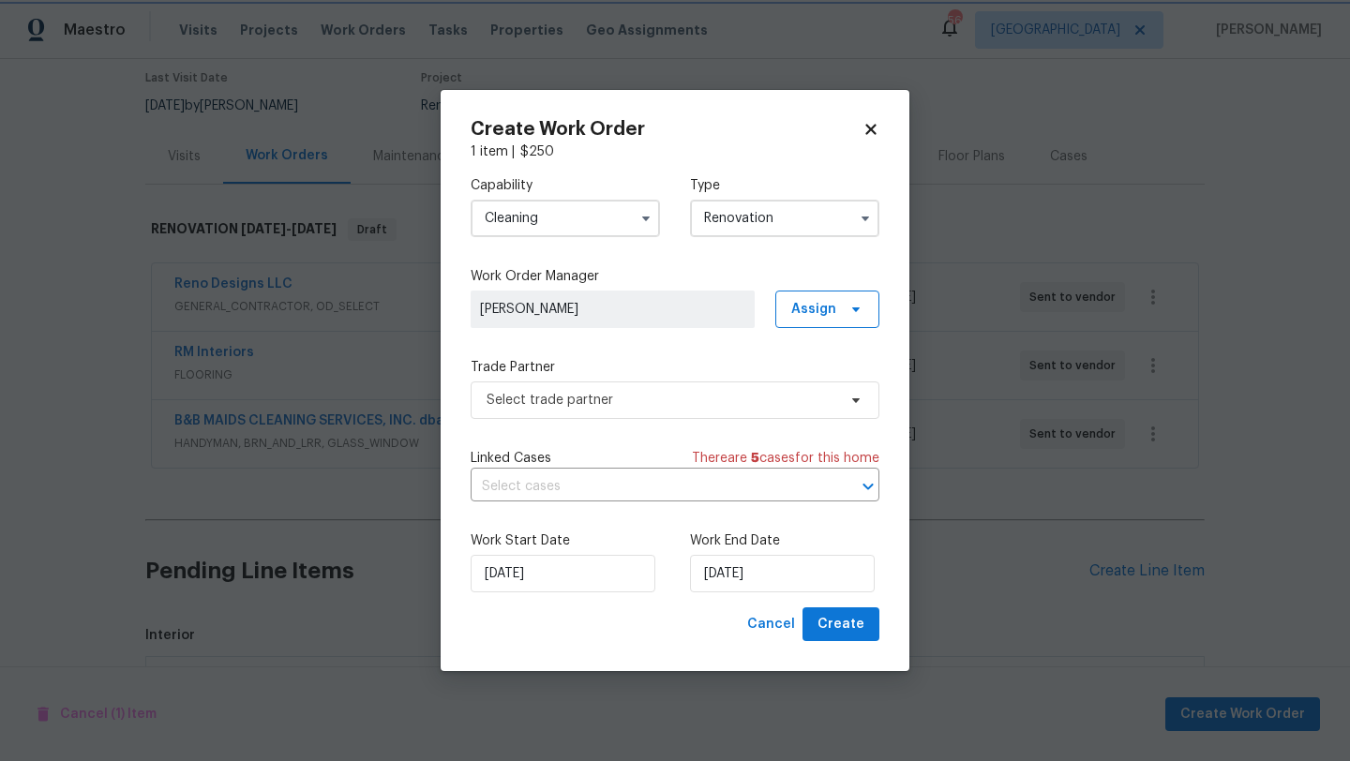
scroll to position [0, 0]
click at [757, 397] on span "Select trade partner" at bounding box center [661, 400] width 350 height 19
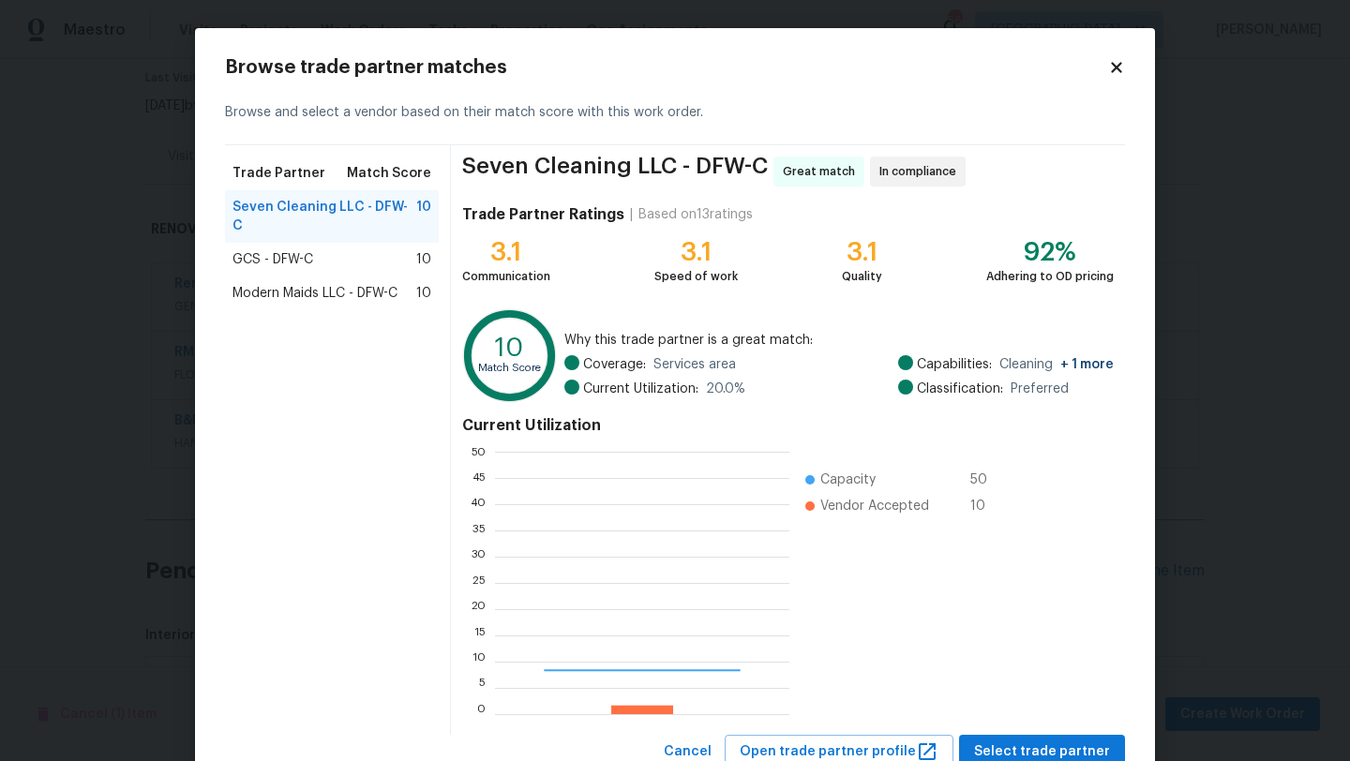
scroll to position [262, 294]
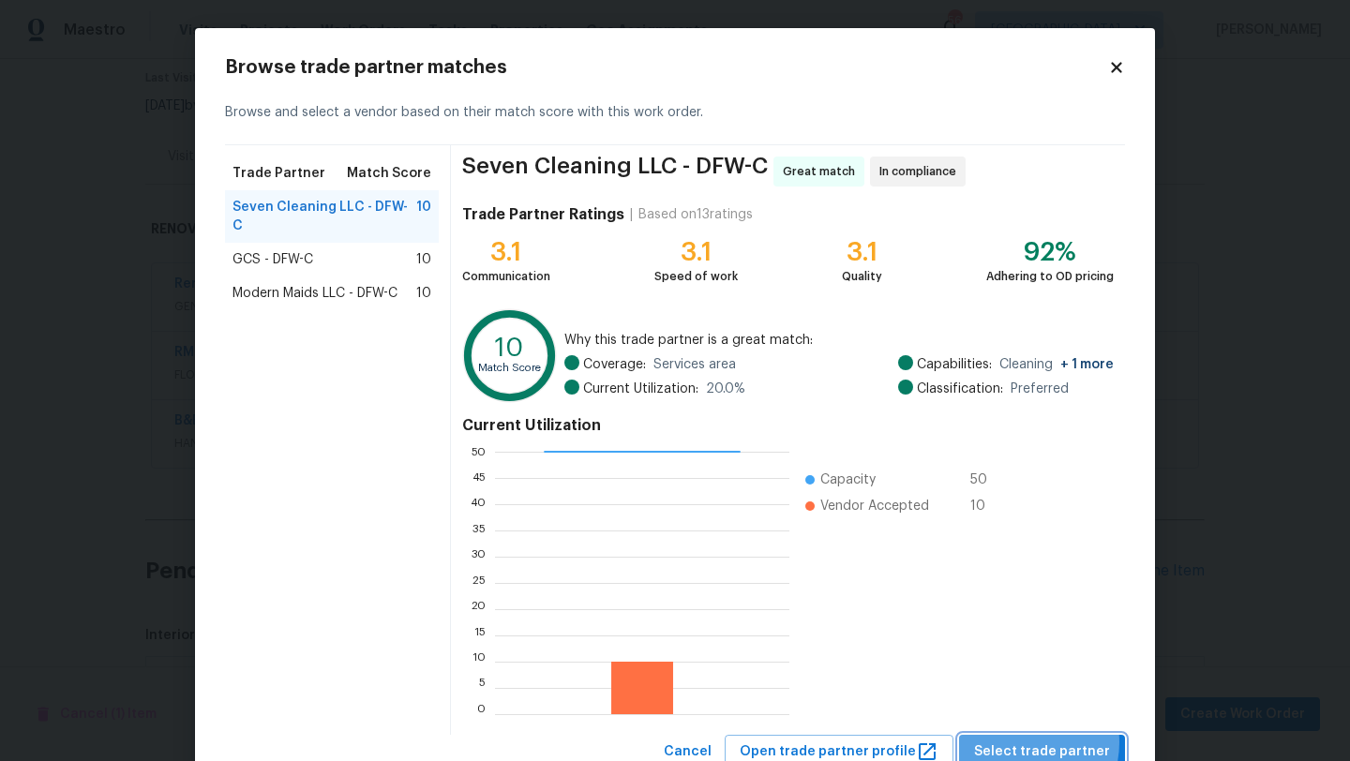
click at [1025, 742] on span "Select trade partner" at bounding box center [1042, 752] width 136 height 23
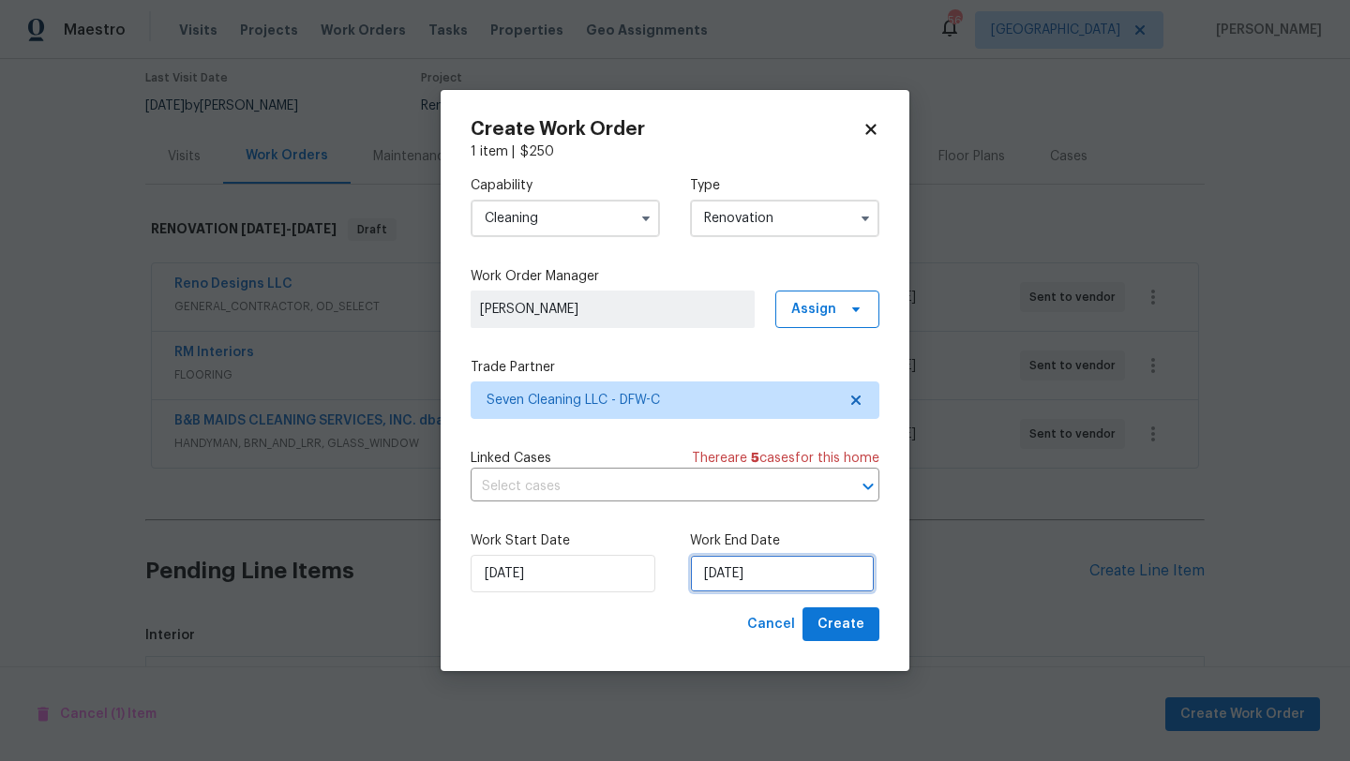
click at [813, 567] on input "9/9/2025" at bounding box center [782, 573] width 185 height 37
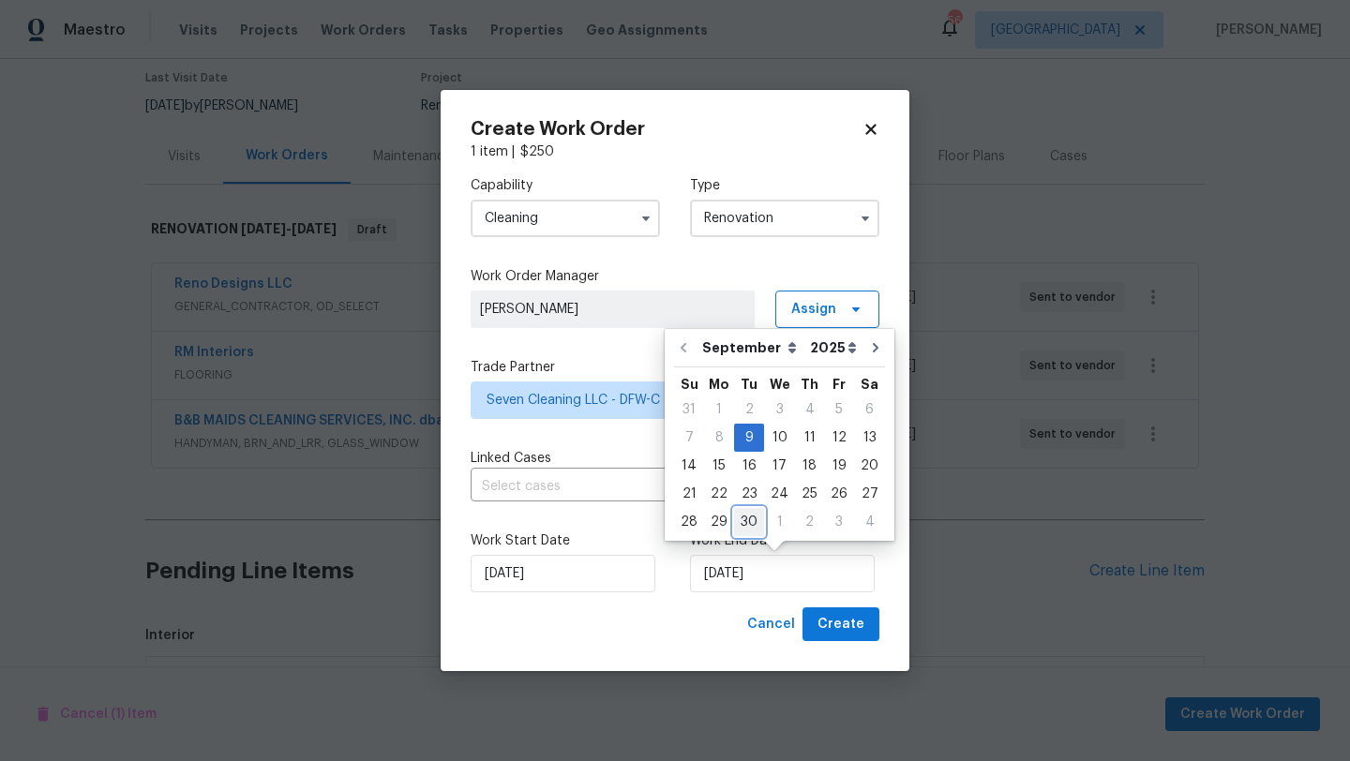
click at [741, 521] on div "30" at bounding box center [749, 522] width 30 height 26
type input "9/30/2025"
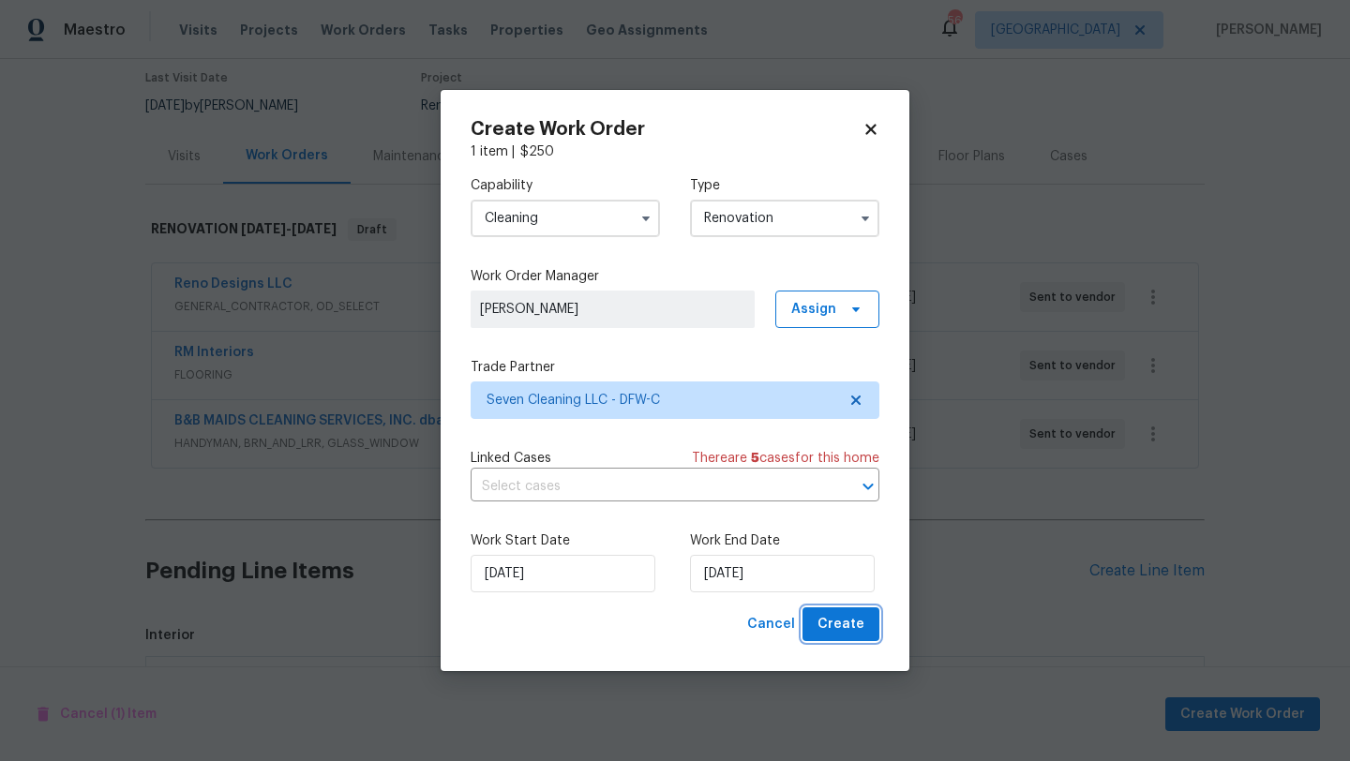
click at [825, 622] on span "Create" at bounding box center [840, 624] width 47 height 23
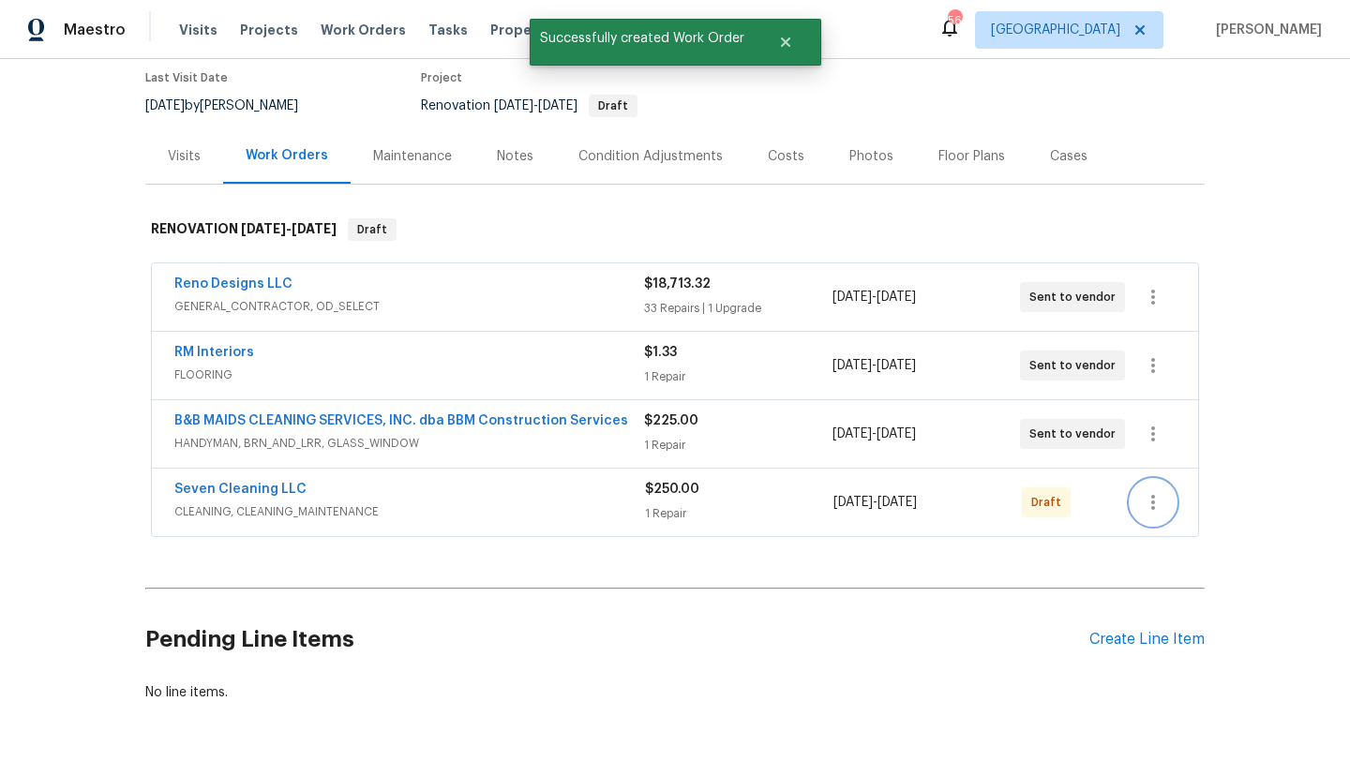
click at [1154, 502] on icon "button" at bounding box center [1153, 502] width 22 height 22
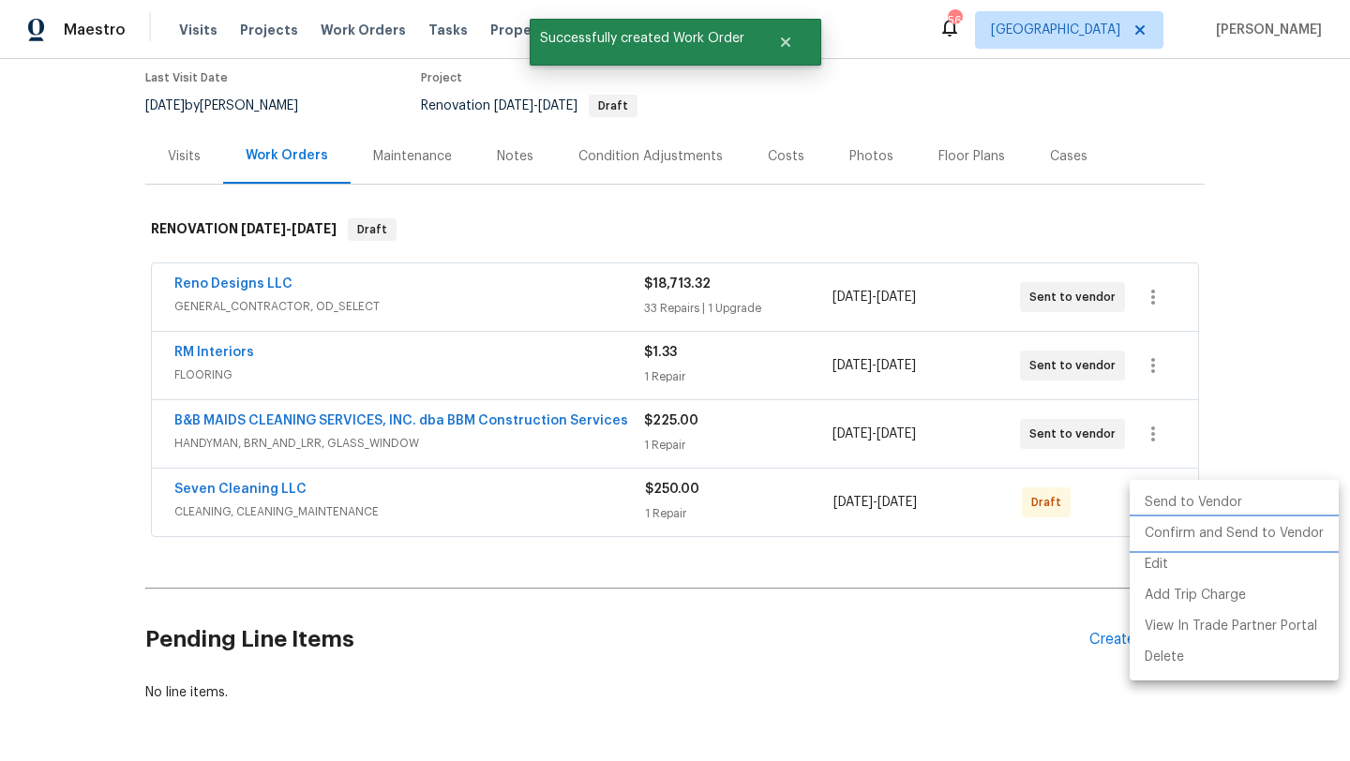
click at [1166, 532] on li "Confirm and Send to Vendor" at bounding box center [1234, 533] width 209 height 31
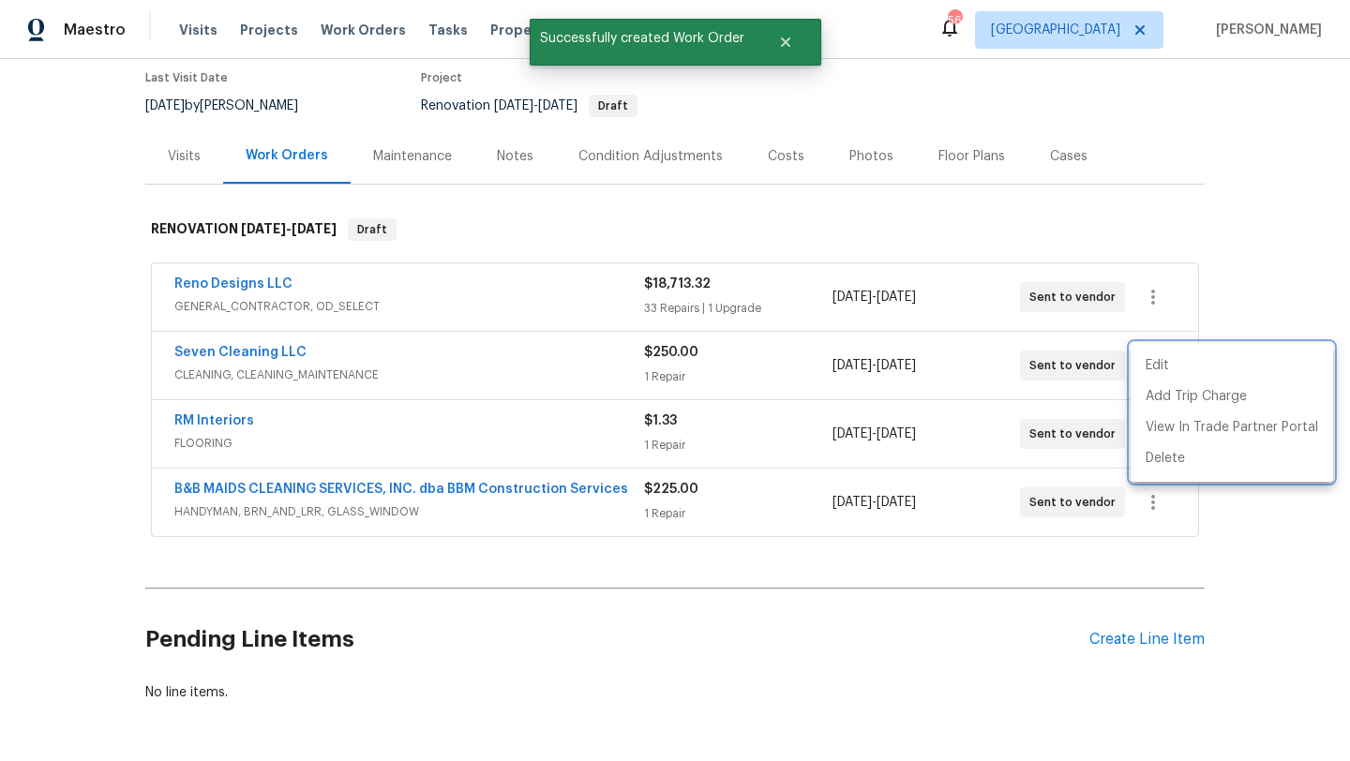
click at [948, 693] on div at bounding box center [675, 380] width 1350 height 761
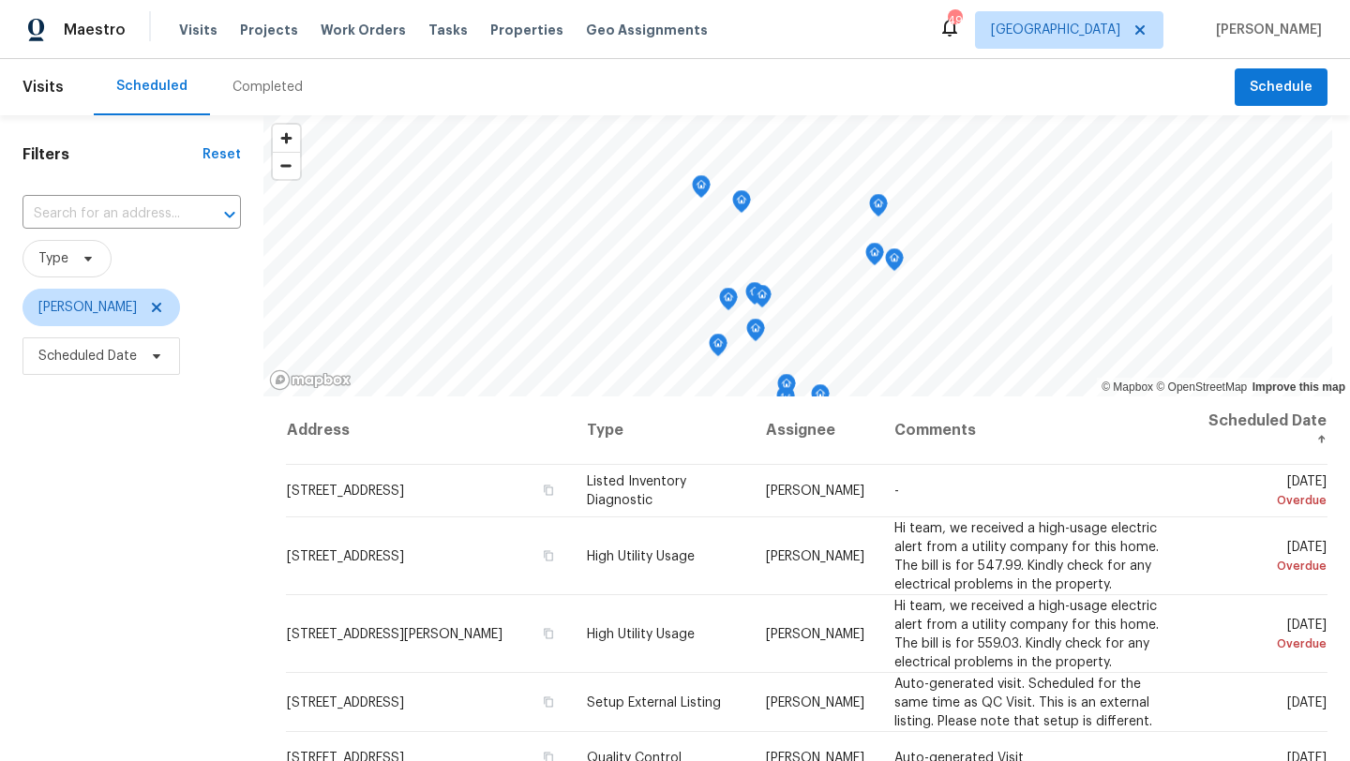
scroll to position [99, 0]
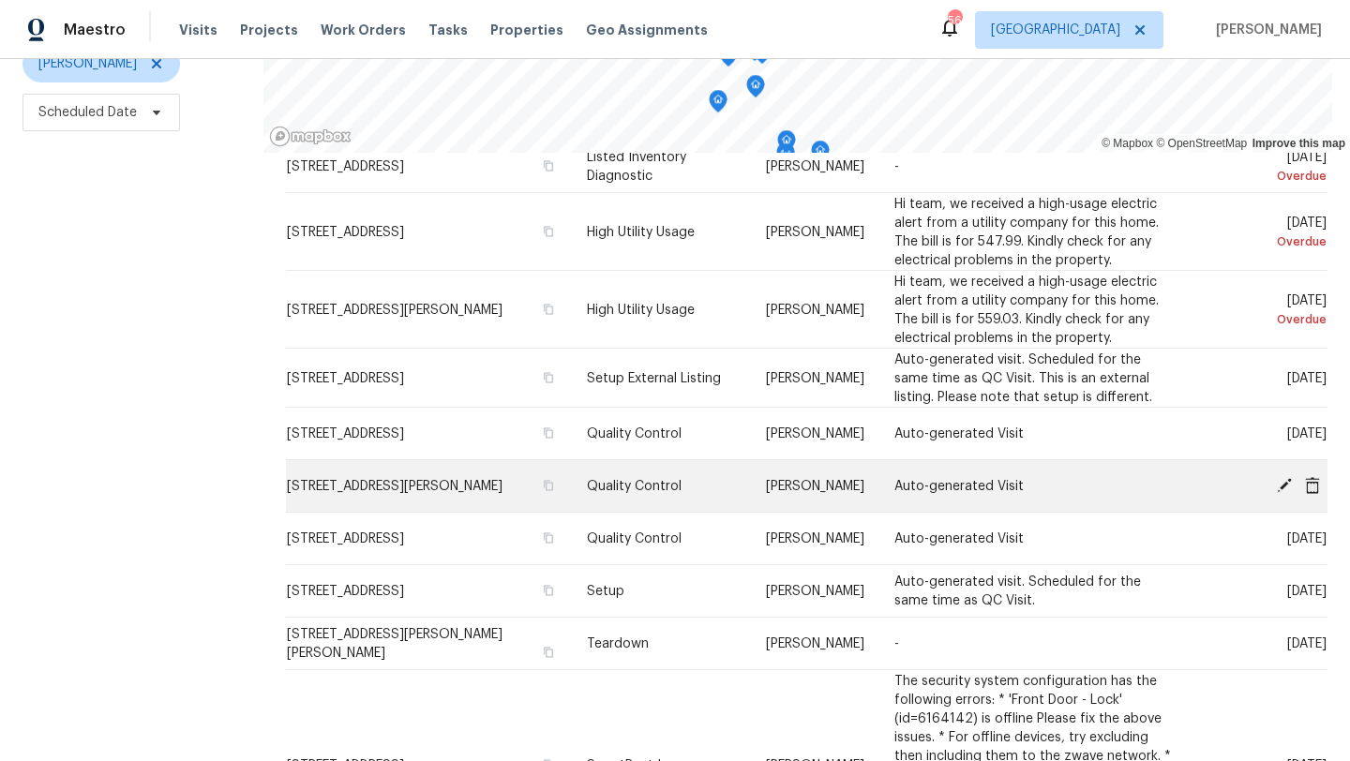
scroll to position [83, 0]
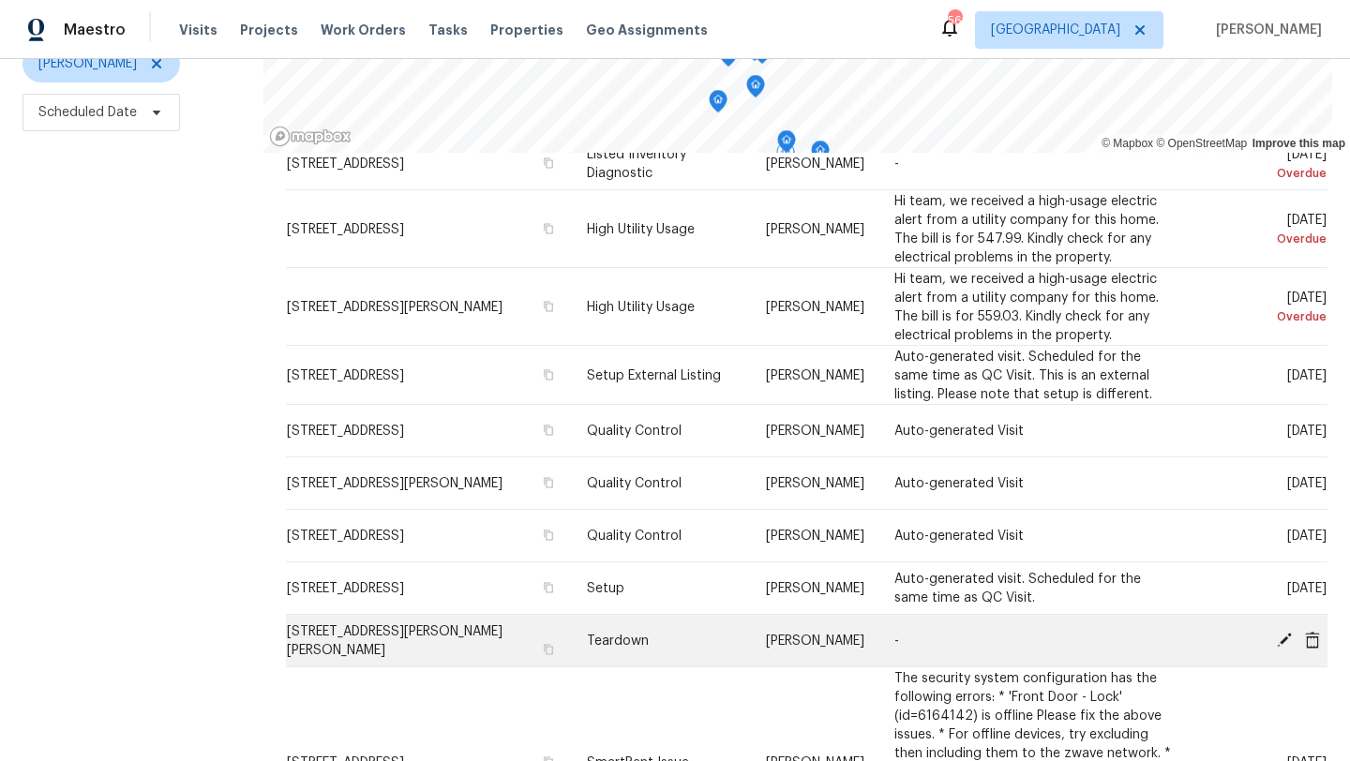
click at [1281, 640] on icon at bounding box center [1284, 639] width 15 height 15
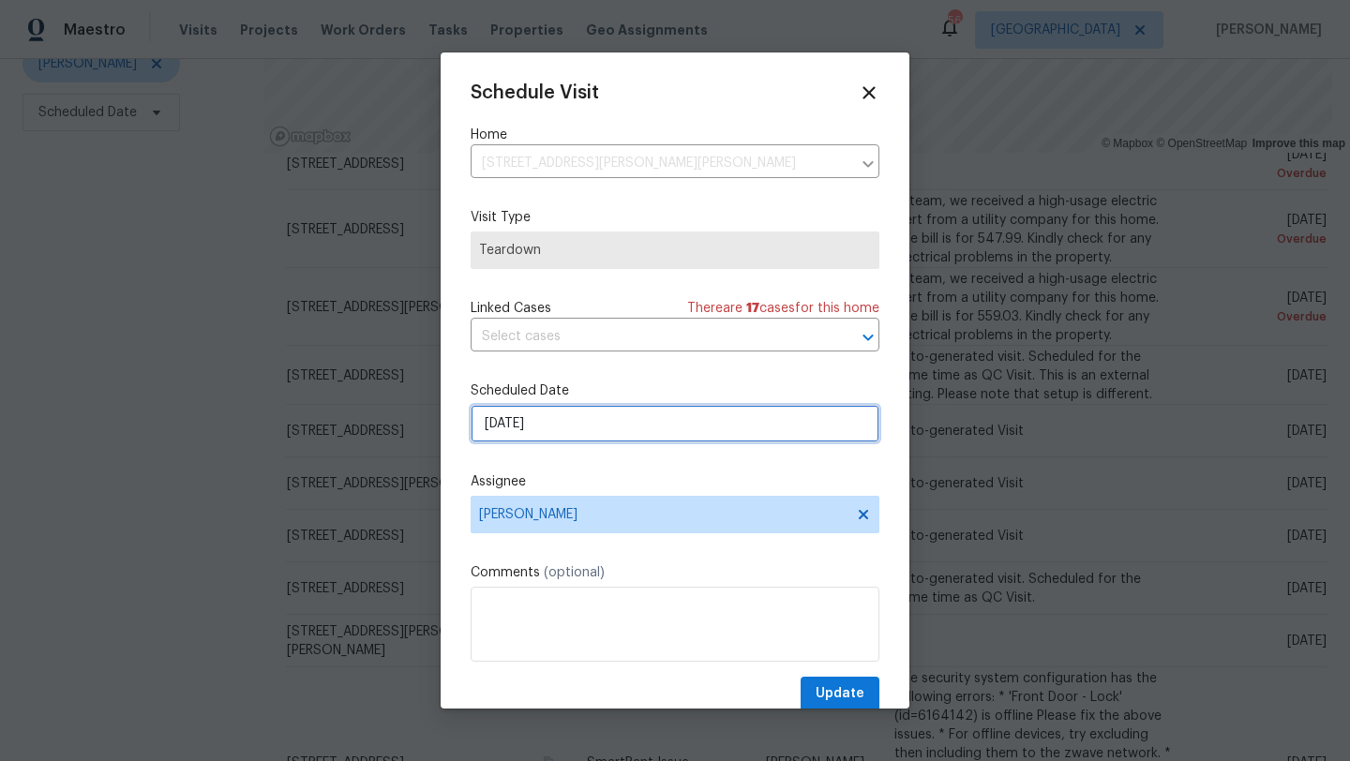
click at [599, 425] on input "[DATE]" at bounding box center [675, 423] width 409 height 37
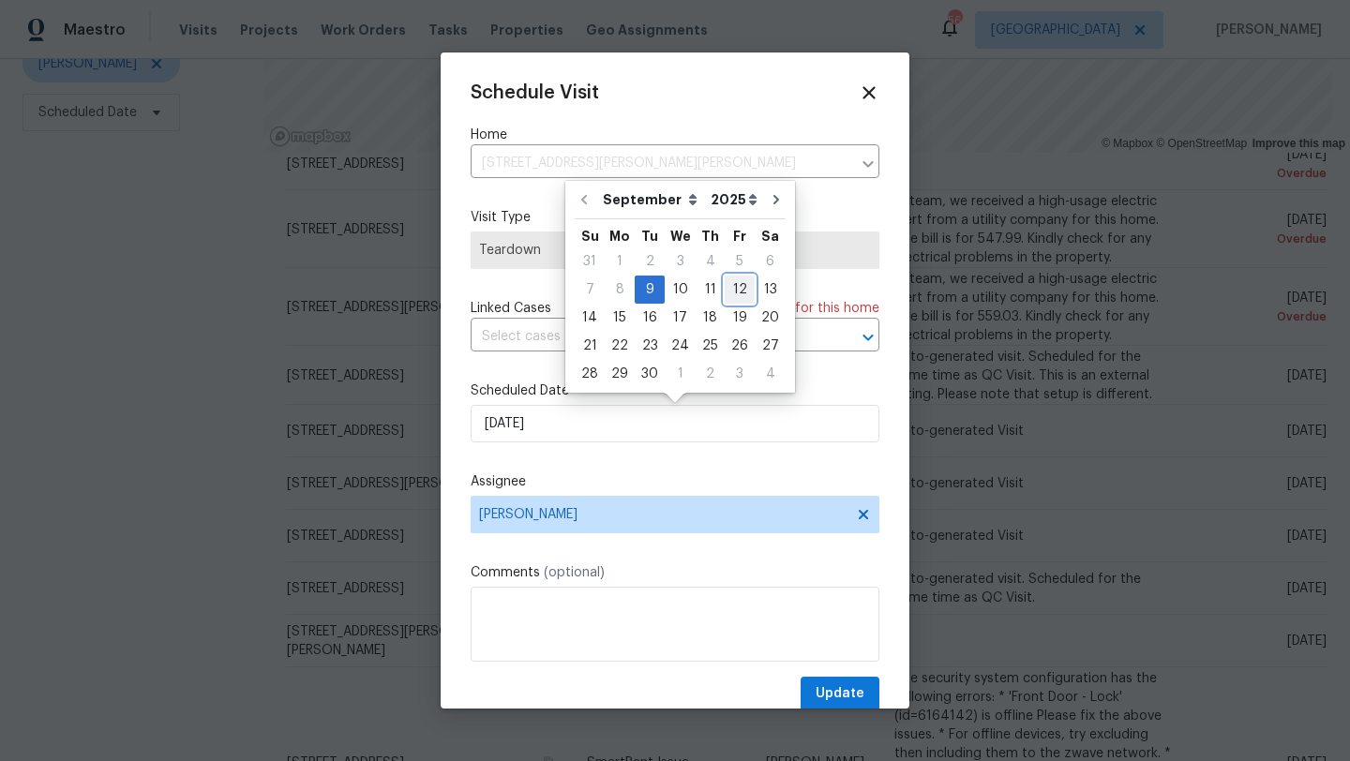
click at [733, 290] on div "12" at bounding box center [740, 290] width 30 height 26
type input "[DATE]"
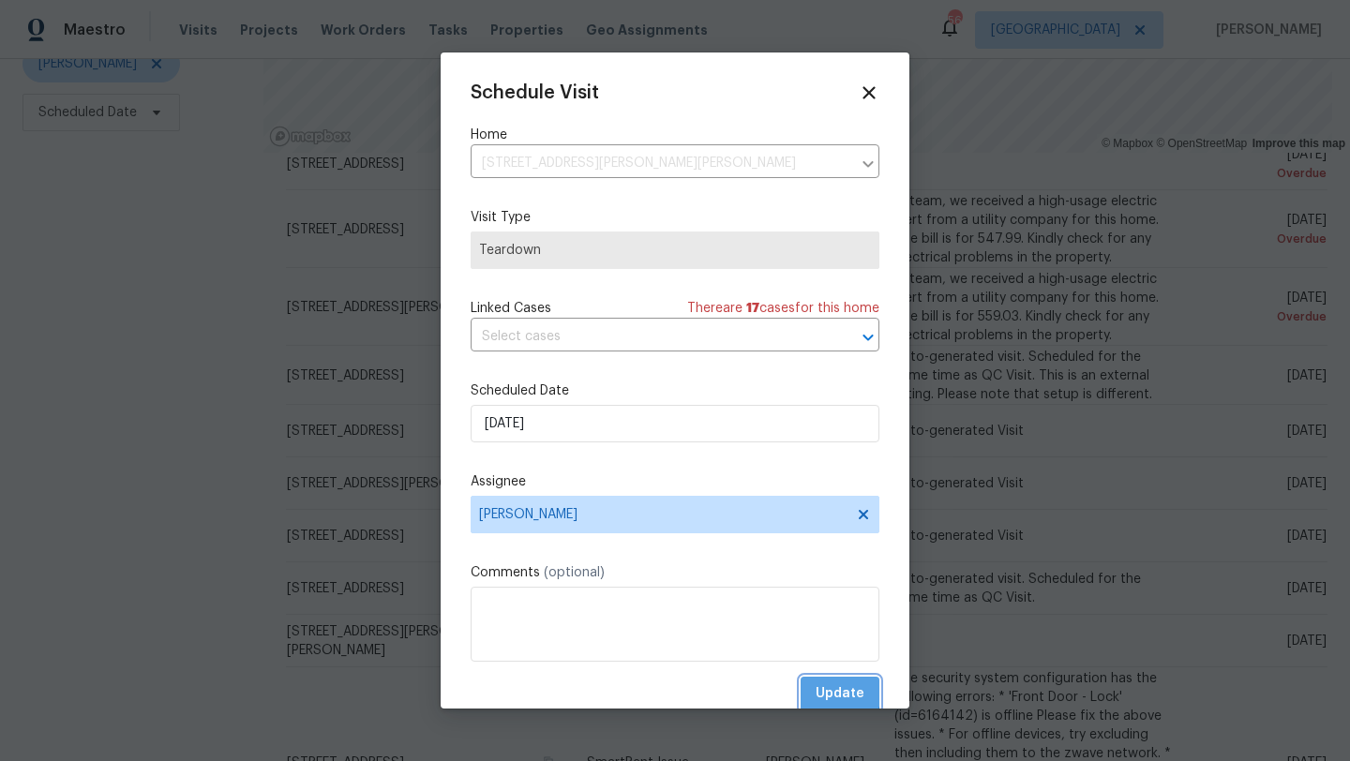
click at [824, 689] on span "Update" at bounding box center [840, 693] width 49 height 23
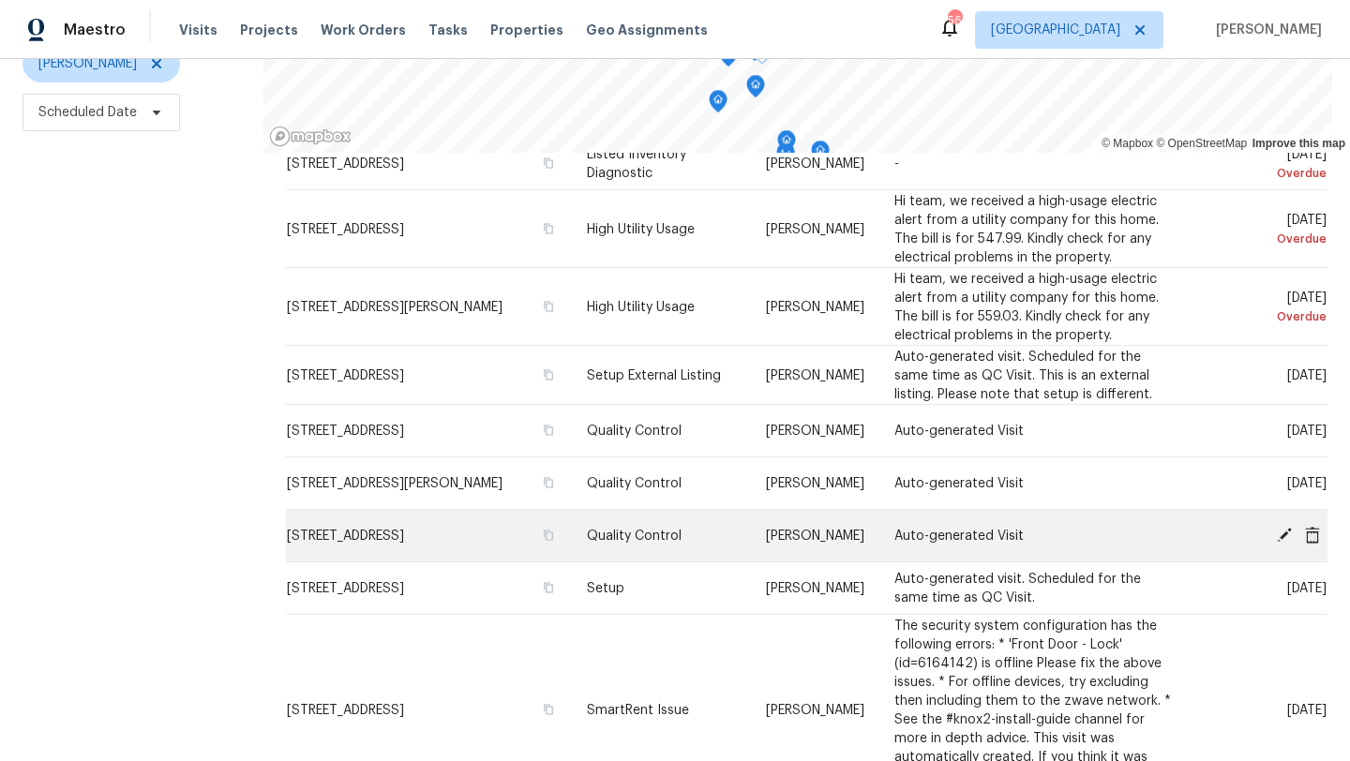
click at [1280, 533] on icon at bounding box center [1284, 534] width 15 height 15
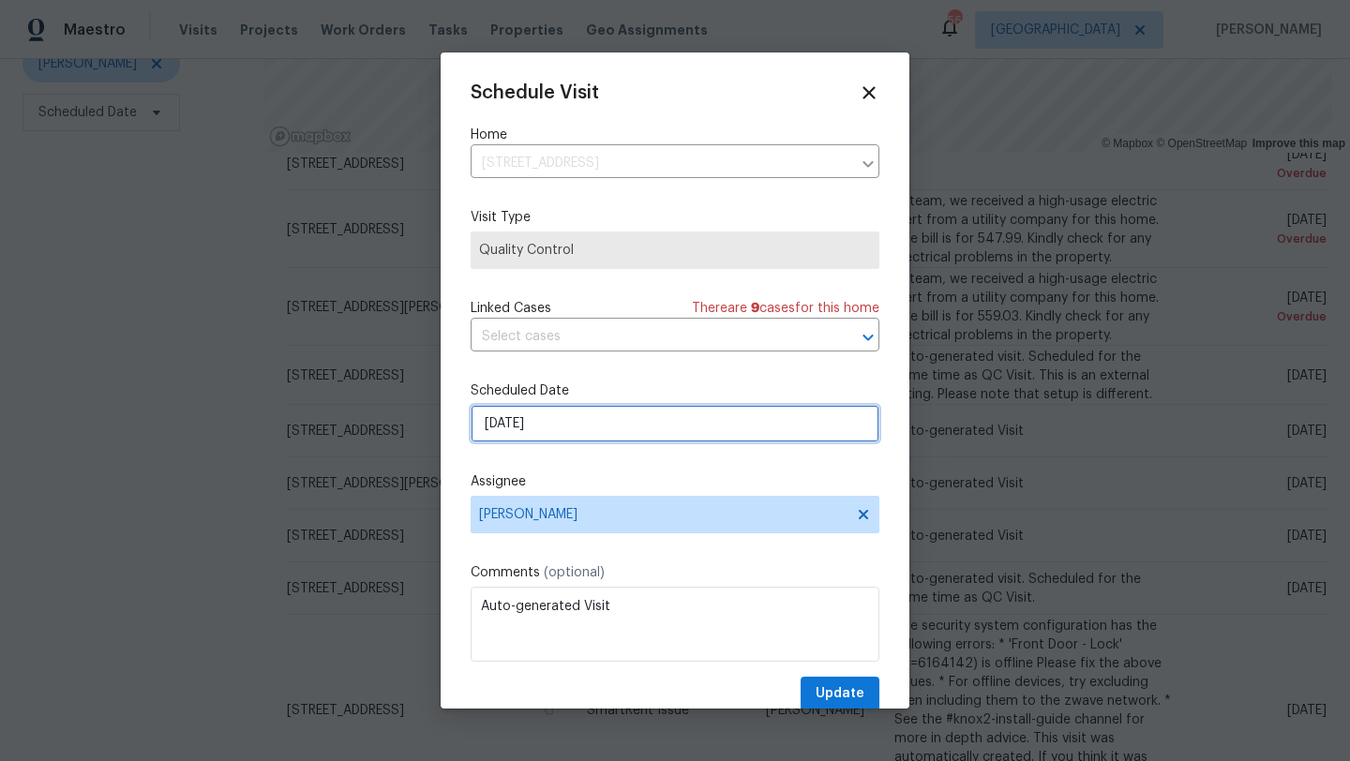
click at [632, 426] on input "[DATE]" at bounding box center [675, 423] width 409 height 37
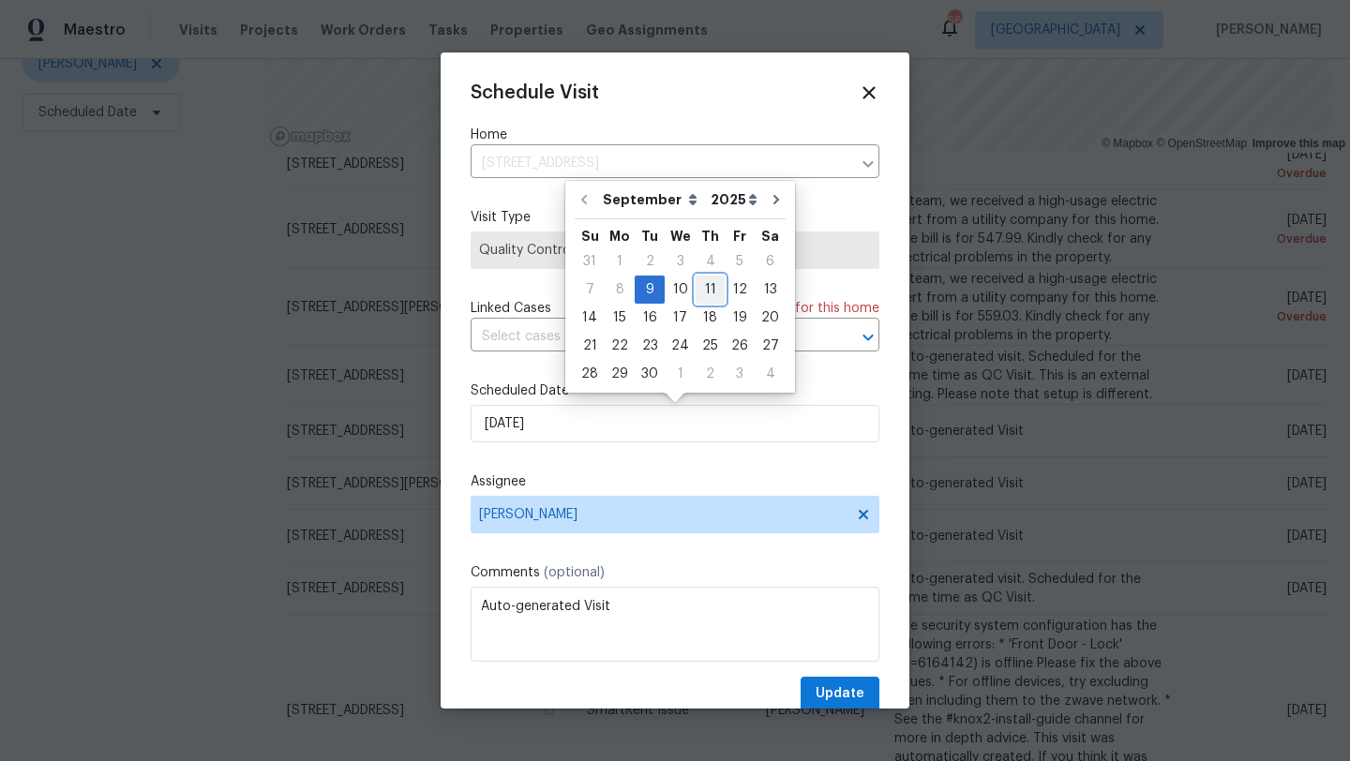
click at [706, 284] on div "11" at bounding box center [710, 290] width 29 height 26
type input "[DATE]"
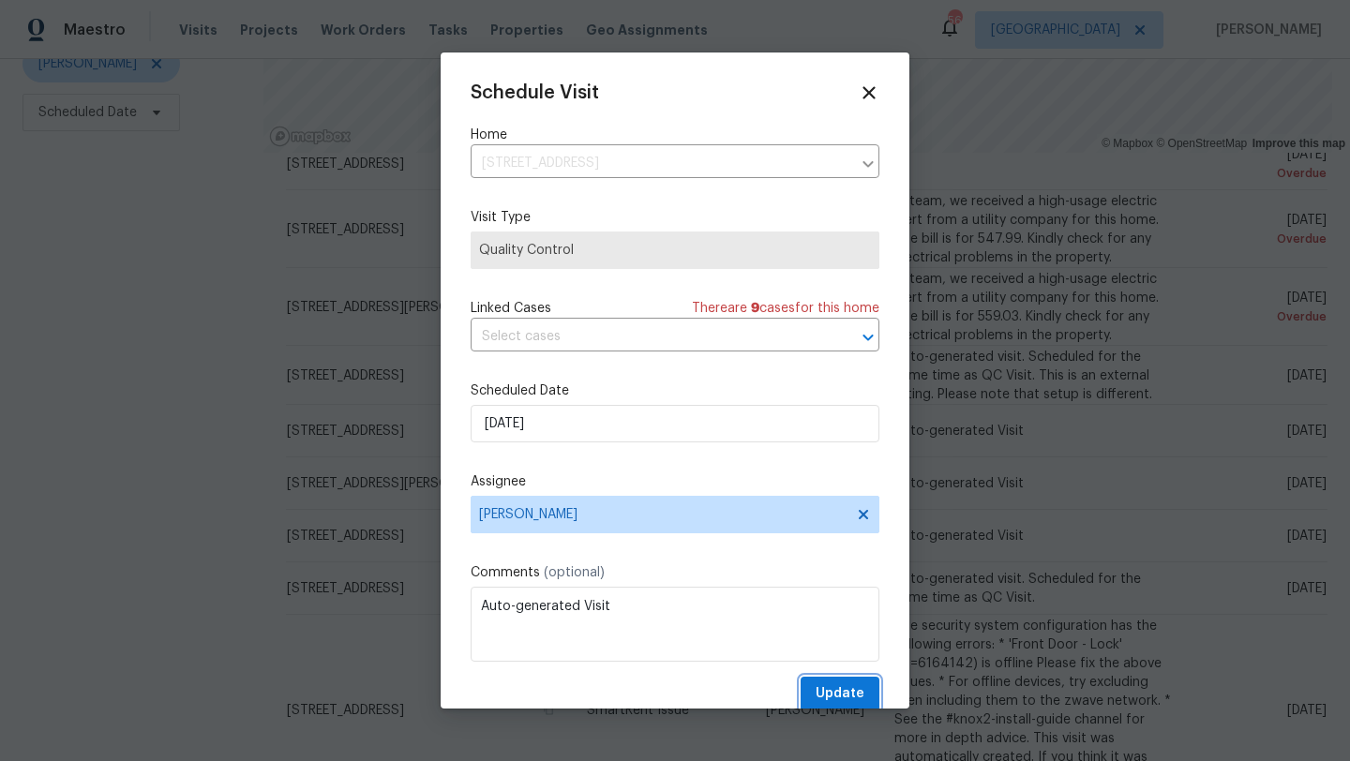
click at [851, 699] on span "Update" at bounding box center [840, 693] width 49 height 23
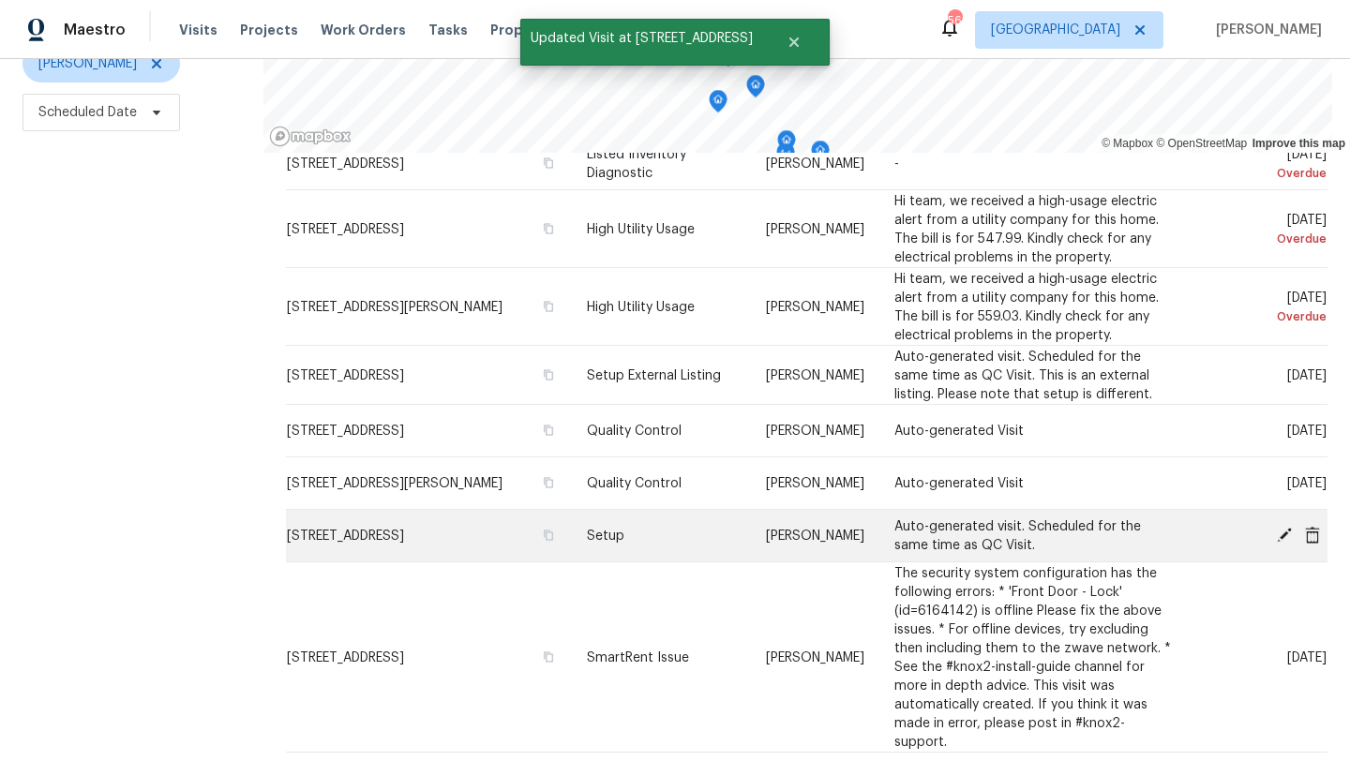
click at [1280, 532] on icon at bounding box center [1284, 534] width 17 height 17
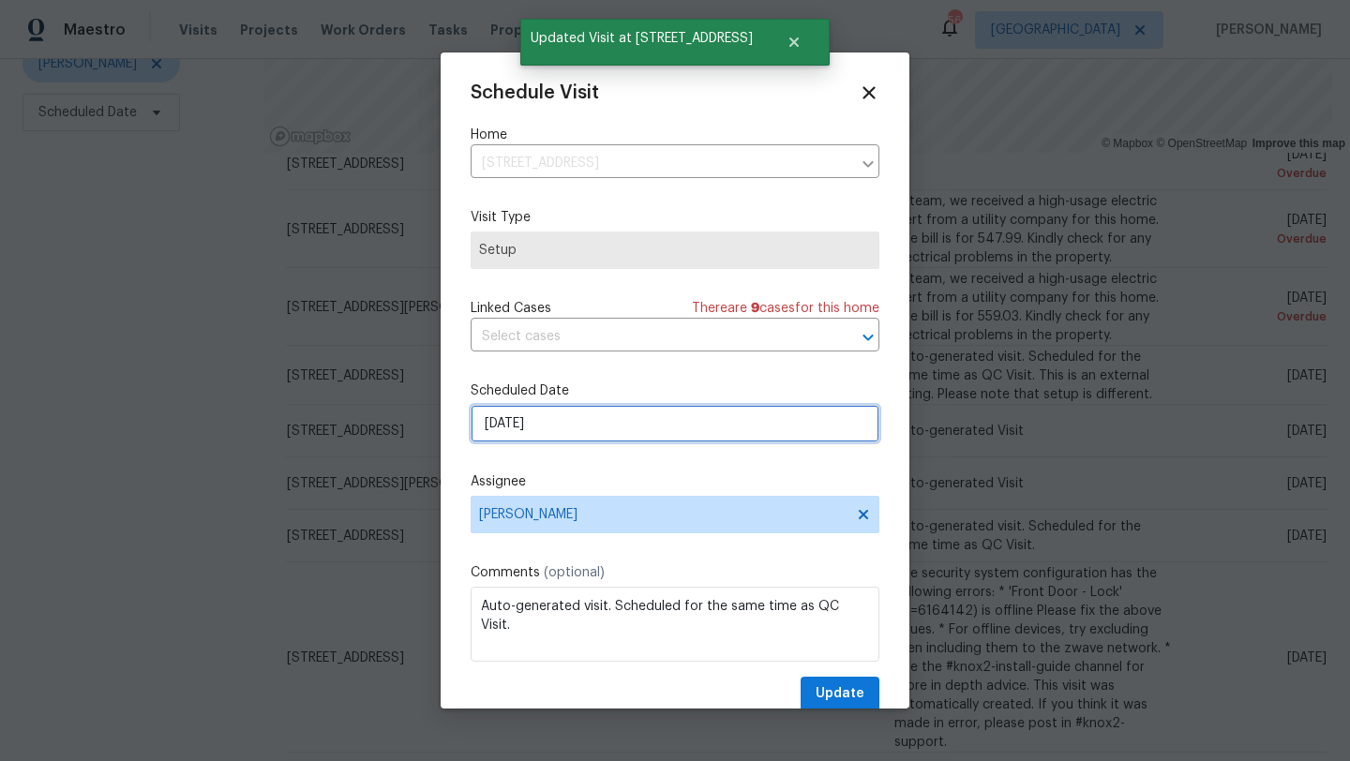
click at [606, 437] on input "[DATE]" at bounding box center [675, 423] width 409 height 37
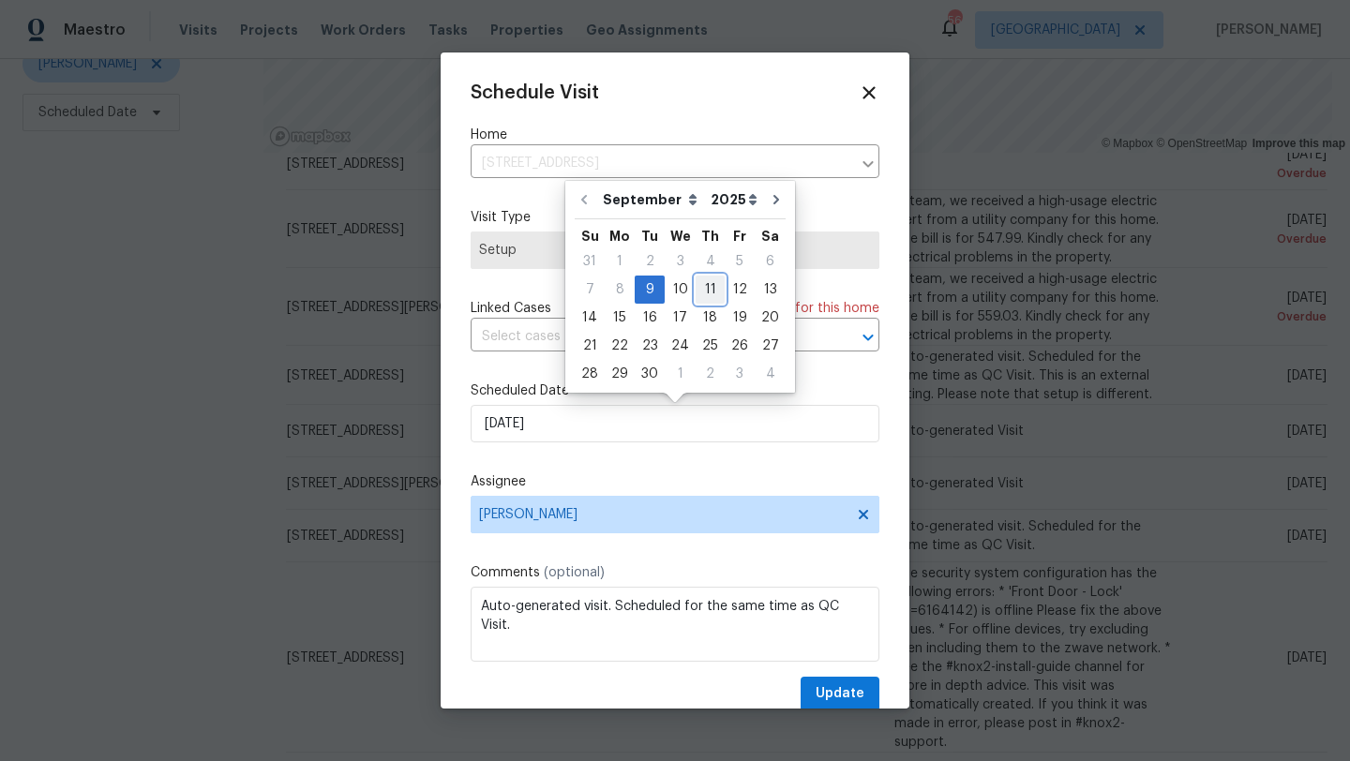
click at [702, 290] on div "11" at bounding box center [710, 290] width 29 height 26
type input "[DATE]"
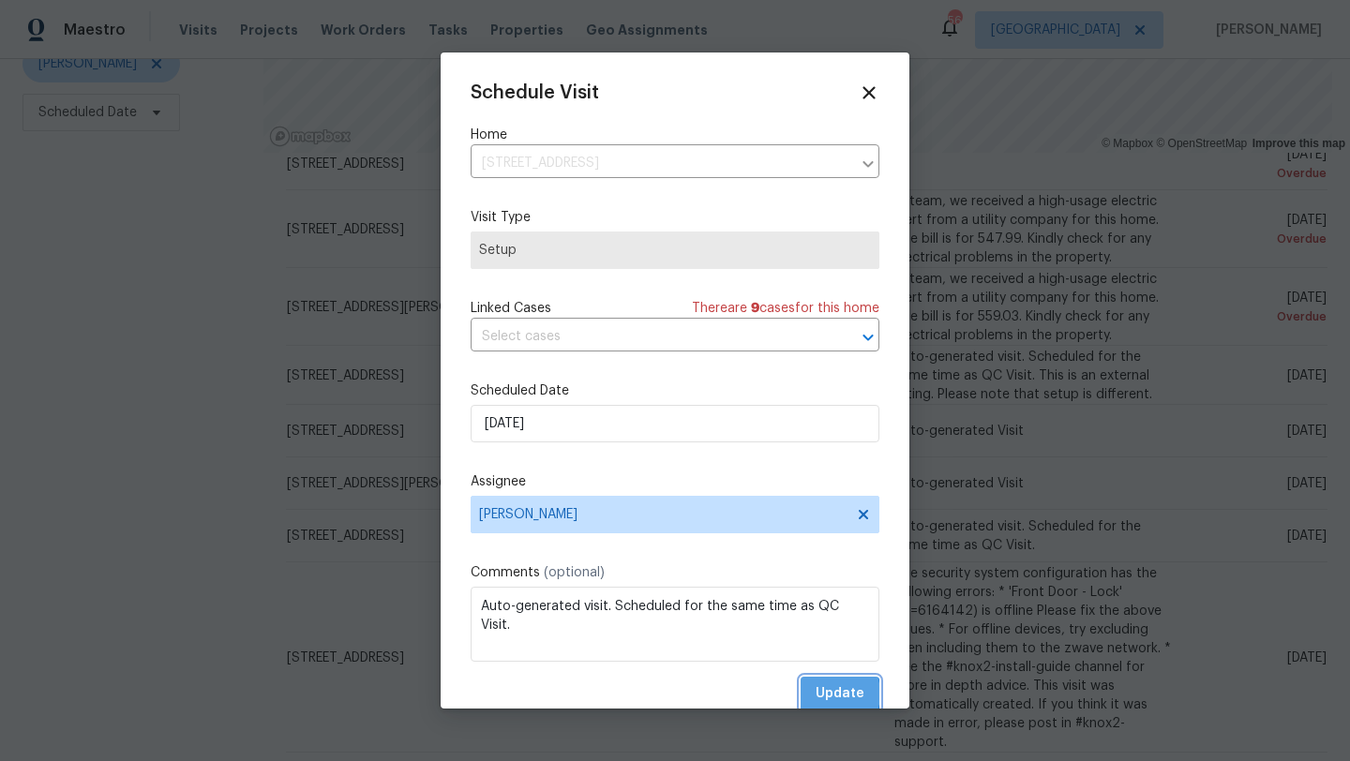
click at [823, 695] on span "Update" at bounding box center [840, 693] width 49 height 23
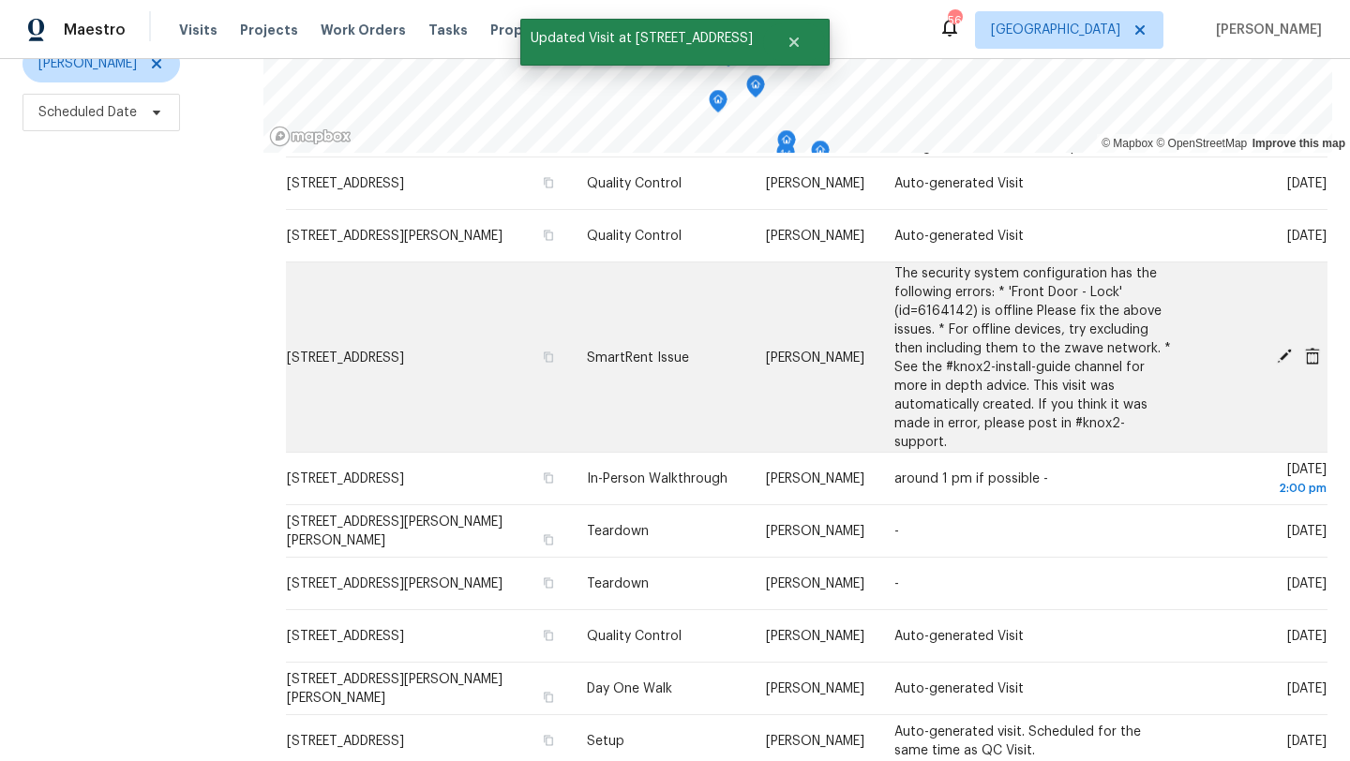
scroll to position [342, 0]
